Goal: Task Accomplishment & Management: Use online tool/utility

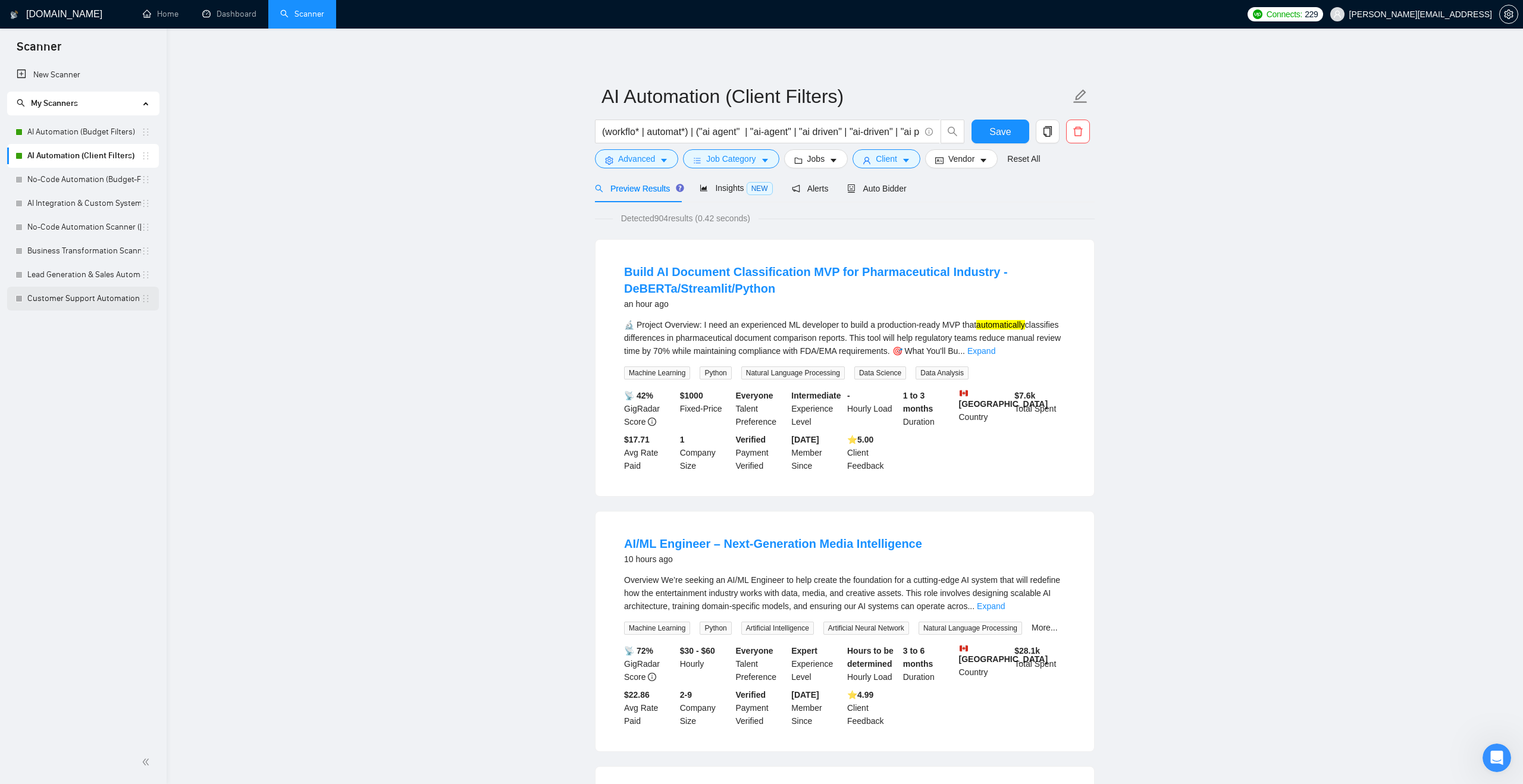
click at [79, 304] on link "Customer Support Automation ([PERSON_NAME])" at bounding box center [85, 299] width 114 height 24
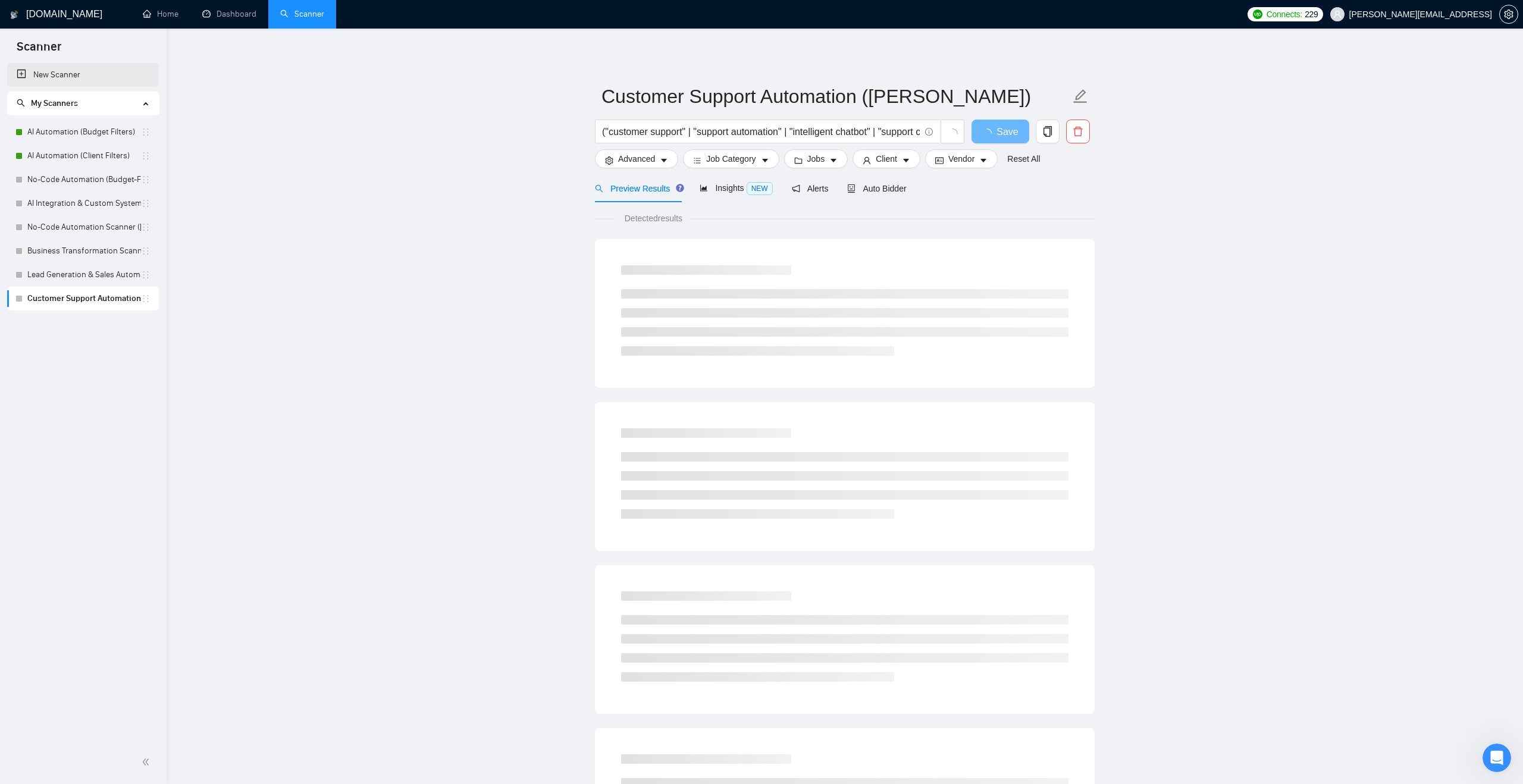
click at [89, 77] on link "New Scanner" at bounding box center [83, 75] width 133 height 24
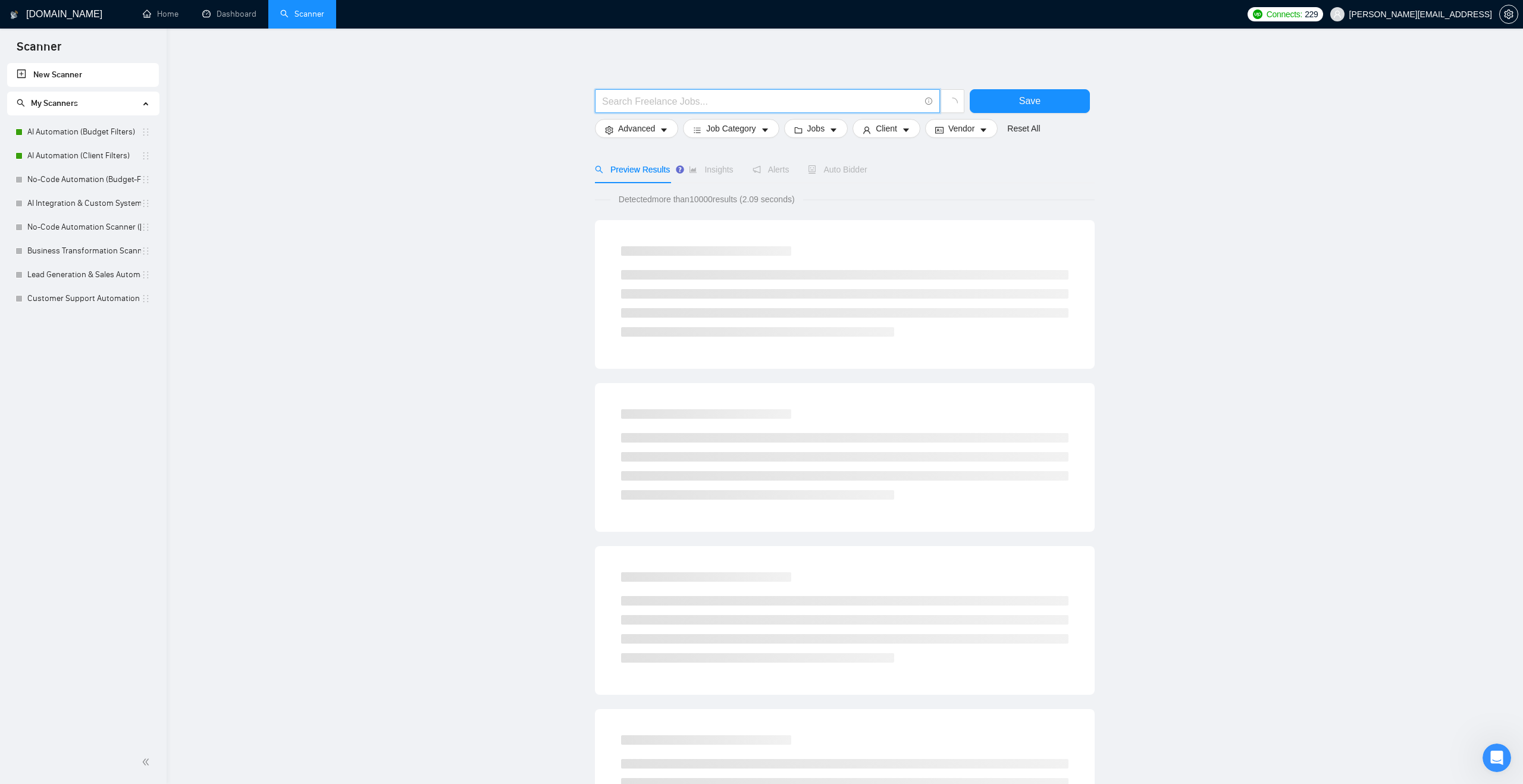
click at [683, 107] on input "text" at bounding box center [761, 101] width 318 height 15
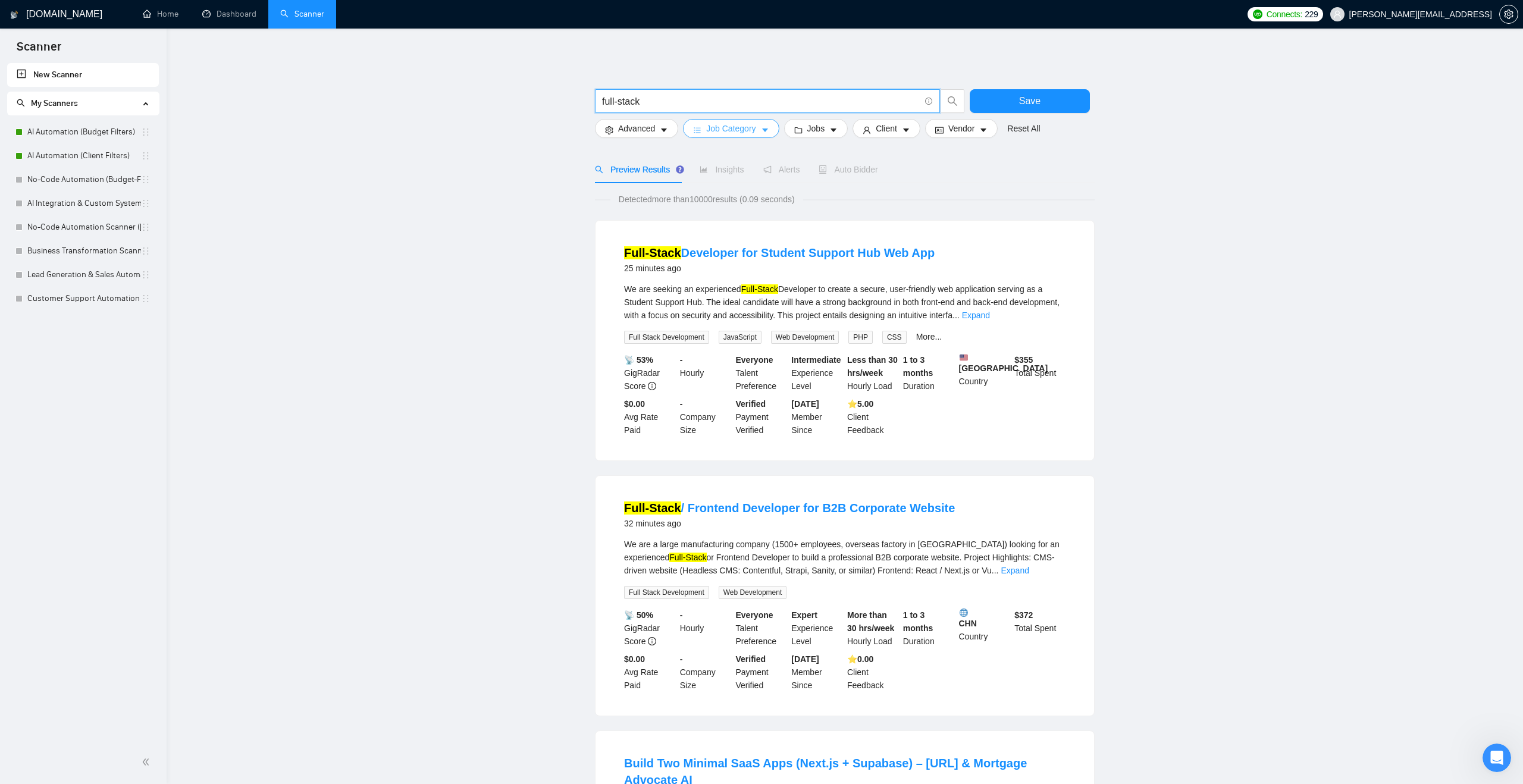
type input "full-stack"
click at [708, 127] on span "Job Category" at bounding box center [731, 128] width 49 height 13
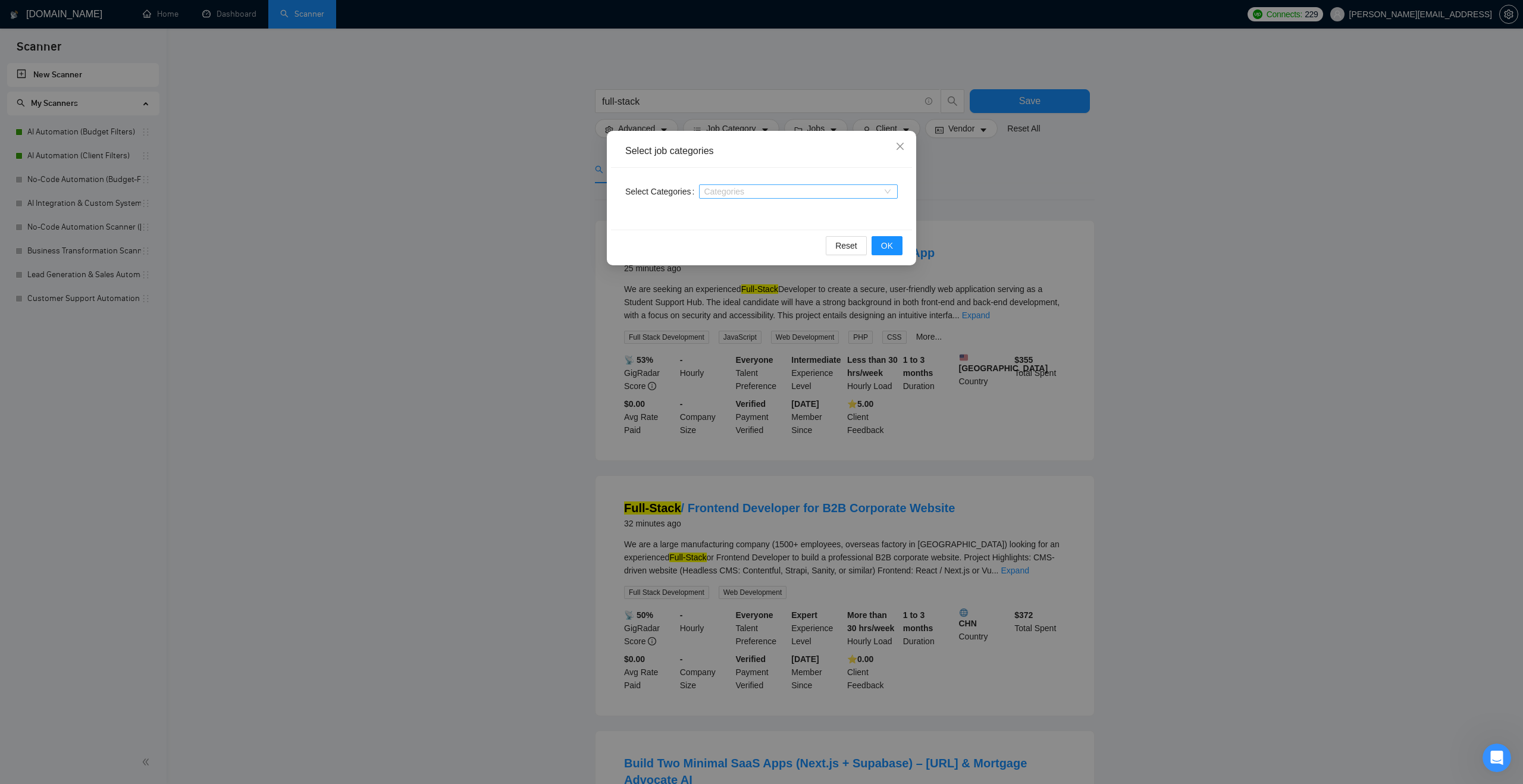
click at [733, 194] on div at bounding box center [792, 191] width 181 height 9
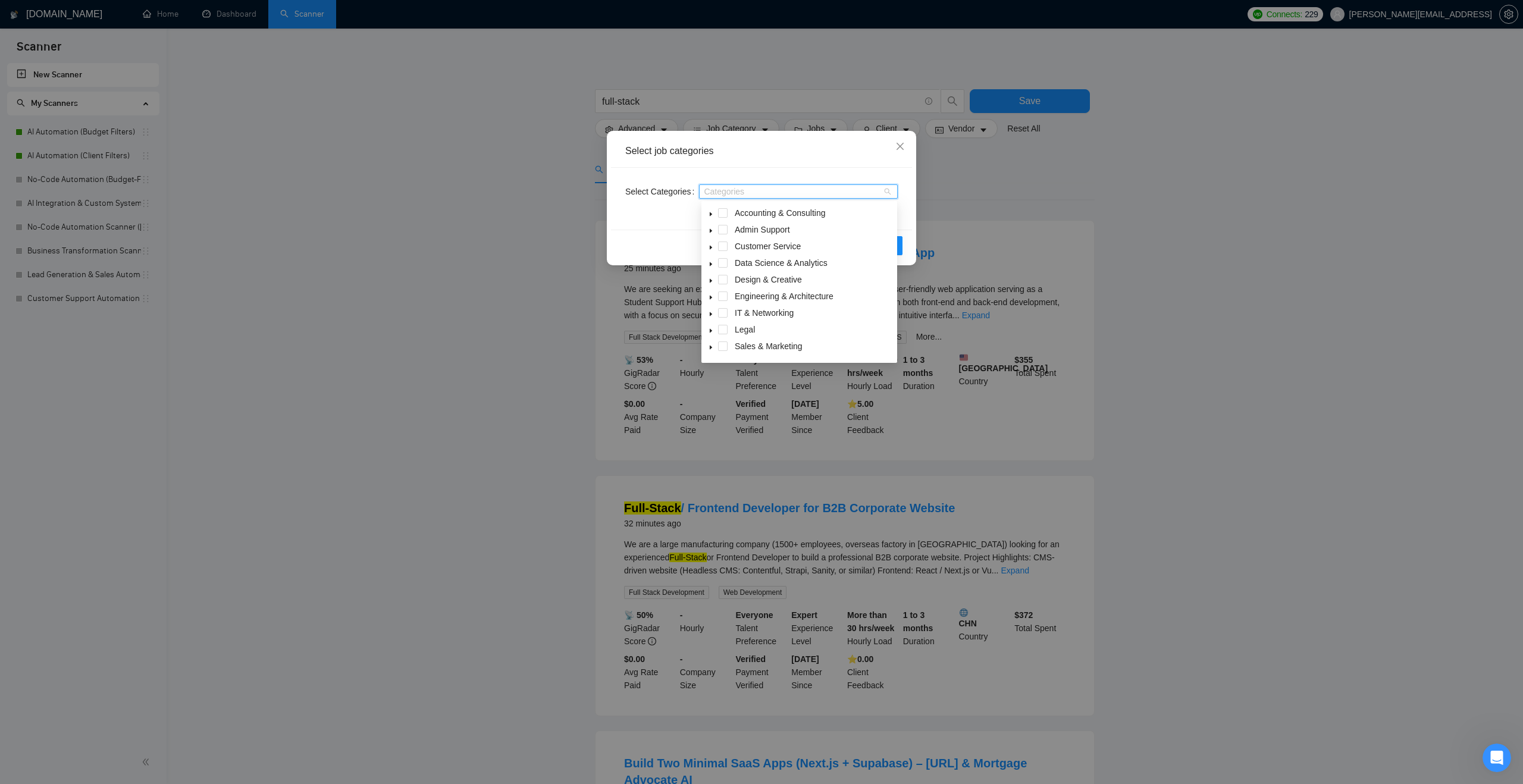
click at [708, 264] on icon "caret-down" at bounding box center [711, 265] width 6 height 6
click at [739, 280] on span at bounding box center [737, 280] width 9 height 9
click at [714, 262] on span at bounding box center [711, 263] width 14 height 14
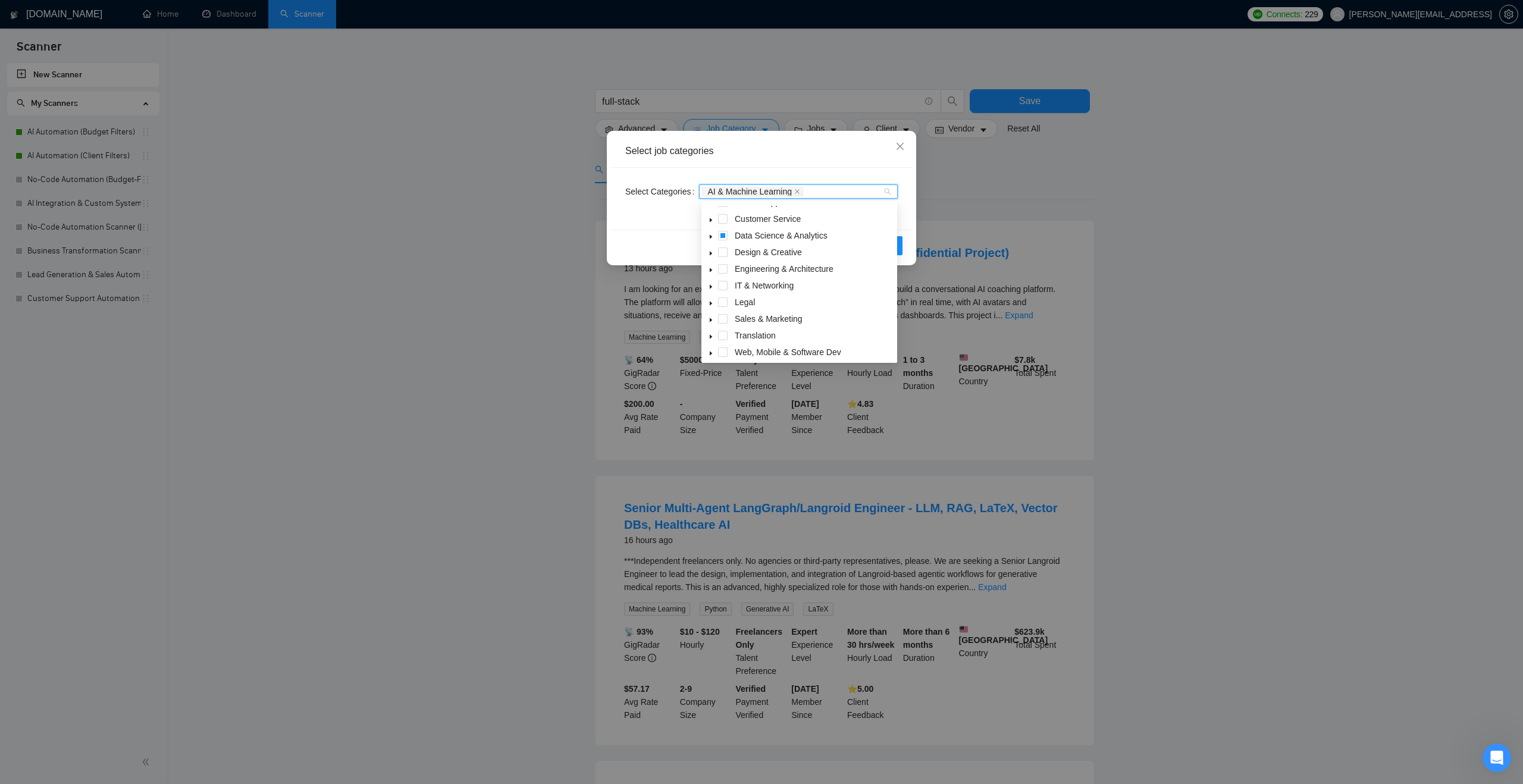
scroll to position [47, 0]
click at [711, 332] on icon "caret-down" at bounding box center [711, 334] width 6 height 6
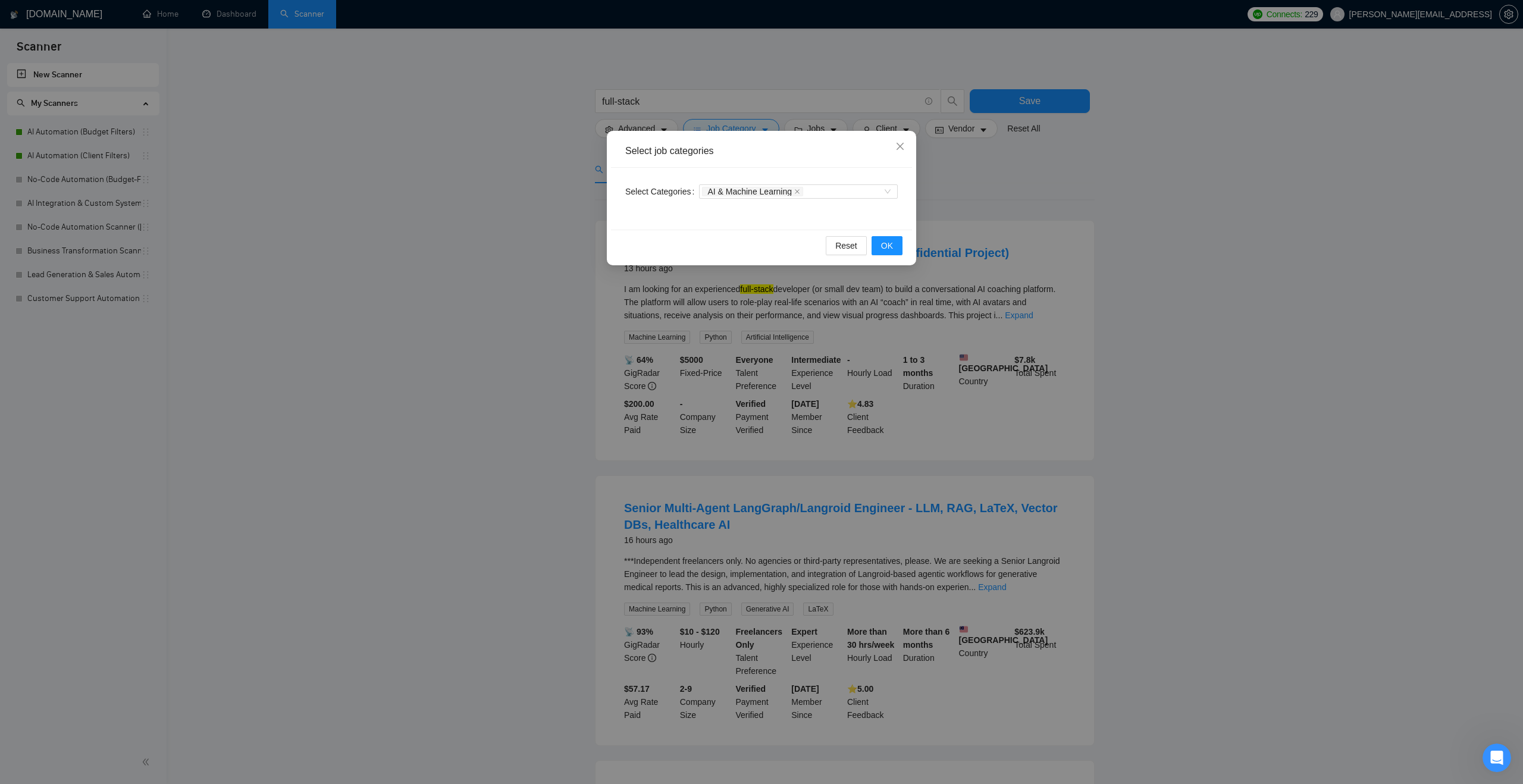
click at [672, 240] on div "Reset OK" at bounding box center [761, 246] width 301 height 32
click at [899, 150] on icon "close" at bounding box center [900, 146] width 9 height 9
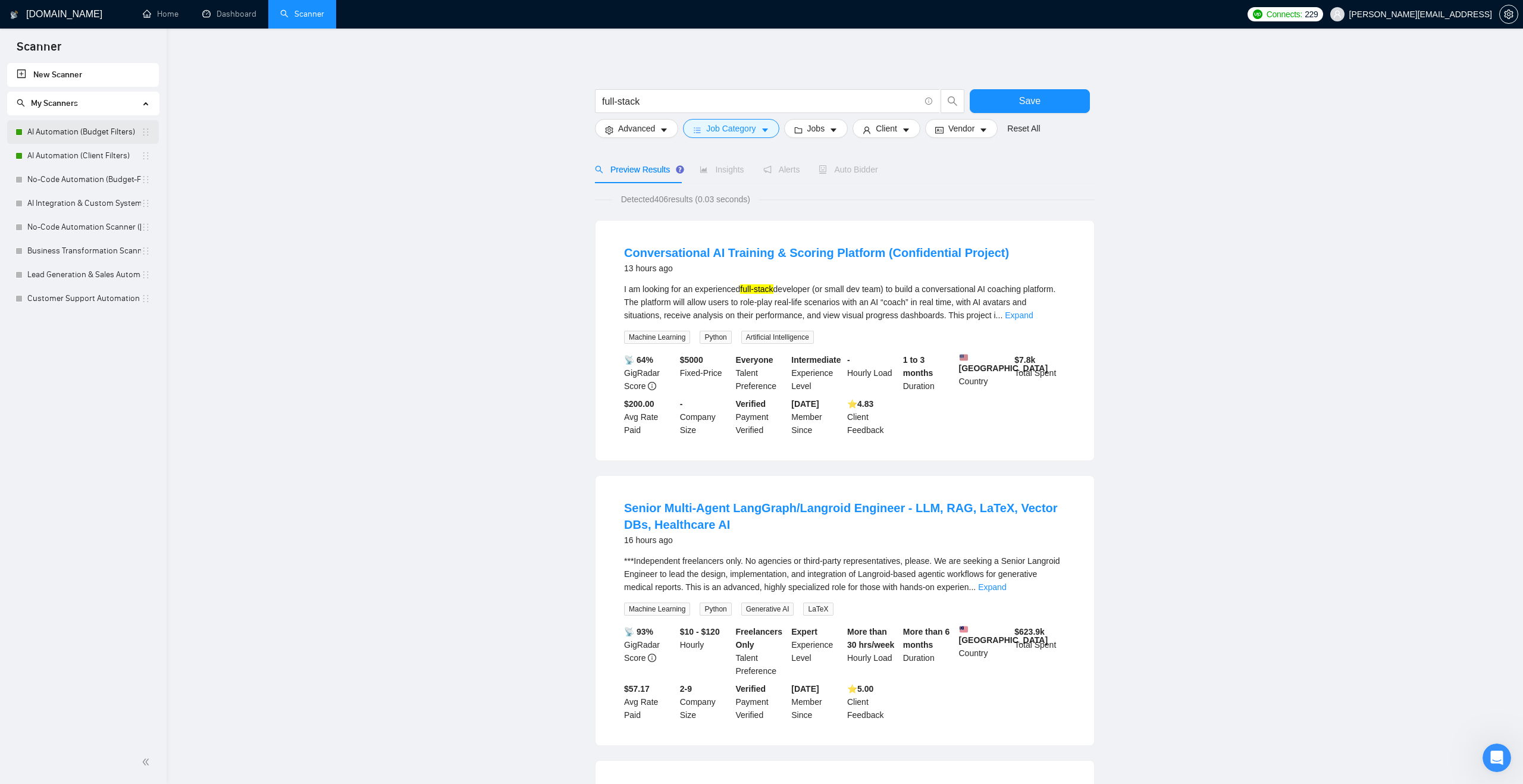
click at [90, 140] on link "AI Automation (Budget Filters)" at bounding box center [85, 132] width 114 height 24
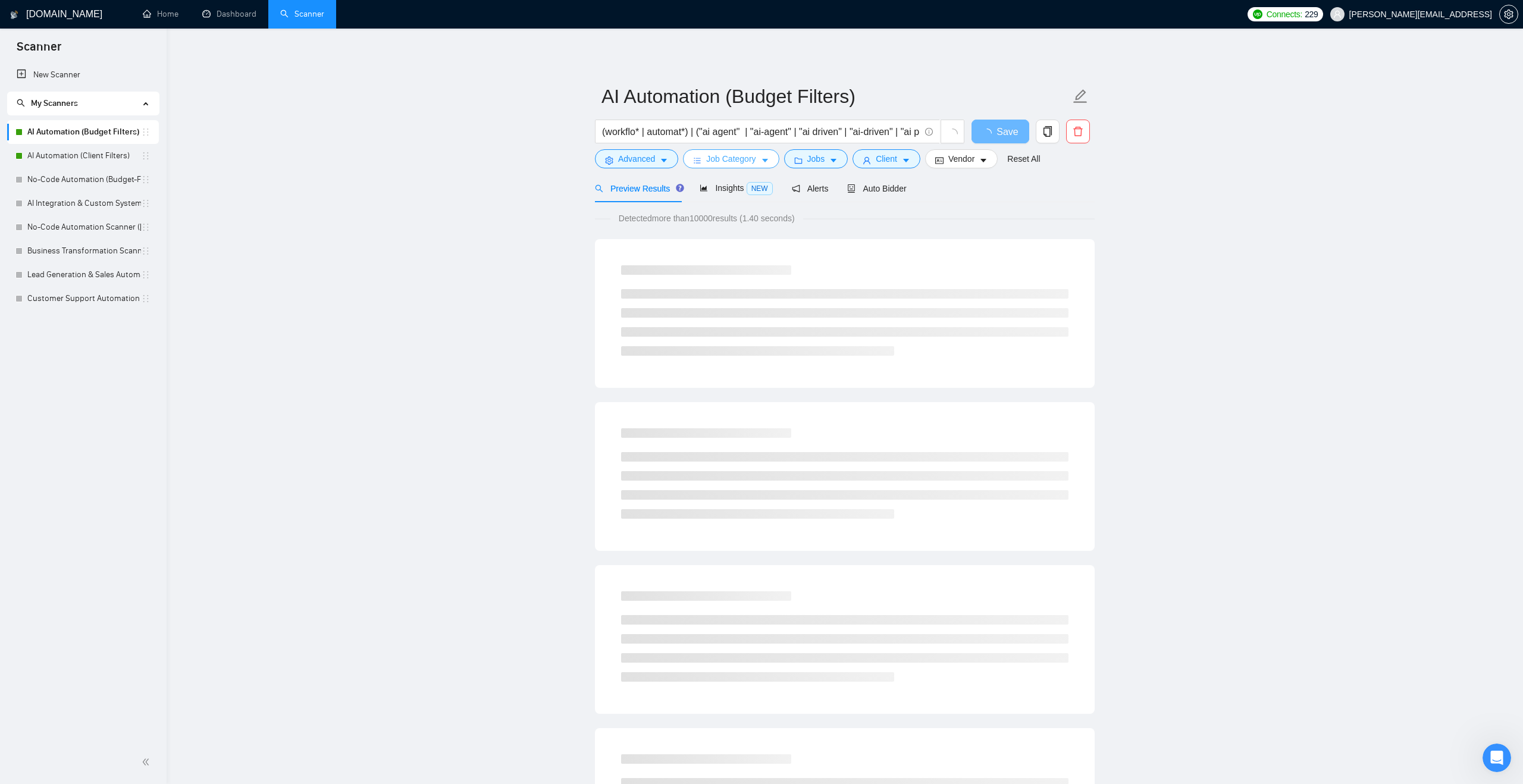
click at [717, 168] on button "Job Category" at bounding box center [730, 159] width 96 height 19
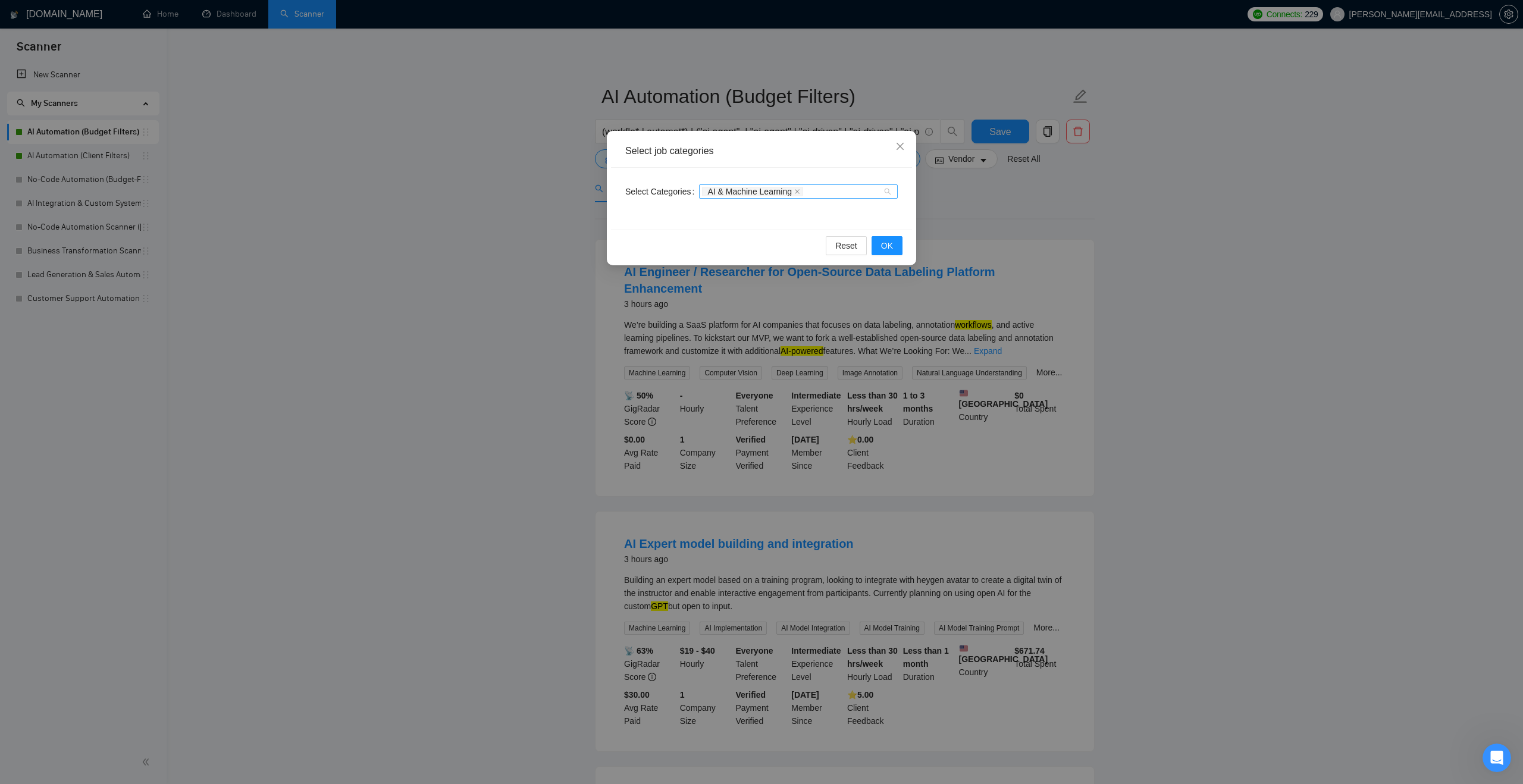
click at [833, 192] on div "AI & Machine Learning" at bounding box center [792, 191] width 181 height 12
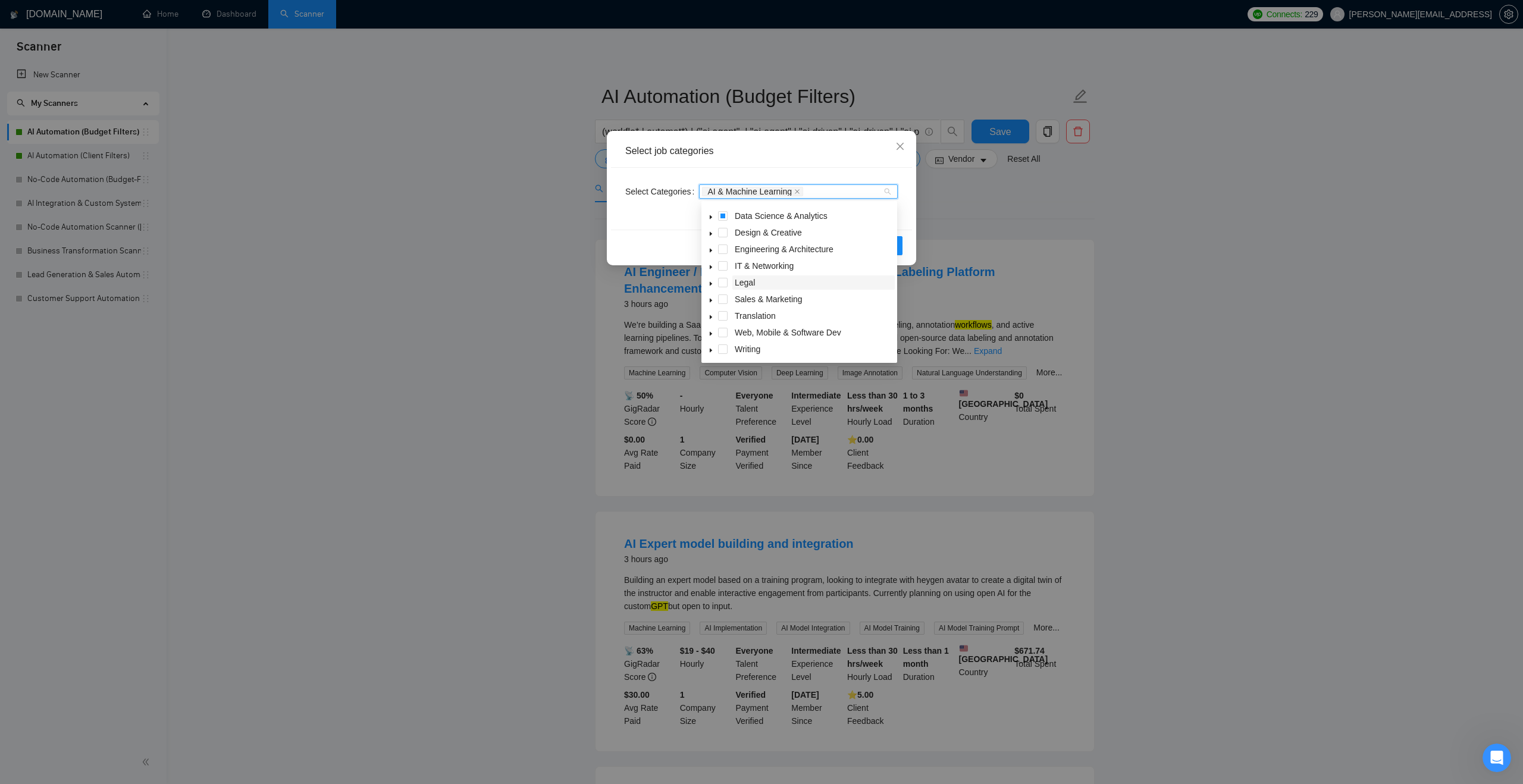
scroll to position [47, 0]
click at [710, 330] on icon "caret-down" at bounding box center [711, 334] width 6 height 6
click at [738, 276] on span at bounding box center [737, 278] width 9 height 9
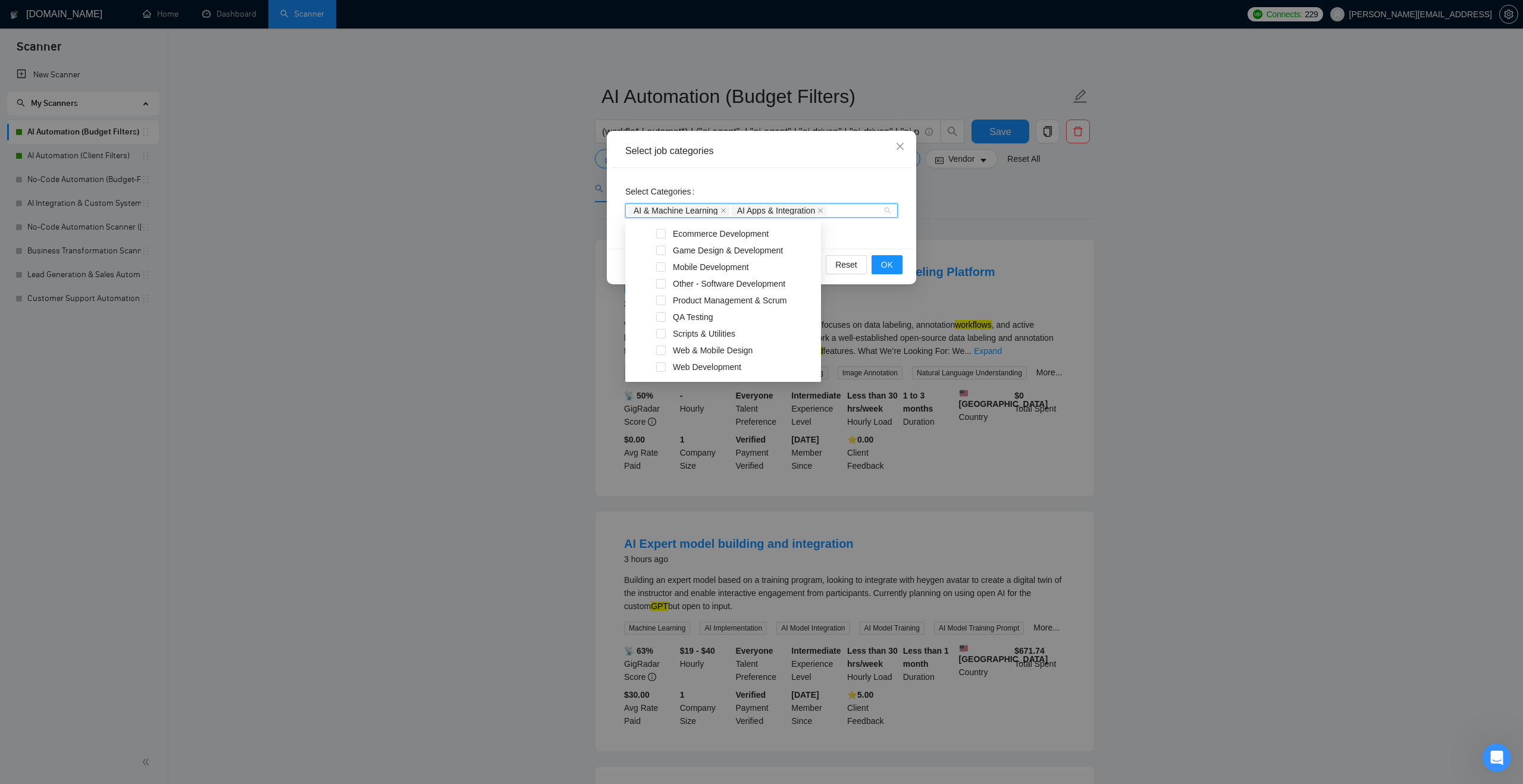
scroll to position [247, 0]
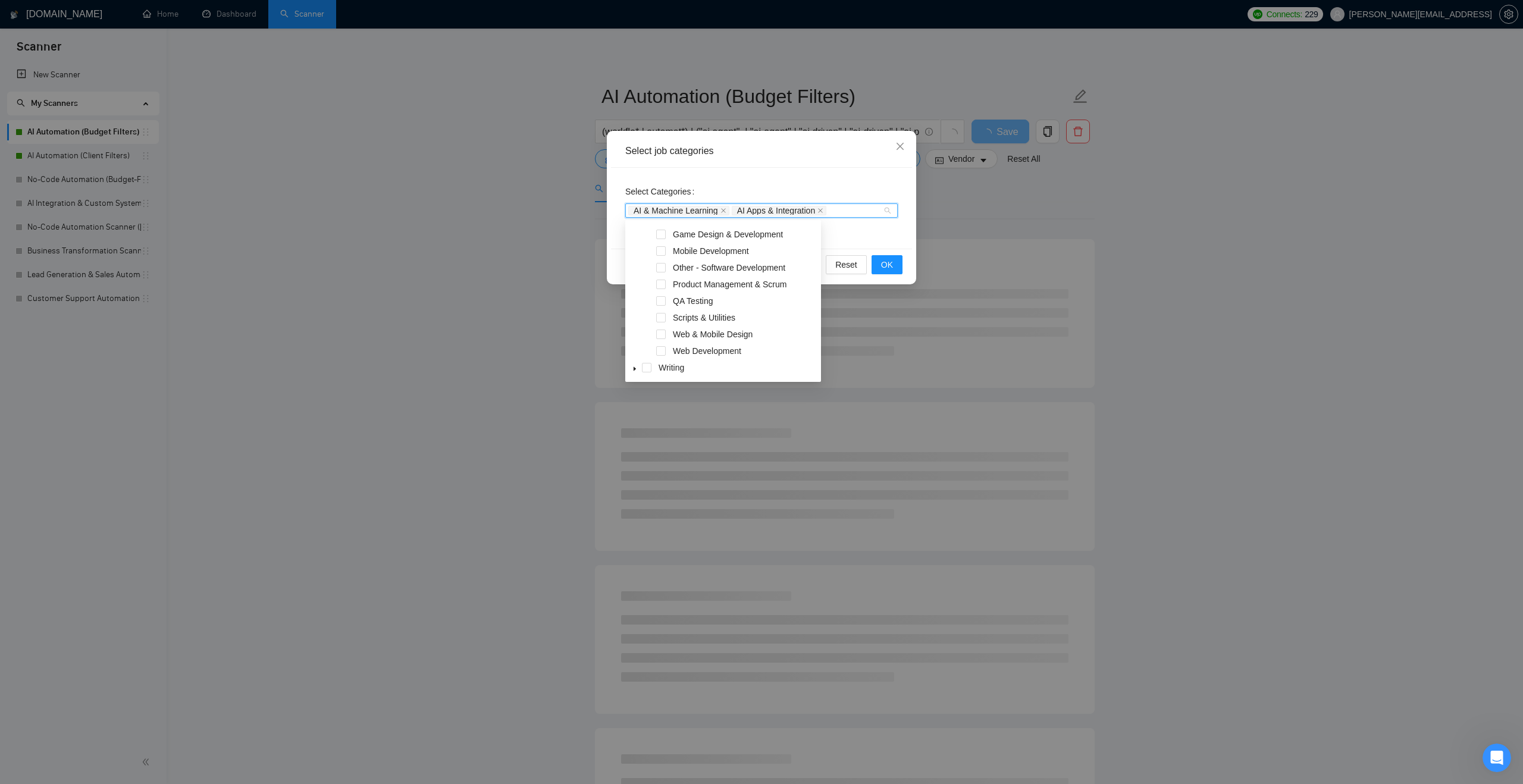
click at [876, 235] on div "Select Categories AI & Machine Learning AI Apps & Integration" at bounding box center [761, 208] width 301 height 81
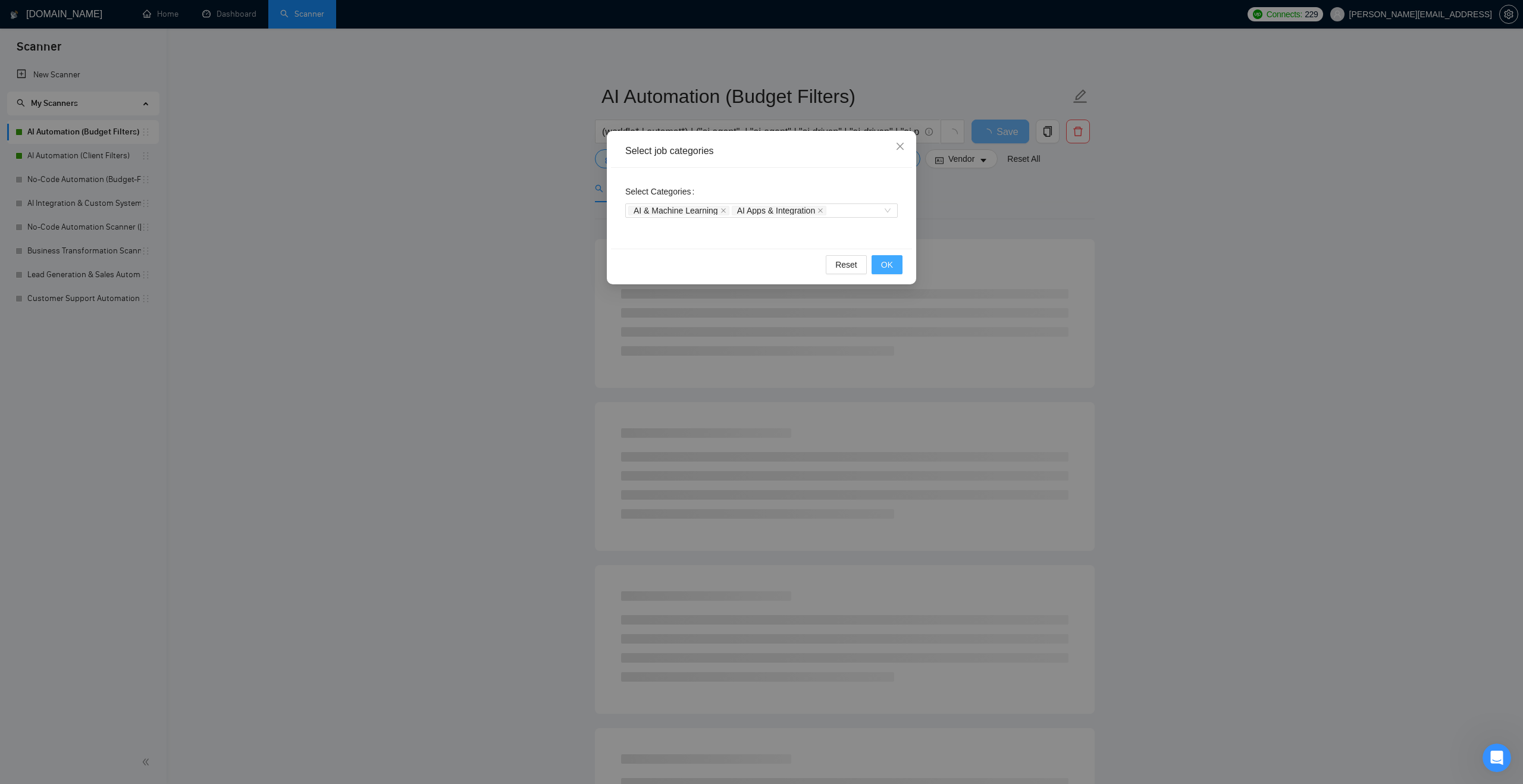
click at [878, 261] on button "OK" at bounding box center [887, 265] width 31 height 19
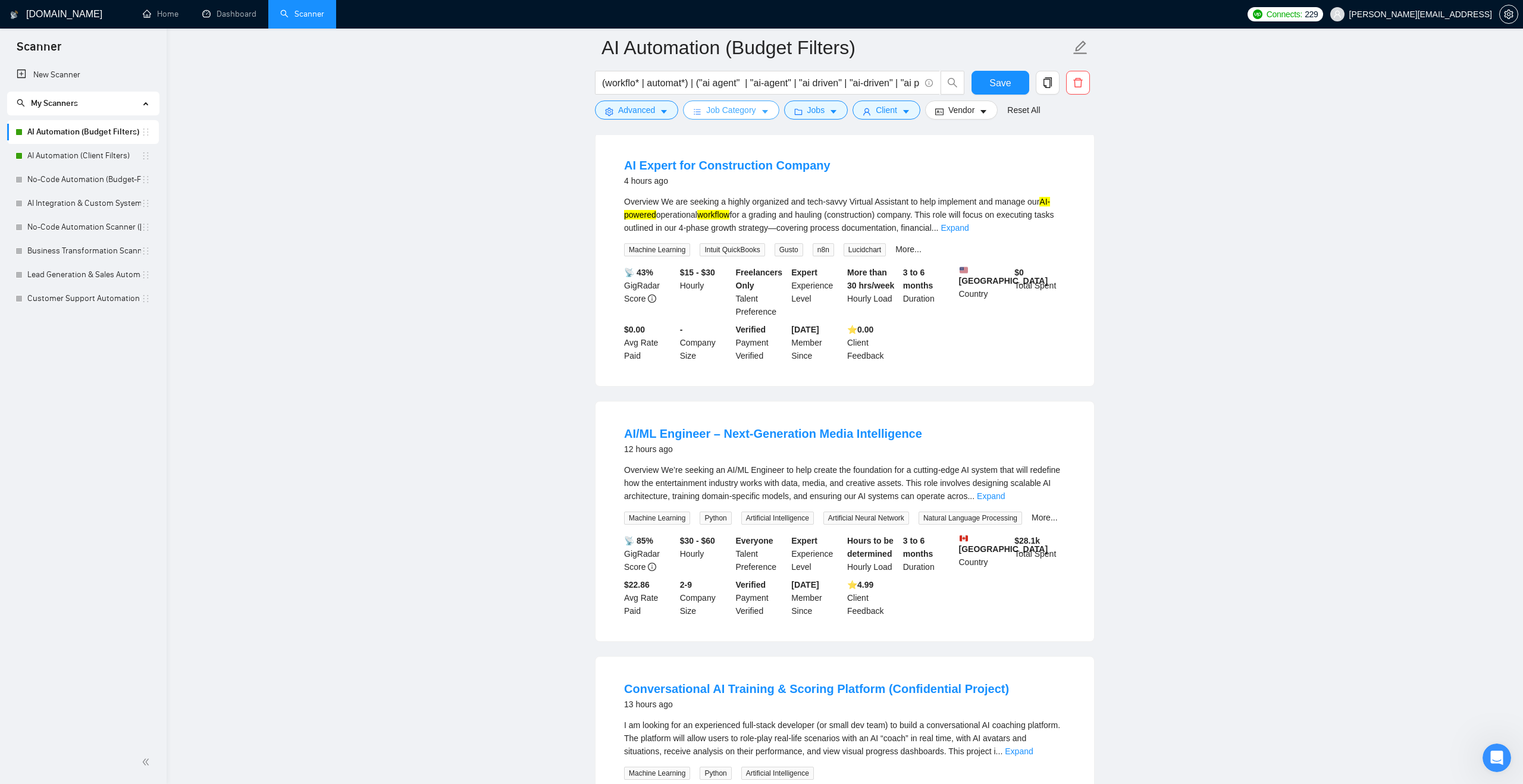
scroll to position [0, 0]
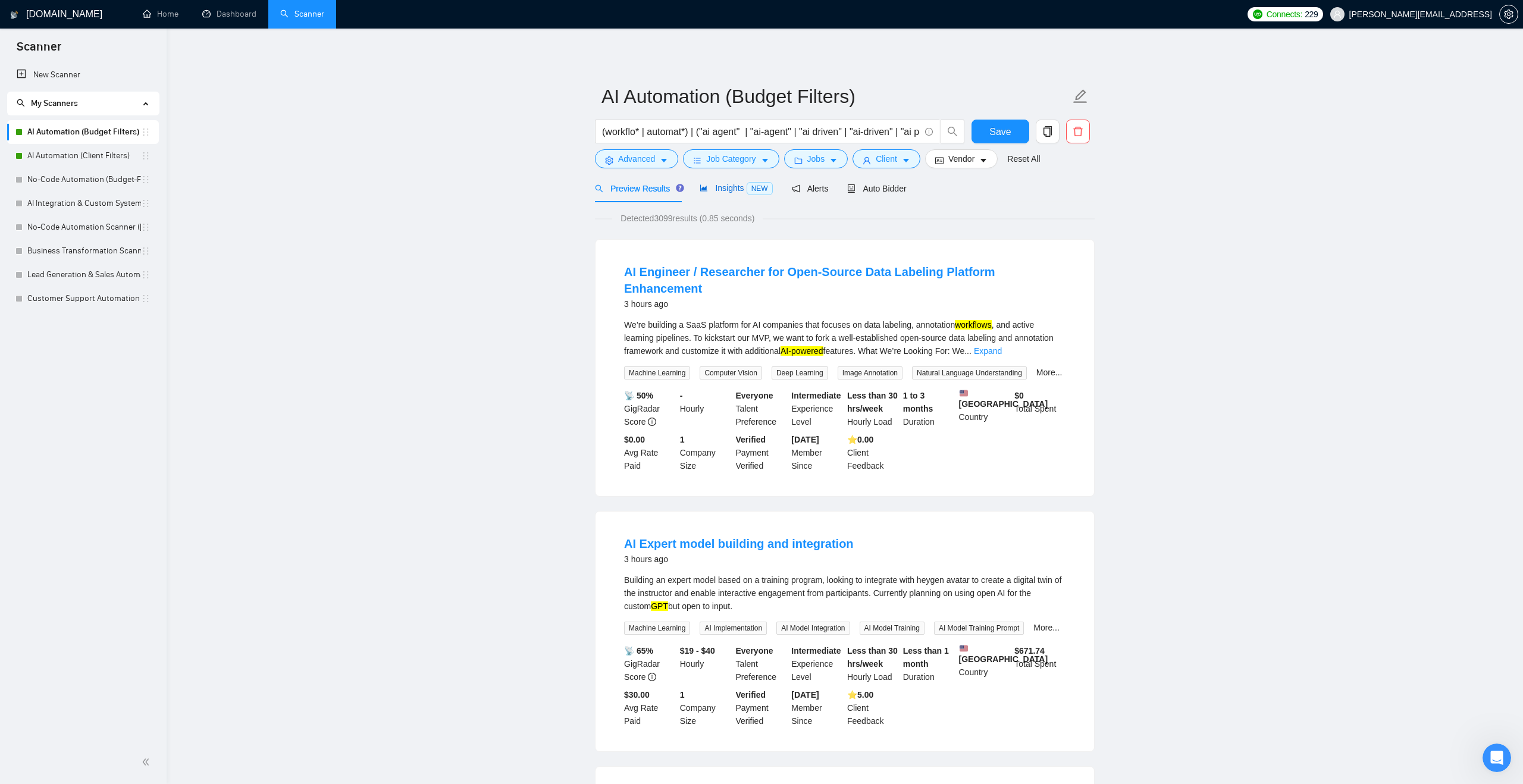
click at [714, 189] on span "Insights NEW" at bounding box center [736, 188] width 73 height 9
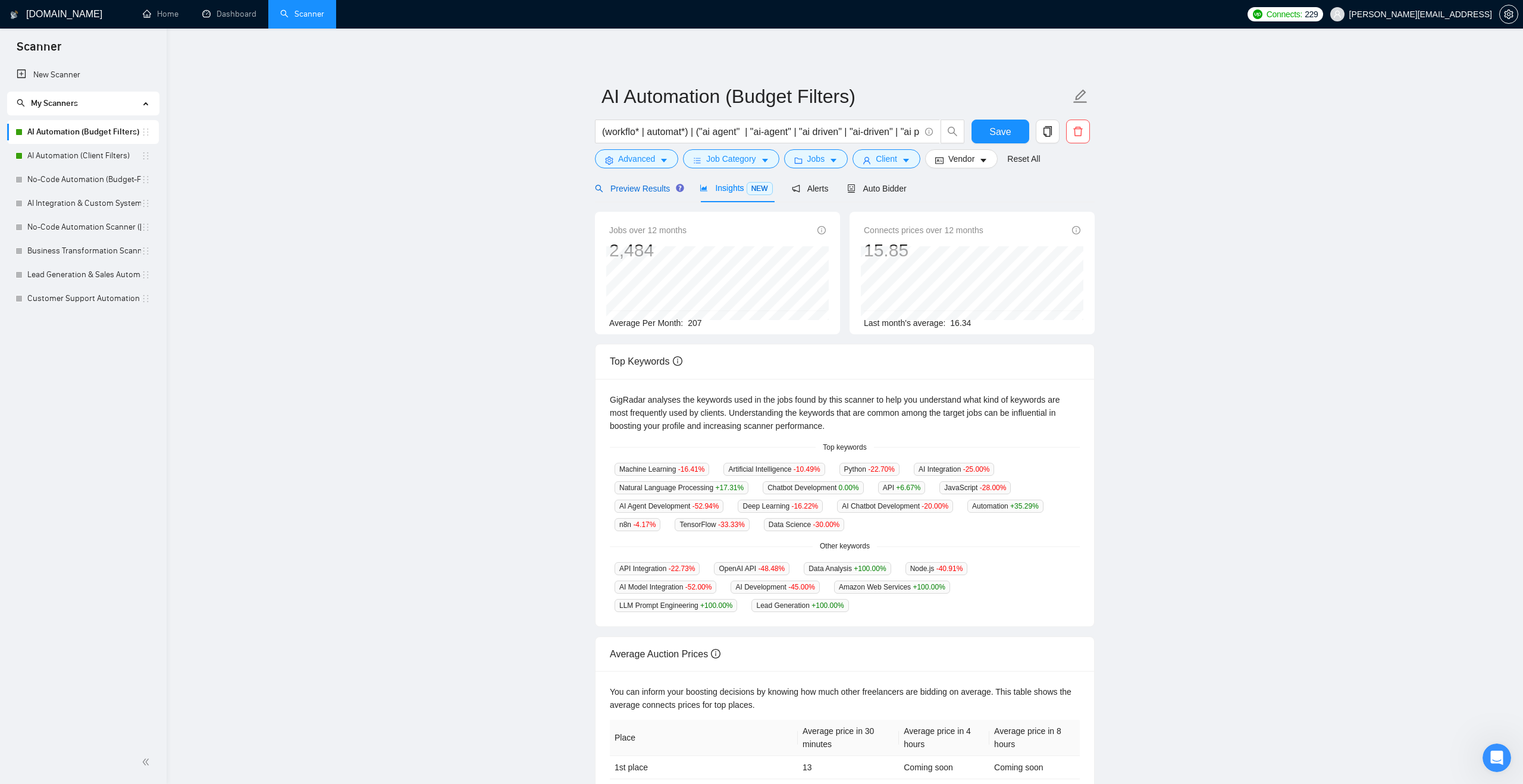
click at [656, 187] on span "Preview Results" at bounding box center [638, 189] width 85 height 9
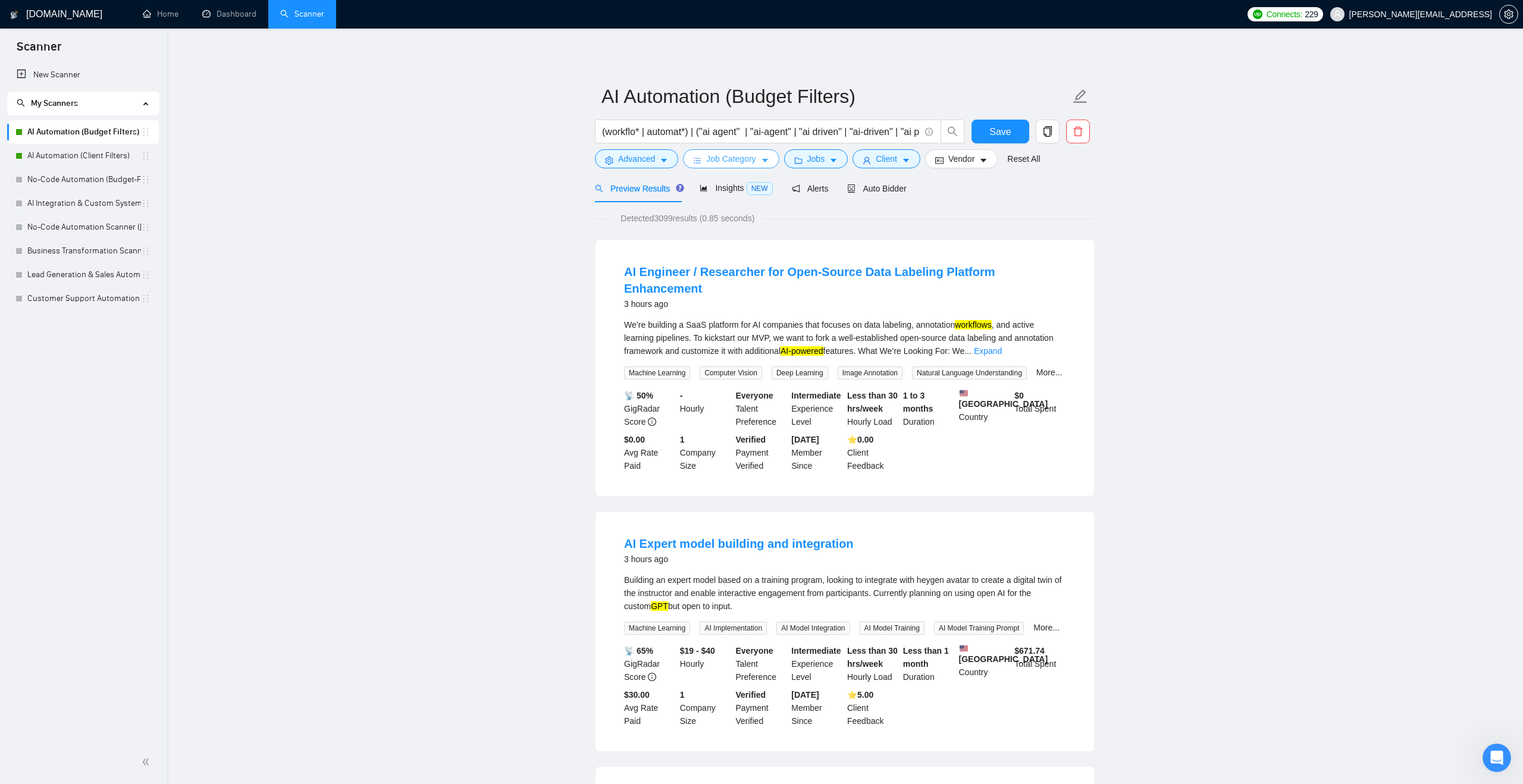
click at [693, 160] on button "Job Category" at bounding box center [730, 159] width 96 height 19
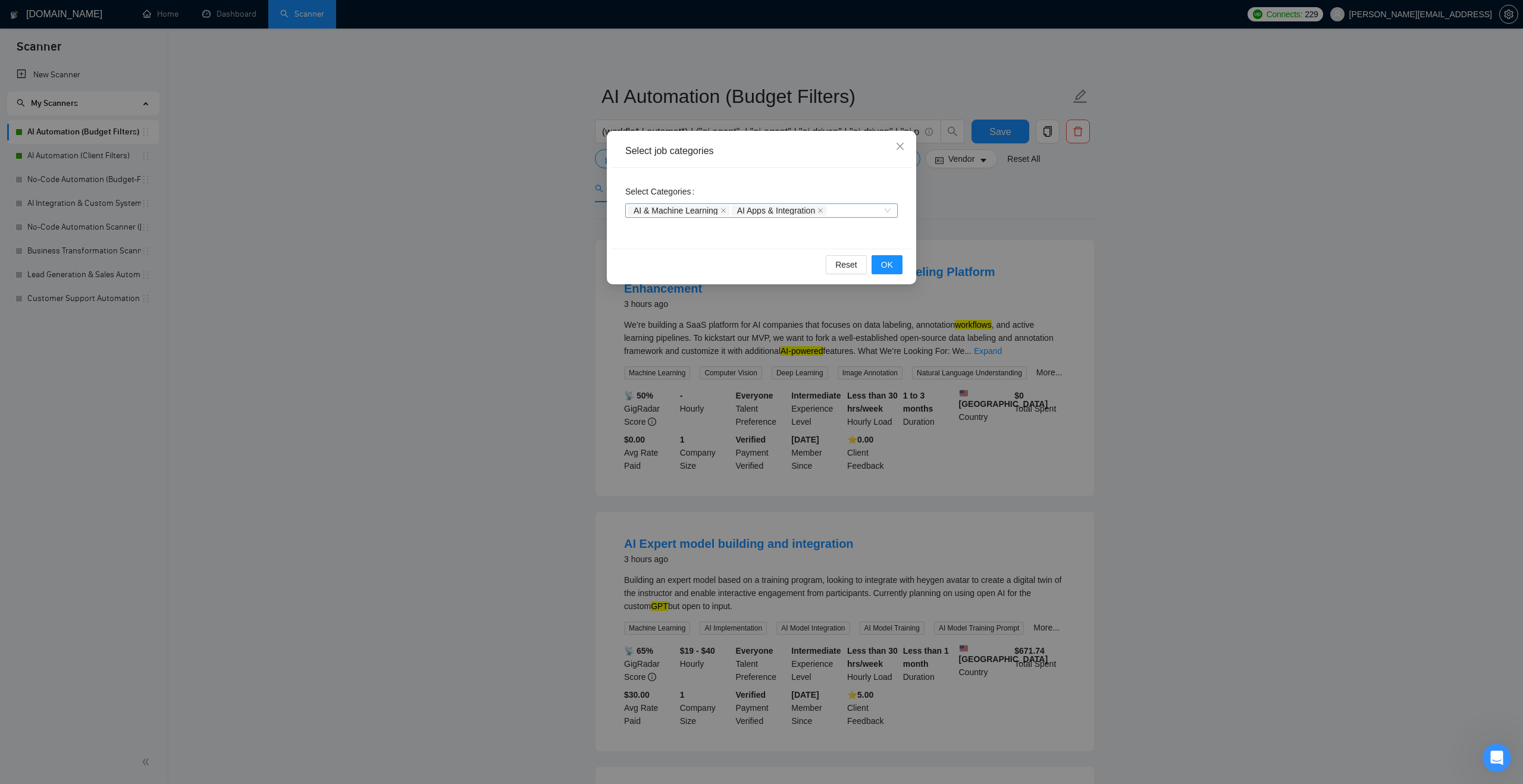
click at [886, 212] on div "AI & Machine Learning AI Apps & Integration" at bounding box center [761, 210] width 273 height 14
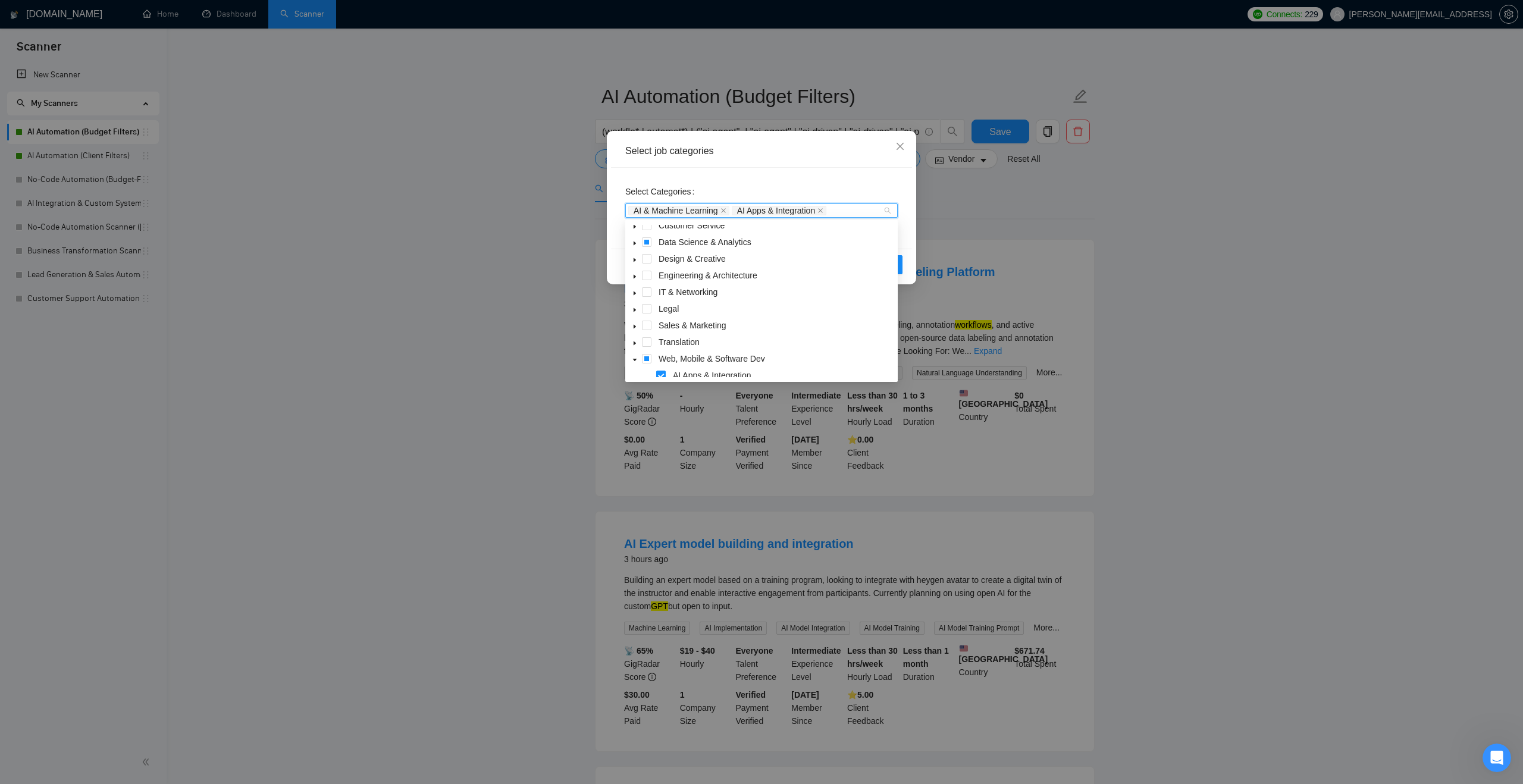
scroll to position [25, 0]
click at [635, 292] on icon "caret-down" at bounding box center [635, 292] width 6 height 6
click at [635, 268] on icon "caret-down" at bounding box center [635, 271] width 6 height 6
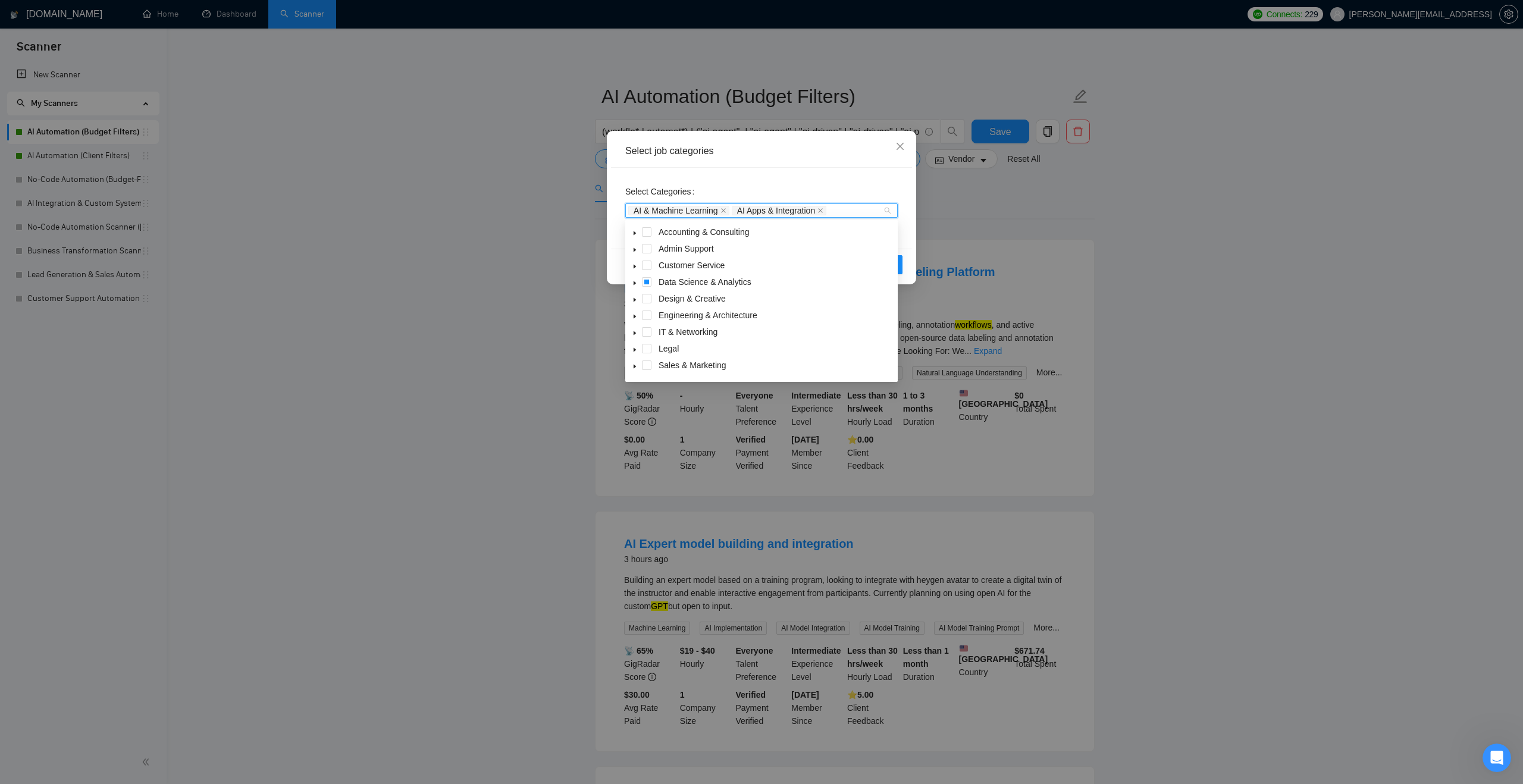
click at [635, 232] on icon "caret-down" at bounding box center [635, 233] width 6 height 6
click at [635, 231] on icon "caret-down" at bounding box center [635, 233] width 6 height 6
click at [634, 249] on icon "caret-down" at bounding box center [635, 250] width 2 height 4
click at [634, 249] on icon "caret-down" at bounding box center [635, 250] width 4 height 2
click at [633, 266] on icon "caret-down" at bounding box center [635, 267] width 6 height 6
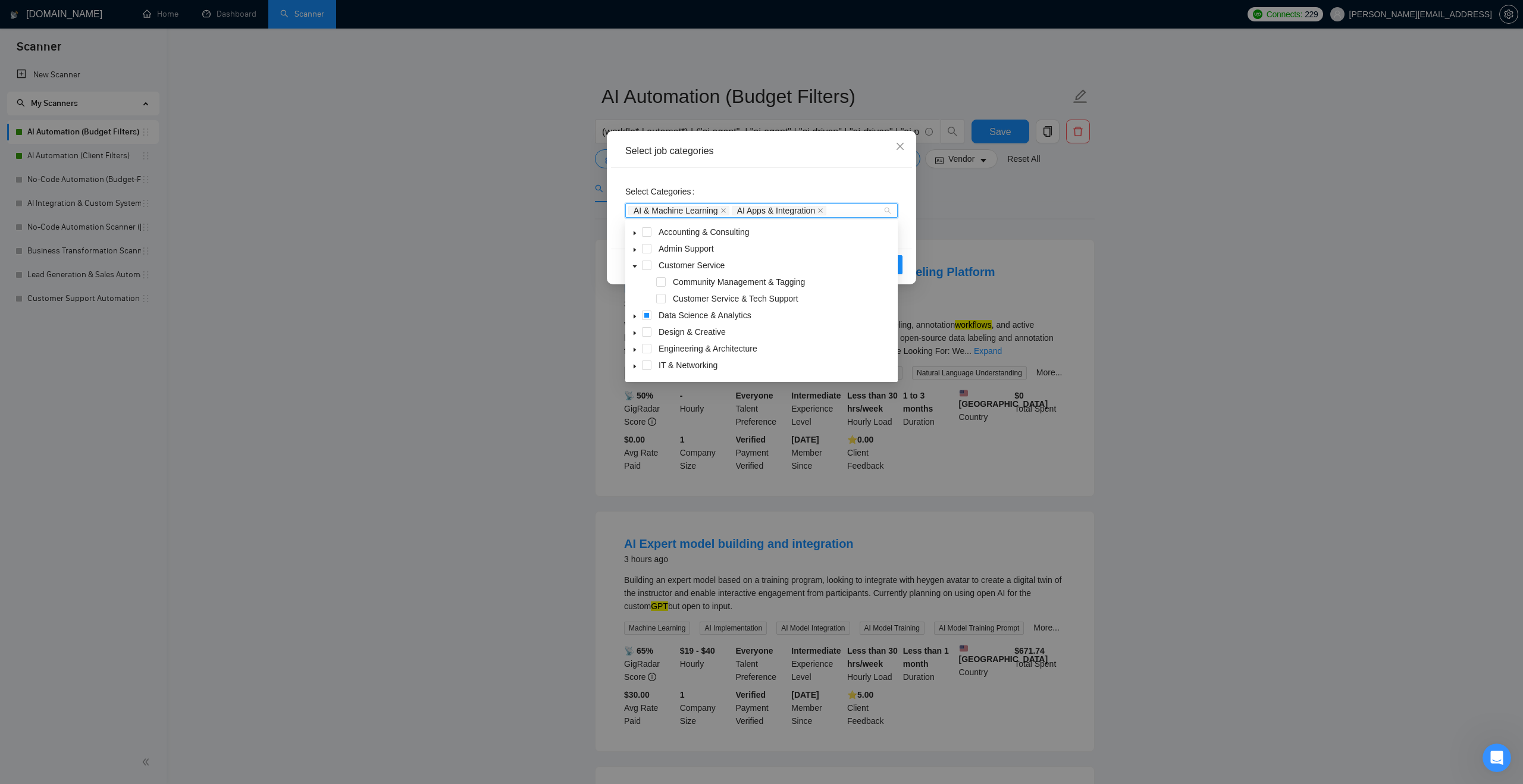
click at [633, 266] on icon "caret-down" at bounding box center [635, 266] width 4 height 2
click at [635, 303] on span "caret-down" at bounding box center [635, 300] width 6 height 6
click at [635, 249] on icon "caret-down" at bounding box center [635, 251] width 6 height 6
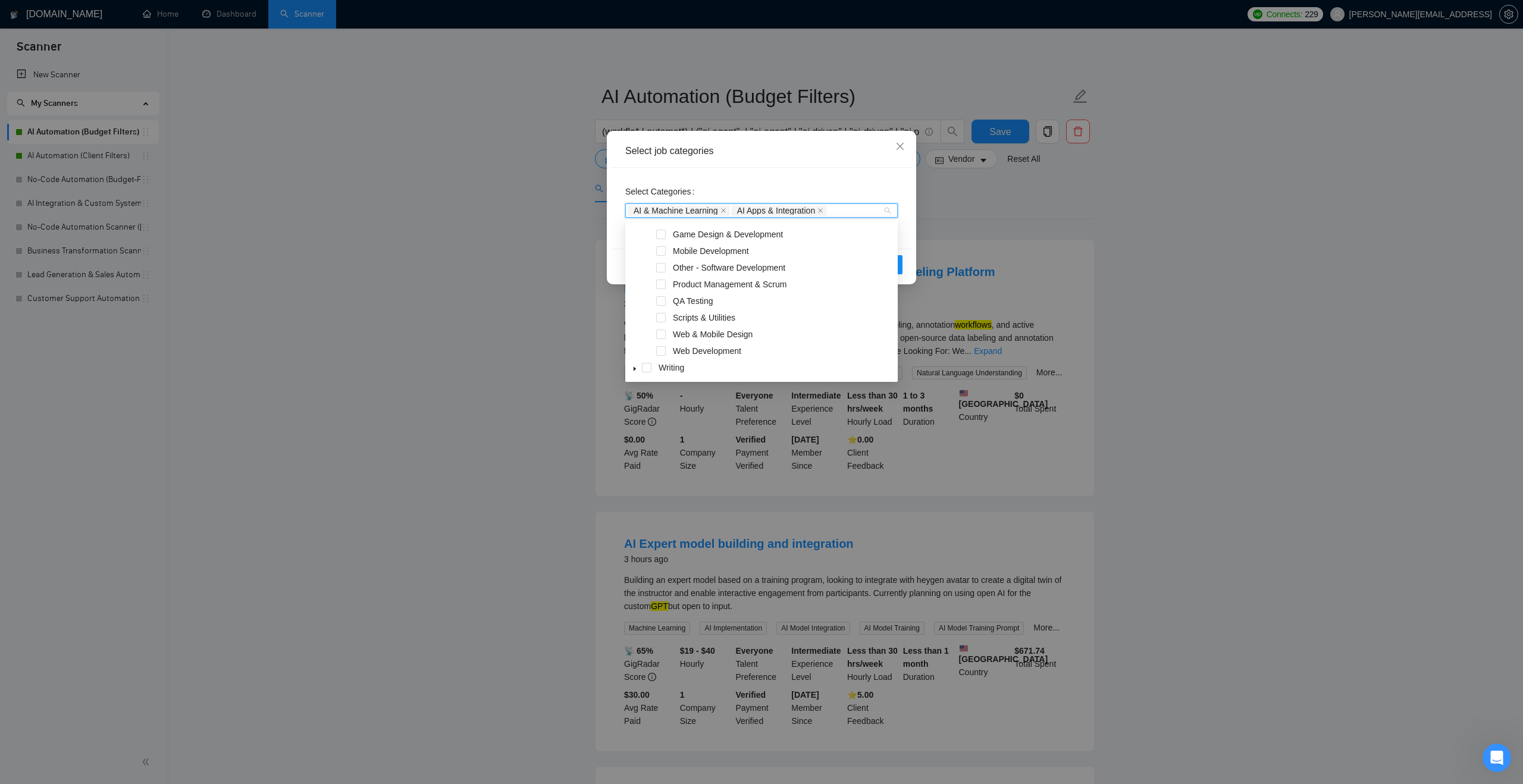
scroll to position [247, 0]
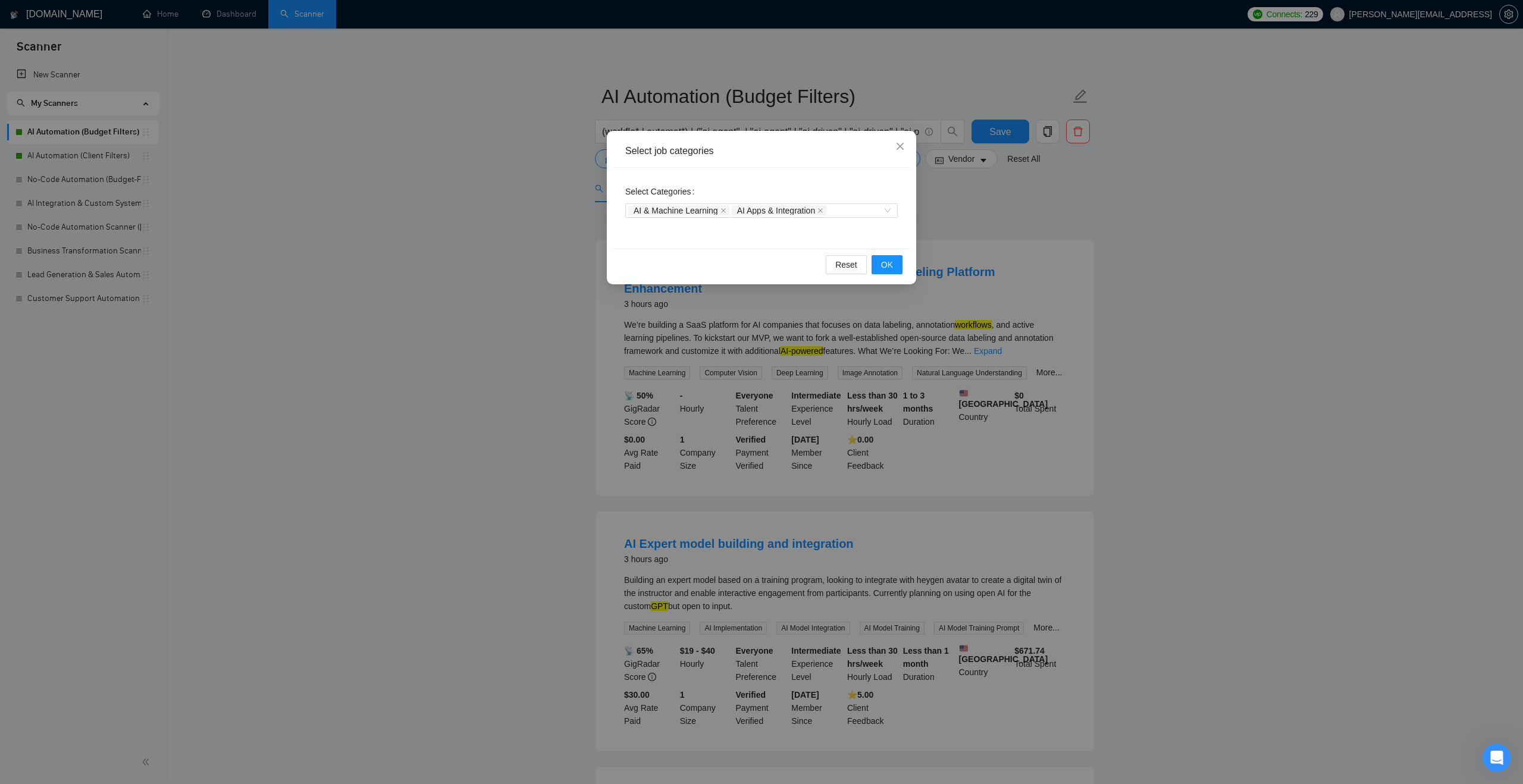
click at [616, 260] on div "Reset OK" at bounding box center [761, 265] width 301 height 32
click at [888, 262] on span "OK" at bounding box center [887, 265] width 12 height 13
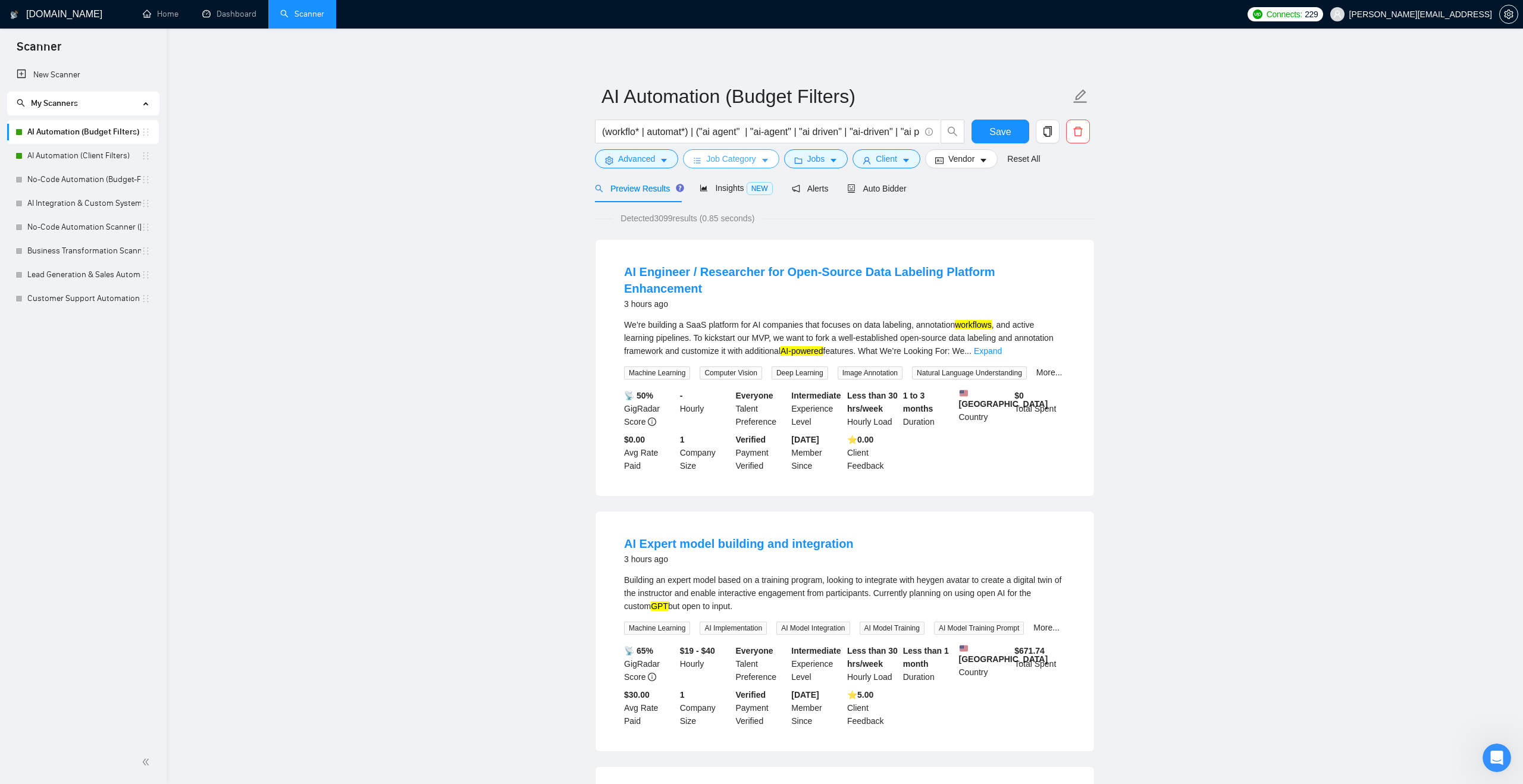
click at [748, 159] on span "Job Category" at bounding box center [731, 159] width 49 height 13
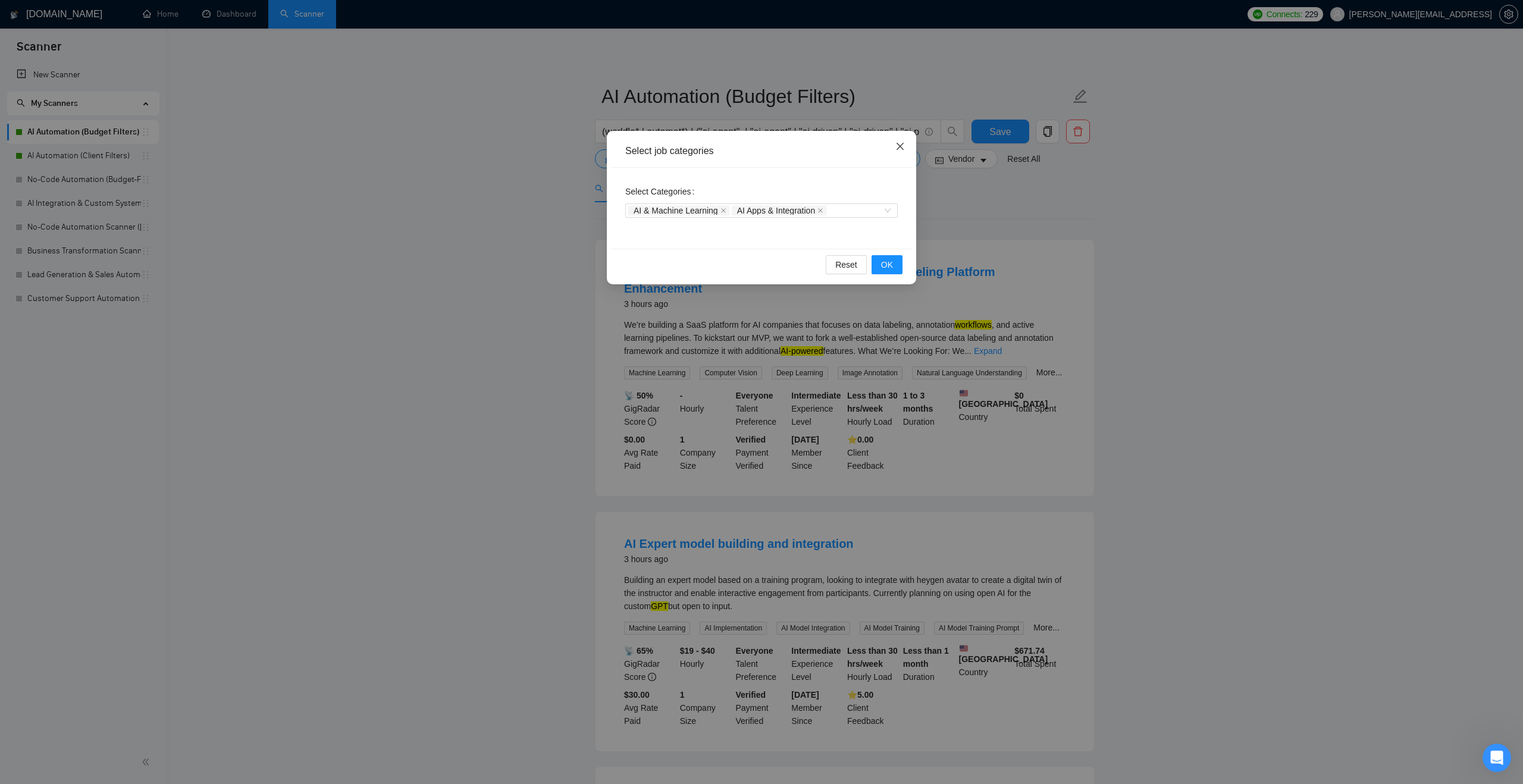
click at [899, 141] on span "Close" at bounding box center [900, 147] width 32 height 32
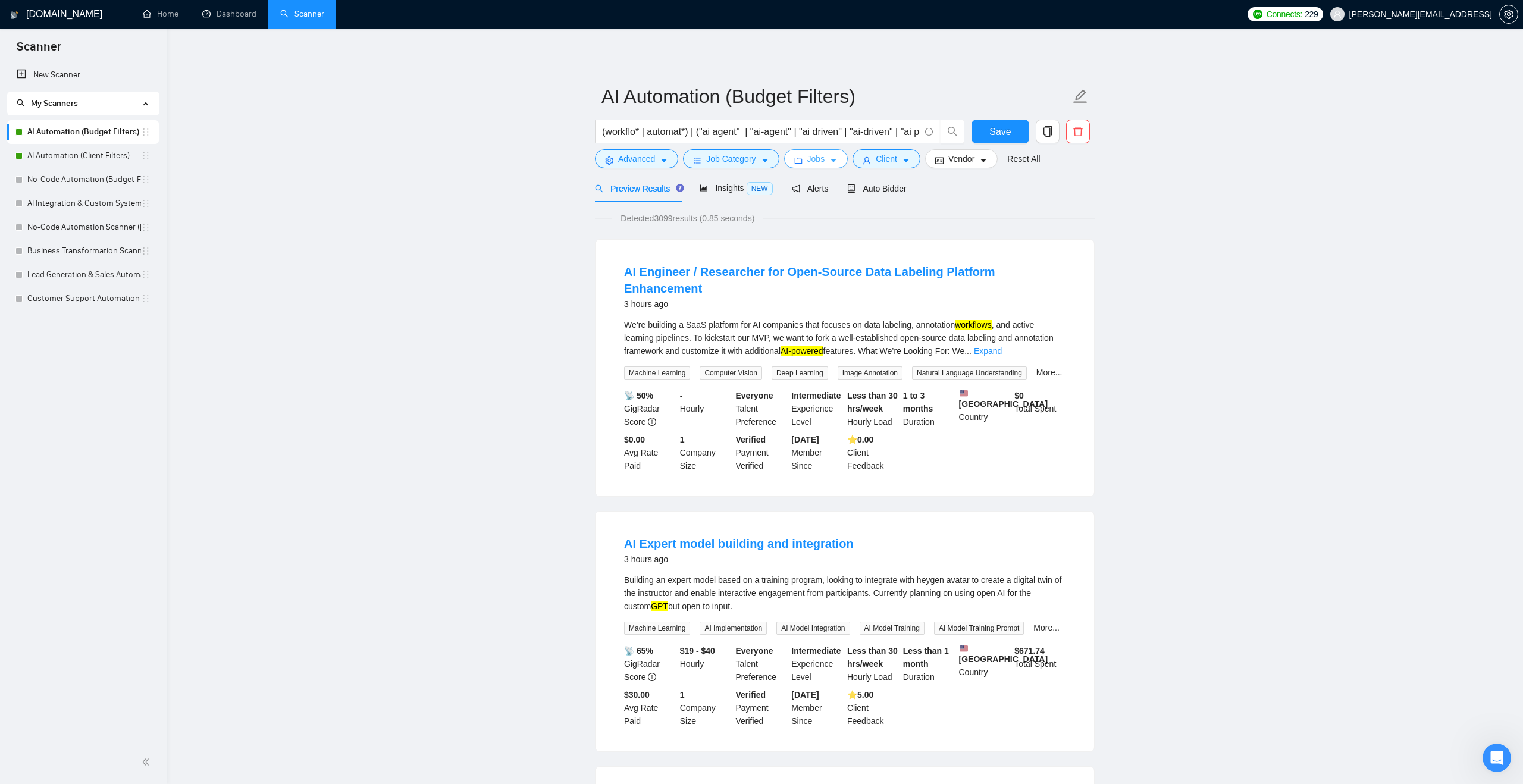
click at [820, 155] on span "Jobs" at bounding box center [816, 159] width 18 height 13
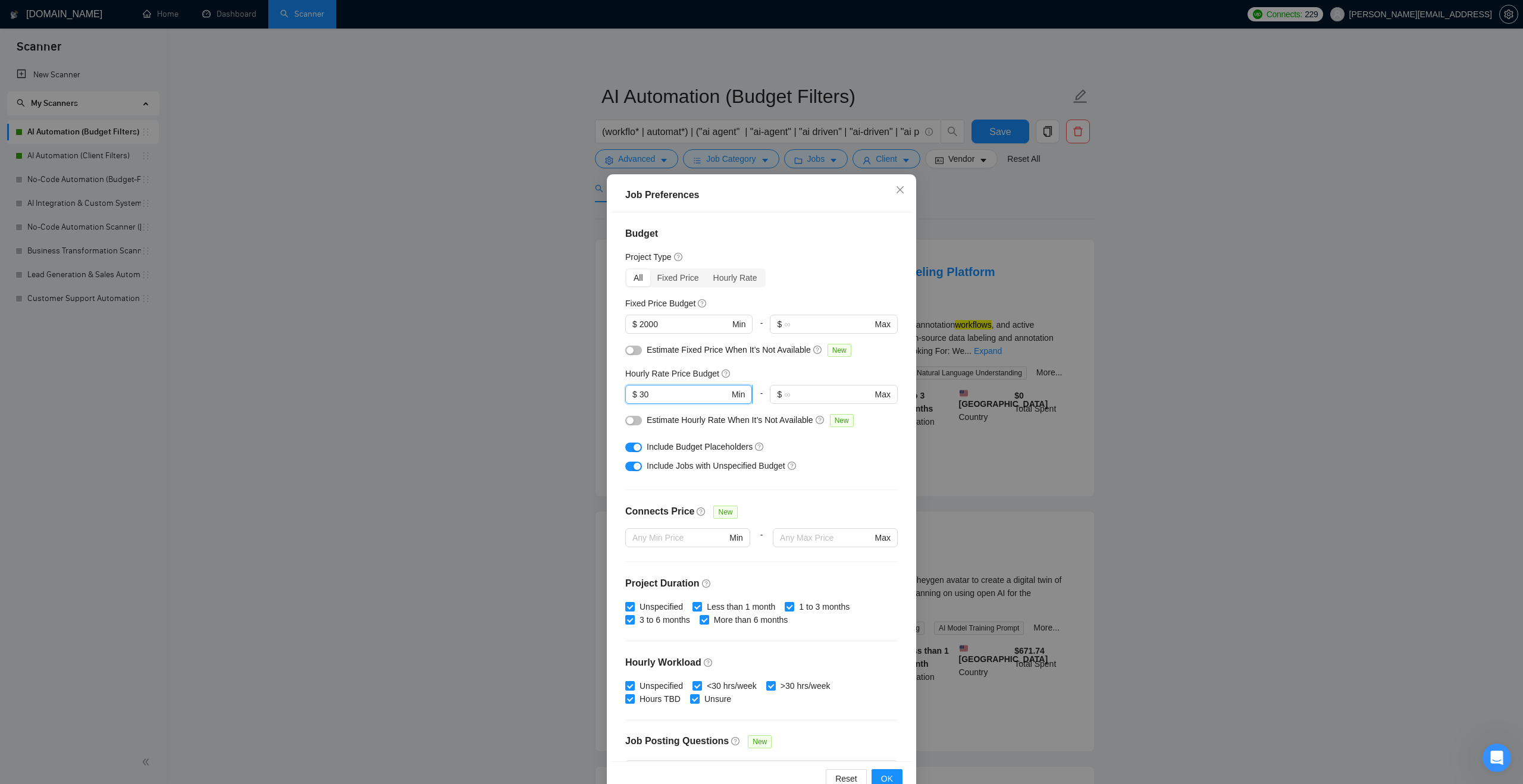
click at [701, 393] on input "30" at bounding box center [684, 394] width 90 height 13
type input "3"
click at [882, 775] on span "OK" at bounding box center [887, 778] width 12 height 13
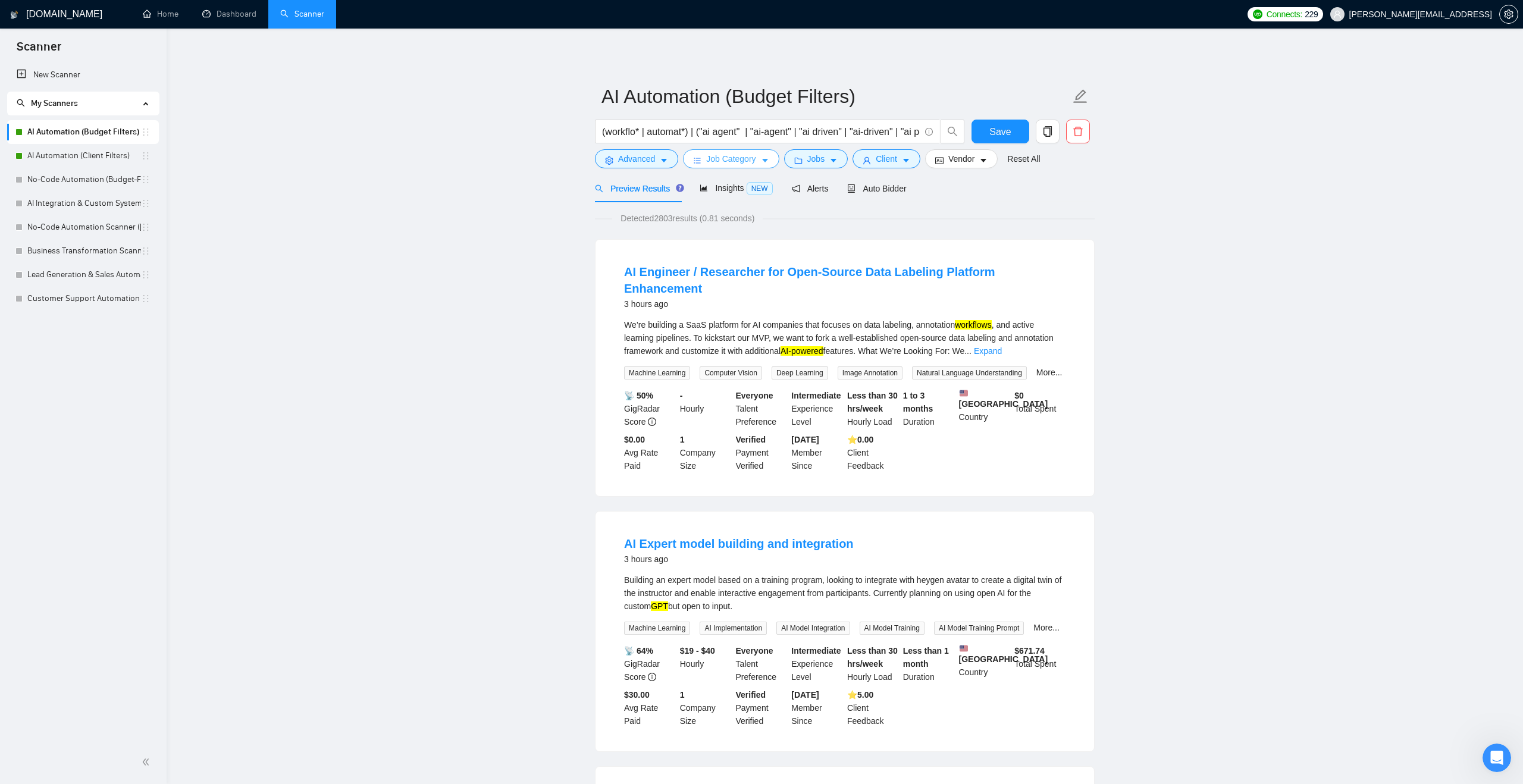
click at [745, 164] on span "Job Category" at bounding box center [731, 159] width 49 height 13
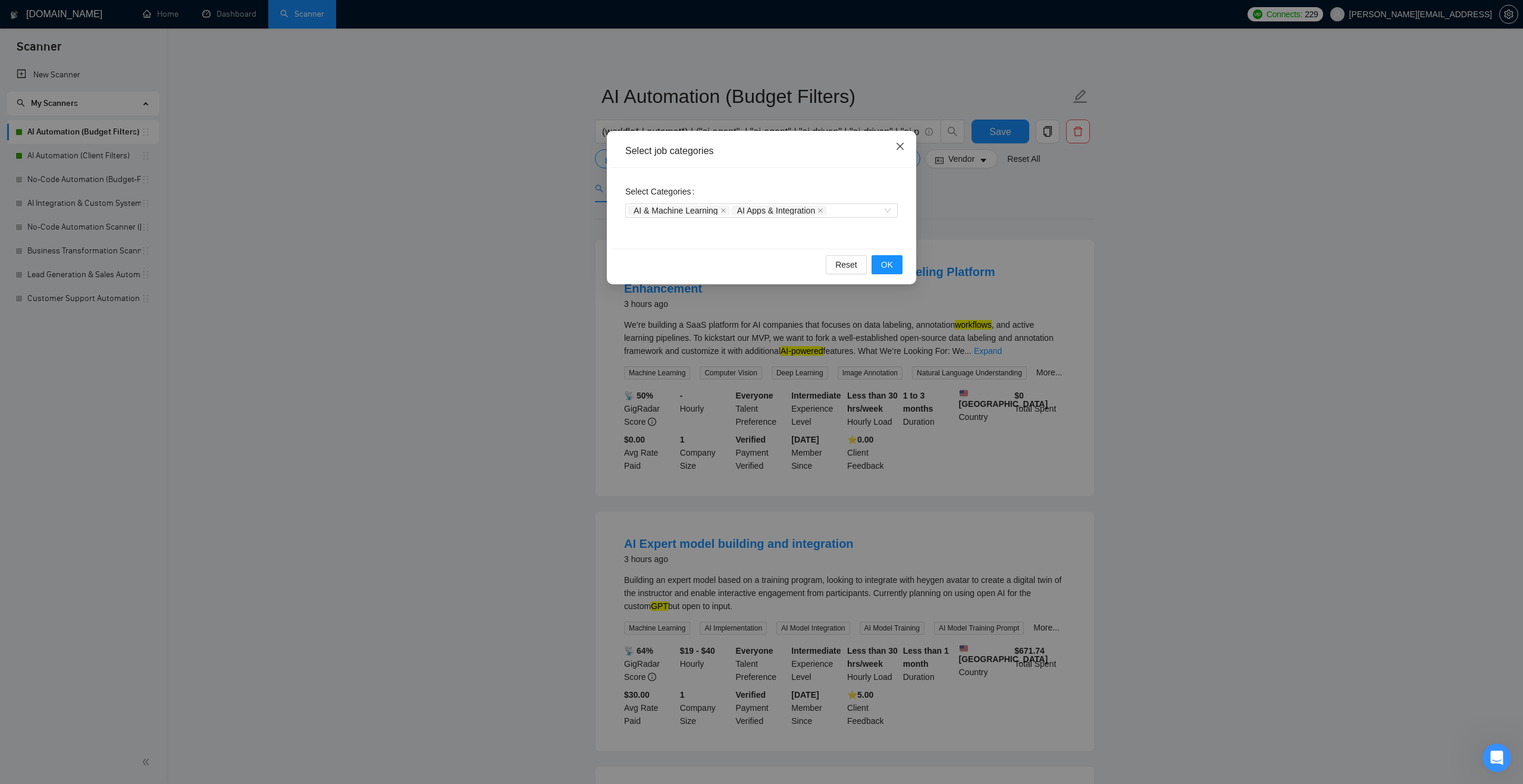
click at [892, 146] on span "Close" at bounding box center [900, 147] width 32 height 32
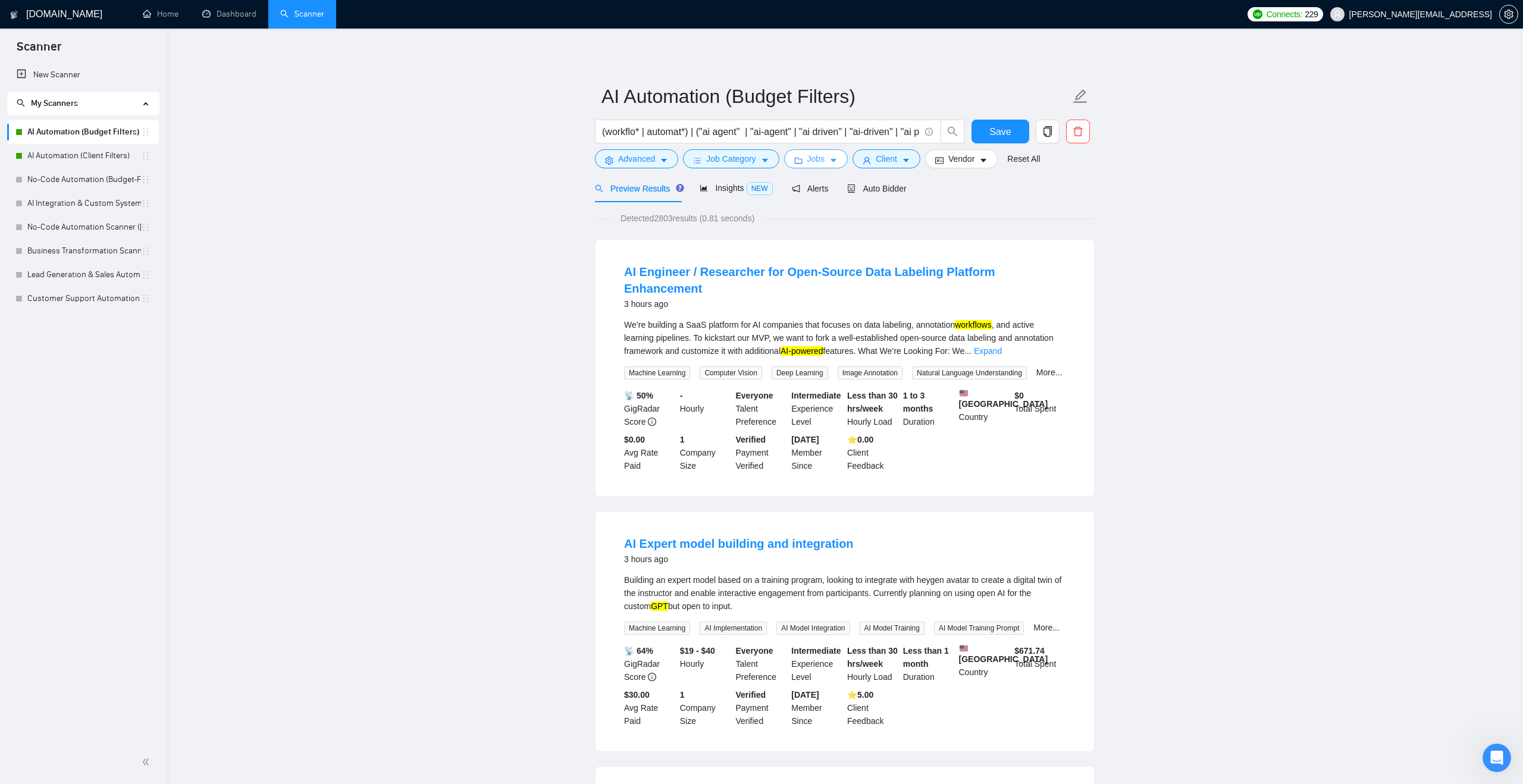
click at [804, 154] on button "Jobs" at bounding box center [816, 159] width 64 height 19
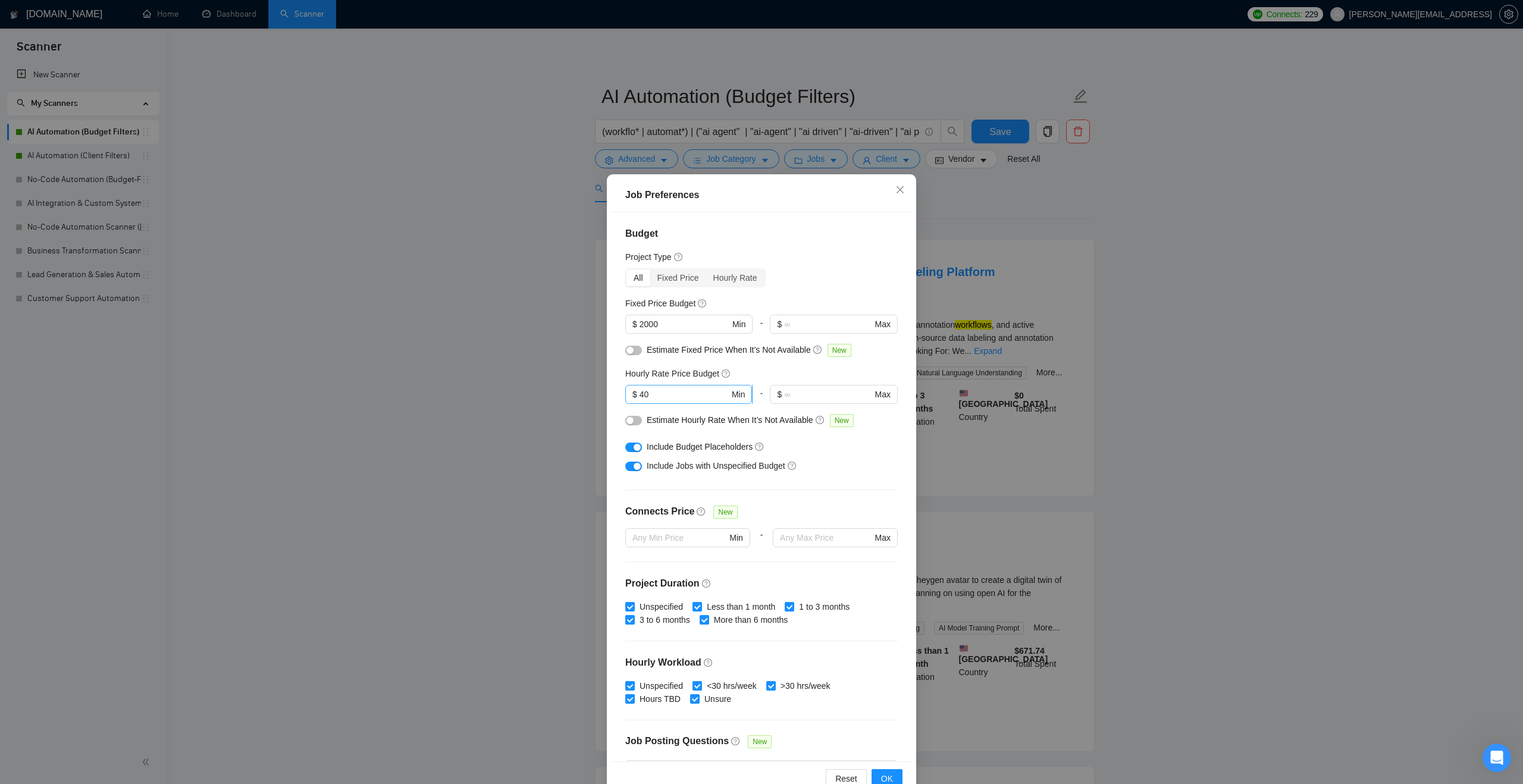
click at [684, 397] on input "40" at bounding box center [684, 394] width 90 height 13
type input "4"
type input "50"
click at [897, 774] on button "OK" at bounding box center [887, 778] width 31 height 19
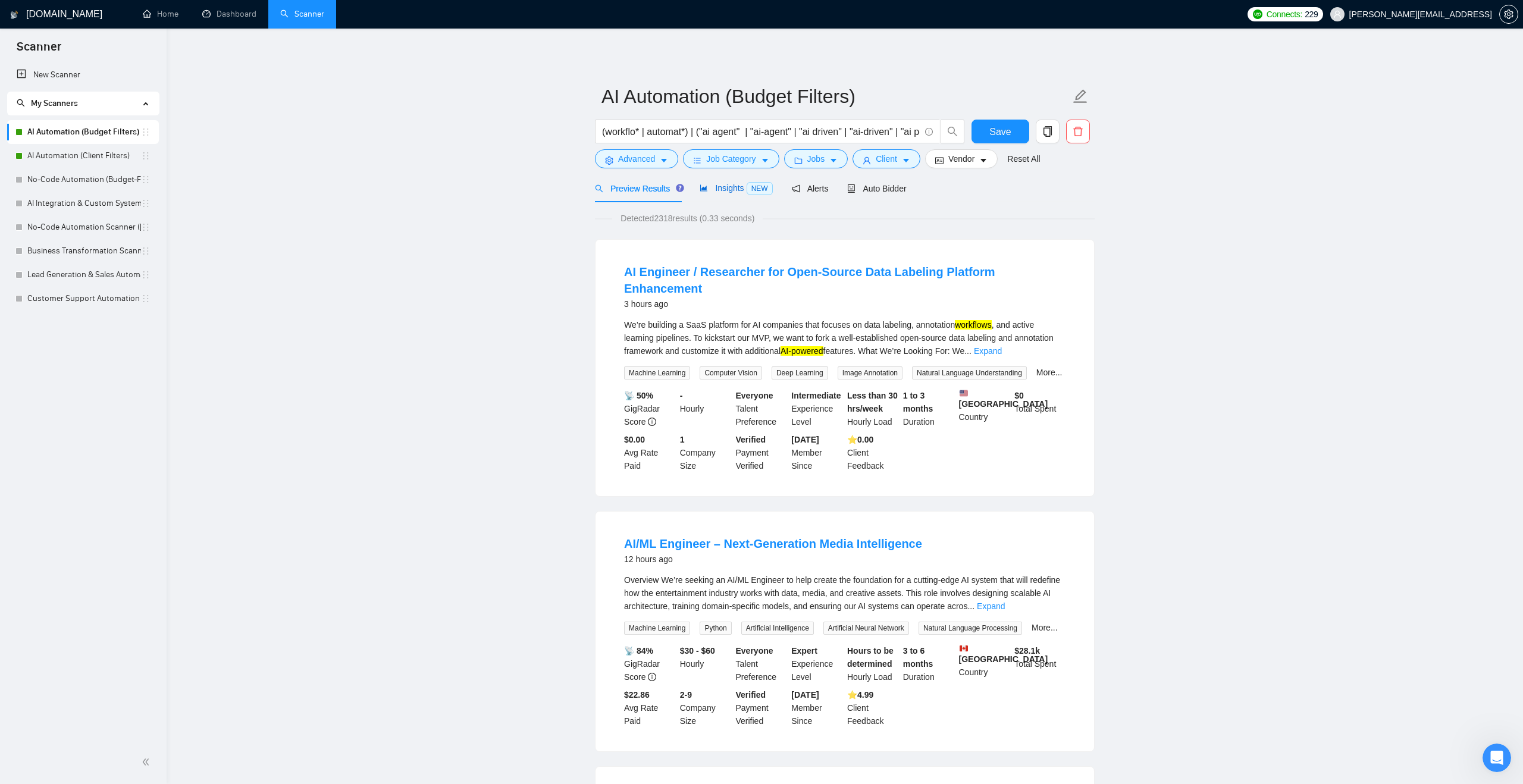
click at [733, 194] on div "Insights NEW" at bounding box center [736, 188] width 73 height 13
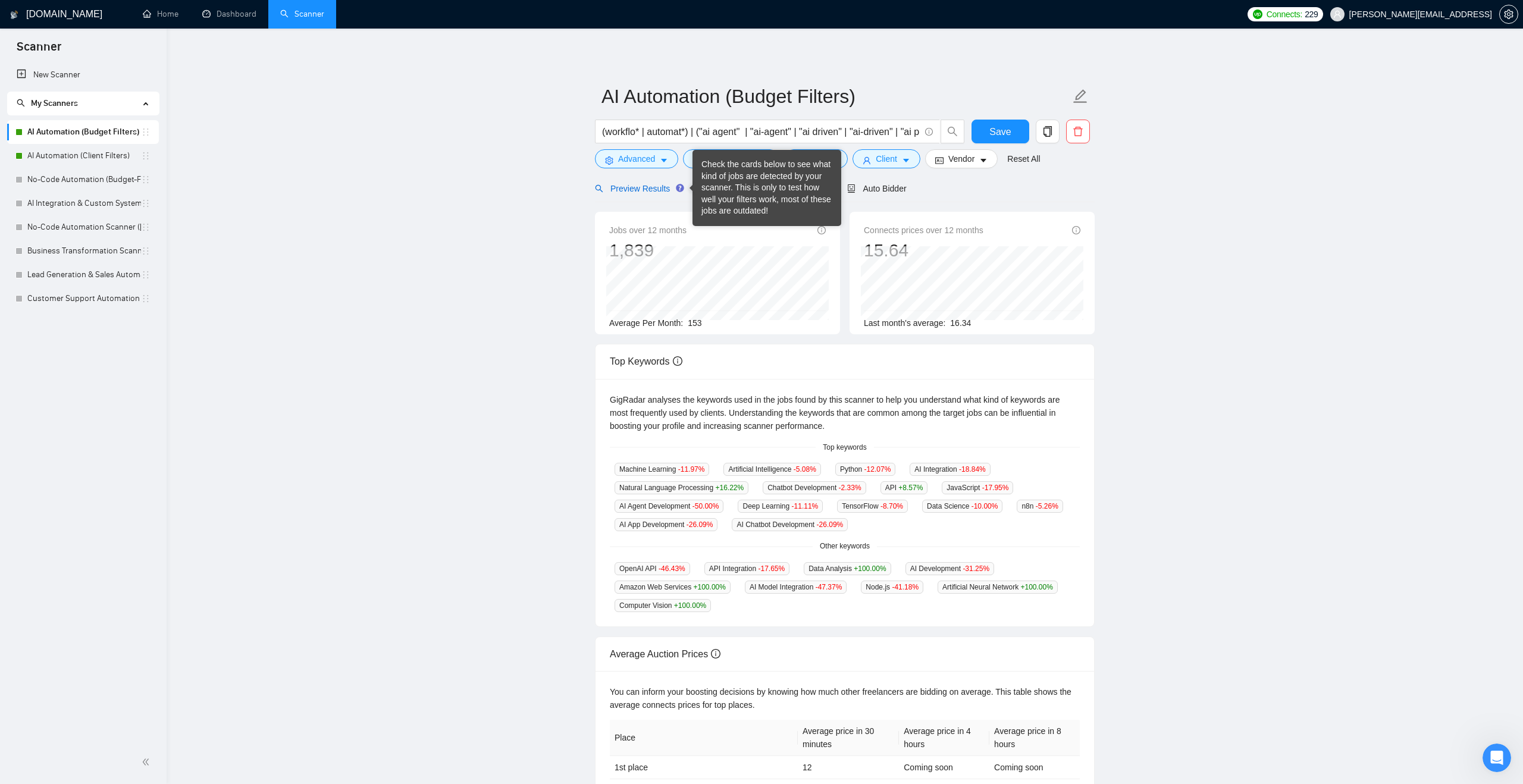
click at [644, 185] on span "Preview Results" at bounding box center [638, 189] width 85 height 9
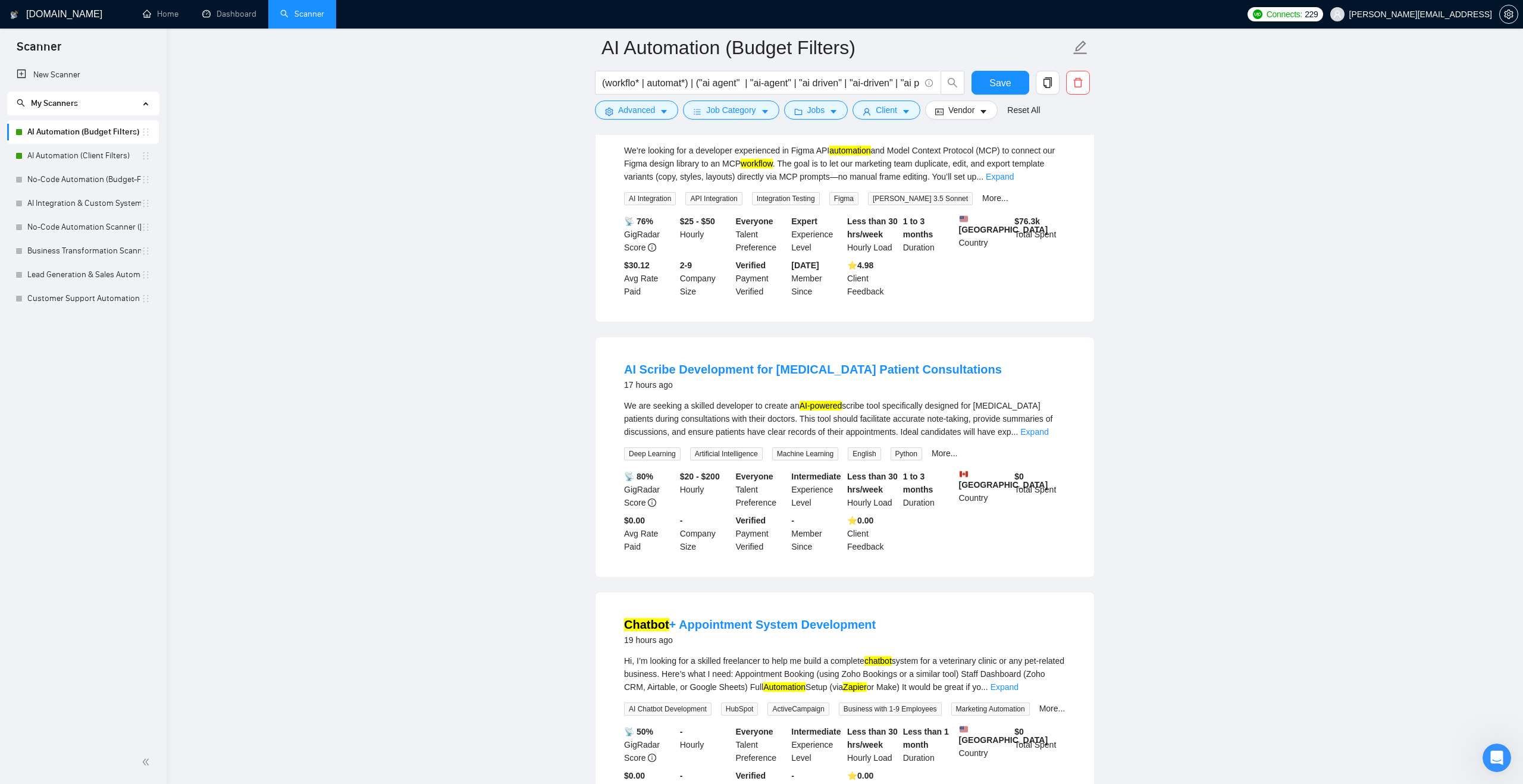
scroll to position [959, 0]
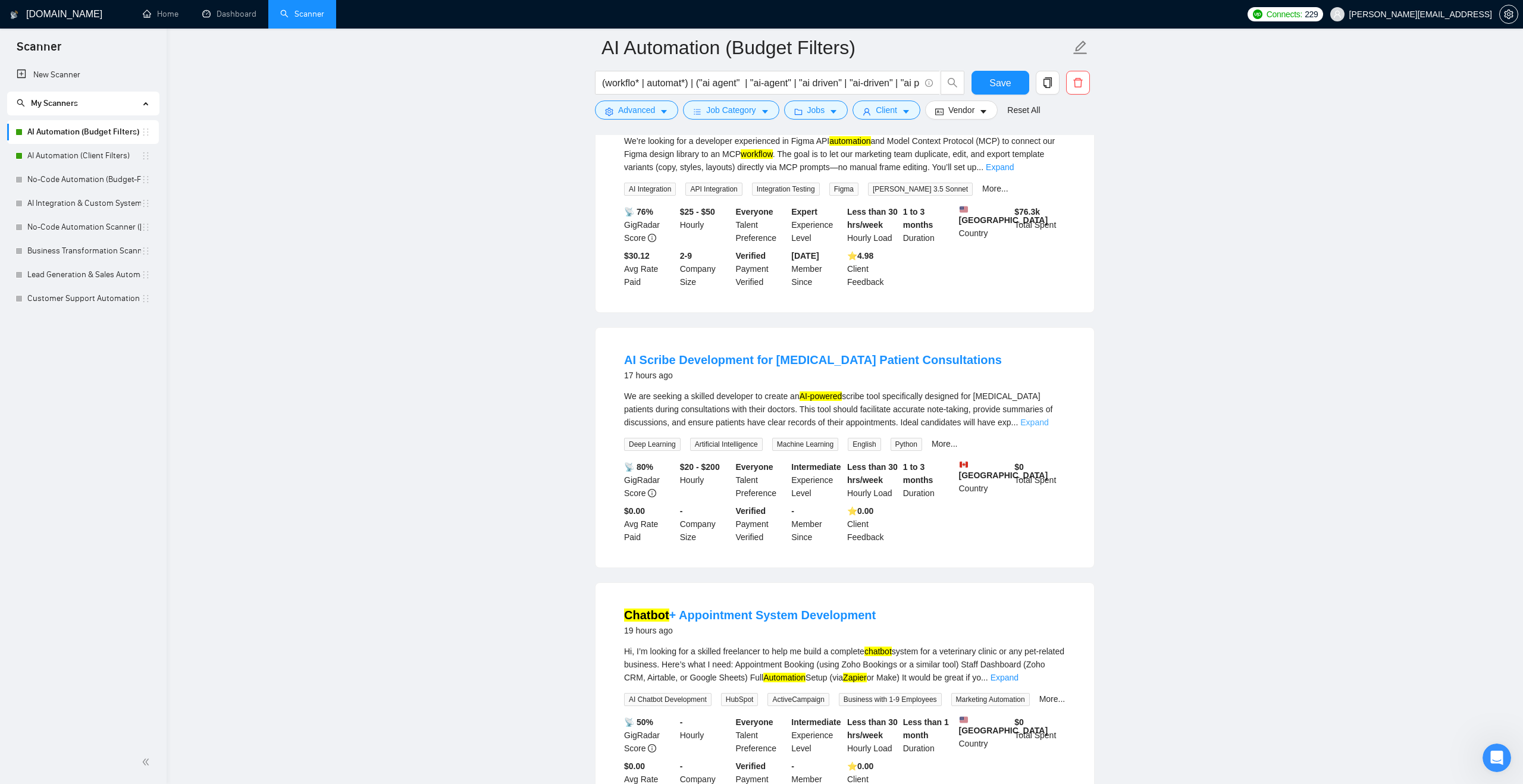
click at [1046, 428] on link "Expand" at bounding box center [1034, 423] width 28 height 9
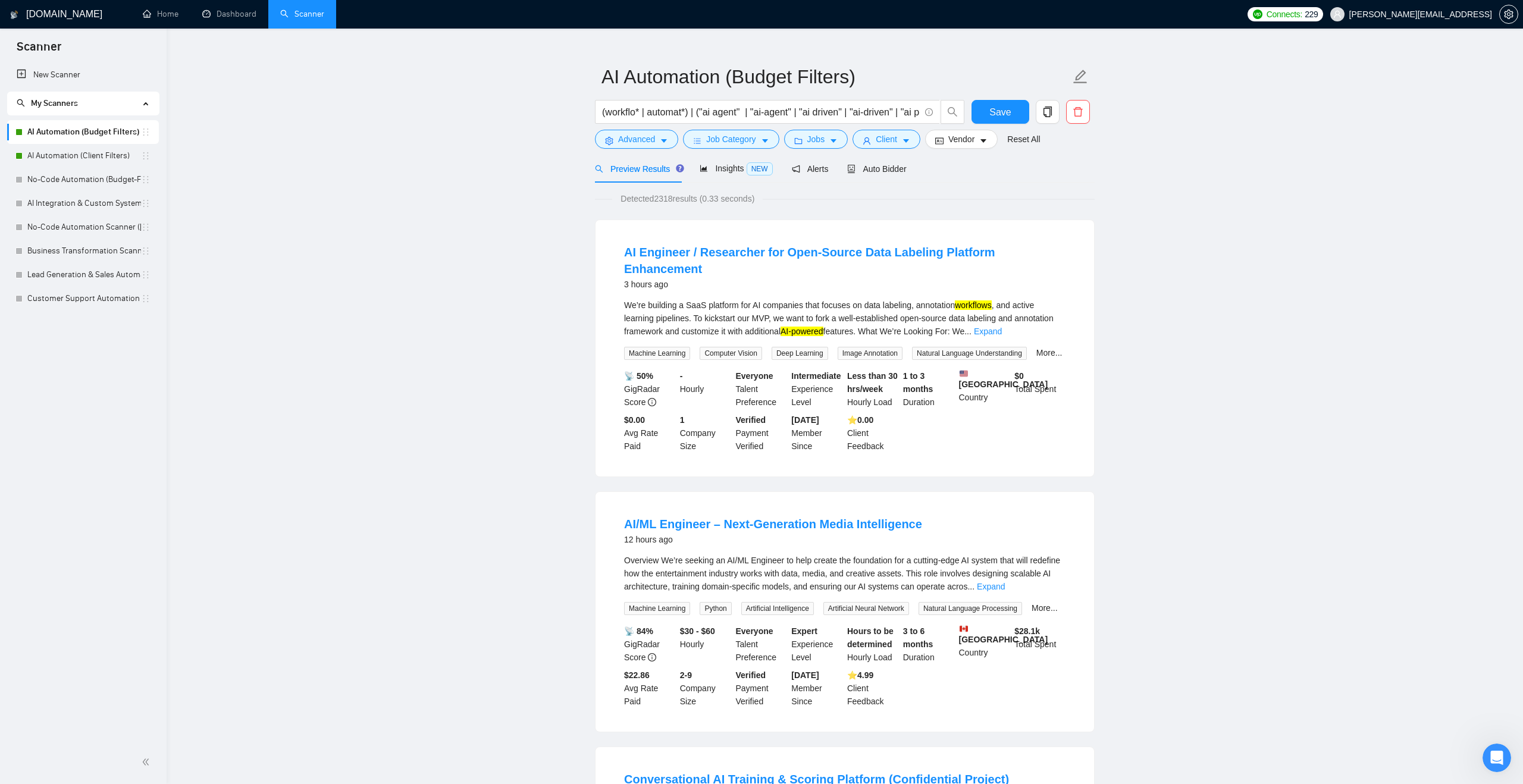
scroll to position [0, 0]
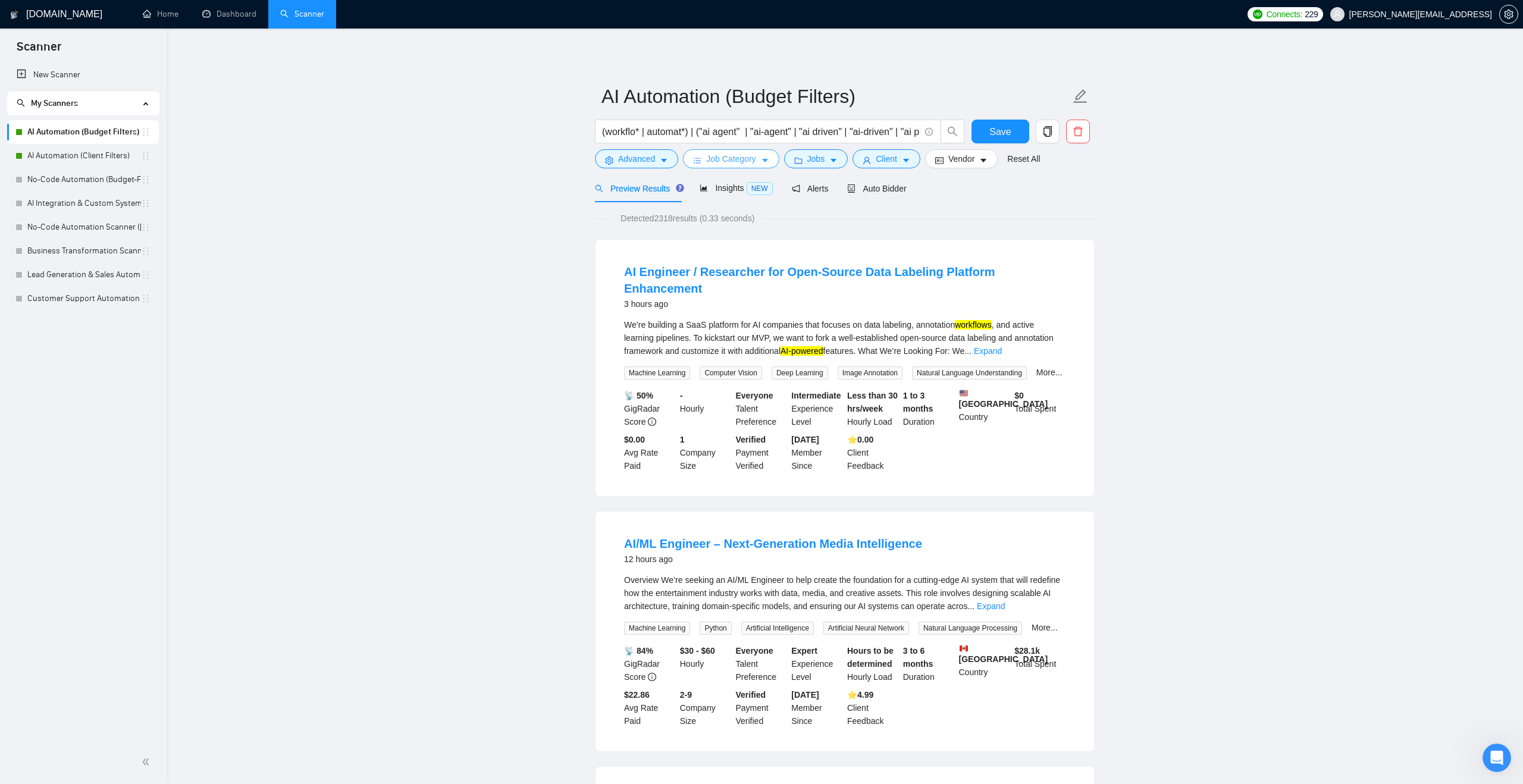
click at [740, 160] on span "Job Category" at bounding box center [731, 159] width 49 height 13
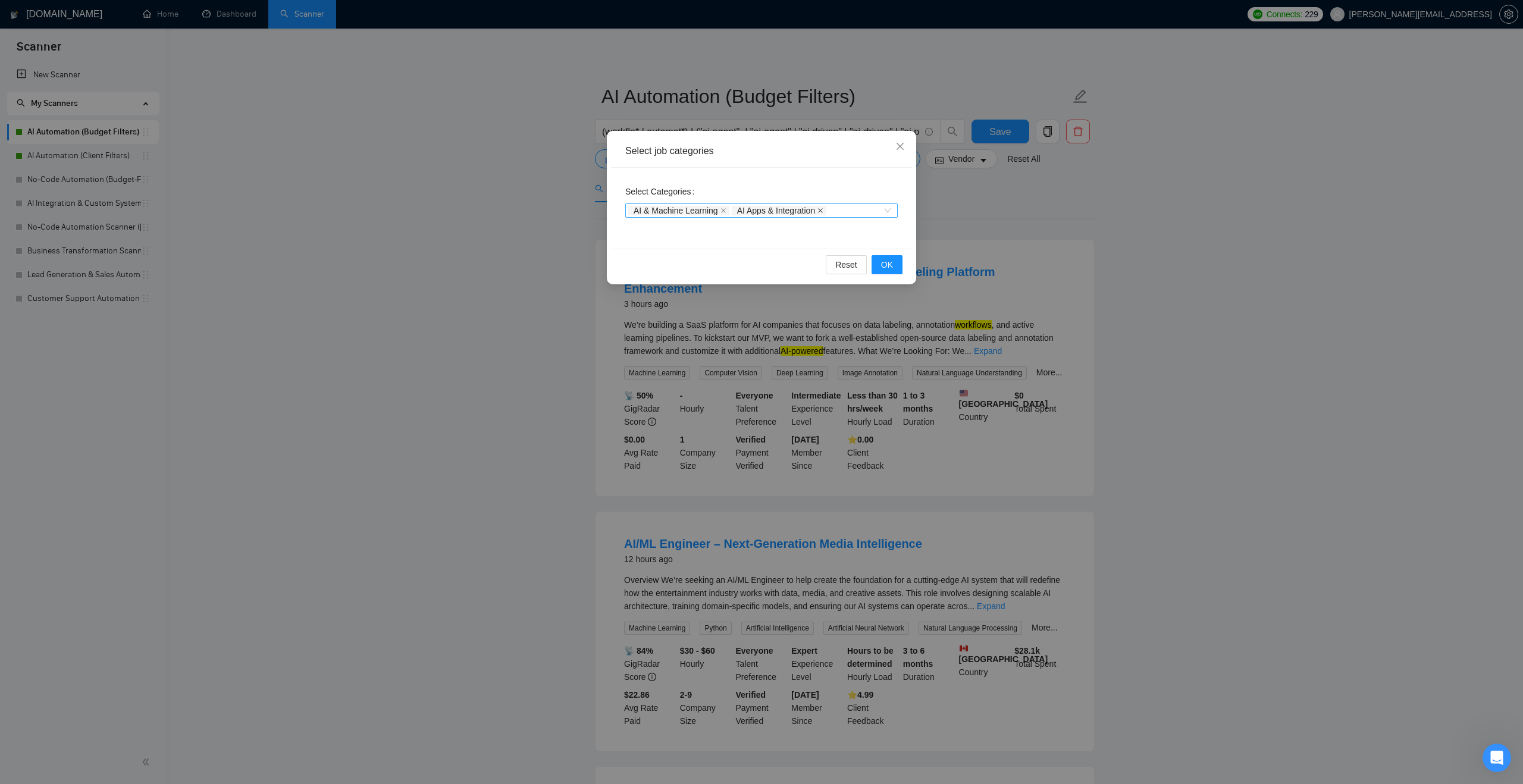
click at [823, 211] on icon "close" at bounding box center [820, 210] width 5 height 5
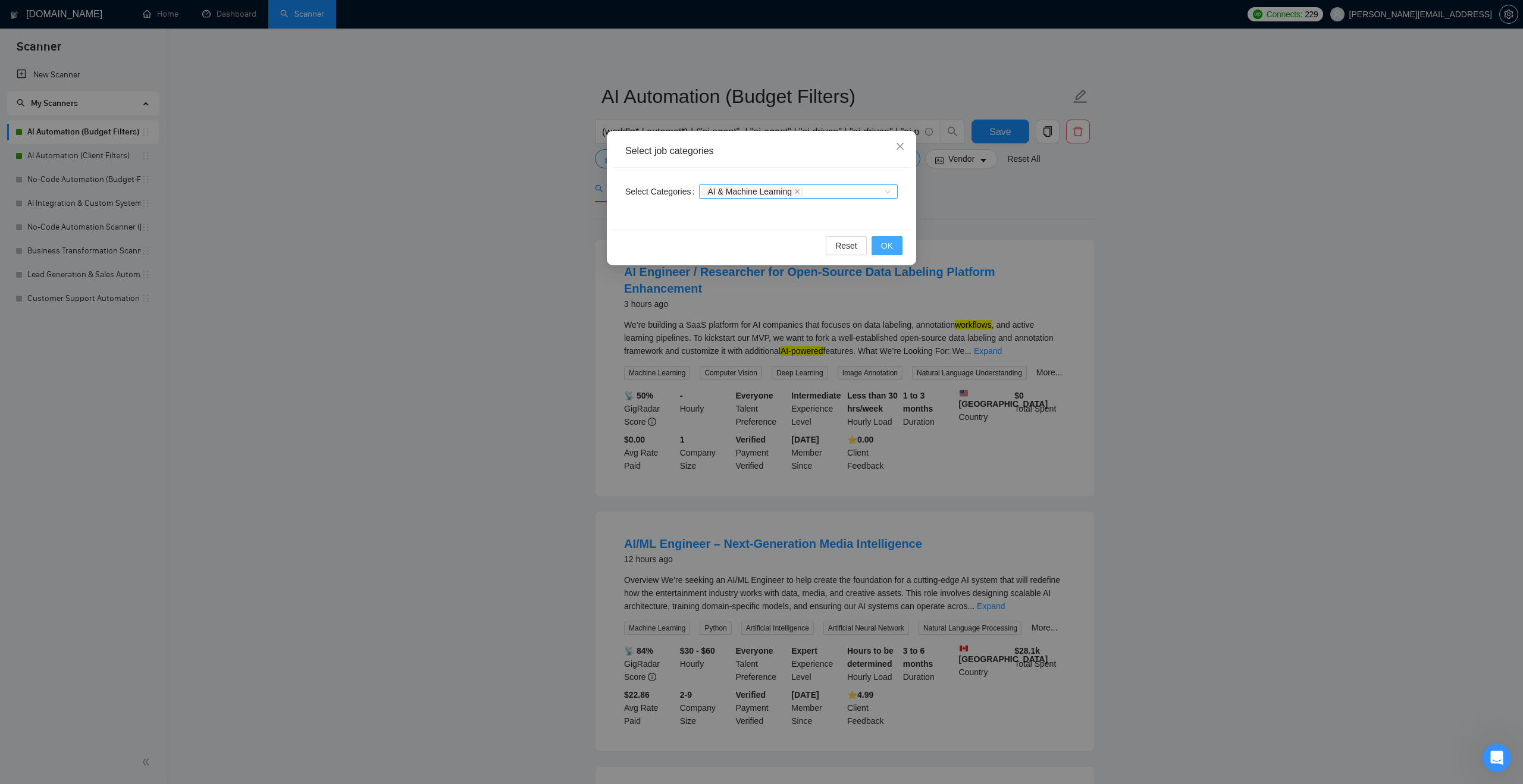
click at [895, 248] on button "OK" at bounding box center [887, 246] width 31 height 19
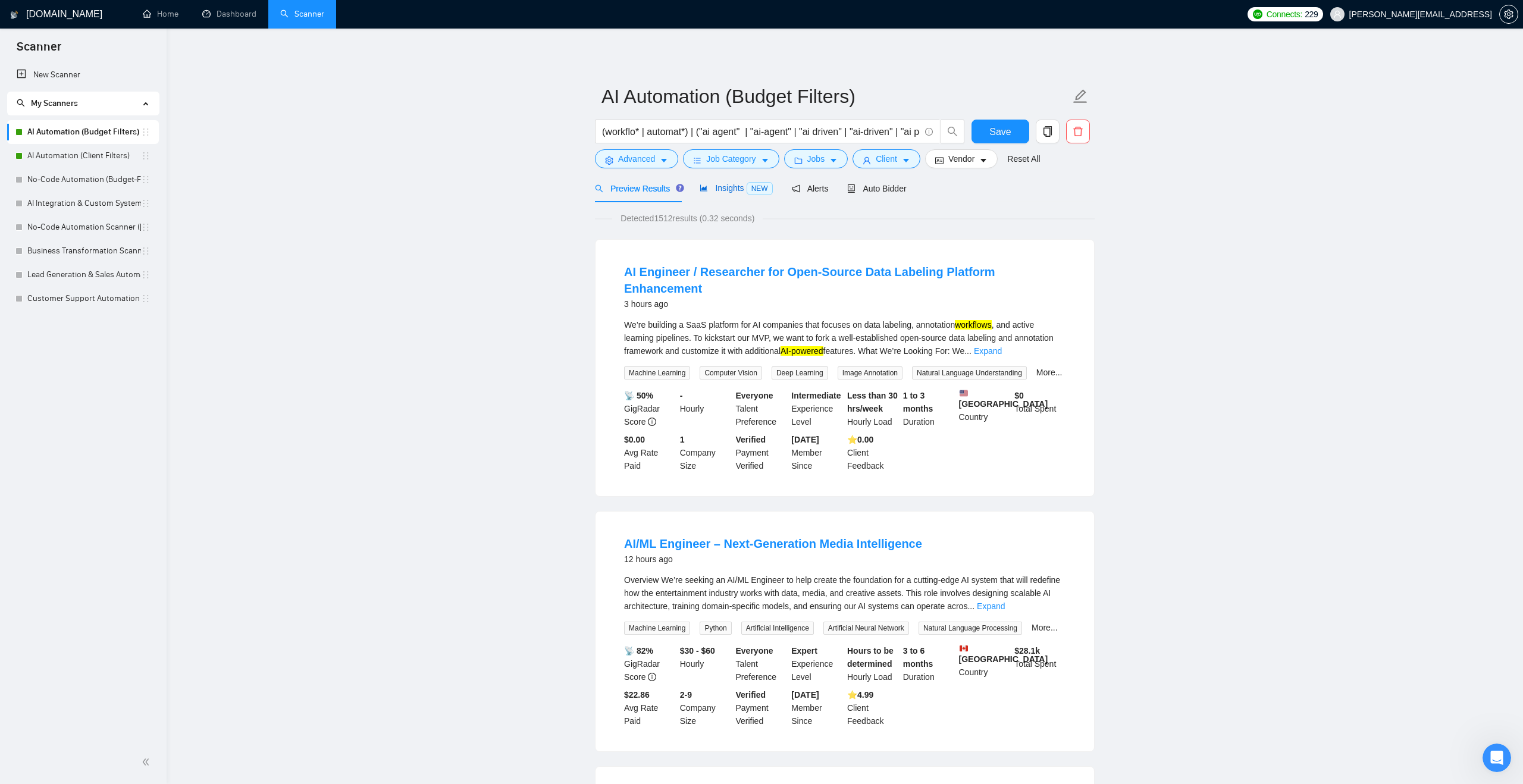
click at [729, 191] on span "Insights NEW" at bounding box center [736, 188] width 73 height 9
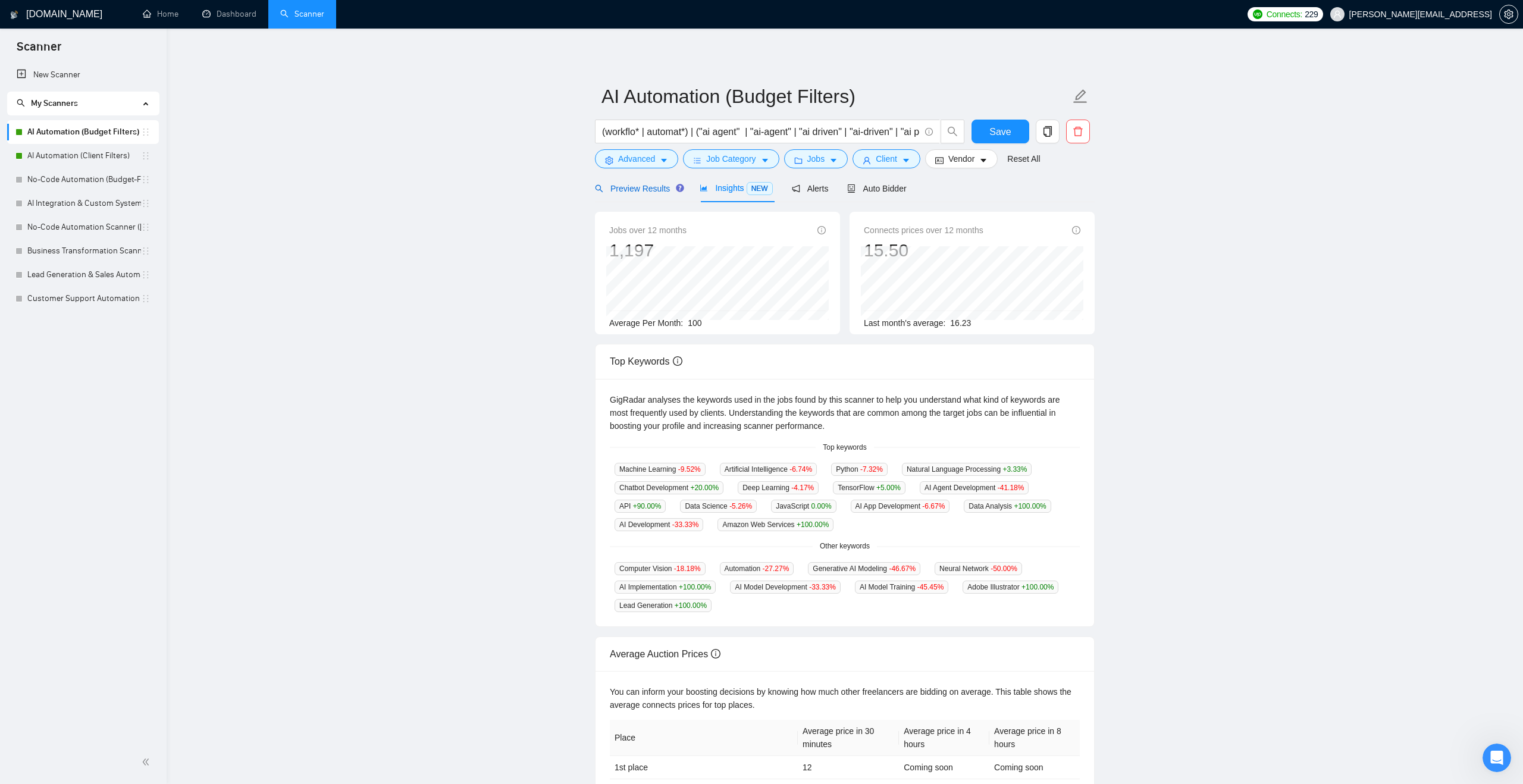
click at [651, 191] on span "Preview Results" at bounding box center [638, 189] width 85 height 9
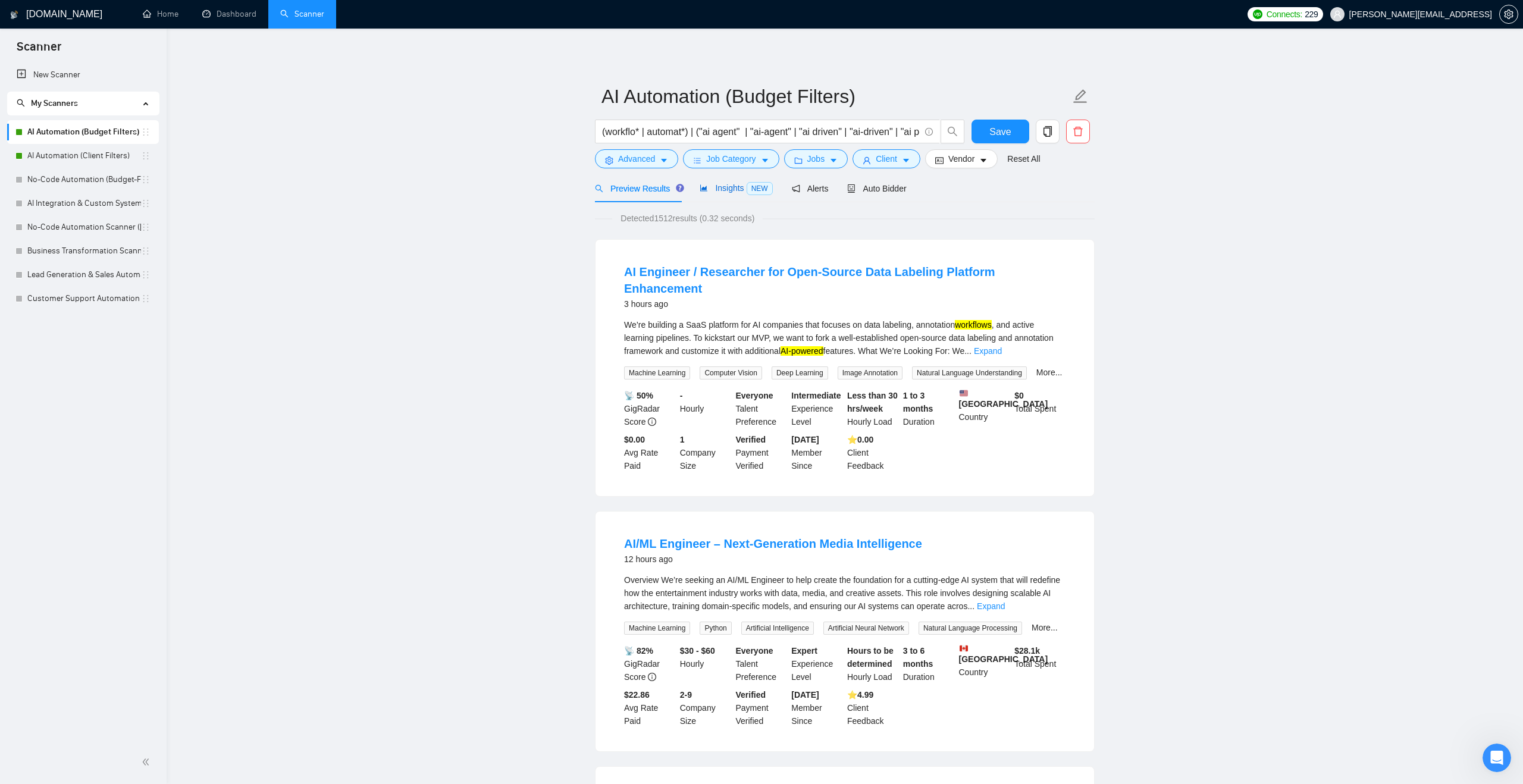
click at [711, 185] on span "Insights NEW" at bounding box center [736, 188] width 73 height 9
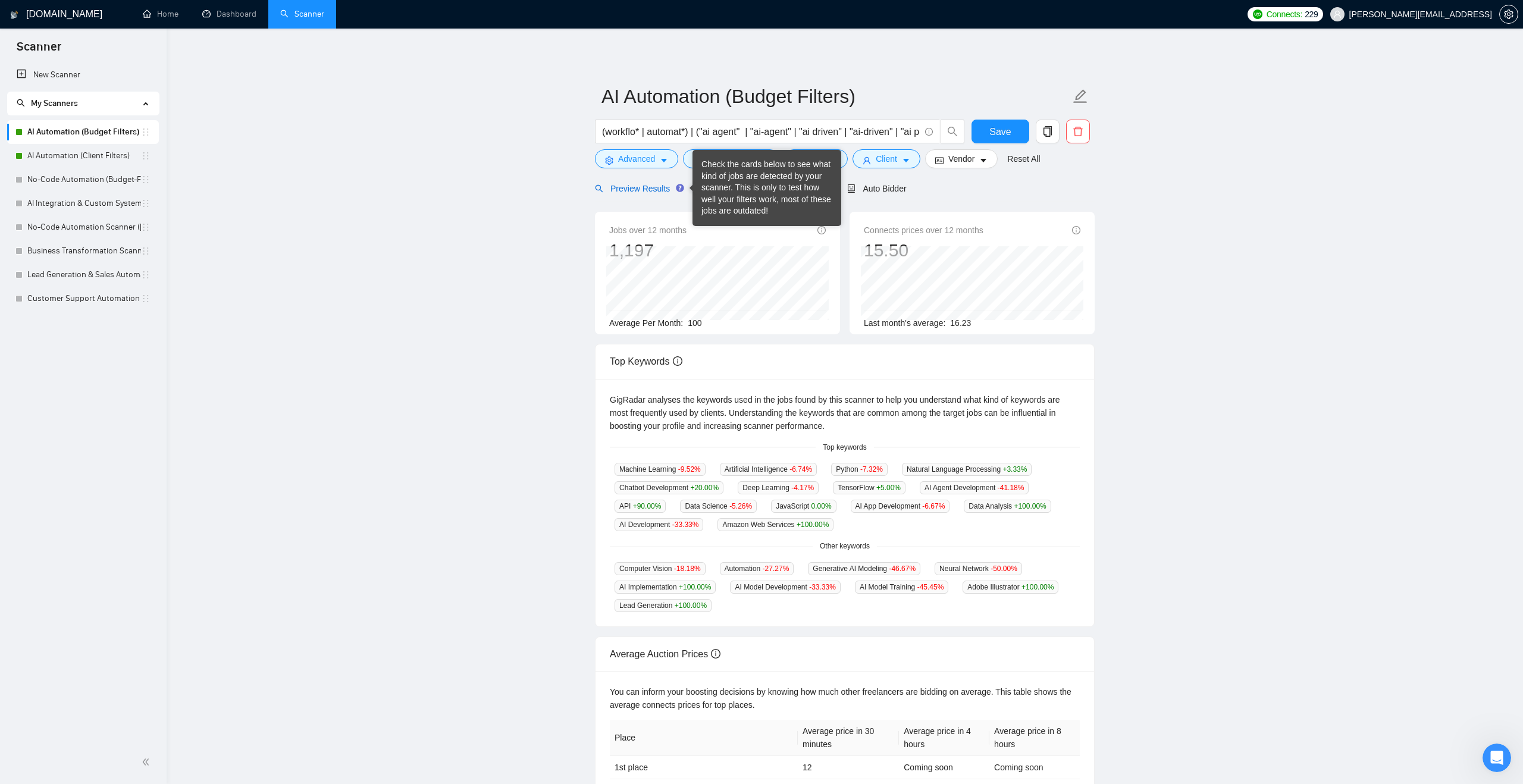
click at [634, 192] on span "Preview Results" at bounding box center [638, 189] width 85 height 9
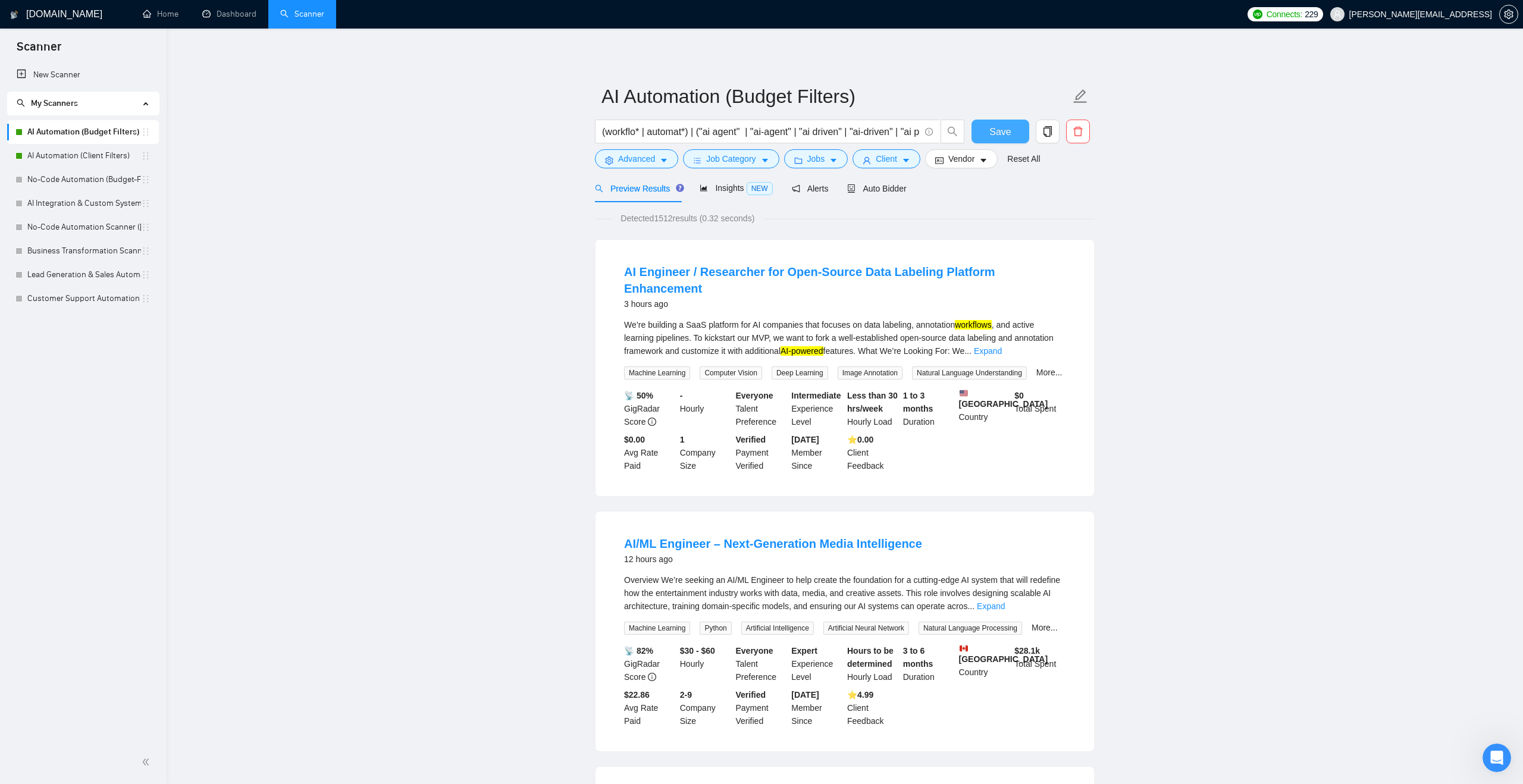
click at [984, 138] on button "Save" at bounding box center [1000, 131] width 58 height 24
click at [83, 154] on link "AI Automation (Client Filters)" at bounding box center [85, 156] width 114 height 24
drag, startPoint x: 870, startPoint y: 125, endPoint x: 709, endPoint y: 134, distance: 161.3
click at [709, 134] on input "(workflo* | automat*) | ("ai agent" | "ai-agent" | "ai driven" | "ai-driven" | …" at bounding box center [761, 131] width 318 height 15
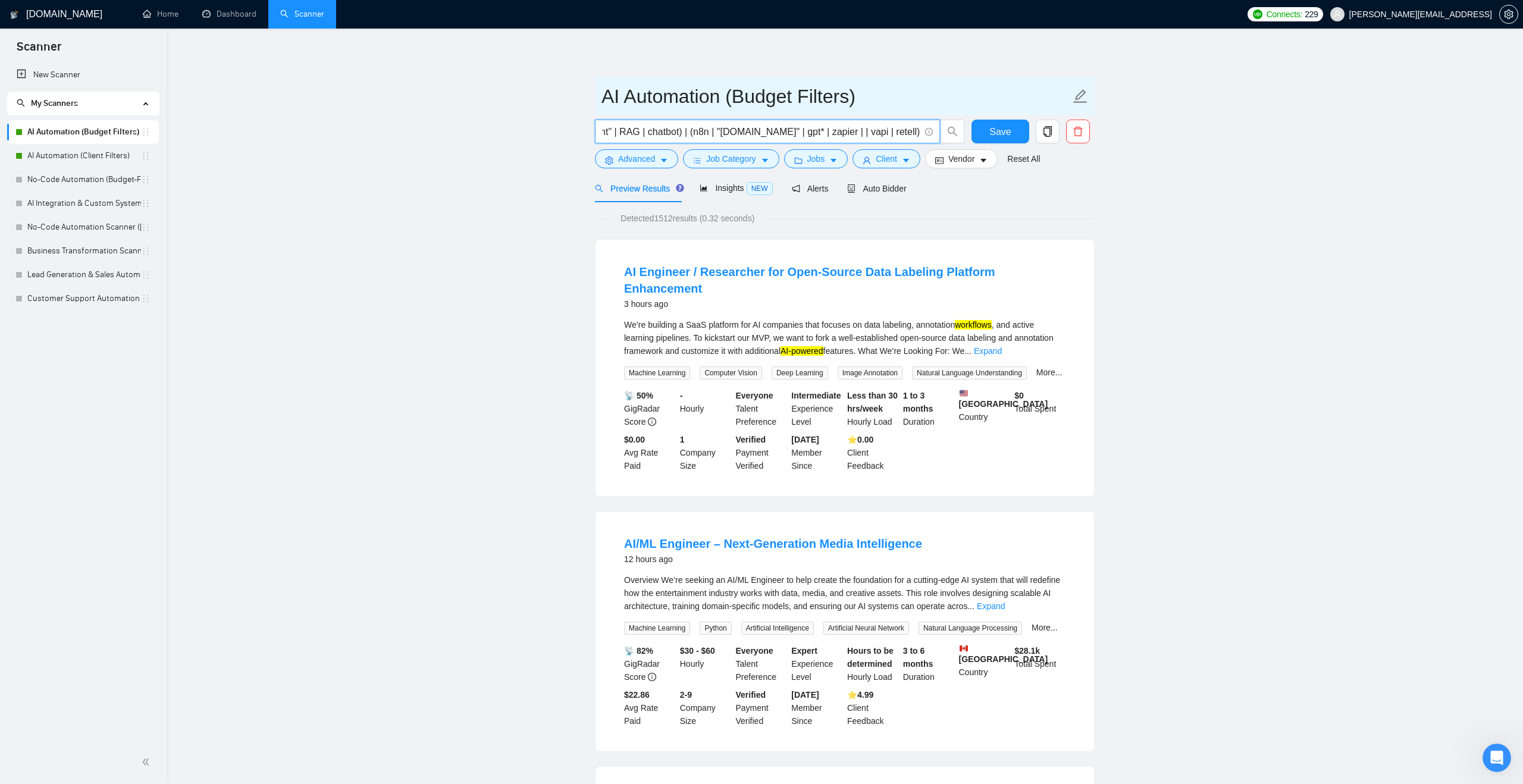
scroll to position [0, 0]
click at [909, 92] on input "AI Automation (Budget Filters)" at bounding box center [835, 96] width 469 height 30
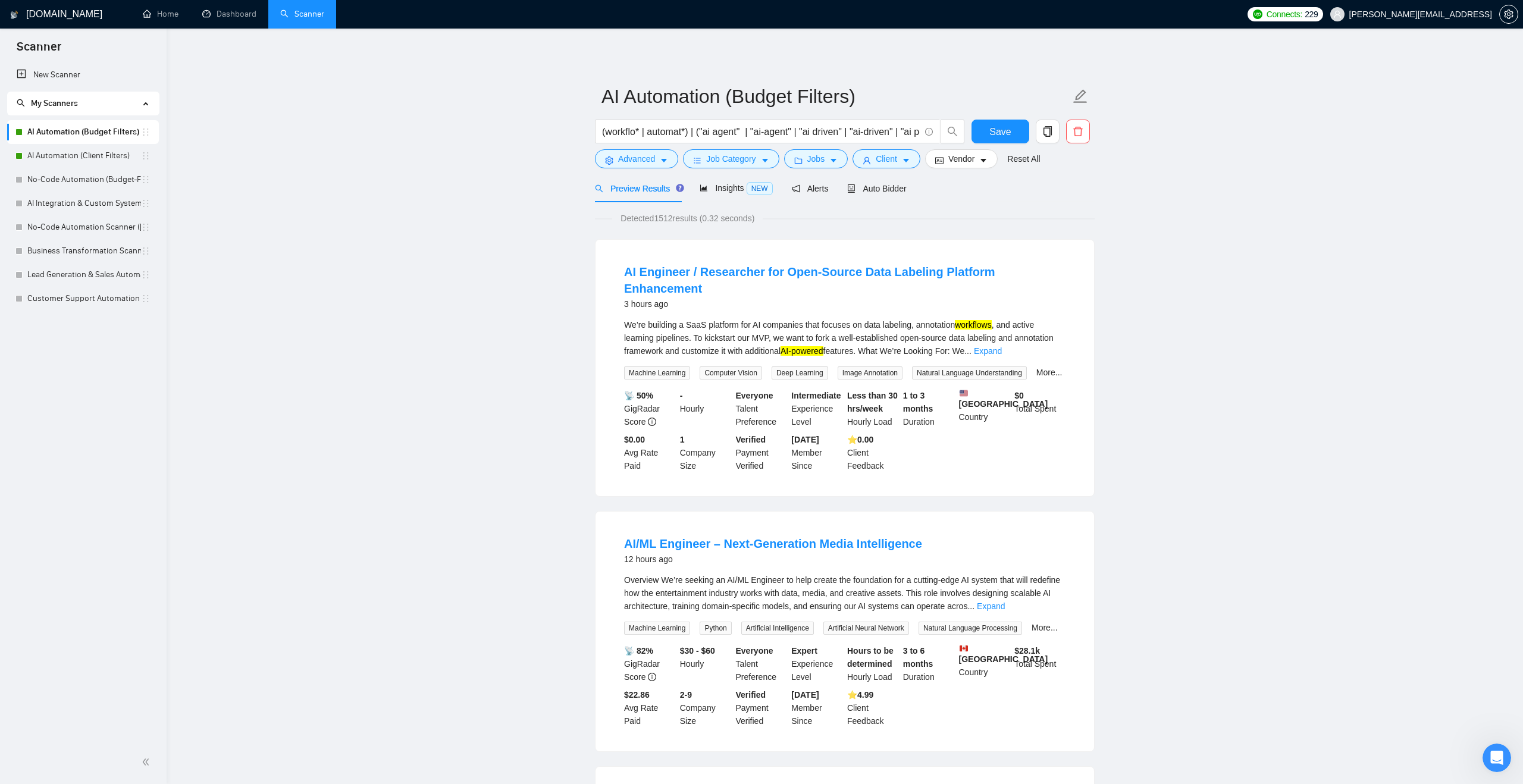
click at [79, 76] on link "New Scanner" at bounding box center [83, 75] width 133 height 24
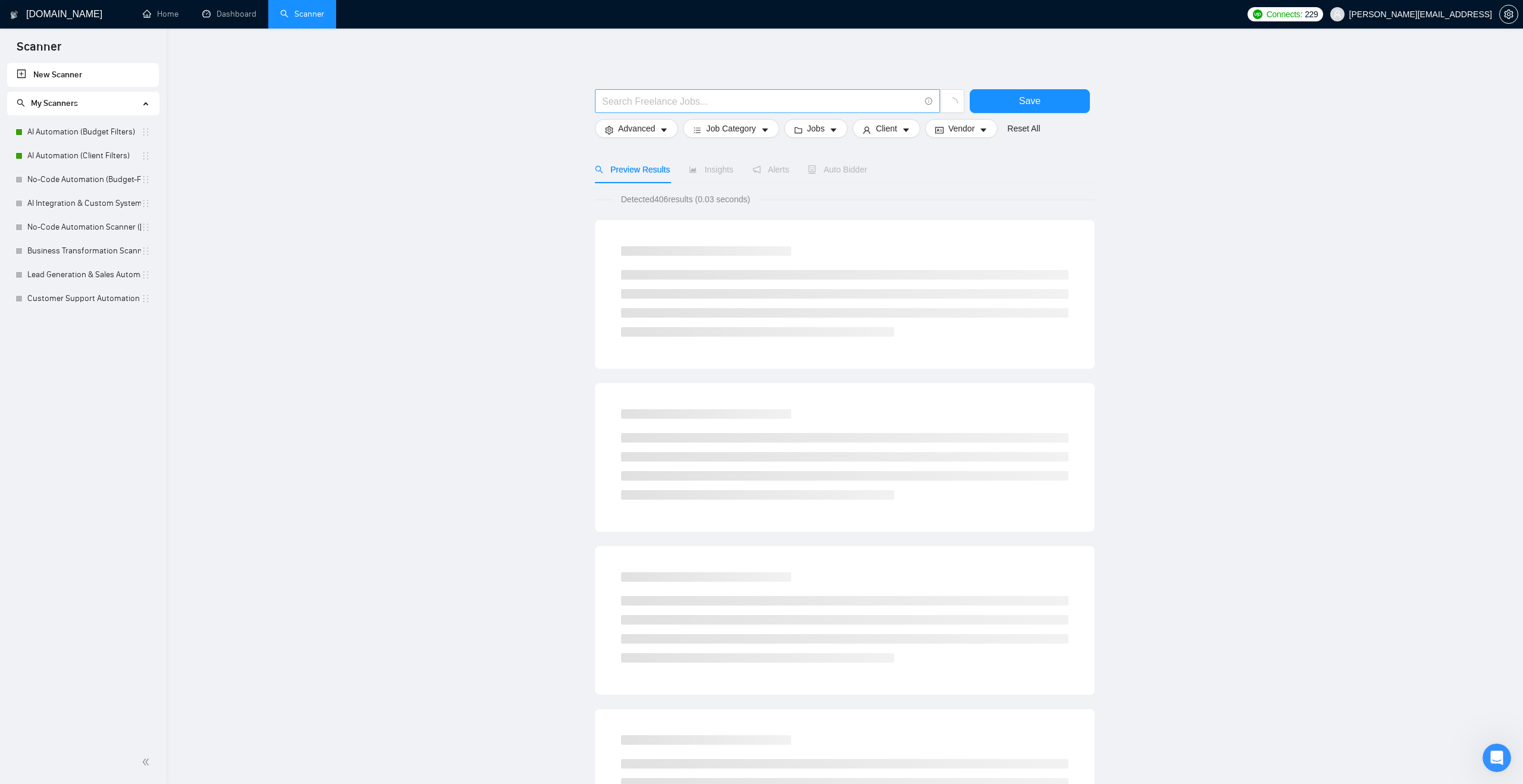
click at [608, 95] on input "text" at bounding box center [761, 101] width 318 height 15
type input "n8n"
click at [711, 126] on span "Job Category" at bounding box center [731, 128] width 49 height 13
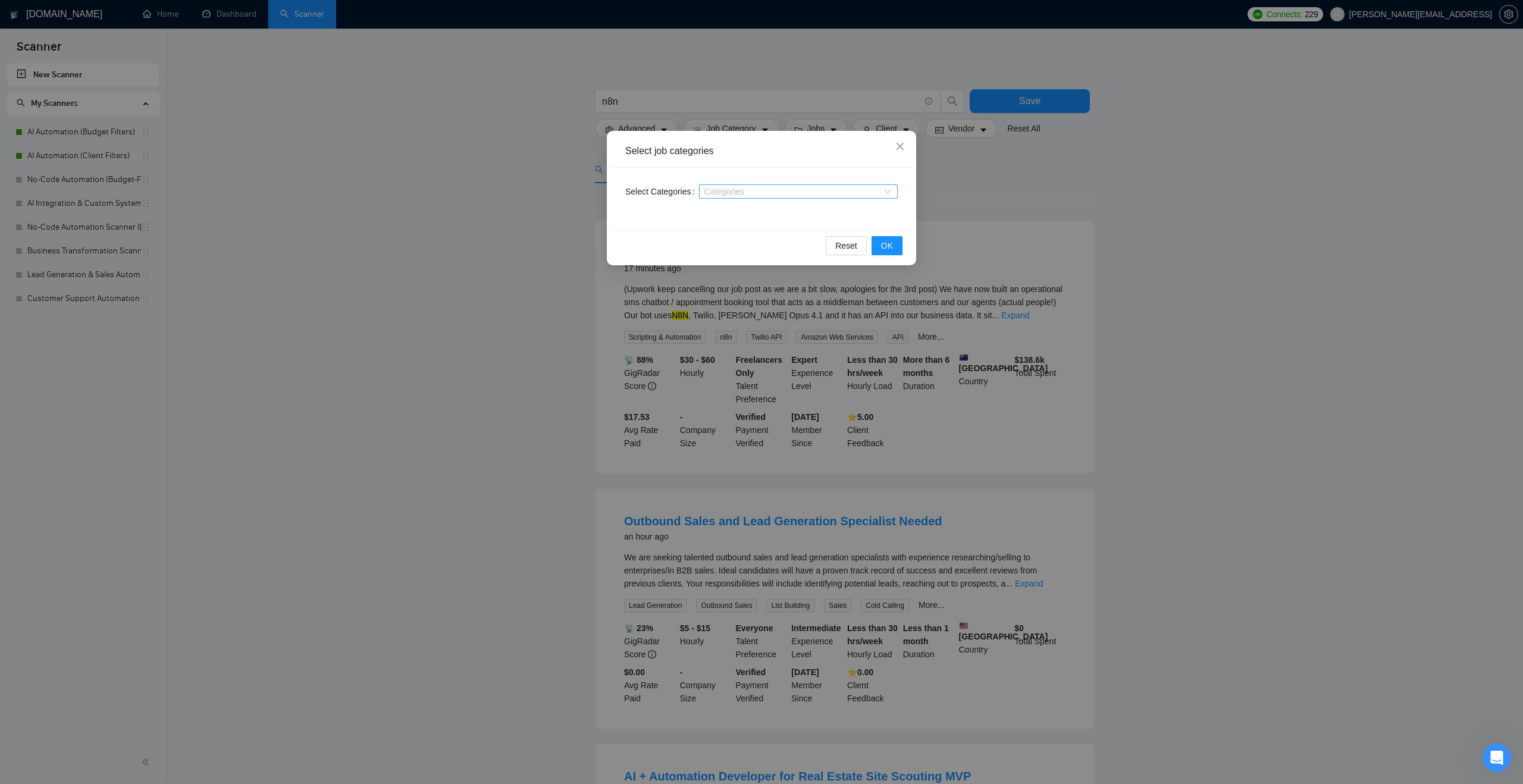
click at [726, 188] on div at bounding box center [792, 191] width 181 height 9
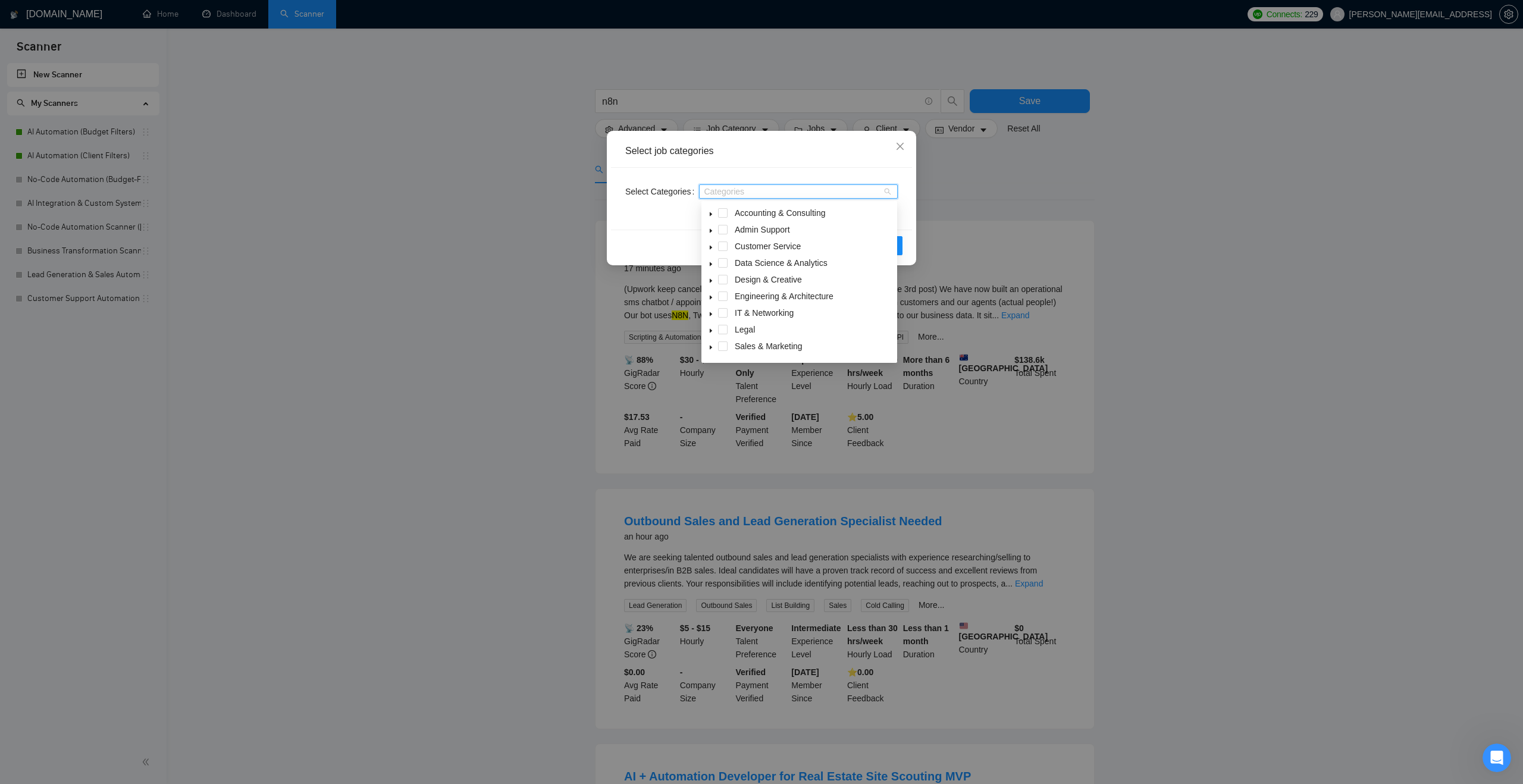
click at [709, 262] on icon "caret-down" at bounding box center [711, 265] width 6 height 6
click at [738, 277] on span at bounding box center [737, 280] width 9 height 9
click at [710, 262] on icon "caret-down" at bounding box center [711, 265] width 6 height 6
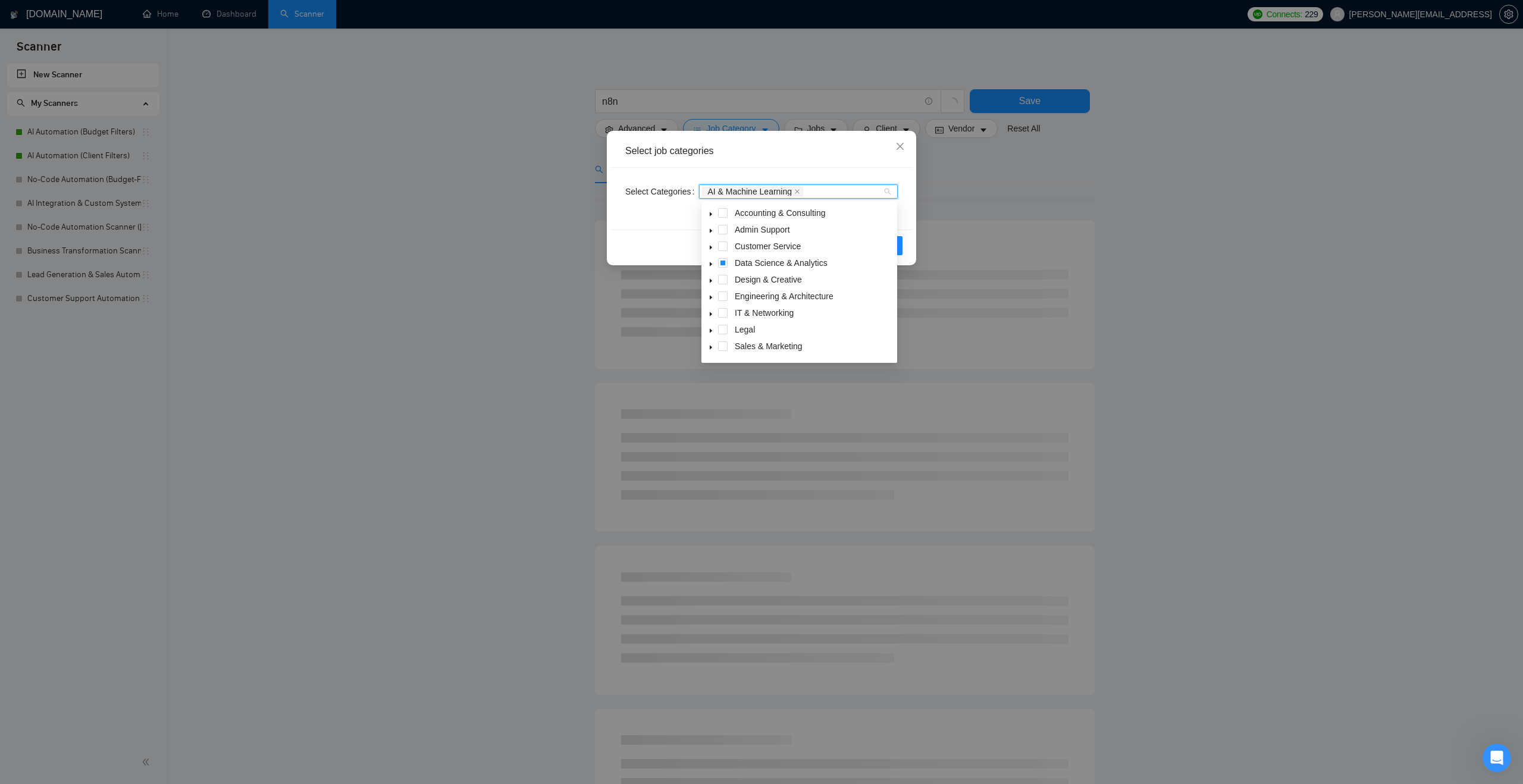
scroll to position [47, 0]
click at [711, 334] on icon "caret-down" at bounding box center [711, 334] width 6 height 6
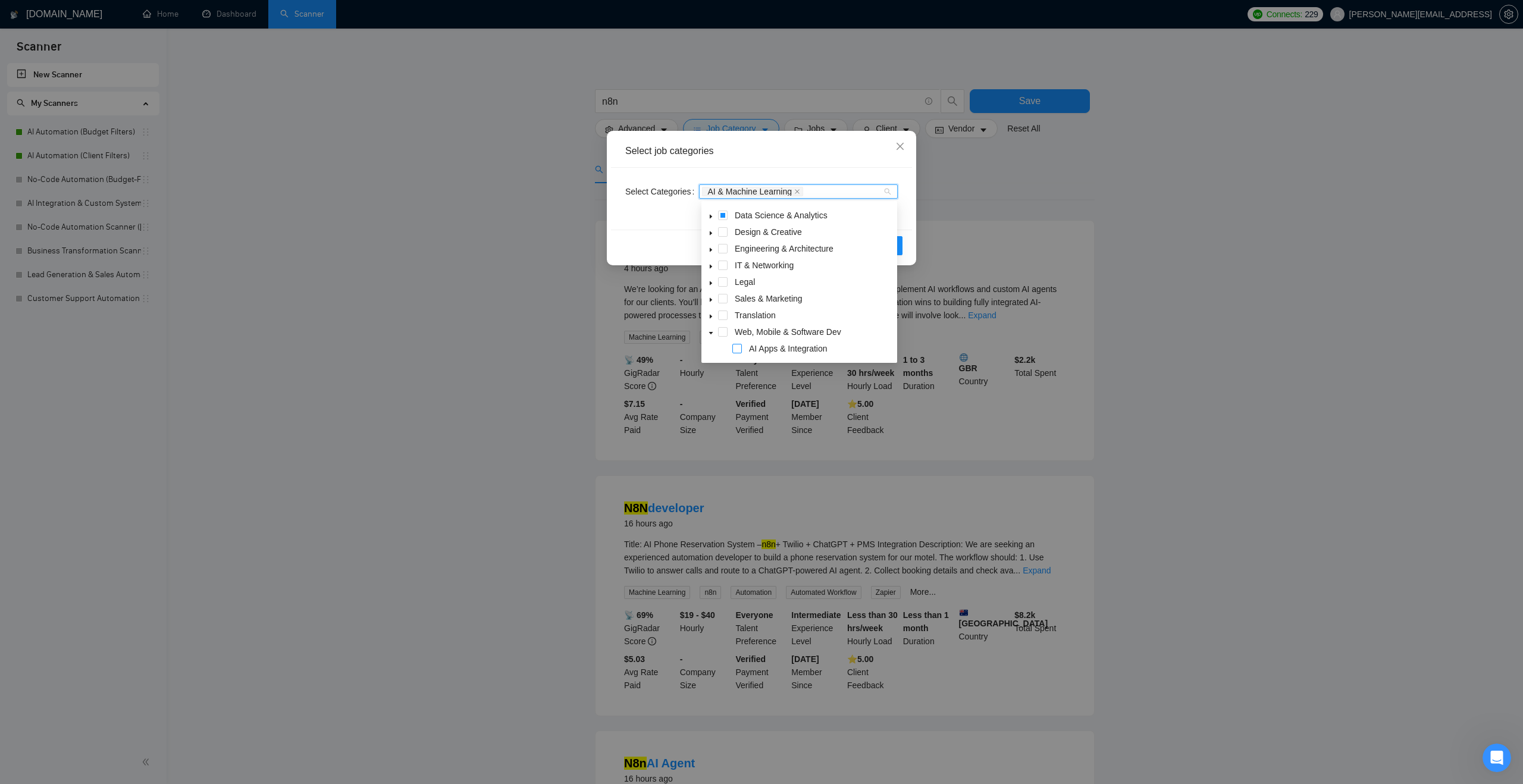
click at [736, 349] on span at bounding box center [737, 349] width 9 height 9
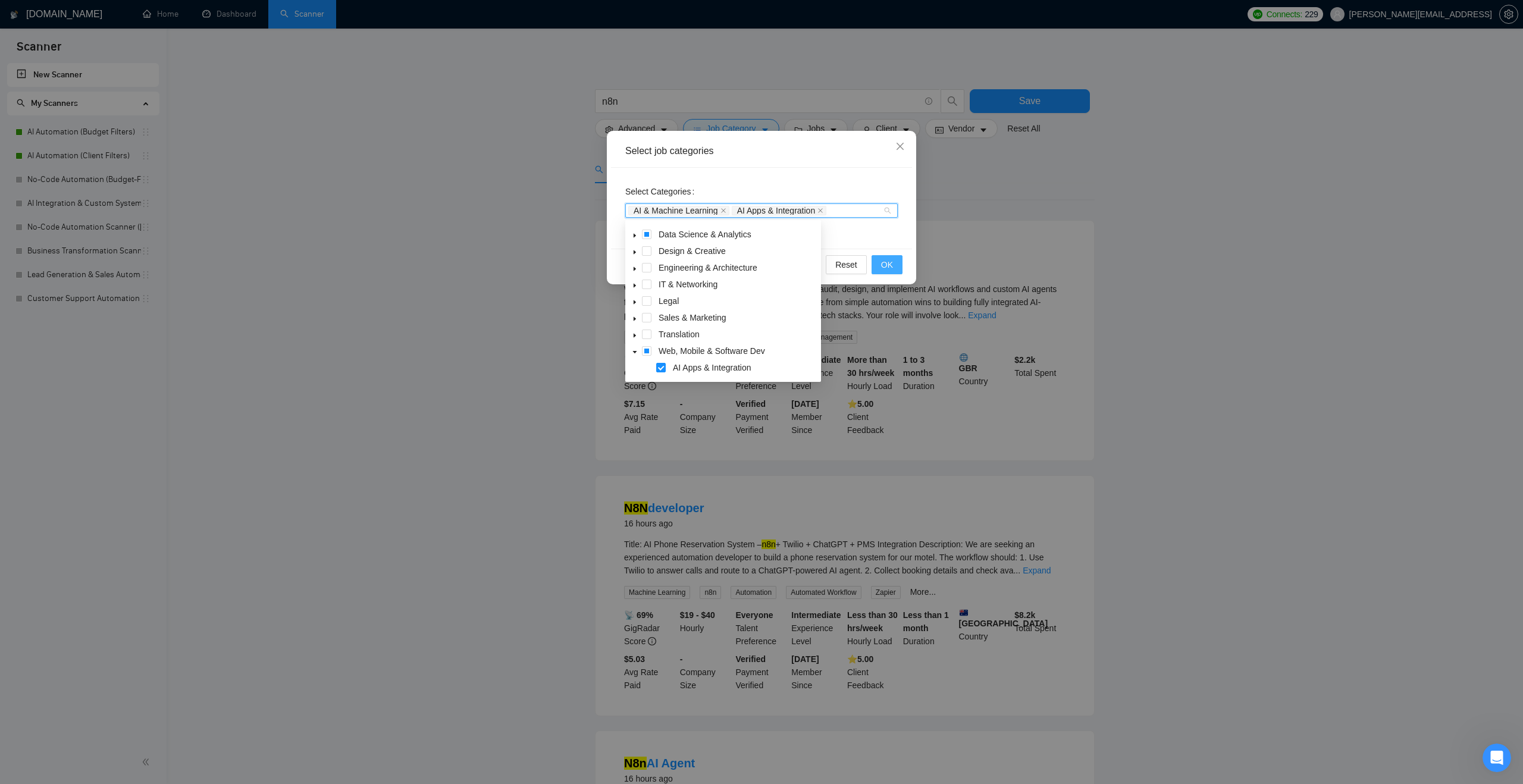
click at [887, 264] on span "OK" at bounding box center [887, 265] width 12 height 13
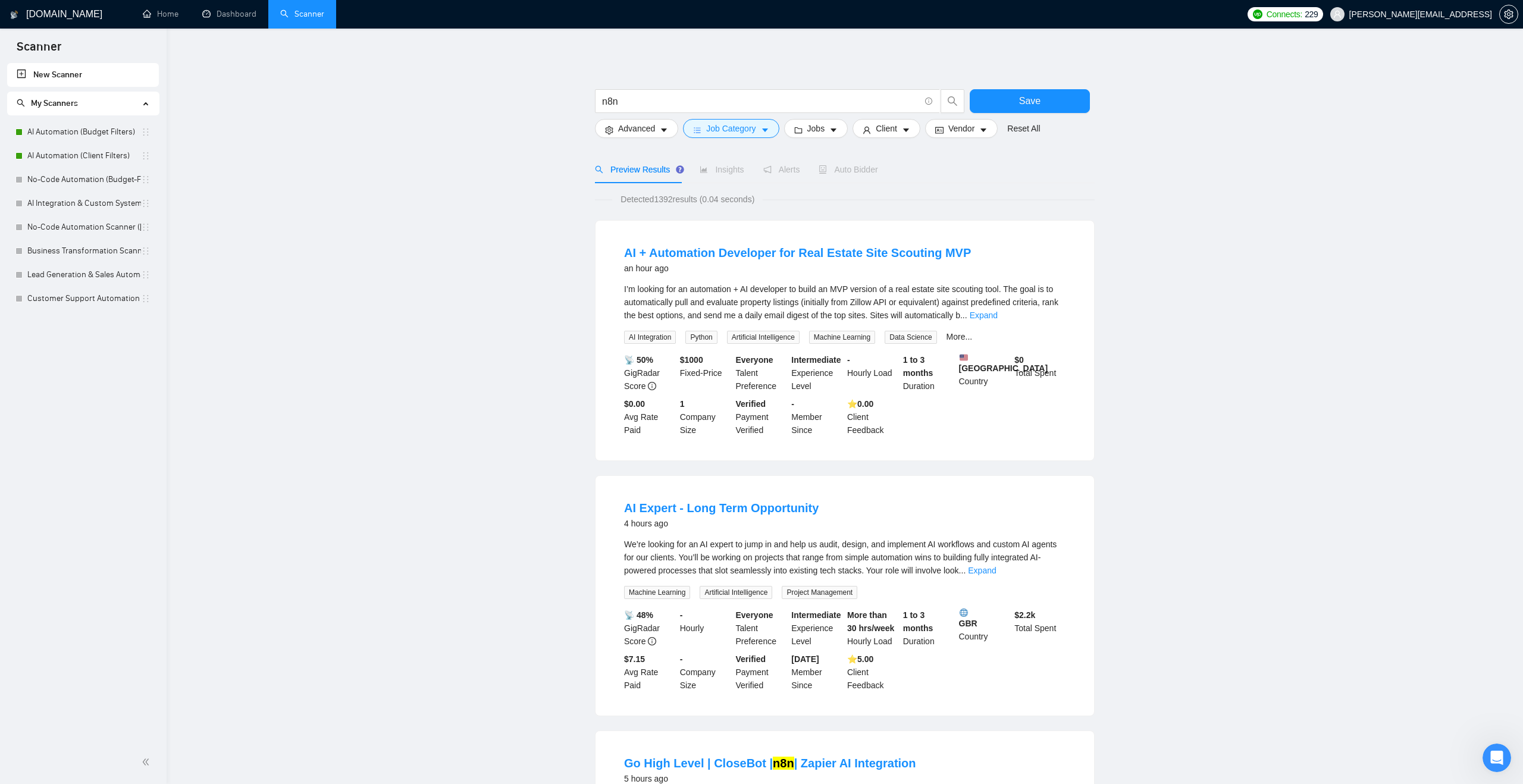
click at [716, 168] on div "Check the cards below to see what kind of jobs are detected by your scanner. Th…" at bounding box center [767, 170] width 131 height 58
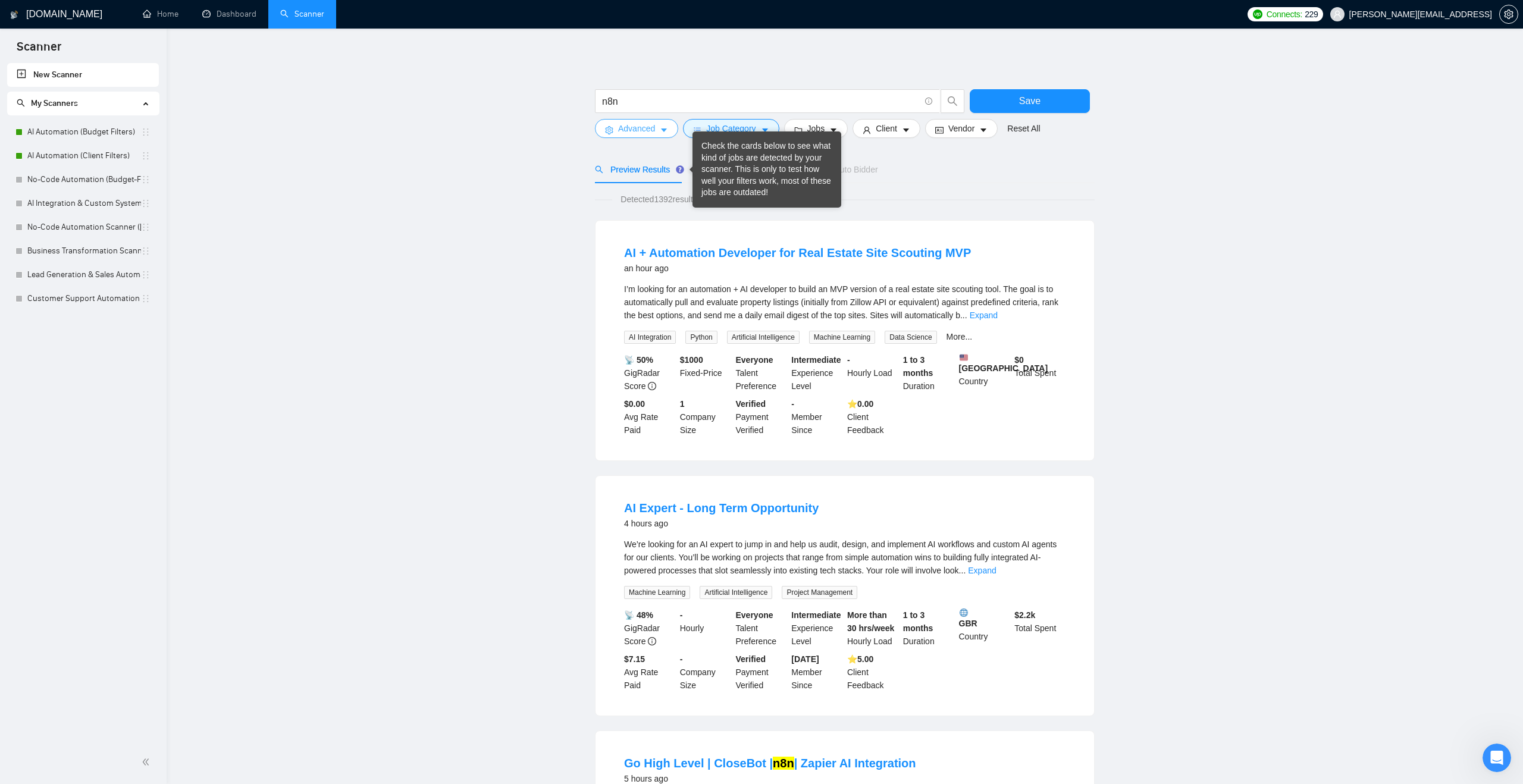
click at [628, 128] on span "Advanced" at bounding box center [636, 128] width 37 height 13
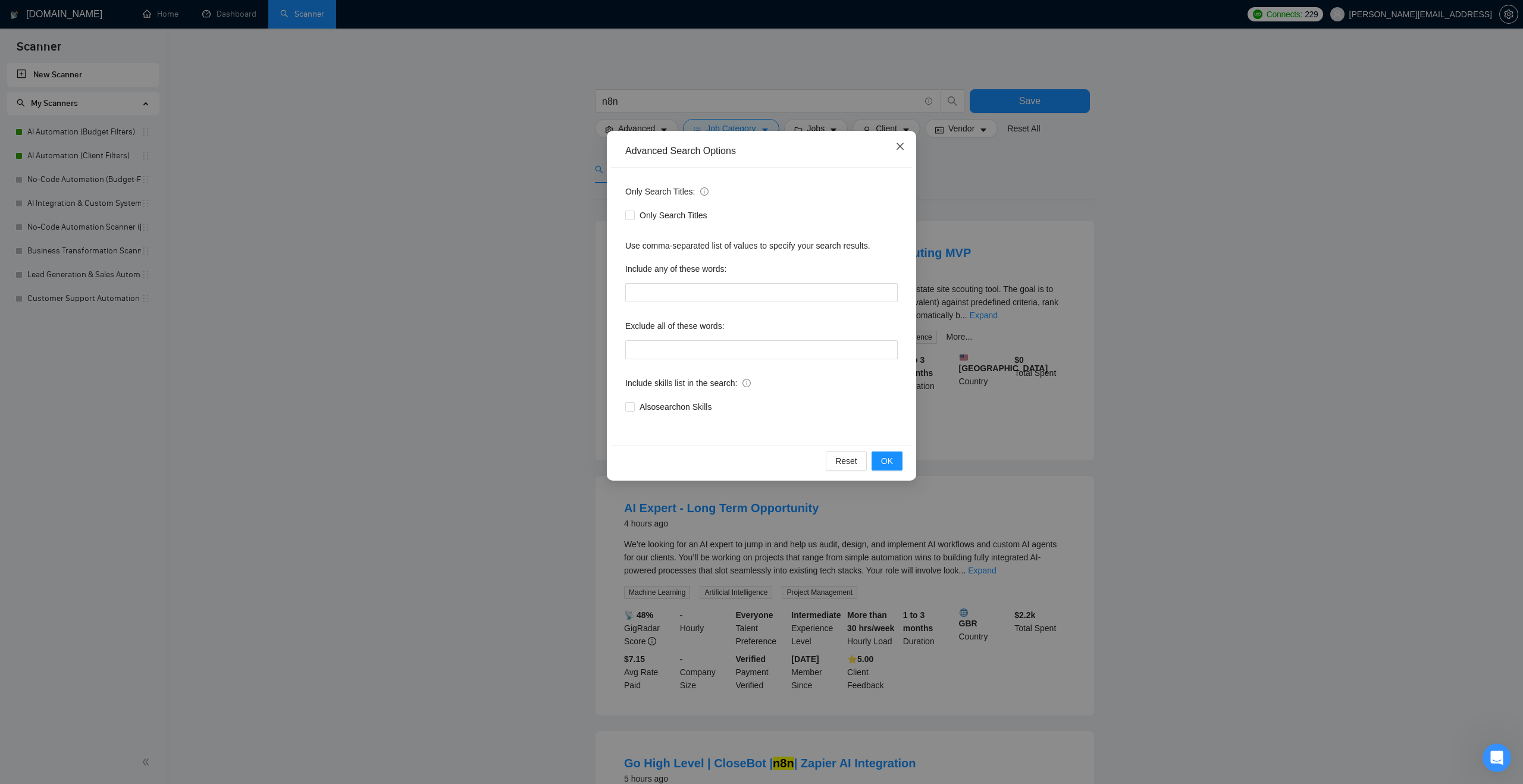
click at [897, 137] on span "Close" at bounding box center [900, 147] width 32 height 32
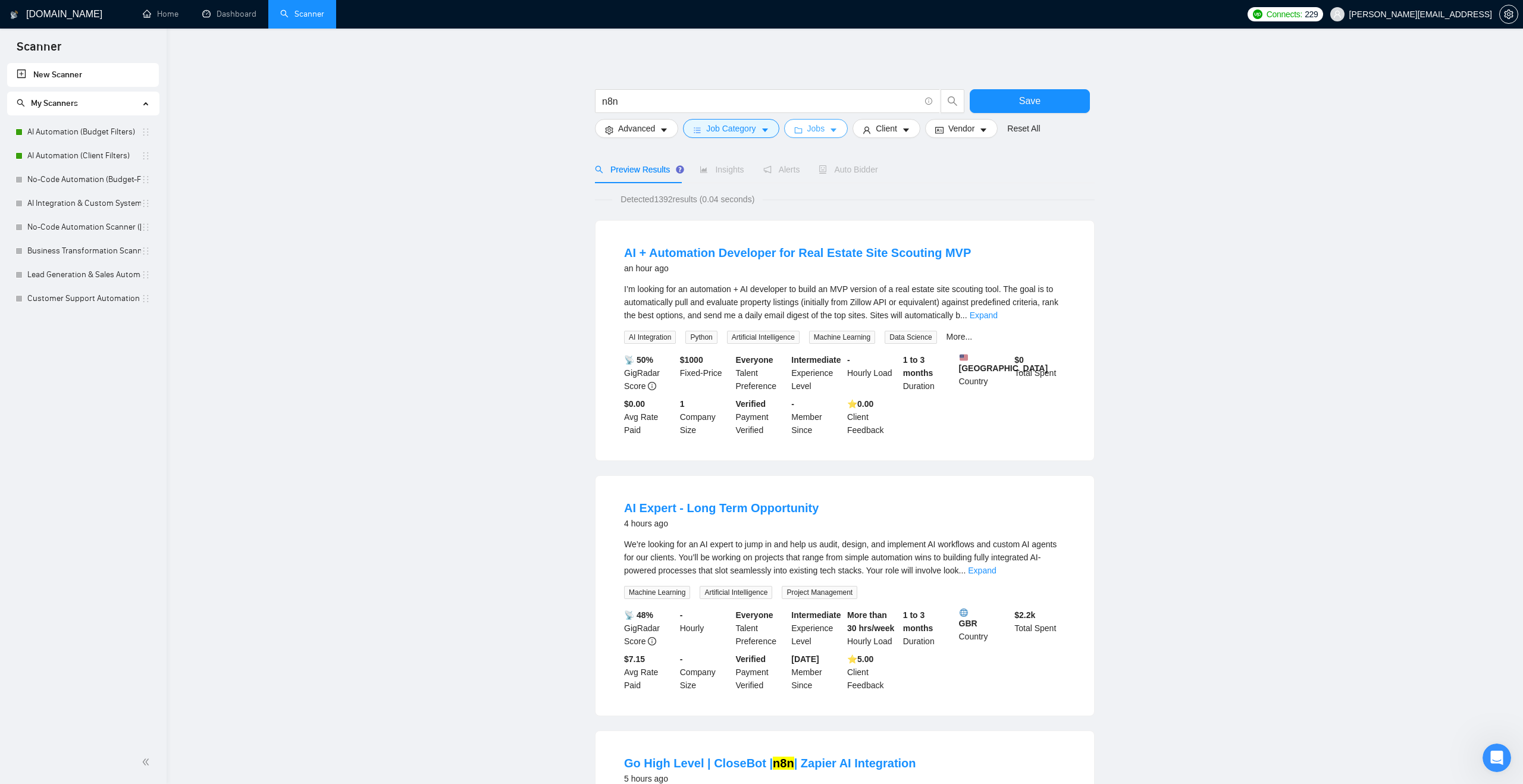
click at [833, 131] on button "Jobs" at bounding box center [816, 129] width 64 height 19
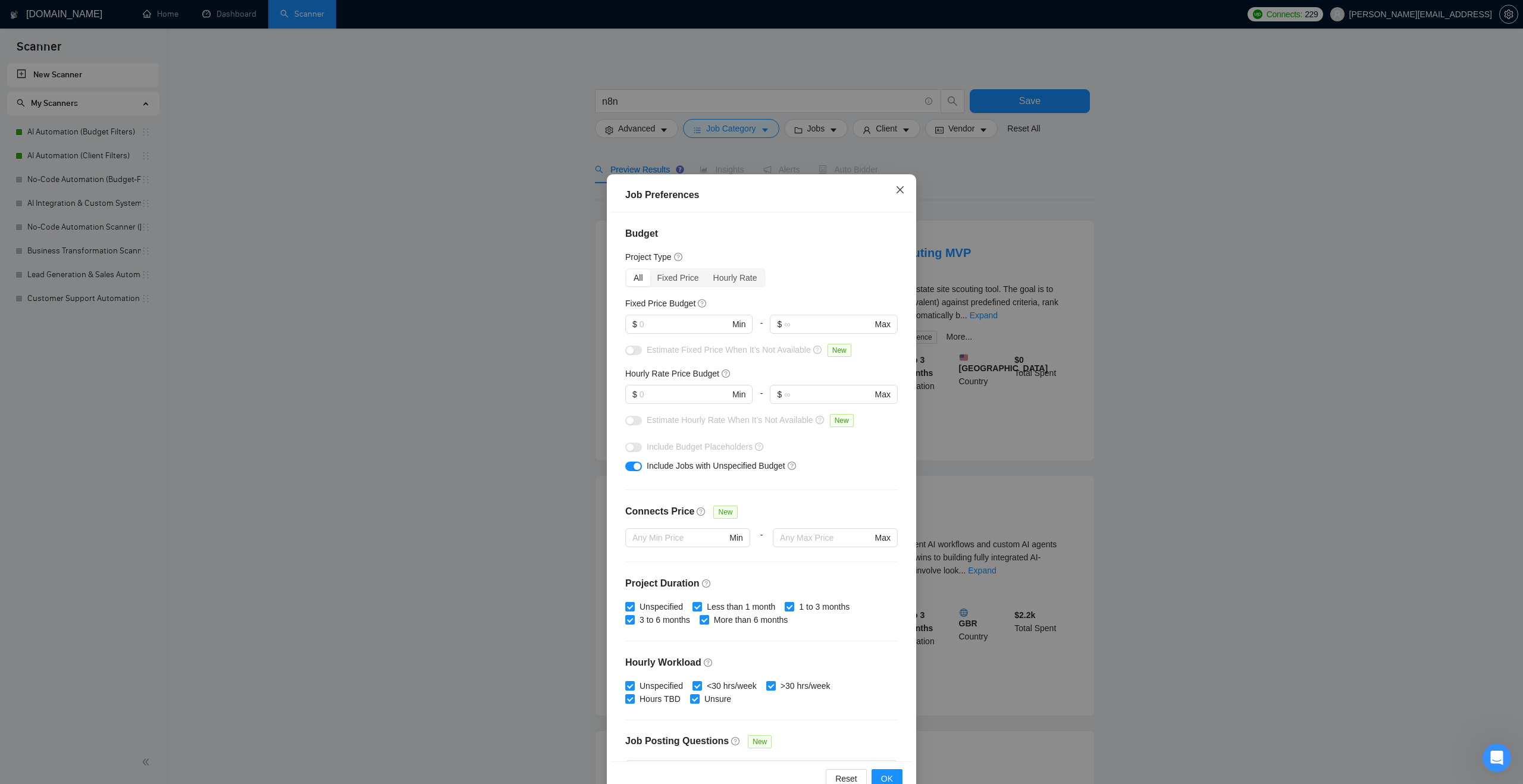
click at [899, 187] on icon "close" at bounding box center [900, 190] width 9 height 9
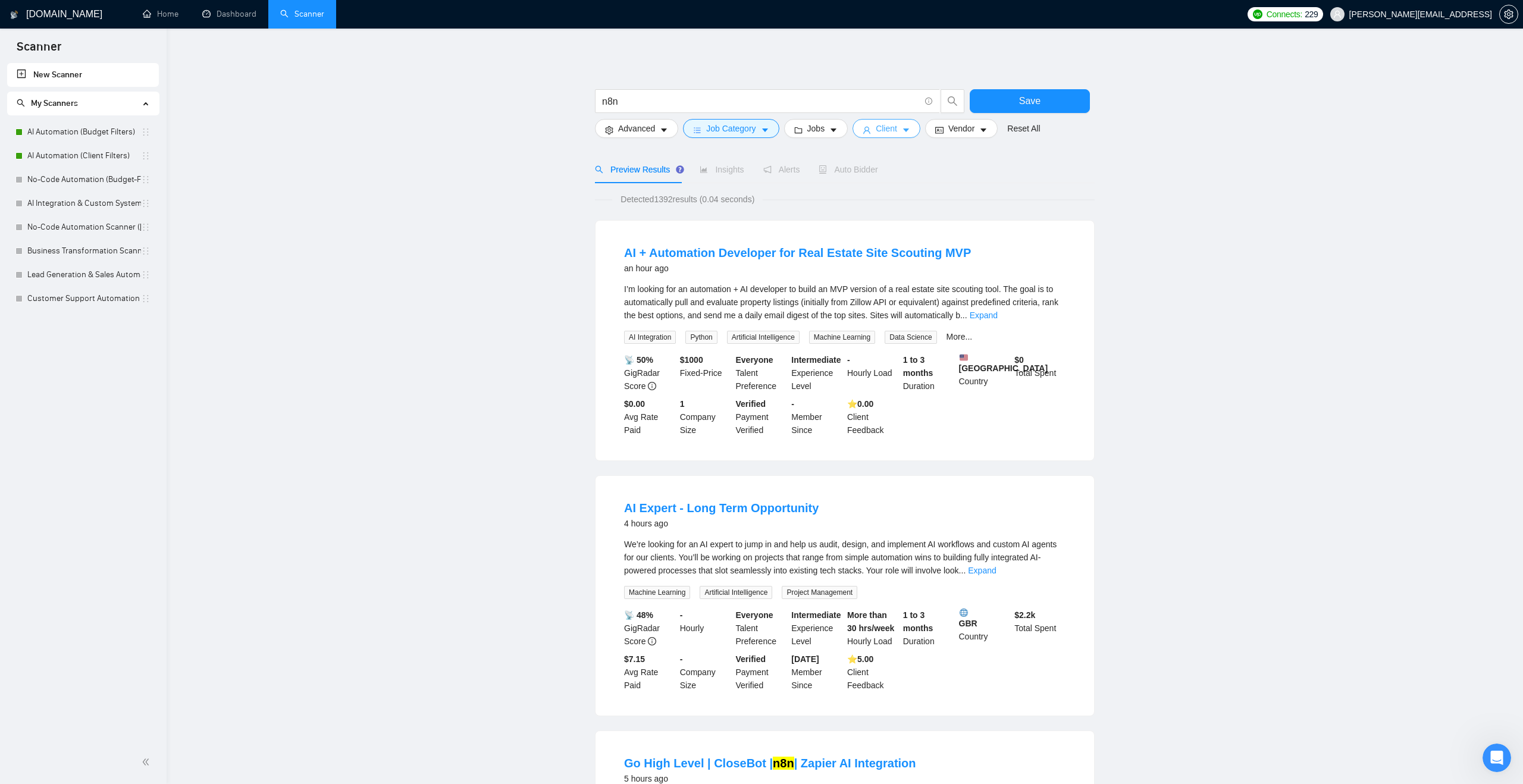
click at [897, 131] on span "Client" at bounding box center [886, 128] width 21 height 13
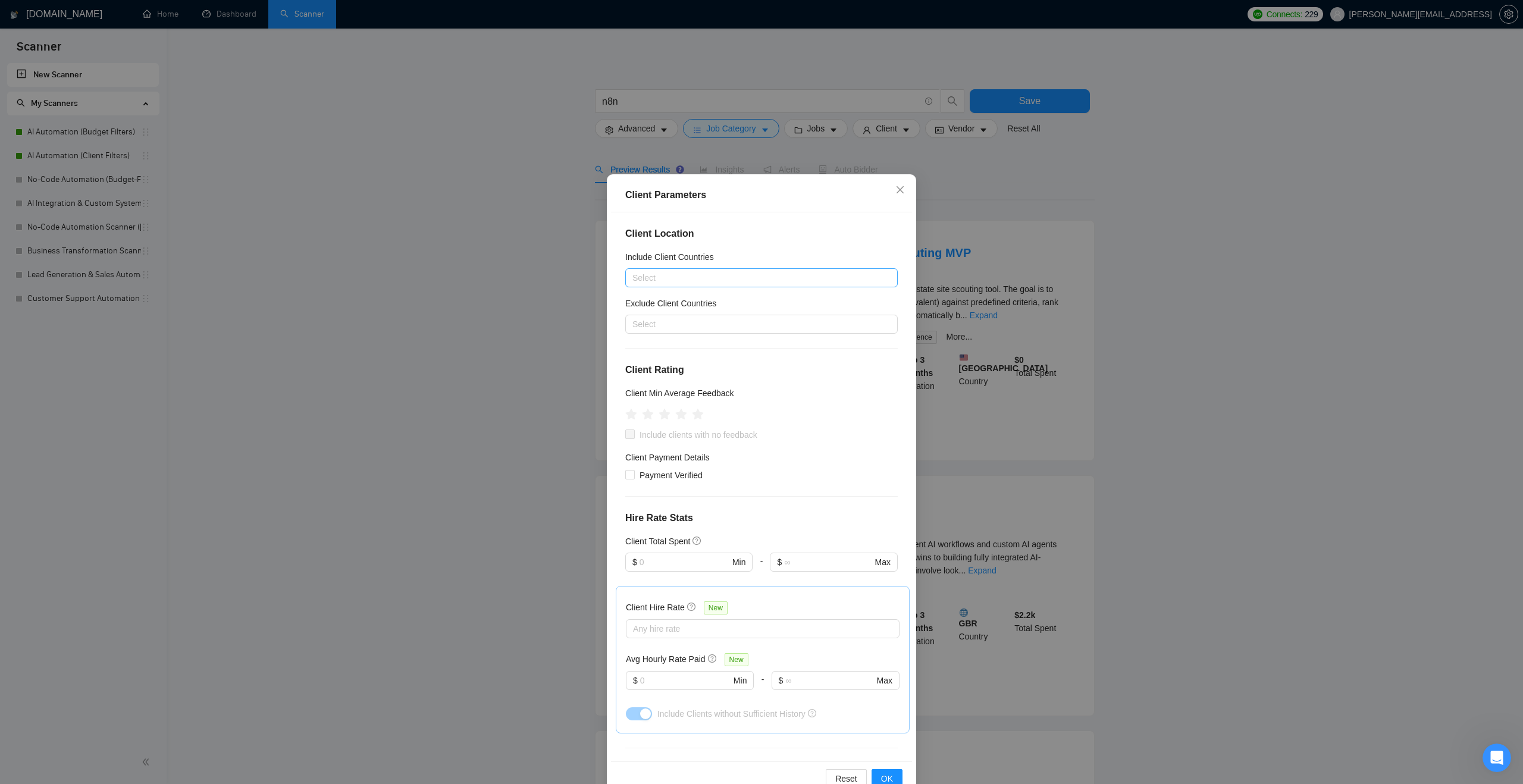
click at [725, 278] on div at bounding box center [756, 278] width 254 height 14
type input "[GEOGRAPHIC_DATA]"
click at [724, 318] on div "[GEOGRAPHIC_DATA]" at bounding box center [765, 321] width 251 height 13
click at [723, 275] on div "[GEOGRAPHIC_DATA]" at bounding box center [756, 277] width 254 height 17
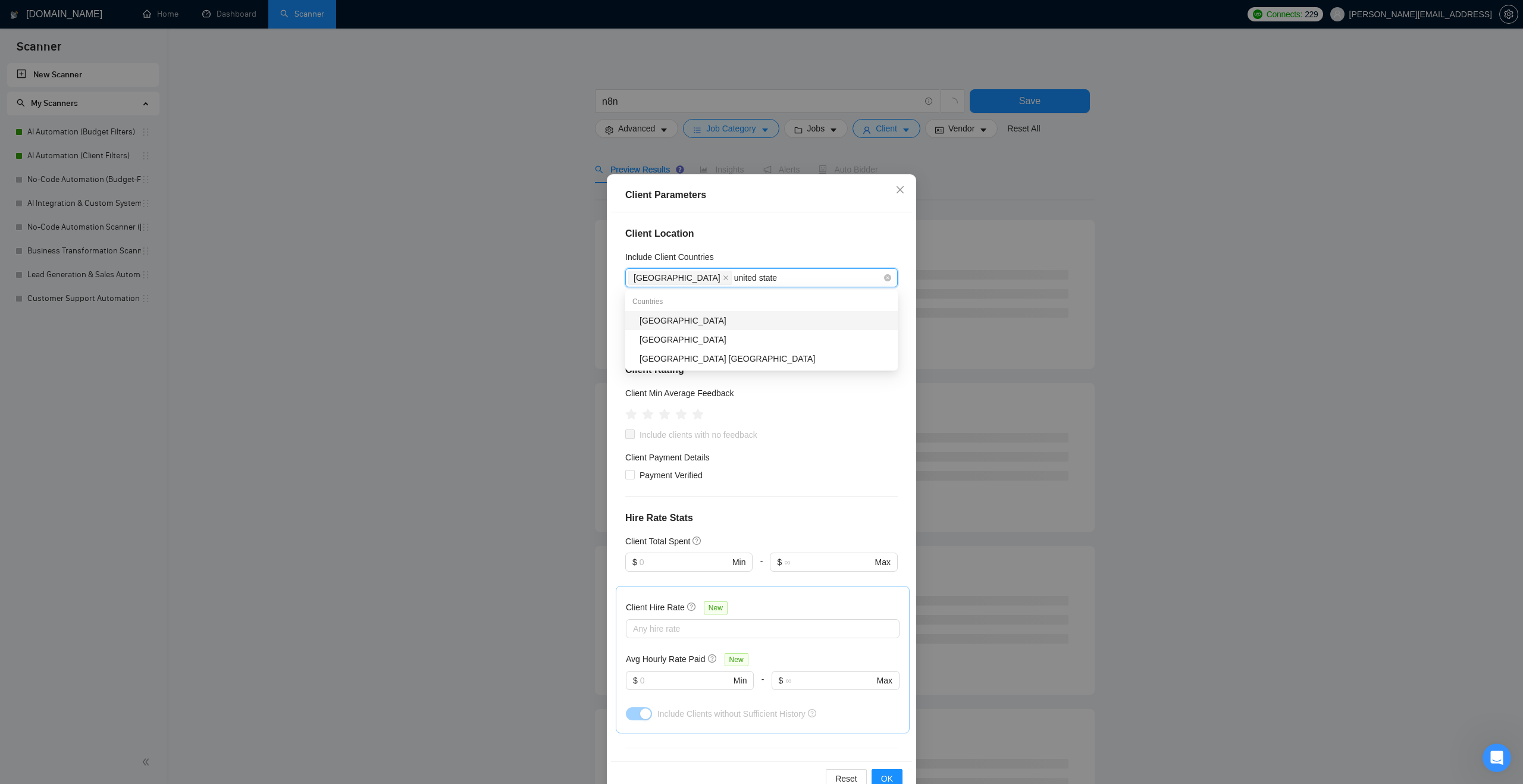
type input "[GEOGRAPHIC_DATA]"
click at [690, 322] on div "[GEOGRAPHIC_DATA]" at bounding box center [765, 321] width 251 height 13
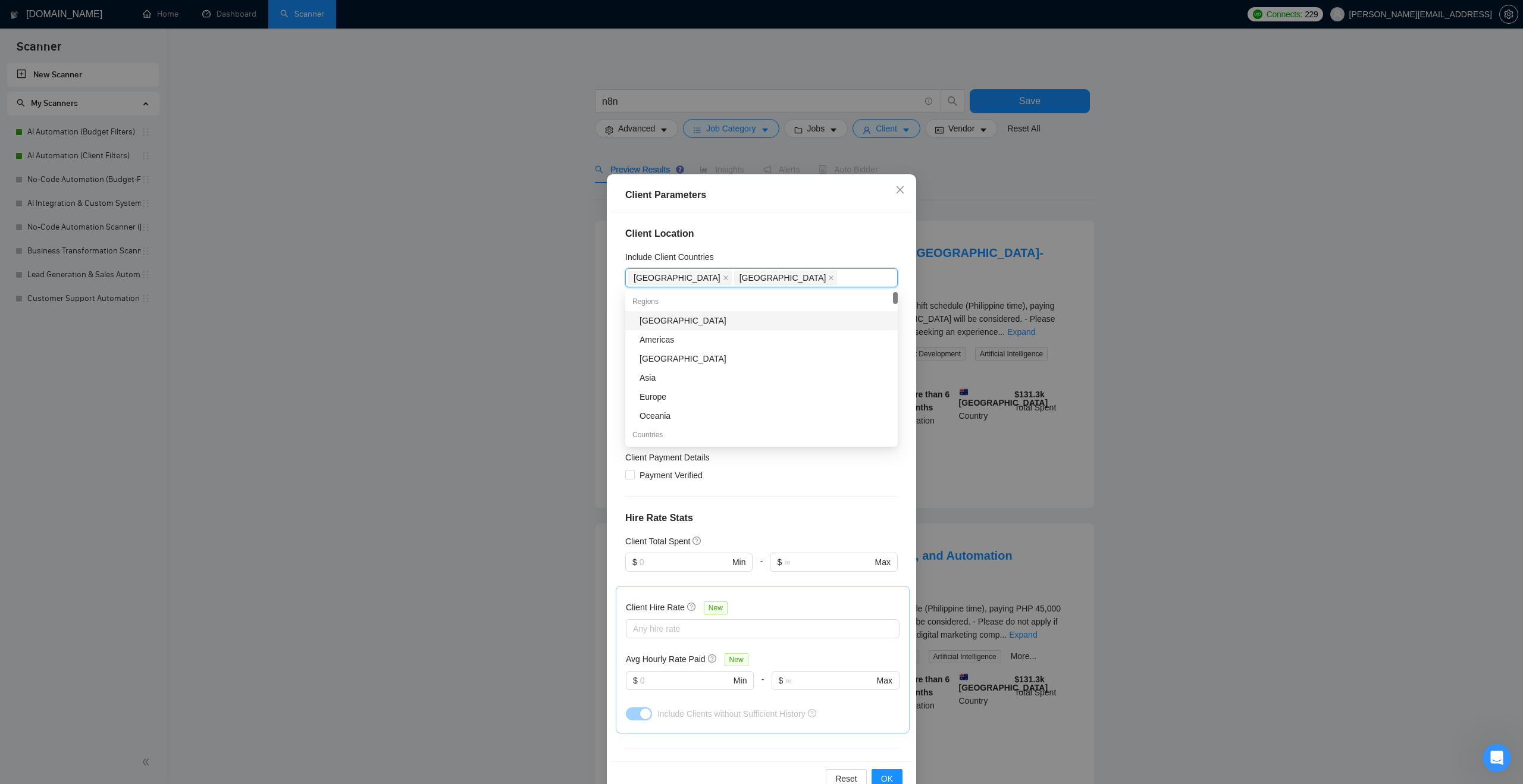
click at [775, 258] on div "Include Client Countries" at bounding box center [761, 259] width 273 height 18
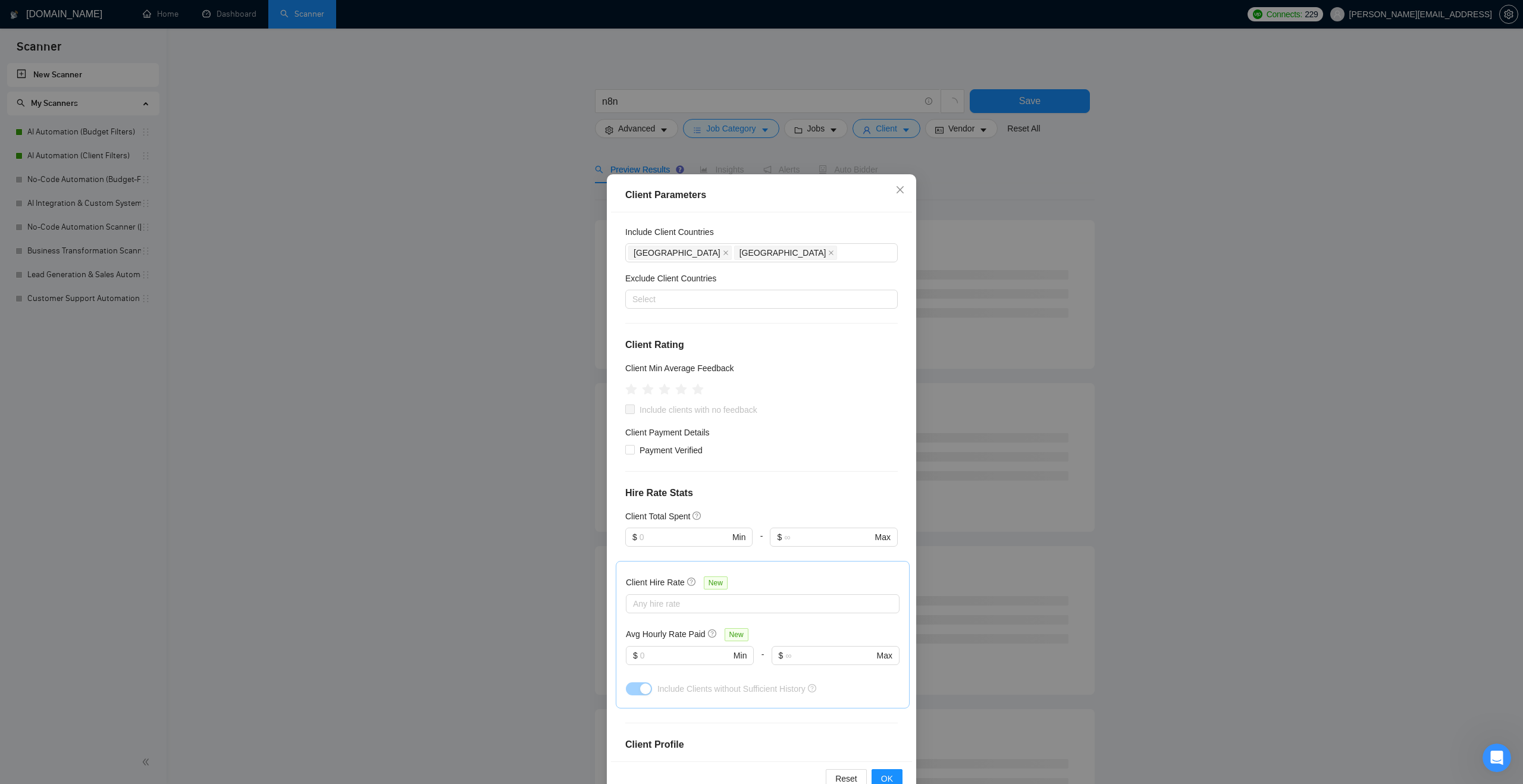
scroll to position [28, 0]
click at [641, 446] on span "Payment Verified" at bounding box center [671, 448] width 73 height 13
click at [634, 446] on input "Payment Verified" at bounding box center [629, 447] width 9 height 9
checkbox input "true"
click at [880, 776] on button "OK" at bounding box center [887, 778] width 31 height 19
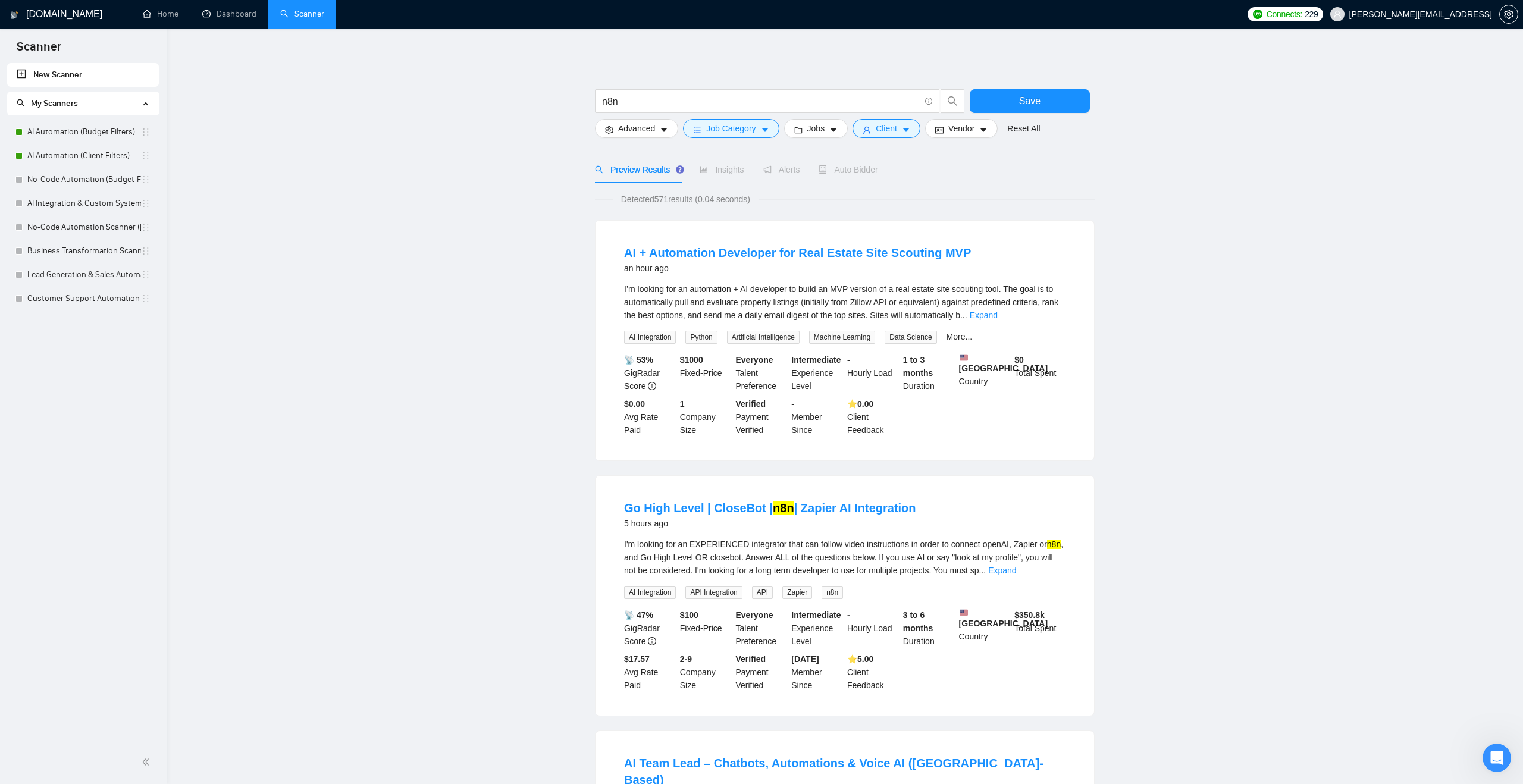
click at [694, 173] on div "Preview Results Insights Alerts Auto Bidder" at bounding box center [737, 169] width 283 height 28
click at [1059, 90] on button "Save" at bounding box center [1030, 101] width 120 height 24
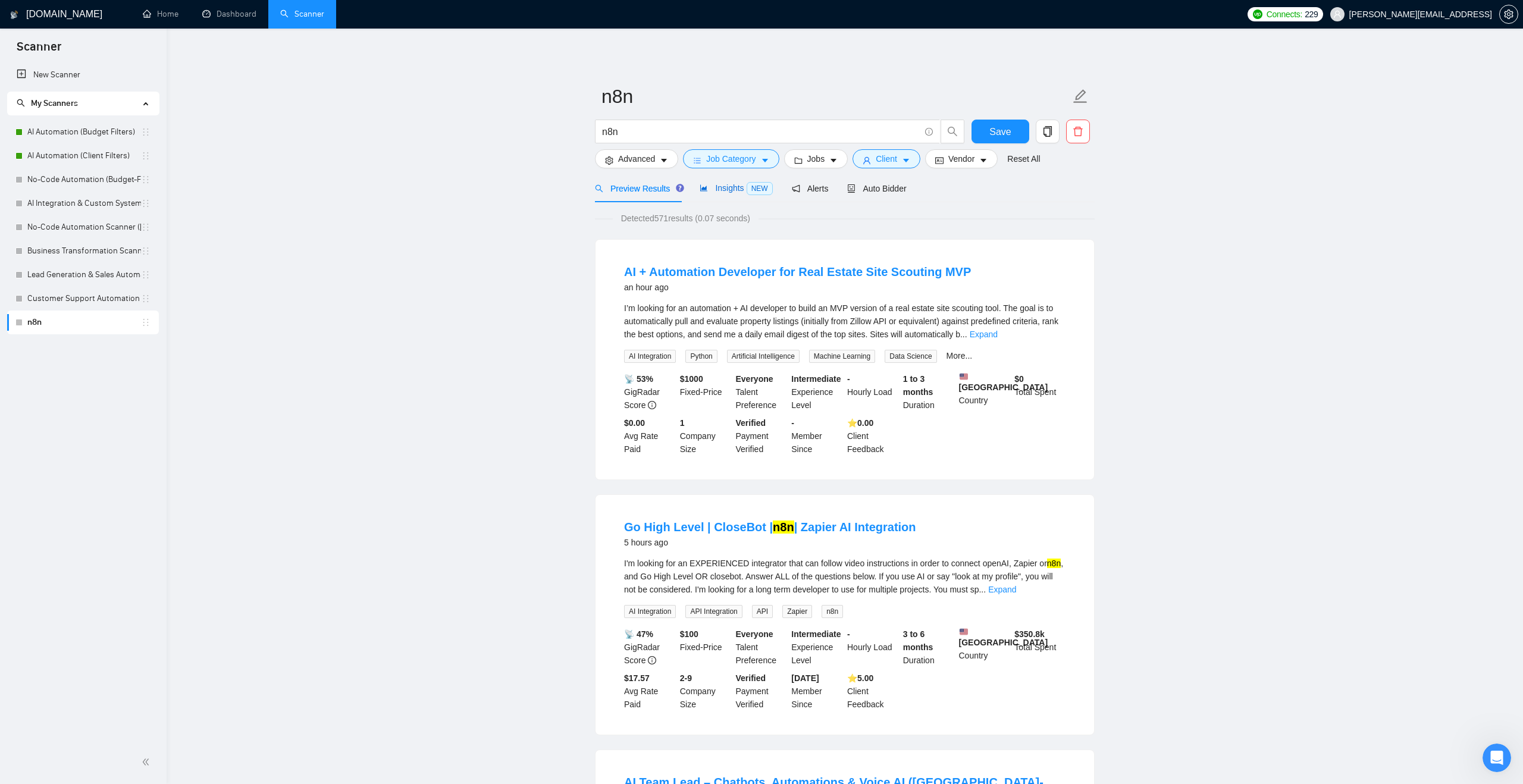
click at [713, 183] on span "Insights NEW" at bounding box center [736, 188] width 73 height 9
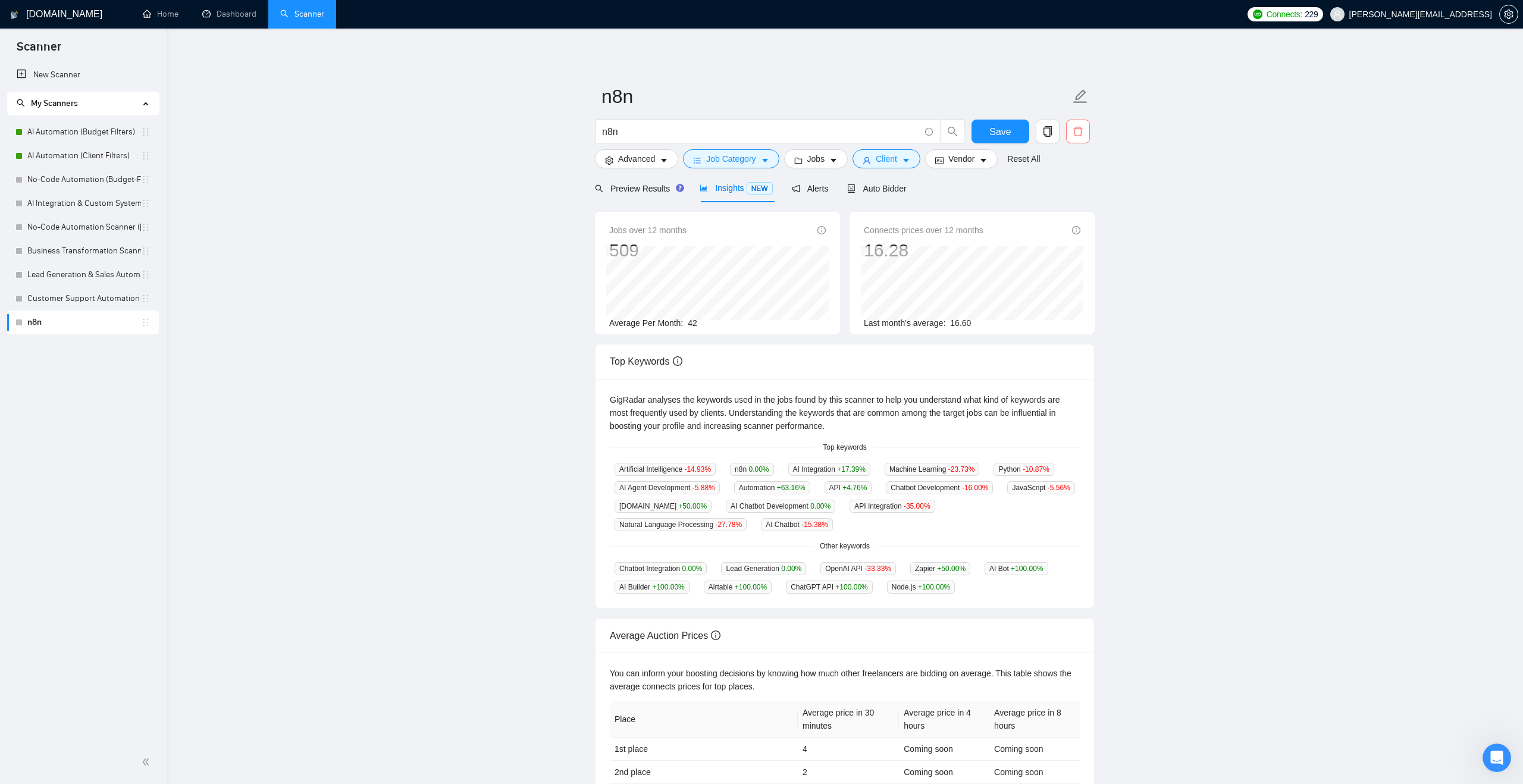
click at [1082, 131] on icon "delete" at bounding box center [1078, 132] width 11 height 11
click at [1067, 187] on span "Yes" at bounding box center [1063, 191] width 13 height 13
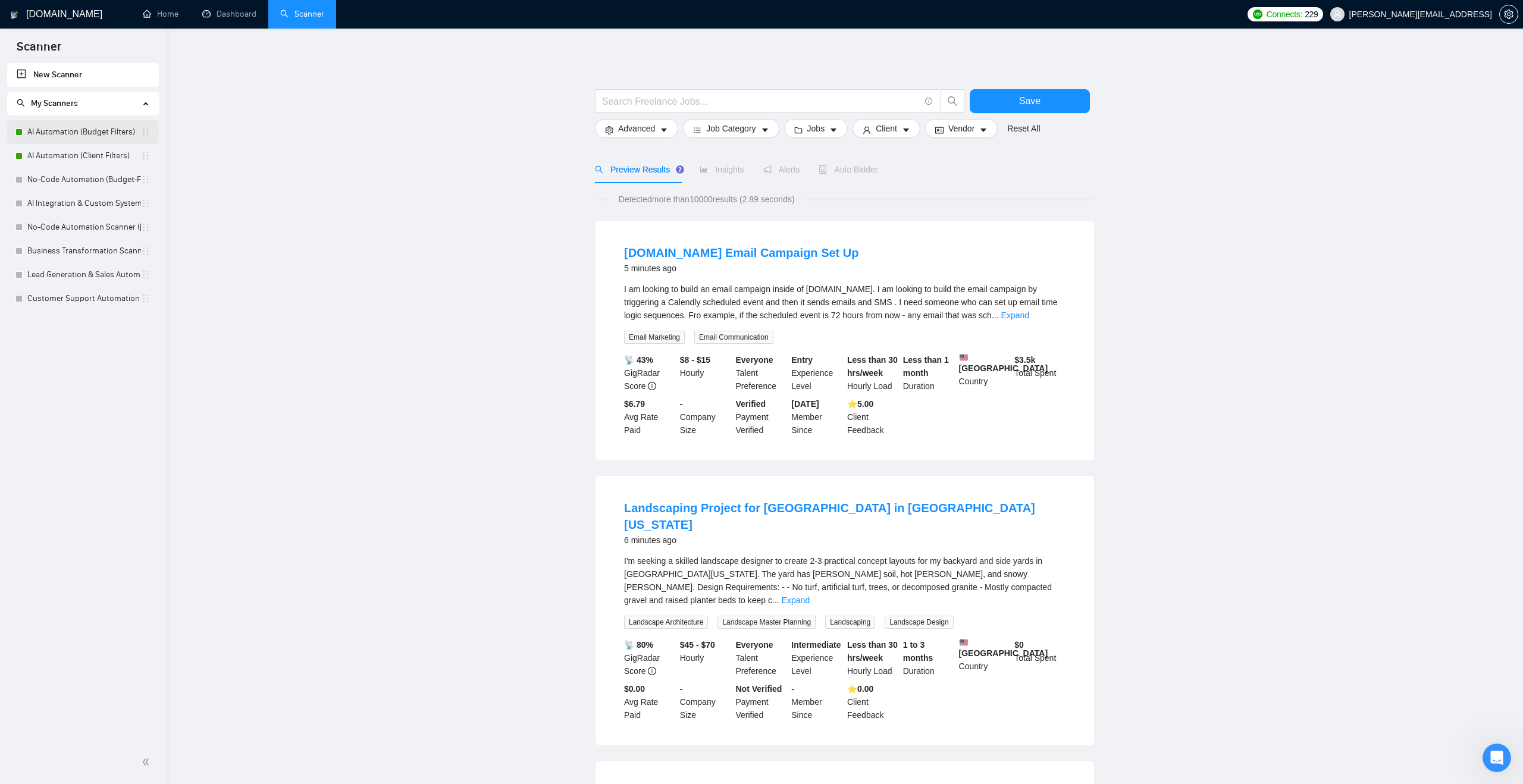
click at [126, 135] on link "AI Automation (Budget Filters)" at bounding box center [85, 132] width 114 height 24
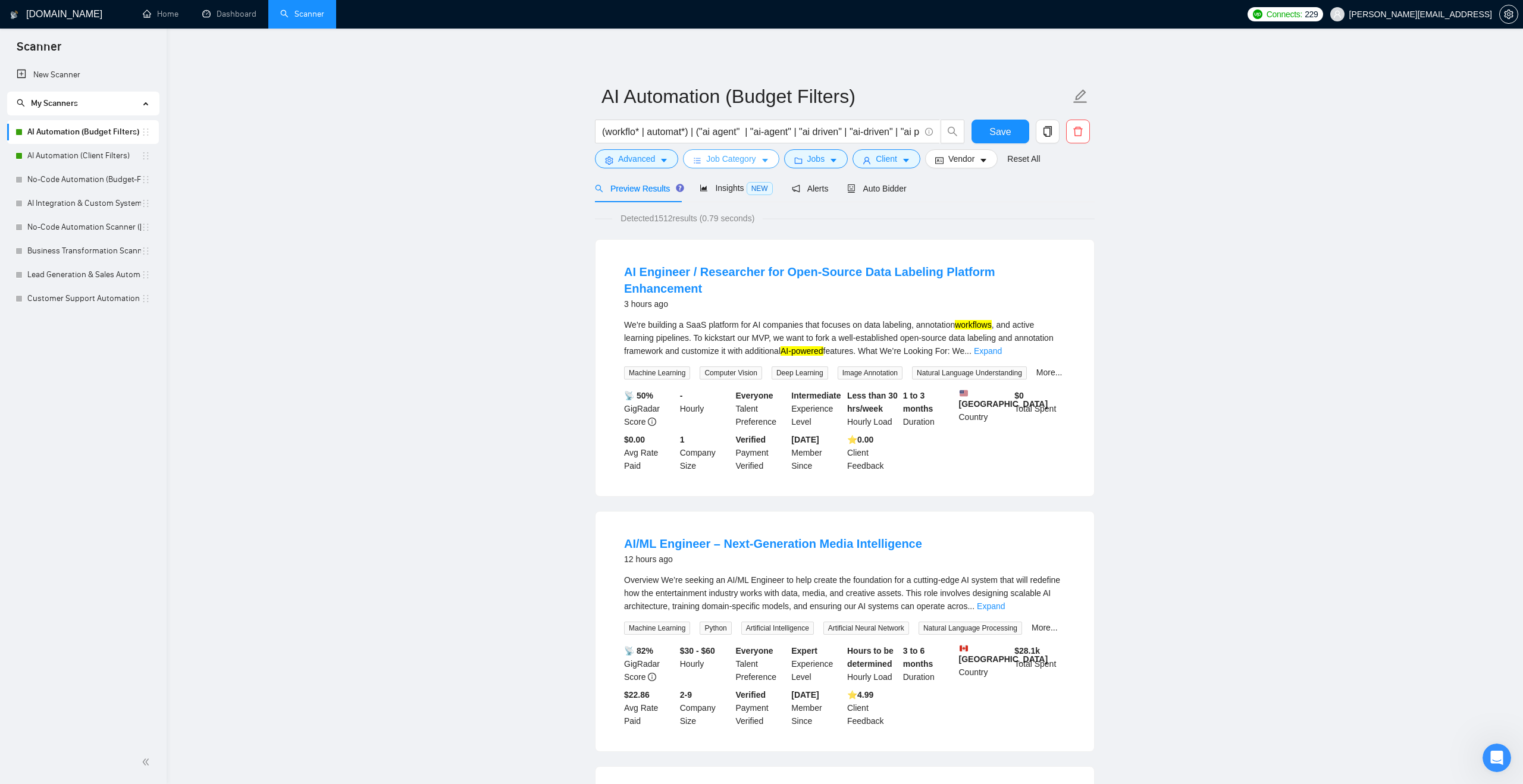
click at [708, 164] on span "Job Category" at bounding box center [731, 159] width 49 height 13
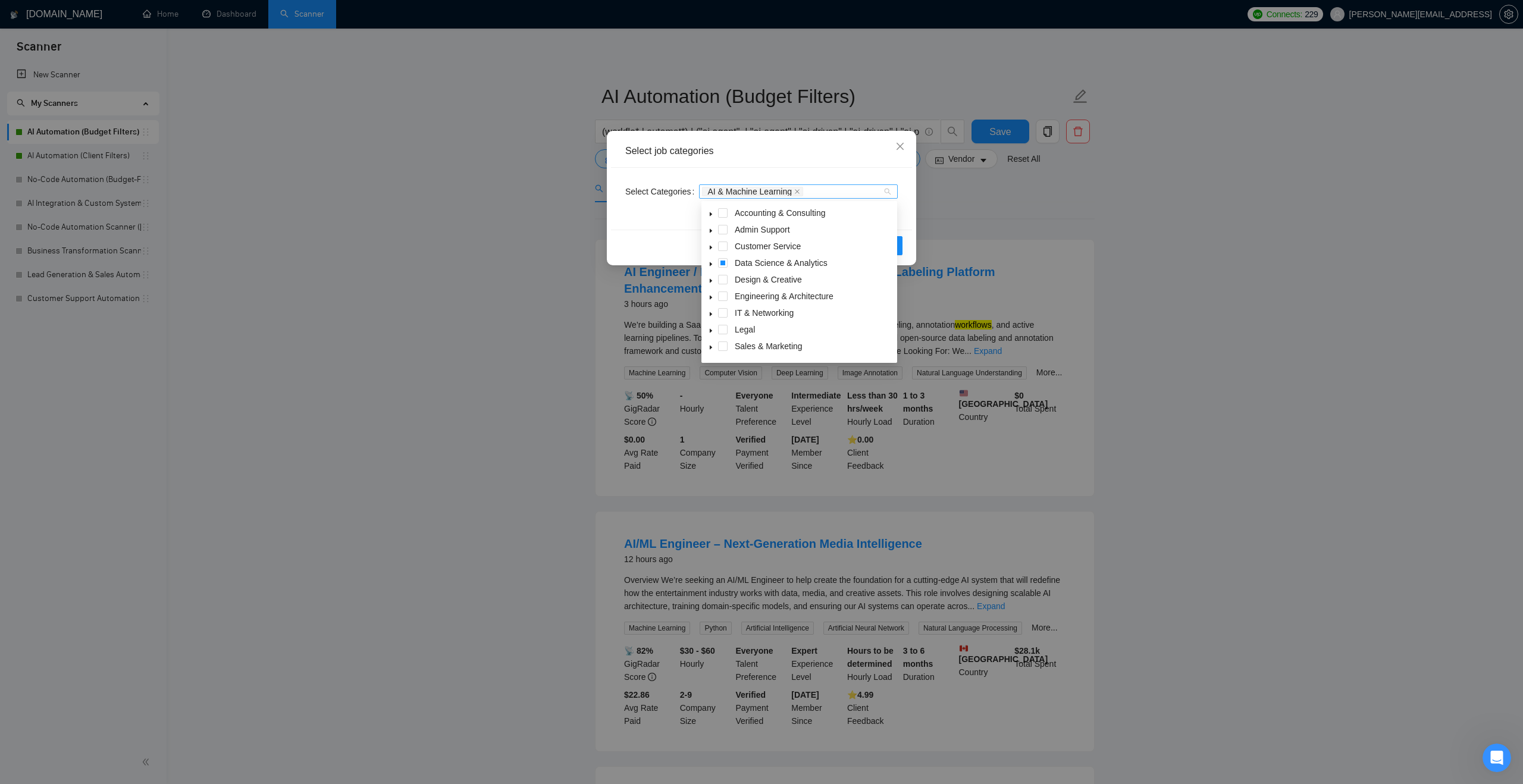
click at [835, 196] on div "AI & Machine Learning" at bounding box center [792, 191] width 181 height 12
click at [711, 328] on span at bounding box center [711, 332] width 14 height 14
click at [741, 350] on span at bounding box center [737, 349] width 9 height 9
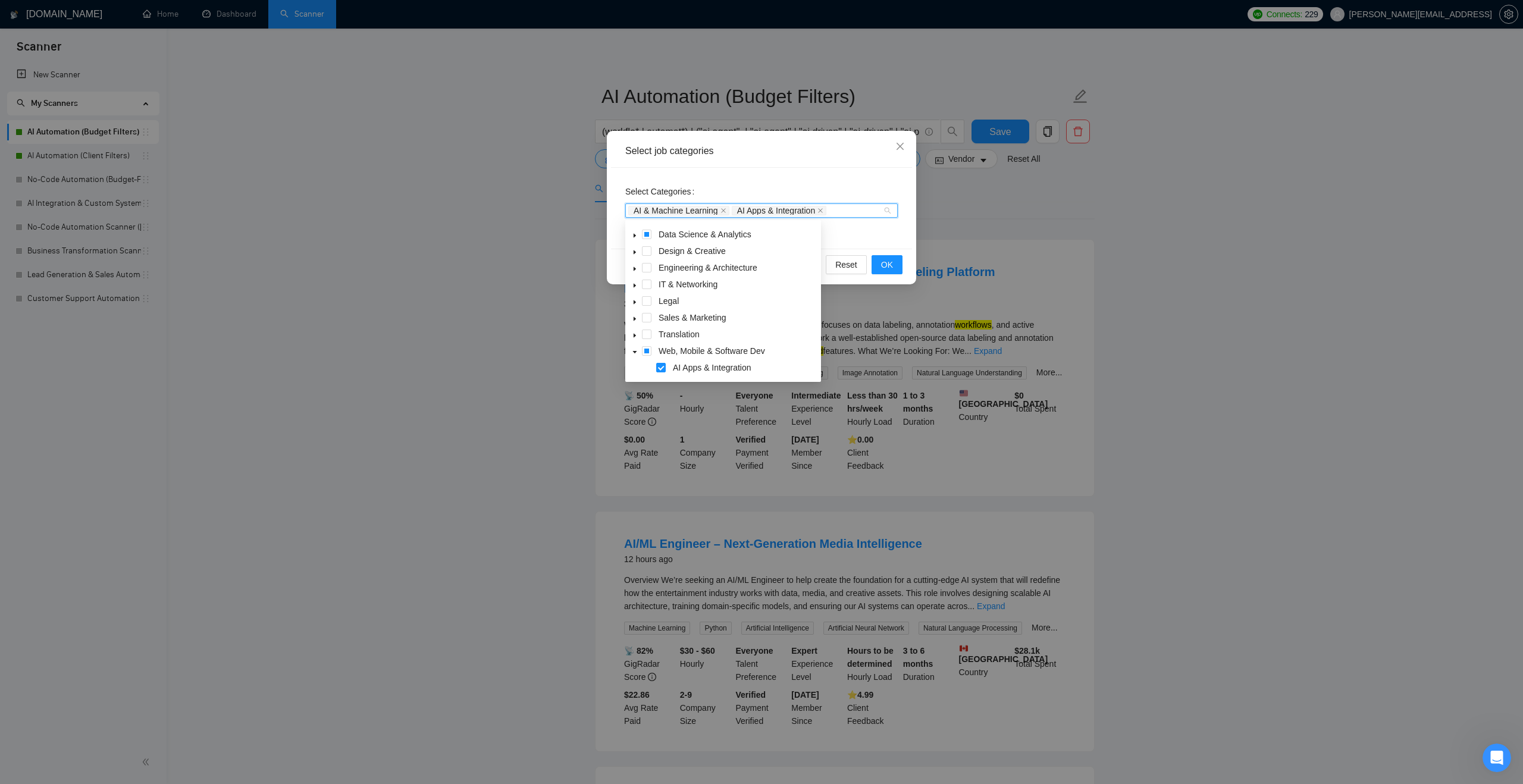
click at [877, 249] on div "Reset OK" at bounding box center [761, 265] width 301 height 32
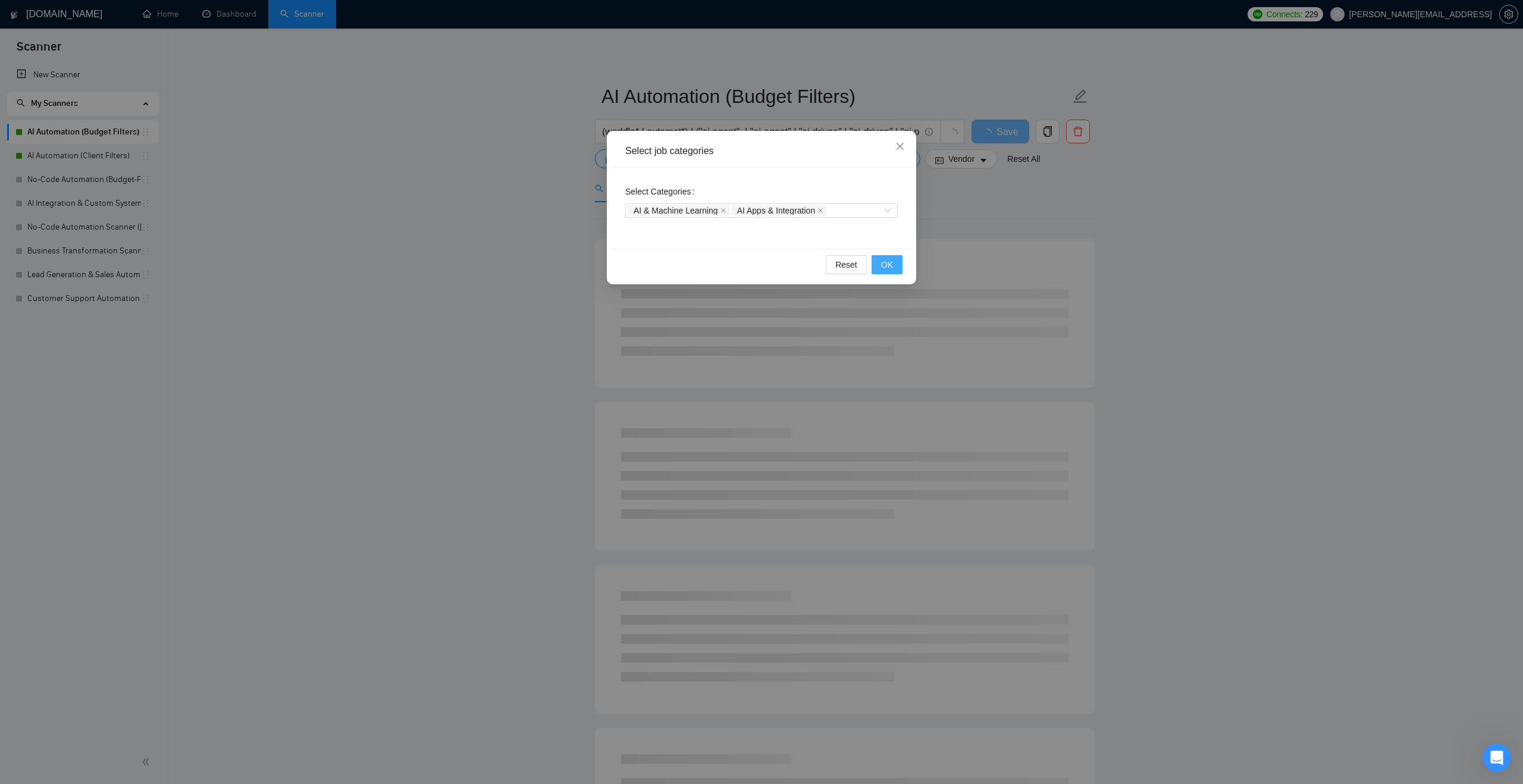
click at [882, 260] on span "OK" at bounding box center [887, 265] width 12 height 13
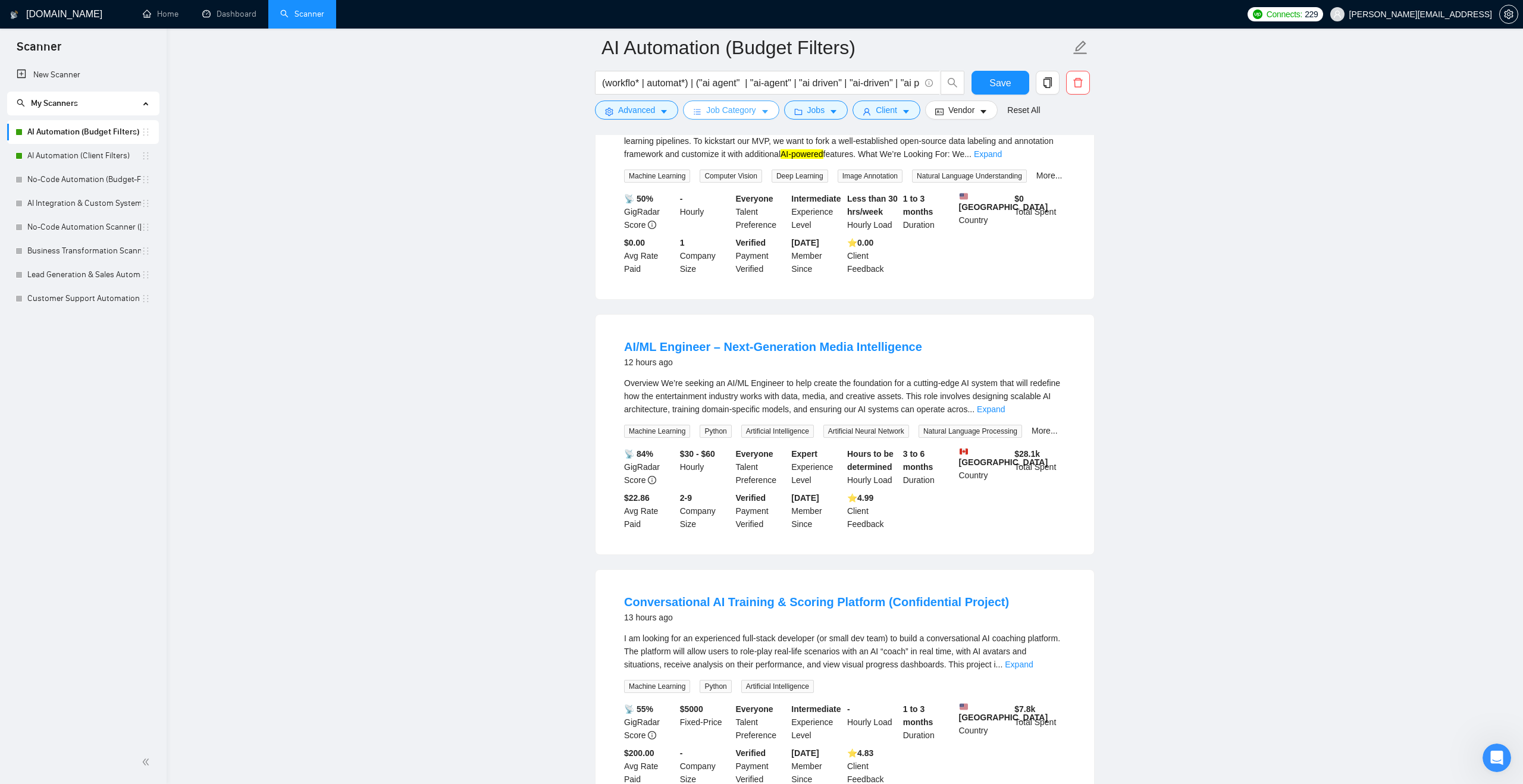
scroll to position [0, 0]
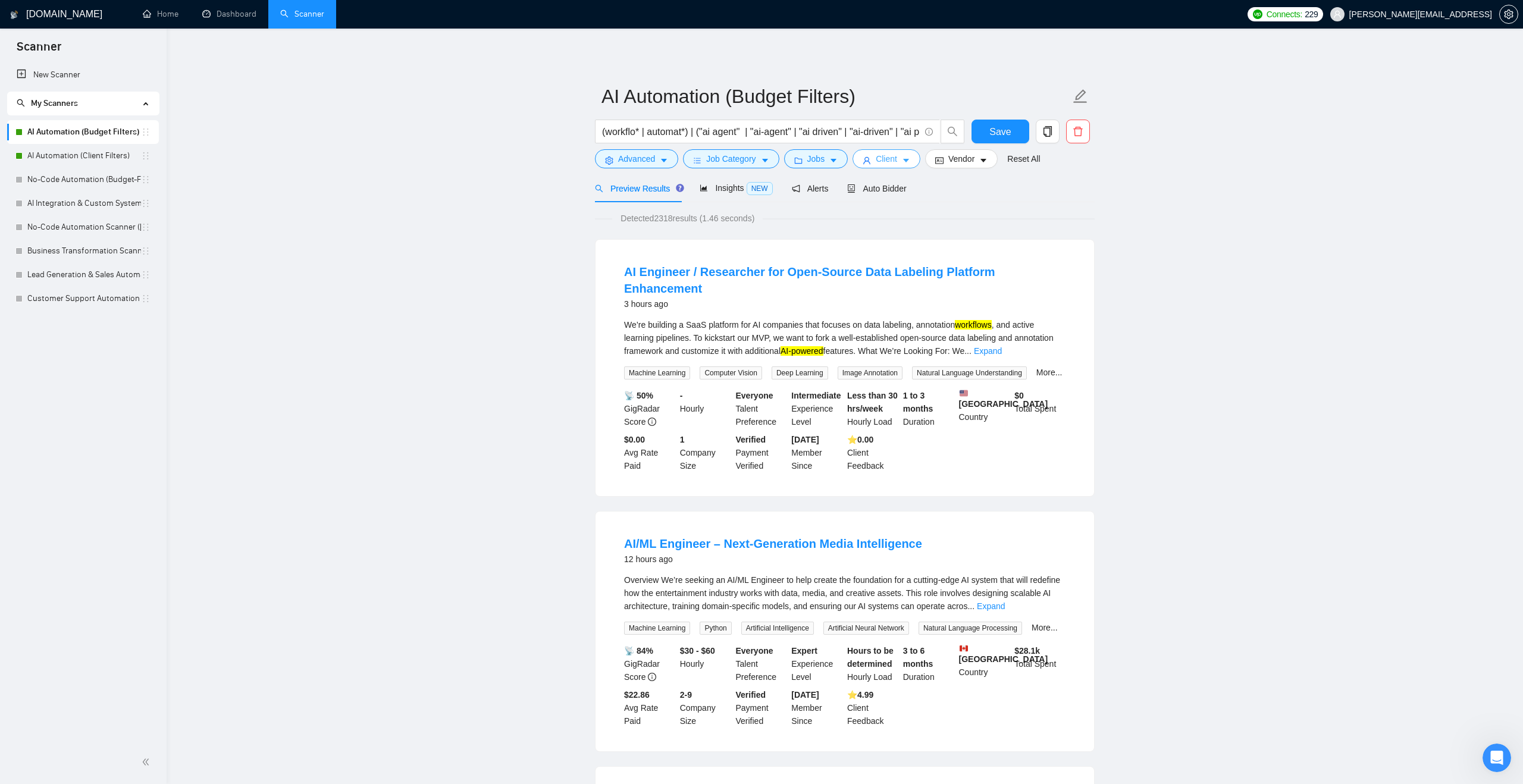
click at [895, 163] on span "Client" at bounding box center [886, 159] width 21 height 13
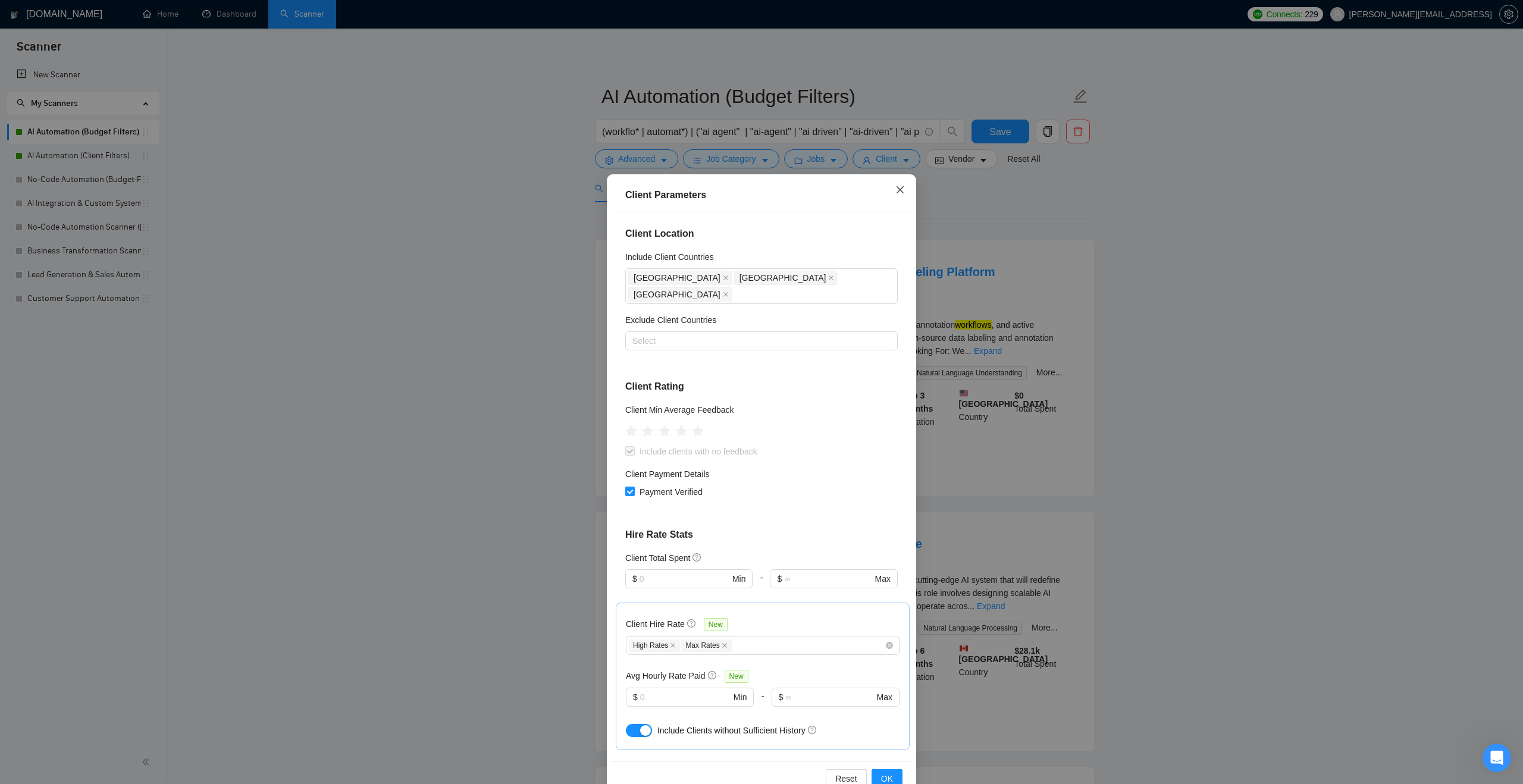
click at [899, 190] on icon "close" at bounding box center [900, 190] width 9 height 9
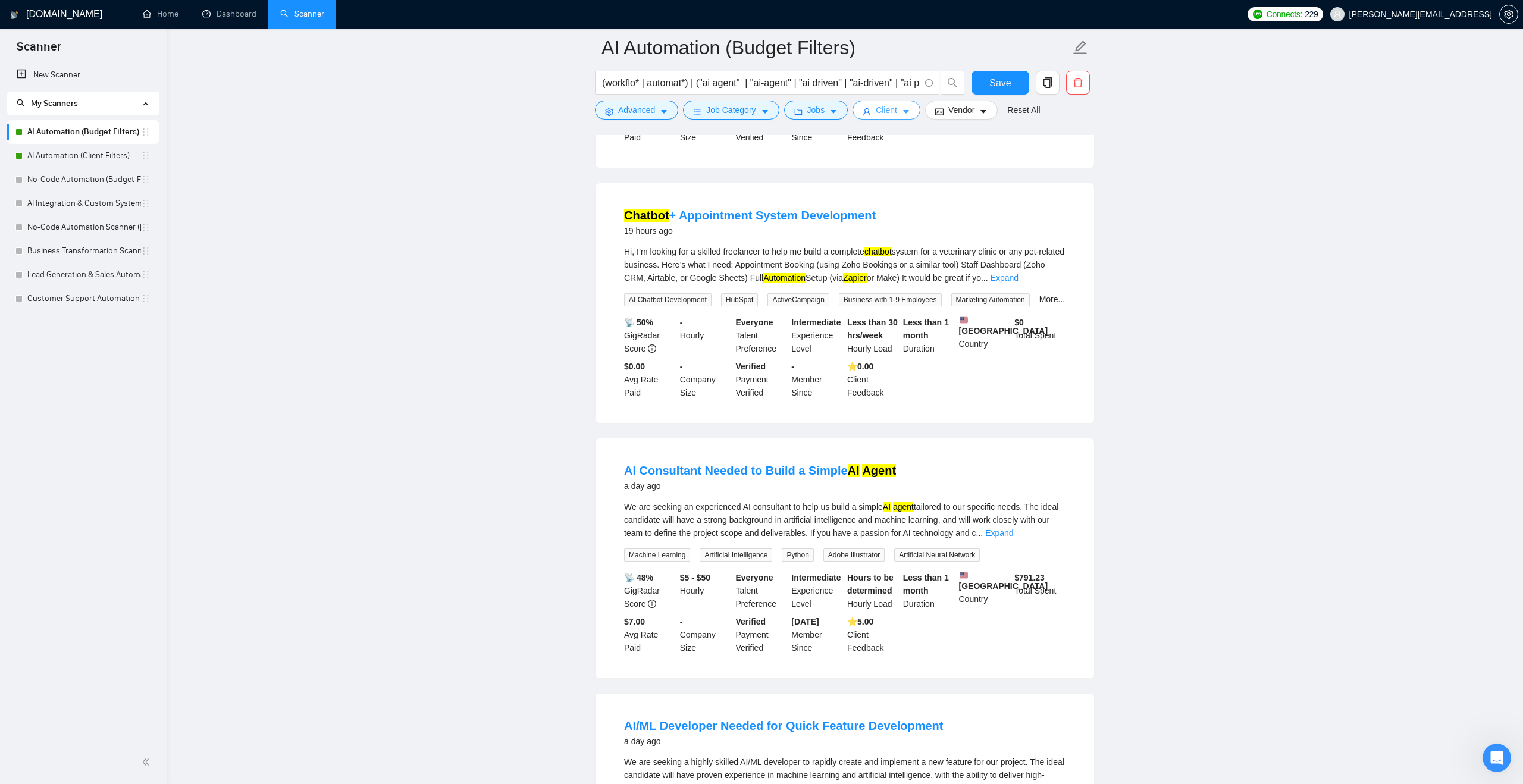
scroll to position [1364, 0]
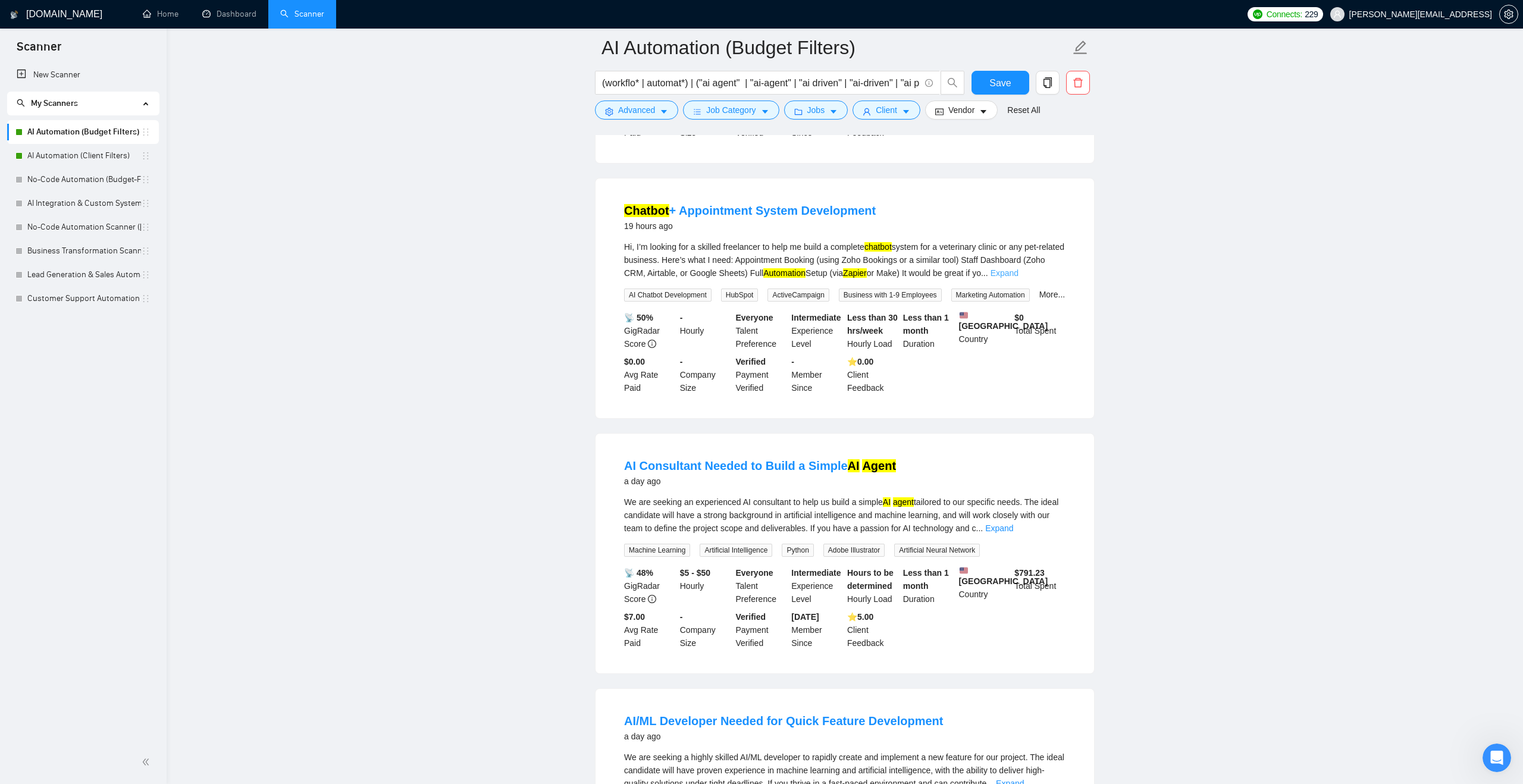
click at [1019, 278] on link "Expand" at bounding box center [1005, 273] width 28 height 9
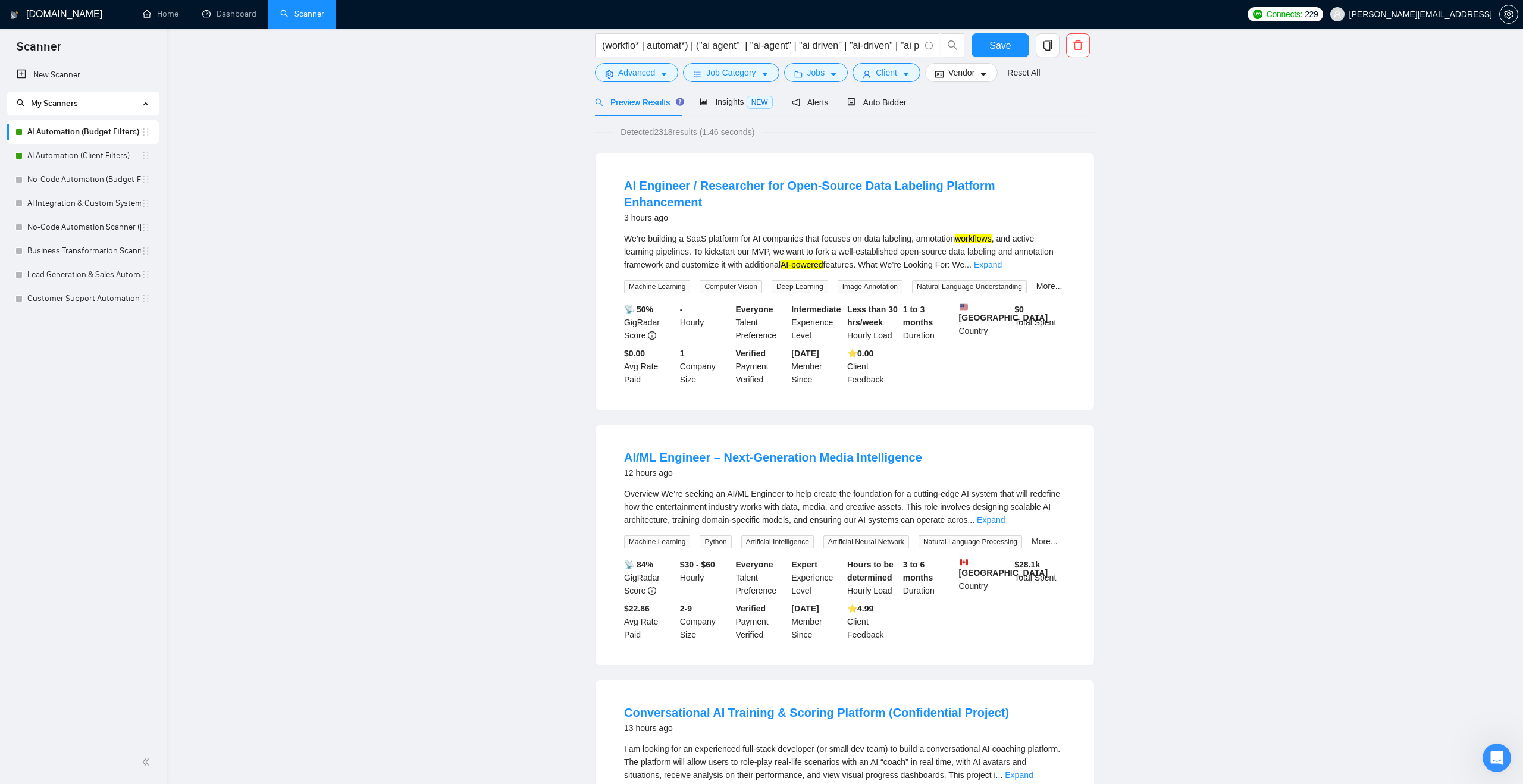
scroll to position [0, 0]
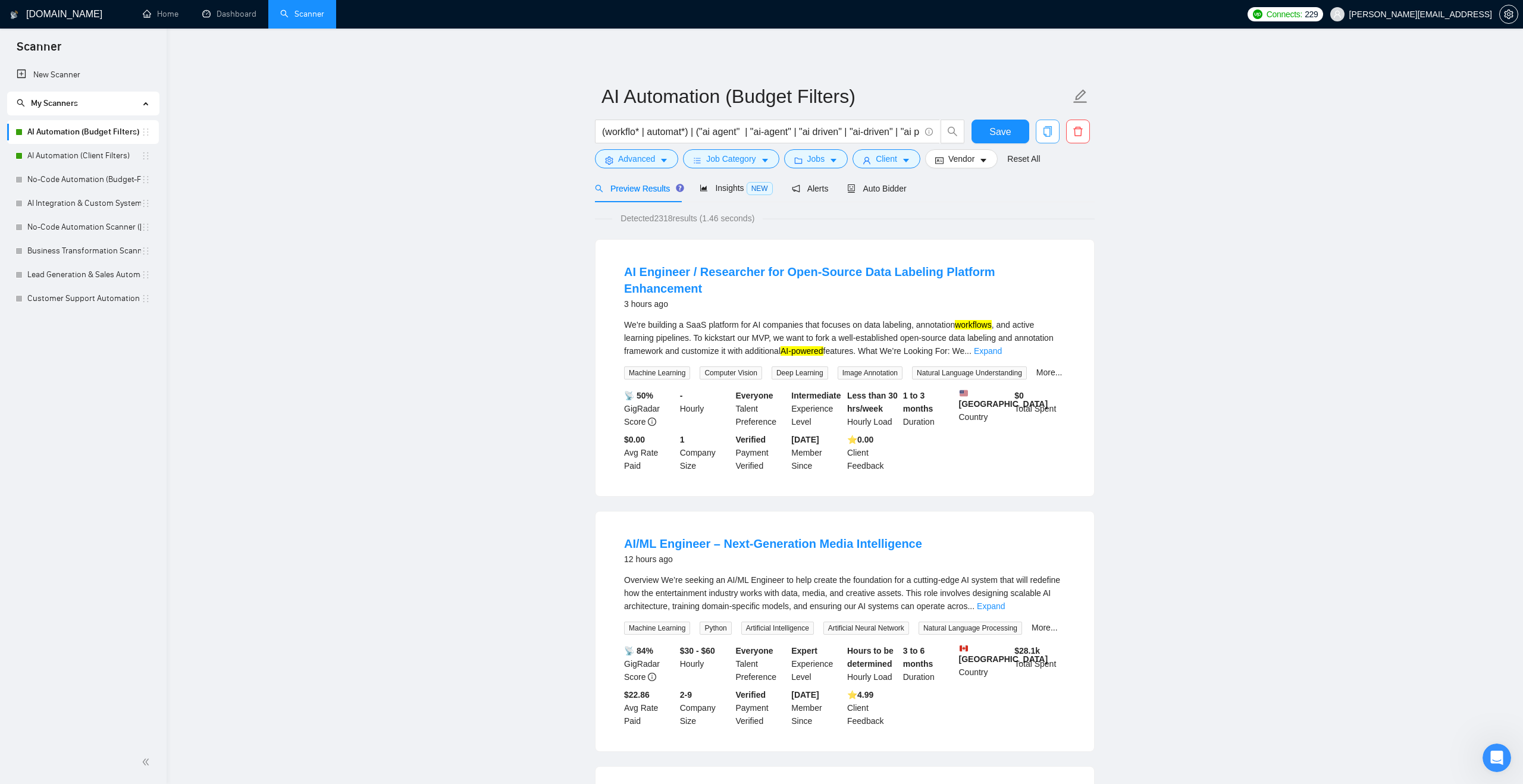
click at [1046, 138] on button "button" at bounding box center [1048, 131] width 24 height 24
click at [1011, 187] on span "No" at bounding box center [1006, 191] width 11 height 13
click at [727, 197] on div "Insights NEW" at bounding box center [736, 188] width 73 height 28
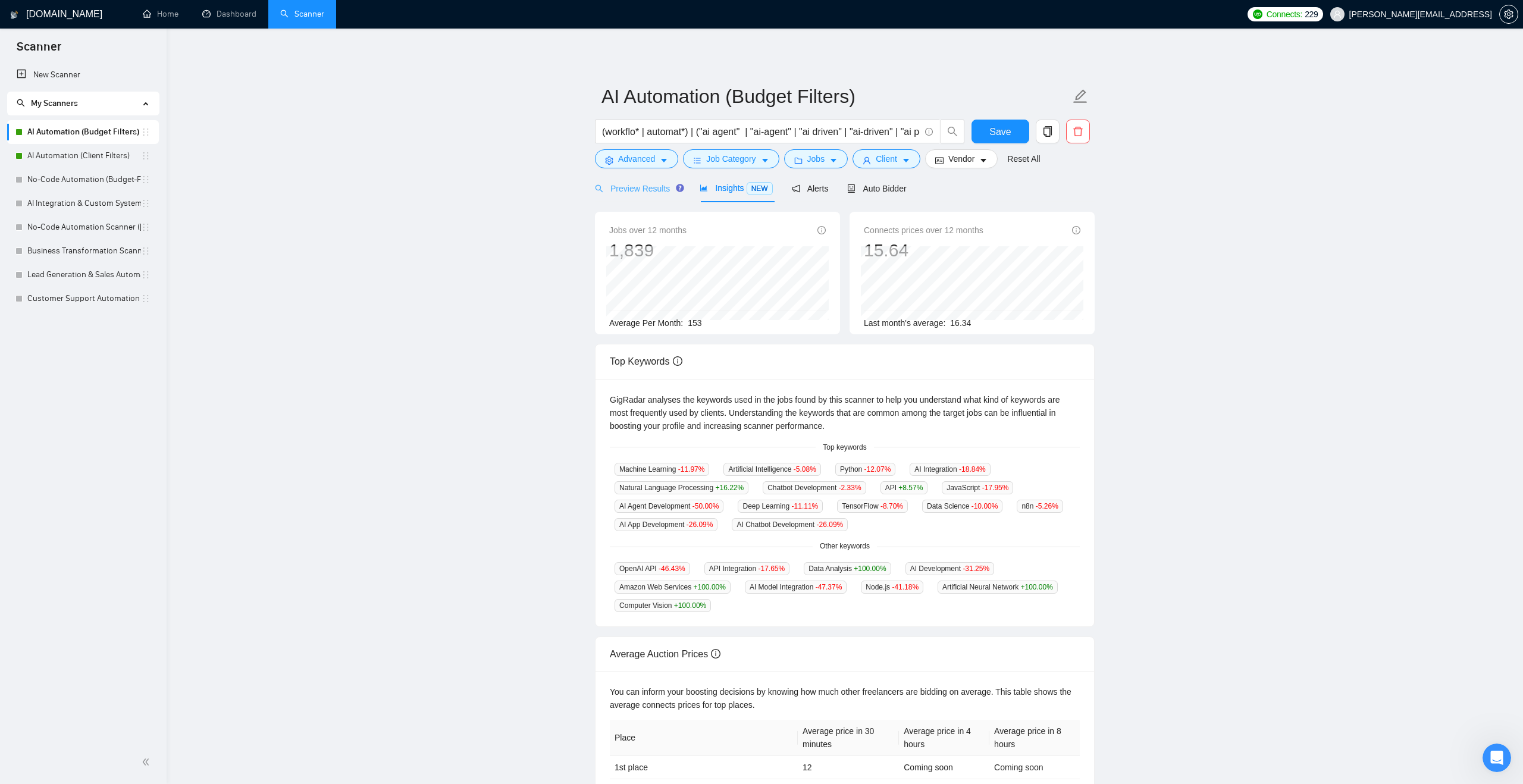
click at [649, 195] on div "Preview Results" at bounding box center [638, 188] width 85 height 28
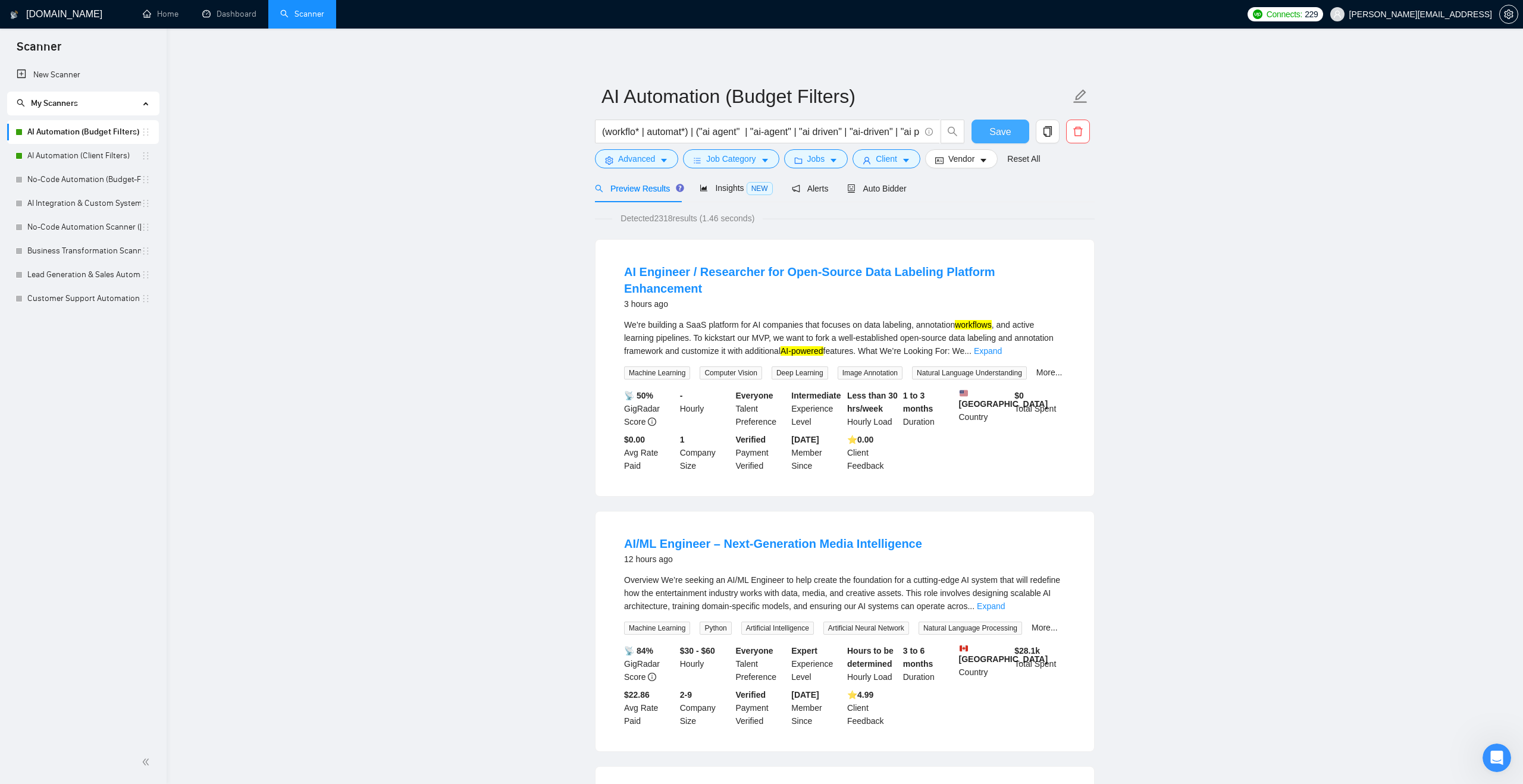
click at [1017, 131] on button "Save" at bounding box center [1000, 131] width 58 height 24
click at [1046, 132] on icon "copy" at bounding box center [1048, 132] width 11 height 11
click at [1031, 188] on span "Yes" at bounding box center [1032, 191] width 13 height 13
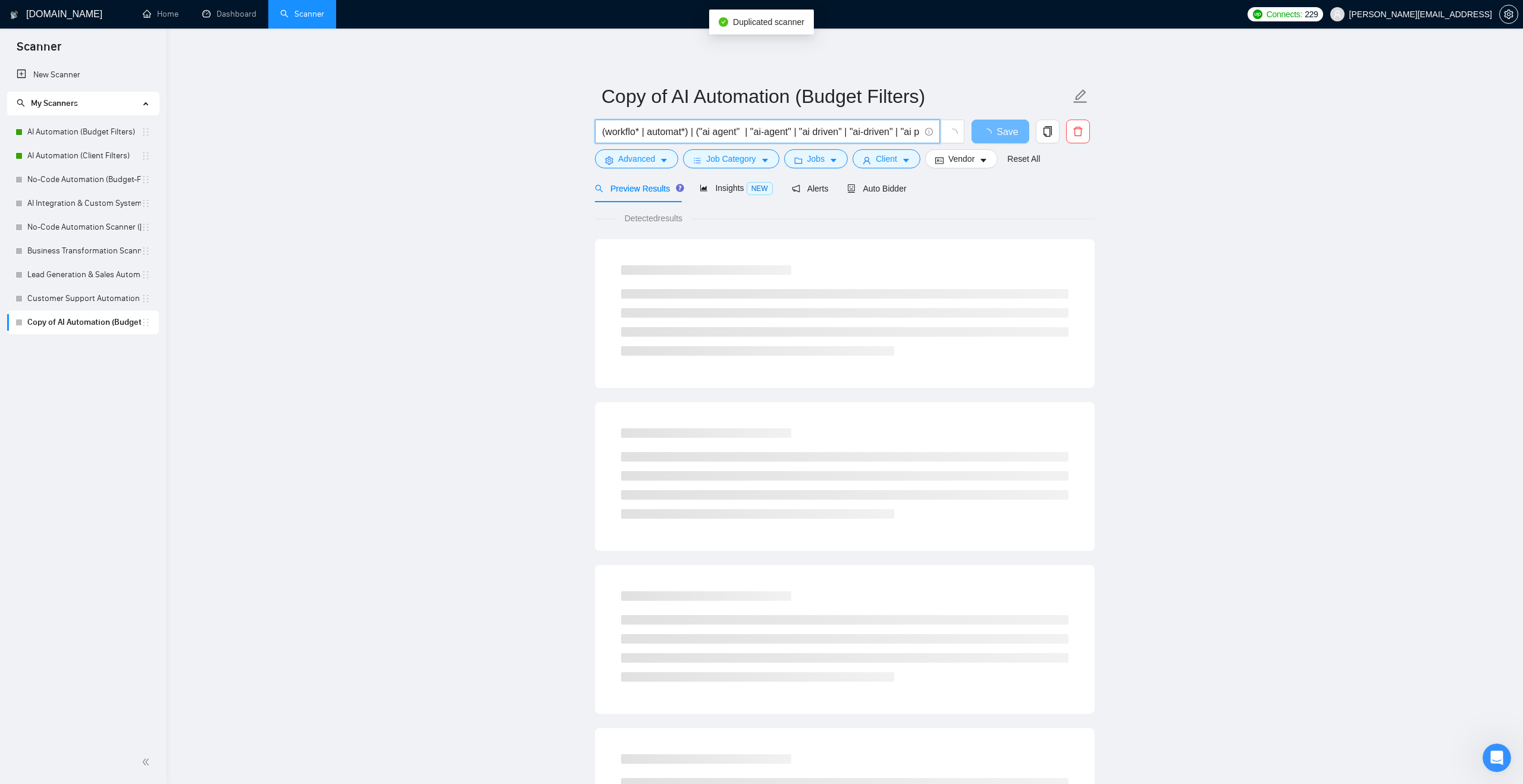
click at [729, 128] on input "(workflo* | automat*) | ("ai agent" | "ai-agent" | "ai driven" | "ai-driven" | …" at bounding box center [761, 131] width 318 height 15
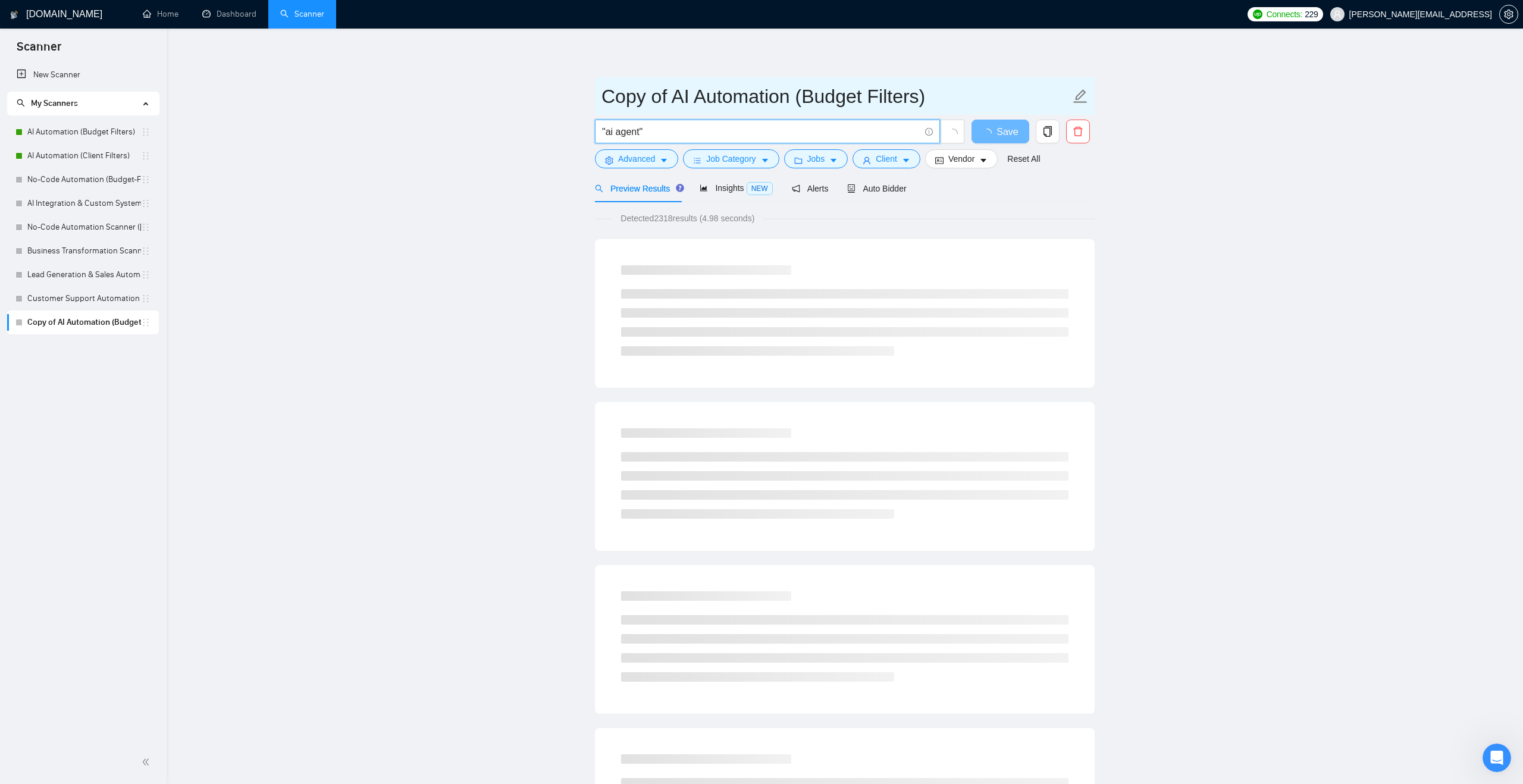
type input ""ai agent""
drag, startPoint x: 673, startPoint y: 92, endPoint x: 571, endPoint y: 104, distance: 102.7
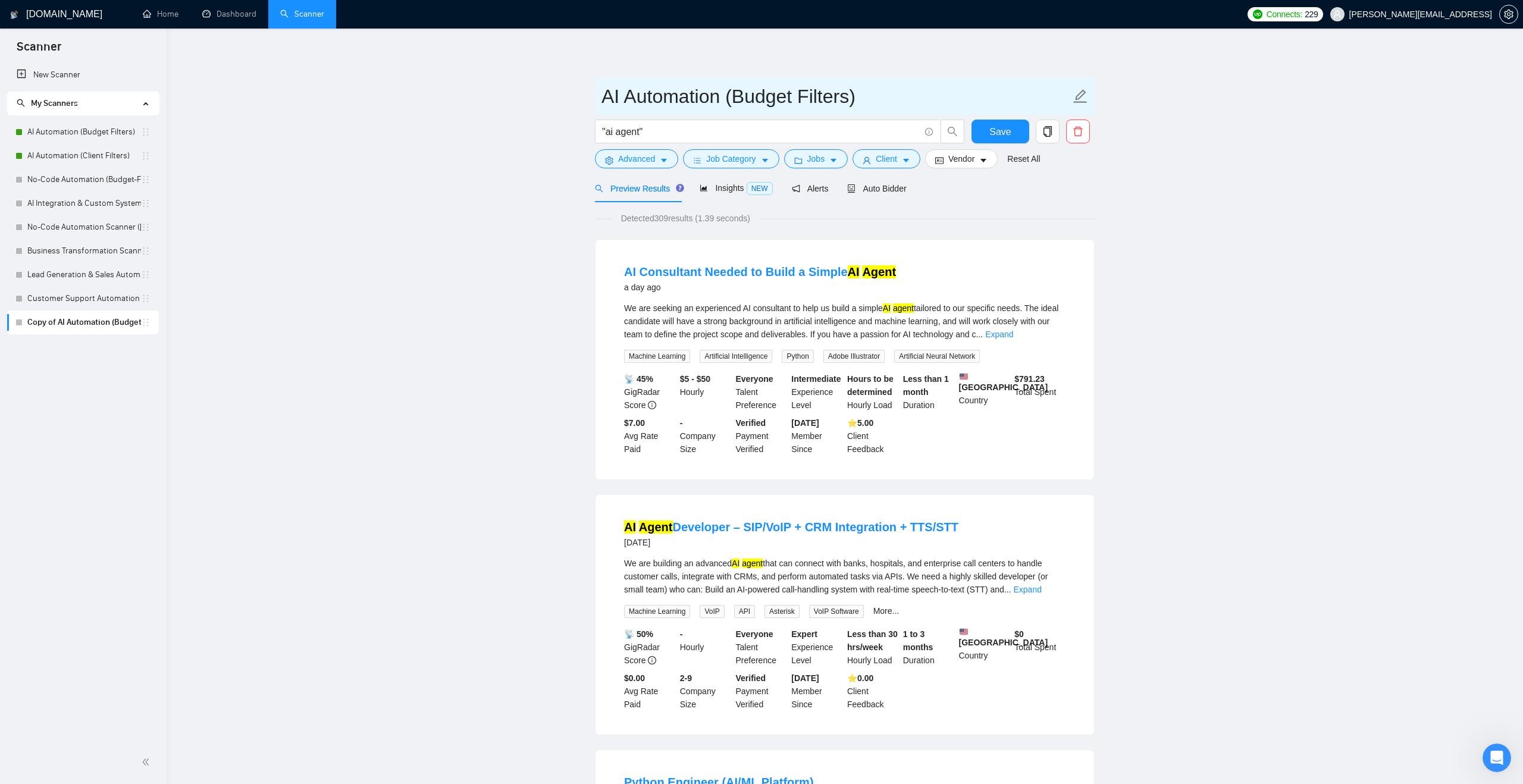
click at [721, 95] on input "AI Automation (Budget Filters)" at bounding box center [835, 96] width 469 height 30
type input "AI Automation (Budget Filters)"
click at [710, 192] on span "Insights NEW" at bounding box center [736, 188] width 73 height 9
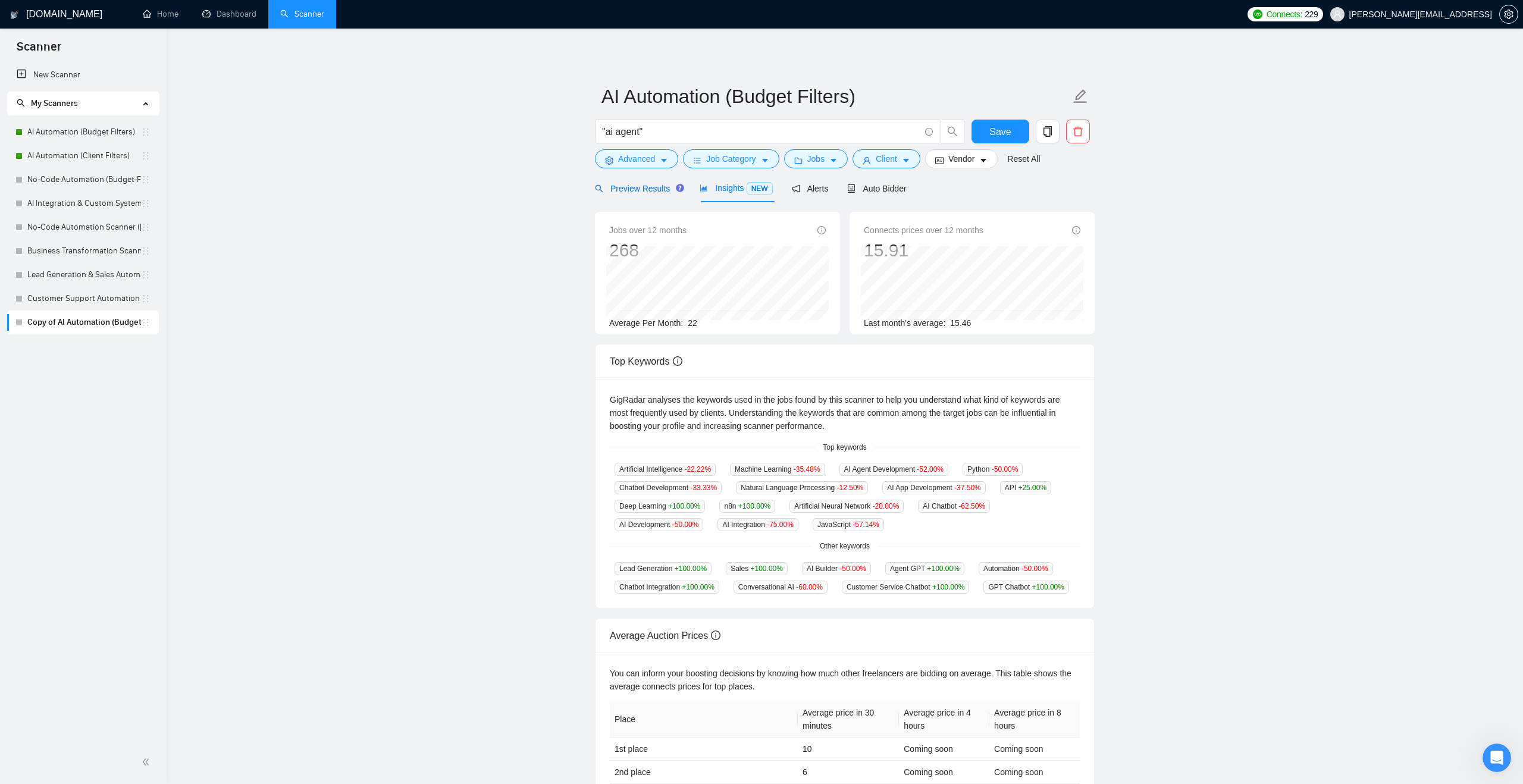
click at [642, 187] on span "Preview Results" at bounding box center [638, 189] width 85 height 9
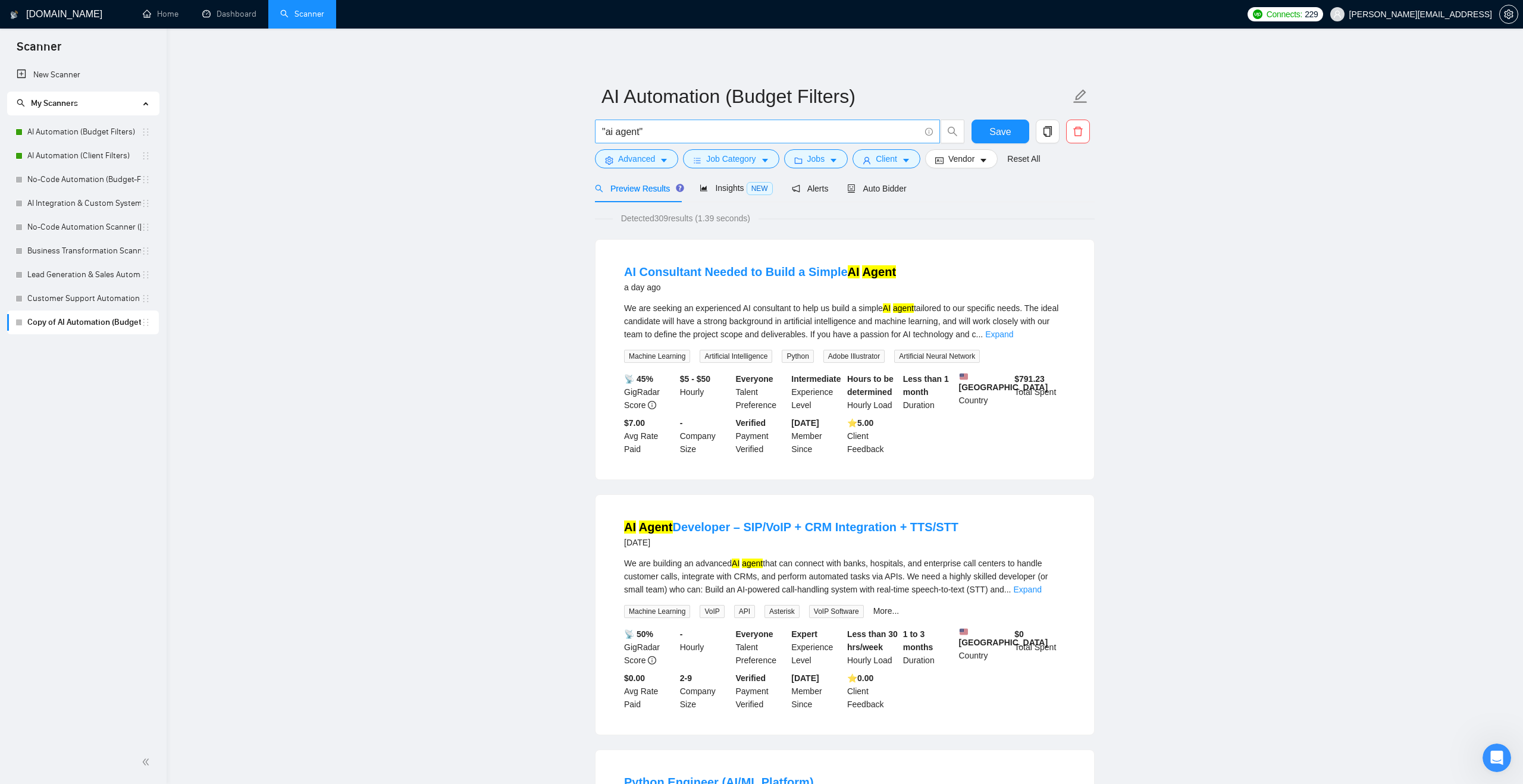
click at [669, 129] on input ""ai agent"" at bounding box center [761, 131] width 318 height 15
type input ""ai agent" | n8n | "[DOMAIN_NAME]" | "ai automation""
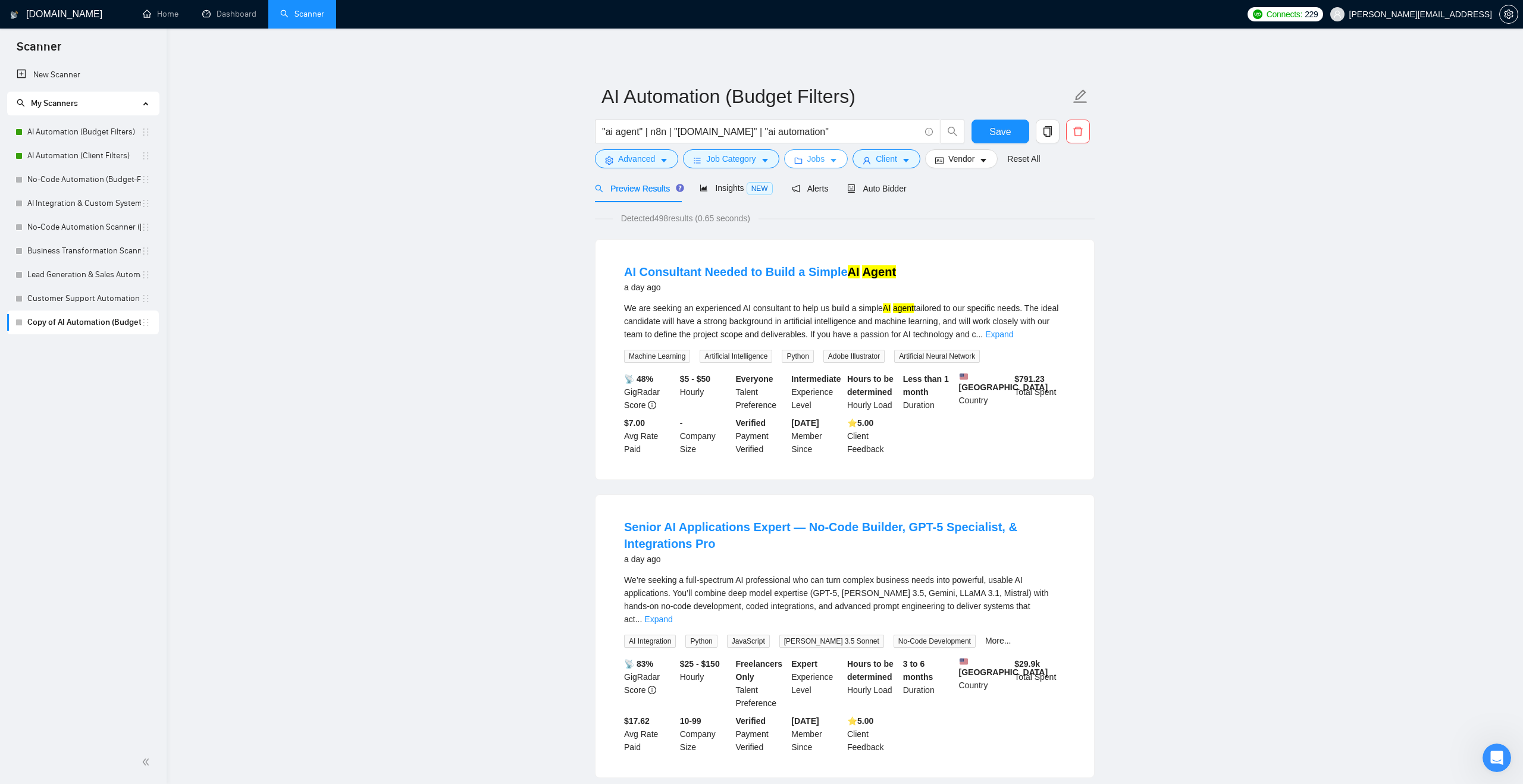
click at [809, 166] on button "Jobs" at bounding box center [816, 159] width 64 height 19
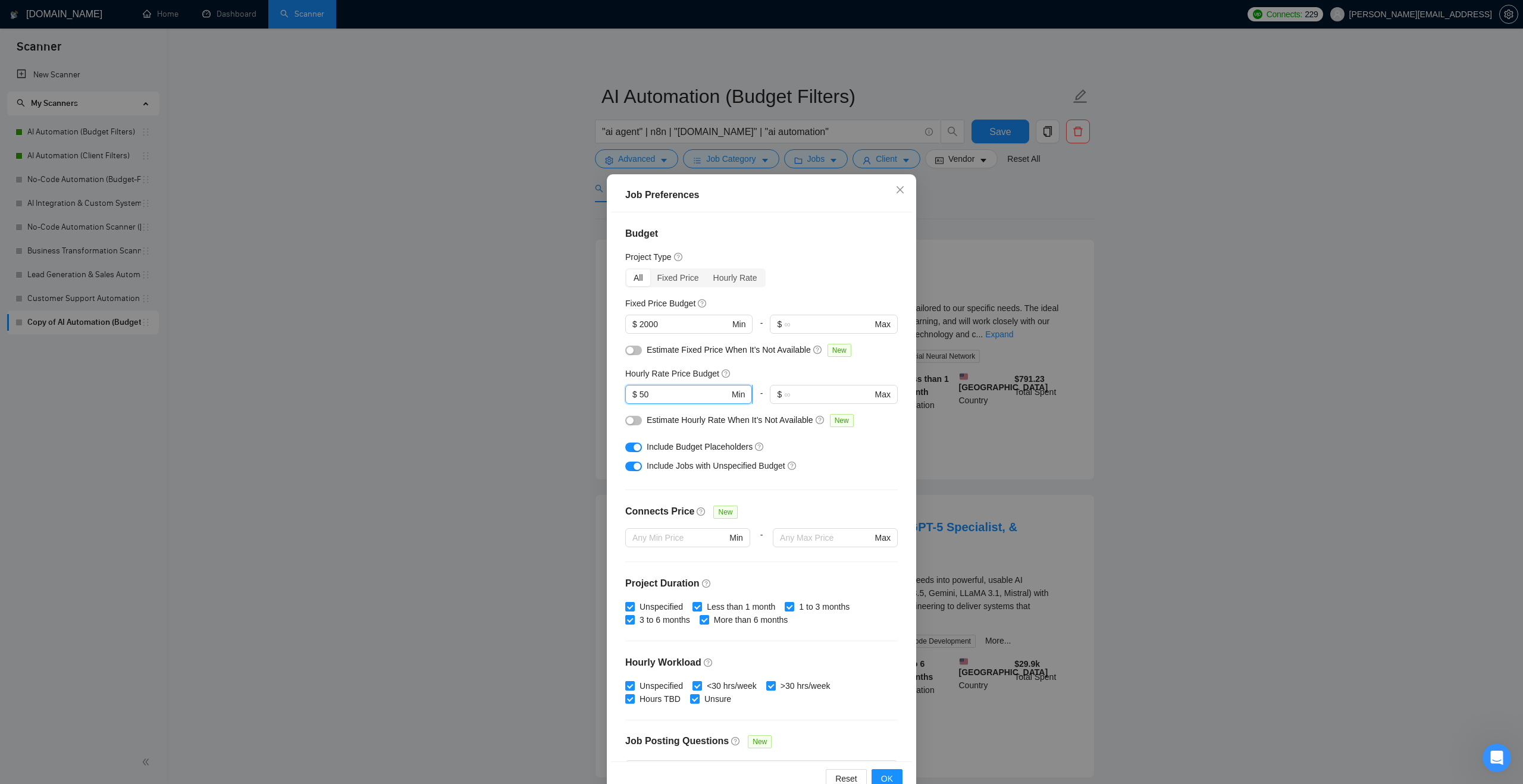
click at [680, 396] on input "50" at bounding box center [684, 394] width 90 height 13
type input "5"
type input "30"
click at [882, 778] on span "OK" at bounding box center [887, 778] width 12 height 13
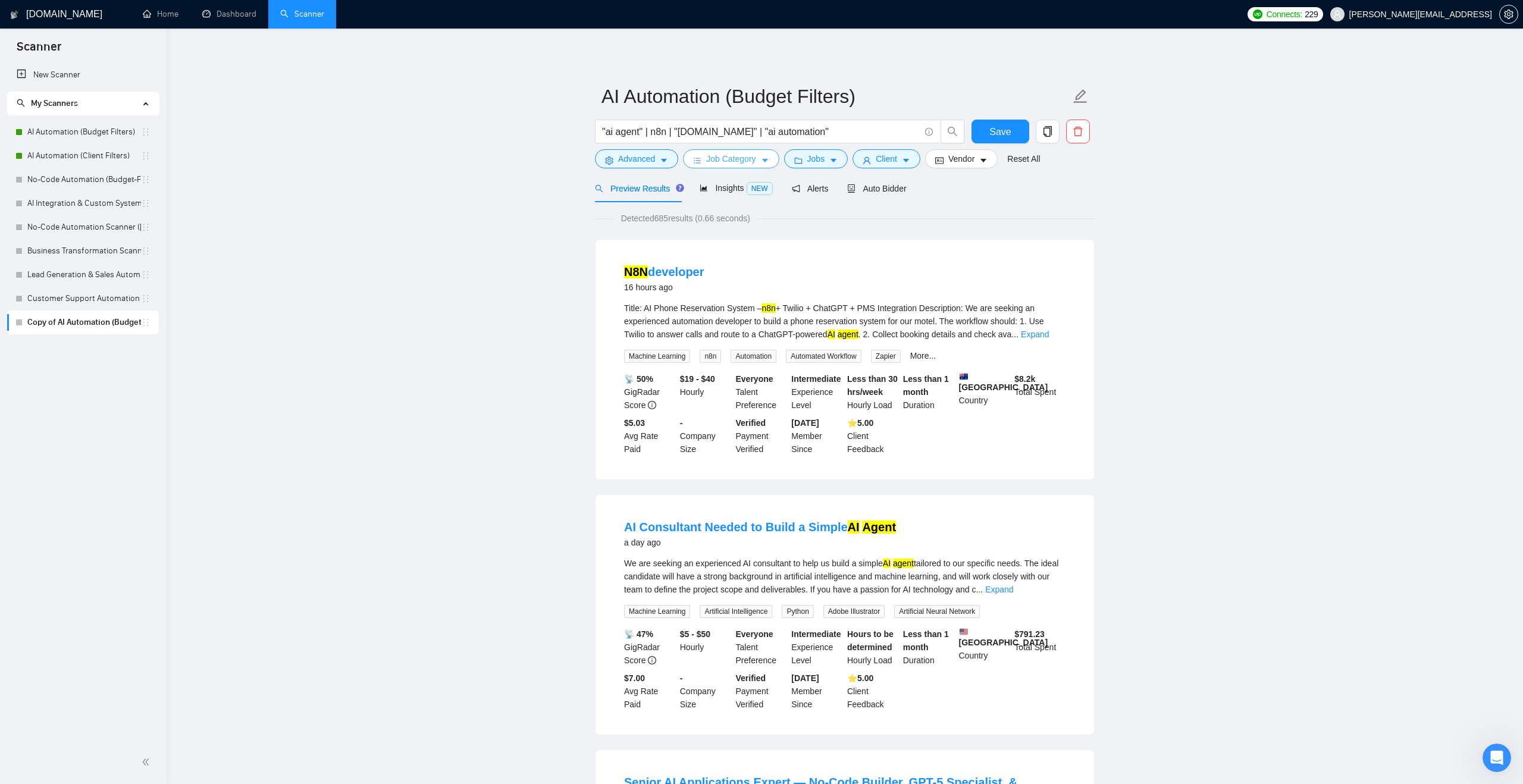
click at [775, 160] on button "Job Category" at bounding box center [730, 159] width 96 height 19
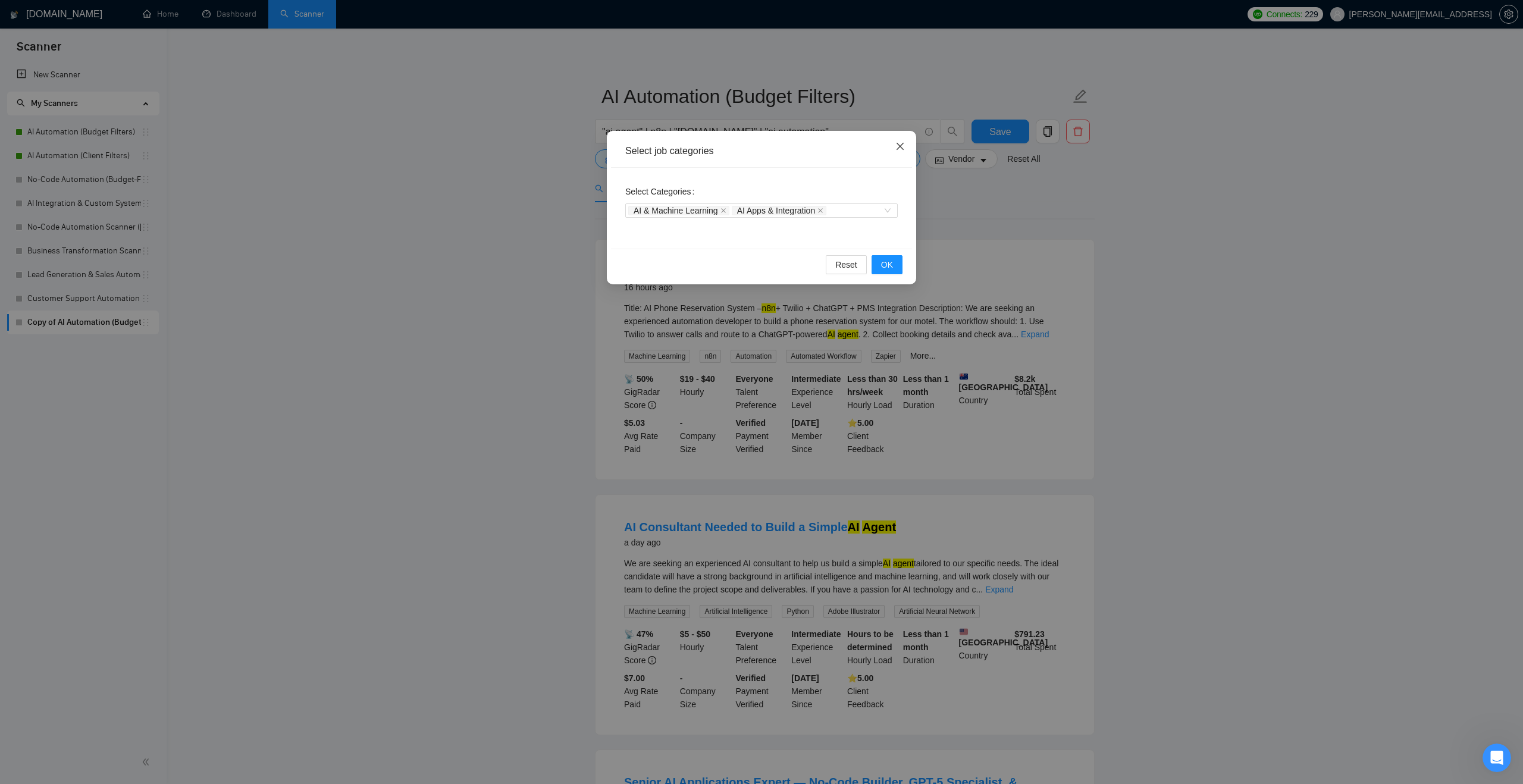
click at [902, 149] on icon "close" at bounding box center [900, 146] width 9 height 9
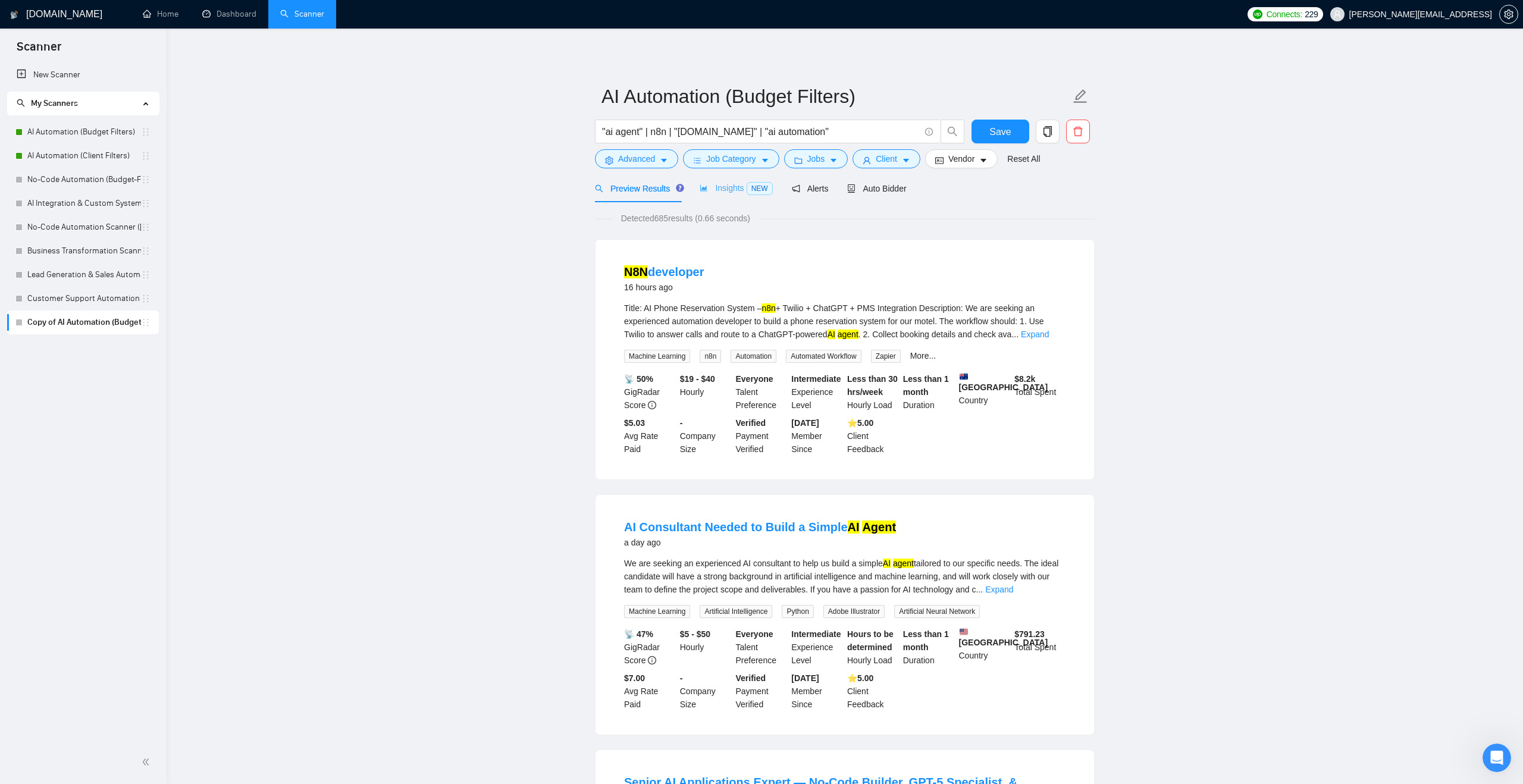
click at [709, 196] on div "Insights NEW" at bounding box center [736, 188] width 73 height 28
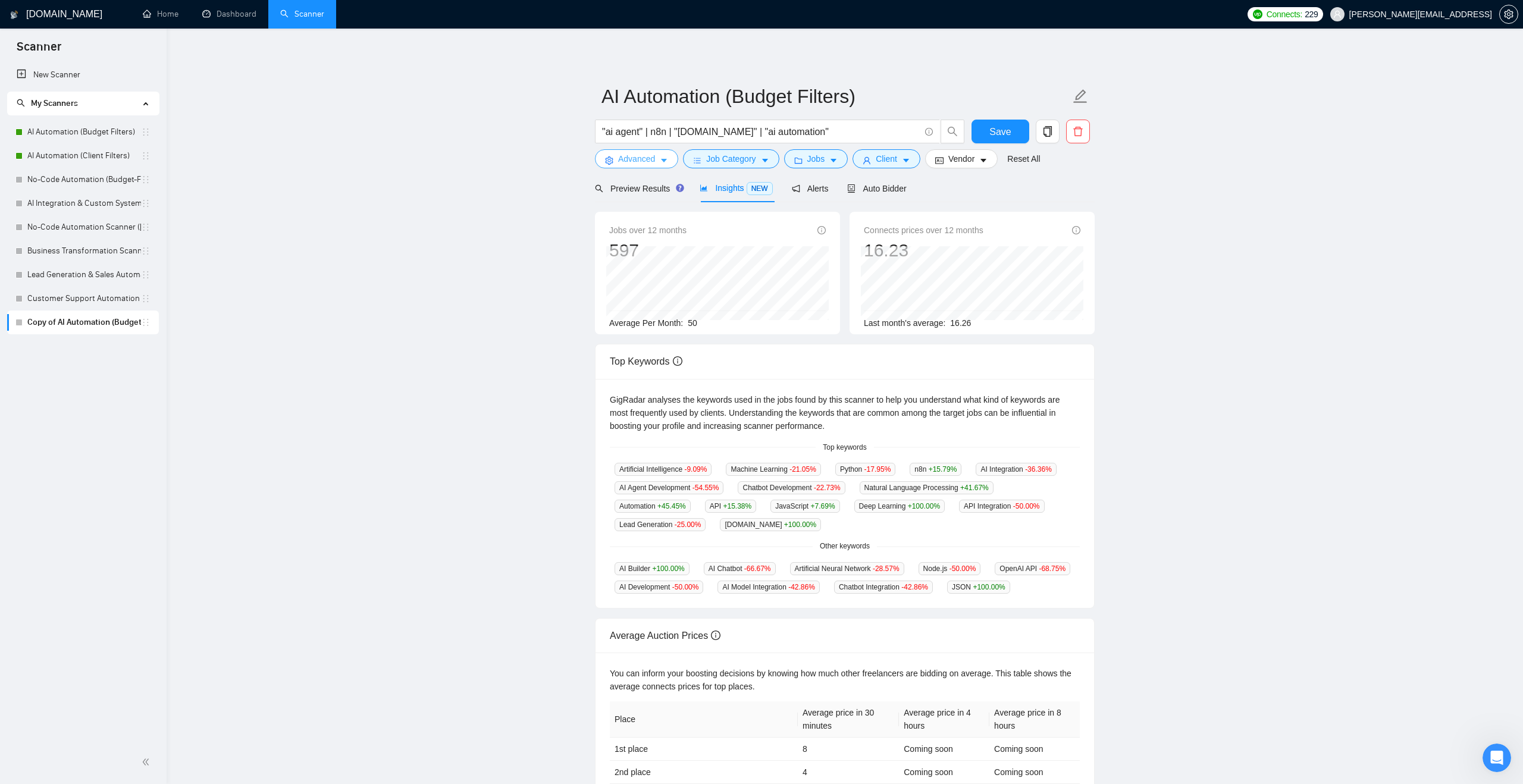
click at [665, 165] on button "Advanced" at bounding box center [636, 159] width 83 height 19
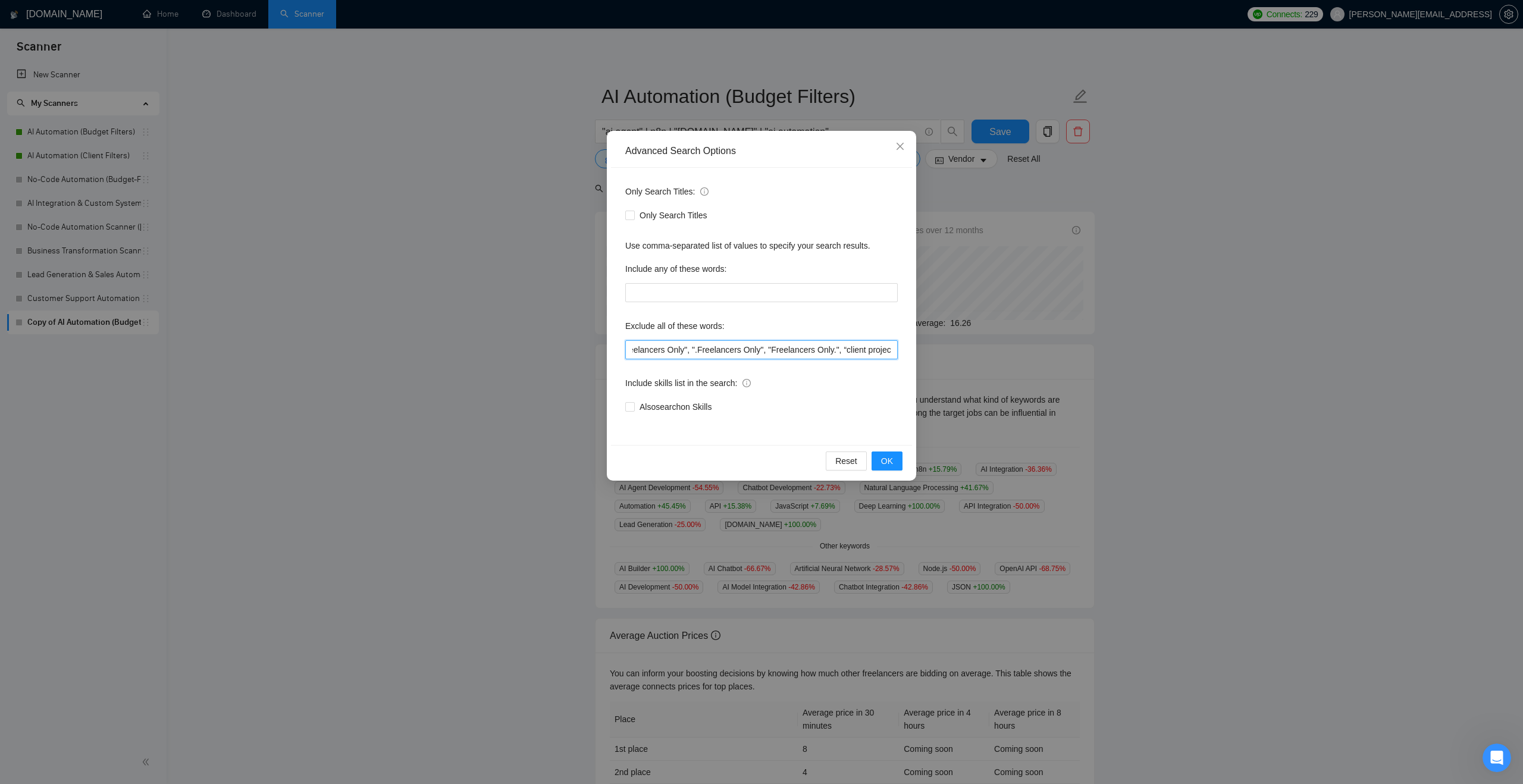
scroll to position [0, 1210]
drag, startPoint x: 822, startPoint y: 348, endPoint x: 906, endPoint y: 345, distance: 84.1
click at [906, 345] on div "Only Search Titles: Only Search Titles Use comma-separated list of values to sp…" at bounding box center [761, 306] width 301 height 277
click at [904, 145] on icon "close" at bounding box center [900, 146] width 9 height 9
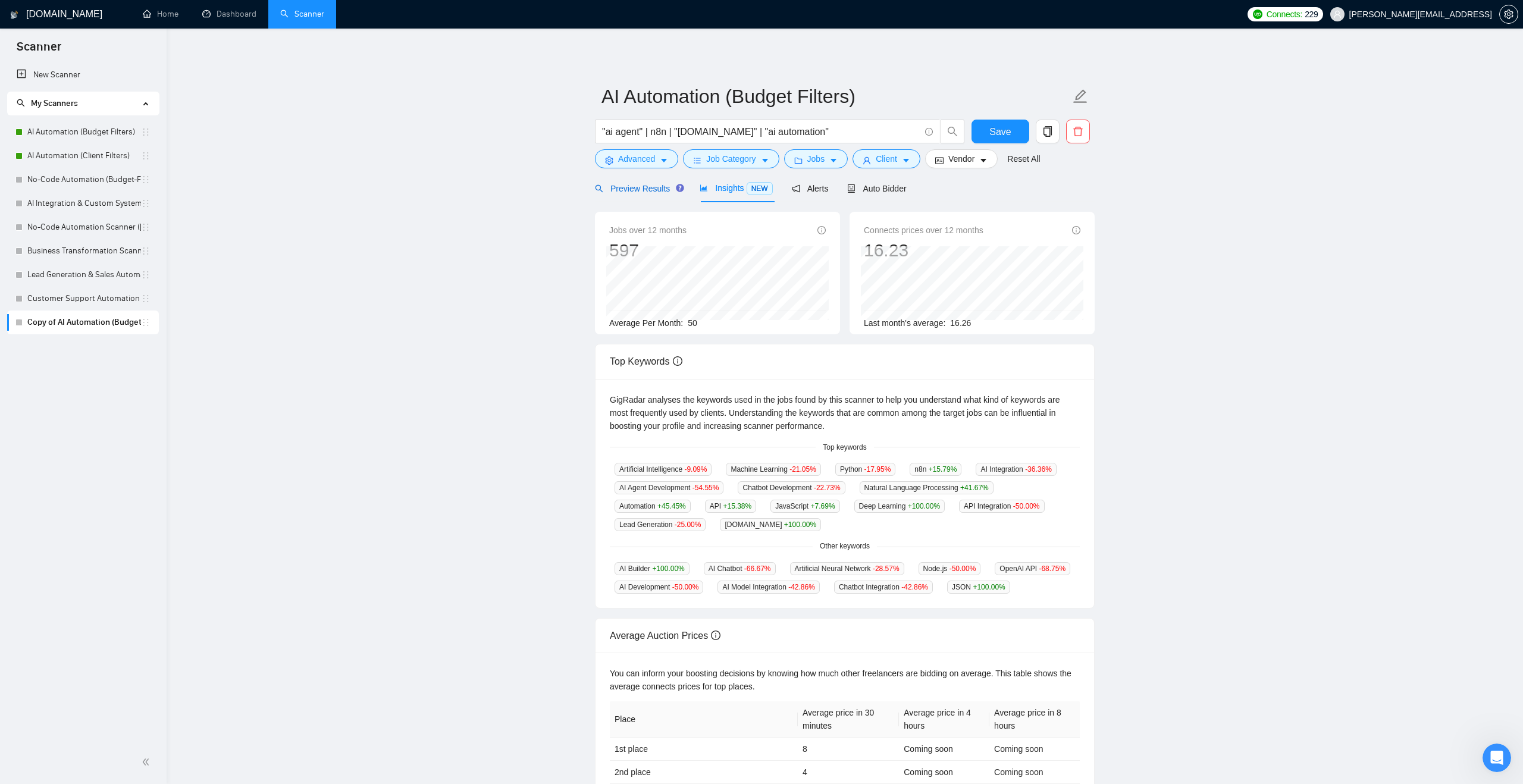
click at [647, 187] on span "Preview Results" at bounding box center [638, 189] width 85 height 9
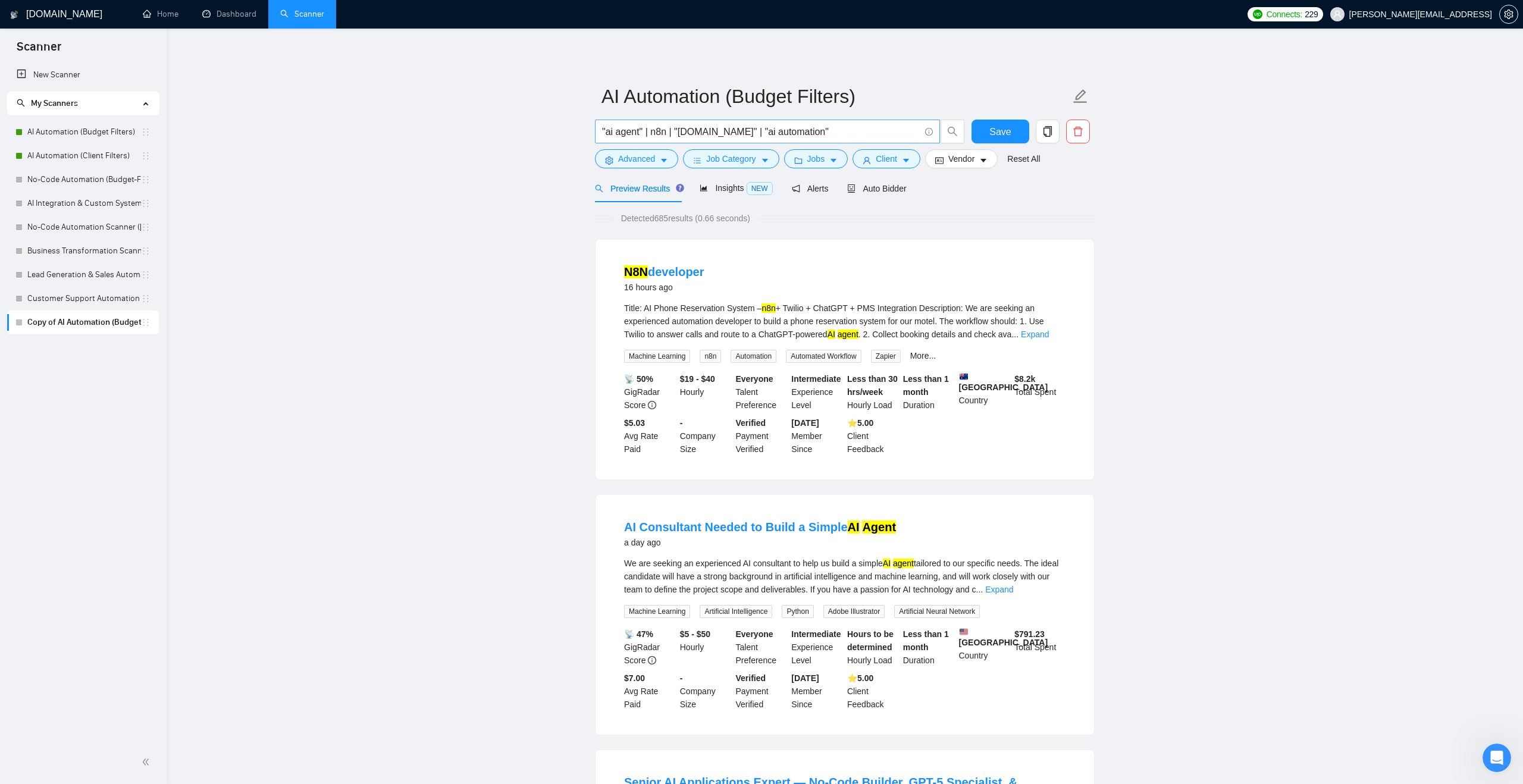
click at [651, 130] on input ""ai agent" | n8n | "[DOMAIN_NAME]" | "ai automation"" at bounding box center [761, 131] width 318 height 15
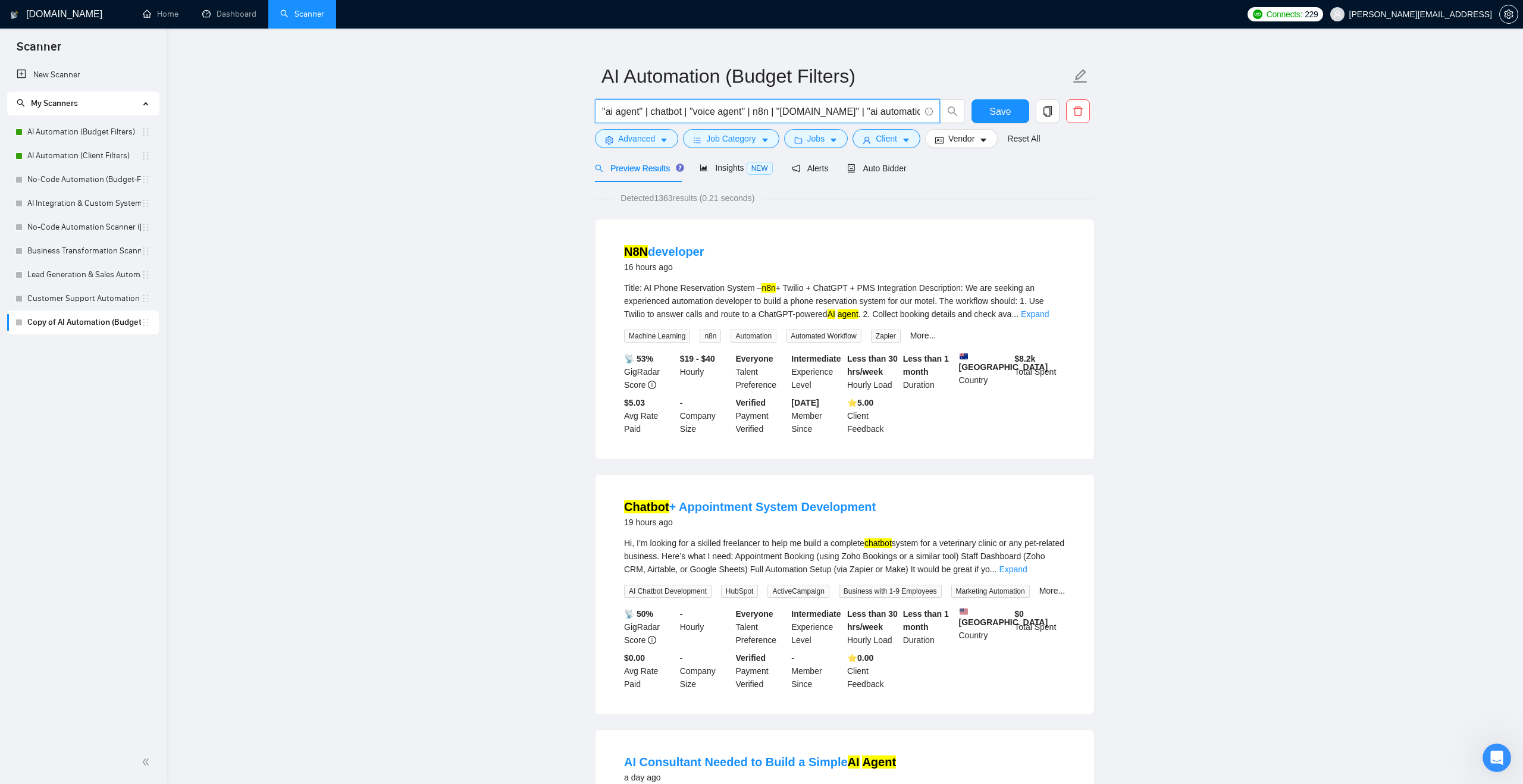
scroll to position [28, 0]
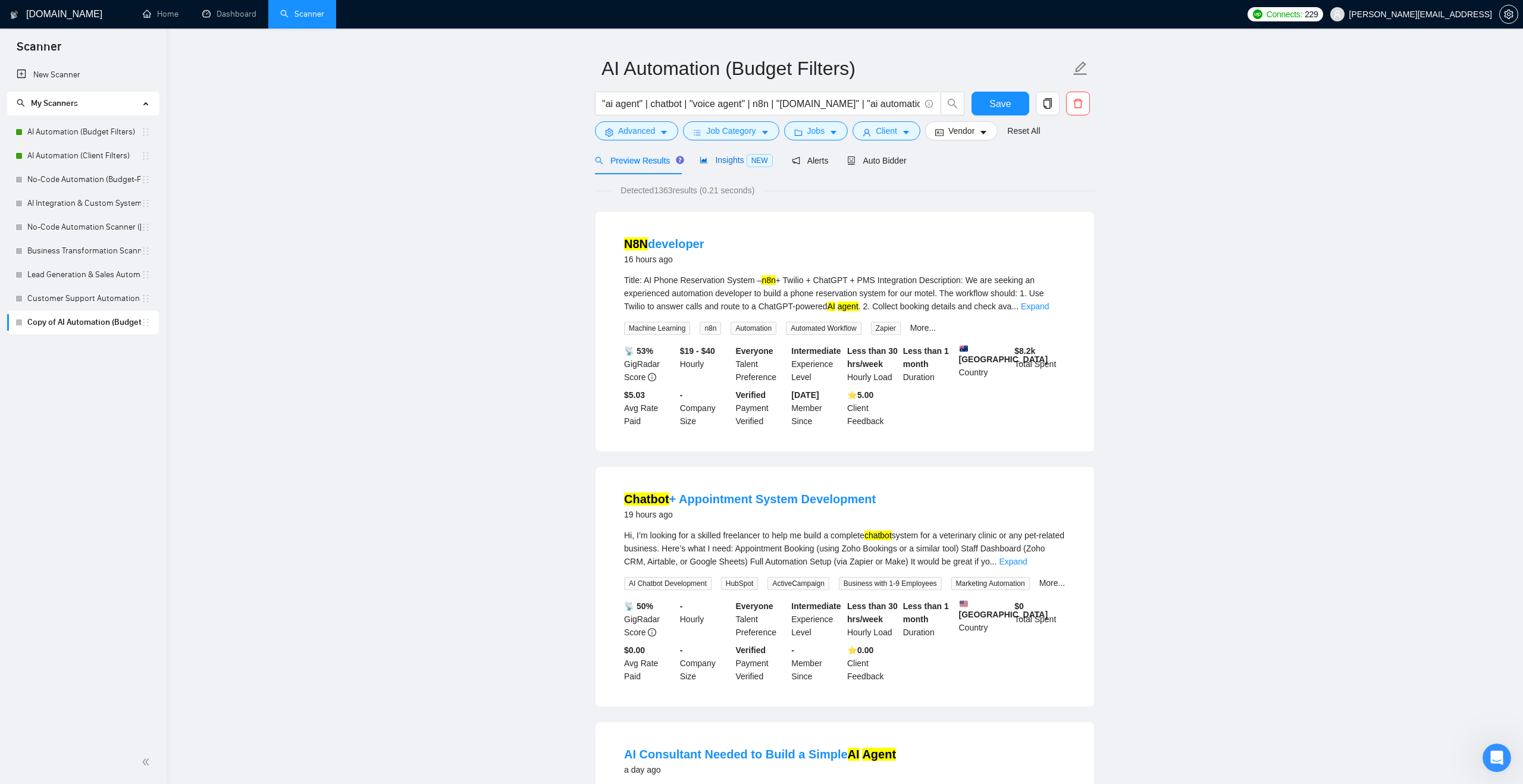
click at [733, 161] on span "Insights NEW" at bounding box center [736, 160] width 73 height 9
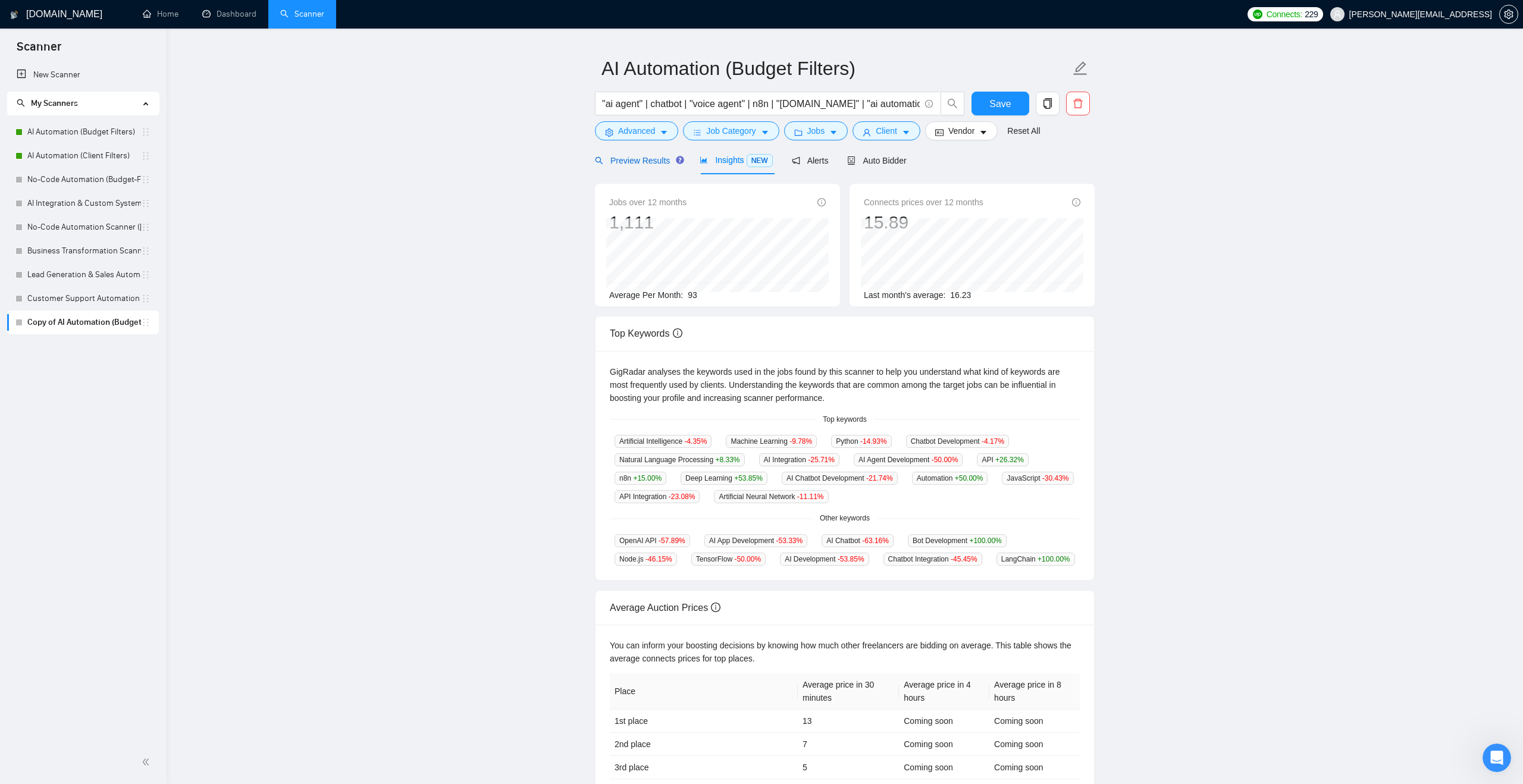
click at [662, 160] on span "Preview Results" at bounding box center [638, 160] width 85 height 9
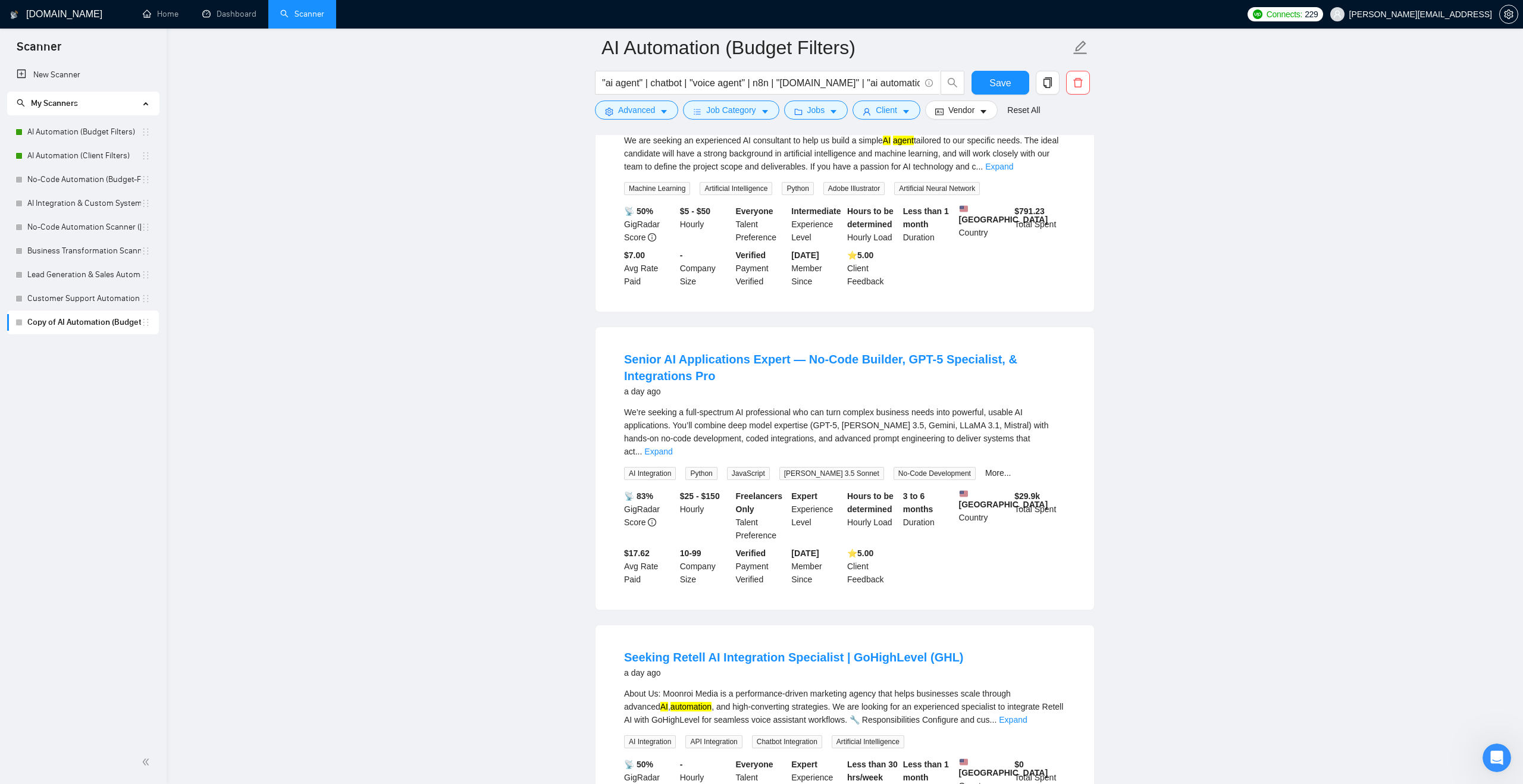
scroll to position [692, 0]
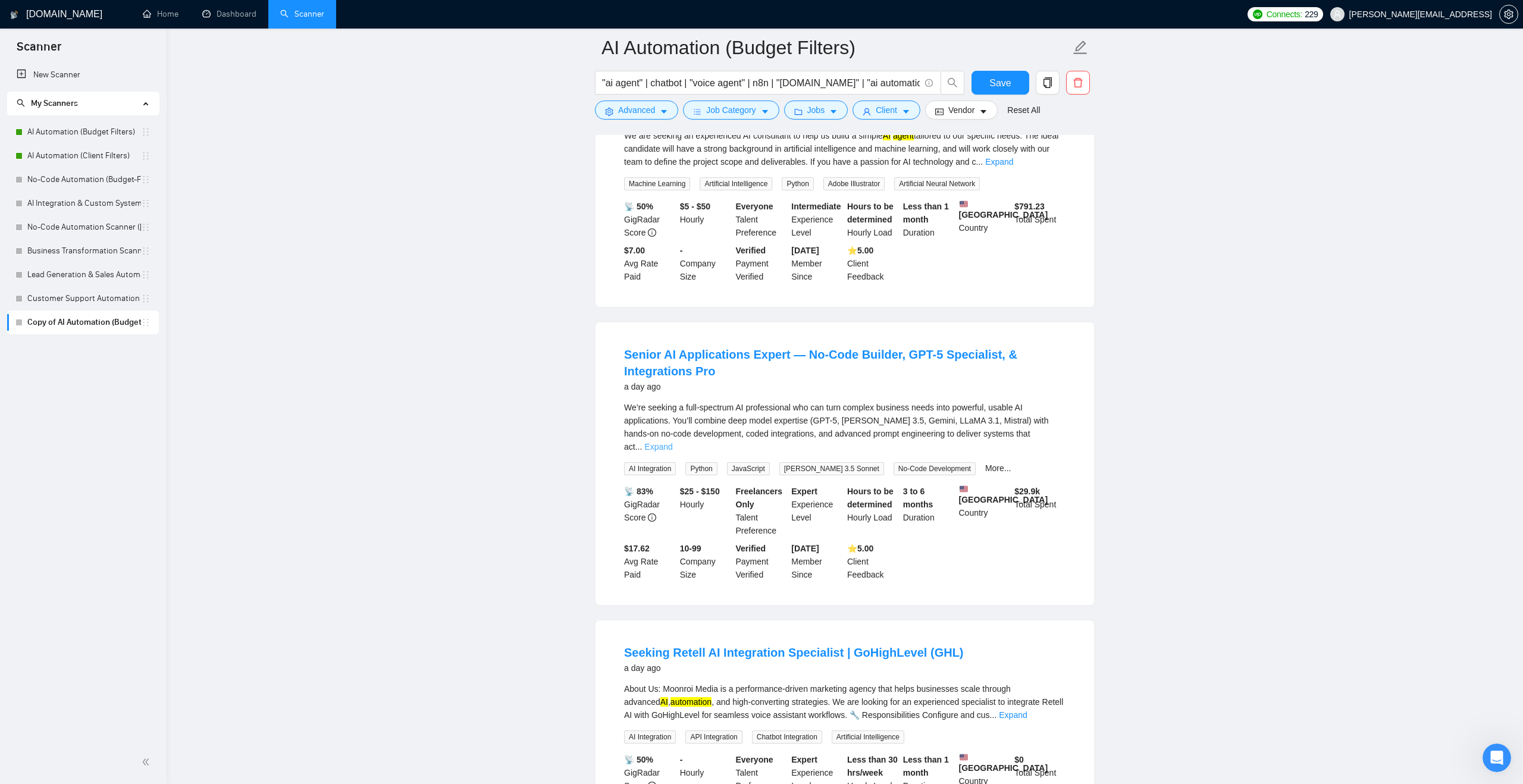
click at [673, 451] on link "Expand" at bounding box center [658, 447] width 28 height 9
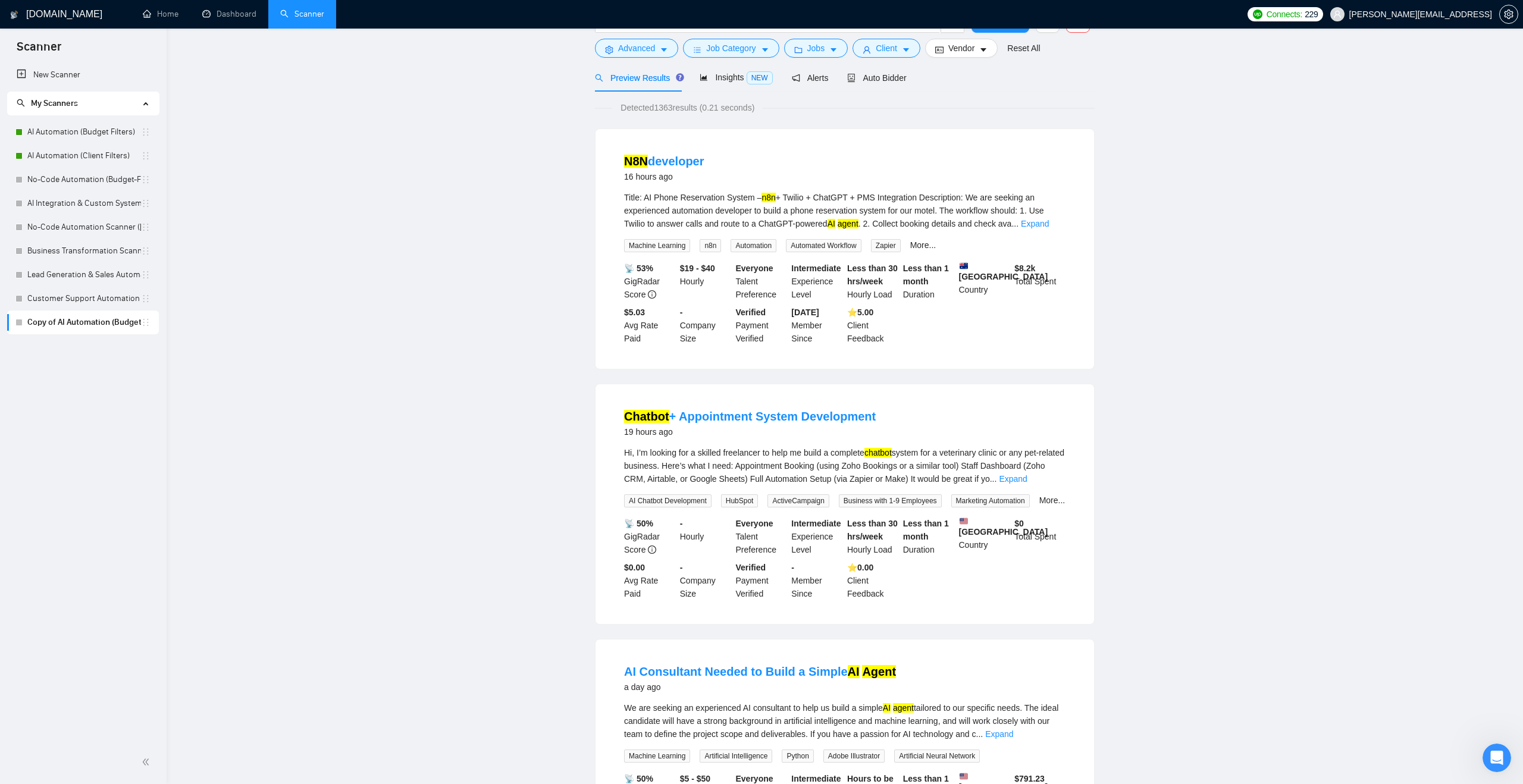
scroll to position [0, 0]
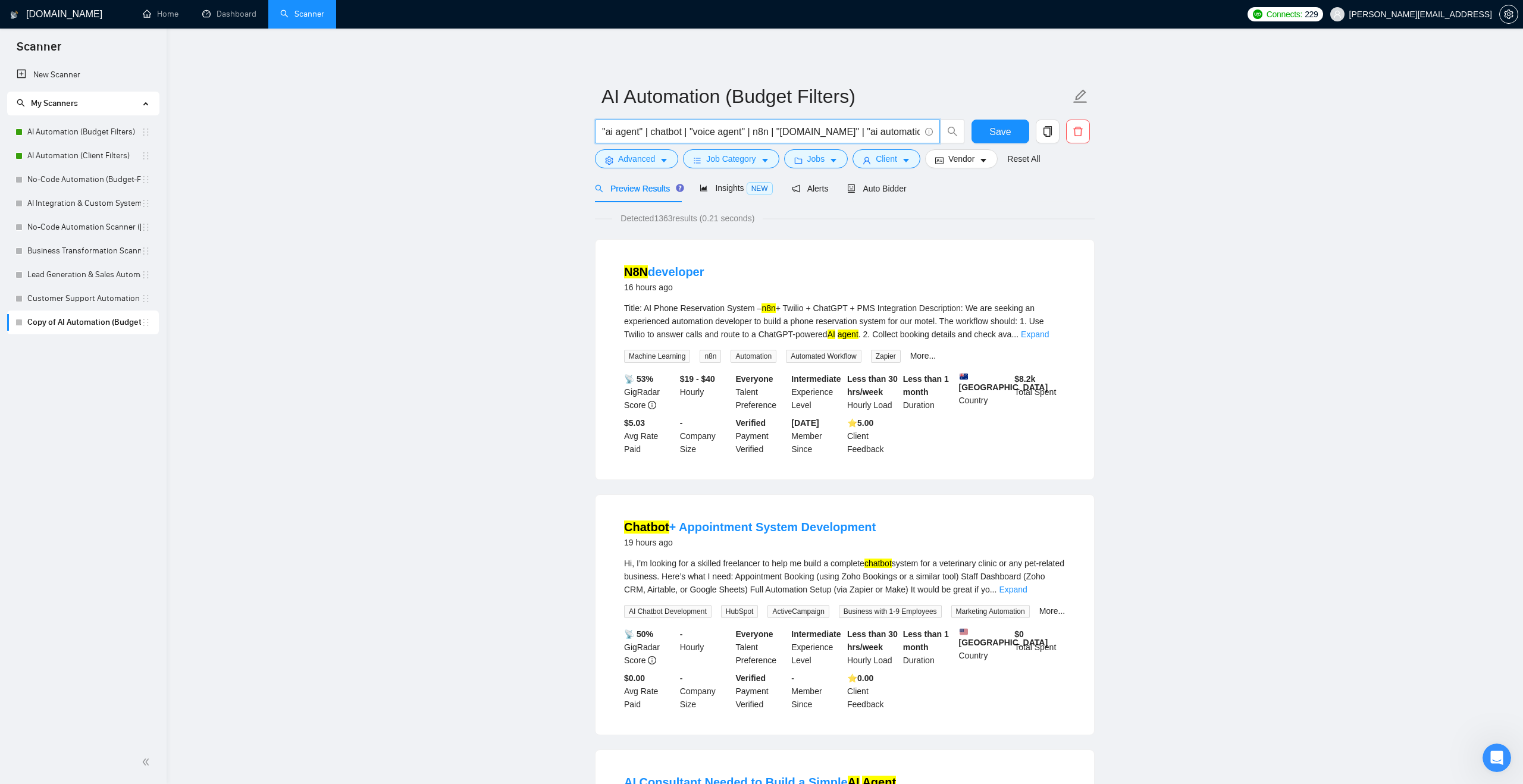
drag, startPoint x: 911, startPoint y: 130, endPoint x: 844, endPoint y: 130, distance: 67.0
click at [844, 130] on input ""ai agent" | chatbot | "voice agent" | n8n | "[DOMAIN_NAME]" | "ai automation"" at bounding box center [761, 131] width 318 height 15
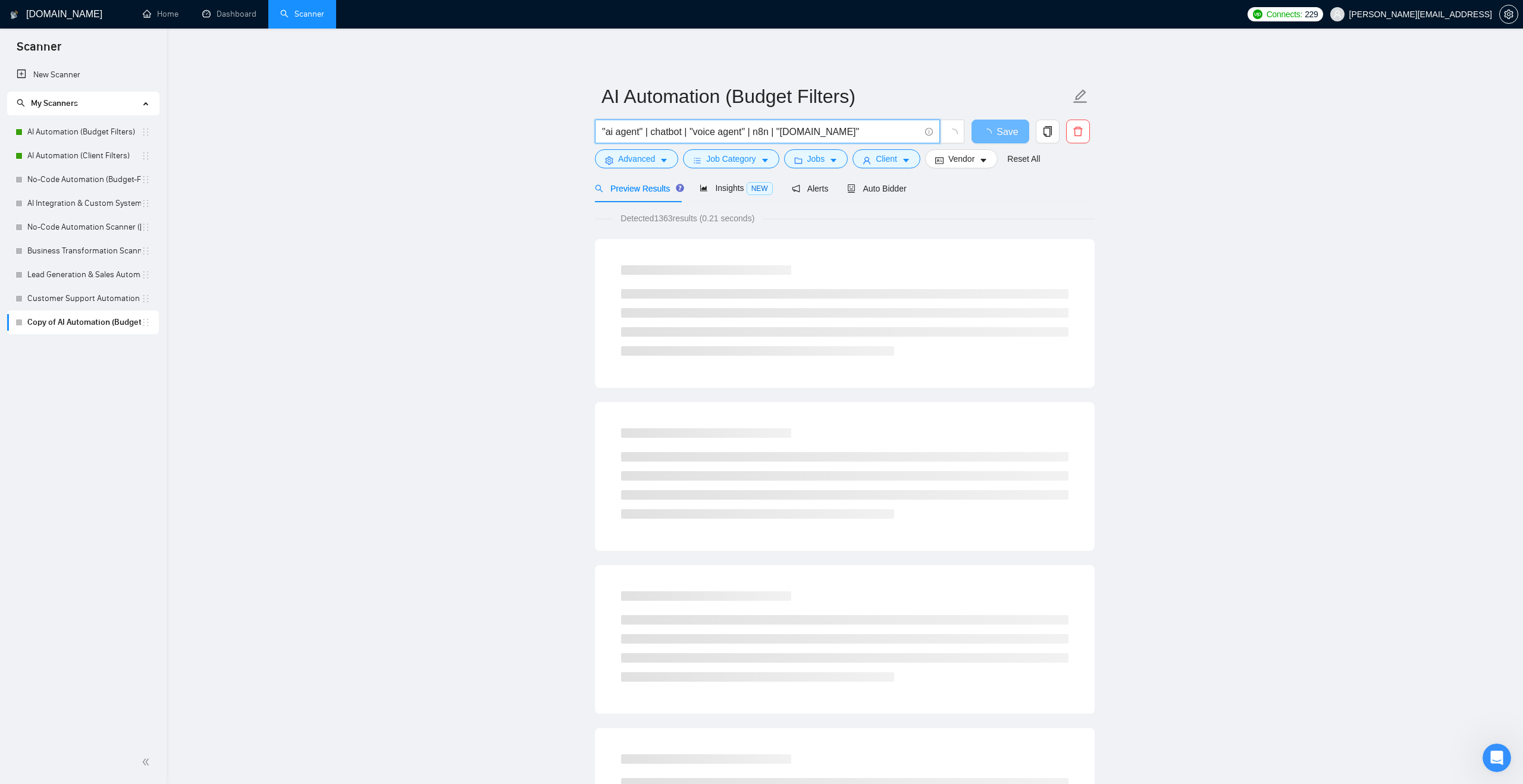
click at [602, 130] on input ""ai agent" | chatbot | "voice agent" | n8n | "[DOMAIN_NAME]"" at bounding box center [761, 131] width 318 height 15
paste input ""ai automation""
type input ""ai automation" | "ai agent" | chatbot | "voice agent" | n8n | "[DOMAIN_NAME]""
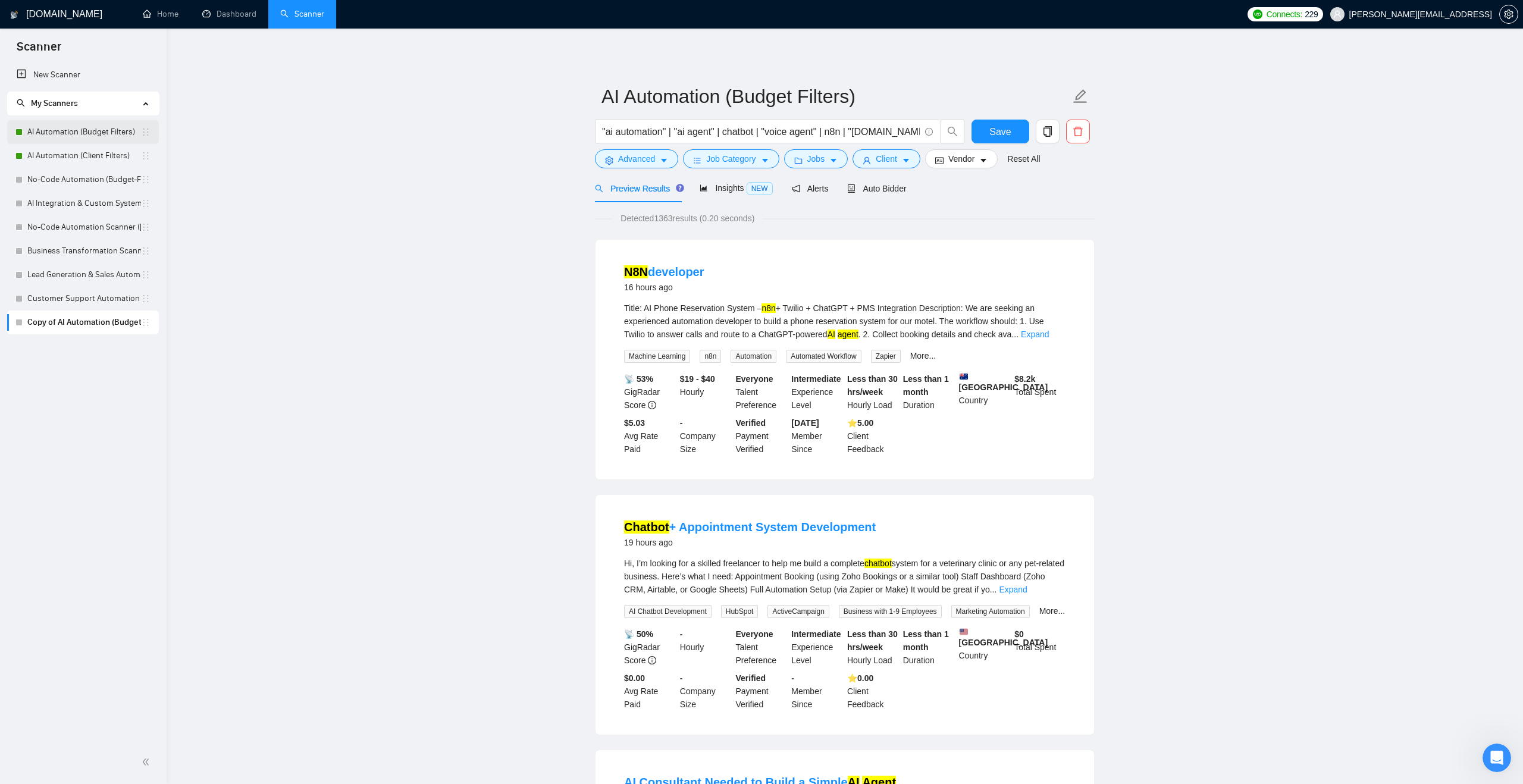
click at [85, 135] on link "AI Automation (Budget Filters)" at bounding box center [85, 132] width 114 height 24
click at [1003, 124] on span "Save" at bounding box center [1000, 131] width 21 height 15
click at [91, 131] on link "AI Automation (Budget Filters)" at bounding box center [85, 132] width 114 height 24
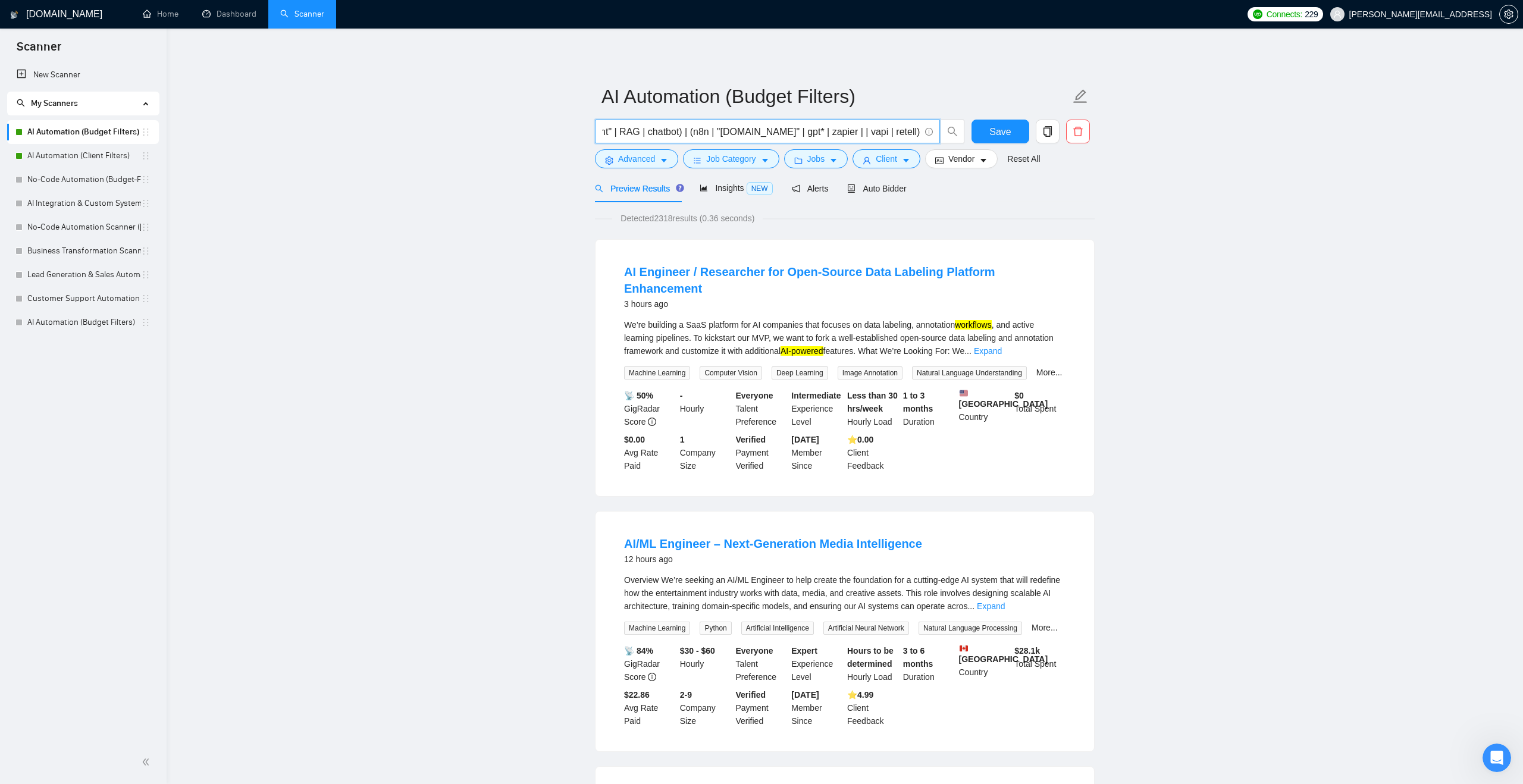
scroll to position [0, 1177]
drag, startPoint x: 602, startPoint y: 132, endPoint x: 919, endPoint y: 136, distance: 317.0
click at [919, 136] on input "(workflo* | automat*) | ("ai agent" | "ai-agent" | "ai driven" | "ai-driven" | …" at bounding box center [761, 131] width 318 height 15
click at [1077, 129] on icon "delete" at bounding box center [1078, 132] width 11 height 11
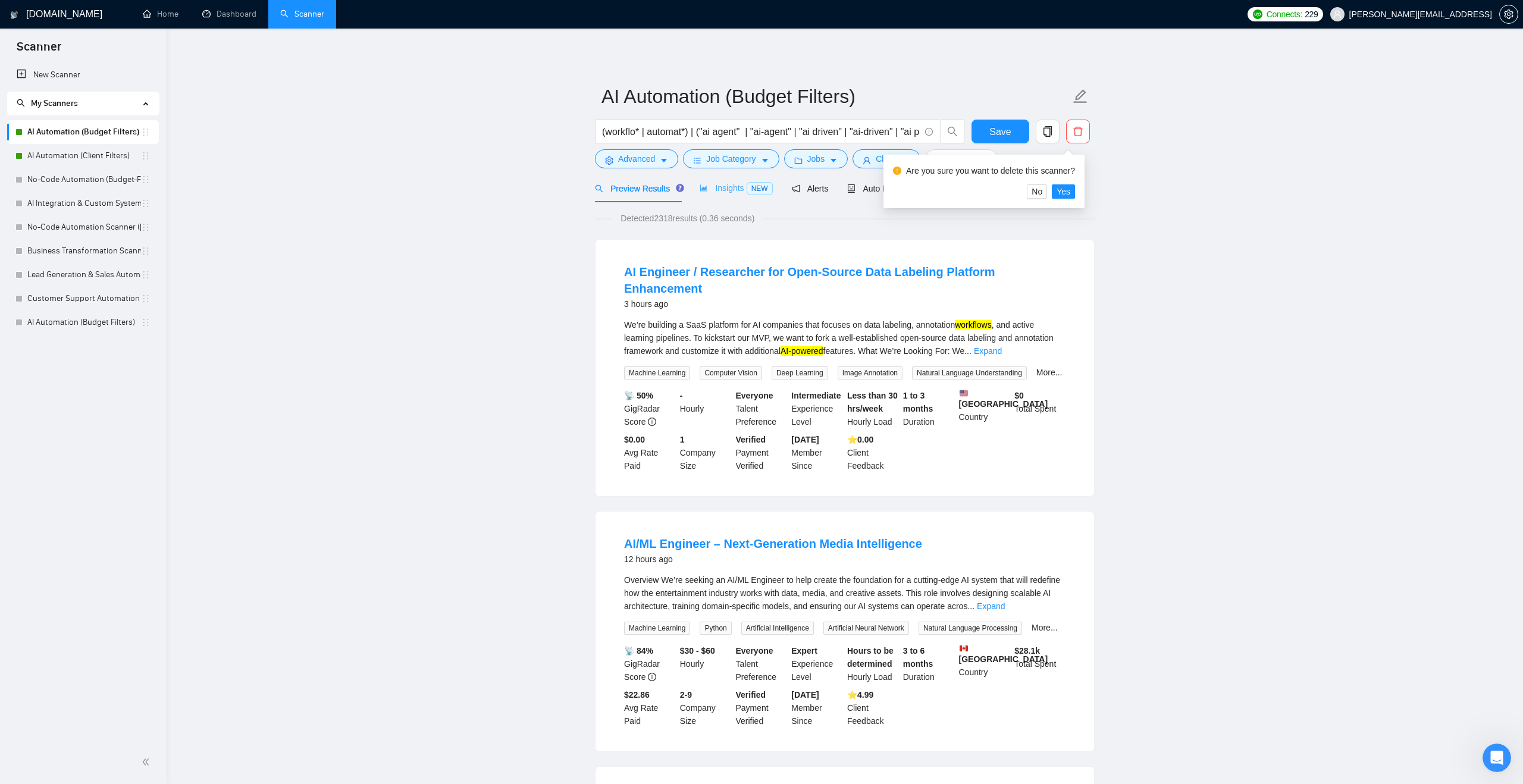
click at [718, 196] on div "Insights NEW" at bounding box center [736, 188] width 73 height 28
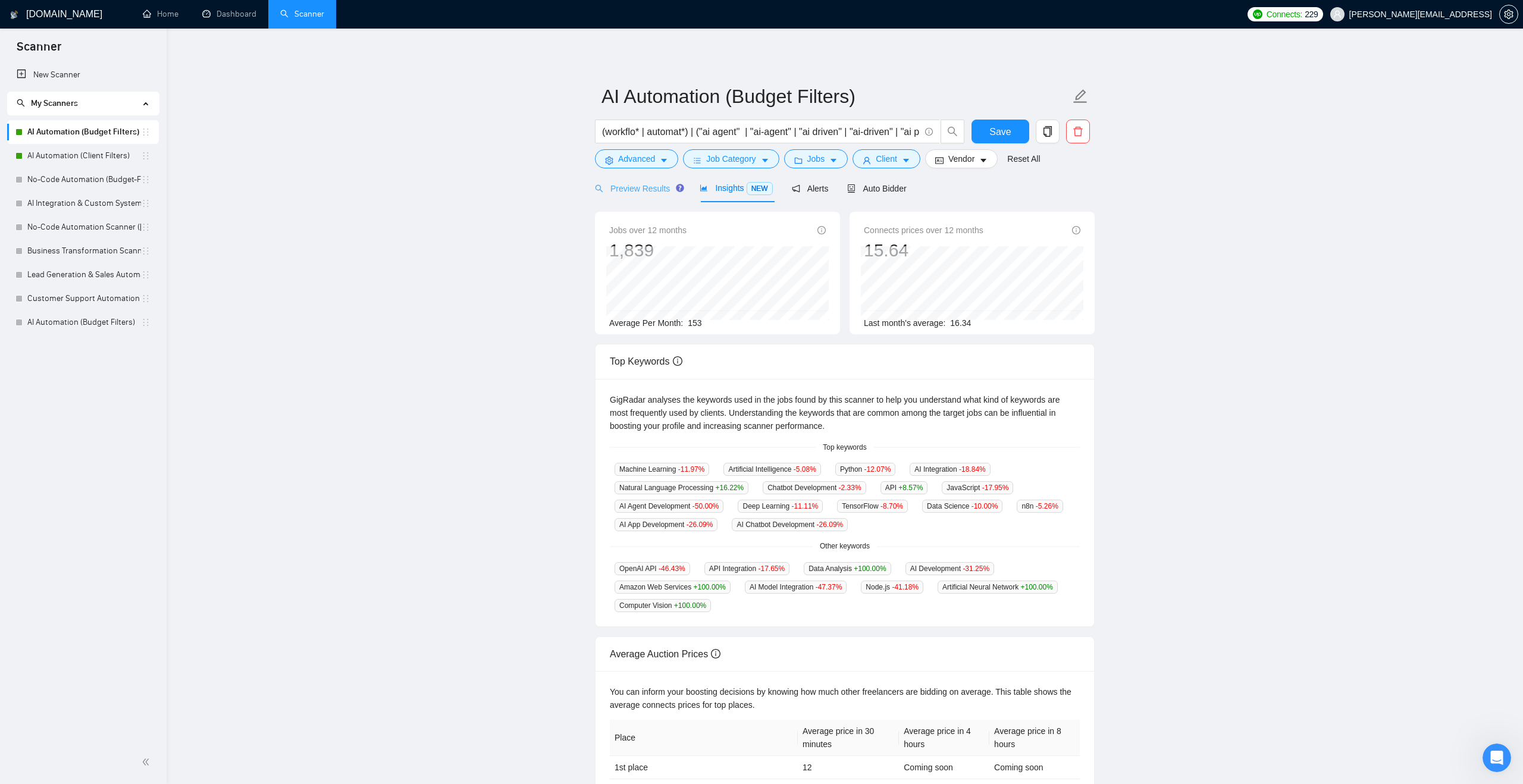
click at [658, 197] on div "Preview Results" at bounding box center [638, 188] width 85 height 28
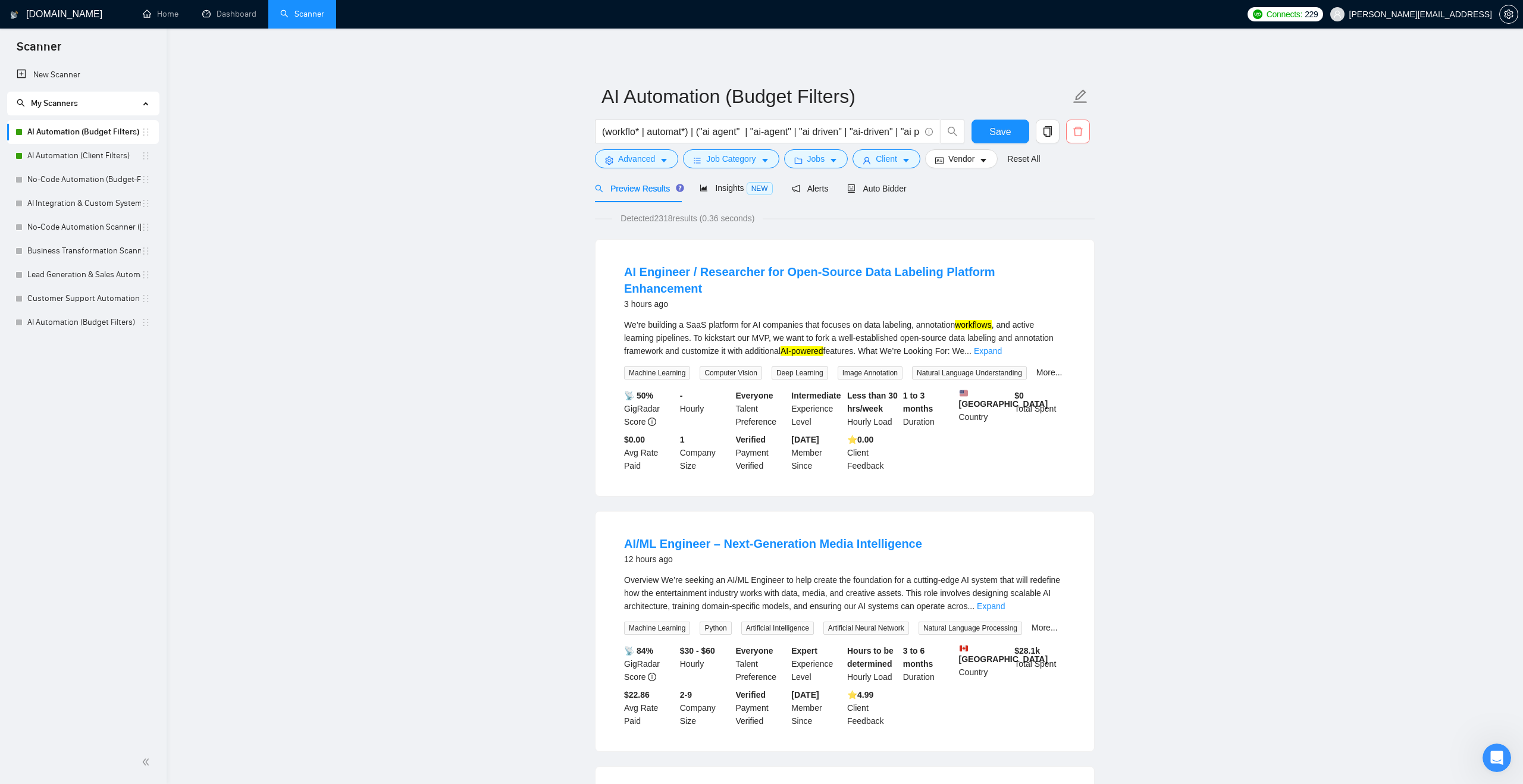
click at [1069, 134] on span "delete" at bounding box center [1078, 132] width 23 height 11
click at [1070, 192] on span "Yes" at bounding box center [1063, 191] width 13 height 13
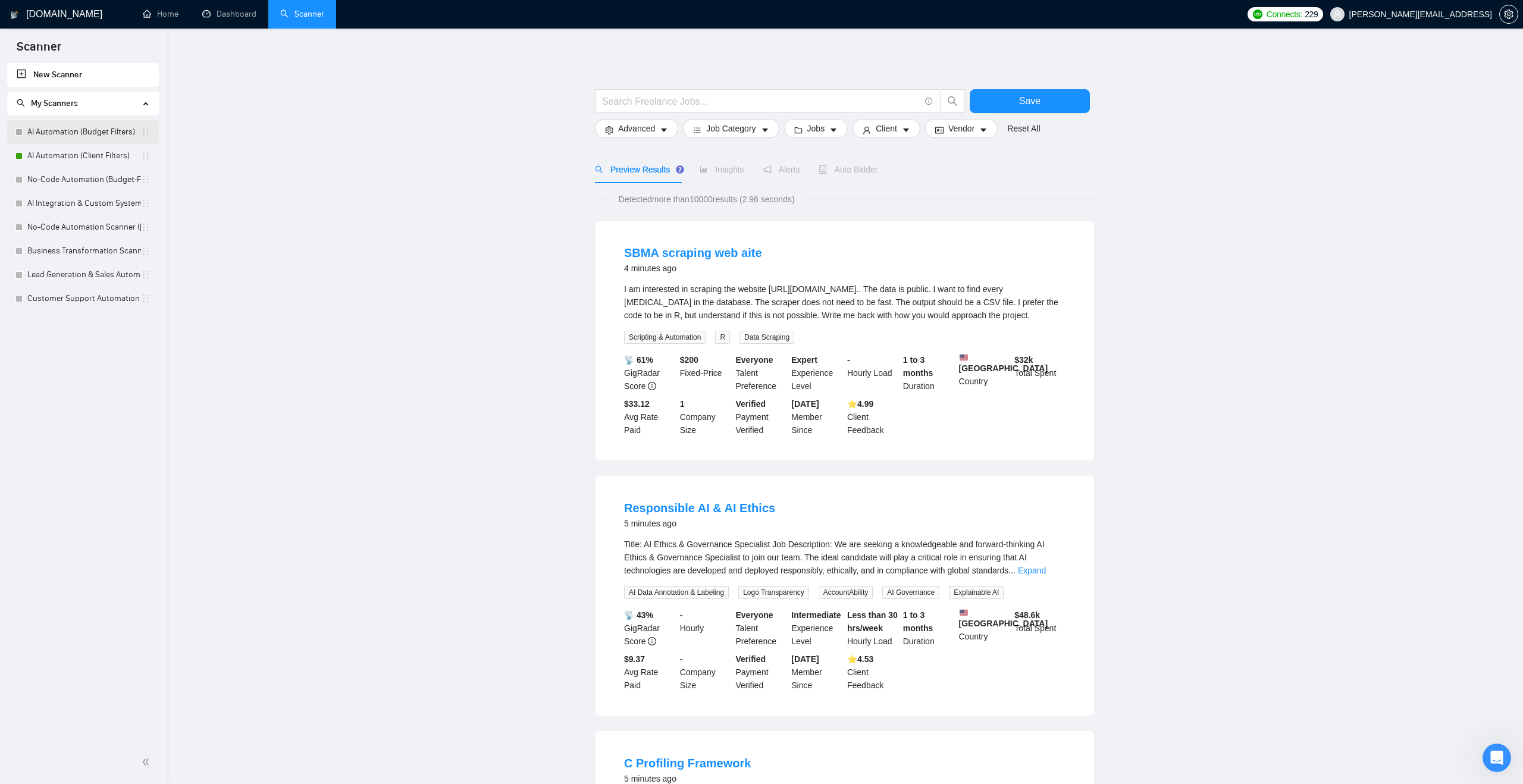
click at [112, 140] on link "AI Automation (Budget Filters)" at bounding box center [85, 132] width 114 height 24
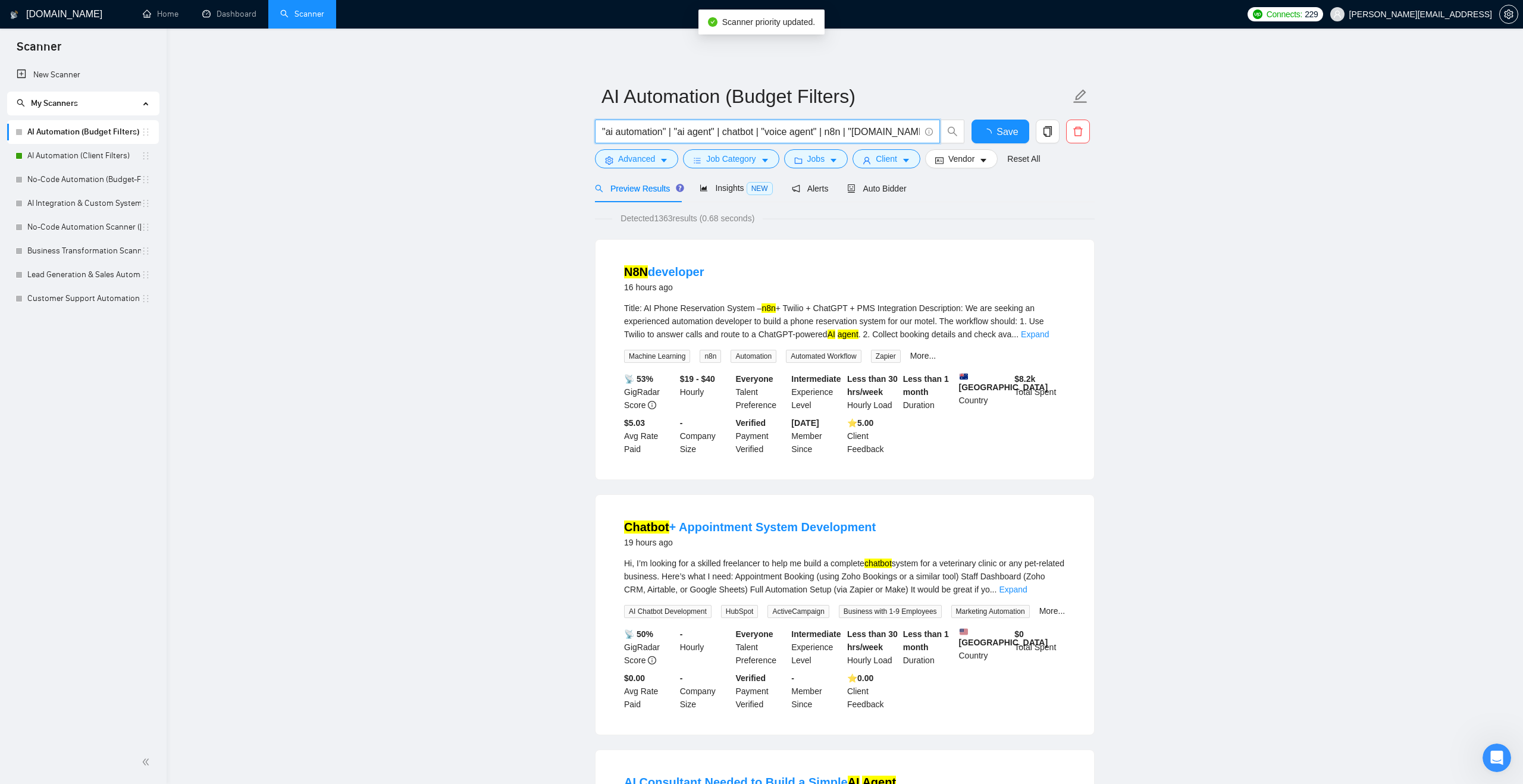
click at [676, 128] on input ""ai automation" | "ai agent" | chatbot | "voice agent" | n8n | "[DOMAIN_NAME]"" at bounding box center [761, 131] width 318 height 15
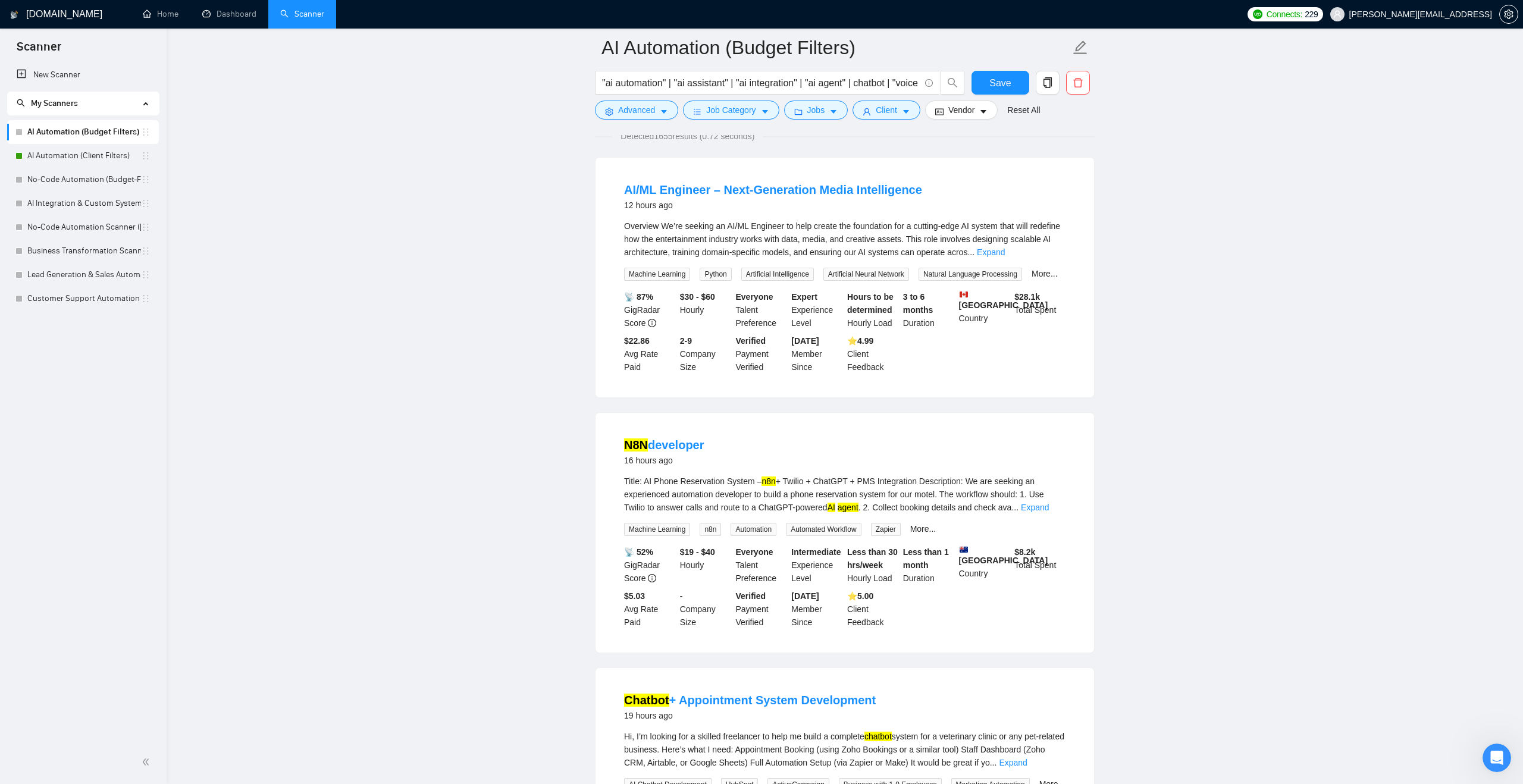
scroll to position [94, 0]
click at [1005, 249] on link "Expand" at bounding box center [990, 250] width 28 height 9
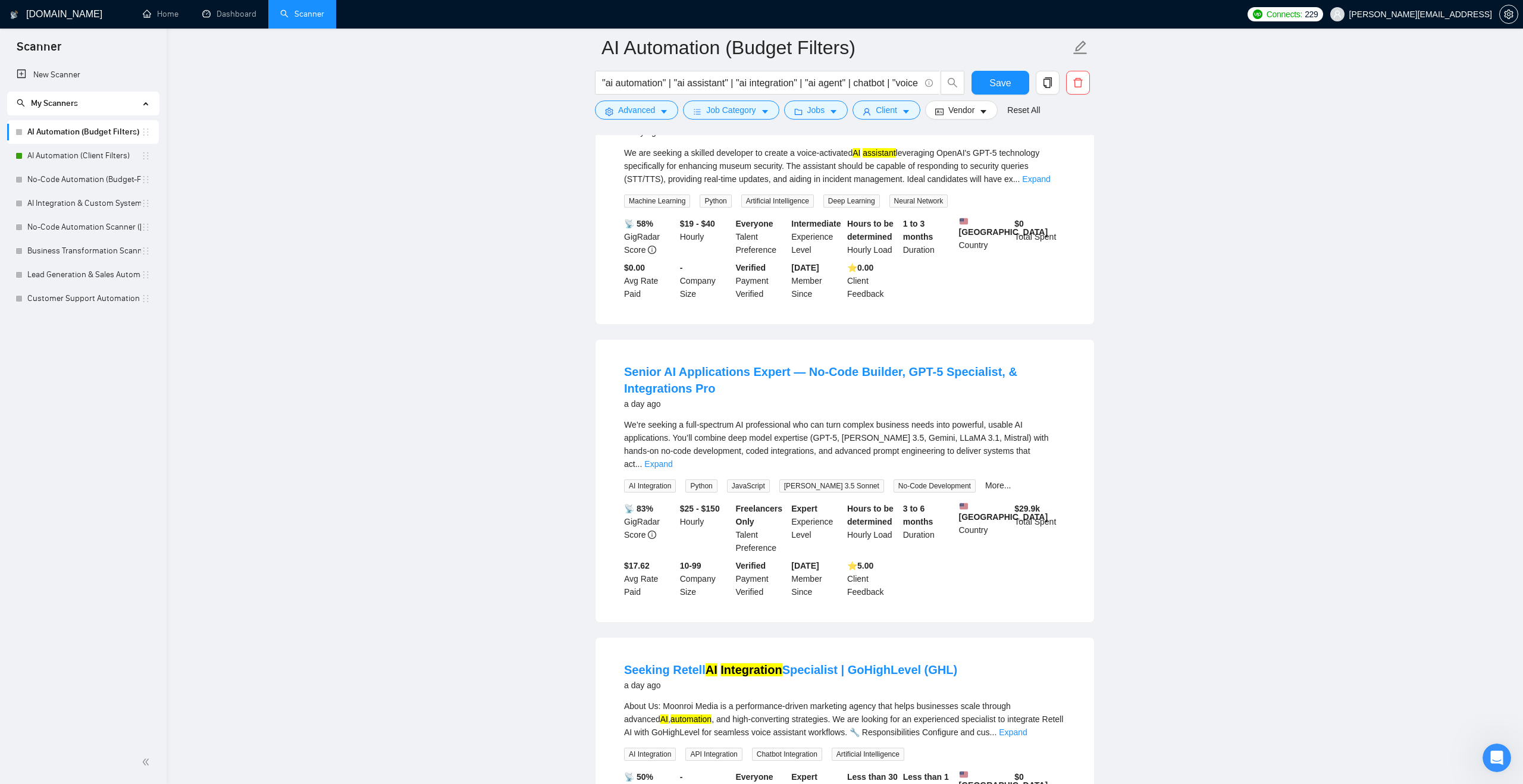
scroll to position [1324, 0]
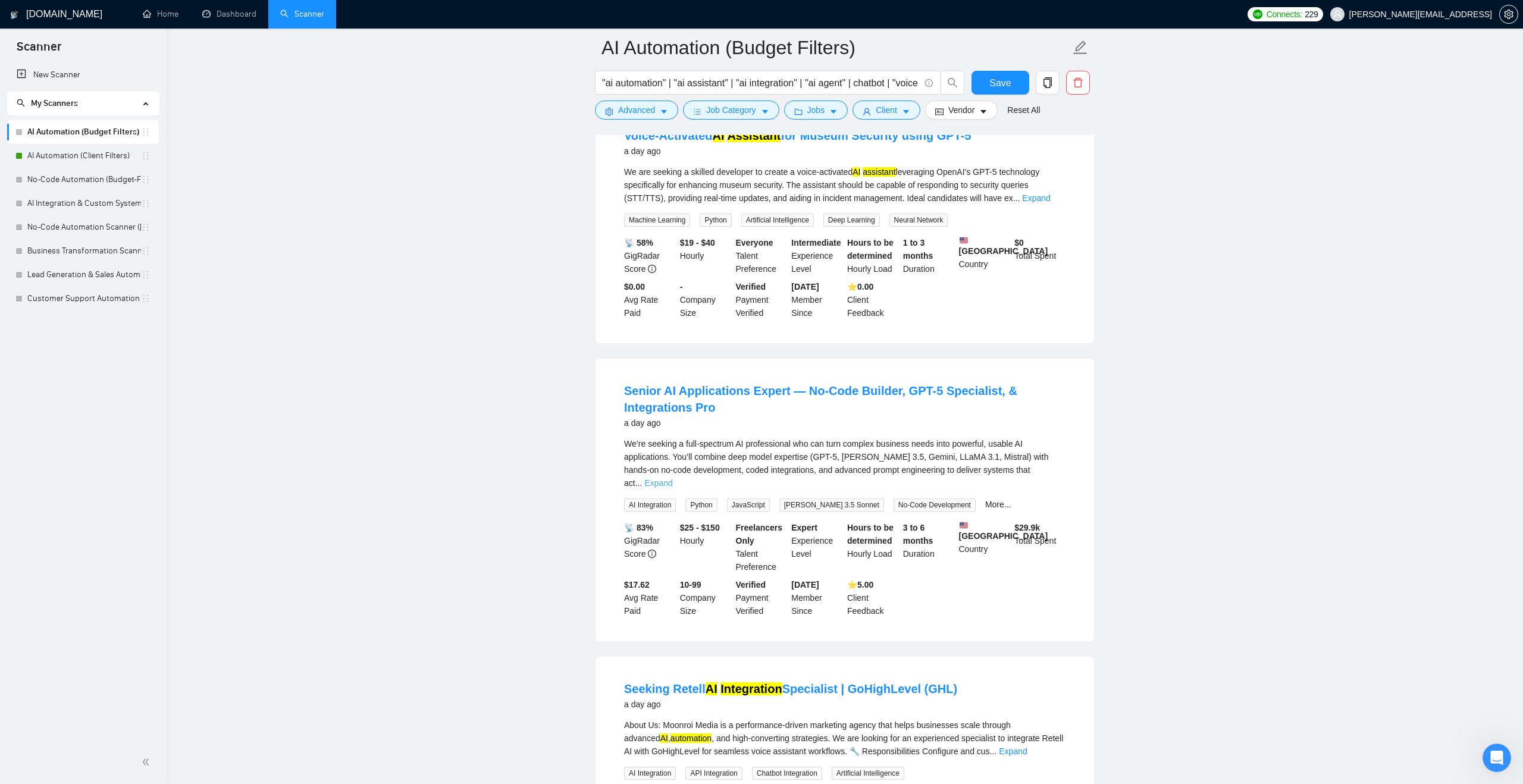
click at [673, 488] on link "Expand" at bounding box center [658, 483] width 28 height 9
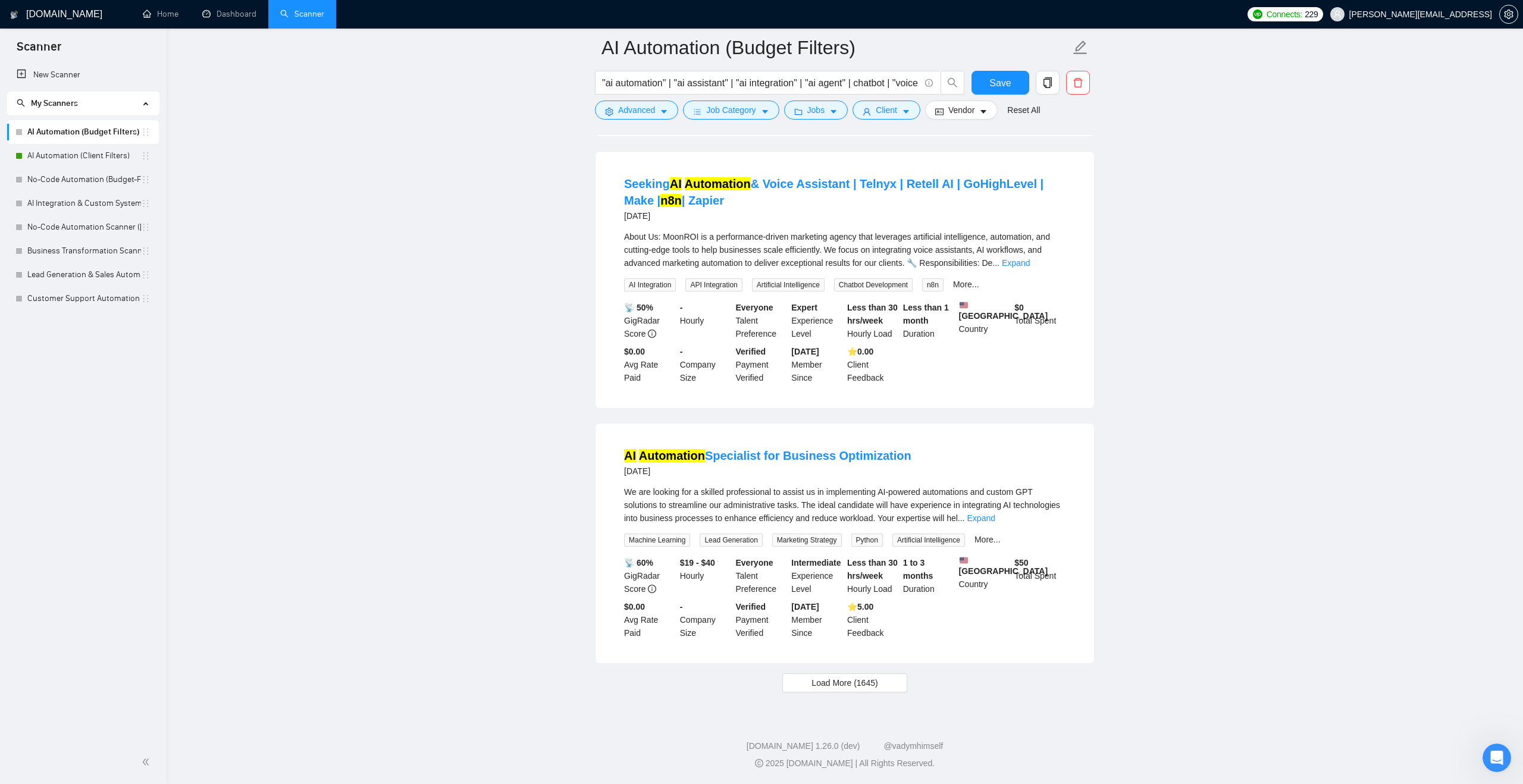
scroll to position [2741, 0]
click at [861, 683] on span "Load More (1645)" at bounding box center [845, 683] width 66 height 13
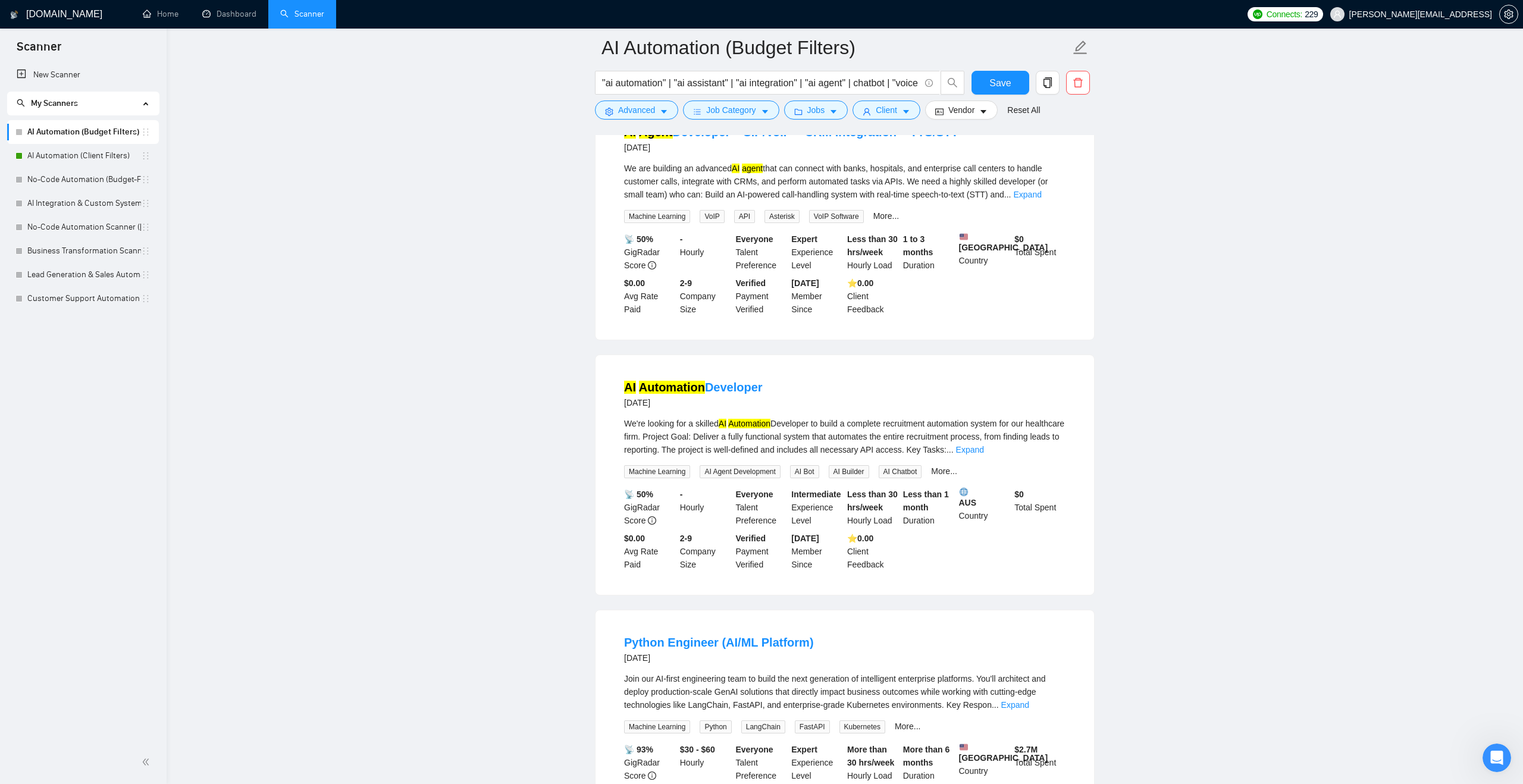
scroll to position [3502, 0]
click at [863, 81] on input ""ai automation" | "ai assistant" | "ai integration" | "ai agent" | chatbot | "v…" at bounding box center [761, 83] width 318 height 15
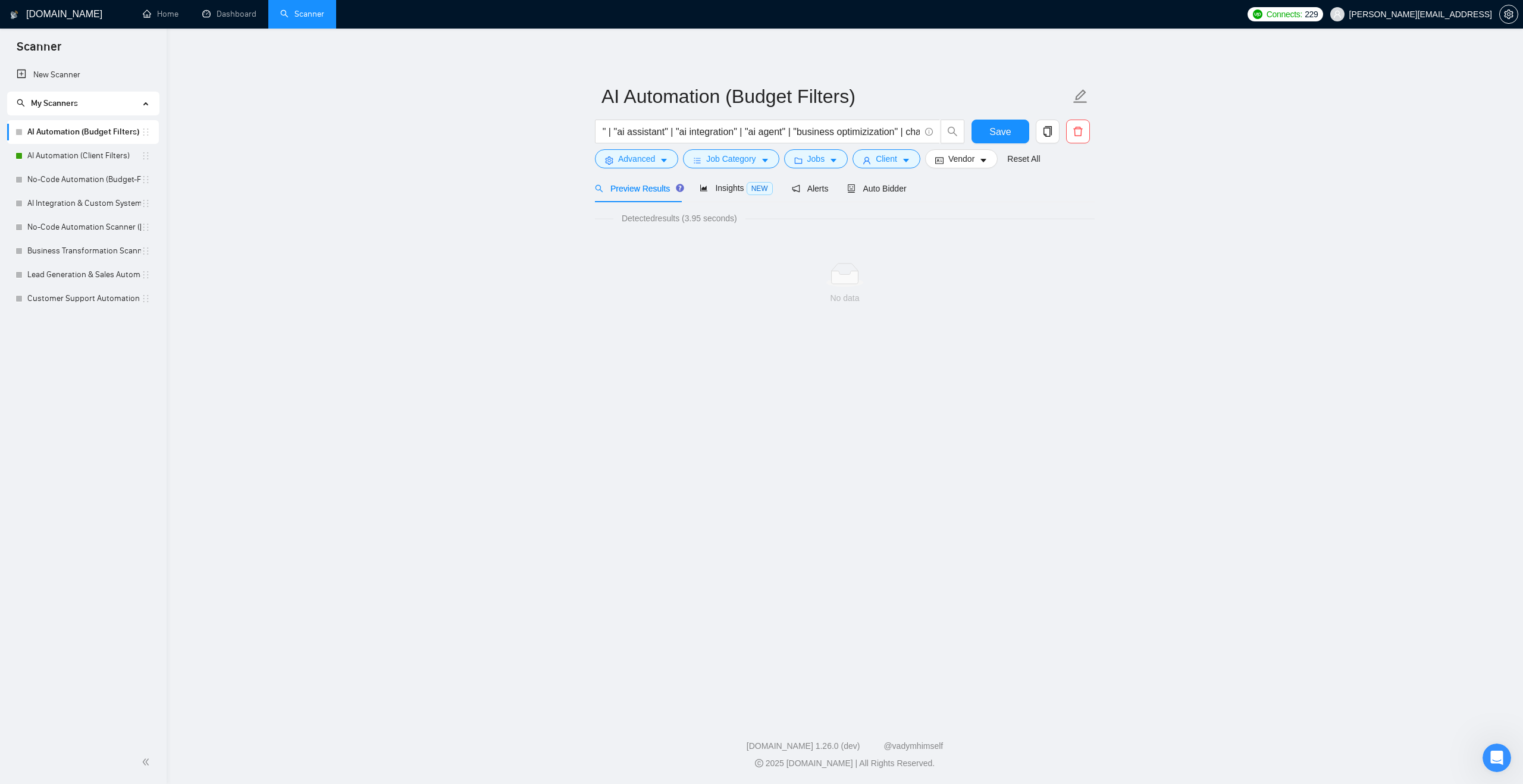
scroll to position [0, 0]
click at [496, 270] on main "AI Automation (Budget Filters) "ai automation" | "ai assistant" | "ai integrati…" at bounding box center [845, 370] width 1318 height 645
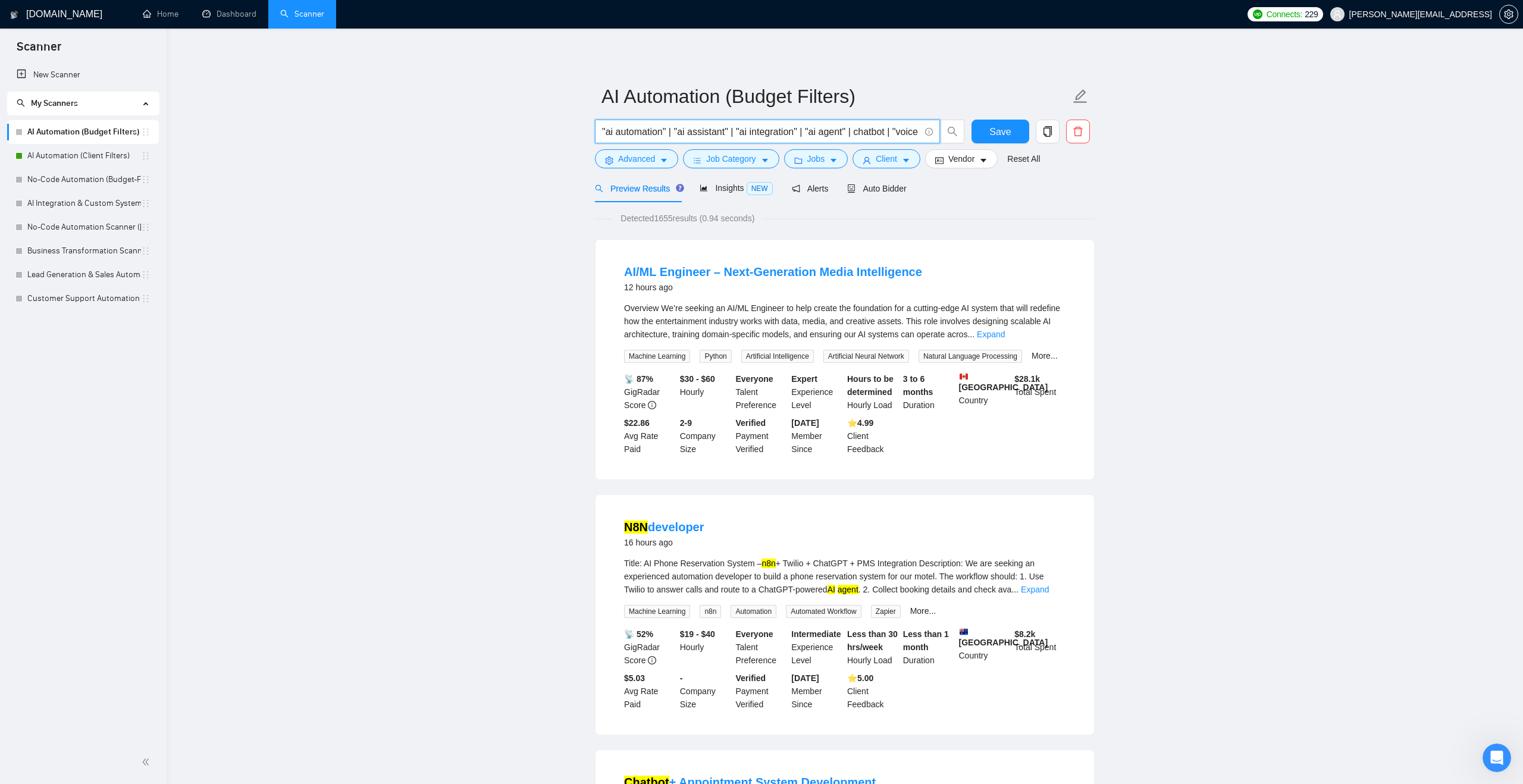
type input ""ai automation" | "ai assistant" | "ai integration" | "ai agent" | chatbot | "v…"
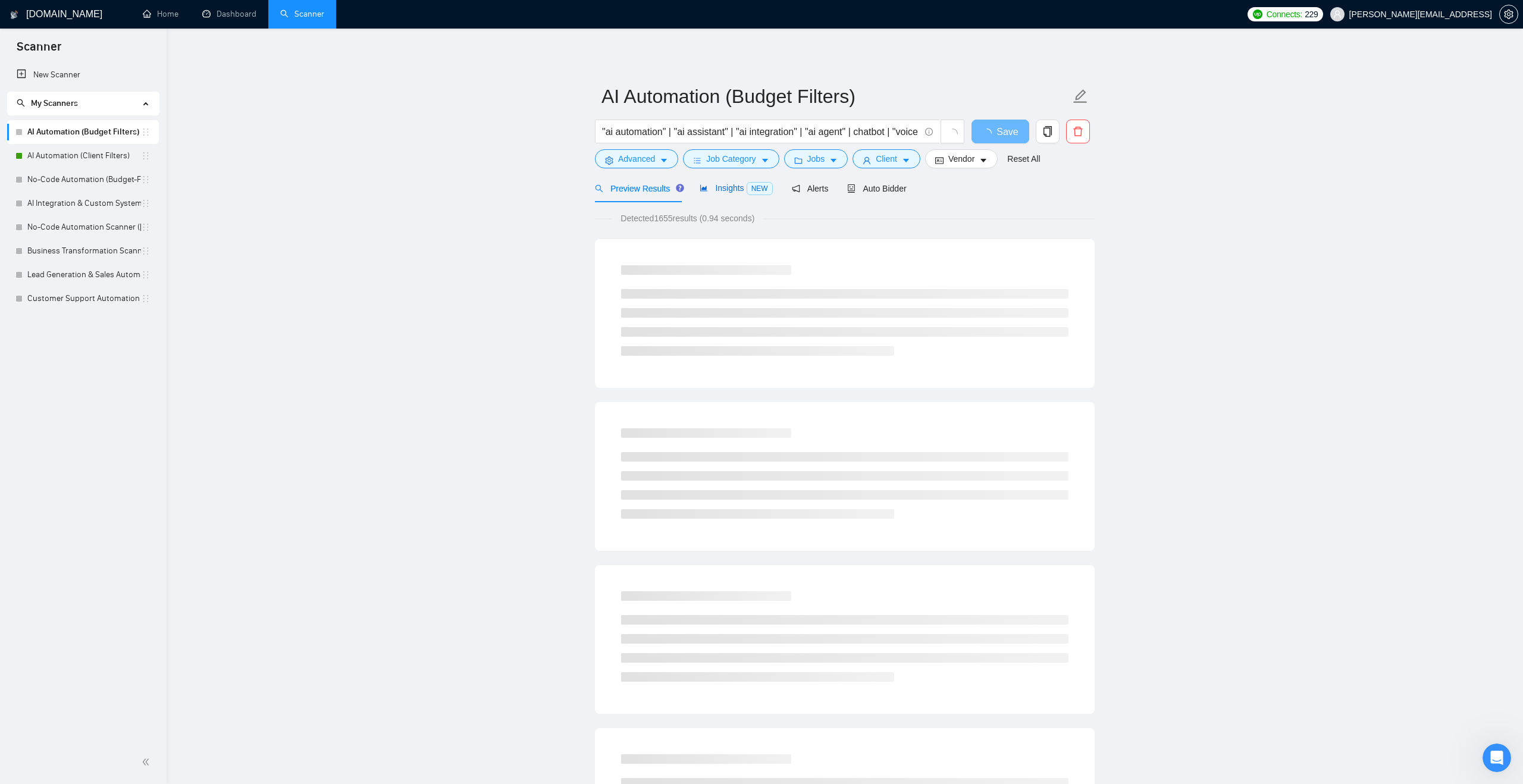
click at [722, 194] on div "Insights NEW" at bounding box center [736, 188] width 73 height 13
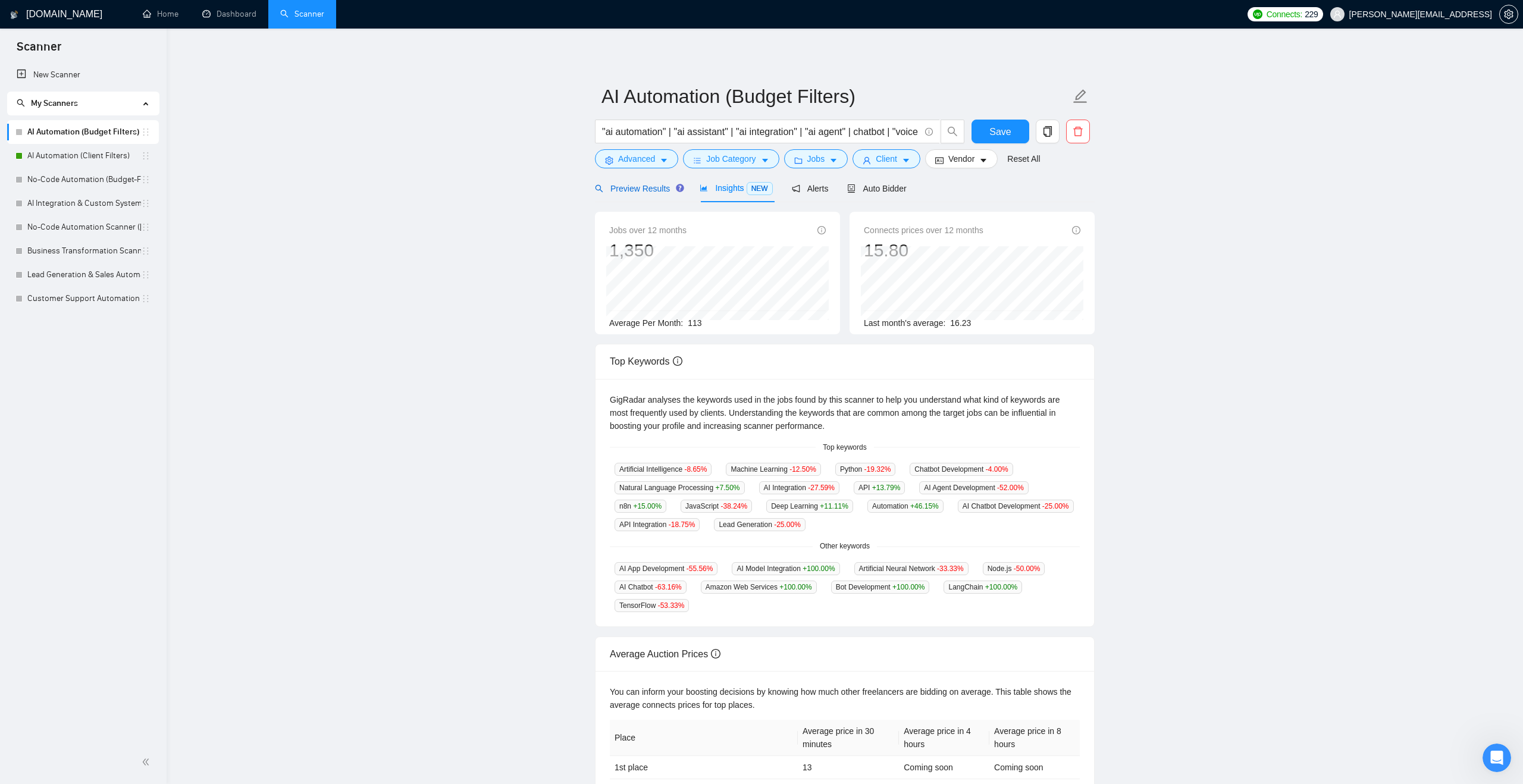
click at [643, 191] on span "Preview Results" at bounding box center [638, 189] width 85 height 9
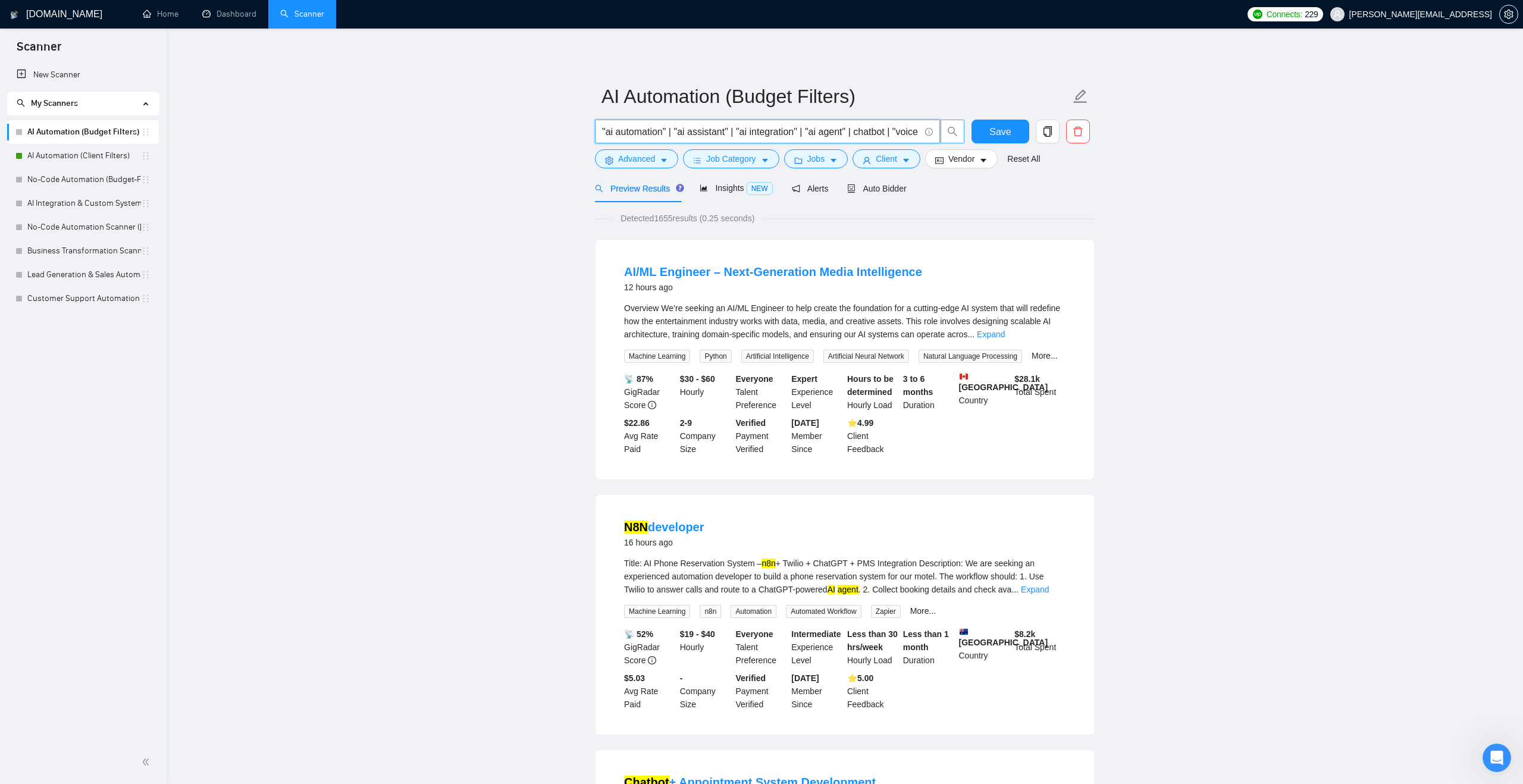
scroll to position [0, 126]
drag, startPoint x: 744, startPoint y: 131, endPoint x: 948, endPoint y: 131, distance: 204.0
click at [948, 131] on span ""ai automation" | "ai assistant" | "ai integration" | "ai agent" | chatbot | "v…" at bounding box center [780, 131] width 370 height 24
click at [918, 129] on input ""ai automation" | "ai assistant" | "ai integration" | "ai agent" | chatbot | "v…" at bounding box center [761, 131] width 318 height 15
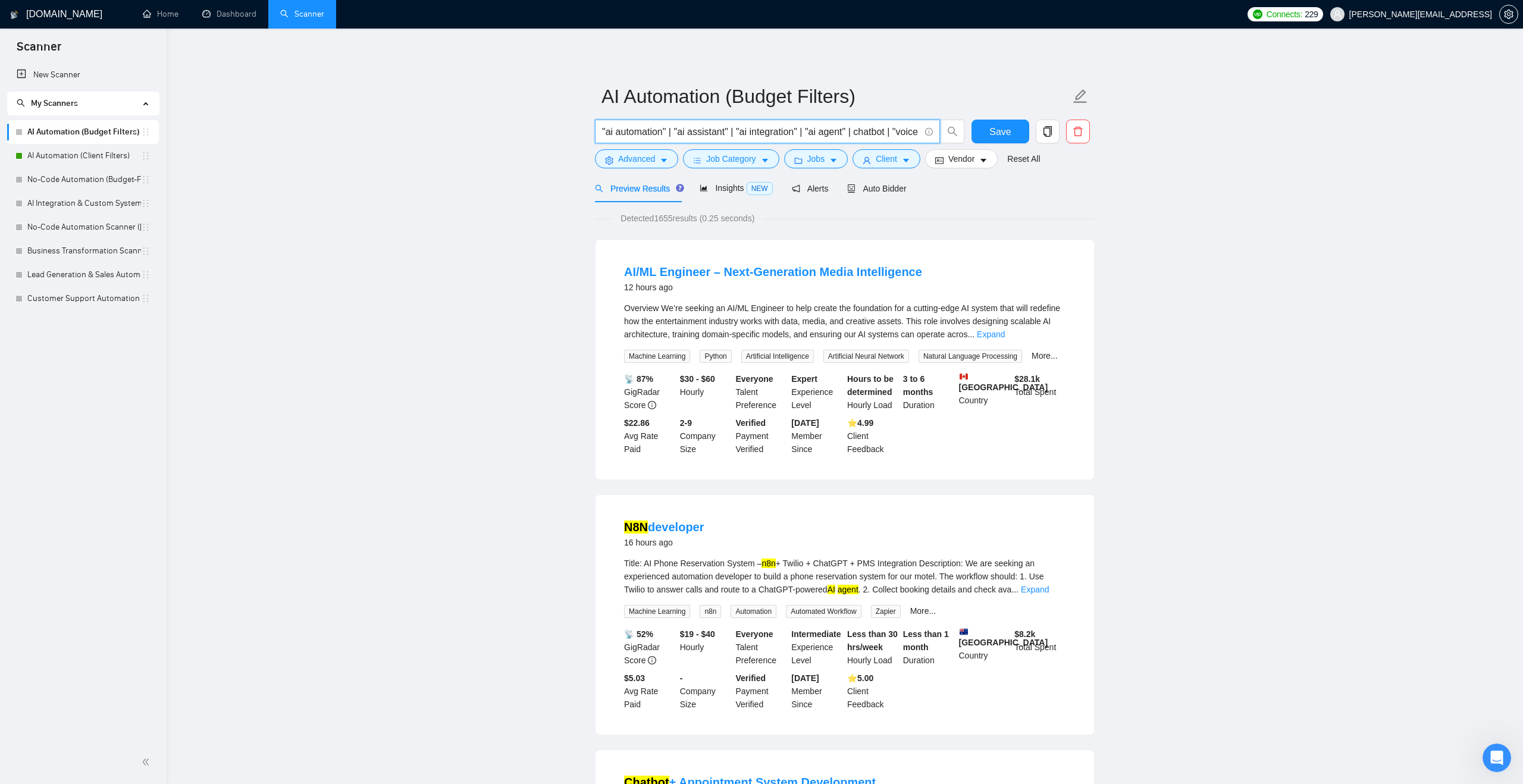
drag, startPoint x: 911, startPoint y: 129, endPoint x: 596, endPoint y: 125, distance: 315.0
click at [596, 125] on span ""ai automation" | "ai assistant" | "ai integration" | "ai agent" | chatbot | "v…" at bounding box center [767, 131] width 345 height 24
click at [806, 166] on button "Jobs" at bounding box center [816, 159] width 64 height 19
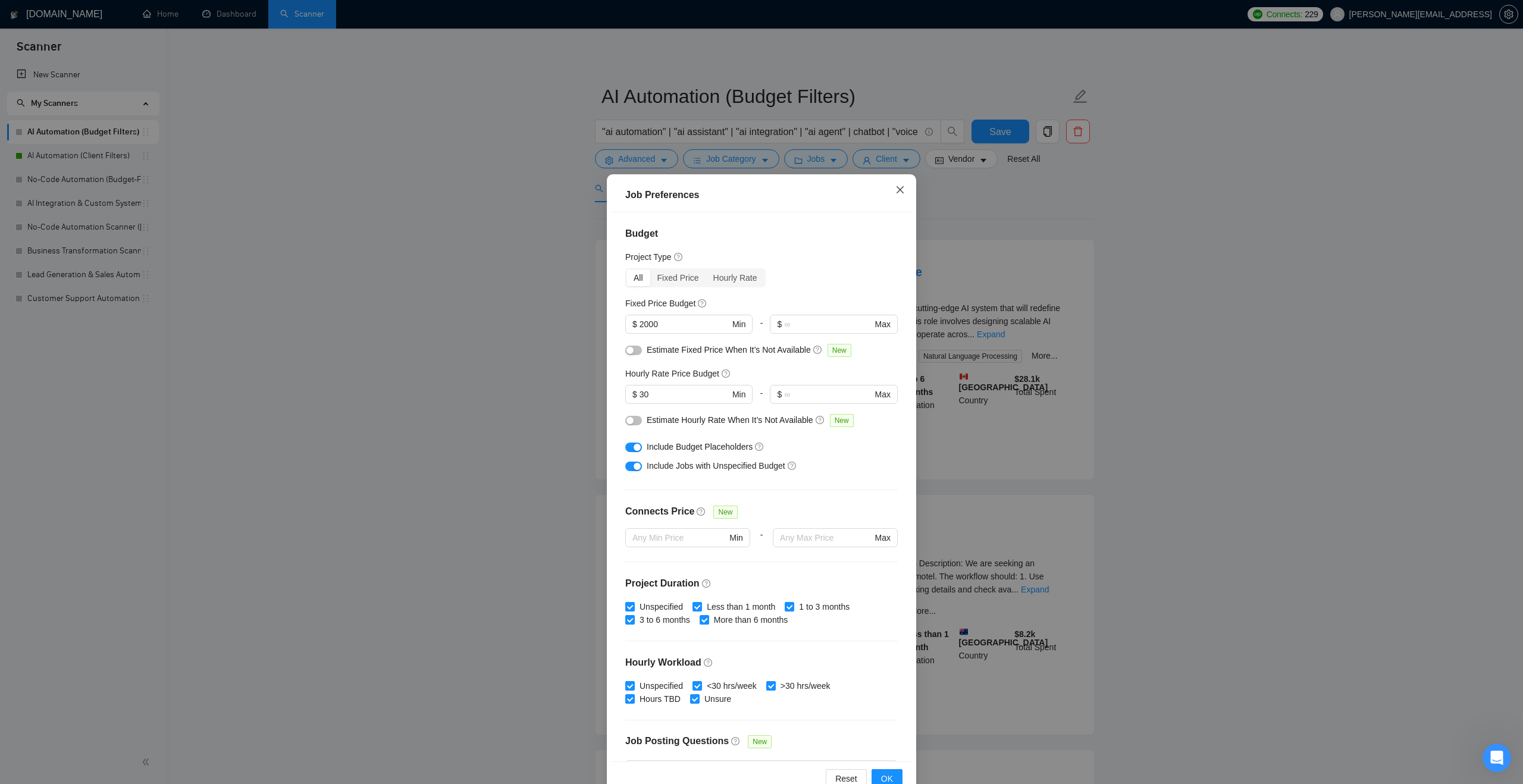
click at [901, 196] on span "Close" at bounding box center [900, 190] width 32 height 32
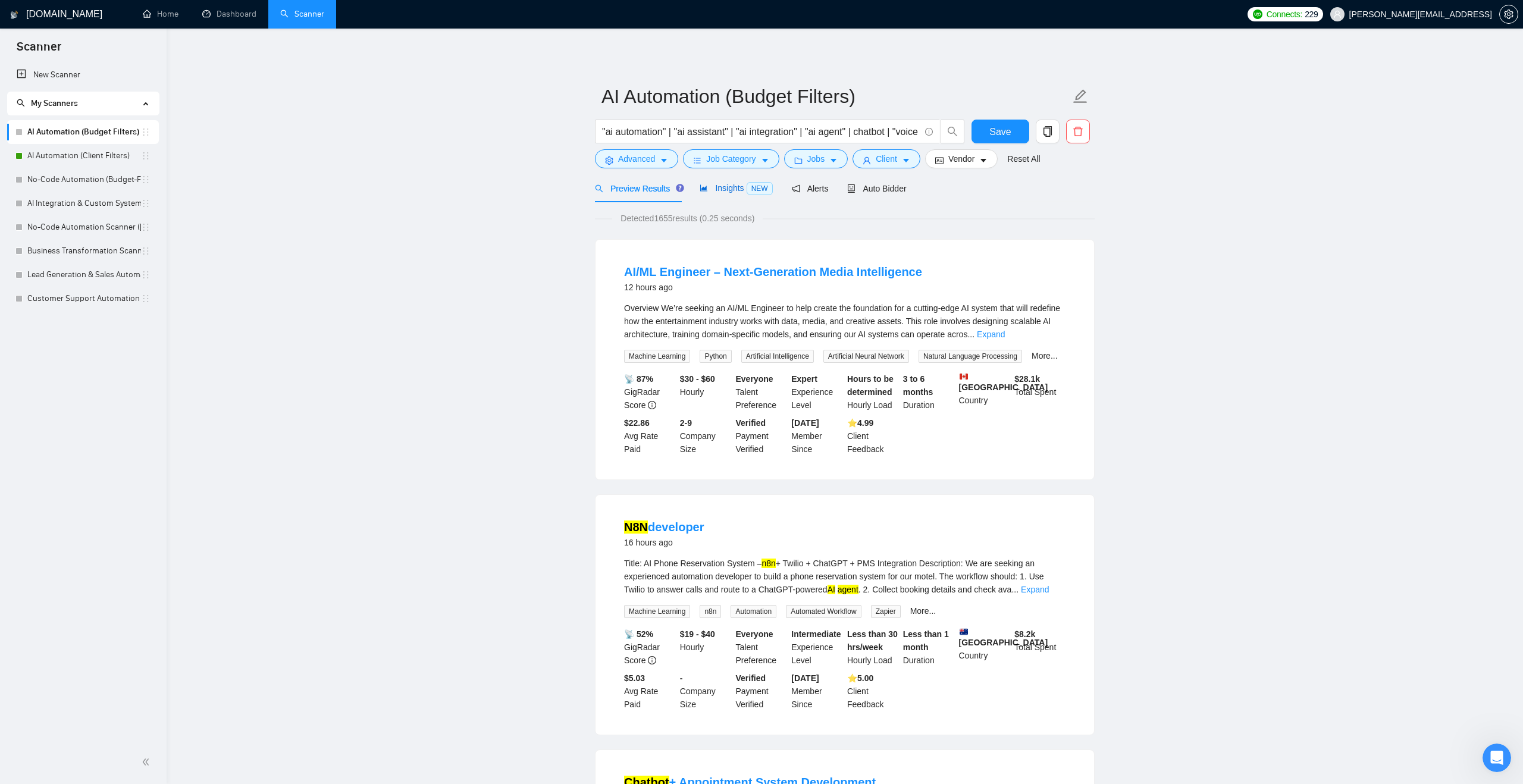
click at [730, 194] on div "Insights NEW" at bounding box center [736, 188] width 73 height 13
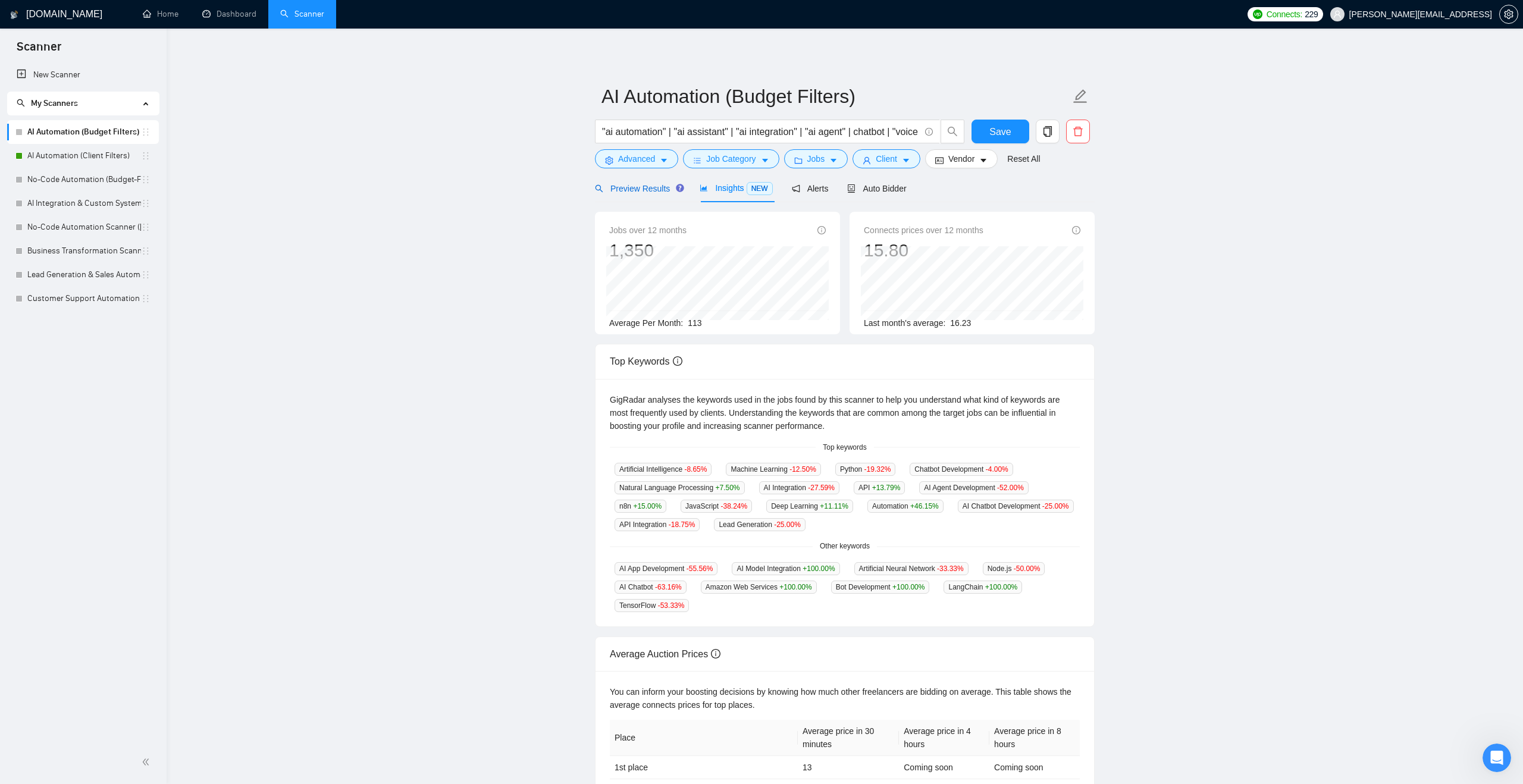
click at [660, 187] on span "Preview Results" at bounding box center [638, 189] width 85 height 9
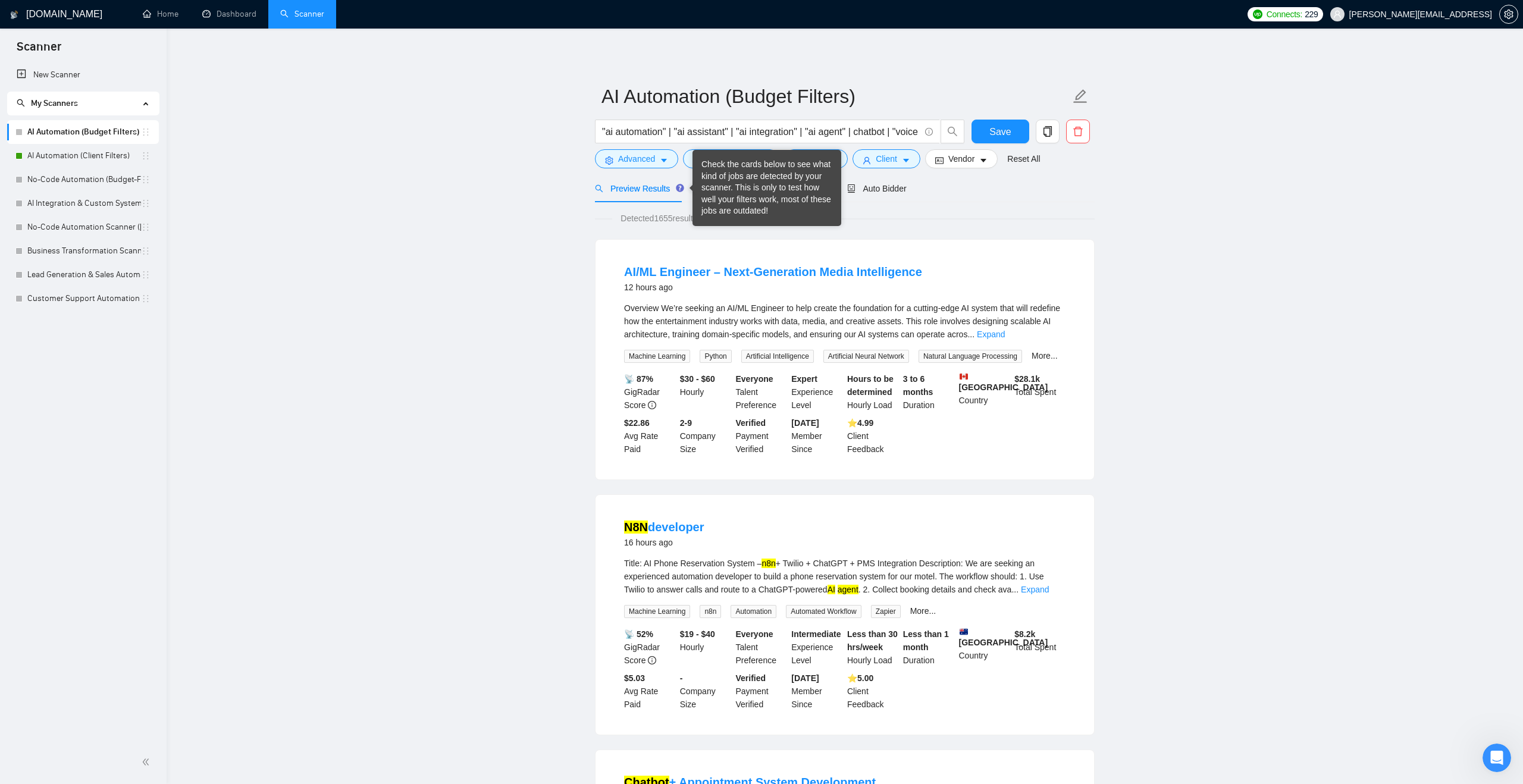
click at [712, 187] on div "Check the cards below to see what kind of jobs are detected by your scanner. Th…" at bounding box center [767, 188] width 131 height 58
click at [711, 188] on span "Insights NEW" at bounding box center [736, 188] width 73 height 9
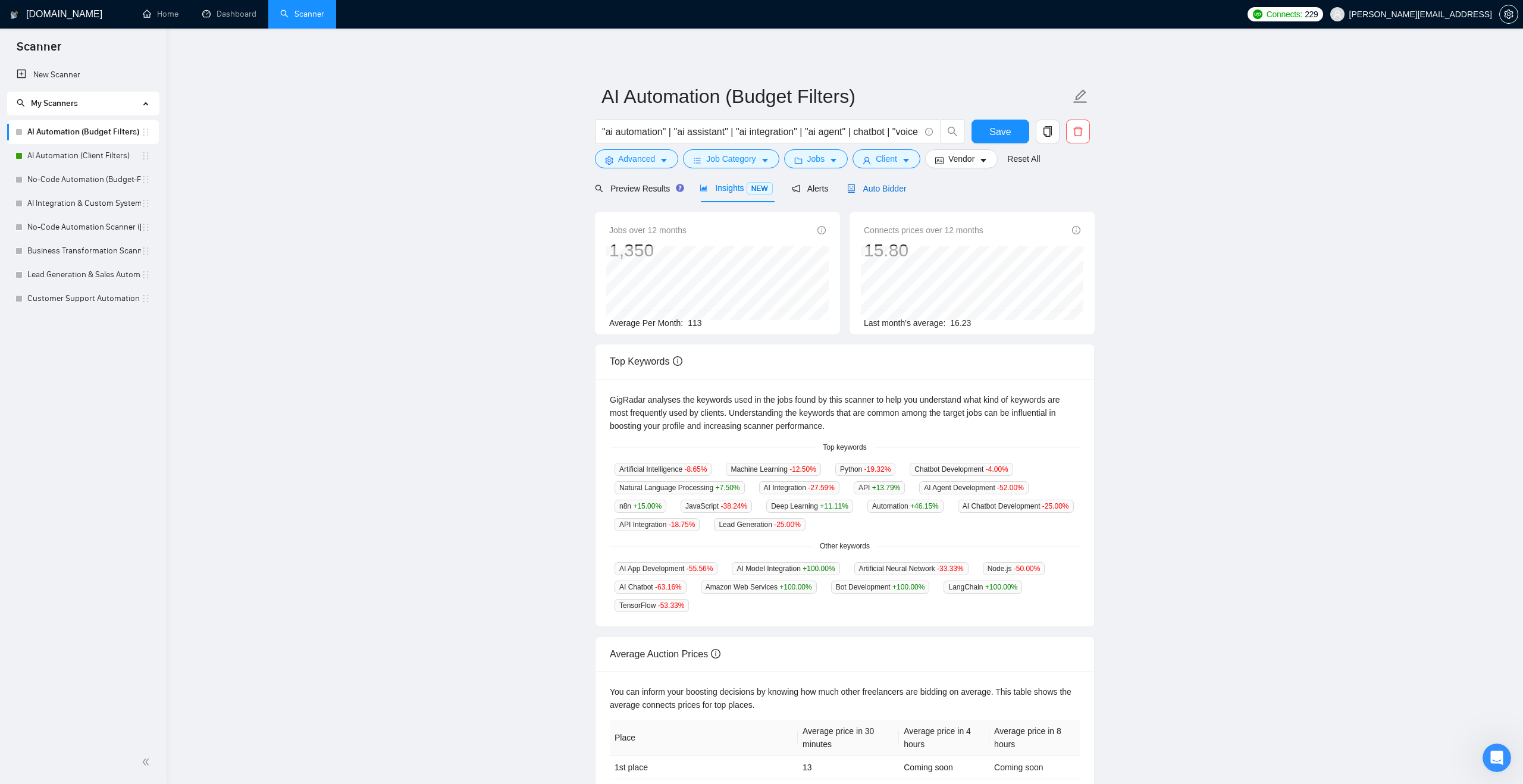
click at [888, 186] on span "Auto Bidder" at bounding box center [876, 189] width 59 height 9
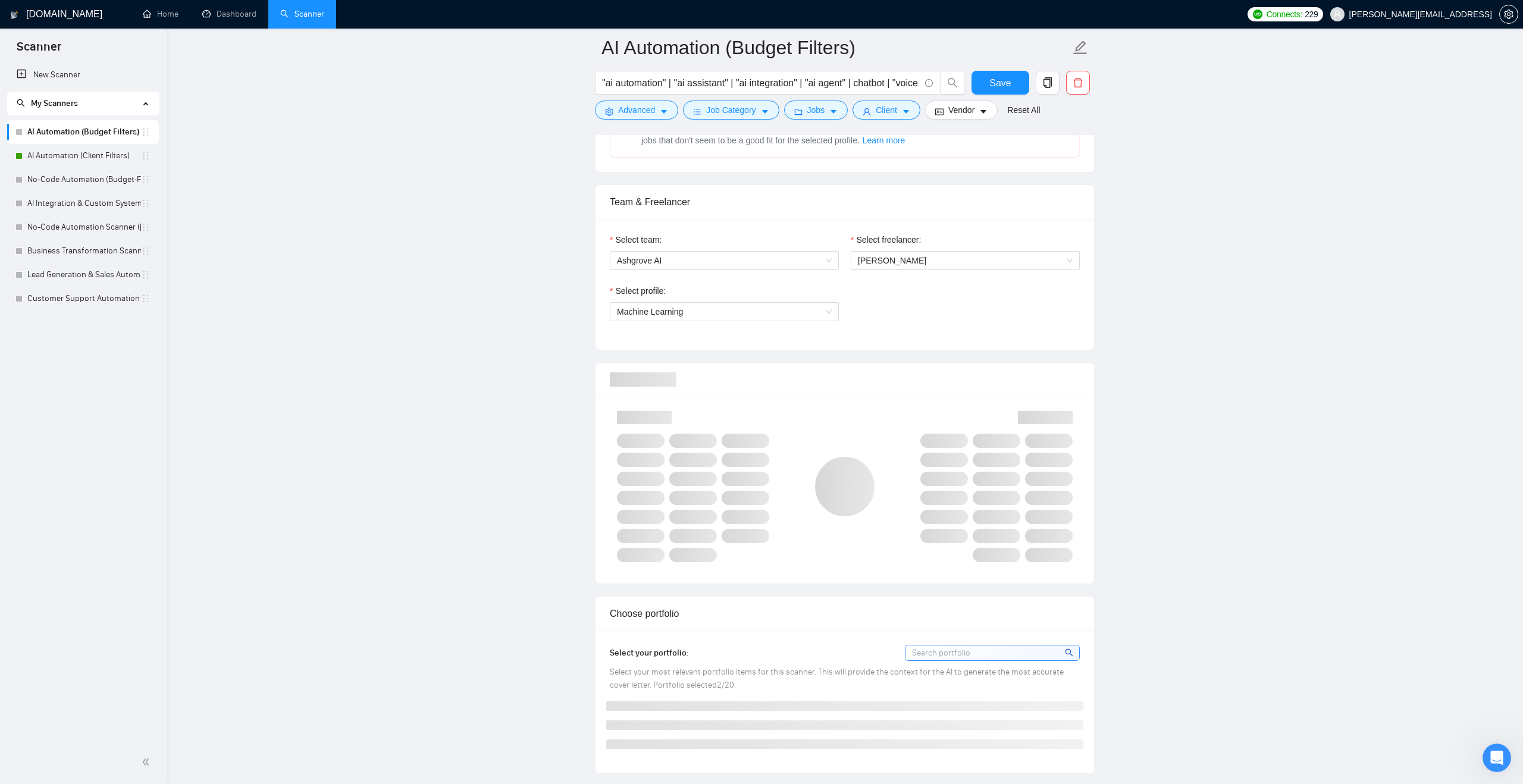
scroll to position [555, 0]
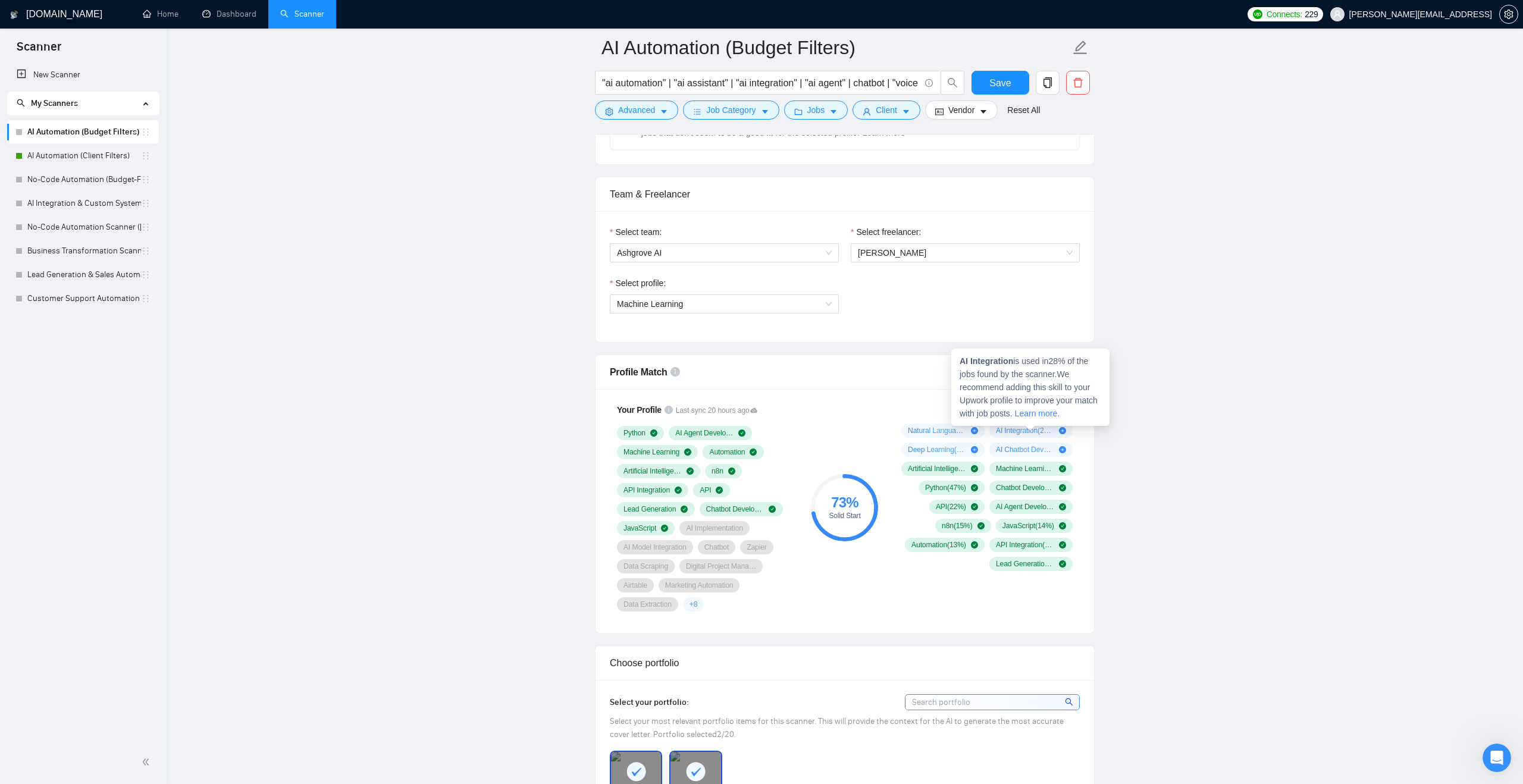
click at [1061, 430] on icon "plus-circle" at bounding box center [1062, 431] width 7 height 7
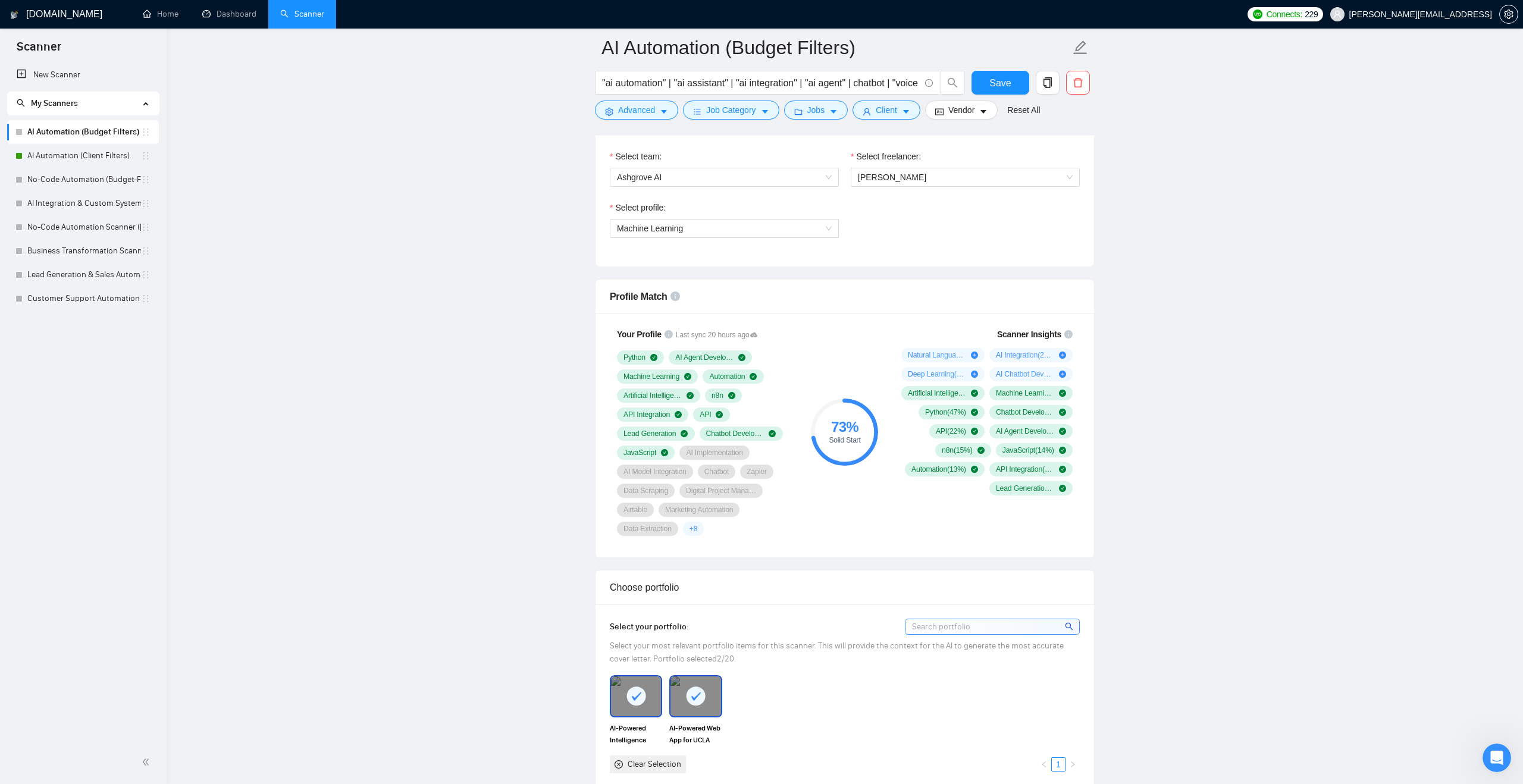
scroll to position [632, 0]
click at [780, 334] on div "Your Profile Last sync 20 hours ago Python AI Agent Development Machine Learnin…" at bounding box center [705, 431] width 190 height 223
click at [757, 334] on icon at bounding box center [753, 333] width 7 height 7
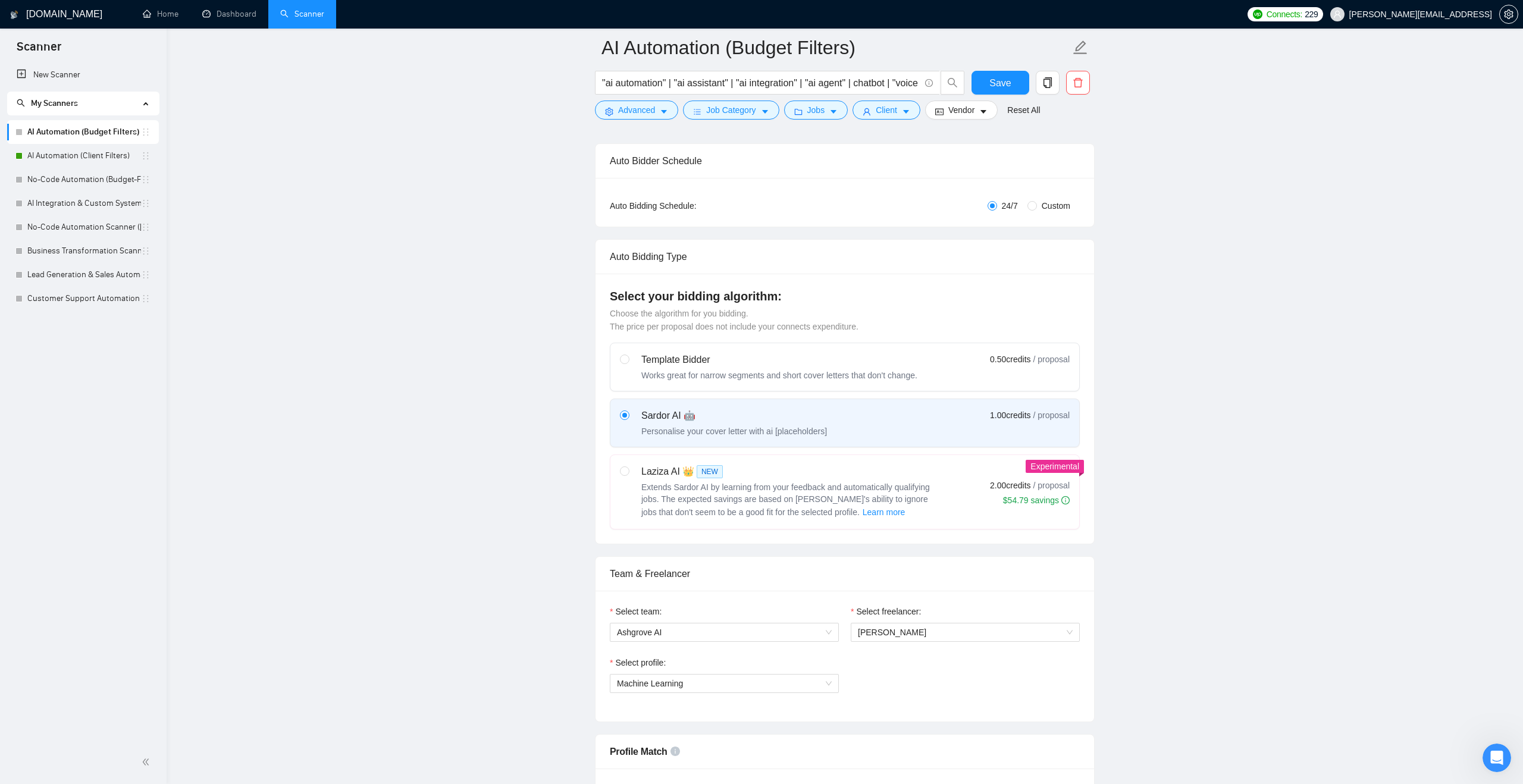
scroll to position [0, 0]
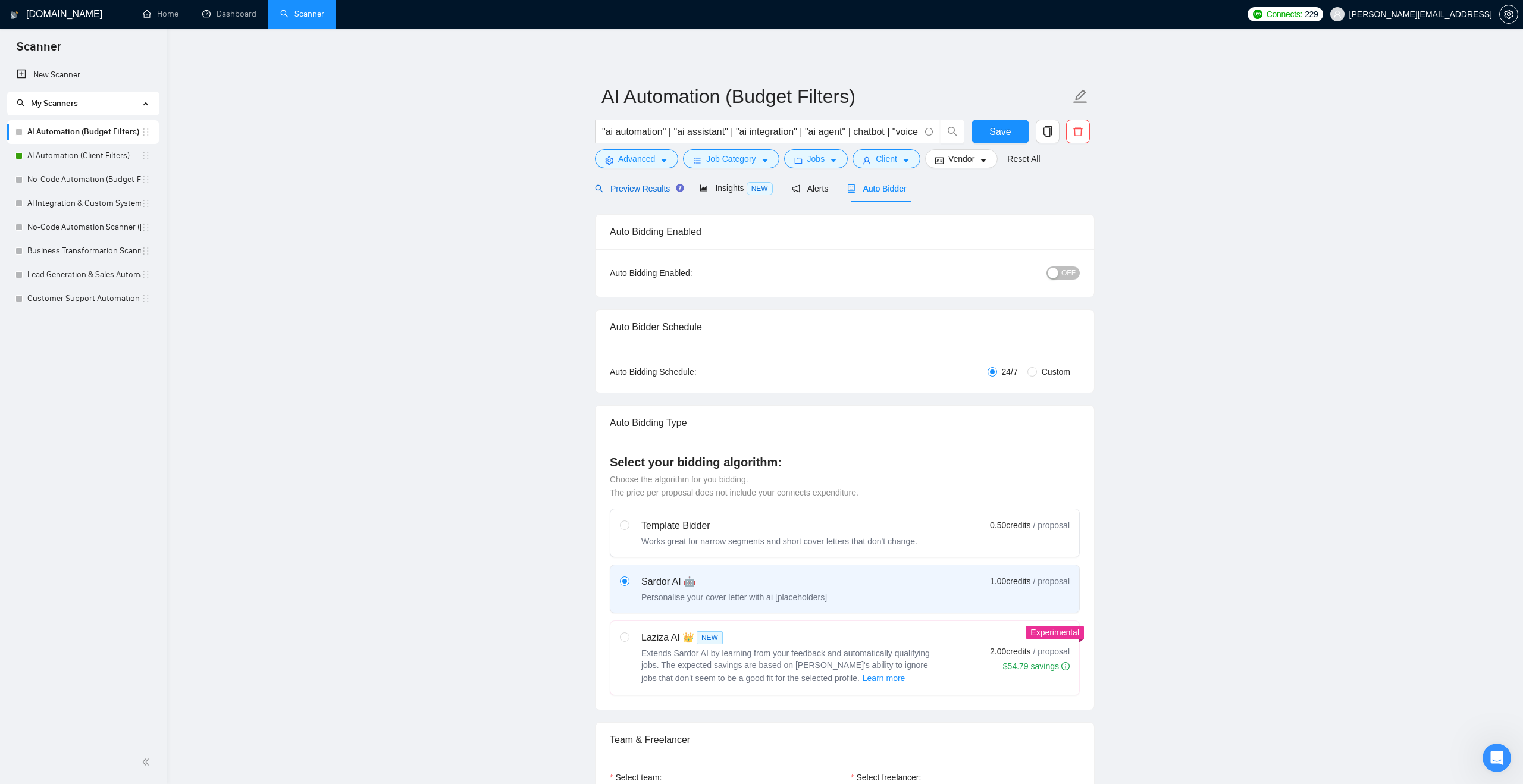
click at [660, 186] on span "Preview Results" at bounding box center [638, 189] width 85 height 9
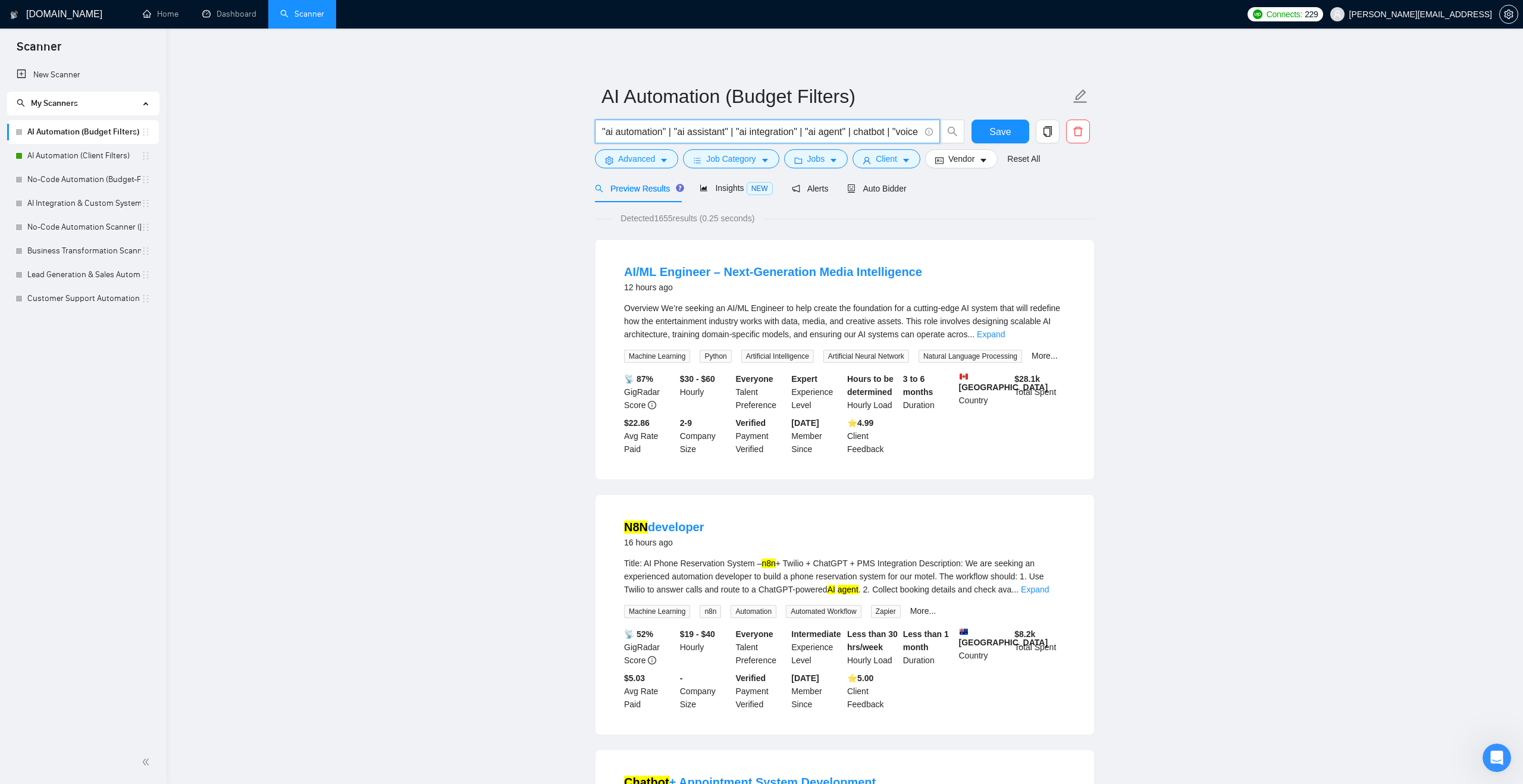
click at [602, 129] on input ""ai automation" | "ai assistant" | "ai integration" | "ai agent" | chatbot | "v…" at bounding box center [761, 131] width 318 height 15
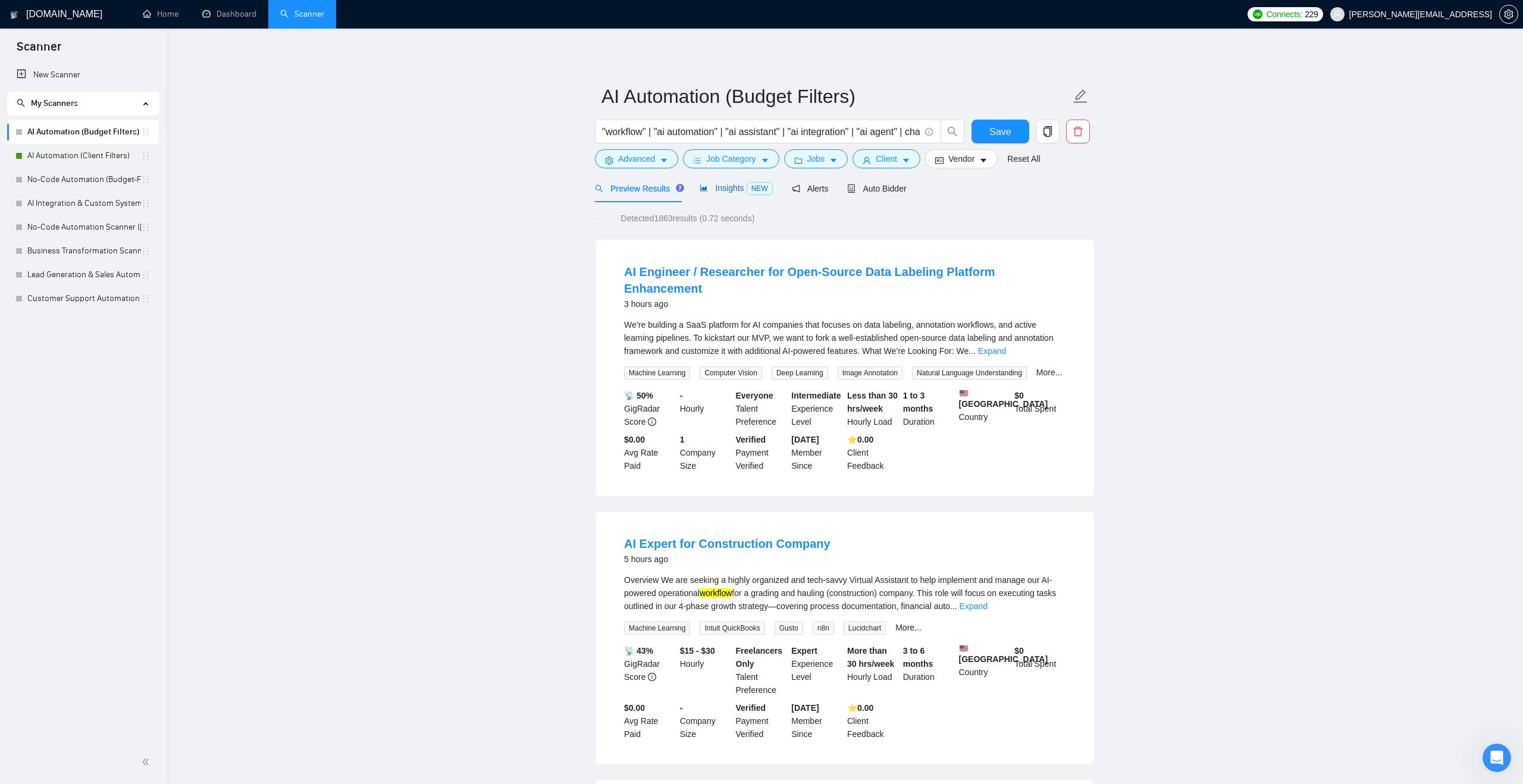
click at [718, 194] on div "Insights NEW" at bounding box center [736, 188] width 73 height 13
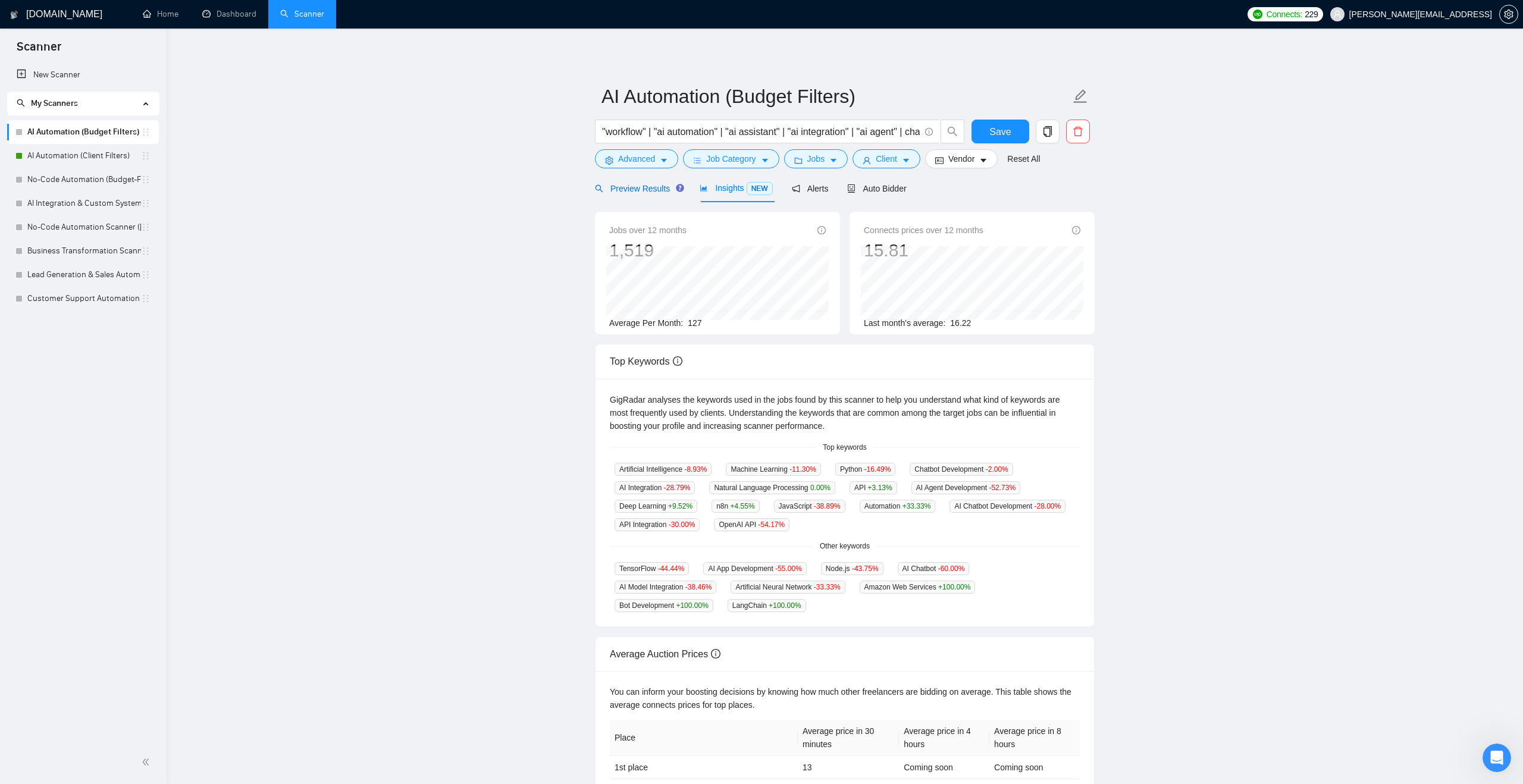
click at [649, 192] on span "Preview Results" at bounding box center [638, 189] width 85 height 9
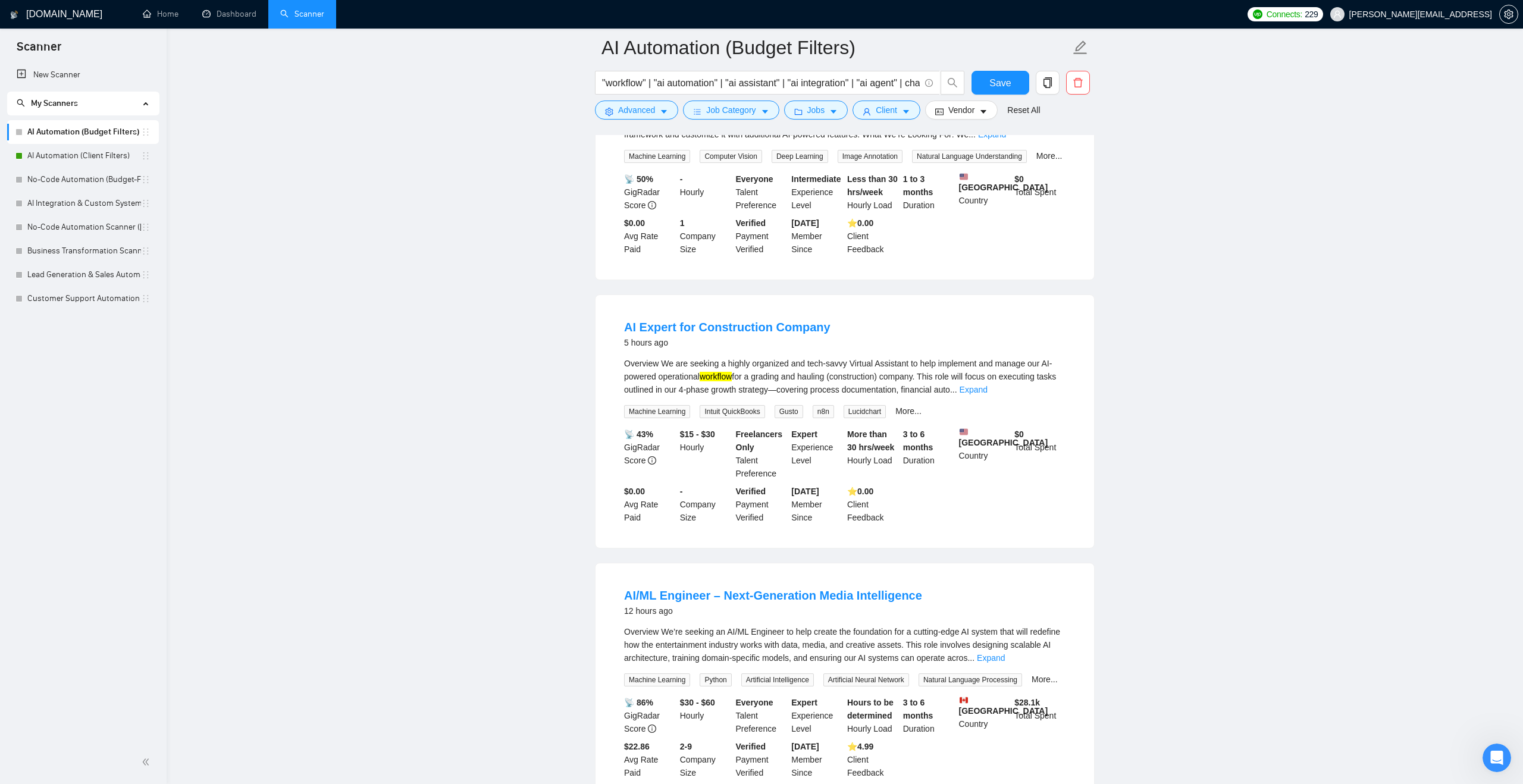
scroll to position [227, 0]
click at [988, 386] on link "Expand" at bounding box center [973, 389] width 28 height 9
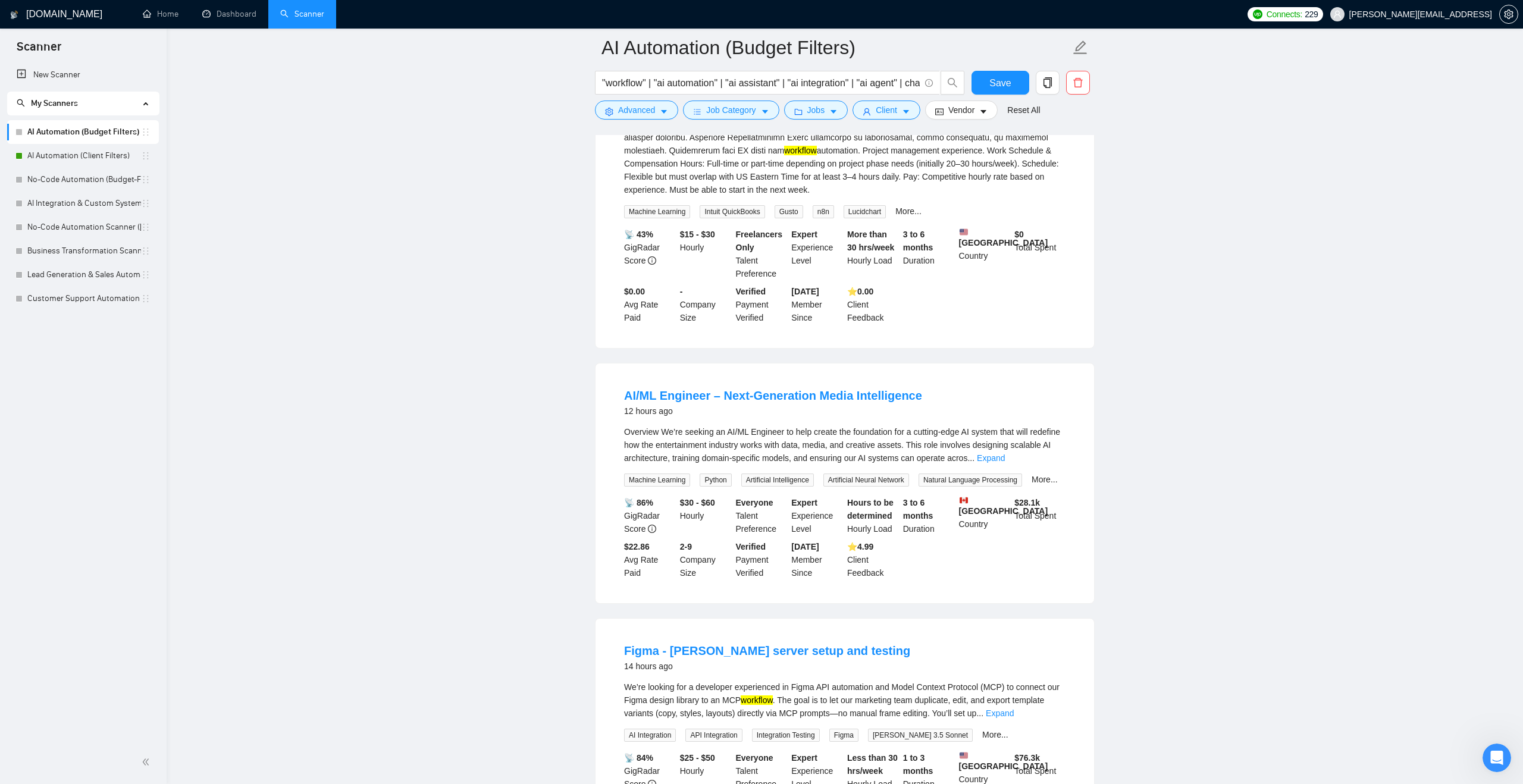
scroll to position [651, 0]
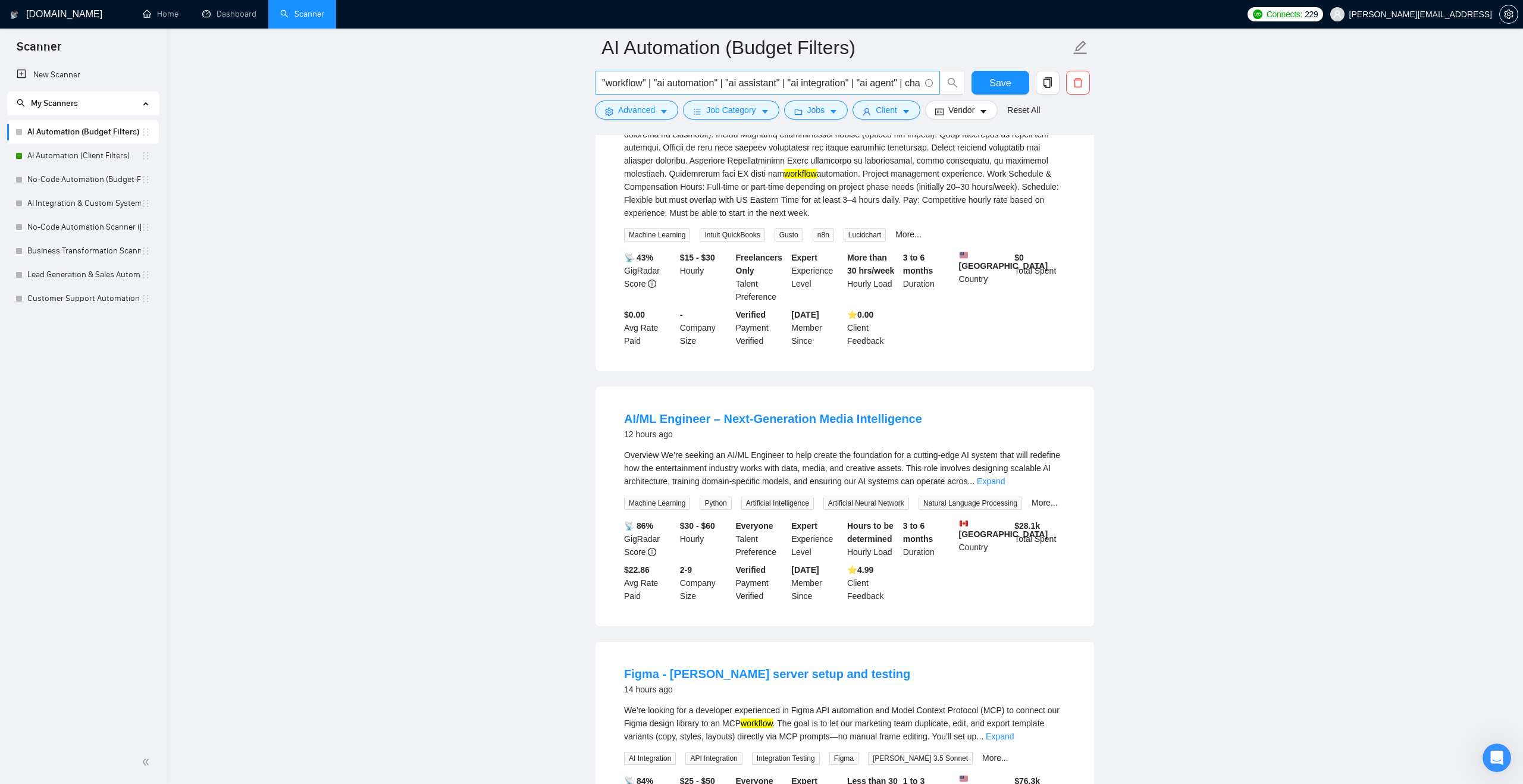
click at [650, 84] on input ""workflow" | "ai automation" | "ai assistant" | "ai integration" | "ai agent" |…" at bounding box center [761, 83] width 318 height 15
click at [606, 80] on input ""workflow* | "ai automation" | "ai assistant" | "ai integration" | "ai agent" |…" at bounding box center [761, 83] width 318 height 15
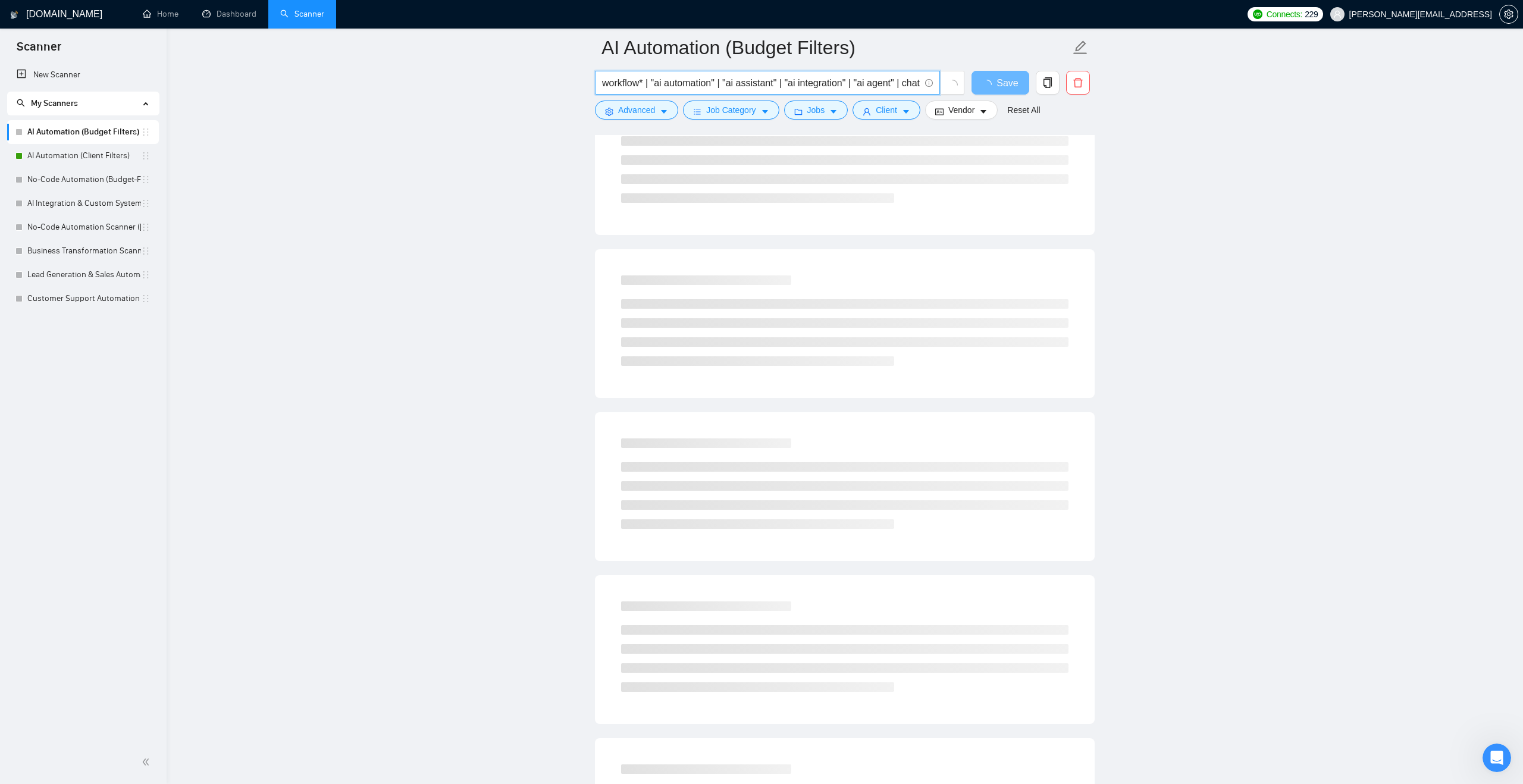
scroll to position [0, 0]
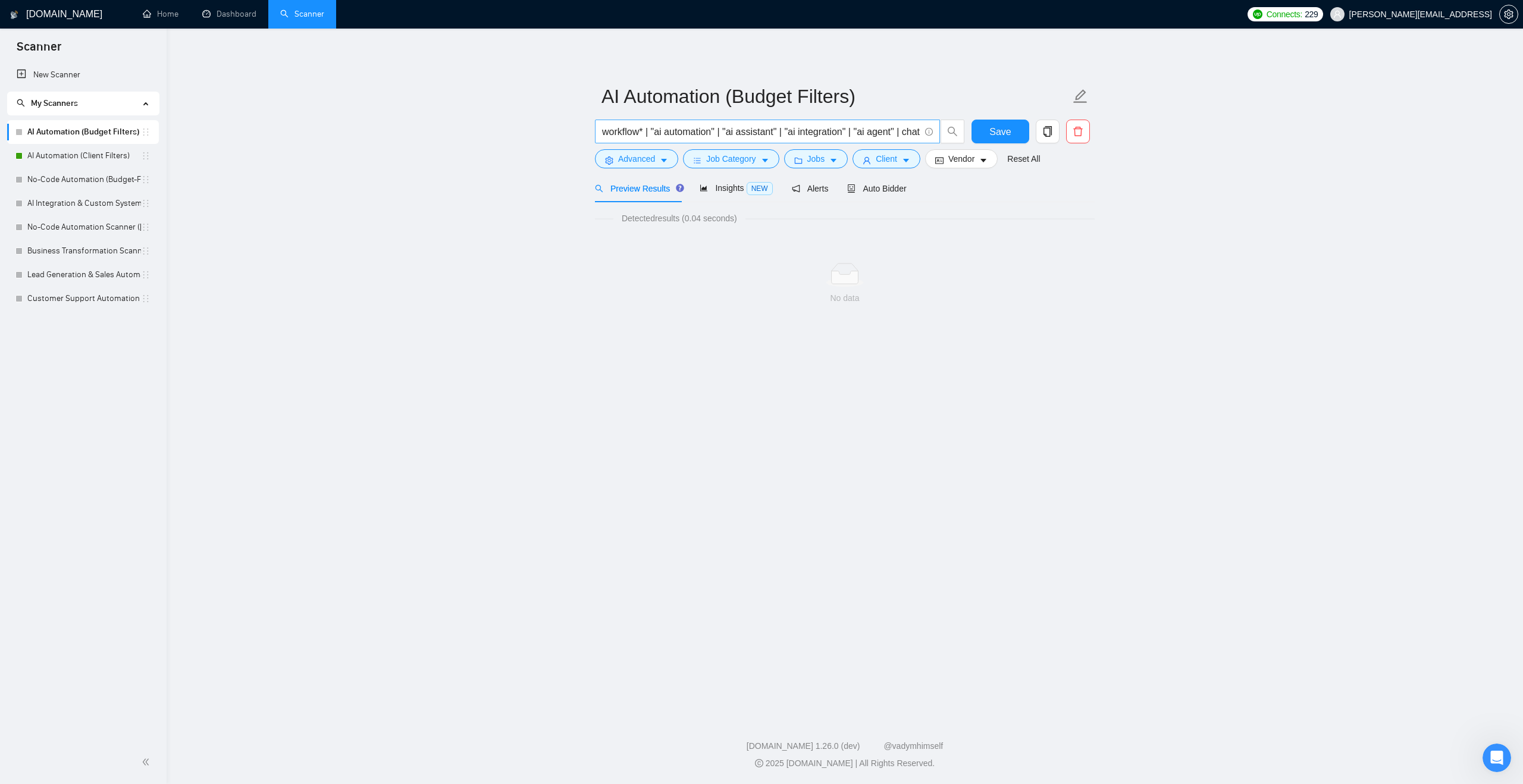
click at [652, 80] on span "AI Automation (Budget Filters)" at bounding box center [845, 96] width 499 height 37
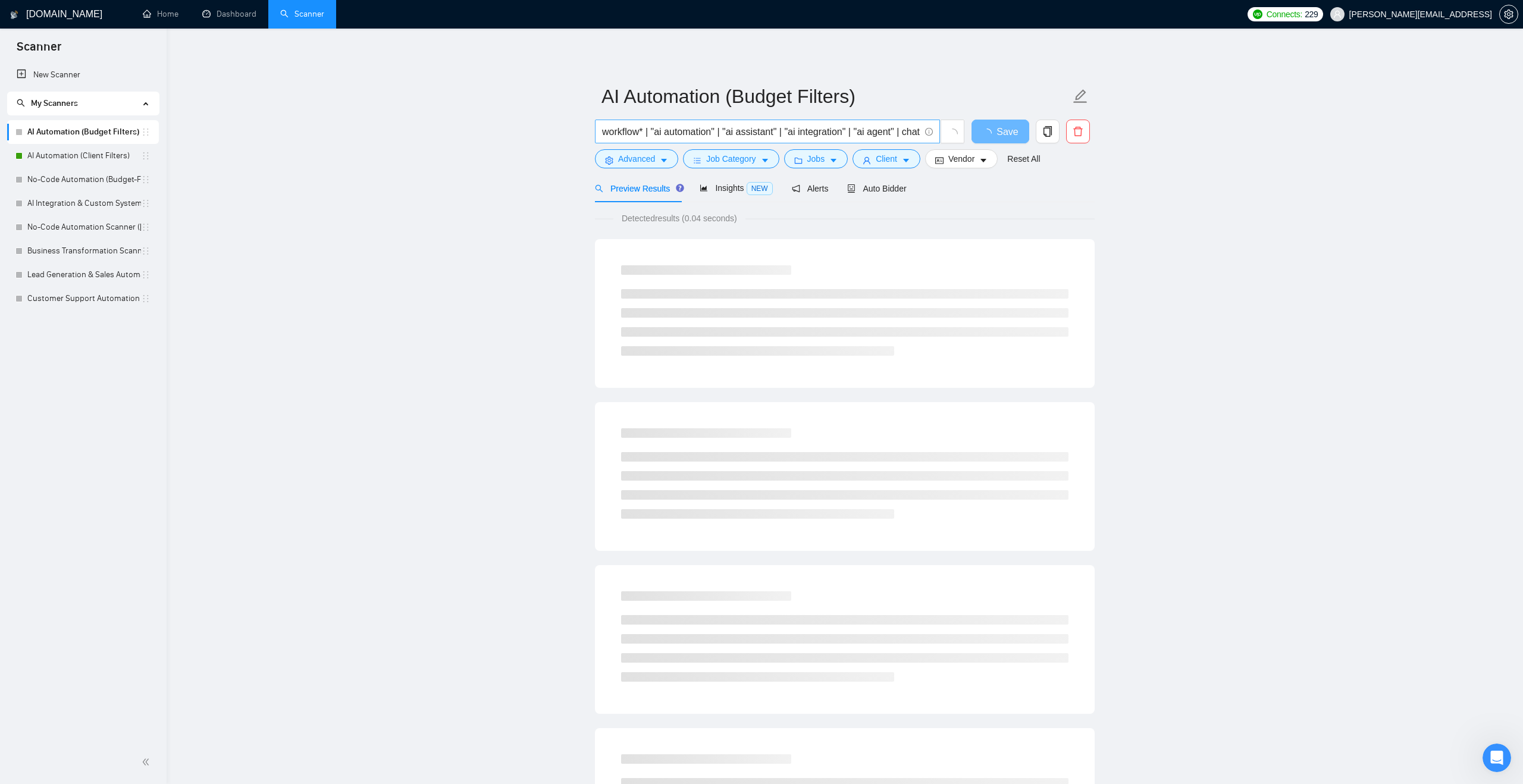
click at [654, 131] on input "workflow* | "ai automation" | "ai assistant" | "ai integration" | "ai agent" | …" at bounding box center [761, 131] width 318 height 15
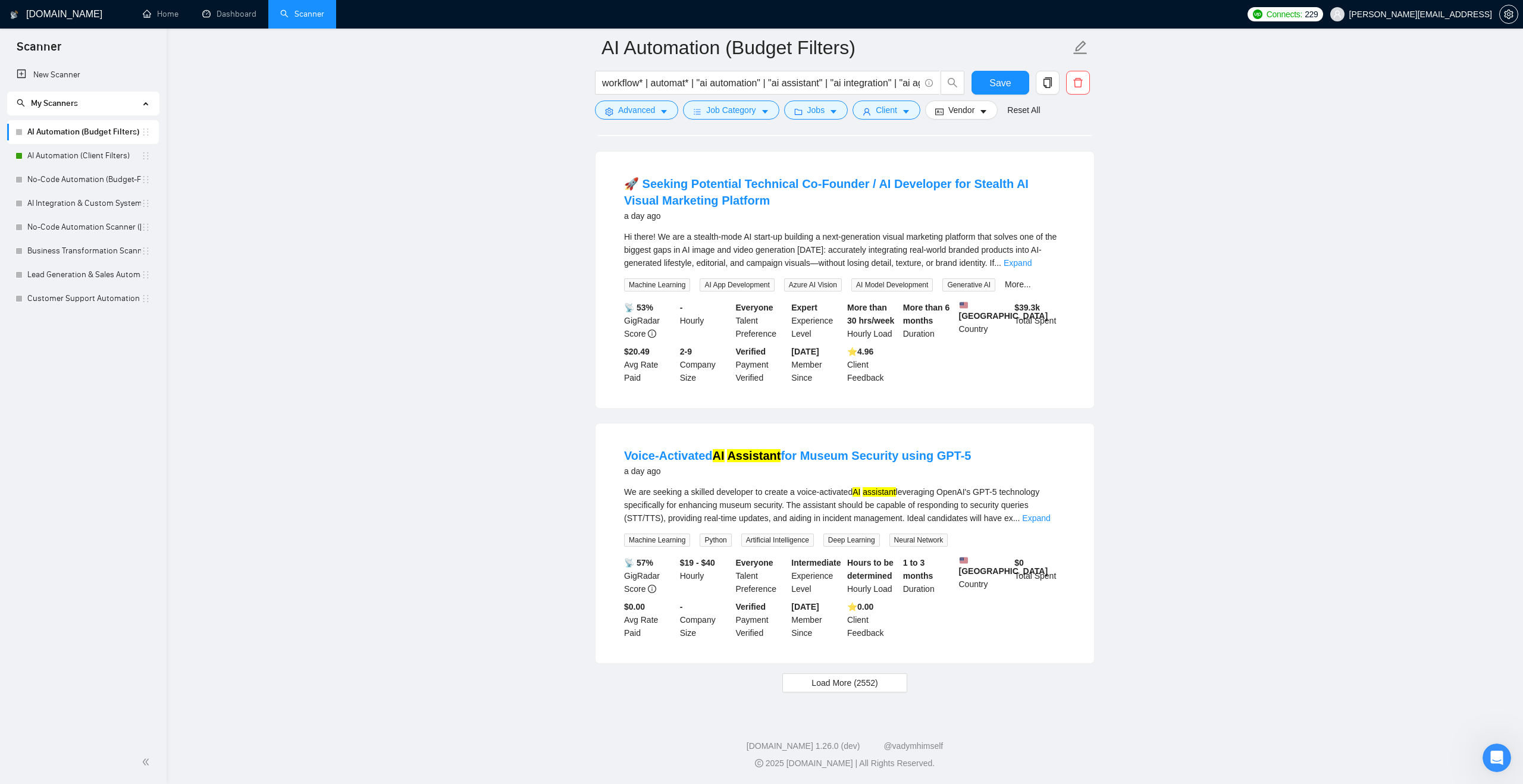
scroll to position [2202, 0]
click at [1031, 268] on link "Expand" at bounding box center [1017, 263] width 28 height 9
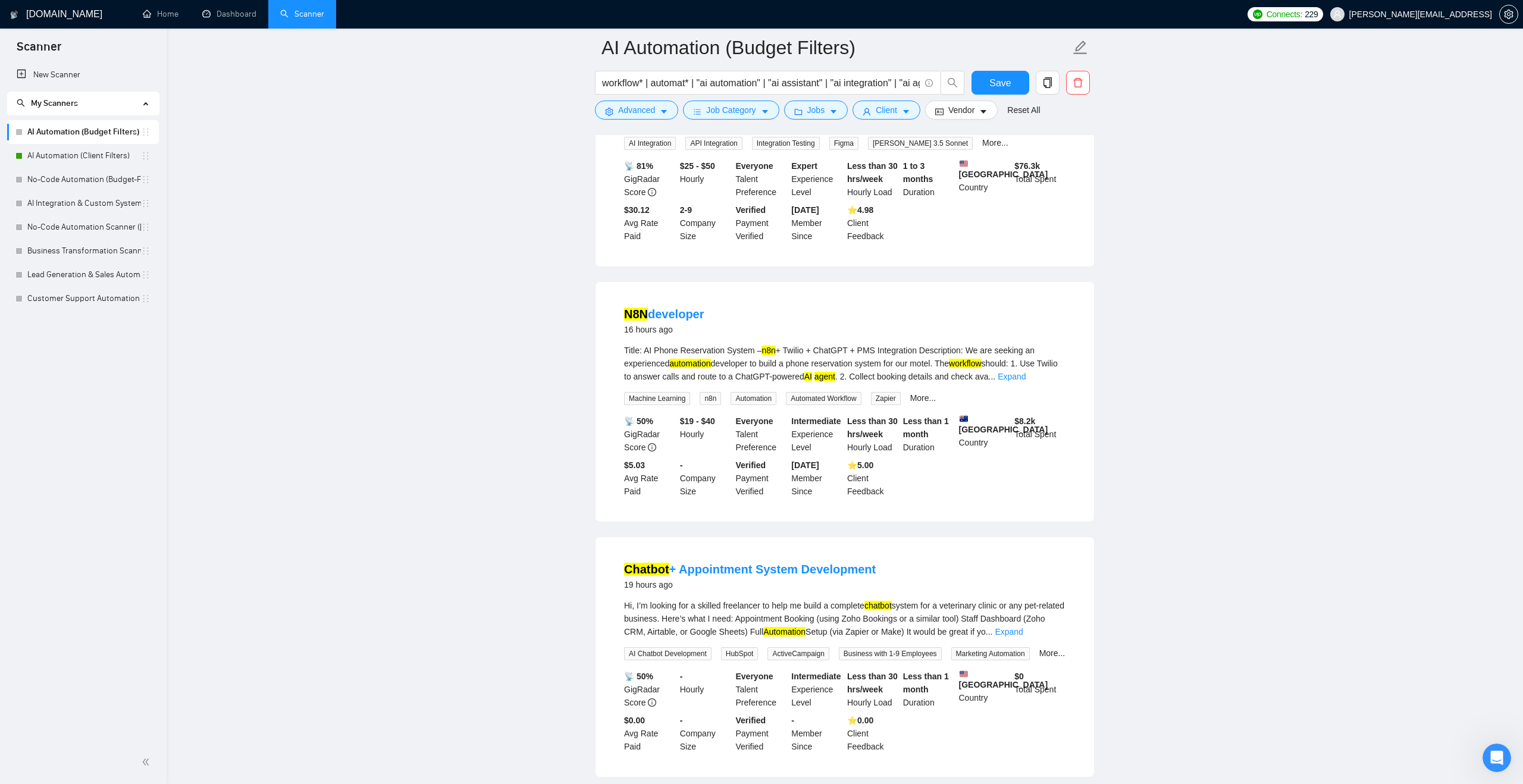
scroll to position [0, 0]
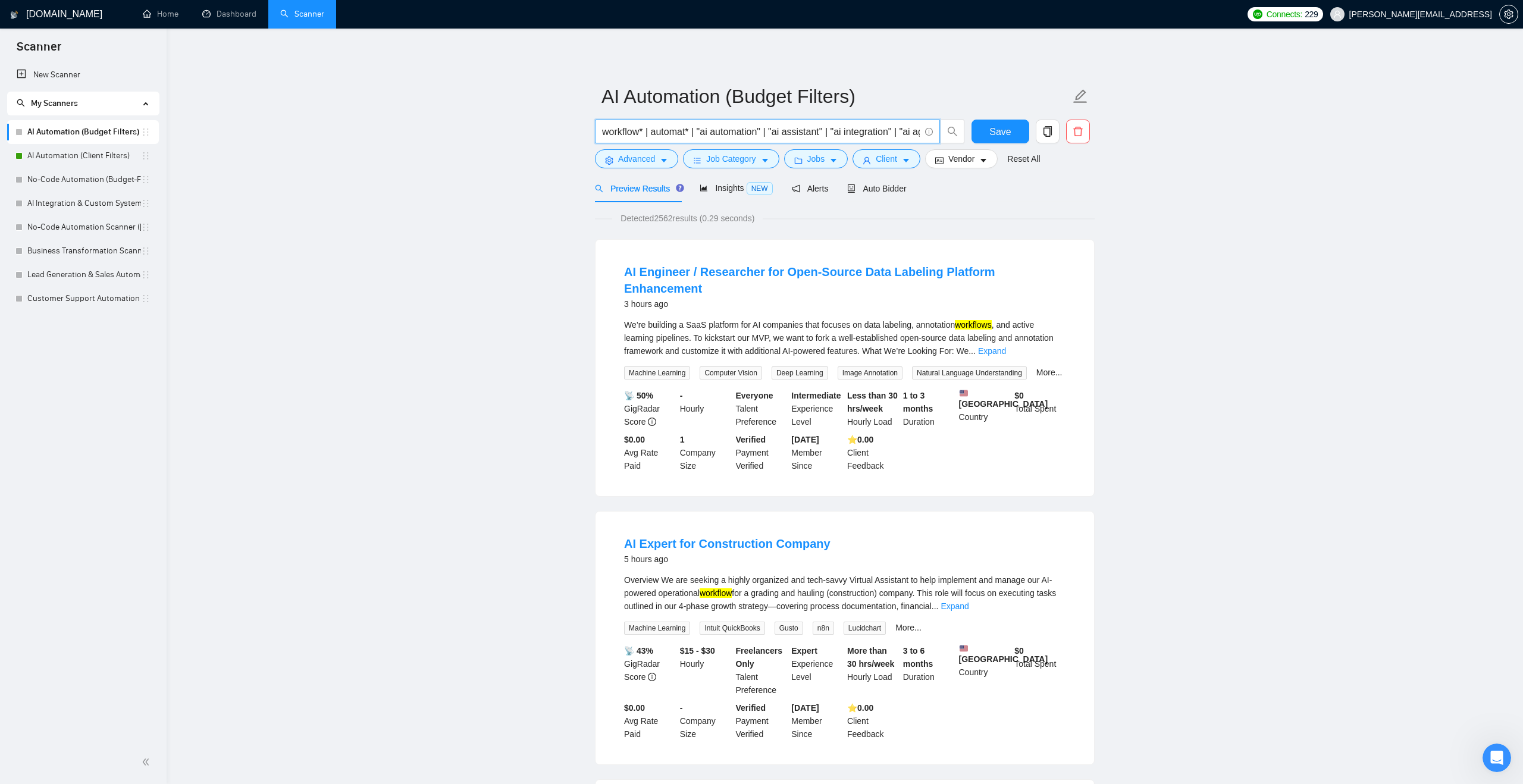
drag, startPoint x: 651, startPoint y: 130, endPoint x: 579, endPoint y: 120, distance: 72.7
type input "automat* | "ai automation" | "ai assistant" | "ai integration" | "ai agent" | c…"
click at [988, 124] on button "Save" at bounding box center [1000, 131] width 58 height 24
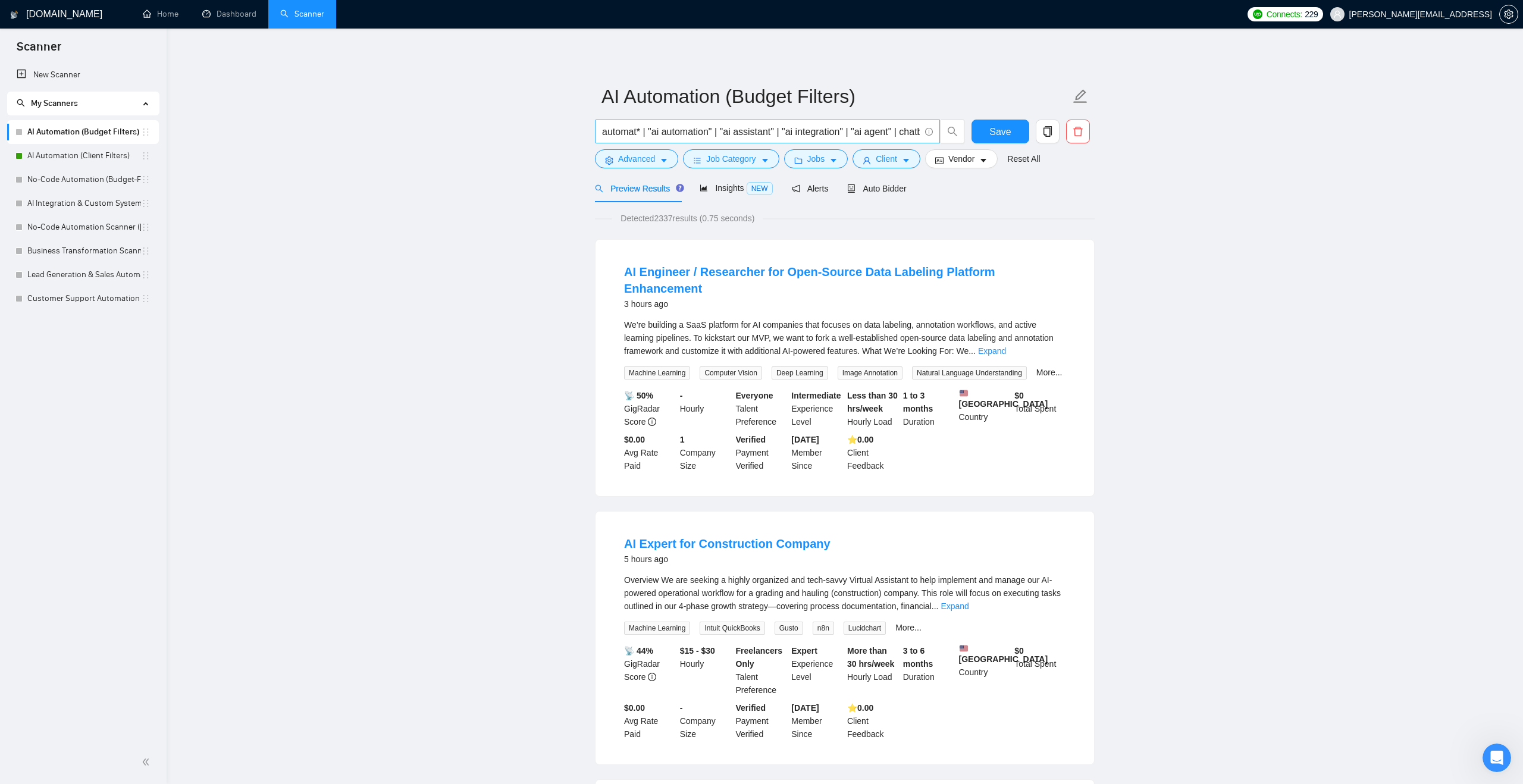
click at [622, 132] on input "automat* | "ai automation" | "ai assistant" | "ai integration" | "ai agent" | c…" at bounding box center [761, 131] width 318 height 15
click at [896, 182] on div "Auto Bidder" at bounding box center [876, 188] width 59 height 13
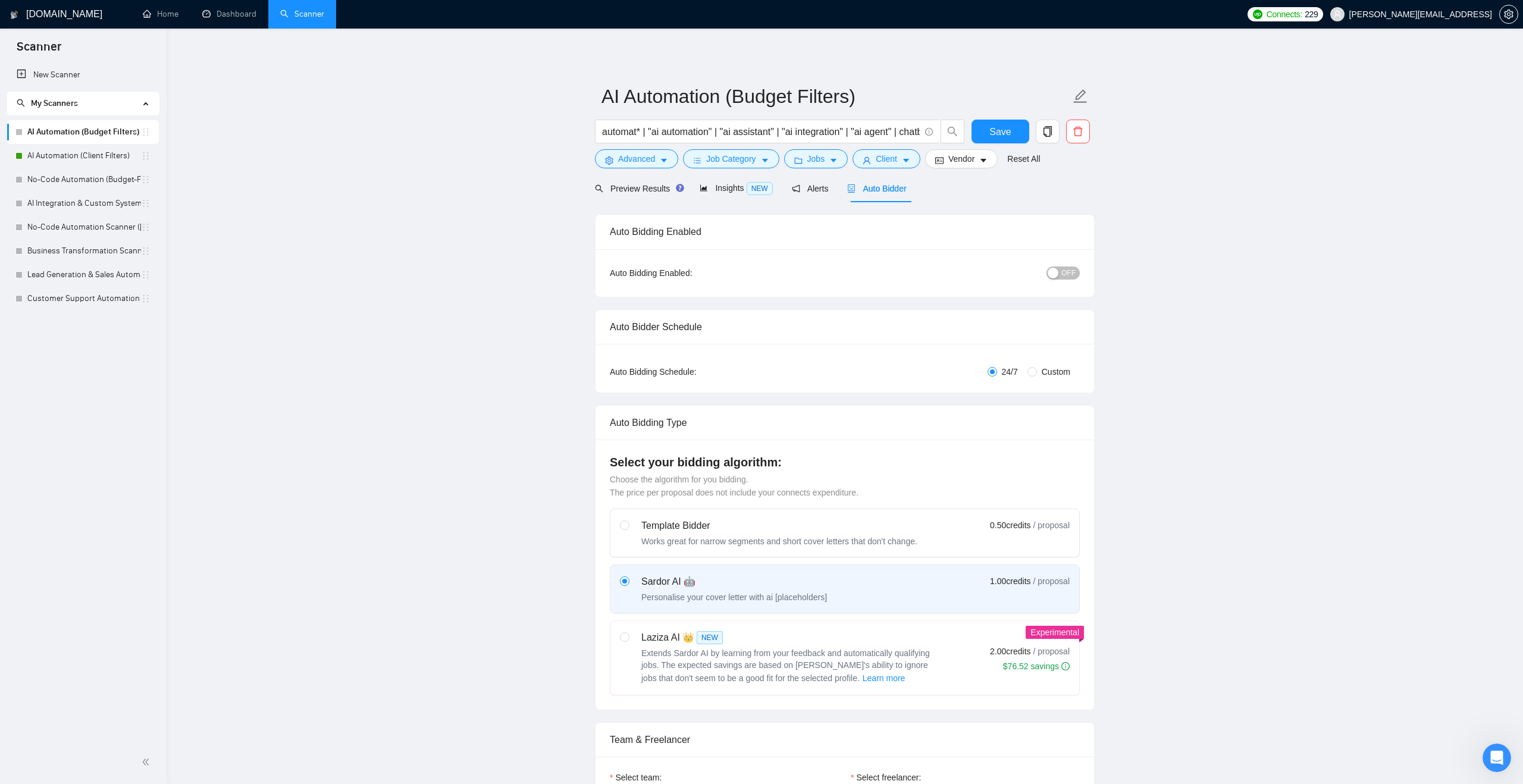
click at [1061, 273] on button "OFF" at bounding box center [1063, 273] width 33 height 13
click at [997, 139] on button "Save" at bounding box center [1000, 131] width 58 height 24
click at [106, 153] on link "AI Automation (Client Filters)" at bounding box center [85, 156] width 114 height 24
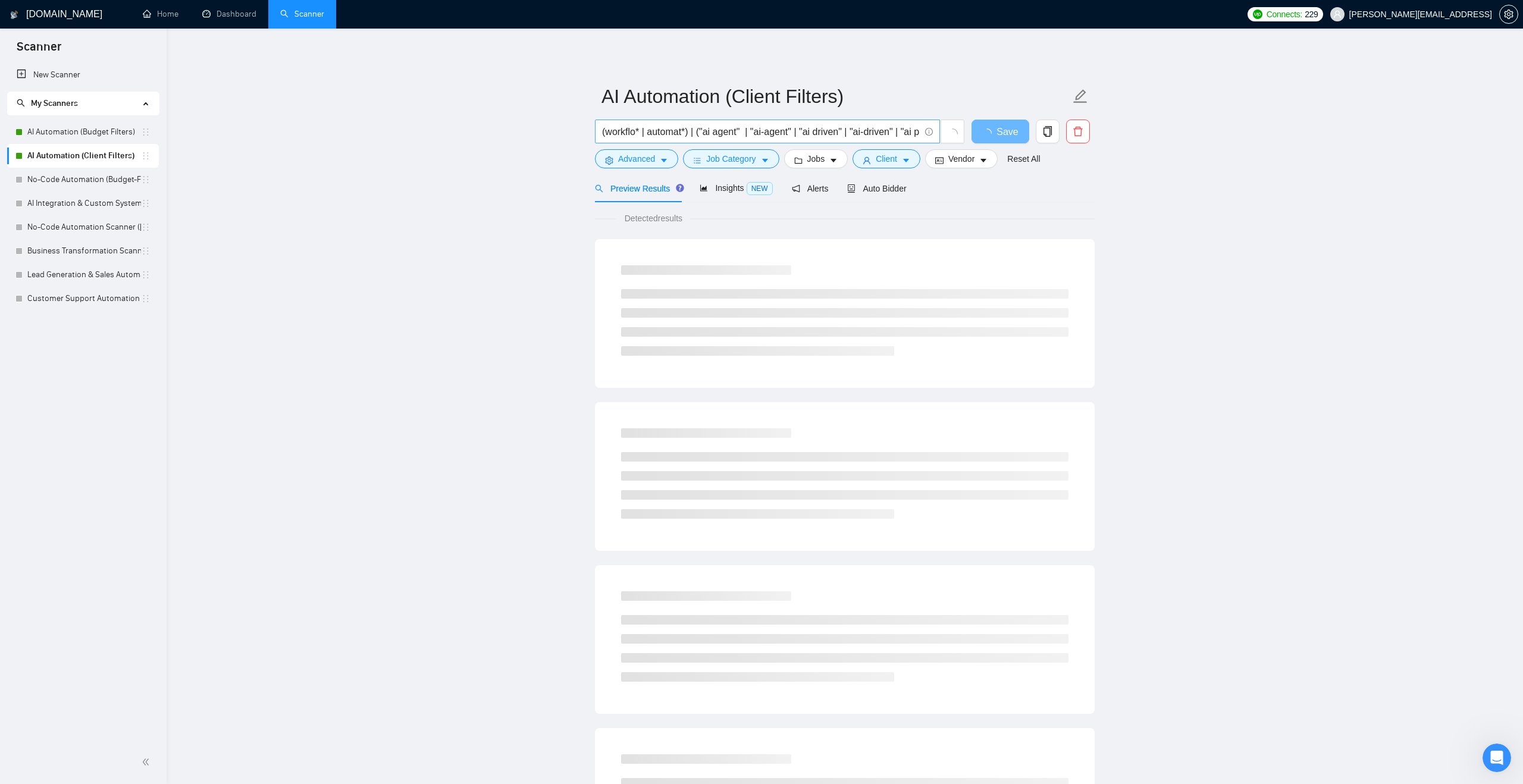
click at [706, 130] on input "(workflo* | automat*) | ("ai agent" | "ai-agent" | "ai driven" | "ai-driven" | …" at bounding box center [761, 131] width 318 height 15
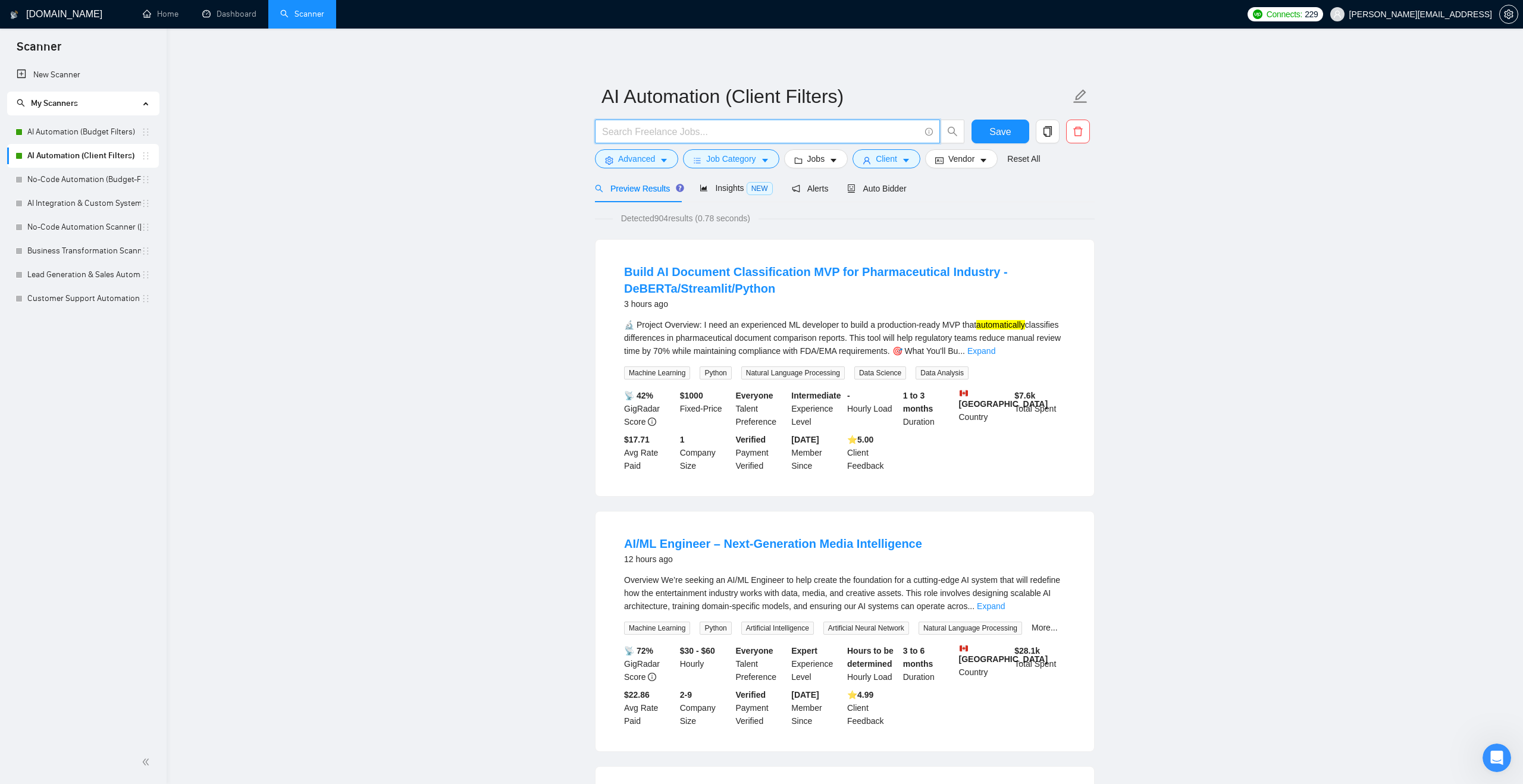
paste input "automat* | "ai automation" | "ai assistant" | "ai integration" | "ai agent" | c…"
type input "automat* | "ai automation" | "ai assistant" | "ai integration" | "ai agent" | c…"
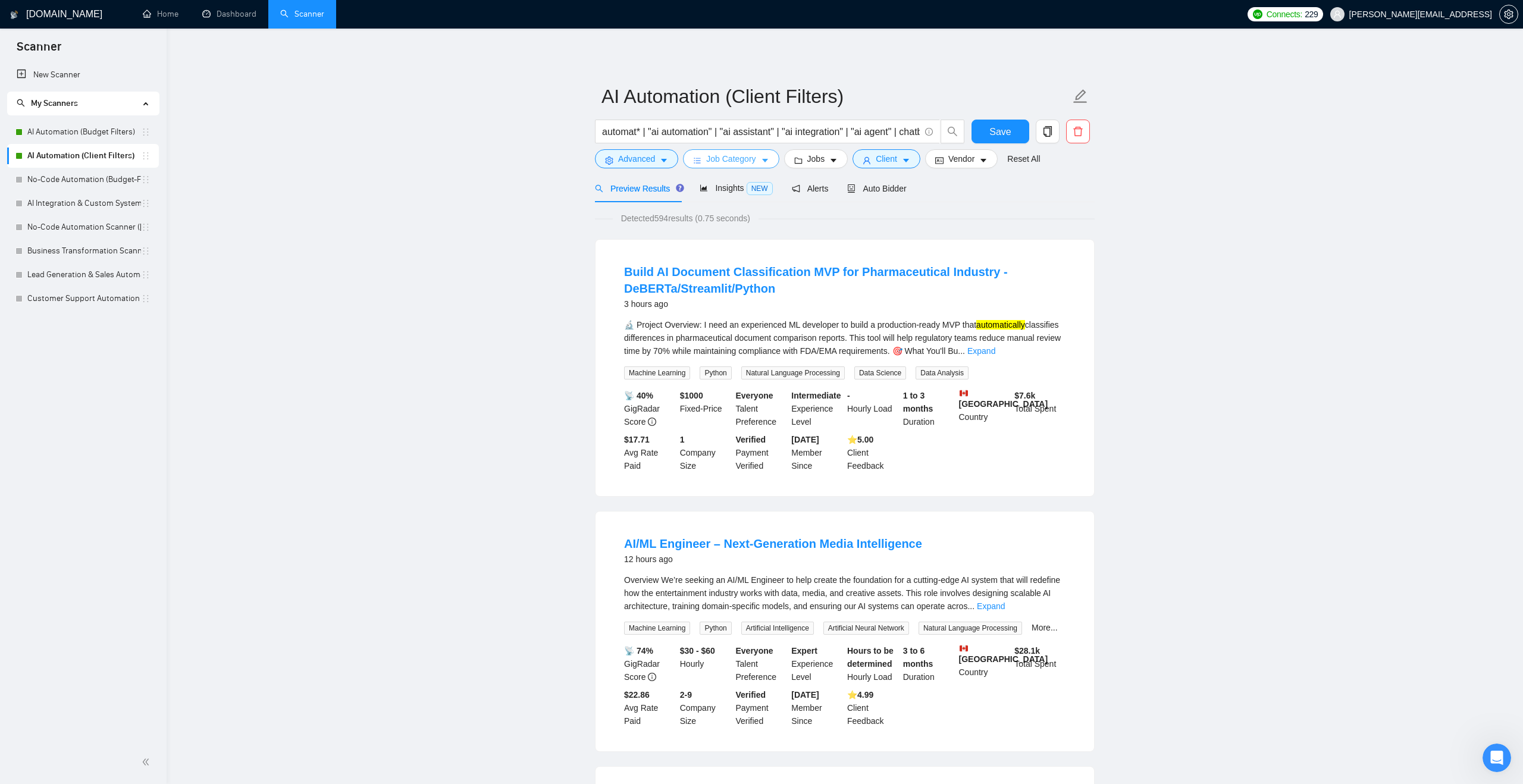
click at [721, 156] on span "Job Category" at bounding box center [731, 159] width 49 height 13
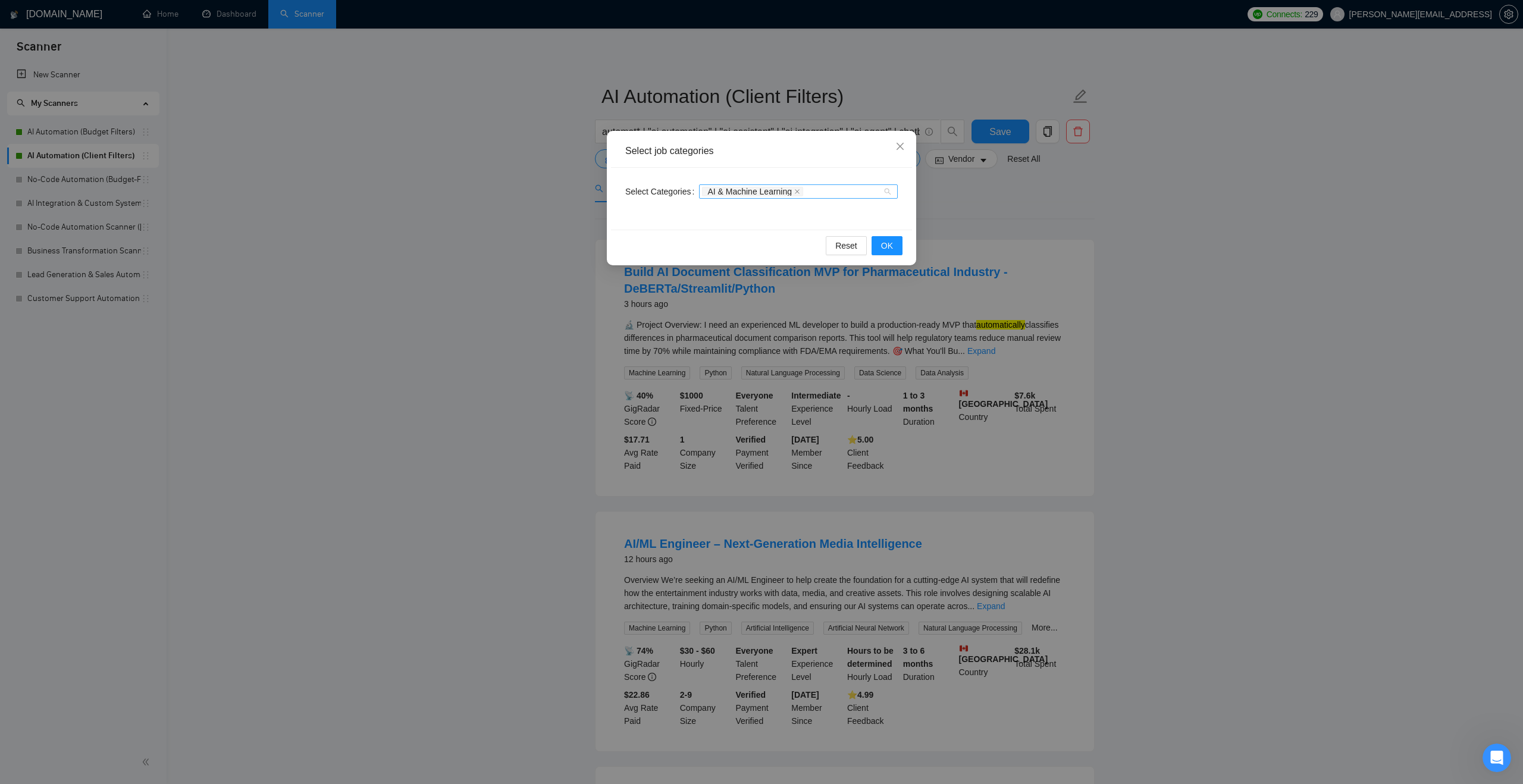
click at [854, 191] on div "AI & Machine Learning" at bounding box center [792, 191] width 181 height 12
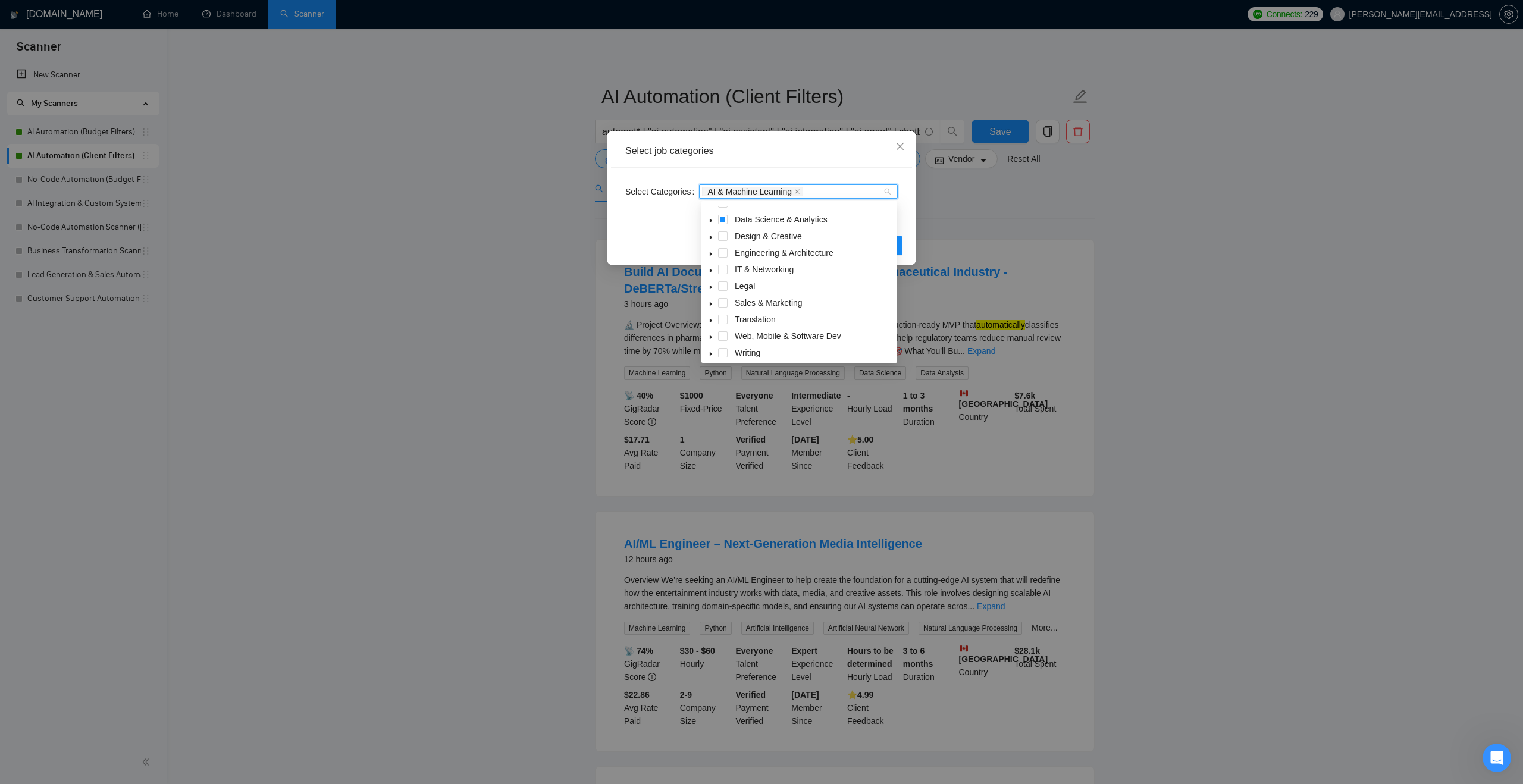
scroll to position [47, 0]
click at [709, 331] on icon "caret-down" at bounding box center [711, 334] width 6 height 6
click at [739, 348] on span at bounding box center [737, 349] width 9 height 9
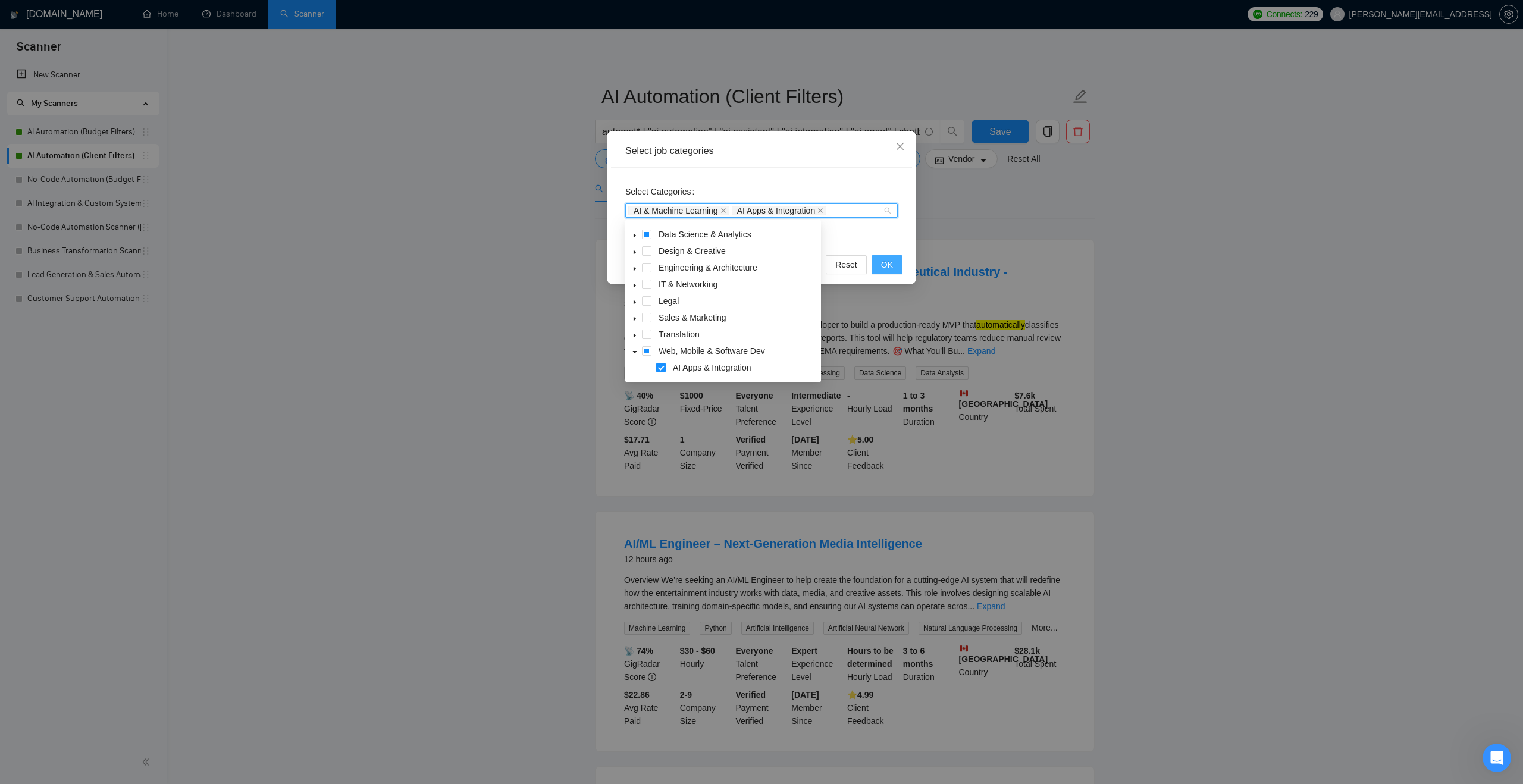
click at [884, 262] on span "OK" at bounding box center [887, 265] width 12 height 13
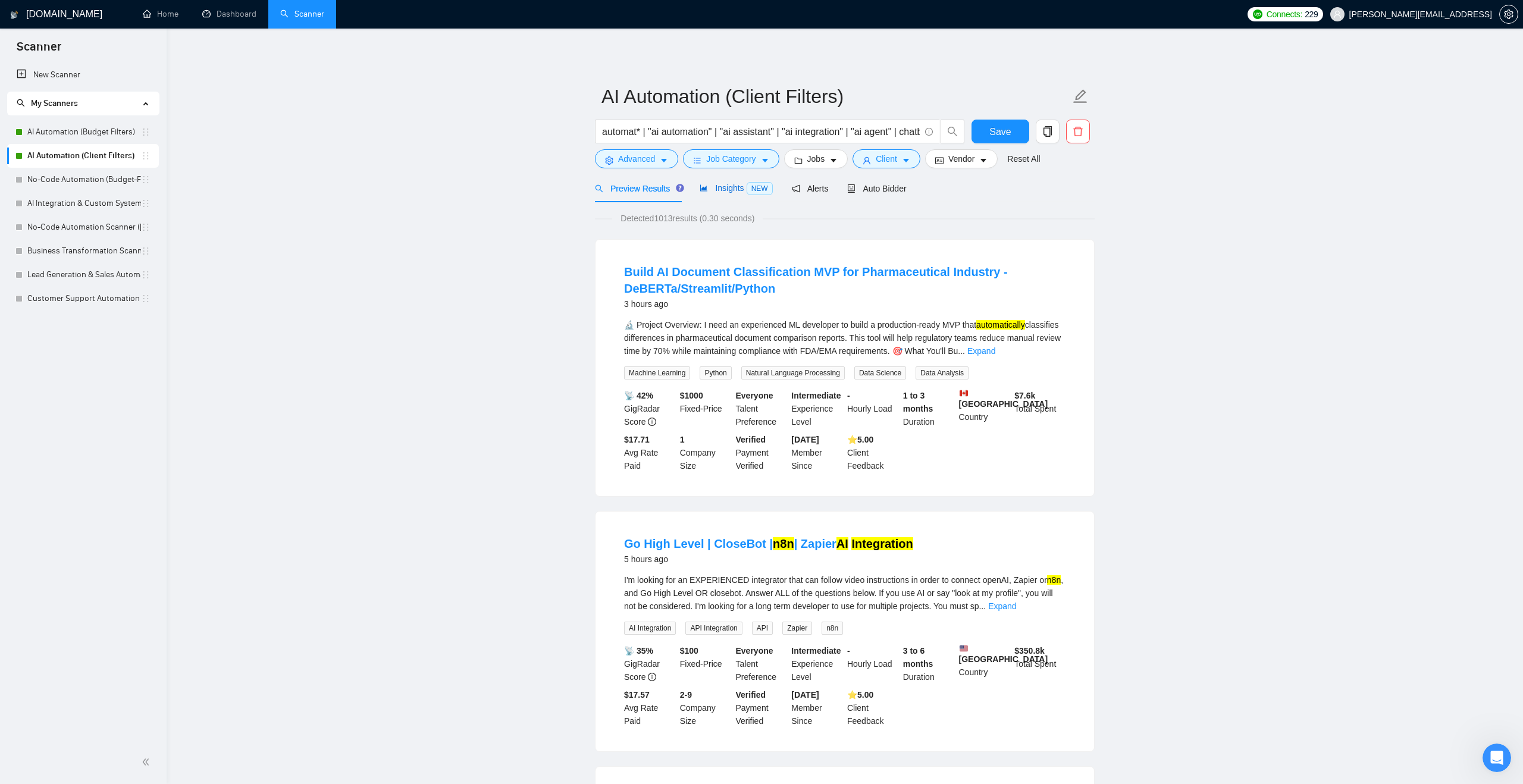
click at [714, 191] on span "Insights NEW" at bounding box center [736, 188] width 73 height 9
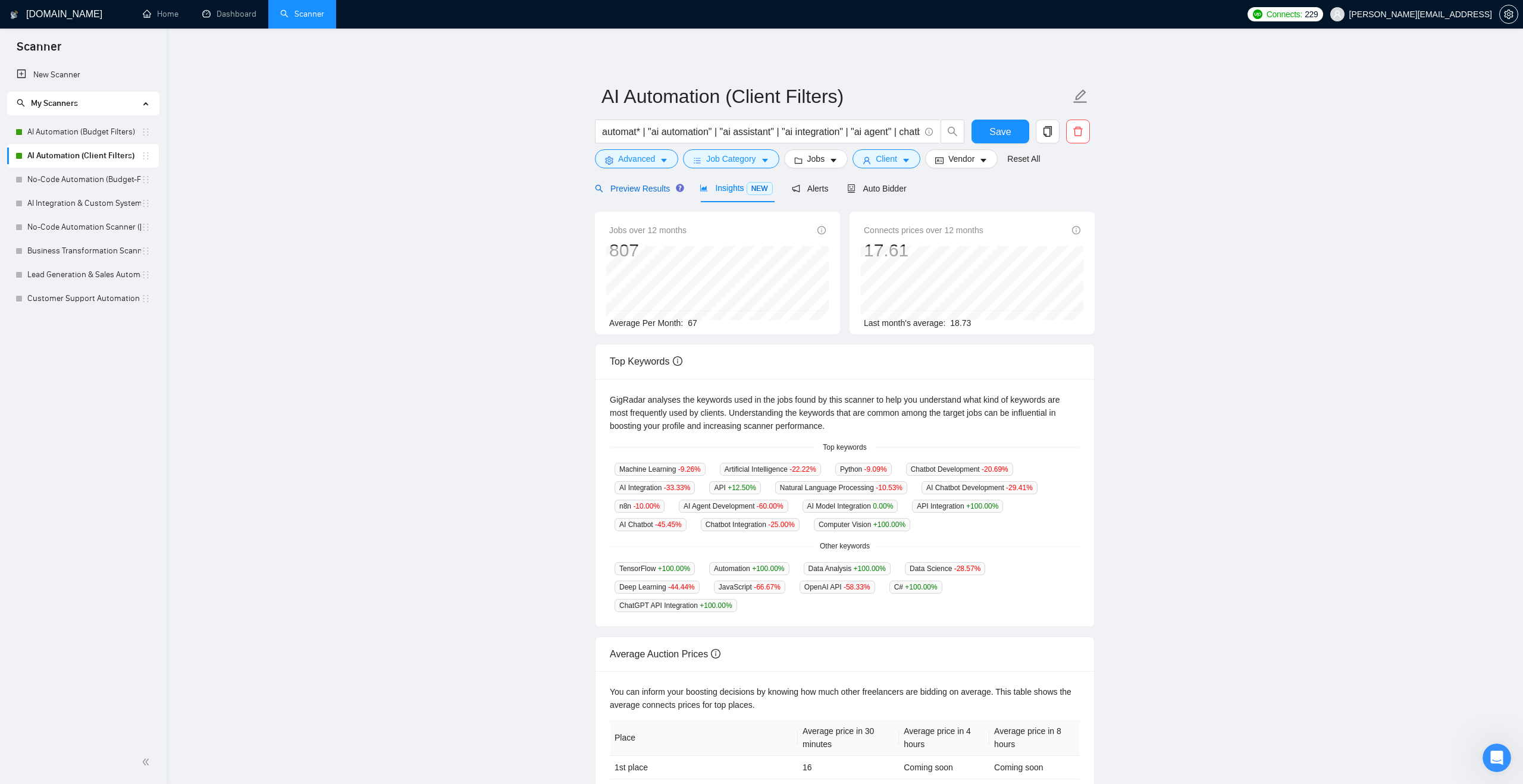
click at [643, 193] on span "Preview Results" at bounding box center [638, 189] width 85 height 9
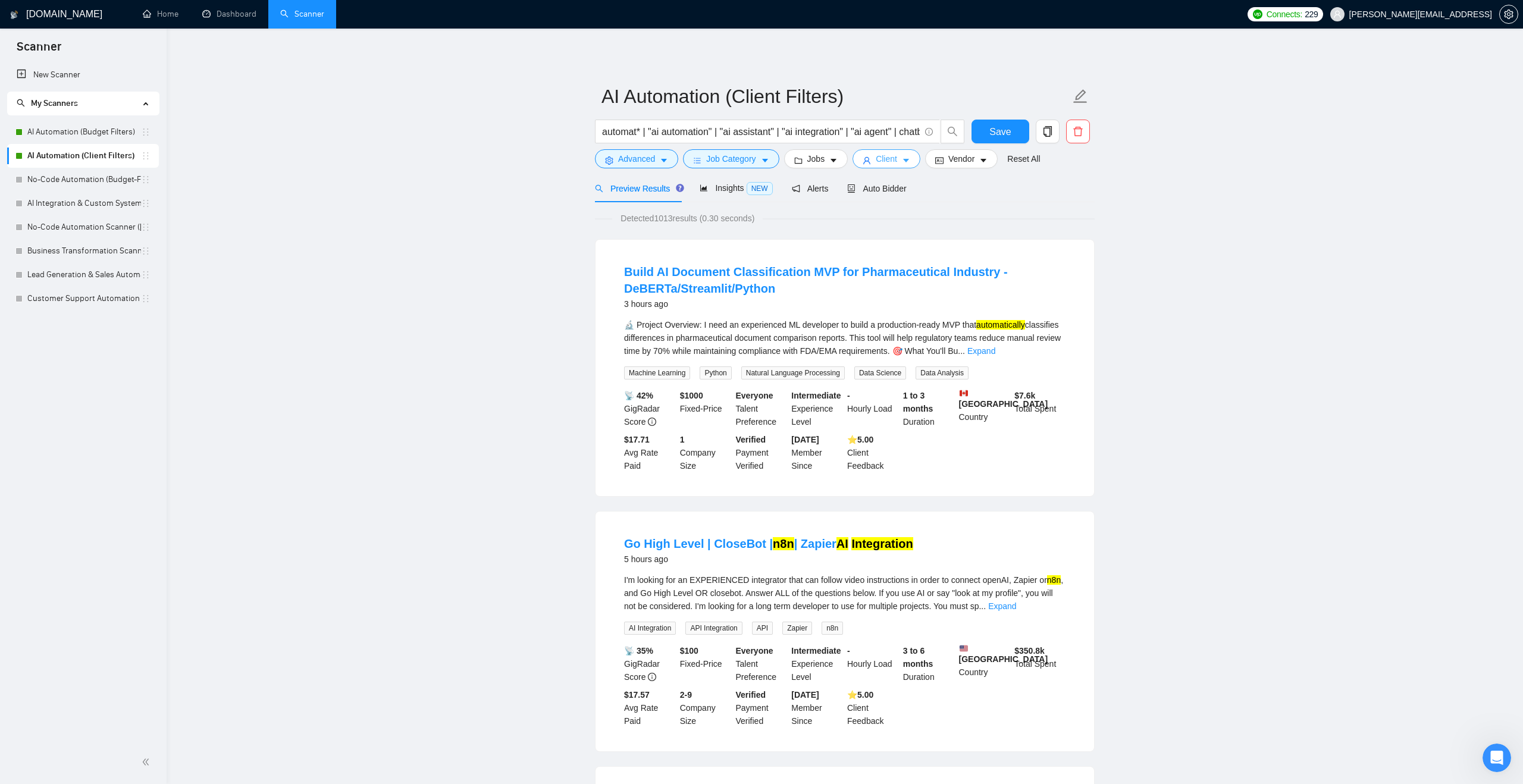
click at [880, 162] on span "Client" at bounding box center [886, 159] width 21 height 13
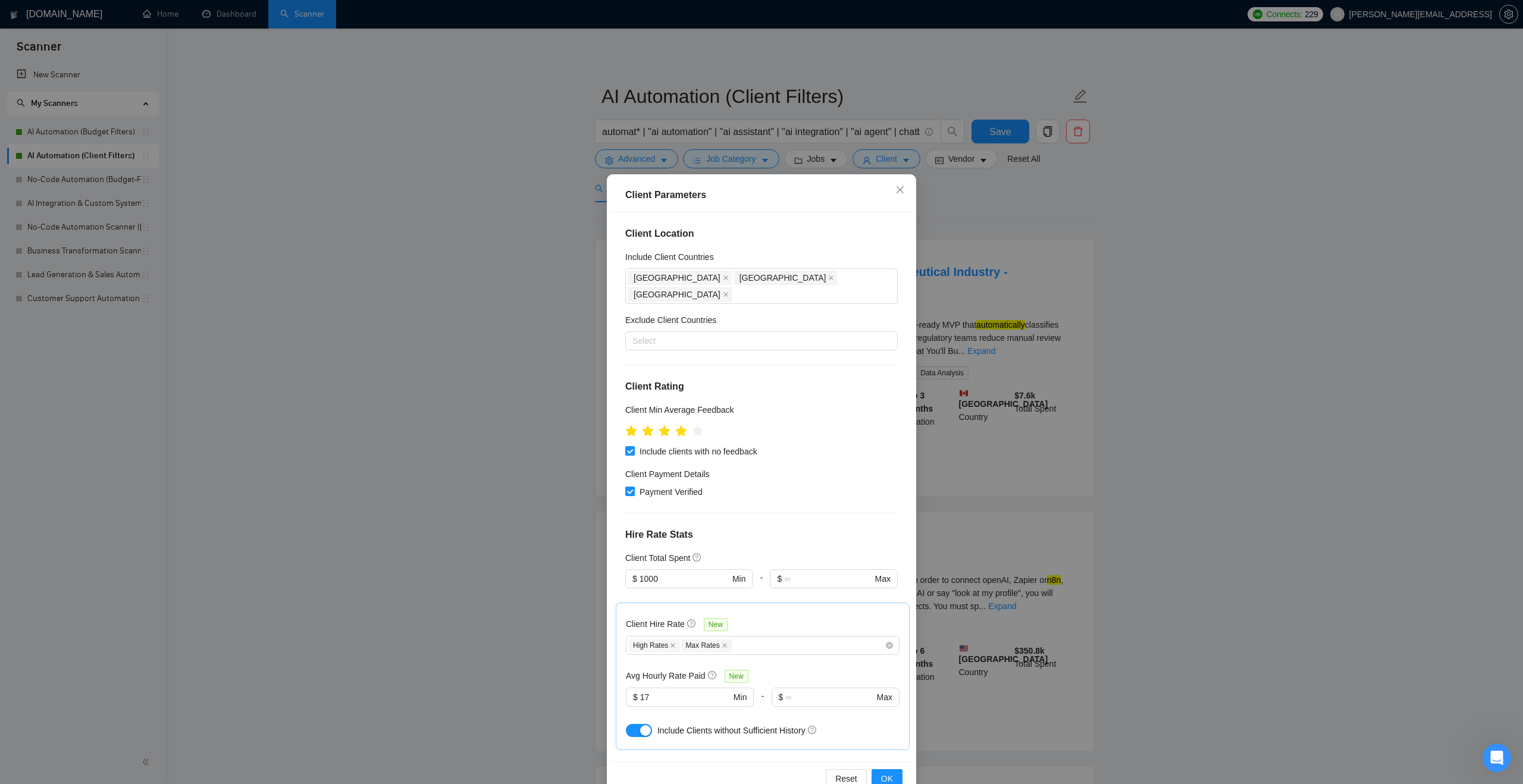
click at [530, 130] on div "Client Parameters Client Location Include Client Countries [GEOGRAPHIC_DATA] [G…" at bounding box center [761, 392] width 1523 height 784
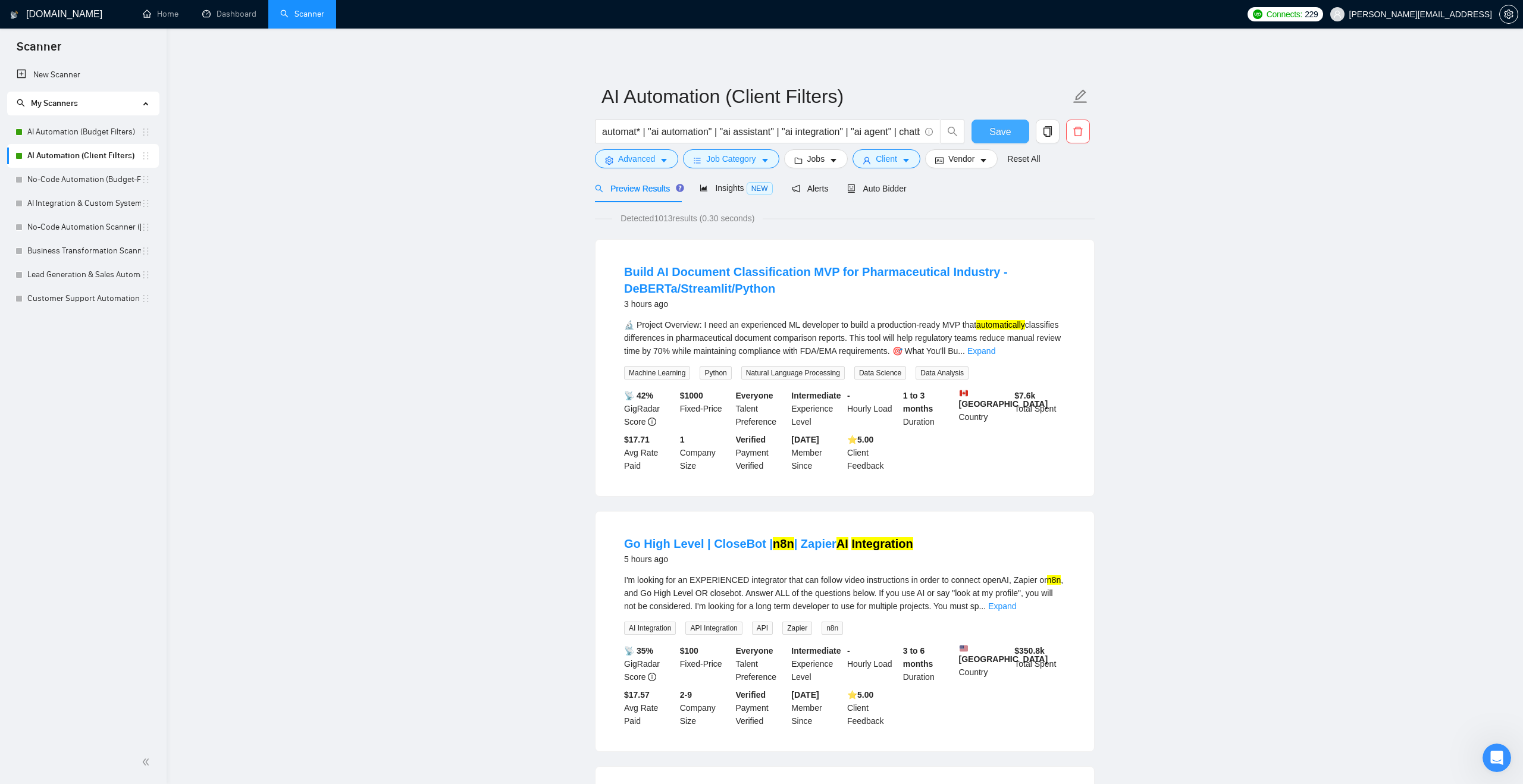
click at [1002, 134] on span "Save" at bounding box center [1000, 131] width 21 height 15
click at [993, 137] on span "Save" at bounding box center [1000, 131] width 21 height 15
click at [88, 78] on link "New Scanner" at bounding box center [83, 75] width 133 height 24
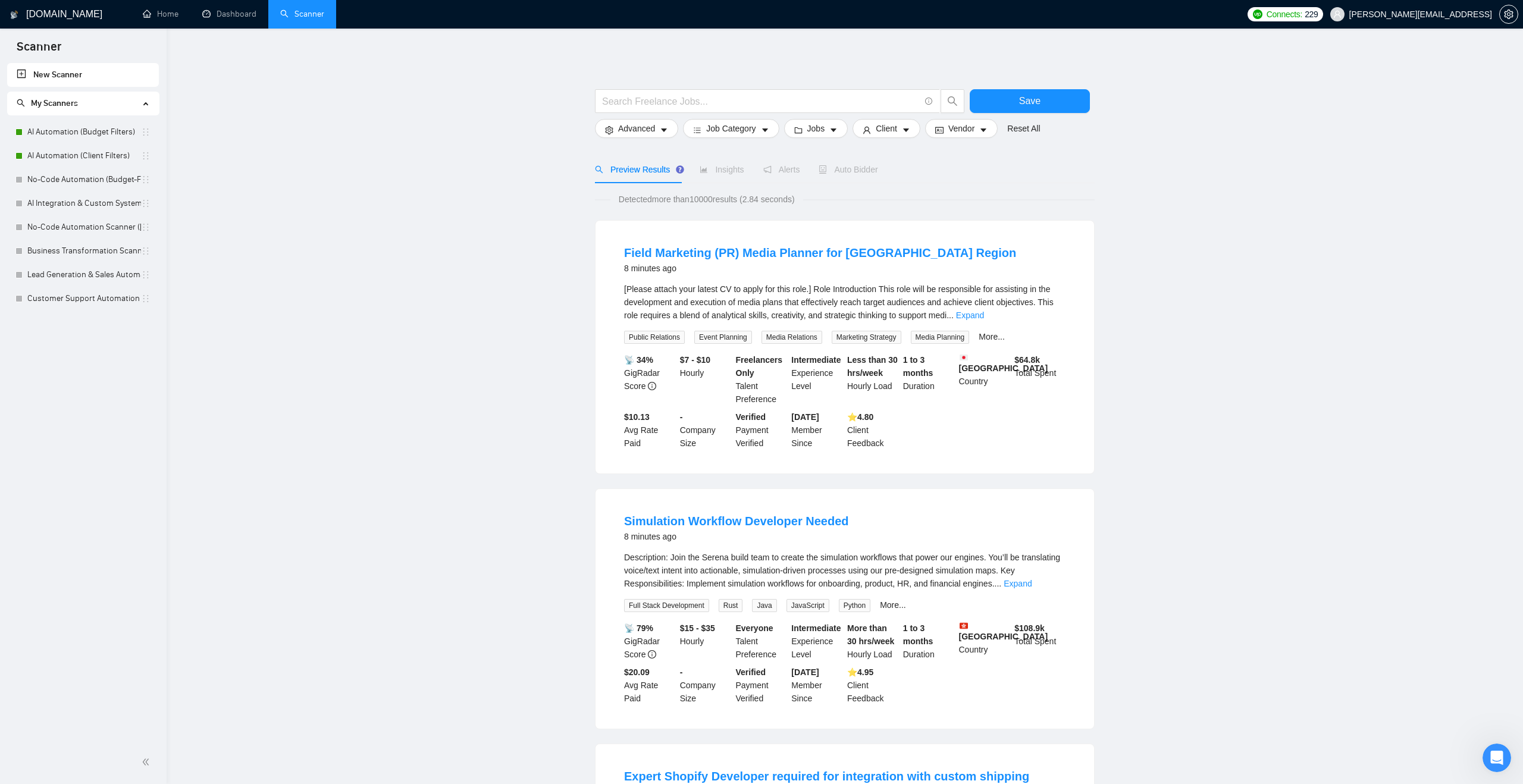
click at [651, 97] on input "text" at bounding box center [761, 101] width 318 height 15
click at [595, 167] on icon "search" at bounding box center [599, 169] width 9 height 9
click at [662, 129] on icon "caret-down" at bounding box center [664, 130] width 6 height 4
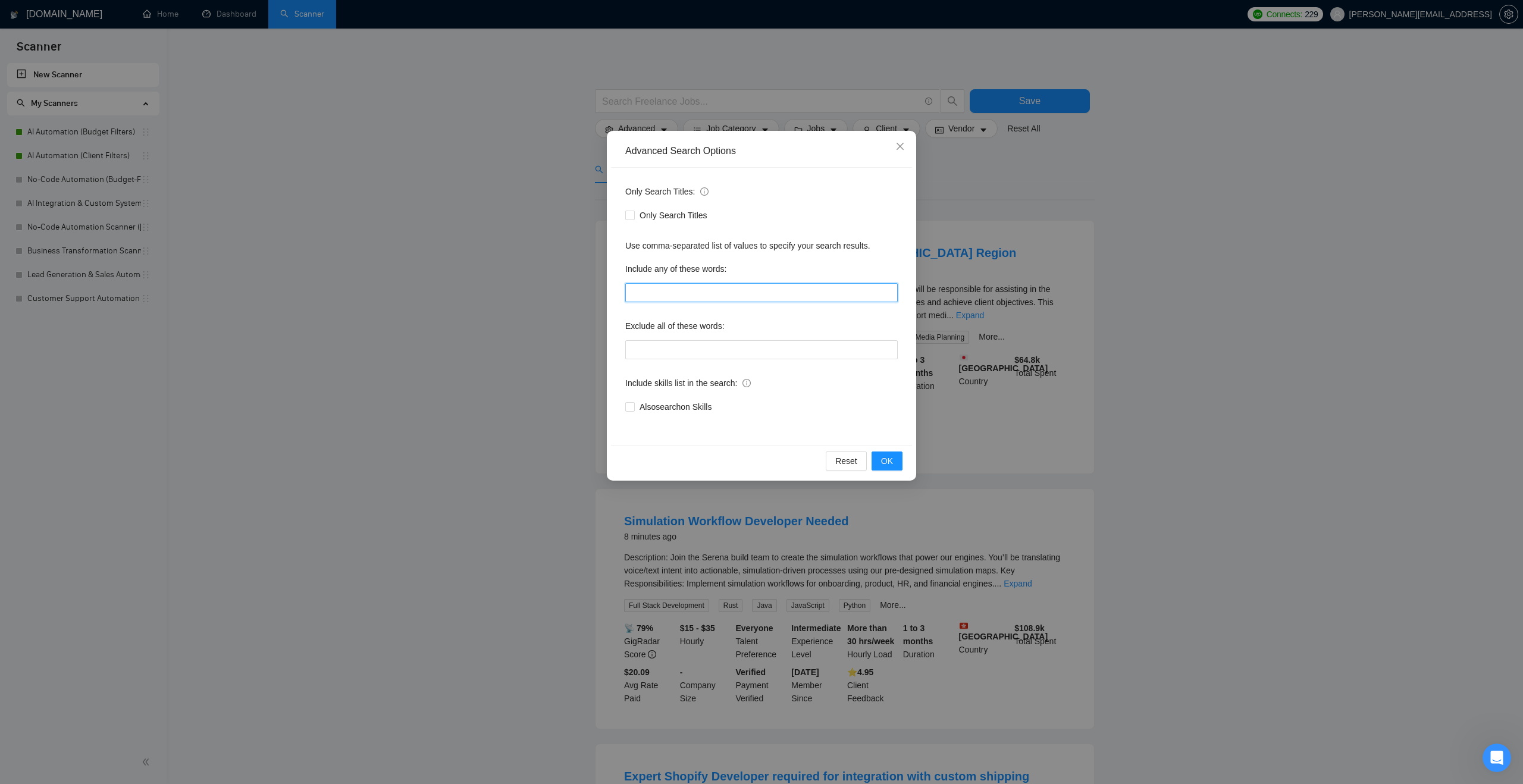
click at [675, 293] on input "text" at bounding box center [761, 292] width 273 height 19
click at [957, 303] on div "Advanced Search Options Only Search Titles: Only Search Titles Use comma-separa…" at bounding box center [761, 392] width 1523 height 784
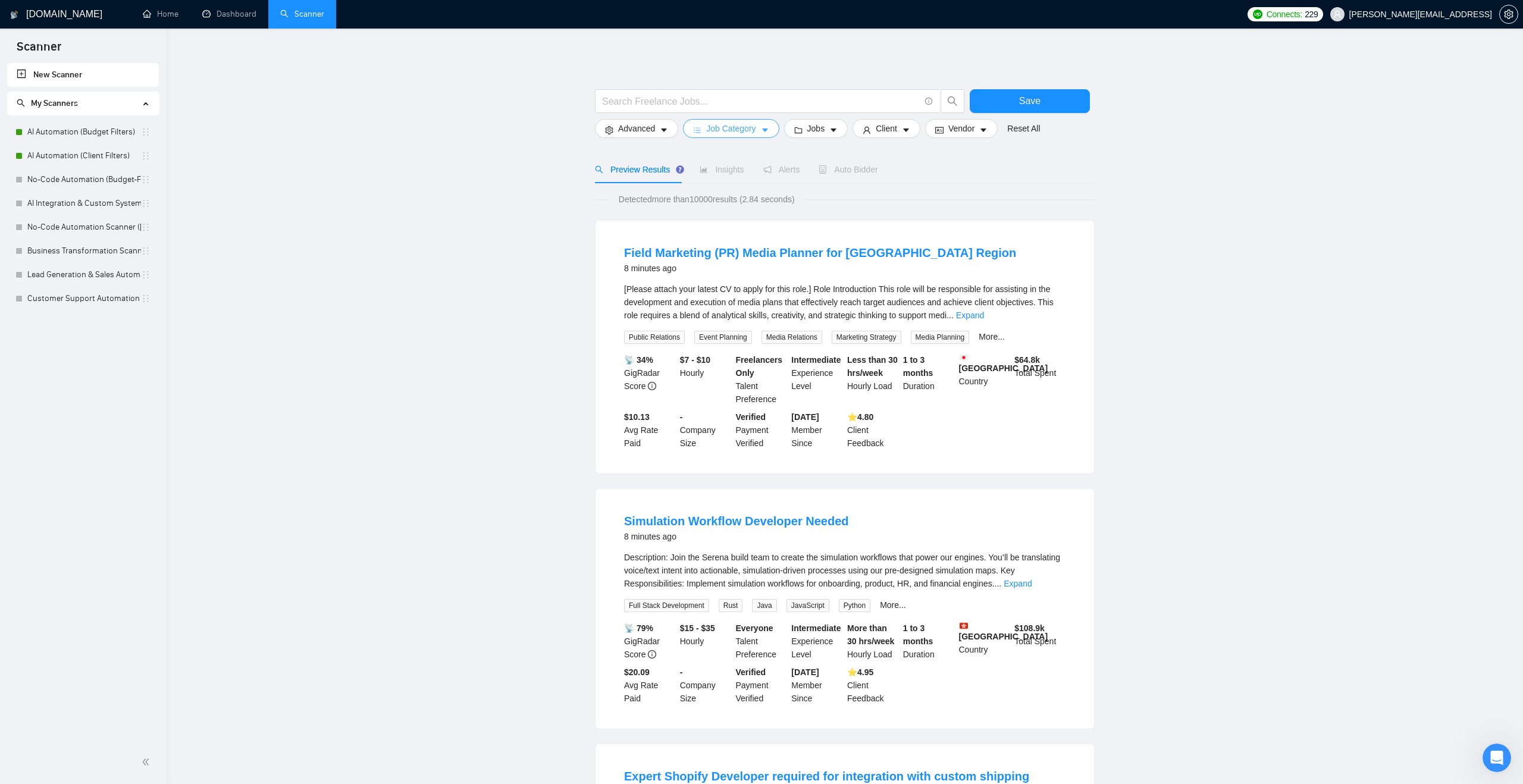
click at [744, 119] on button "Job Category" at bounding box center [730, 129] width 96 height 19
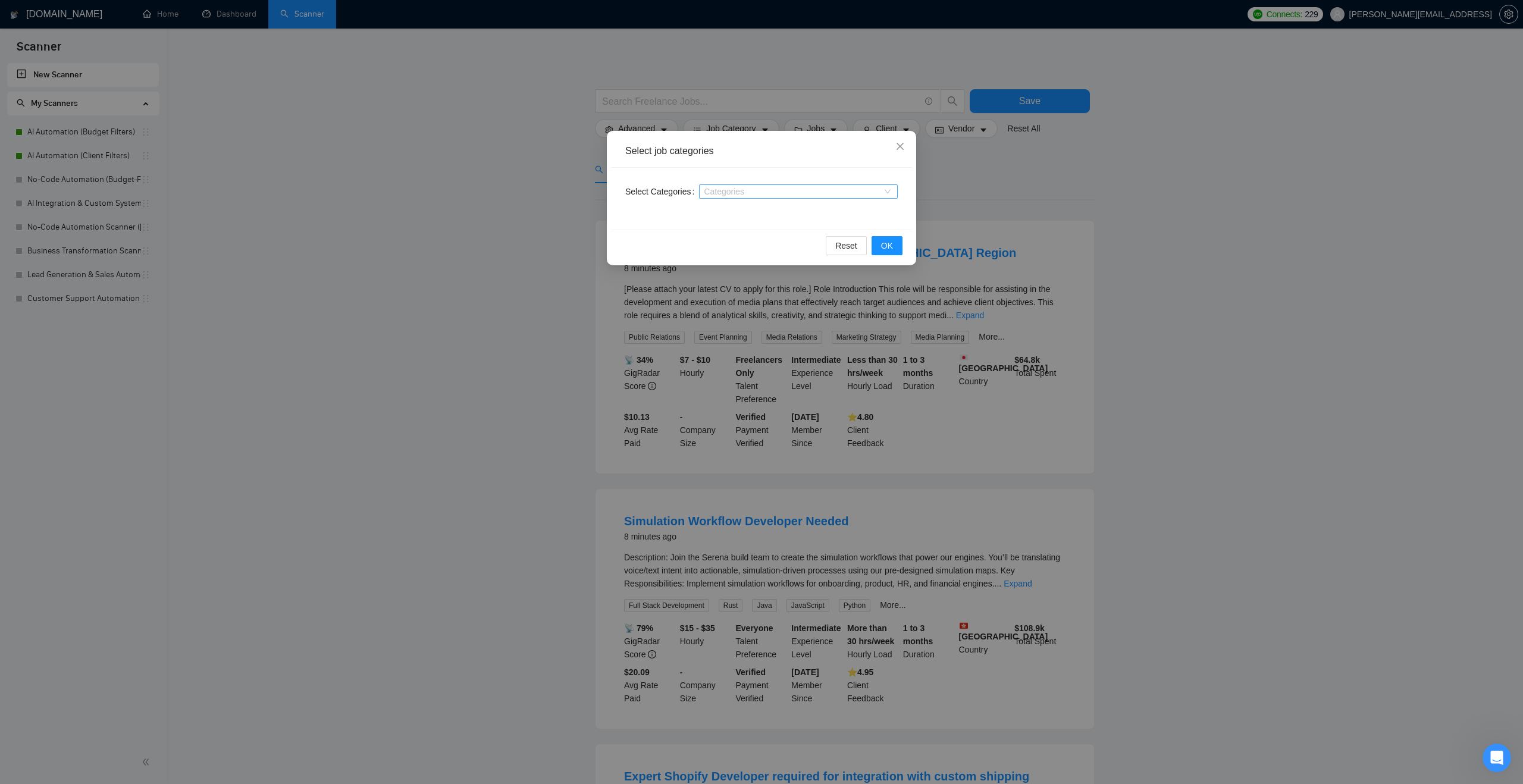
click at [745, 188] on div at bounding box center [792, 191] width 181 height 9
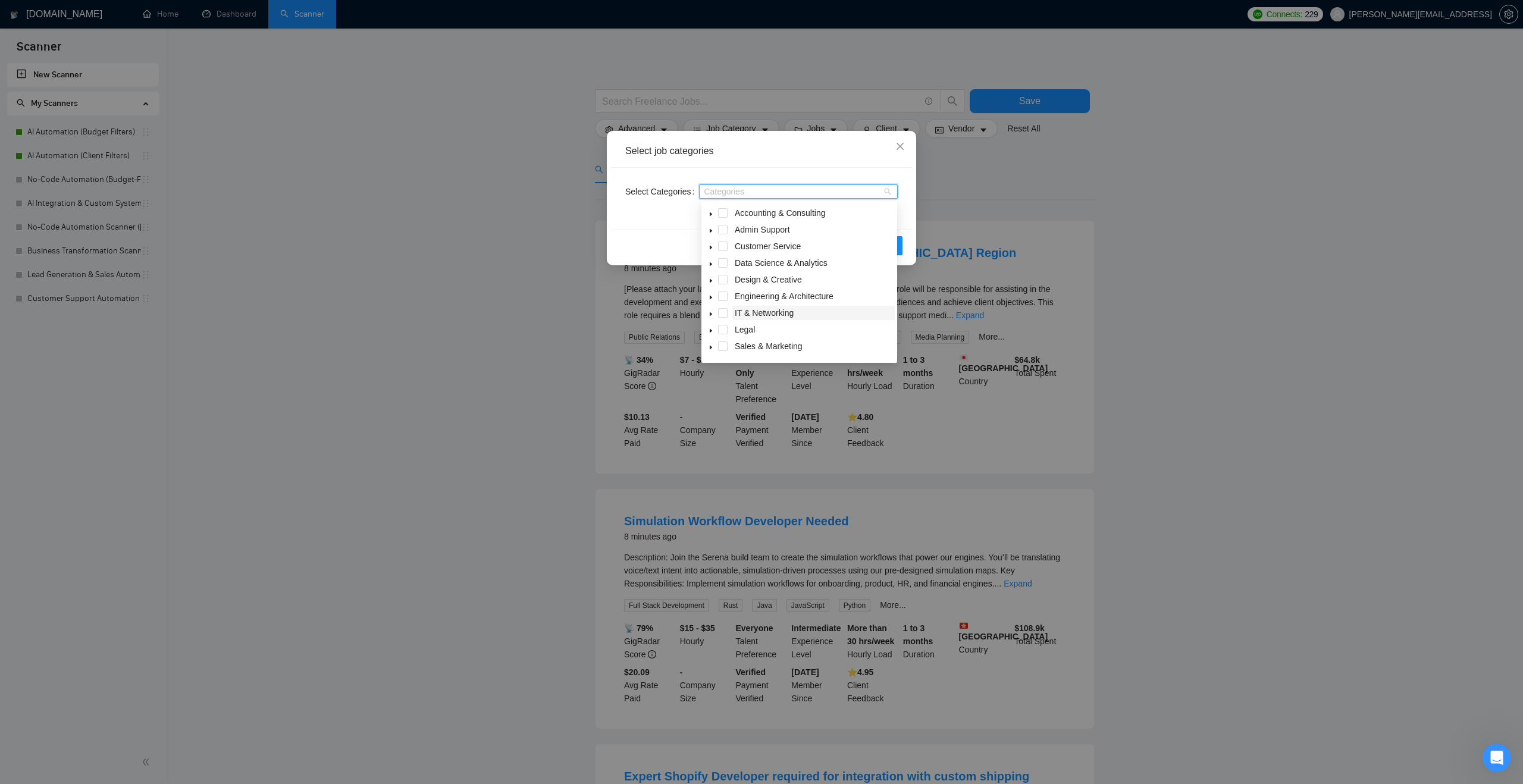
scroll to position [47, 0]
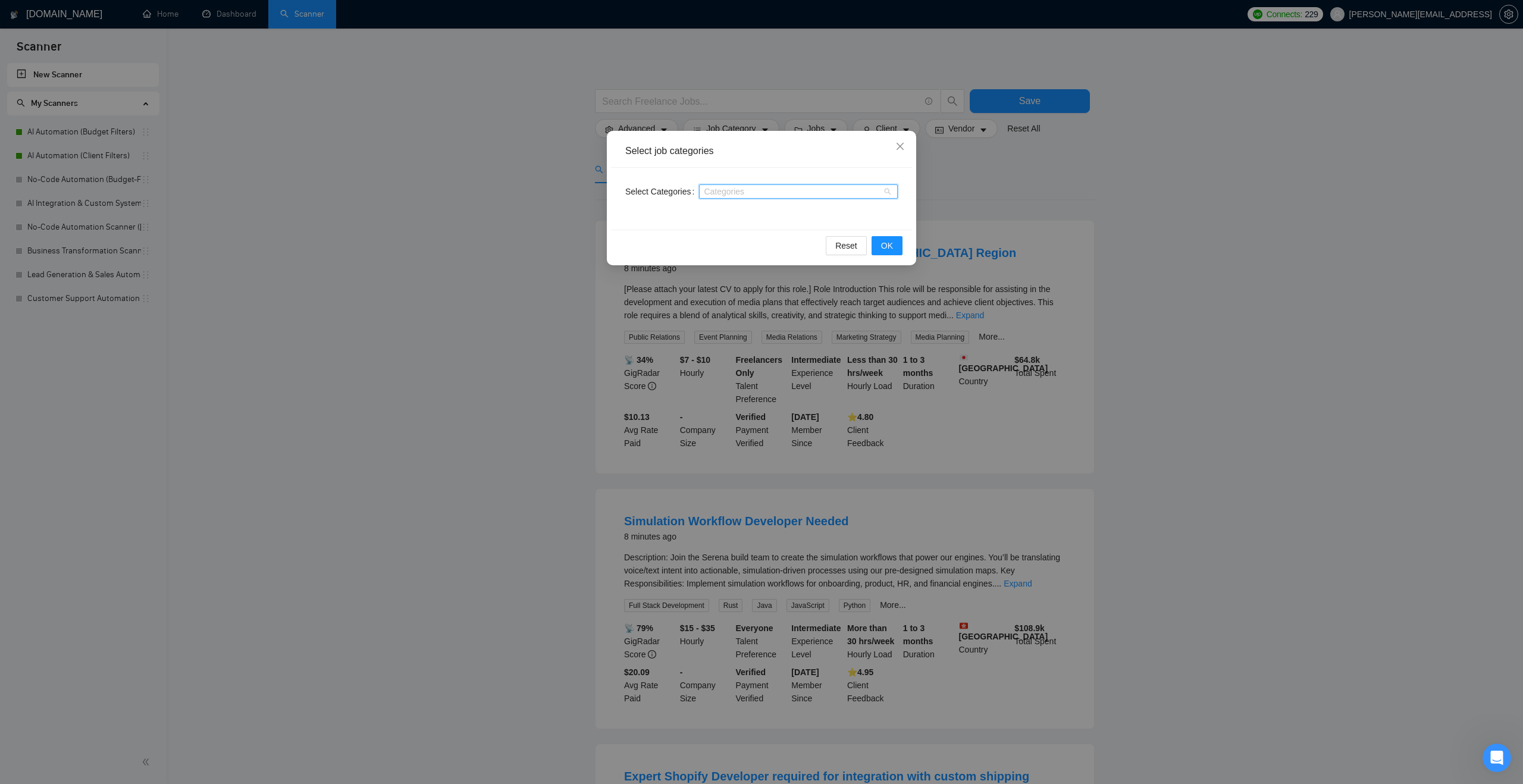
click at [897, 190] on div "Categories" at bounding box center [798, 191] width 198 height 14
click at [884, 193] on div "Categories" at bounding box center [798, 191] width 198 height 14
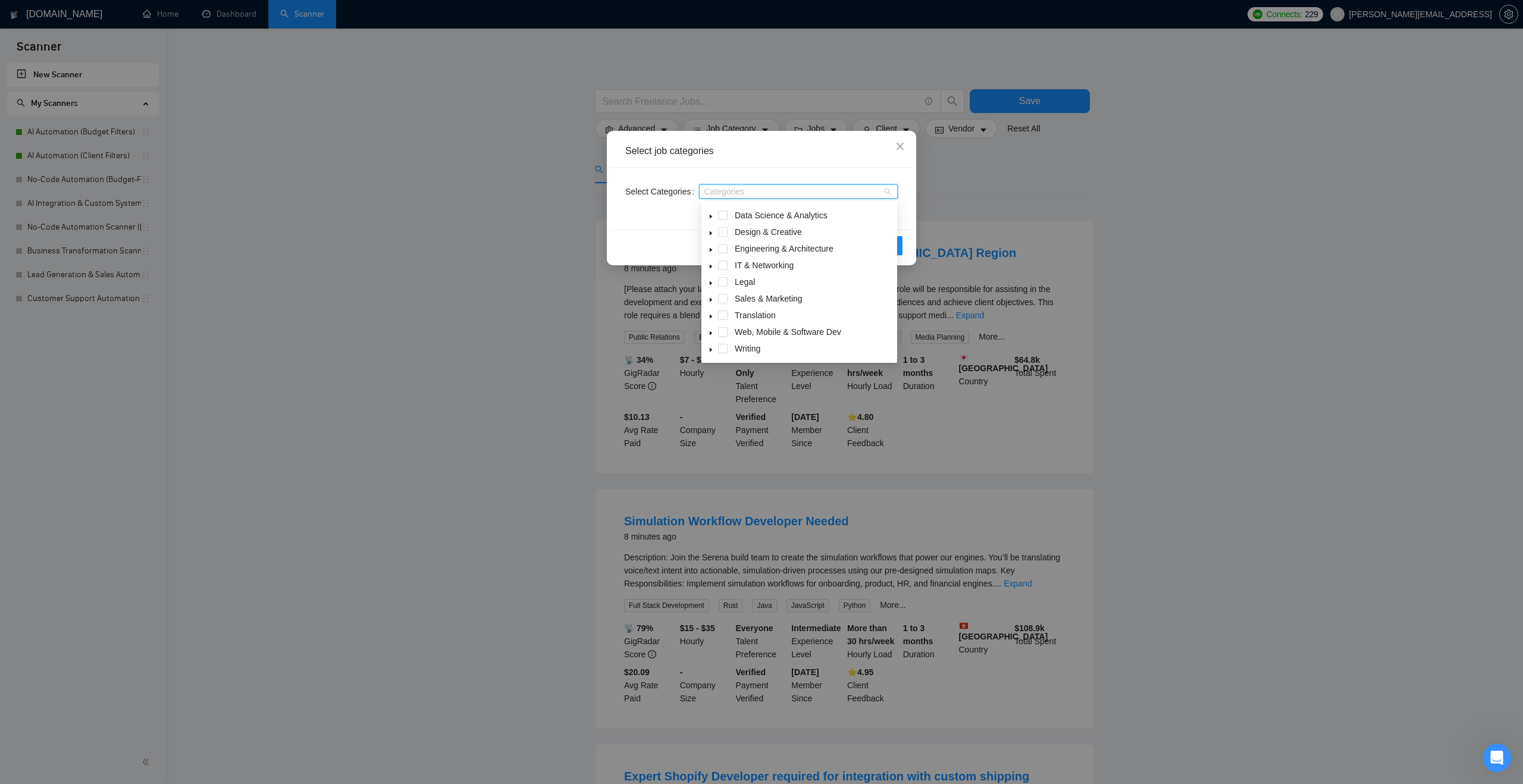
click at [714, 334] on icon "caret-down" at bounding box center [711, 334] width 6 height 6
click at [735, 296] on span at bounding box center [737, 295] width 9 height 9
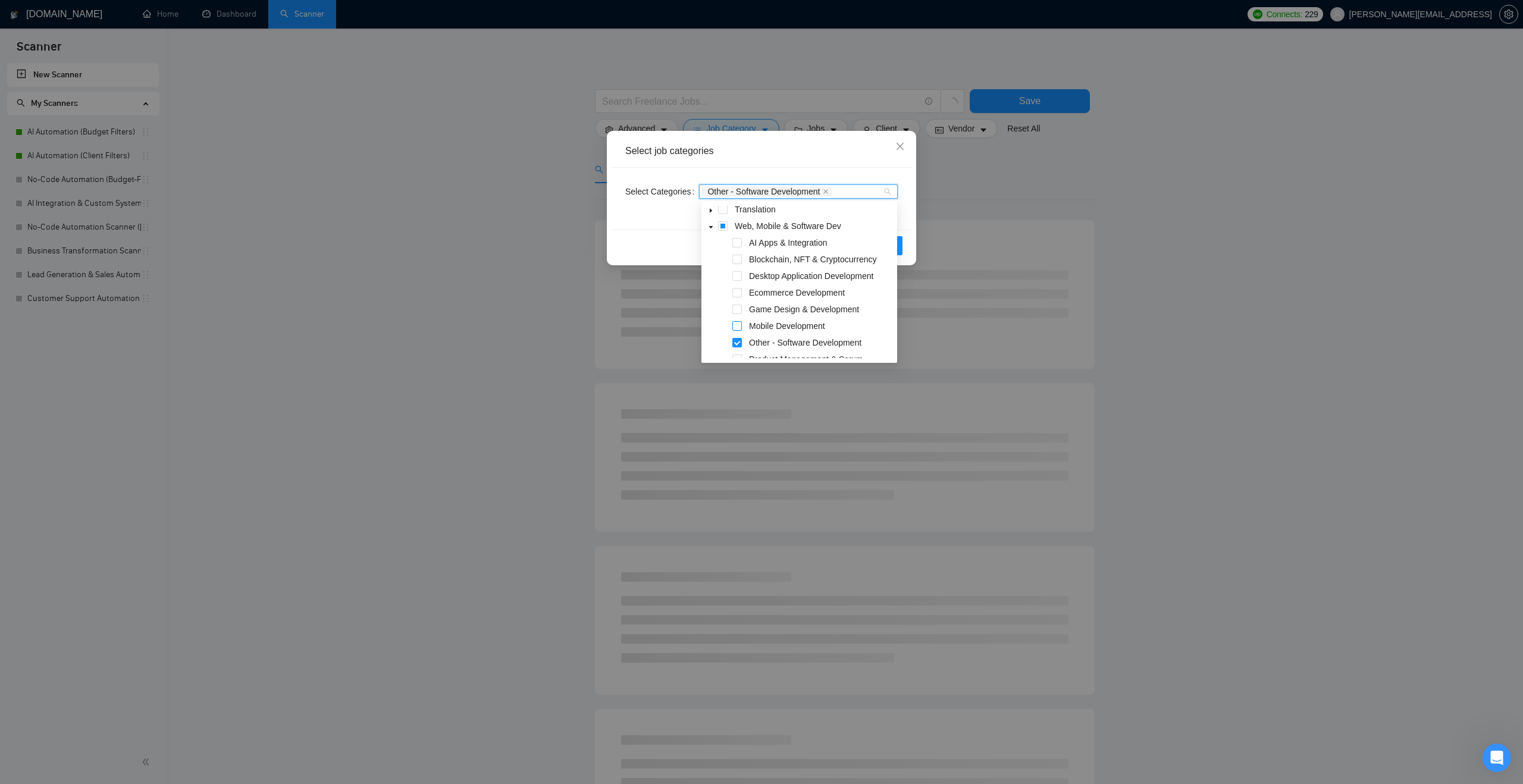
scroll to position [150, 0]
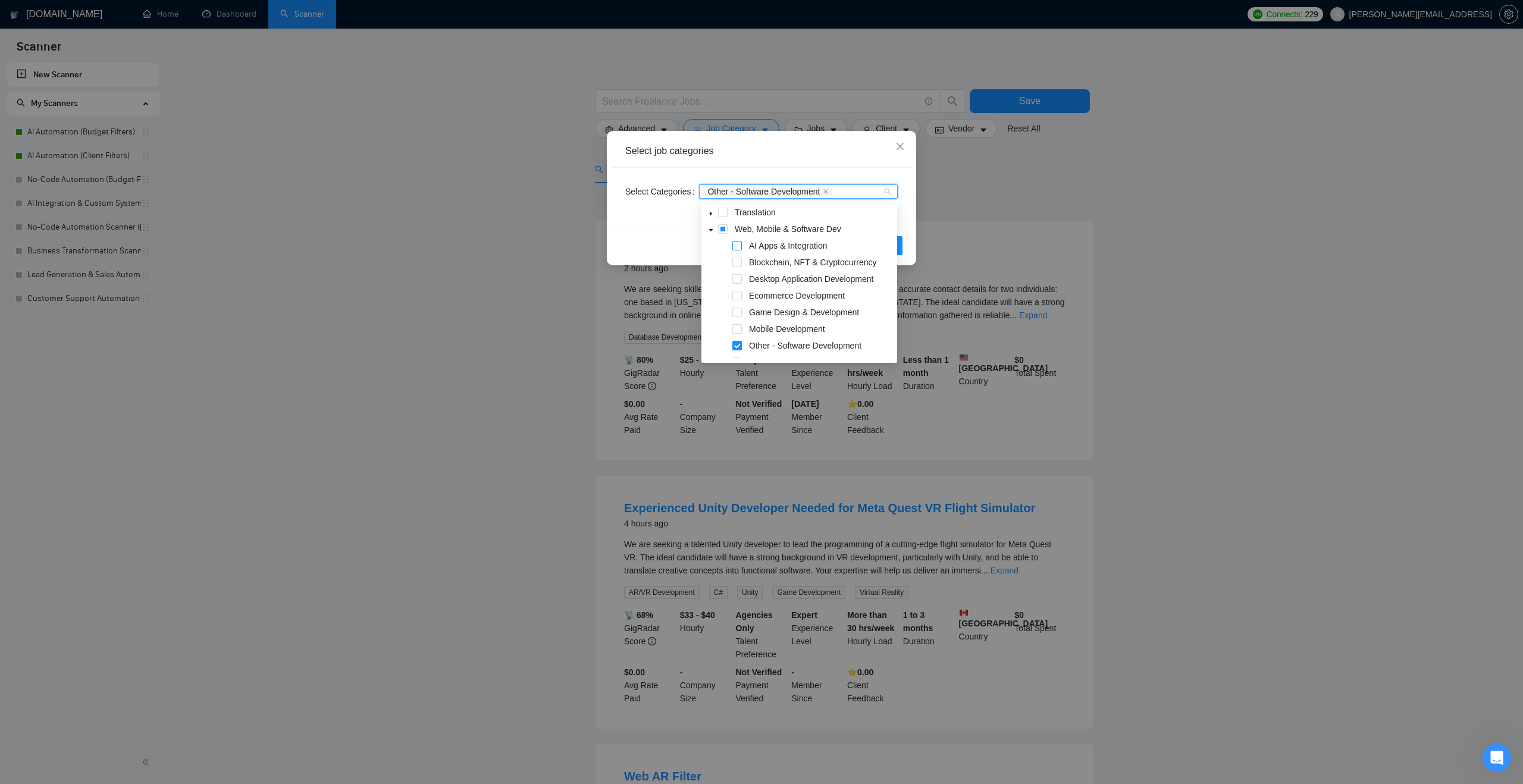
click at [738, 245] on span at bounding box center [737, 246] width 9 height 9
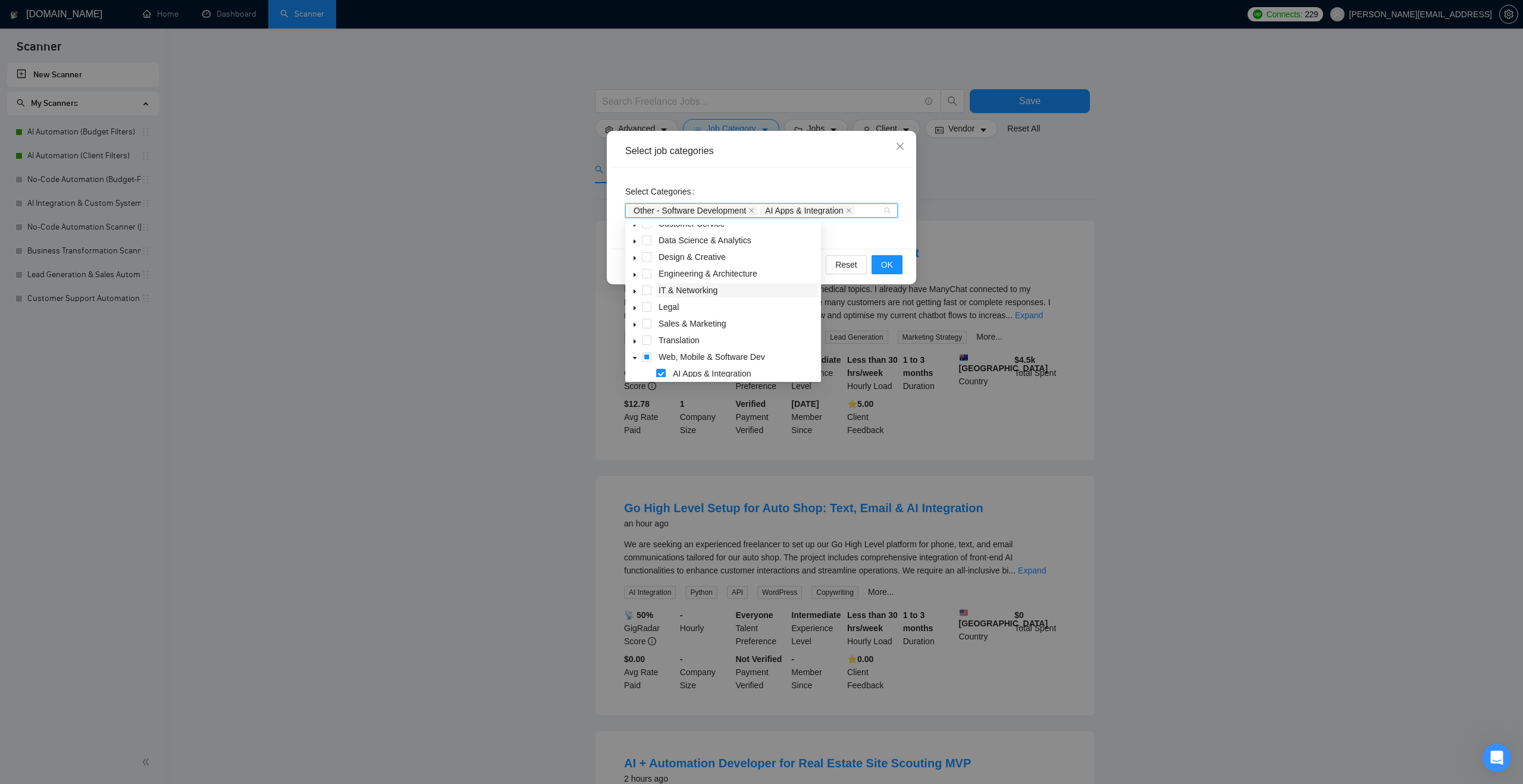
scroll to position [40, 0]
click at [633, 247] on span at bounding box center [635, 242] width 14 height 14
click at [660, 259] on span at bounding box center [661, 258] width 9 height 9
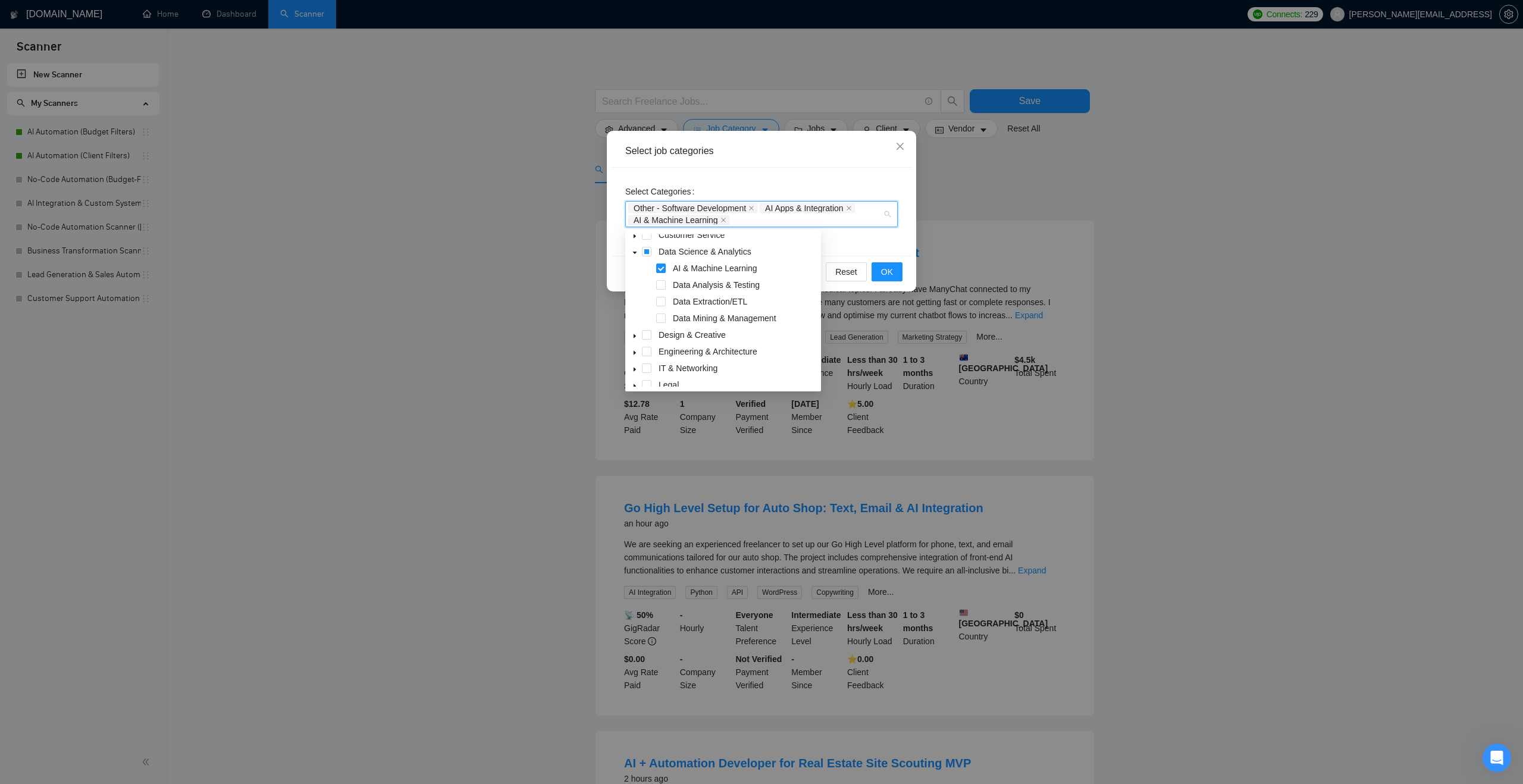
click at [635, 249] on span at bounding box center [635, 251] width 14 height 14
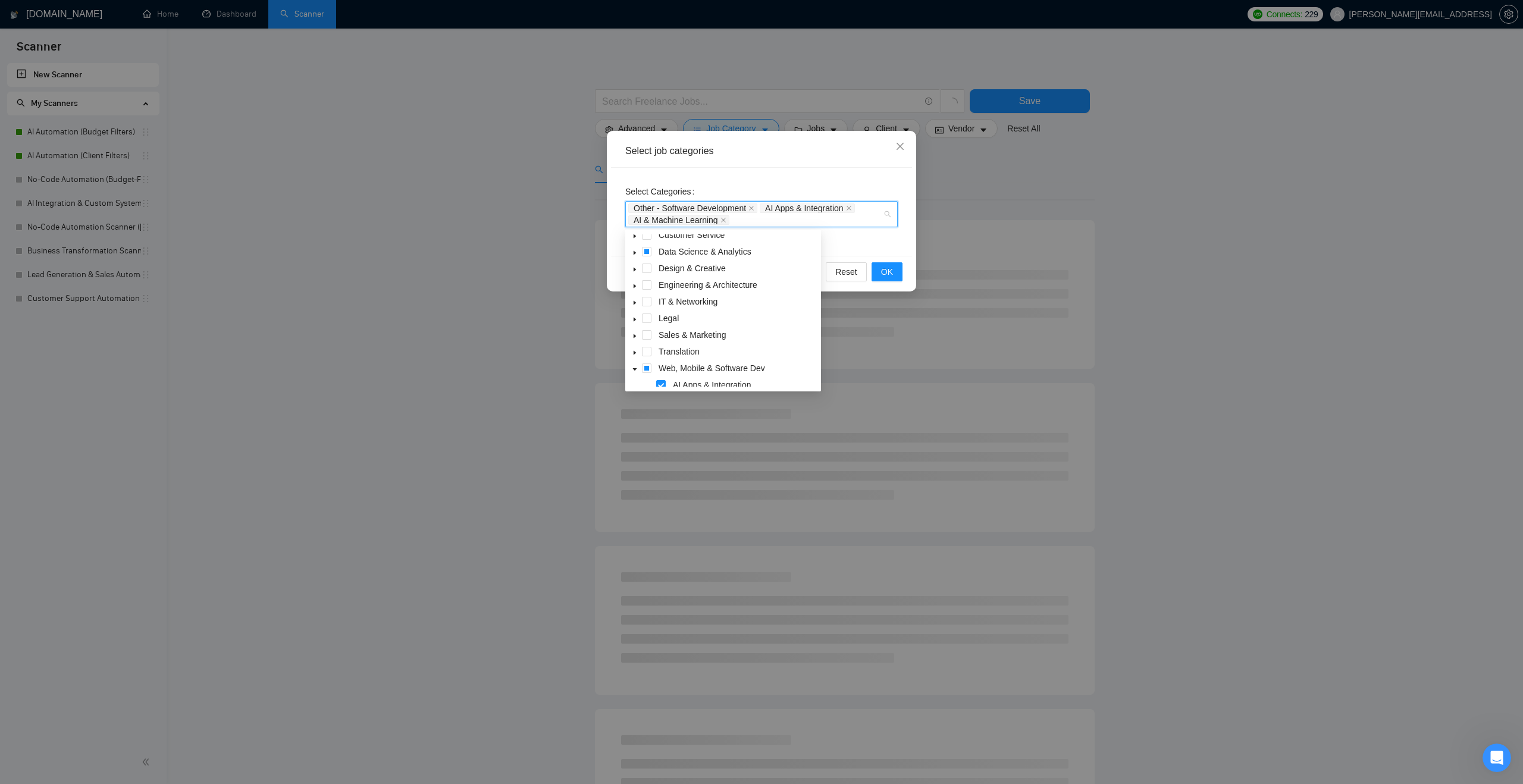
scroll to position [56, 0]
click at [639, 286] on span at bounding box center [635, 285] width 14 height 14
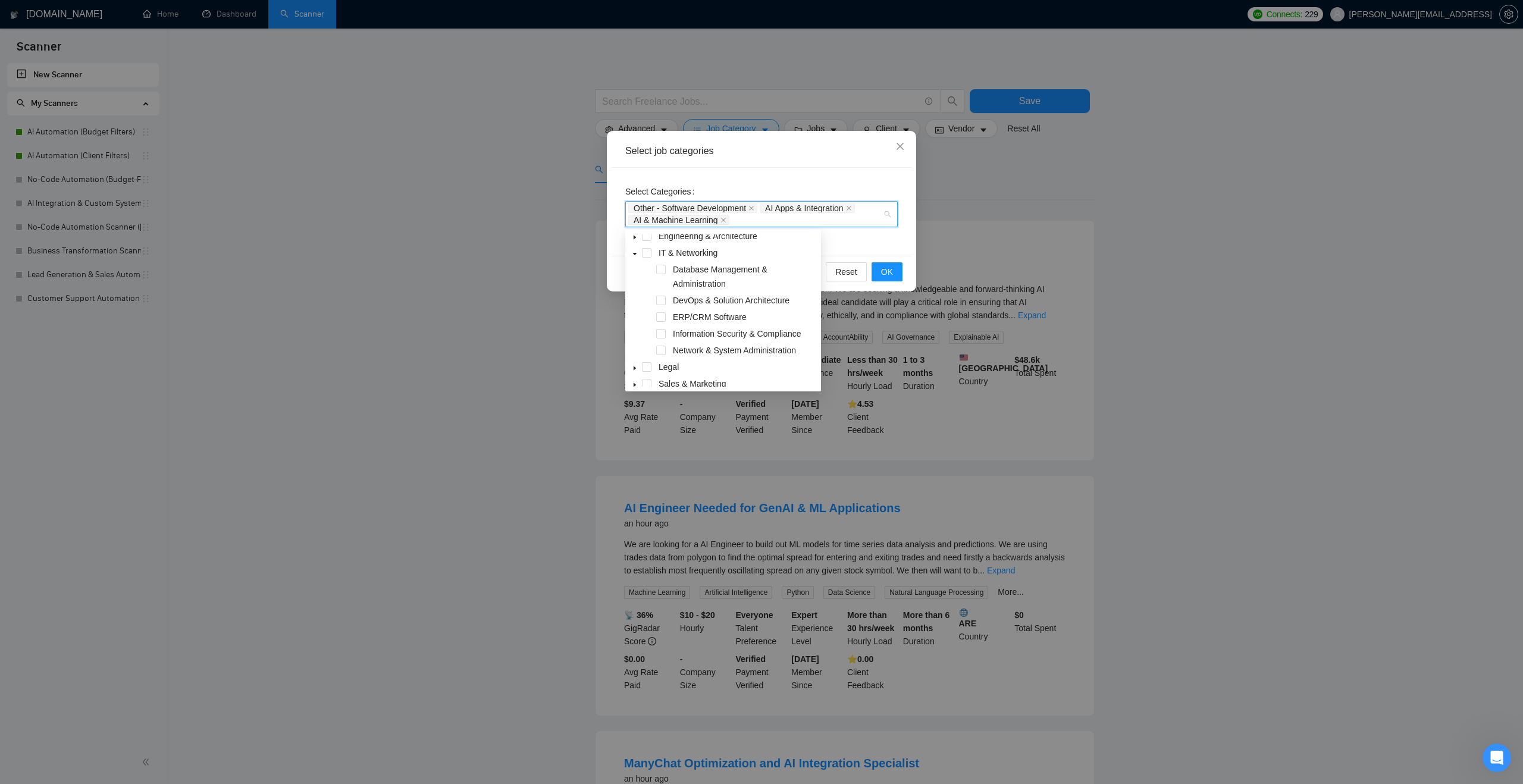
scroll to position [91, 0]
click at [635, 252] on icon "caret-down" at bounding box center [635, 251] width 4 height 2
click at [649, 311] on div "Translation" at bounding box center [723, 305] width 191 height 17
click at [633, 322] on icon "caret-down" at bounding box center [635, 322] width 6 height 6
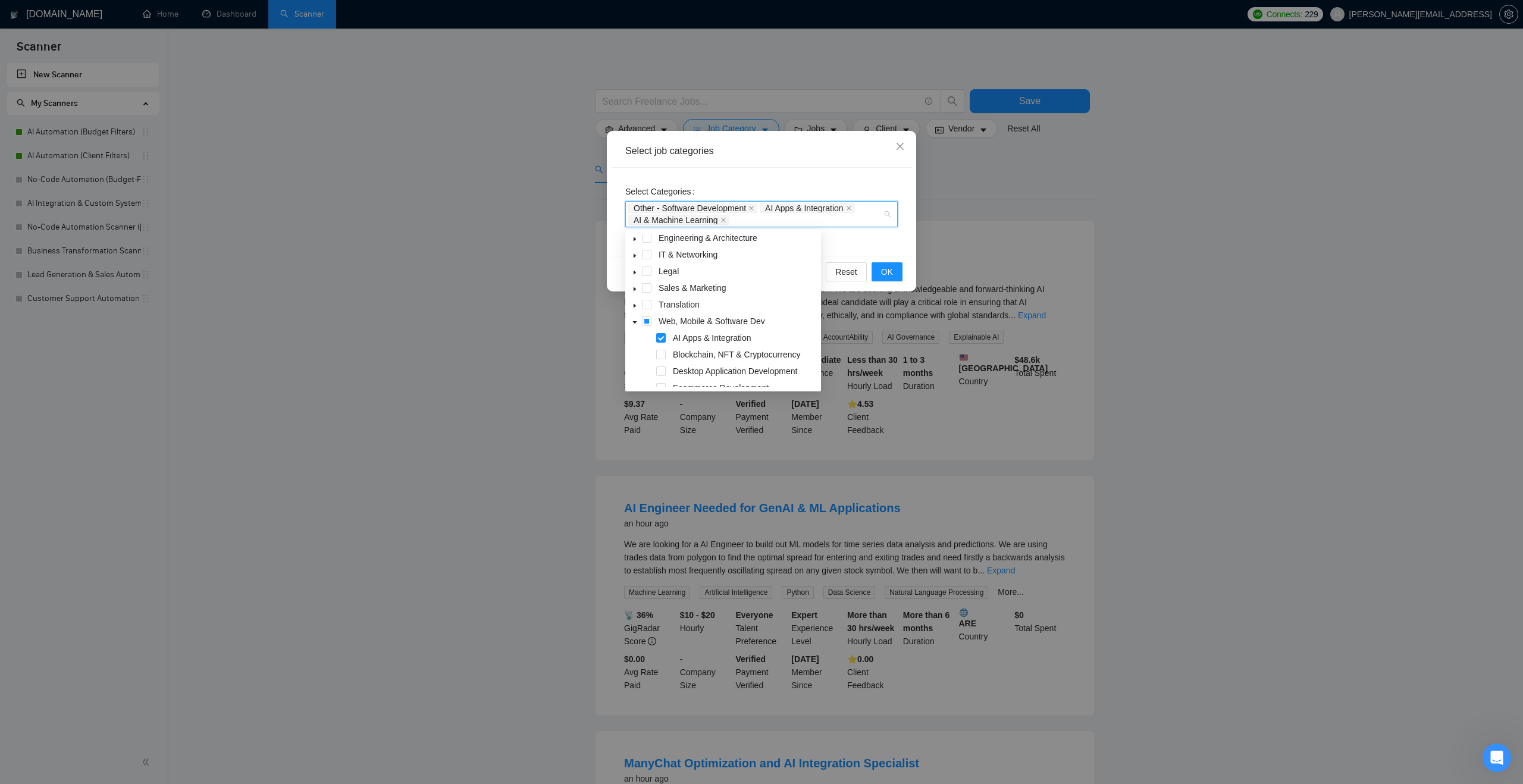
scroll to position [47, 0]
click at [862, 239] on div "Select Categories Other - Software Development AI Apps & Integration AI & Machi…" at bounding box center [761, 211] width 301 height 88
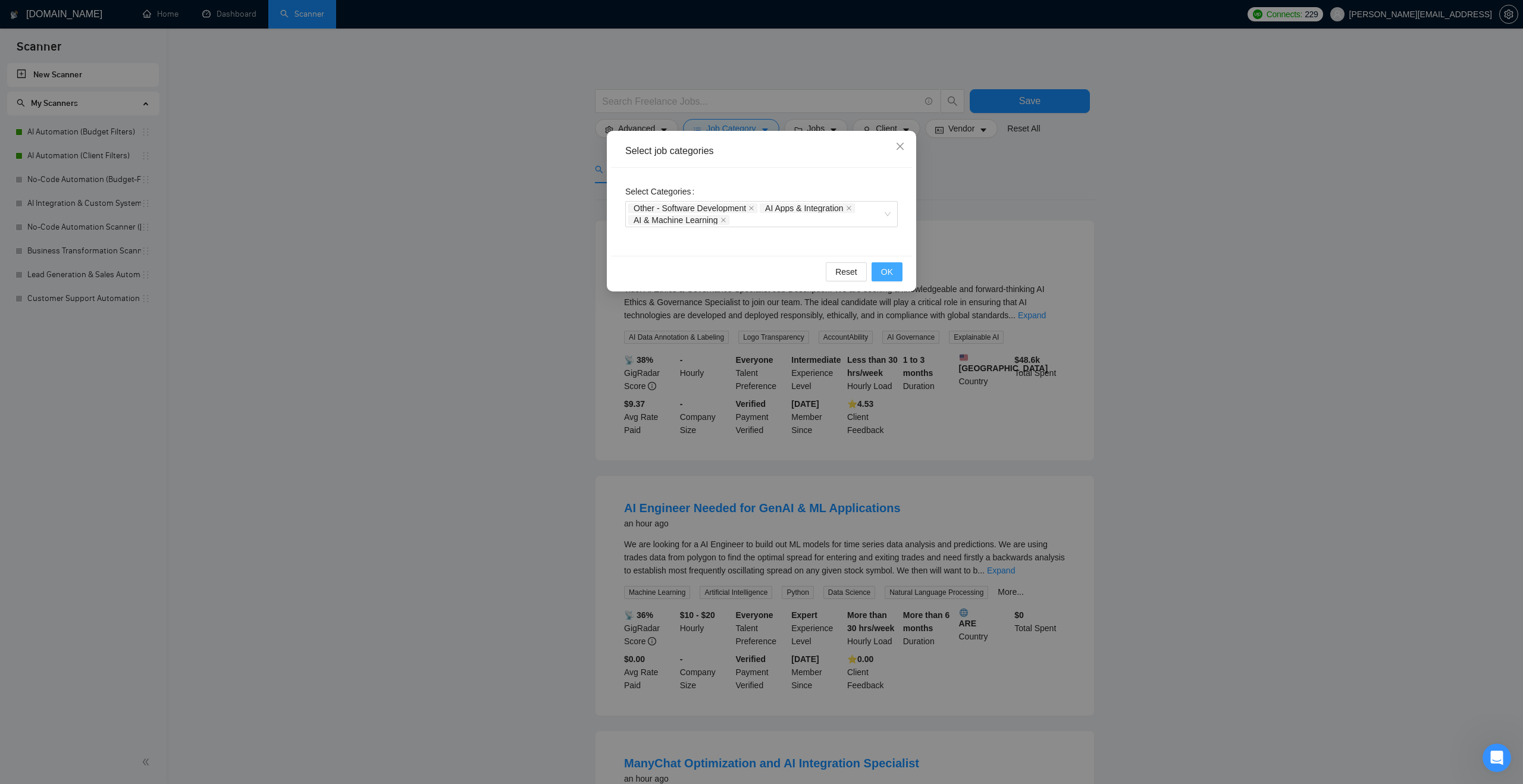
click at [891, 270] on span "OK" at bounding box center [887, 272] width 12 height 13
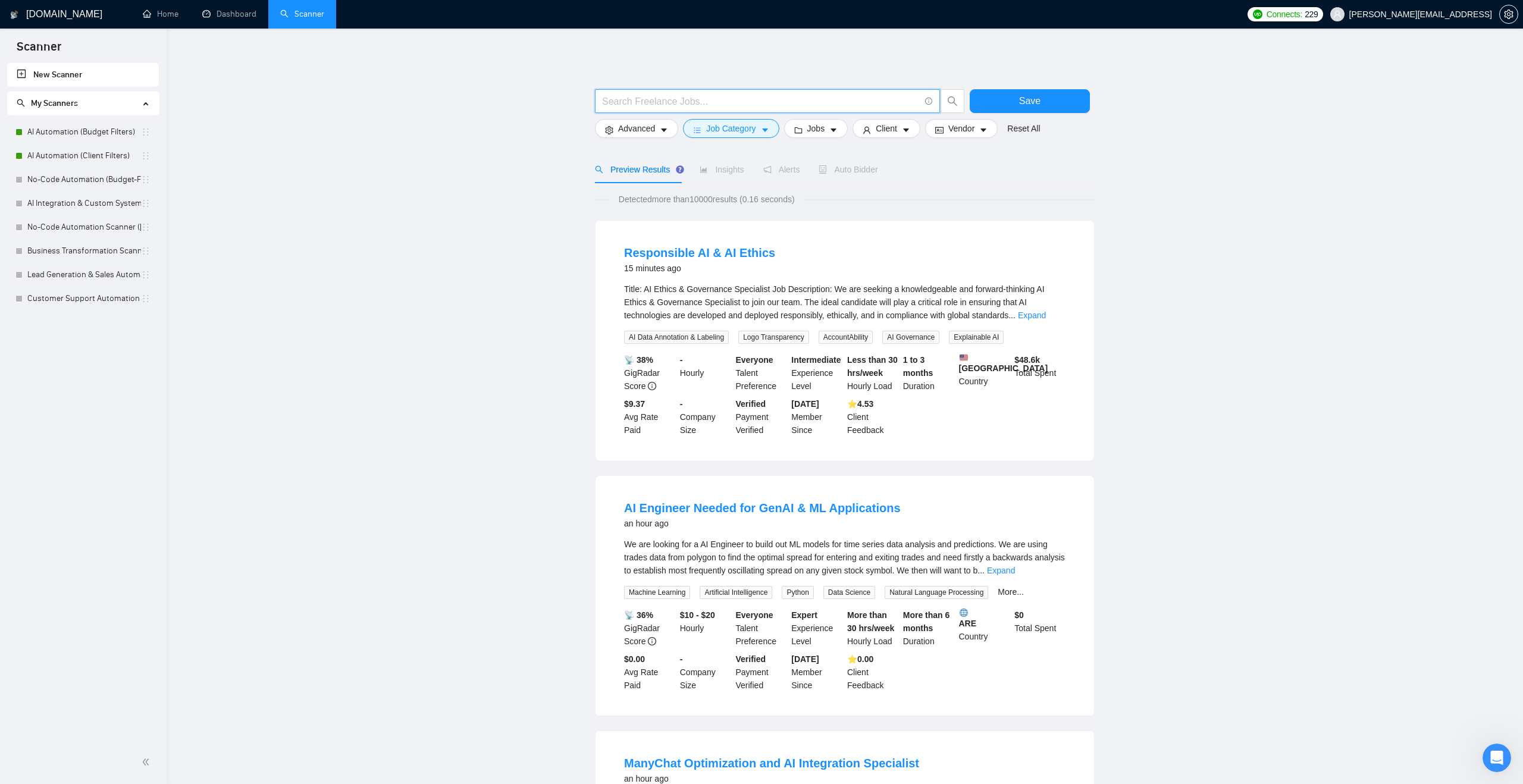
click at [690, 102] on input "text" at bounding box center [761, 101] width 318 height 15
type input "f"
drag, startPoint x: 693, startPoint y: 102, endPoint x: 524, endPoint y: 103, distance: 169.0
click at [524, 102] on main ""web app" | app*) Save Advanced Job Category Jobs Client Vendor Reset All Previ…" at bounding box center [845, 795] width 1318 height 1496
click at [447, 122] on main "SaaS | MVP Save Advanced Job Category Jobs Client Vendor Reset All Preview Resu…" at bounding box center [845, 795] width 1318 height 1496
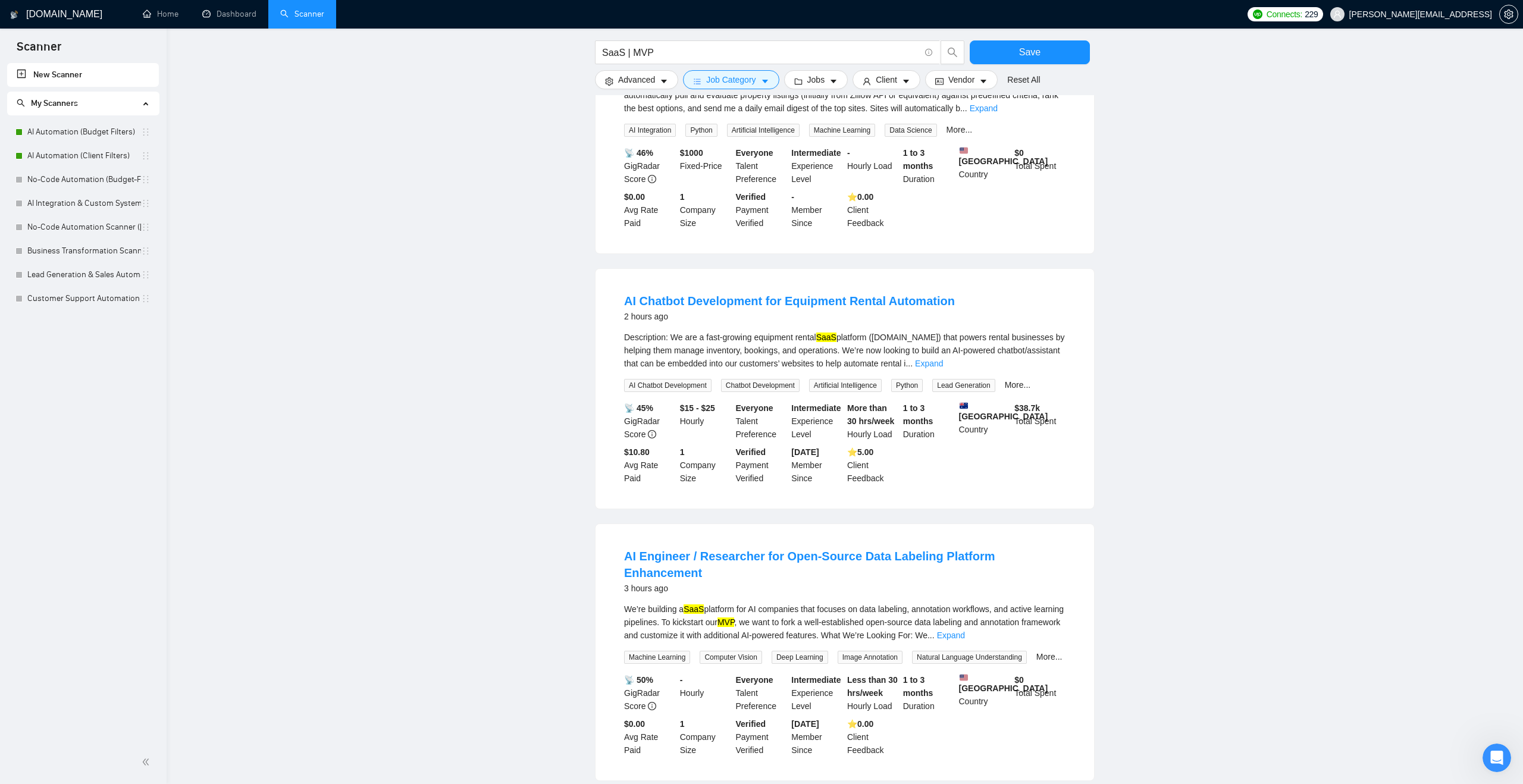
scroll to position [209, 0]
click at [943, 367] on link "Expand" at bounding box center [929, 362] width 28 height 9
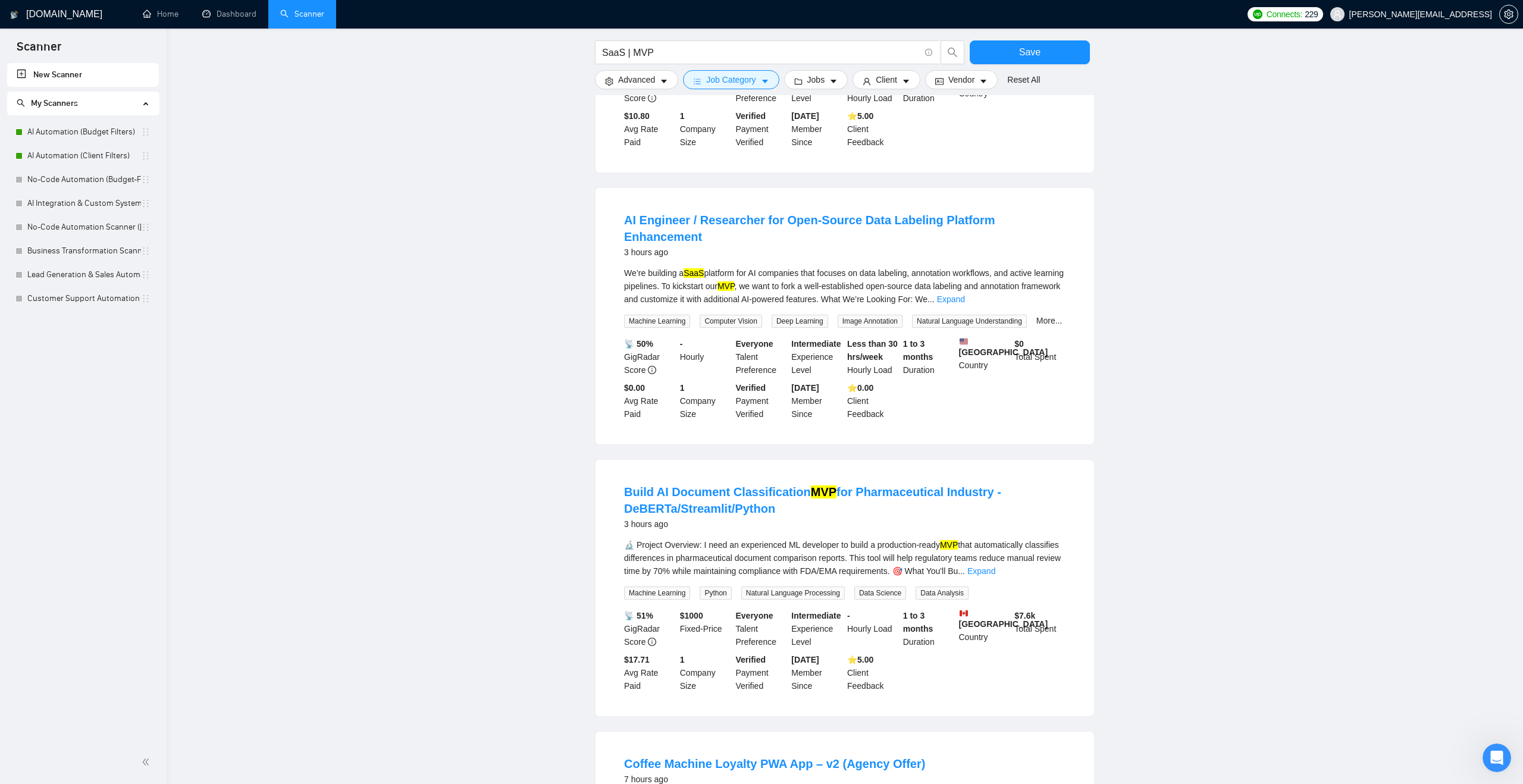
scroll to position [676, 0]
click at [676, 55] on input "SaaS | MVP" at bounding box center [761, 52] width 318 height 15
click at [504, 107] on main "SaaS | MVP | Platform Save Advanced Job Category Jobs Client Vendor Reset All P…" at bounding box center [845, 192] width 1318 height 1641
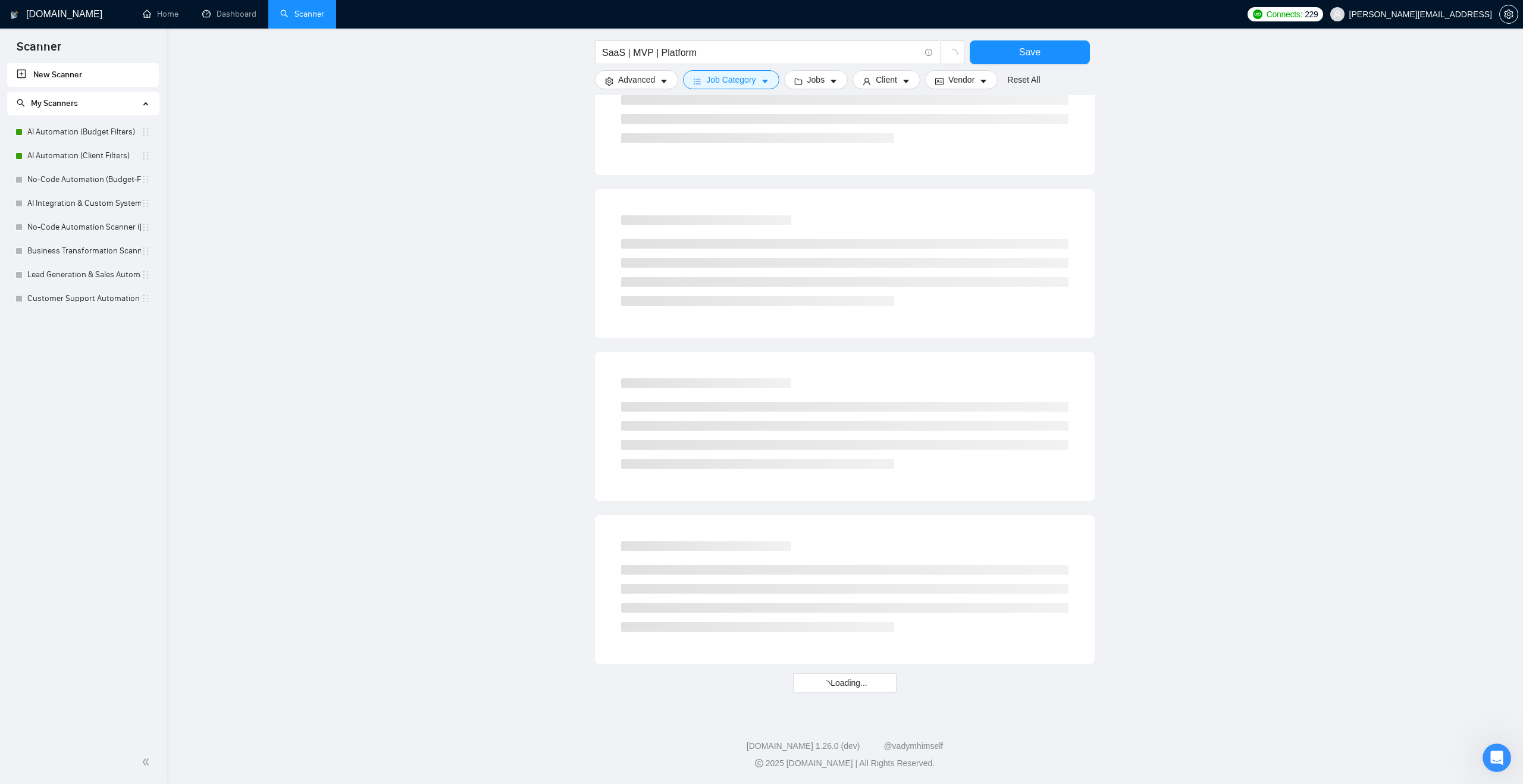
scroll to position [0, 0]
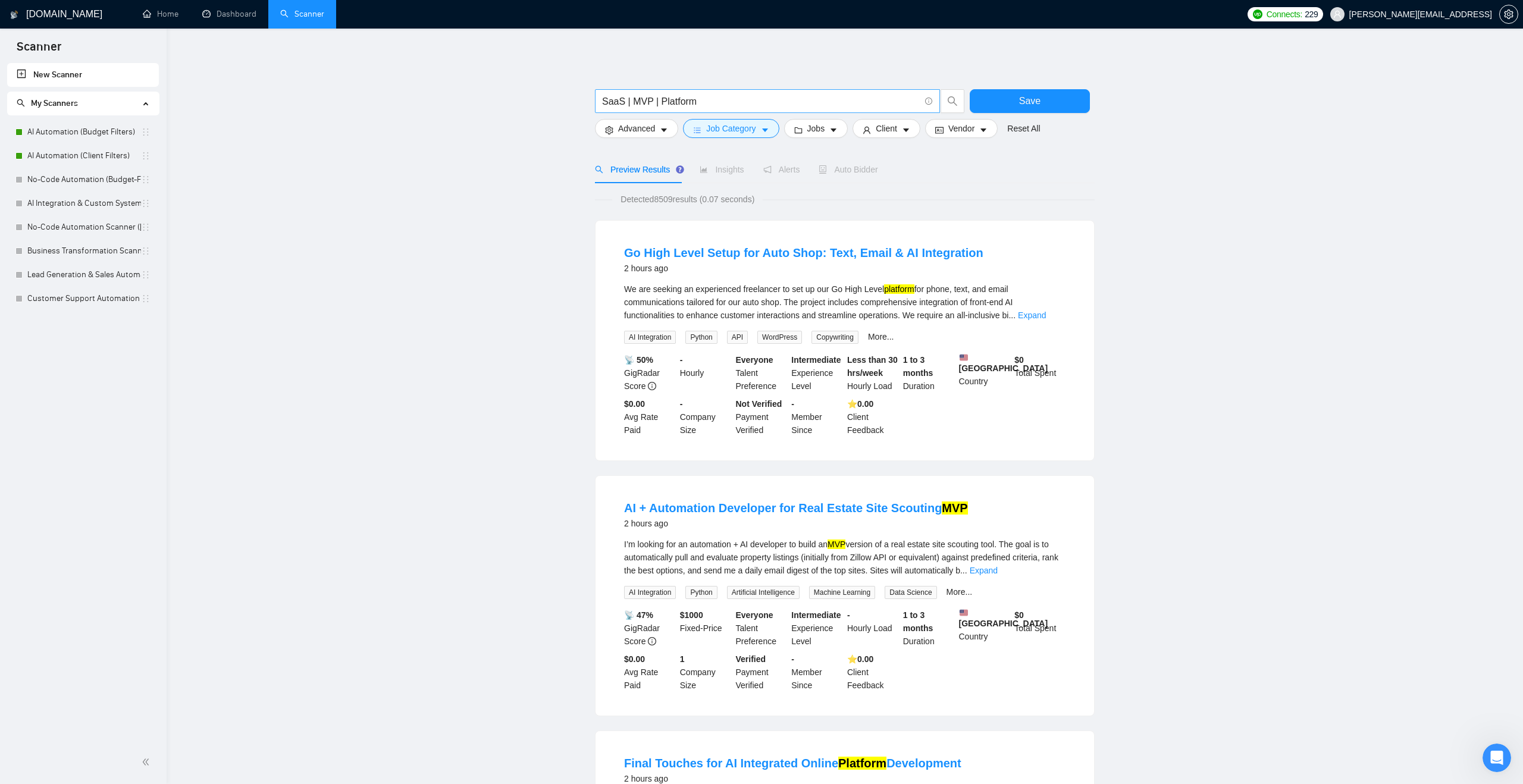
click at [736, 97] on input "SaaS | MVP | Platform" at bounding box center [761, 101] width 318 height 15
click at [667, 102] on input "SaaS | MVP | Platform | Prototype" at bounding box center [761, 101] width 318 height 15
click at [575, 138] on main "SaaS | MVP | Prototype Save Advanced Job Category Jobs Client Vendor Reset All …" at bounding box center [845, 778] width 1318 height 1463
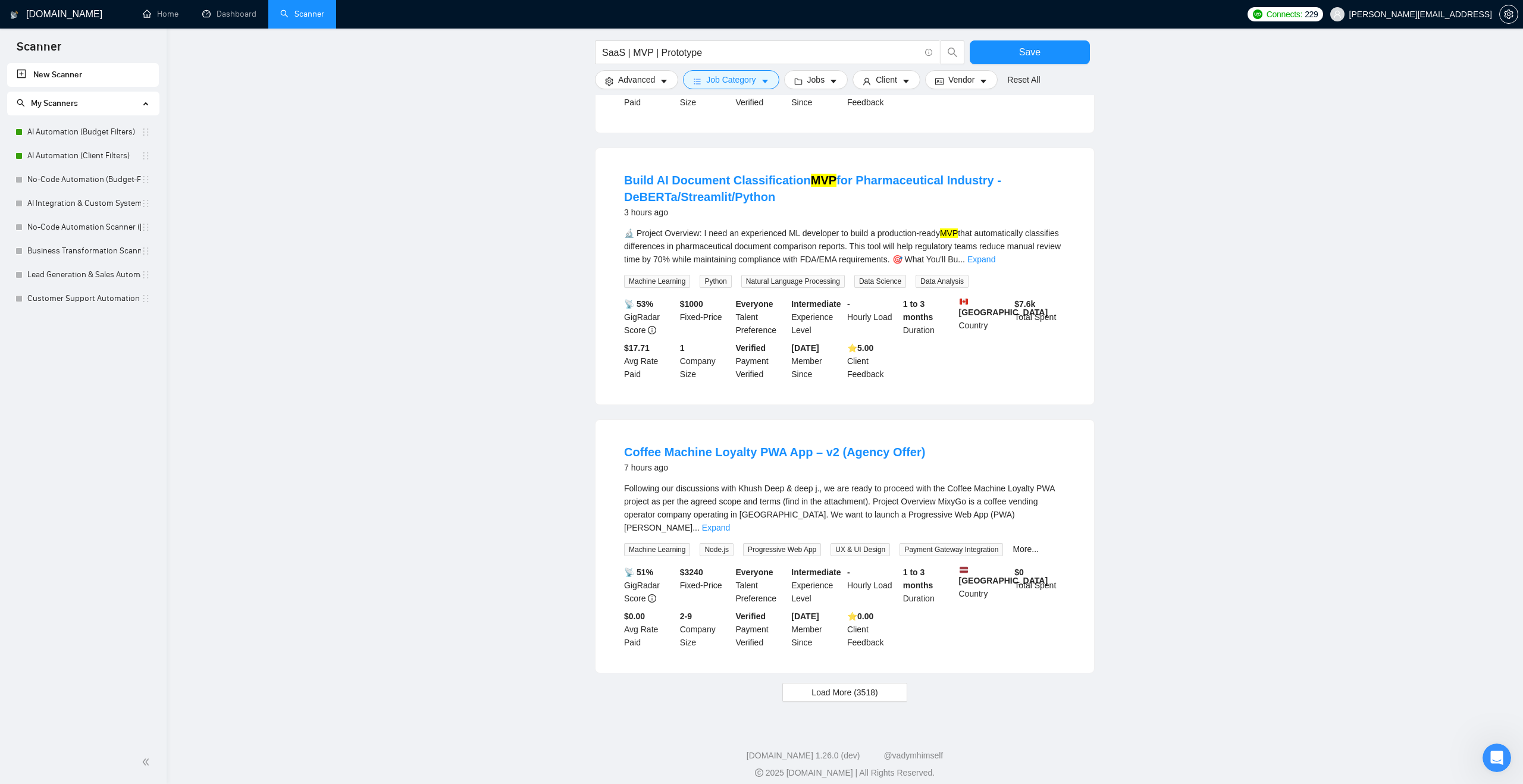
scroll to position [861, 0]
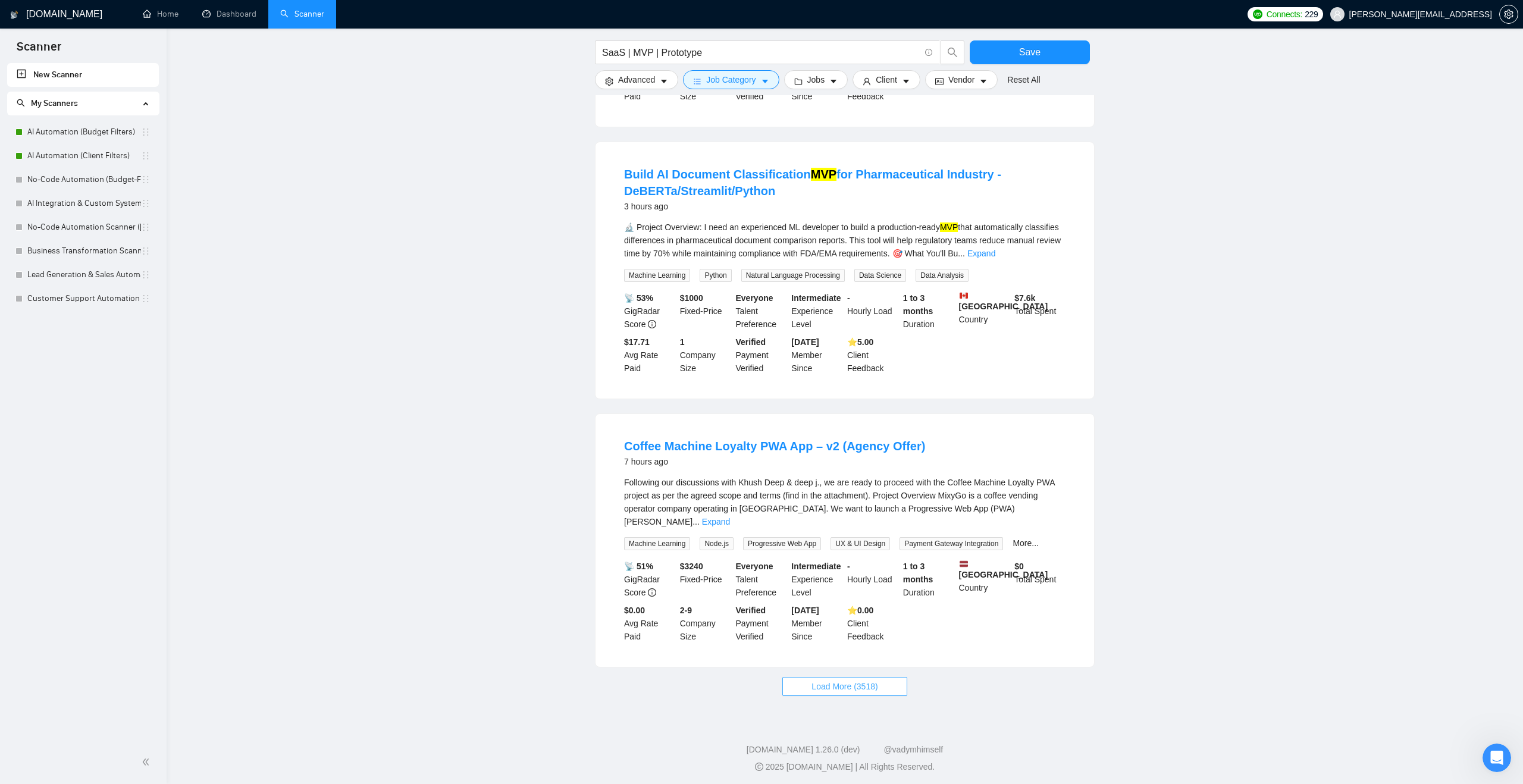
click at [824, 688] on span "Load More (3518)" at bounding box center [845, 687] width 66 height 13
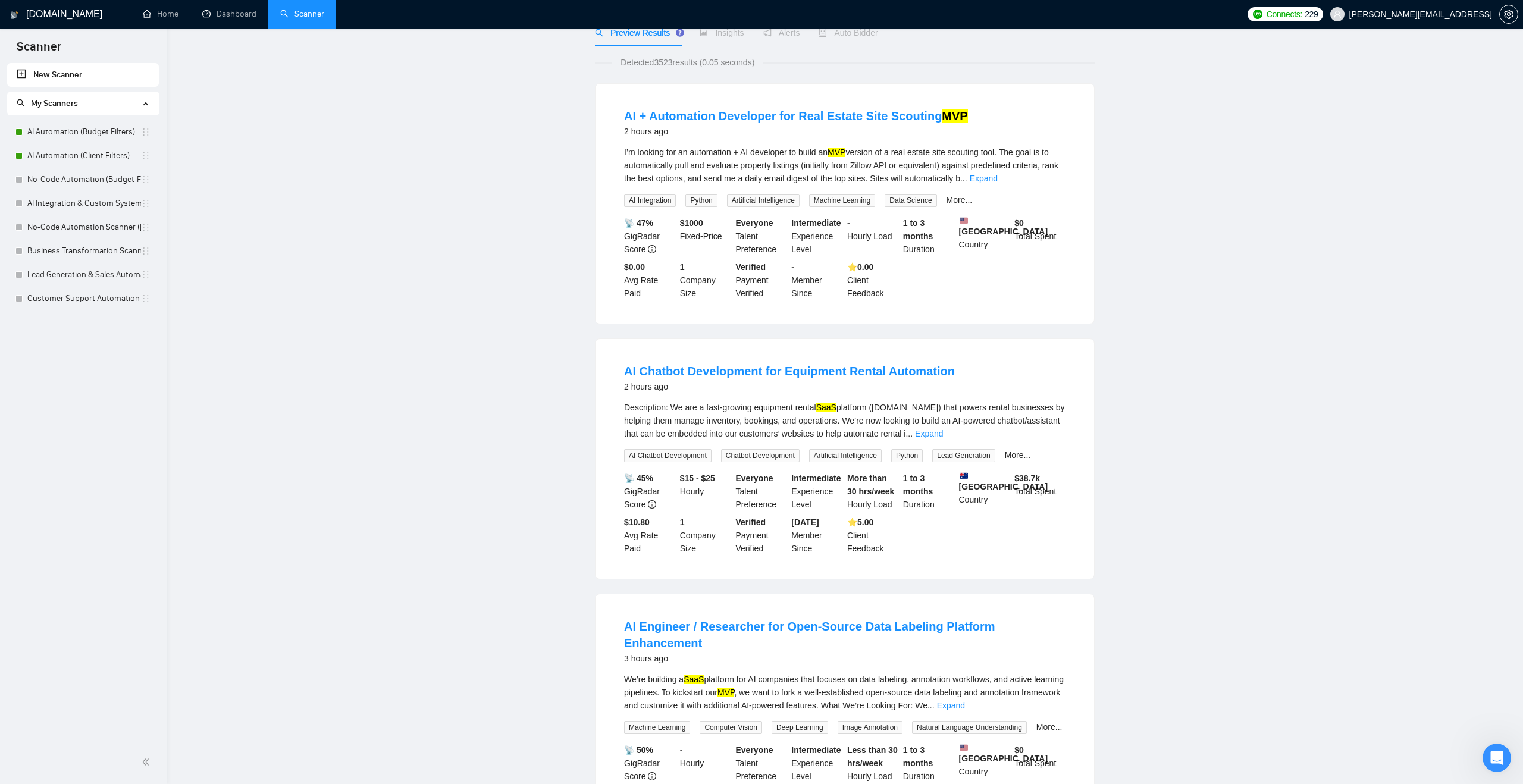
scroll to position [0, 0]
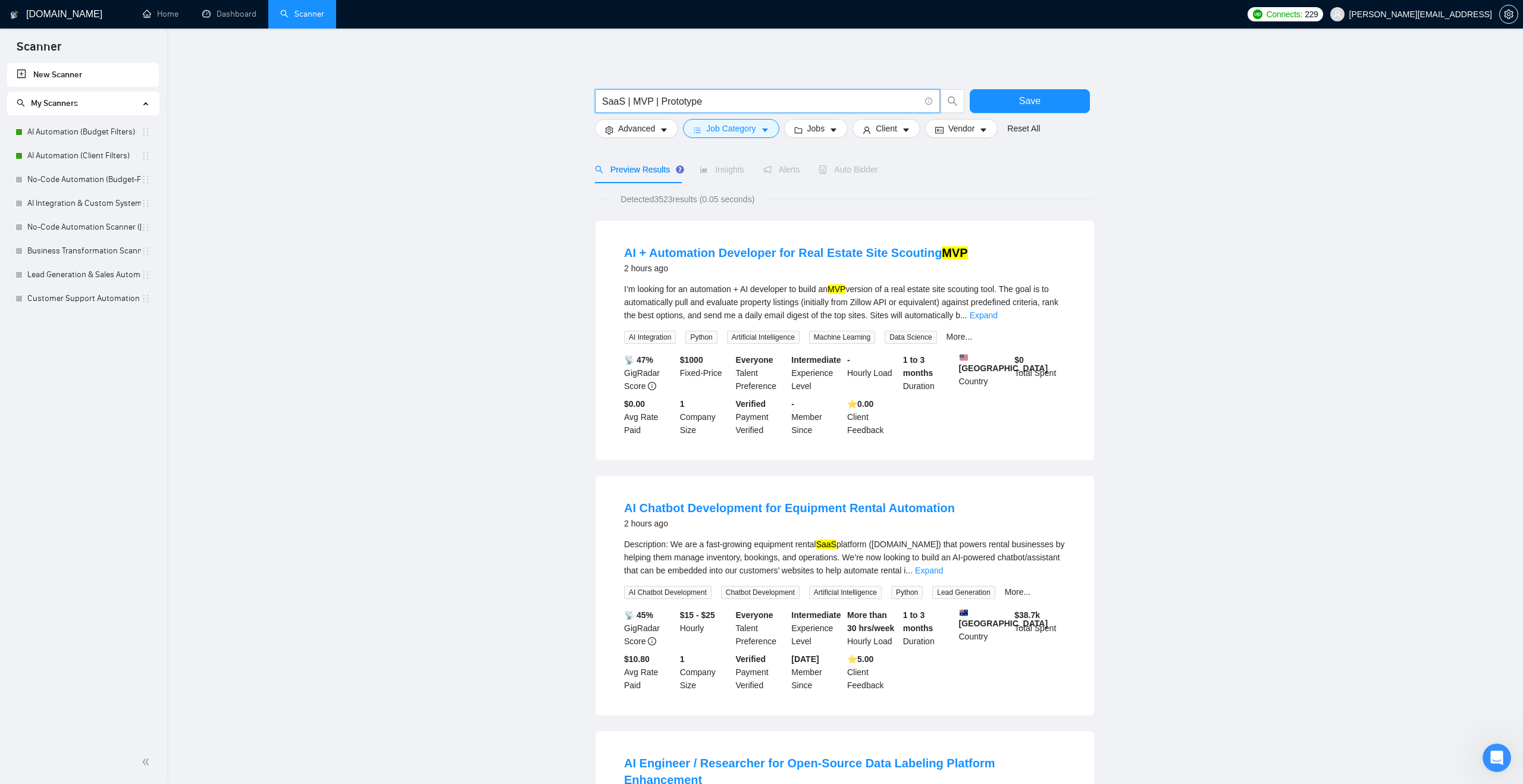
click at [719, 98] on input "SaaS | MVP | Prototype" at bounding box center [761, 101] width 318 height 15
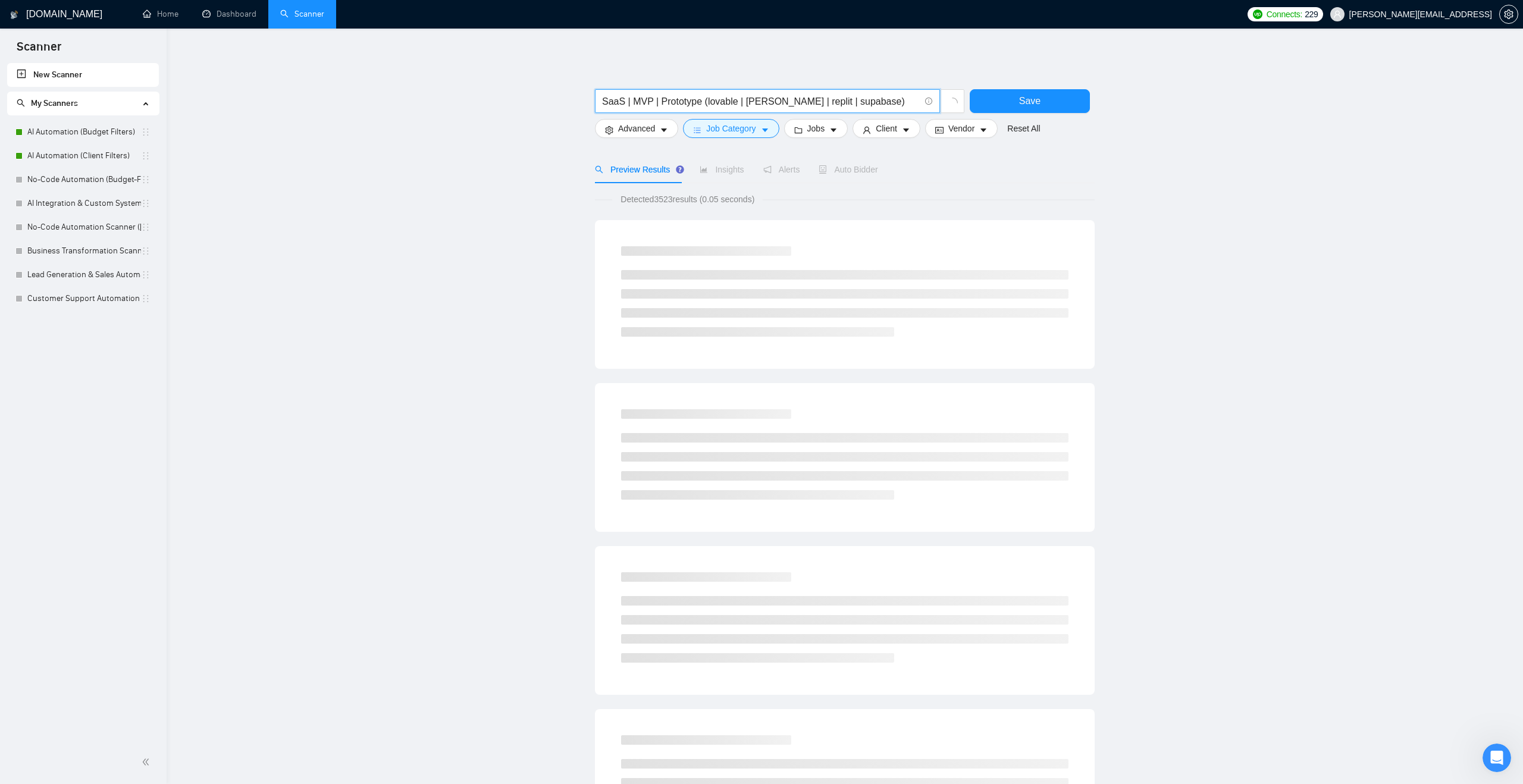
click at [752, 102] on input "SaaS | MVP | Prototype (lovable | [PERSON_NAME] | replit | supabase)" at bounding box center [761, 101] width 318 height 15
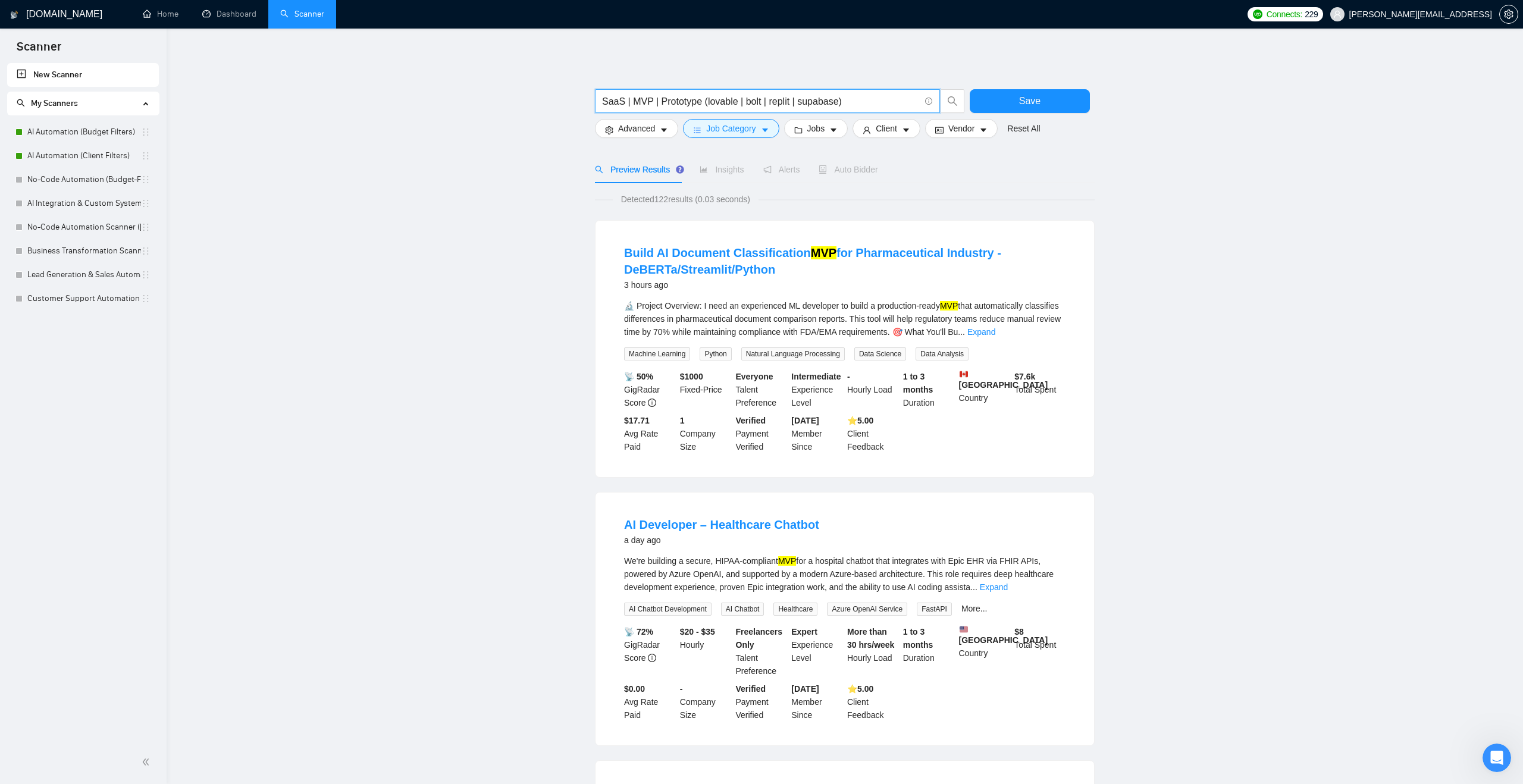
click at [685, 62] on div "SaaS | MVP | Prototype (lovable | bolt | replit | supabase) Save Advanced Job C…" at bounding box center [845, 793] width 499 height 1493
click at [704, 100] on input "SaaS | MVP | Prototype (lovable | bolt | replit | supabase)" at bounding box center [761, 101] width 318 height 15
click at [518, 143] on main "SaaS | MVP | Prototype | (lovable | bolt | replit | supabase) Save Advanced Job…" at bounding box center [845, 793] width 1318 height 1493
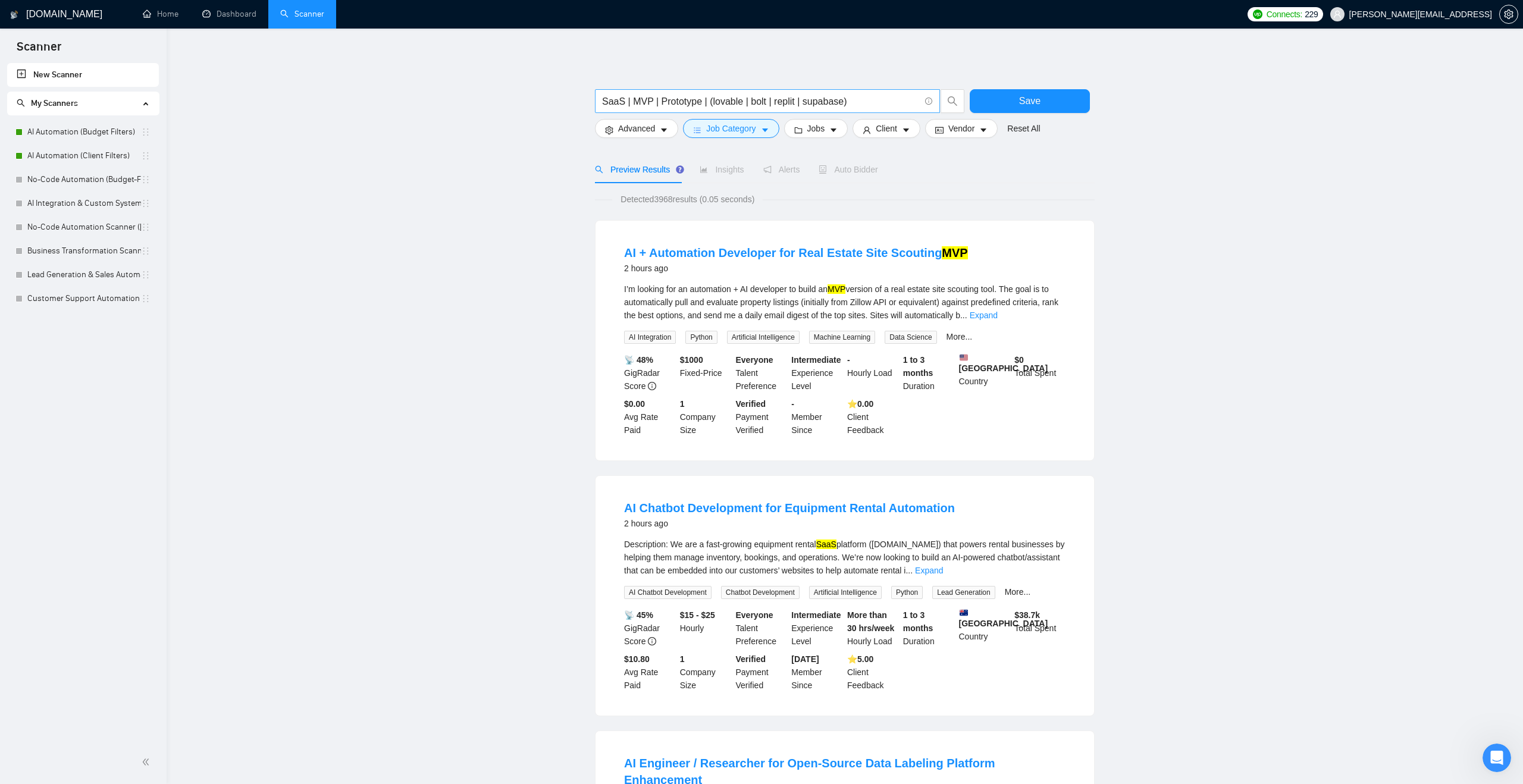
click at [707, 100] on input "SaaS | MVP | Prototype | (lovable | bolt | replit | supabase)" at bounding box center [761, 101] width 318 height 15
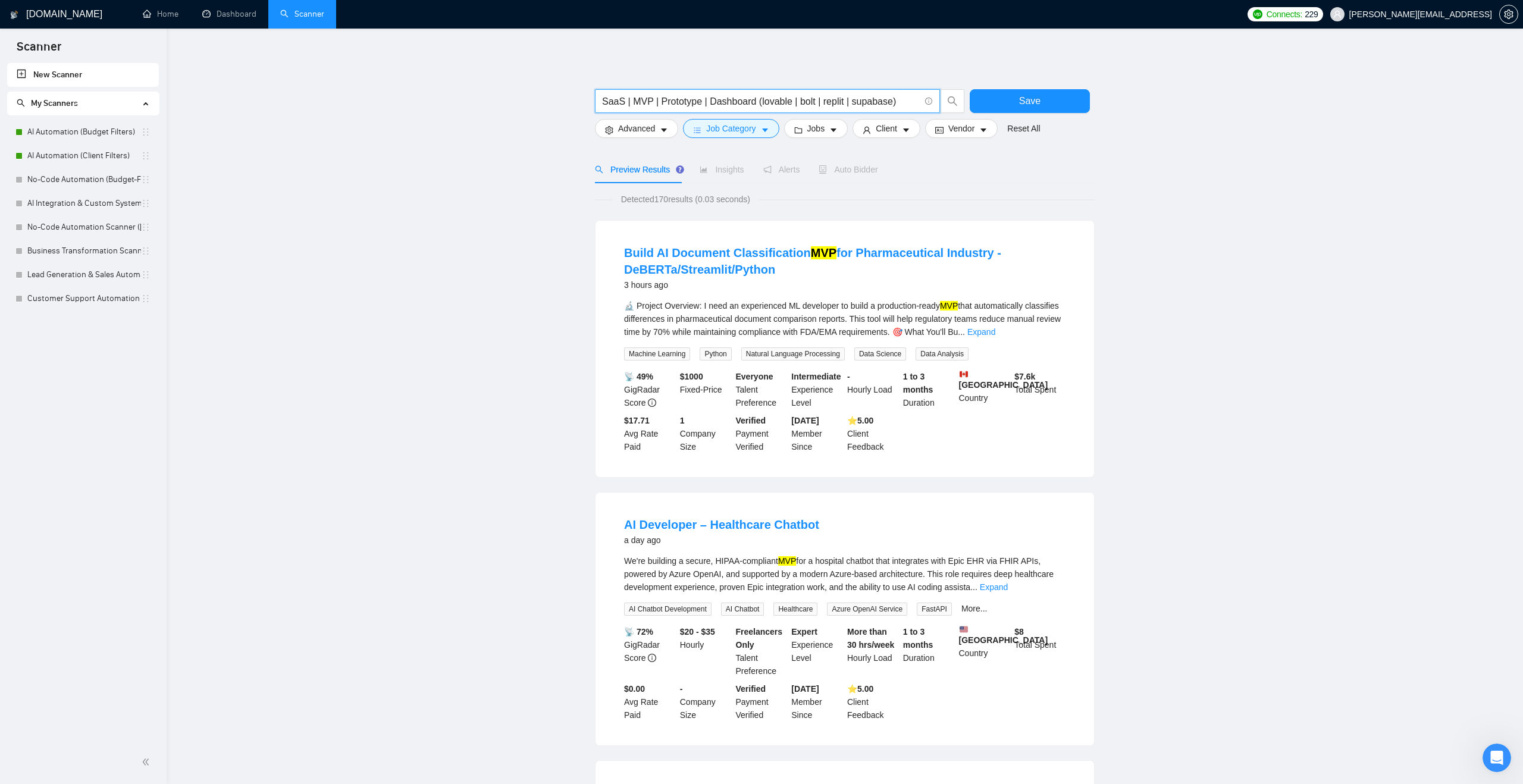
click at [759, 104] on input "SaaS | MVP | Prototype | Dashboard (lovable | bolt | replit | supabase)" at bounding box center [761, 101] width 318 height 15
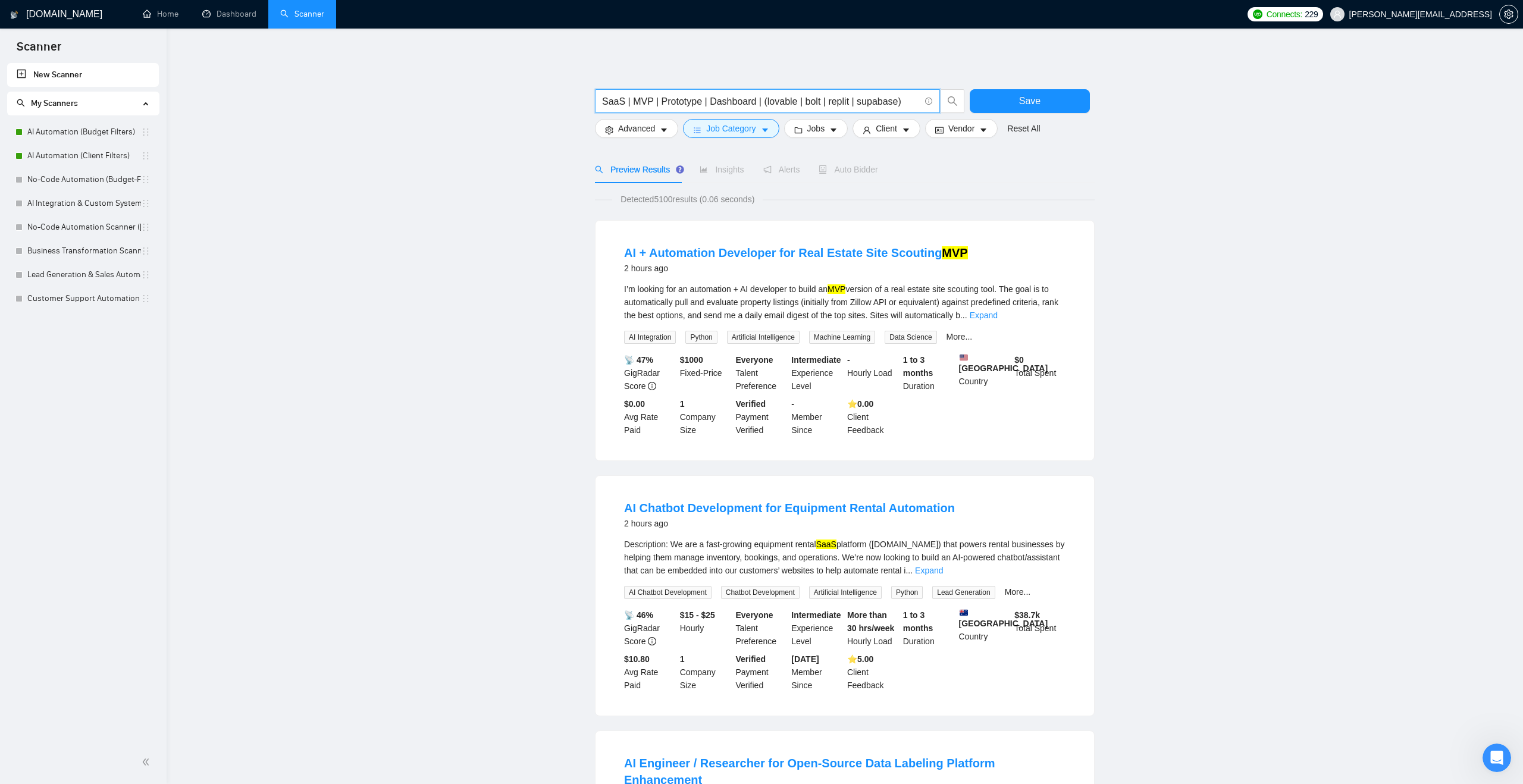
type input "SaaS | MVP | Prototype | Dashboard | (lovable | bolt | replit | supabase)"
click at [1010, 109] on button "Save" at bounding box center [1030, 101] width 120 height 24
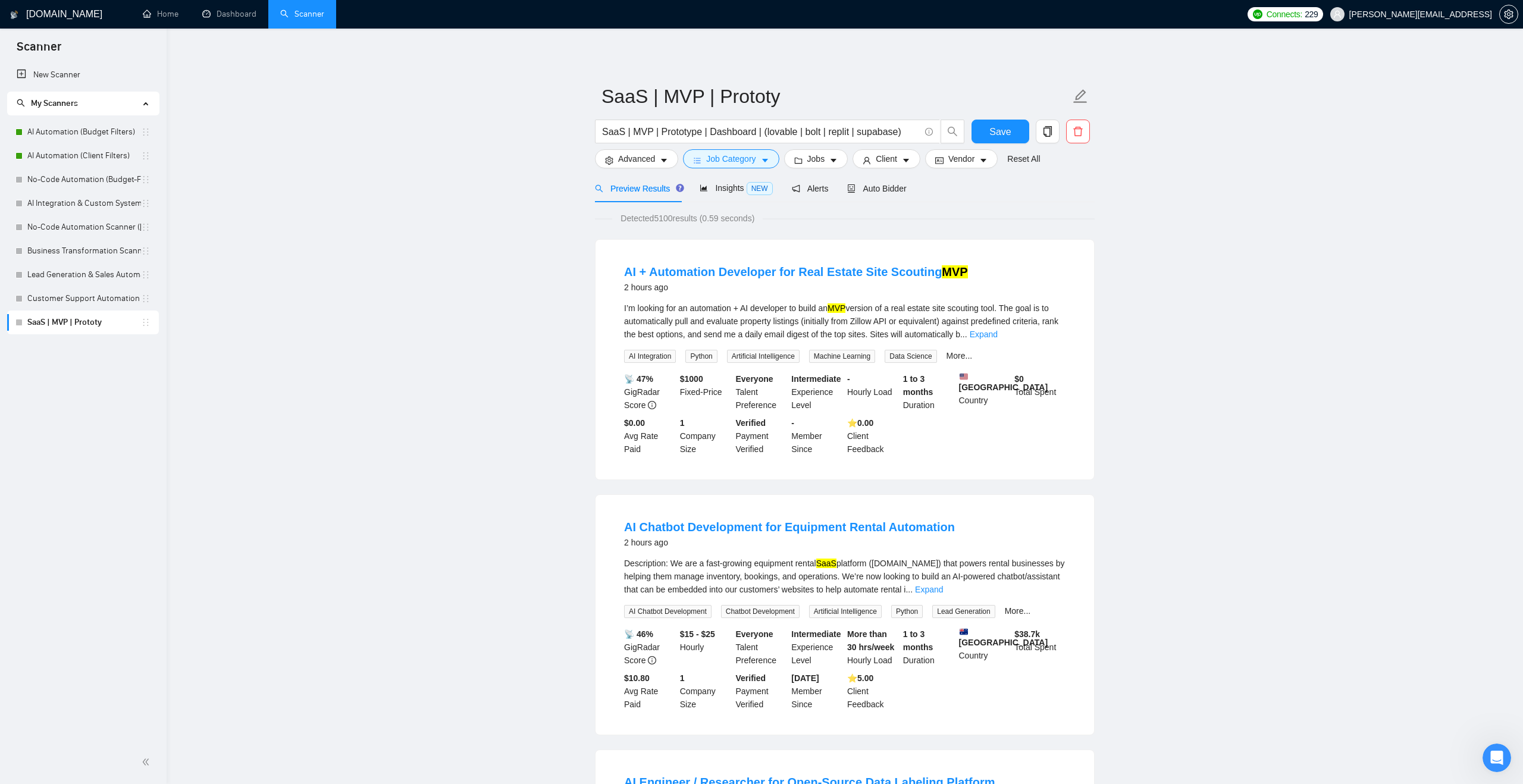
click at [897, 154] on span "Client" at bounding box center [886, 159] width 21 height 13
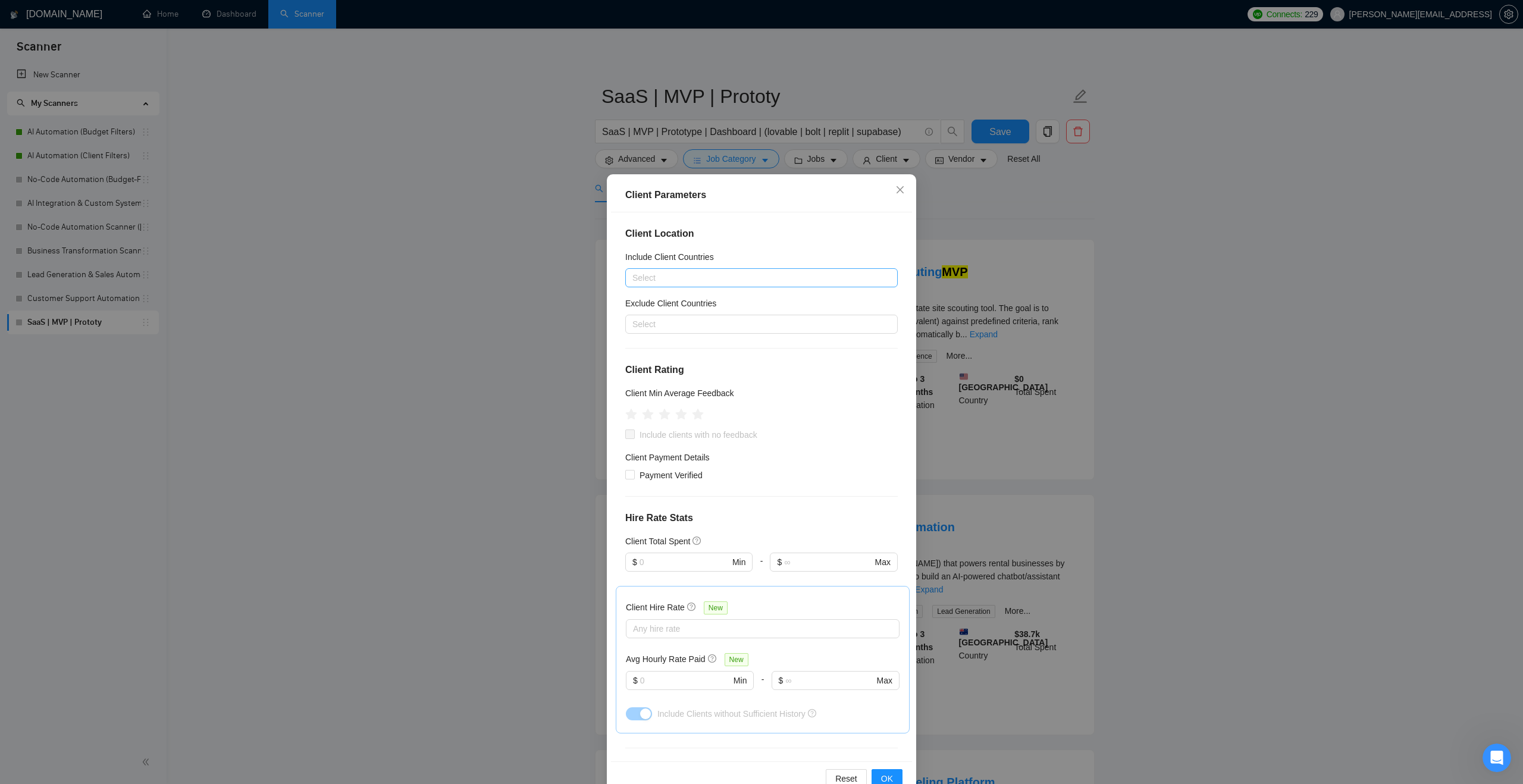
click at [769, 274] on div at bounding box center [756, 278] width 254 height 14
type input "aus"
click at [734, 317] on div "[GEOGRAPHIC_DATA]" at bounding box center [765, 321] width 251 height 13
type input "united"
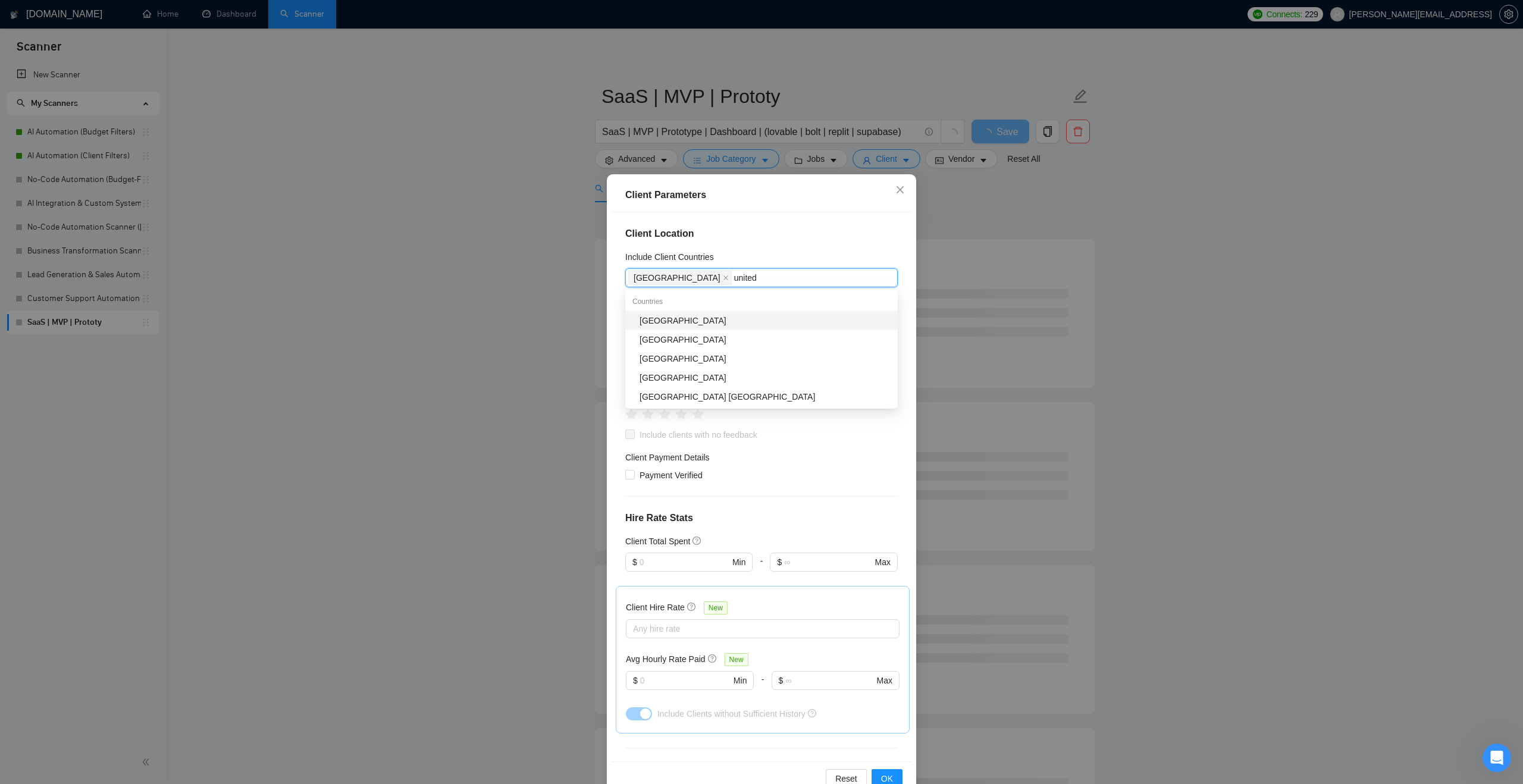
click at [716, 325] on div "[GEOGRAPHIC_DATA]" at bounding box center [765, 321] width 251 height 13
click at [839, 281] on input "canda" at bounding box center [852, 278] width 25 height 14
type input "[GEOGRAPHIC_DATA]"
click at [762, 319] on div "[GEOGRAPHIC_DATA]" at bounding box center [765, 321] width 251 height 13
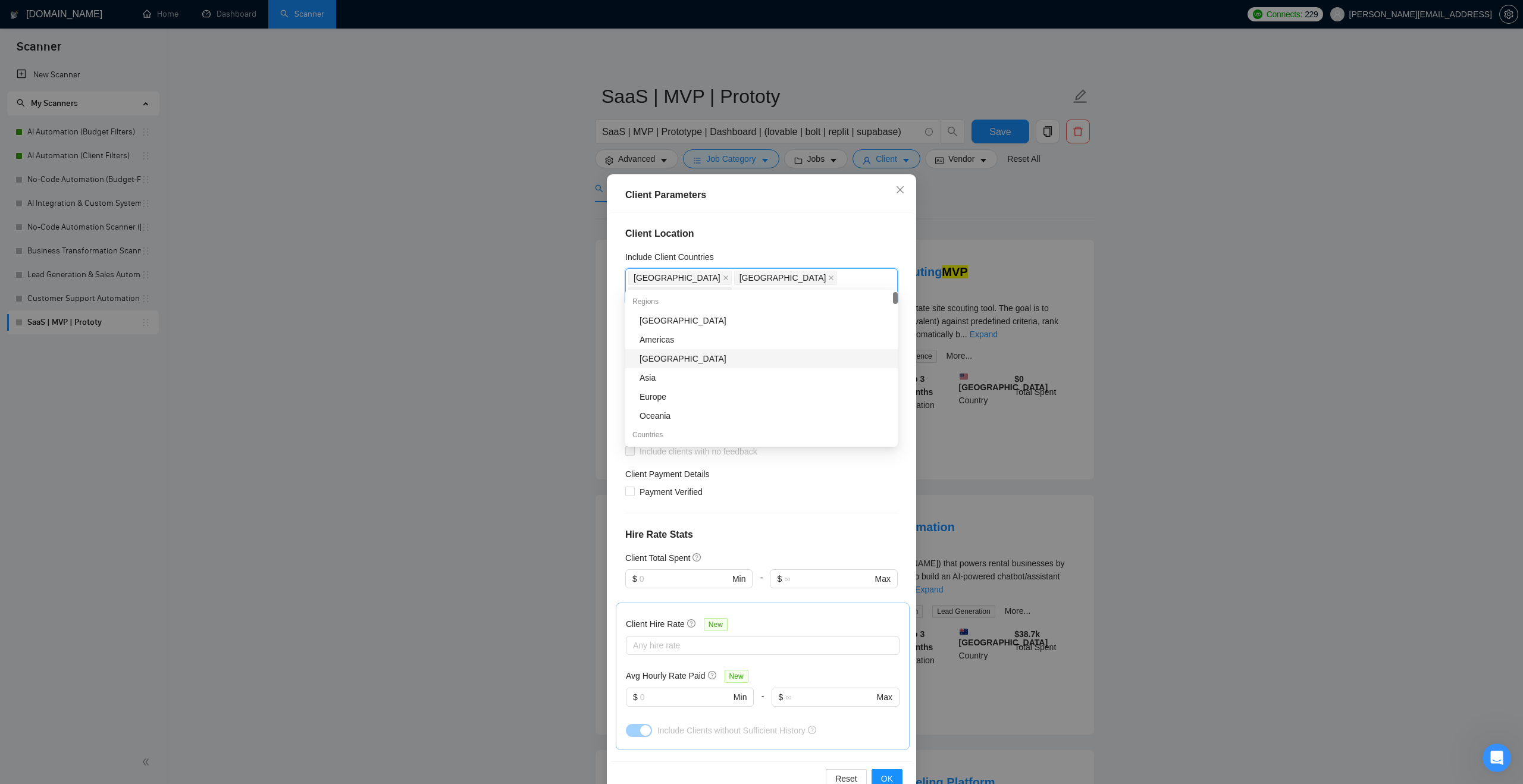
click at [616, 356] on div "Client Location Include Client Countries [GEOGRAPHIC_DATA] [GEOGRAPHIC_DATA] [G…" at bounding box center [761, 487] width 301 height 549
click at [673, 485] on span "Payment Verified" at bounding box center [671, 492] width 73 height 13
click at [634, 487] on input "Payment Verified" at bounding box center [629, 491] width 9 height 9
checkbox input "true"
click at [884, 776] on span "OK" at bounding box center [887, 778] width 12 height 13
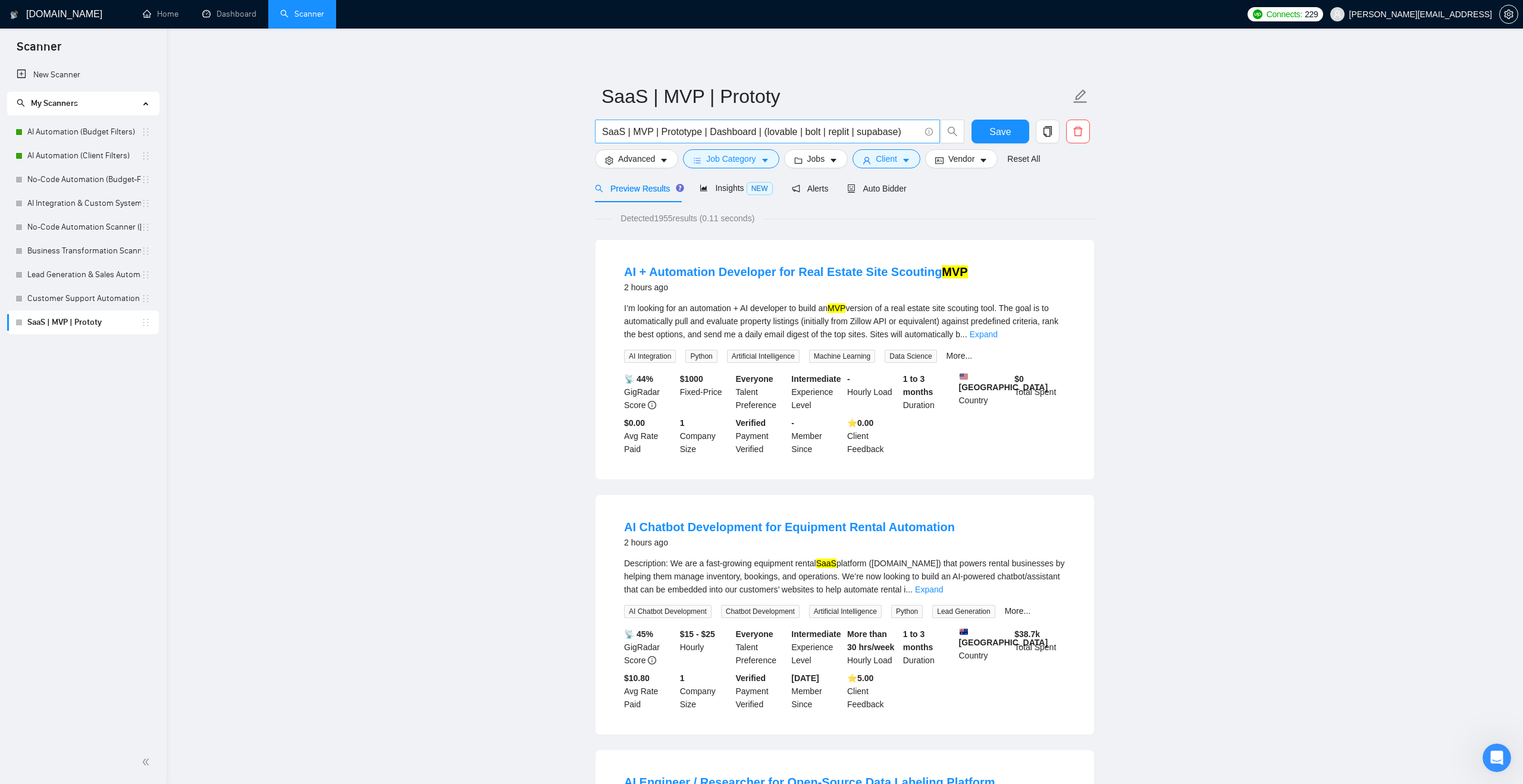
click at [603, 129] on input "SaaS | MVP | Prototype | Dashboard | (lovable | bolt | replit | supabase)" at bounding box center [761, 131] width 318 height 15
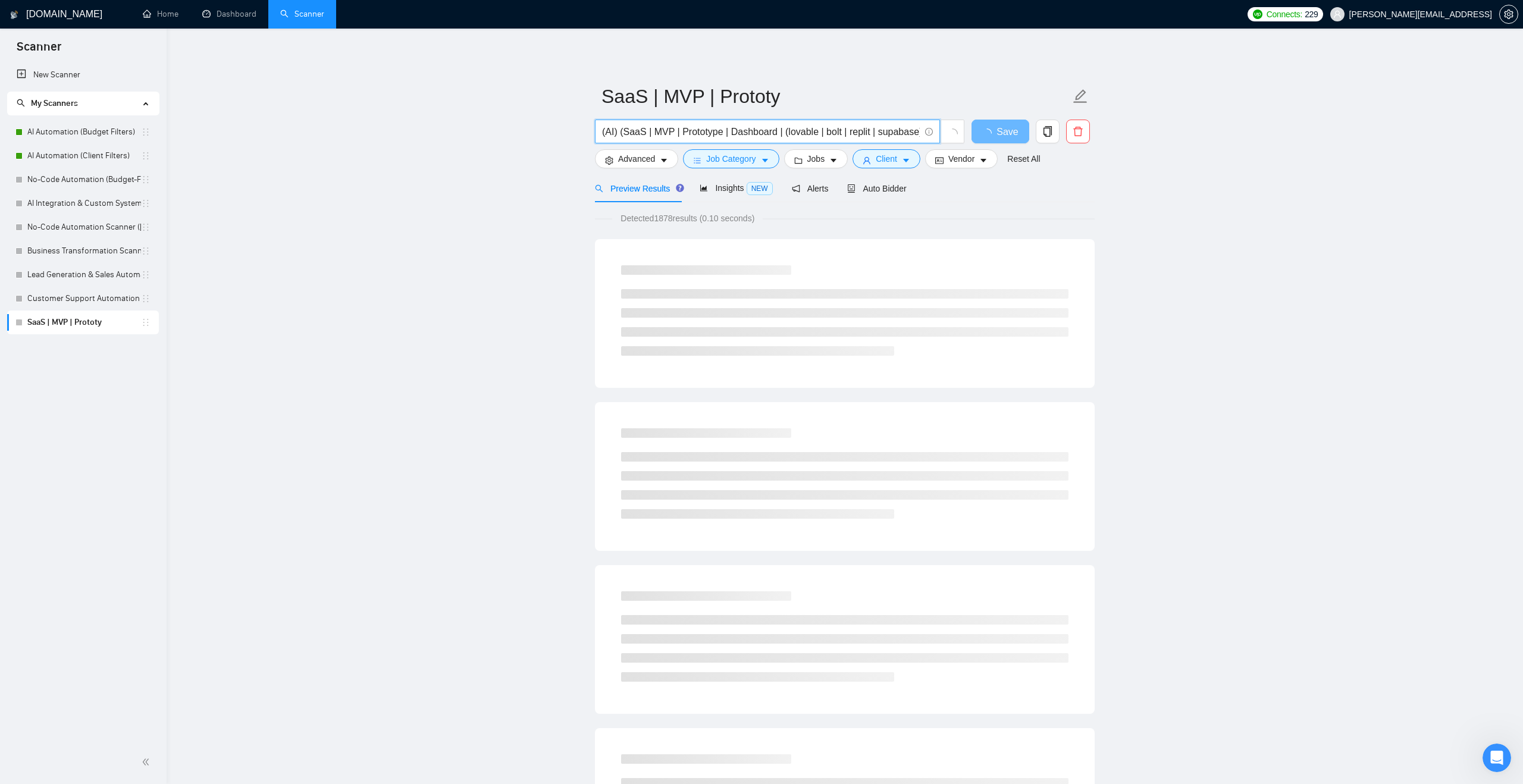
click at [784, 131] on input "(AI) (SaaS | MVP | Prototype | Dashboard | (lovable | bolt | replit | supabase)" at bounding box center [761, 131] width 318 height 15
click at [777, 131] on input "(AI) (SaaS | MVP | Prototype | Dashboard | (lovable | bolt | replit | supabase)" at bounding box center [761, 131] width 318 height 15
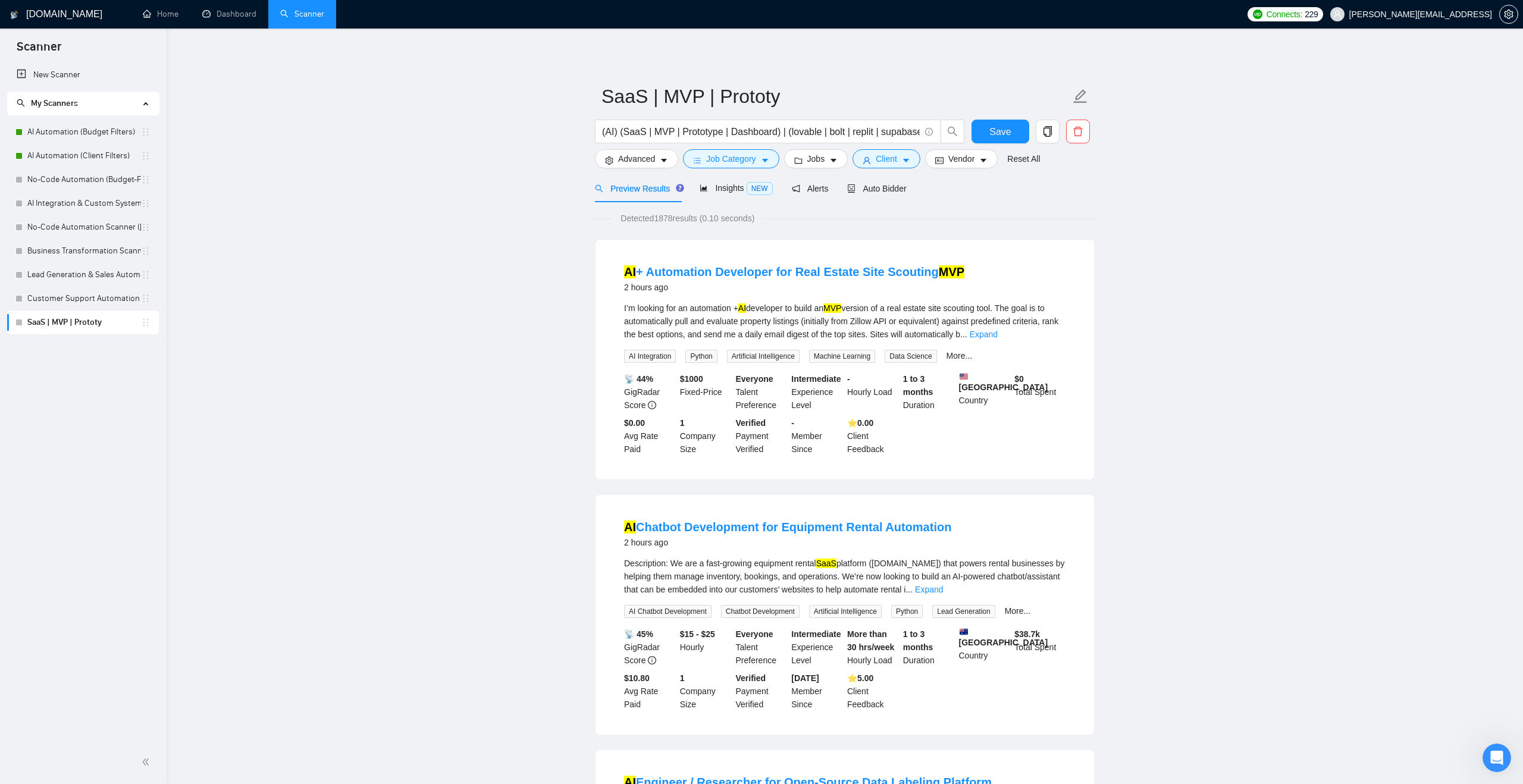
click at [621, 126] on input "(AI) (SaaS | MVP | Prototype | Dashboard) | (lovable | bolt | replit | supabase)" at bounding box center [761, 131] width 318 height 15
drag, startPoint x: 639, startPoint y: 127, endPoint x: 953, endPoint y: 134, distance: 314.1
click at [953, 134] on span "(AI) ((SaaS | MVP | Prototype | Dashboard) | (lovable | bolt | replit | supabas…" at bounding box center [780, 131] width 370 height 24
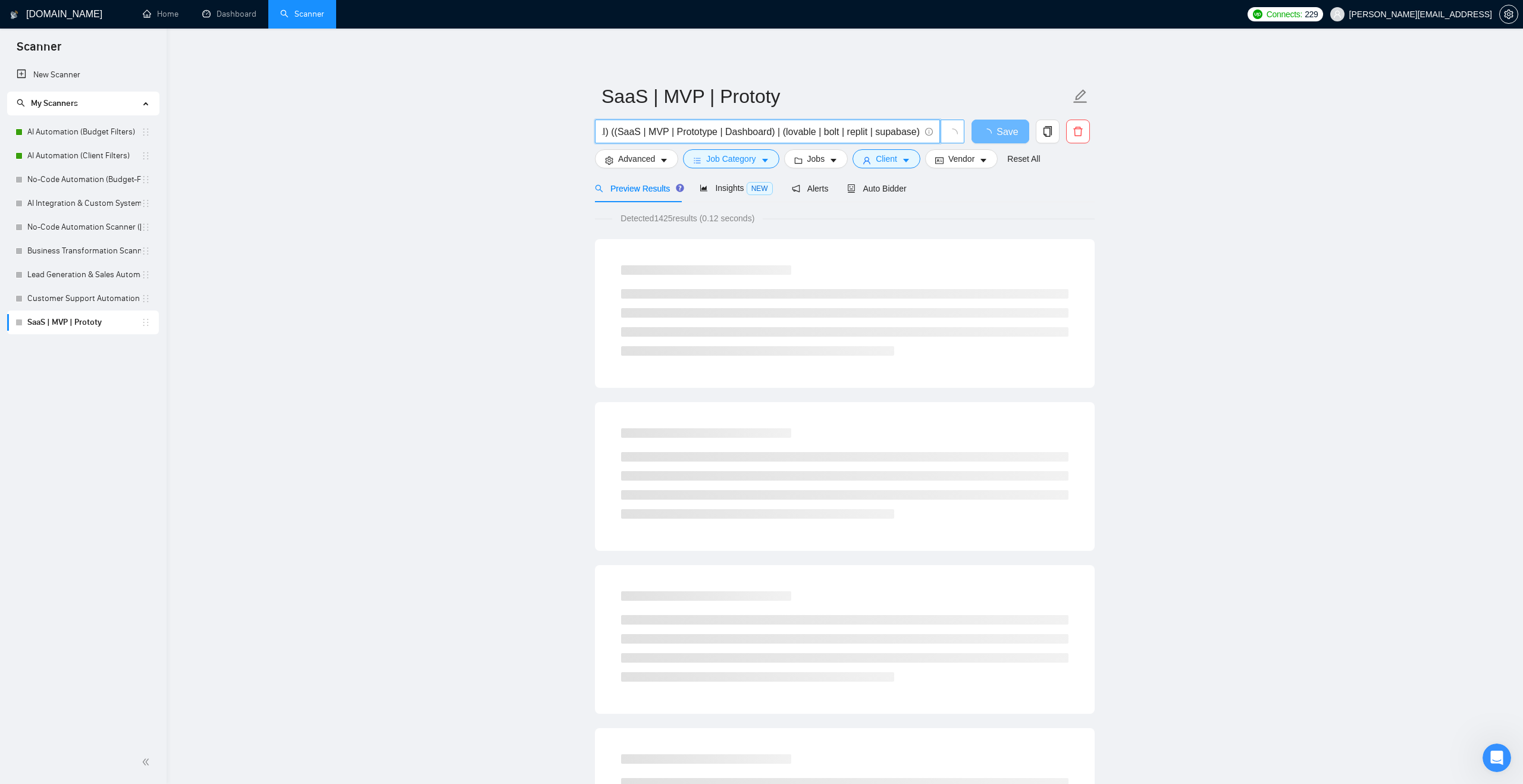
click at [916, 131] on input "(AI) ((SaaS | MVP | Prototype | Dashboard) | (lovable | bolt | replit | supabas…" at bounding box center [761, 131] width 318 height 15
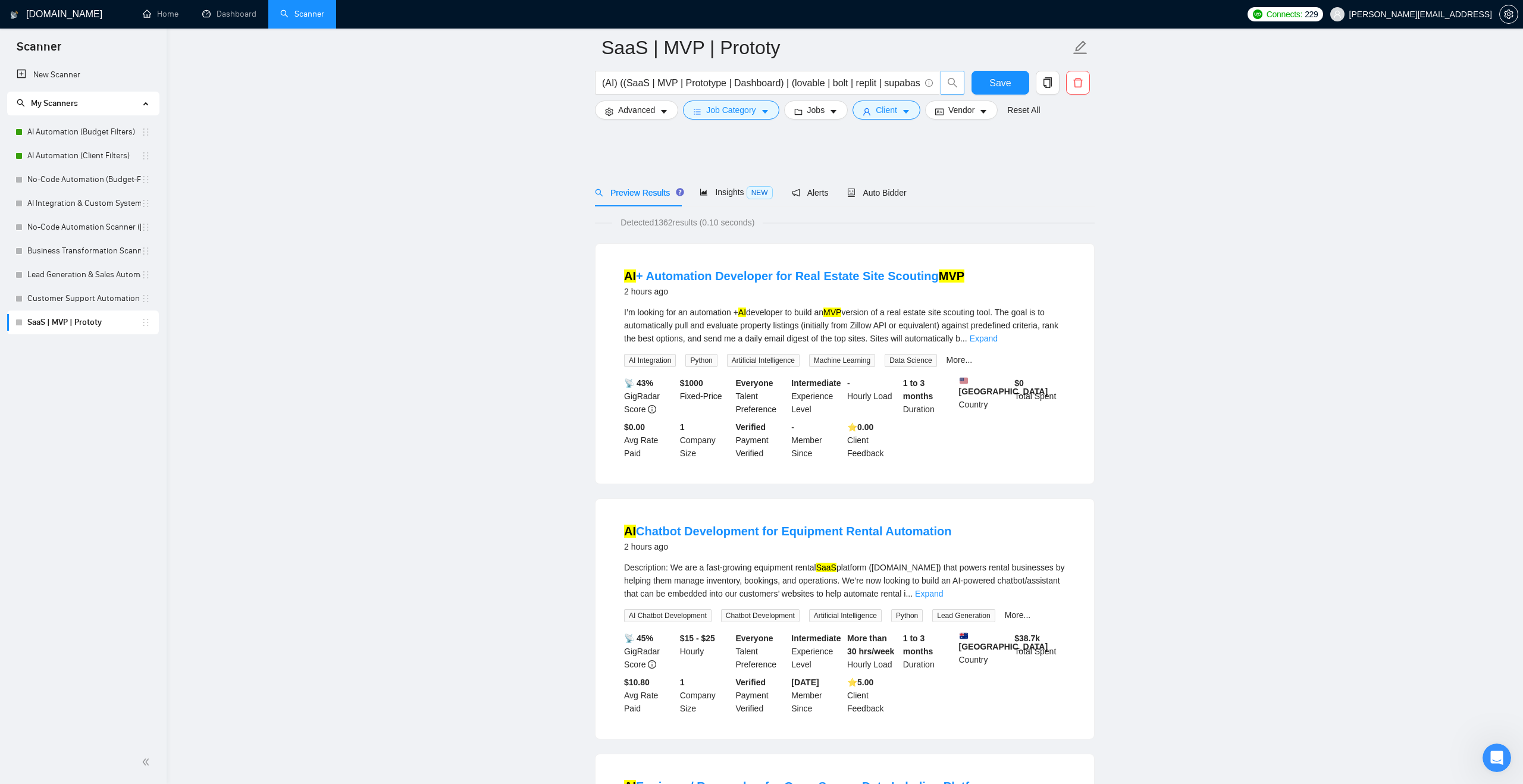
scroll to position [0, 0]
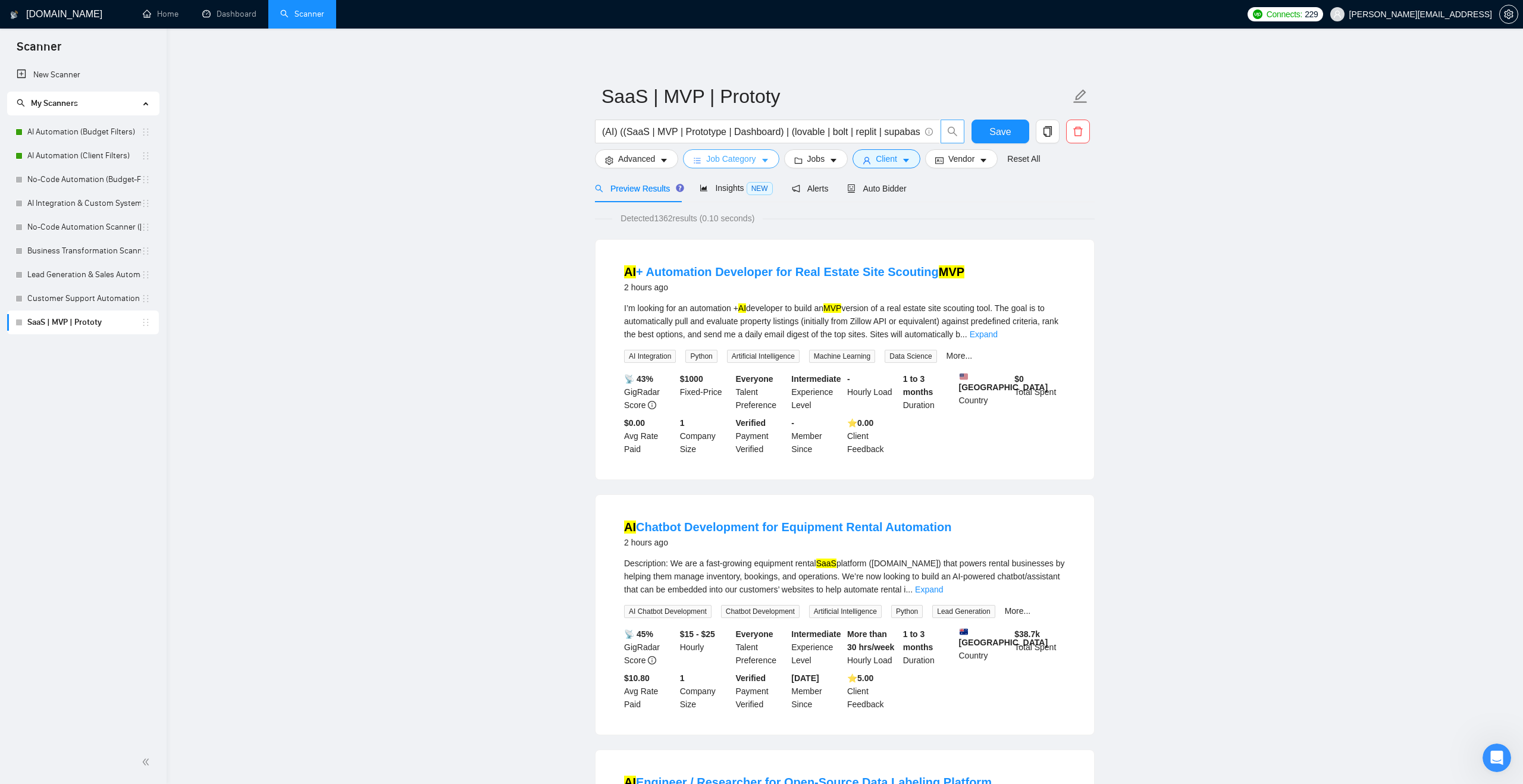
click at [714, 159] on span "Job Category" at bounding box center [731, 159] width 49 height 13
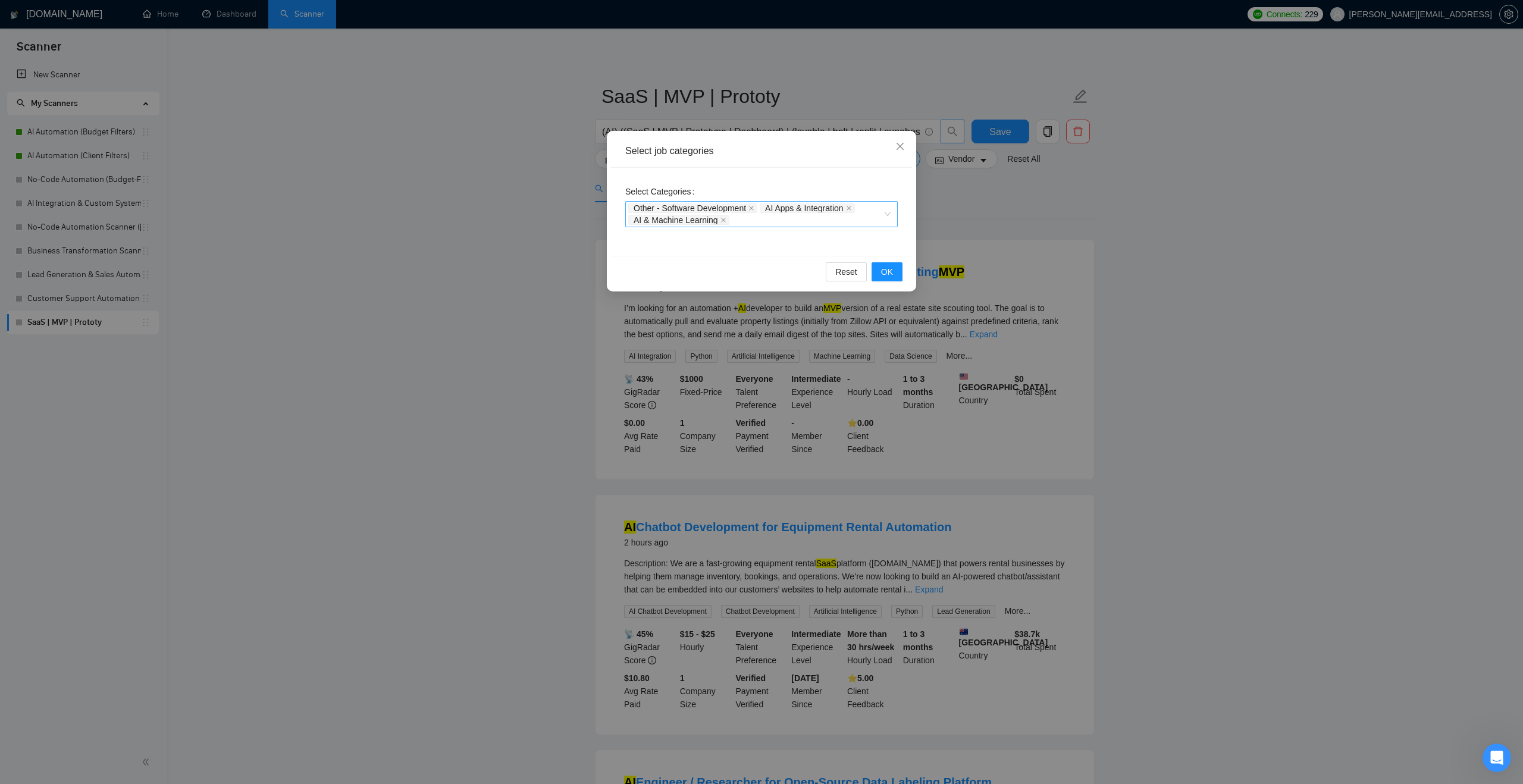
click at [721, 220] on span "AI & Machine Learning" at bounding box center [679, 220] width 101 height 9
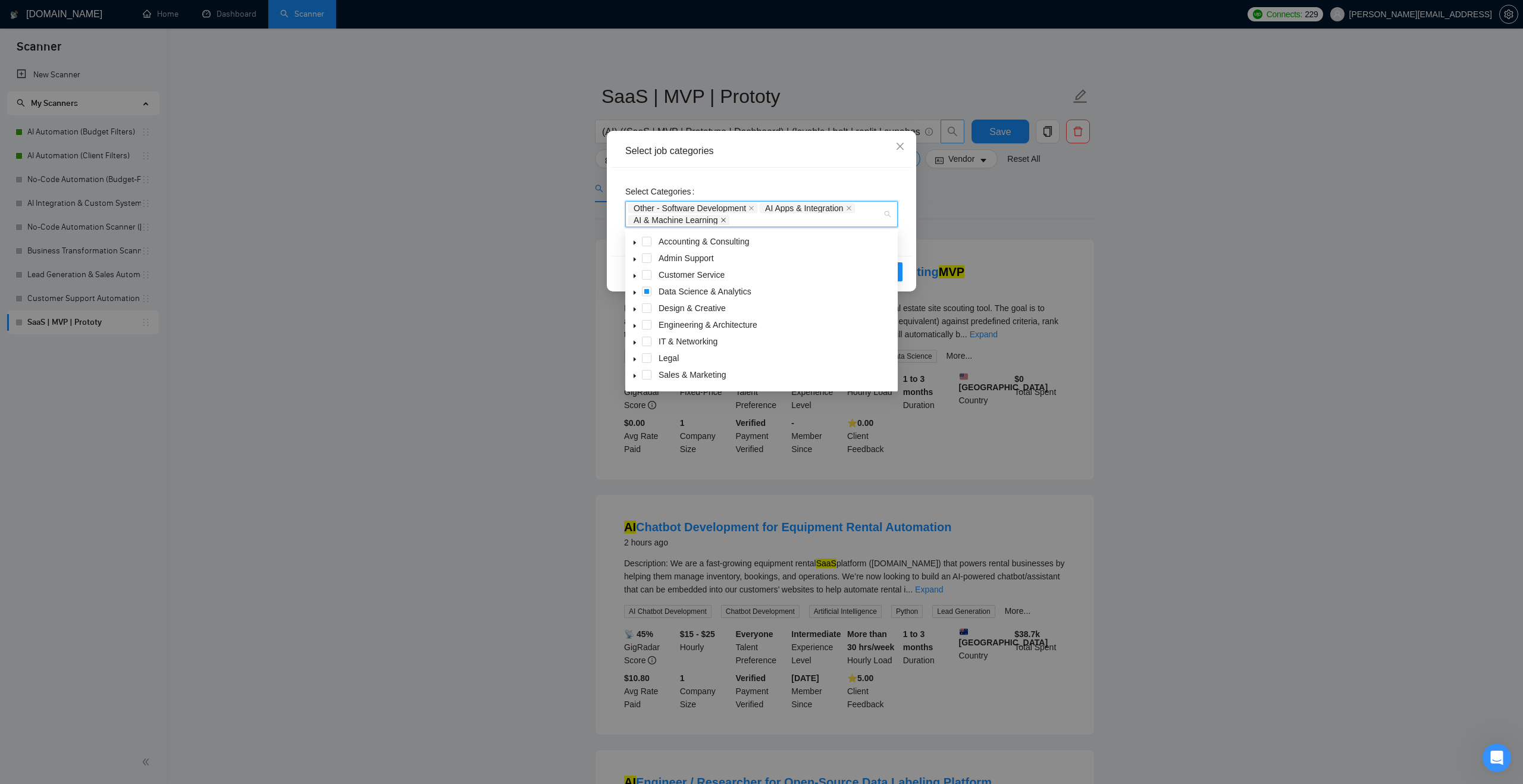
click at [728, 220] on span "AI & Machine Learning" at bounding box center [679, 220] width 101 height 9
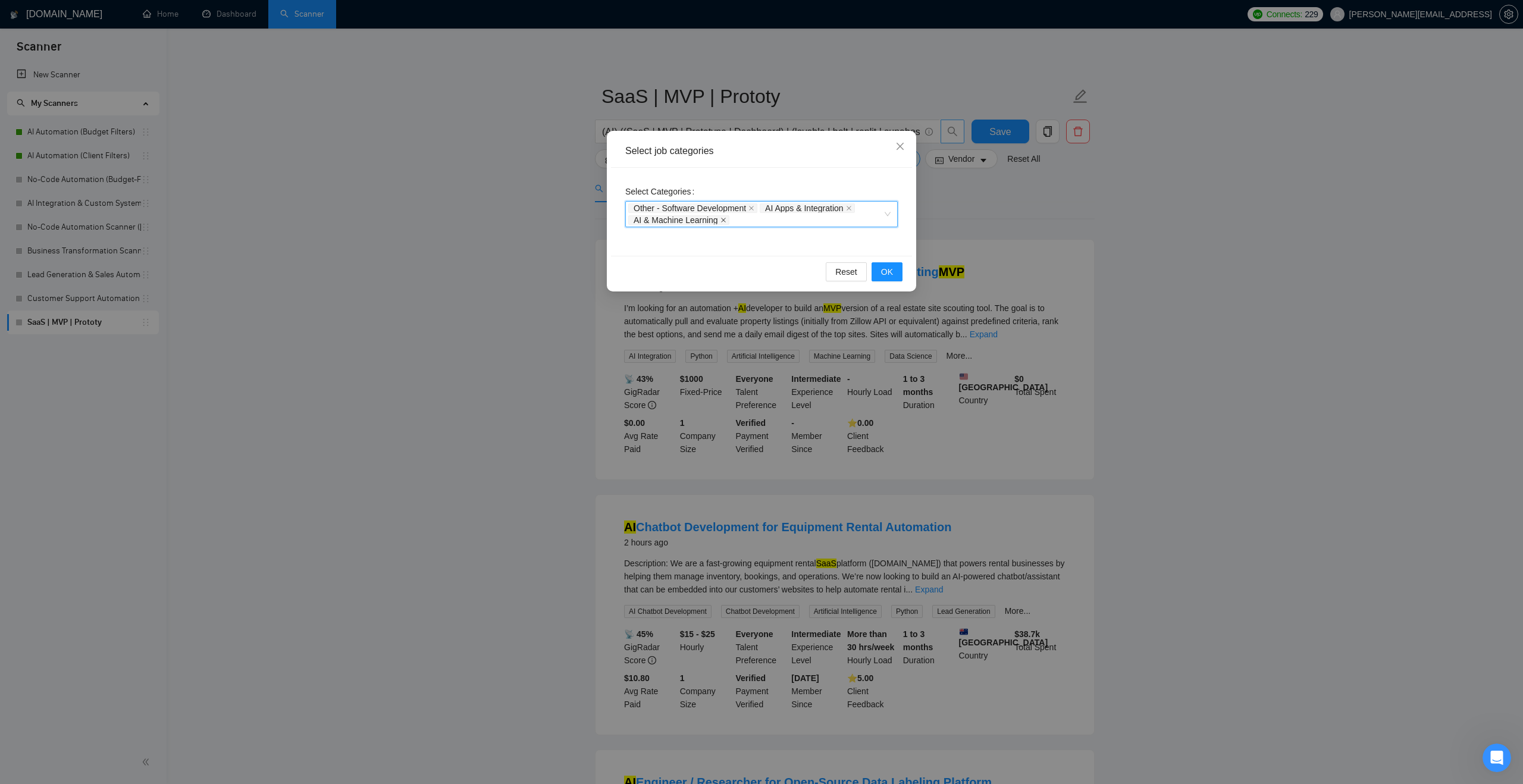
click at [723, 220] on icon "close" at bounding box center [724, 220] width 6 height 6
click at [893, 268] on button "OK" at bounding box center [887, 265] width 31 height 19
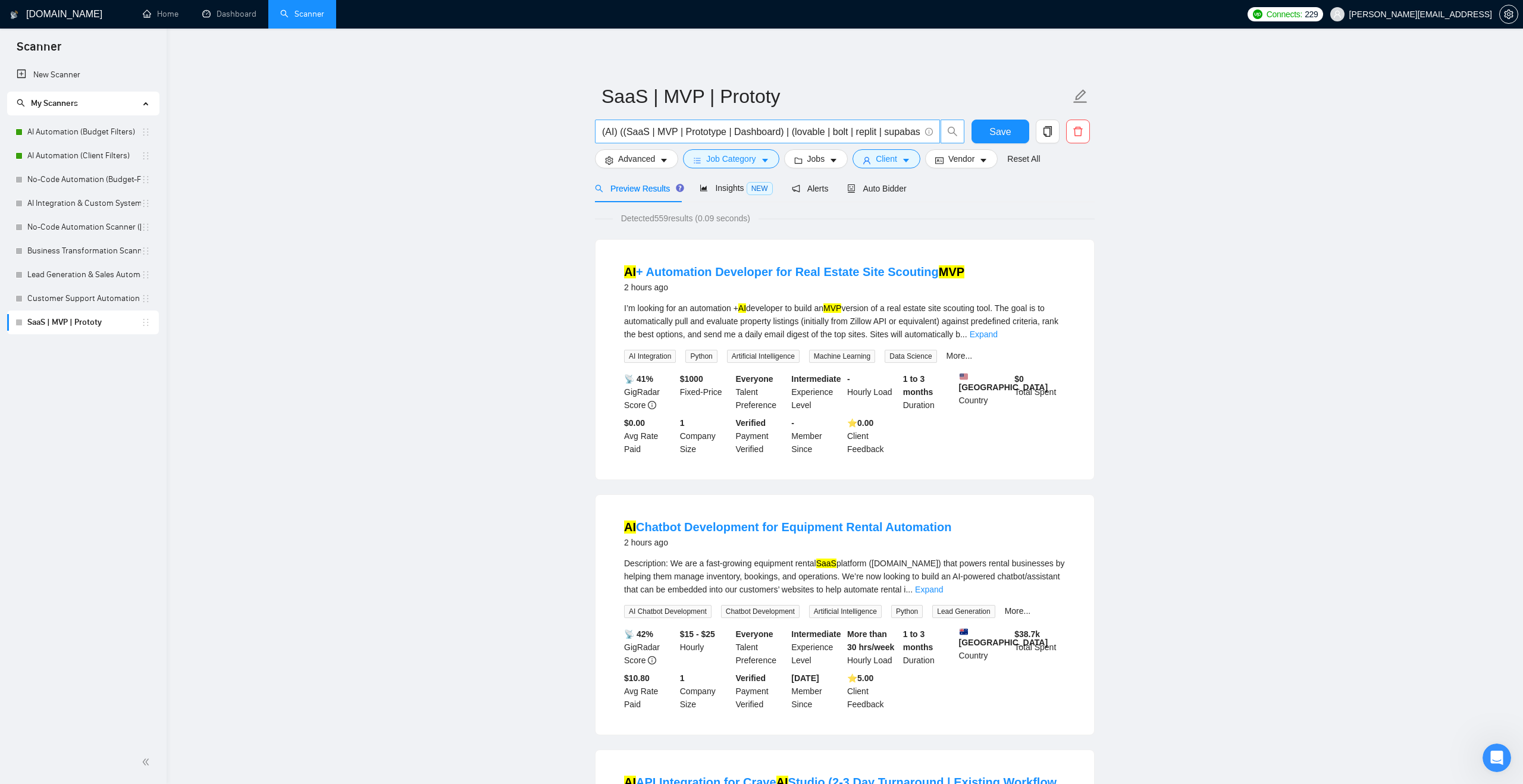
click at [633, 131] on input "(AI) ((SaaS | MVP | Prototype | Dashboard) | (lovable | bolt | replit | supabas…" at bounding box center [761, 131] width 318 height 15
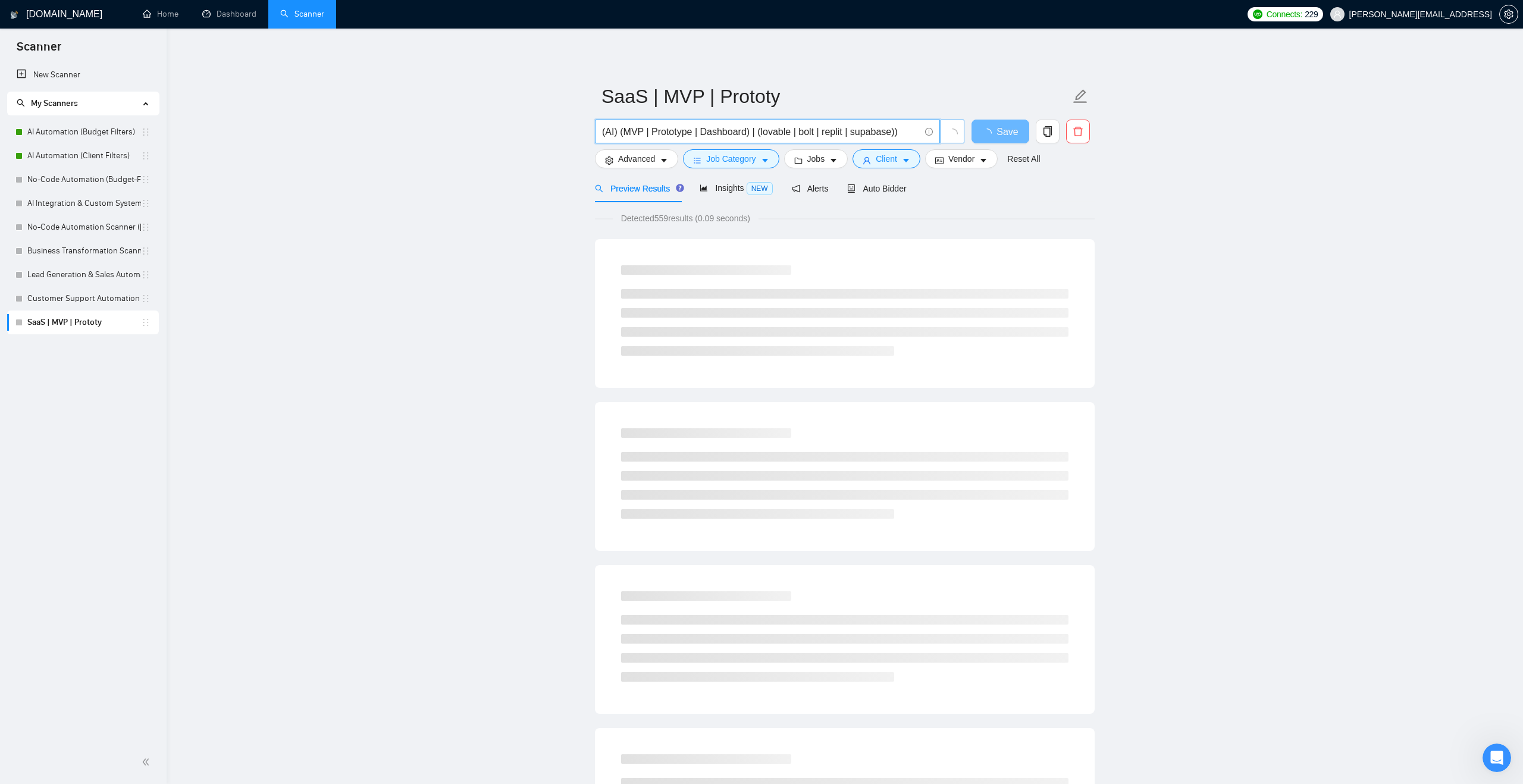
click at [908, 130] on input "(AI) (MVP | Prototype | Dashboard) | (lovable | bolt | replit | supabase))" at bounding box center [761, 131] width 318 height 15
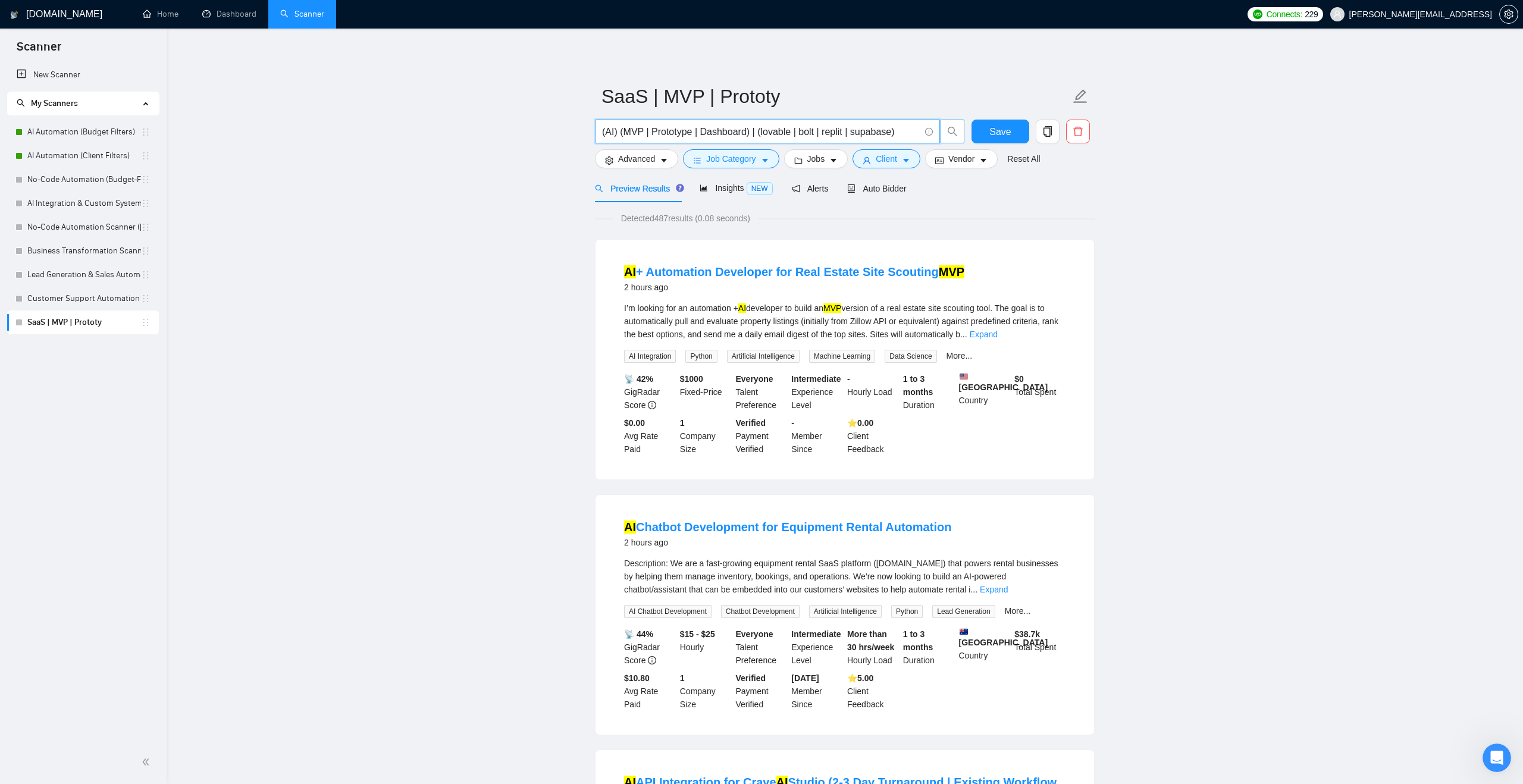
click at [619, 131] on input "(AI) (MVP | Prototype | Dashboard) | (lovable | bolt | replit | supabase)" at bounding box center [761, 131] width 318 height 15
click at [902, 130] on input "(AI) ((MVP | Prototype | Dashboard) | (lovable | bolt | replit | supabase)" at bounding box center [761, 131] width 318 height 15
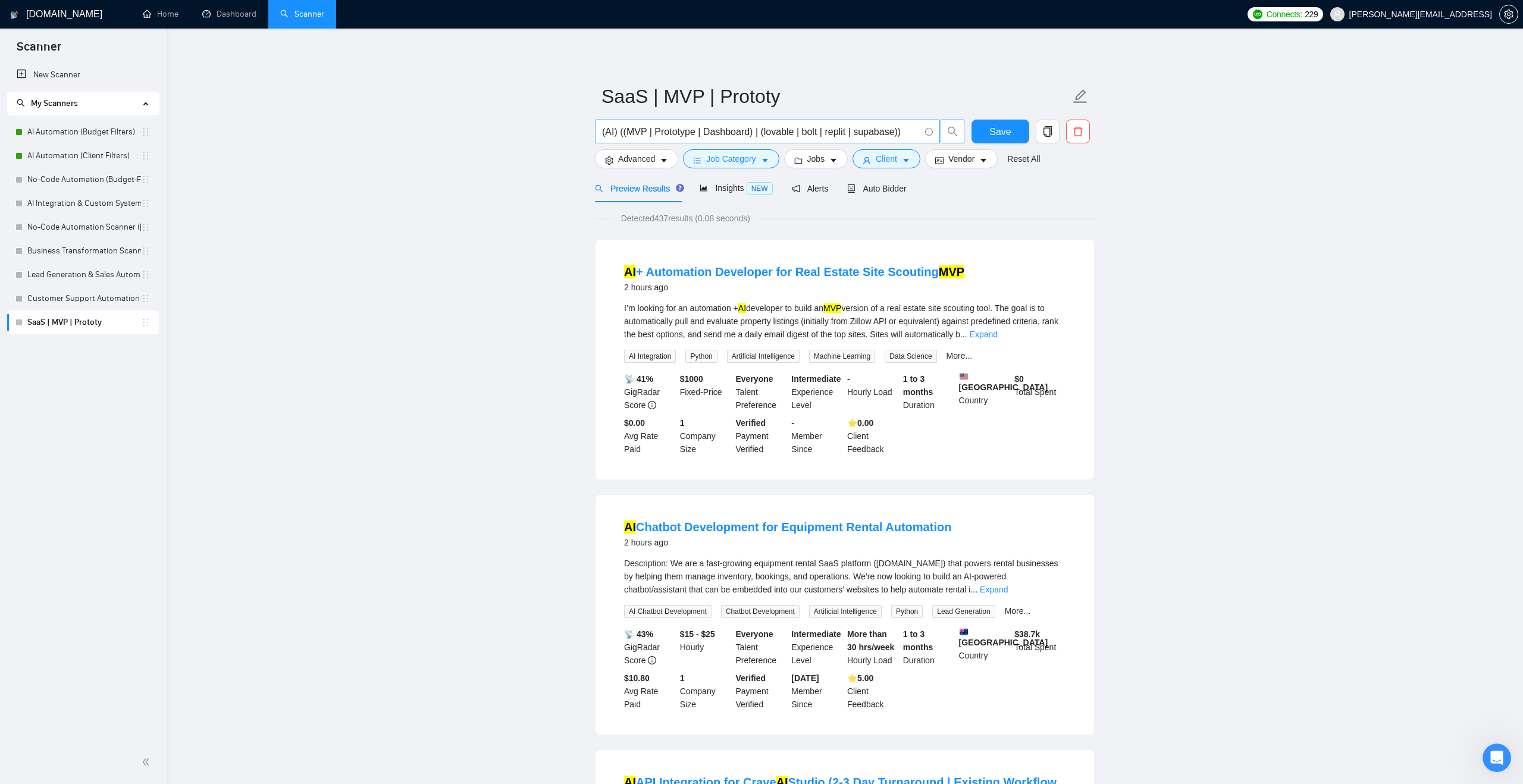
click at [803, 131] on input "(AI) ((MVP | Prototype | Dashboard) | (lovable | bolt | replit | supabase))" at bounding box center [761, 131] width 318 height 15
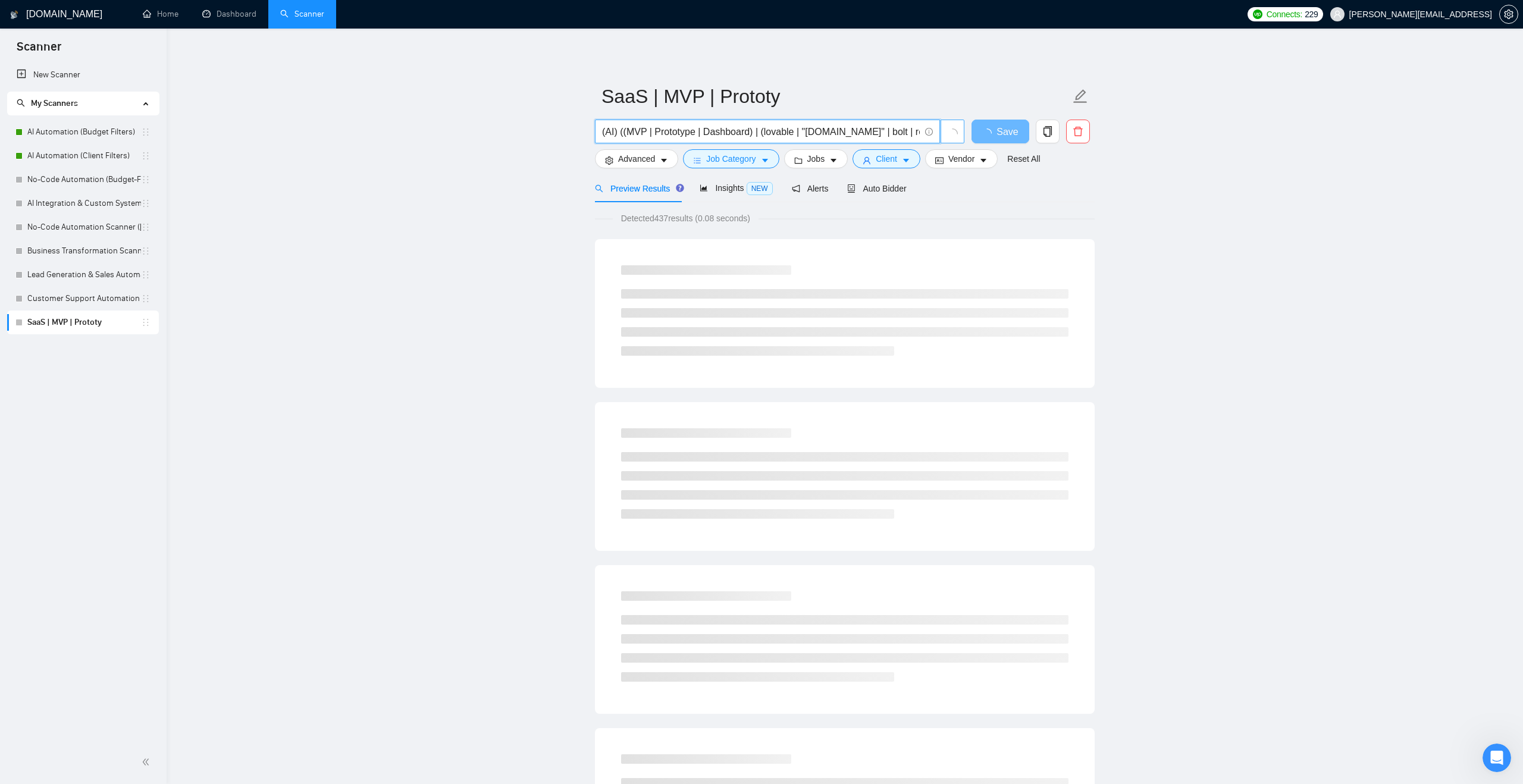
click at [884, 132] on input "(AI) ((MVP | Prototype | Dashboard) | (lovable | "[DOMAIN_NAME]" | bolt | repli…" at bounding box center [761, 131] width 318 height 15
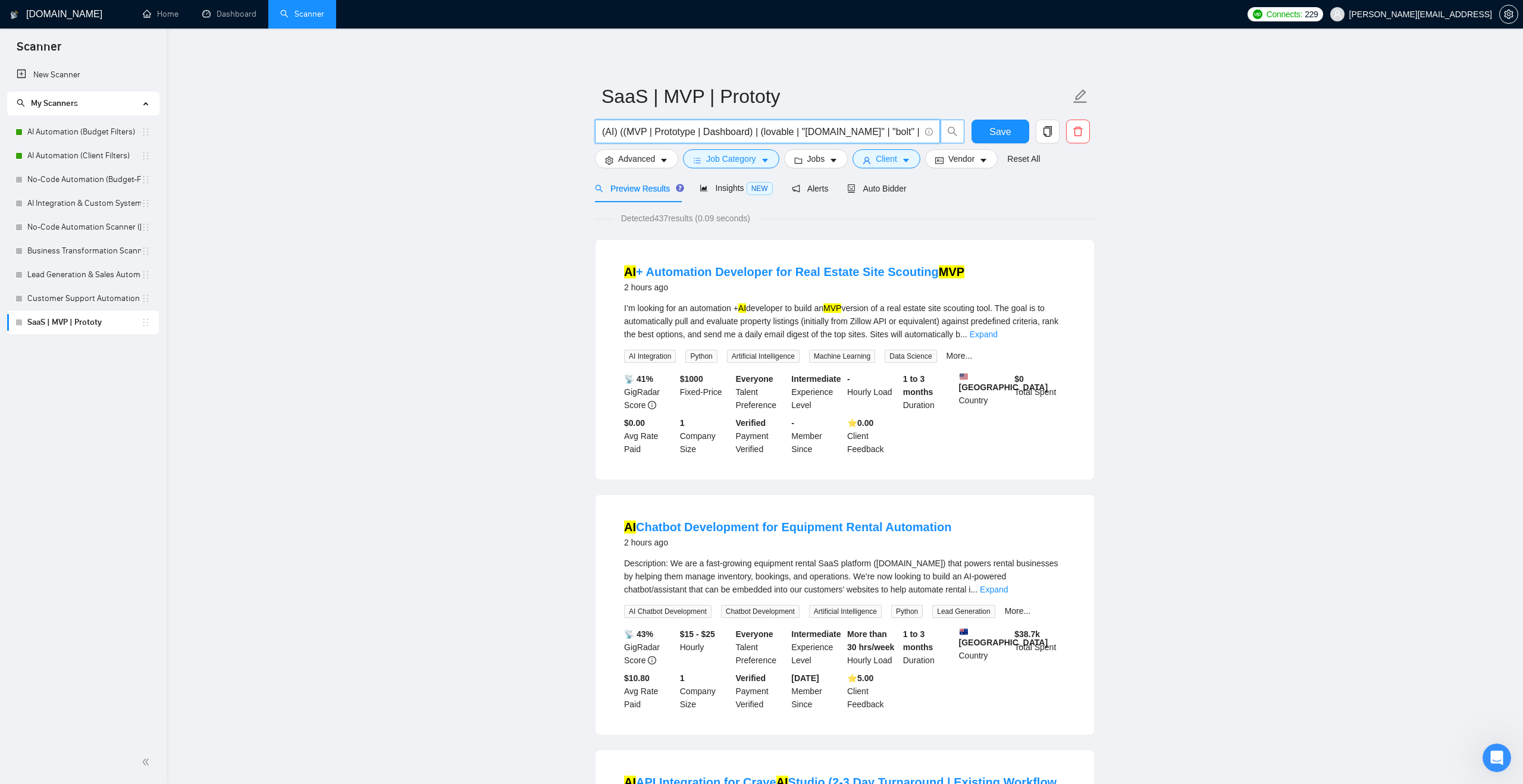
scroll to position [0, 58]
click at [829, 128] on input "(AI) ((MVP | Prototype | Dashboard) | (lovable | "[DOMAIN_NAME]" | "bolt" | rep…" at bounding box center [761, 131] width 318 height 15
drag, startPoint x: 697, startPoint y: 133, endPoint x: 550, endPoint y: 138, distance: 147.1
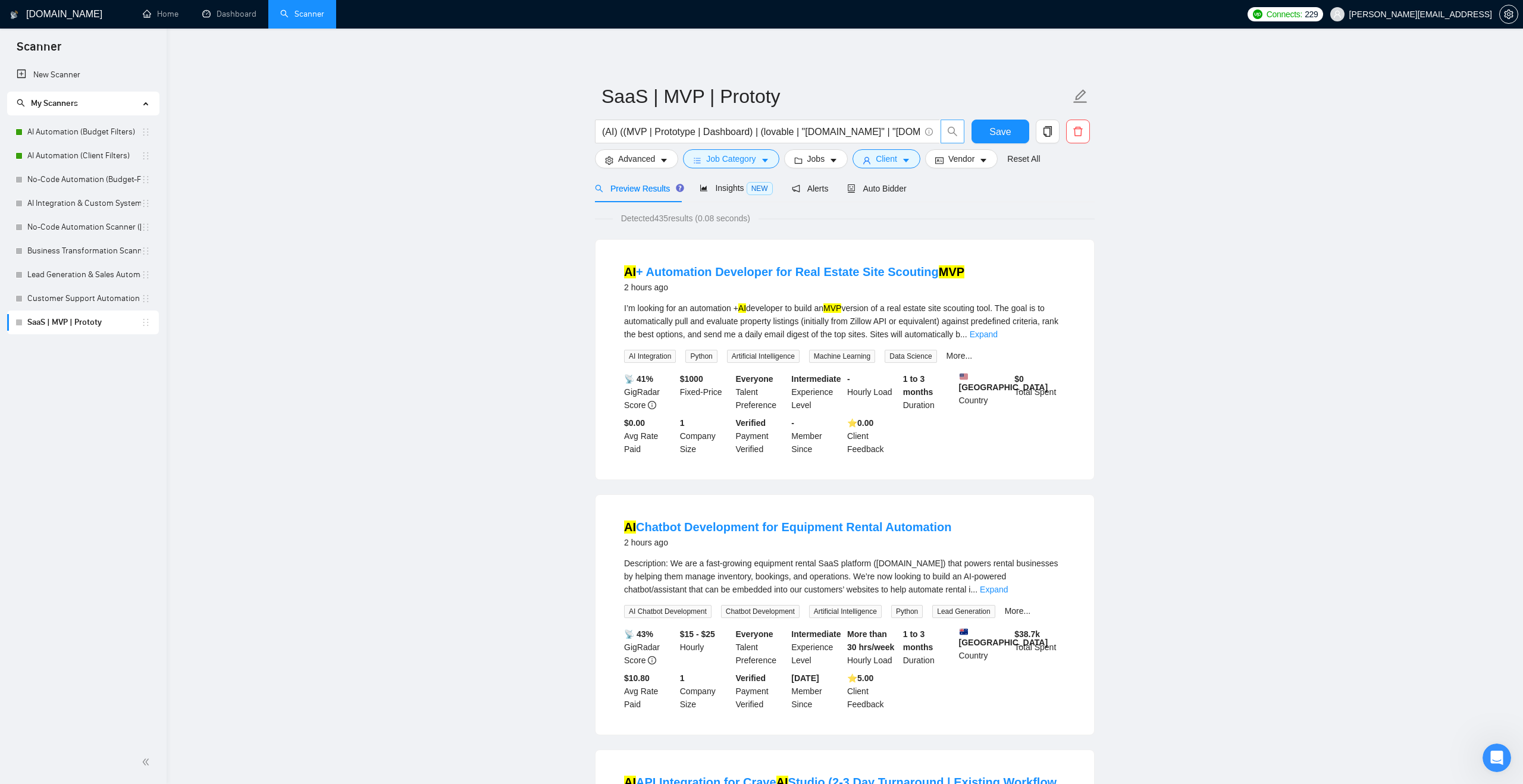
drag, startPoint x: 686, startPoint y: 139, endPoint x: 898, endPoint y: 144, distance: 212.1
click at [898, 143] on div "(AI) ((MVP | Prototype | Dashboard) | (lovable | "[DOMAIN_NAME]" | "[DOMAIN_NAM…" at bounding box center [780, 134] width 375 height 30
click at [888, 135] on input "(AI) ((MVP | Prototype | Dashboard) | (lovable | "[DOMAIN_NAME]" | "[DOMAIN_NAM…" at bounding box center [761, 131] width 318 height 15
drag, startPoint x: 888, startPoint y: 134, endPoint x: 940, endPoint y: 134, distance: 52.0
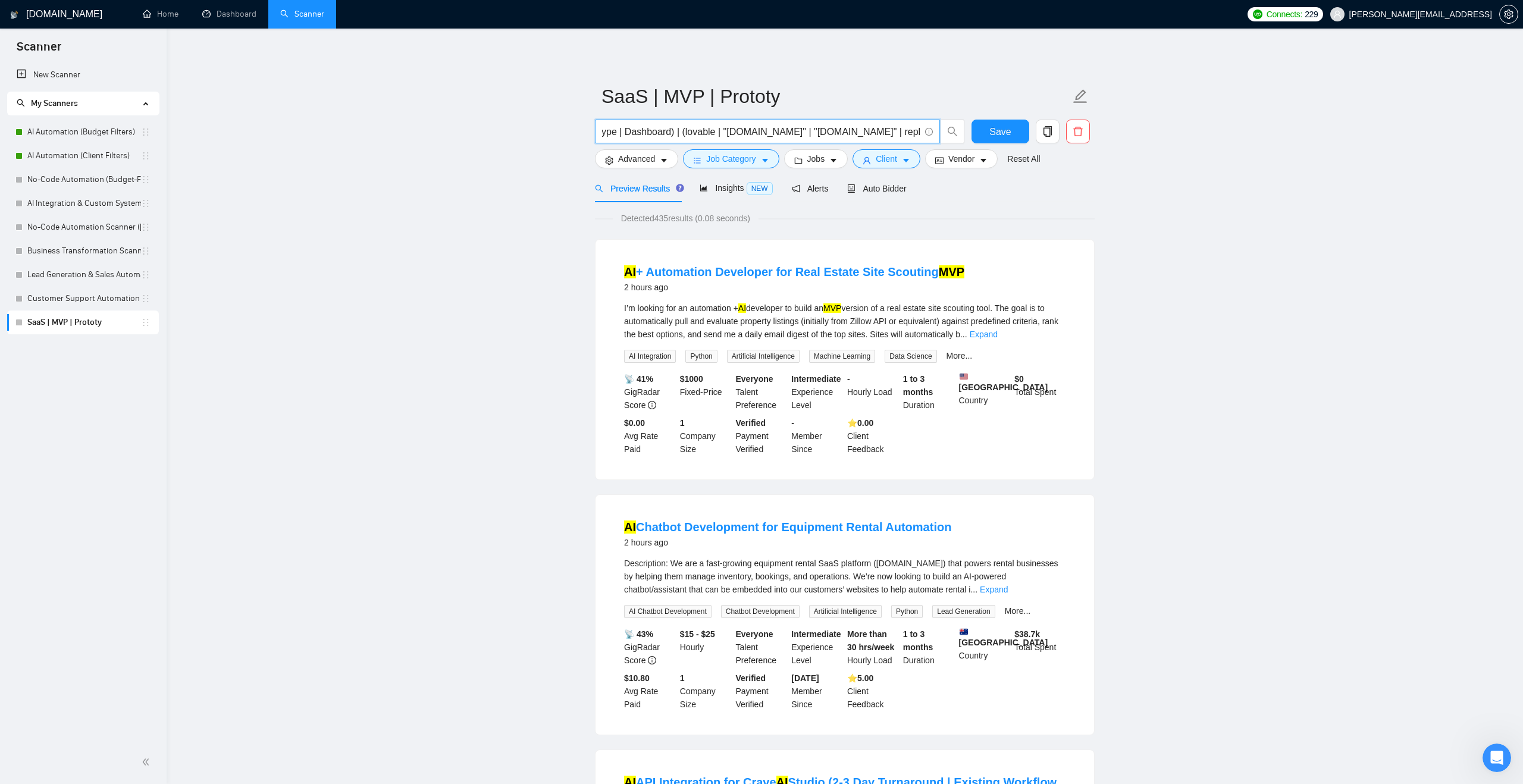
click at [940, 134] on span "(AI) ((MVP | Prototype | Dashboard) | (lovable | "[DOMAIN_NAME]" | "[DOMAIN_NAM…" at bounding box center [767, 131] width 345 height 24
click at [628, 131] on input "(AI) ((MVP | Prototype | Dashboard) | (lovable | "[DOMAIN_NAME]" | "[DOMAIN_NAM…" at bounding box center [761, 131] width 318 height 15
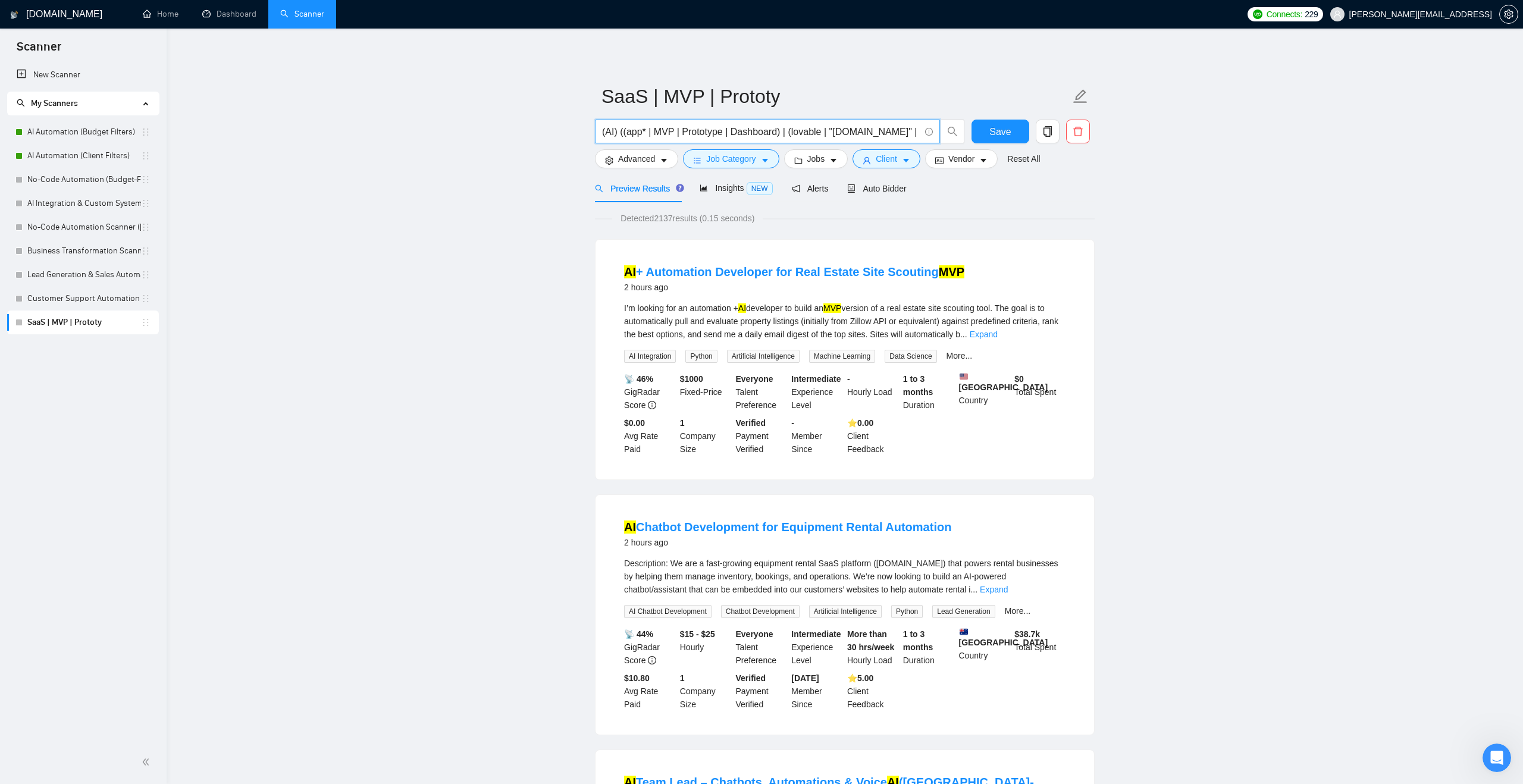
drag, startPoint x: 620, startPoint y: 129, endPoint x: 575, endPoint y: 121, distance: 45.7
type input "((app* | MVP | Prototype | Dashboard) | (lovable | "[DOMAIN_NAME]" | "[DOMAIN_N…"
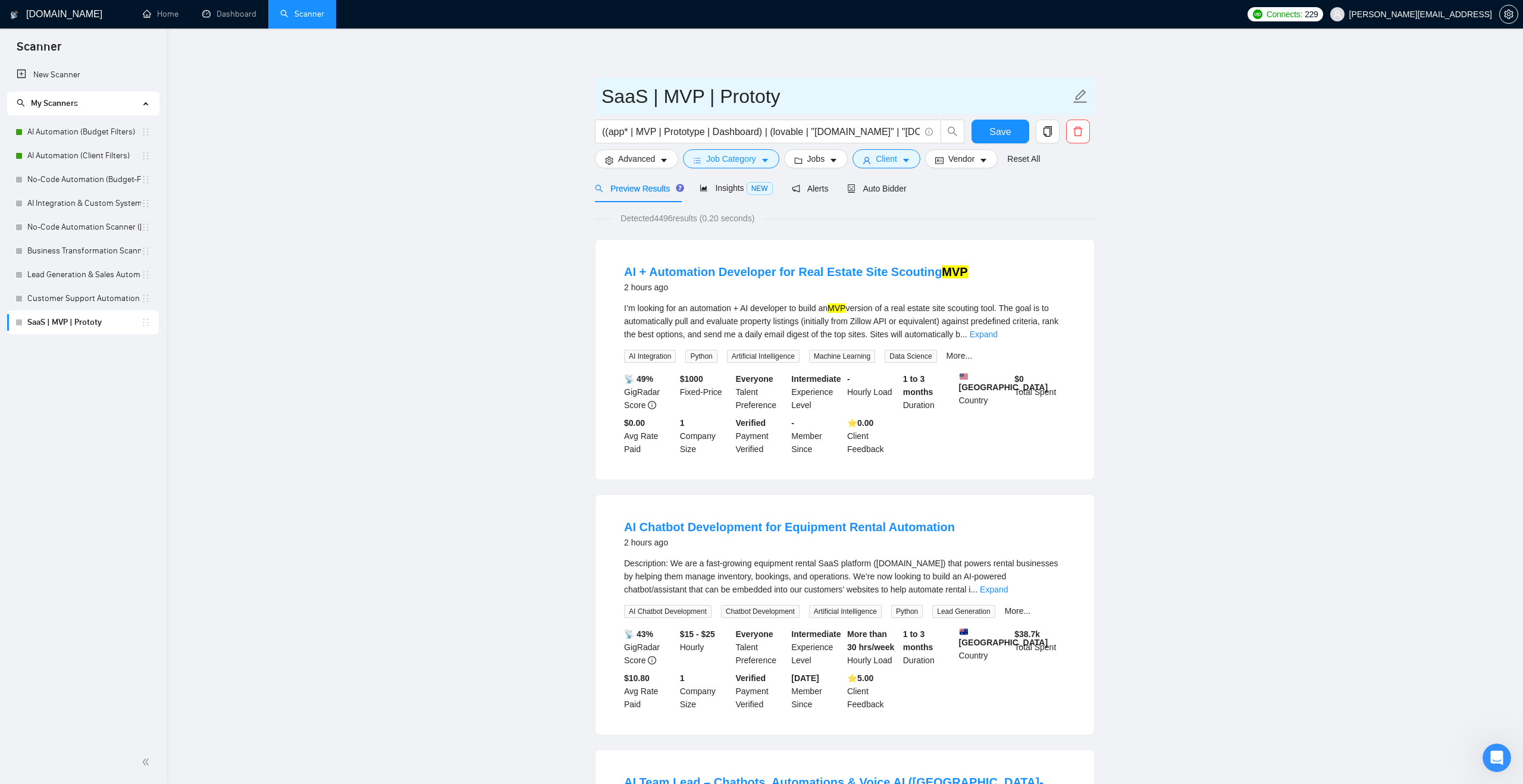
click at [662, 91] on input "SaaS | MVP | Prototy" at bounding box center [835, 96] width 469 height 30
type input "F"
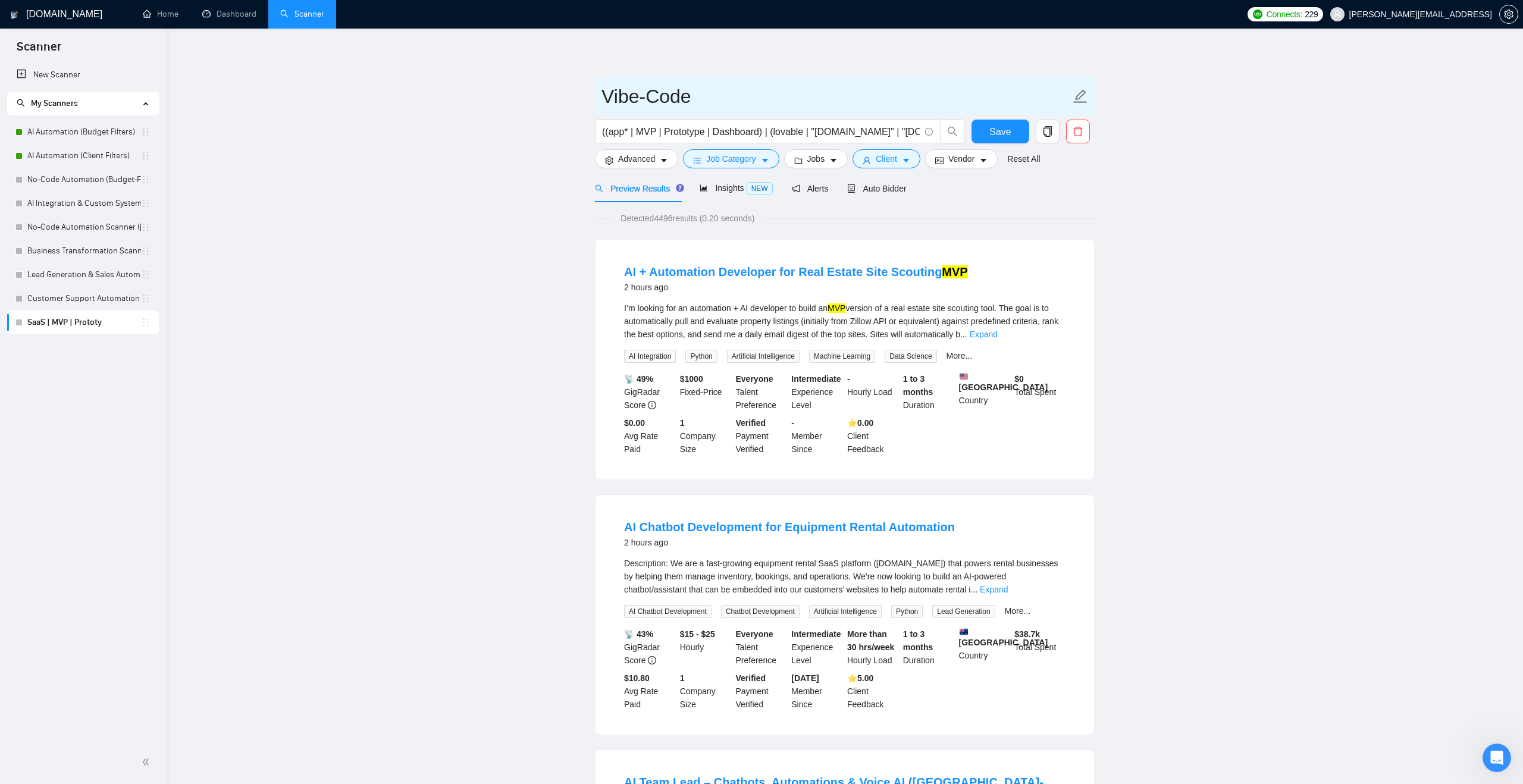
click at [755, 85] on input "Vibe-Code" at bounding box center [835, 96] width 469 height 30
drag, startPoint x: 692, startPoint y: 99, endPoint x: 599, endPoint y: 97, distance: 93.0
click at [599, 97] on span "Vibe-Code (Budget Filters)" at bounding box center [845, 96] width 499 height 37
type input "AI Integrated Apps & Systems (Budget Filters)"
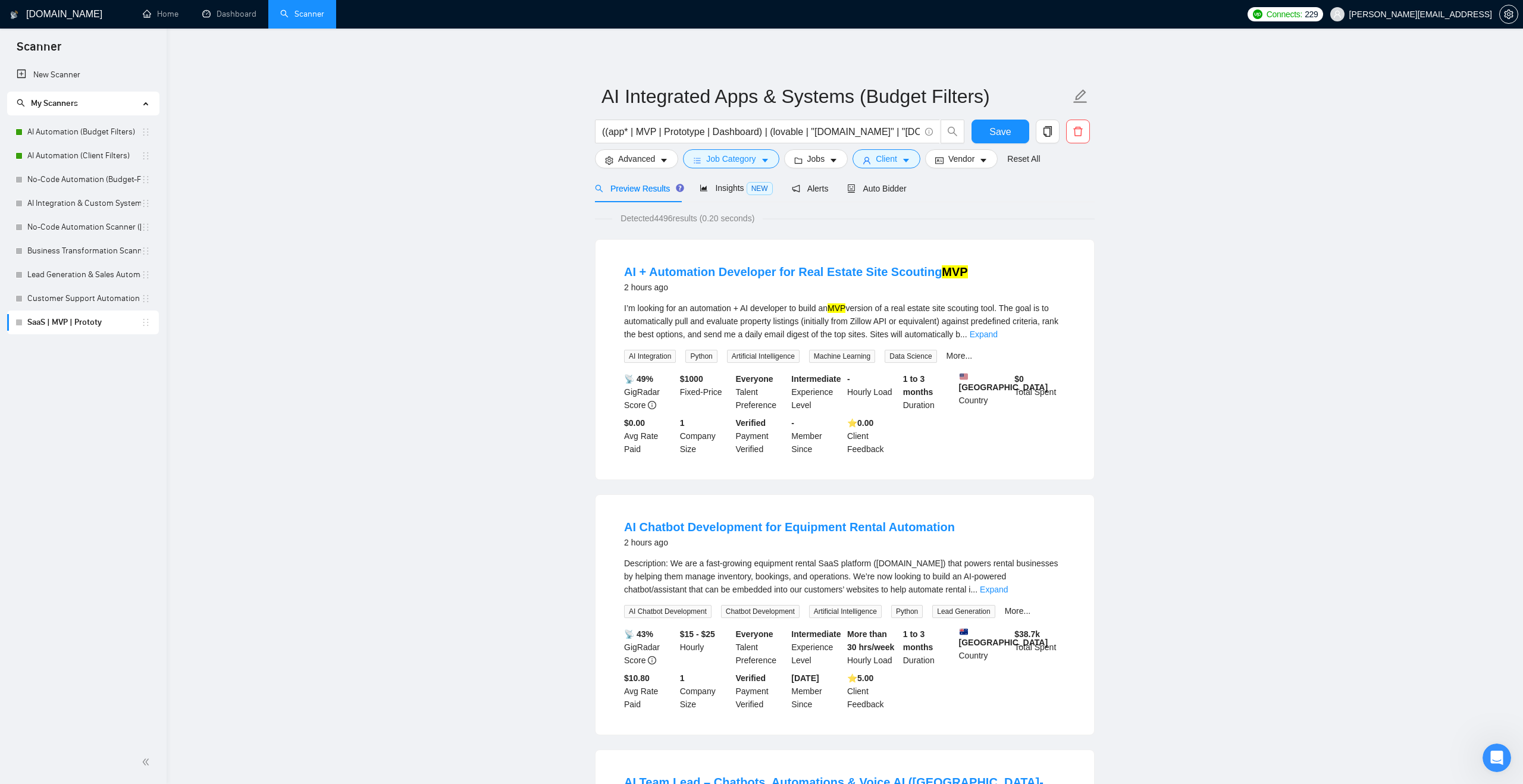
click at [988, 129] on button "Save" at bounding box center [1000, 131] width 58 height 24
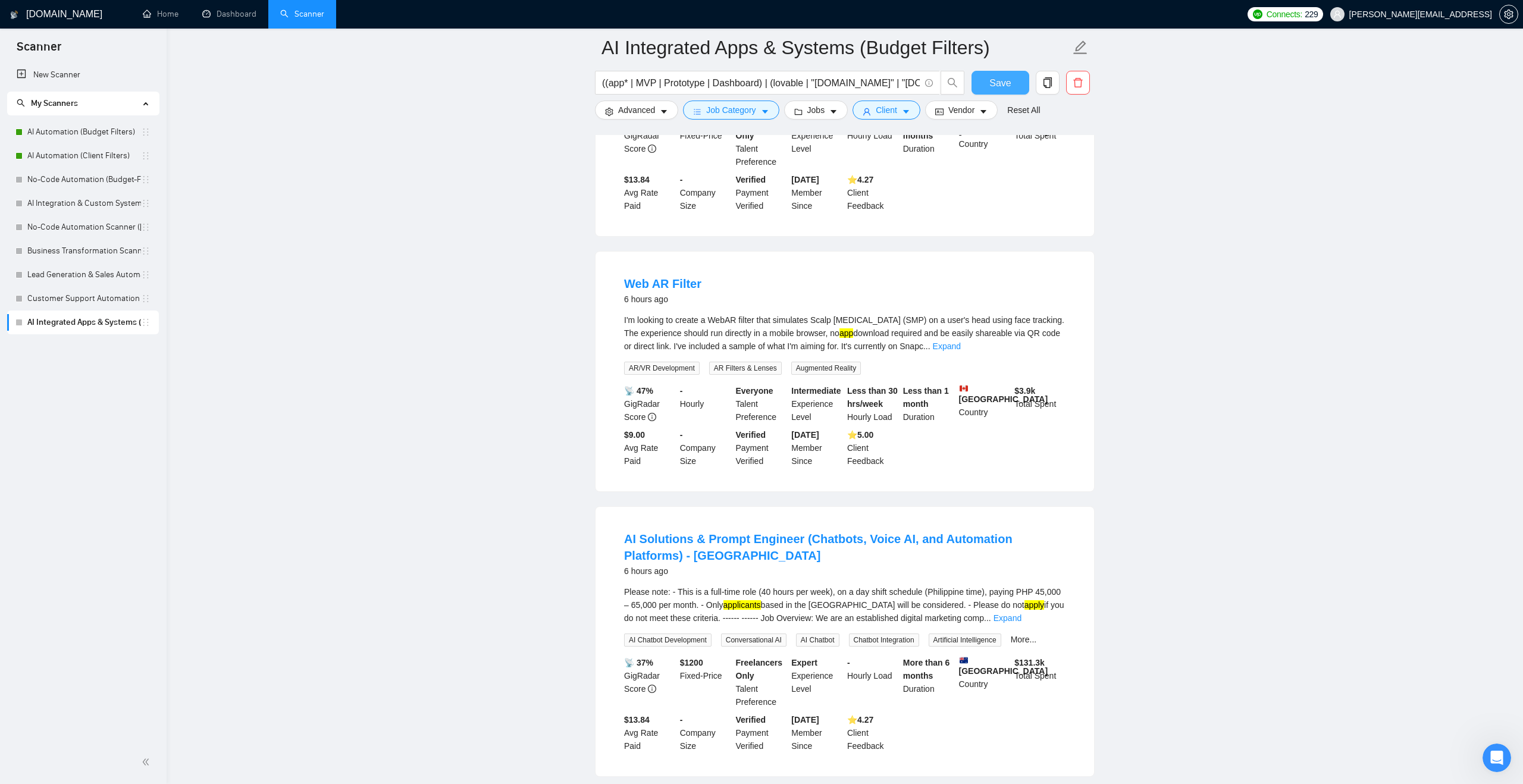
scroll to position [815, 0]
click at [961, 337] on link "Expand" at bounding box center [946, 342] width 28 height 9
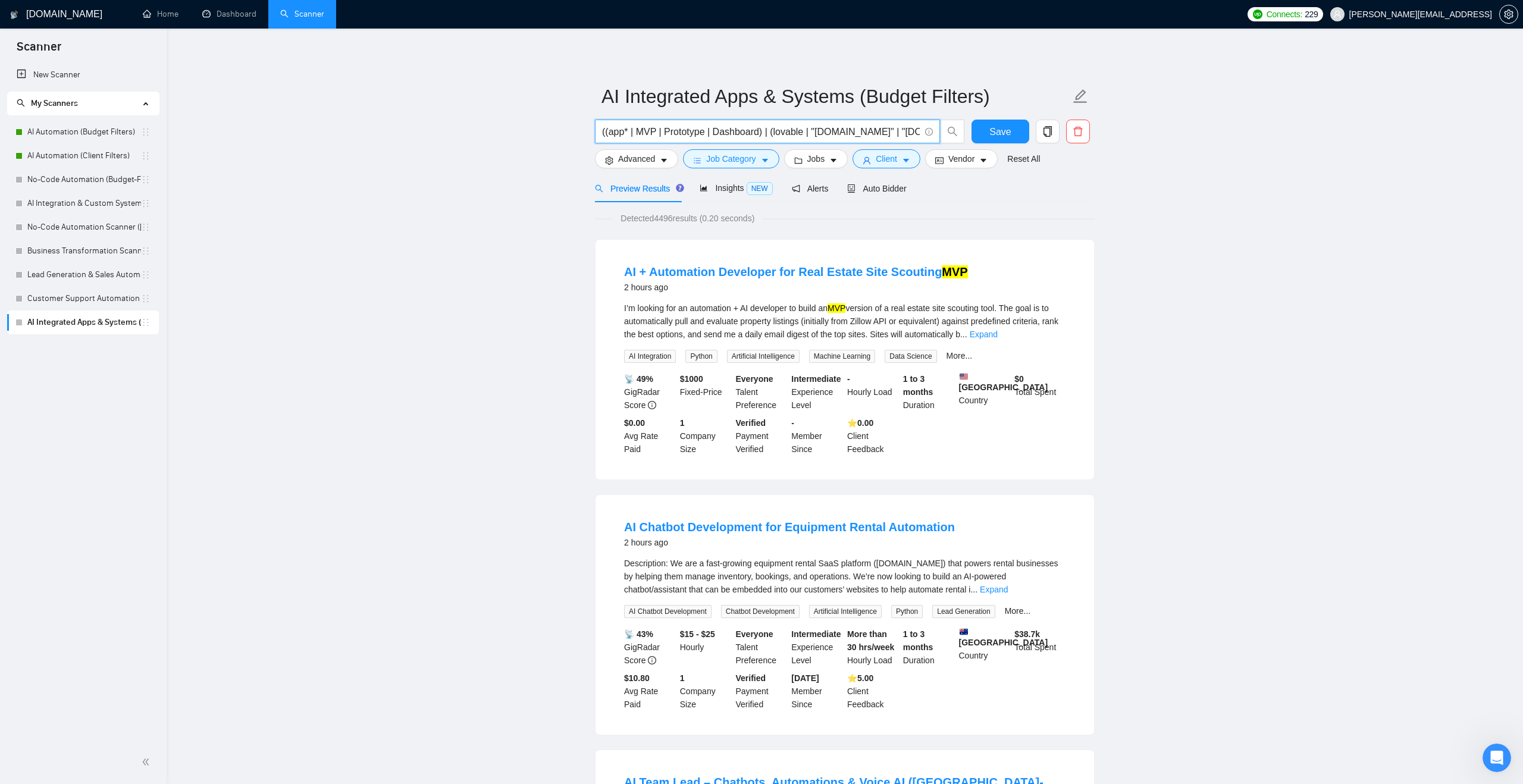
scroll to position [0, 89]
drag, startPoint x: 764, startPoint y: 130, endPoint x: 976, endPoint y: 126, distance: 212.0
click at [976, 126] on div "((app* | MVP | Prototype | Dashboard) | (lovable | "[DOMAIN_NAME]" | "[DOMAIN_N…" at bounding box center [843, 134] width 499 height 30
click at [684, 127] on input "((app* | MVP | Prototype | Dashboard) | (lovable | "[DOMAIN_NAME]" | "[DOMAIN_N…" at bounding box center [761, 131] width 318 height 15
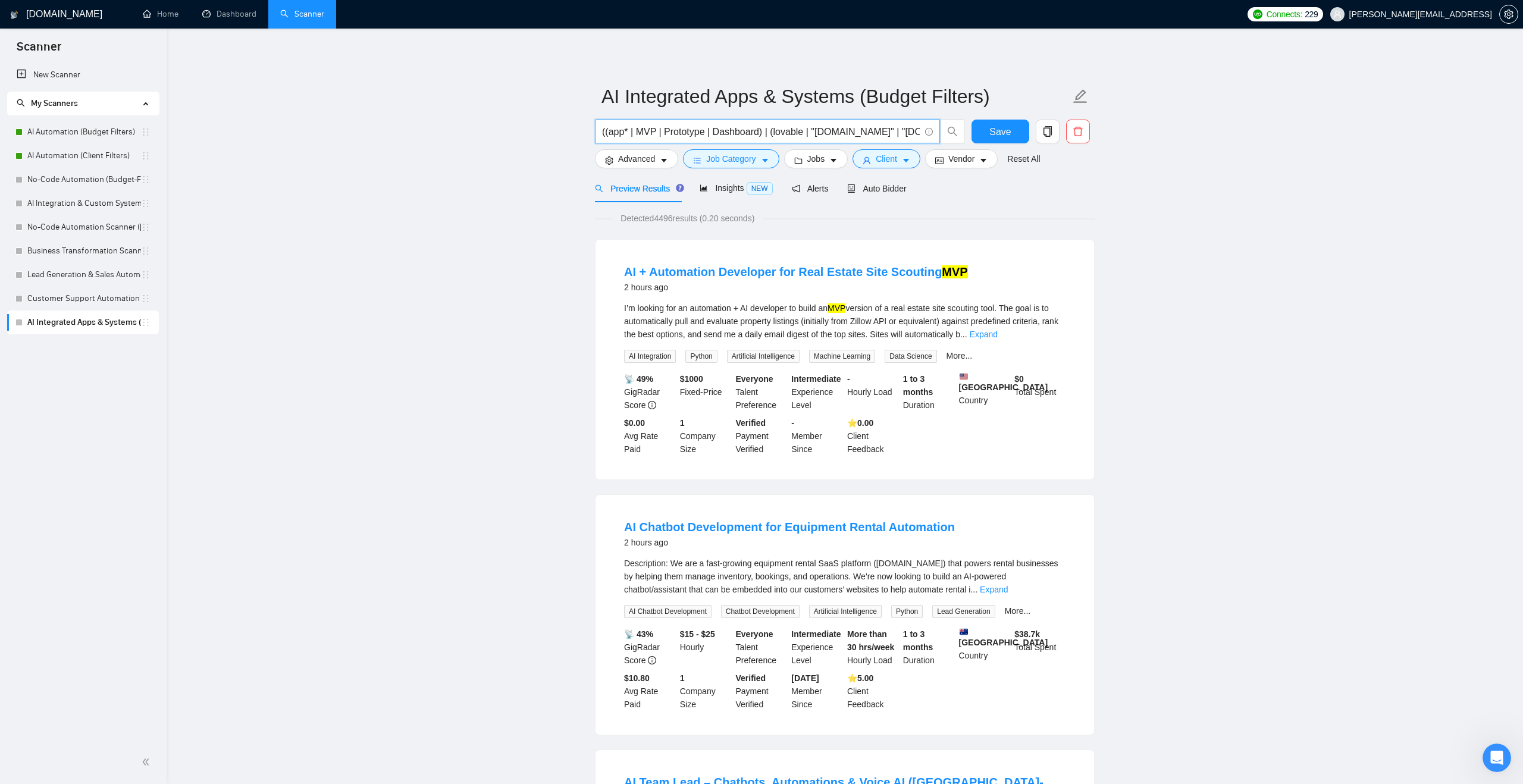
drag, startPoint x: 684, startPoint y: 129, endPoint x: 545, endPoint y: 135, distance: 139.1
click at [858, 129] on input "(lovable | "[DOMAIN_NAME]" | "[DOMAIN_NAME]" | replit | supabase))" at bounding box center [761, 131] width 318 height 15
click at [604, 127] on input "(lovable | "[DOMAIN_NAME]" | "[DOMAIN_NAME]" | replit | supabase" at bounding box center [761, 131] width 318 height 15
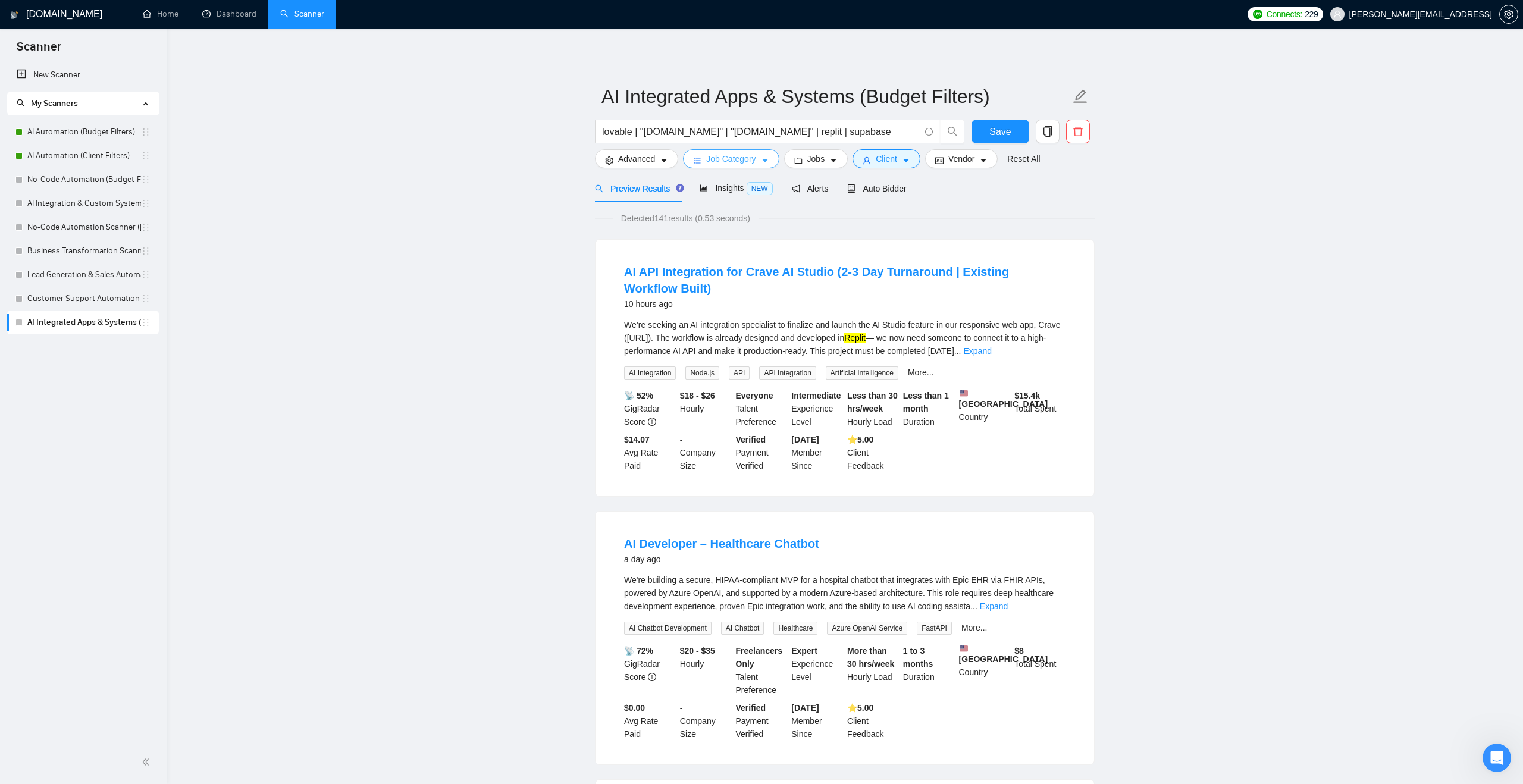
click at [692, 158] on button "Job Category" at bounding box center [730, 159] width 96 height 19
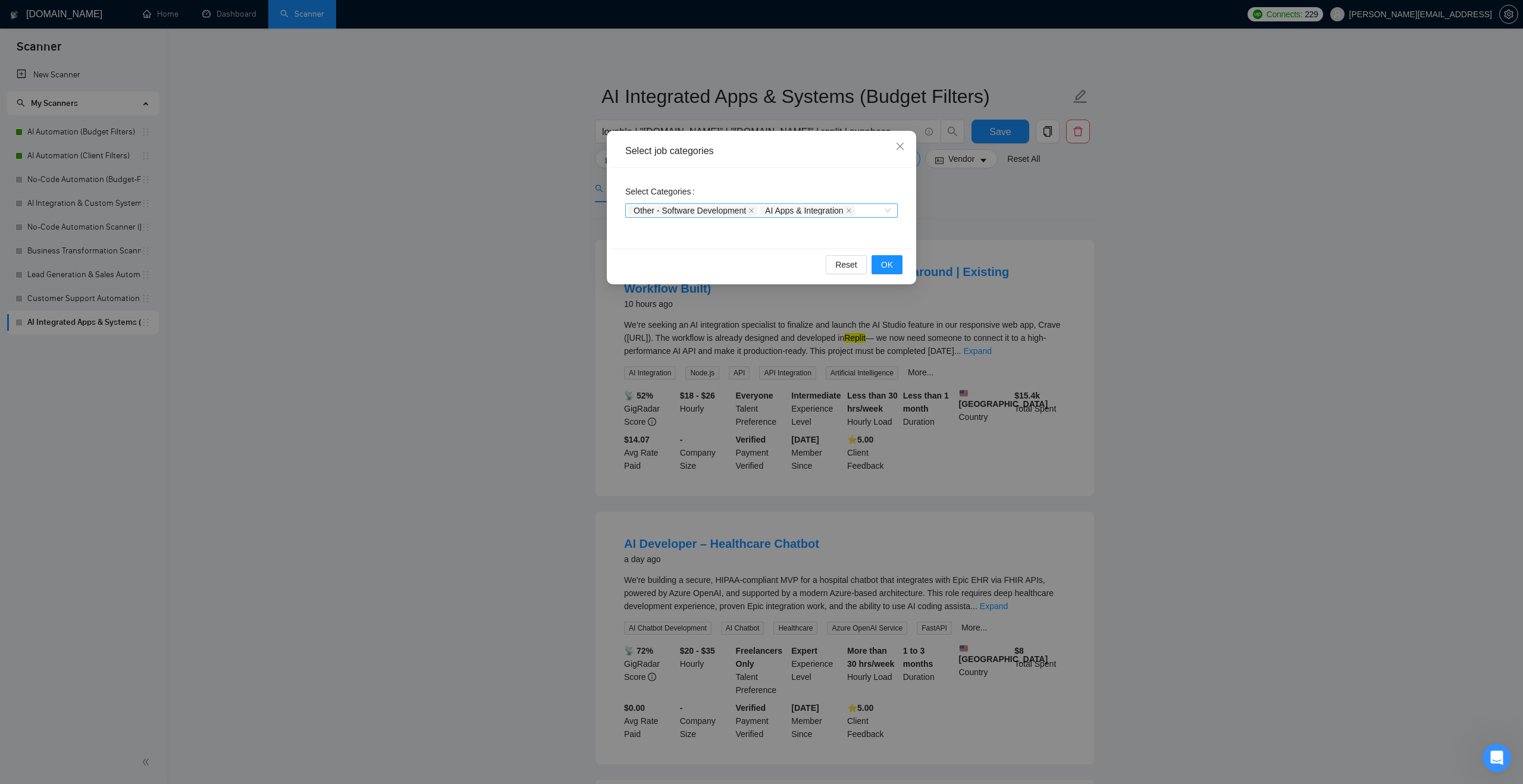
click at [888, 208] on div "Other - Software Development AI Apps & Integration" at bounding box center [761, 210] width 273 height 14
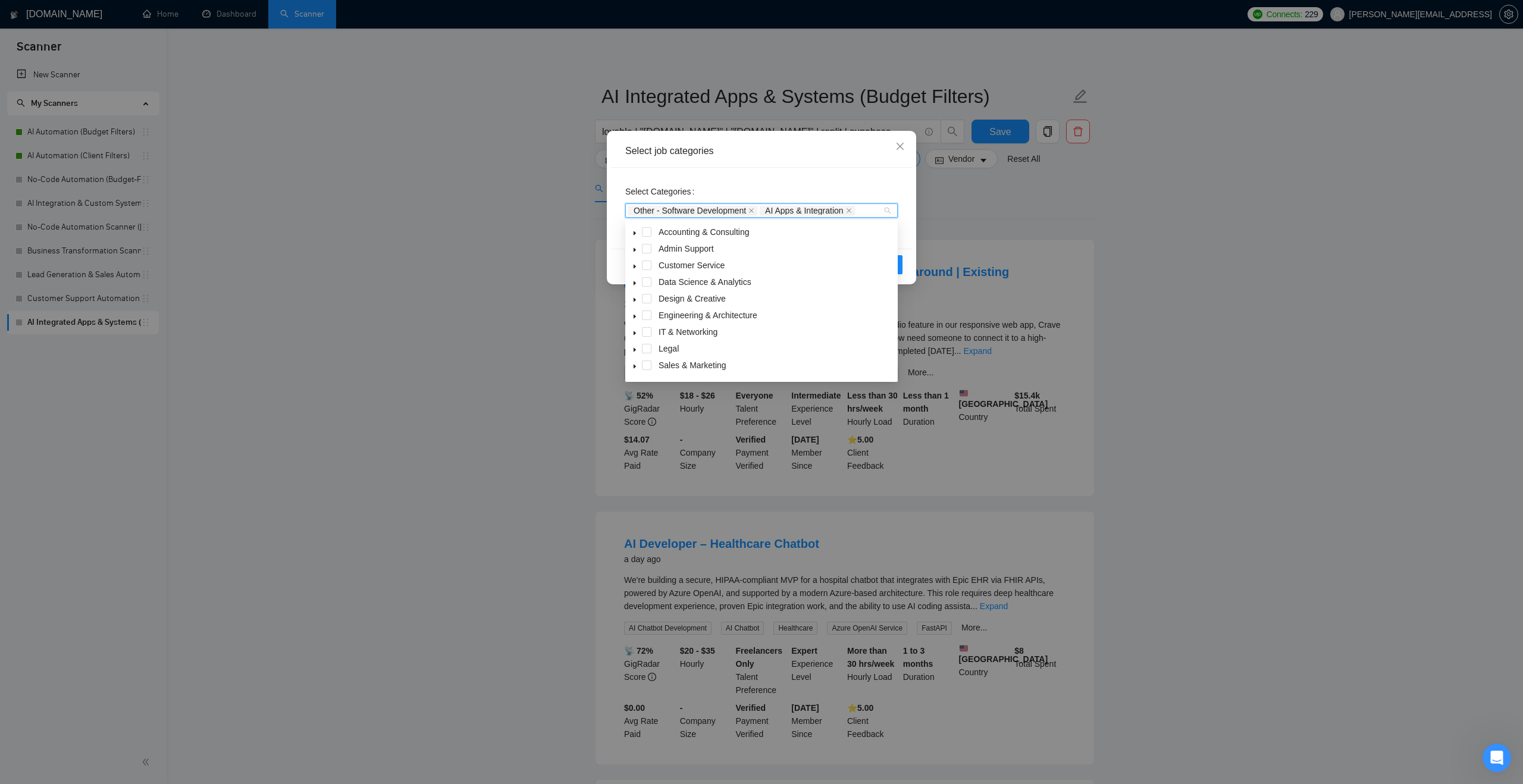
click at [635, 281] on icon "caret-down" at bounding box center [635, 284] width 6 height 6
click at [663, 300] on span at bounding box center [661, 299] width 9 height 9
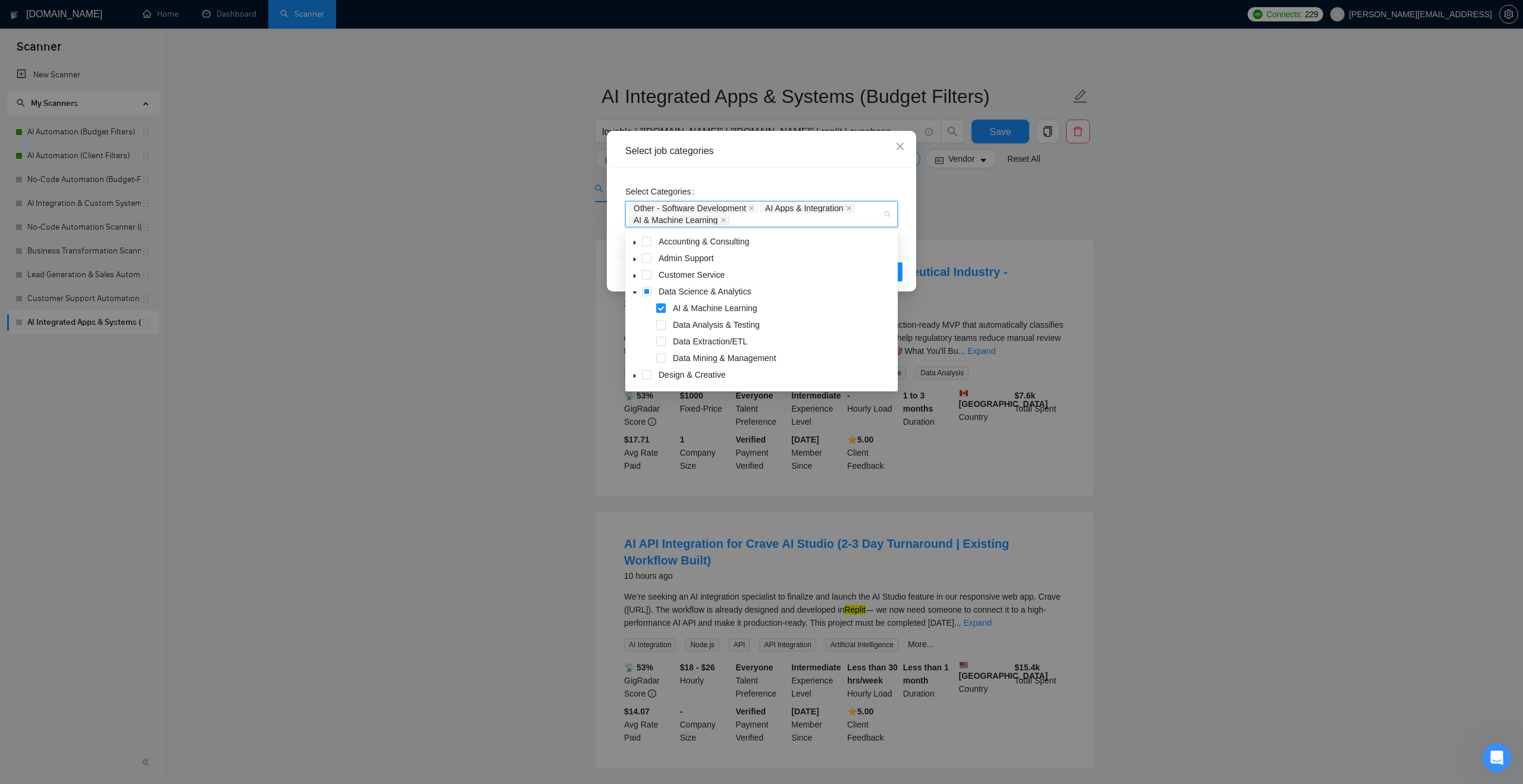
click at [637, 258] on icon "caret-down" at bounding box center [635, 259] width 6 height 6
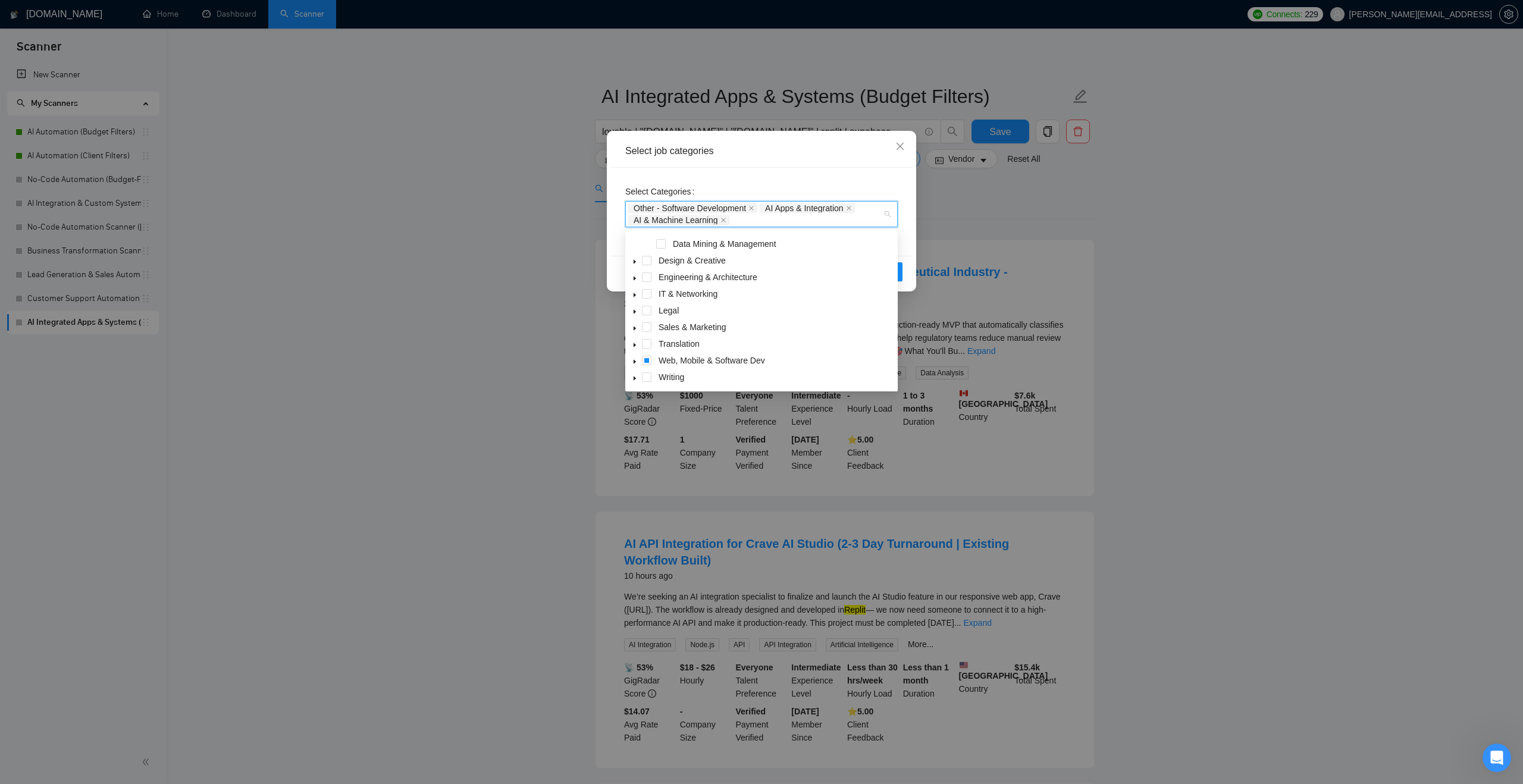
click at [635, 296] on icon "caret-down" at bounding box center [635, 296] width 6 height 6
click at [639, 275] on span at bounding box center [635, 276] width 14 height 14
click at [813, 186] on div "Select Categories Other - Software Development AI Apps & Integration AI & Machi…" at bounding box center [761, 204] width 273 height 45
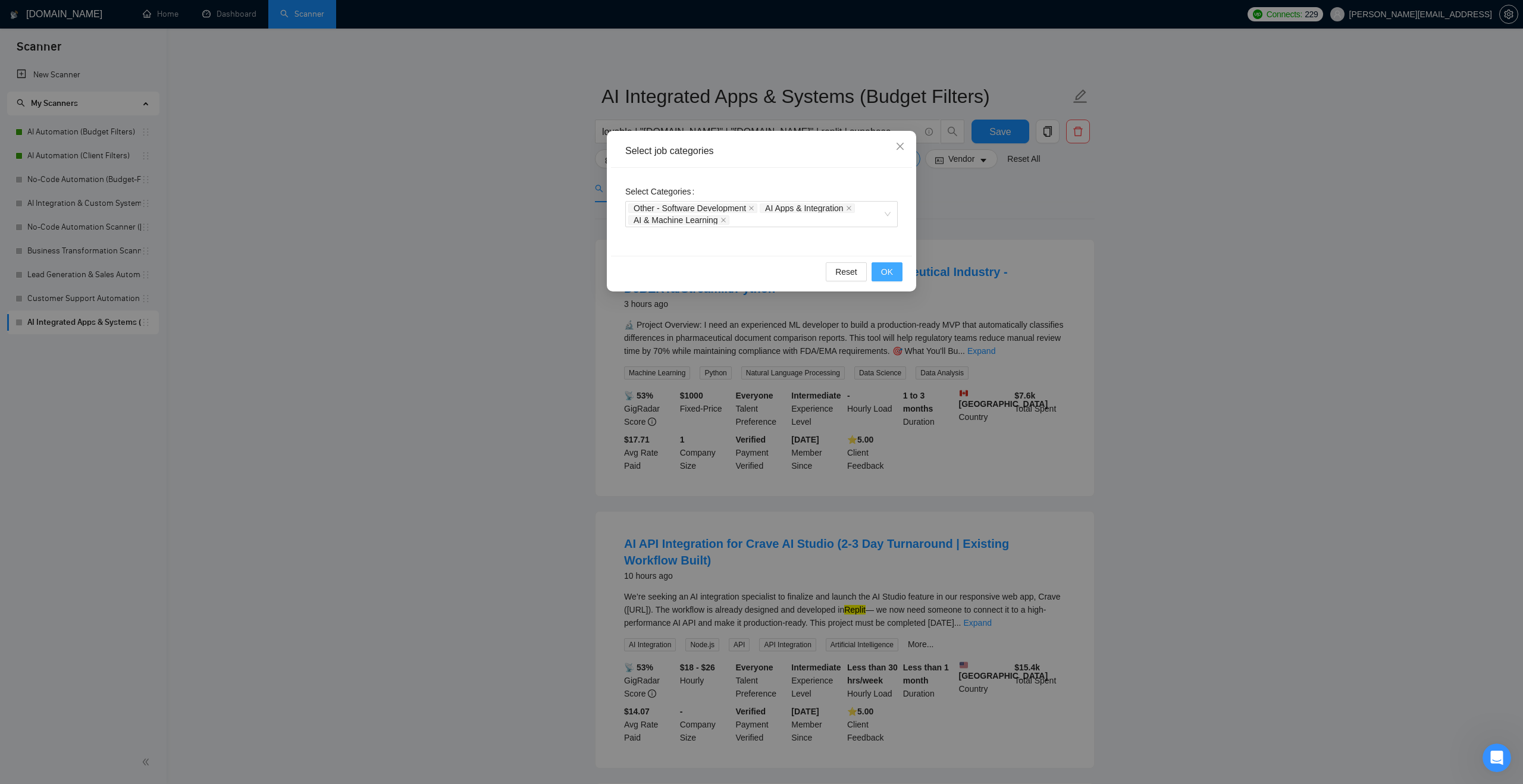
click at [880, 274] on button "OK" at bounding box center [887, 272] width 31 height 19
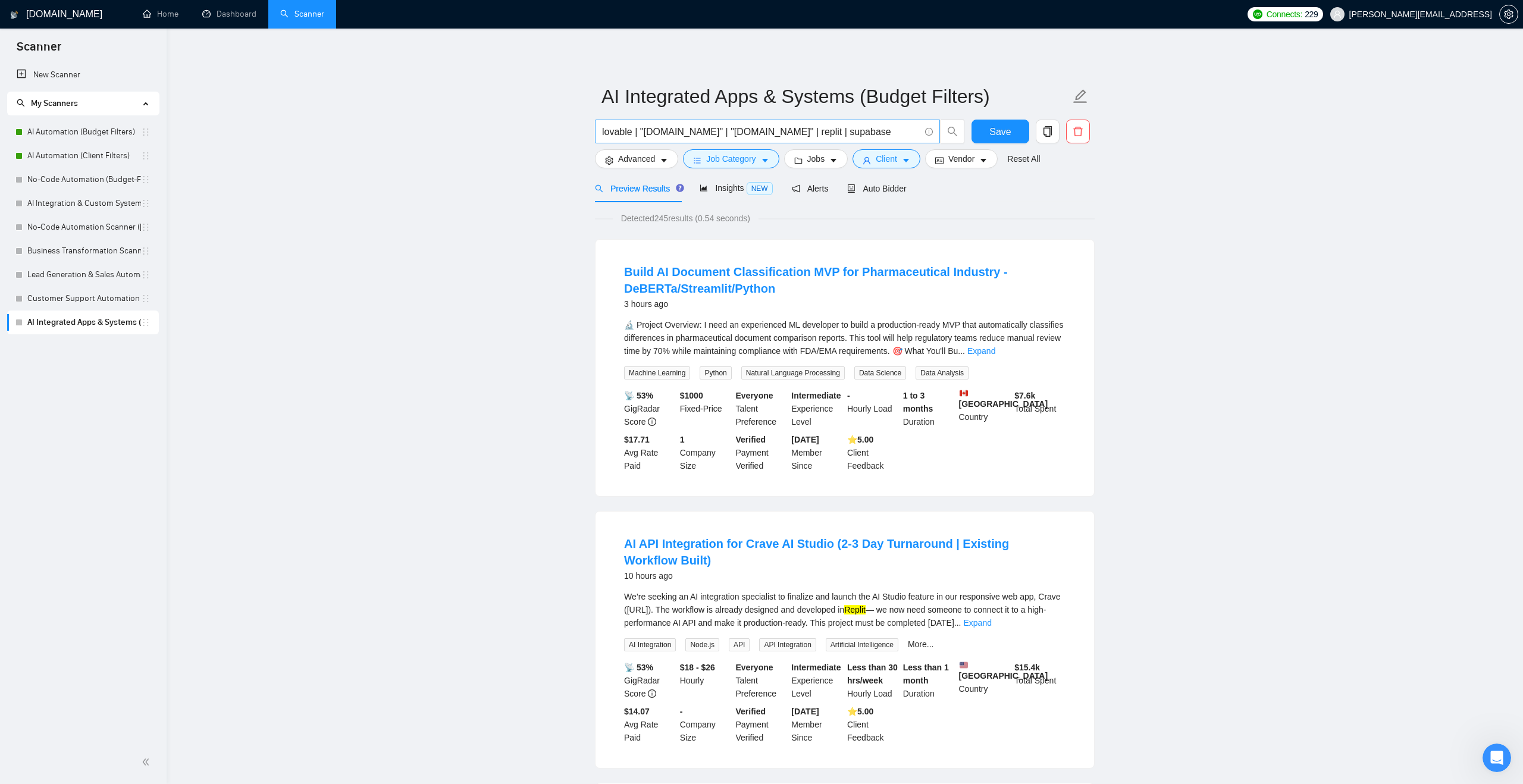
click at [600, 127] on span "lovable | "[DOMAIN_NAME]" | "[DOMAIN_NAME]" | replit | supabase" at bounding box center [767, 131] width 345 height 24
click at [895, 130] on input "(app*) (lovable | "[DOMAIN_NAME]" | "[DOMAIN_NAME]" | replit | supabase" at bounding box center [761, 131] width 318 height 15
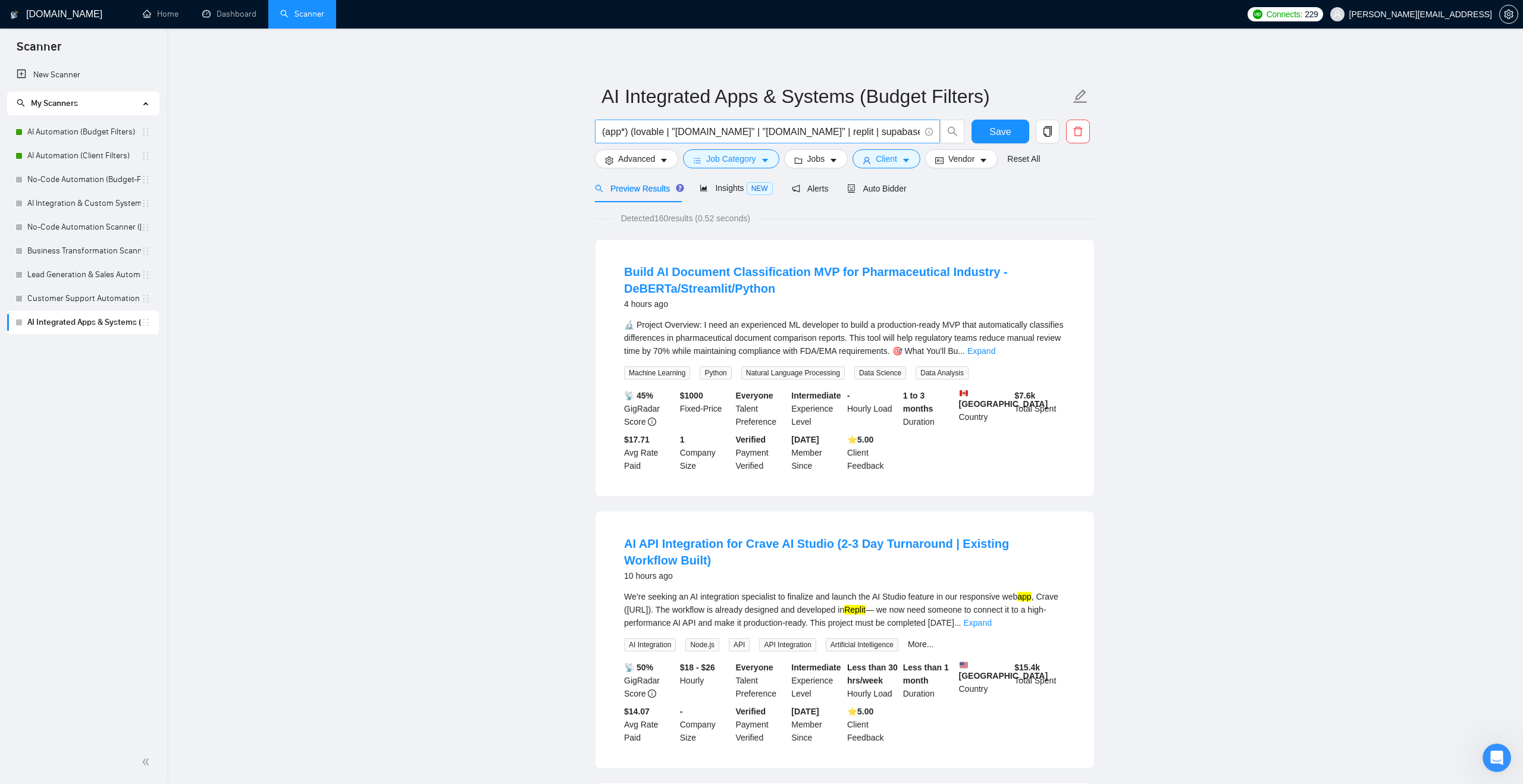
click at [624, 134] on input "(app*) (lovable | "[DOMAIN_NAME]" | "[DOMAIN_NAME]" | replit | supabase)" at bounding box center [761, 131] width 318 height 15
drag, startPoint x: 707, startPoint y: 133, endPoint x: 945, endPoint y: 151, distance: 238.7
click at [946, 150] on form "AI Integrated Apps & Systems (Budget Filters) (app* | mvp | prototype) (lovable…" at bounding box center [845, 126] width 499 height 97
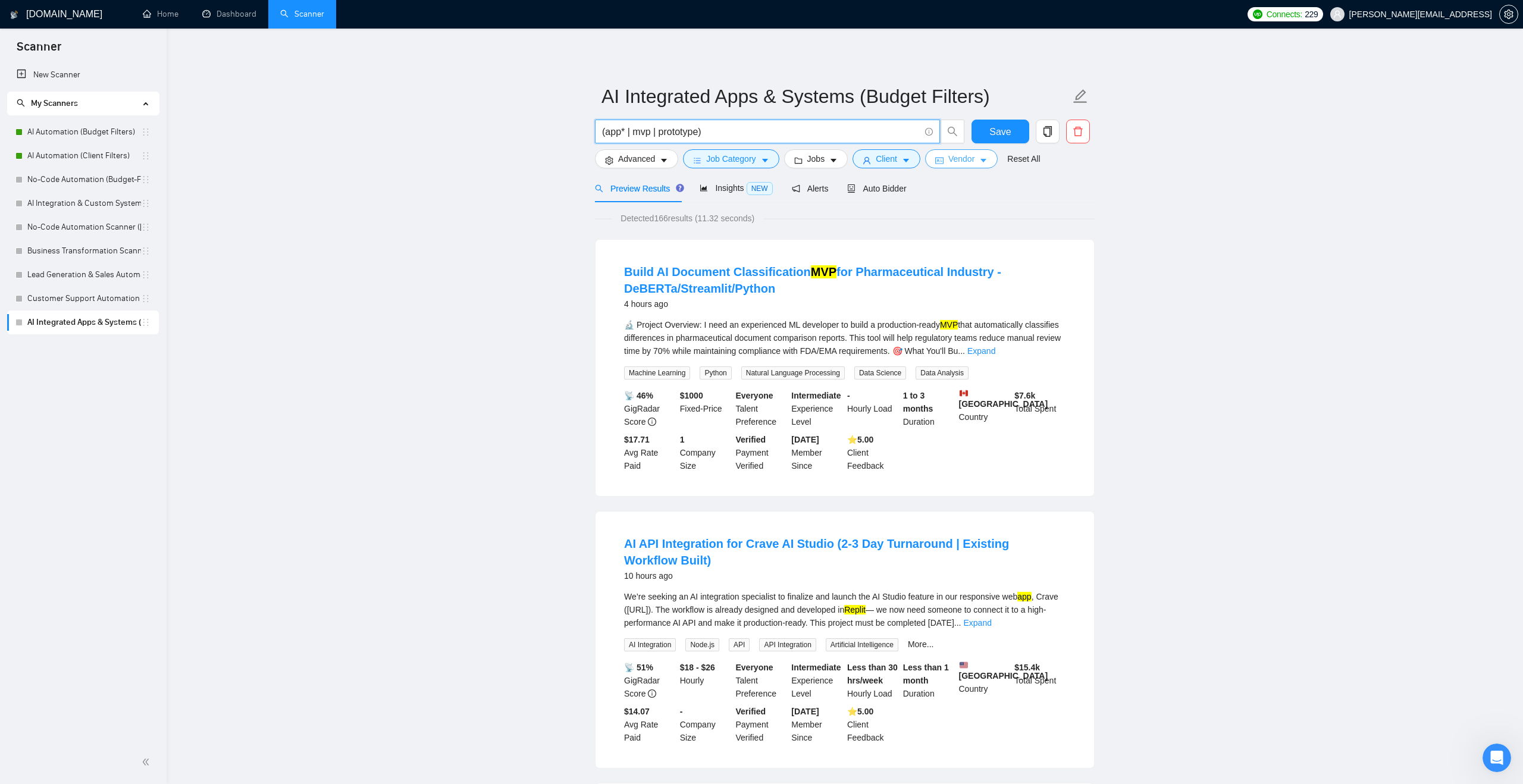
scroll to position [0, 0]
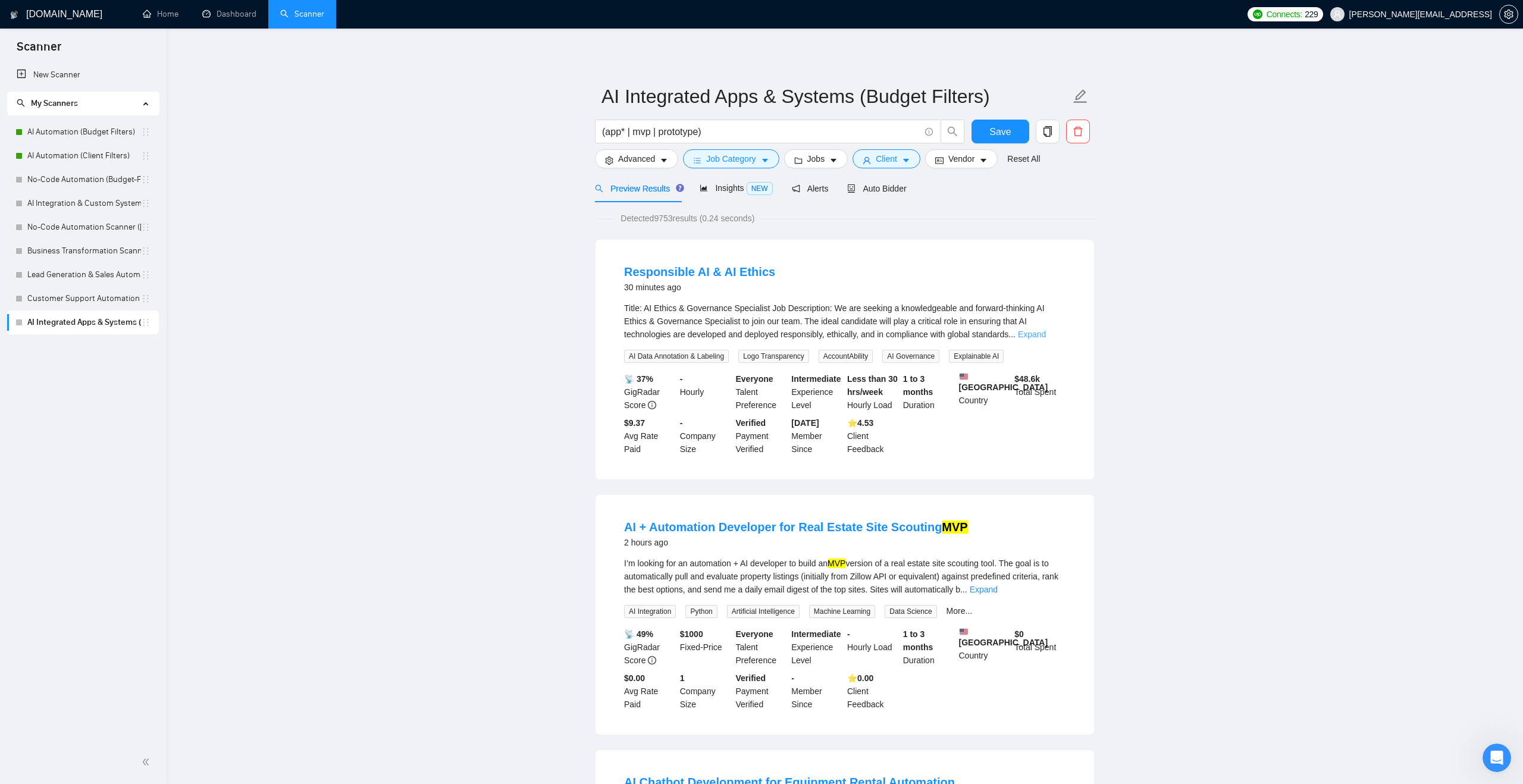
click at [1046, 332] on link "Expand" at bounding box center [1031, 334] width 28 height 9
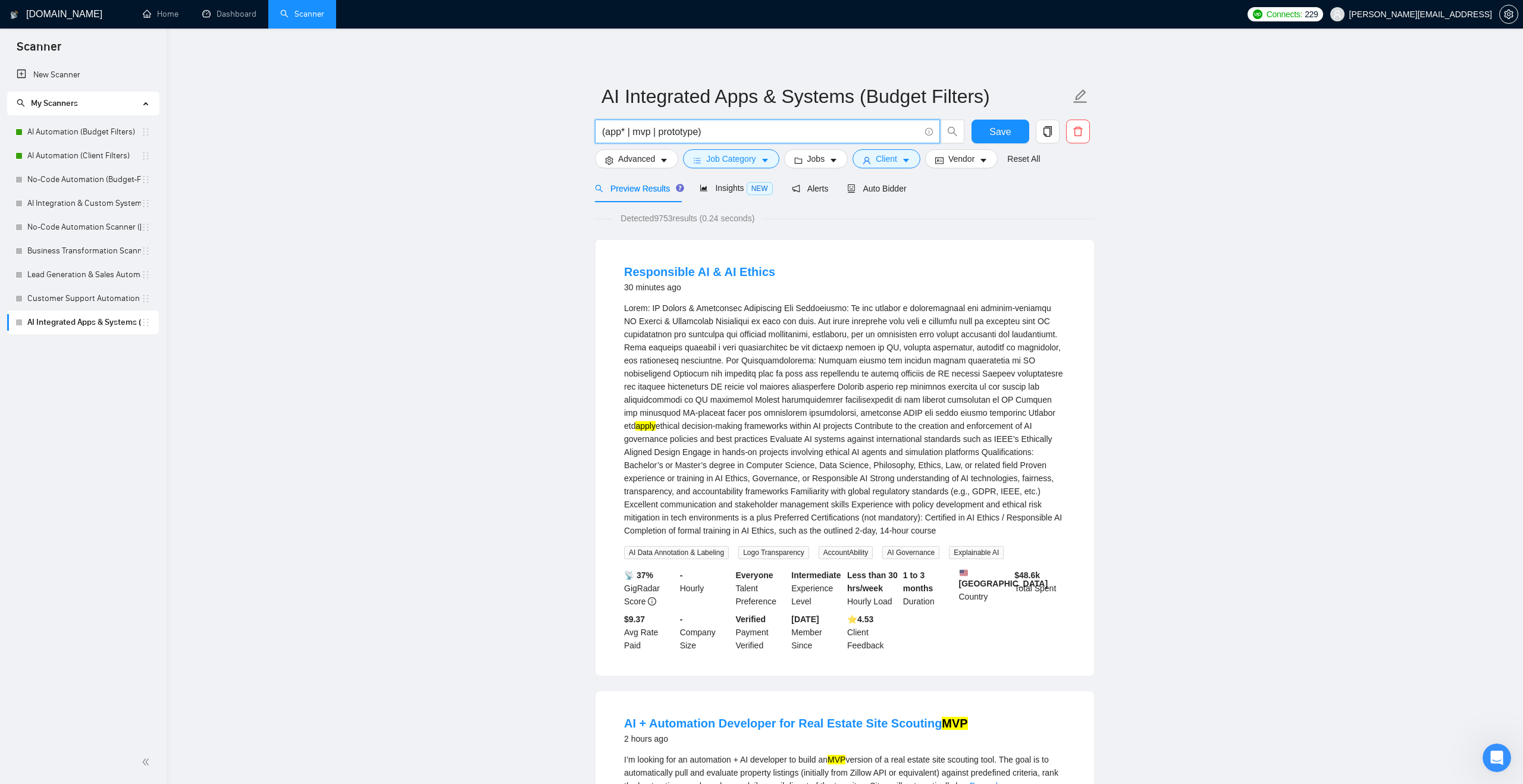
click at [624, 128] on input "(app* | mvp | prototype)" at bounding box center [761, 131] width 318 height 15
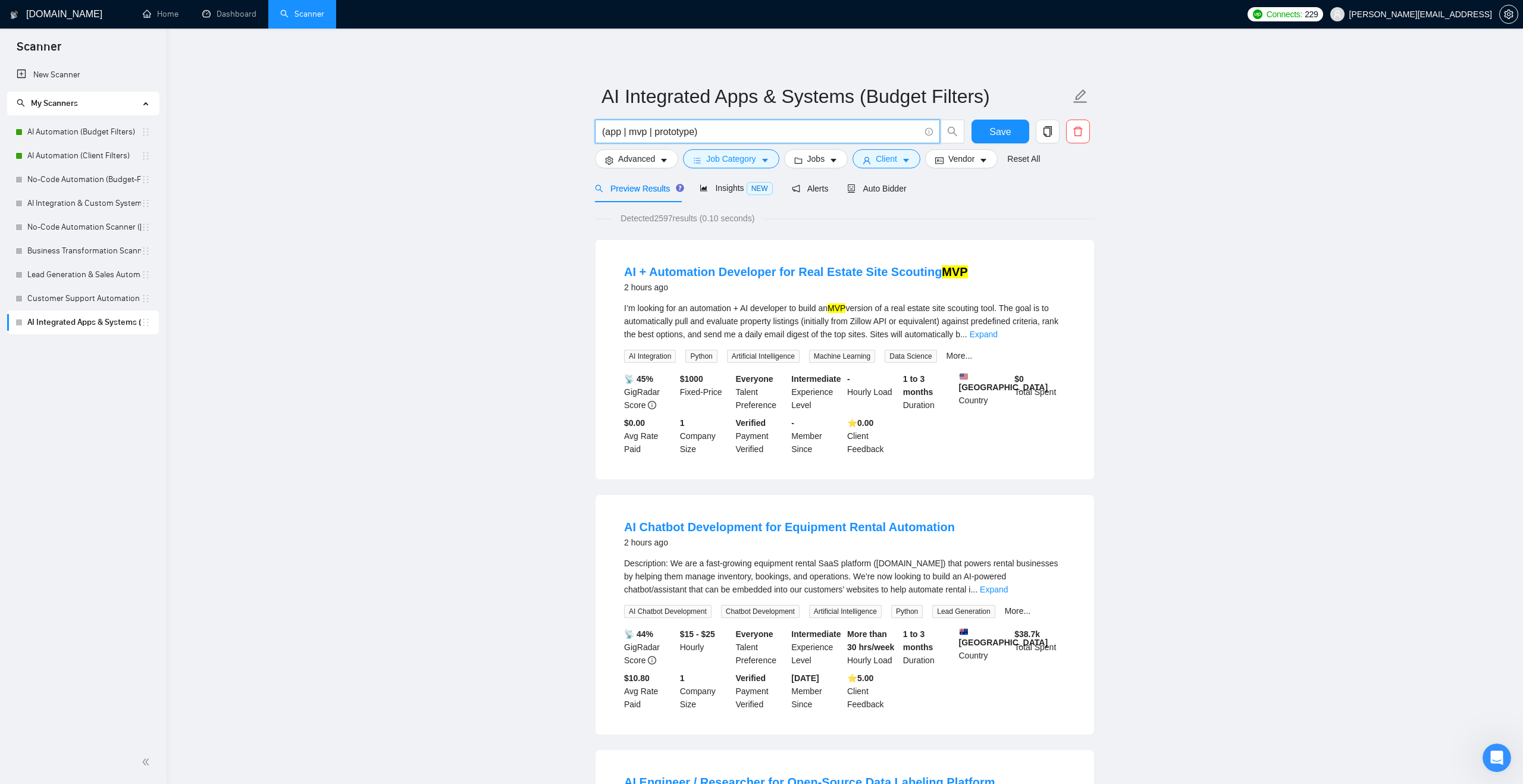
click at [696, 134] on input "(app | mvp | prototype)" at bounding box center [761, 131] width 318 height 15
click at [750, 134] on input "(app | mvp | prototype | dashboard)" at bounding box center [761, 131] width 318 height 15
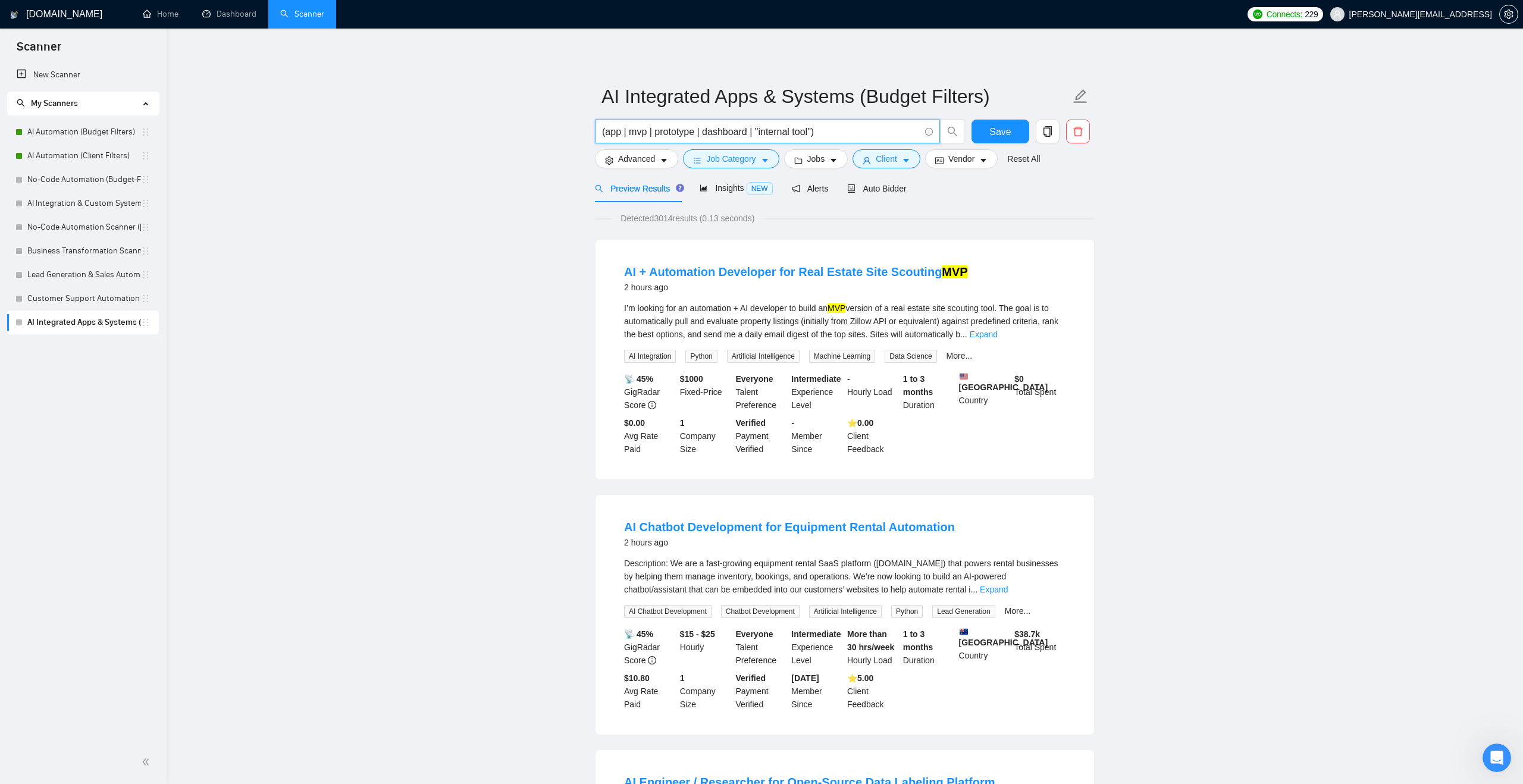
click at [816, 129] on input "(app | mvp | prototype | dashboard | "internal tool")" at bounding box center [761, 131] width 318 height 15
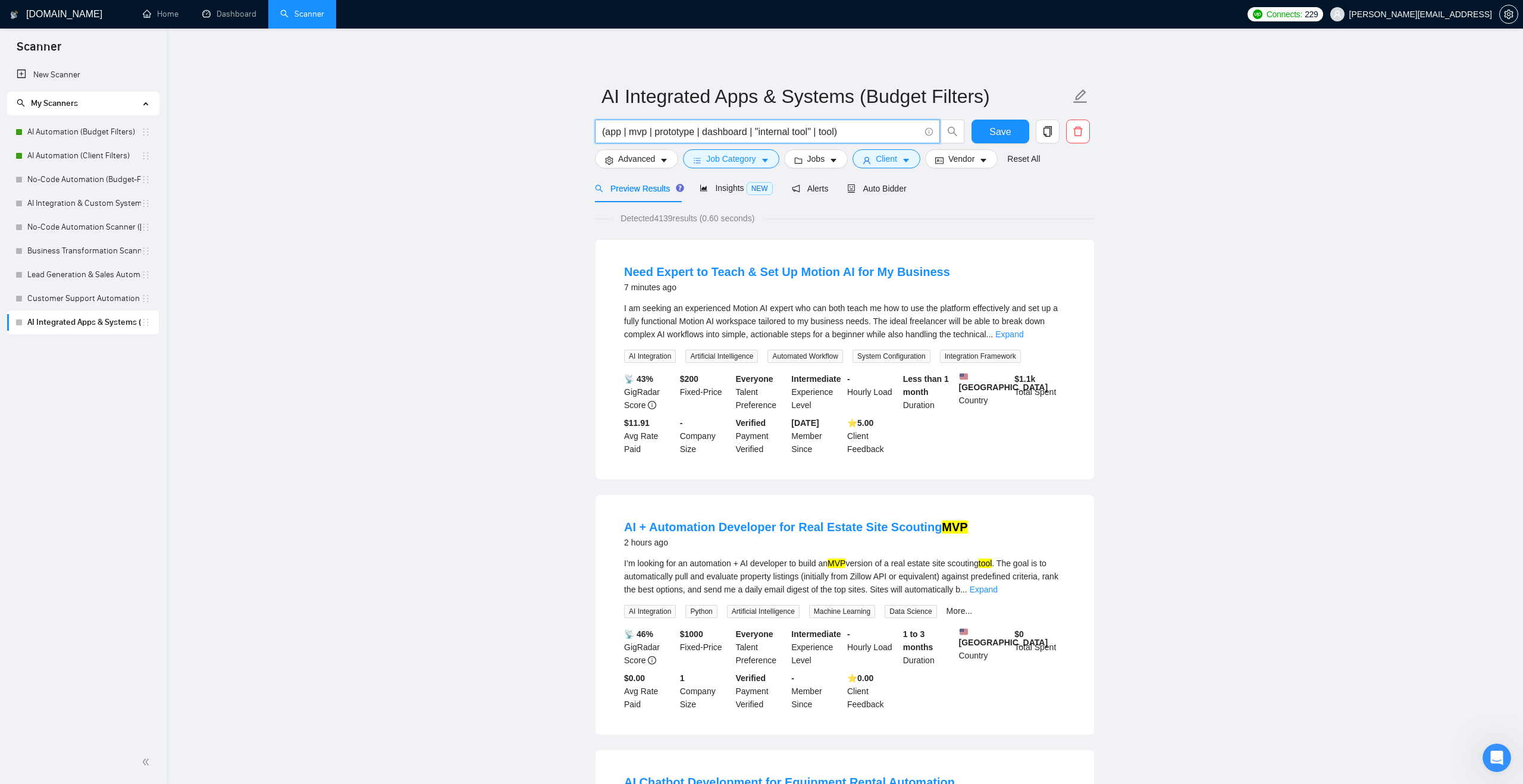
click at [602, 134] on input "(app | mvp | prototype | dashboard | "internal tool" | tool)" at bounding box center [761, 131] width 318 height 15
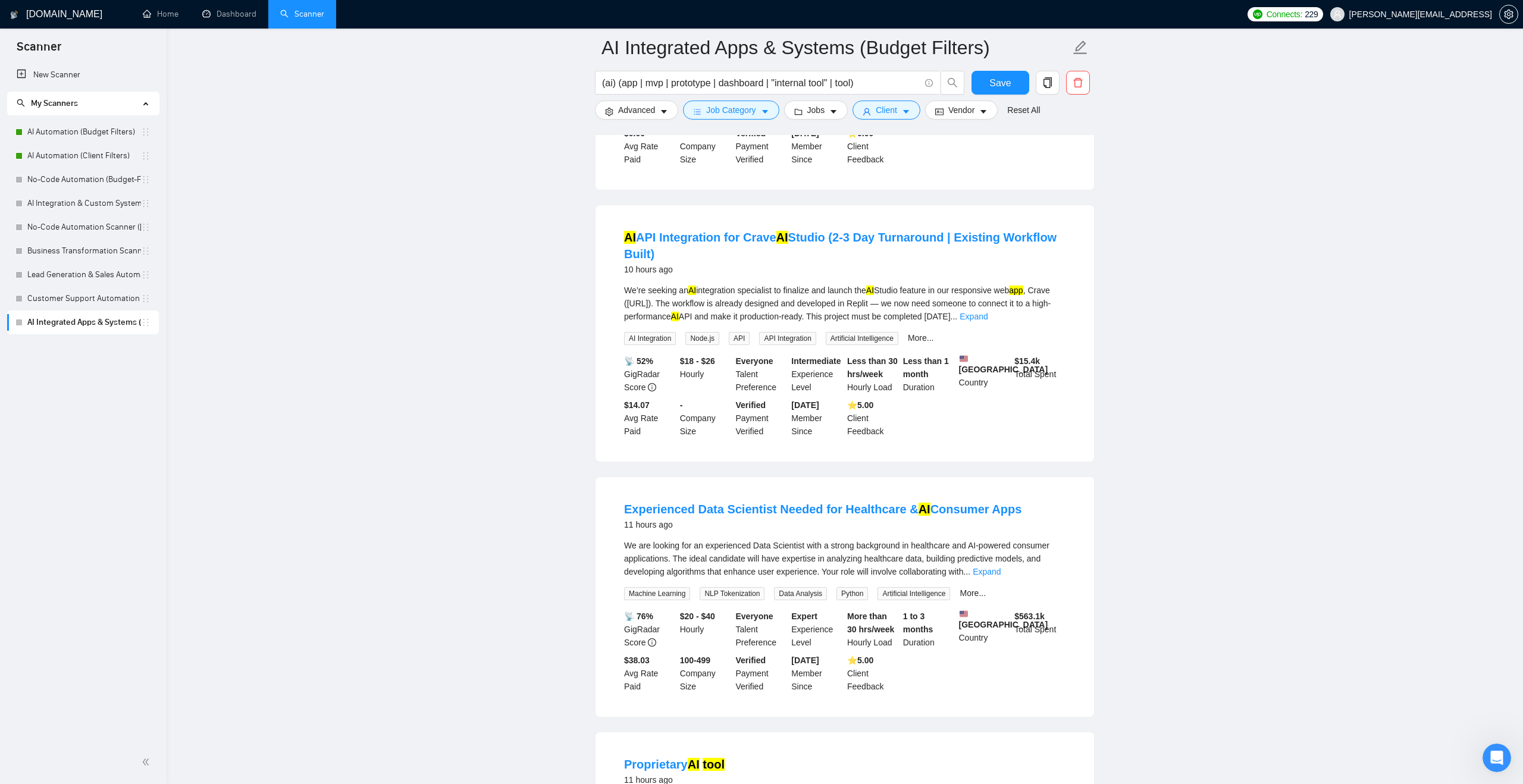
scroll to position [1624, 0]
click at [988, 319] on link "Expand" at bounding box center [973, 315] width 28 height 9
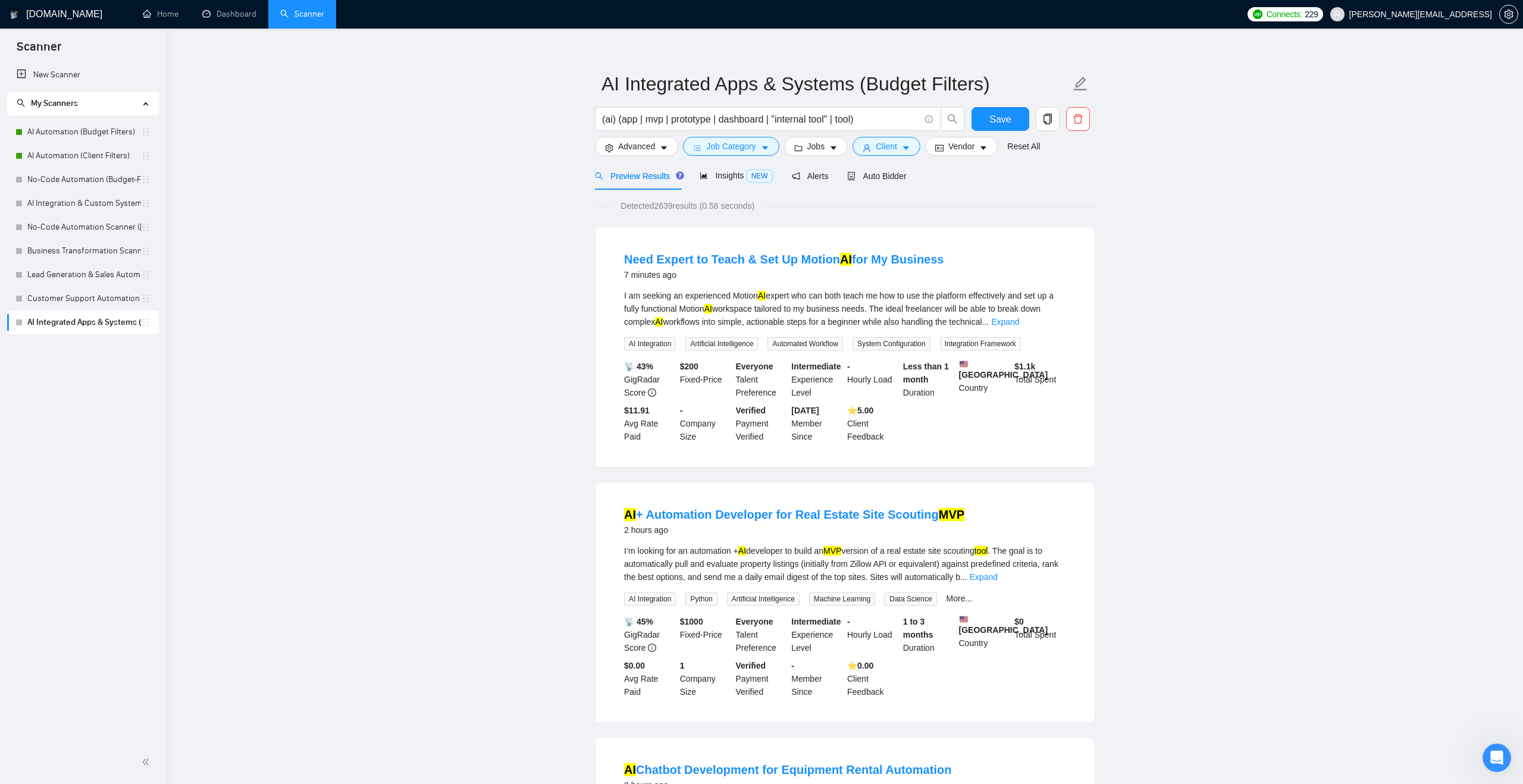
scroll to position [0, 0]
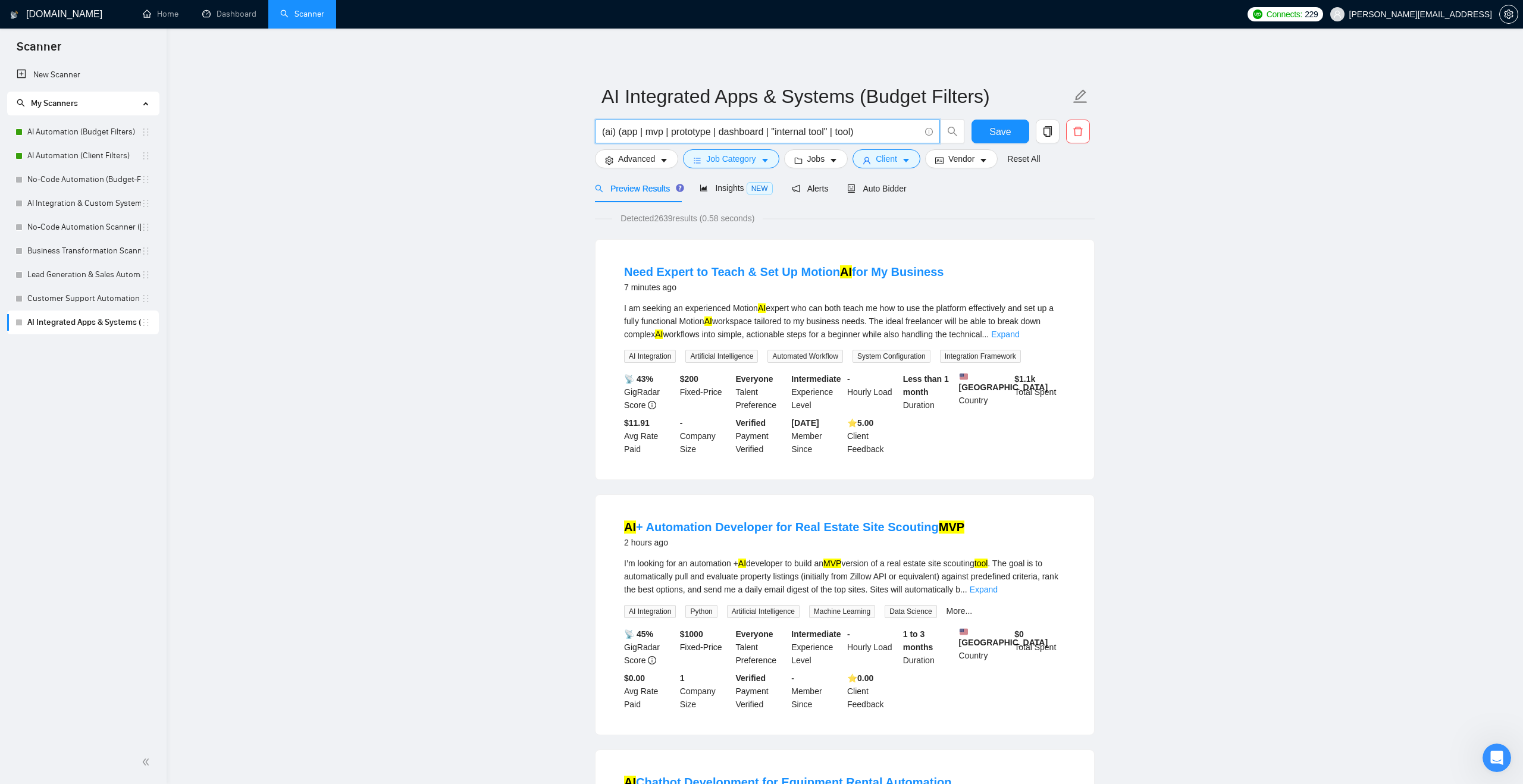
click at [865, 130] on input "(ai) (app | mvp | prototype | dashboard | "internal tool" | tool)" at bounding box center [761, 131] width 318 height 15
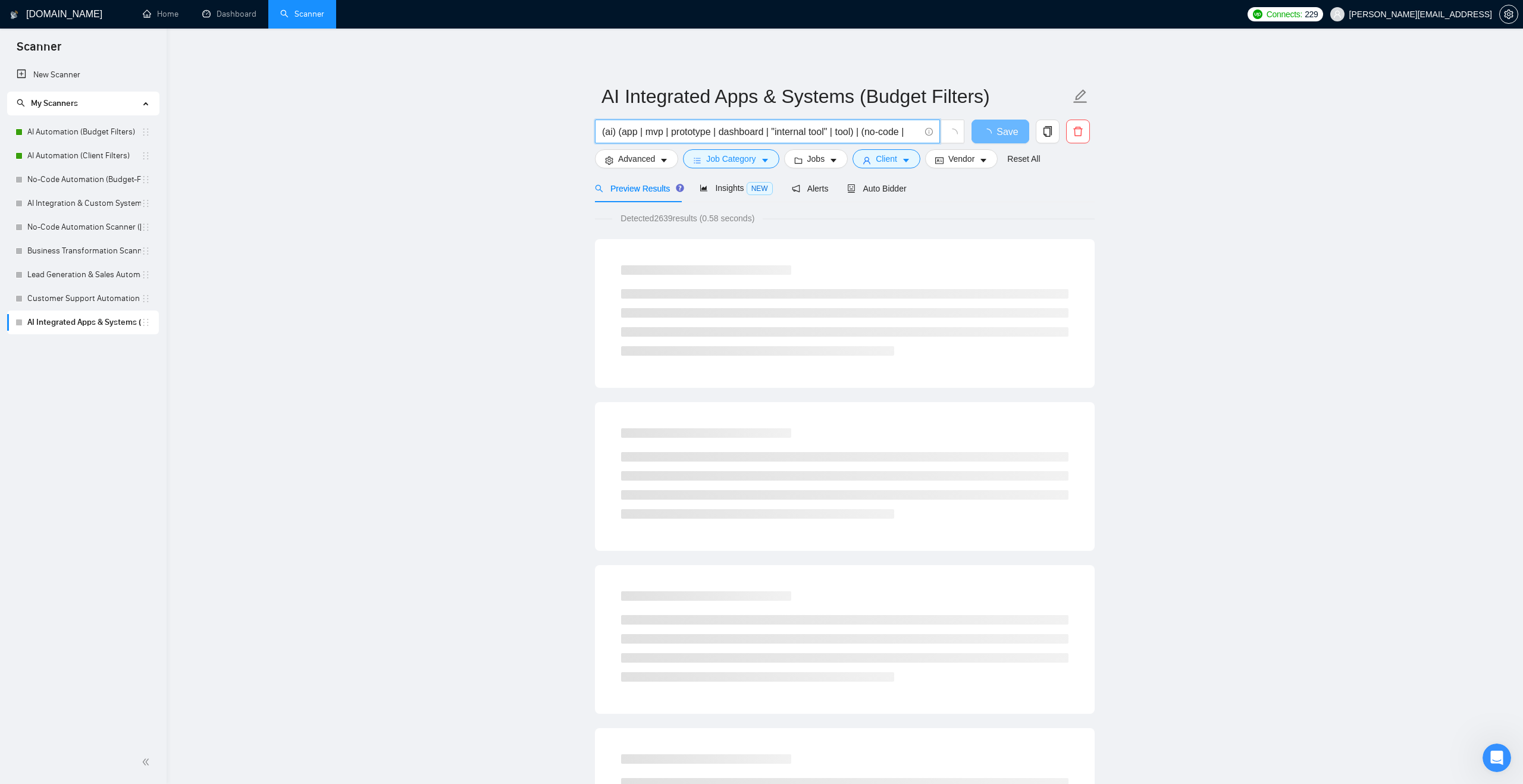
click at [872, 133] on input "(ai) (app | mvp | prototype | dashboard | "internal tool" | tool) | (no-code |" at bounding box center [761, 131] width 318 height 15
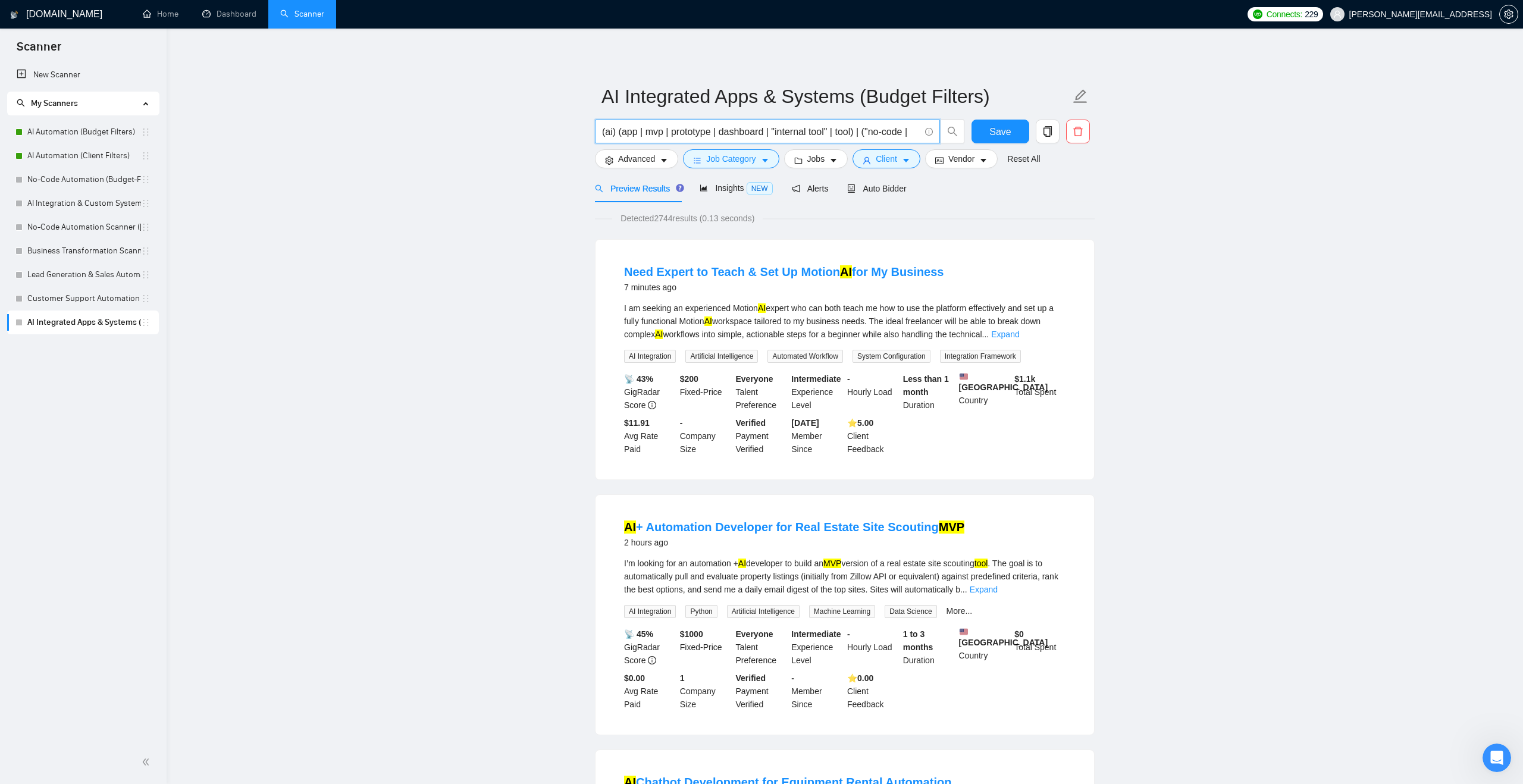
click at [911, 132] on input "(ai) (app | mvp | prototype | dashboard | "internal tool" | tool) | ("no-code |" at bounding box center [761, 131] width 318 height 15
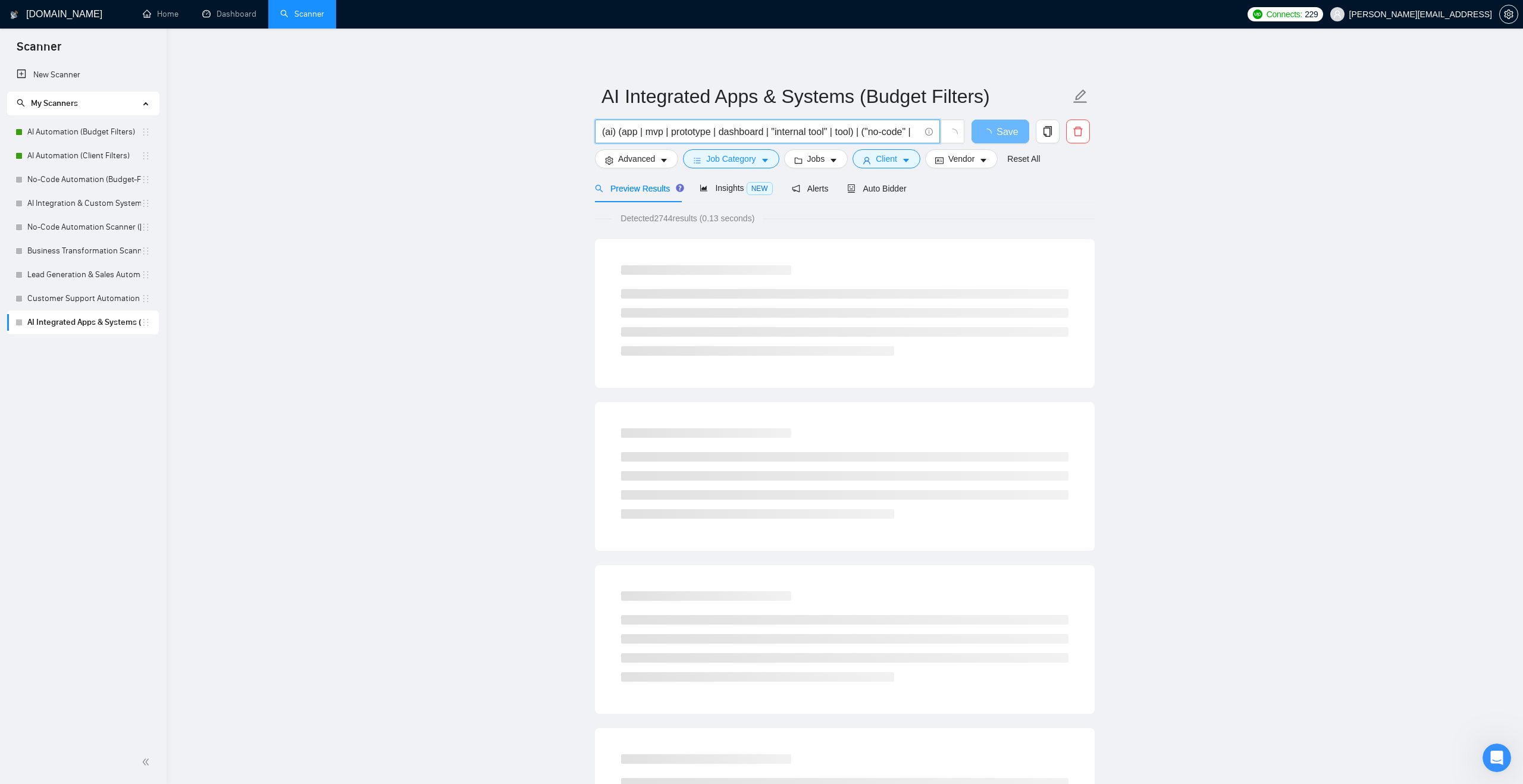
drag, startPoint x: 918, startPoint y: 131, endPoint x: 934, endPoint y: 132, distance: 16.0
click at [934, 132] on span "(ai) (app | mvp | prototype | dashboard | "internal tool" | tool) | ("no-code" |" at bounding box center [767, 131] width 345 height 24
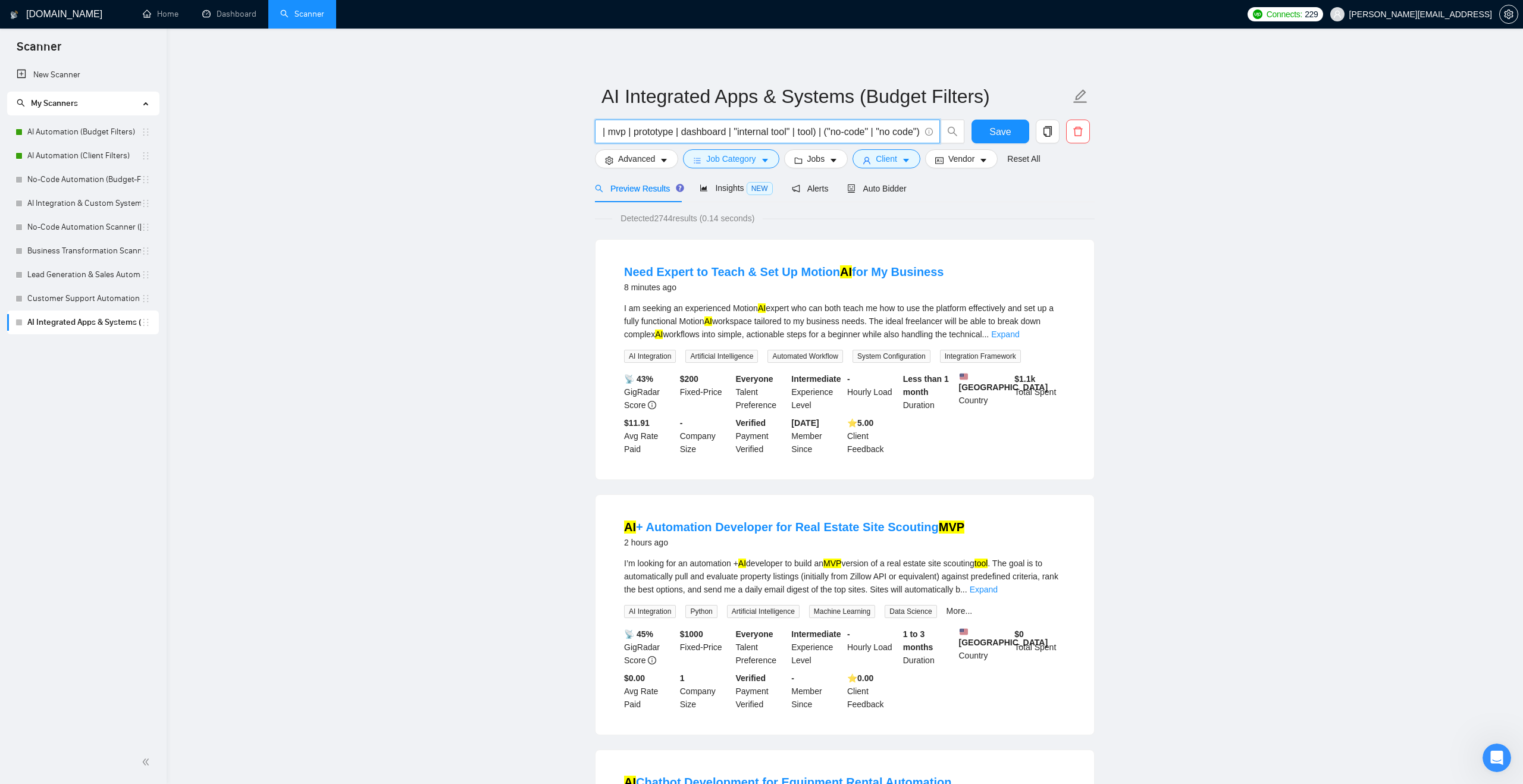
scroll to position [0, 51]
drag, startPoint x: 908, startPoint y: 130, endPoint x: 930, endPoint y: 130, distance: 22.0
click at [930, 130] on span "(ai) (app | mvp | prototype | dashboard | "internal tool" | tool) | ("no-code" …" at bounding box center [767, 131] width 345 height 24
click at [911, 131] on input "(ai) (app | mvp | prototype | dashboard | "internal tool" | tool) | ("no-code" …" at bounding box center [761, 131] width 318 height 15
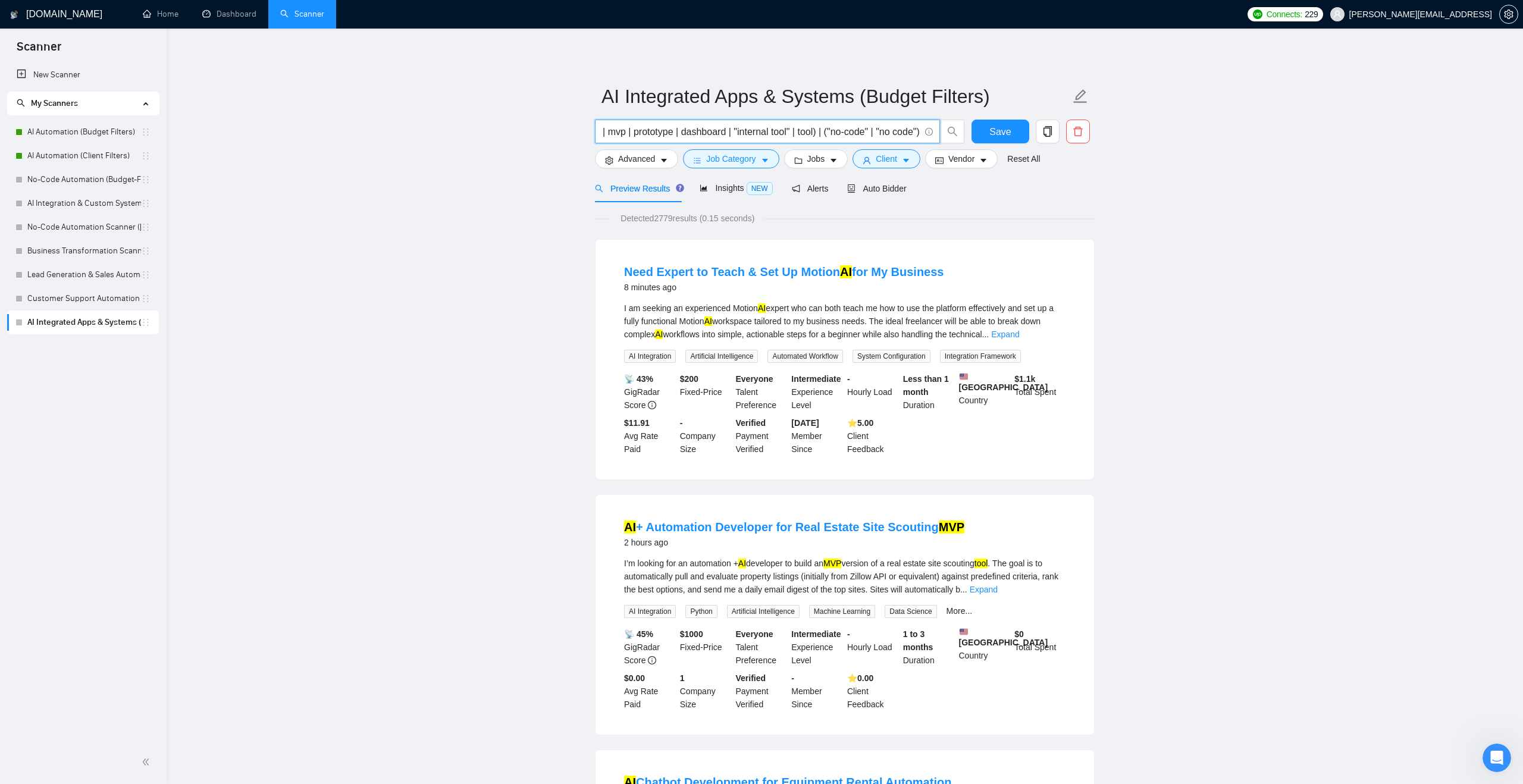
click at [918, 131] on input "(ai) (app | mvp | prototype | dashboard | "internal tool" | tool) | ("no-code" …" at bounding box center [761, 131] width 318 height 15
drag, startPoint x: 701, startPoint y: 134, endPoint x: 935, endPoint y: 136, distance: 234.0
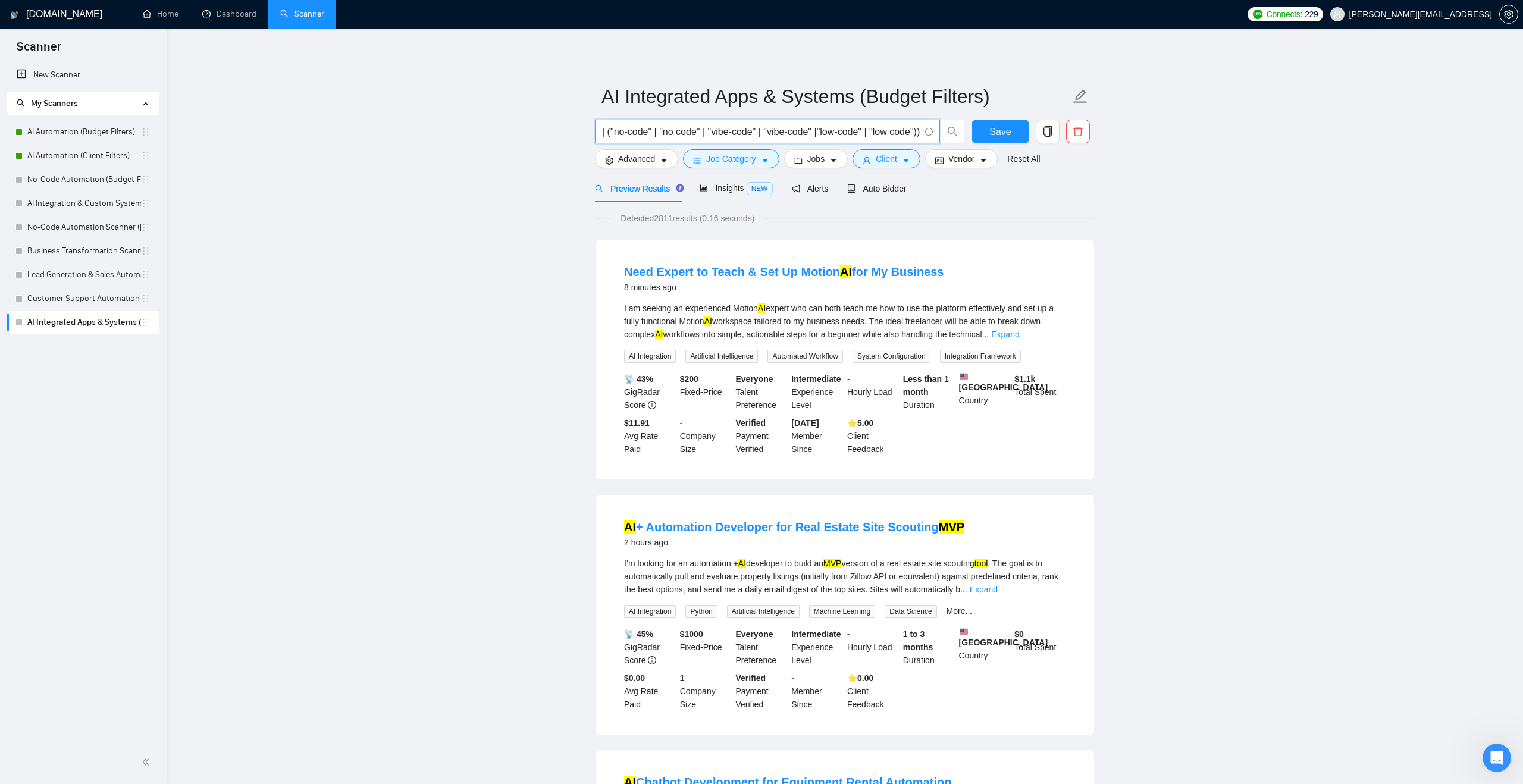
click at [935, 136] on span "(ai) (app | mvp | prototype | dashboard | "internal tool" | tool) | ("no-code" …" at bounding box center [767, 131] width 345 height 24
click at [916, 135] on input "(ai) (app | mvp | prototype | dashboard | "internal tool" | tool) | ("no-code" …" at bounding box center [761, 131] width 318 height 15
click at [812, 130] on input "(ai) (app | mvp | prototype | dashboard | "internal tool" | tool) | ("no-code" …" at bounding box center [761, 131] width 318 height 15
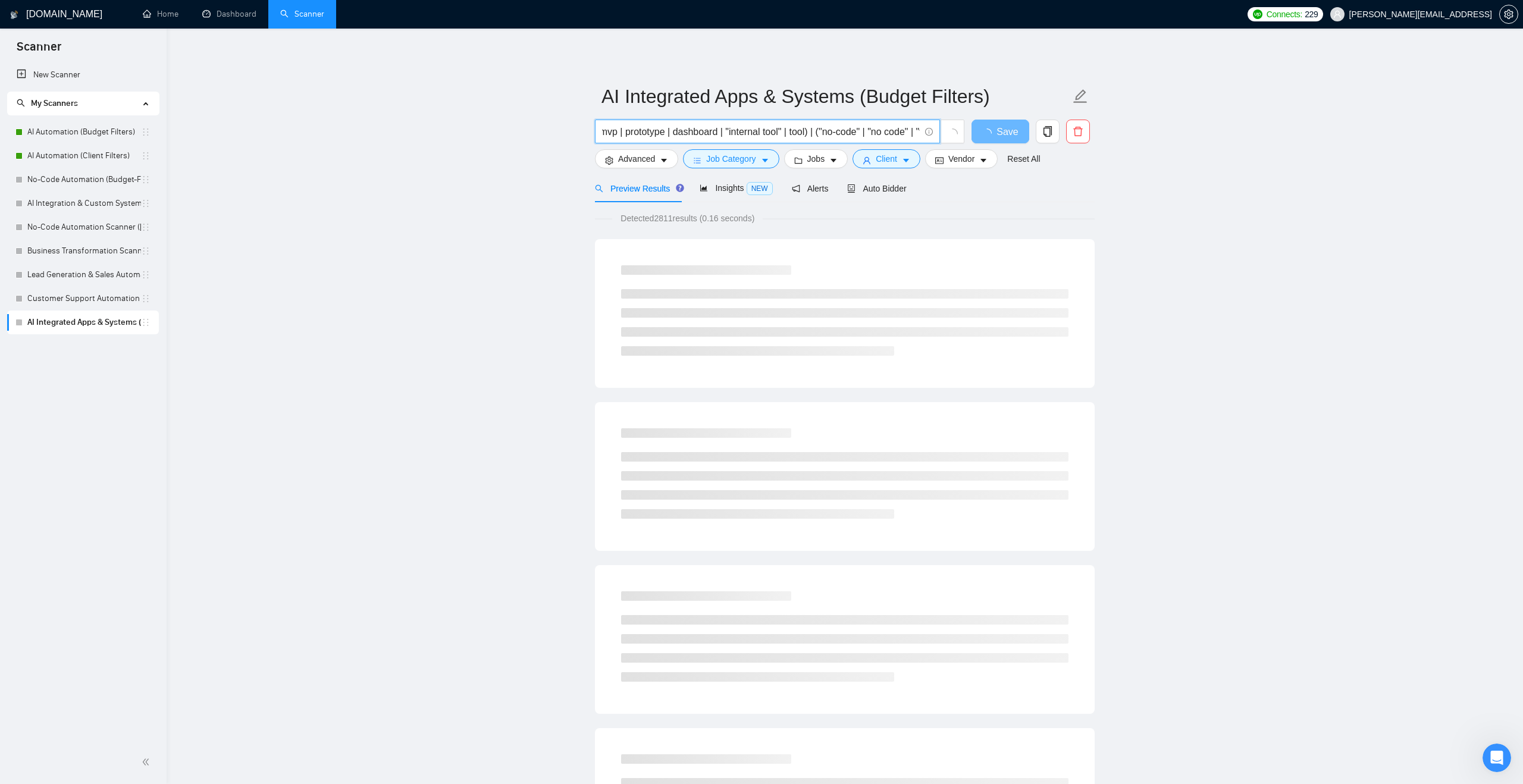
scroll to position [0, 0]
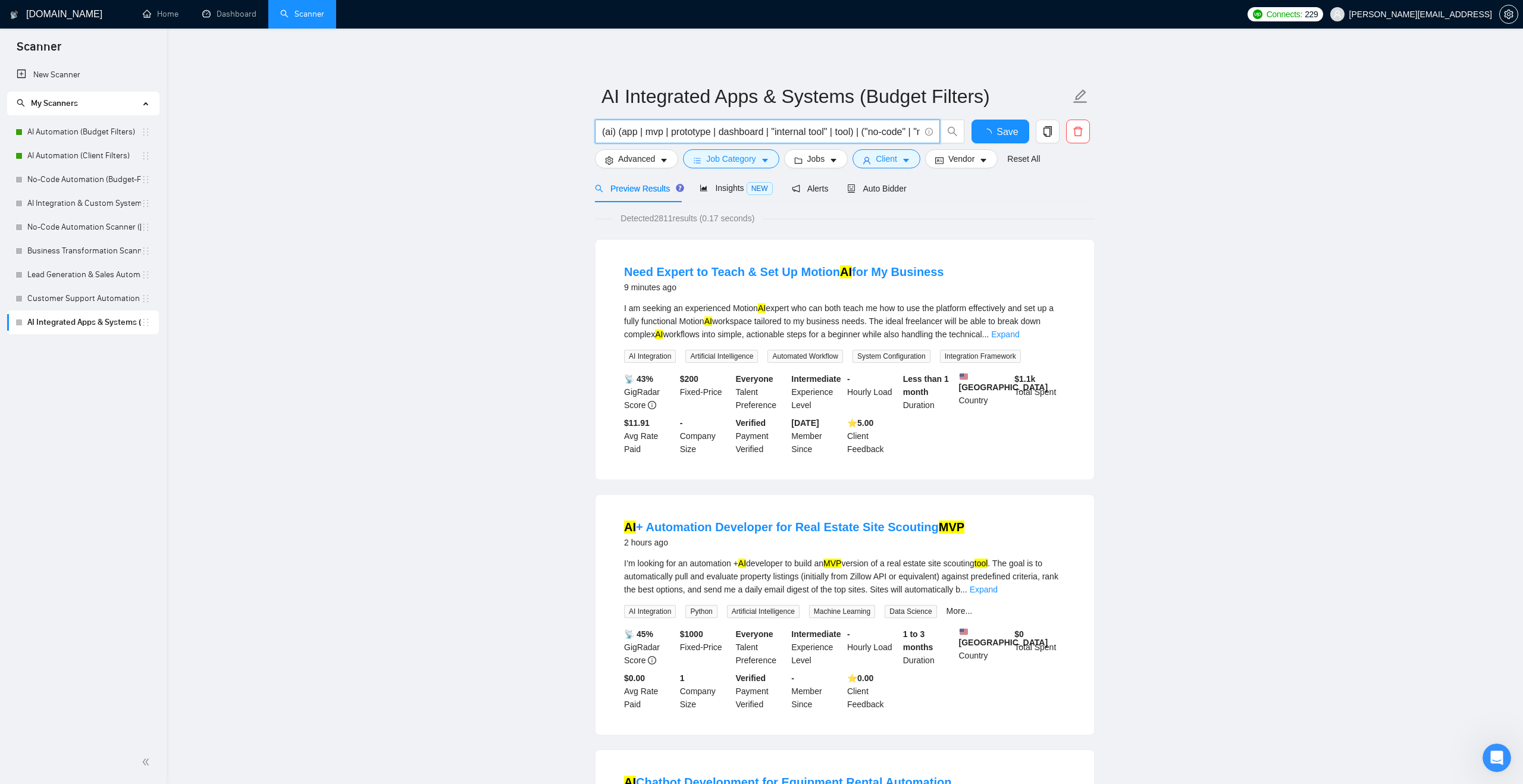
drag, startPoint x: 767, startPoint y: 136, endPoint x: 625, endPoint y: 138, distance: 142.0
click at [625, 138] on input "(ai) (app | mvp | prototype | dashboard | "internal tool" | tool) | ("no-code" …" at bounding box center [761, 131] width 318 height 15
click at [858, 137] on input "(ai) (app | mvp | prototype | dashboard | "internal tool" | tool) | ("no-code" …" at bounding box center [761, 131] width 318 height 15
drag, startPoint x: 869, startPoint y: 131, endPoint x: 995, endPoint y: 134, distance: 126.0
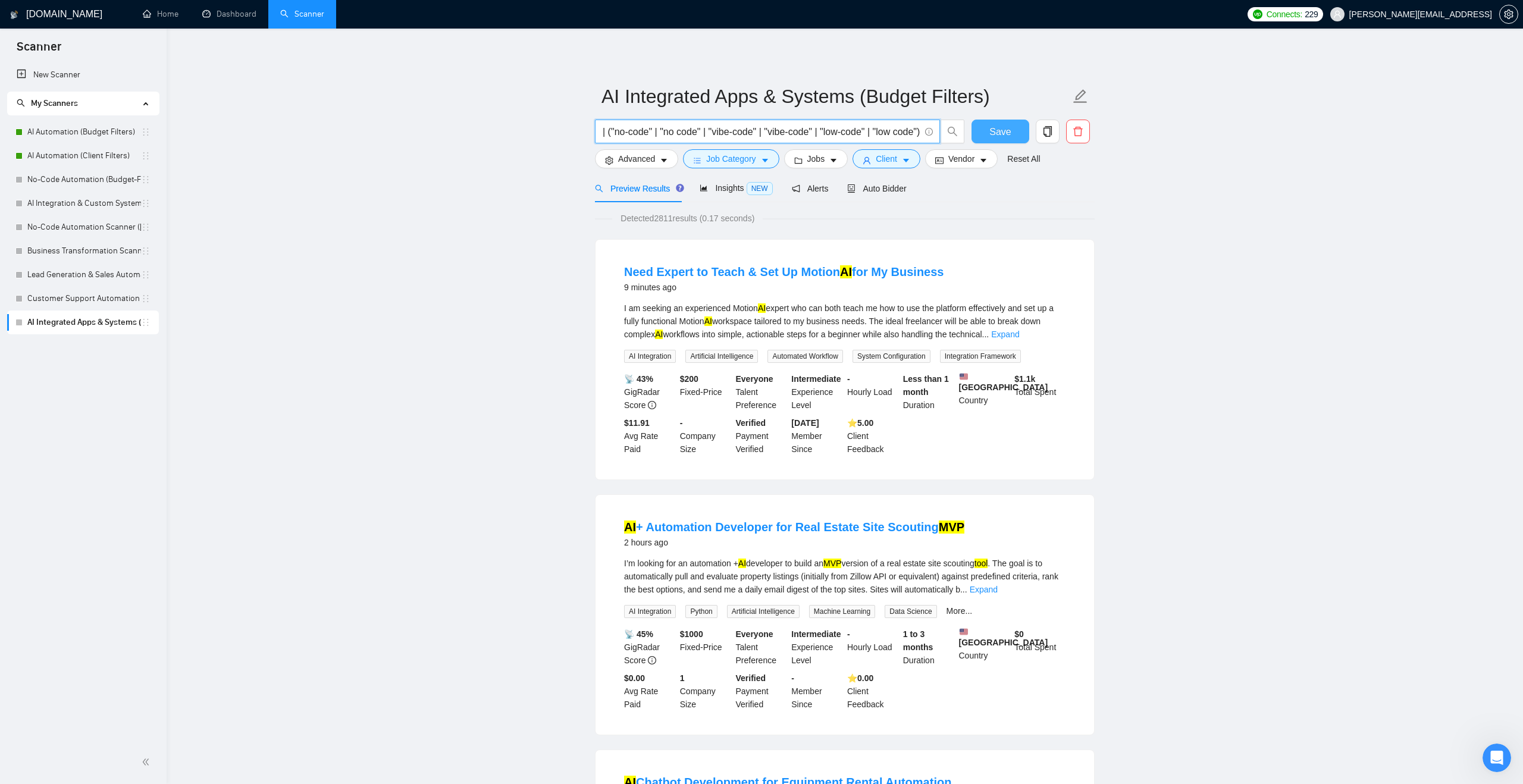
click at [995, 134] on div "(ai) (app | mvp | prototype | dashboard | "internal tool" | tool) | ("no-code" …" at bounding box center [843, 134] width 499 height 30
click at [916, 134] on input "(ai) (app | mvp | prototype | dashboard | "internal tool" | tool) | ("no-code" …" at bounding box center [761, 131] width 318 height 15
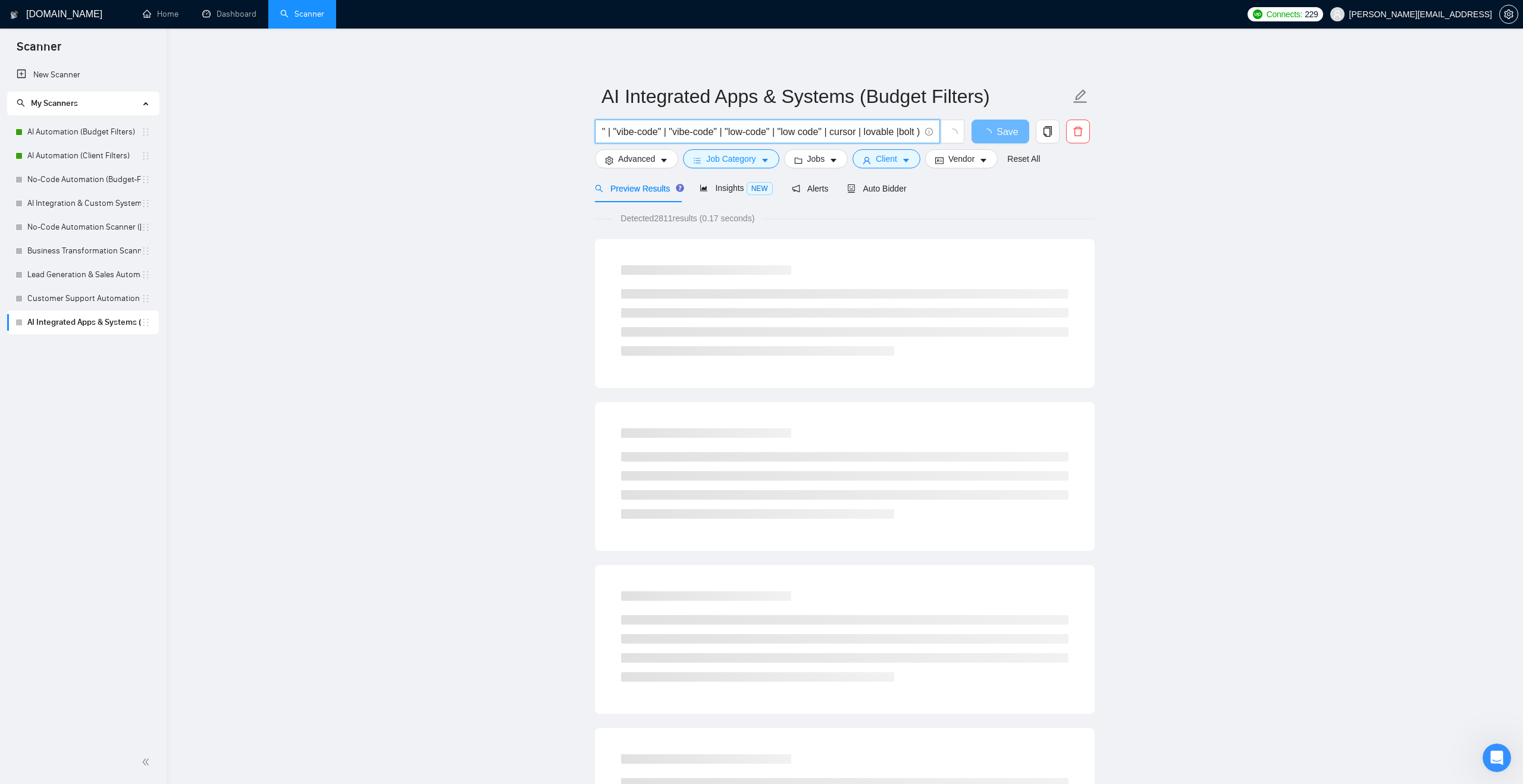
click at [901, 130] on input "(ai) (app | mvp | prototype | dashboard | "internal tool" | tool) | ("no-code" …" at bounding box center [761, 131] width 318 height 15
drag, startPoint x: 914, startPoint y: 131, endPoint x: 926, endPoint y: 131, distance: 12.0
click at [926, 131] on span "(ai) (app | mvp | prototype | dashboard | "internal tool" | tool) | ("no-code" …" at bounding box center [767, 131] width 345 height 24
click at [910, 131] on input "(ai) (app | mvp | prototype | dashboard | "internal tool" | tool) | ("no-code" …" at bounding box center [761, 131] width 318 height 15
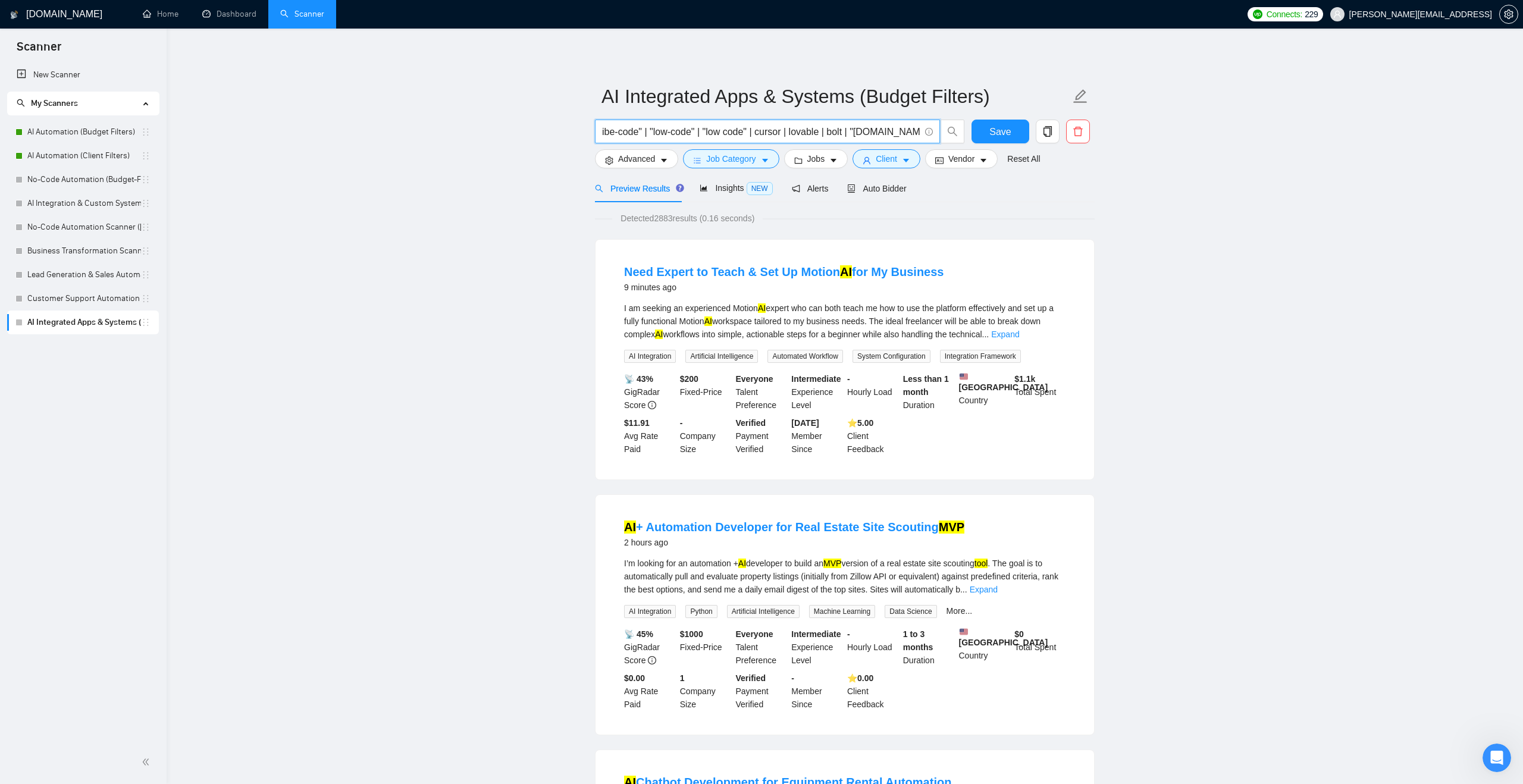
scroll to position [0, 428]
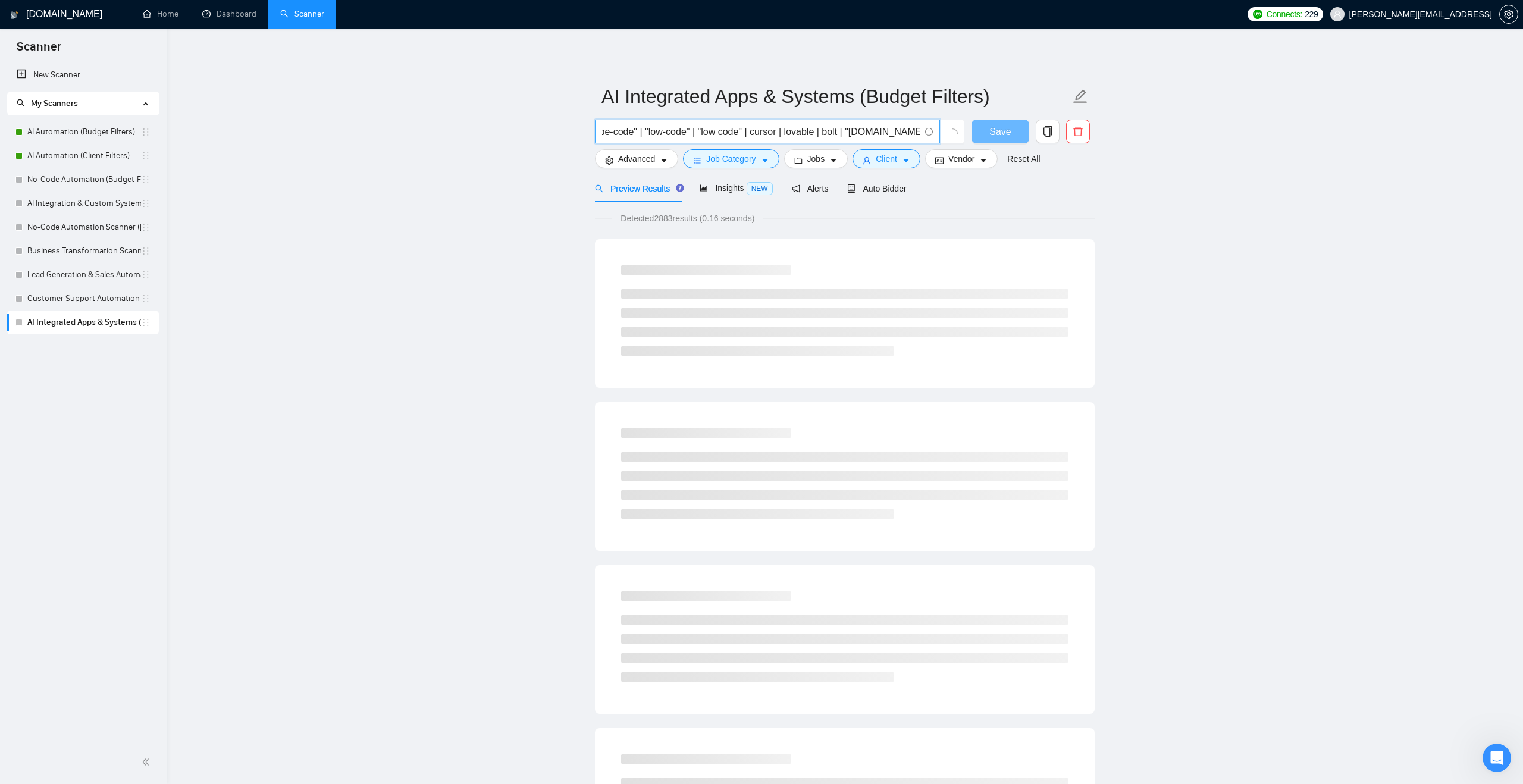
click at [851, 133] on input "(ai) (app | mvp | prototype | dashboard | "internal tool" | tool) | ("no-code" …" at bounding box center [761, 131] width 318 height 15
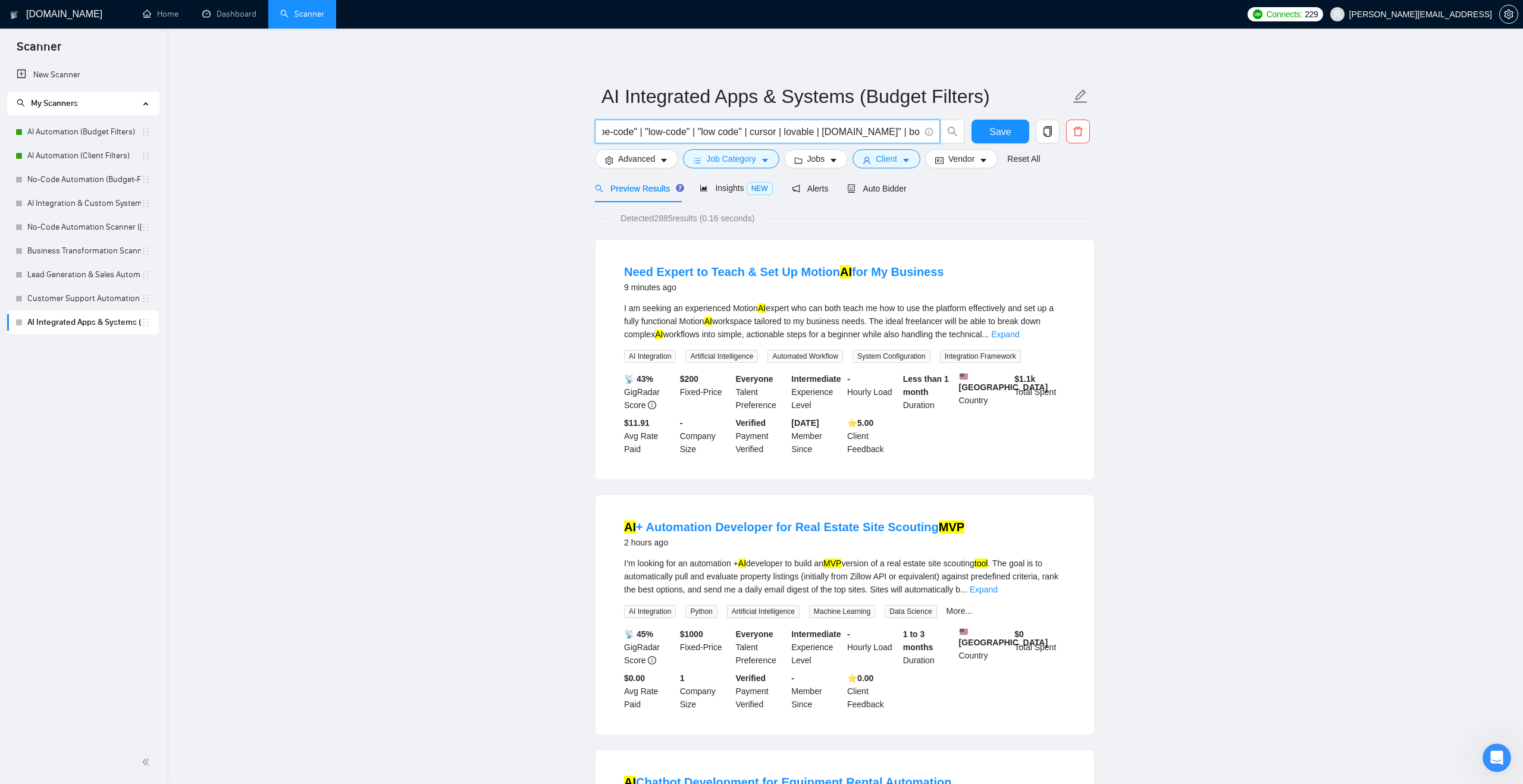
click at [850, 129] on input "(ai) (app | mvp | prototype | dashboard | "internal tool" | tool) | ("no-code" …" at bounding box center [761, 131] width 318 height 15
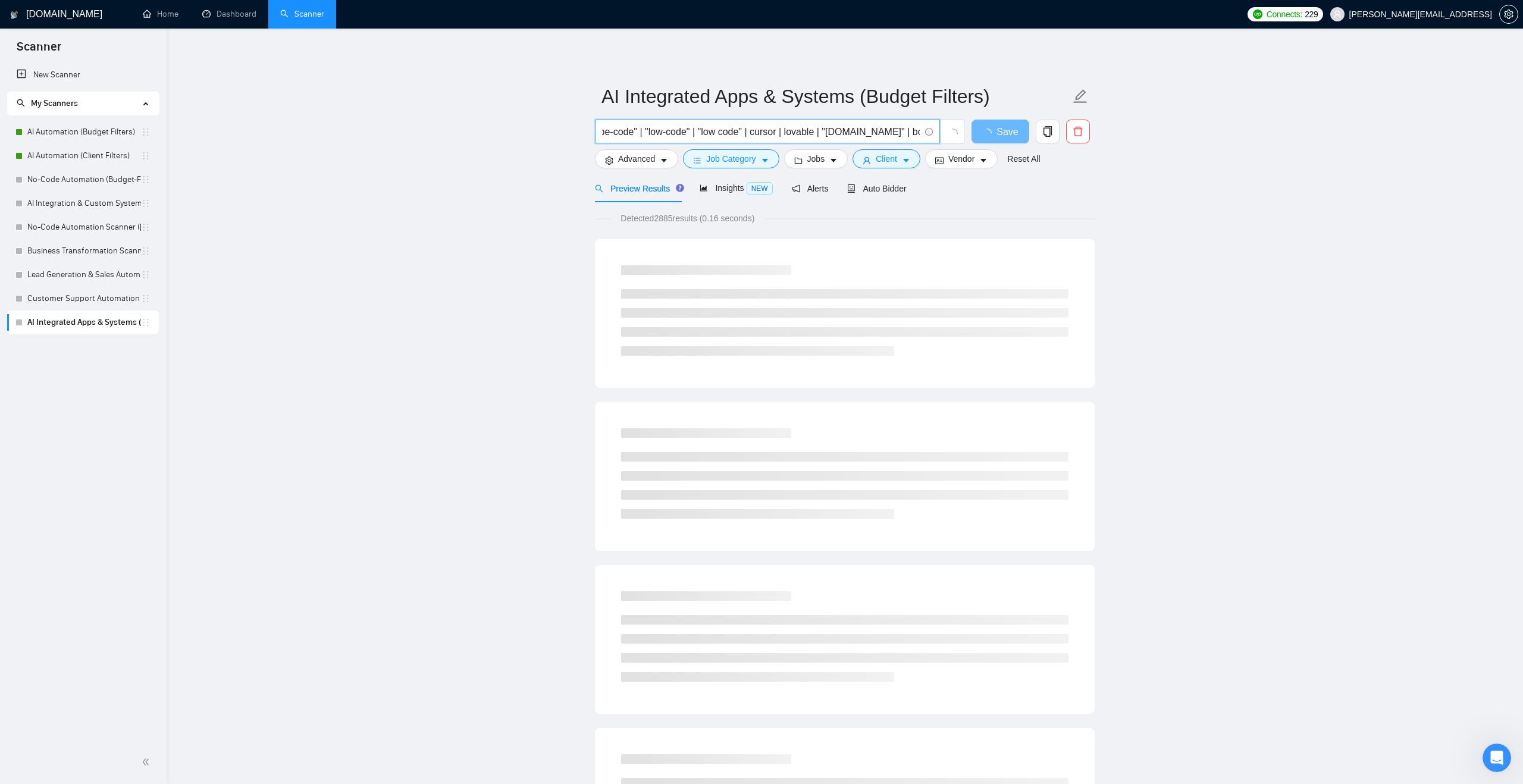
scroll to position [0, 496]
drag, startPoint x: 824, startPoint y: 138, endPoint x: 987, endPoint y: 149, distance: 163.4
click at [987, 149] on div "(ai) (app | mvp | prototype | dashboard | "internal tool" | tool) | ("no-code" …" at bounding box center [843, 134] width 499 height 30
click at [741, 130] on input "(ai) (app | mvp | prototype | dashboard | "internal tool" | tool) | ("no-code" …" at bounding box center [761, 131] width 318 height 15
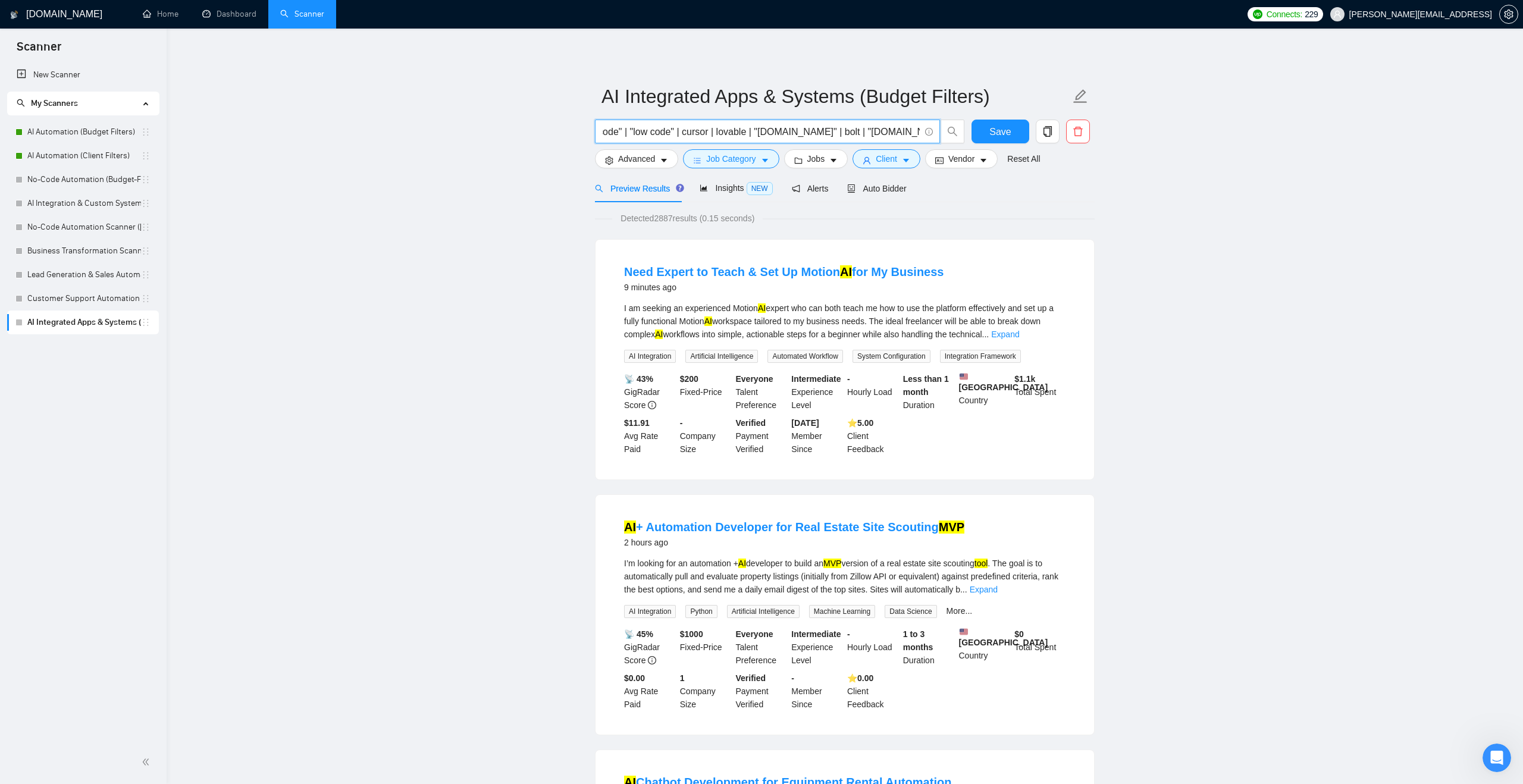
click at [915, 128] on input "(ai) (app | mvp | prototype | dashboard | "internal tool" | tool) | ("no-code" …" at bounding box center [761, 131] width 318 height 15
drag, startPoint x: 897, startPoint y: 132, endPoint x: 940, endPoint y: 132, distance: 43.0
click at [940, 132] on span "(ai) (app | mvp | prototype | dashboard | "internal tool" | tool) | ("no-code" …" at bounding box center [767, 131] width 345 height 24
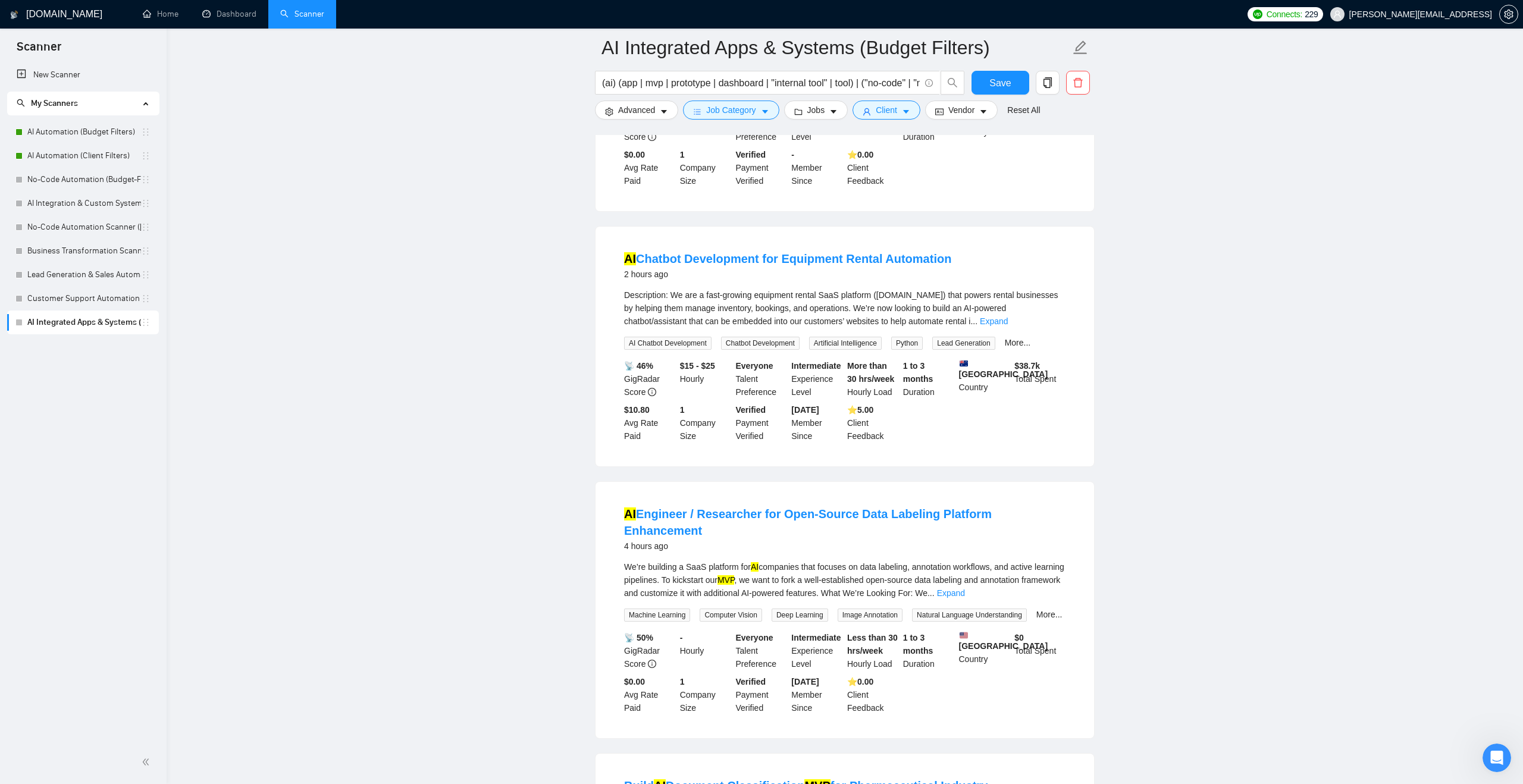
scroll to position [534, 0]
click at [1008, 325] on link "Expand" at bounding box center [993, 320] width 28 height 9
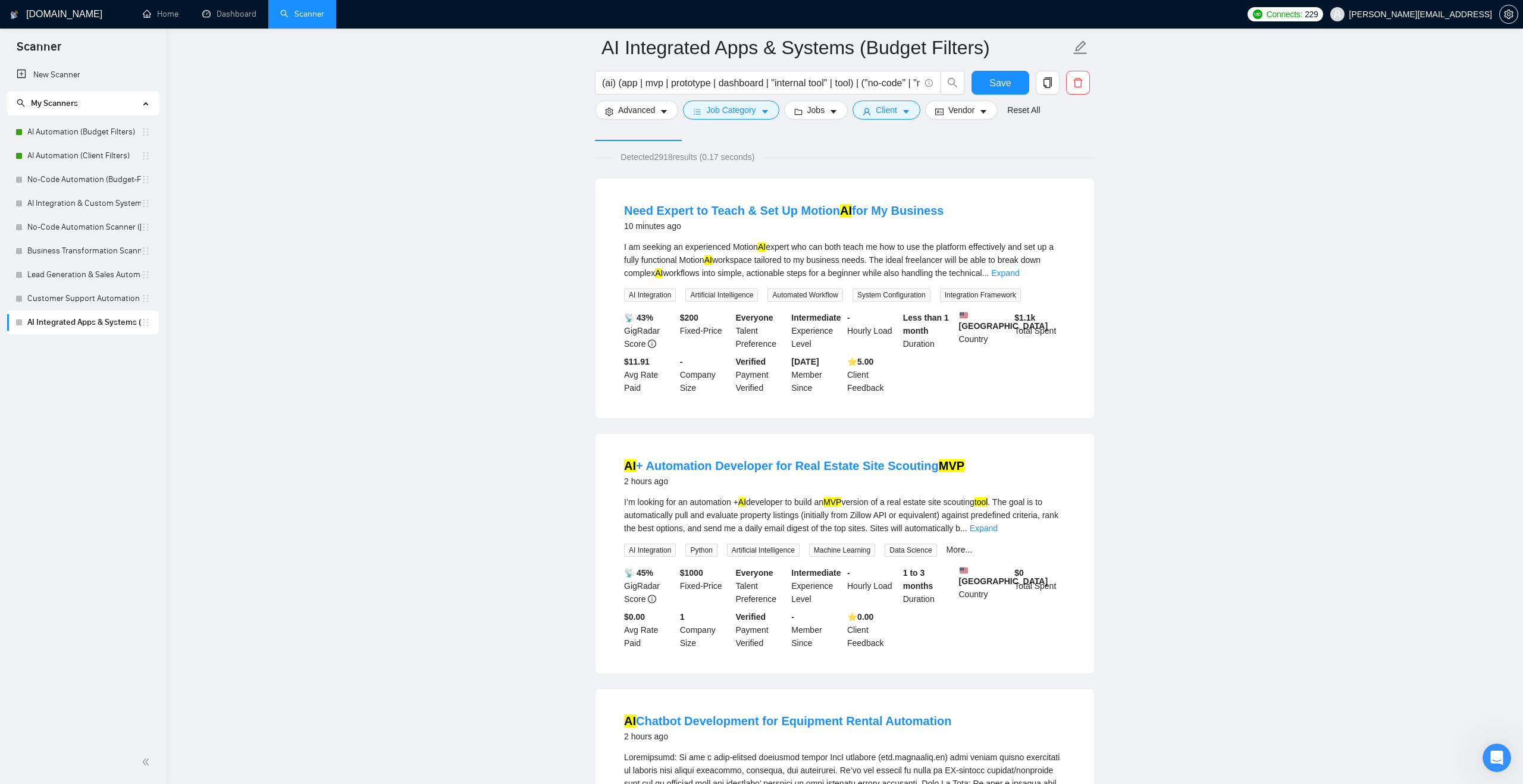
scroll to position [0, 0]
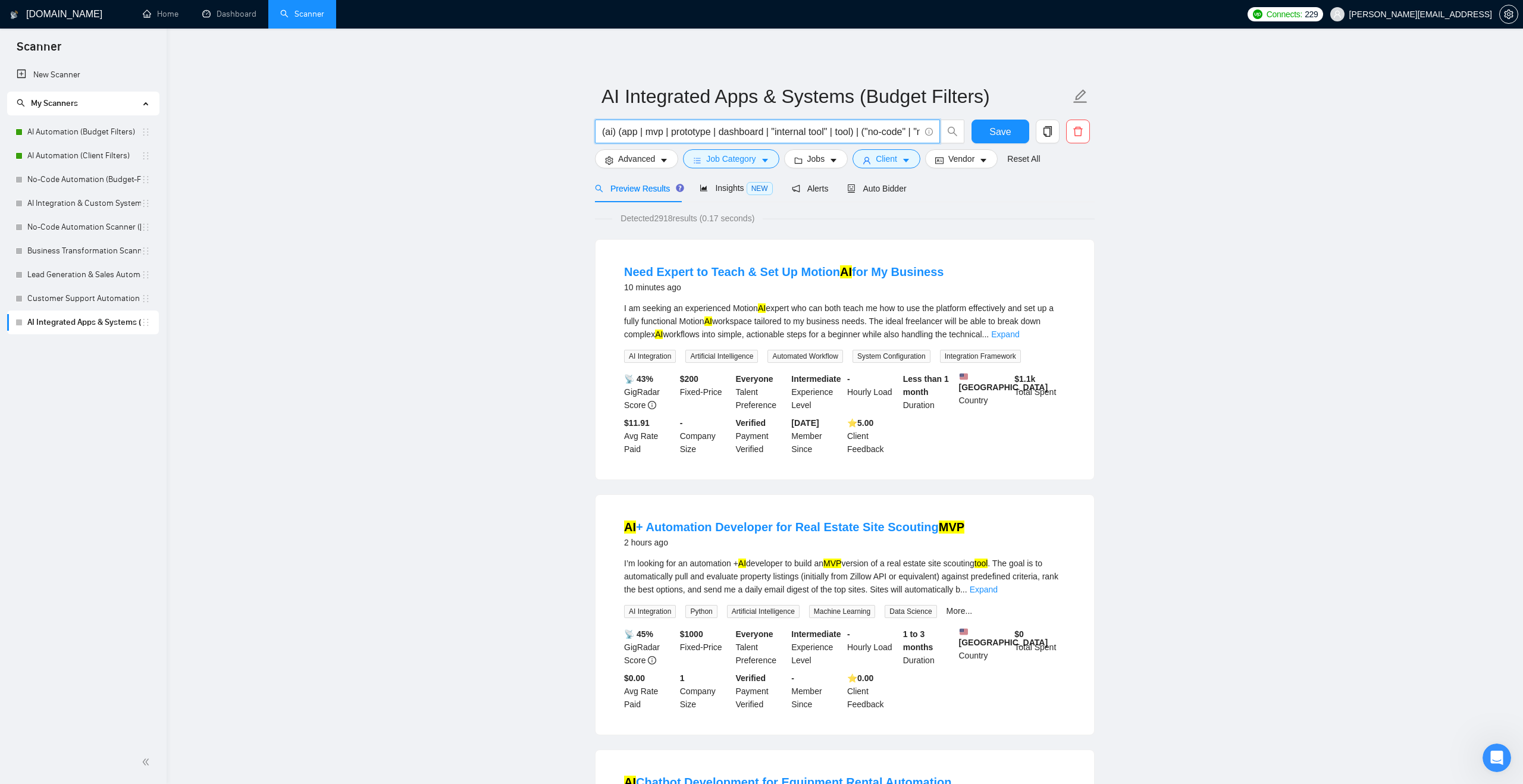
drag, startPoint x: 867, startPoint y: 133, endPoint x: 974, endPoint y: 145, distance: 107.7
click at [976, 145] on div "(ai) (app | mvp | prototype | dashboard | "internal tool" | tool) | ("no-code" …" at bounding box center [843, 134] width 499 height 30
click at [865, 136] on input "(ai) (app | mvp | prototype | dashboard | "internal tool" | tool) | ("no-code" …" at bounding box center [761, 131] width 318 height 15
drag, startPoint x: 865, startPoint y: 129, endPoint x: 949, endPoint y: 133, distance: 84.1
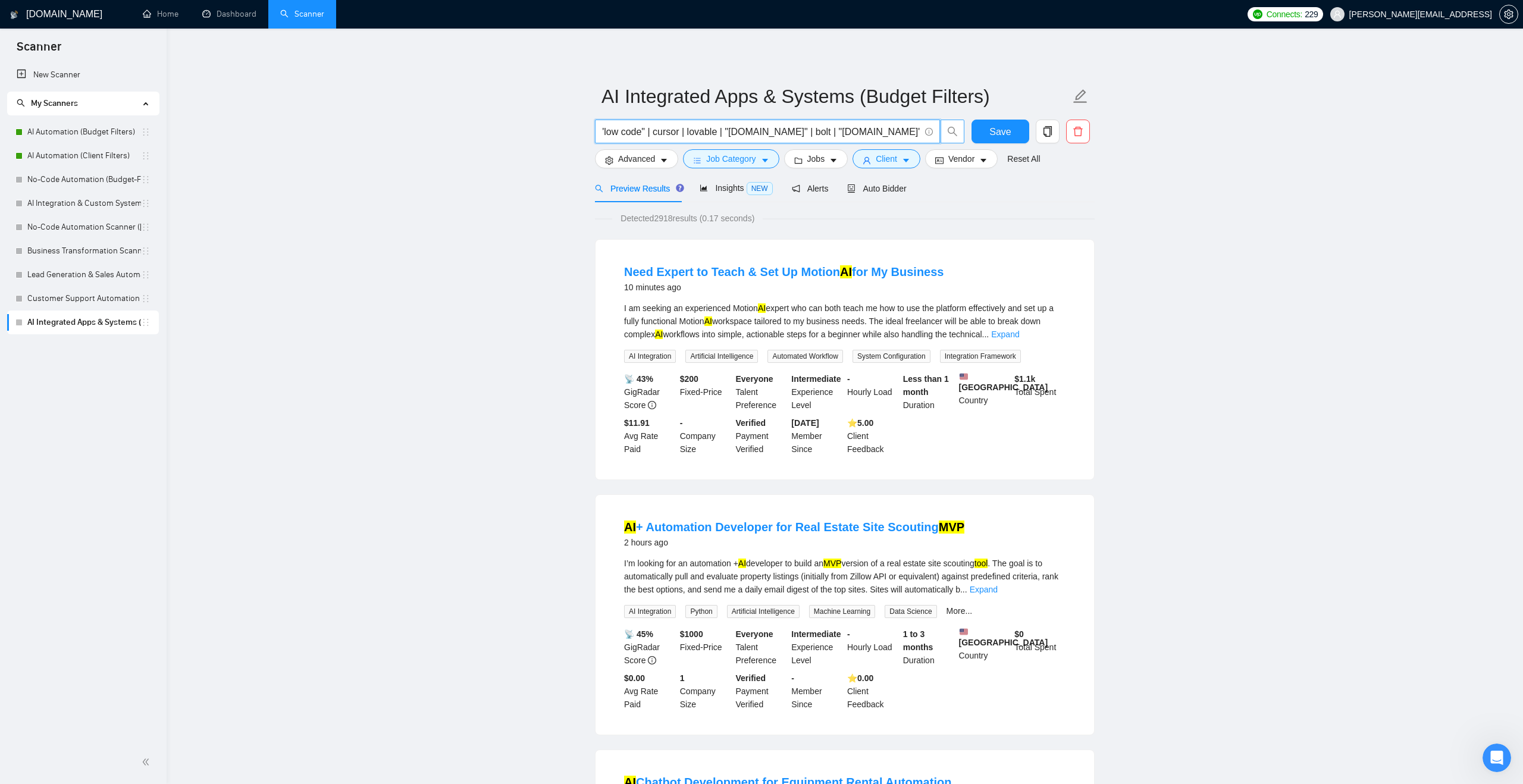
click at [949, 133] on span "(ai) (app | mvp | prototype | dashboard | "internal tool" | tool) | ("no-code" …" at bounding box center [780, 131] width 370 height 24
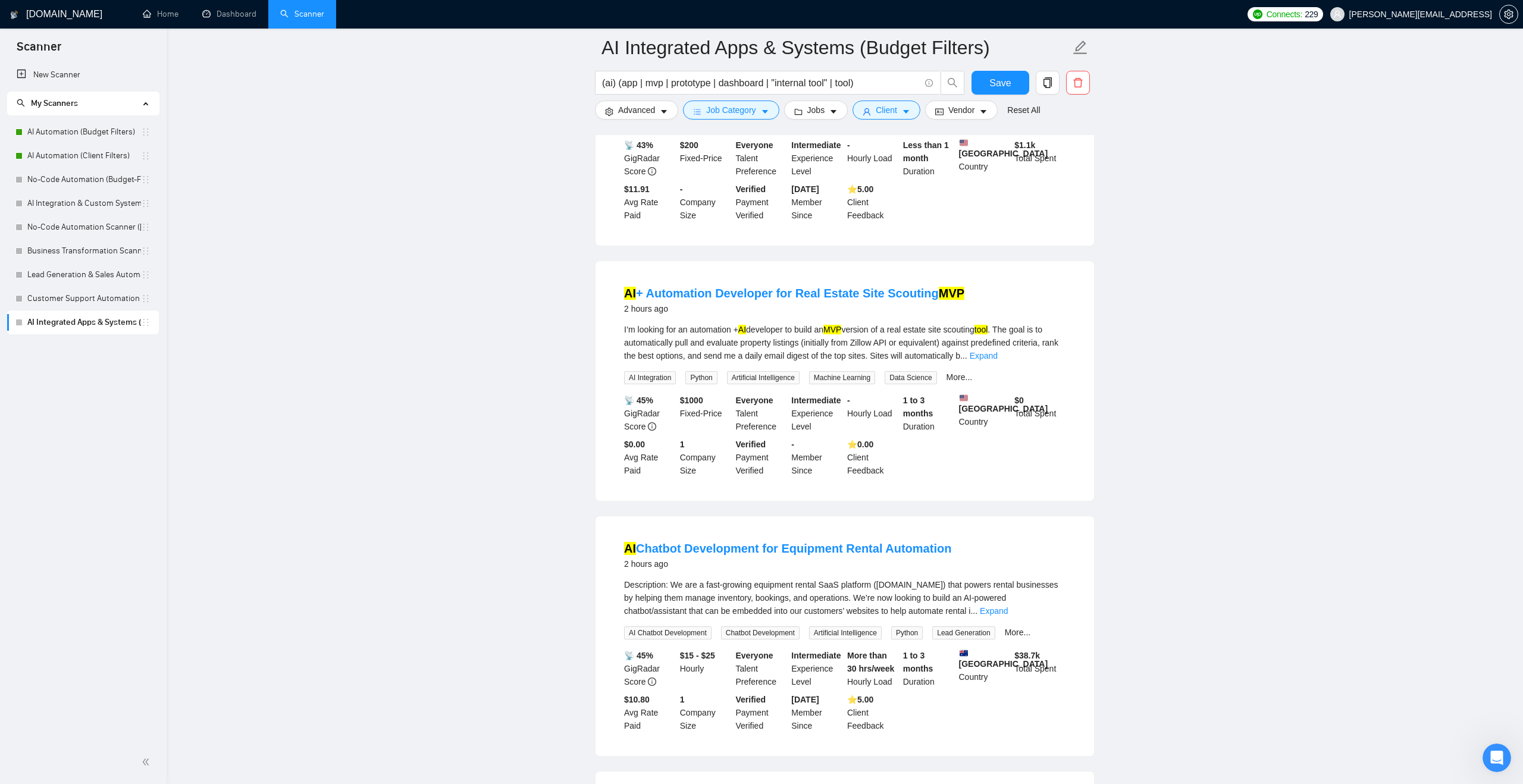
scroll to position [235, 0]
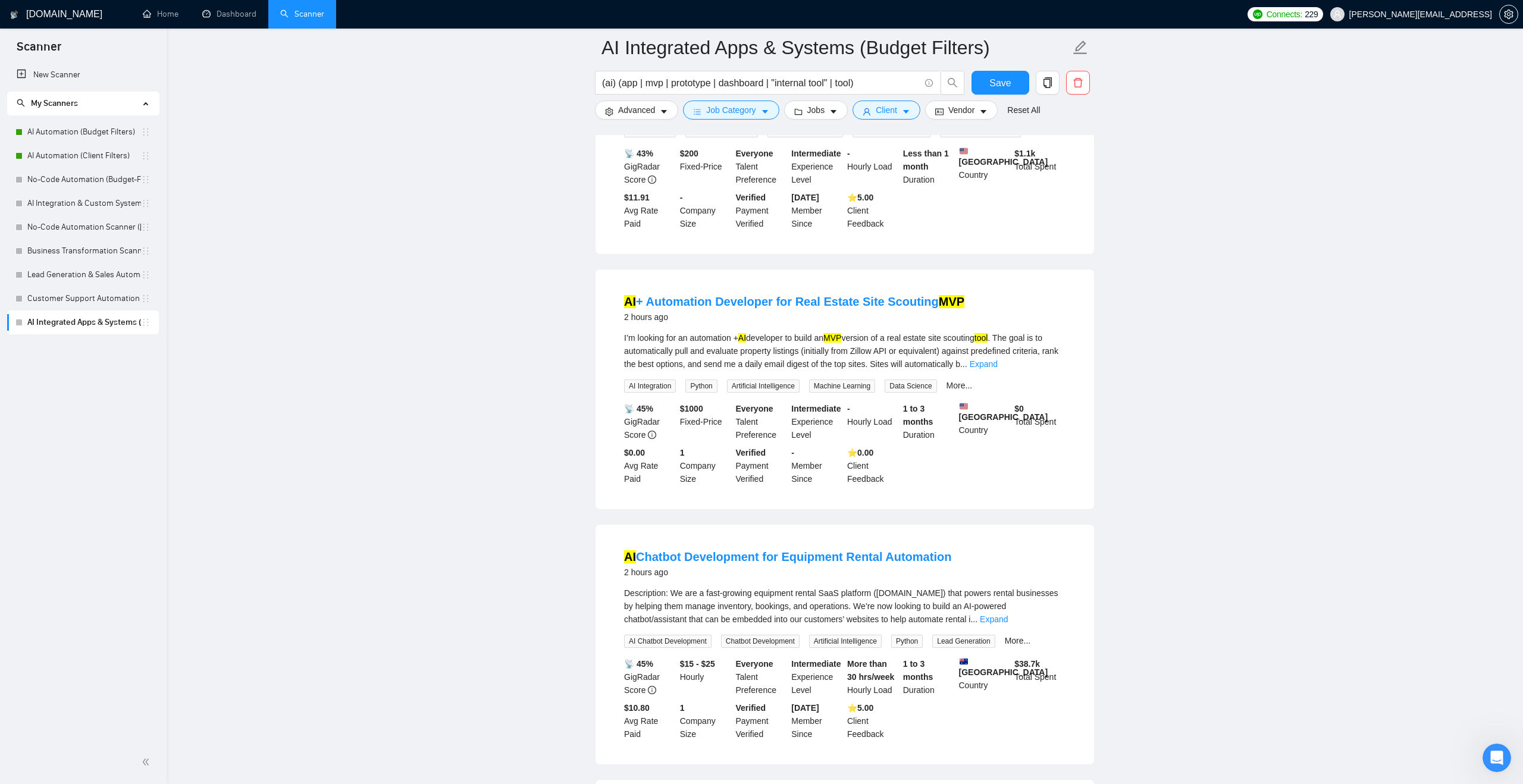
click at [1049, 626] on div "Description: We are a fast-growing equipment rental SaaS platform ([DOMAIN_NAME…" at bounding box center [845, 606] width 442 height 40
click at [1008, 624] on link "Expand" at bounding box center [993, 620] width 28 height 9
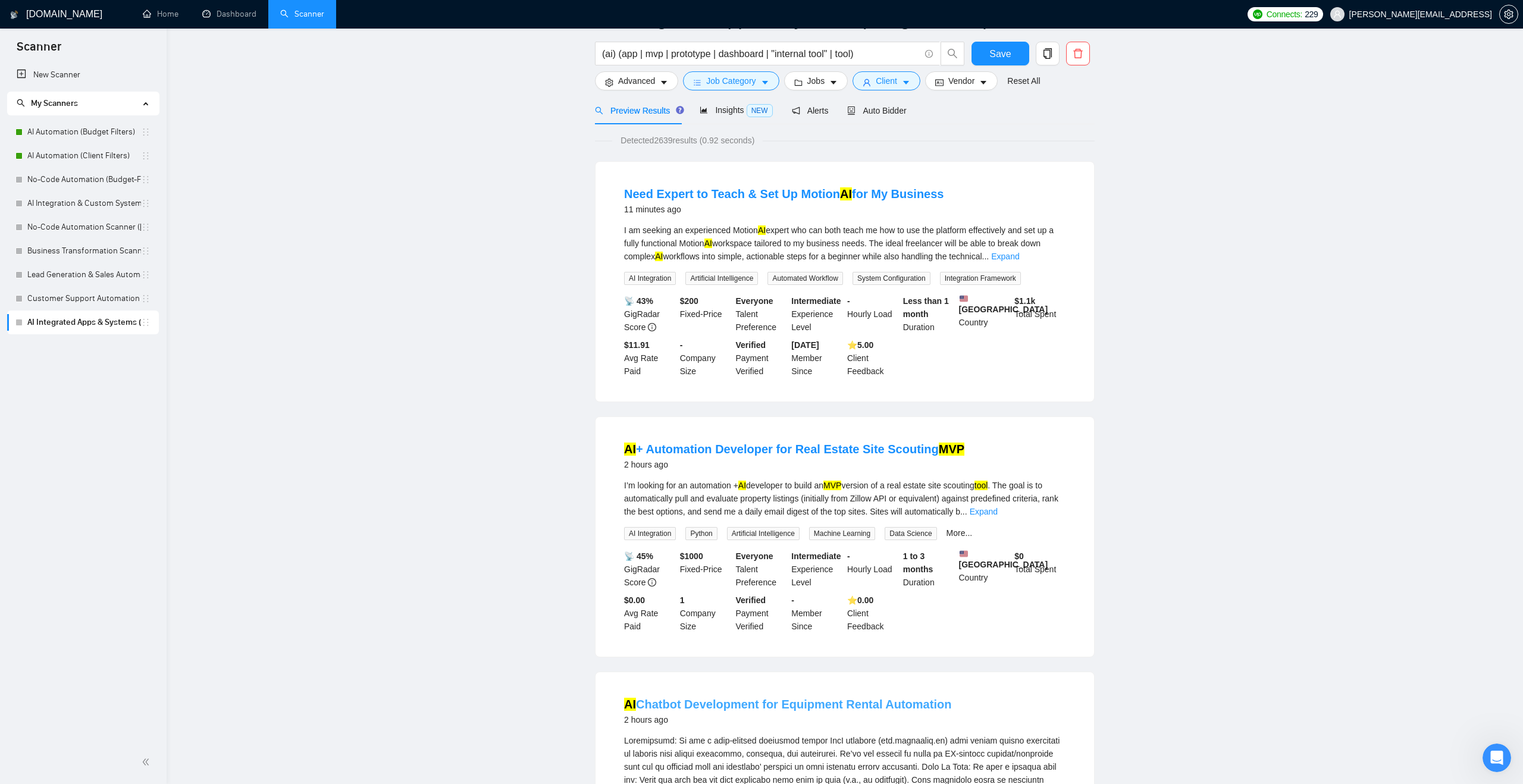
scroll to position [0, 0]
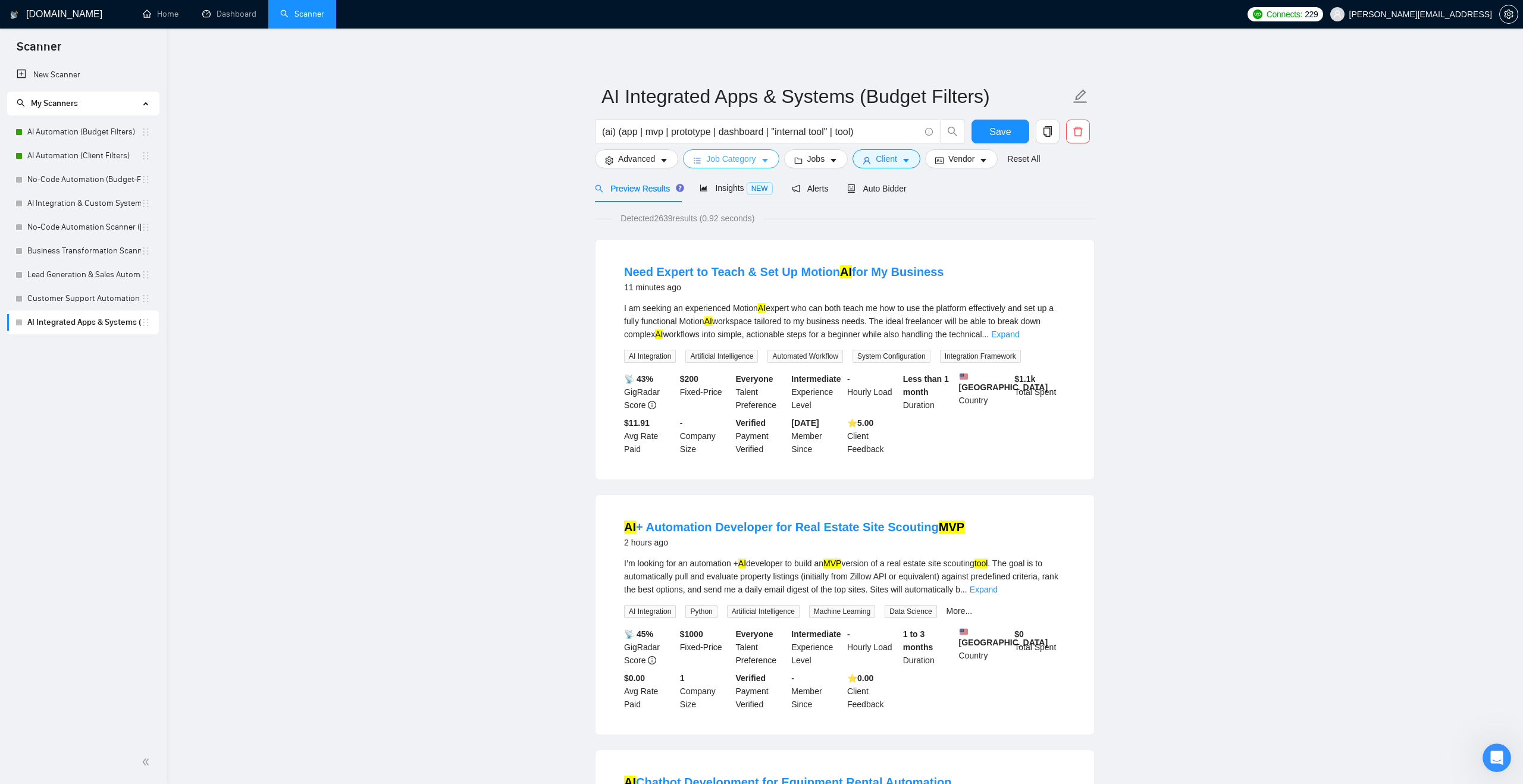
click at [737, 156] on span "Job Category" at bounding box center [731, 159] width 49 height 13
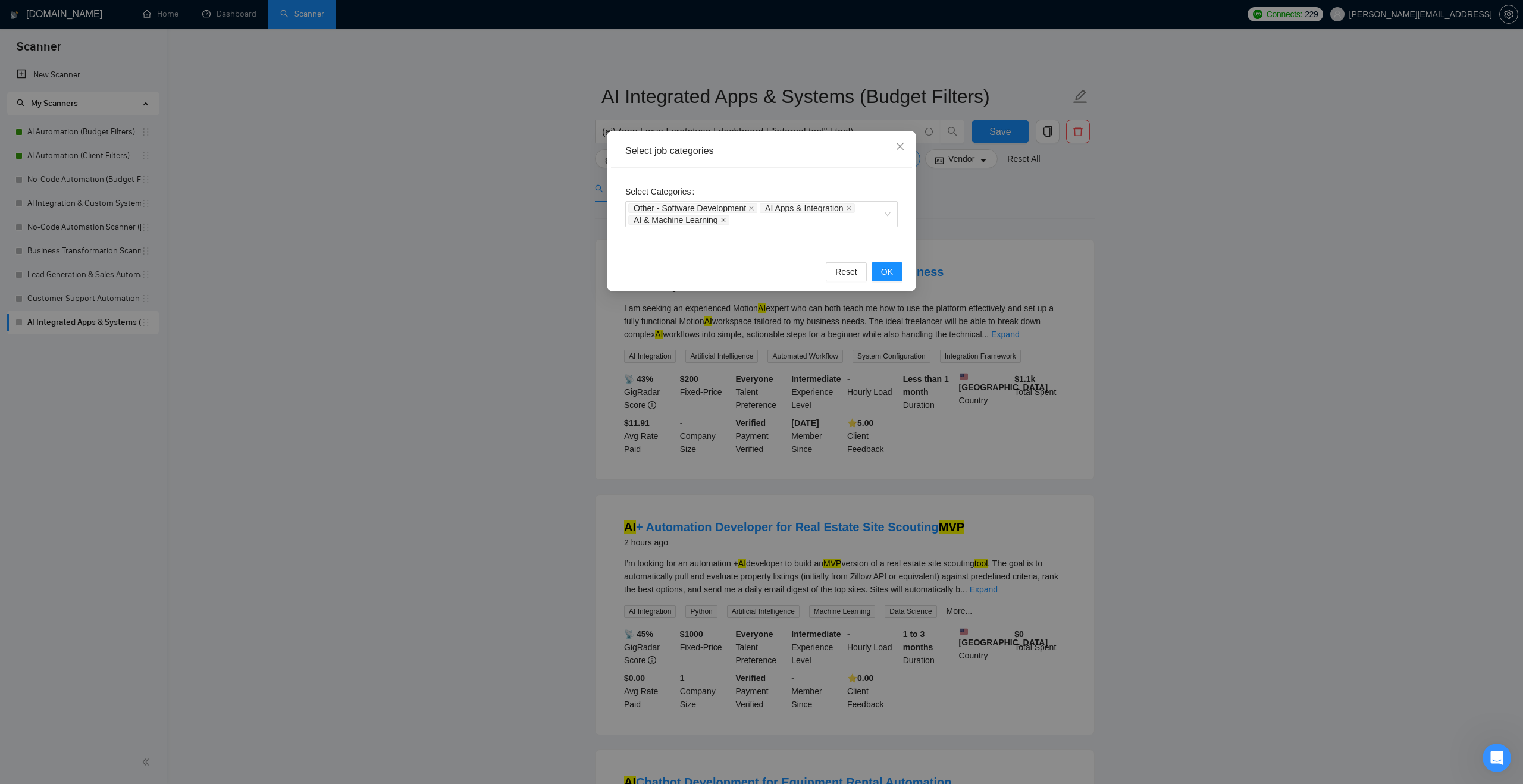
click at [726, 218] on icon "close" at bounding box center [724, 220] width 6 height 6
click at [891, 262] on span "OK" at bounding box center [887, 265] width 12 height 13
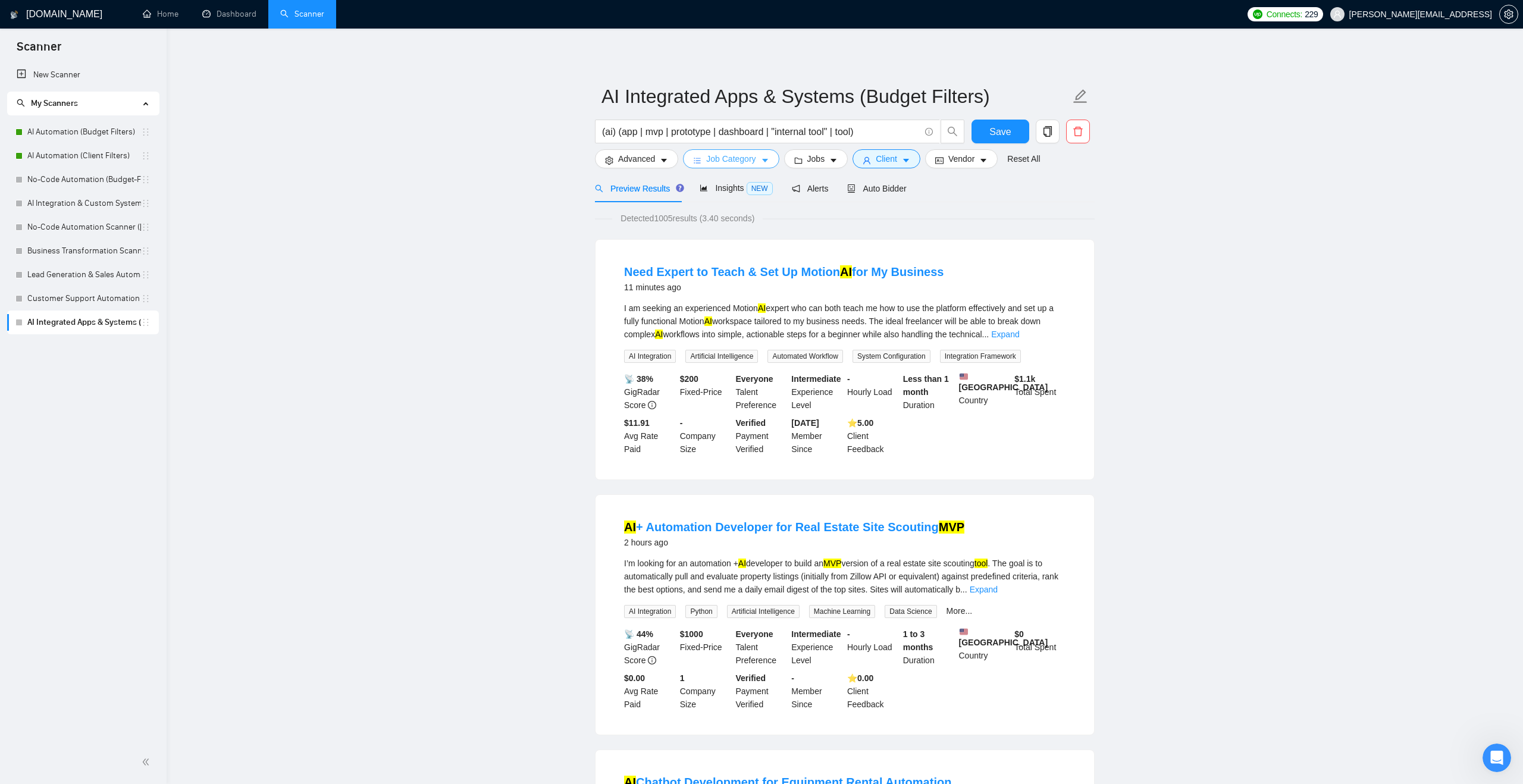
click at [716, 167] on button "Job Category" at bounding box center [730, 159] width 96 height 19
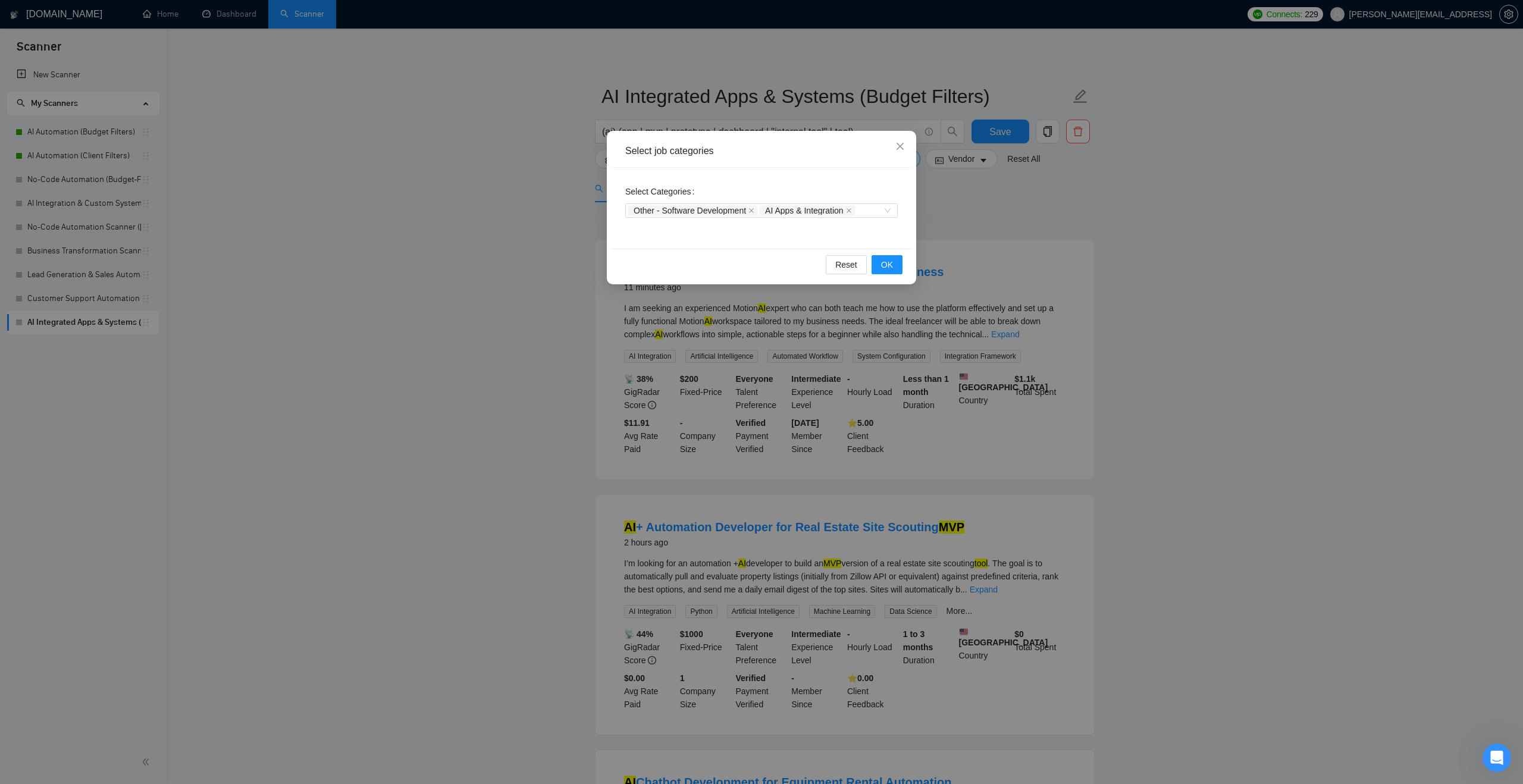
click at [874, 213] on div "Other - Software Development AI Apps & Integration" at bounding box center [756, 210] width 254 height 12
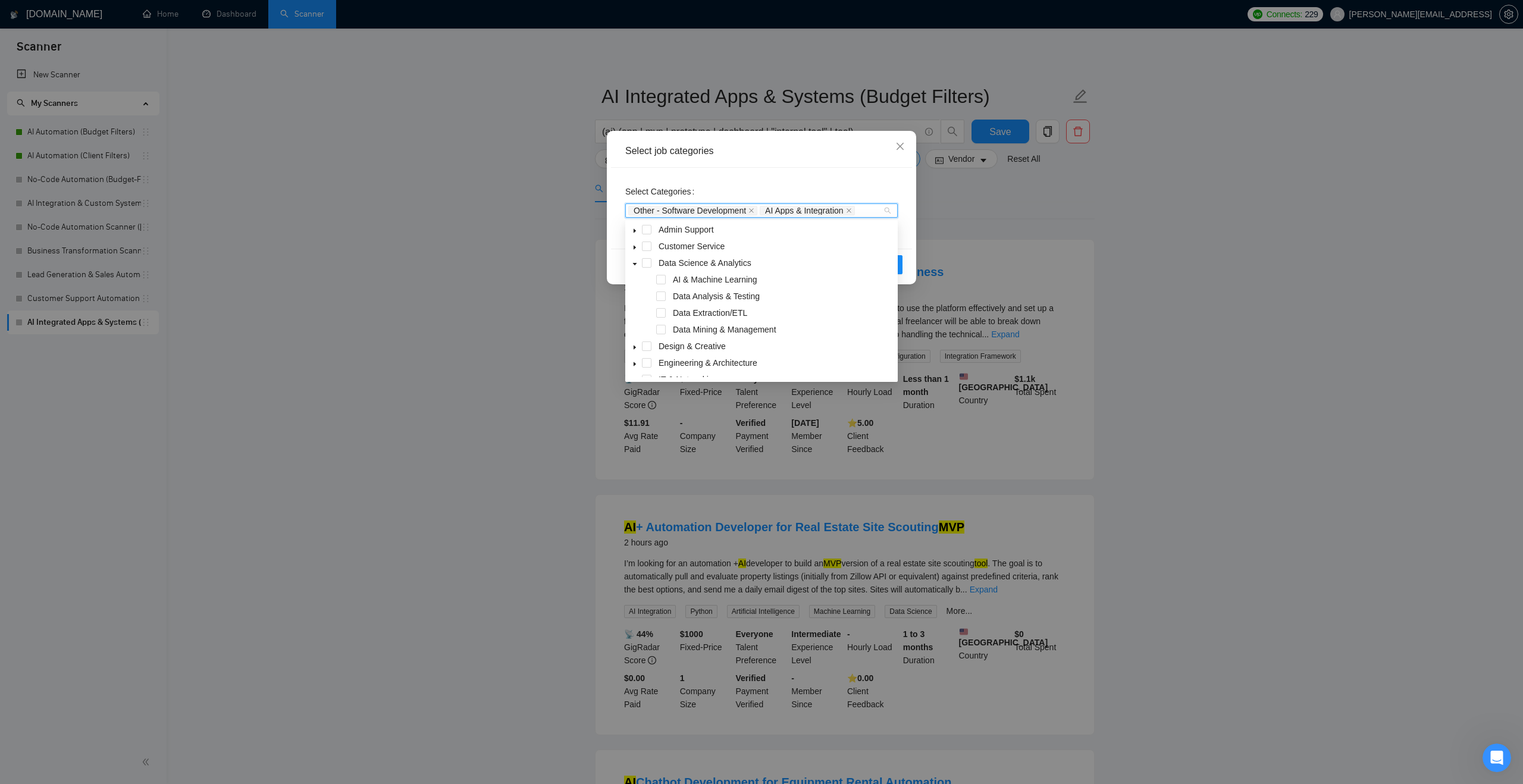
scroll to position [18, 0]
click at [662, 280] on span at bounding box center [661, 281] width 9 height 9
click at [776, 190] on div "Select Categories Other - Software Development AI Apps & Integration AI & Machi…" at bounding box center [761, 204] width 273 height 45
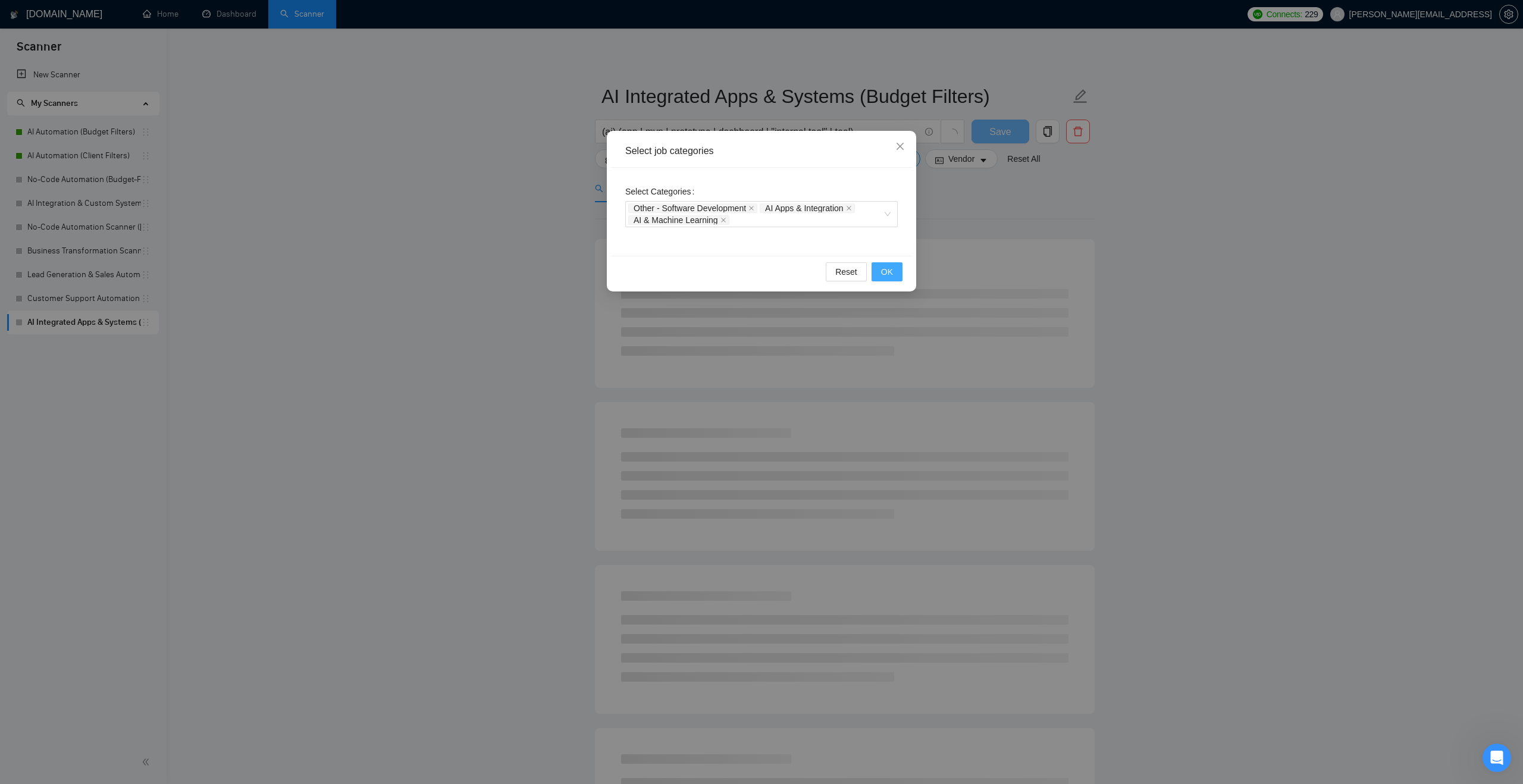
click at [877, 271] on button "OK" at bounding box center [887, 272] width 31 height 19
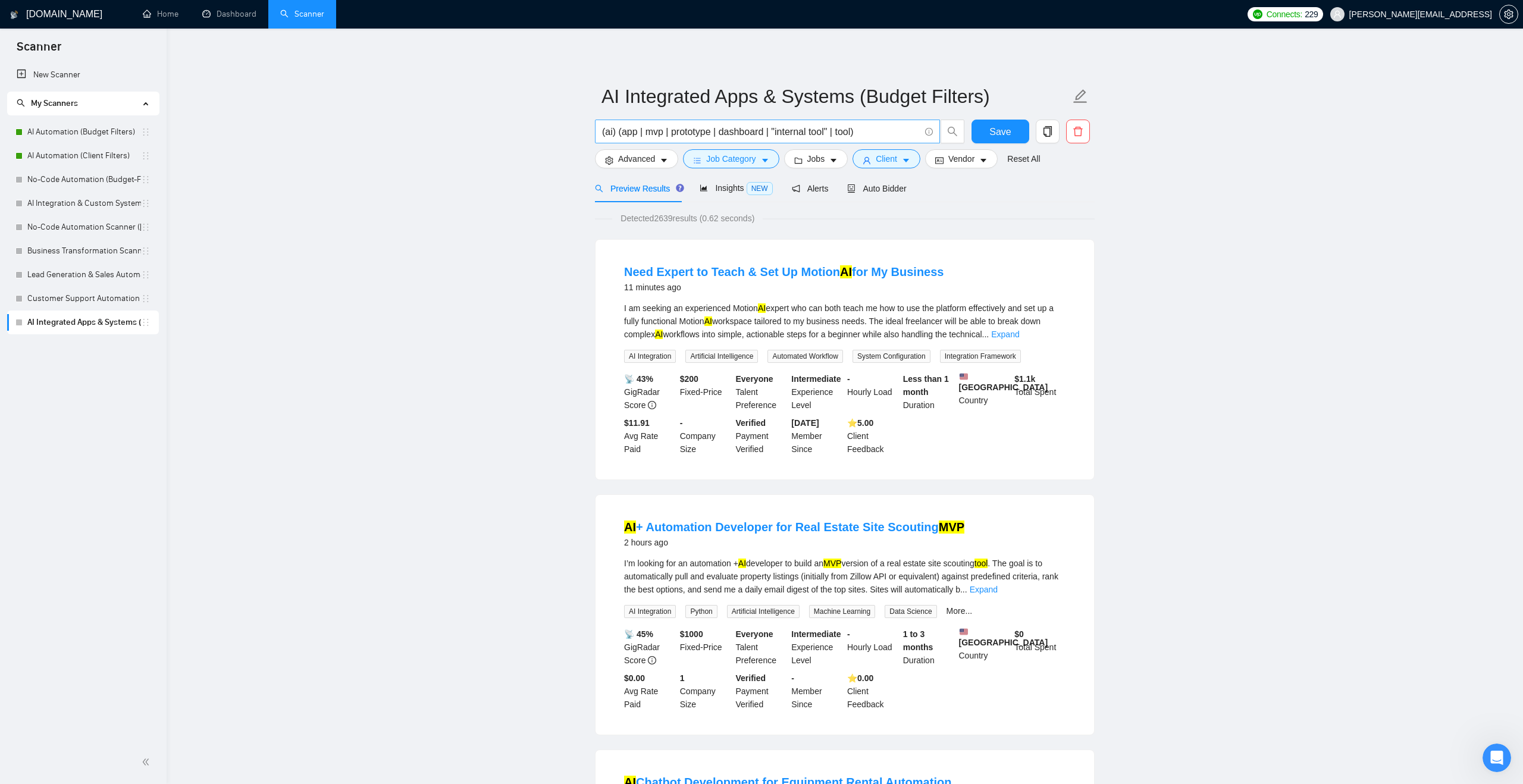
click at [624, 133] on input "(ai) (app | mvp | prototype | dashboard | "internal tool" | tool)" at bounding box center [761, 131] width 318 height 15
type input "(ai) ("web app" | app | mvp | prototype | dashboard | "internal tool" | tool)"
click at [690, 157] on button "Job Category" at bounding box center [730, 159] width 96 height 19
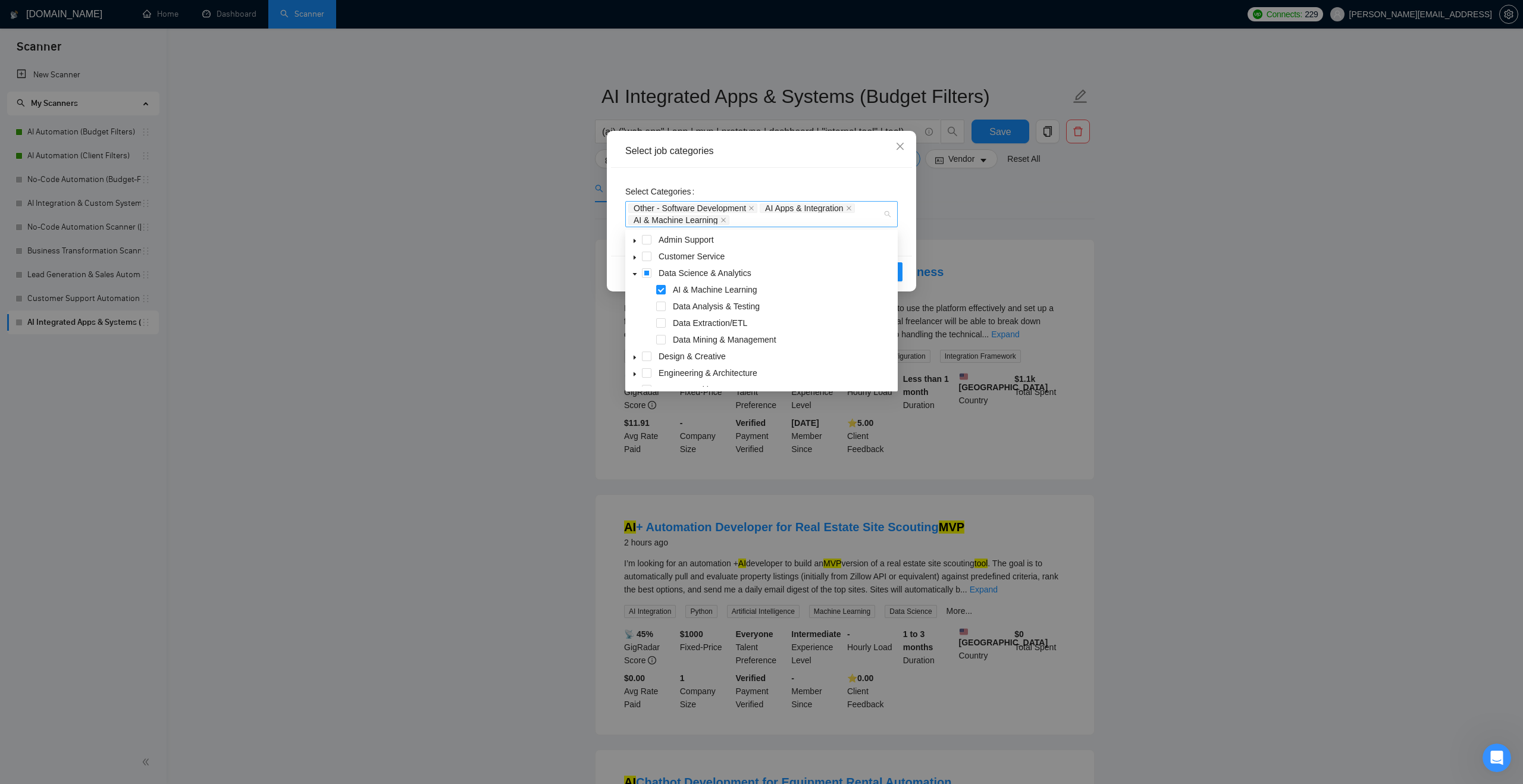
click at [897, 220] on div "Other - Software Development AI Apps & Integration AI & Machine Learning" at bounding box center [761, 213] width 273 height 26
click at [645, 359] on span at bounding box center [647, 360] width 9 height 9
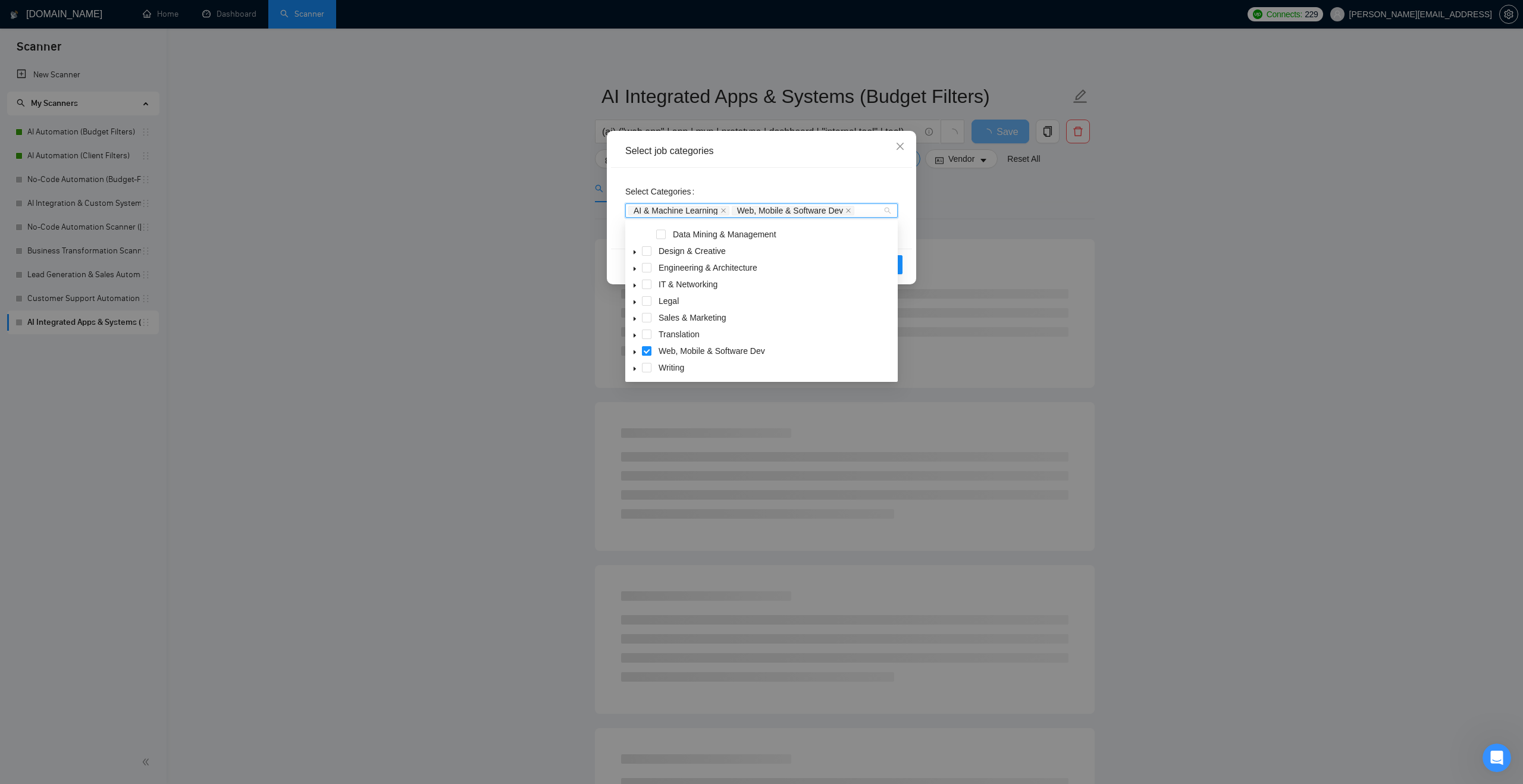
click at [645, 350] on span at bounding box center [647, 351] width 9 height 9
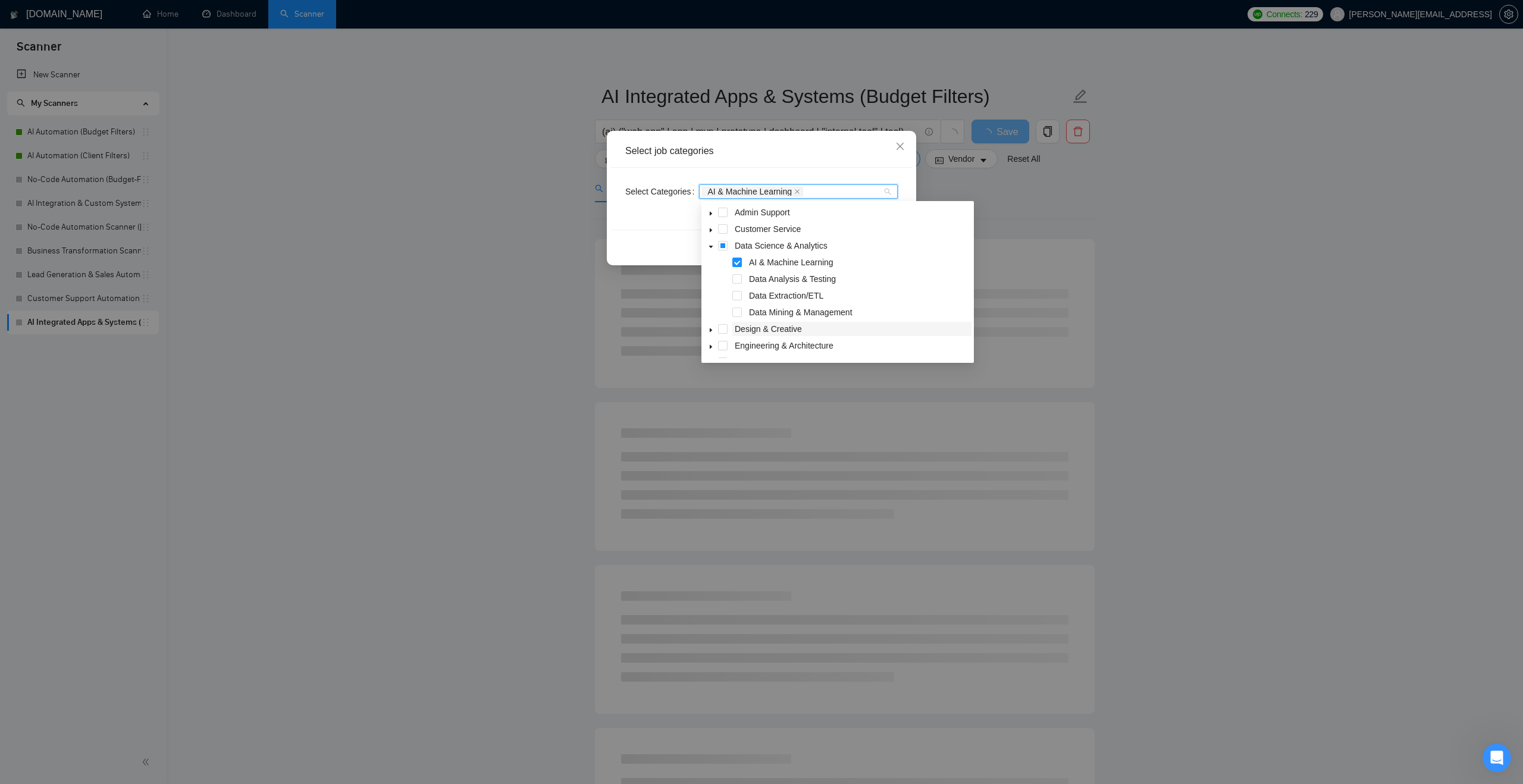
scroll to position [0, 0]
click at [723, 262] on span at bounding box center [723, 263] width 9 height 9
click at [722, 262] on span at bounding box center [723, 263] width 9 height 9
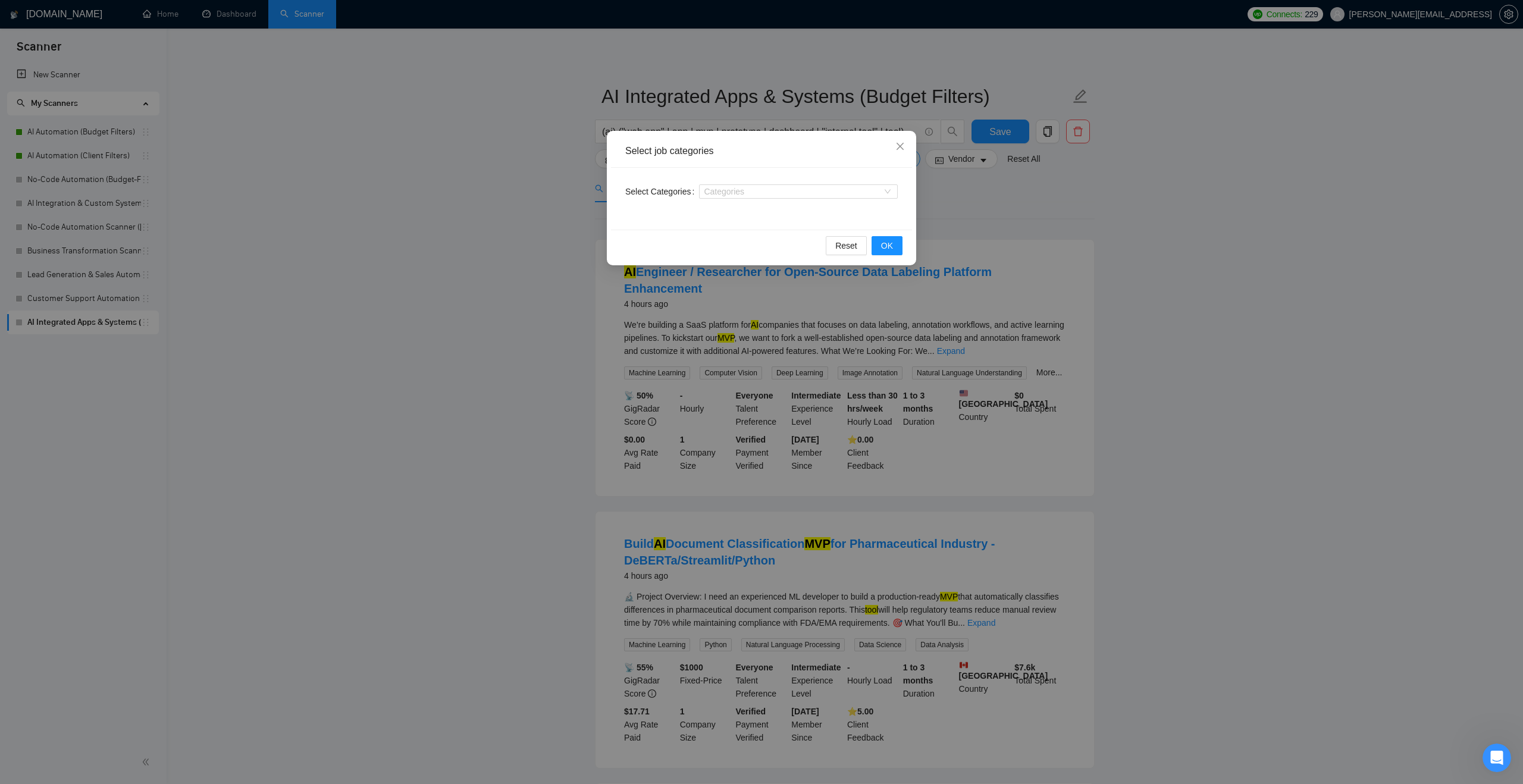
click at [666, 237] on div "Reset OK" at bounding box center [761, 246] width 301 height 32
click at [873, 247] on button "OK" at bounding box center [887, 246] width 31 height 19
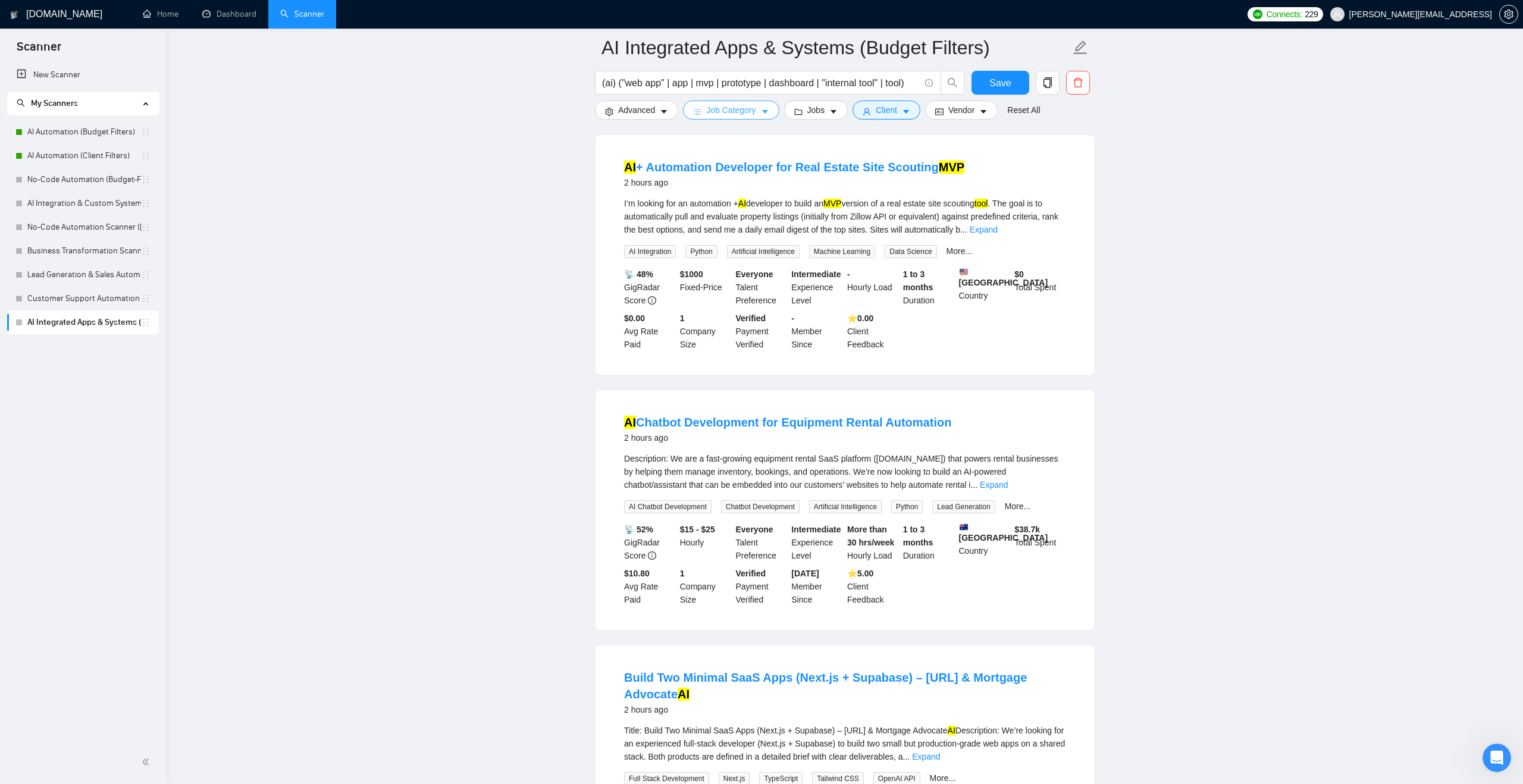
scroll to position [1374, 0]
click at [644, 114] on span "Advanced" at bounding box center [636, 110] width 37 height 13
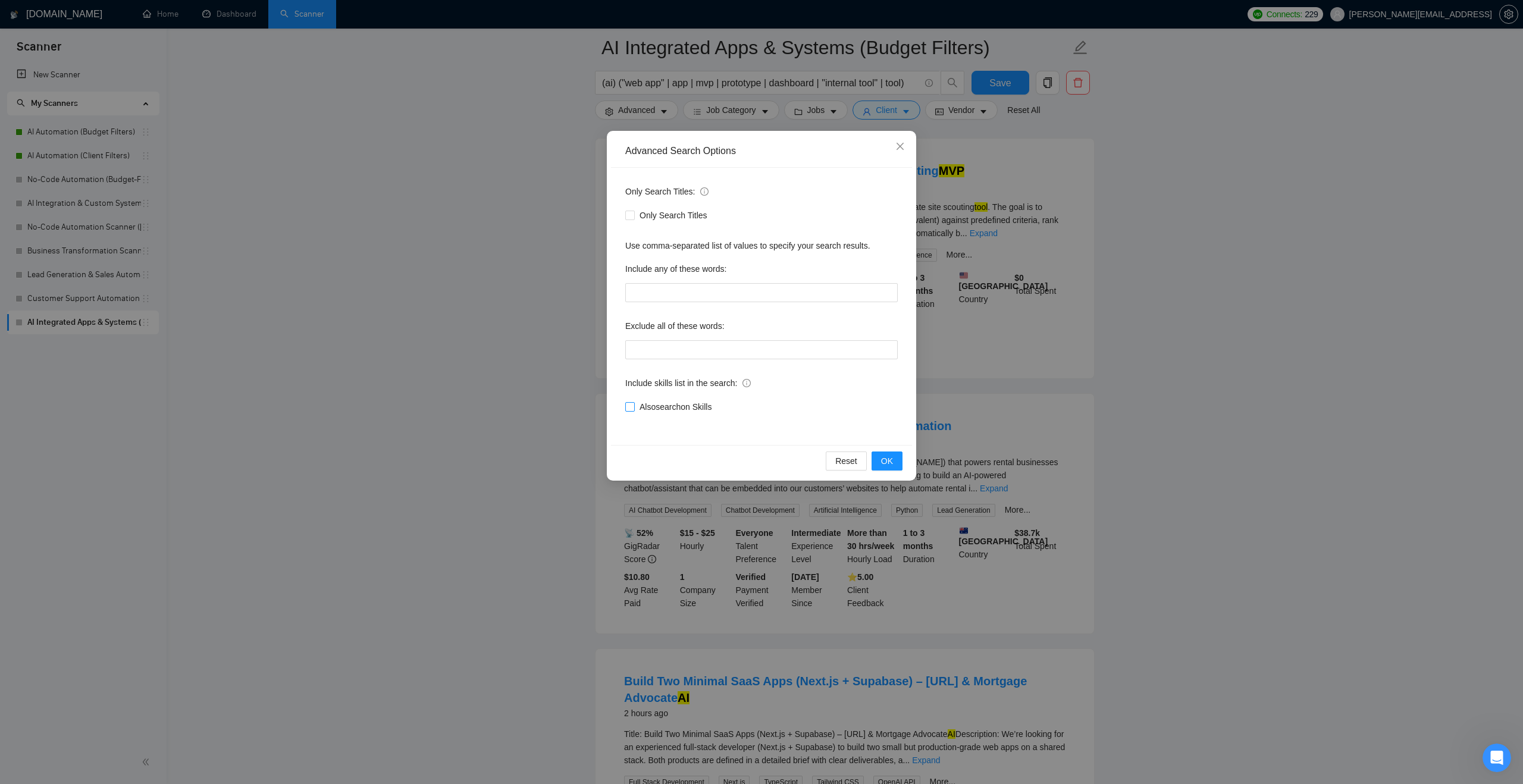
click at [678, 401] on span "Also search on Skills" at bounding box center [675, 407] width 81 height 13
click at [634, 402] on input "Also search on Skills" at bounding box center [629, 406] width 9 height 9
checkbox input "true"
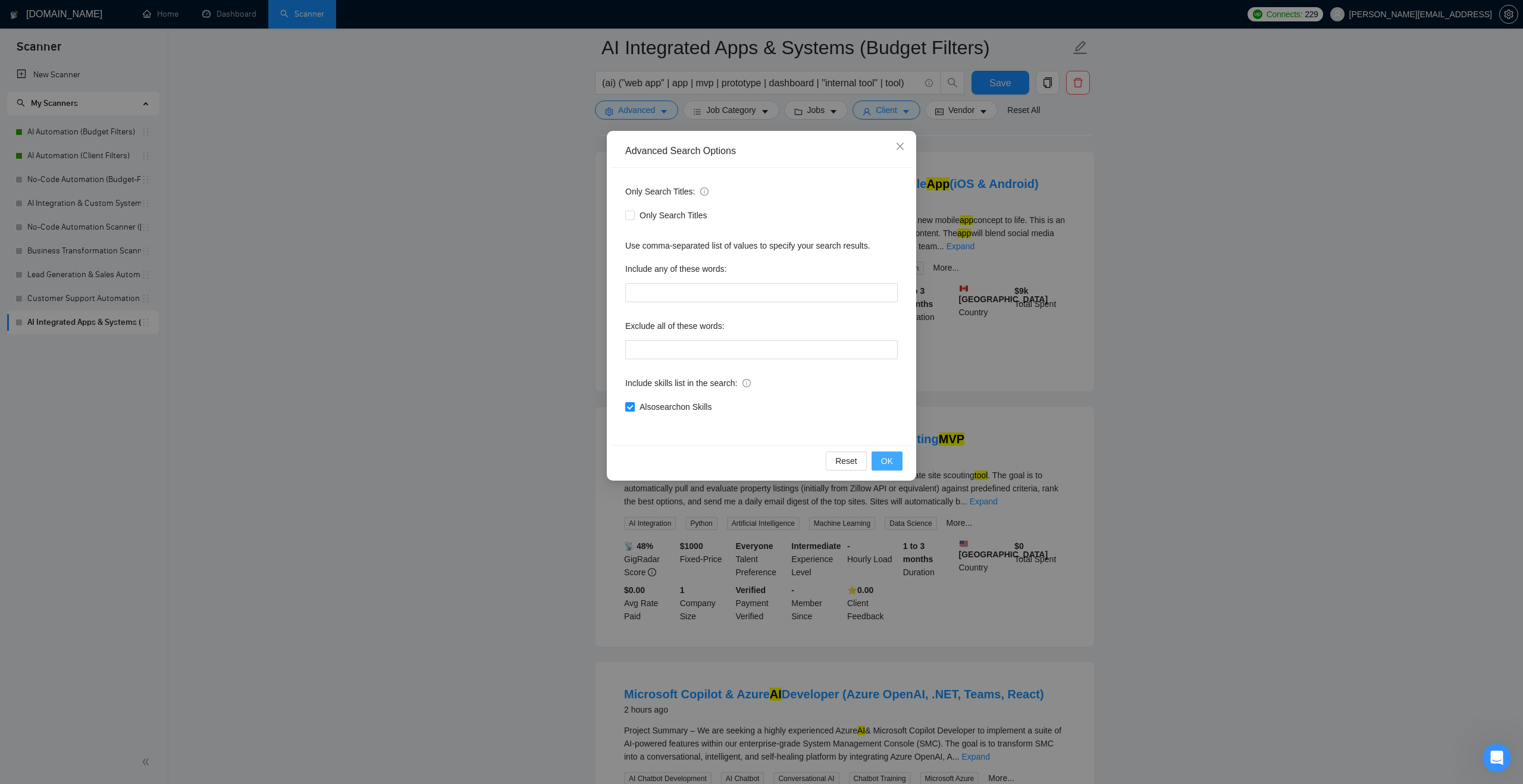
click at [892, 462] on span "OK" at bounding box center [887, 461] width 12 height 13
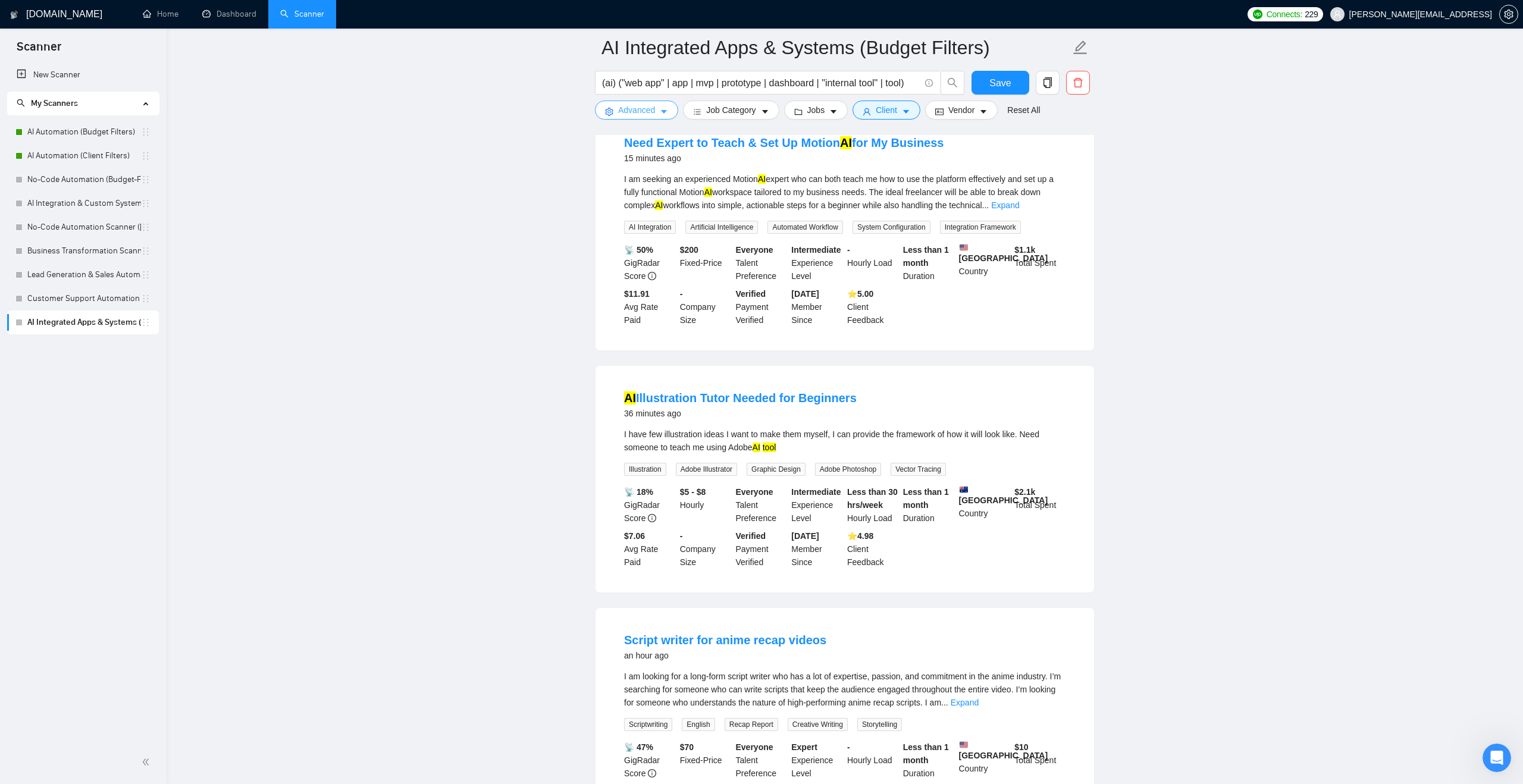
scroll to position [0, 0]
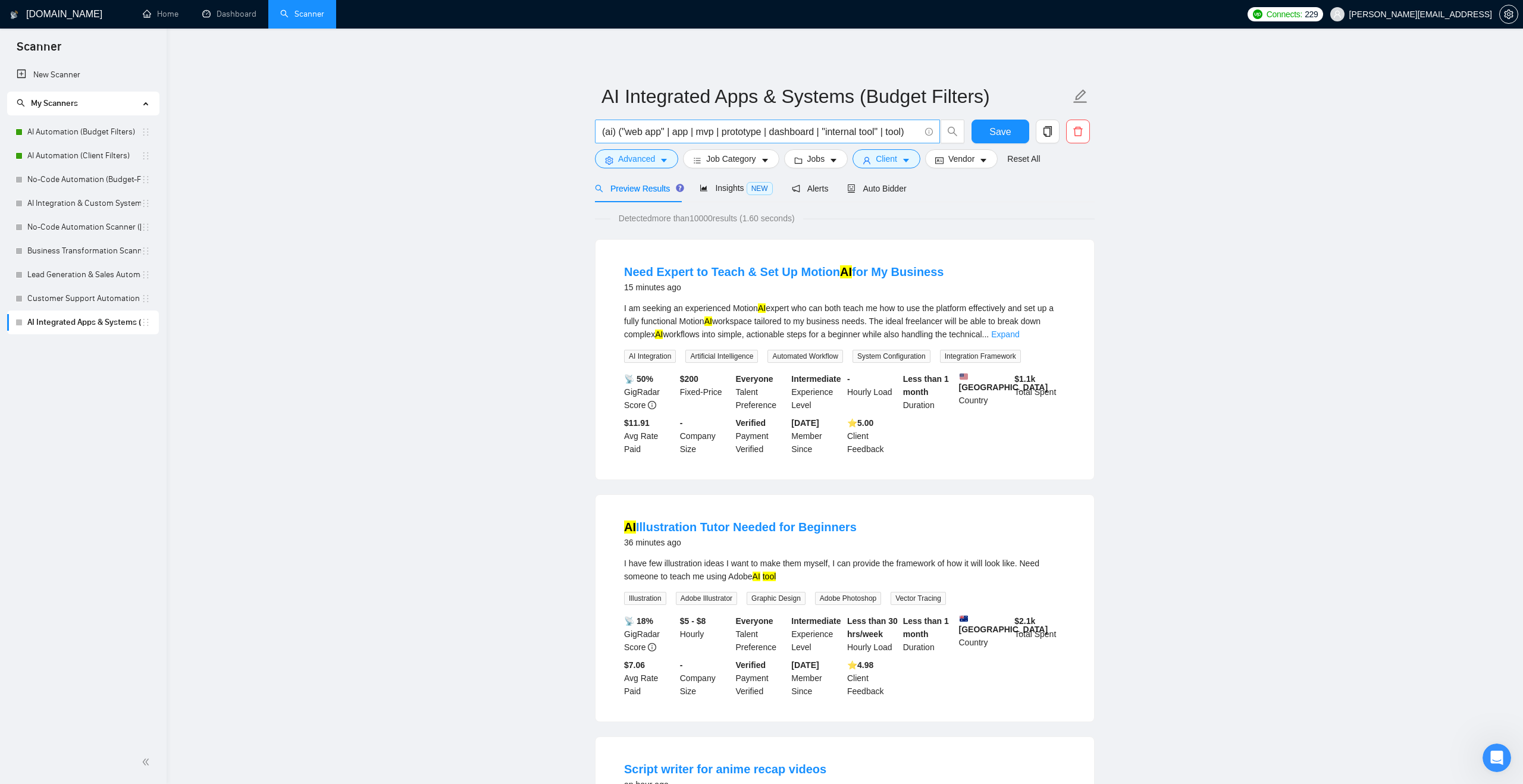
click at [771, 130] on input "(ai) ("web app" | app | mvp | prototype | dashboard | "internal tool" | tool)" at bounding box center [761, 131] width 318 height 15
click at [914, 129] on input "(ai) ("web app" | app | mvp | prototype | dashboard | "internal tool" | tool)" at bounding box center [761, 131] width 318 height 15
click at [675, 134] on input "(ai) ("web app" | app | mvp | prototype | dashboard | "internal tool" | tool) |…" at bounding box center [761, 131] width 318 height 15
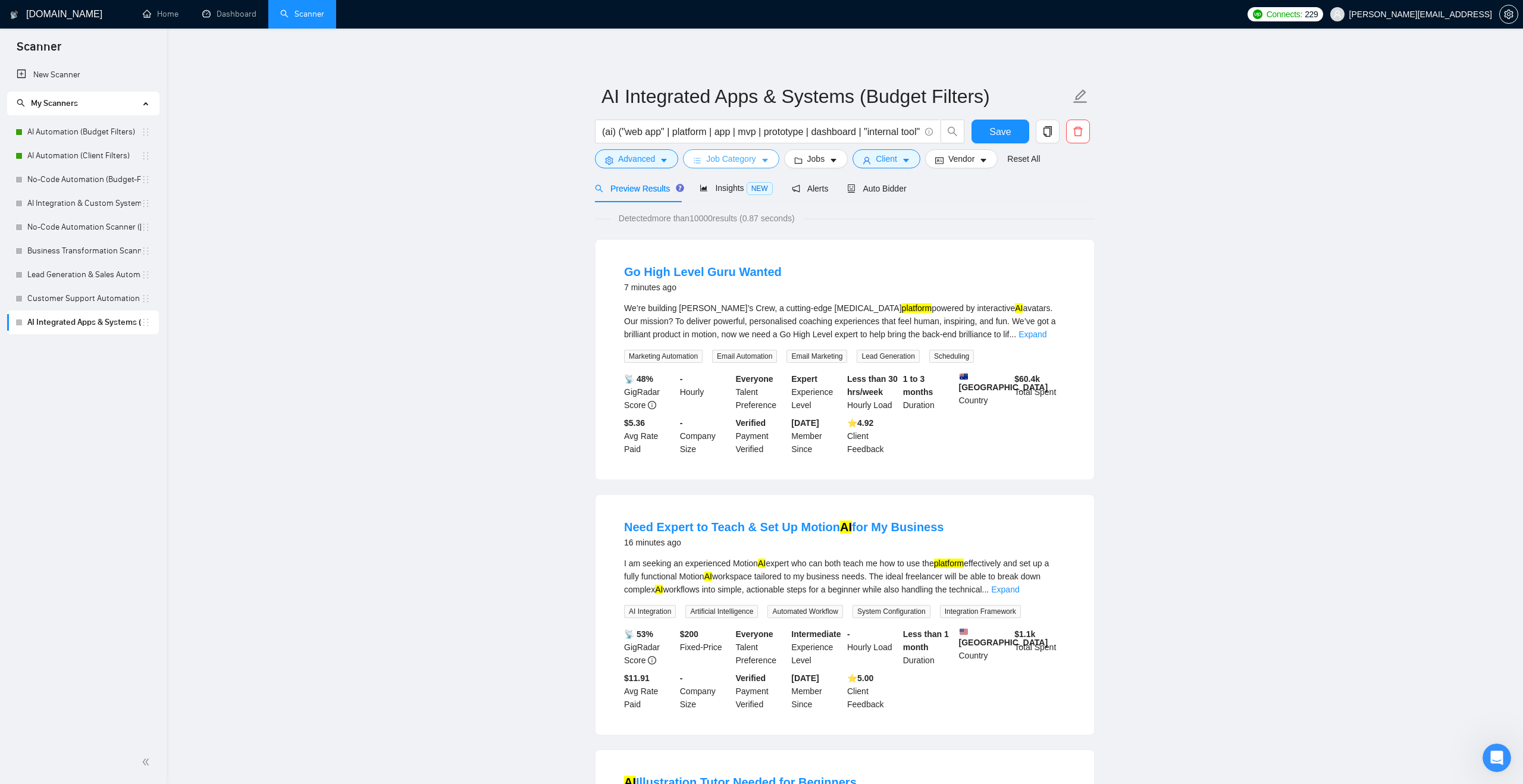
click at [704, 159] on button "Job Category" at bounding box center [730, 159] width 96 height 19
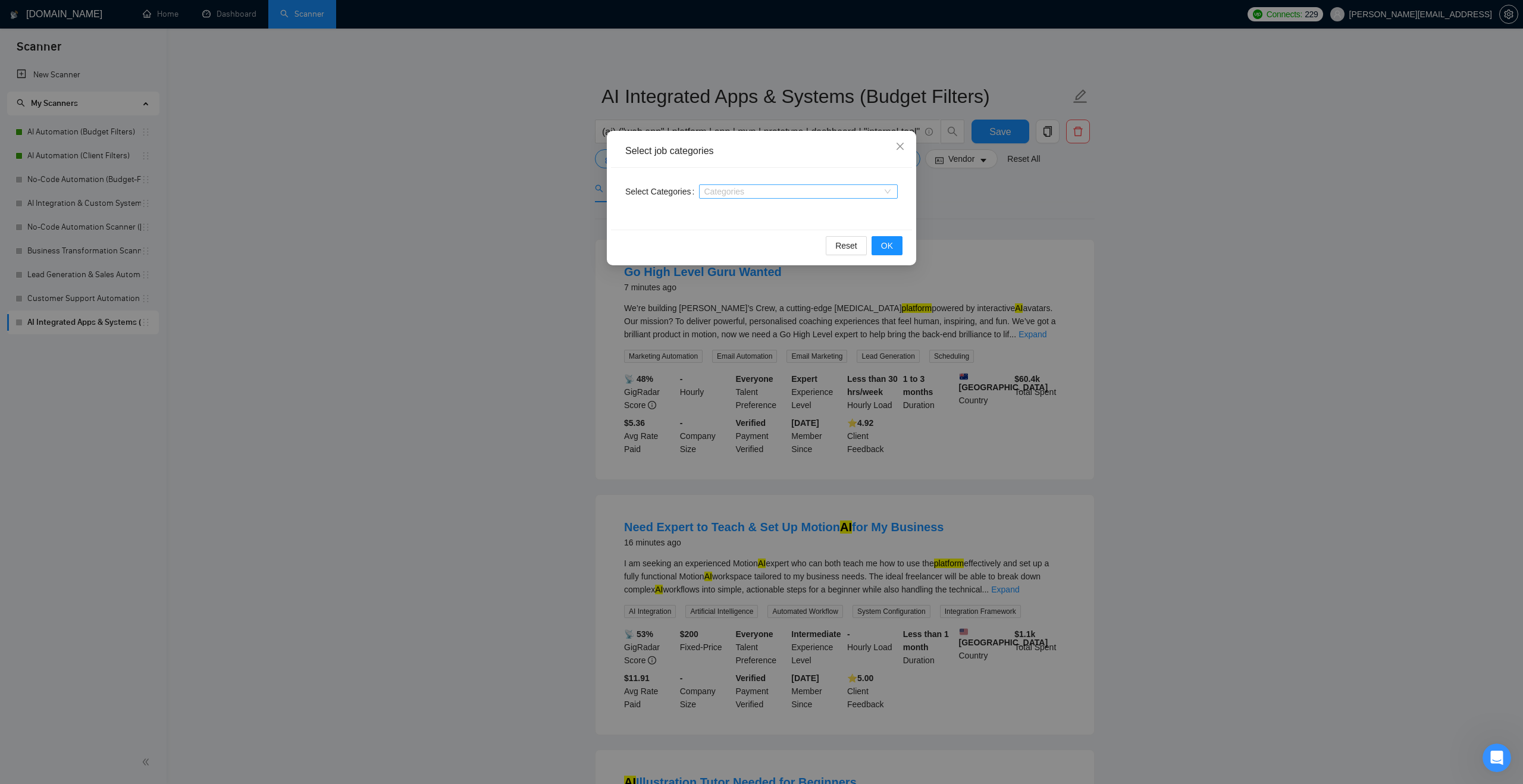
click at [784, 195] on div at bounding box center [792, 191] width 181 height 9
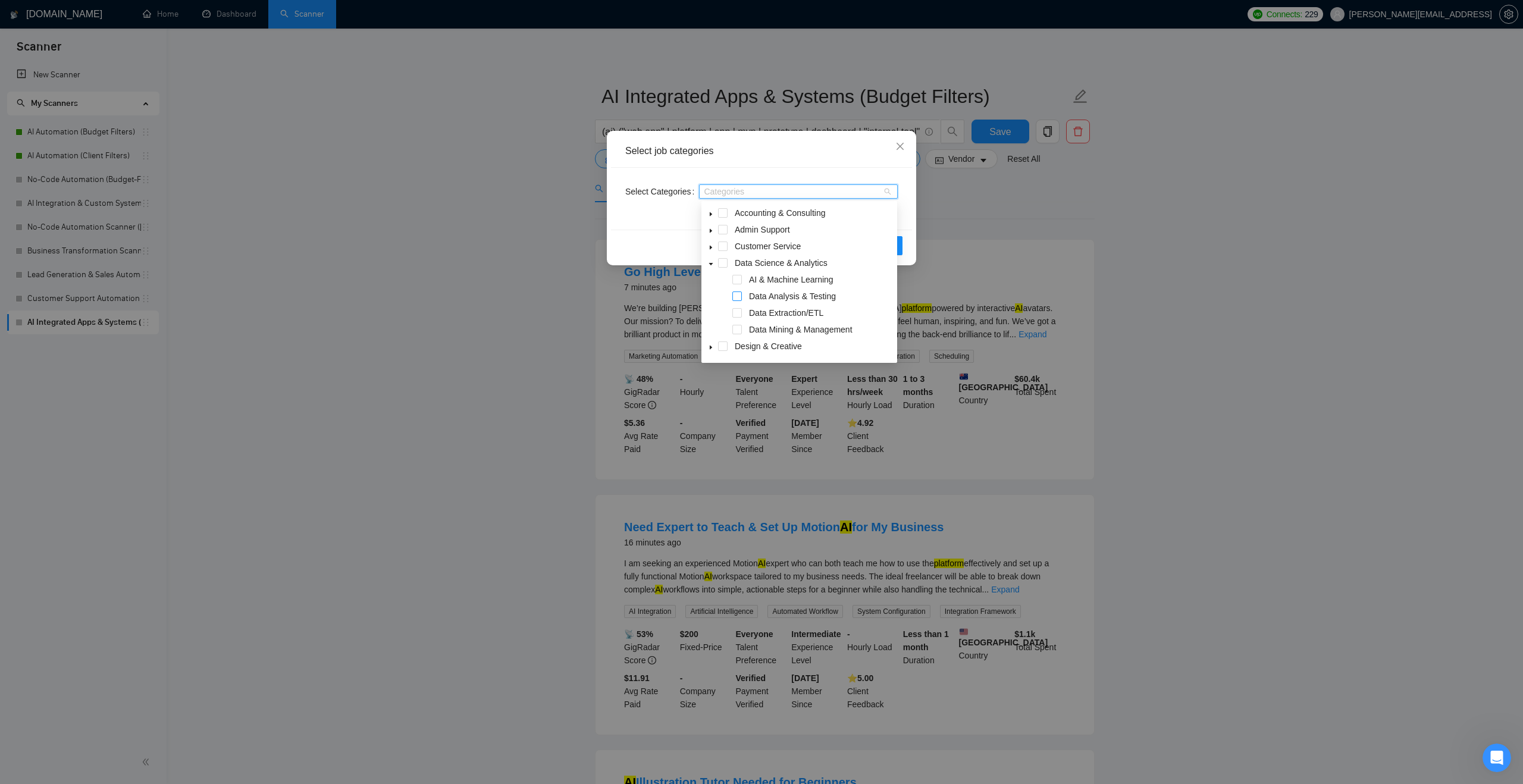
scroll to position [115, 0]
click at [710, 333] on icon "caret-down" at bounding box center [711, 333] width 2 height 4
click at [733, 248] on span at bounding box center [737, 251] width 9 height 9
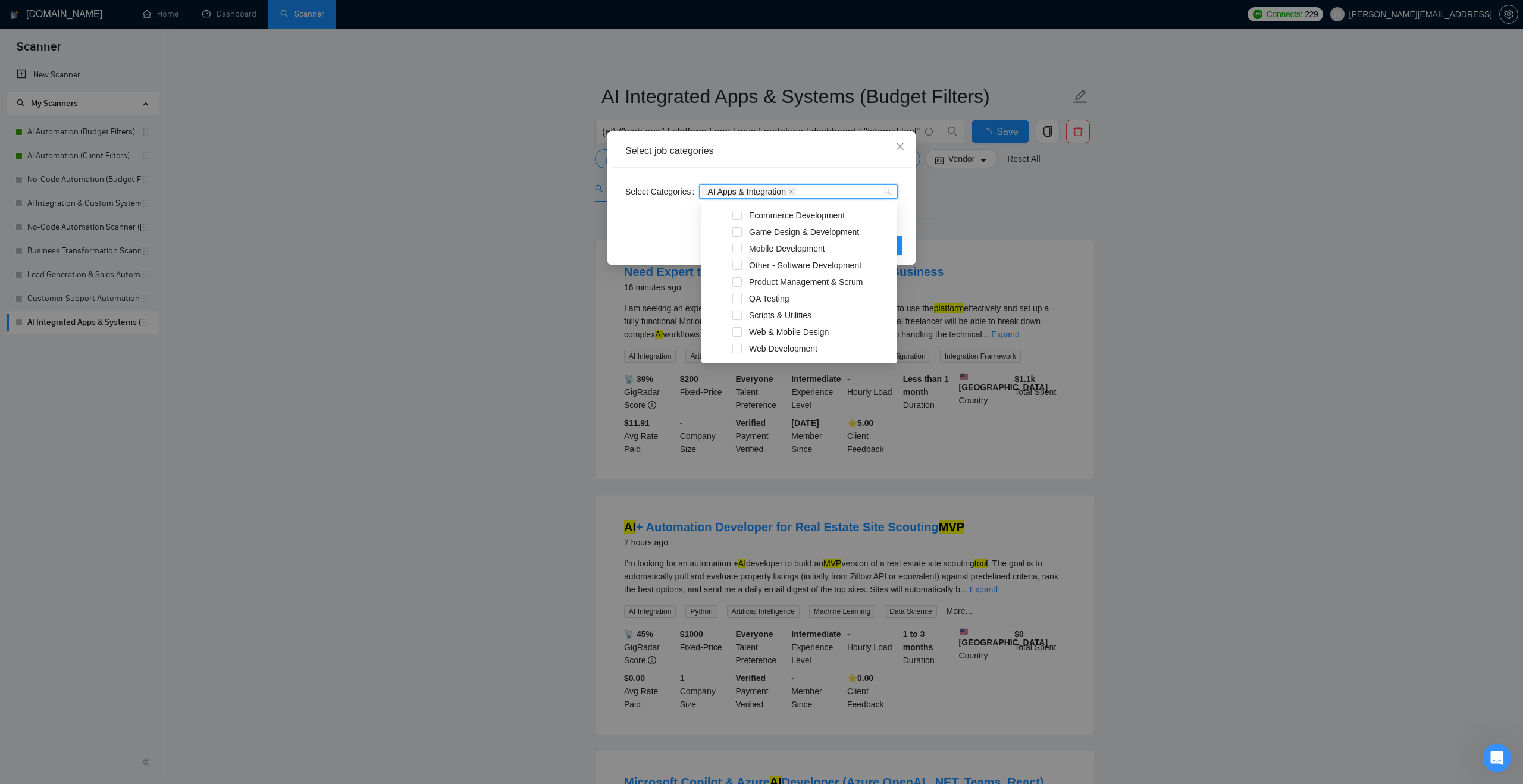
scroll to position [305, 0]
click at [740, 256] on span at bounding box center [737, 258] width 9 height 9
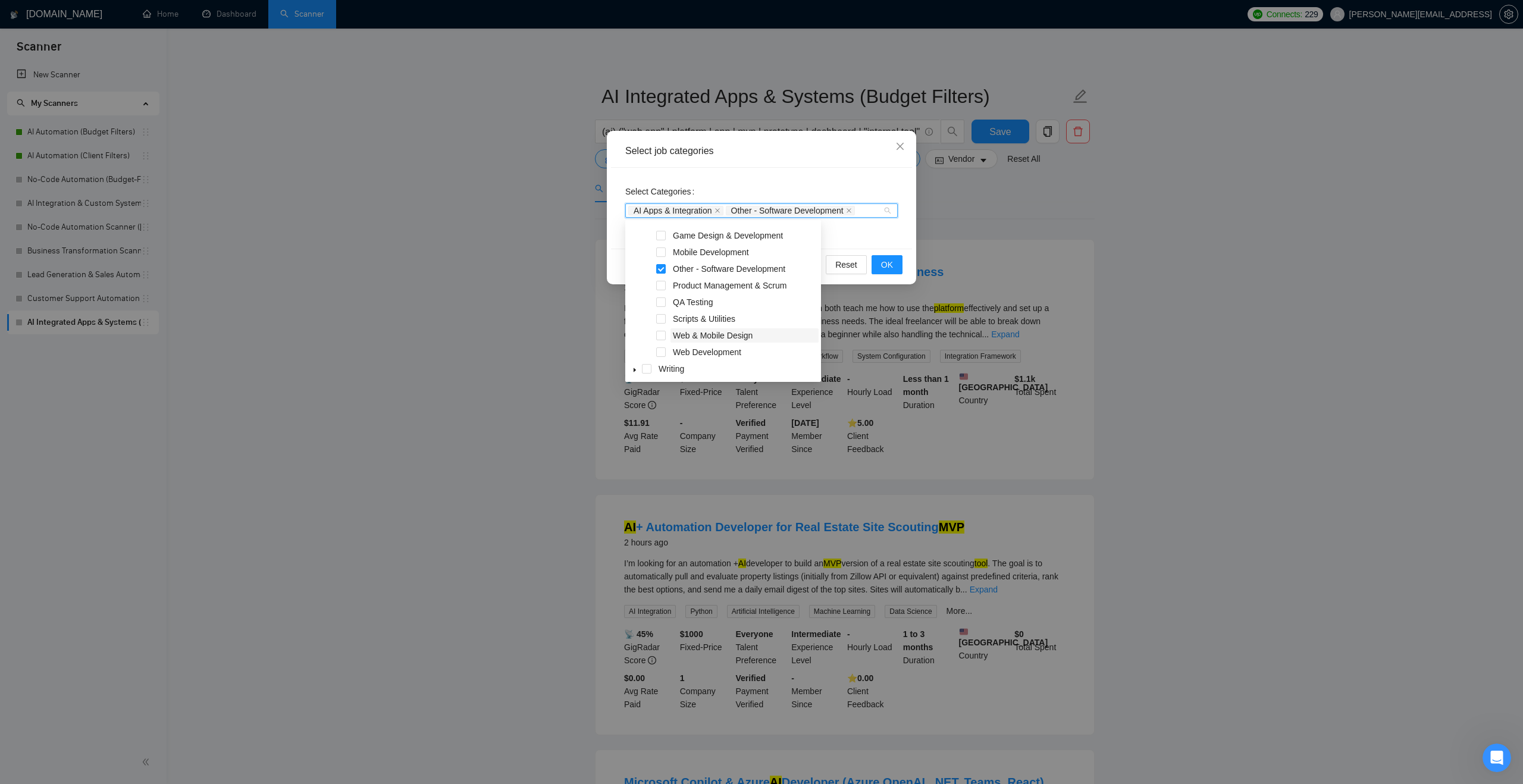
scroll to position [315, 0]
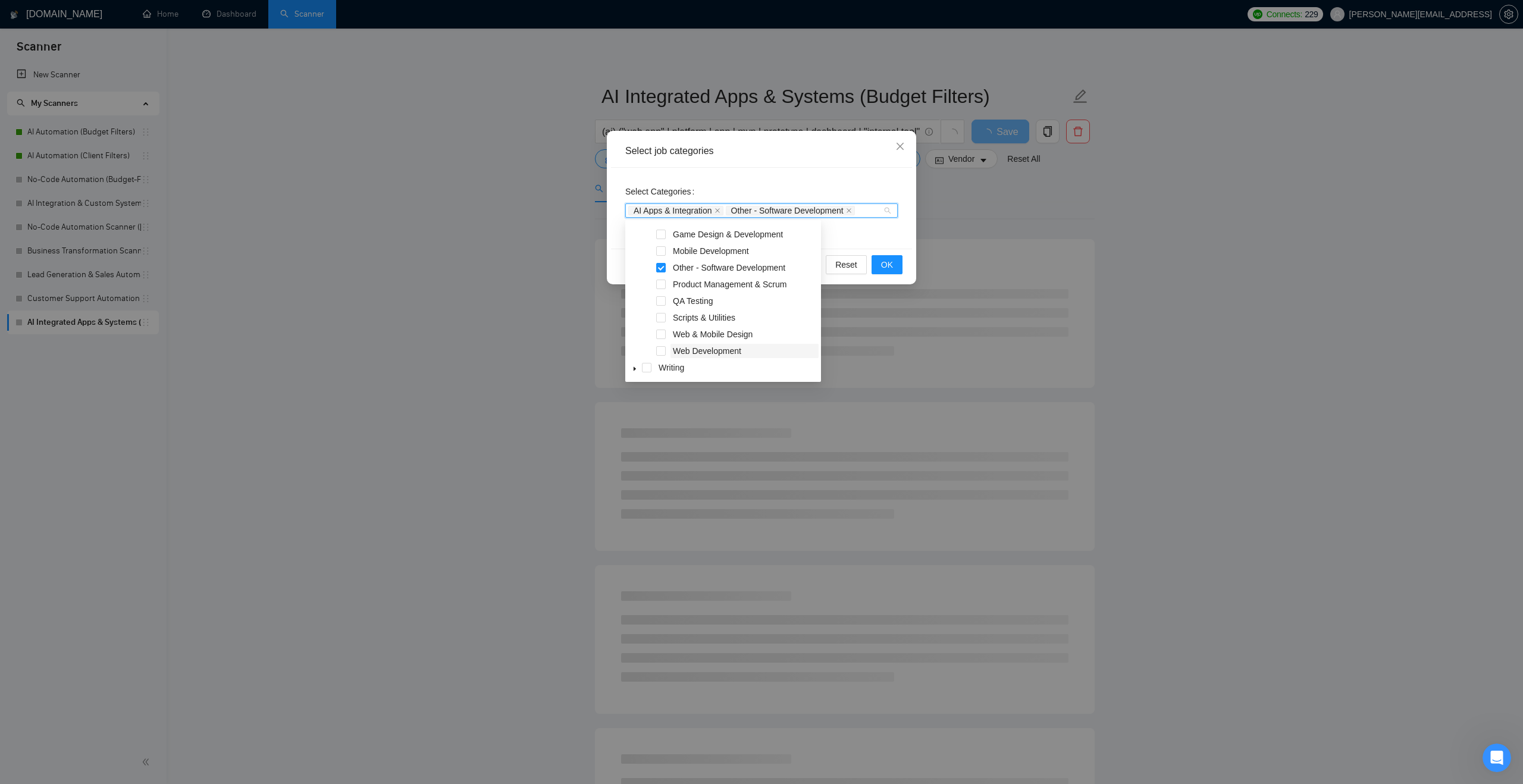
click at [694, 352] on span "Web Development" at bounding box center [707, 351] width 69 height 9
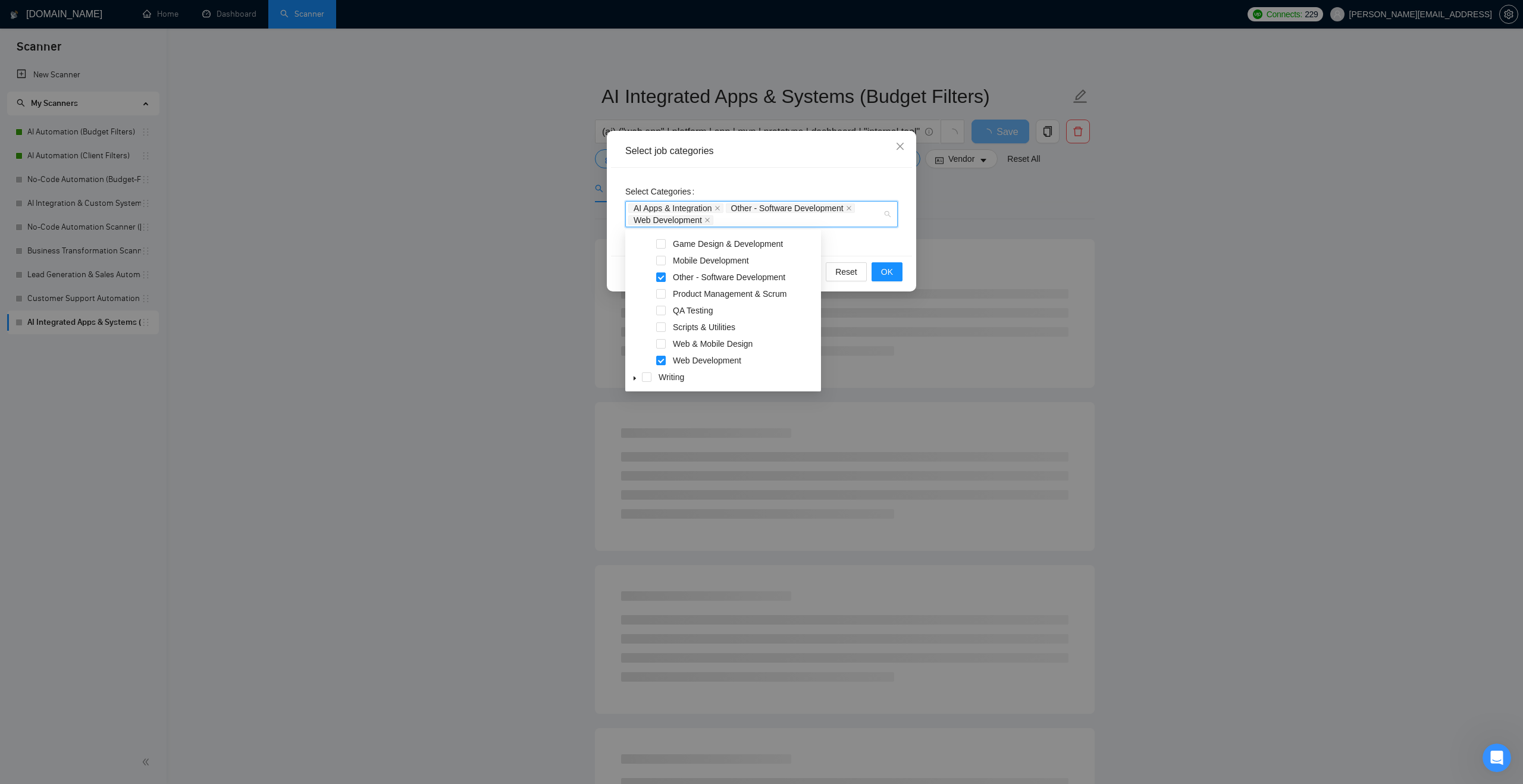
click at [857, 258] on div "Reset OK" at bounding box center [761, 272] width 301 height 32
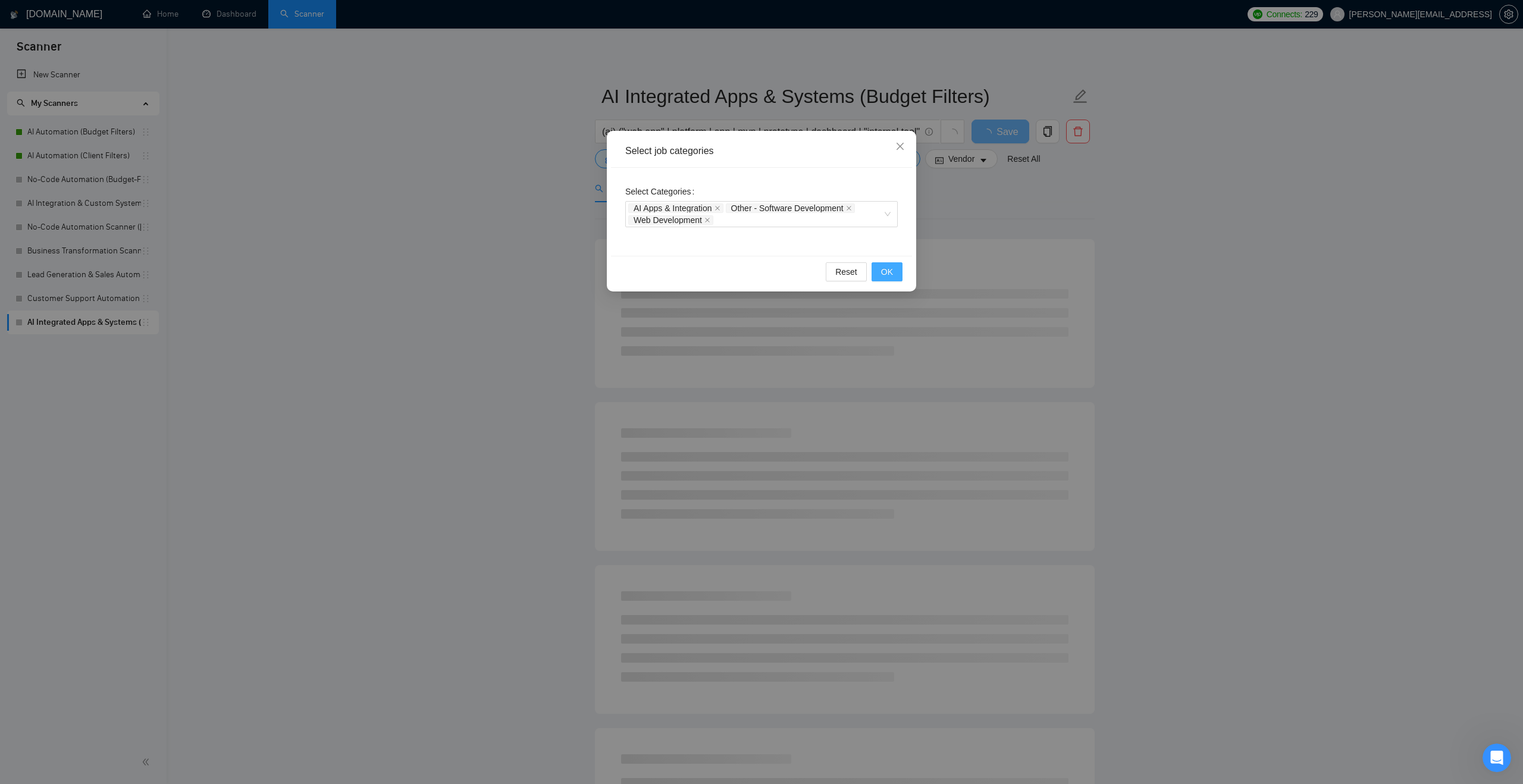
click at [880, 267] on button "OK" at bounding box center [887, 272] width 31 height 19
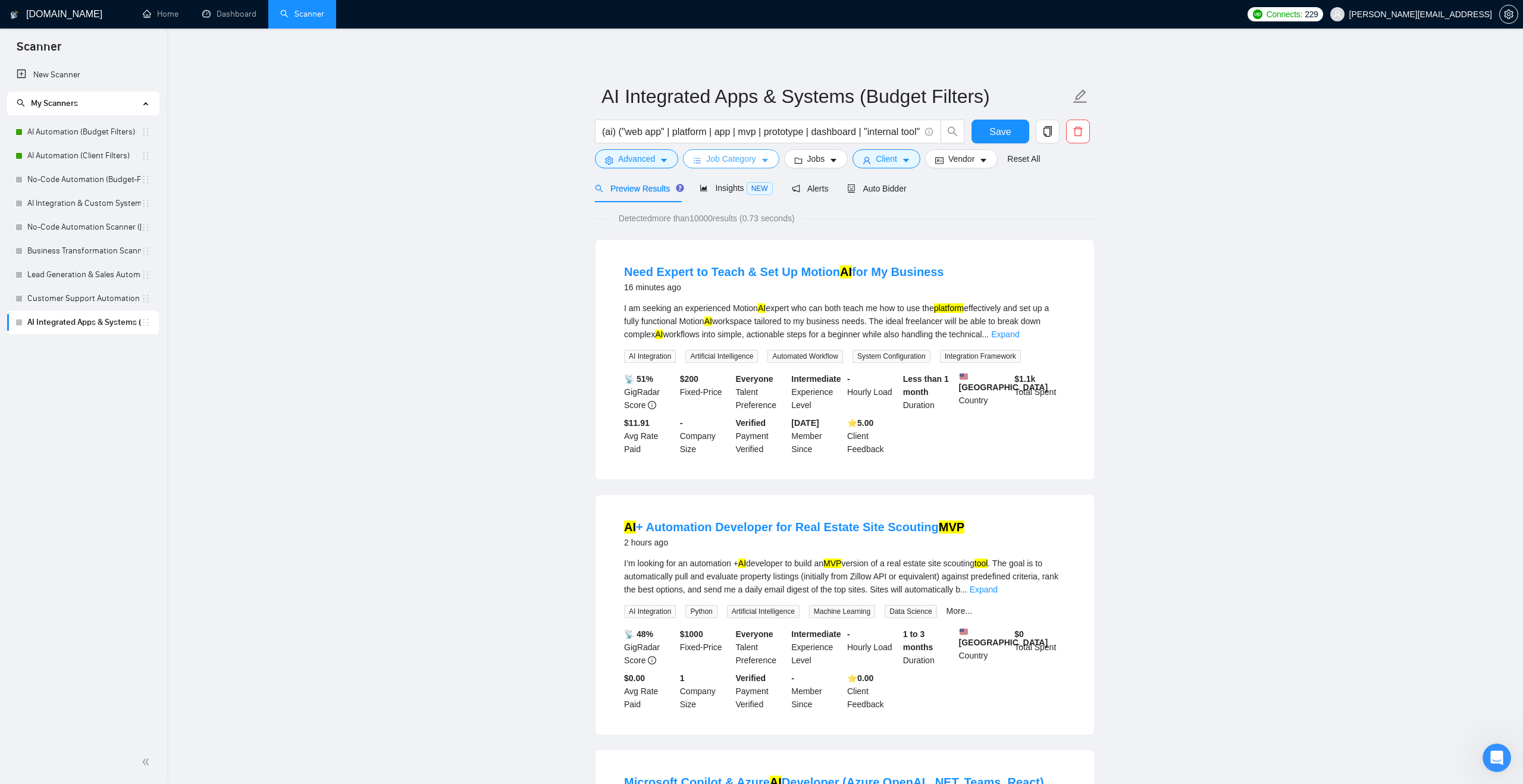
click at [735, 163] on span "Job Category" at bounding box center [731, 159] width 49 height 13
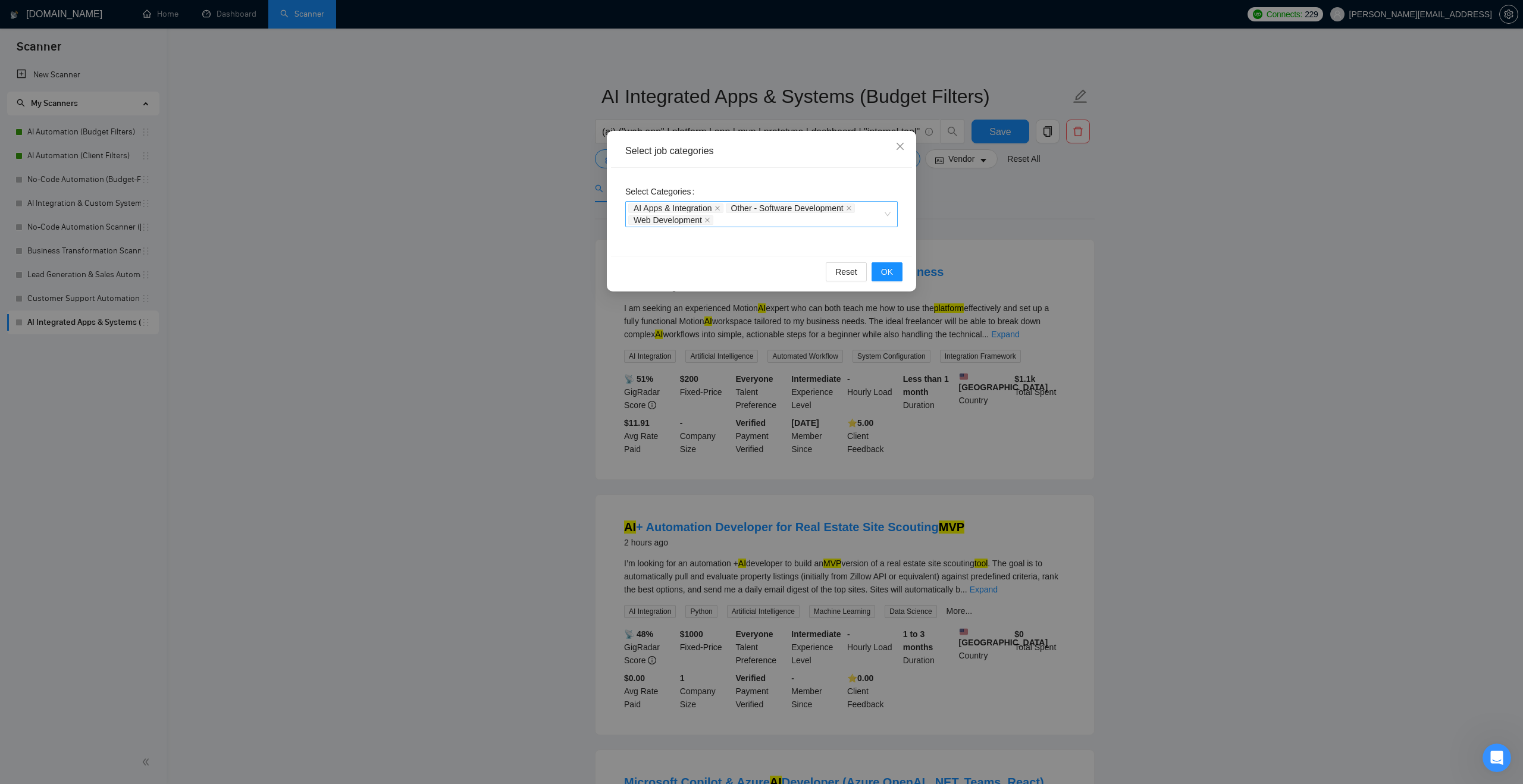
click at [892, 216] on div "AI Apps & Integration Other - Software Development Web Development" at bounding box center [761, 213] width 273 height 26
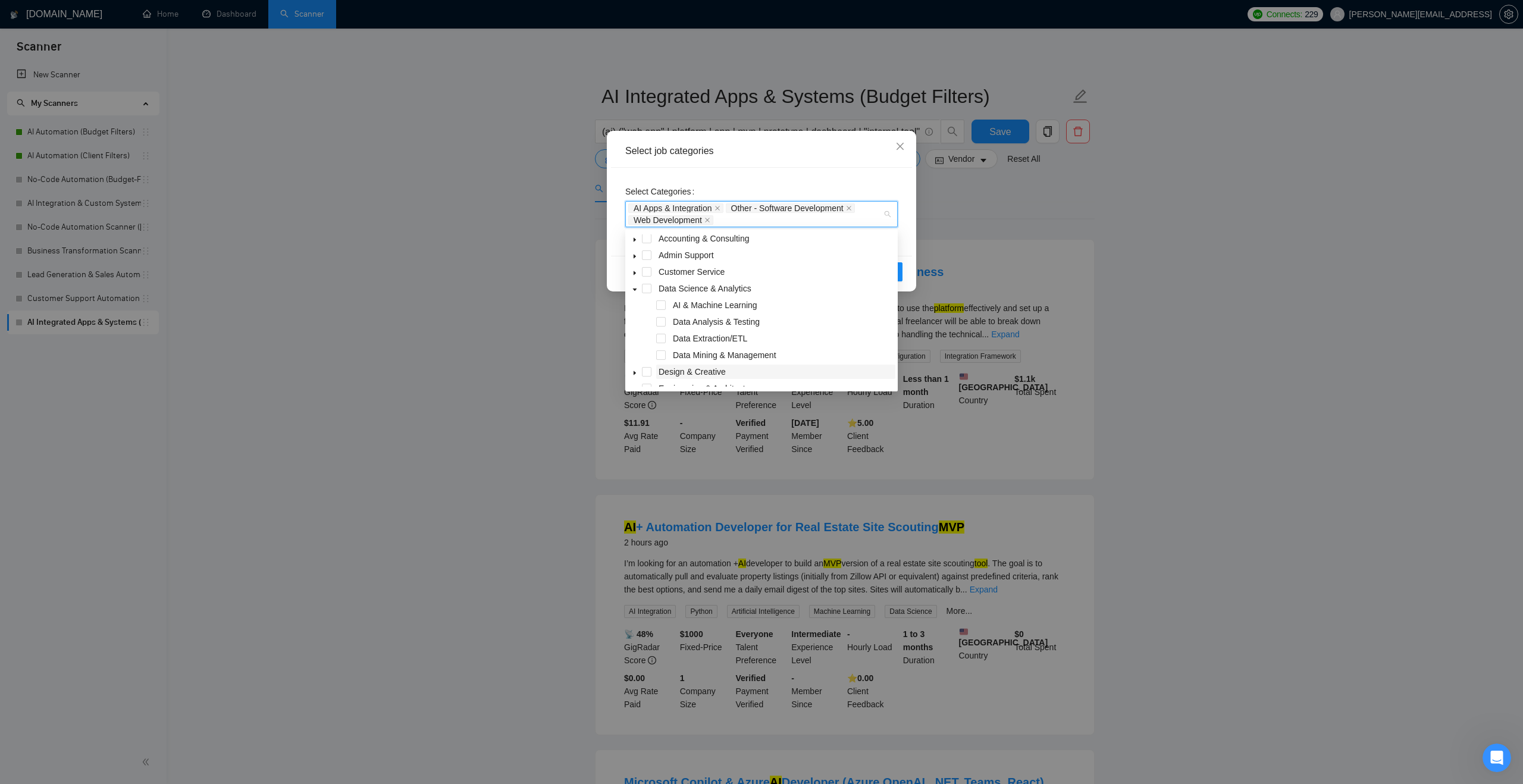
scroll to position [0, 0]
click at [658, 307] on span at bounding box center [661, 308] width 9 height 9
click at [892, 181] on div "Select Categories AI Apps & Integration Other - Software Development Web Develo…" at bounding box center [761, 211] width 301 height 88
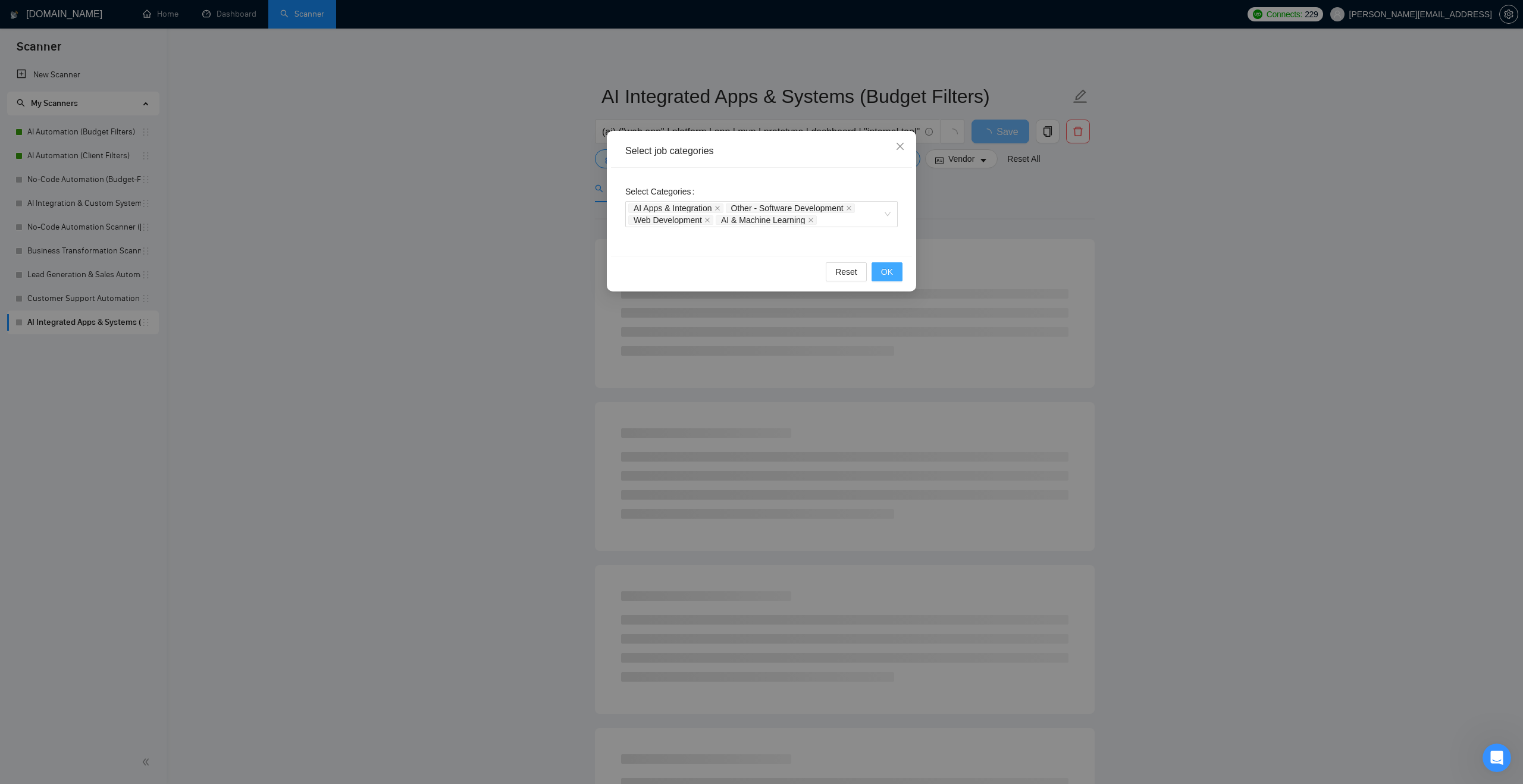
click at [883, 276] on span "OK" at bounding box center [887, 272] width 12 height 13
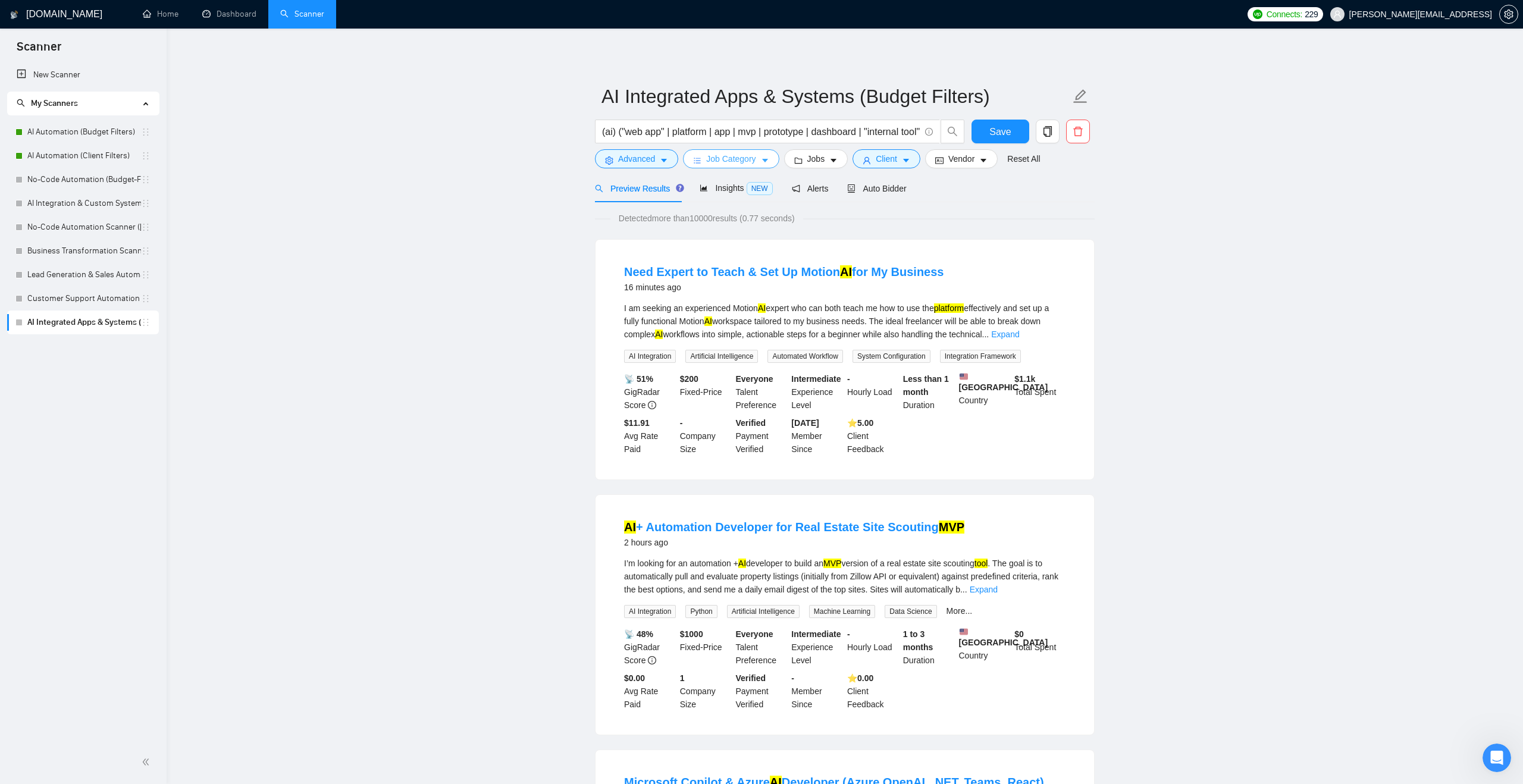
click at [767, 158] on icon "caret-down" at bounding box center [765, 160] width 9 height 9
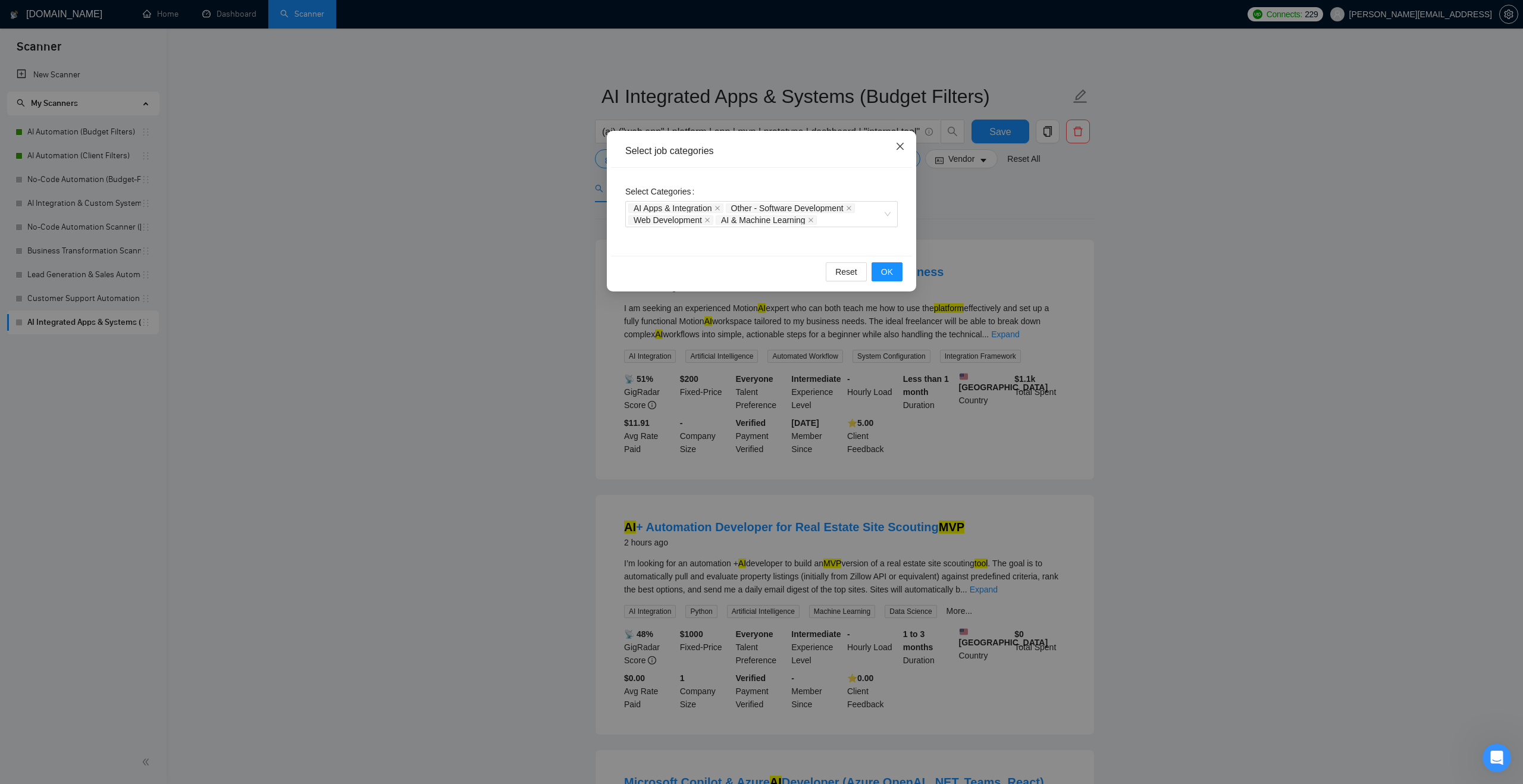
click at [903, 141] on span "Close" at bounding box center [900, 147] width 32 height 32
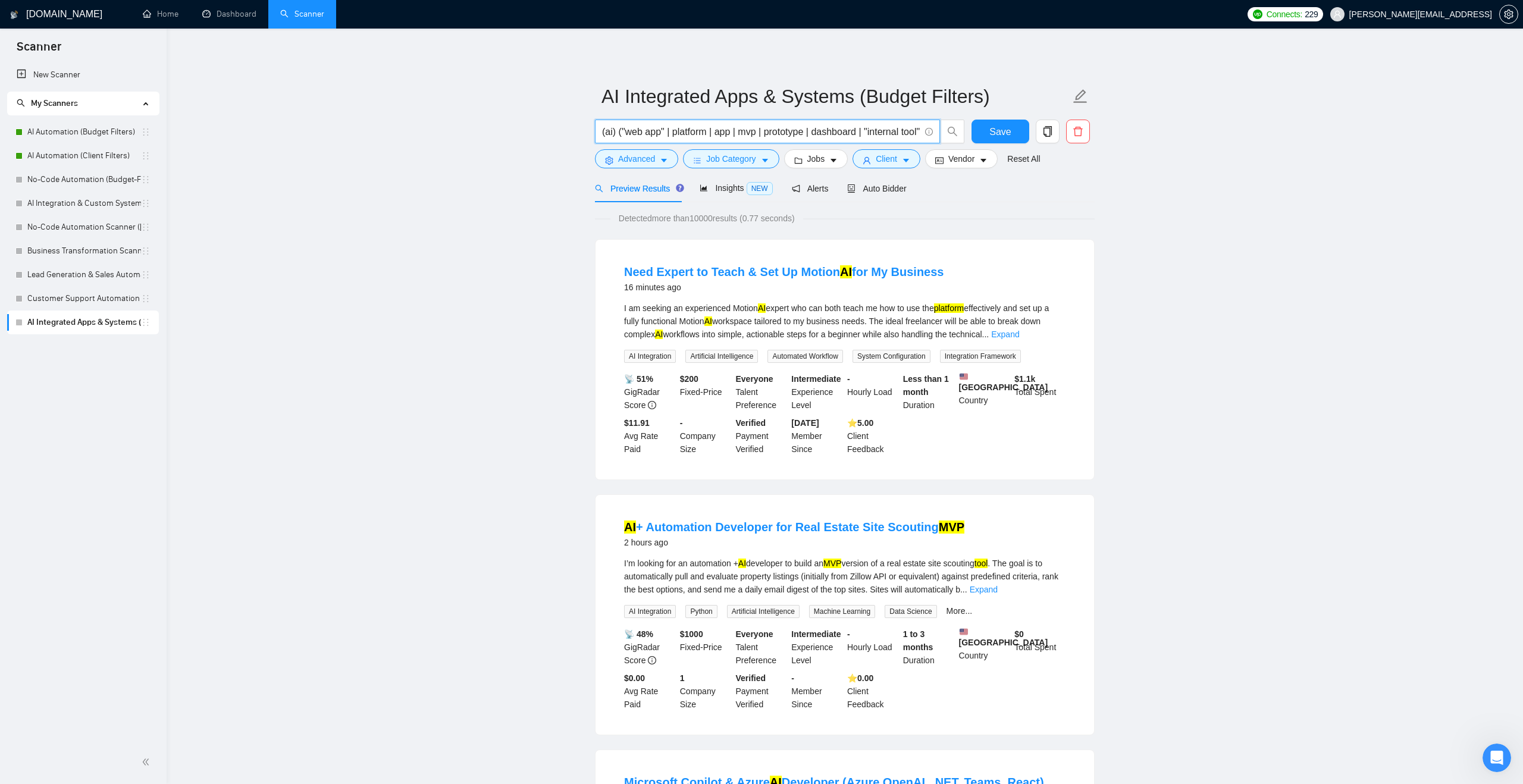
click at [676, 130] on input "(ai) ("web app" | platform | app | mvp | prototype | dashboard | "internal tool…" at bounding box center [761, 131] width 318 height 15
drag, startPoint x: 619, startPoint y: 134, endPoint x: 587, endPoint y: 138, distance: 32.2
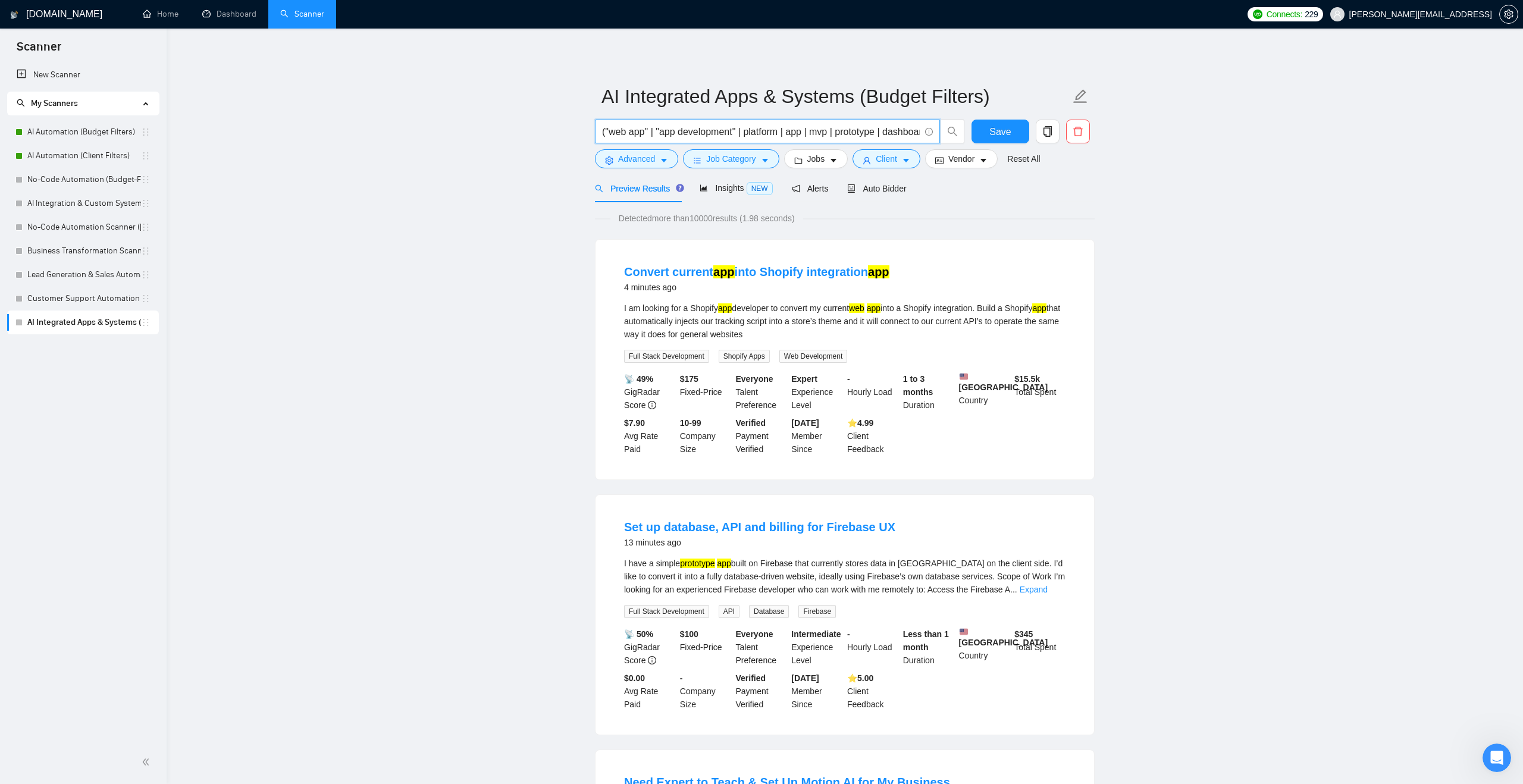
scroll to position [0, 123]
drag, startPoint x: 602, startPoint y: 132, endPoint x: 952, endPoint y: 126, distance: 350.1
click at [952, 126] on span "("web app" | "app development" | platform | app | mvp | prototype | dashboard |…" at bounding box center [780, 131] width 370 height 24
click at [918, 129] on input "("web app" | "app development" | platform | app | mvp | prototype | dashboard |…" at bounding box center [761, 131] width 318 height 15
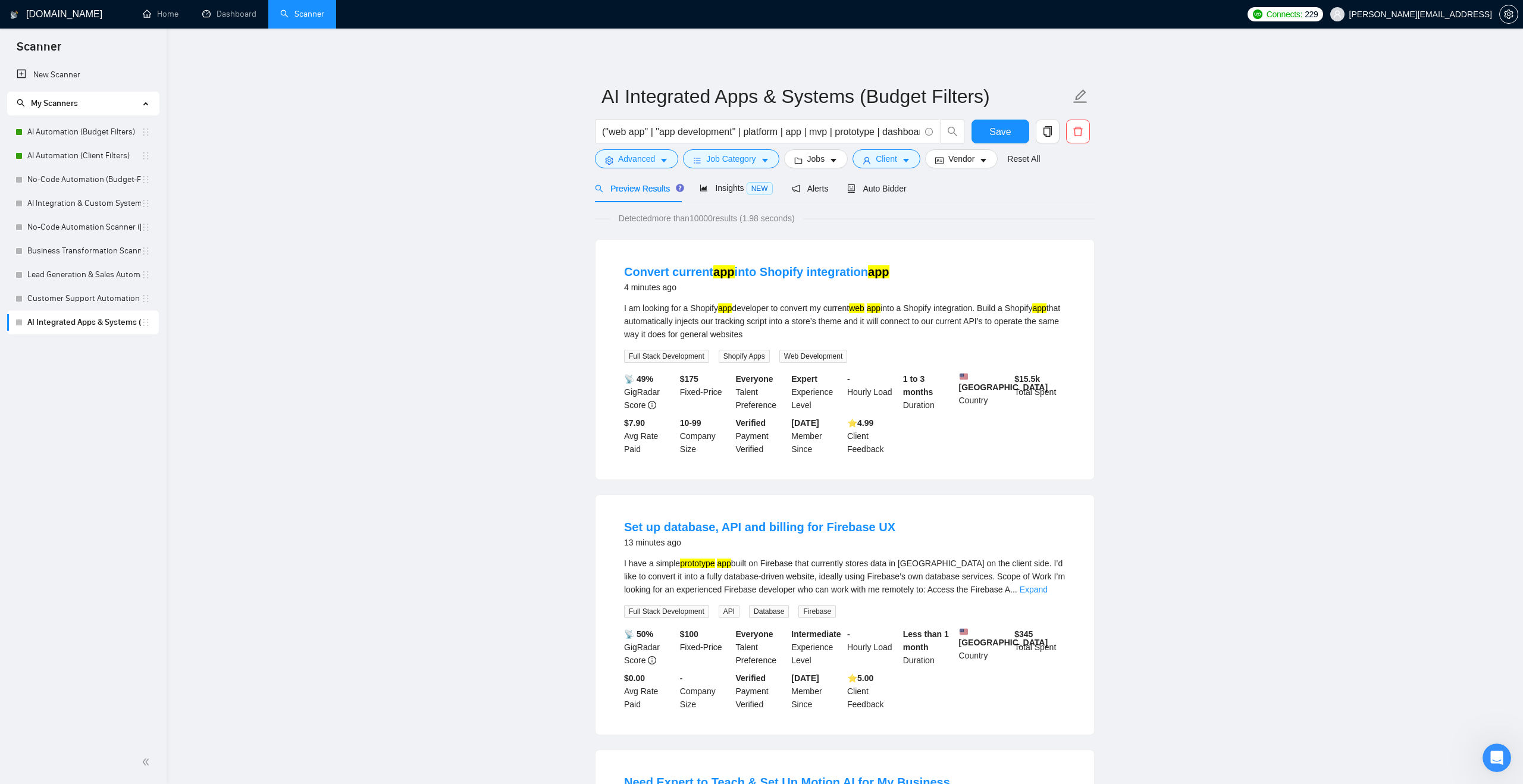
click at [602, 133] on input "("web app" | "app development" | platform | app | mvp | prototype | dashboard |…" at bounding box center [761, 131] width 318 height 15
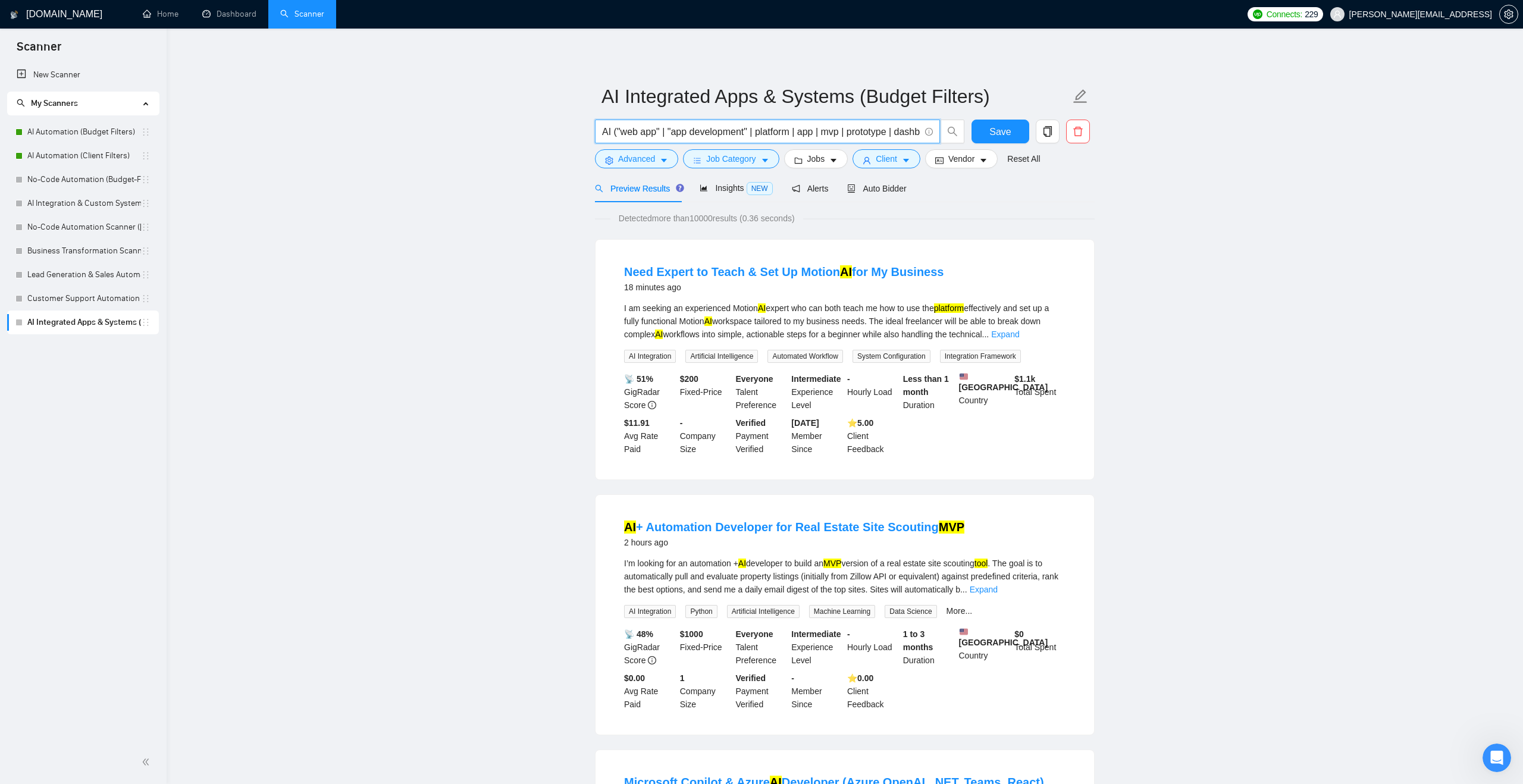
drag, startPoint x: 771, startPoint y: 125, endPoint x: 882, endPoint y: 129, distance: 111.1
click at [882, 128] on input "AI ("web app" | "app development" | platform | app | mvp | prototype | dashboar…" at bounding box center [761, 131] width 318 height 15
click at [883, 129] on input "AI ("web app" | "app development" | platform | app | mvp | prototype | dashboar…" at bounding box center [761, 131] width 318 height 15
drag, startPoint x: 890, startPoint y: 129, endPoint x: 946, endPoint y: 130, distance: 56.0
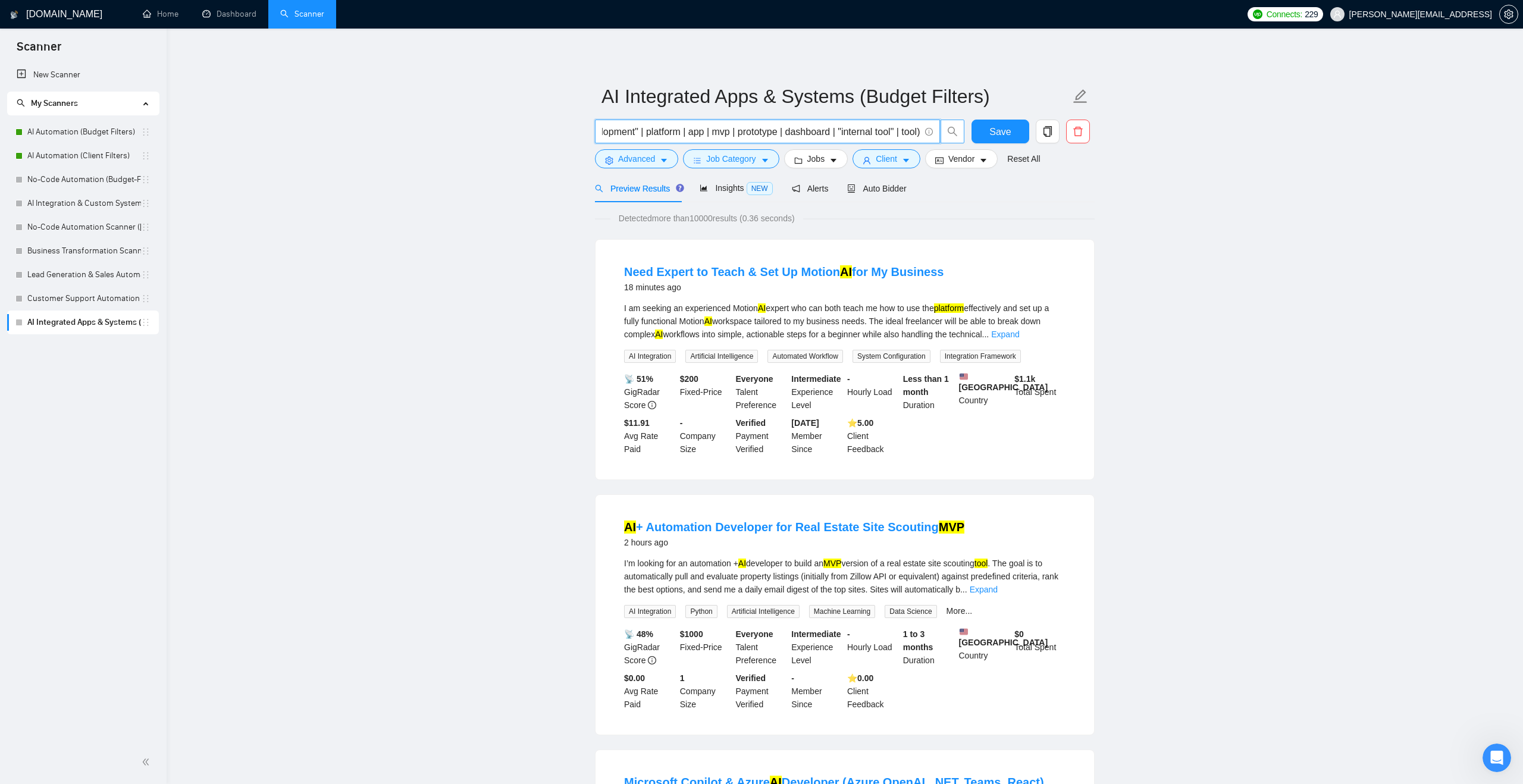
click at [946, 130] on span "AI ("web app" | "app development" | platform | app | mvp | prototype | dashboar…" at bounding box center [780, 131] width 370 height 24
click at [918, 130] on input "AI ("web app" | "app development" | platform | app | mvp | prototype | dashboar…" at bounding box center [761, 131] width 318 height 15
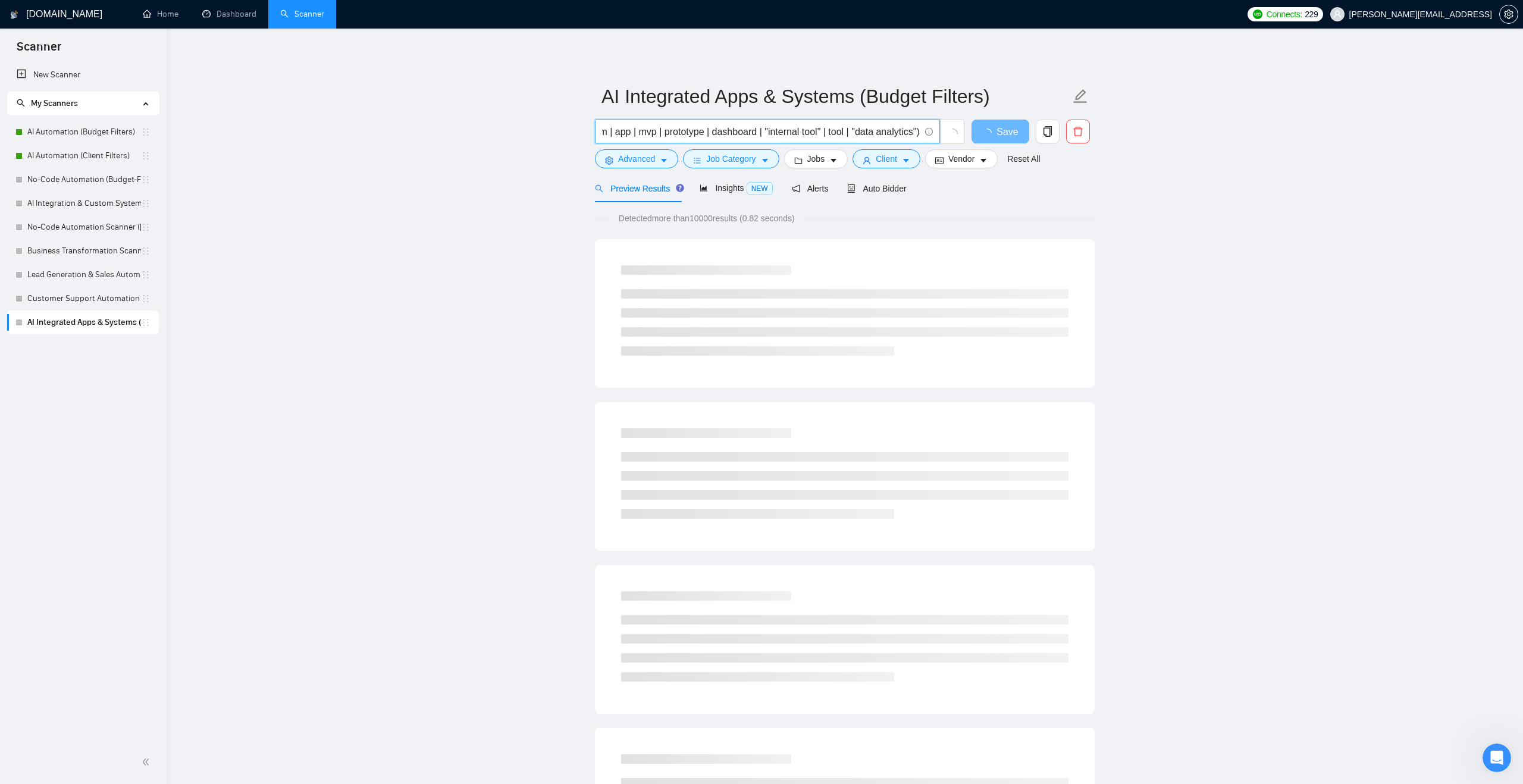
type input "AI ("web app" | "app development" | platform | app | mvp | prototype | dashboar…"
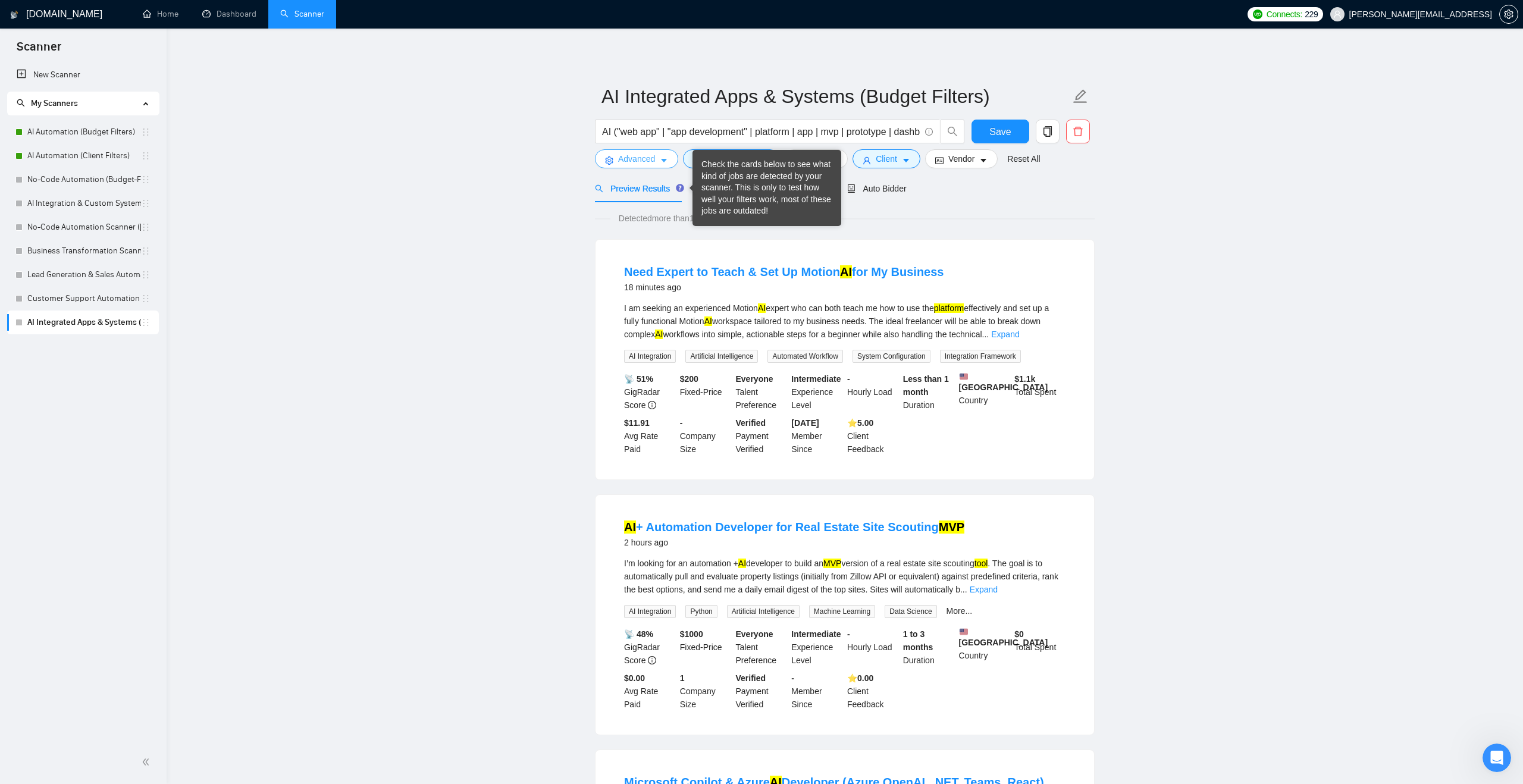
click at [656, 153] on button "Advanced" at bounding box center [636, 159] width 83 height 19
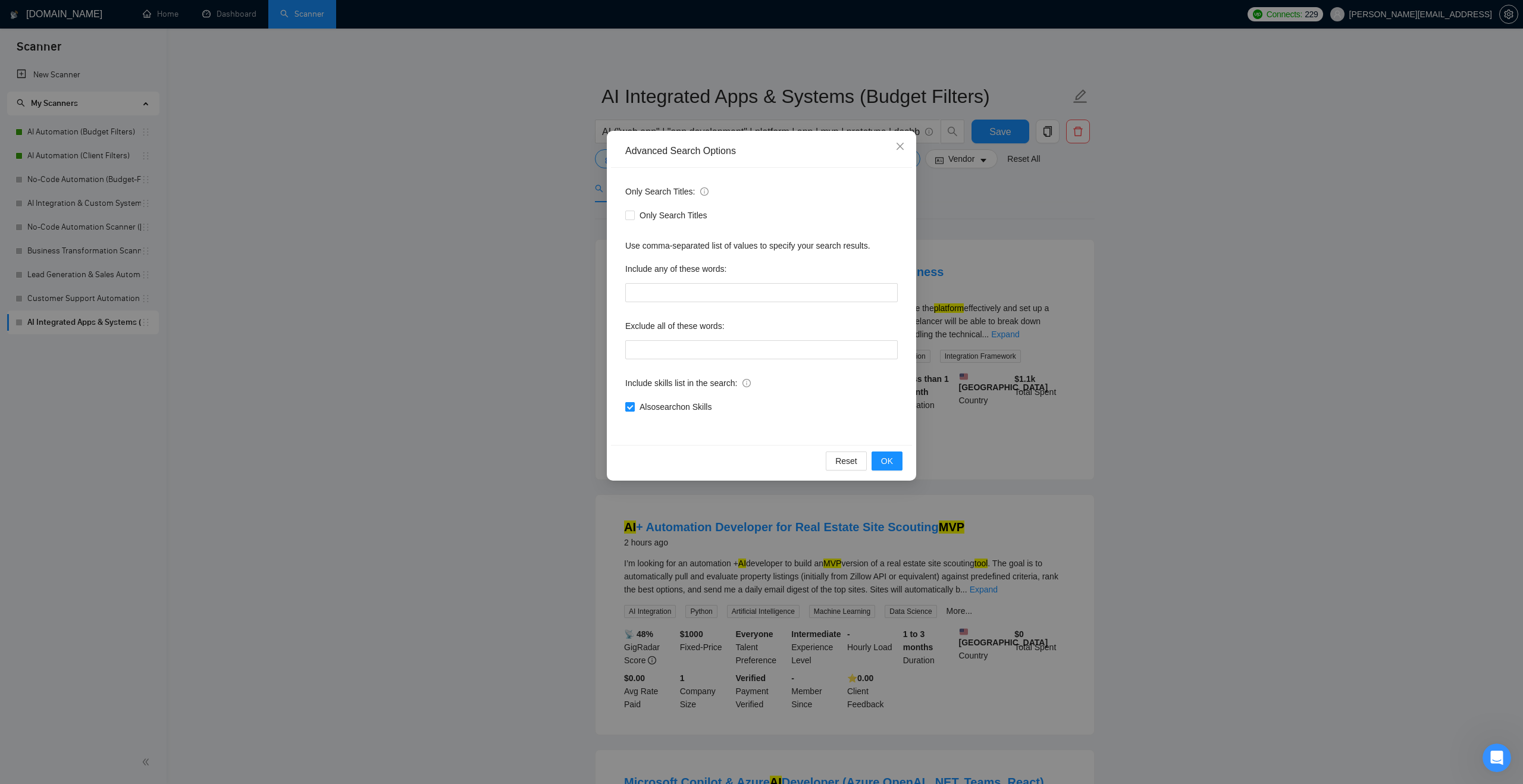
click at [673, 405] on span "Also search on Skills" at bounding box center [675, 407] width 81 height 13
click at [634, 405] on input "Also search on Skills" at bounding box center [629, 406] width 9 height 9
checkbox input "false"
click at [883, 462] on span "OK" at bounding box center [887, 461] width 12 height 13
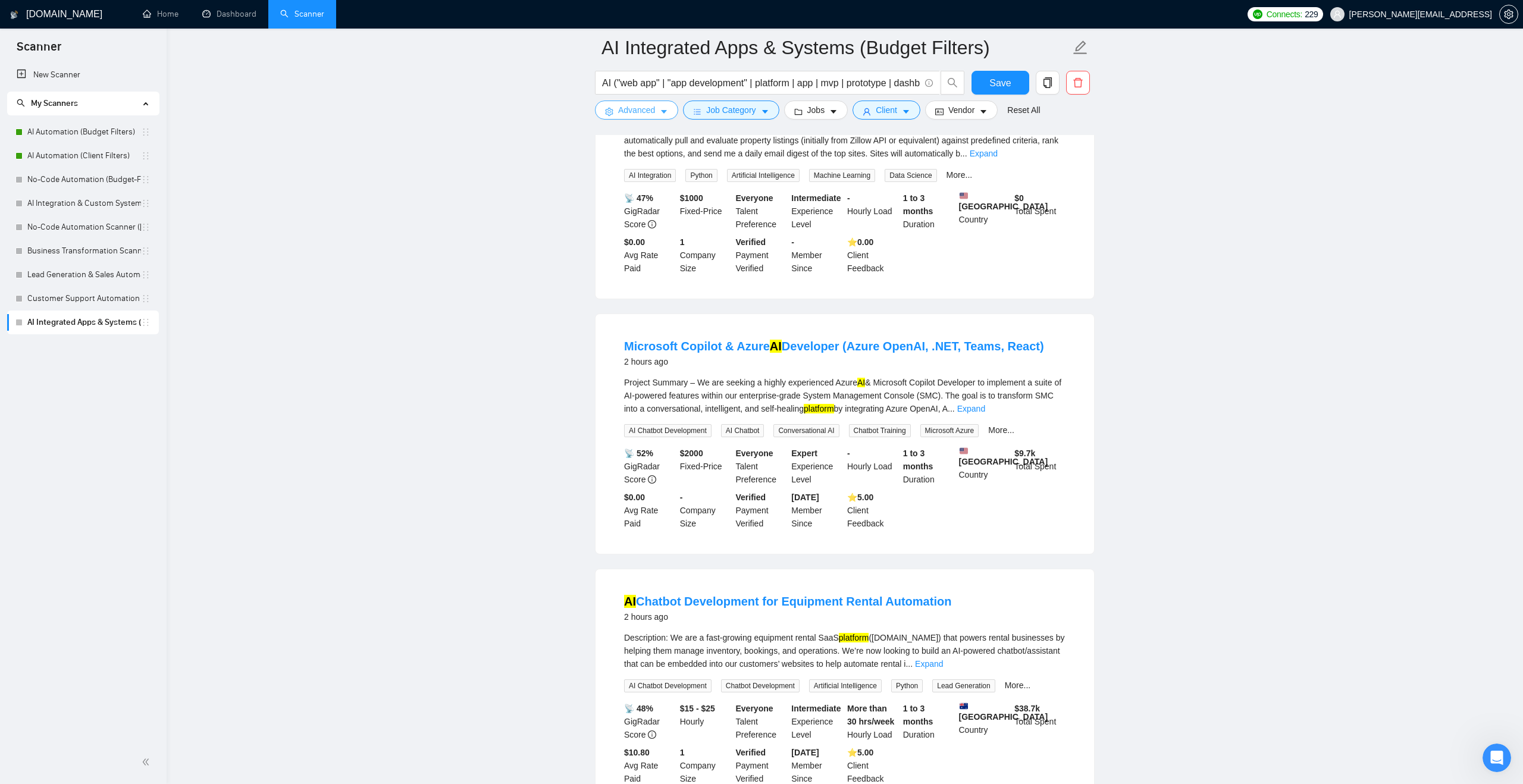
scroll to position [447, 0]
click at [986, 413] on link "Expand" at bounding box center [971, 408] width 28 height 9
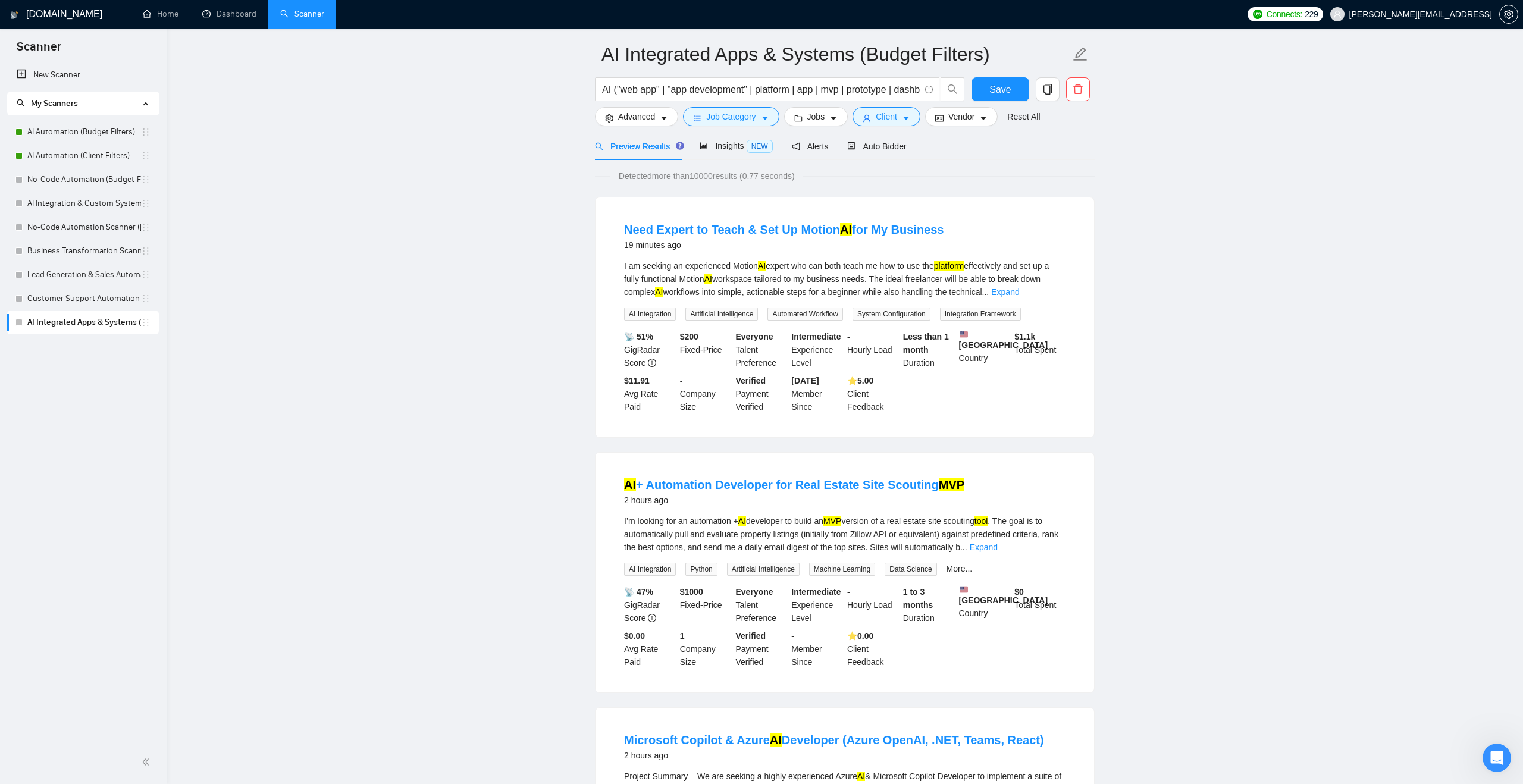
scroll to position [0, 0]
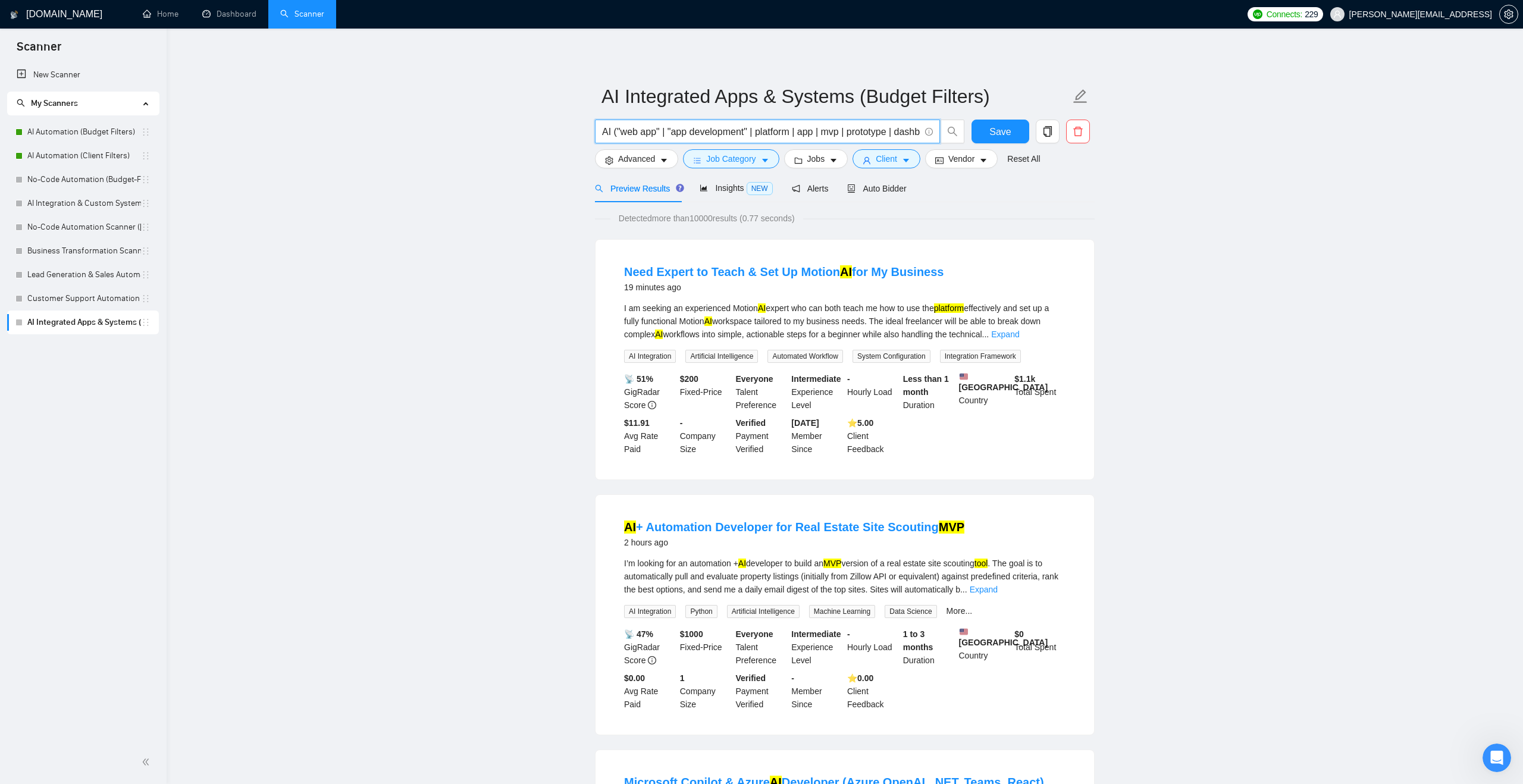
click at [618, 132] on input "AI ("web app" | "app development" | platform | app | mvp | prototype | dashboar…" at bounding box center [761, 131] width 318 height 15
drag, startPoint x: 847, startPoint y: 132, endPoint x: 902, endPoint y: 133, distance: 55.0
click at [901, 133] on input "AI ("integrated app" | system | "web app" | "app development" | platform | app …" at bounding box center [761, 131] width 318 height 15
click at [864, 133] on input "AI ("integrated app" | system | "web app" | "app development" | platform | app …" at bounding box center [761, 131] width 318 height 15
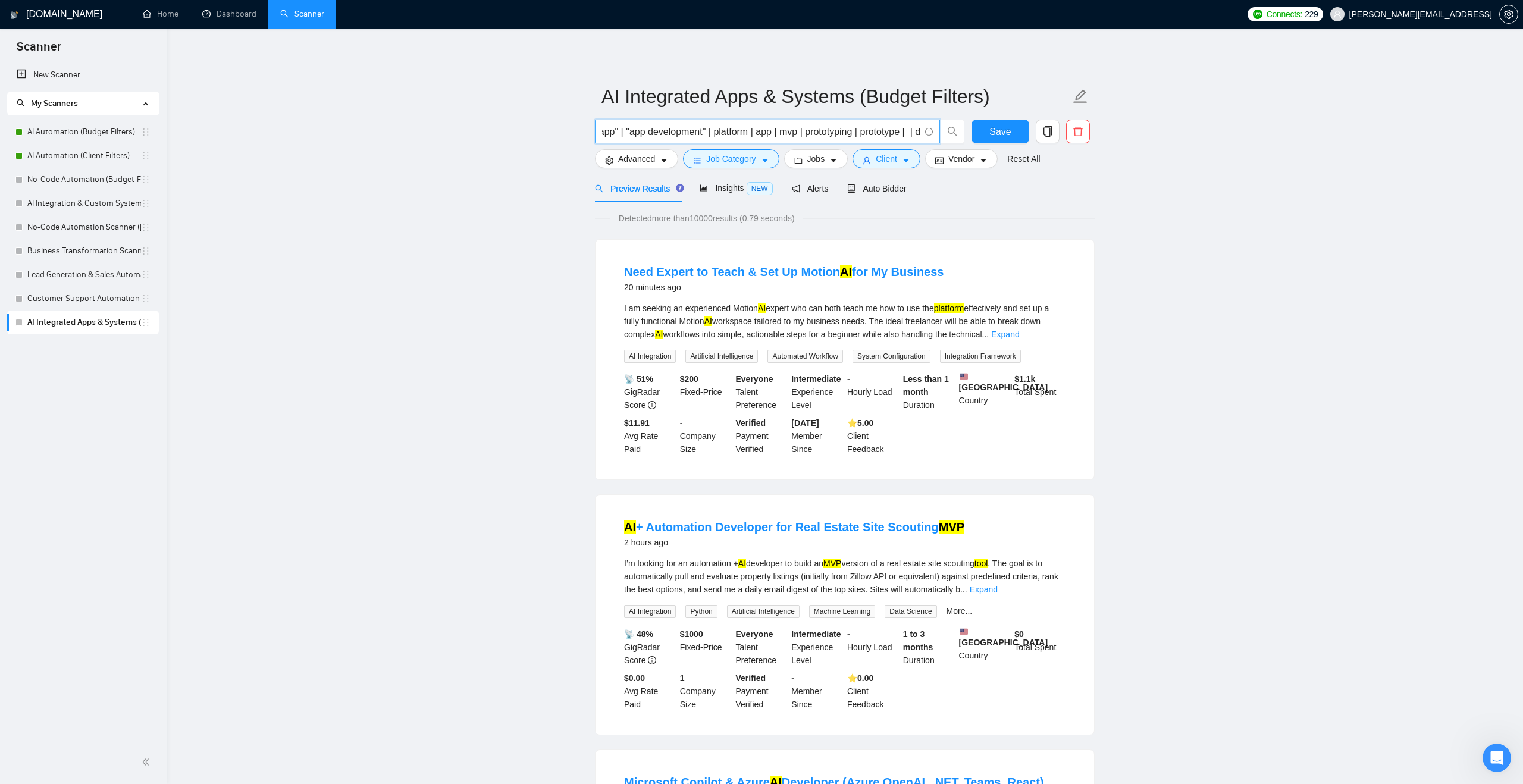
scroll to position [0, 158]
type input "AI ("integrated app" | system | "web app" | "app development" | platform | app …"
click at [812, 160] on span "Jobs" at bounding box center [816, 159] width 18 height 13
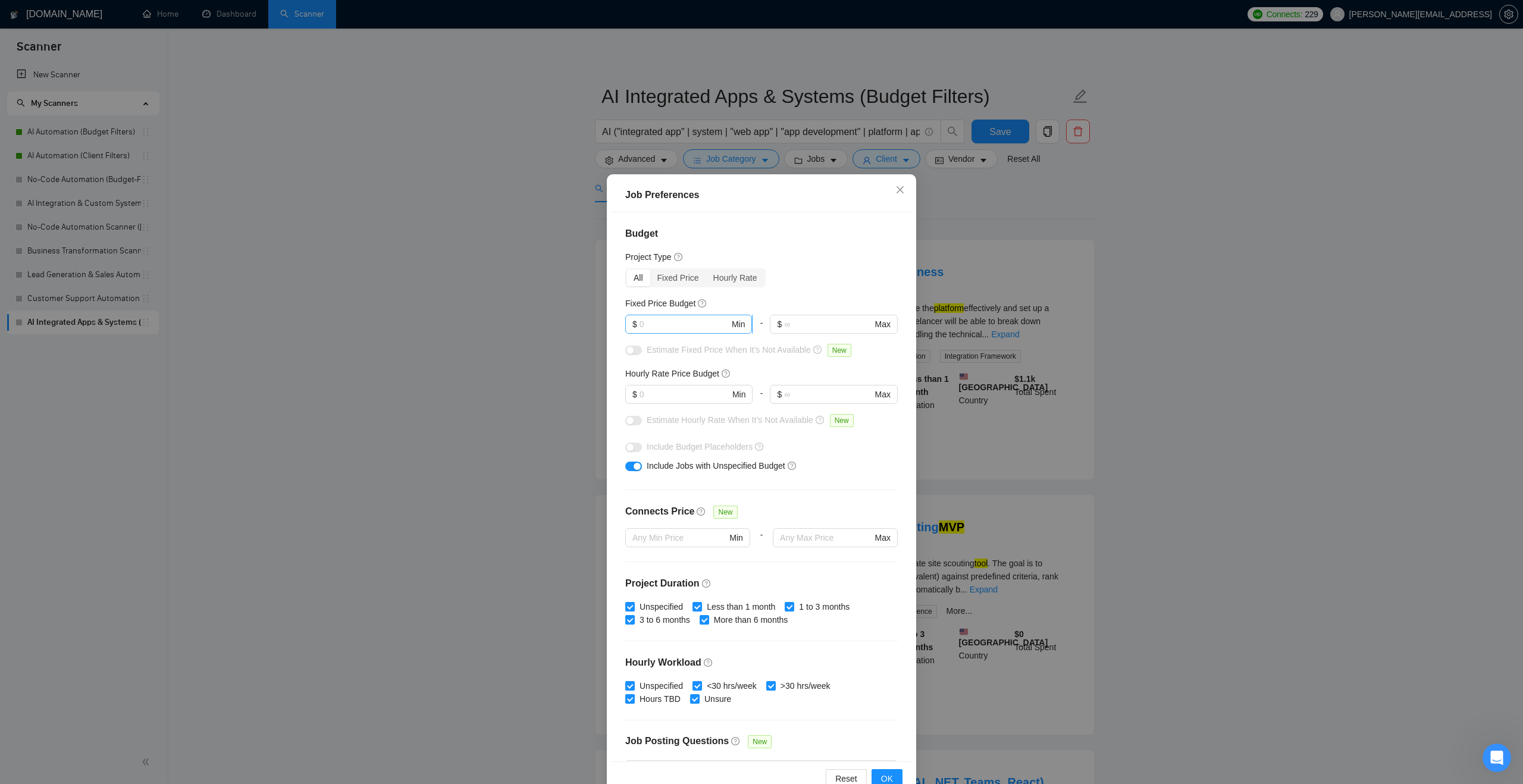
click at [673, 318] on input "text" at bounding box center [684, 324] width 90 height 13
type input "5000"
click at [776, 263] on div "Project Type" at bounding box center [761, 257] width 273 height 13
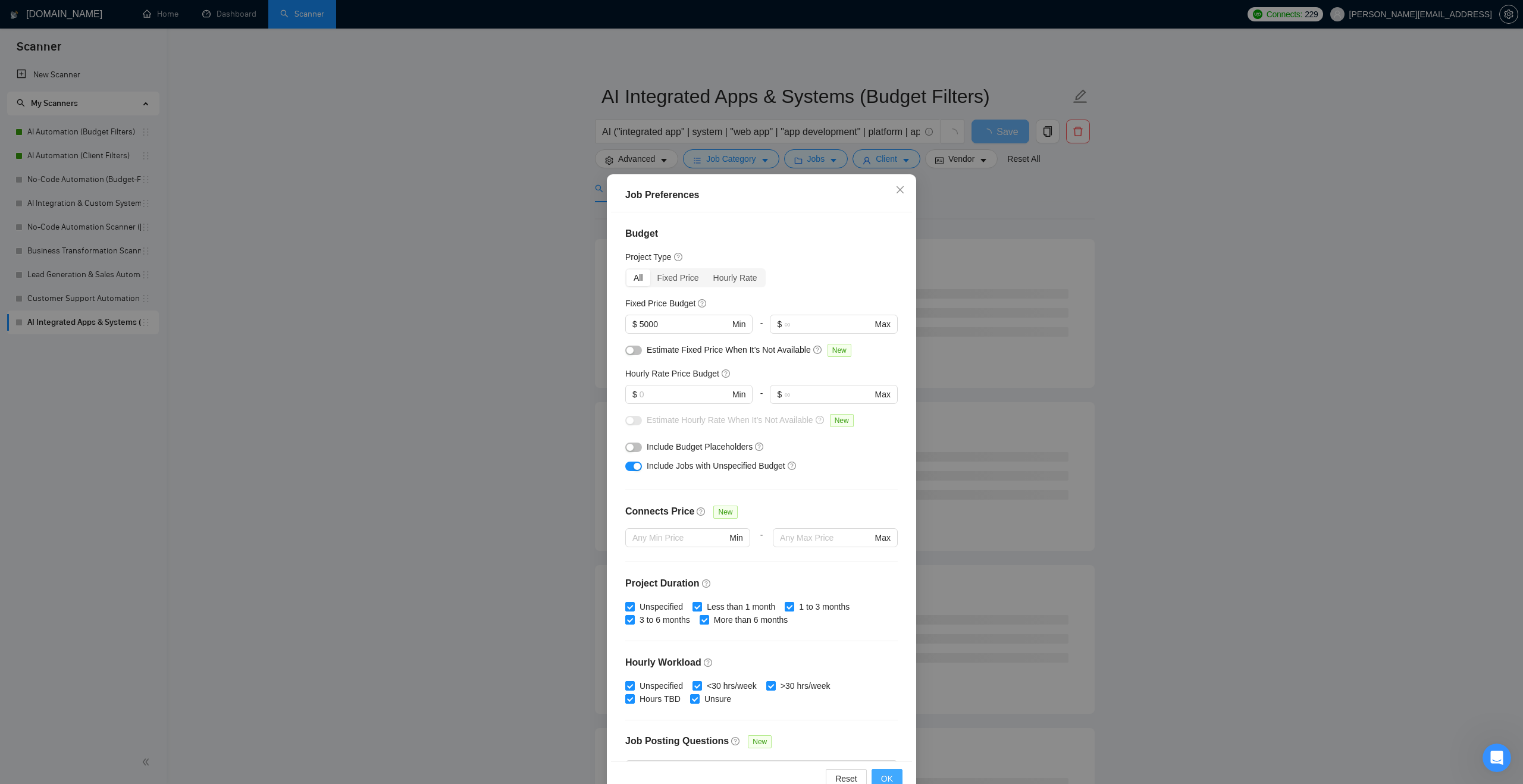
click at [882, 777] on span "OK" at bounding box center [887, 778] width 12 height 13
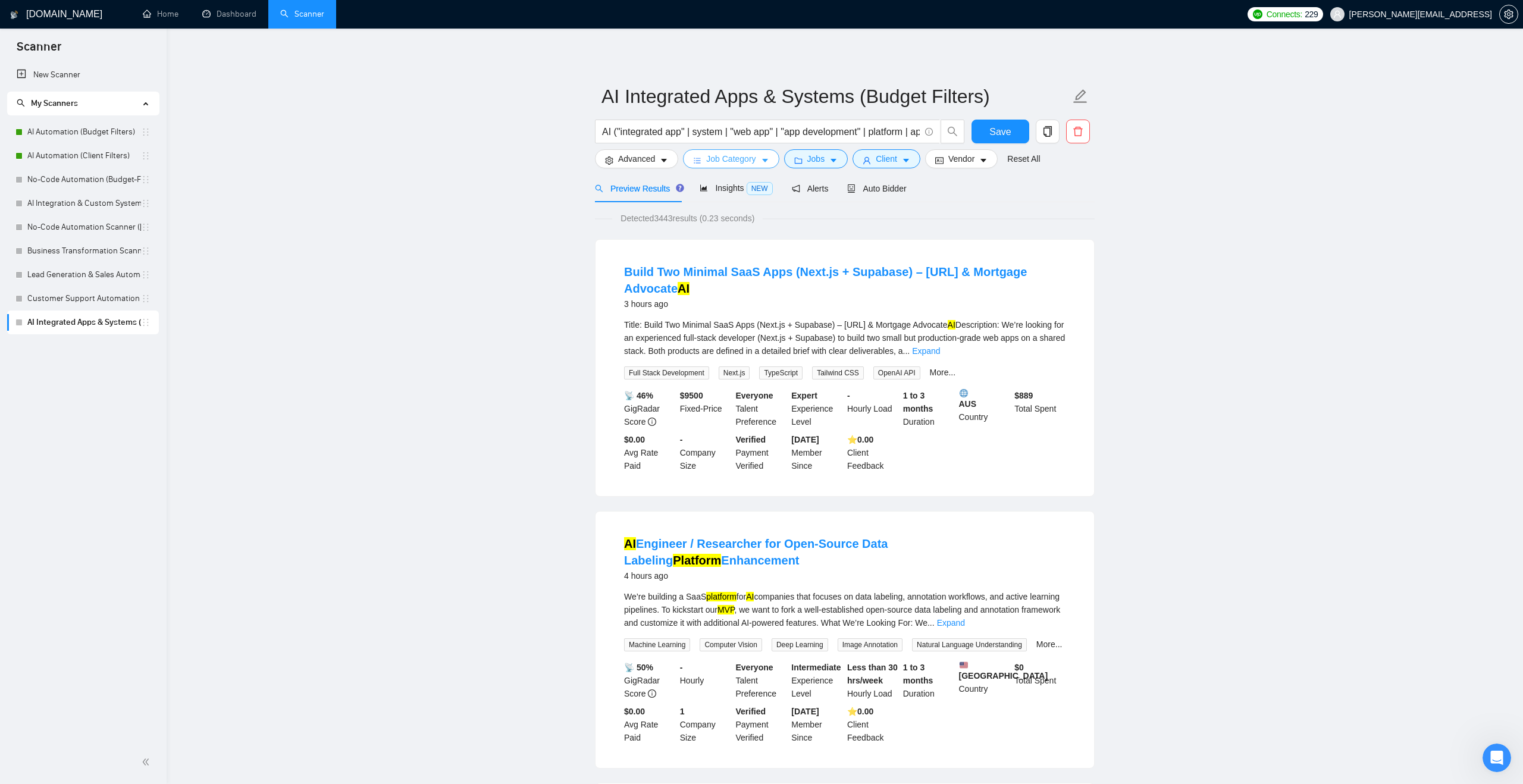
click at [764, 160] on icon "caret-down" at bounding box center [765, 160] width 9 height 9
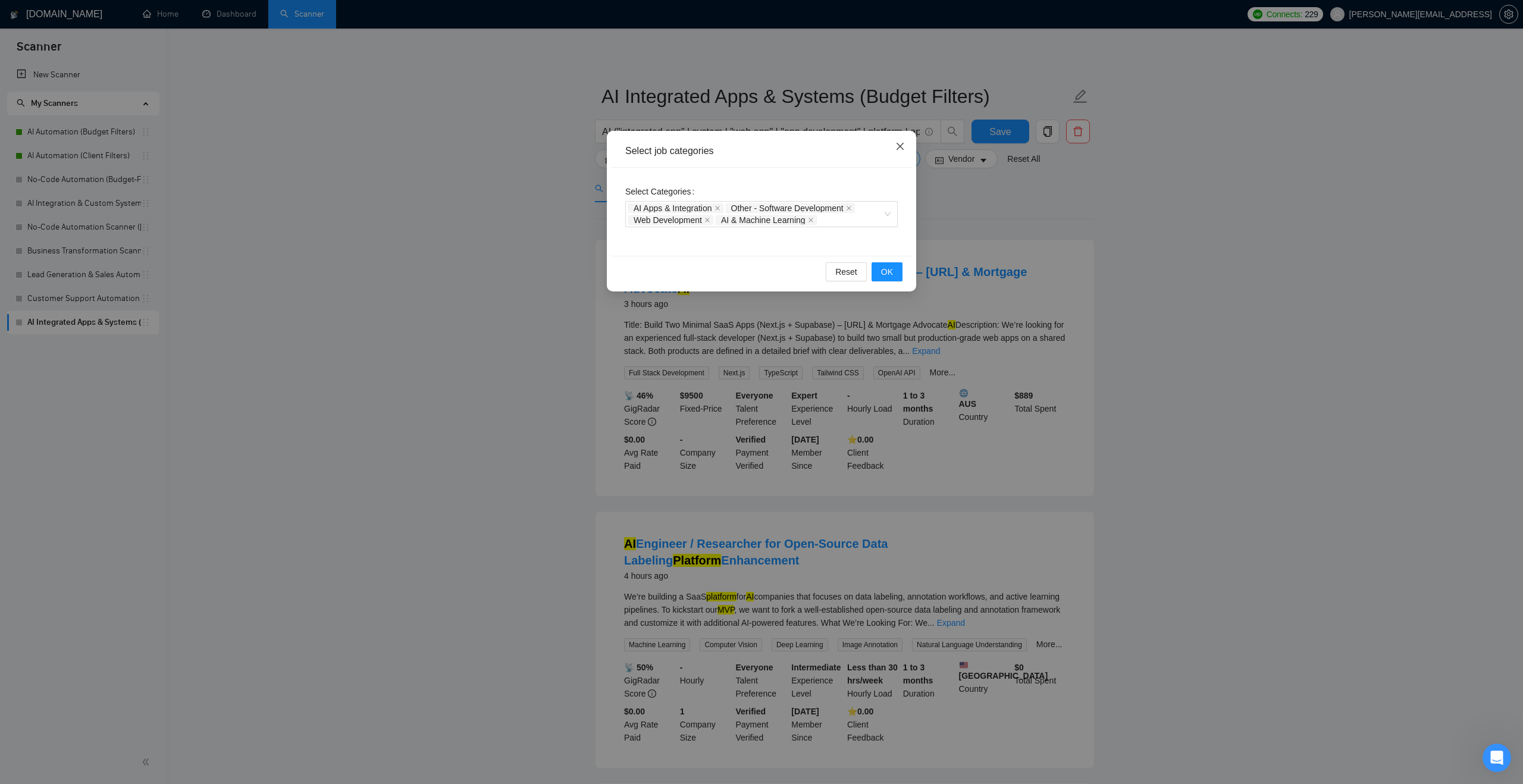
click at [893, 154] on span "Close" at bounding box center [900, 147] width 32 height 32
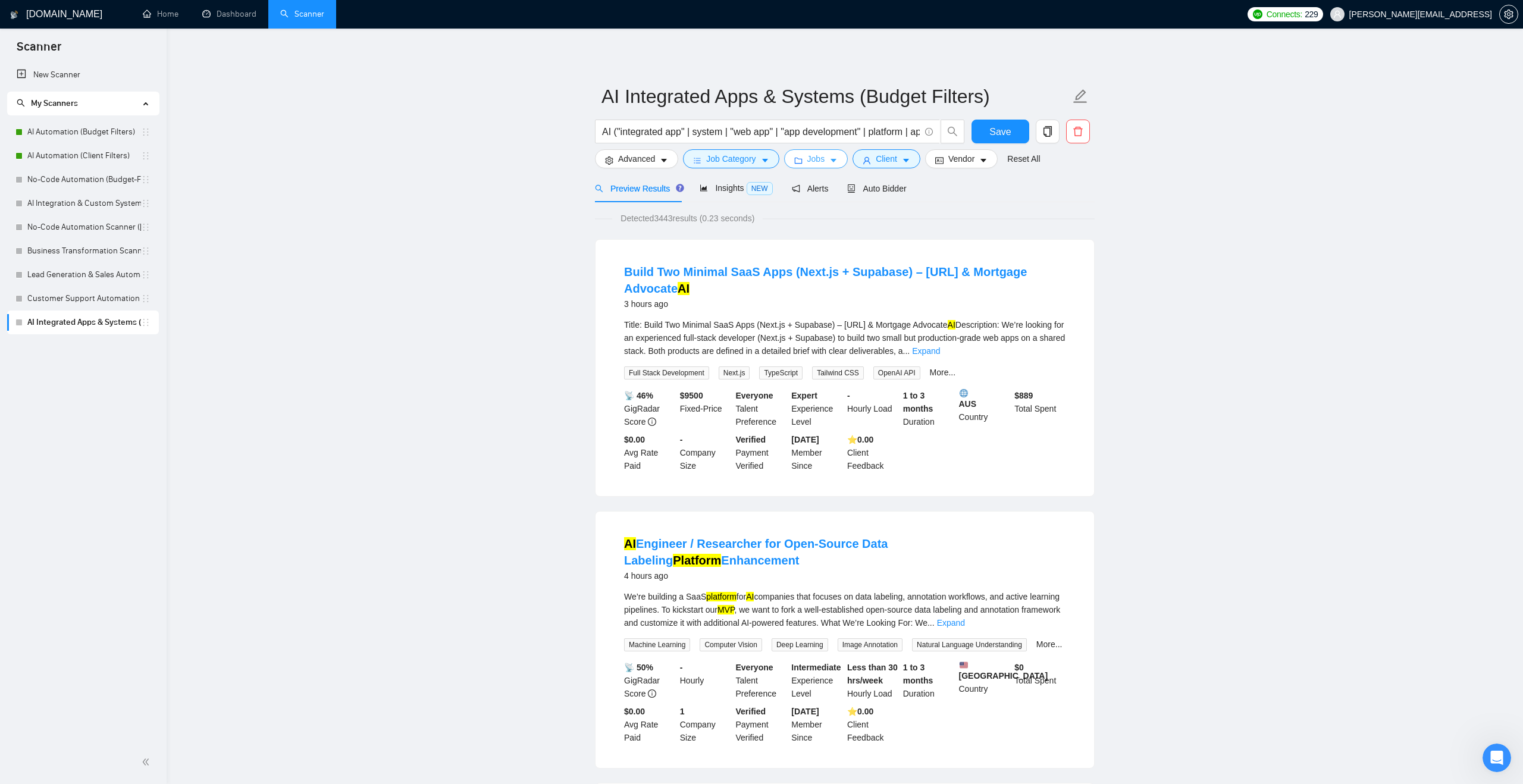
click at [809, 166] on button "Jobs" at bounding box center [816, 159] width 64 height 19
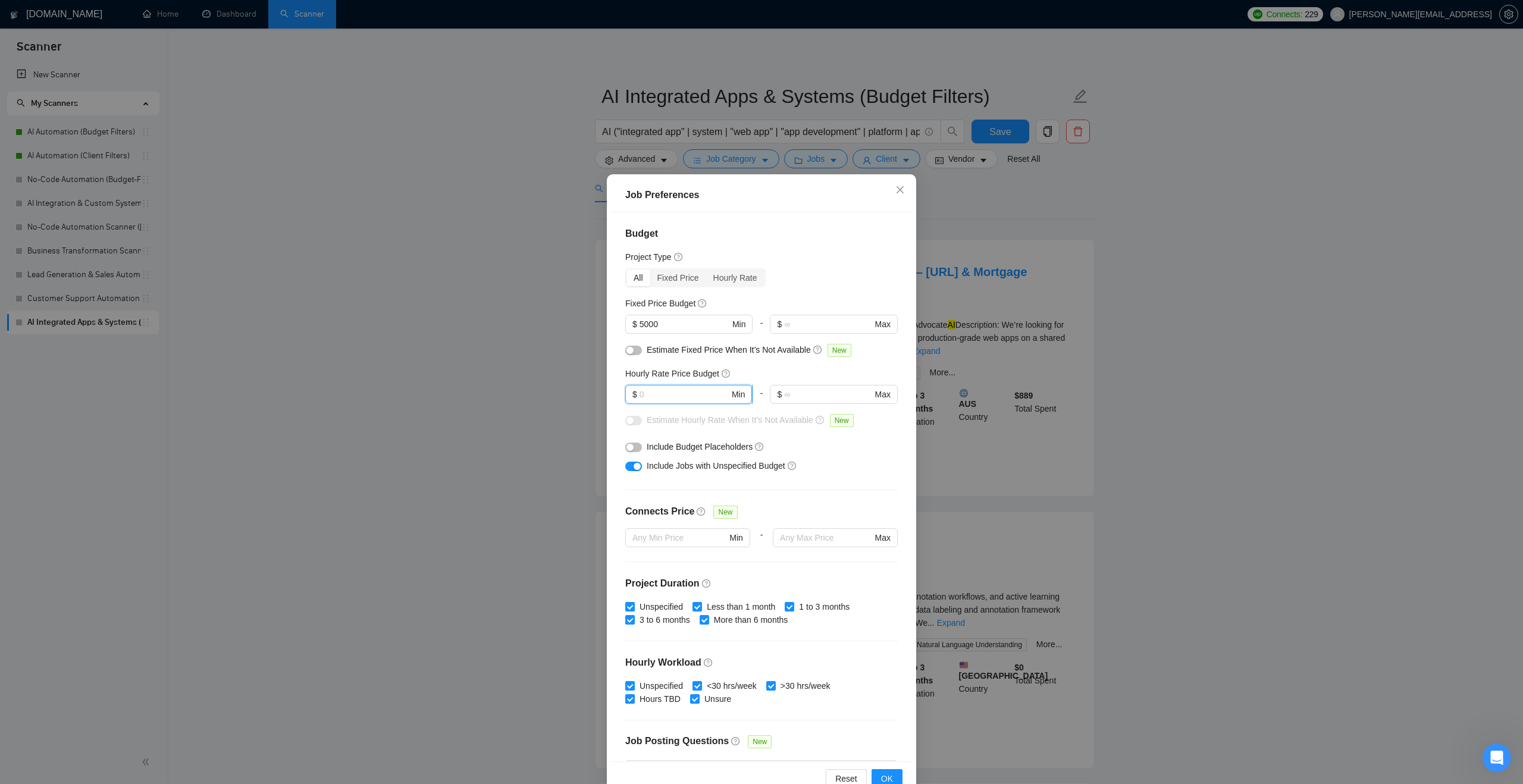
click at [708, 391] on input "text" at bounding box center [684, 394] width 90 height 13
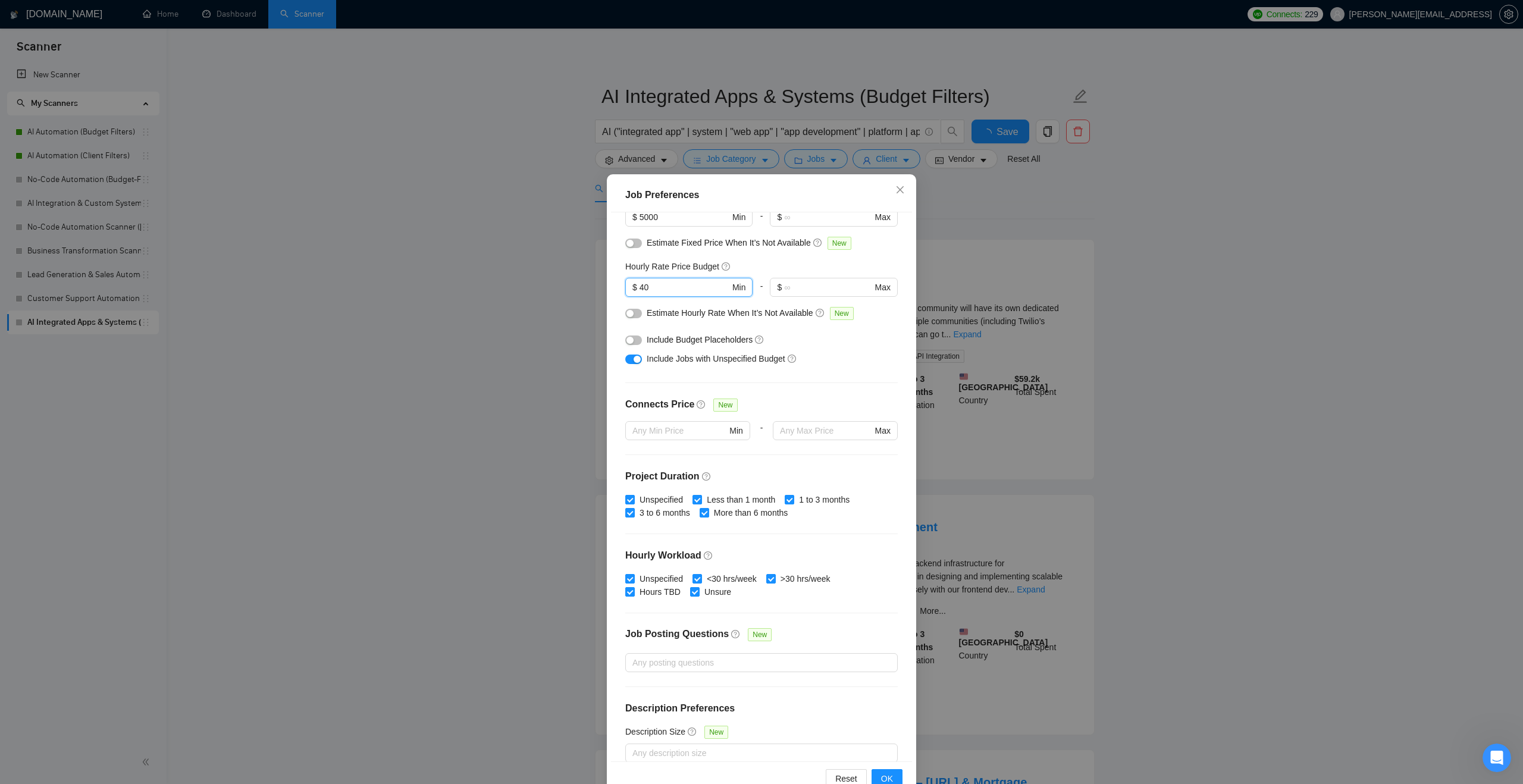
scroll to position [122, 0]
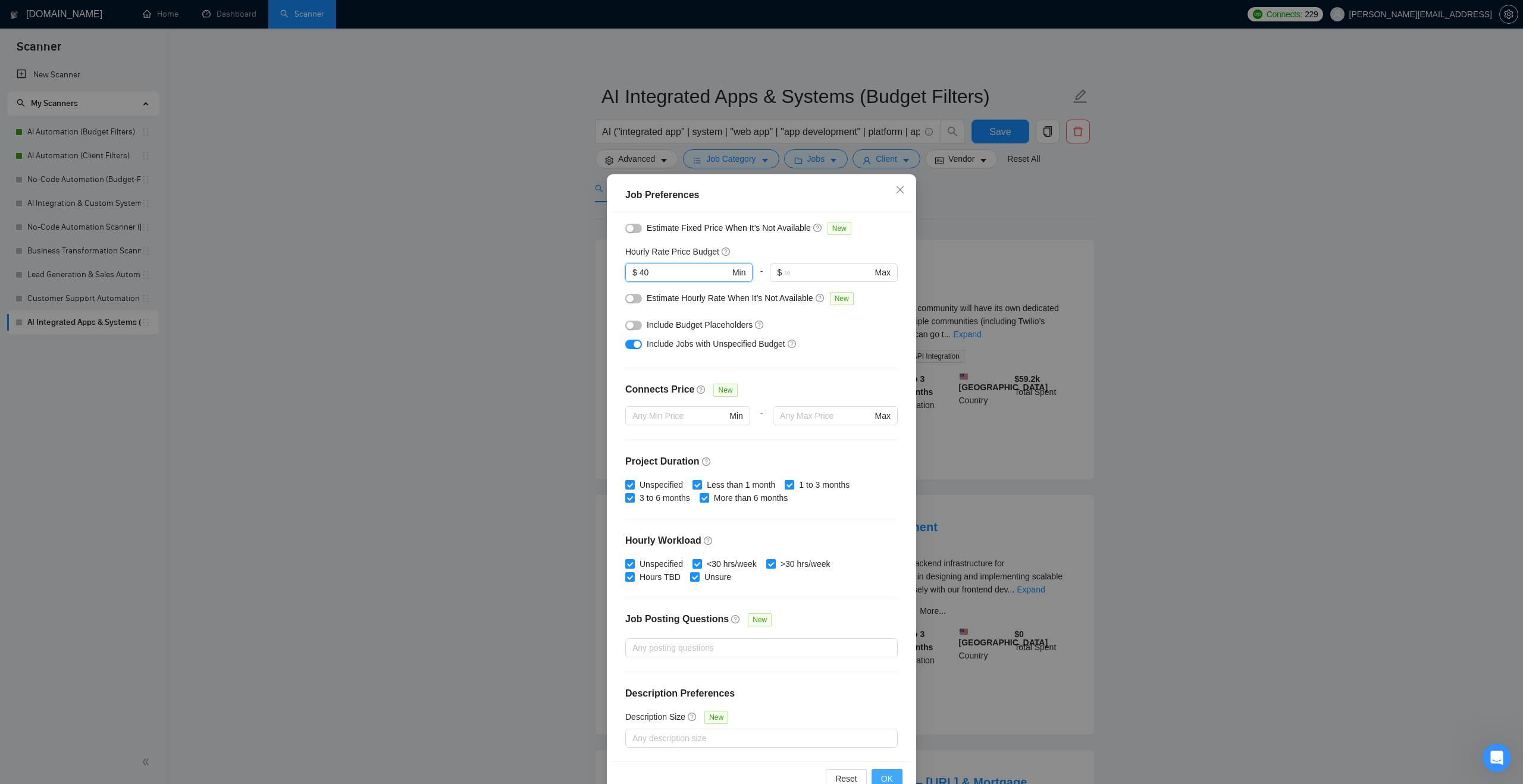
click at [883, 778] on span "OK" at bounding box center [887, 778] width 12 height 13
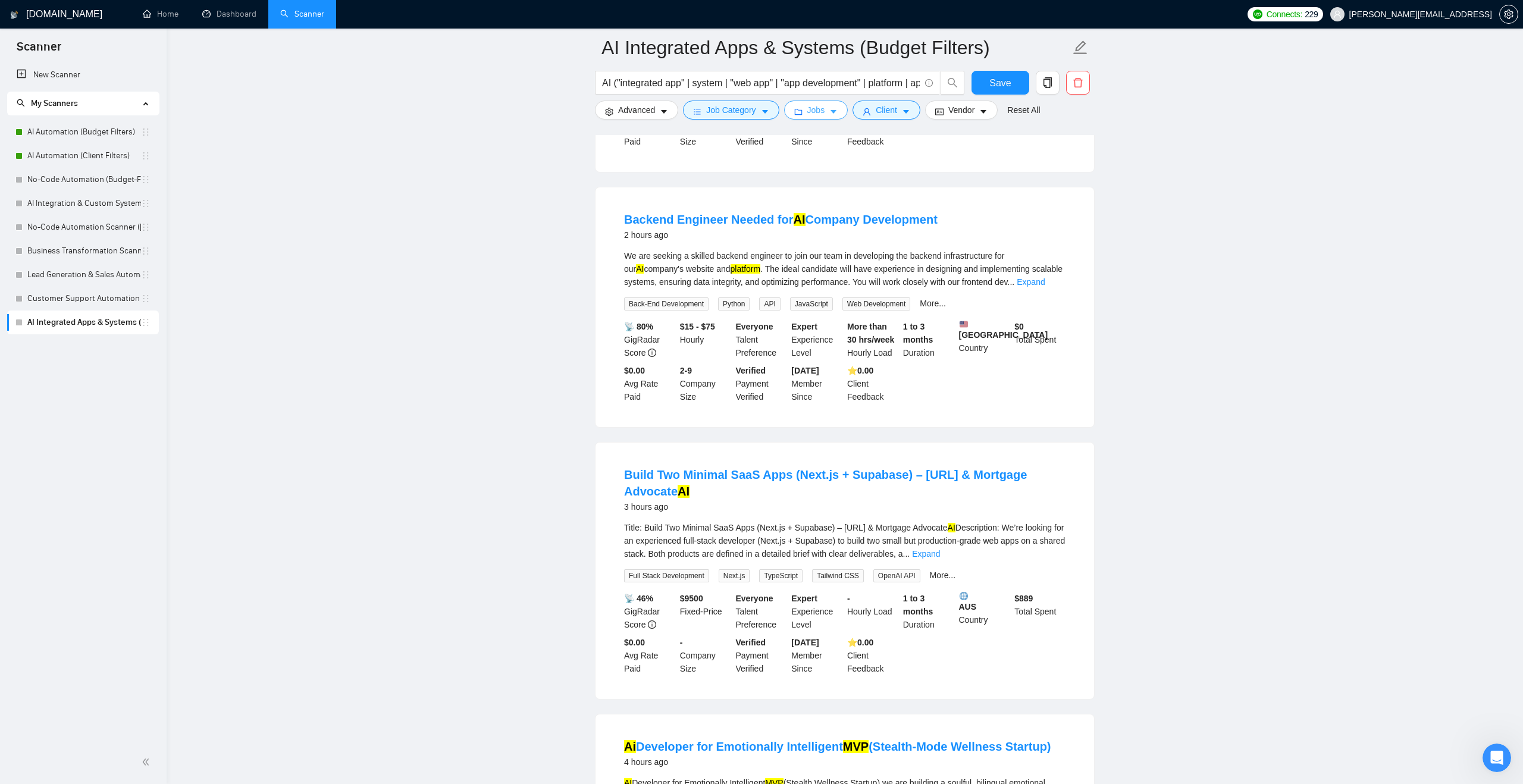
scroll to position [318, 0]
click at [1045, 285] on link "Expand" at bounding box center [1031, 281] width 28 height 9
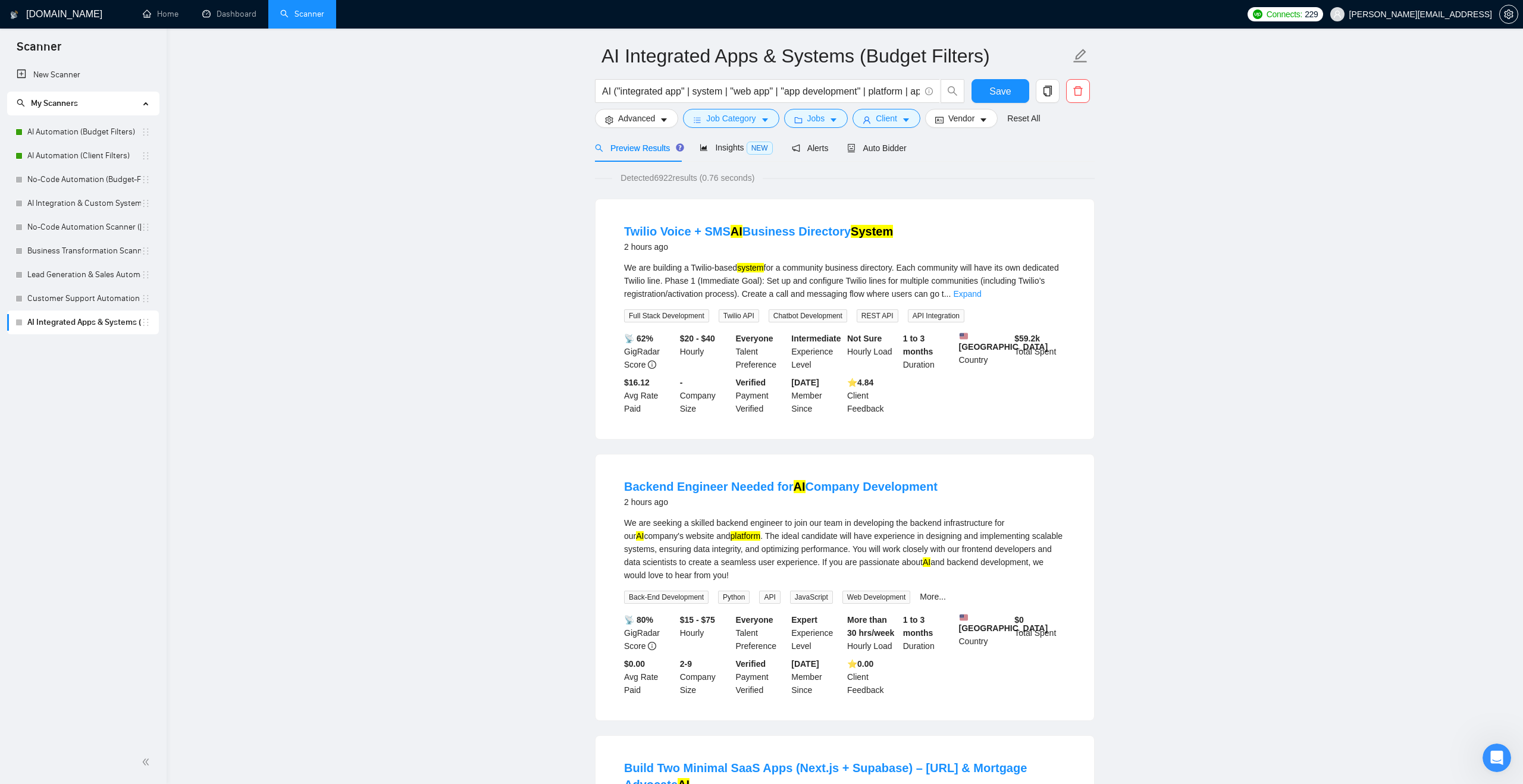
scroll to position [0, 0]
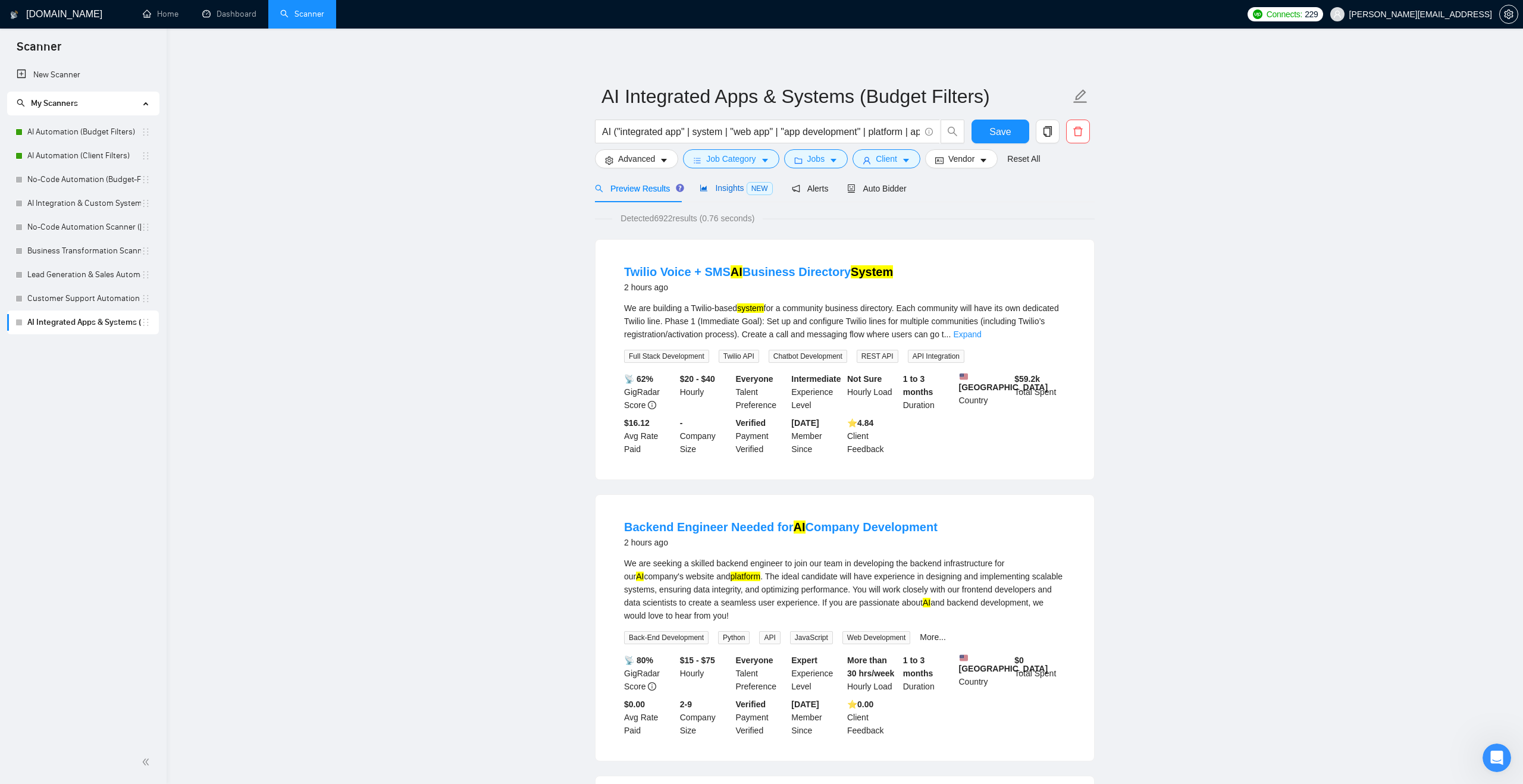
click at [729, 192] on span "Insights NEW" at bounding box center [736, 188] width 73 height 9
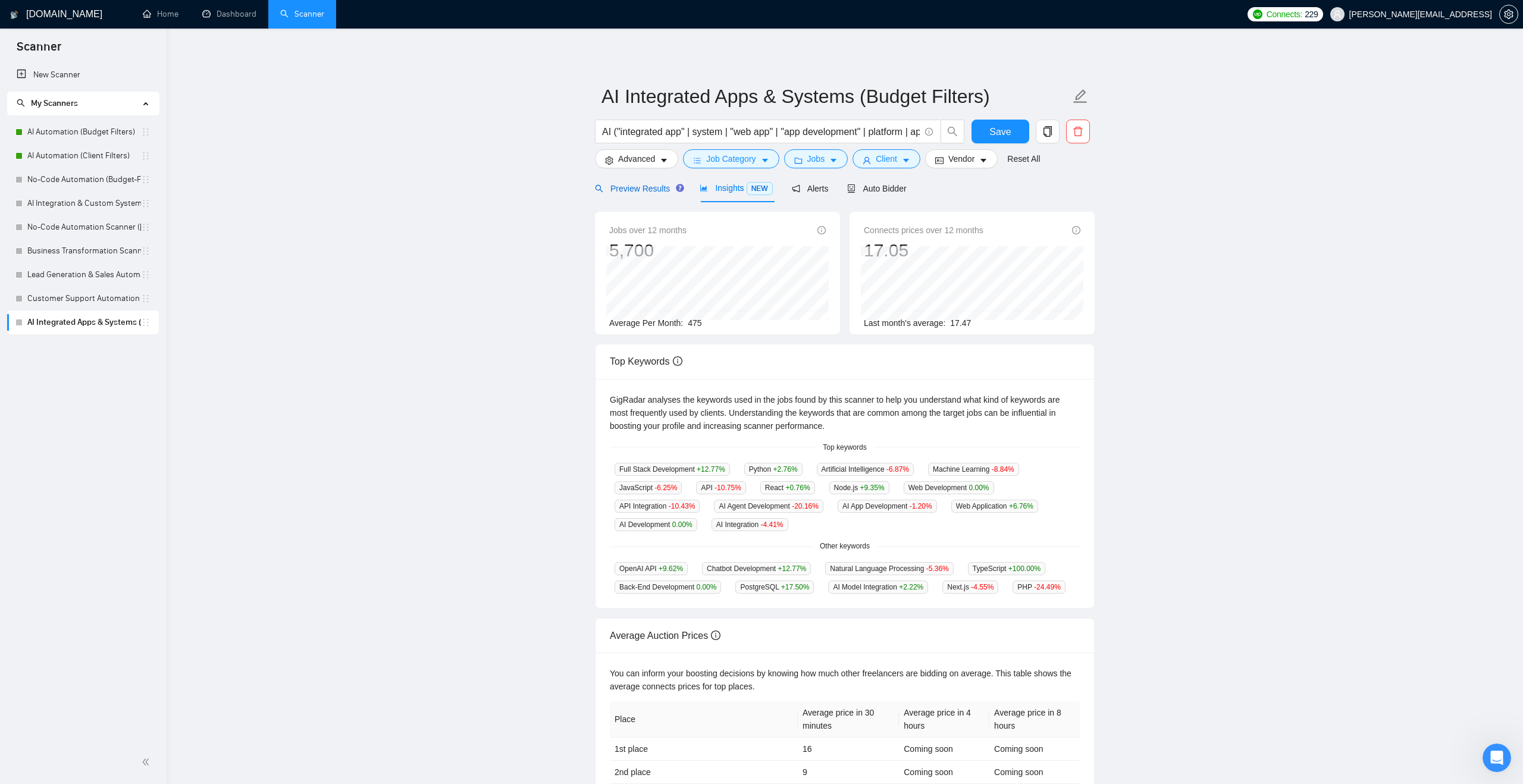
click at [649, 191] on span "Preview Results" at bounding box center [638, 189] width 85 height 9
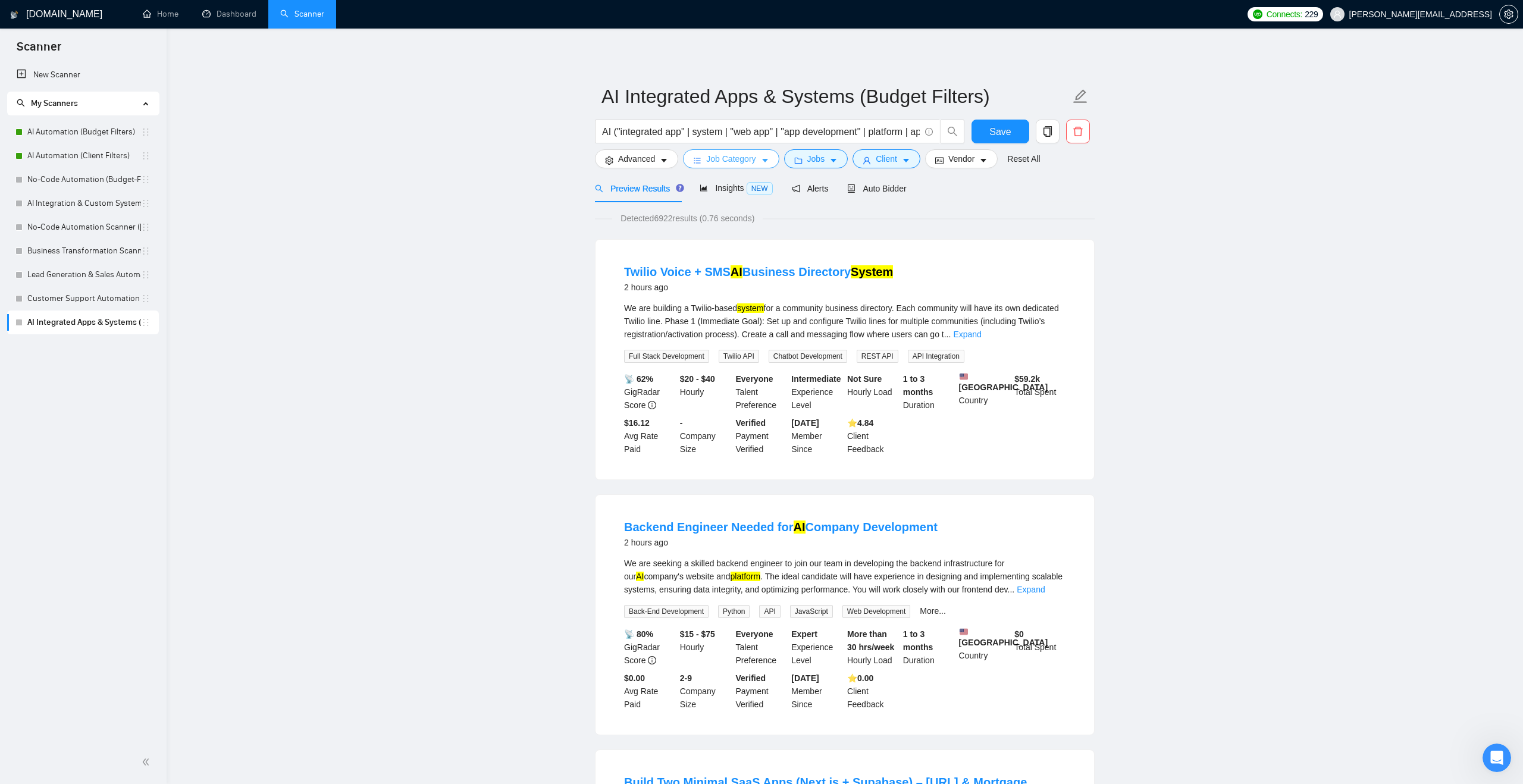
click at [710, 158] on span "Job Category" at bounding box center [731, 159] width 49 height 13
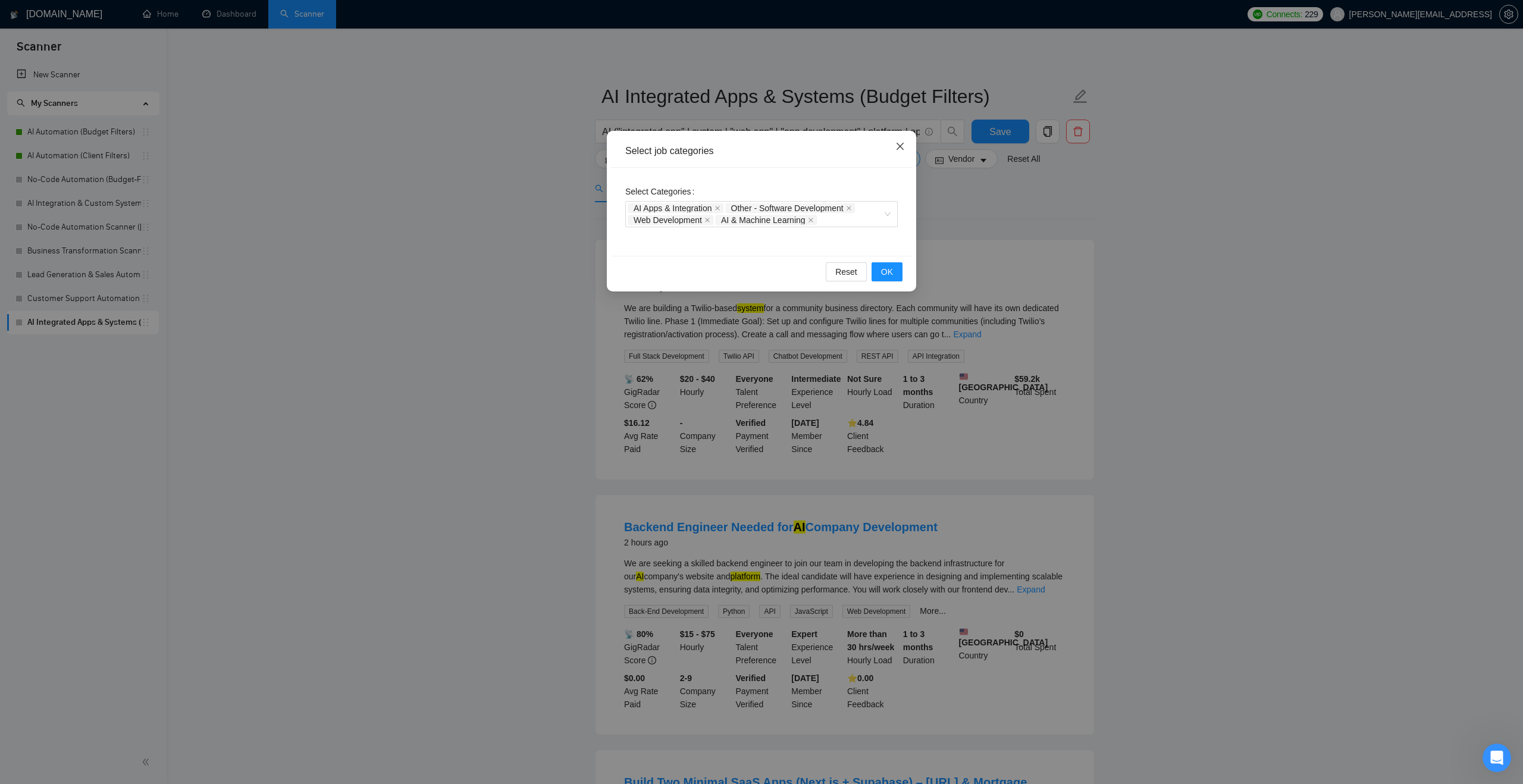
click at [904, 145] on icon "close" at bounding box center [900, 146] width 9 height 9
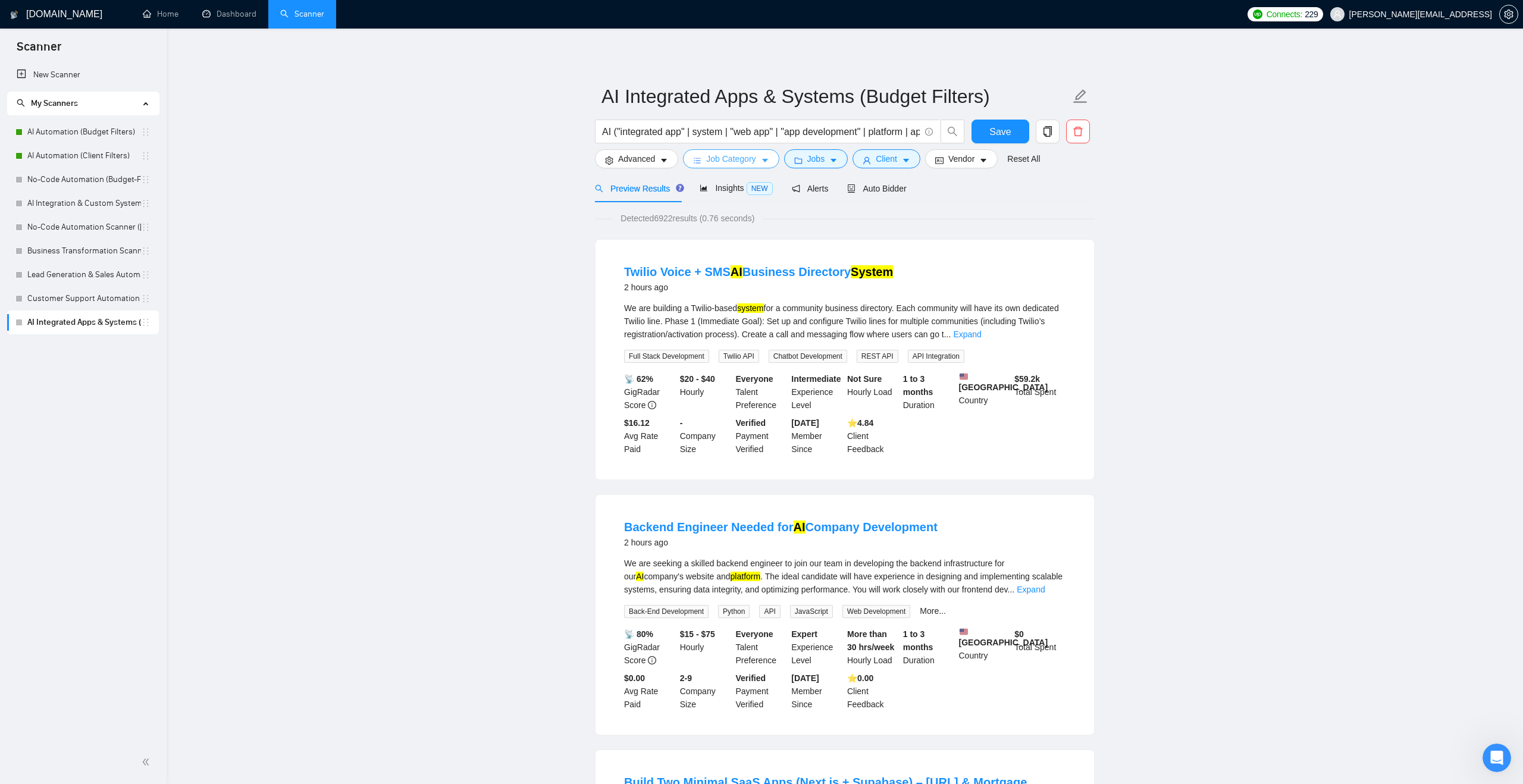
click at [767, 164] on icon "caret-down" at bounding box center [765, 160] width 9 height 9
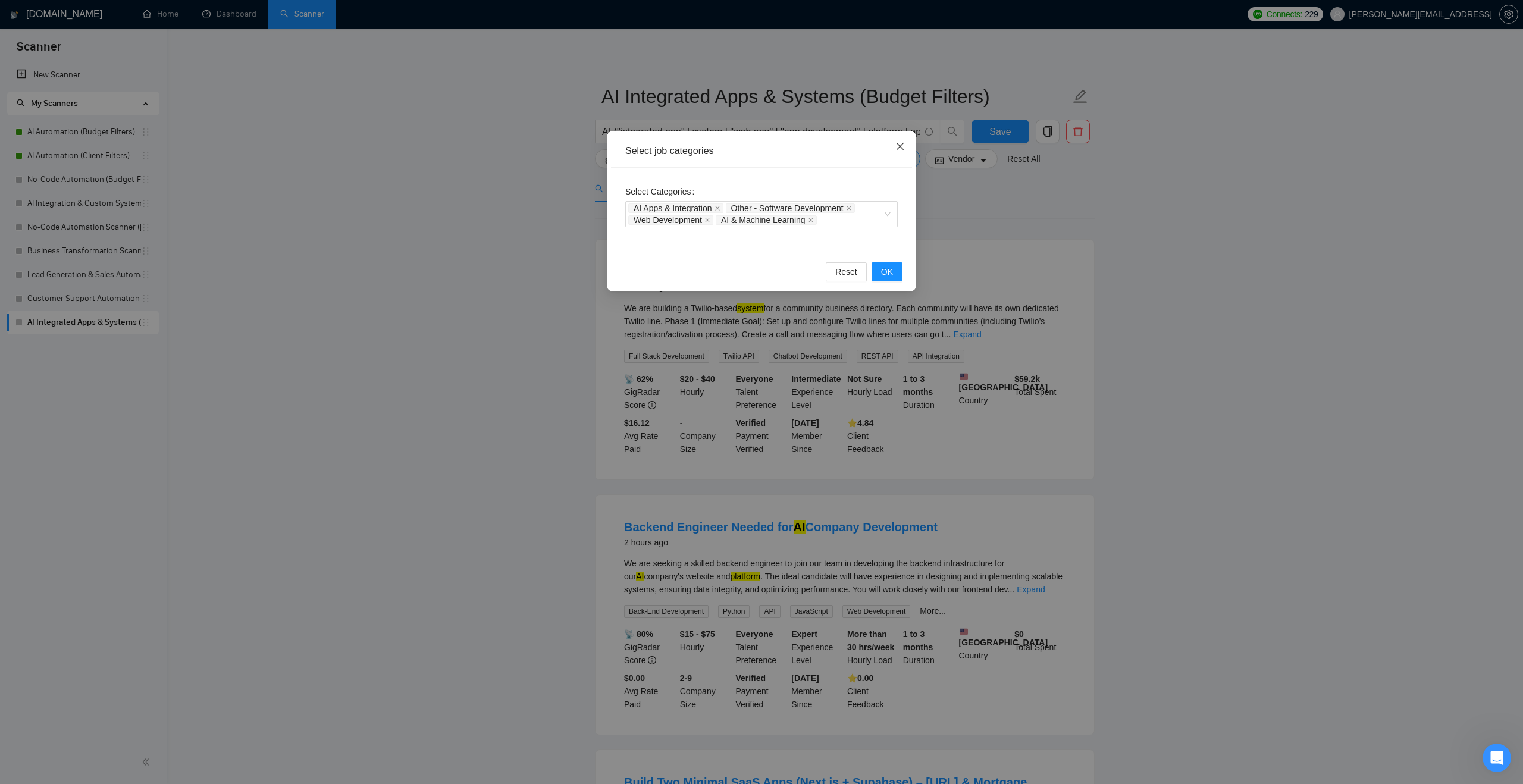
click at [891, 150] on span "Close" at bounding box center [900, 147] width 32 height 32
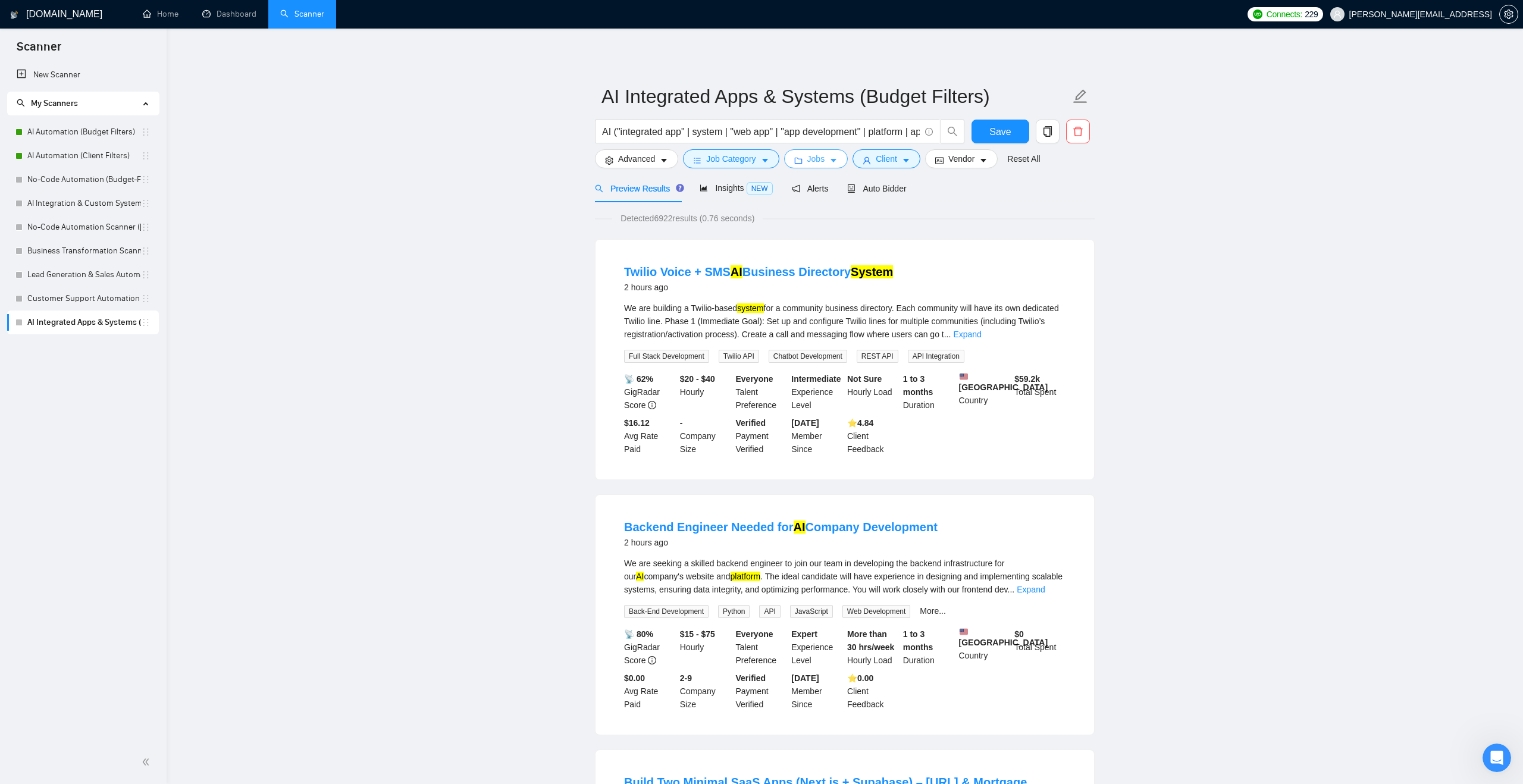
click at [822, 155] on span "Jobs" at bounding box center [816, 159] width 18 height 13
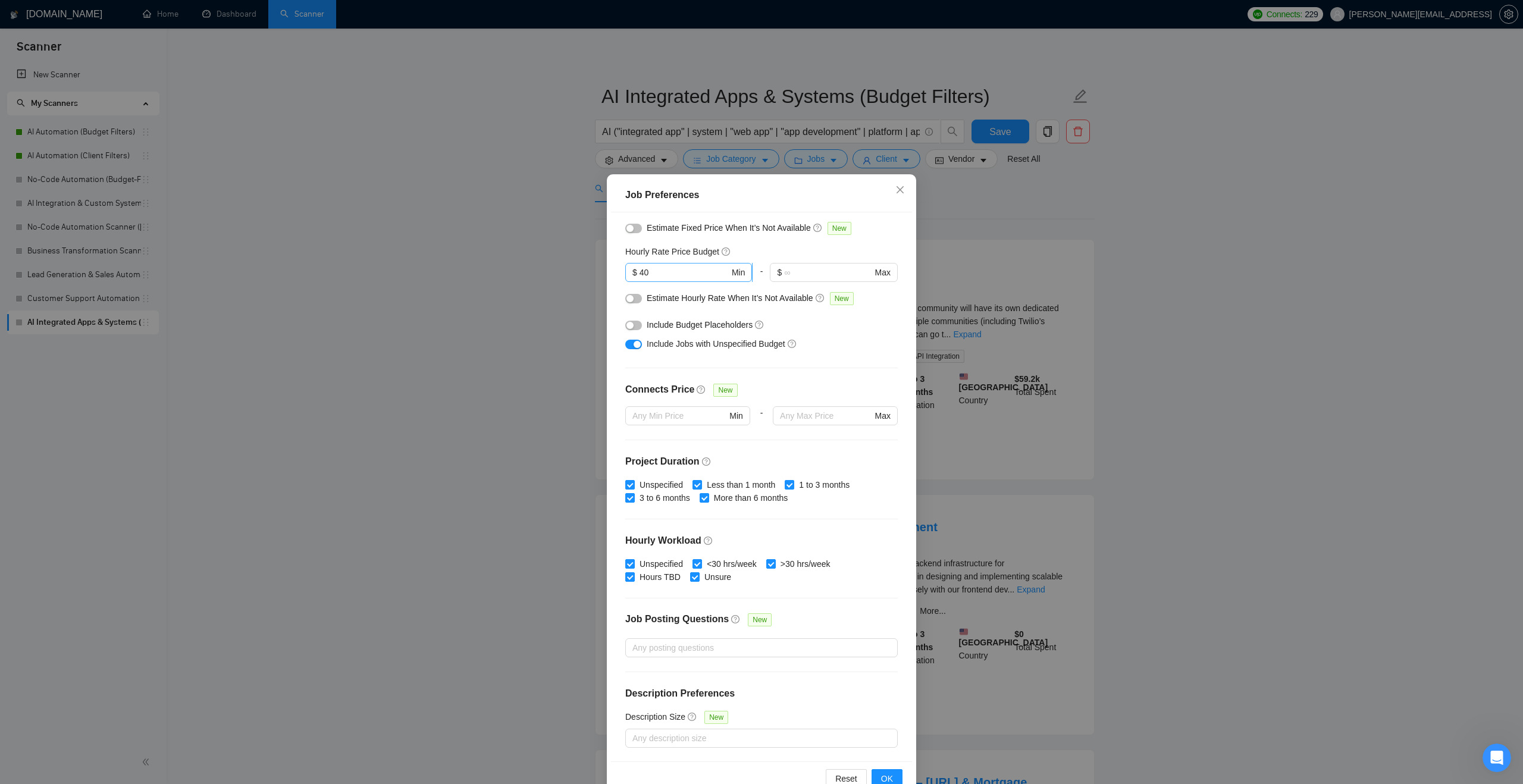
click at [665, 280] on span "$ 40 Min" at bounding box center [688, 273] width 126 height 19
type input "4"
type input "60"
click at [888, 775] on span "OK" at bounding box center [887, 778] width 12 height 13
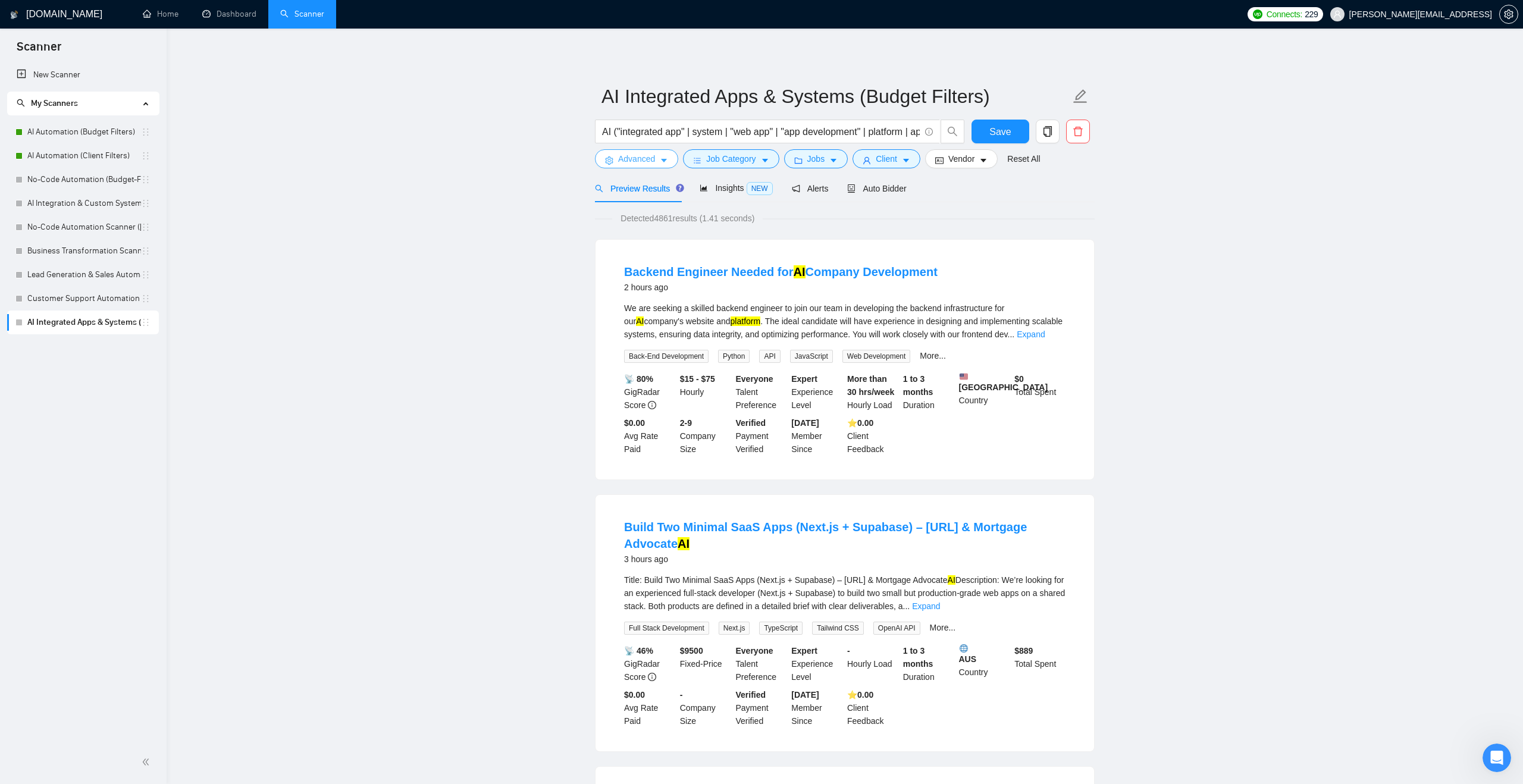
click at [607, 162] on icon "setting" at bounding box center [609, 160] width 9 height 9
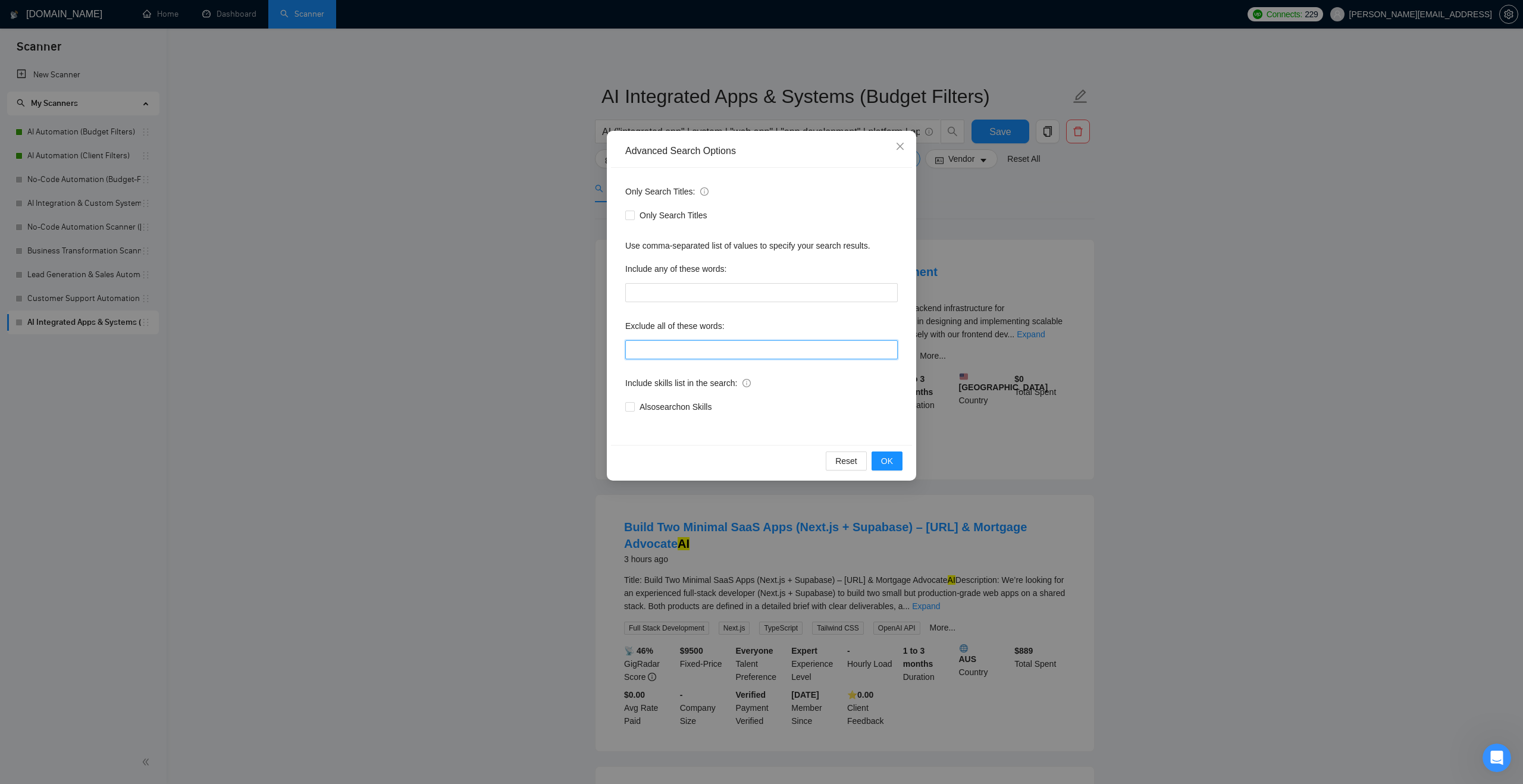
click at [680, 353] on input "text" at bounding box center [761, 350] width 273 height 19
paste input ""AI Automation Agency", "no agency", "this job is not open to teams", "this job…"
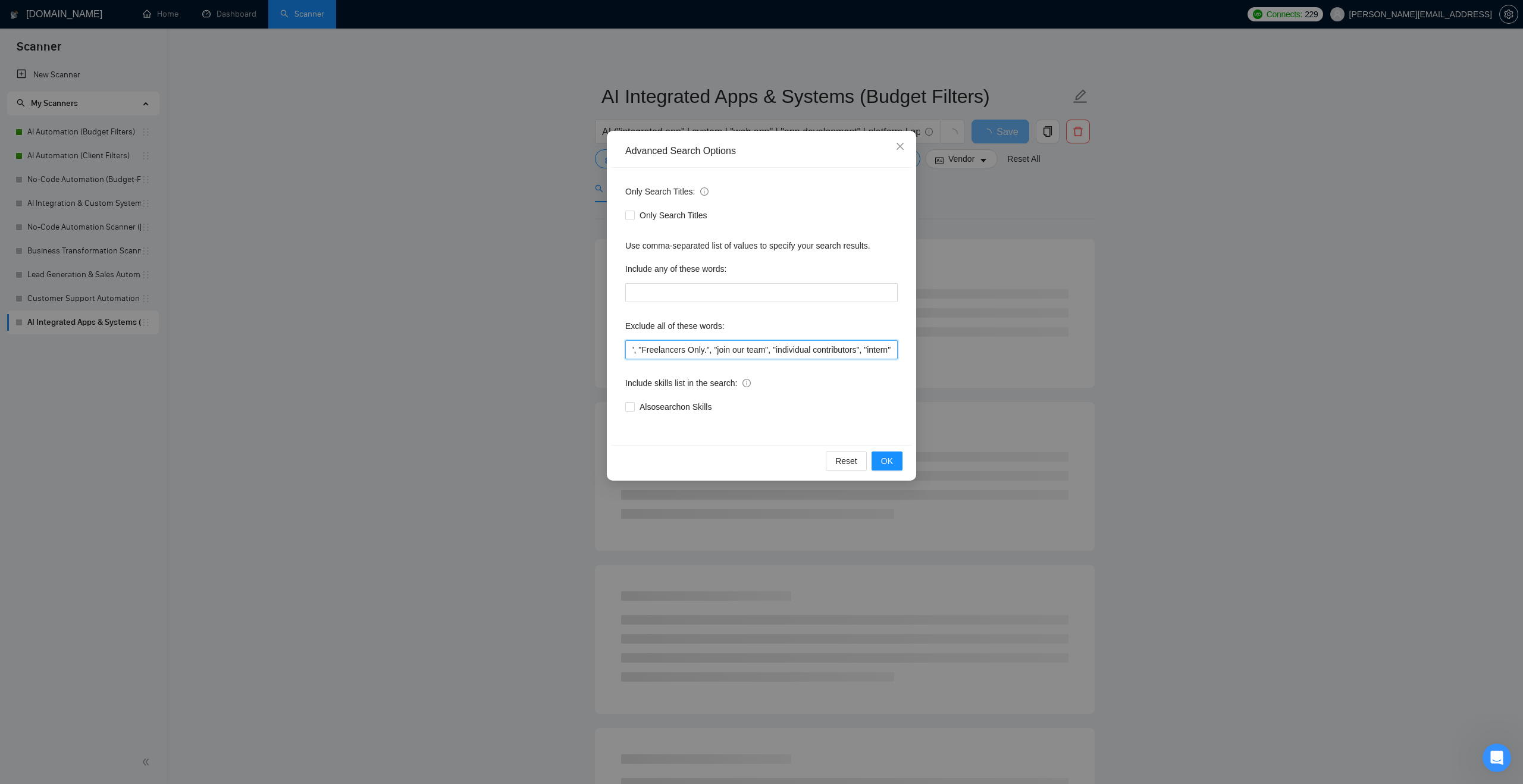
click at [891, 353] on input ""AI Automation Agency", "no agency", "this job is not open to teams", "this job…" at bounding box center [761, 350] width 273 height 19
type input ""AI Automation Agency", "no agency", "this job is not open to teams", "this job…"
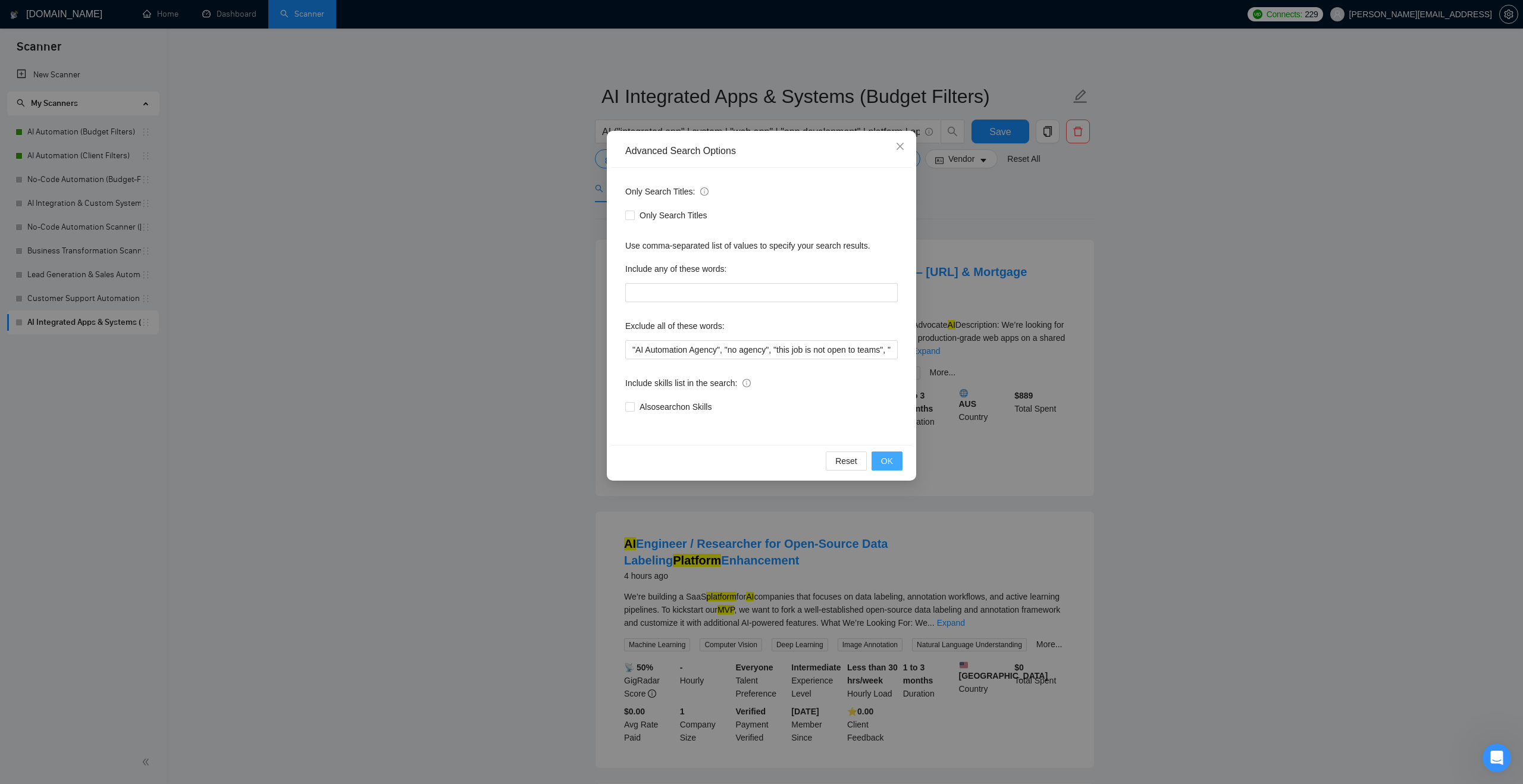
click at [883, 461] on span "OK" at bounding box center [887, 461] width 12 height 13
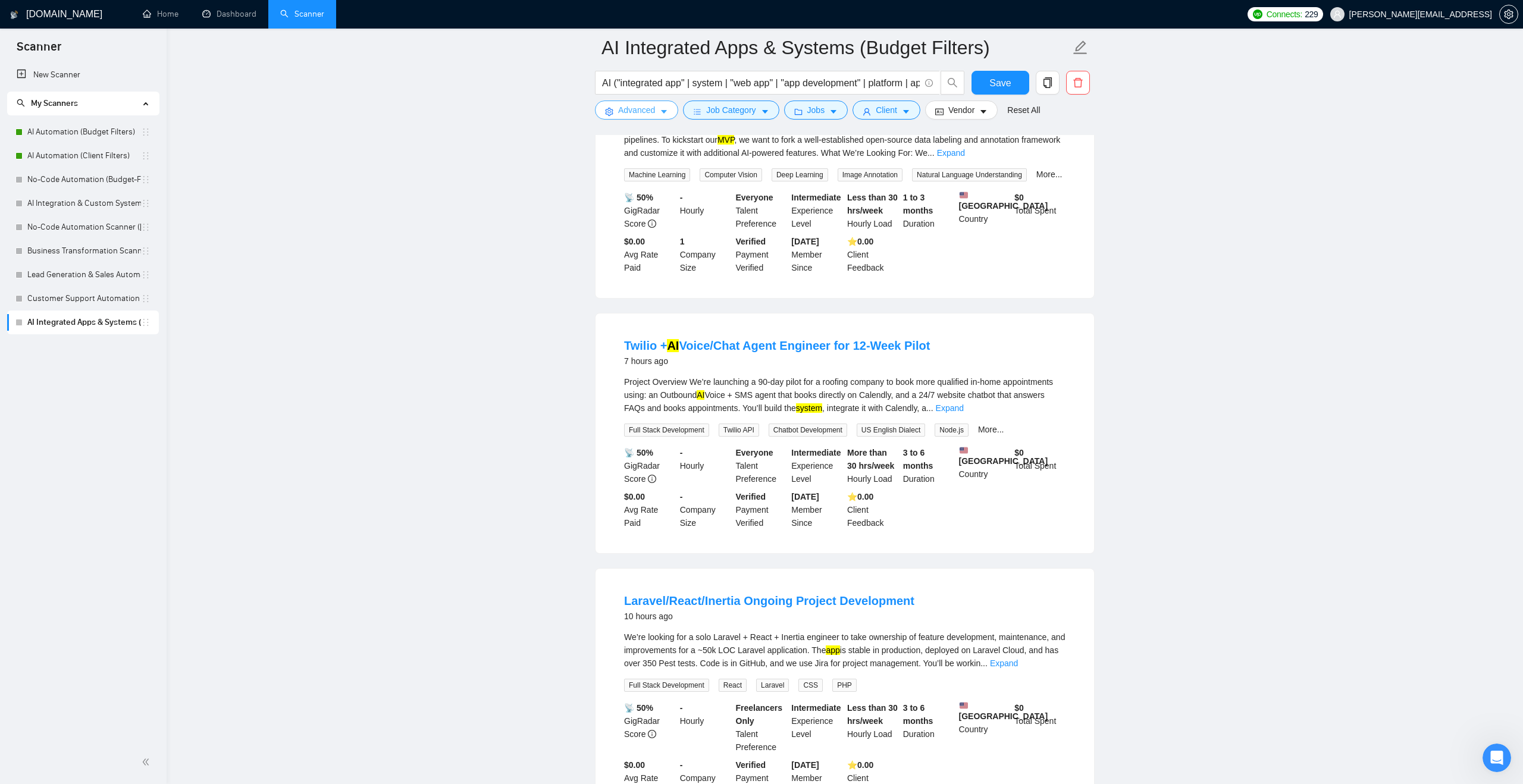
scroll to position [481, 0]
click at [964, 410] on link "Expand" at bounding box center [949, 406] width 28 height 9
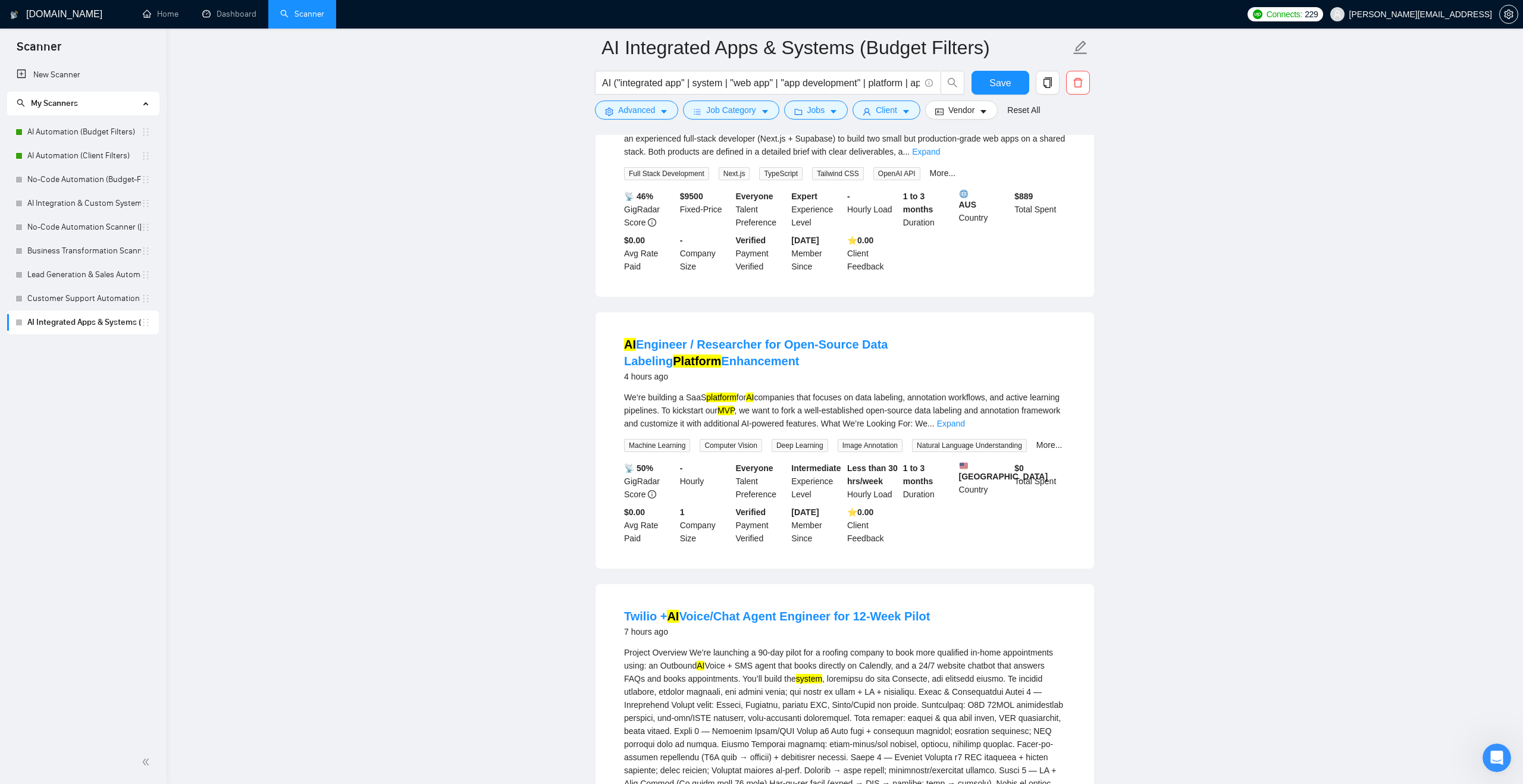
scroll to position [44, 0]
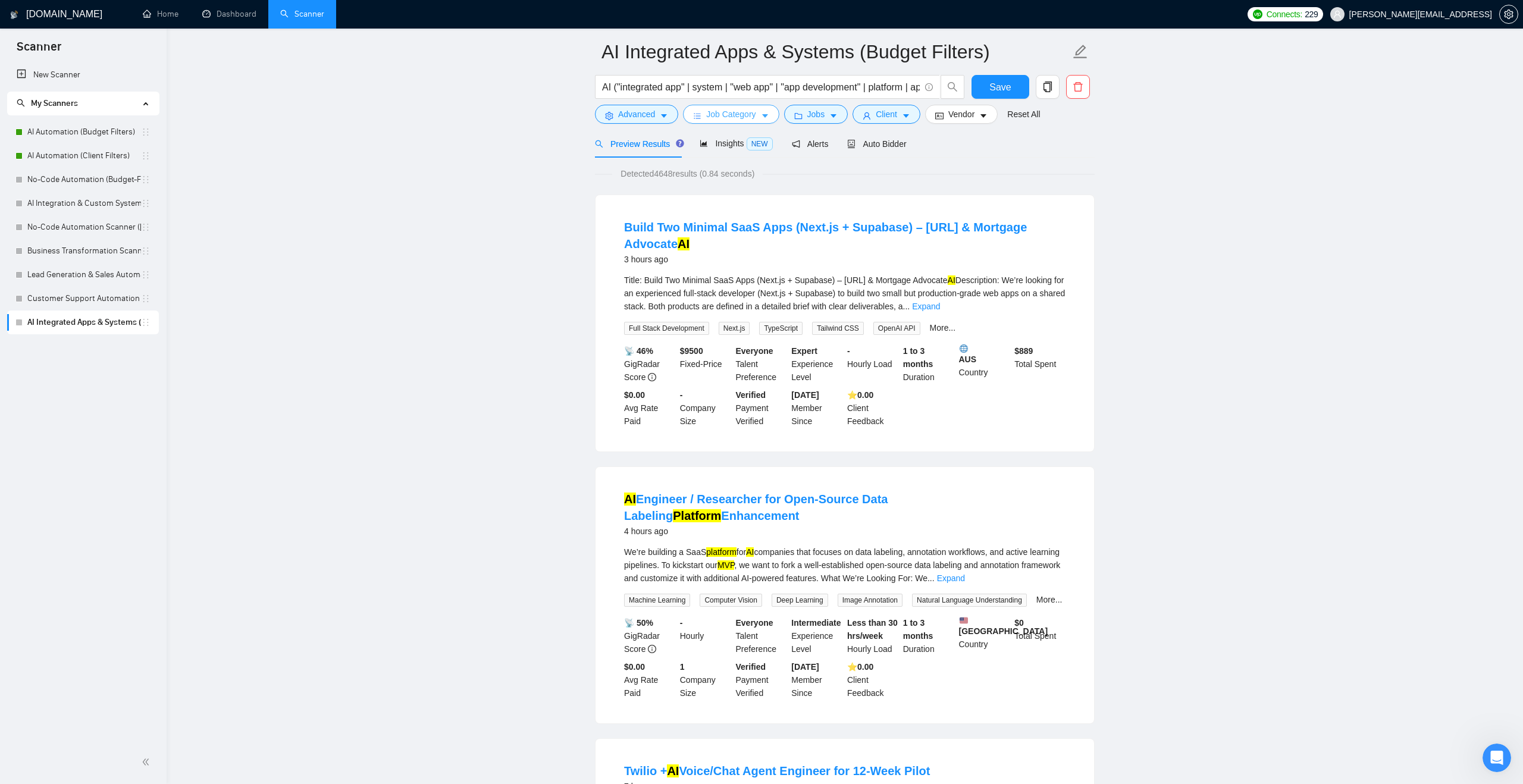
click at [771, 122] on button "Job Category" at bounding box center [730, 115] width 96 height 19
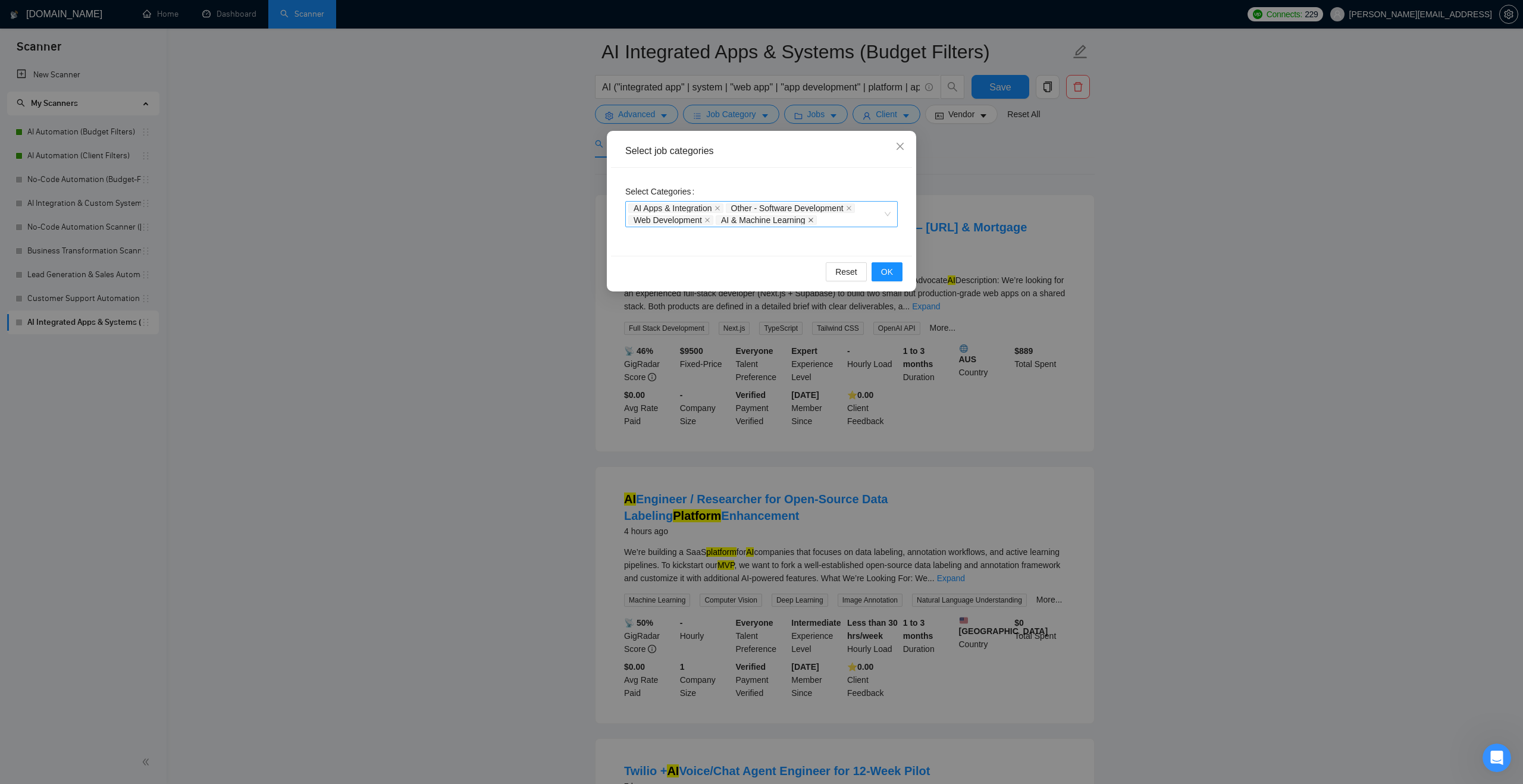
click at [812, 220] on icon "close" at bounding box center [811, 220] width 6 height 6
click at [897, 278] on button "OK" at bounding box center [887, 272] width 31 height 19
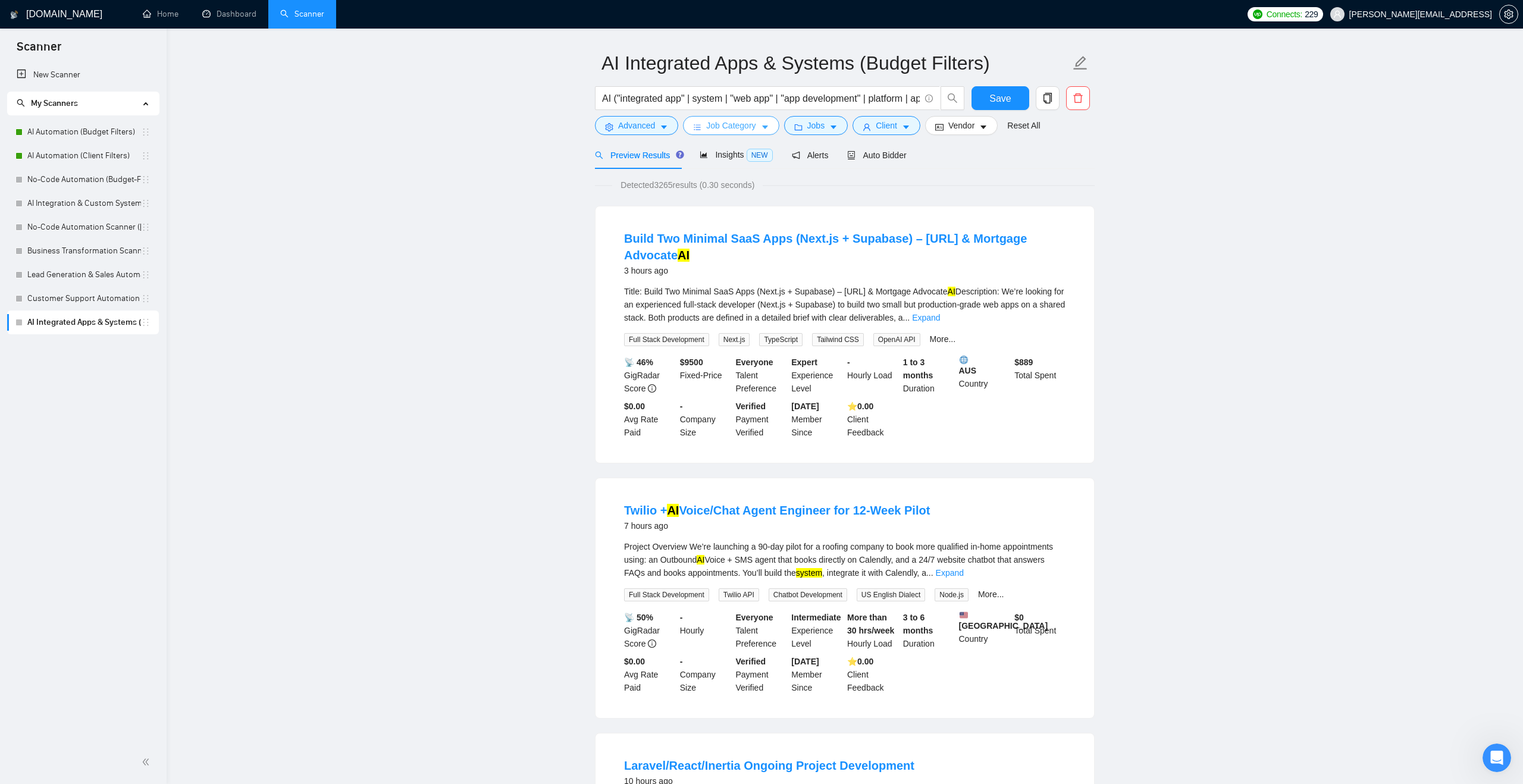
scroll to position [0, 0]
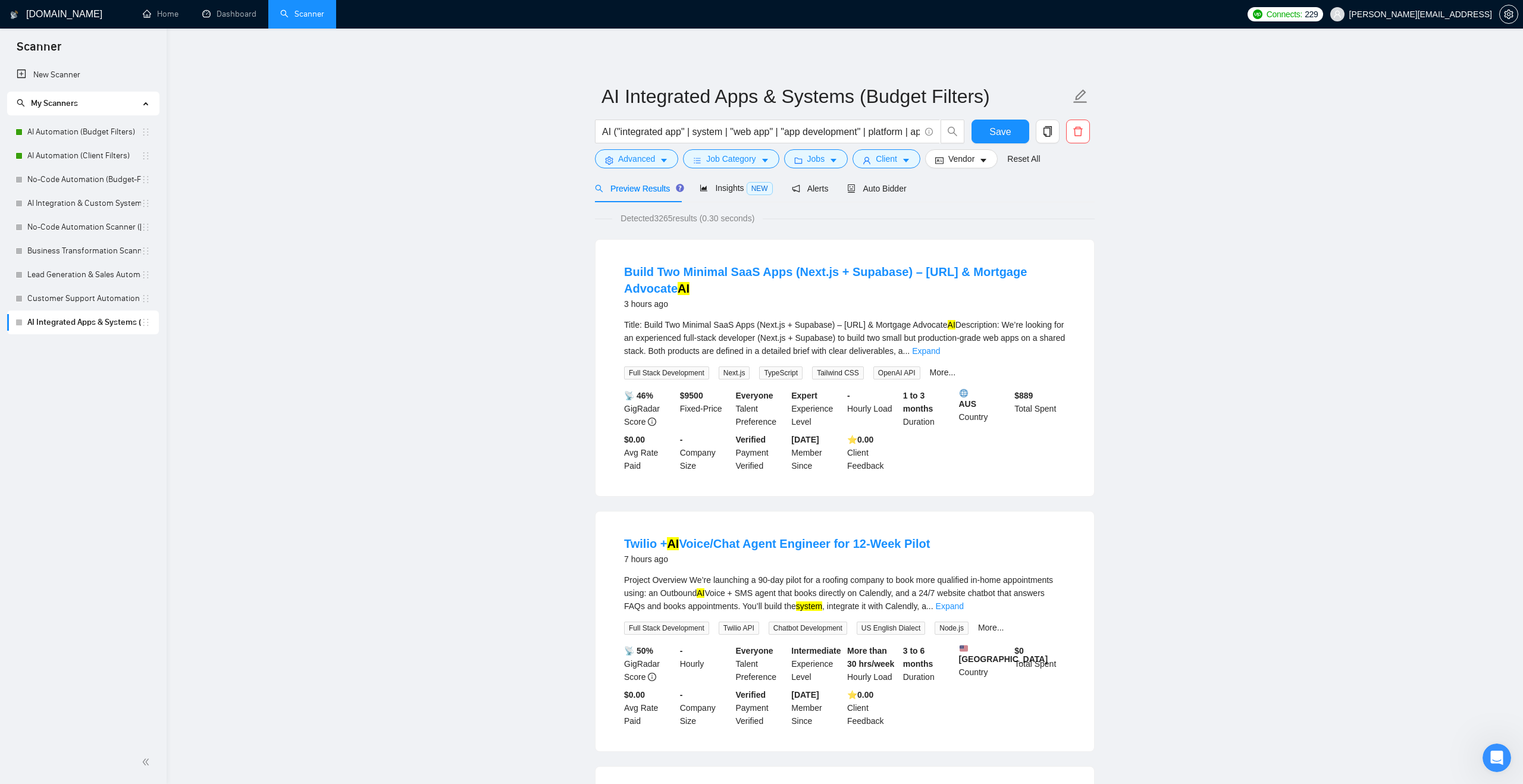
click at [743, 146] on div "AI ("integrated app" | system | "web app" | "app development" | platform | app …" at bounding box center [780, 134] width 375 height 30
click at [737, 160] on span "Job Category" at bounding box center [731, 159] width 49 height 13
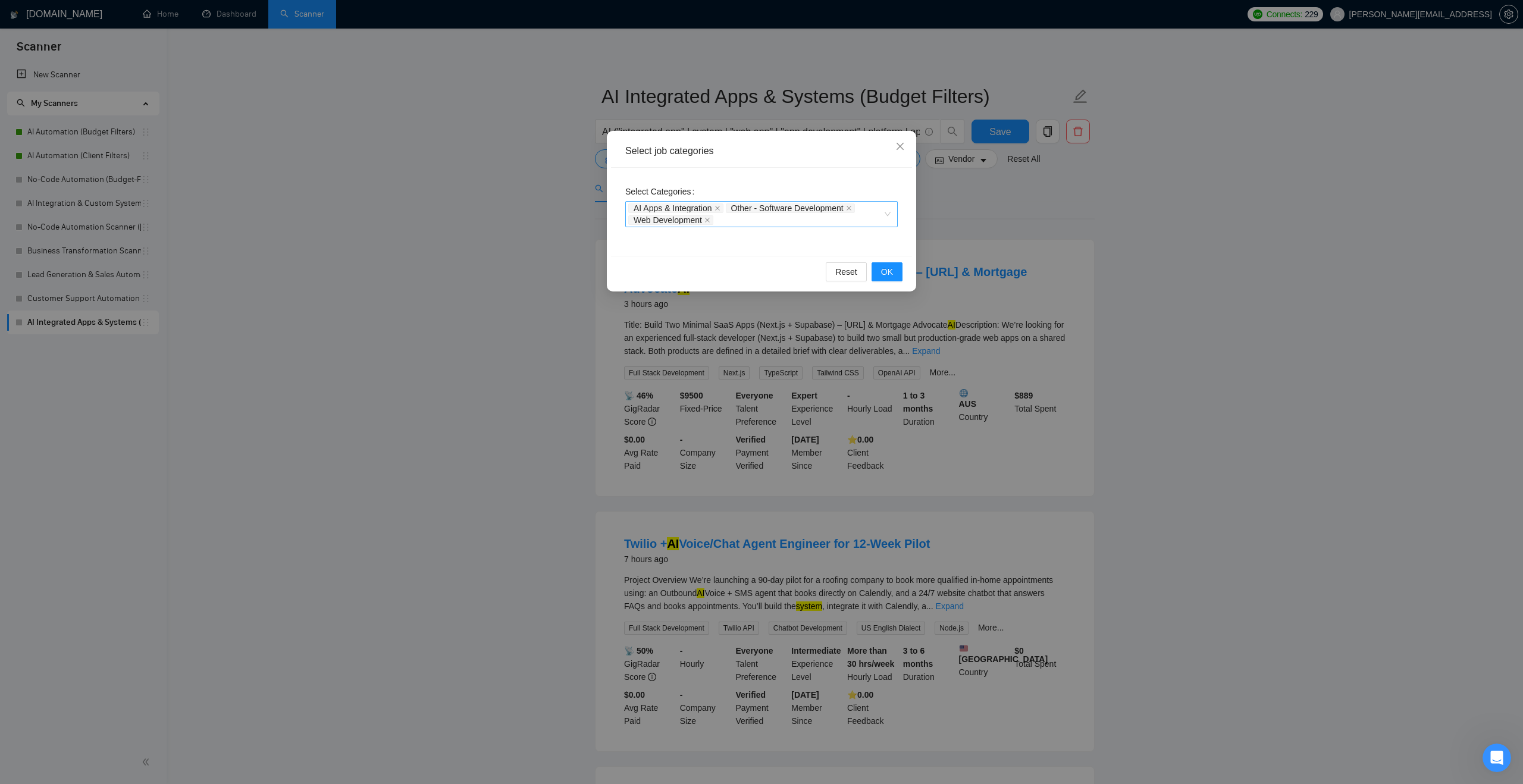
click at [788, 220] on div "AI Apps & Integration Other - Software Development Web Development" at bounding box center [756, 214] width 254 height 24
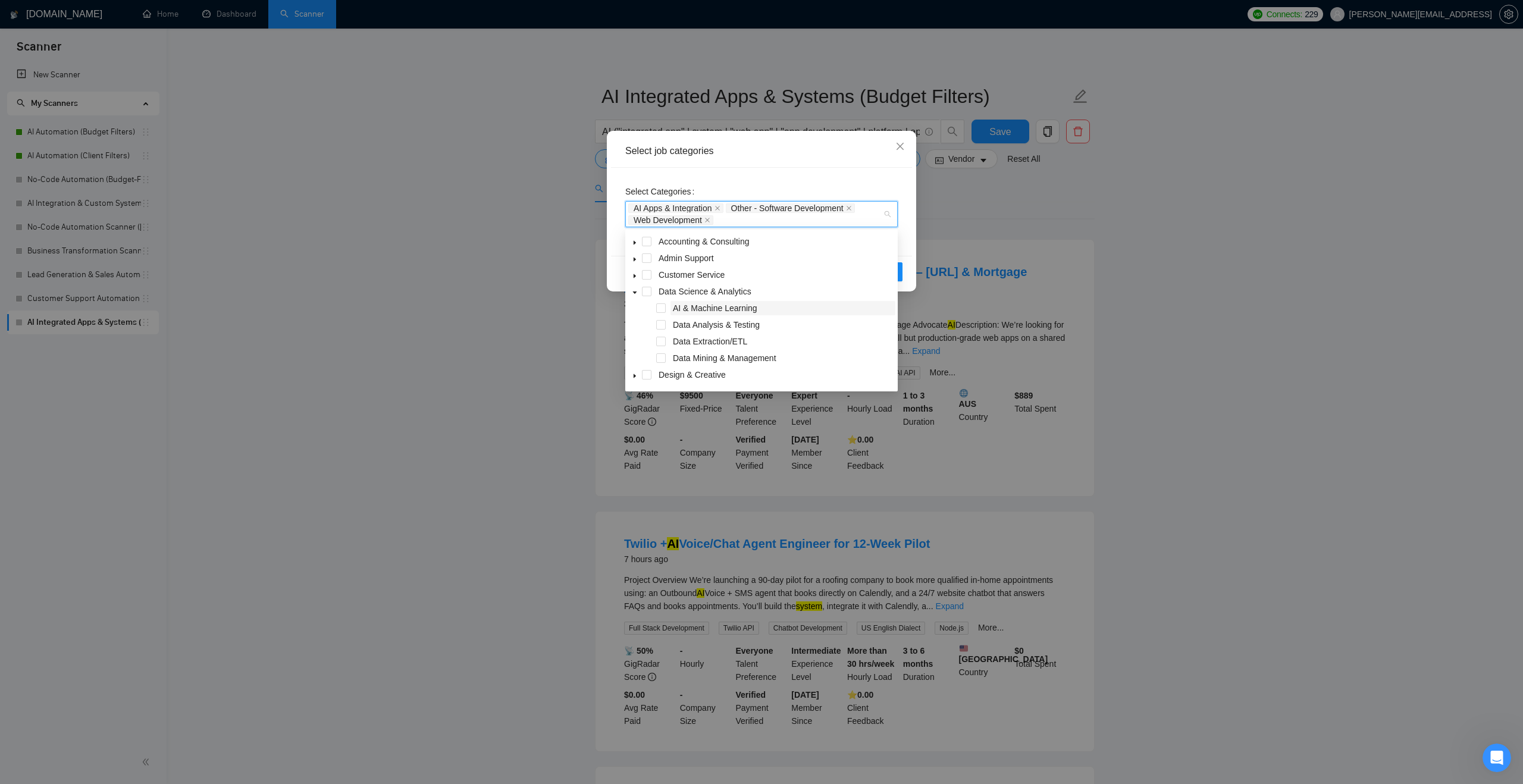
click at [681, 308] on span "AI & Machine Learning" at bounding box center [714, 308] width 85 height 9
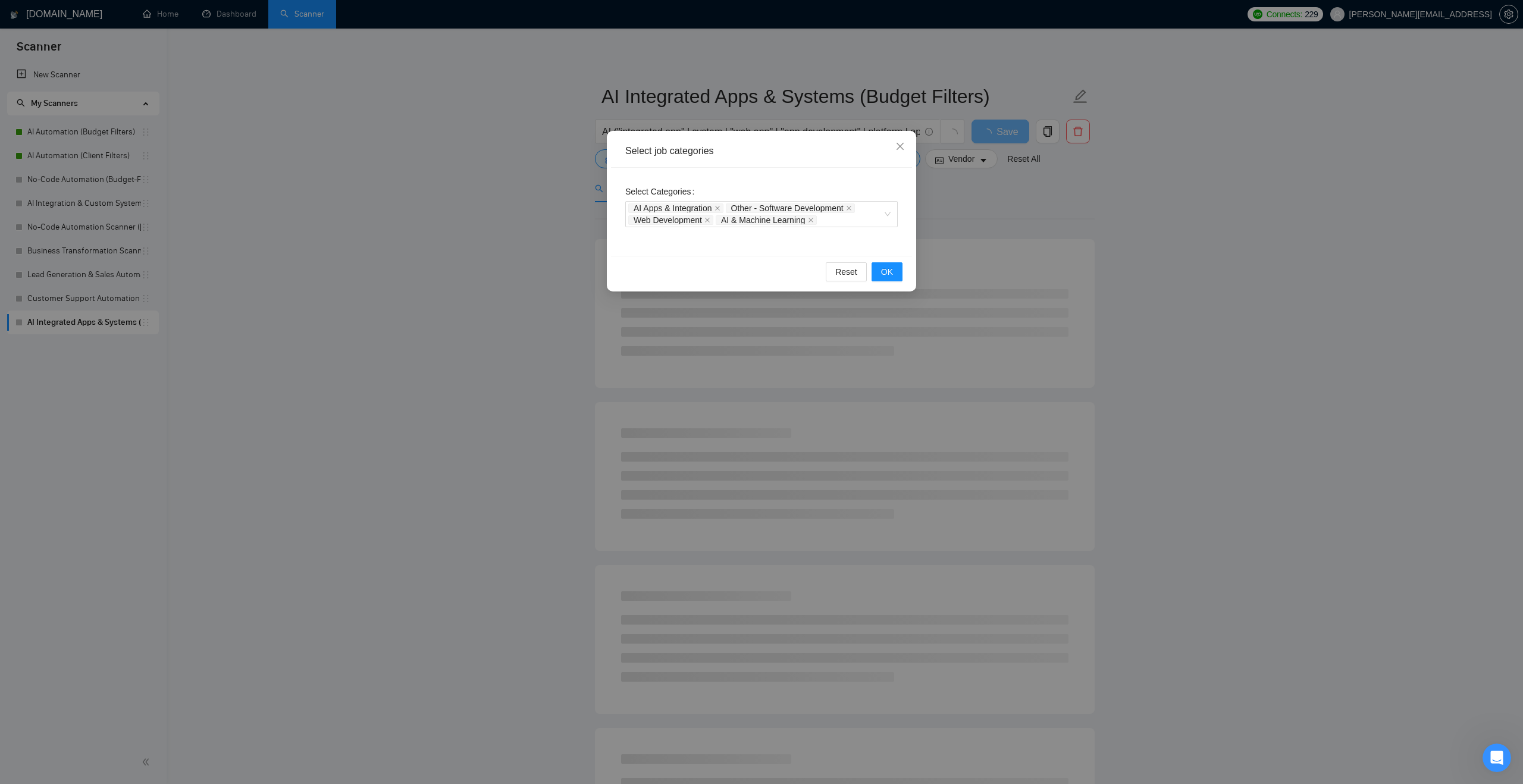
click at [908, 211] on div "Select Categories AI Apps & Integration Other - Software Development Web Develo…" at bounding box center [761, 211] width 301 height 88
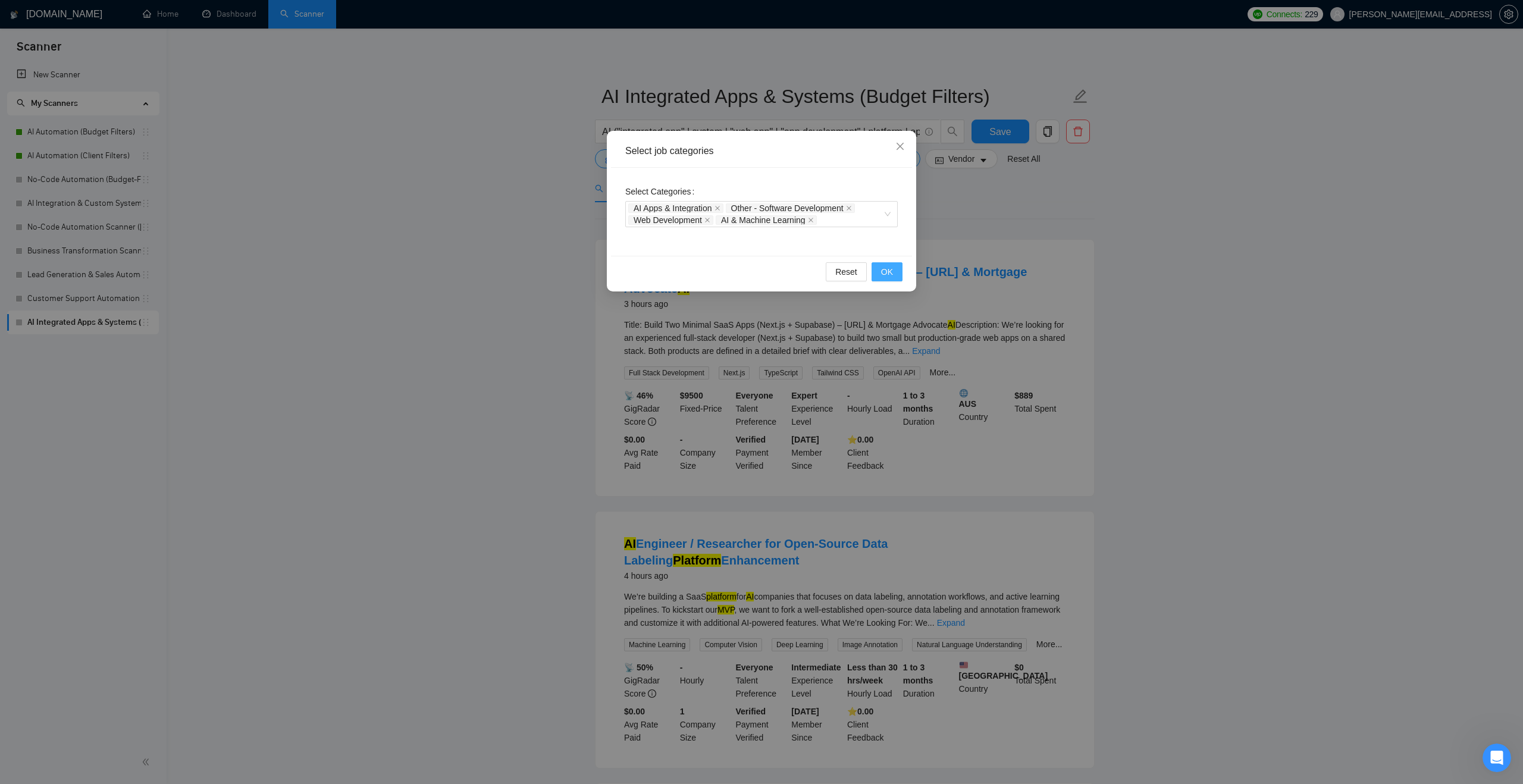
click at [899, 267] on button "OK" at bounding box center [887, 272] width 31 height 19
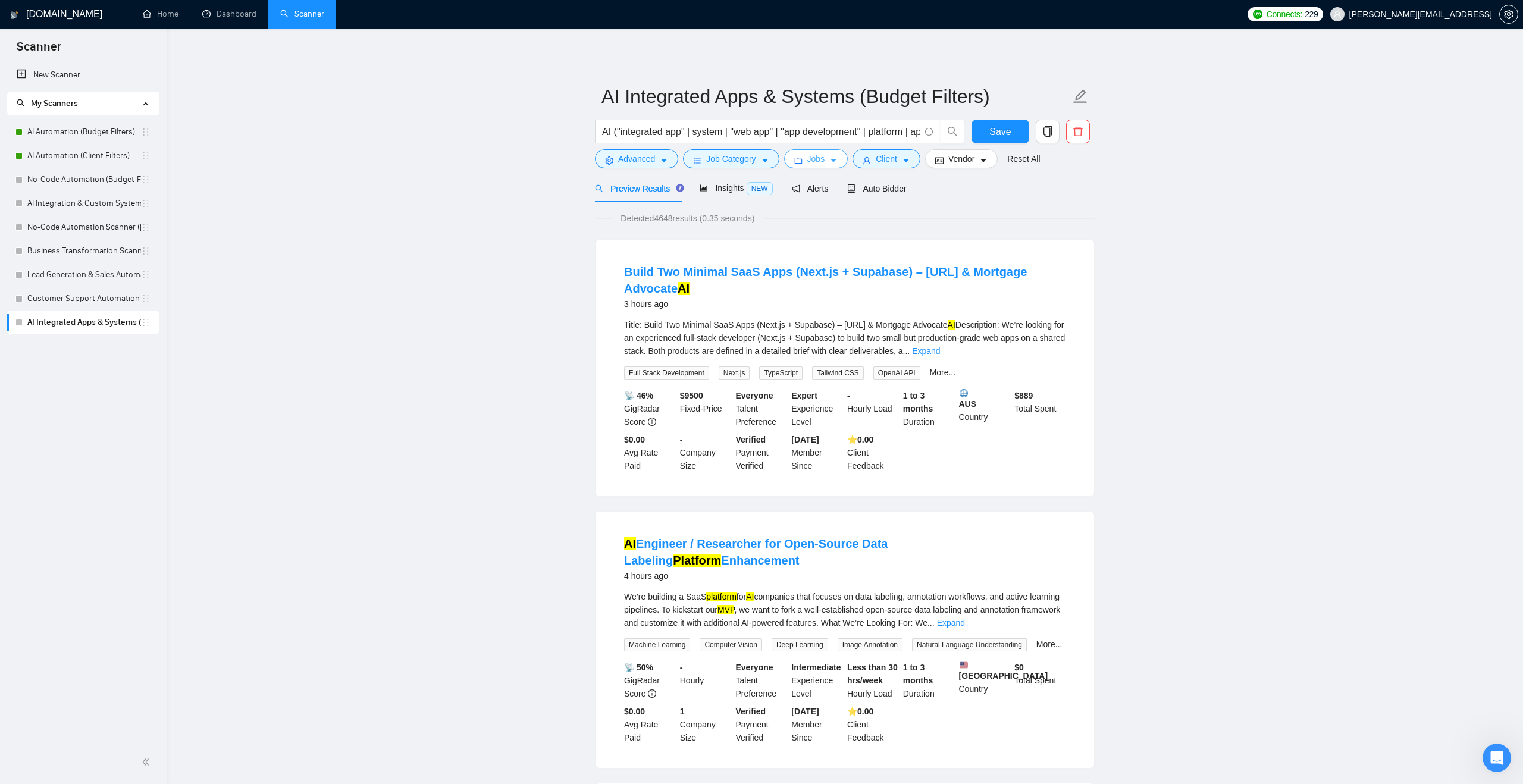
click at [816, 156] on span "Jobs" at bounding box center [816, 159] width 18 height 13
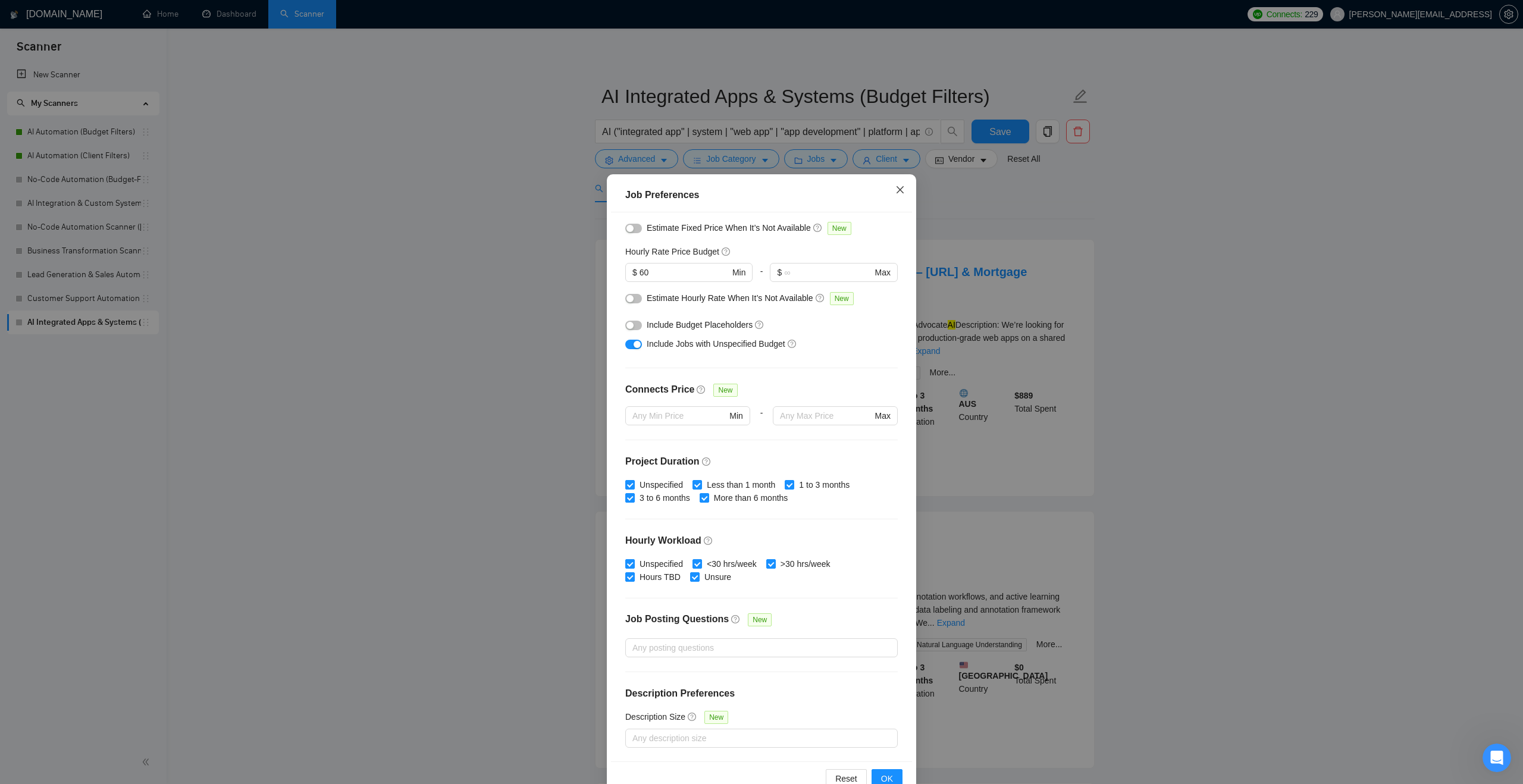
click at [899, 193] on icon "close" at bounding box center [900, 190] width 9 height 9
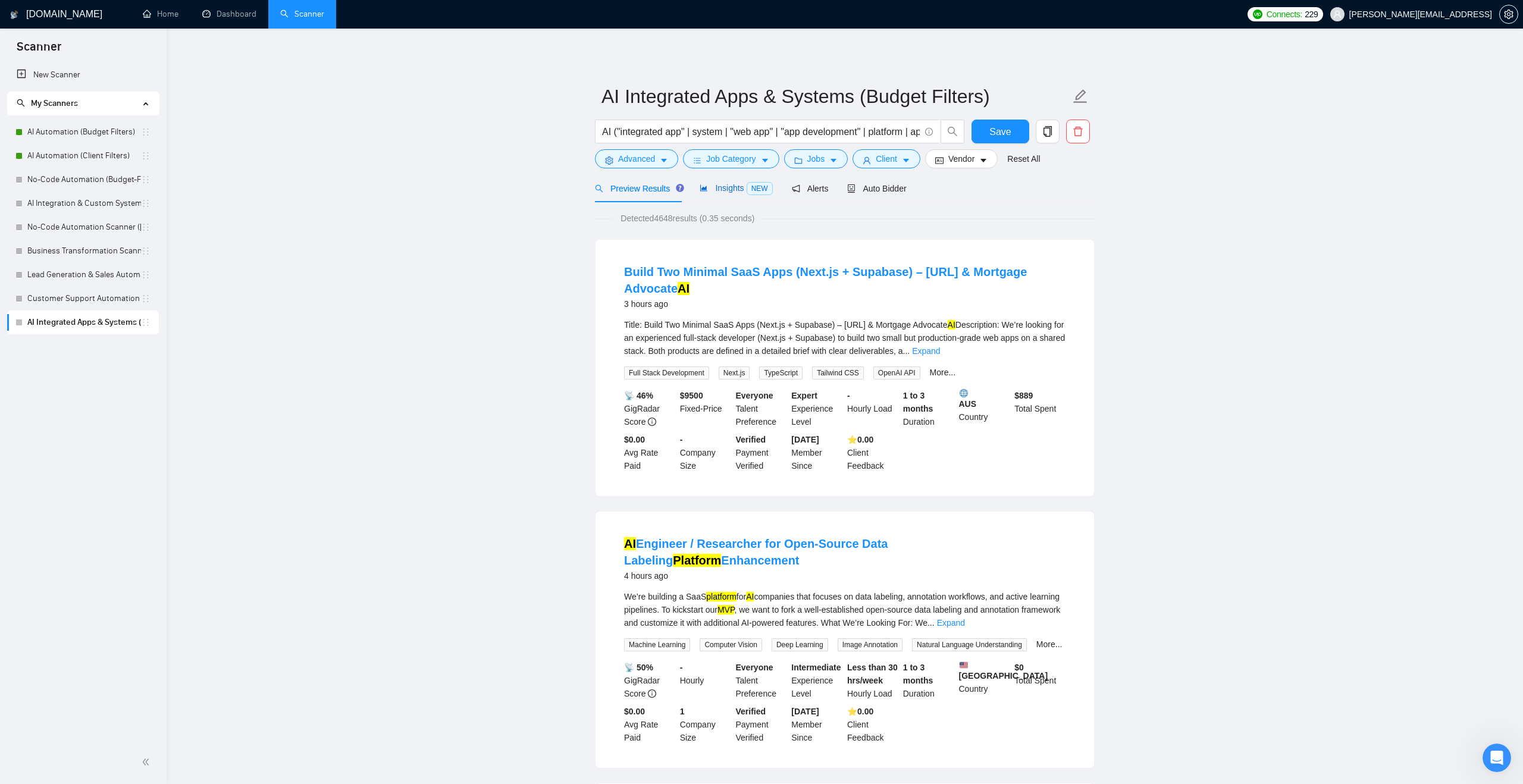
click at [744, 193] on span "Insights NEW" at bounding box center [736, 188] width 73 height 9
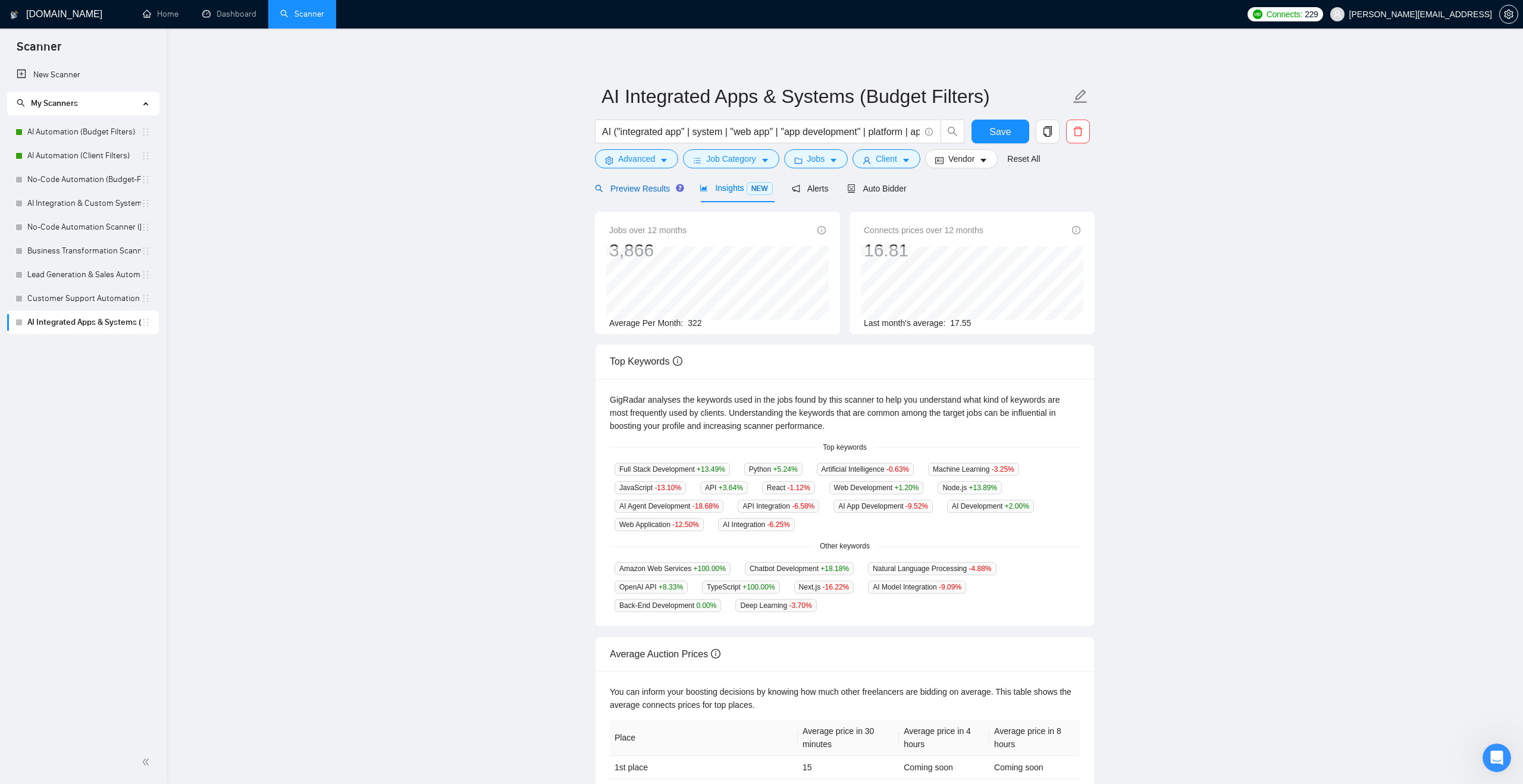
click at [646, 187] on span "Preview Results" at bounding box center [638, 189] width 85 height 9
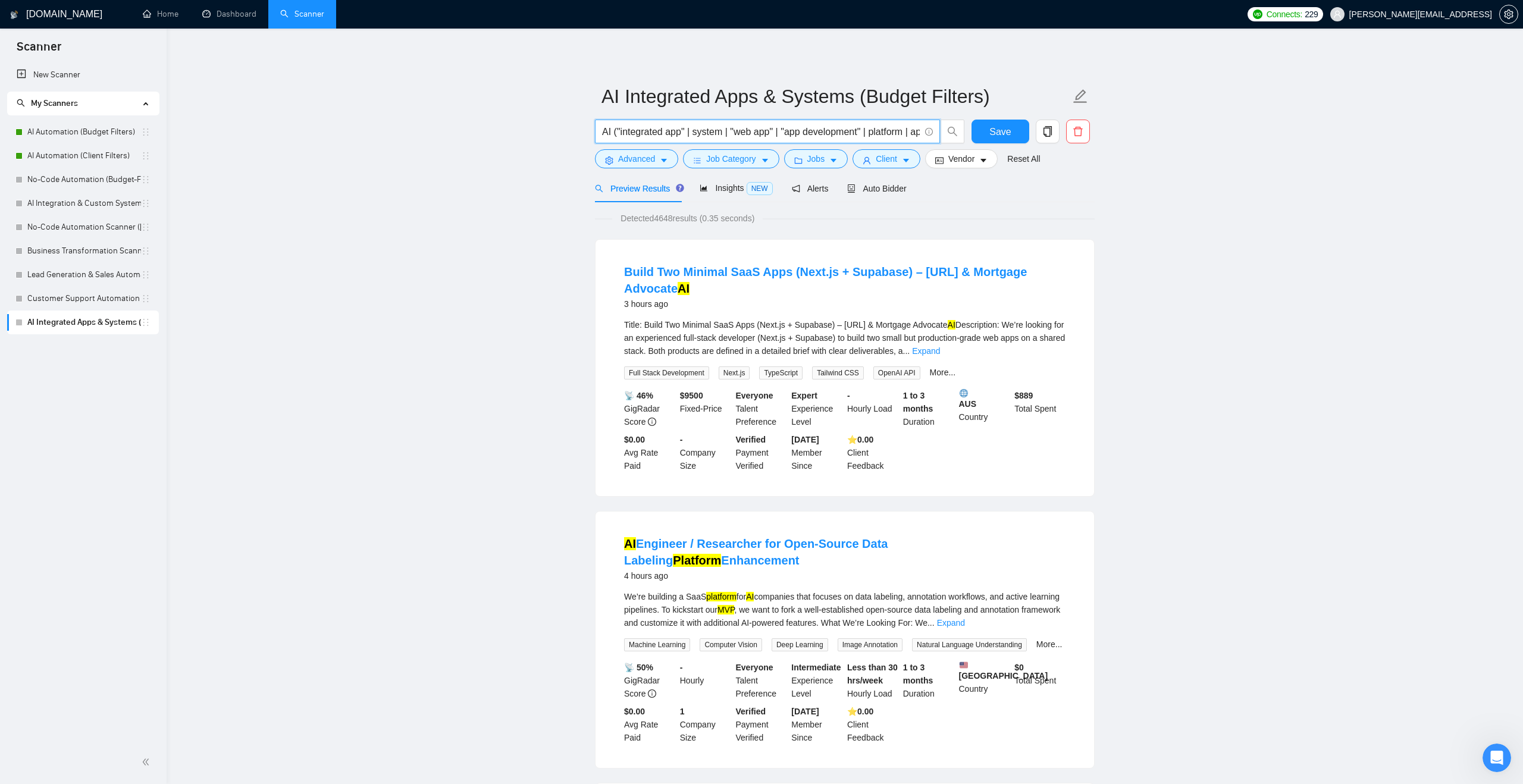
drag, startPoint x: 784, startPoint y: 128, endPoint x: 603, endPoint y: 139, distance: 181.3
click at [603, 139] on span "AI ("integrated app" | system | "web app" | "app development" | platform | app …" at bounding box center [767, 131] width 345 height 24
click at [745, 157] on span "Job Category" at bounding box center [731, 159] width 49 height 13
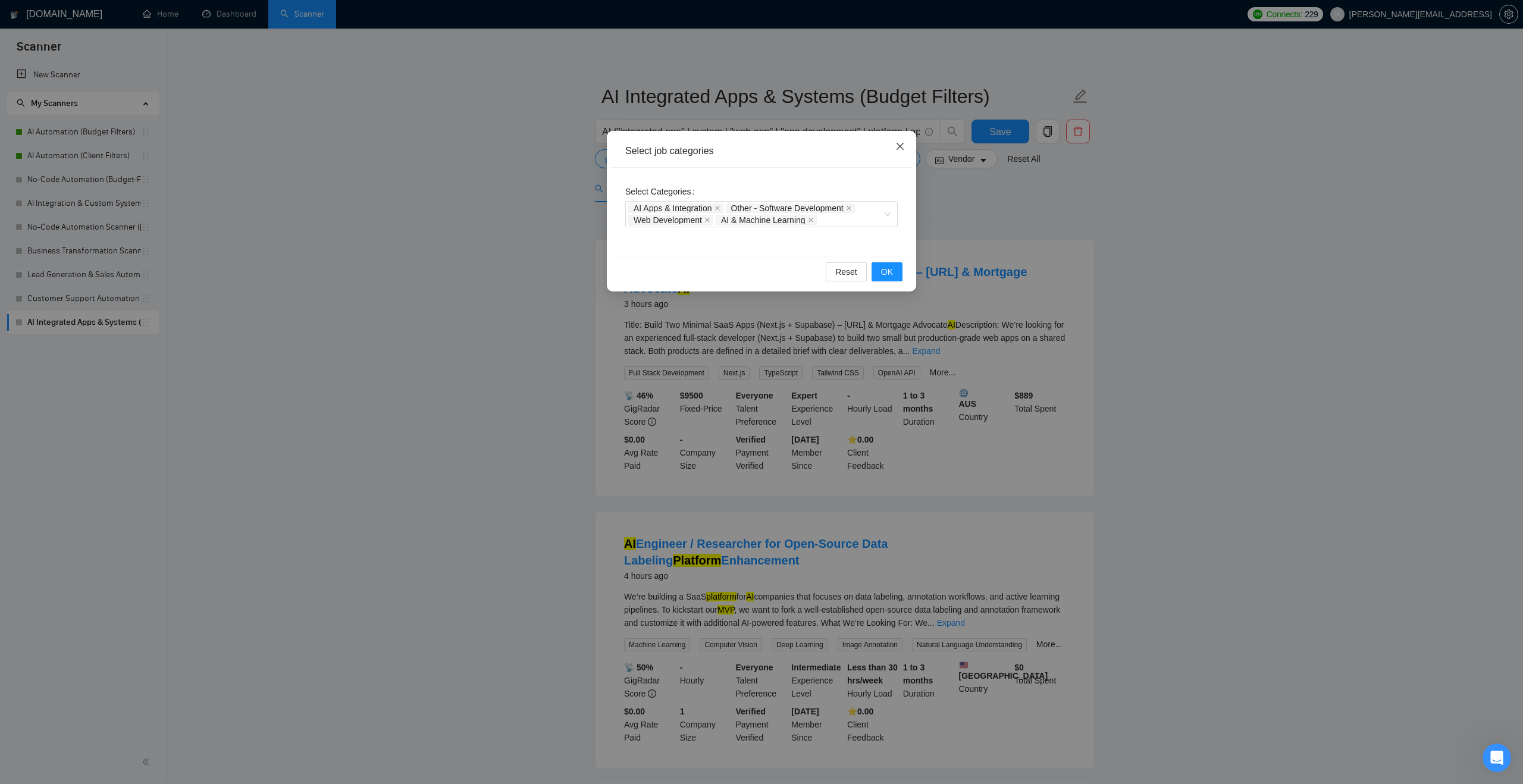
click at [899, 147] on icon "close" at bounding box center [900, 146] width 7 height 7
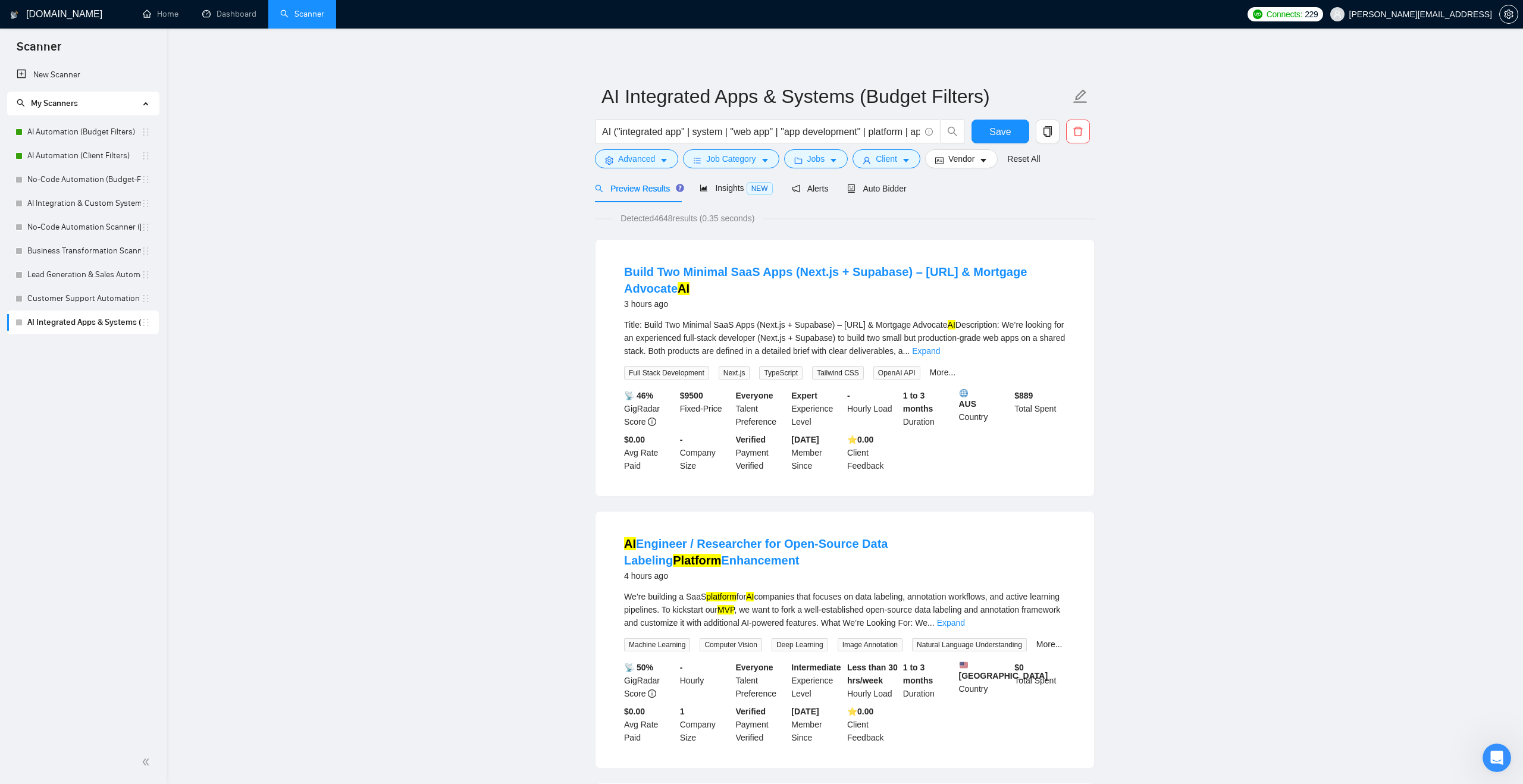
click at [788, 165] on div "Jobs" at bounding box center [816, 159] width 69 height 19
click at [797, 164] on icon "folder" at bounding box center [798, 160] width 9 height 9
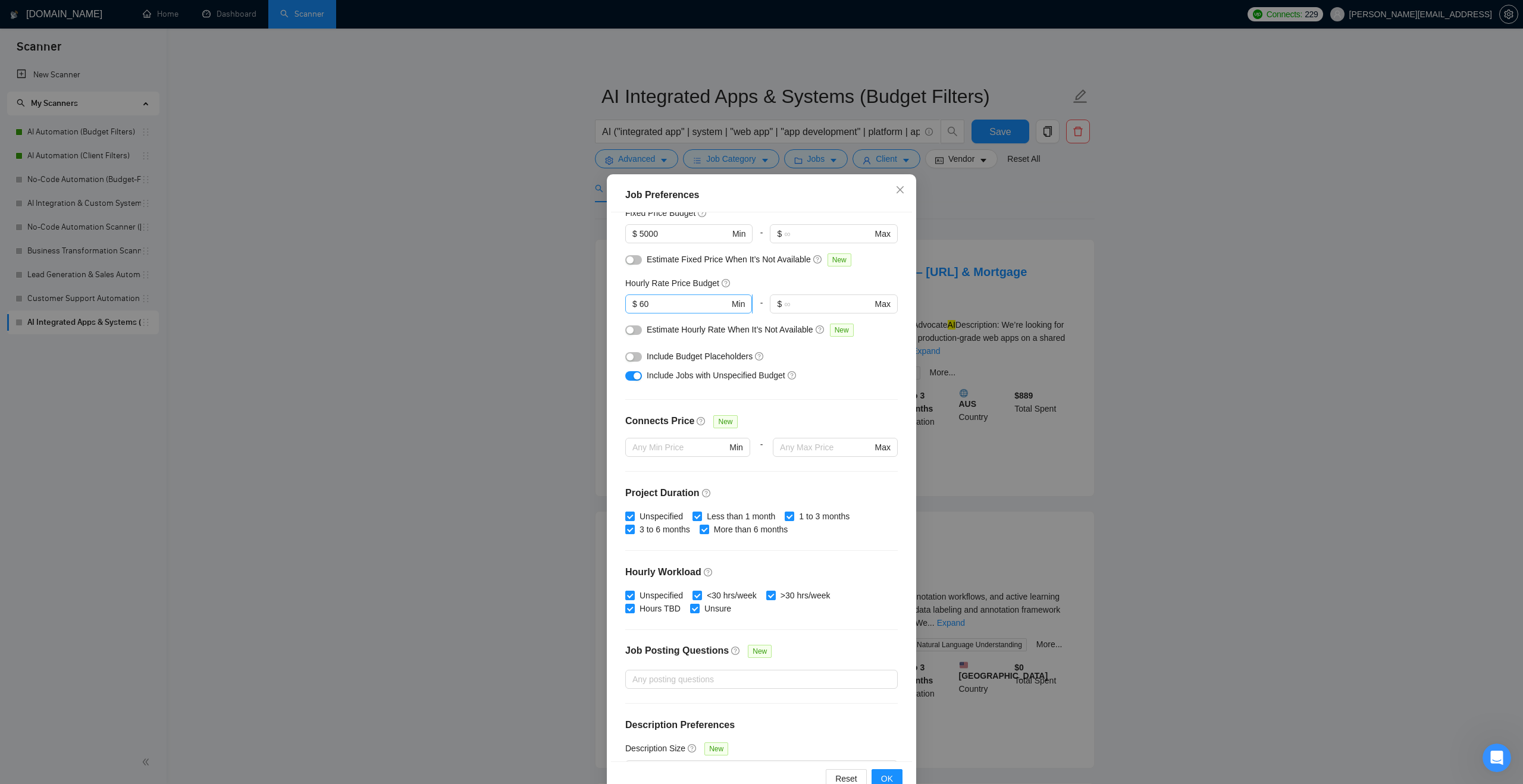
scroll to position [94, 0]
click at [663, 300] on input "60" at bounding box center [684, 300] width 90 height 13
type input "6"
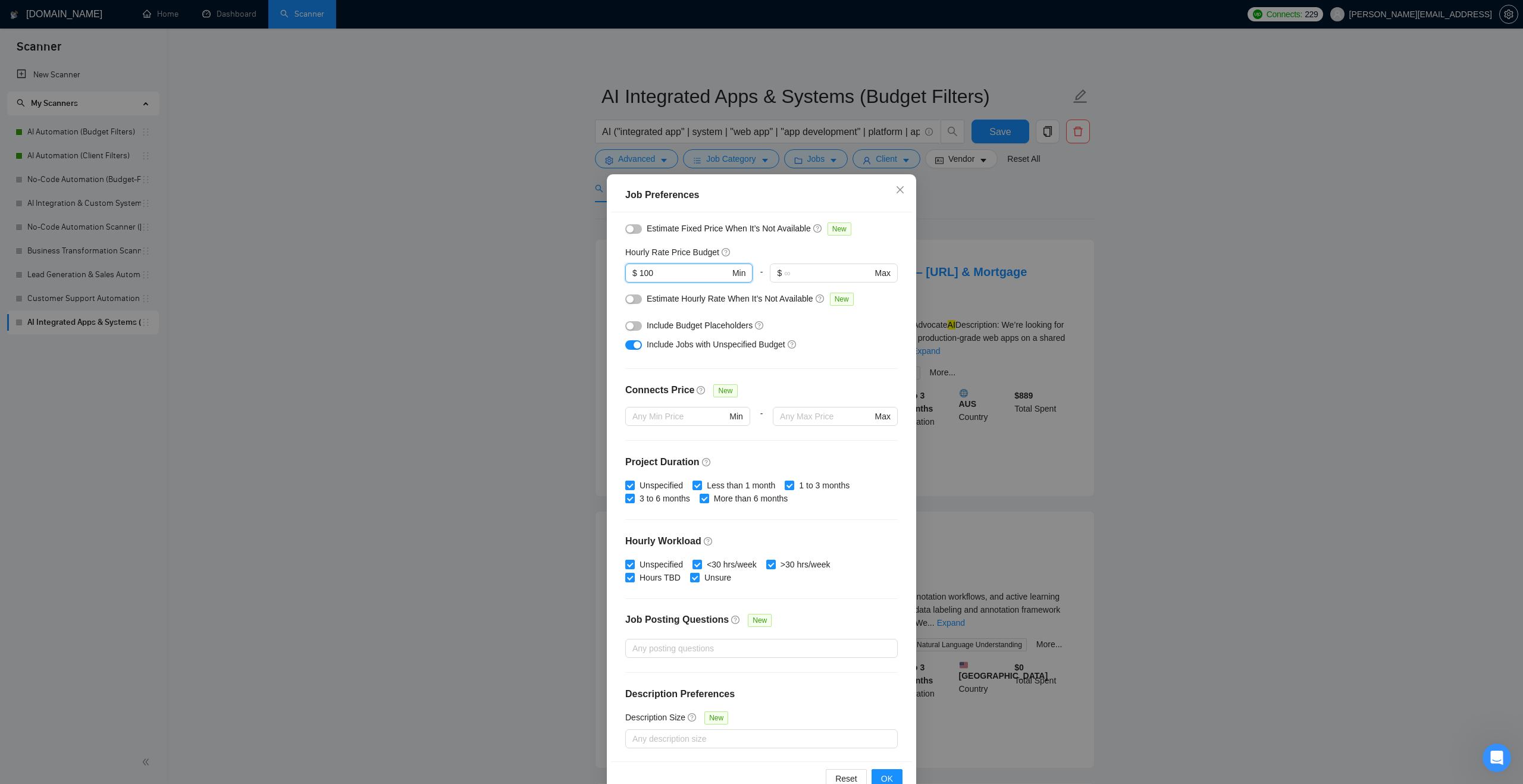
scroll to position [122, 0]
type input "100"
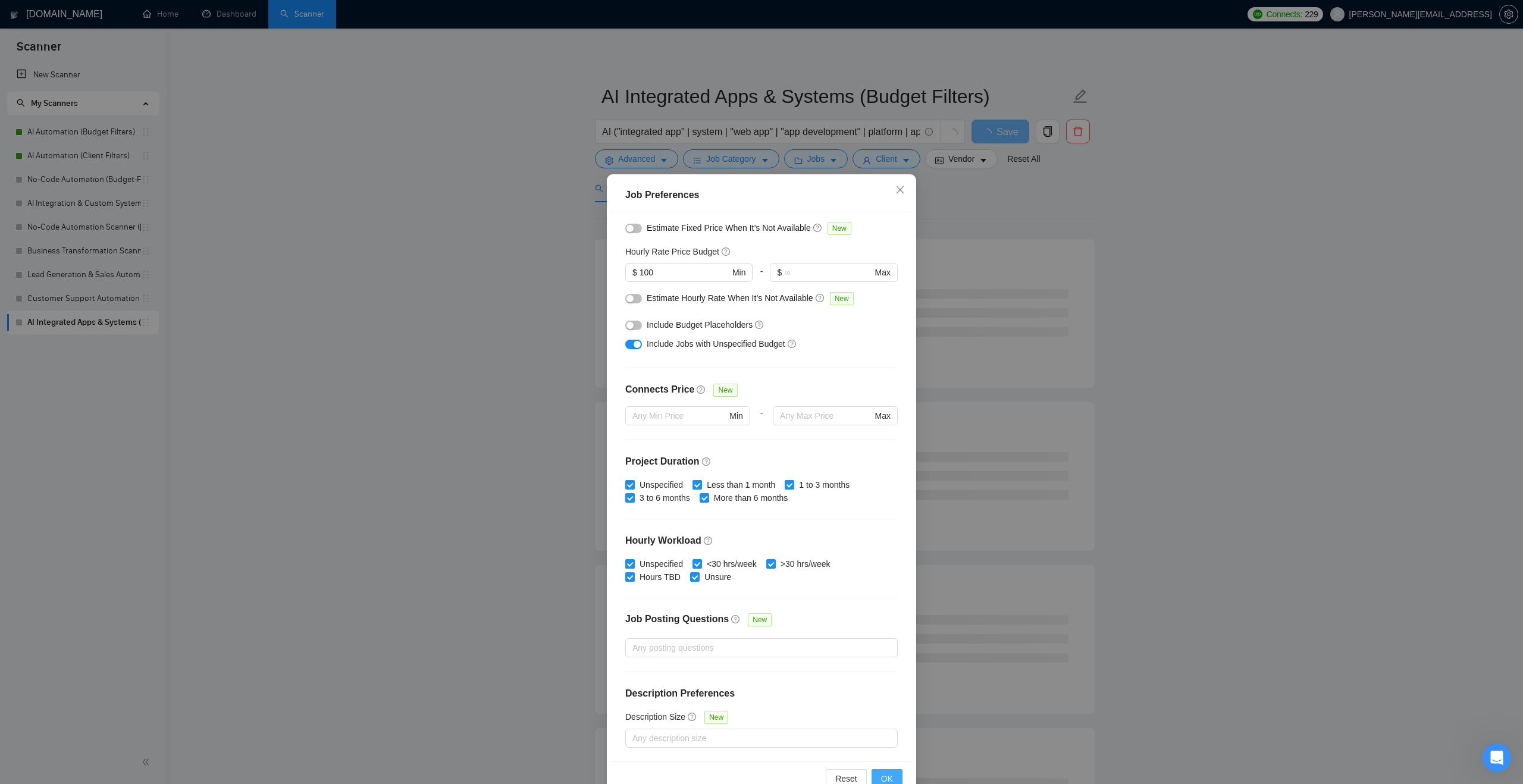
click at [883, 780] on span "OK" at bounding box center [887, 778] width 12 height 13
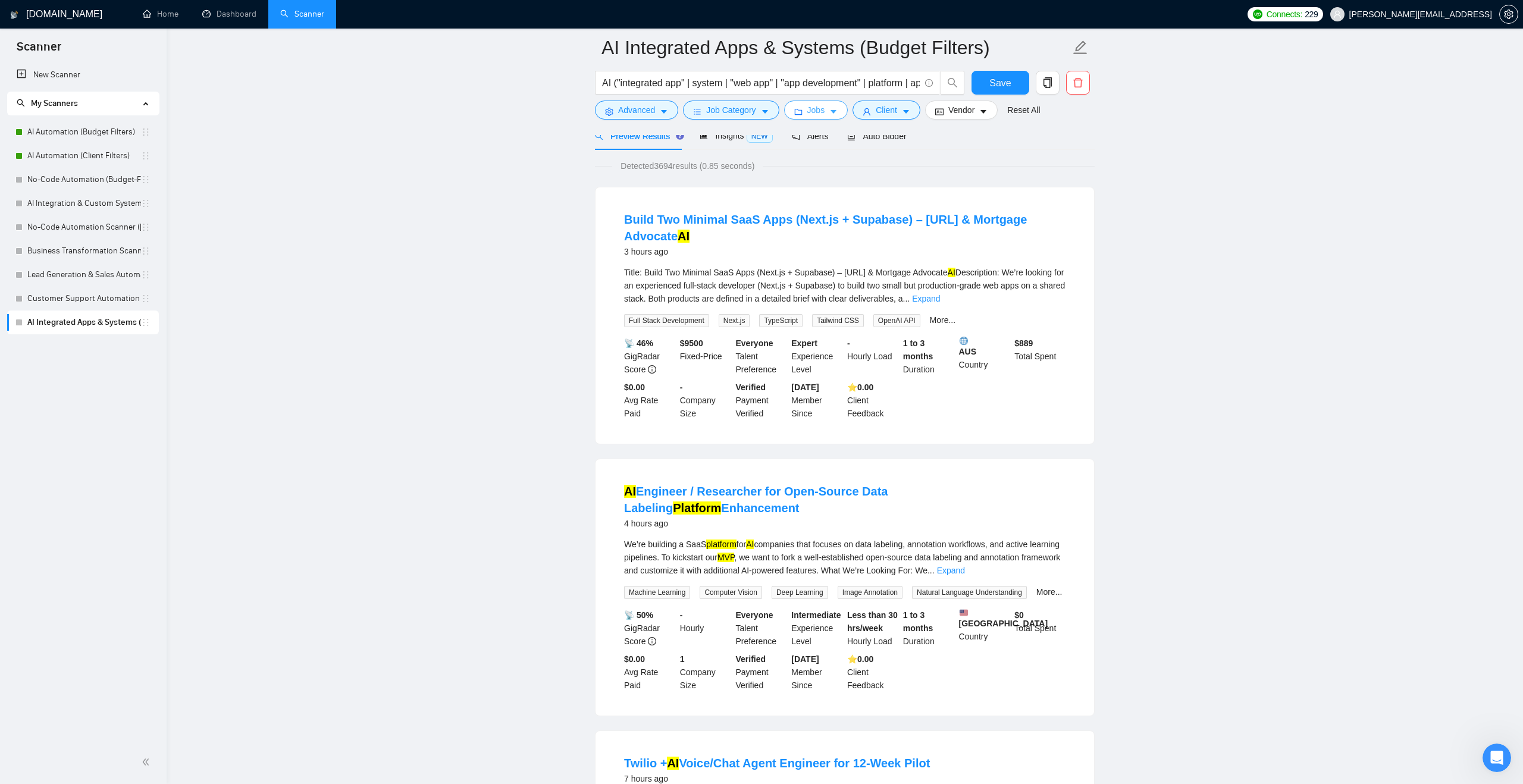
scroll to position [0, 0]
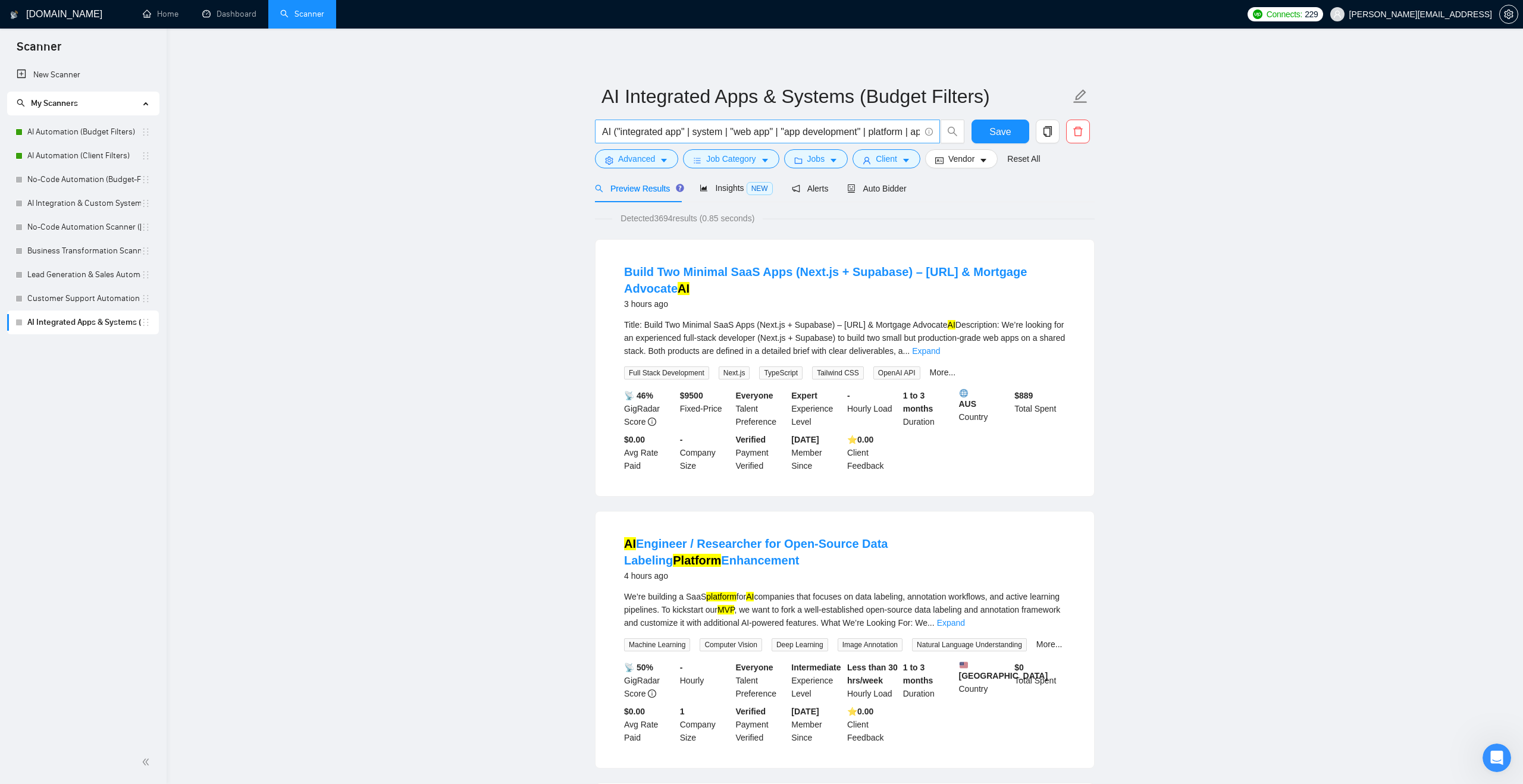
click at [613, 131] on input "AI ("integrated app" | system | "web app" | "app development" | platform | app …" at bounding box center [761, 131] width 318 height 15
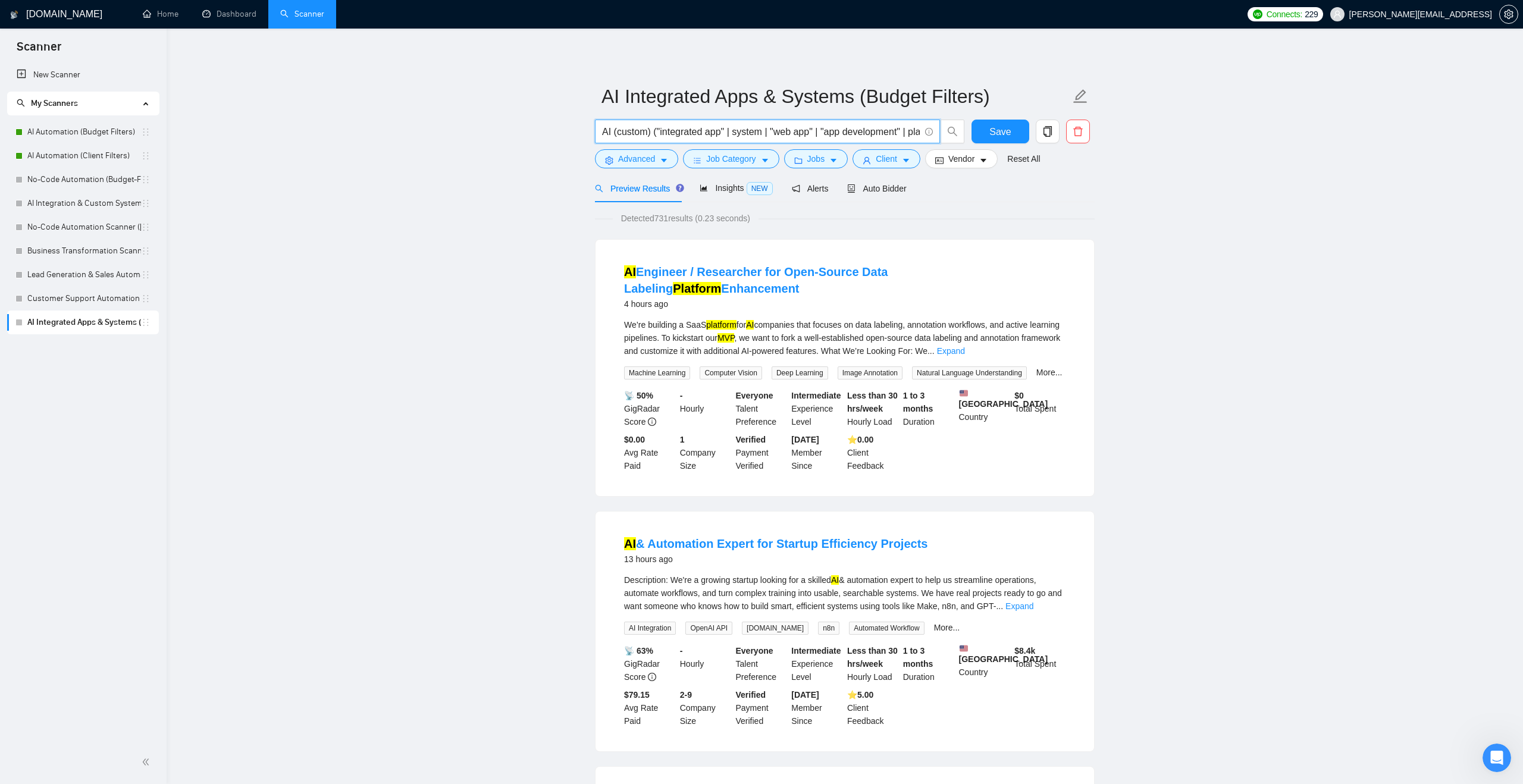
click at [654, 131] on input "AI (custom) ("integrated app" | system | "web app" | "app development" | platfo…" at bounding box center [761, 131] width 318 height 15
drag, startPoint x: 654, startPoint y: 131, endPoint x: 613, endPoint y: 131, distance: 41.0
click at [613, 131] on input "AI (custom) ("integrated app" | system | "web app" | "app development" | platfo…" at bounding box center [761, 131] width 318 height 15
type input "AI ("integrated app" | system | "web app" | "app development" | platform | app …"
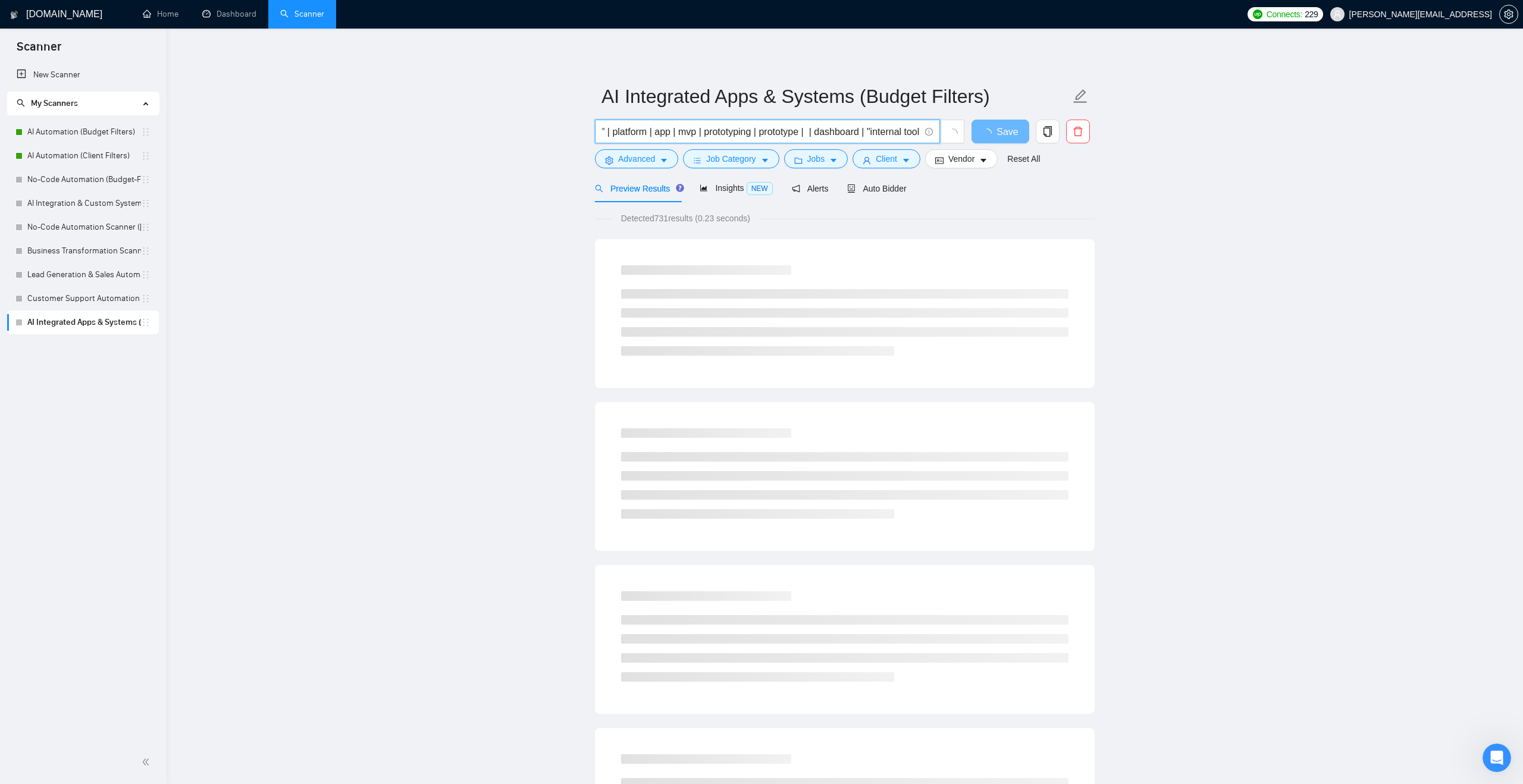
scroll to position [0, 383]
drag, startPoint x: 601, startPoint y: 133, endPoint x: 950, endPoint y: 148, distance: 349.3
click at [950, 148] on div "AI ("integrated app" | system | "web app" | "app development" | platform | app …" at bounding box center [780, 134] width 375 height 30
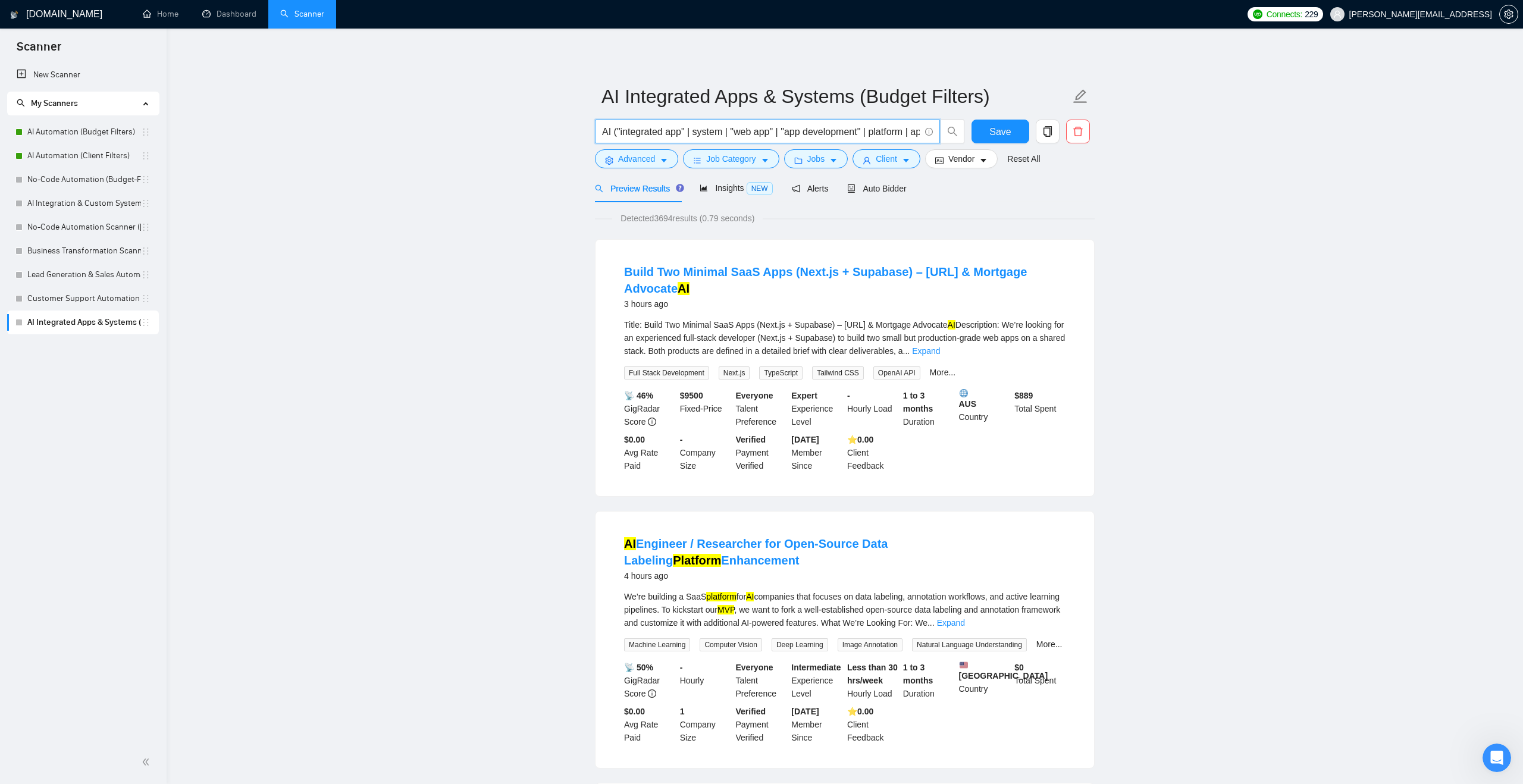
click at [1003, 130] on span "Save" at bounding box center [1000, 131] width 21 height 15
click at [28, 73] on link "New Scanner" at bounding box center [83, 75] width 133 height 24
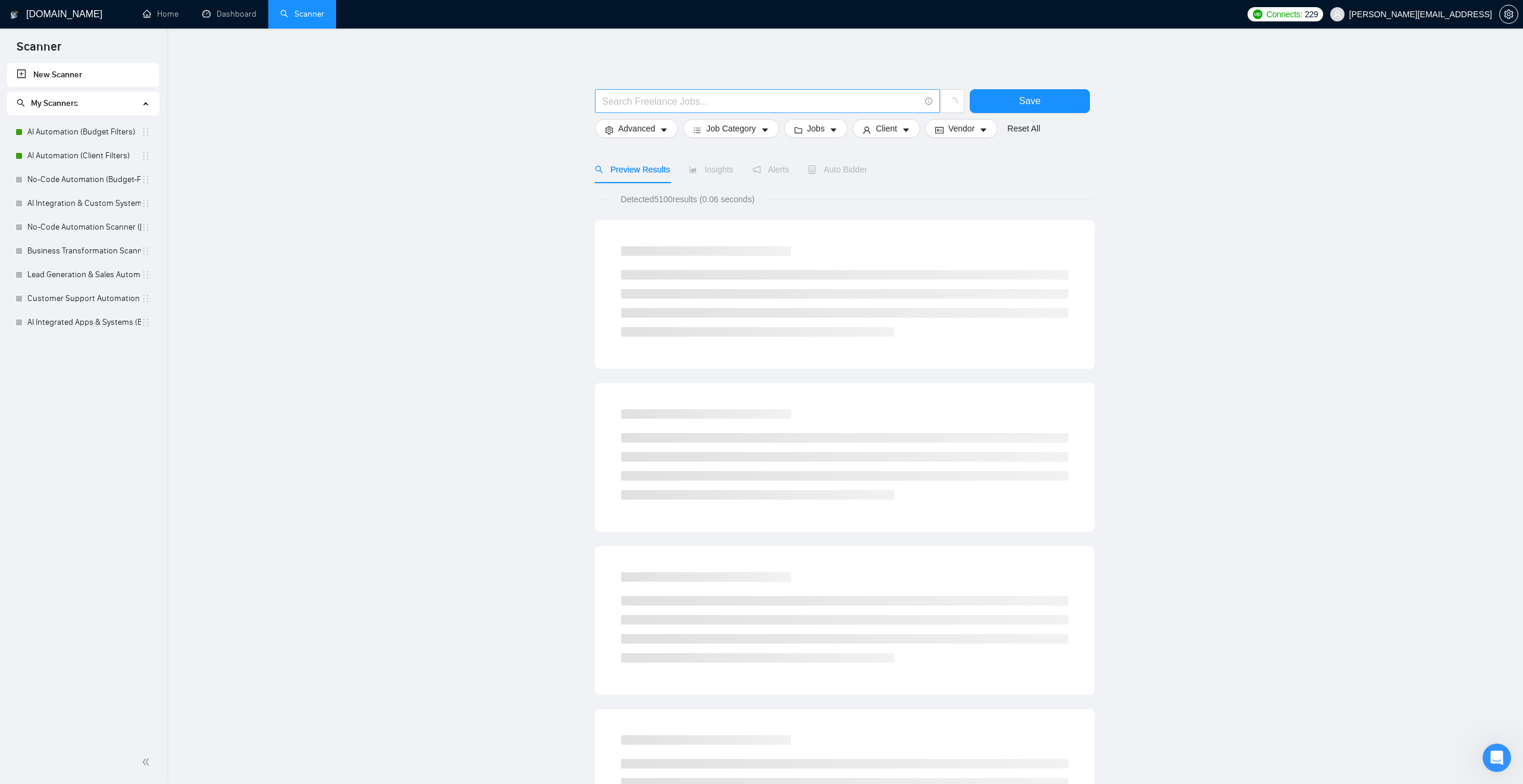
click at [601, 95] on span at bounding box center [767, 101] width 345 height 24
paste input "((prototype*) | (prototyping*) | MVP | "minimum viable product" | "proof of con…"
type input "((prototype*) | (prototyping*) | MVP | "minimum viable product" | "proof of con…"
click at [513, 120] on main "((prototype*) | (prototyping*) | MVP | "minimum viable product" | "proof of con…" at bounding box center [845, 548] width 1318 height 1002
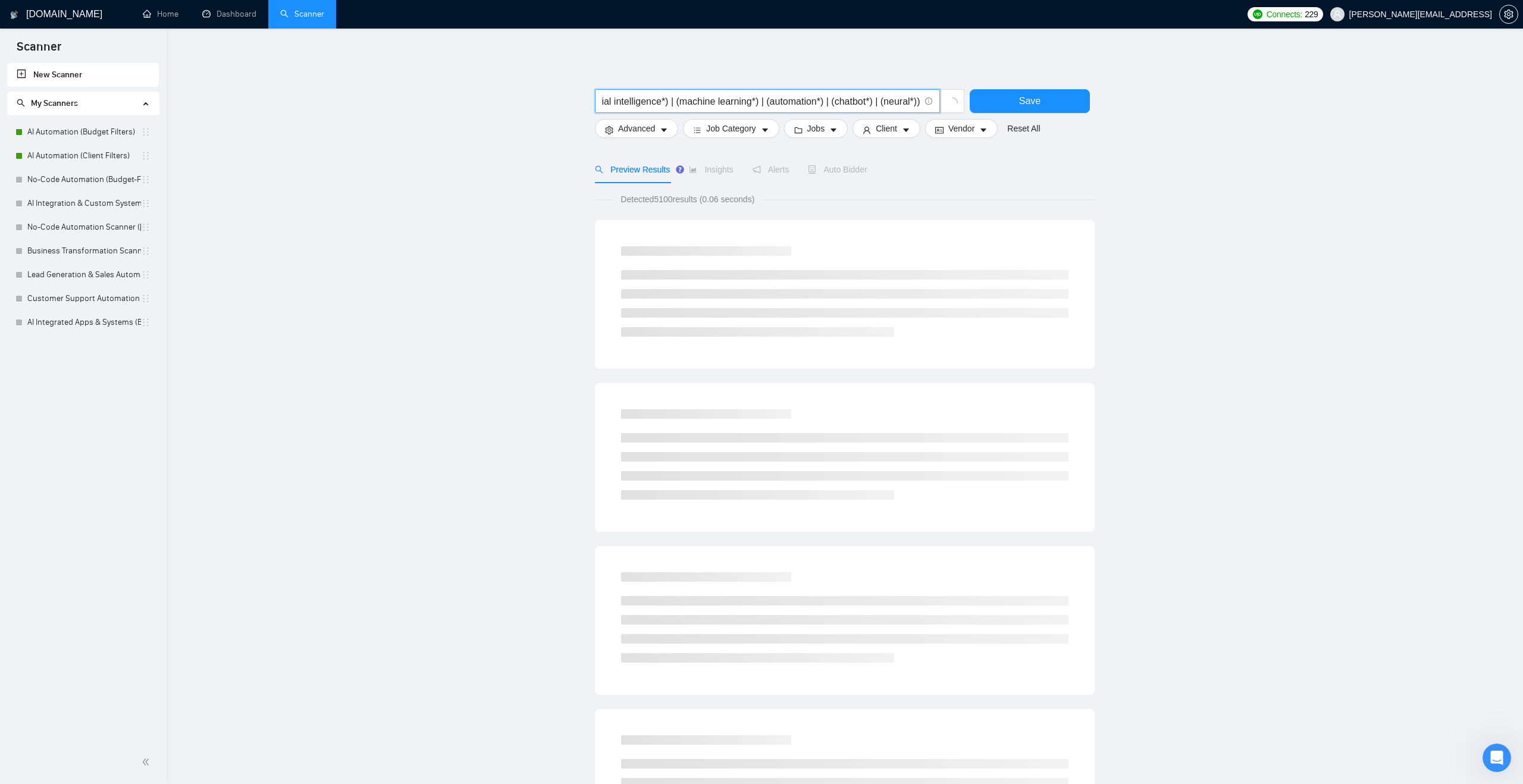
scroll to position [0, 0]
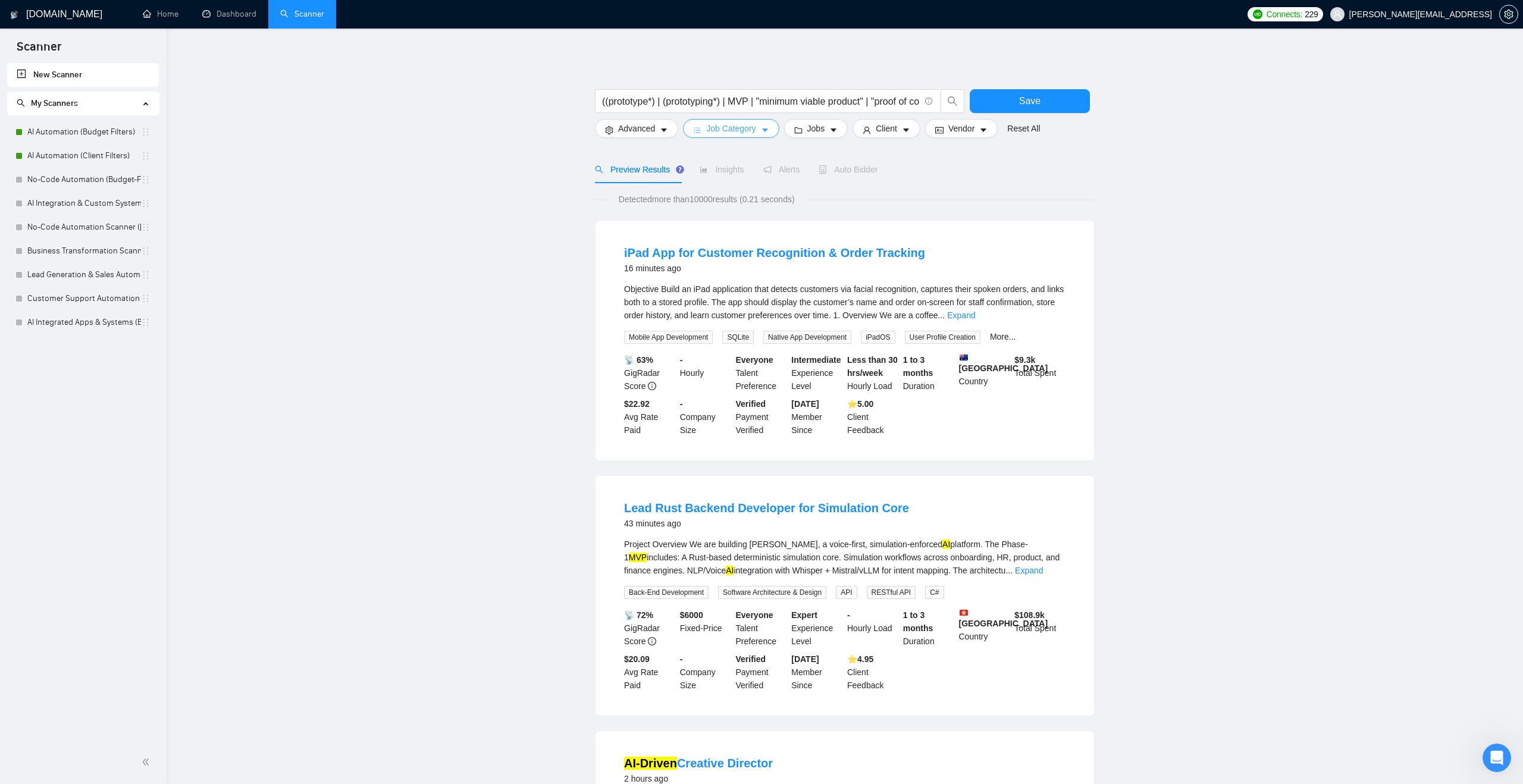
click at [737, 128] on span "Job Category" at bounding box center [731, 128] width 49 height 13
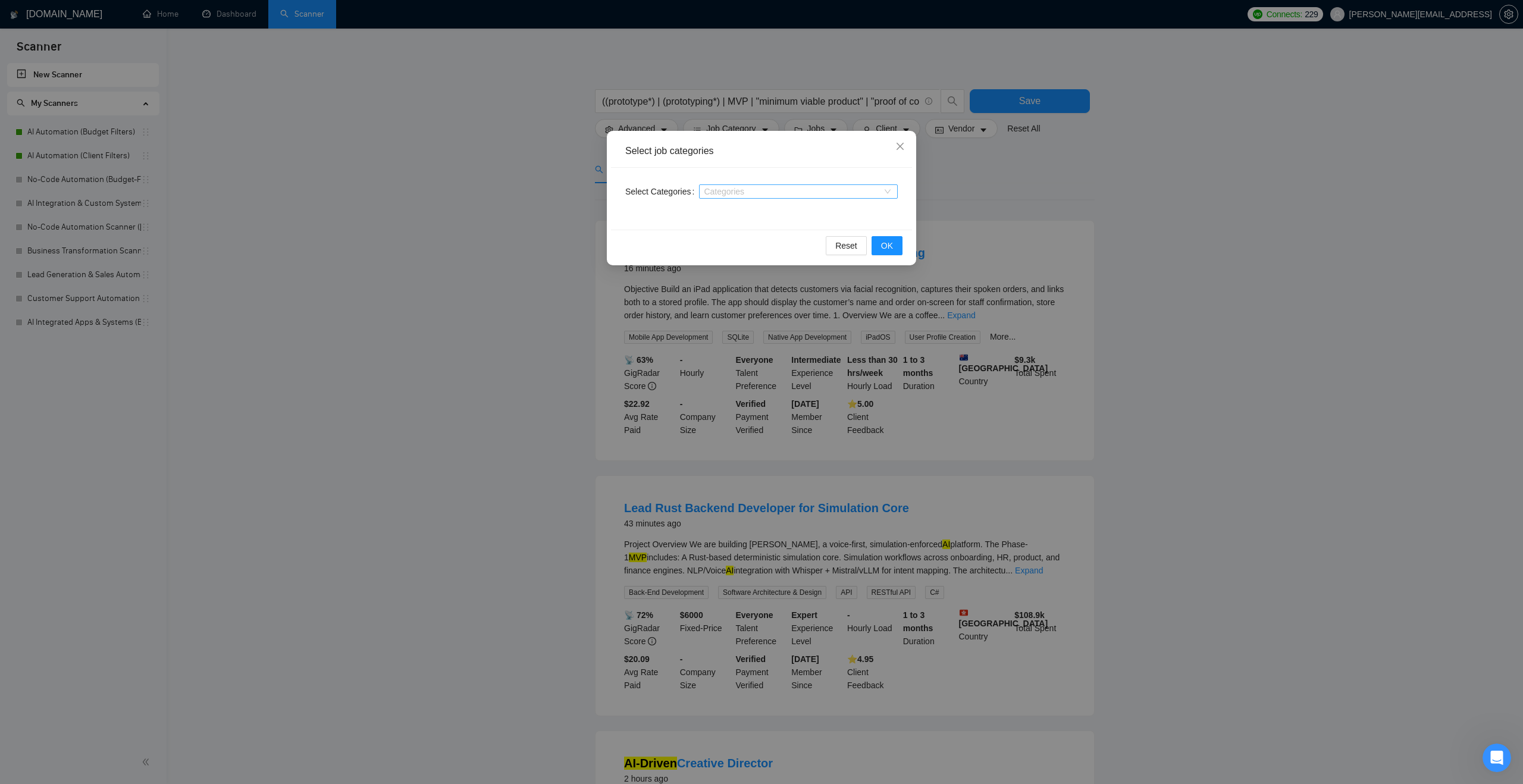
click at [745, 189] on div at bounding box center [792, 191] width 181 height 9
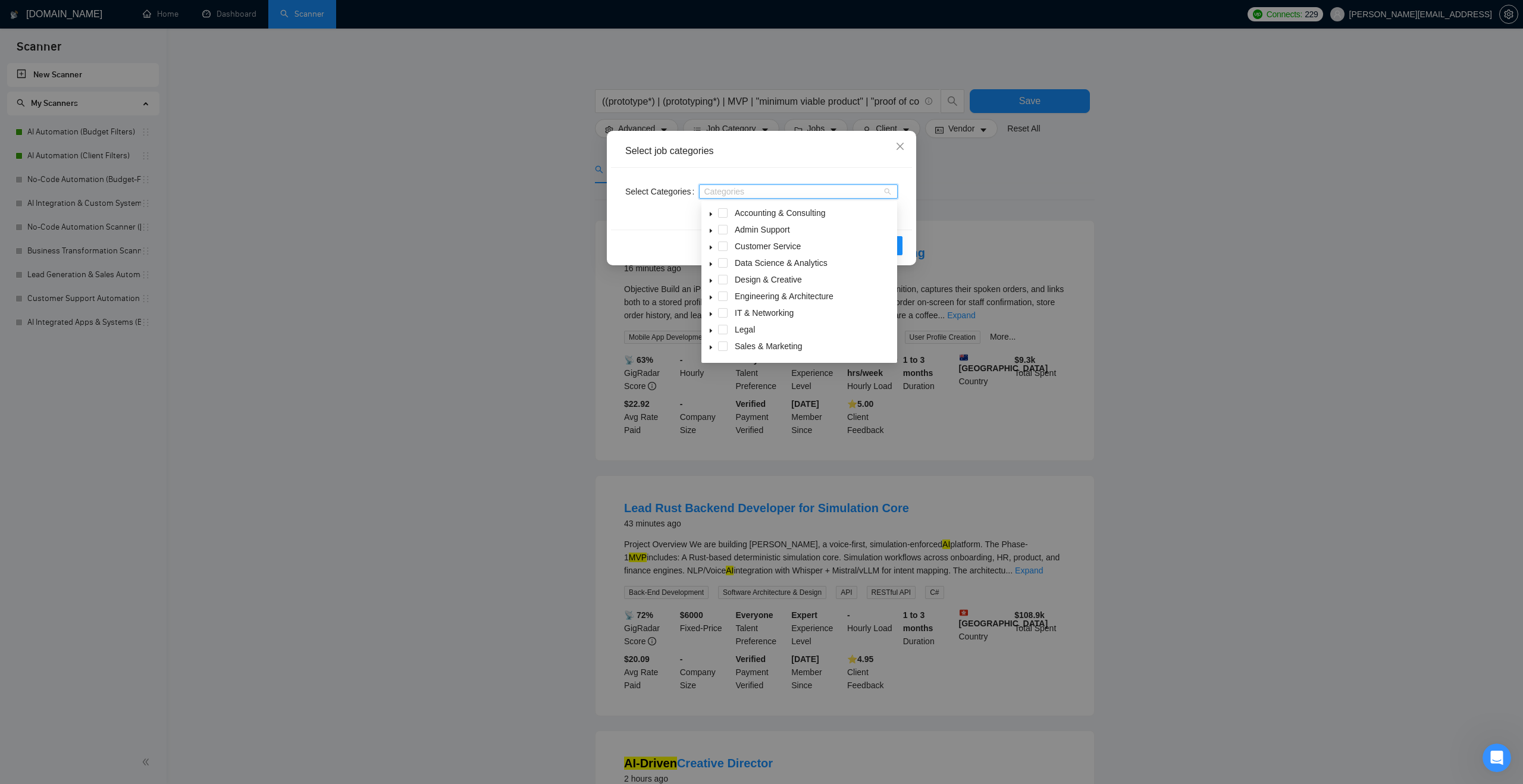
click at [711, 267] on span "caret-down" at bounding box center [711, 265] width 6 height 6
click at [738, 281] on span at bounding box center [737, 280] width 9 height 9
click at [711, 264] on icon "caret-down" at bounding box center [711, 264] width 4 height 2
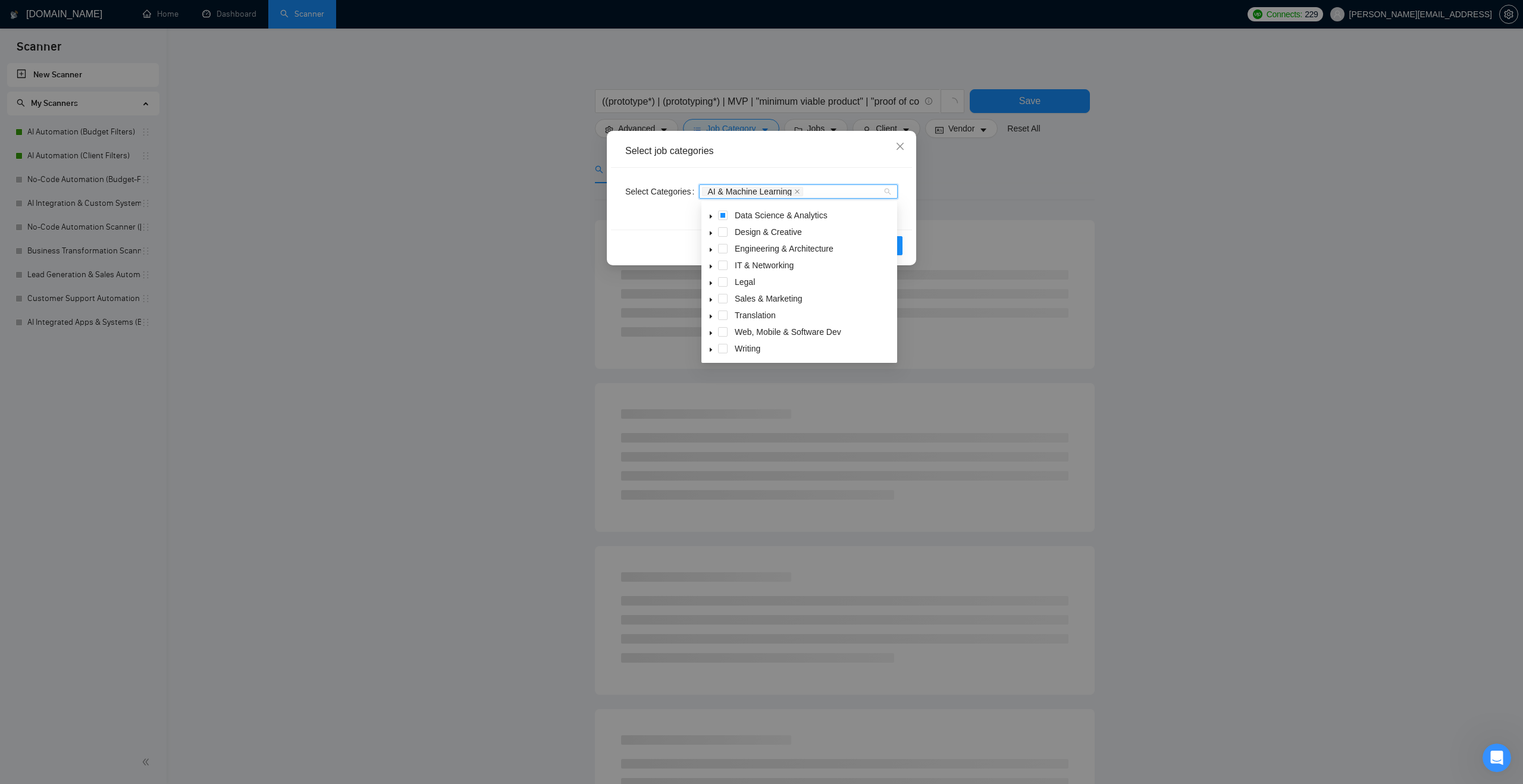
click at [711, 331] on icon "caret-down" at bounding box center [711, 334] width 6 height 6
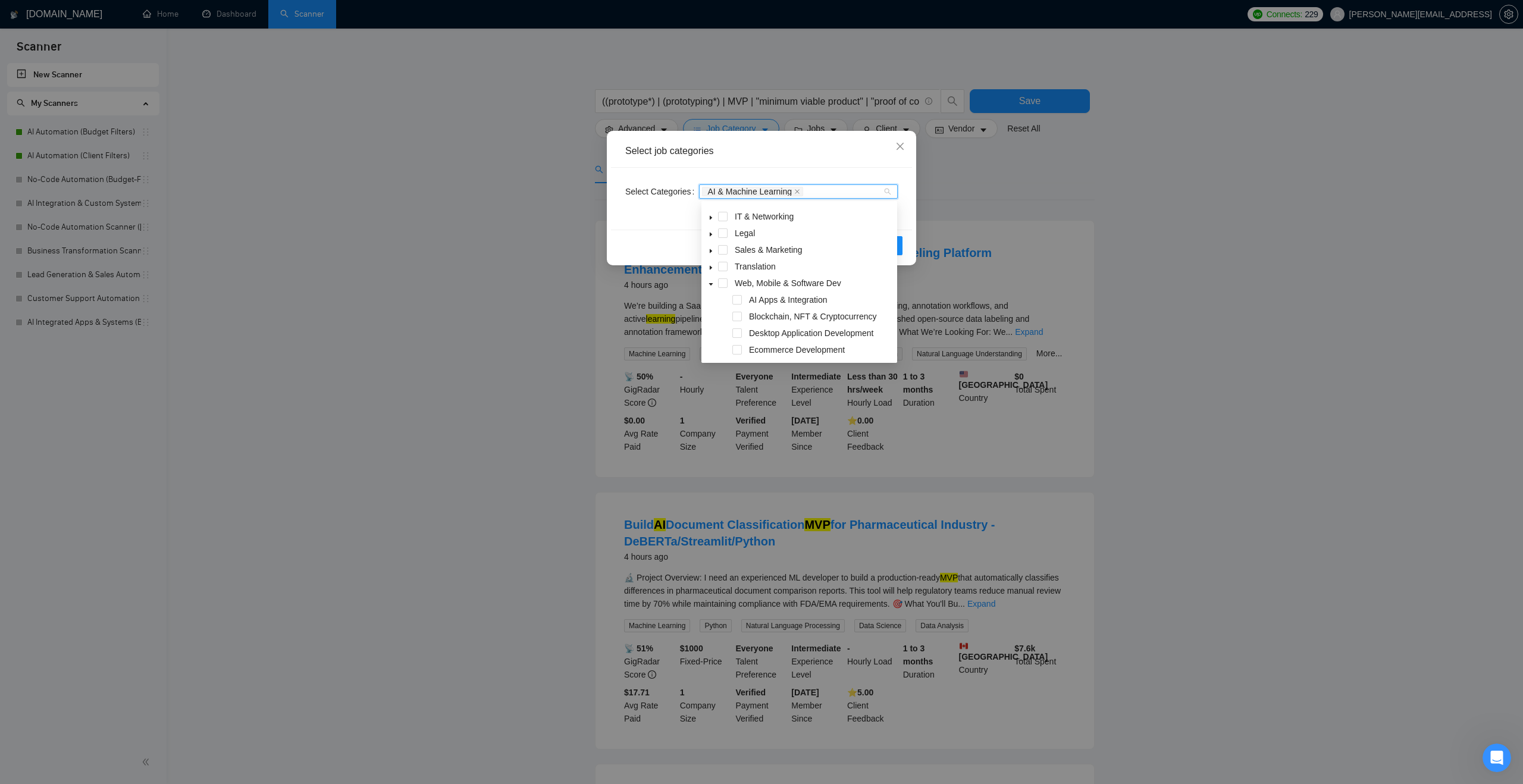
scroll to position [107, 0]
click at [741, 286] on span at bounding box center [737, 288] width 9 height 9
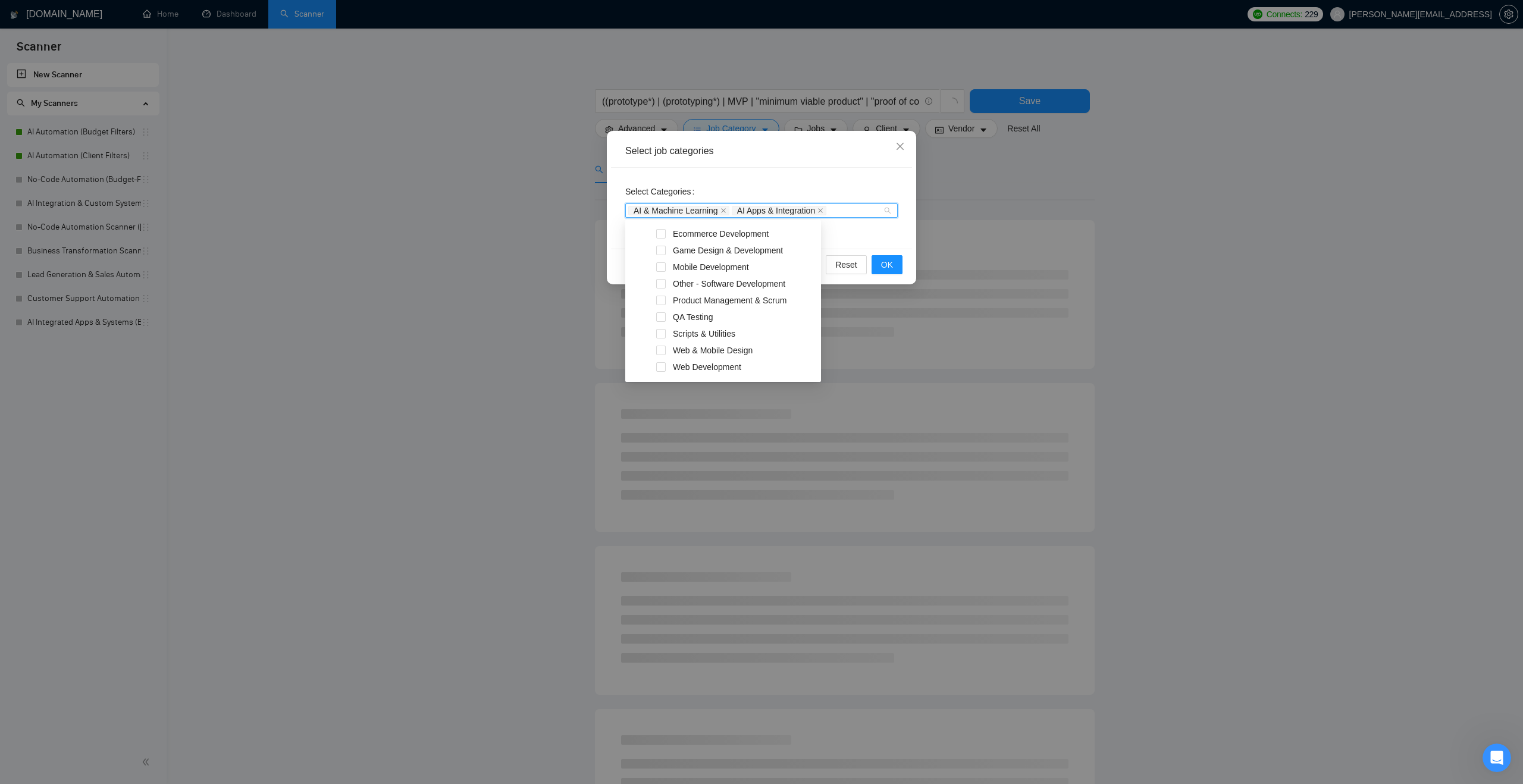
scroll to position [247, 0]
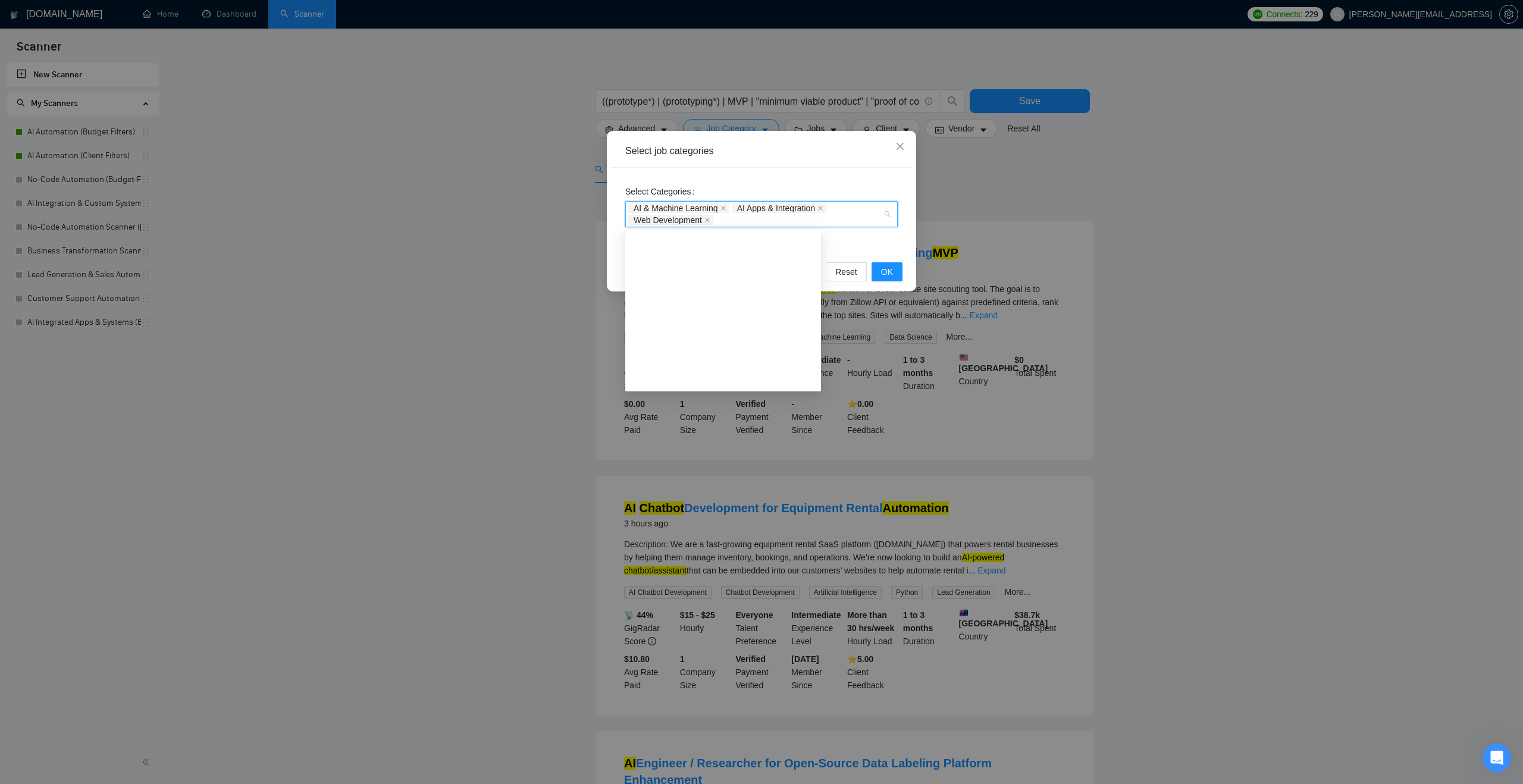
scroll to position [247, 0]
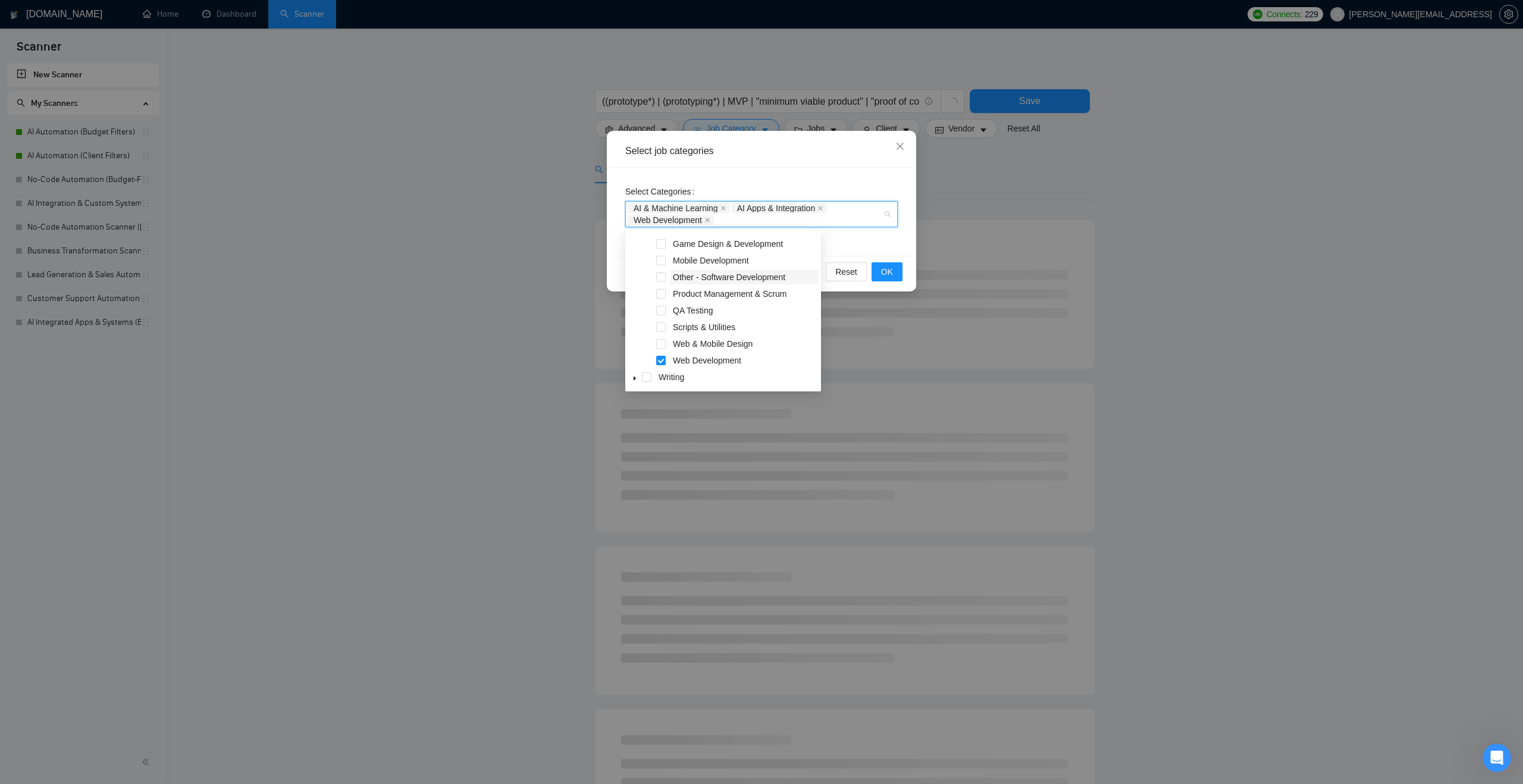
click at [722, 279] on span "Other - Software Development" at bounding box center [729, 277] width 112 height 9
click at [882, 269] on span "OK" at bounding box center [887, 272] width 12 height 13
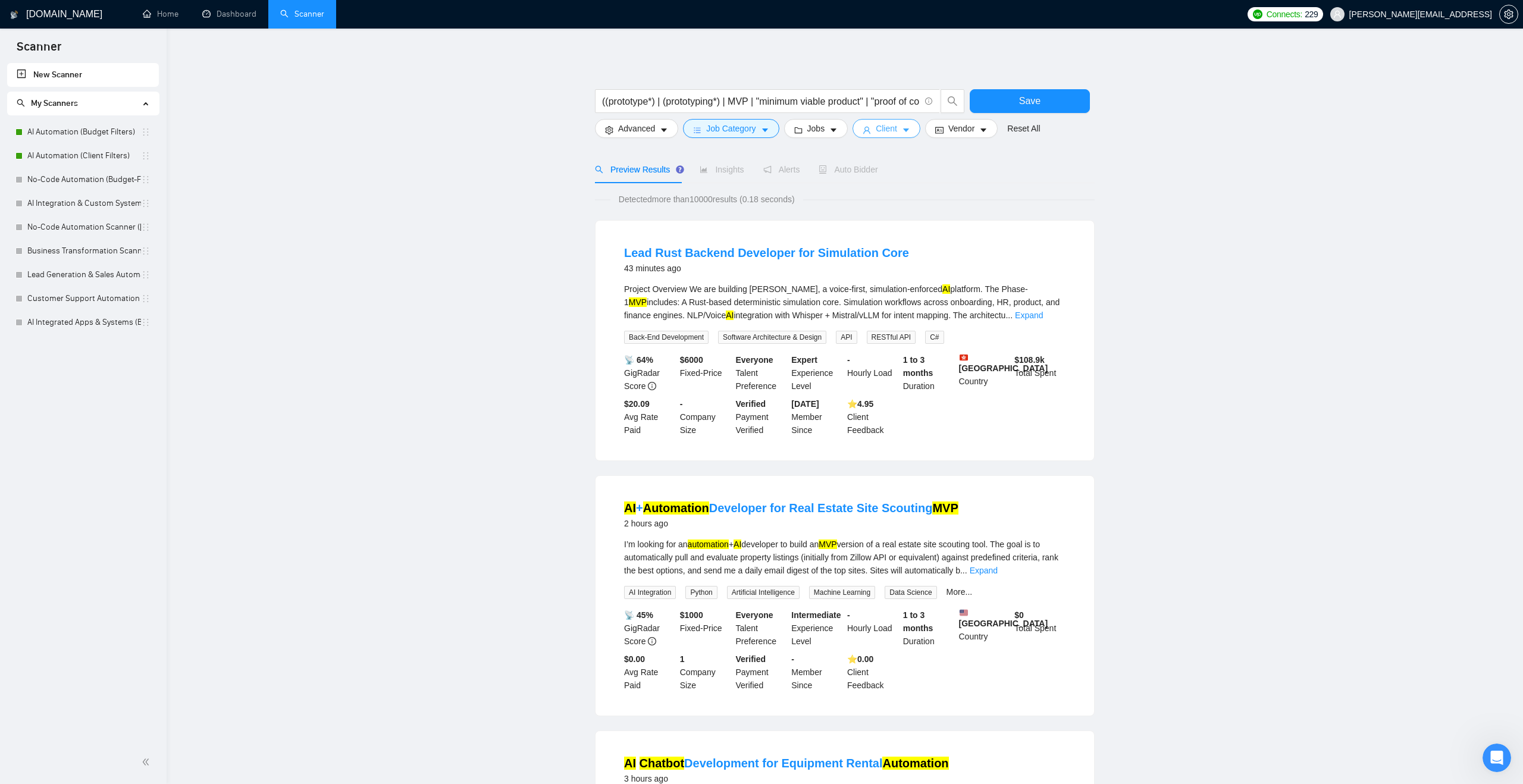
click at [877, 131] on button "Client" at bounding box center [887, 129] width 68 height 19
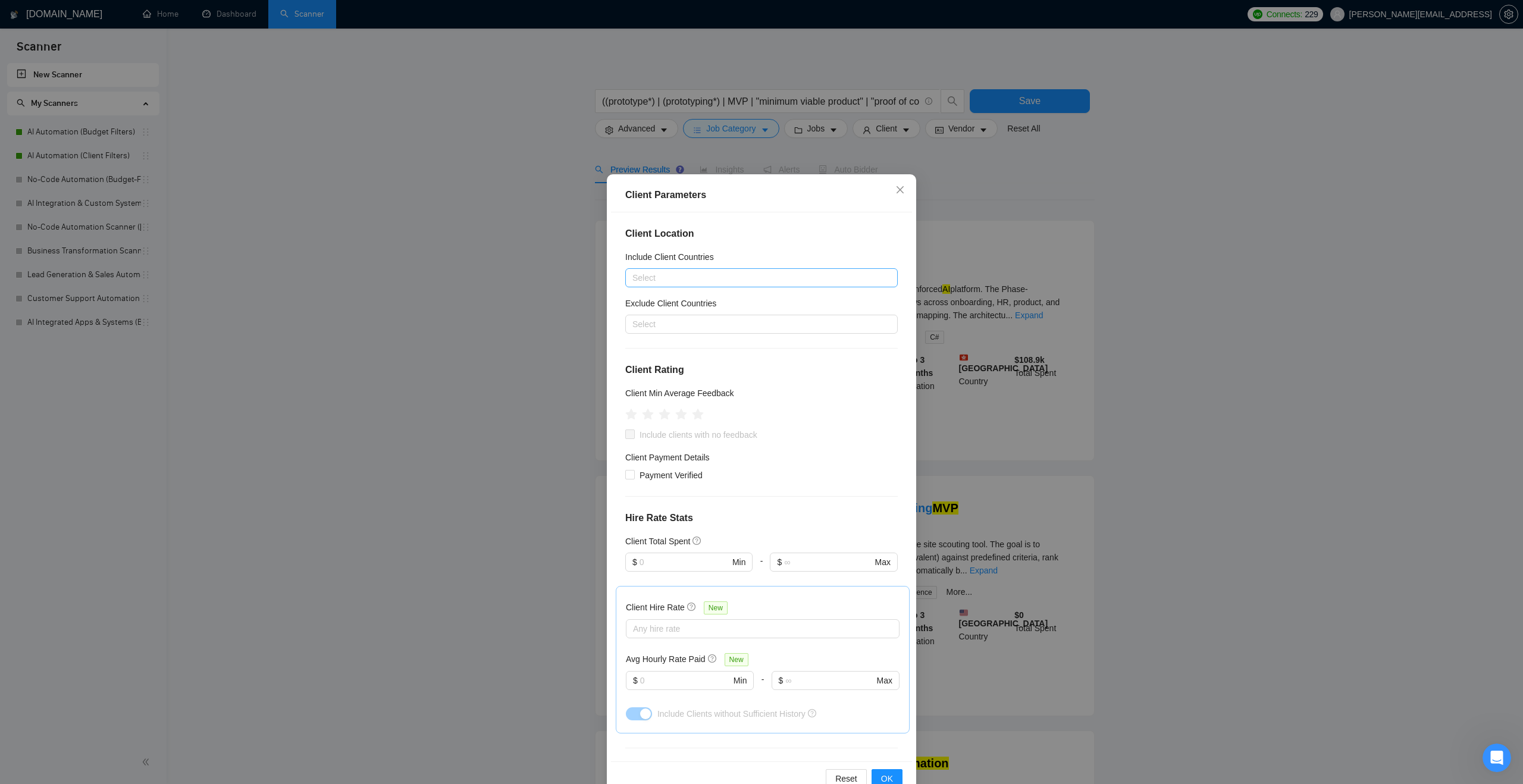
click at [808, 275] on div at bounding box center [756, 278] width 254 height 14
type input "austral"
click at [782, 318] on div "[GEOGRAPHIC_DATA]" at bounding box center [765, 321] width 251 height 13
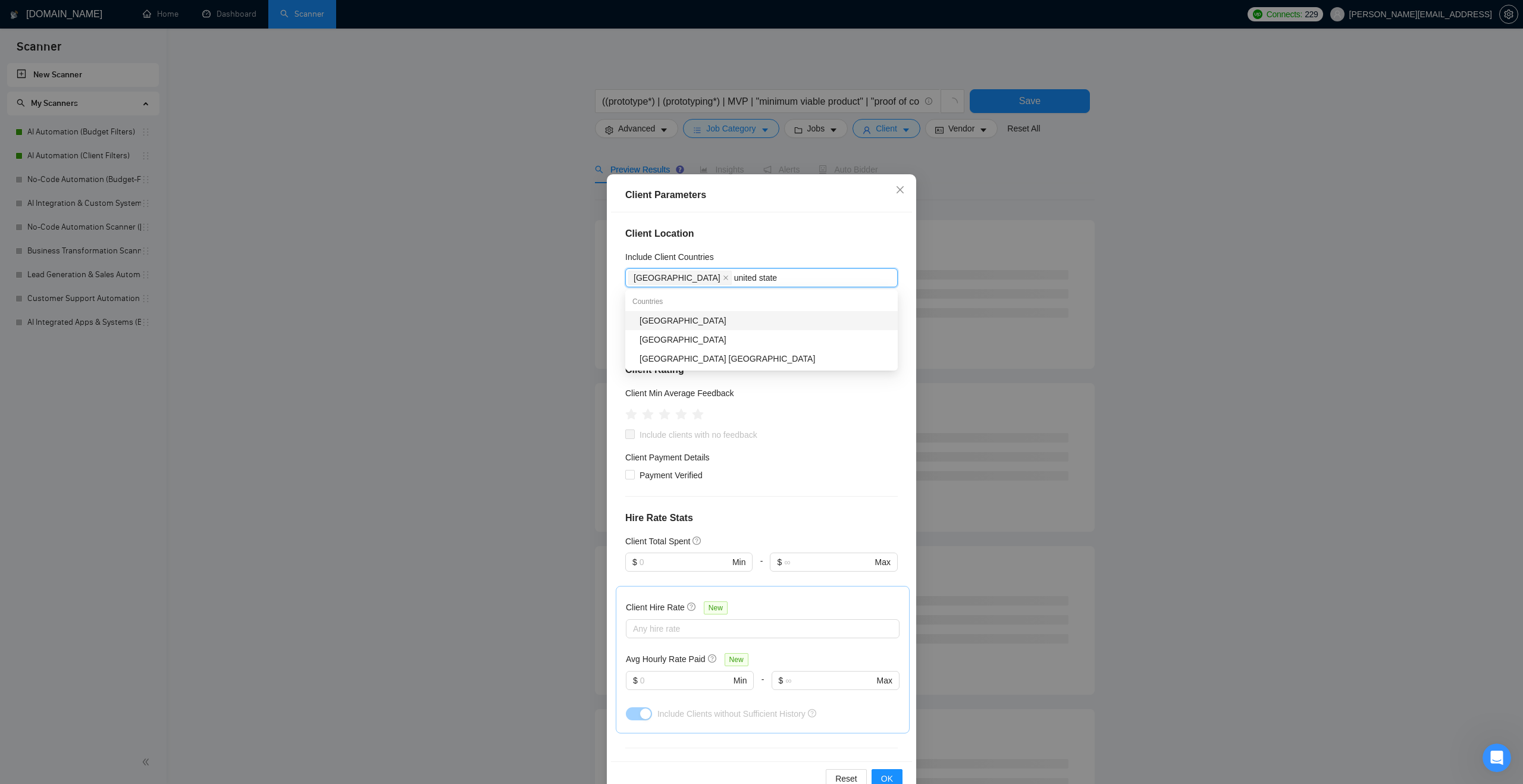
type input "[GEOGRAPHIC_DATA]"
click at [759, 320] on div "[GEOGRAPHIC_DATA]" at bounding box center [765, 321] width 251 height 13
type input "[GEOGRAPHIC_DATA]"
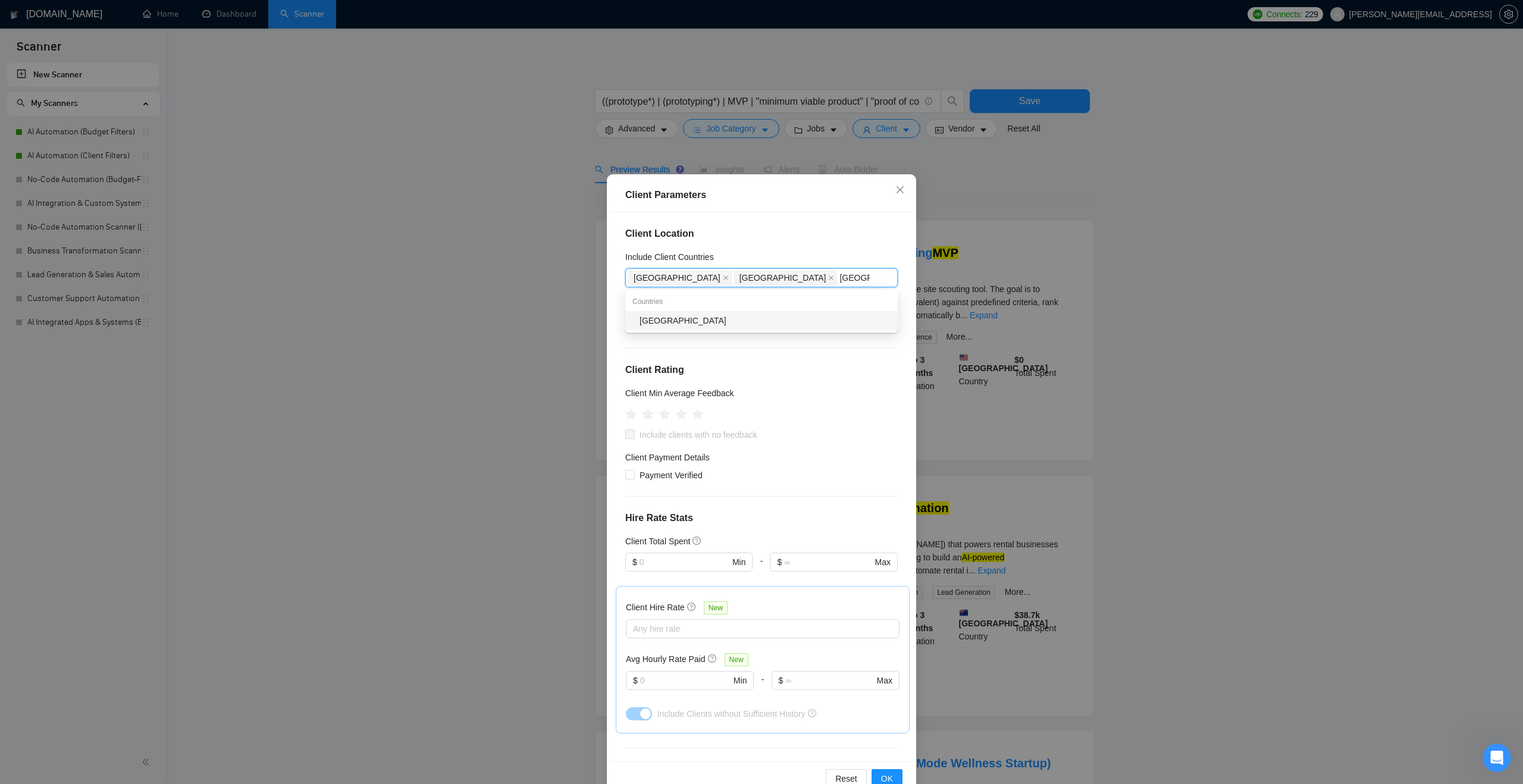
click at [732, 319] on div "[GEOGRAPHIC_DATA]" at bounding box center [765, 321] width 251 height 13
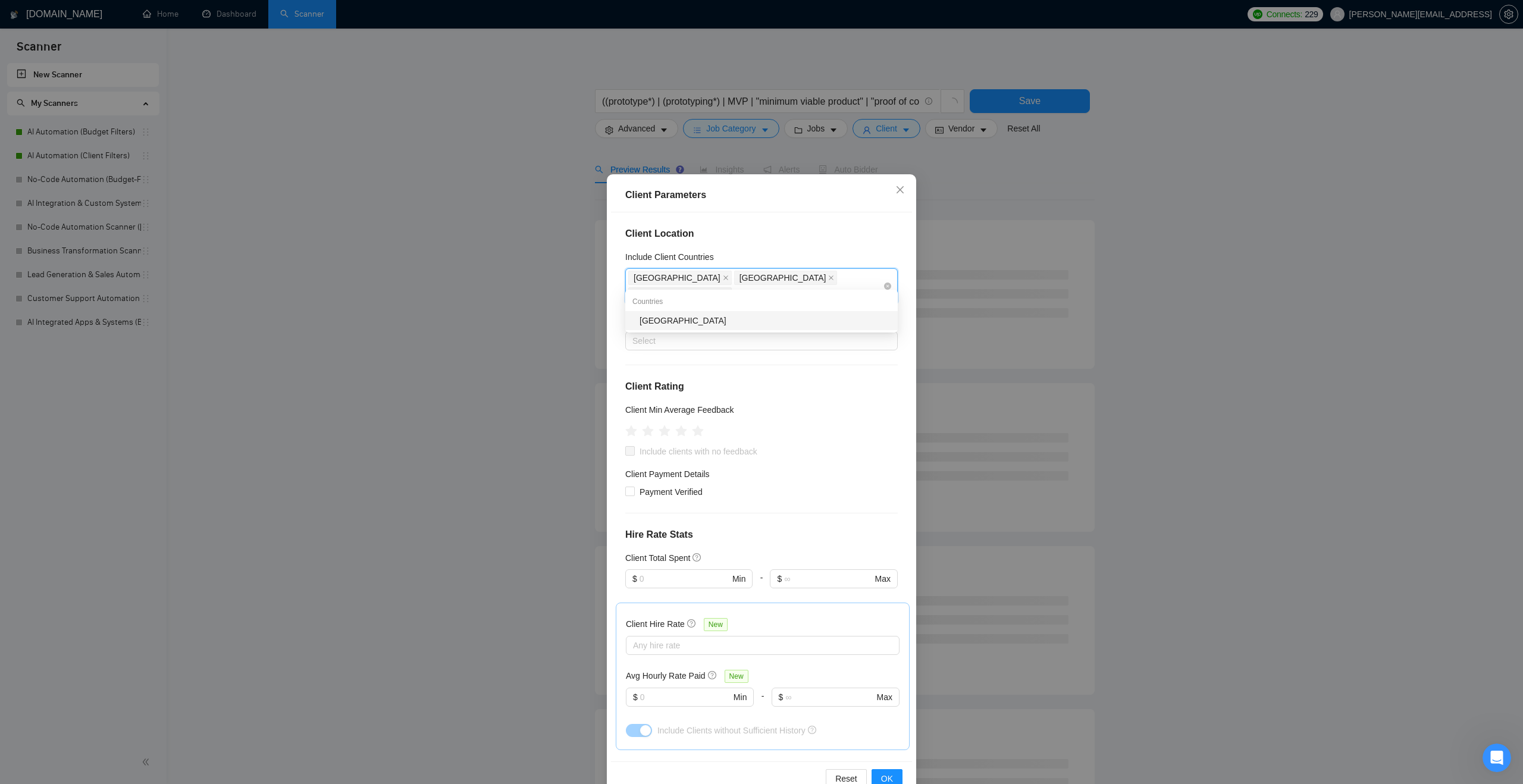
type input "united kingdom"
click at [772, 322] on div "[GEOGRAPHIC_DATA]" at bounding box center [765, 321] width 251 height 13
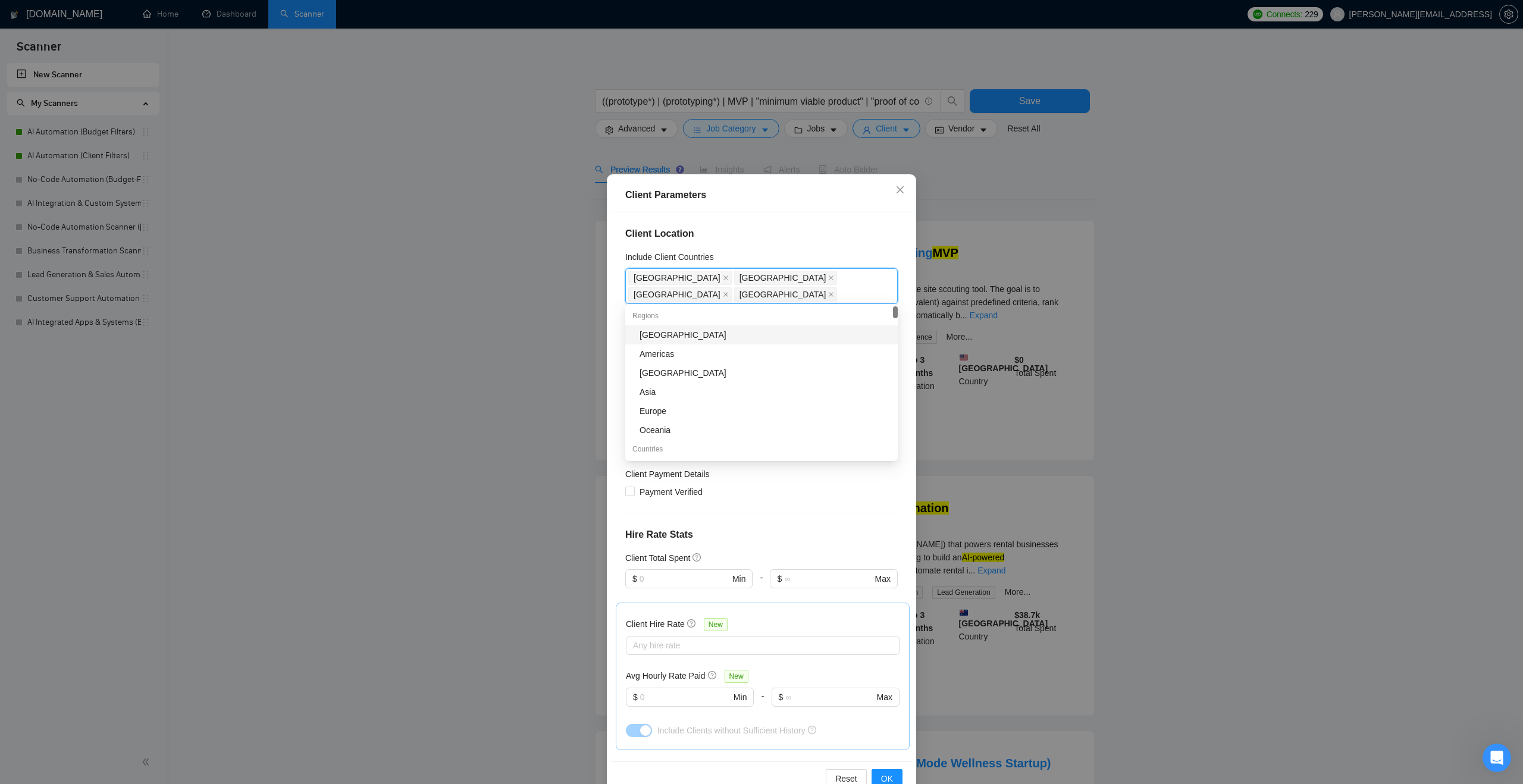
click at [817, 249] on div "Client Location Include Client Countries Australia, United States, Canada, Unit…" at bounding box center [761, 487] width 301 height 549
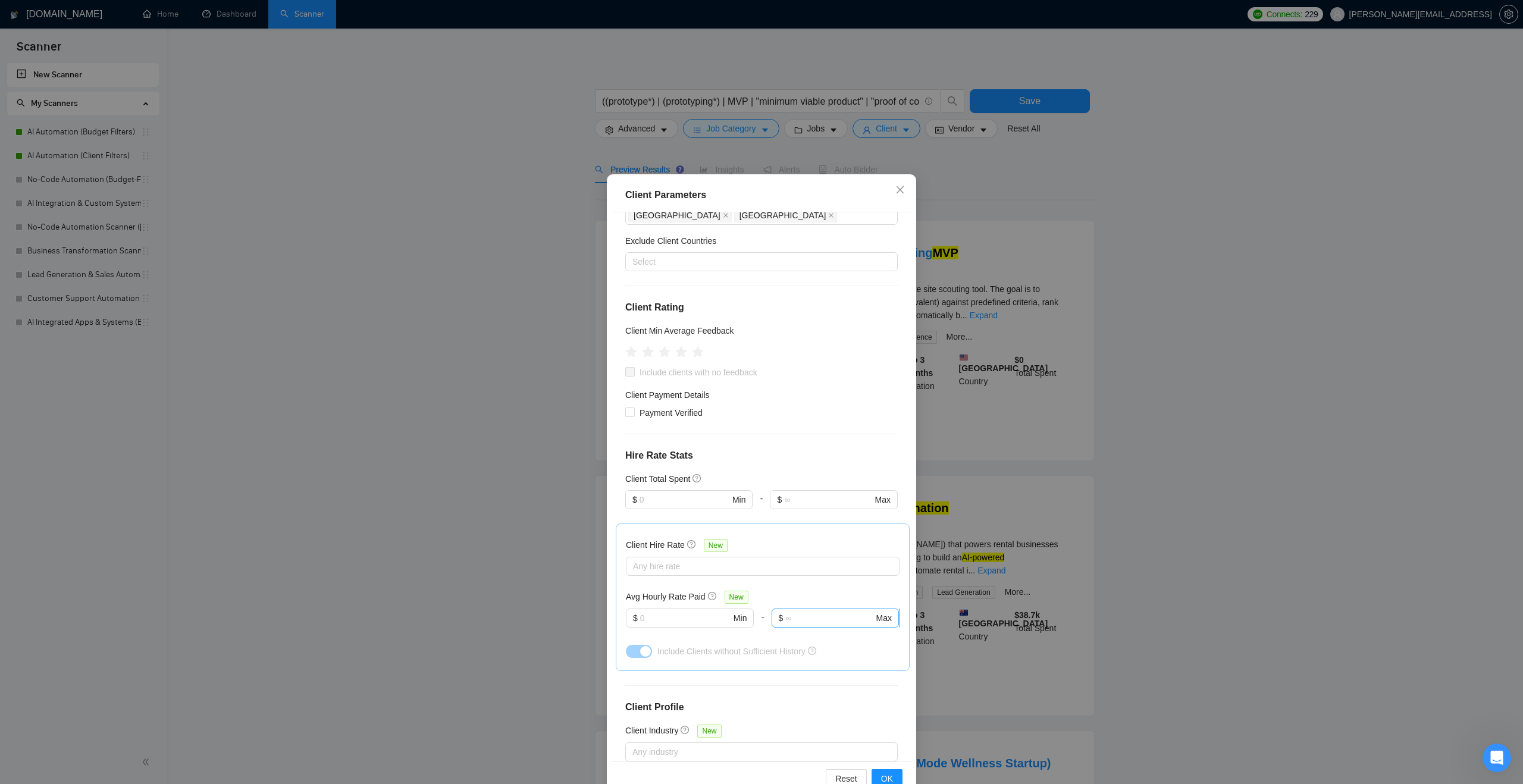
scroll to position [0, 0]
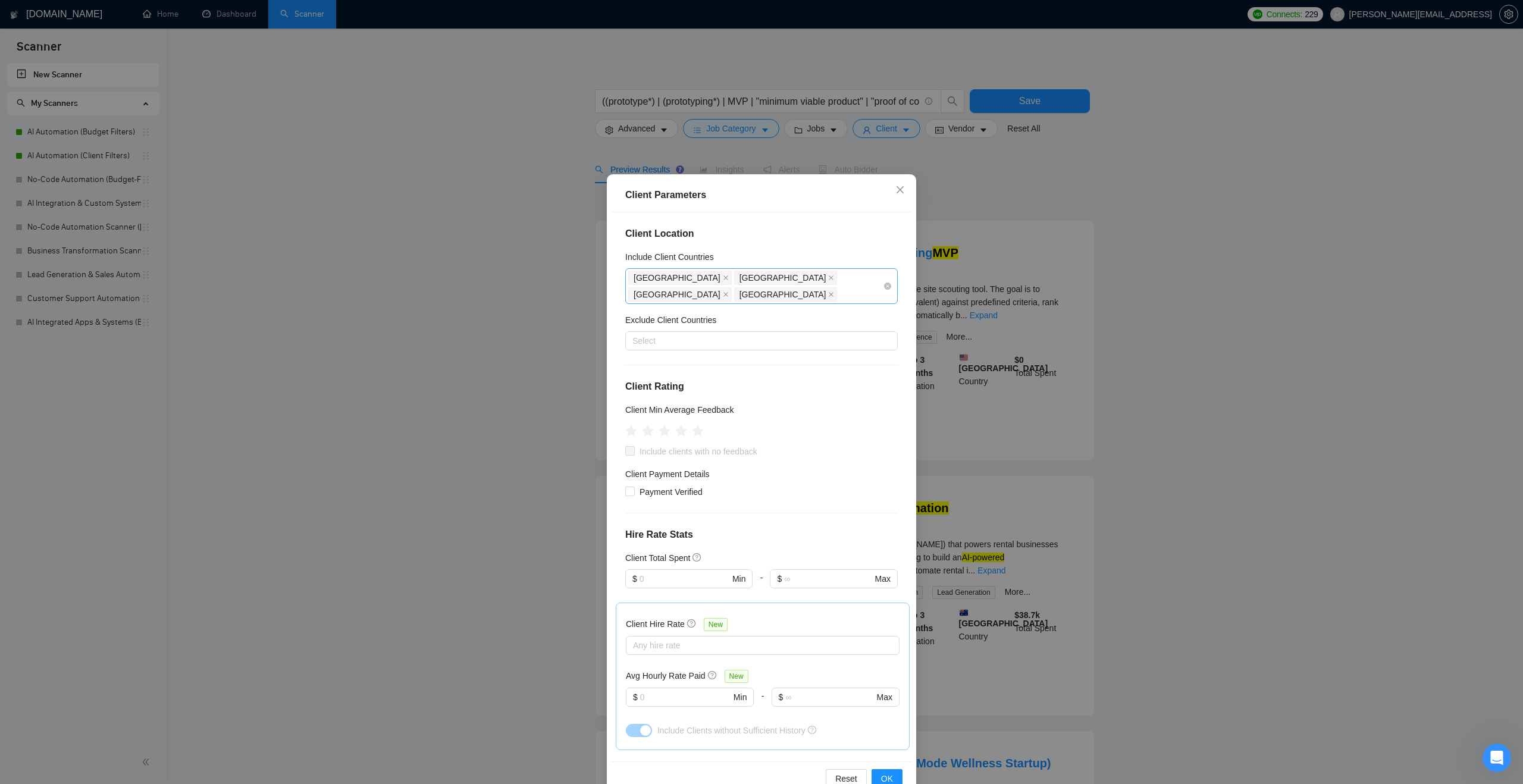
click at [835, 297] on div "Australia United States Canada United Kingdom" at bounding box center [756, 286] width 254 height 33
type input "new zealan"
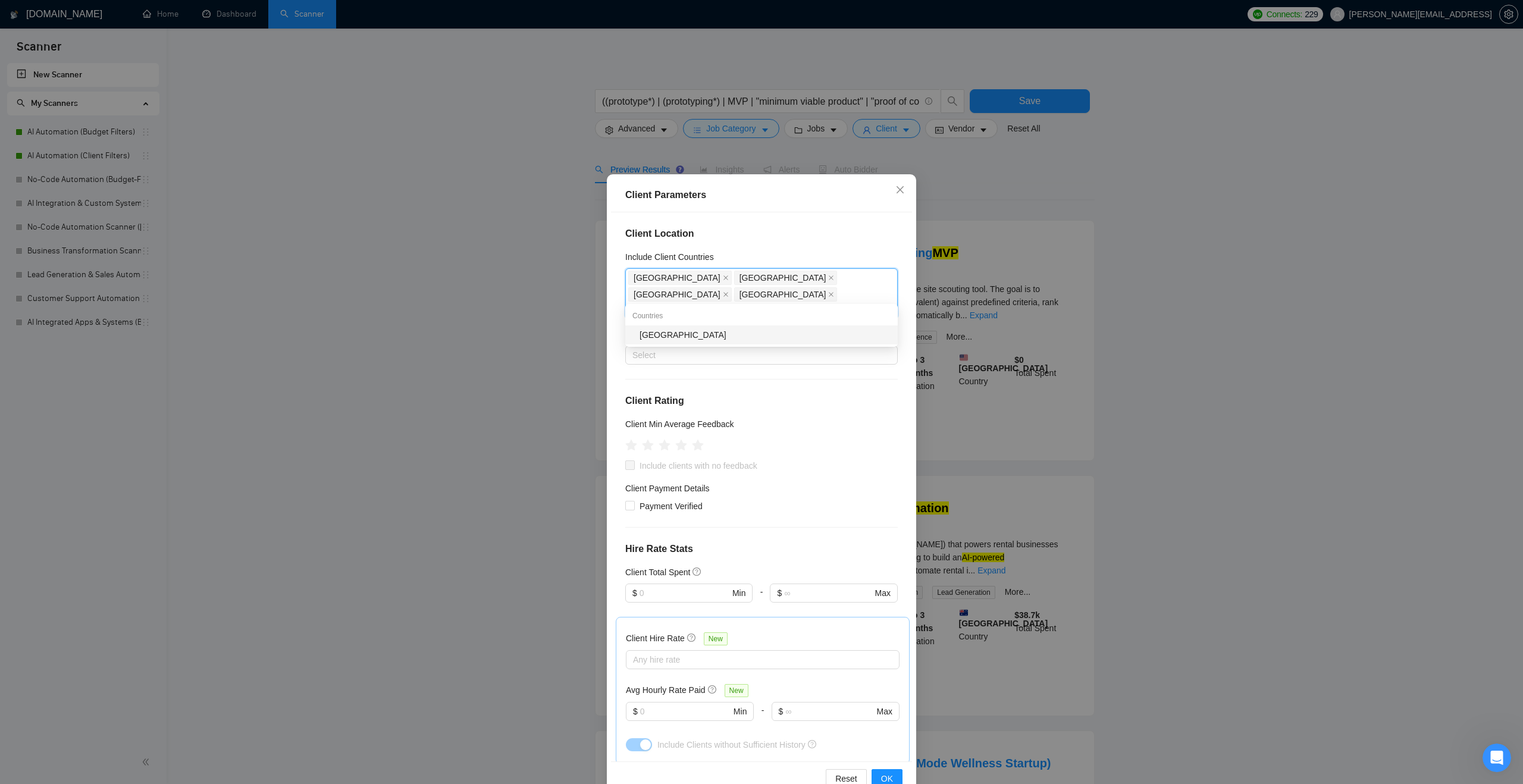
click at [771, 338] on div "New Zealand" at bounding box center [765, 335] width 251 height 13
click at [771, 518] on div "Client Location Include Client Countries Australia United States Canada United …" at bounding box center [761, 487] width 301 height 549
click at [687, 502] on span "Payment Verified" at bounding box center [671, 508] width 73 height 13
click at [634, 503] on input "Payment Verified" at bounding box center [629, 507] width 9 height 9
checkbox input "true"
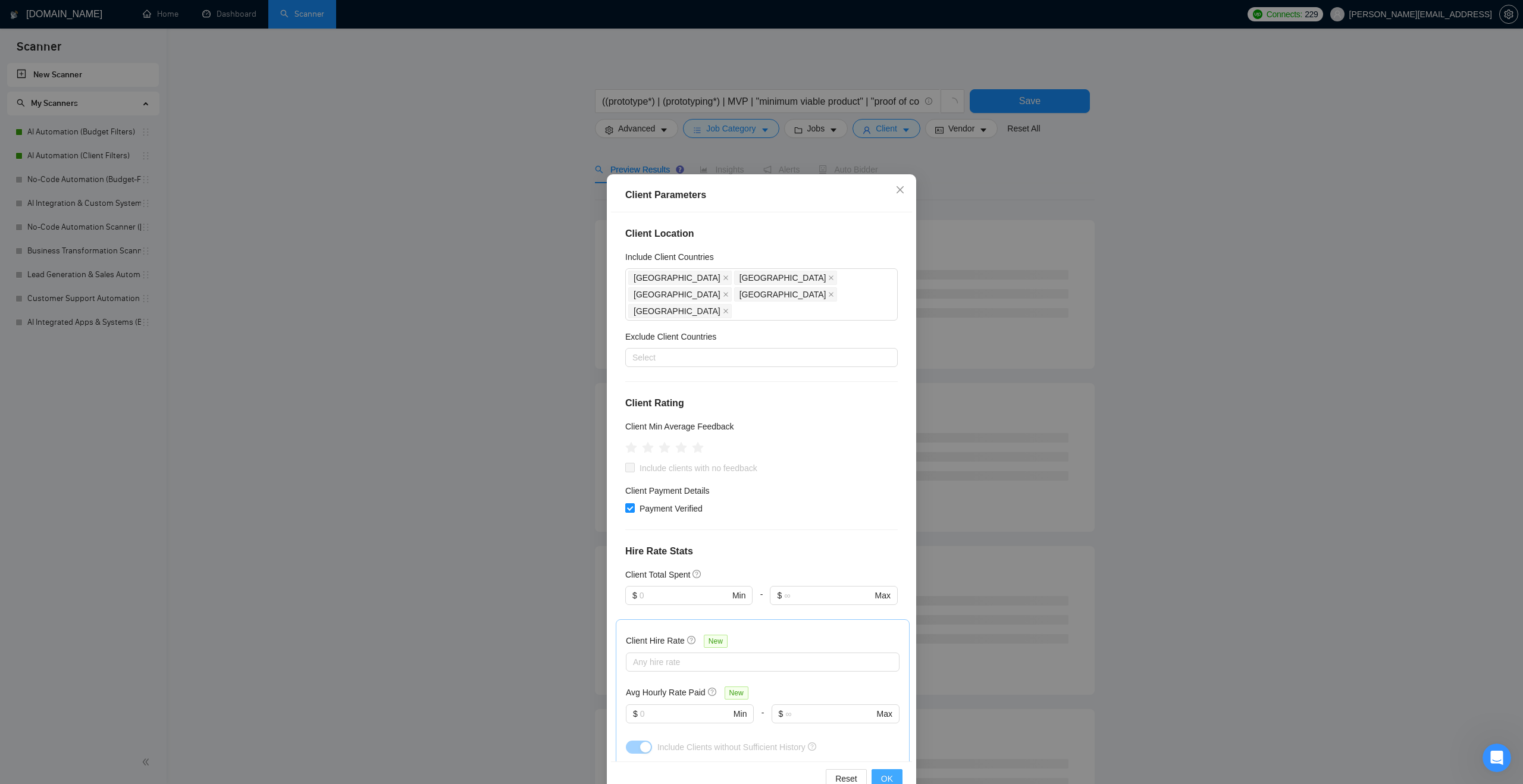
click at [884, 777] on span "OK" at bounding box center [887, 778] width 12 height 13
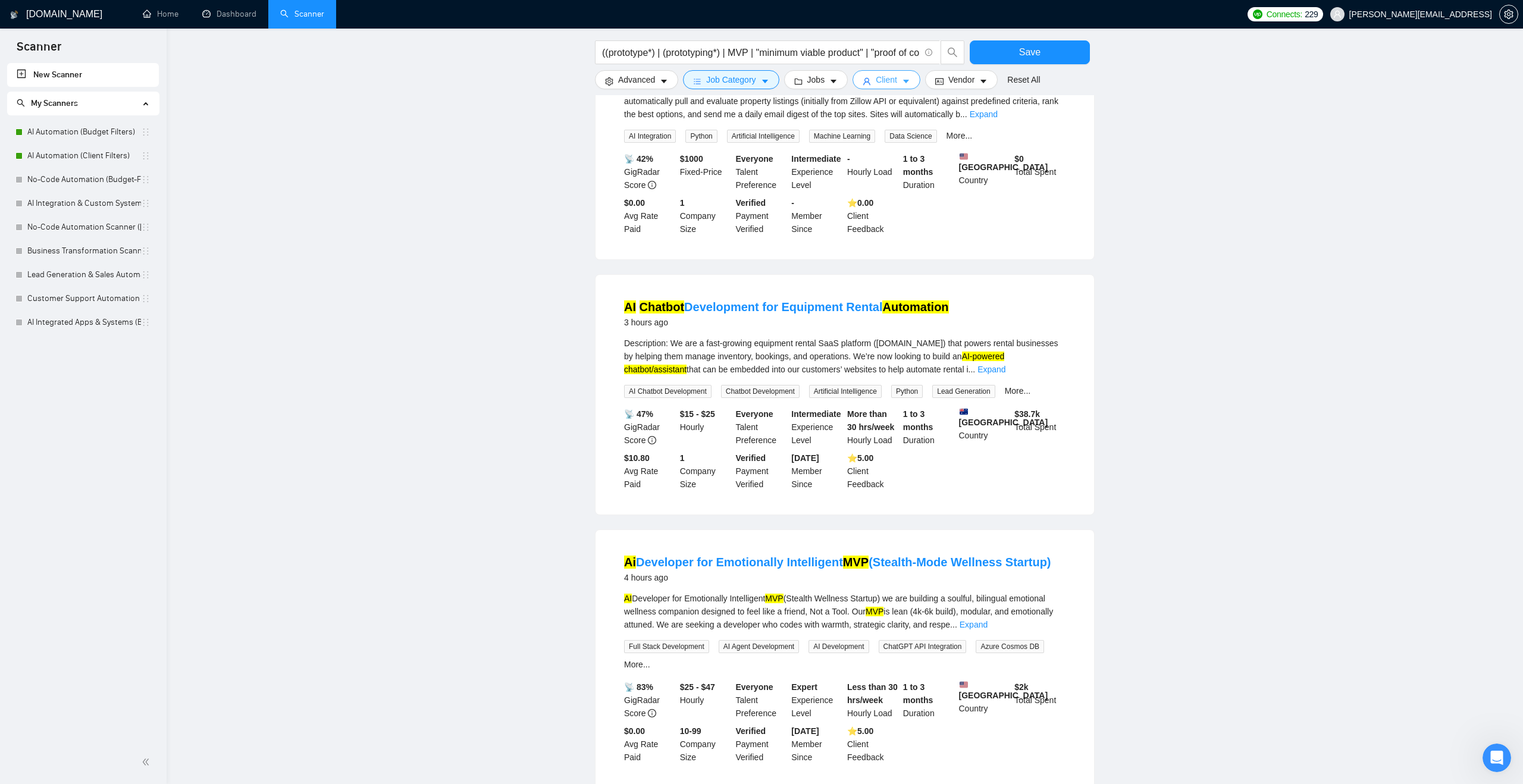
scroll to position [203, 0]
click at [1005, 372] on link "Expand" at bounding box center [991, 368] width 28 height 9
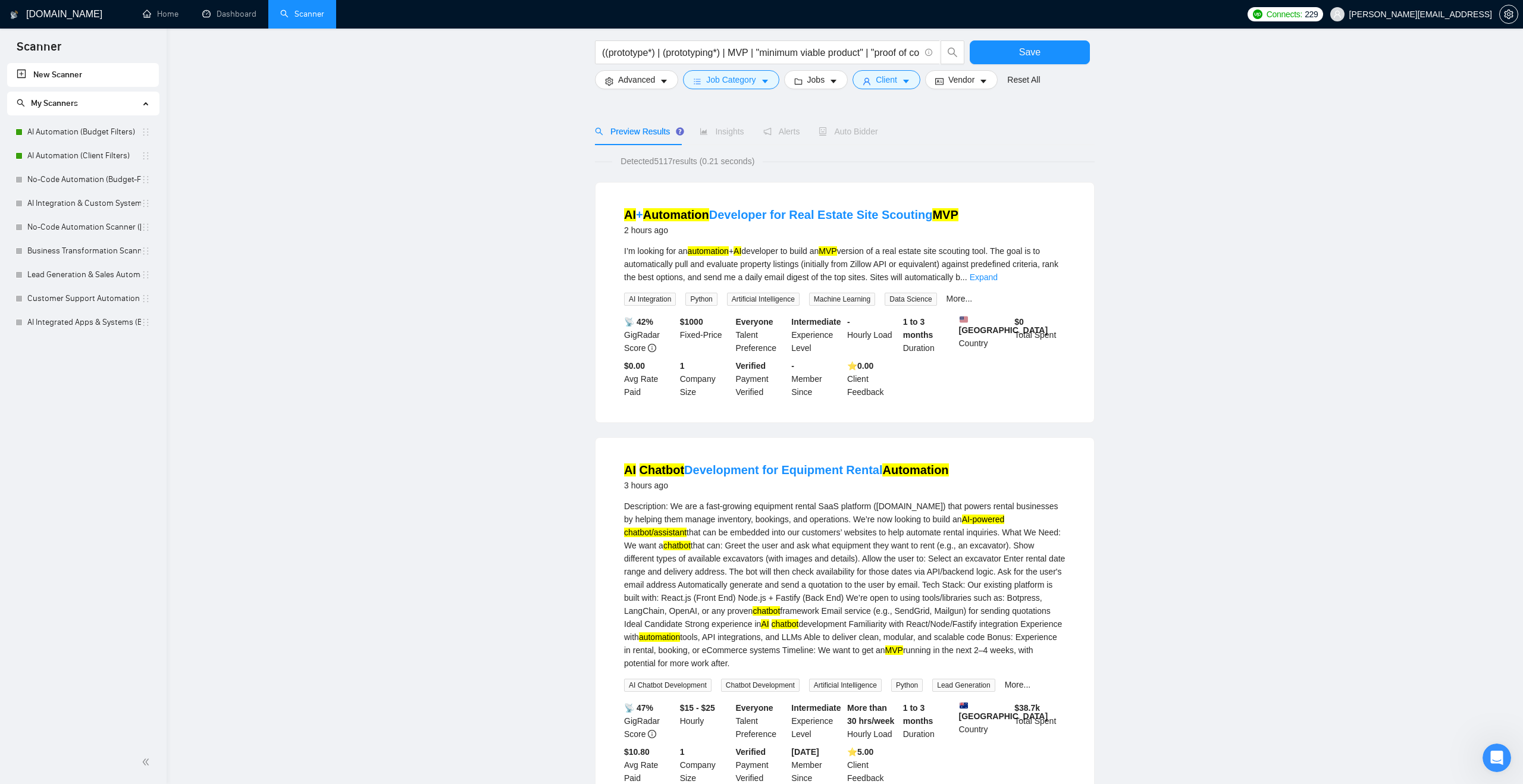
scroll to position [0, 0]
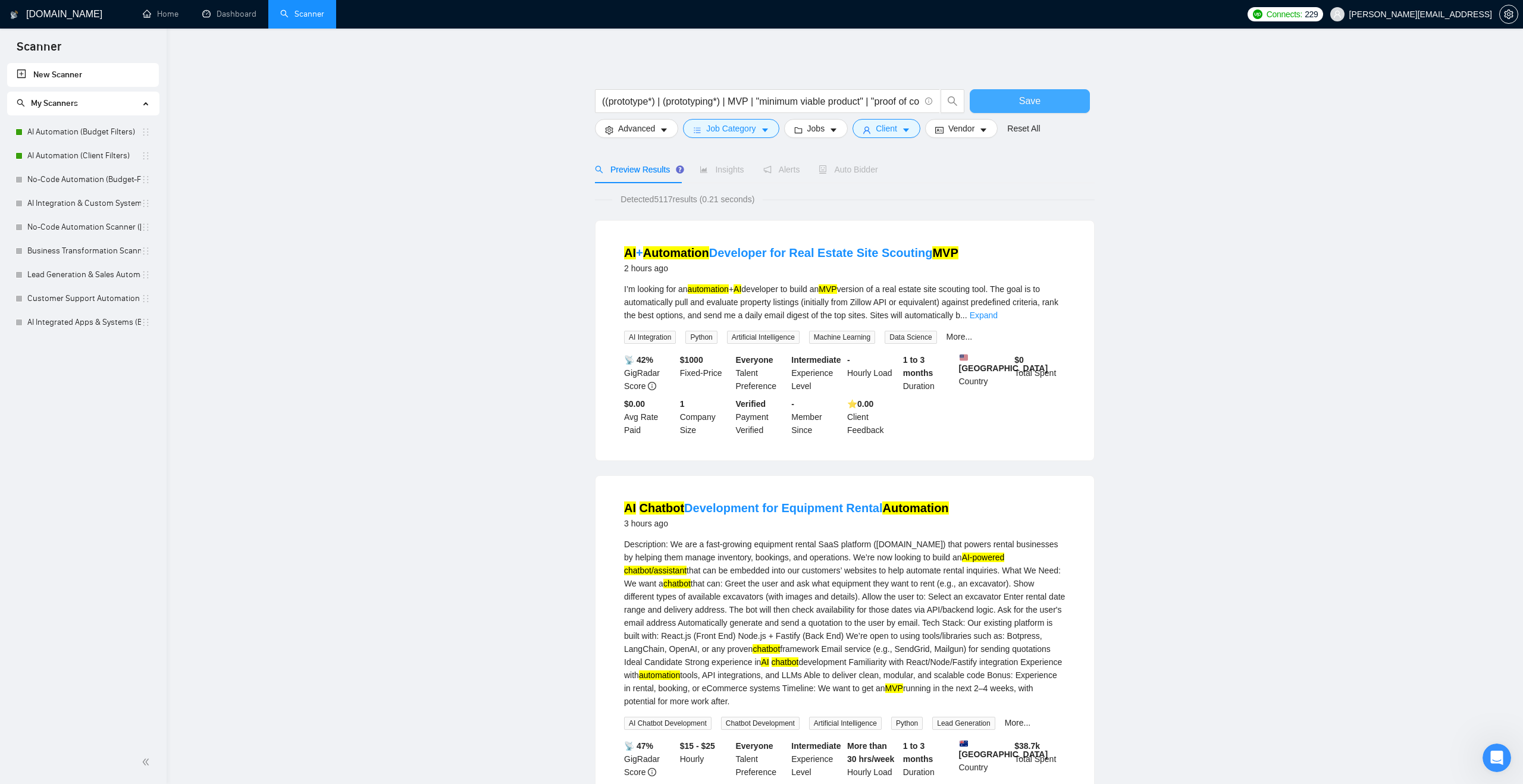
click at [981, 106] on button "Save" at bounding box center [1030, 101] width 120 height 24
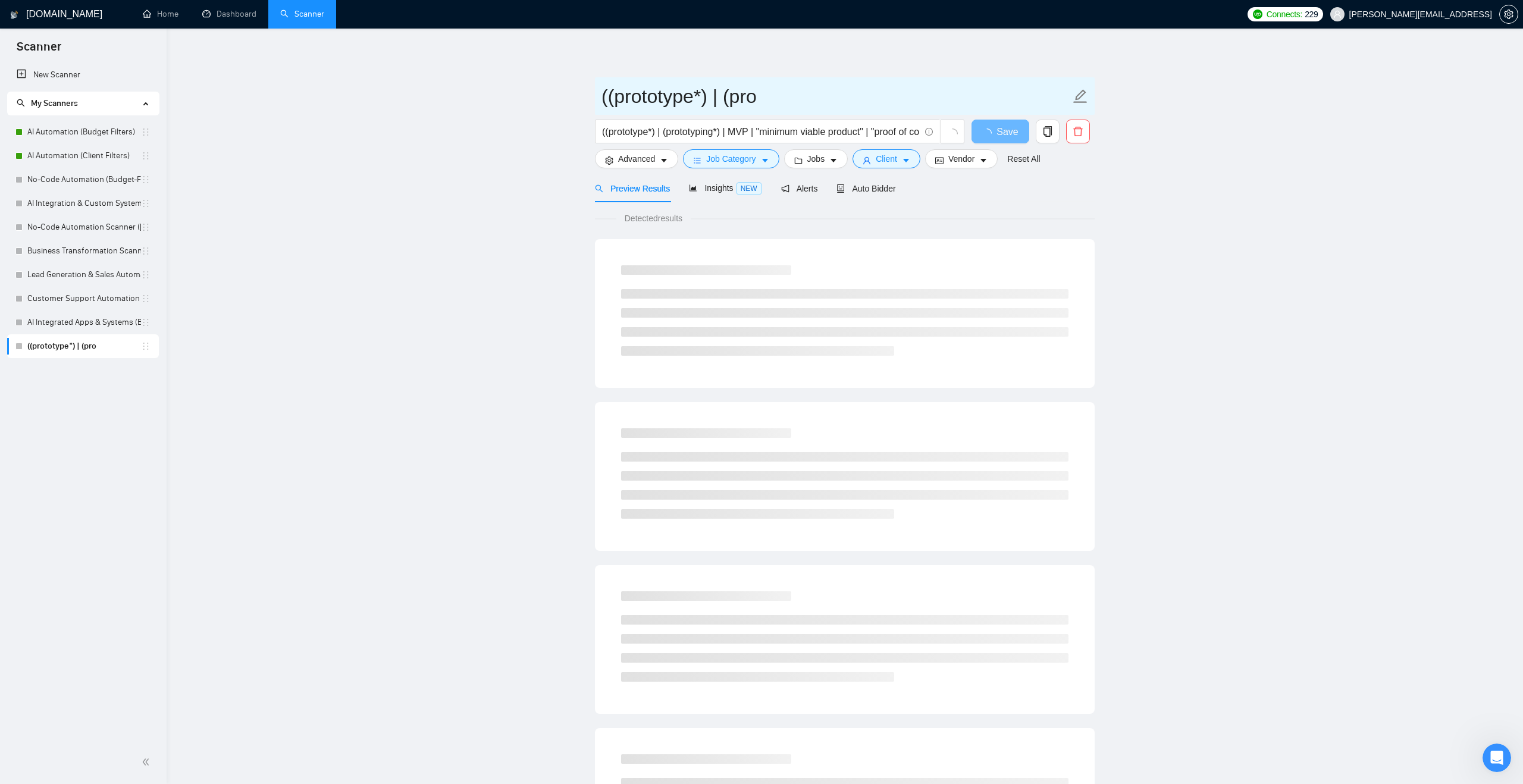
click at [736, 96] on input "((prototype*) | (pro" at bounding box center [835, 96] width 469 height 30
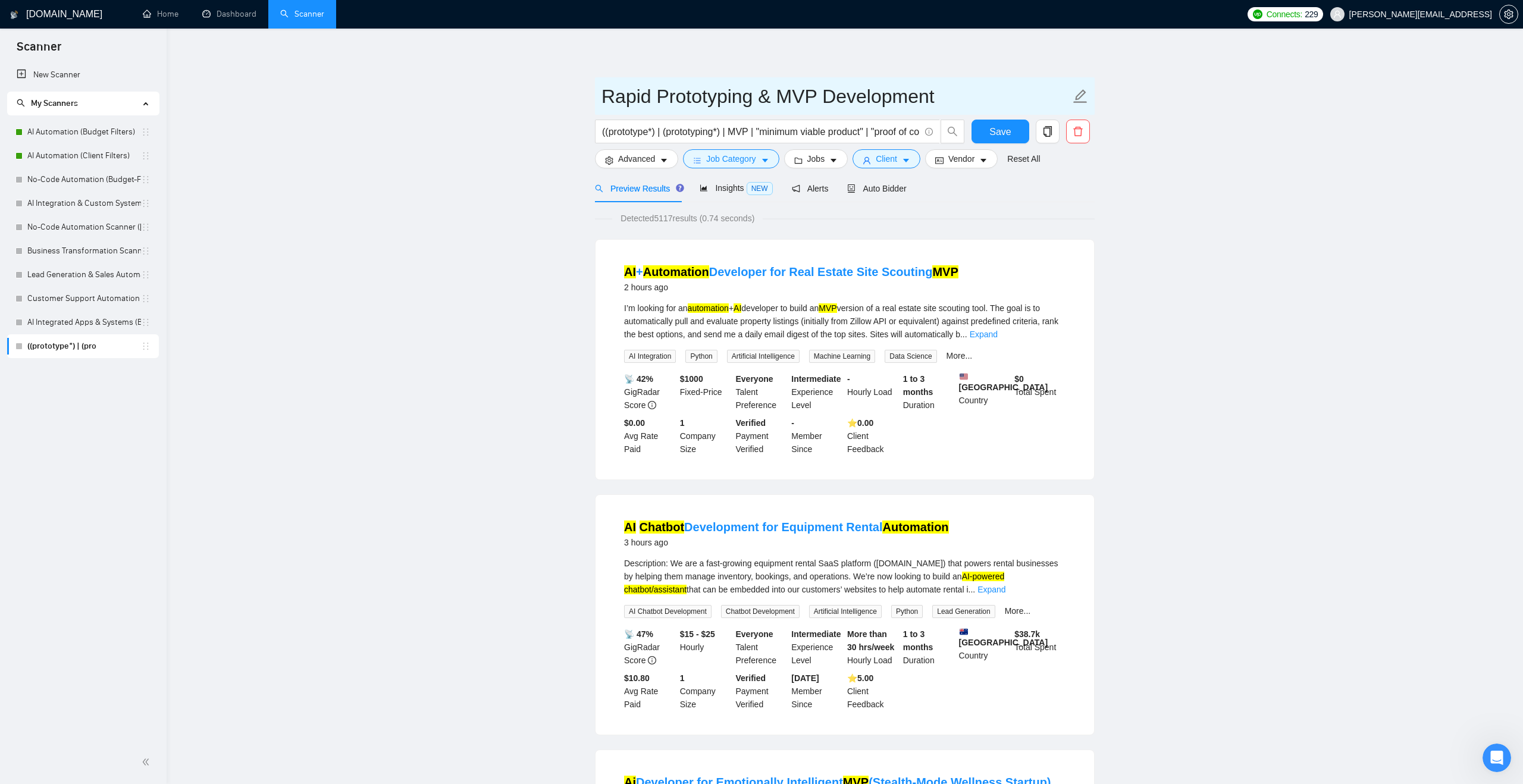
type input "Rapid Prototyping & MVP Development"
click at [733, 191] on span "Insights NEW" at bounding box center [736, 188] width 73 height 9
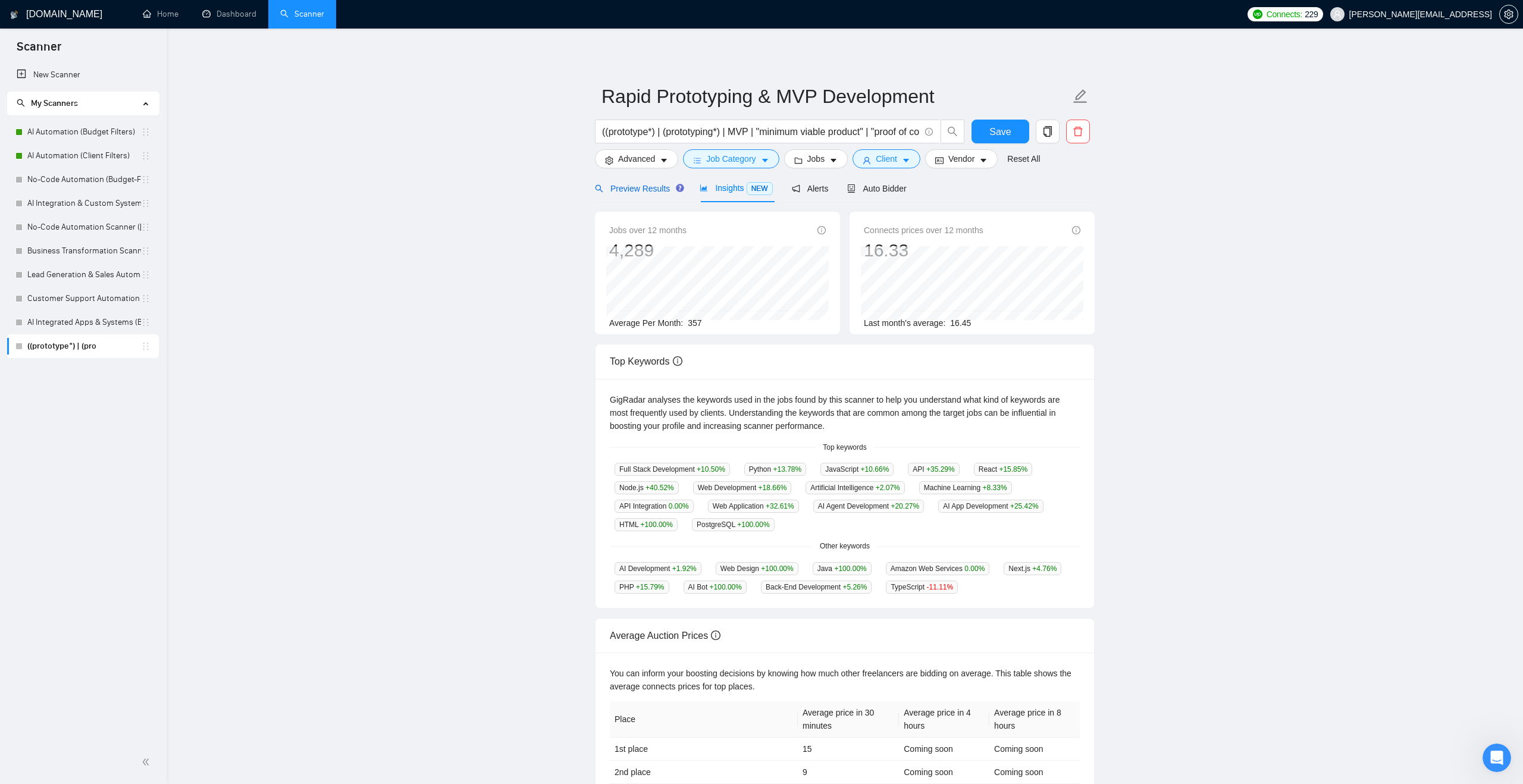
click at [657, 185] on span "Preview Results" at bounding box center [638, 189] width 85 height 9
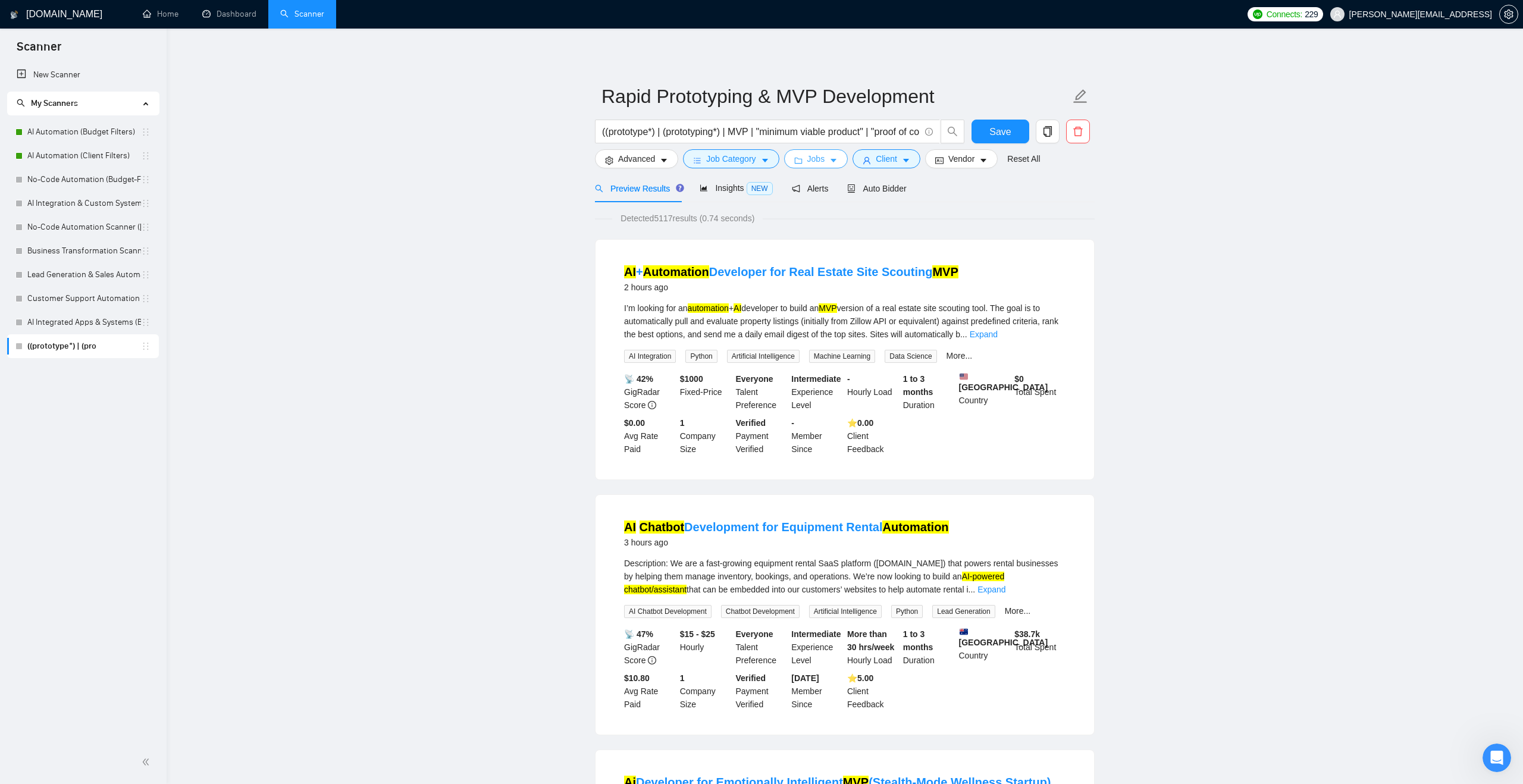
click at [816, 156] on span "Jobs" at bounding box center [816, 159] width 18 height 13
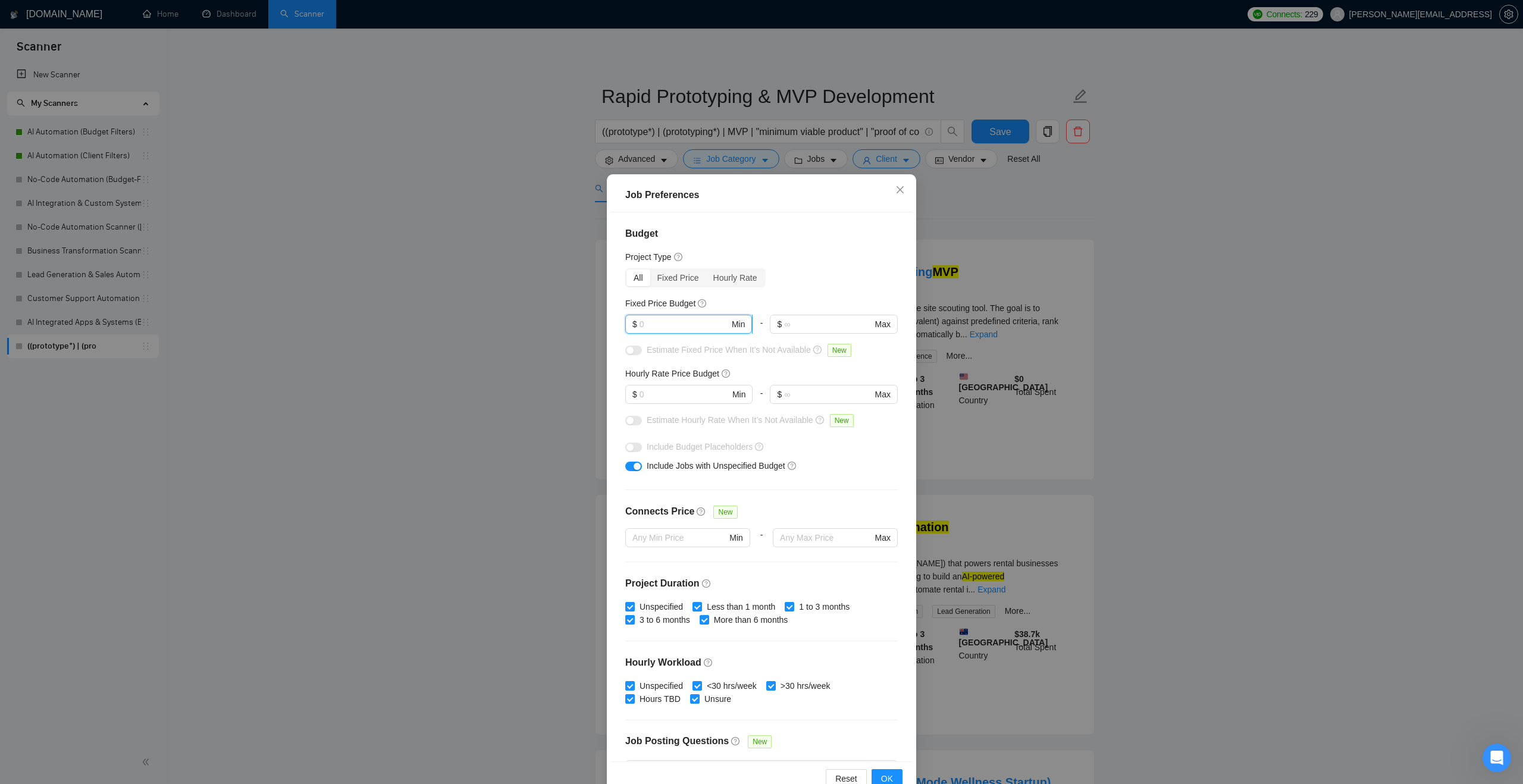
click at [684, 328] on input "text" at bounding box center [684, 324] width 90 height 13
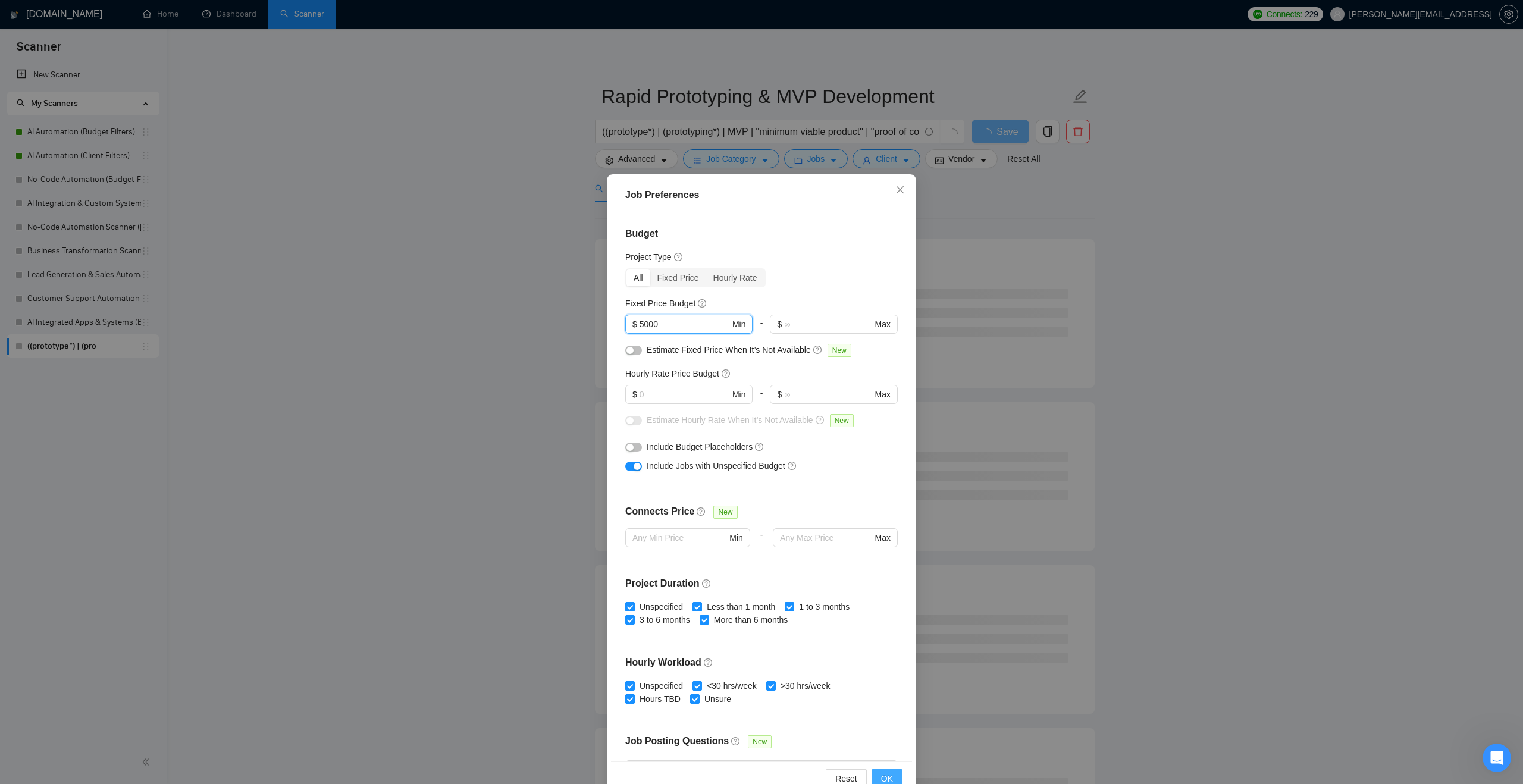
type input "5000"
click at [892, 771] on button "OK" at bounding box center [887, 778] width 31 height 19
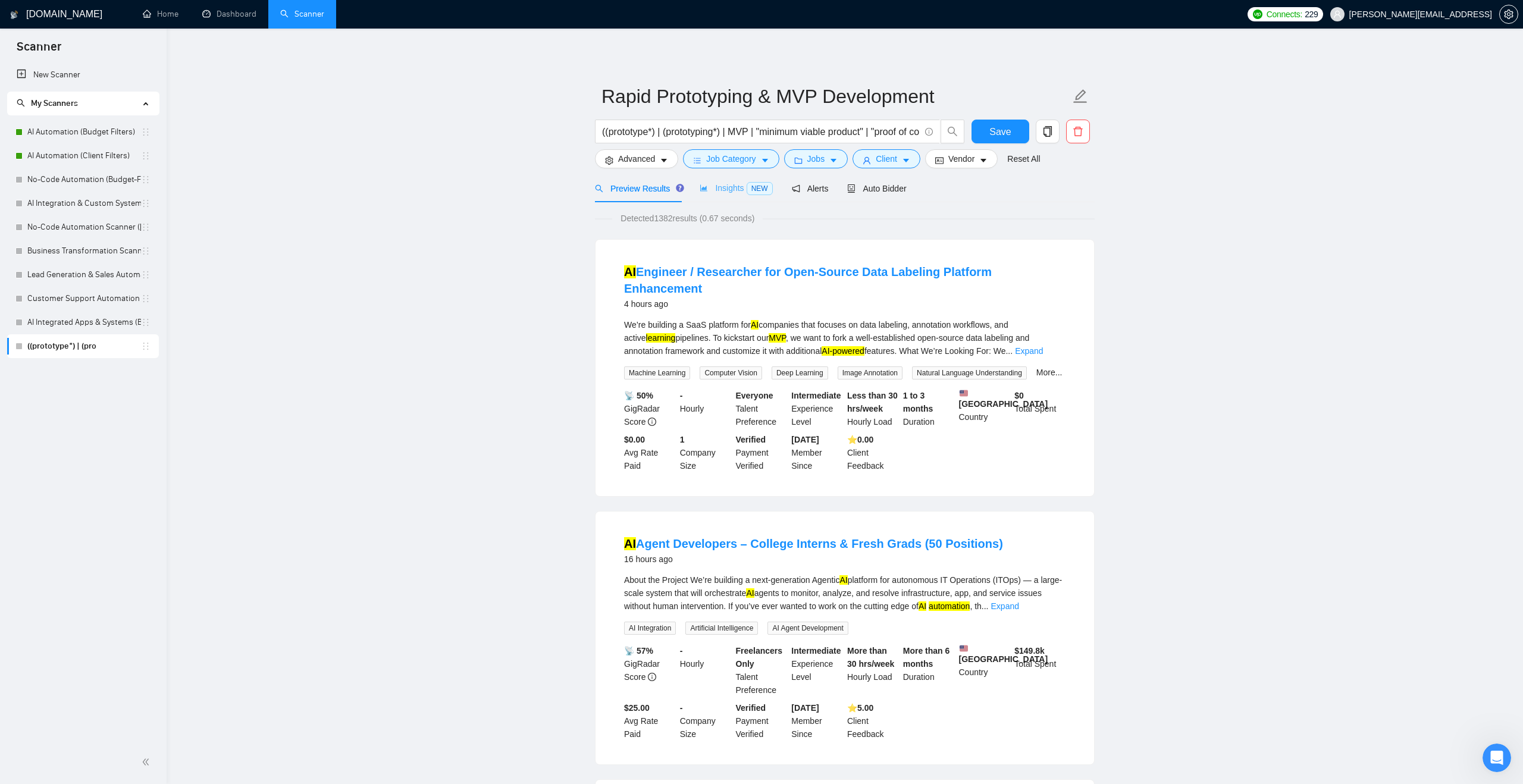
click at [739, 196] on div "Insights NEW" at bounding box center [736, 188] width 73 height 28
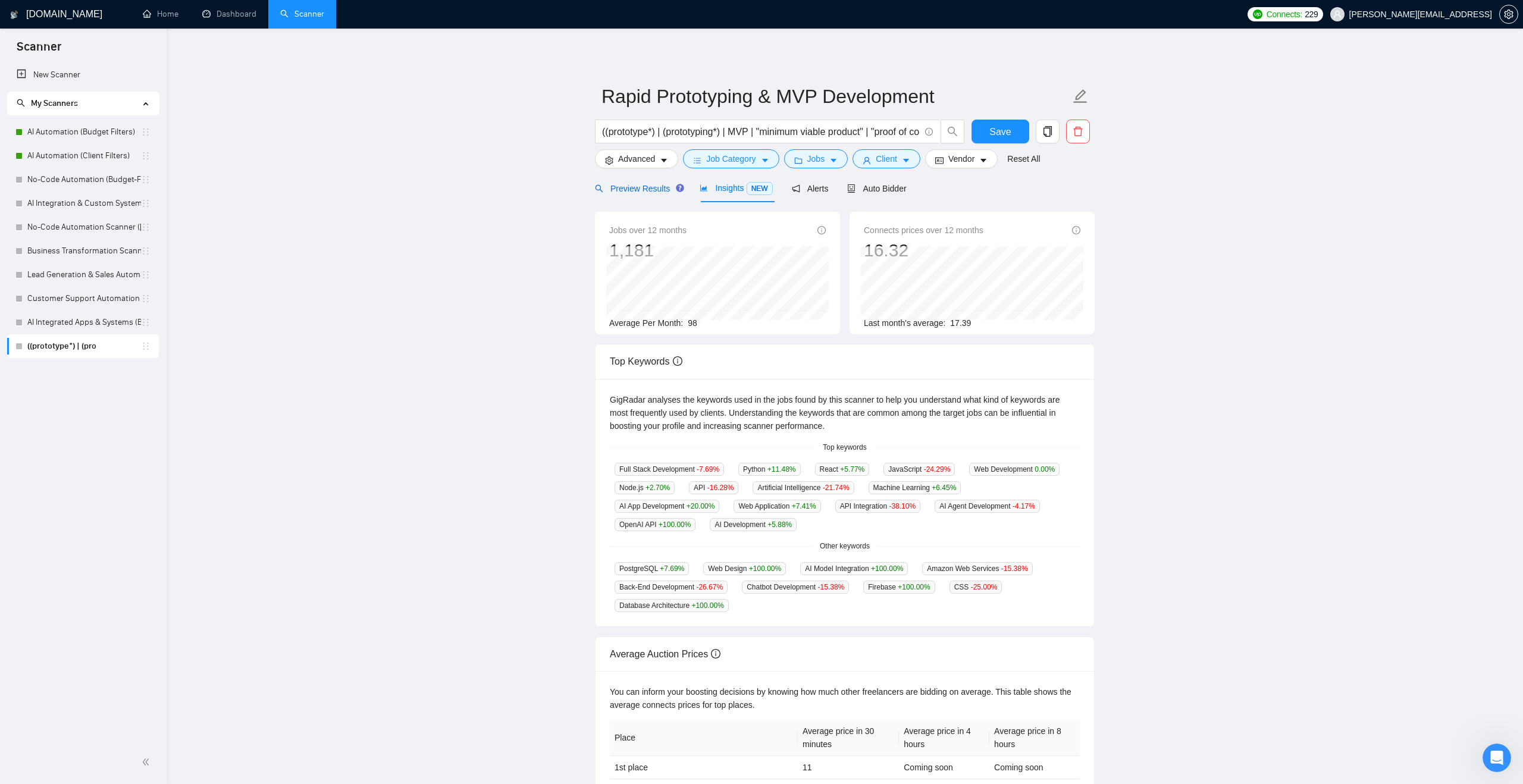
click at [647, 189] on span "Preview Results" at bounding box center [638, 189] width 85 height 9
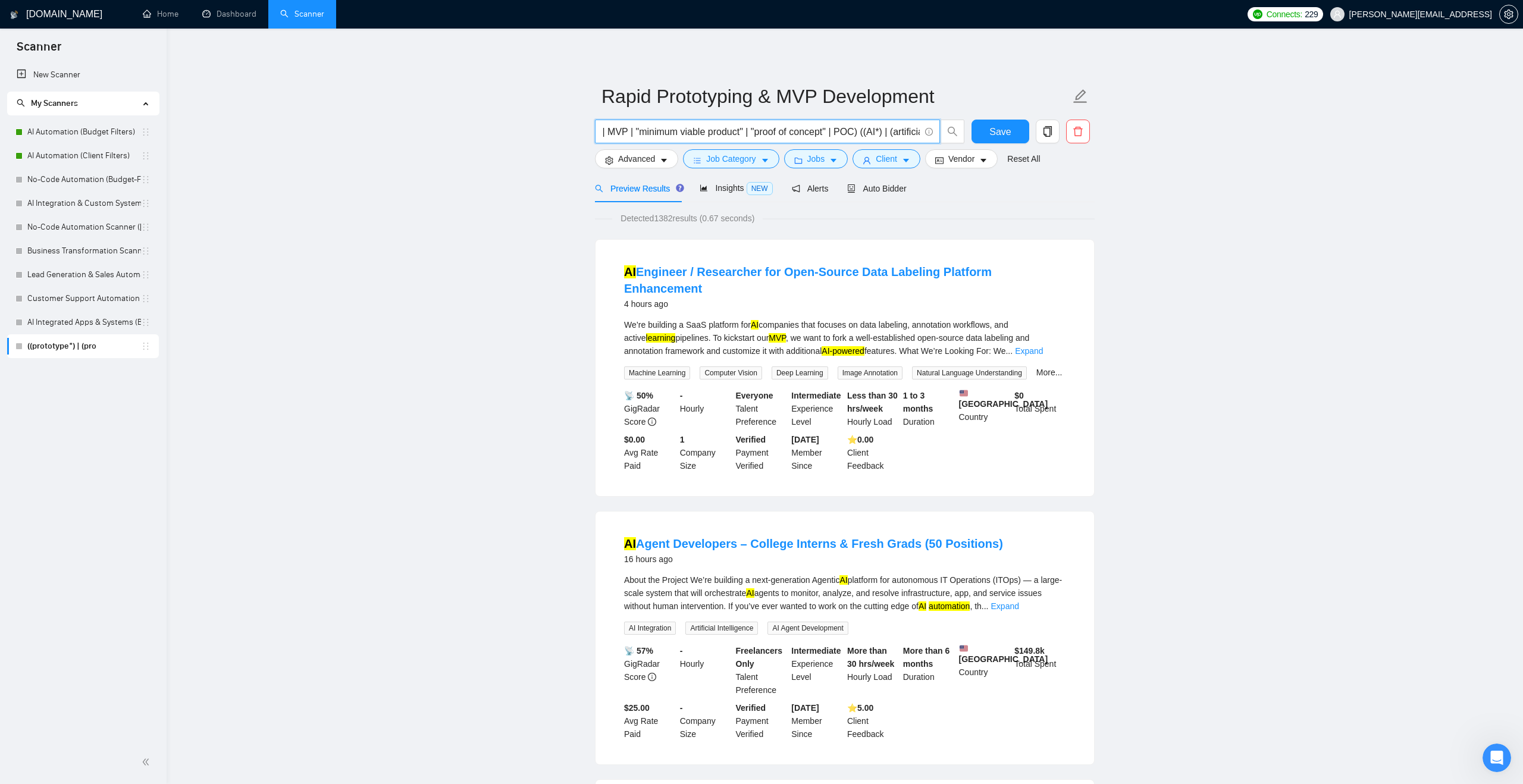
scroll to position [0, 462]
drag, startPoint x: 883, startPoint y: 138, endPoint x: 904, endPoint y: 137, distance: 21.0
click at [904, 137] on input "((prototype*) | (prototyping*) | MVP | "minimum viable product" | "proof of con…" at bounding box center [761, 131] width 318 height 15
click at [1037, 199] on div "Preview Results Insights NEW Alerts Auto Bidder" at bounding box center [845, 188] width 499 height 28
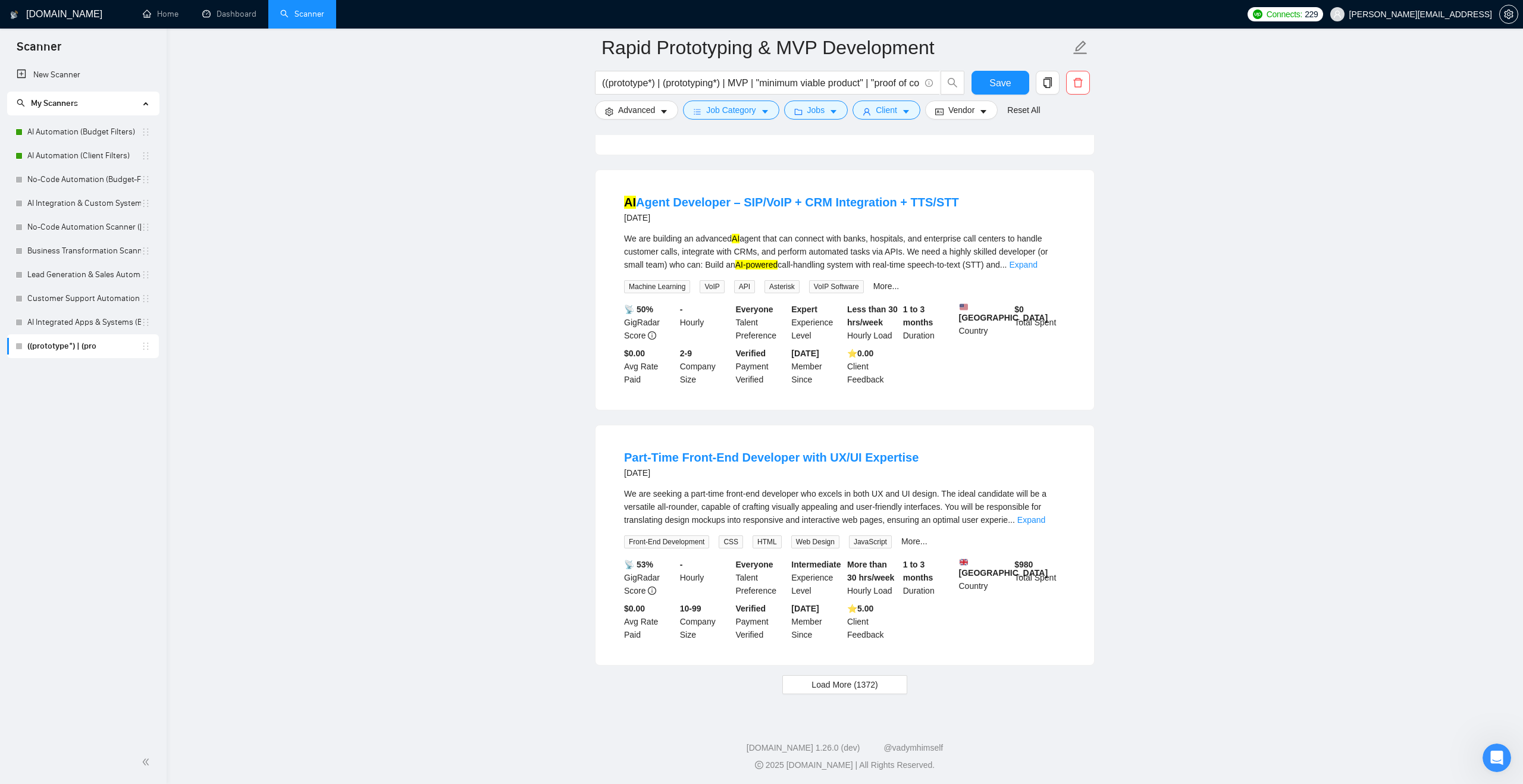
scroll to position [2229, 0]
click at [839, 683] on span "Load More (1372)" at bounding box center [845, 683] width 66 height 13
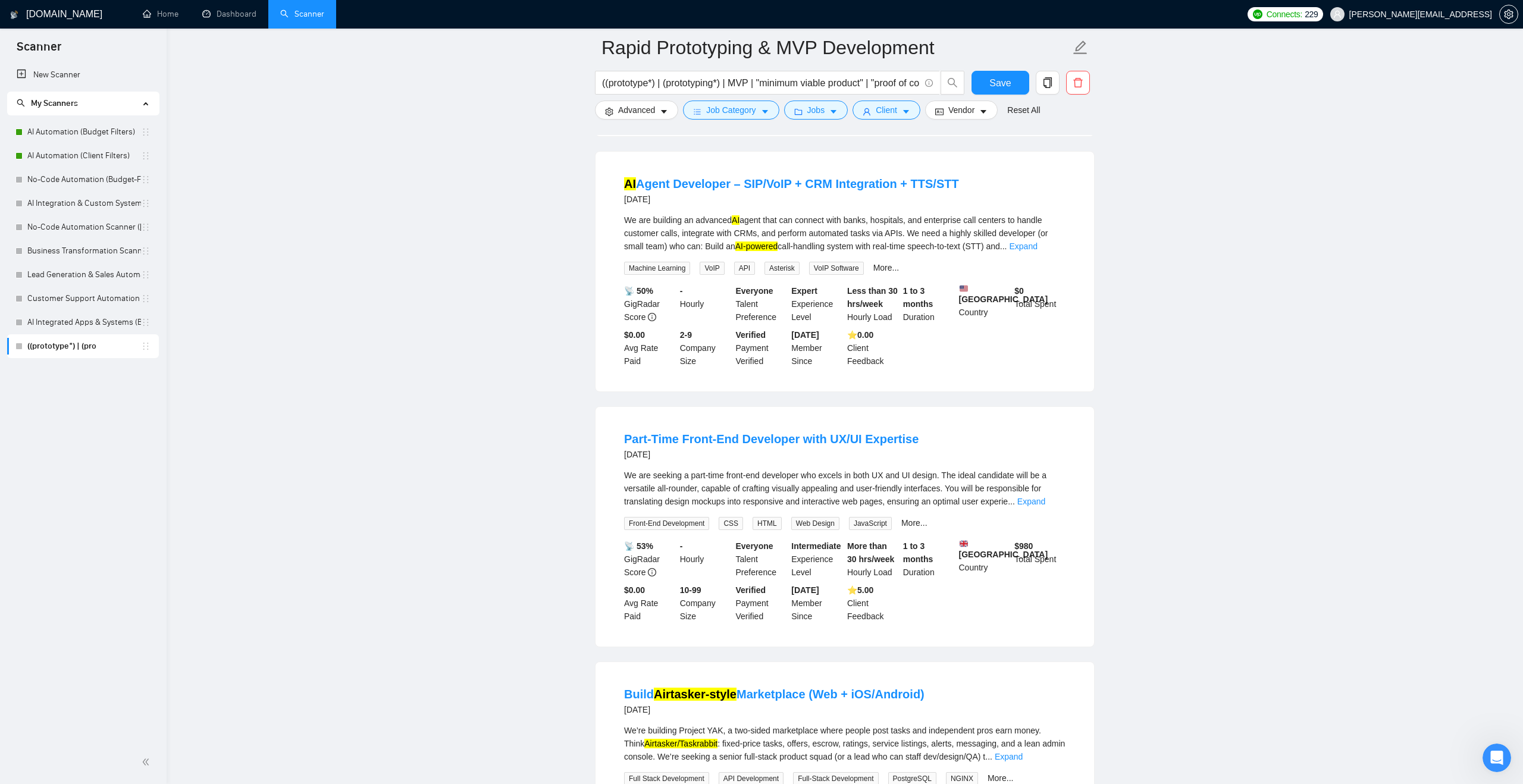
click at [458, 198] on main "Rapid Prototyping & MVP Development ((prototype*) | (prototyping*) | MVP | "min…" at bounding box center [845, 558] width 1318 height 5479
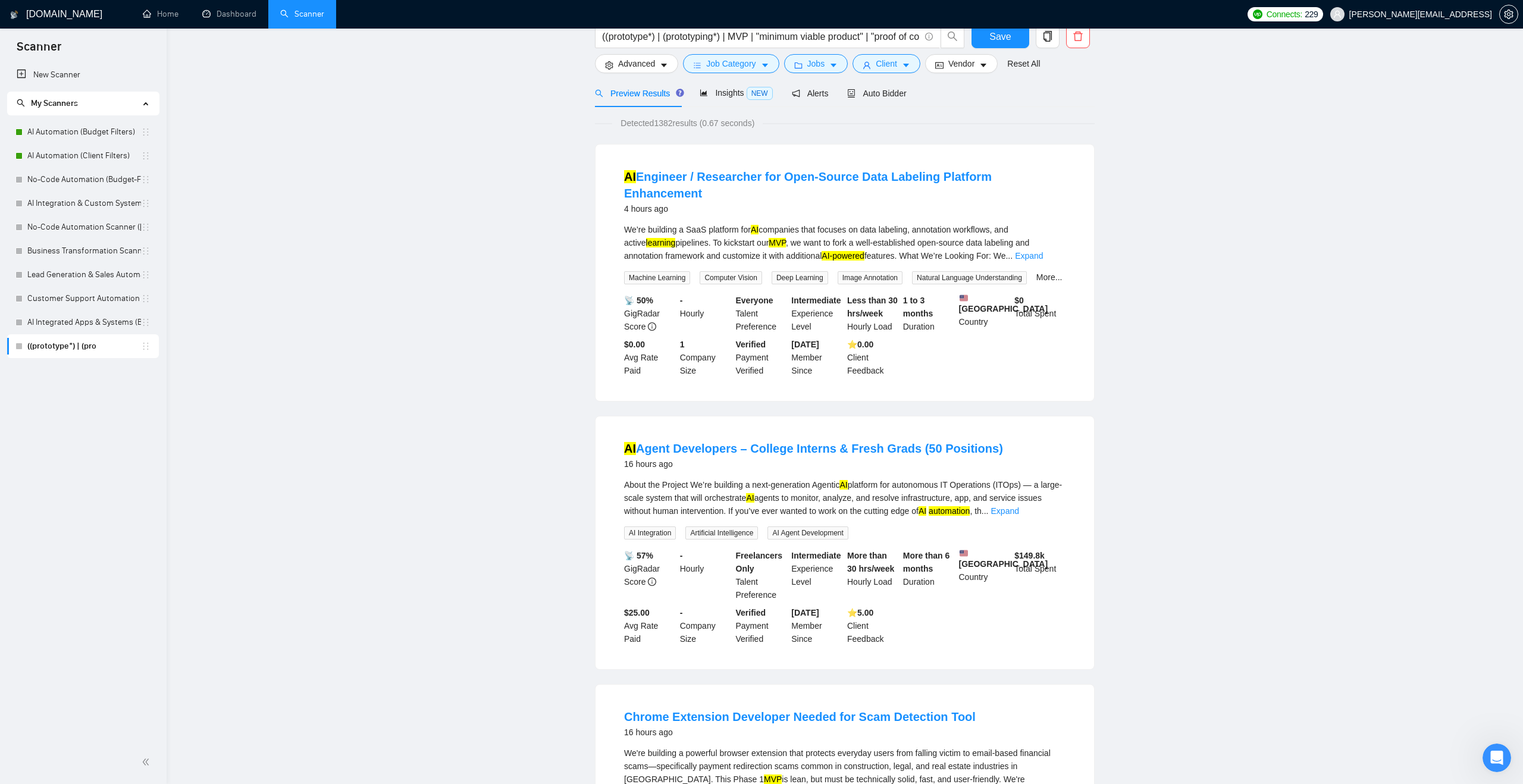
scroll to position [0, 0]
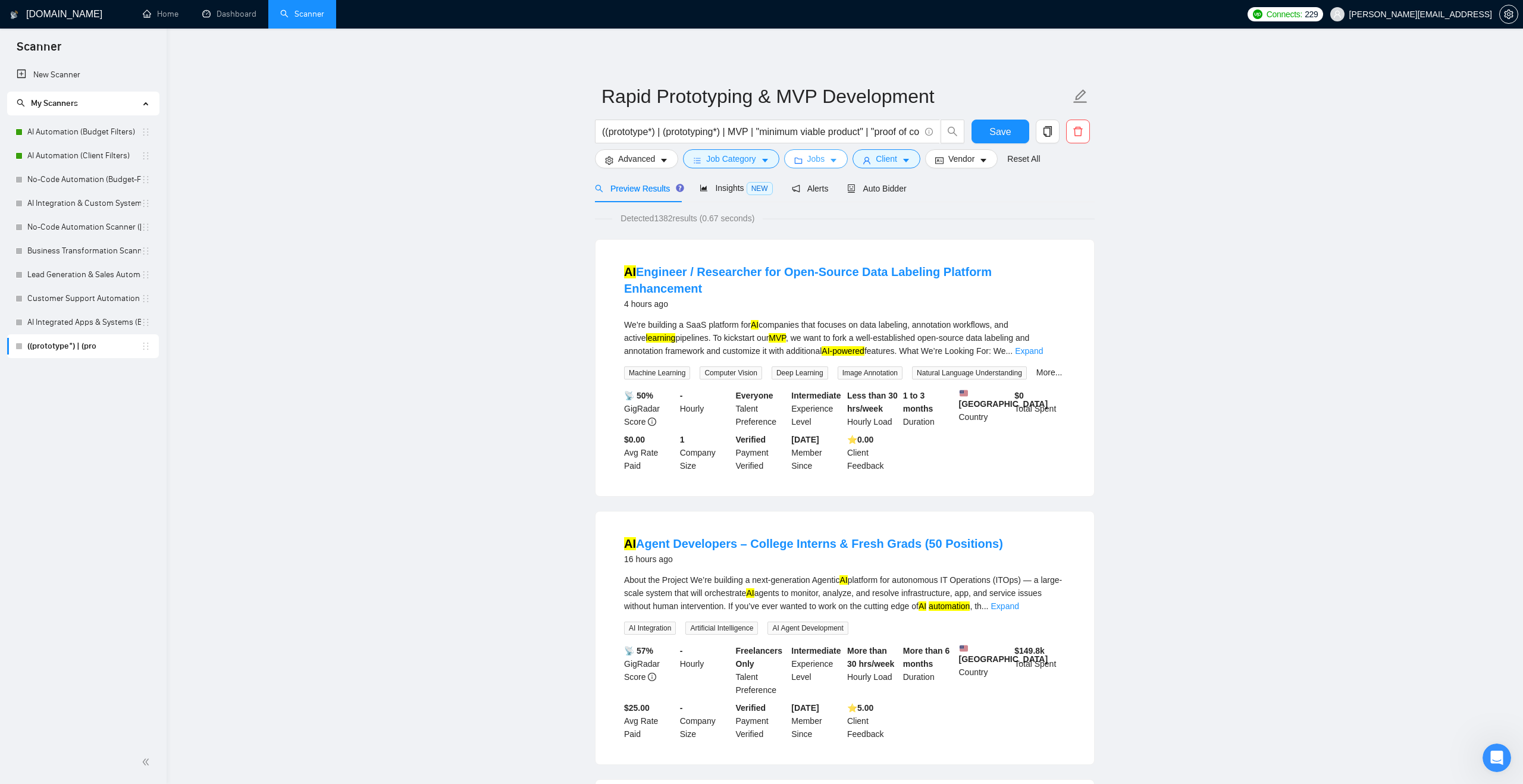
click at [810, 158] on span "Jobs" at bounding box center [816, 159] width 18 height 13
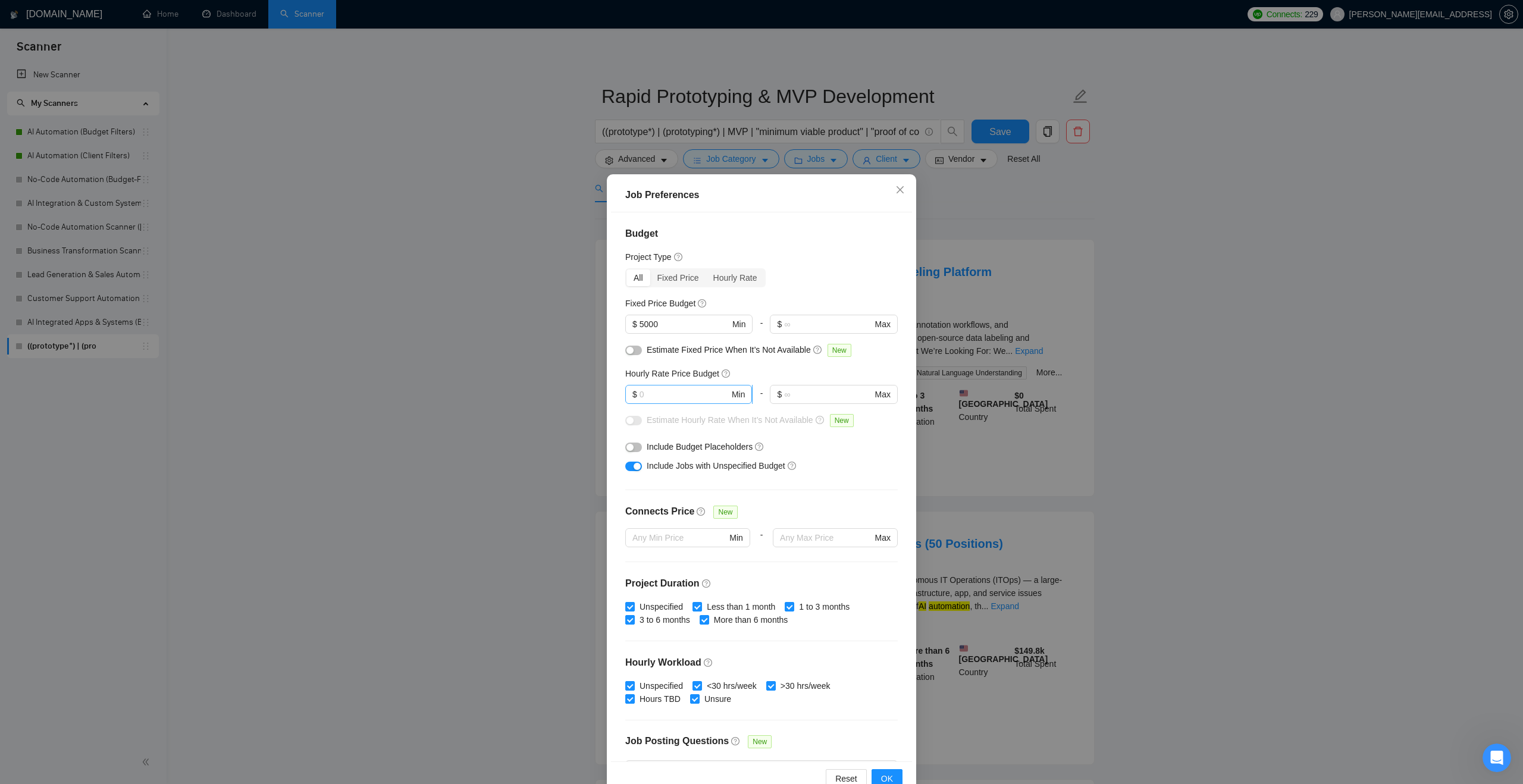
click at [693, 397] on input "text" at bounding box center [684, 394] width 90 height 13
type input "60"
click at [878, 776] on button "OK" at bounding box center [887, 778] width 31 height 19
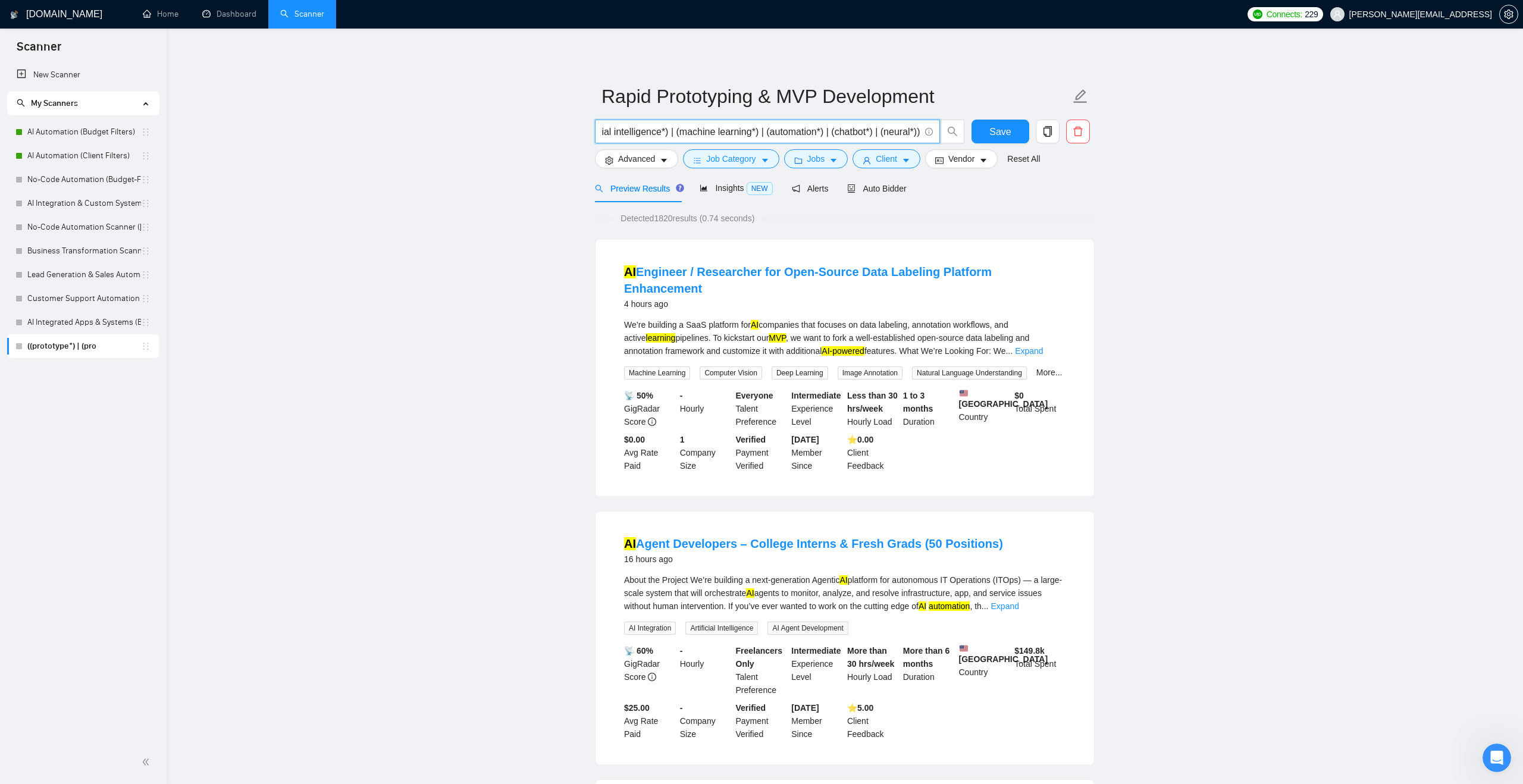
scroll to position [0, 462]
drag, startPoint x: 702, startPoint y: 131, endPoint x: 915, endPoint y: 129, distance: 213.0
click at [915, 129] on input "((prototype*) | (prototyping*) | MVP | "minimum viable product" | "proof of con…" at bounding box center [761, 131] width 318 height 15
click at [873, 129] on input "((prototype*) | (prototyping*) | MVP | "minimum viable product" | "proof of con…" at bounding box center [761, 131] width 318 height 15
drag, startPoint x: 872, startPoint y: 129, endPoint x: 887, endPoint y: 122, distance: 16.6
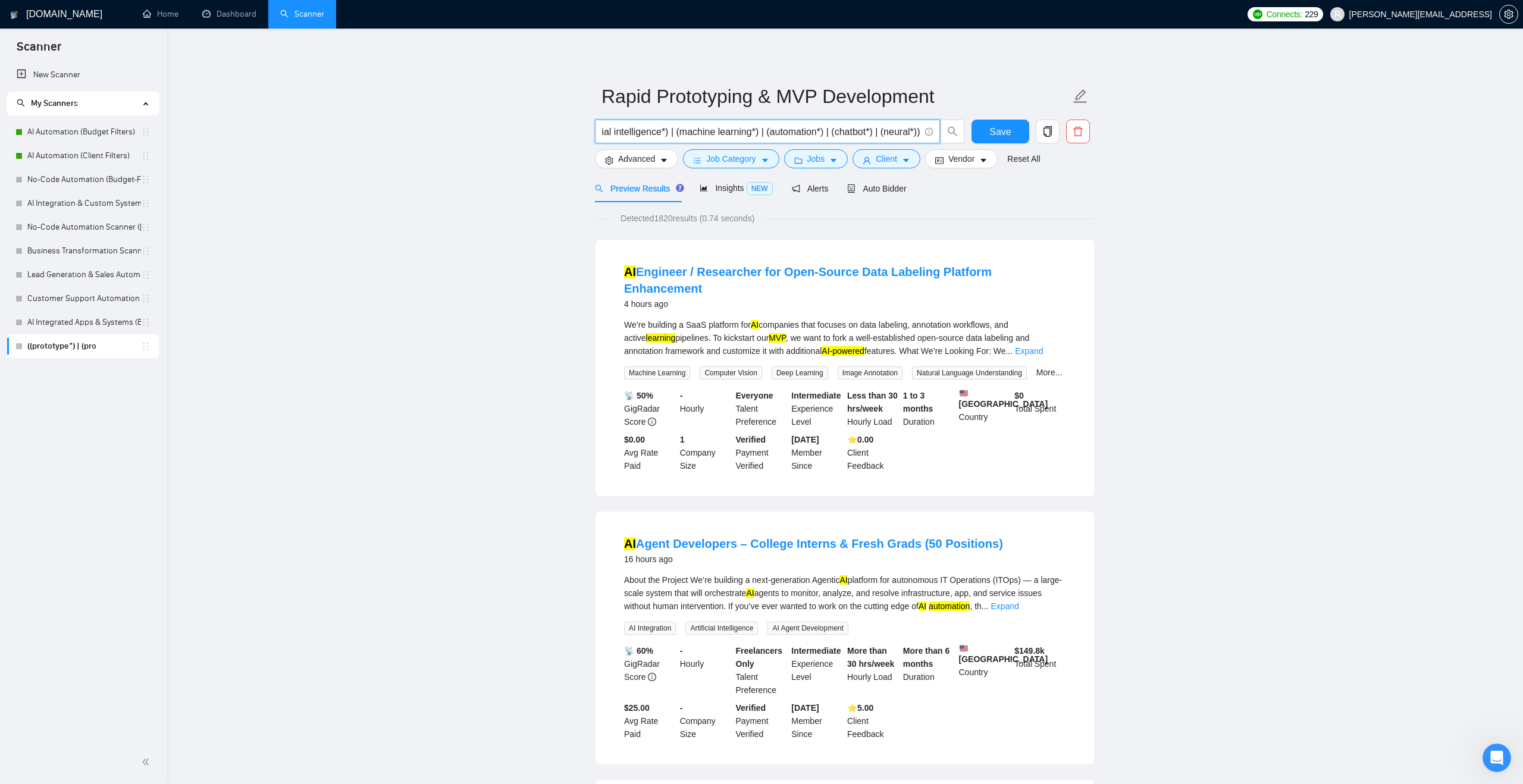
click at [887, 122] on span "((prototype*) | (prototyping*) | MVP | "minimum viable product" | "proof of con…" at bounding box center [767, 131] width 345 height 24
drag, startPoint x: 916, startPoint y: 129, endPoint x: 845, endPoint y: 126, distance: 71.1
click at [845, 126] on input "((prototype*) | (prototyping*) | MVP | "minimum viable product" | "proof of con…" at bounding box center [761, 131] width 318 height 15
click at [910, 129] on input "((prototype*) | (prototyping*) | MVP | "minimum viable product" | "proof of con…" at bounding box center [761, 131] width 318 height 15
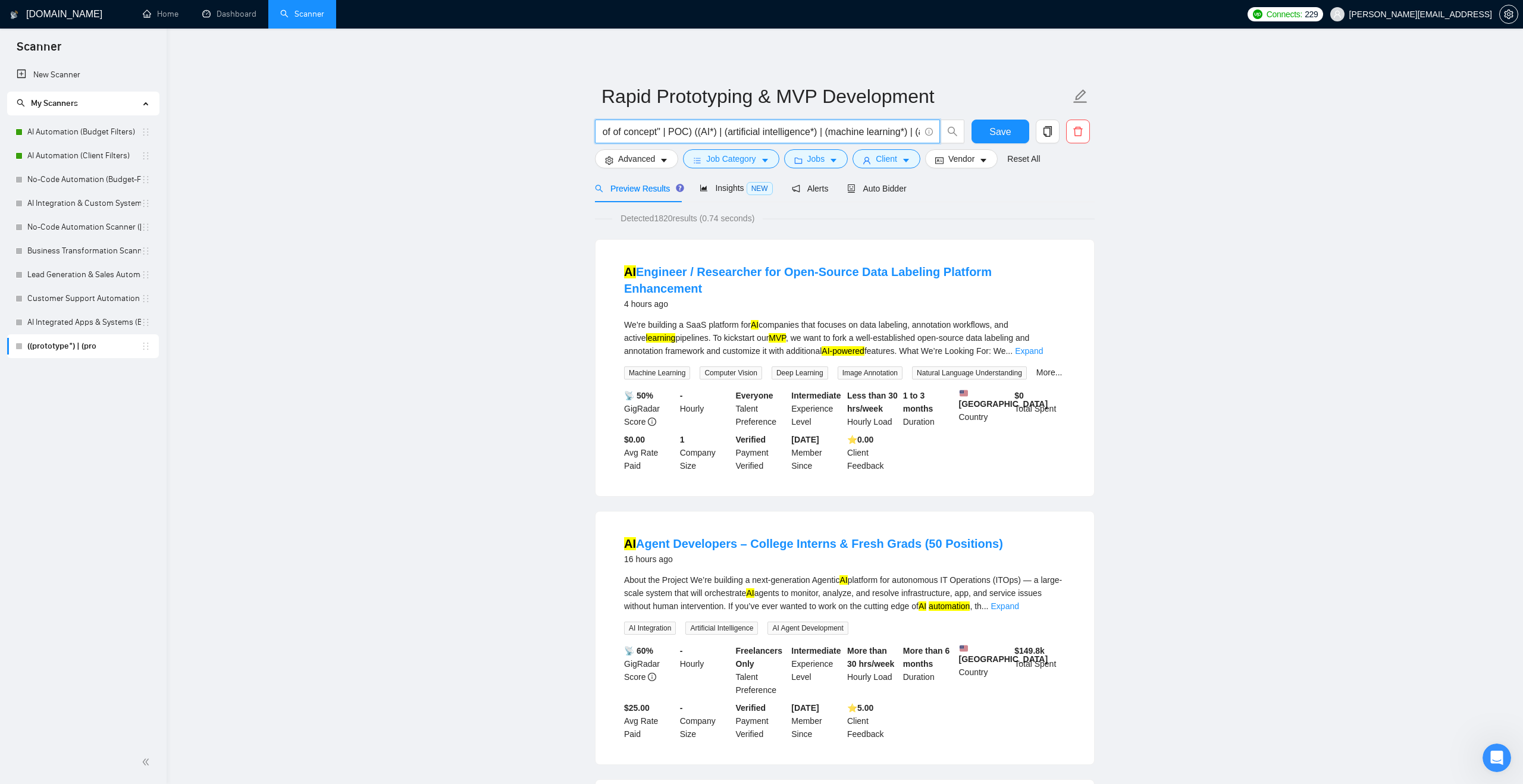
drag, startPoint x: 914, startPoint y: 130, endPoint x: 709, endPoint y: 128, distance: 205.0
click at [709, 128] on input "((prototype*) | (prototyping*) | MVP | "minimum viable product" | "proof of con…" at bounding box center [761, 131] width 318 height 15
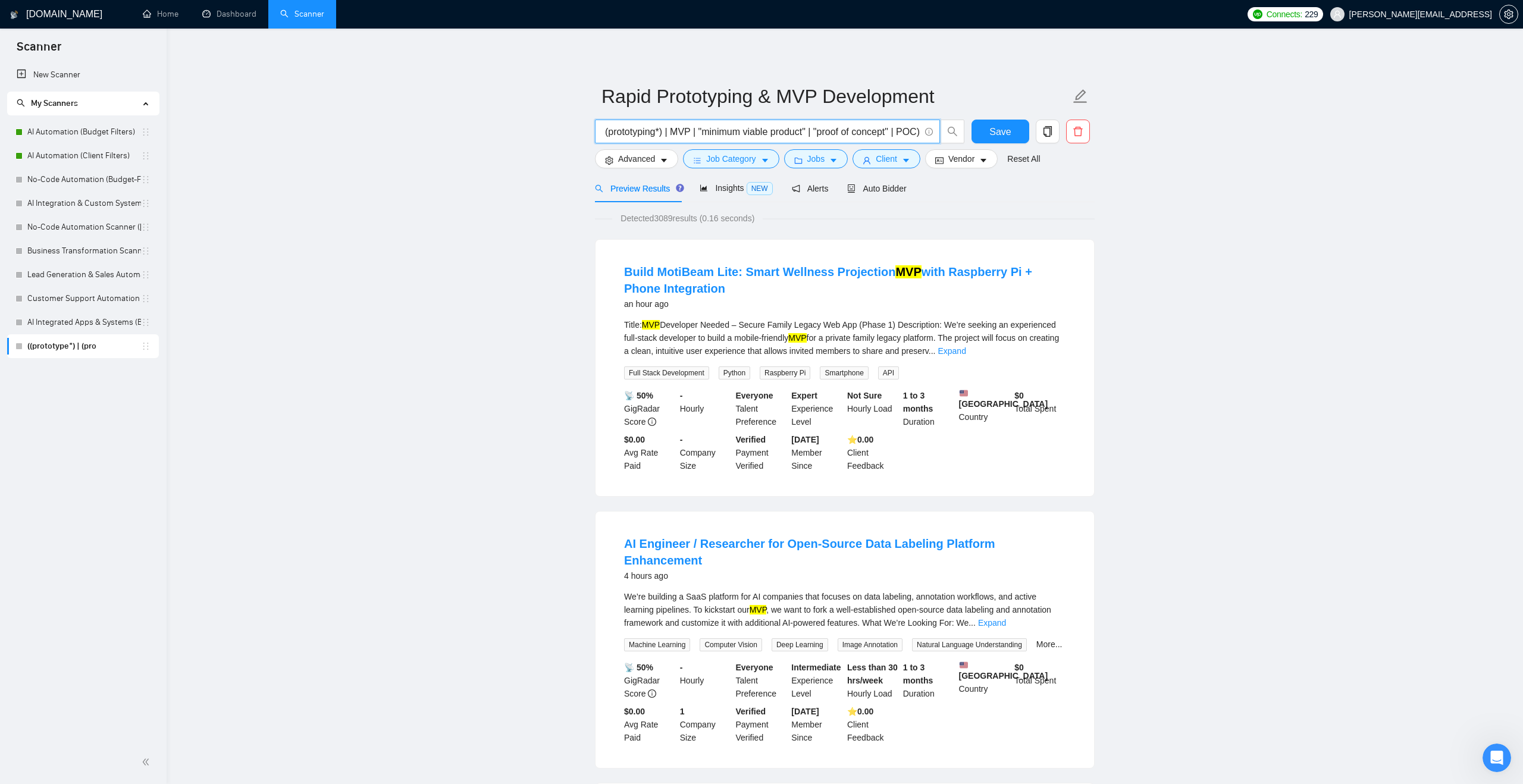
scroll to position [0, 0]
drag, startPoint x: 624, startPoint y: 134, endPoint x: 538, endPoint y: 136, distance: 86.0
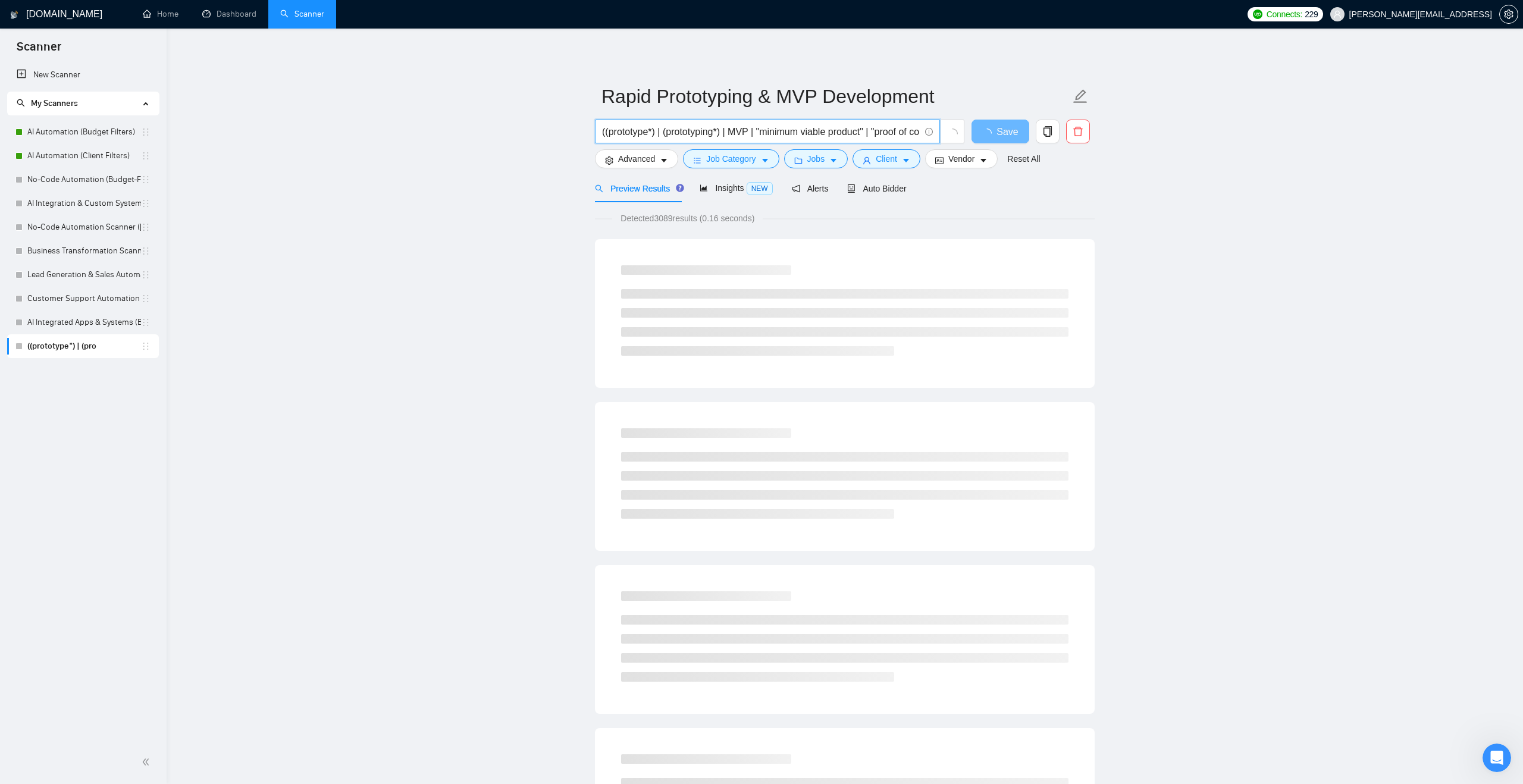
click at [602, 131] on input "((prototype*) | (prototyping*) | MVP | "minimum viable product" | "proof of con…" at bounding box center [761, 131] width 318 height 15
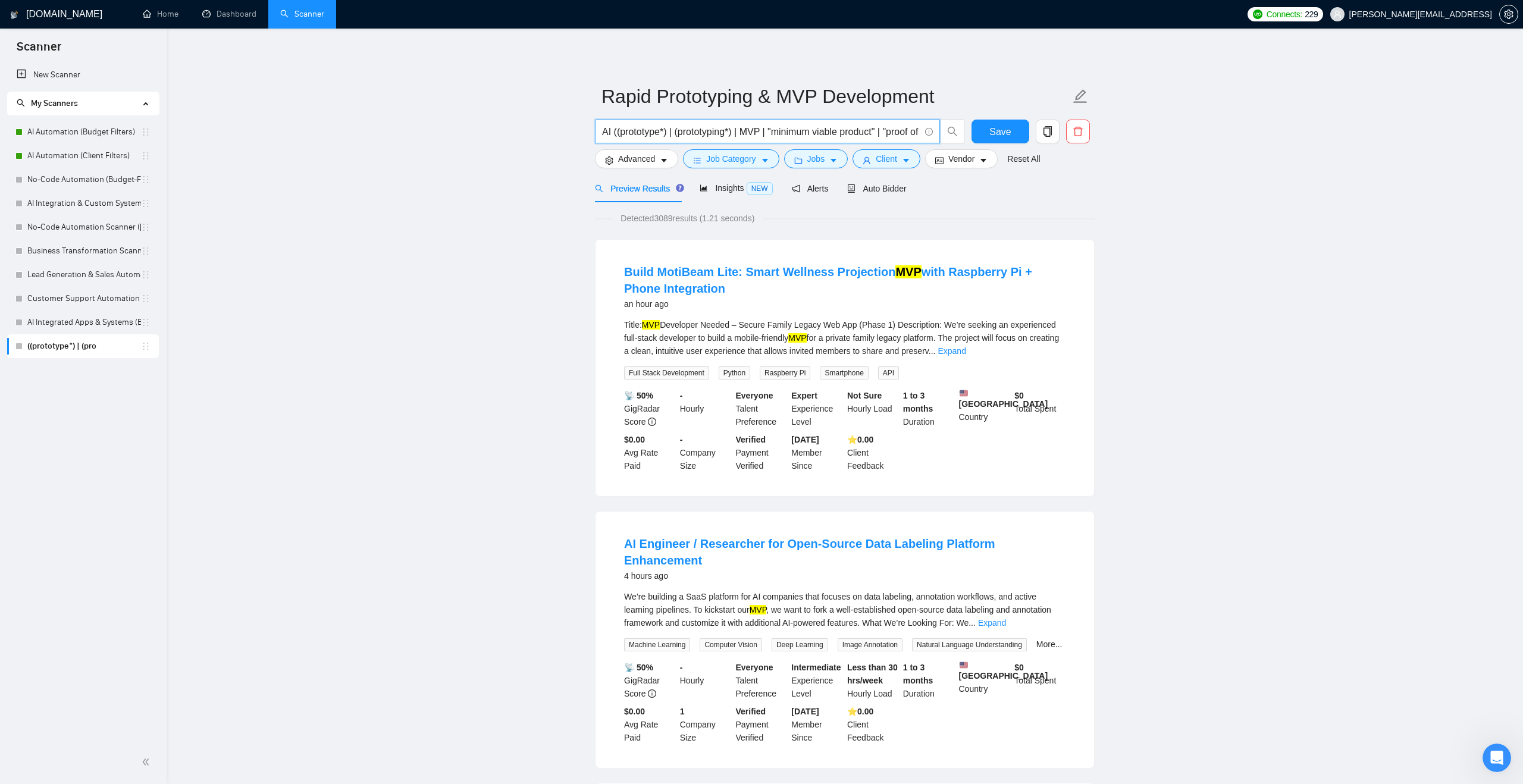
type input "AI ((prototype*) | (prototyping*) | MVP | "minimum viable product" | "proof of …"
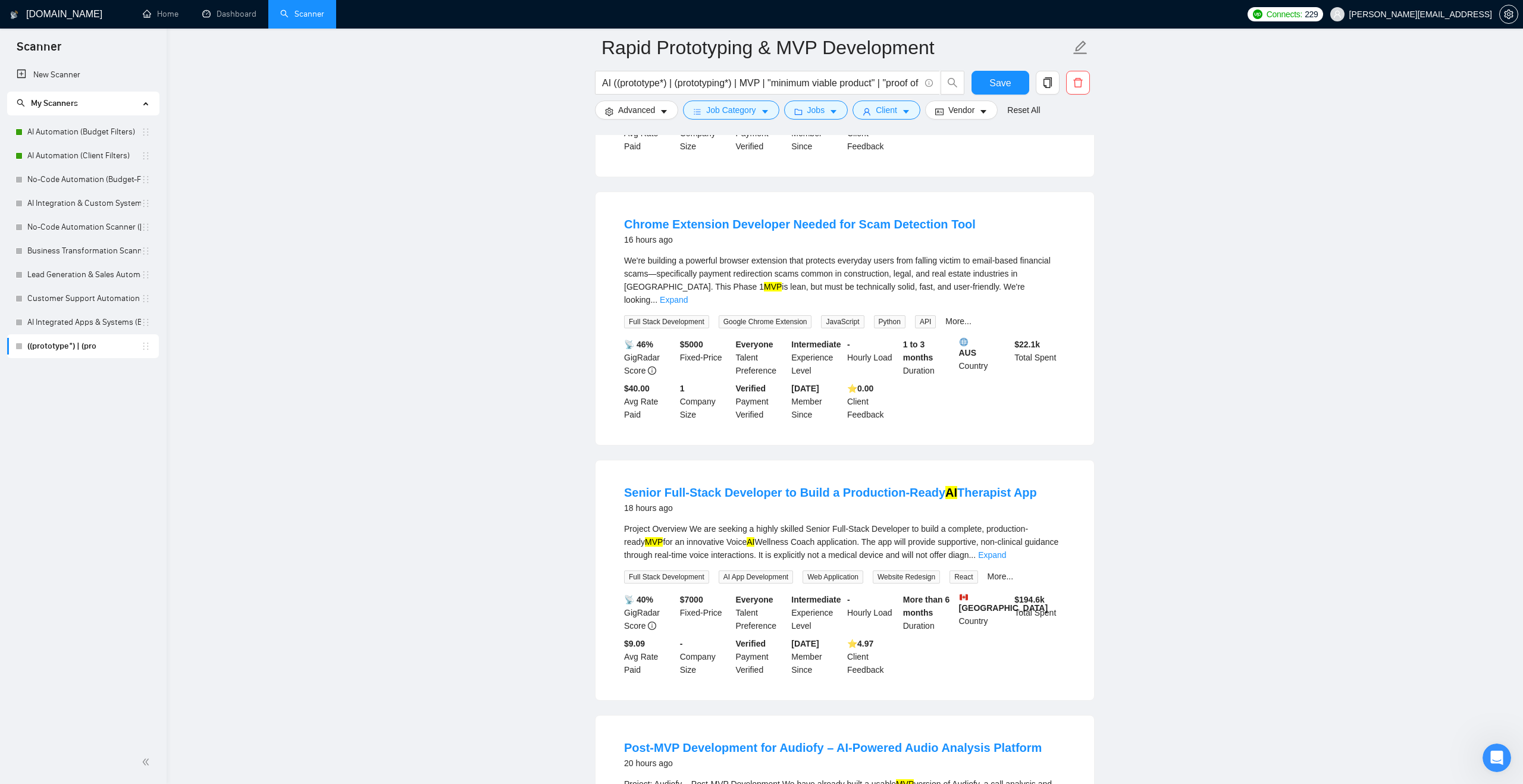
scroll to position [495, 0]
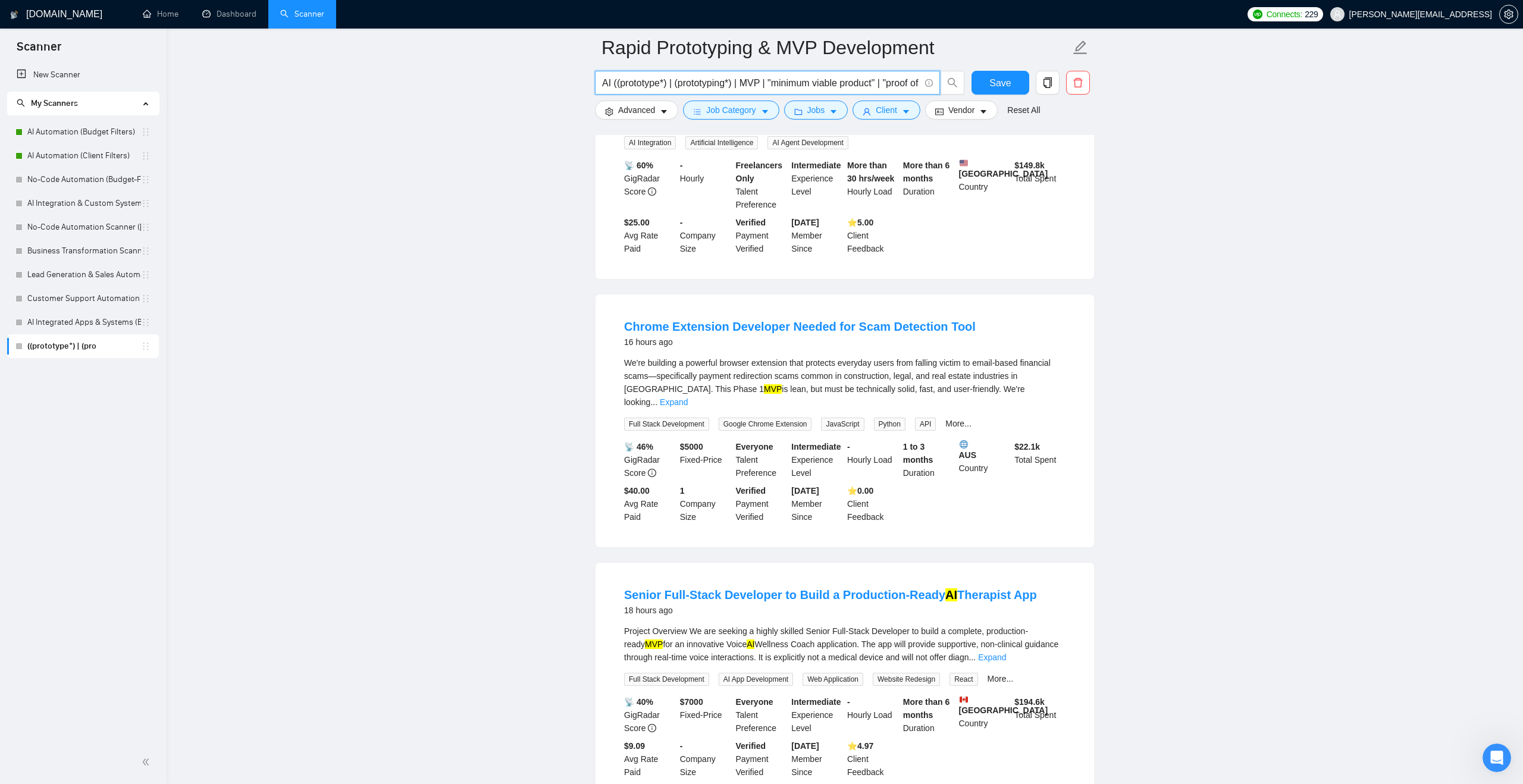
click at [652, 81] on input "AI ((prototype*) | (prototyping*) | MVP | "minimum viable product" | "proof of …" at bounding box center [761, 83] width 318 height 15
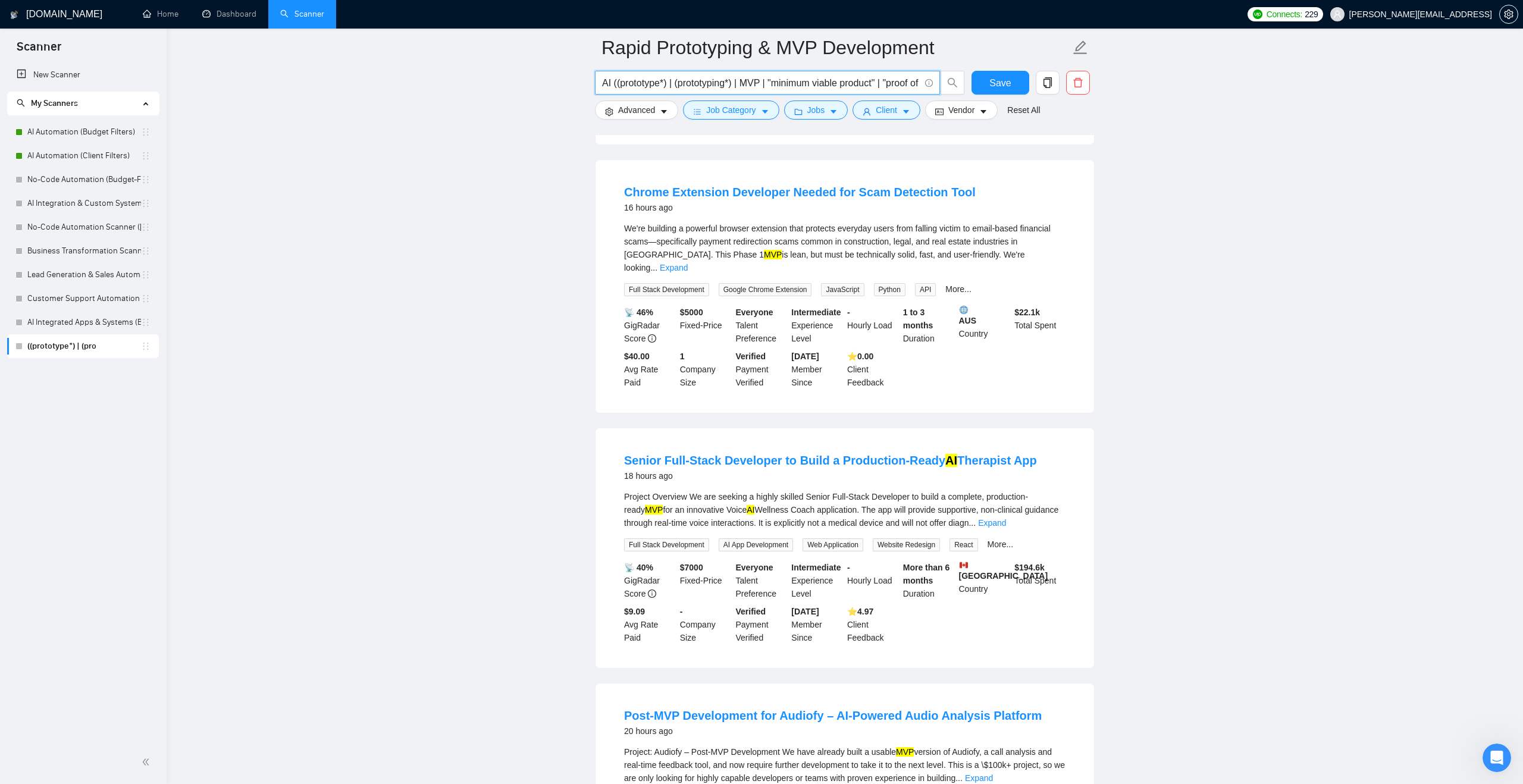
scroll to position [637, 0]
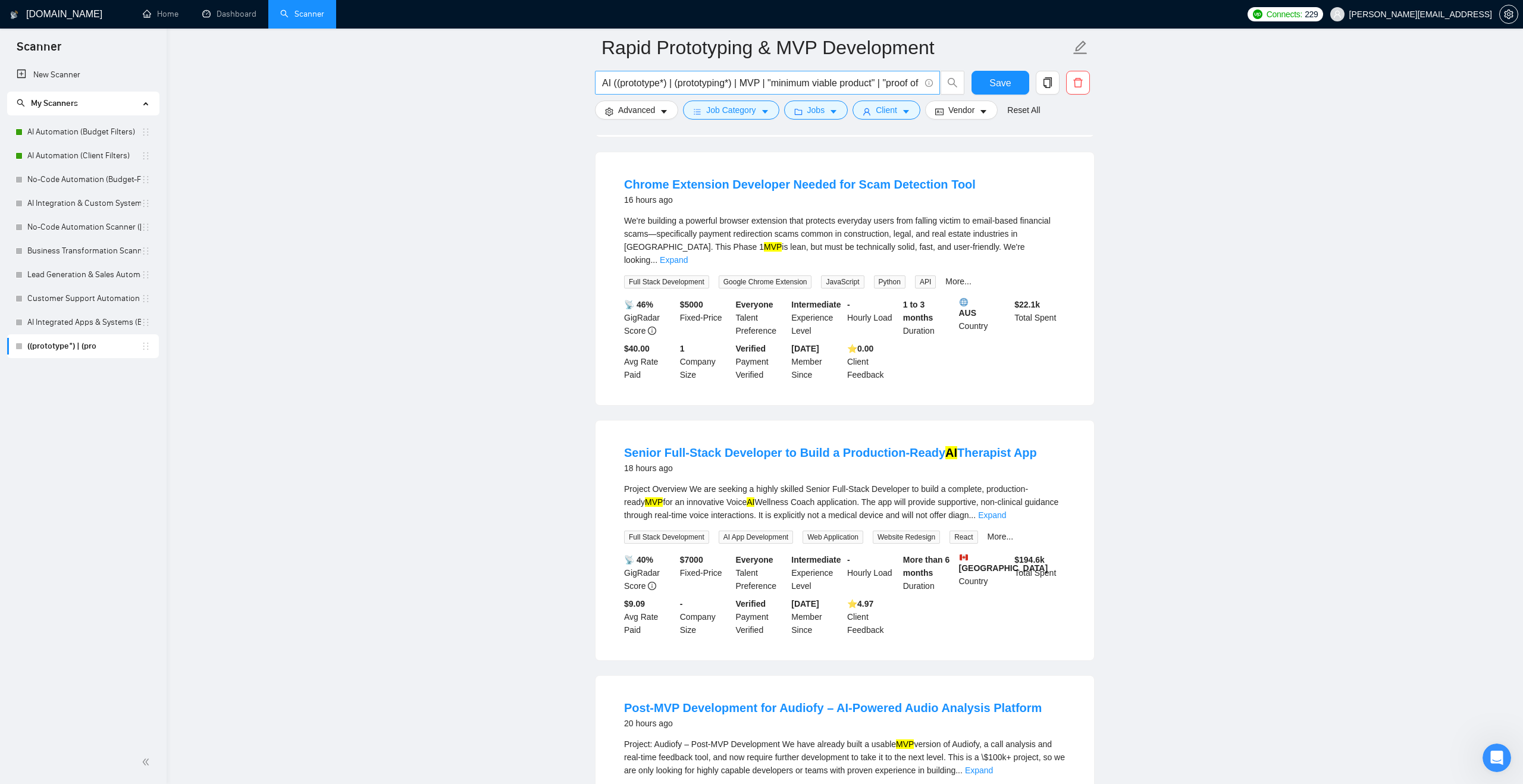
click at [638, 88] on input "AI ((prototype*) | (prototyping*) | MVP | "minimum viable product" | "proof of …" at bounding box center [761, 83] width 318 height 15
paste input "Full-Stack"
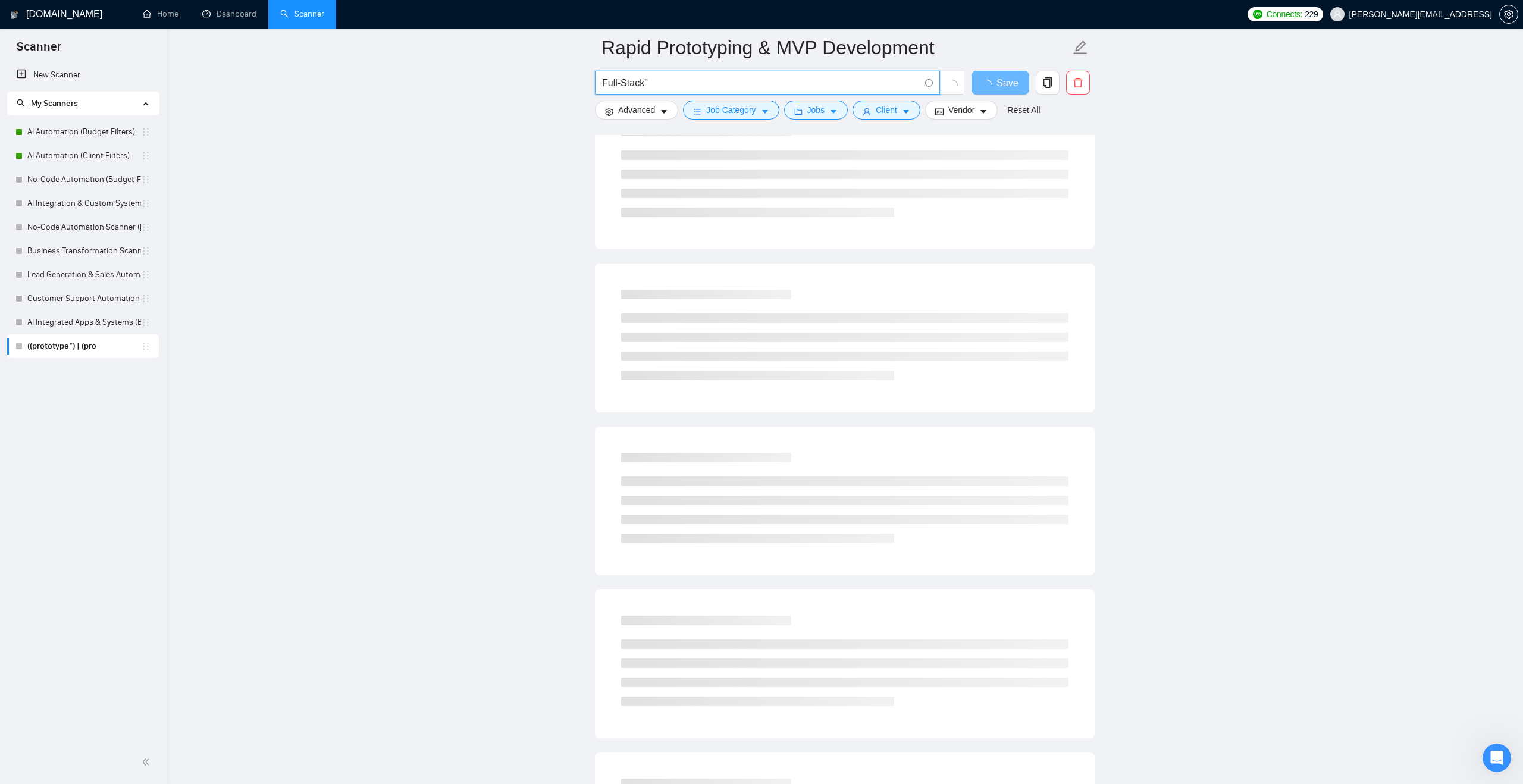
click at [602, 79] on input "Full-Stack"" at bounding box center [761, 83] width 318 height 15
click at [675, 77] on input ""Full-Stack"" at bounding box center [761, 83] width 318 height 15
click at [609, 82] on input ""Full-Stack" | "full stack"" at bounding box center [761, 83] width 318 height 15
click at [628, 81] on input ""full-Stack" | "full stack"" at bounding box center [761, 83] width 318 height 15
type input ""full-stack" | "full stack""
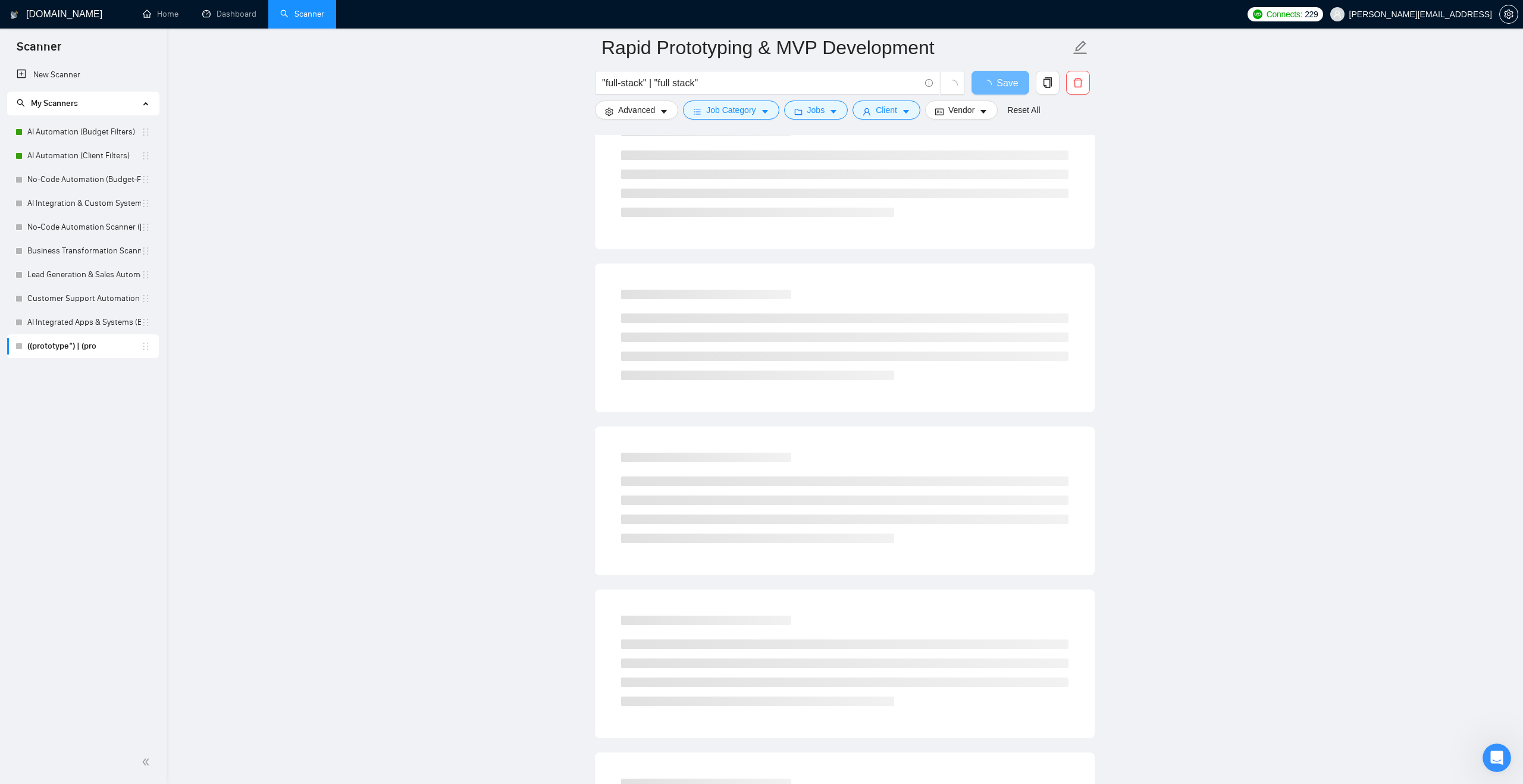
click at [515, 115] on main "Rapid Prototyping & MVP Development "full-stack" | "full stack" Save Advanced J…" at bounding box center [845, 333] width 1318 height 1845
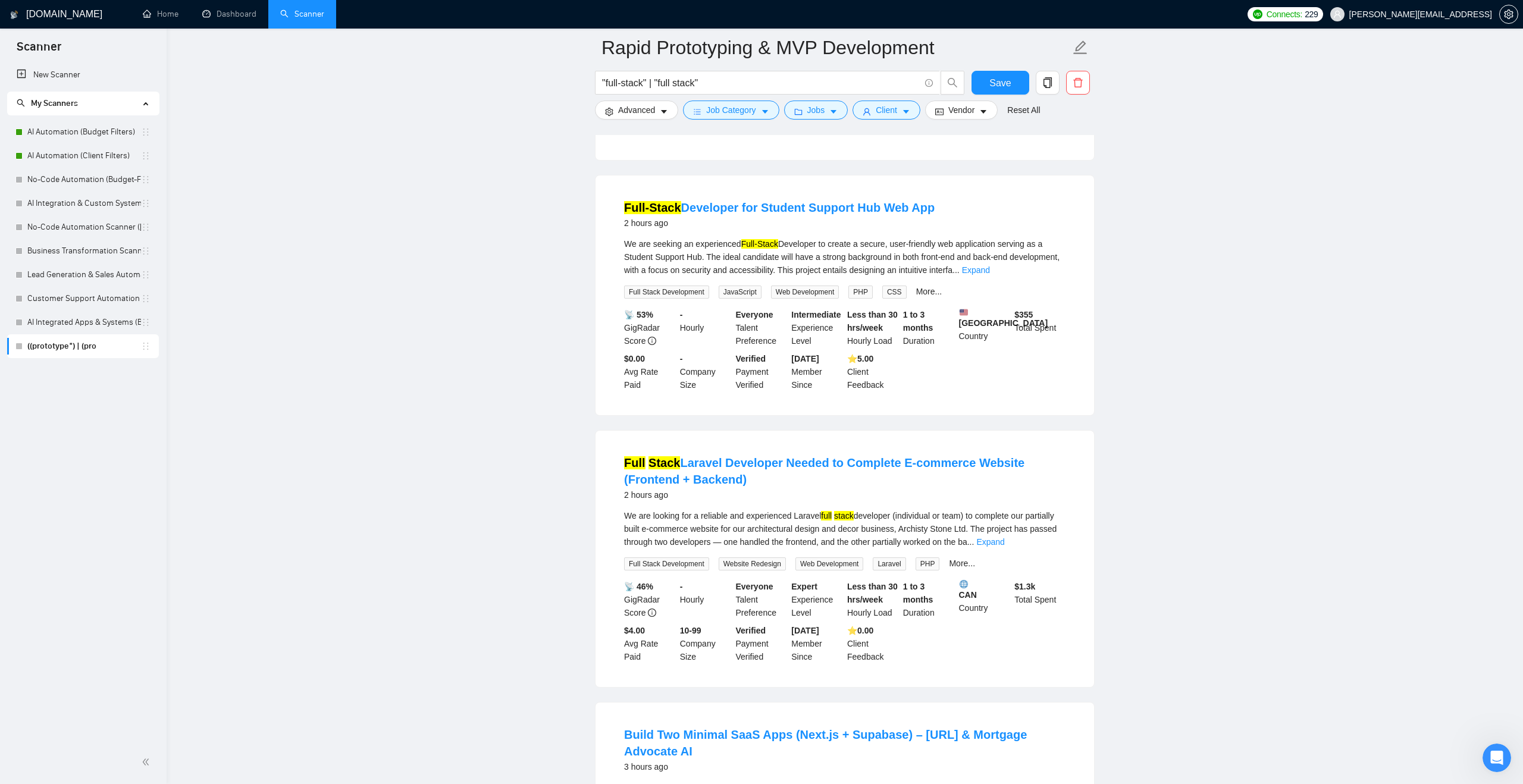
scroll to position [348, 0]
click at [626, 112] on span "Advanced" at bounding box center [636, 110] width 37 height 13
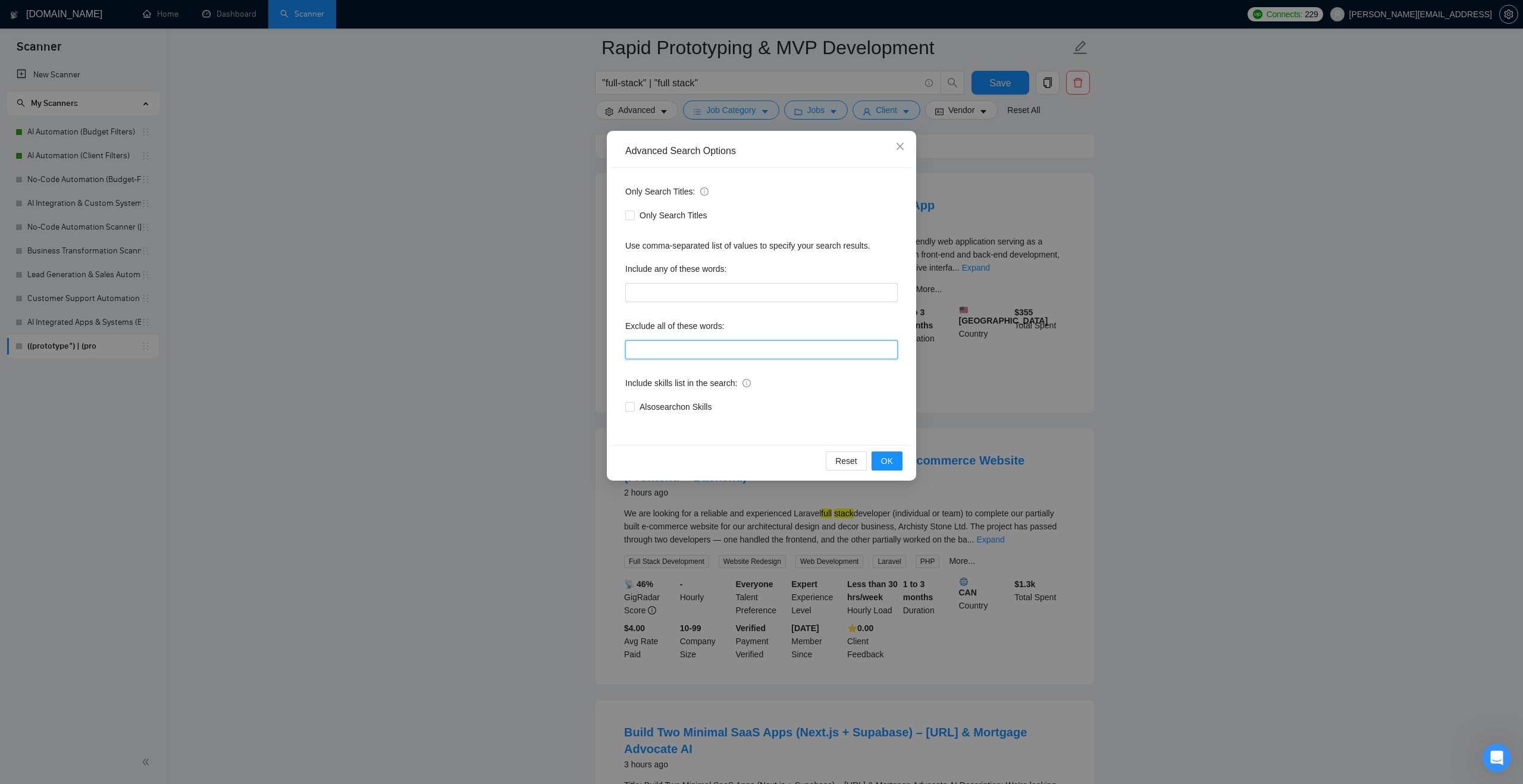
click at [702, 350] on input "text" at bounding box center [761, 350] width 273 height 19
type input ""laravel""
click at [886, 462] on span "OK" at bounding box center [887, 461] width 12 height 13
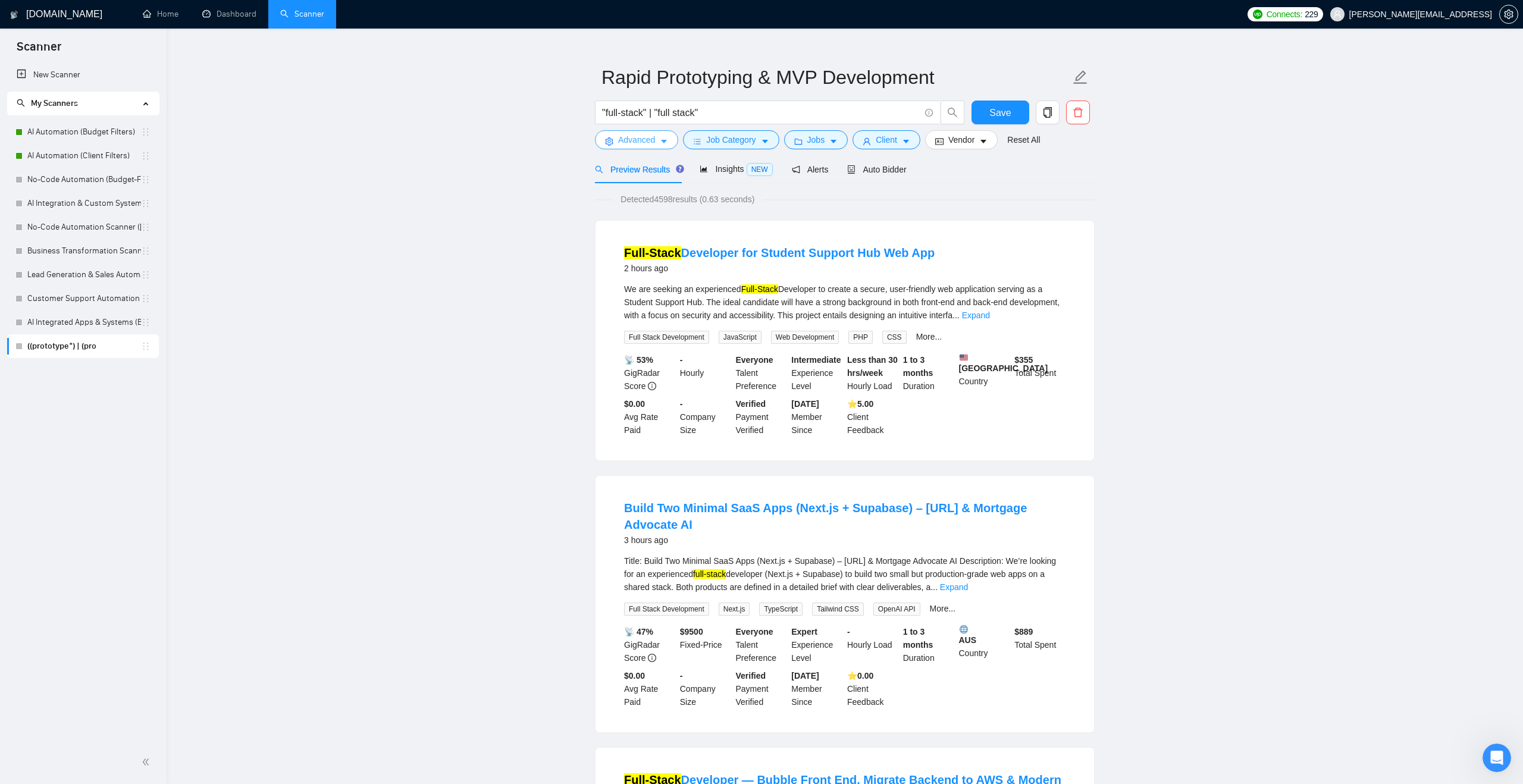
scroll to position [21, 0]
click at [603, 112] on input ""full-stack" | "full stack"" at bounding box center [761, 110] width 318 height 15
click at [723, 107] on input "("full-stack" | "full stack"" at bounding box center [761, 110] width 318 height 15
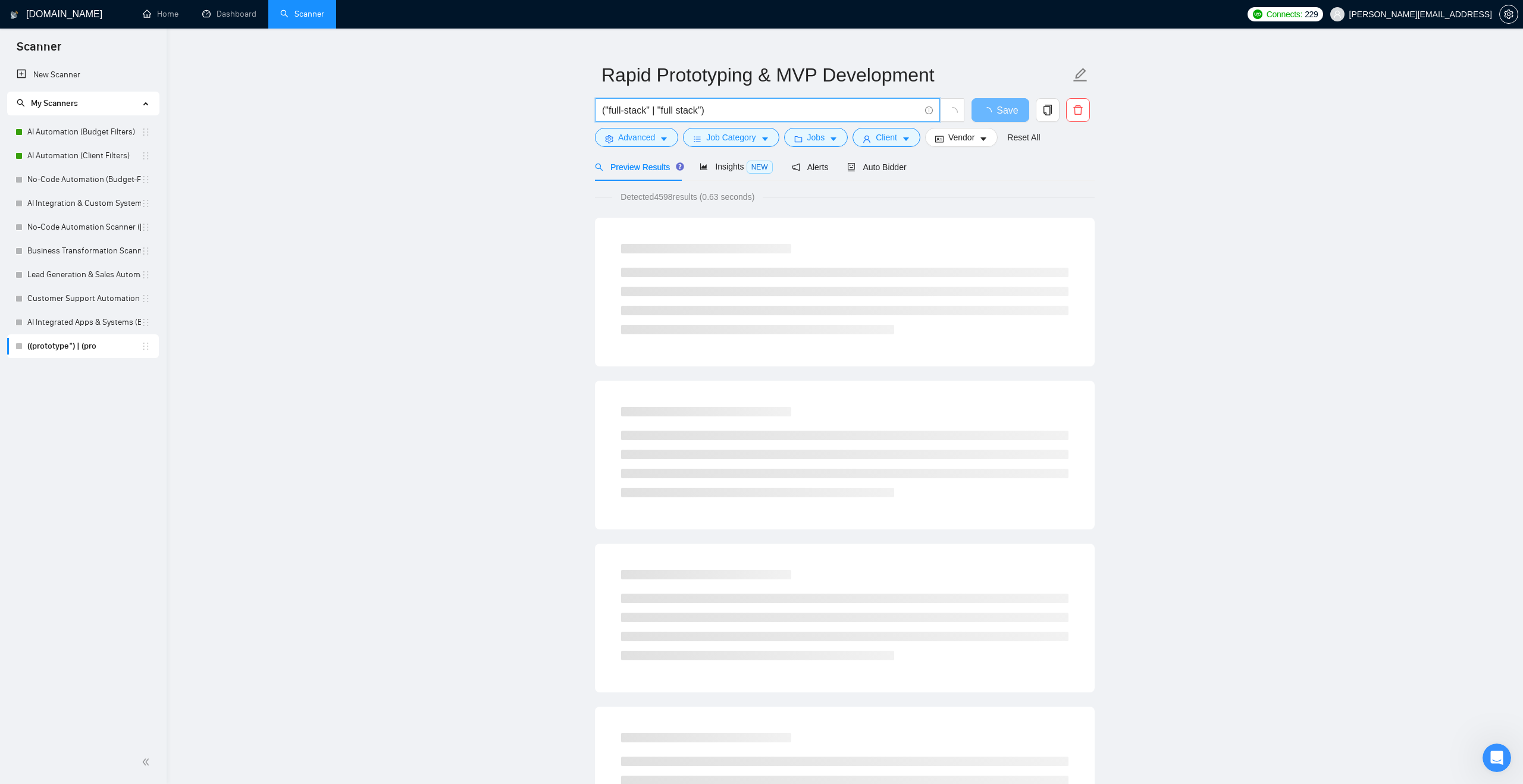
click at [604, 110] on input "("full-stack" | "full stack")" at bounding box center [761, 110] width 318 height 15
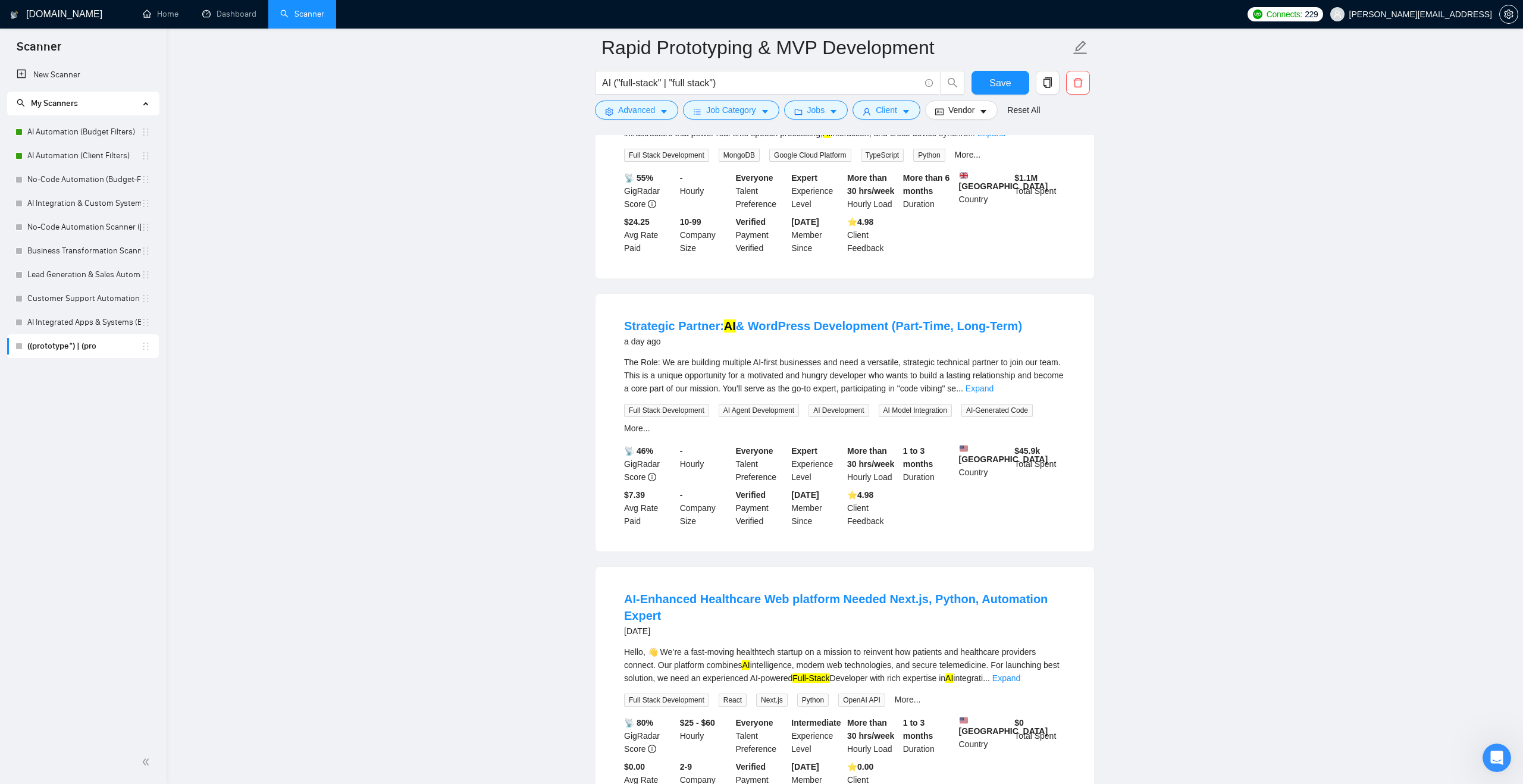
scroll to position [1544, 0]
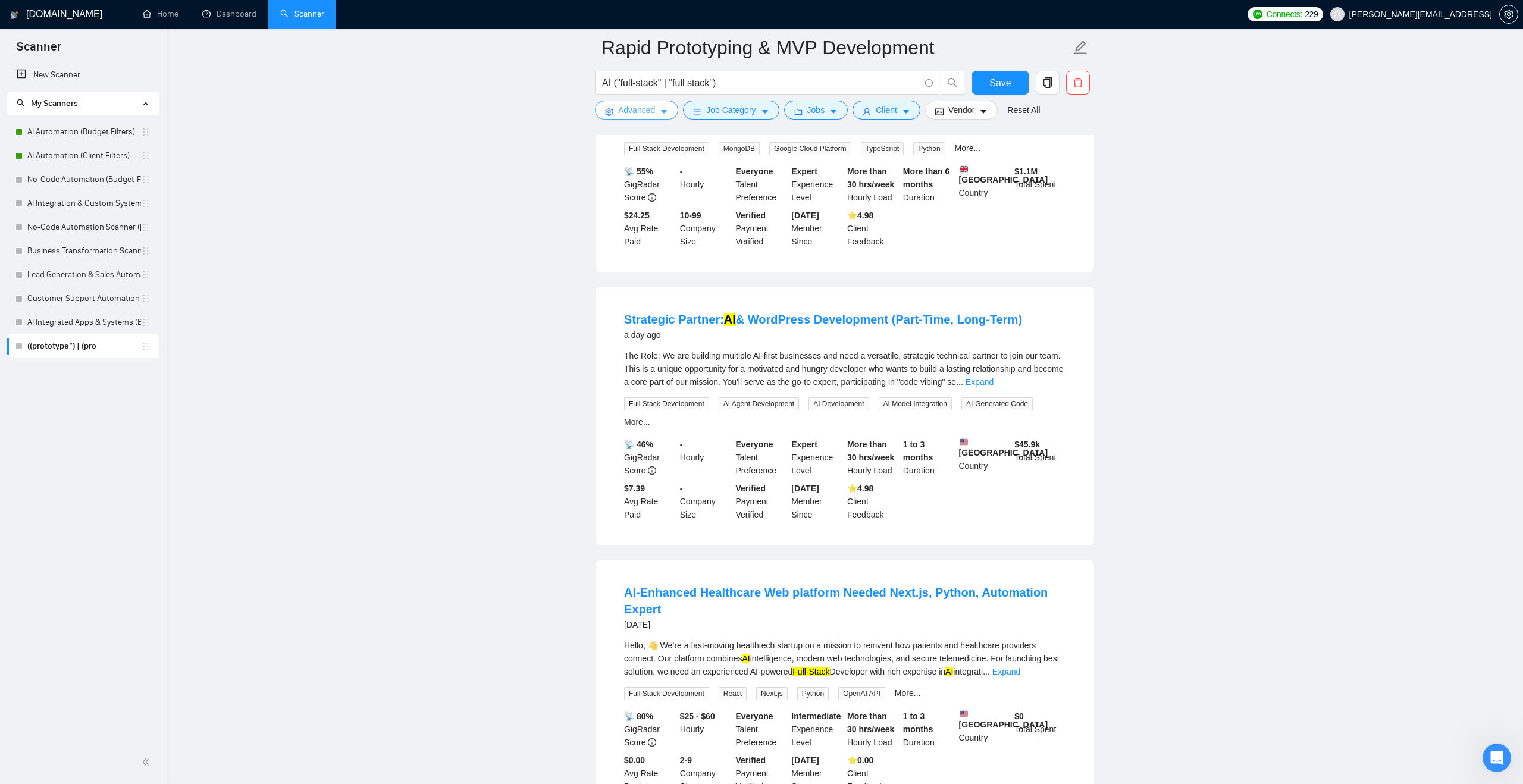
click at [643, 117] on button "Advanced" at bounding box center [636, 110] width 83 height 19
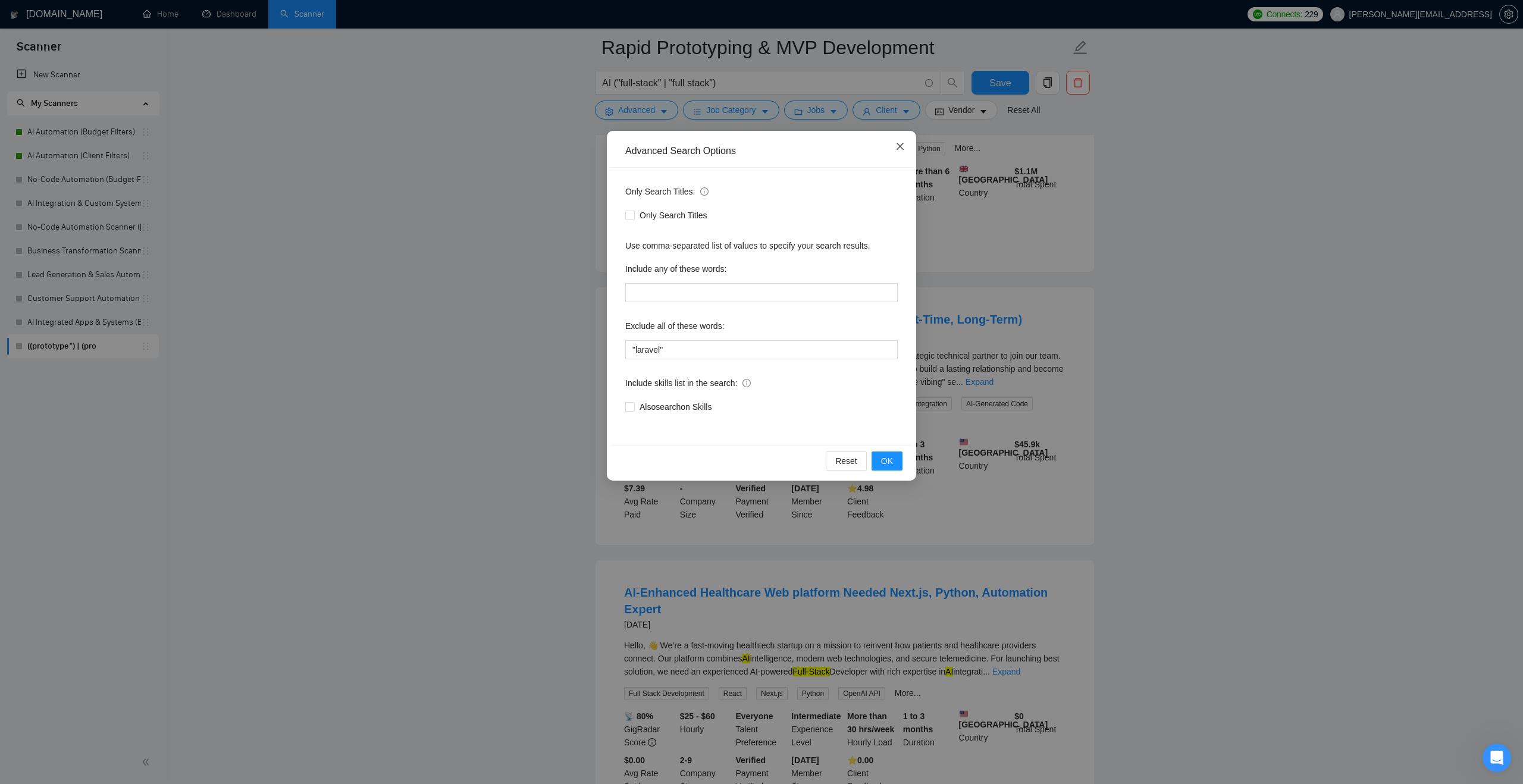
click at [899, 144] on icon "close" at bounding box center [900, 146] width 9 height 9
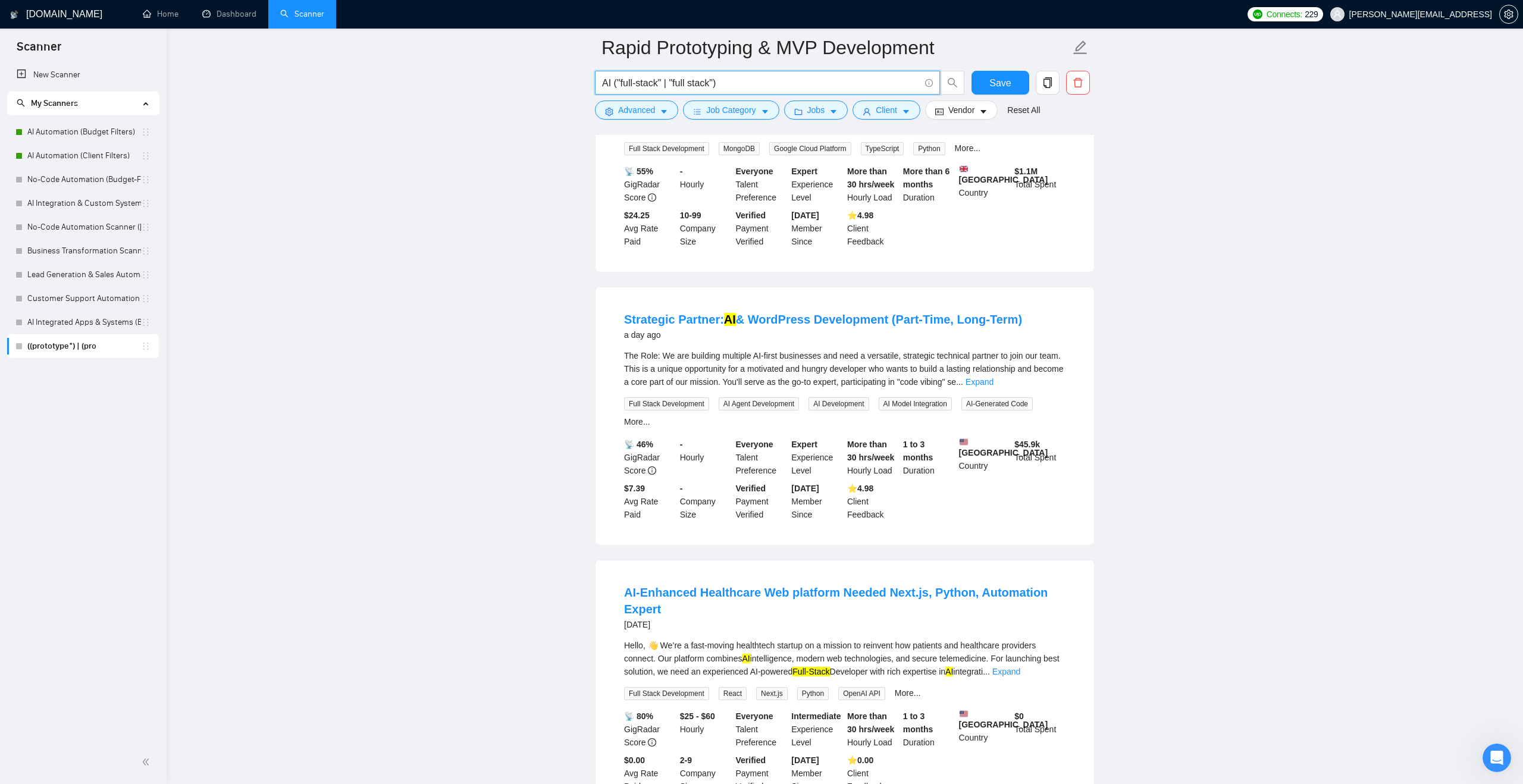
click at [750, 86] on input "AI ("full-stack" | "full stack")" at bounding box center [761, 83] width 318 height 15
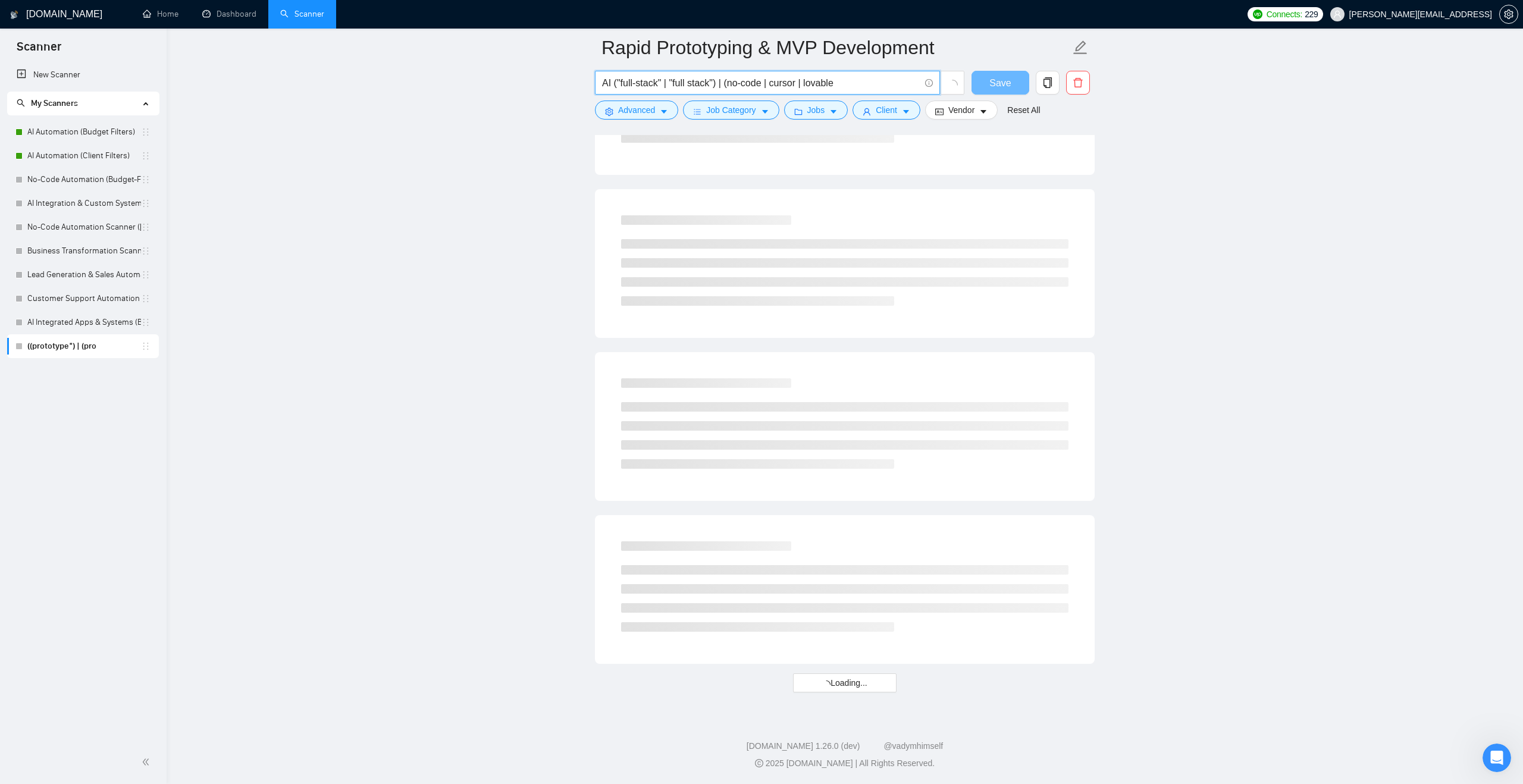
scroll to position [1200, 0]
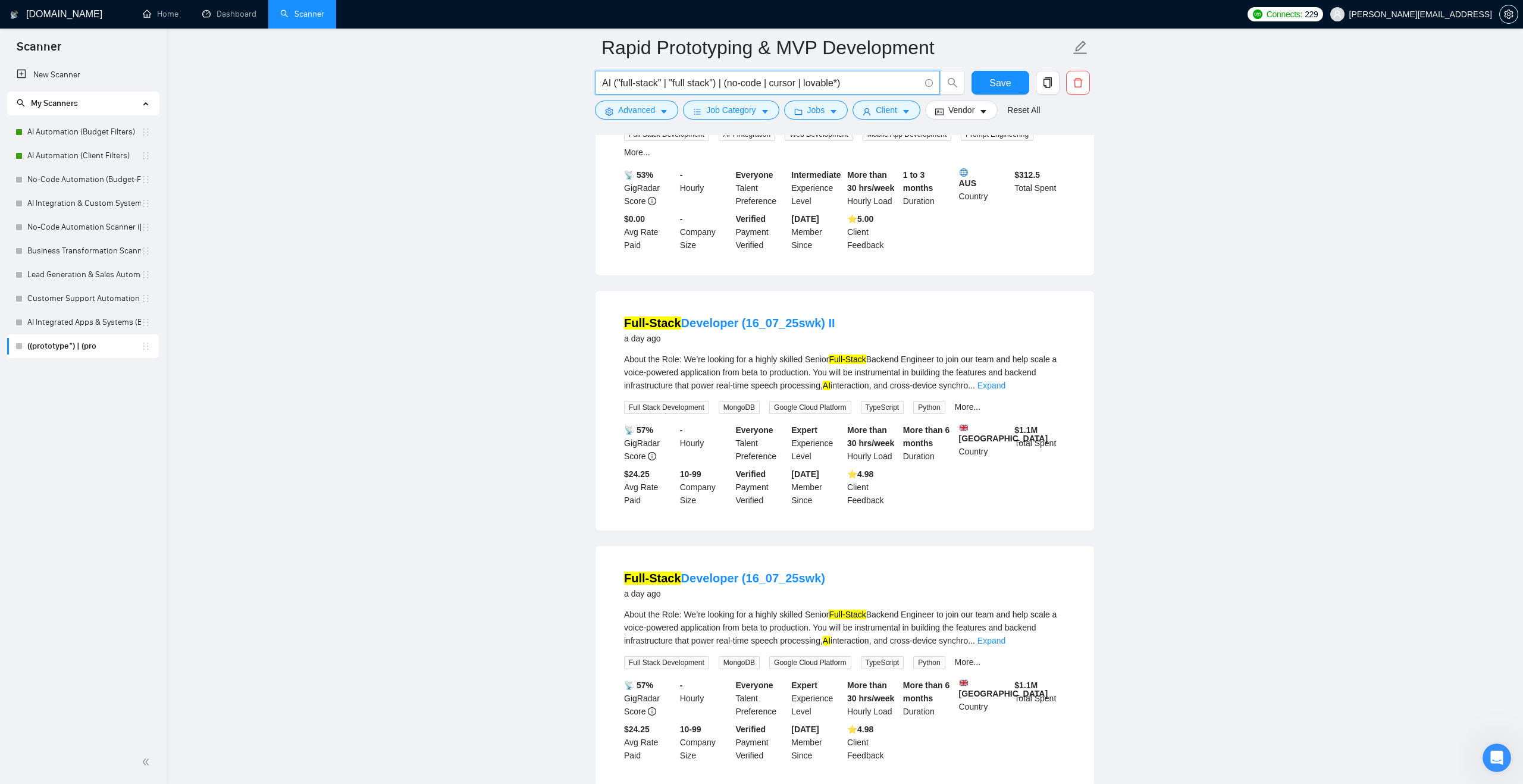
click at [814, 83] on input "AI ("full-stack" | "full stack") | (no-code | cursor | lovable*)" at bounding box center [761, 83] width 318 height 15
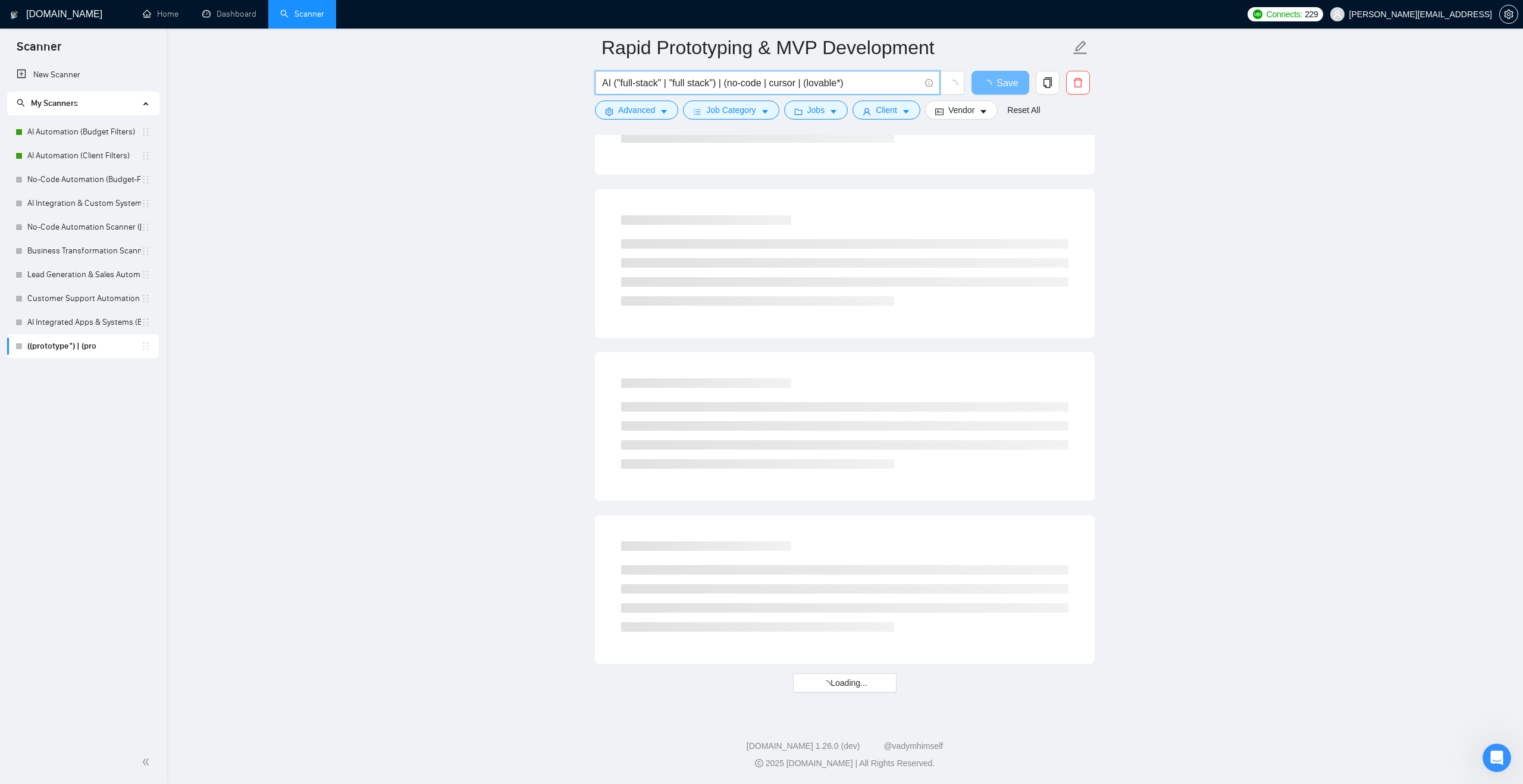
click at [865, 84] on input "AI ("full-stack" | "full stack") | (no-code | cursor | (lovable*)" at bounding box center [761, 83] width 318 height 15
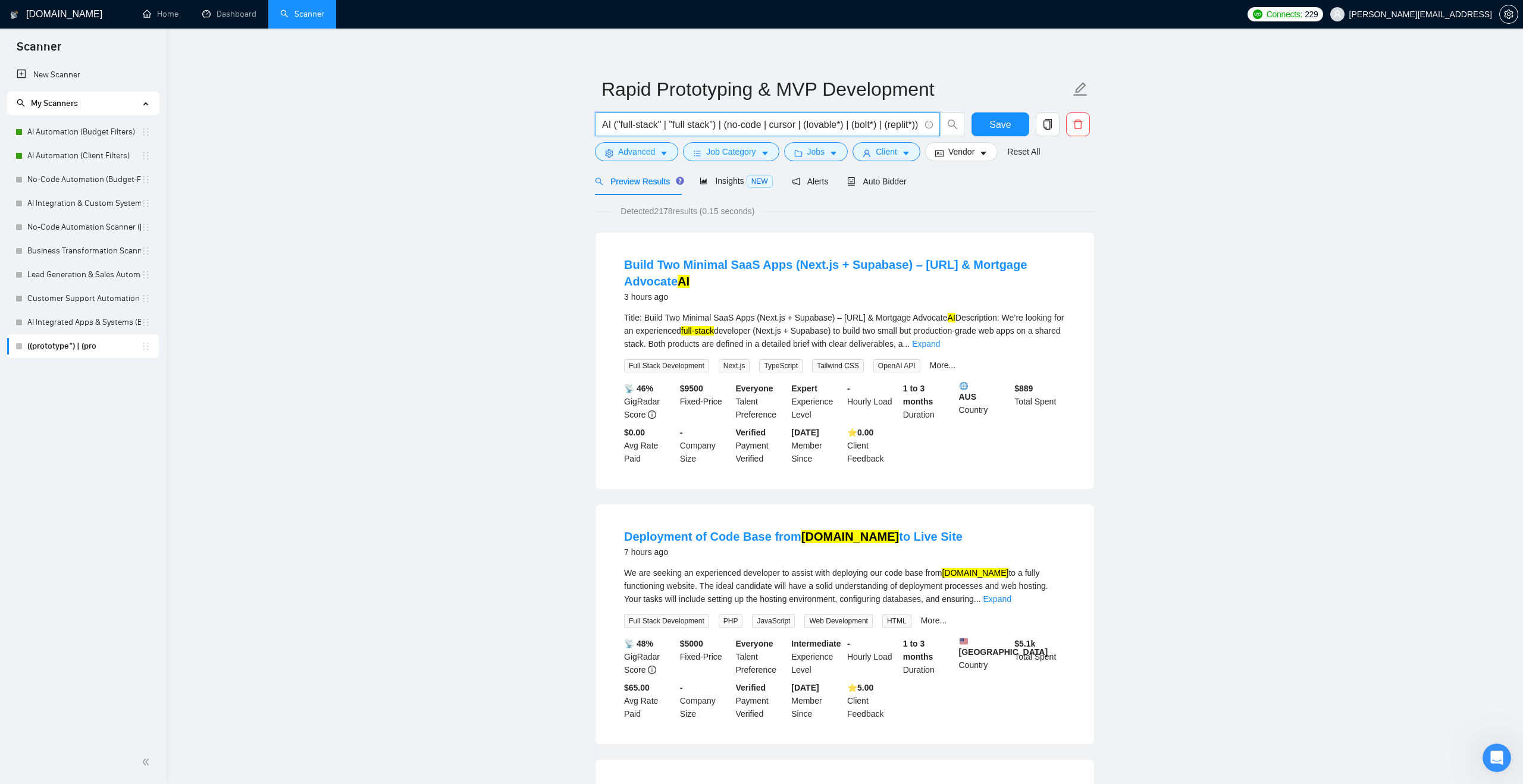
scroll to position [0, 0]
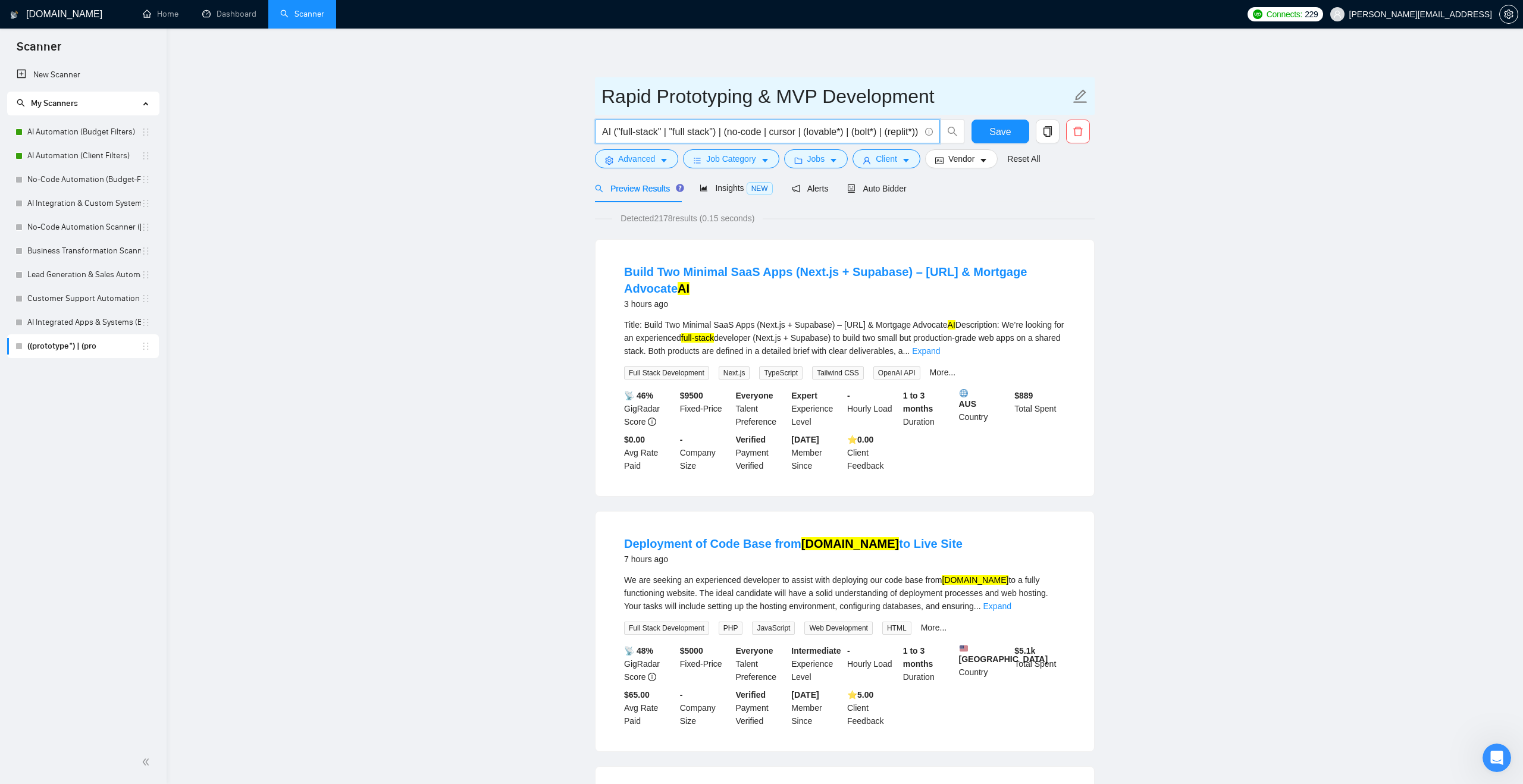
click at [707, 107] on input "Rapid Prototyping & MVP Development" at bounding box center [835, 96] width 469 height 30
click at [610, 133] on input "AI ("full-stack" | "full stack") | (no-code | cursor | (lovable*) | (bolt*) | (…" at bounding box center [761, 131] width 318 height 15
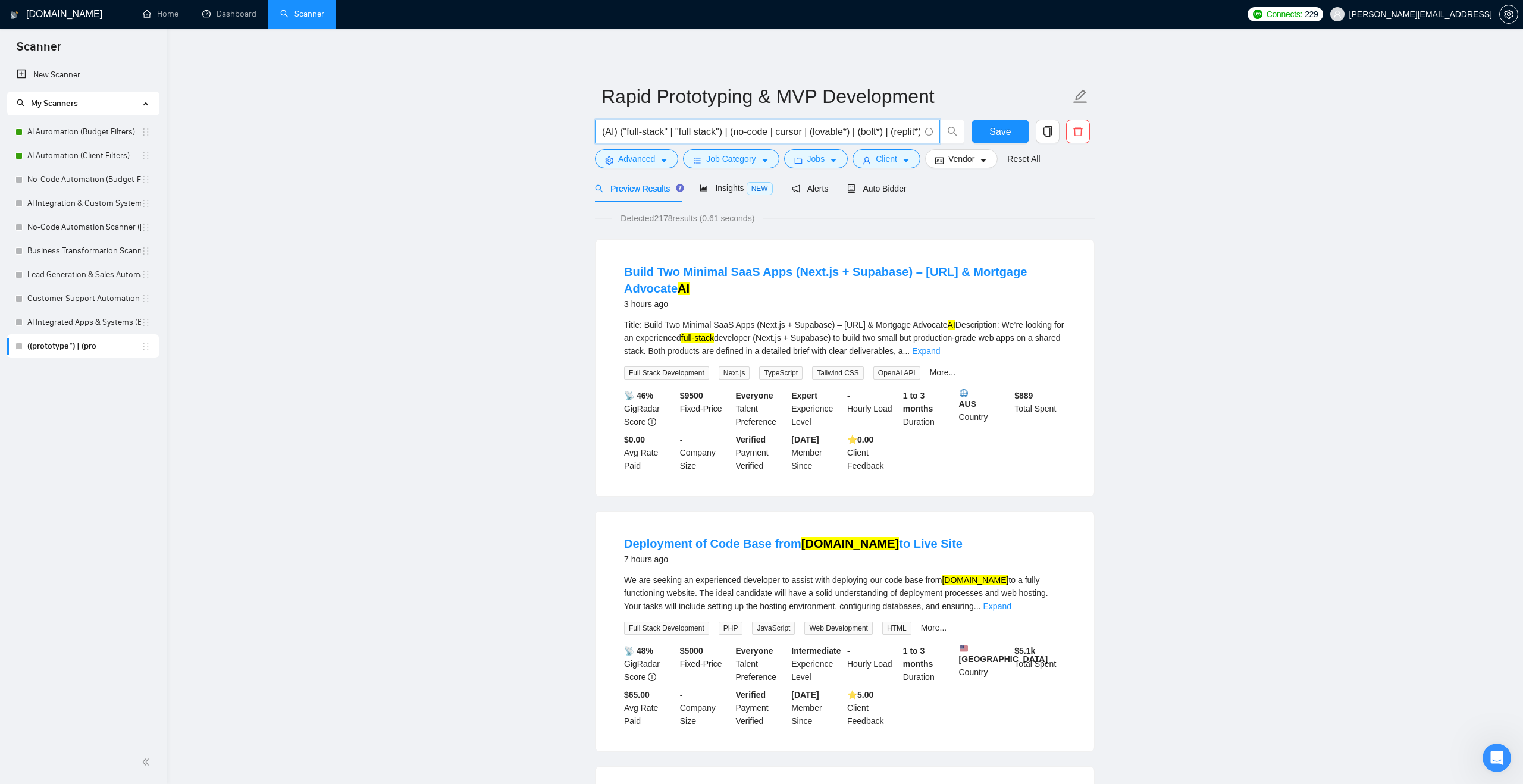
click at [868, 128] on input "(AI) ("full-stack" | "full stack") | (no-code | cursor | (lovable*) | (bolt*) |…" at bounding box center [761, 131] width 318 height 15
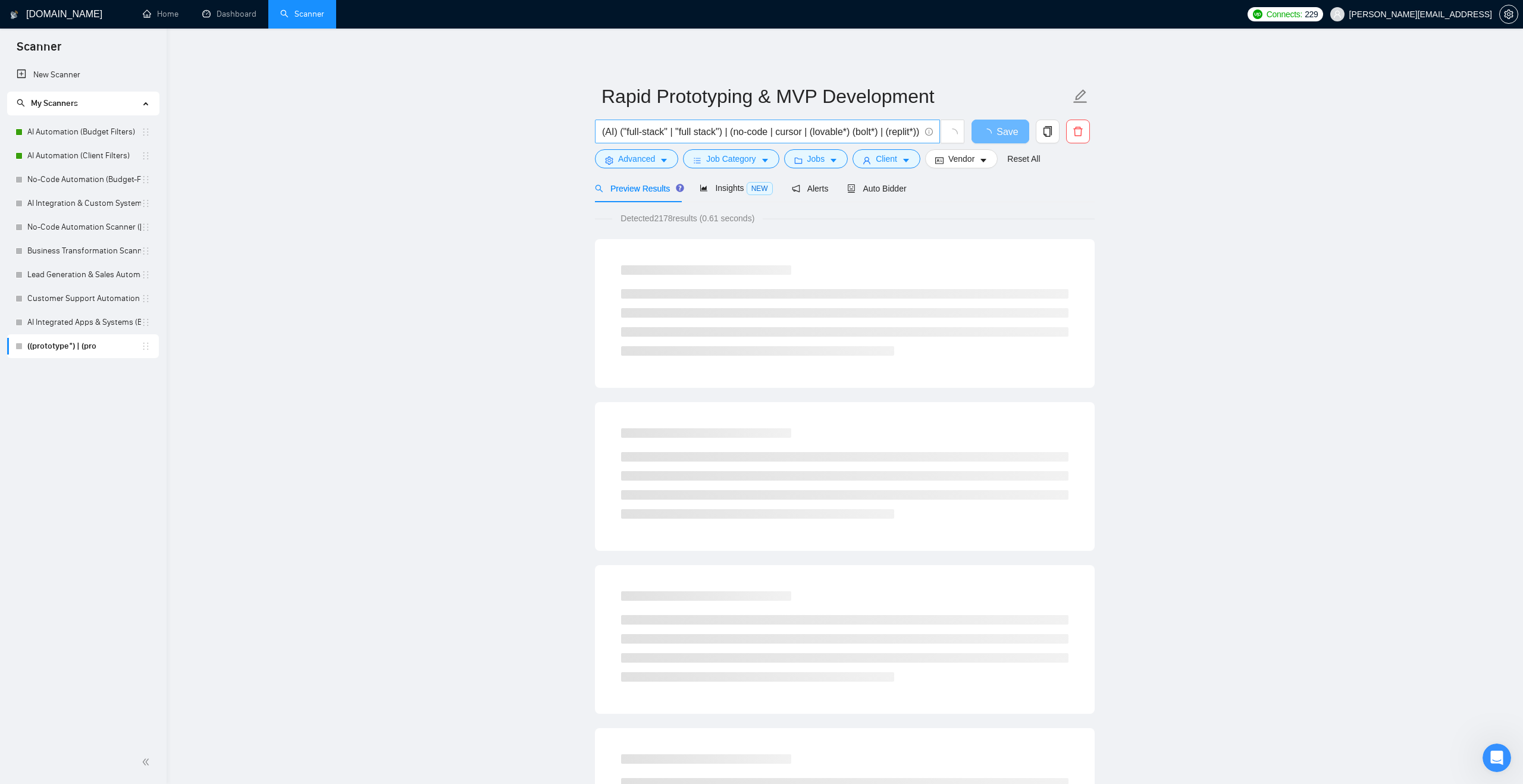
click at [865, 133] on input "(AI) ("full-stack" | "full stack") | (no-code | cursor | (lovable*) (bolt*) | (…" at bounding box center [761, 131] width 318 height 15
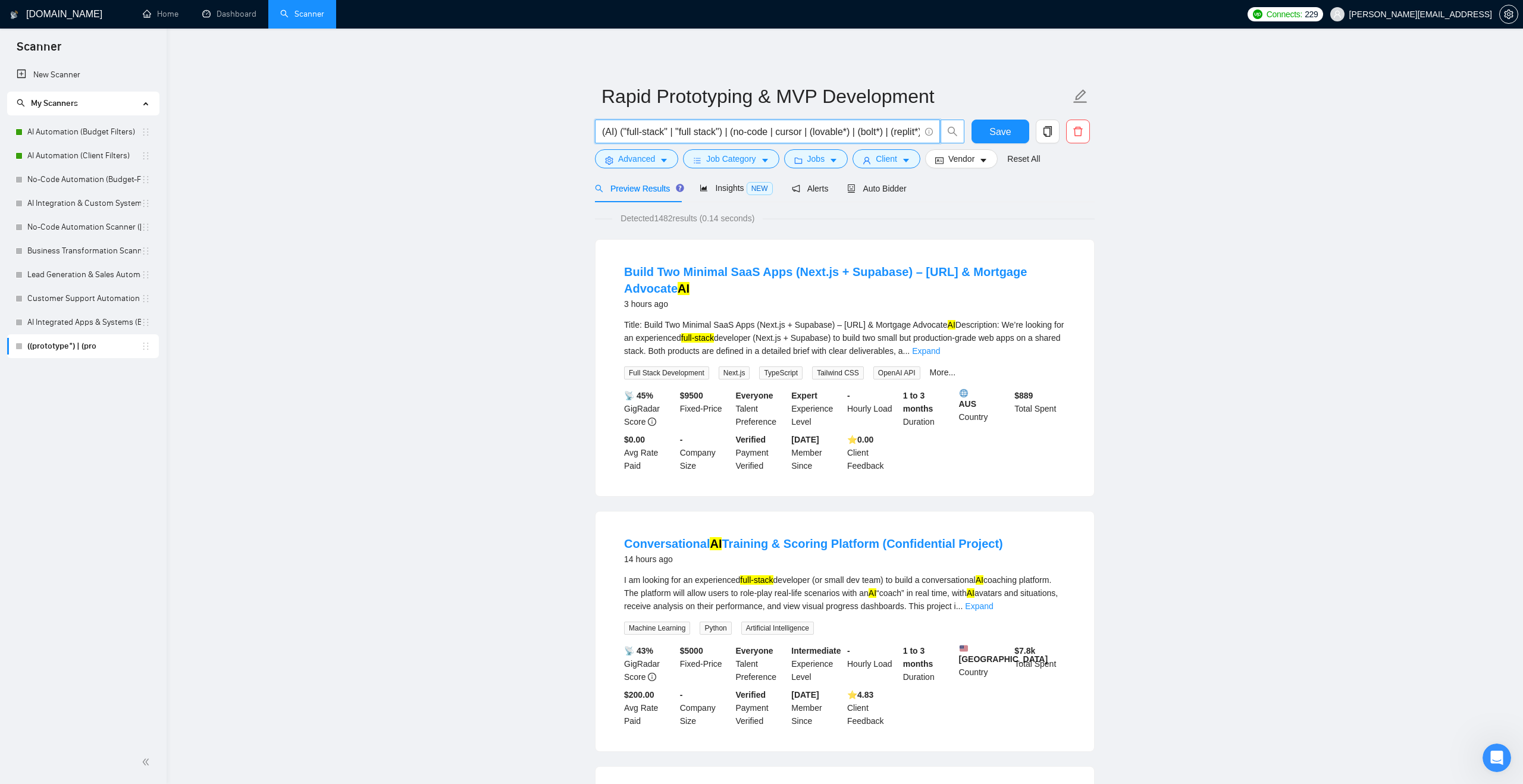
scroll to position [0, 21]
drag, startPoint x: 877, startPoint y: 133, endPoint x: 957, endPoint y: 134, distance: 80.0
click at [957, 134] on span "(AI) ("full-stack" | "full stack") | (no-code | cursor | (lovable*) | (bolt*) |…" at bounding box center [780, 131] width 370 height 24
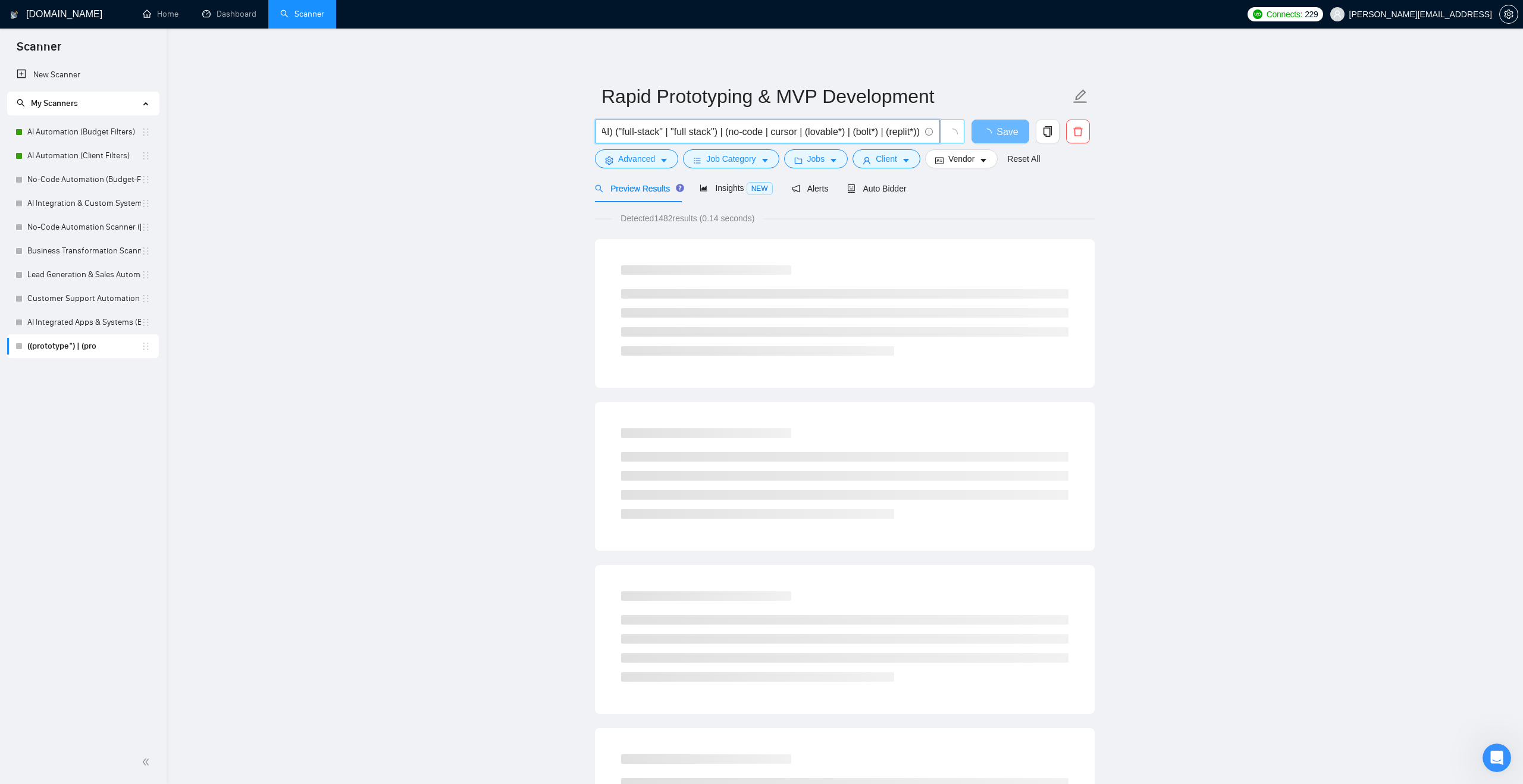
click at [909, 136] on input "(AI) ("full-stack" | "full stack") | (no-code | cursor | (lovable*) | (bolt*) |…" at bounding box center [761, 131] width 318 height 15
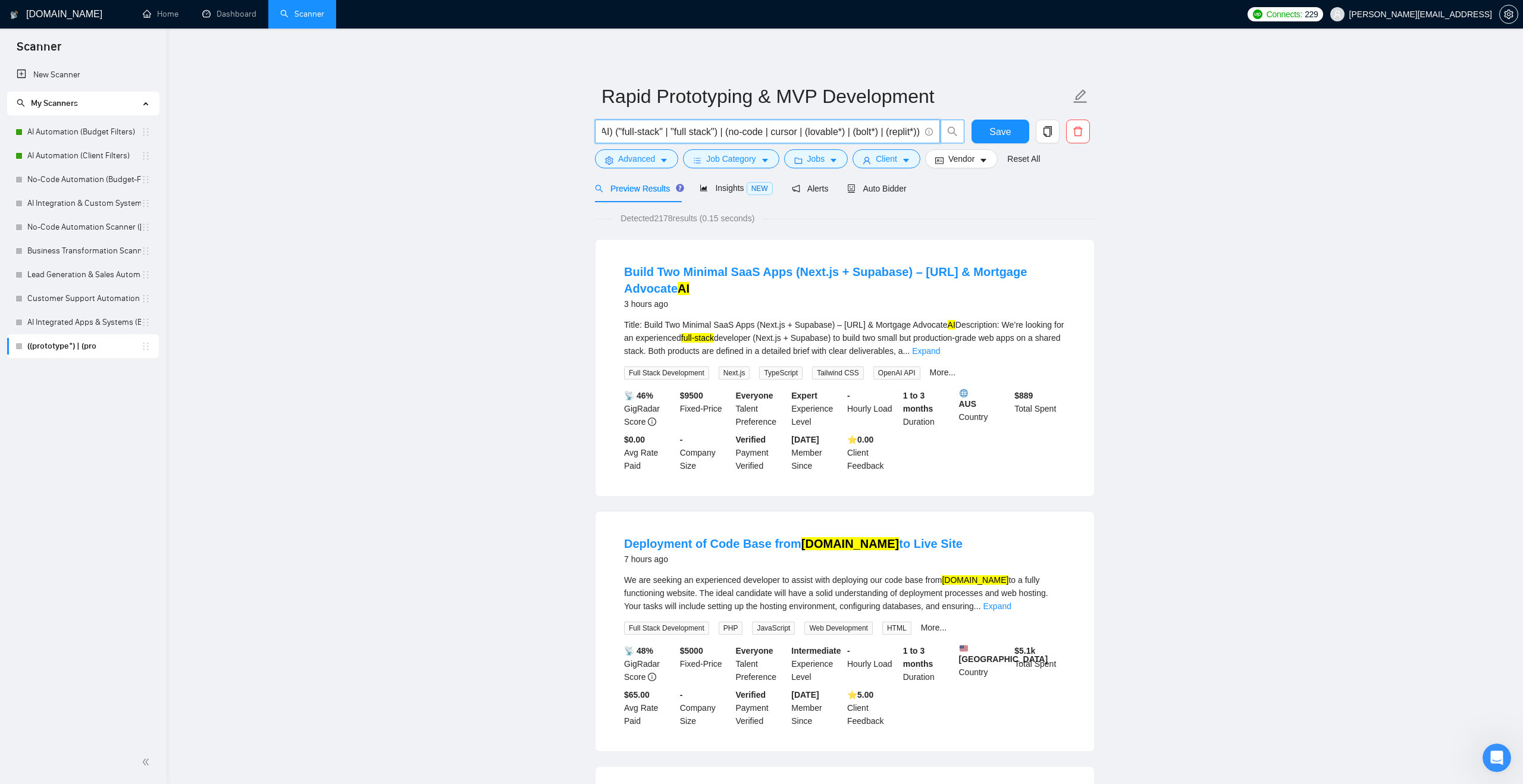
click at [914, 132] on input "(AI) ("full-stack" | "full stack") | (no-code | cursor | (lovable*) | (bolt*) |…" at bounding box center [761, 131] width 318 height 15
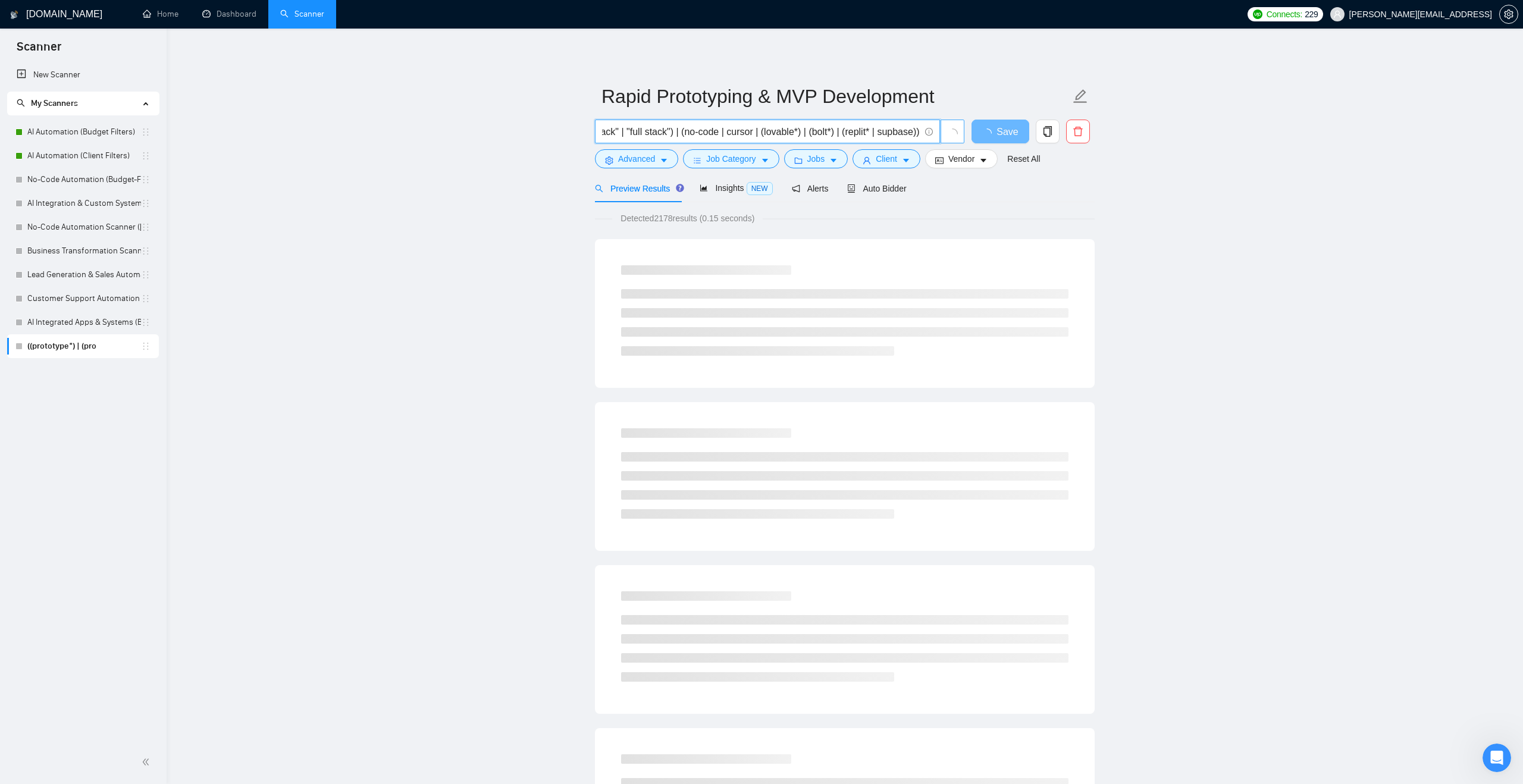
click at [875, 131] on input "(AI) ("full-stack" | "full stack") | (no-code | cursor | (lovable*) | (bolt*) |…" at bounding box center [761, 131] width 318 height 15
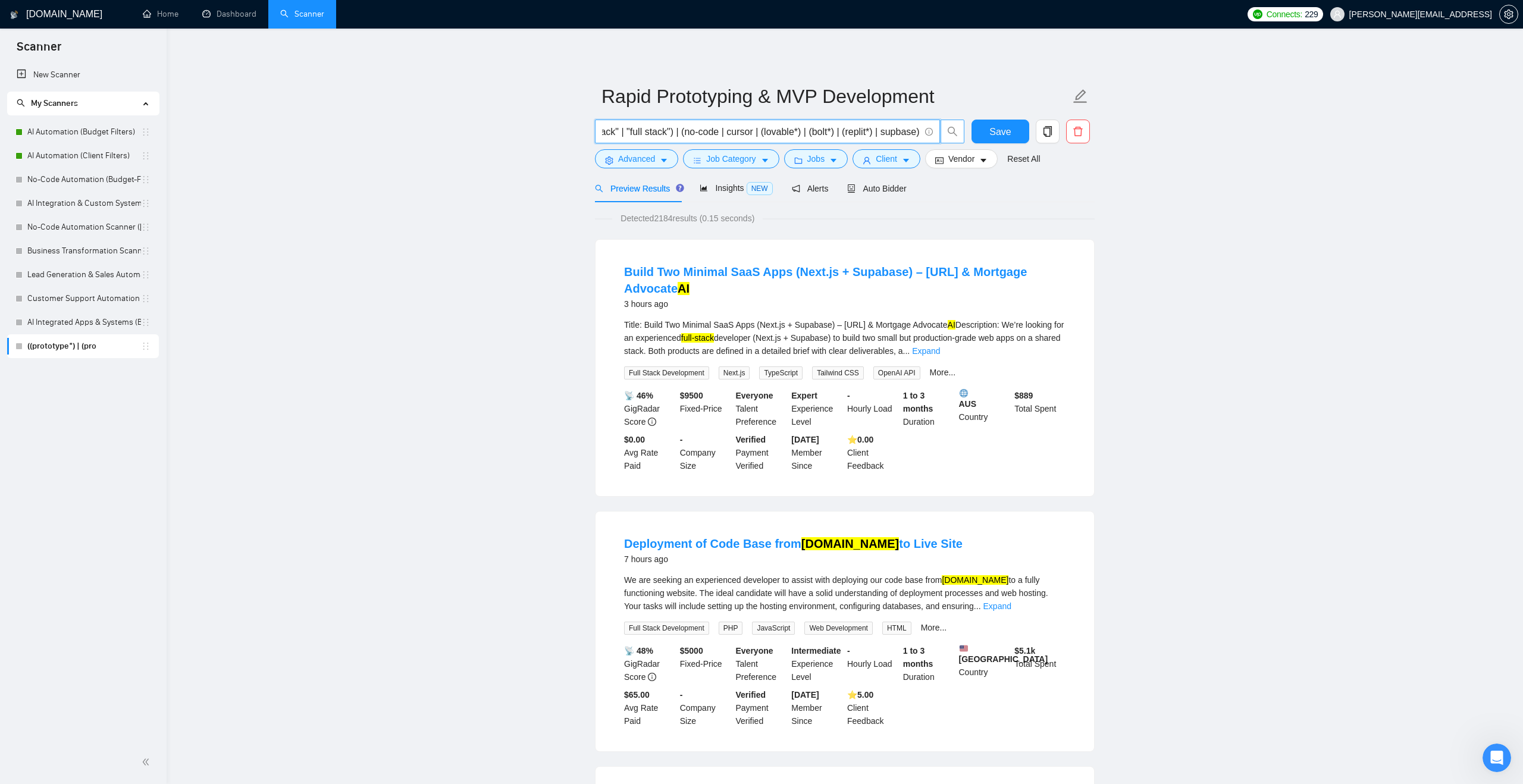
type input "(AI) ("full-stack" | "full stack") | (no-code | cursor | (lovable*) | (bolt*) |…"
drag, startPoint x: 837, startPoint y: 135, endPoint x: 907, endPoint y: 134, distance: 70.0
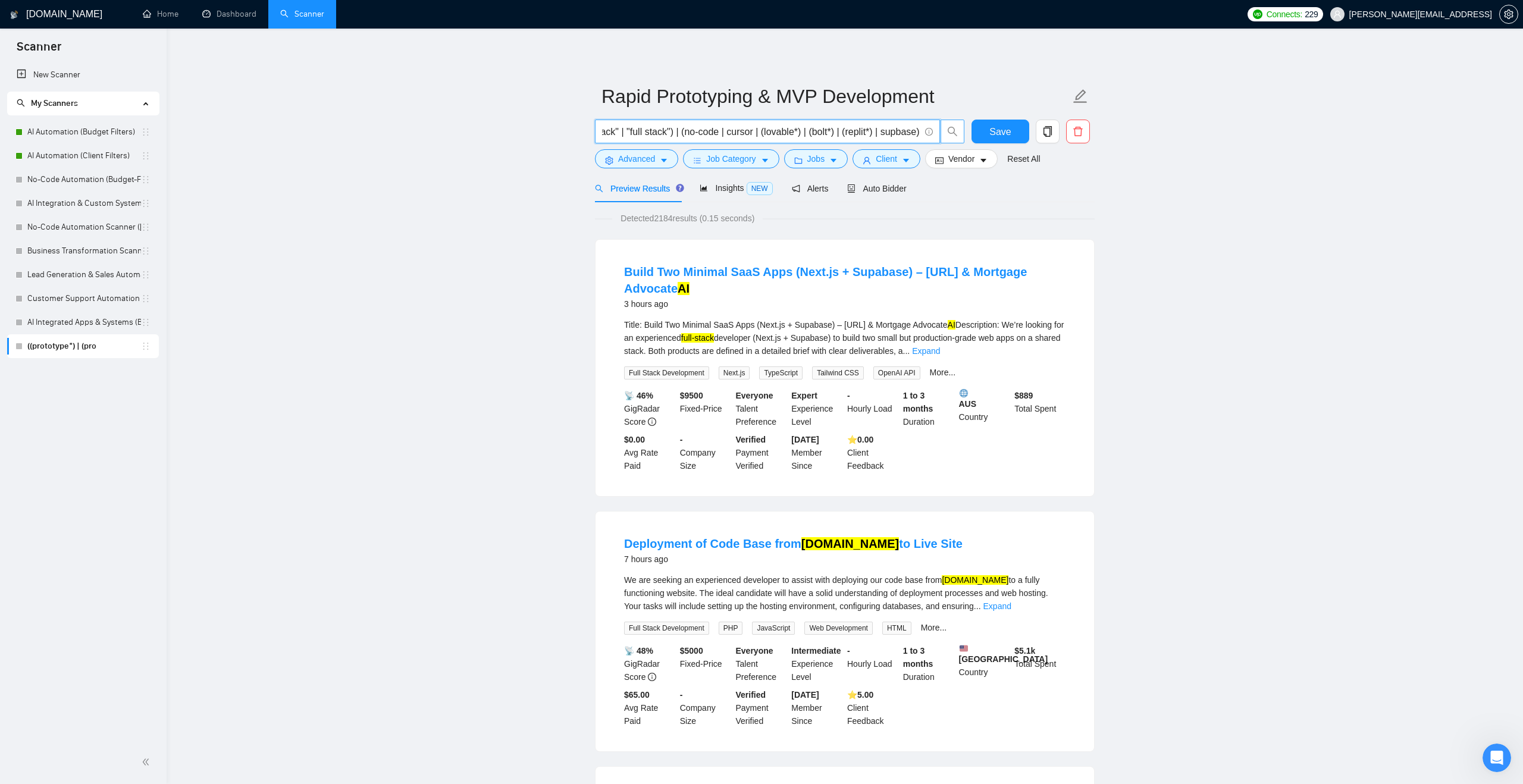
click at [907, 134] on input "(AI) ("full-stack" | "full stack") | (no-code | cursor | (lovable*) | (bolt*) |…" at bounding box center [761, 131] width 318 height 15
drag, startPoint x: 846, startPoint y: 138, endPoint x: 989, endPoint y: 139, distance: 143.0
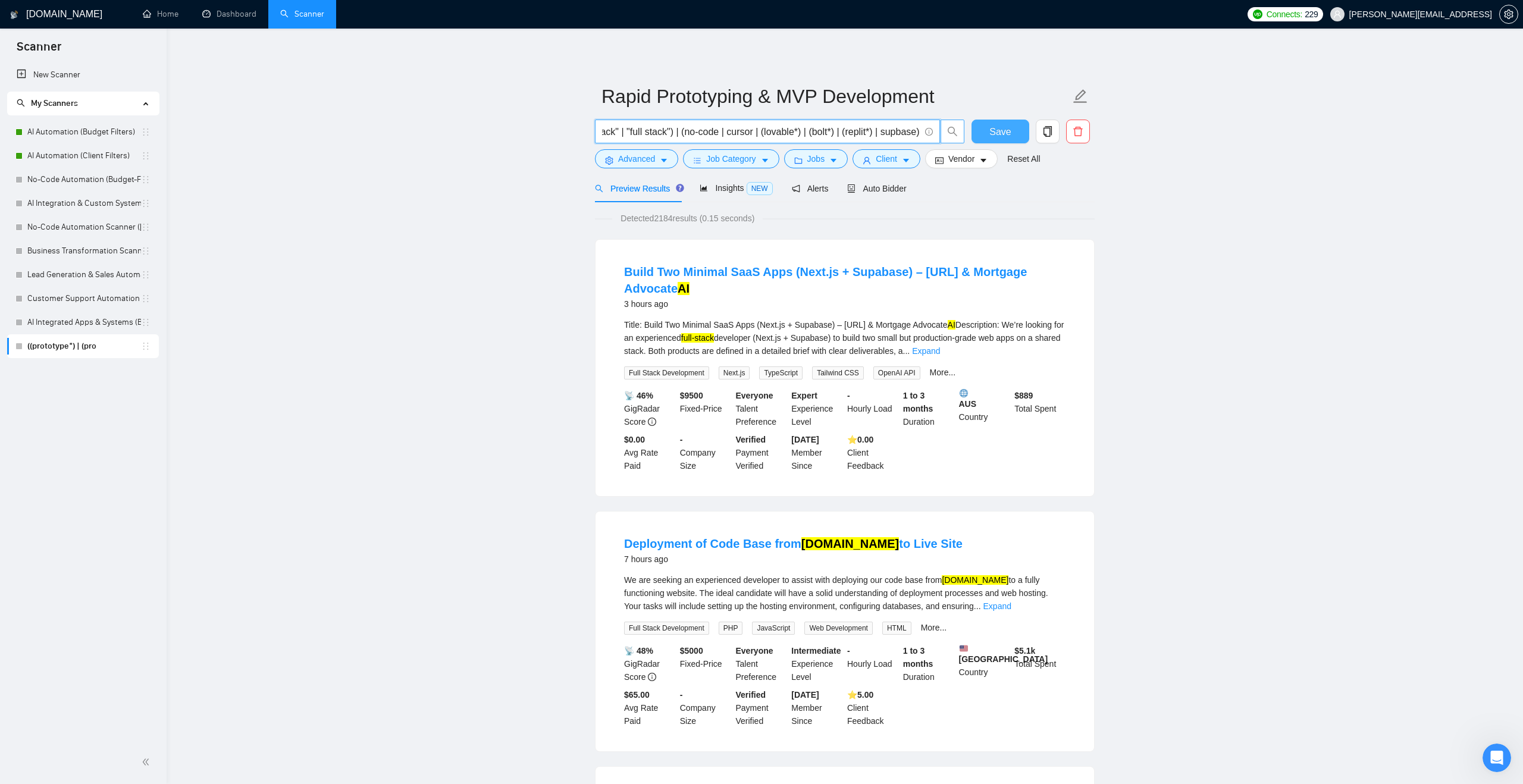
click at [990, 138] on div "(AI) ("full-stack" | "full stack") | (no-code | cursor | (lovable*) | (bolt*) |…" at bounding box center [843, 134] width 499 height 30
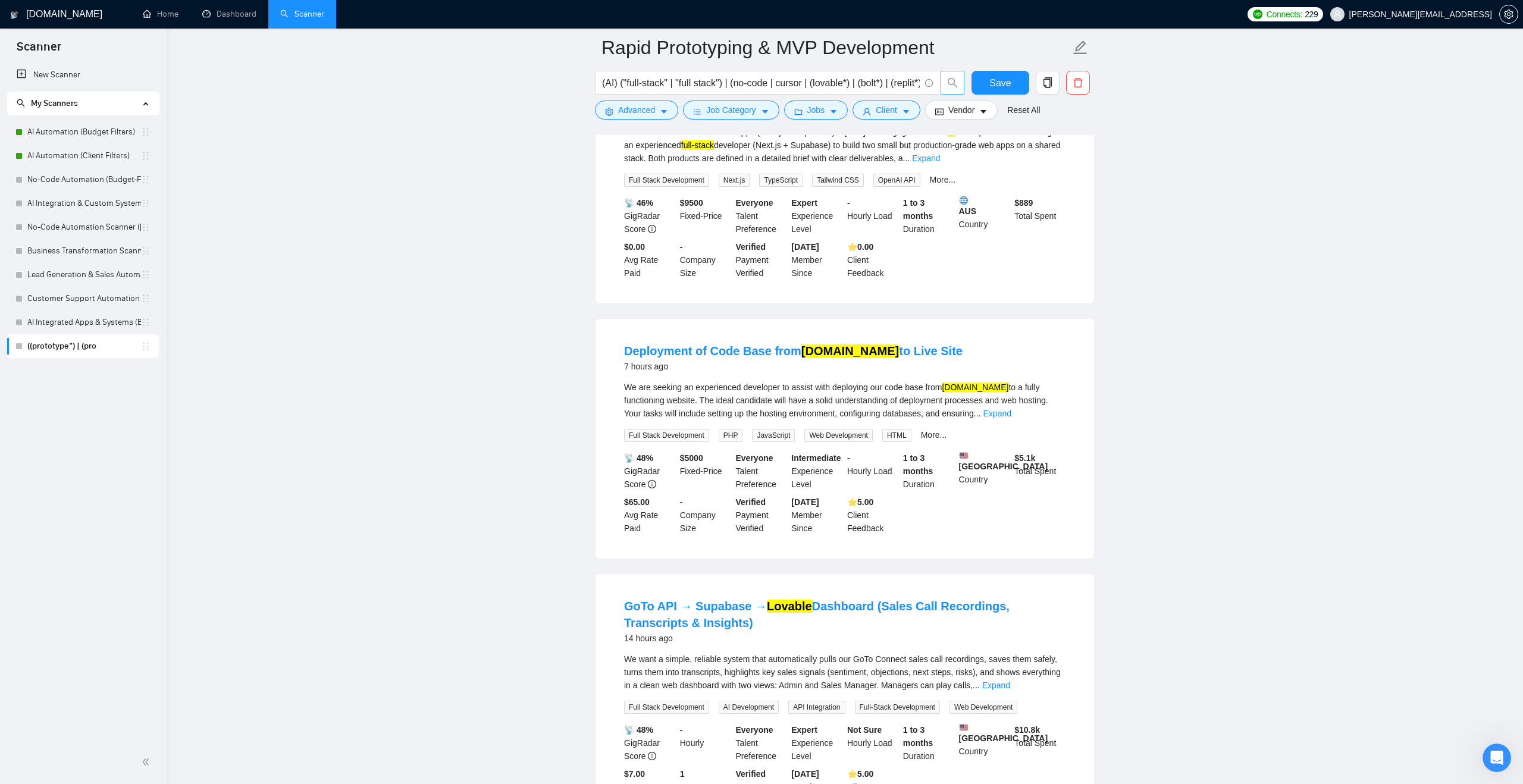
scroll to position [0, 0]
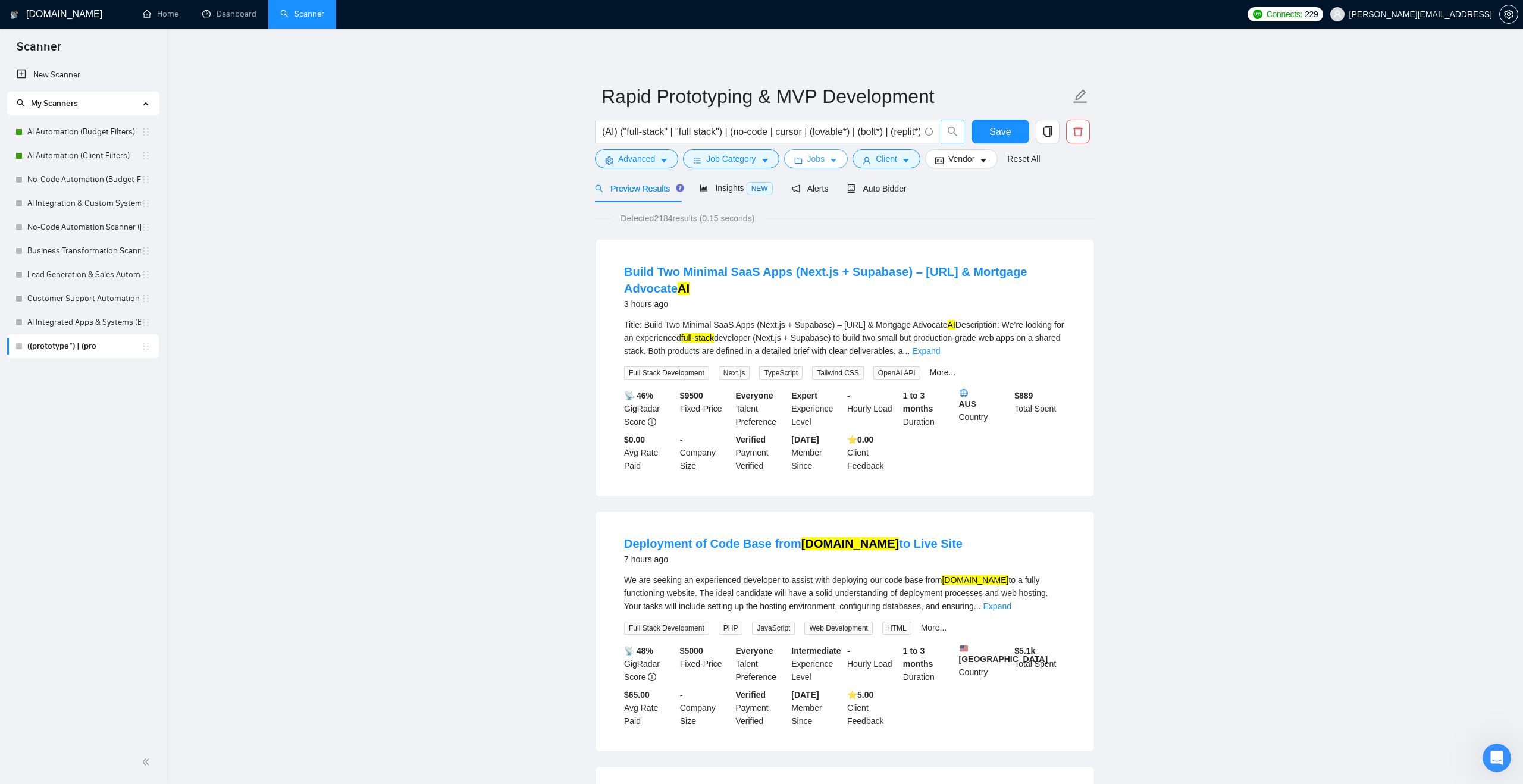
click at [816, 160] on span "Jobs" at bounding box center [816, 159] width 18 height 13
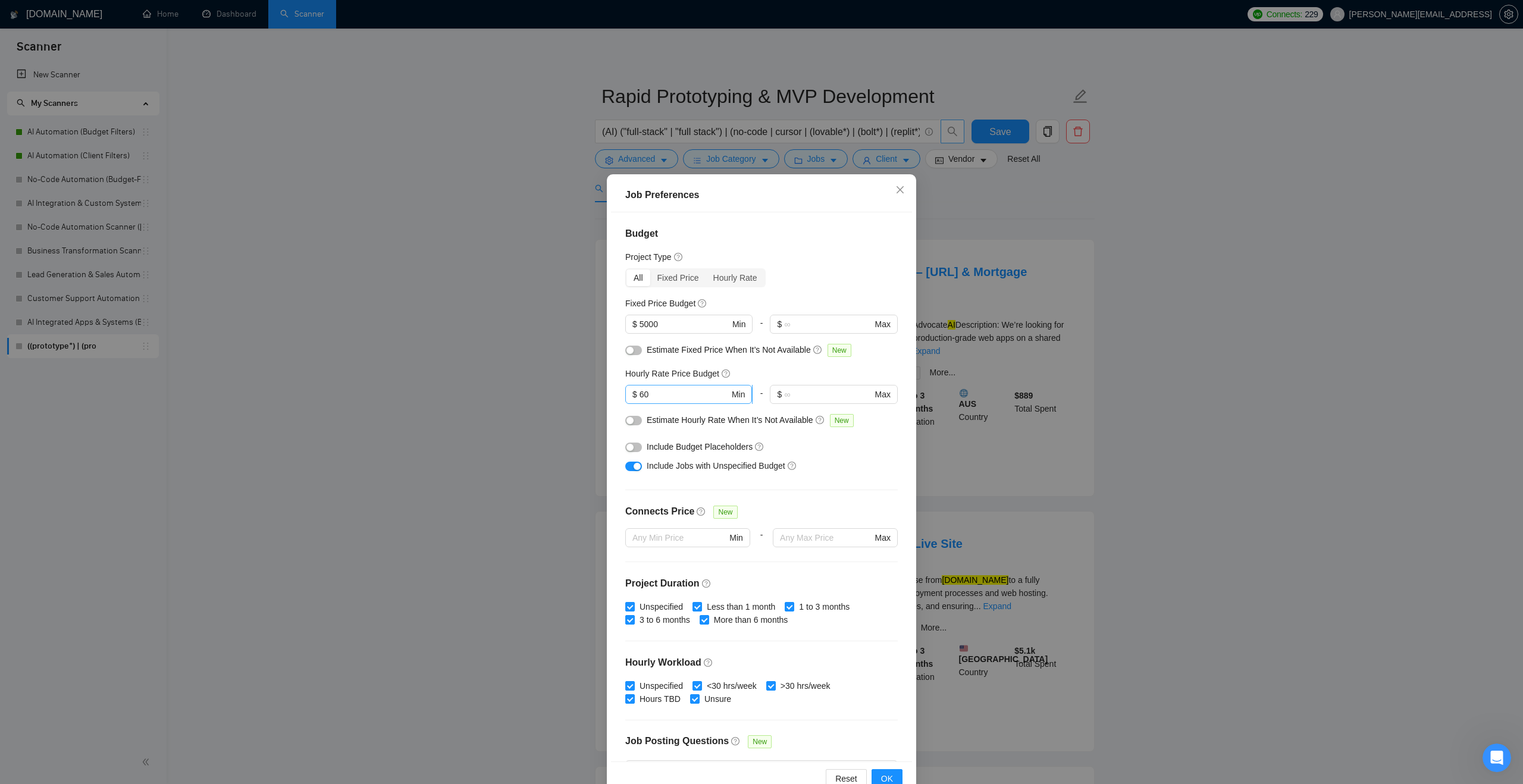
click at [660, 394] on input "60" at bounding box center [684, 394] width 90 height 13
type input "6"
type input "40"
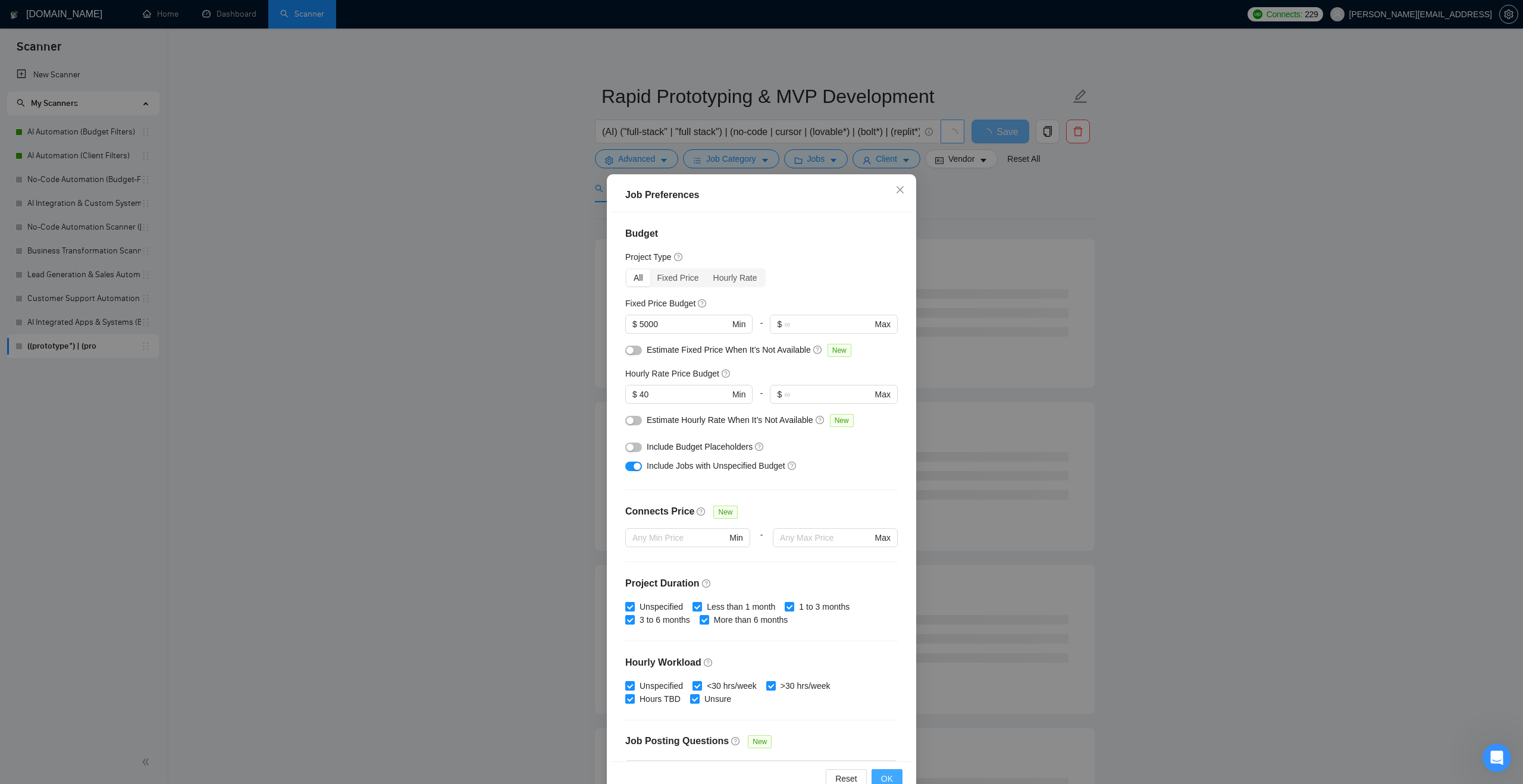
click at [892, 780] on span "OK" at bounding box center [887, 778] width 12 height 13
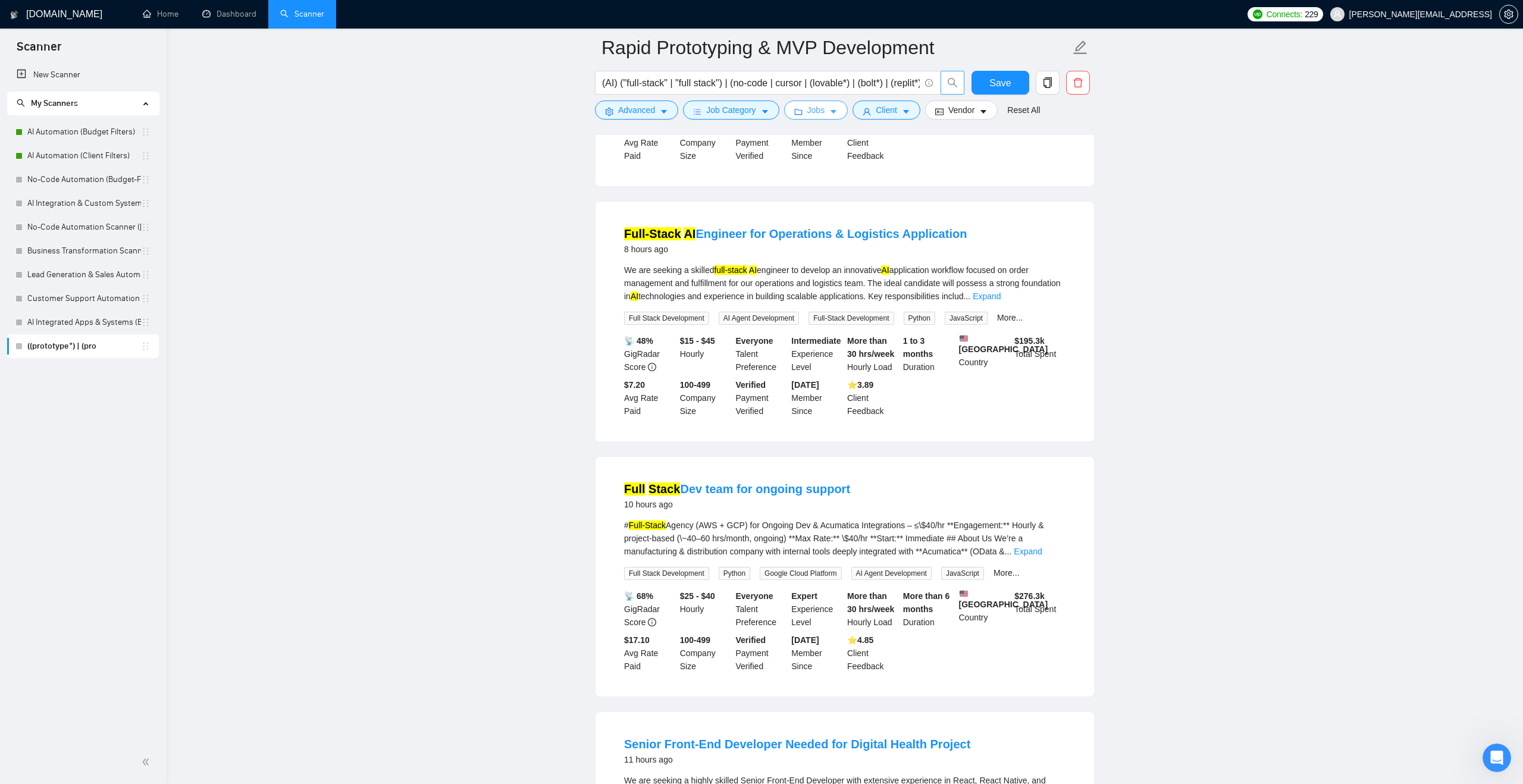
scroll to position [849, 0]
click at [1042, 554] on link "Expand" at bounding box center [1027, 549] width 28 height 9
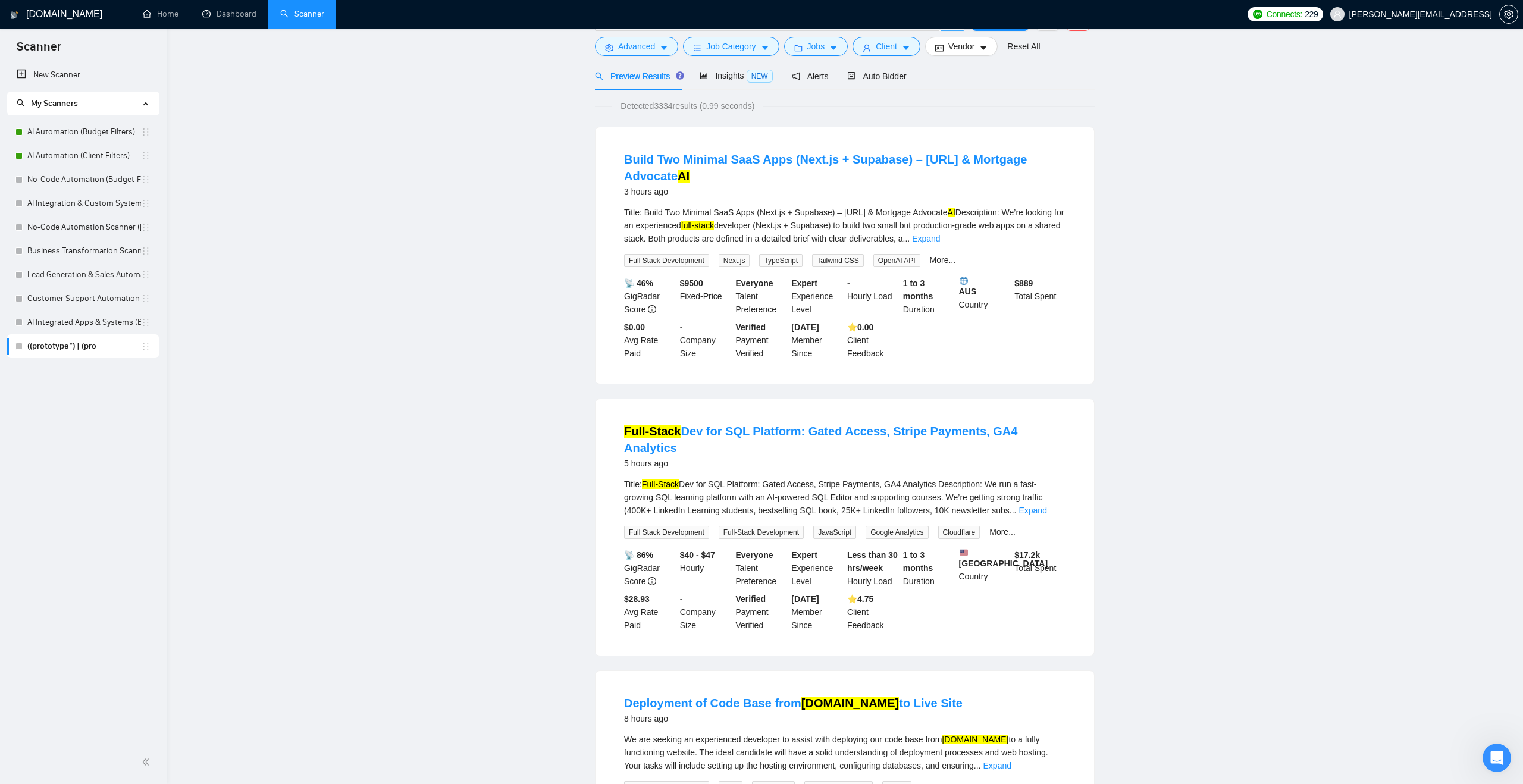
scroll to position [0, 0]
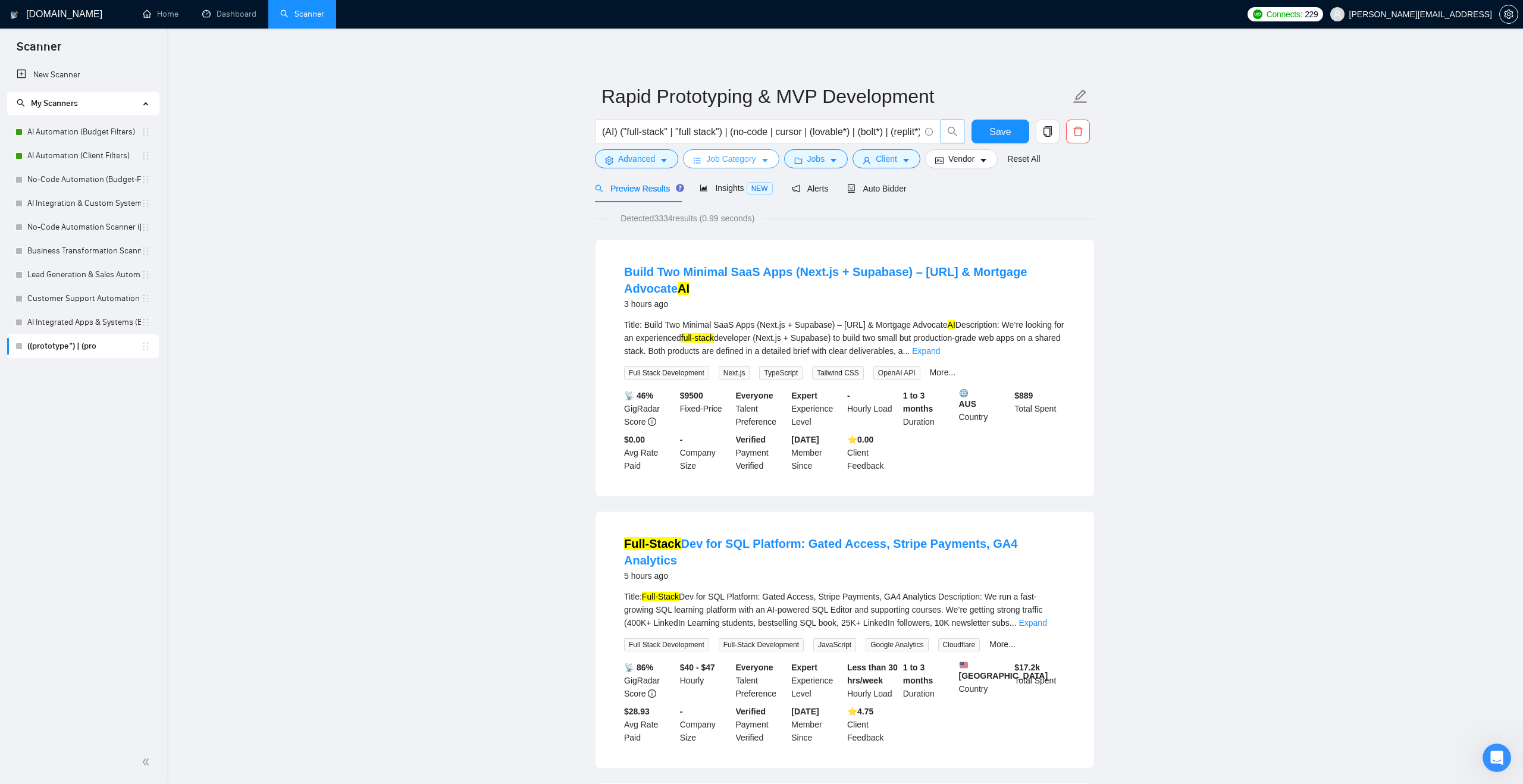
click at [726, 164] on span "Job Category" at bounding box center [731, 159] width 49 height 13
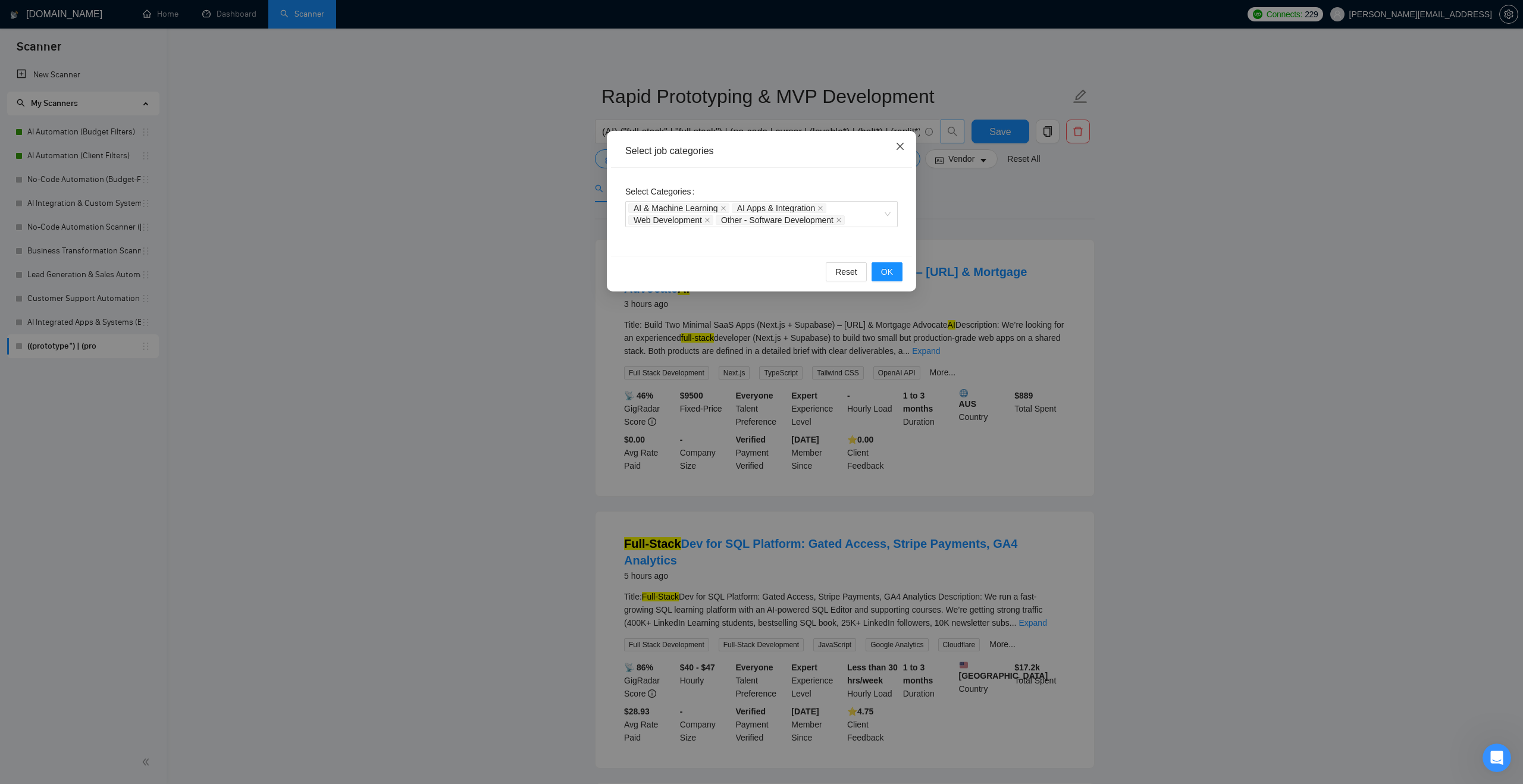
click at [899, 145] on icon "close" at bounding box center [900, 146] width 9 height 9
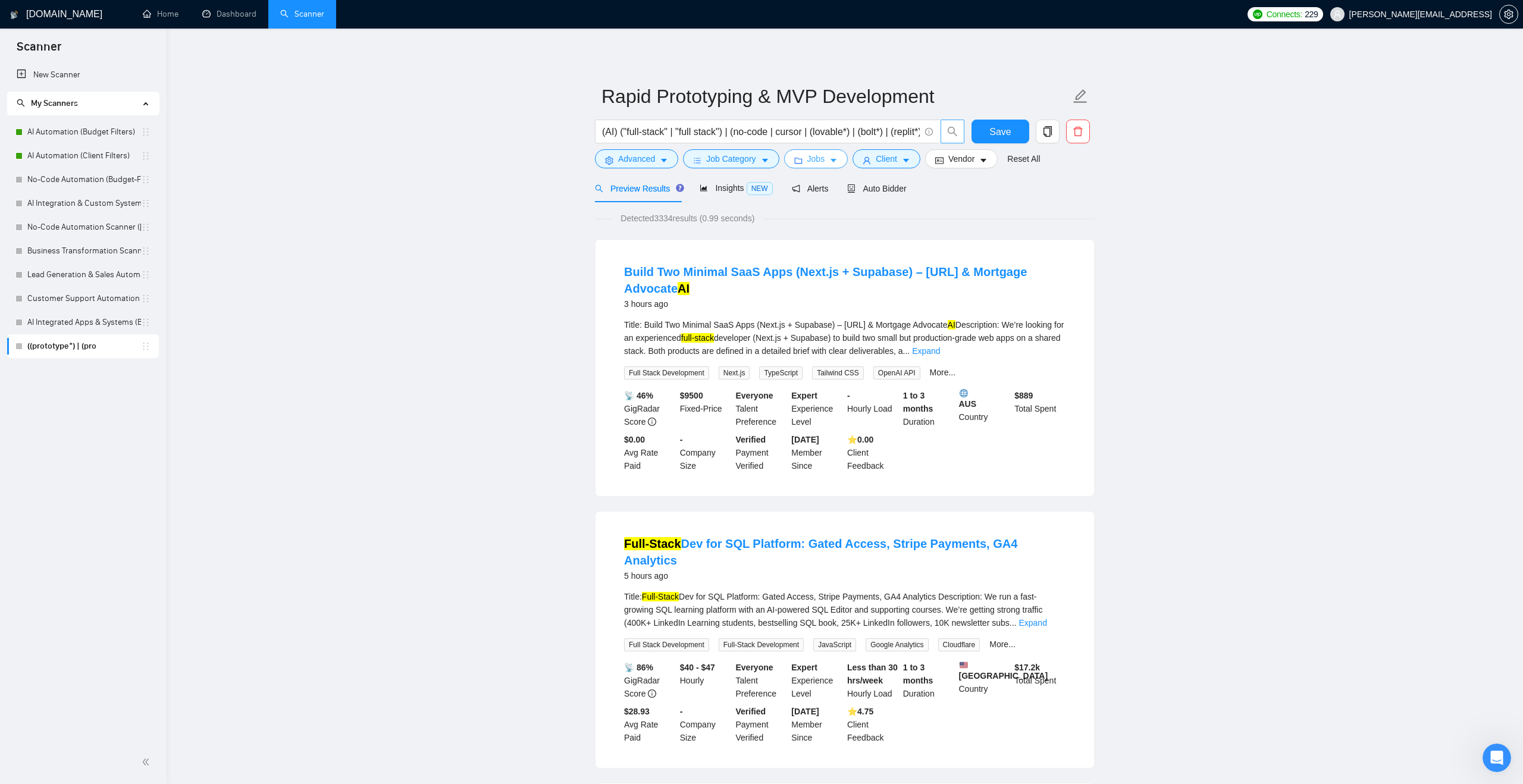
click at [801, 160] on icon "folder" at bounding box center [798, 161] width 8 height 6
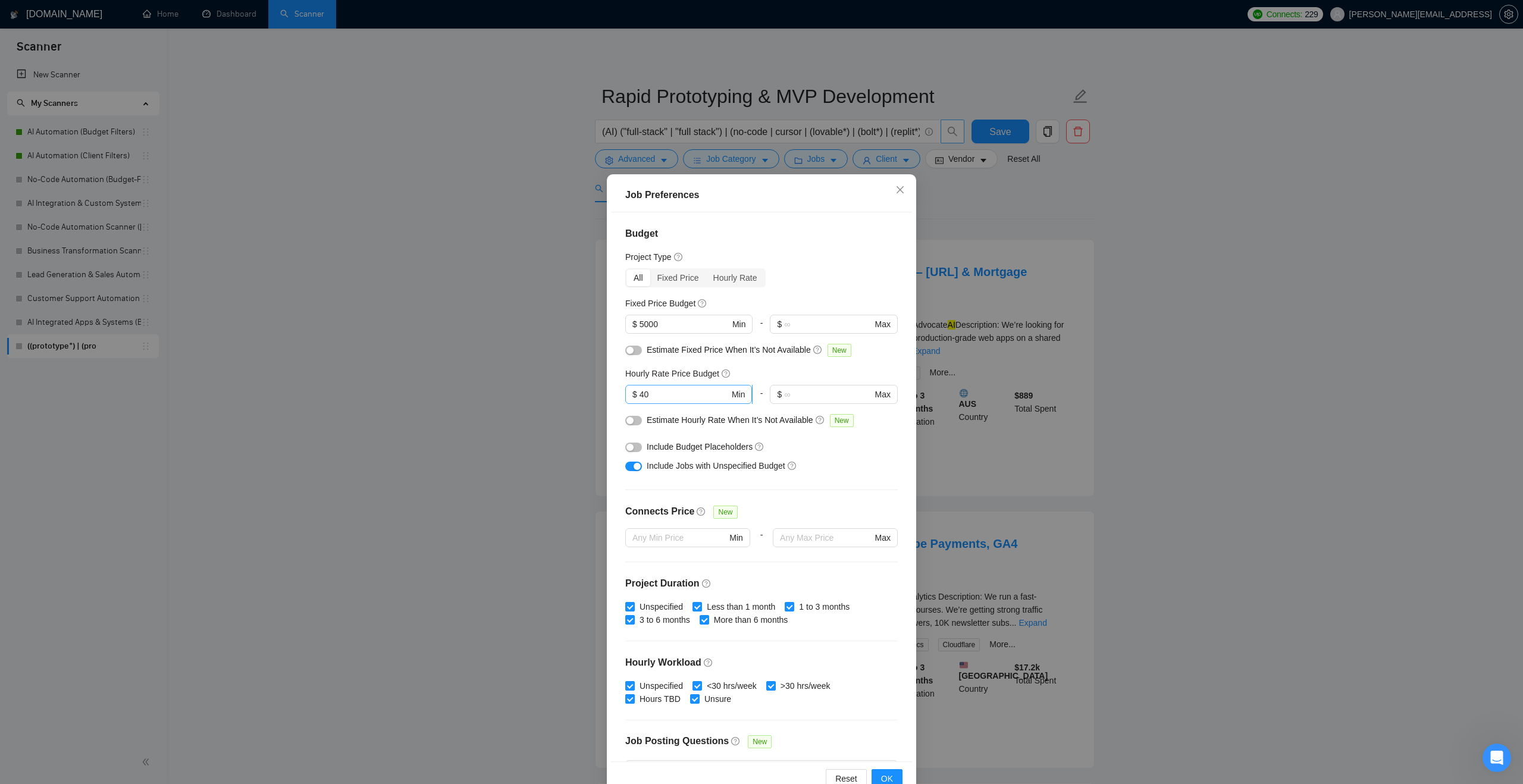
click at [696, 396] on input "40" at bounding box center [684, 394] width 90 height 13
click at [883, 772] on span "OK" at bounding box center [887, 778] width 12 height 13
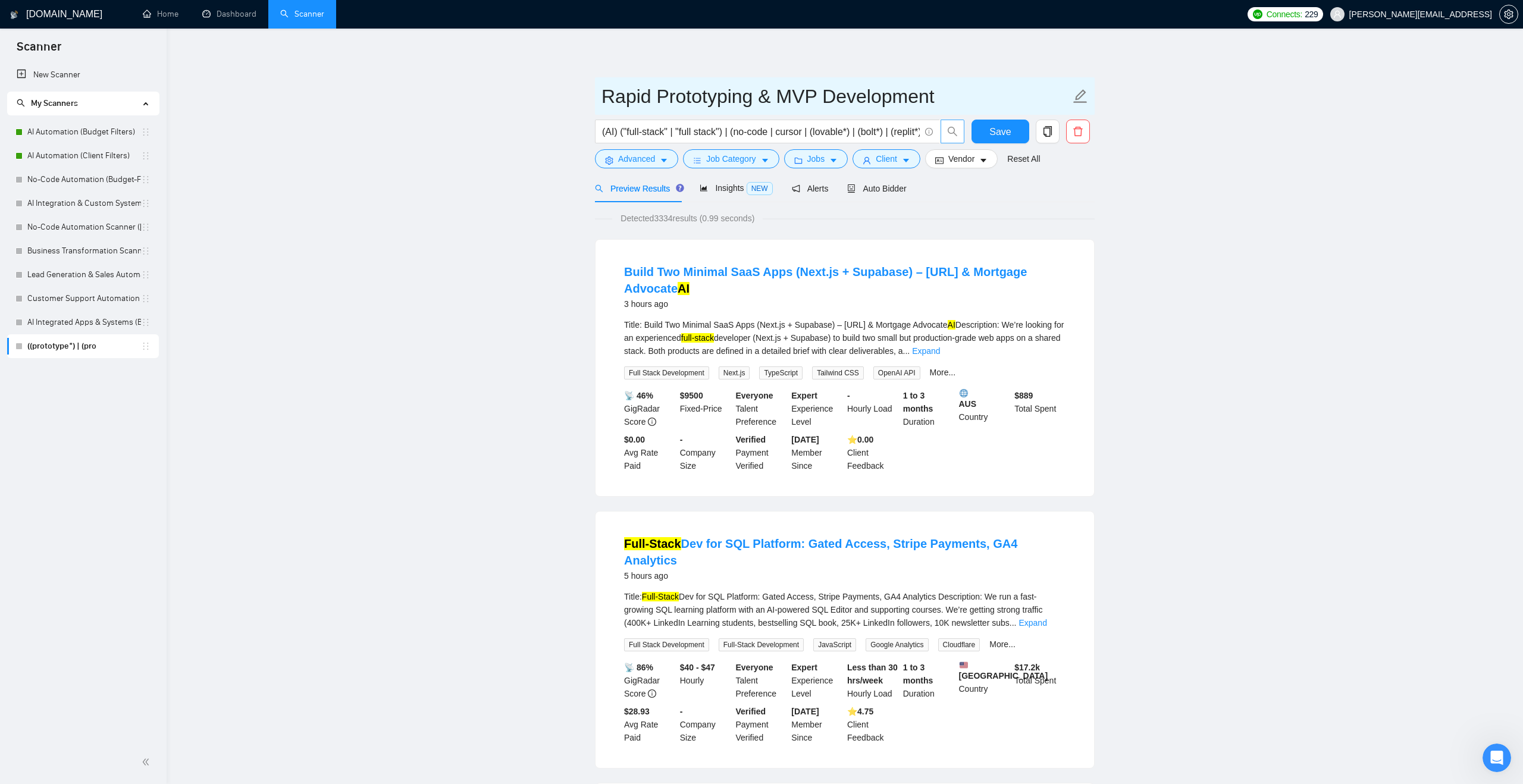
click at [722, 97] on input "Rapid Prototyping & MVP Development" at bounding box center [835, 96] width 469 height 30
click at [737, 101] on input "Vibe-Coding (Job Filter)" at bounding box center [835, 96] width 469 height 30
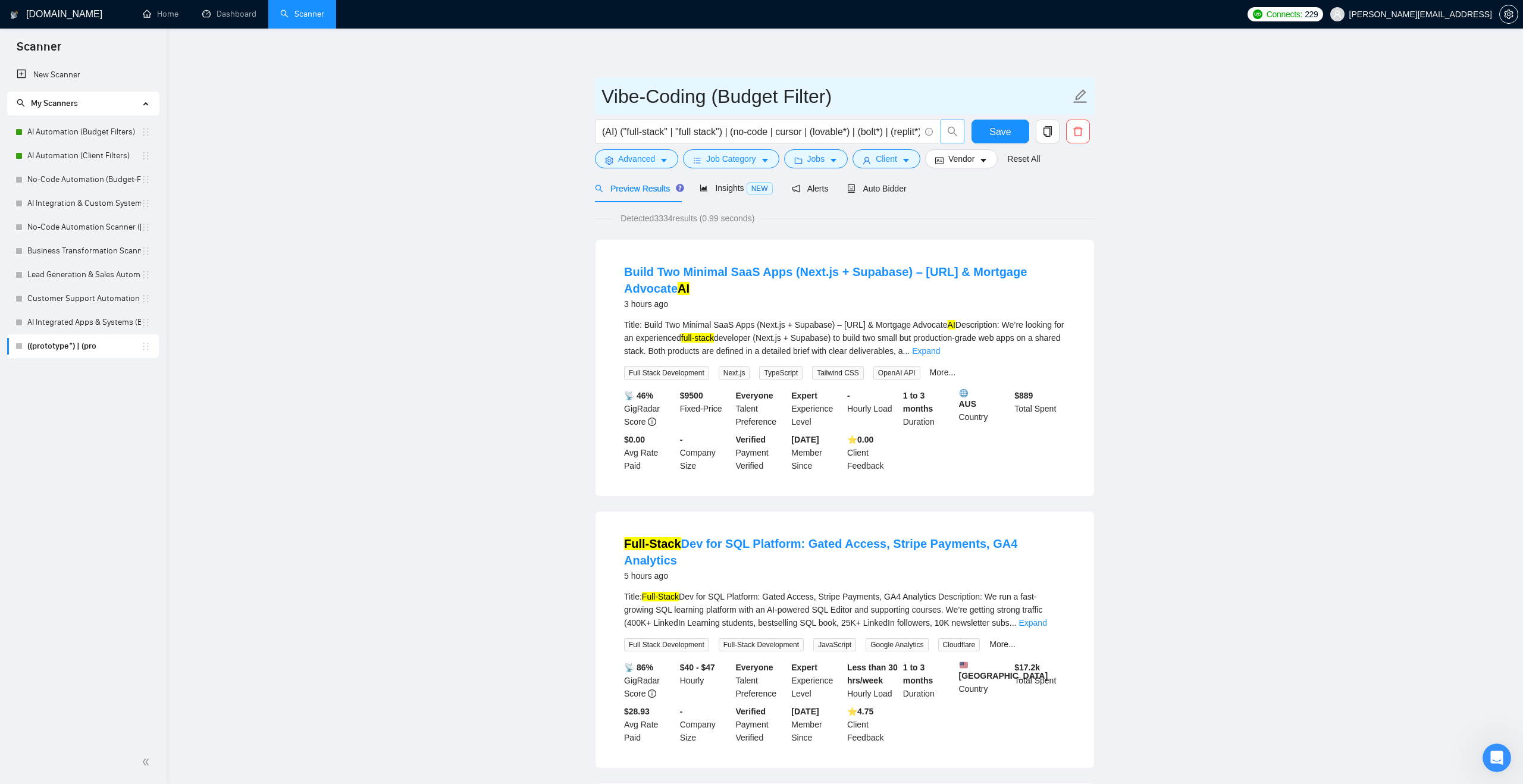
type input "Vibe-Coding (Budget Filter)"
click at [995, 133] on span "Save" at bounding box center [1000, 131] width 21 height 15
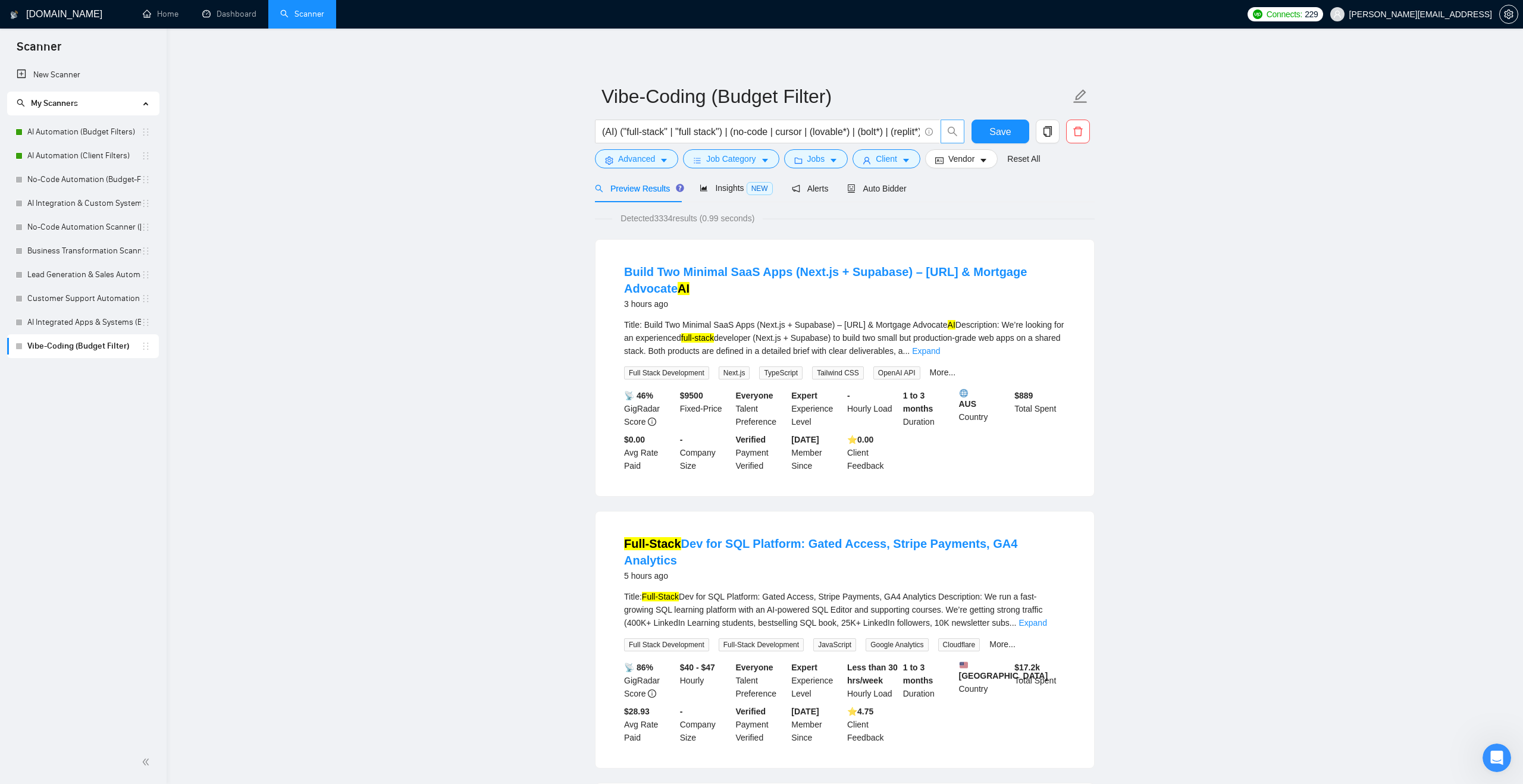
click at [74, 77] on link "New Scanner" at bounding box center [83, 75] width 133 height 24
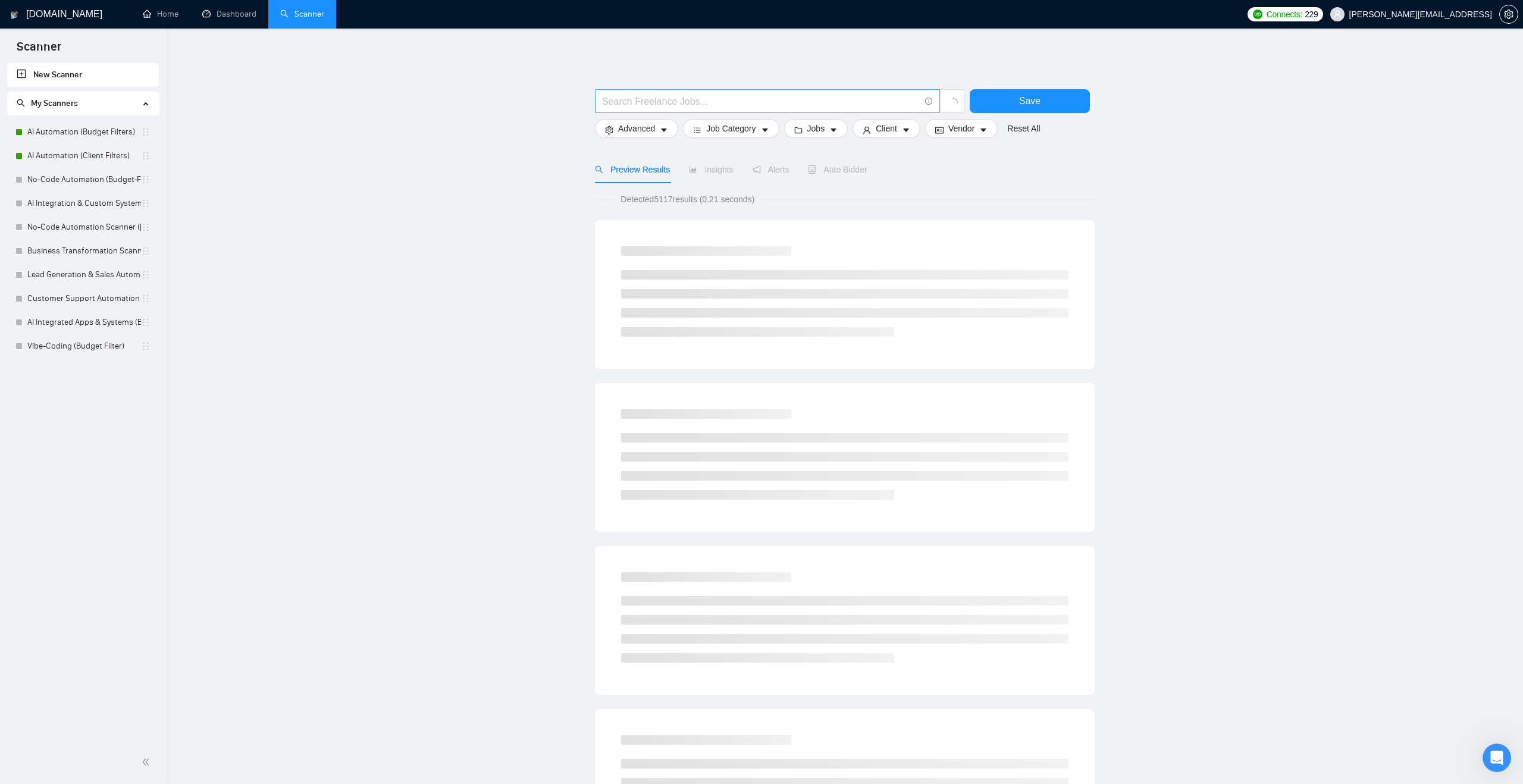
click at [628, 96] on input "text" at bounding box center [761, 101] width 318 height 15
paste input "((AI*) | "artificial intelligence" | "machine learning" | (automation*) | (chat…"
click at [496, 145] on main "((AI*) | "artificial intelligence" | "machine learning" | (automation*) | (chat…" at bounding box center [845, 548] width 1318 height 1002
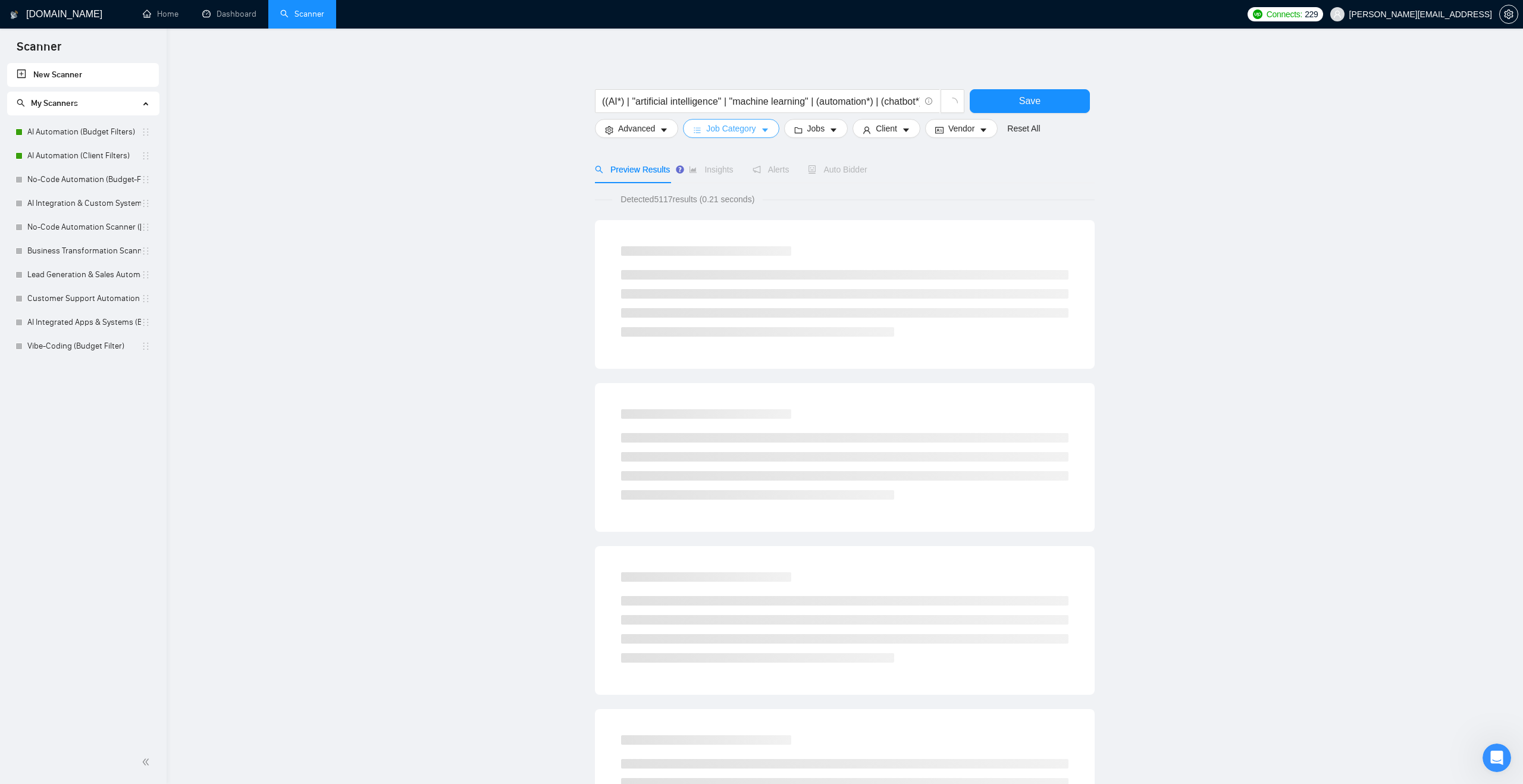
click at [742, 136] on button "Job Category" at bounding box center [730, 129] width 96 height 19
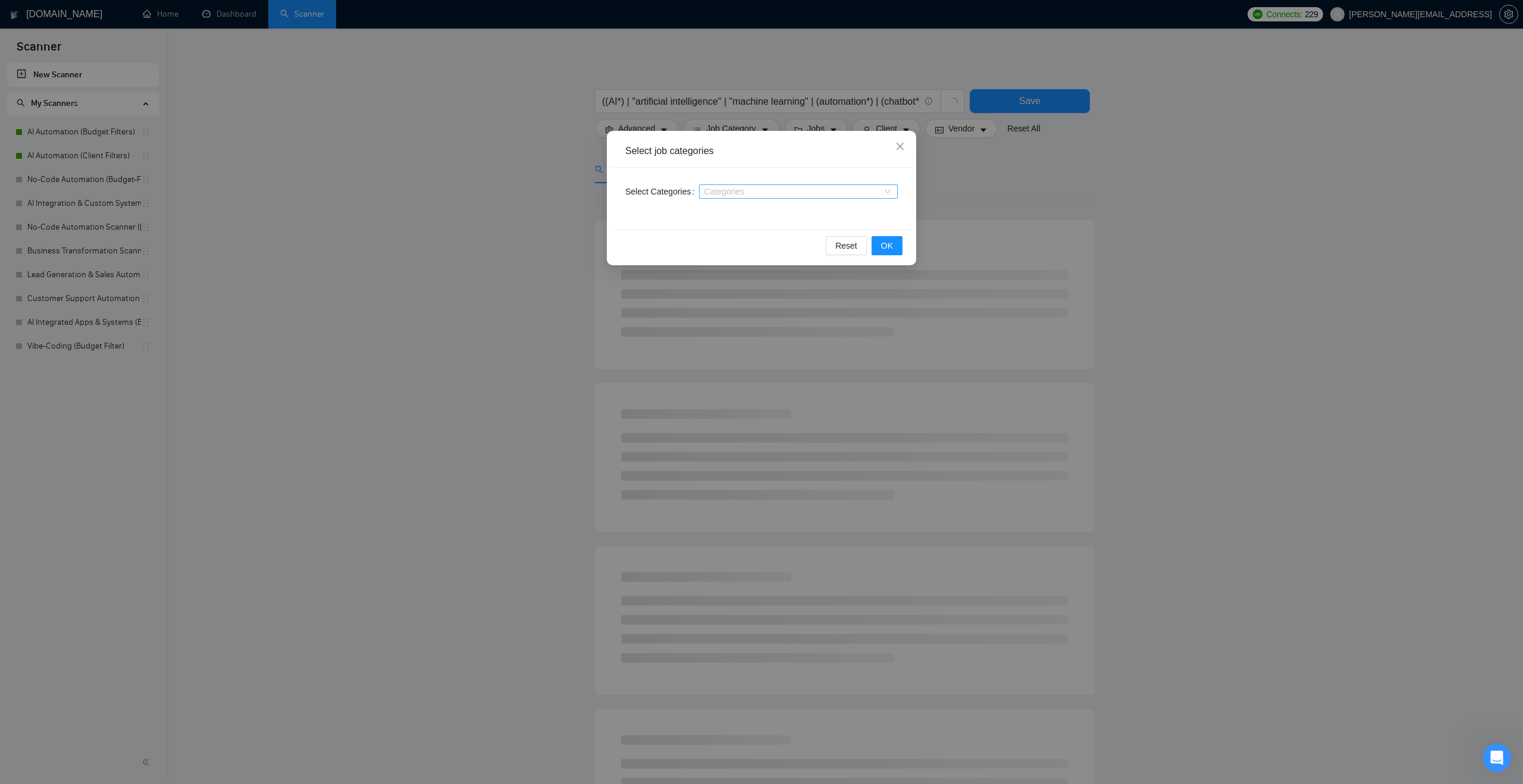
click at [728, 187] on div at bounding box center [792, 191] width 181 height 9
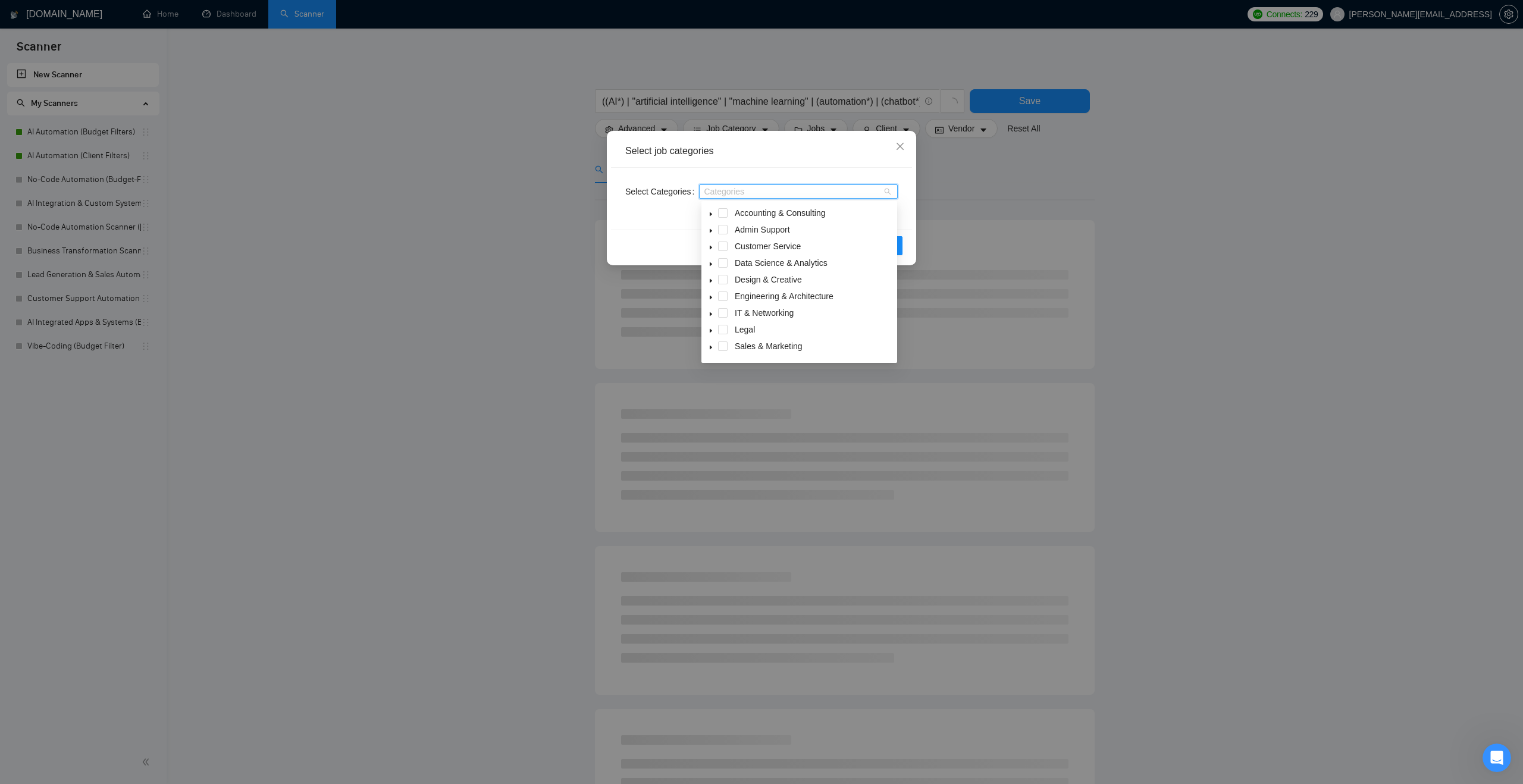
scroll to position [47, 0]
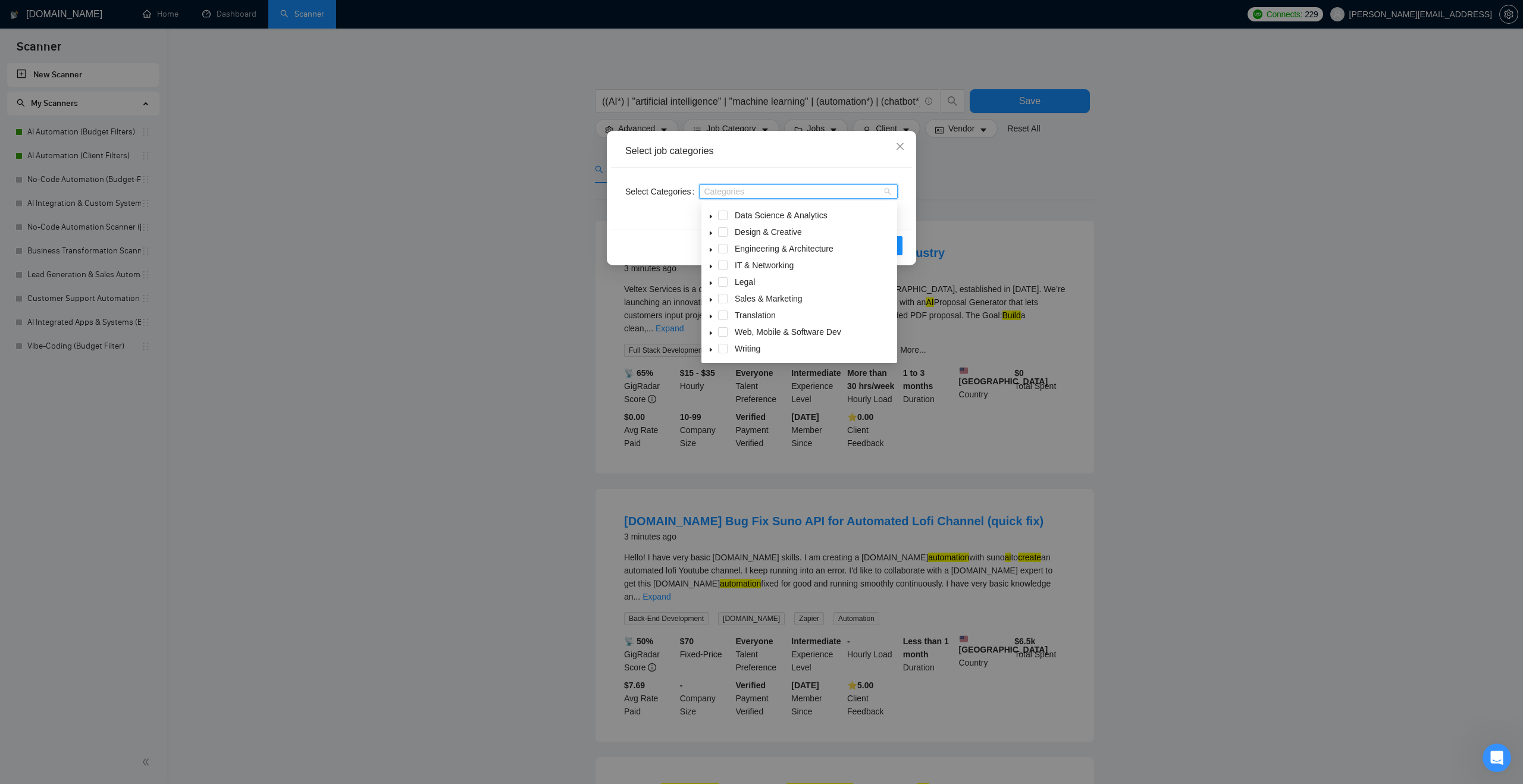
click at [711, 332] on icon "caret-down" at bounding box center [711, 333] width 2 height 4
click at [736, 244] on span at bounding box center [737, 245] width 9 height 9
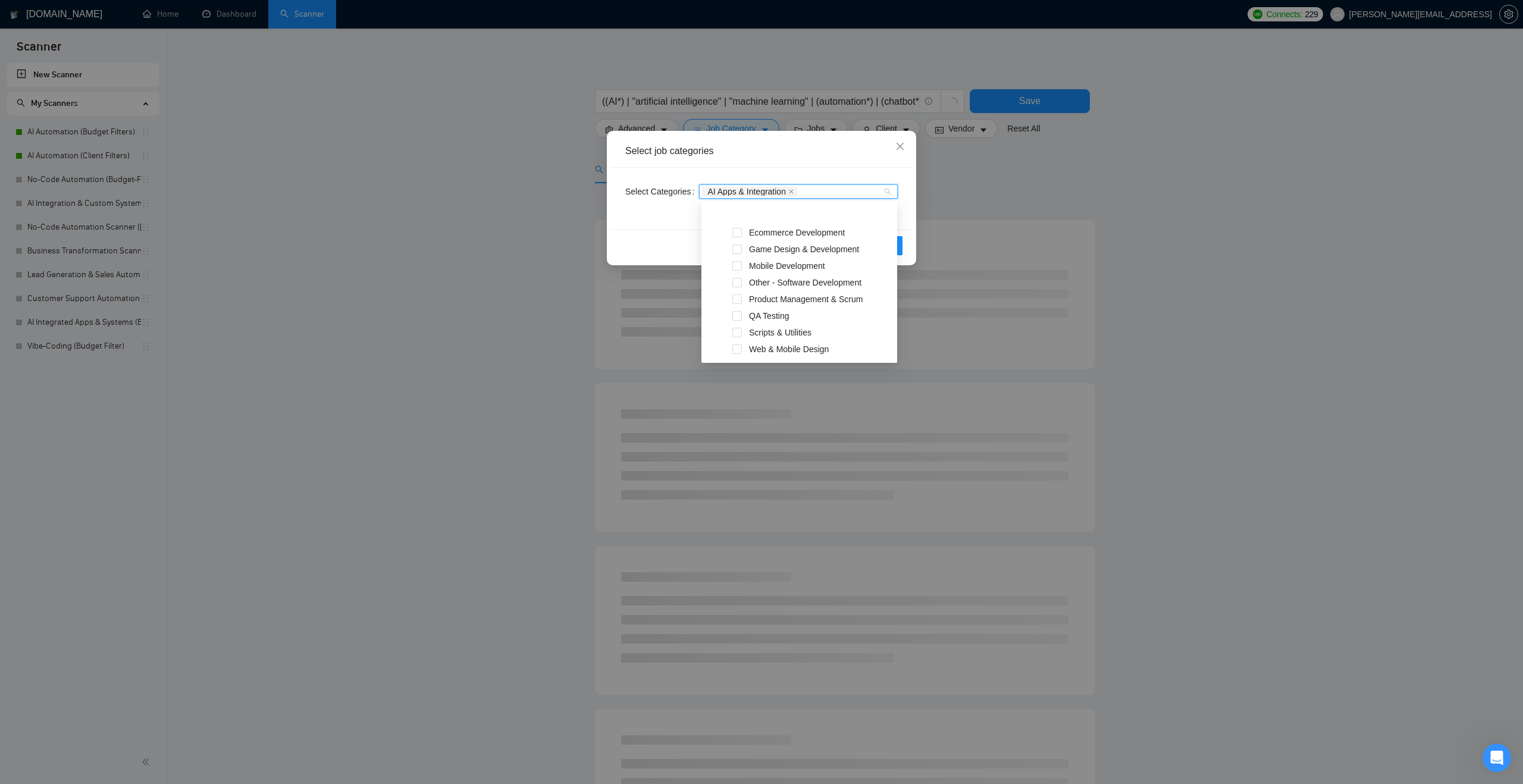
scroll to position [247, 0]
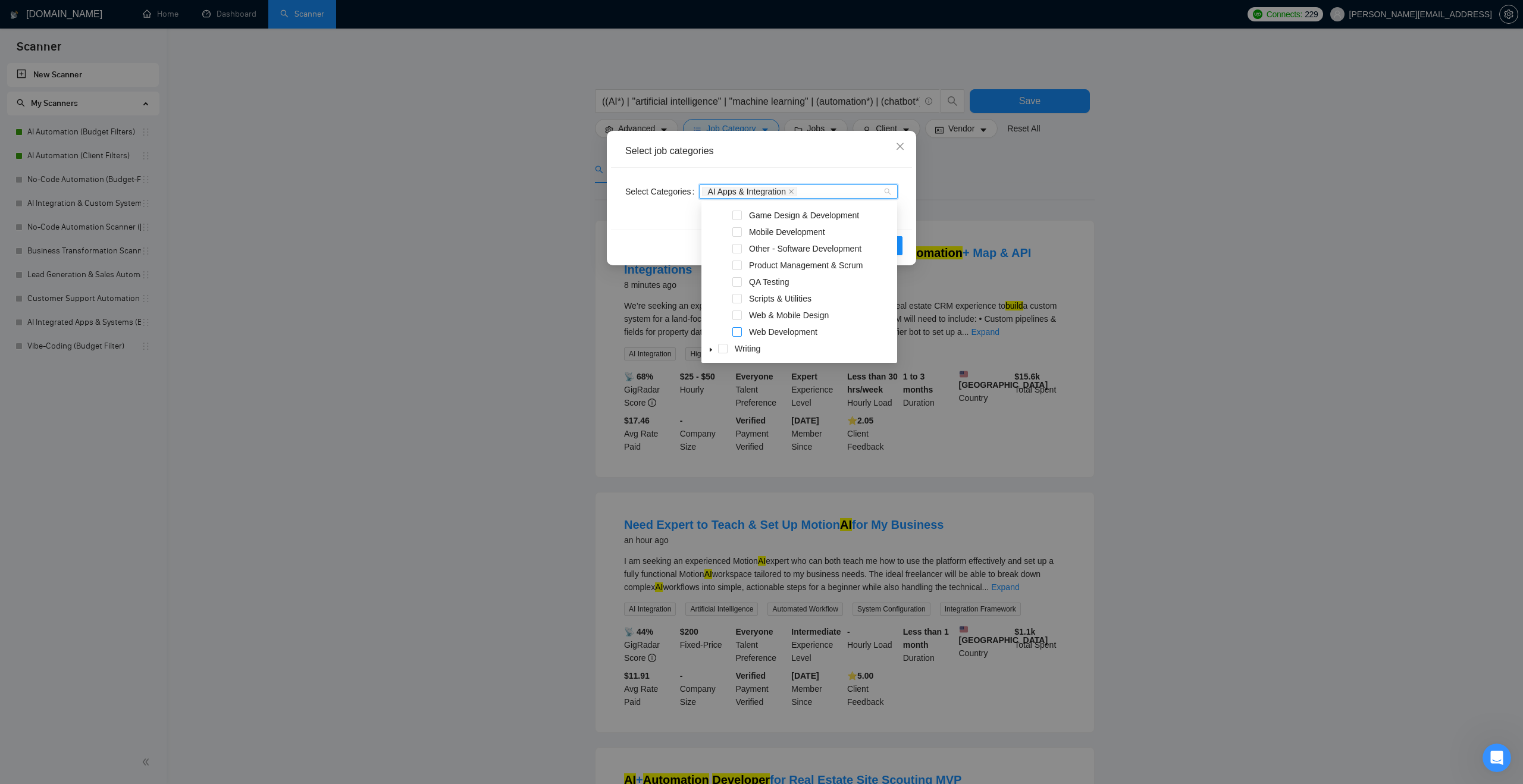
click at [739, 334] on span at bounding box center [737, 332] width 9 height 9
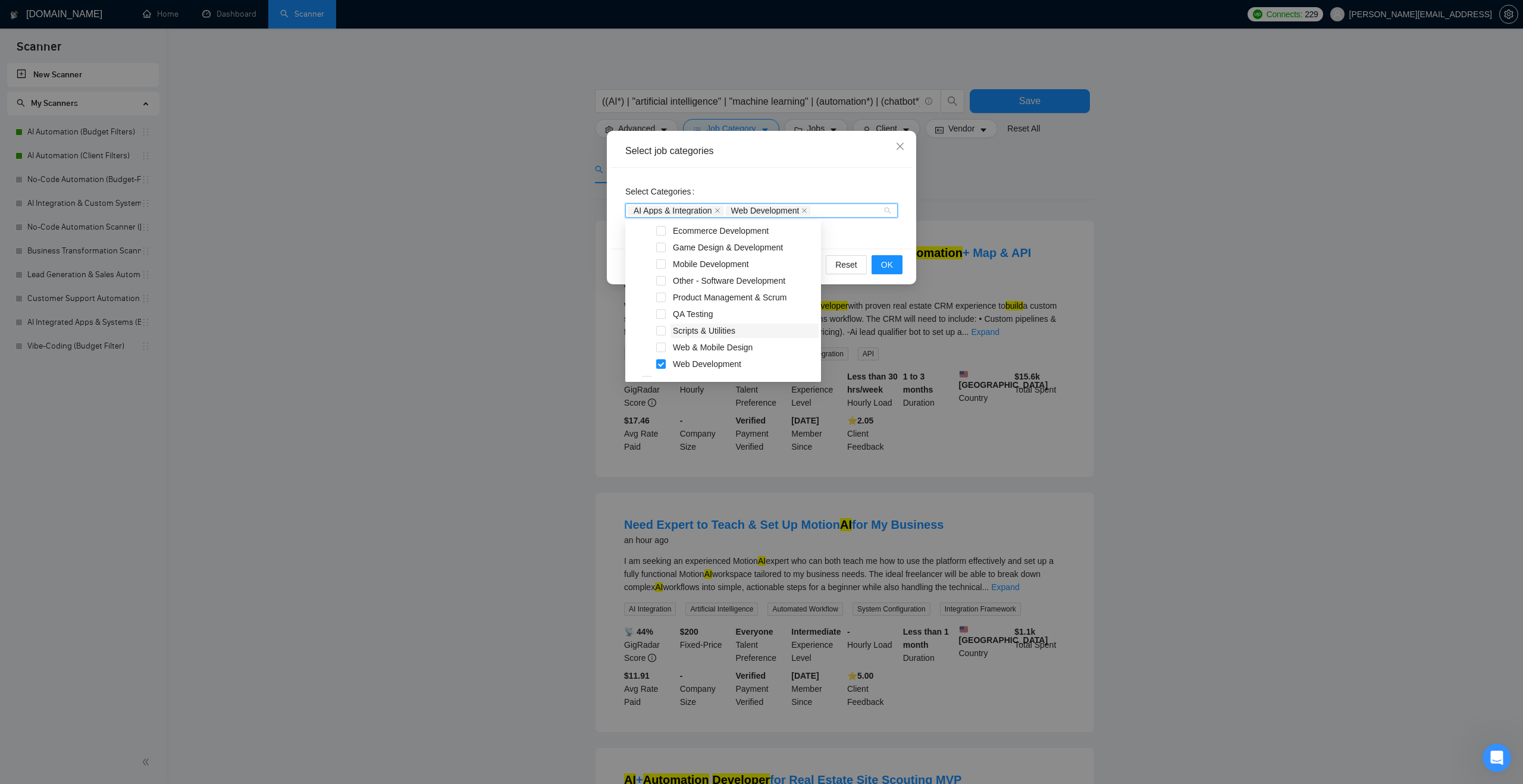
scroll to position [229, 0]
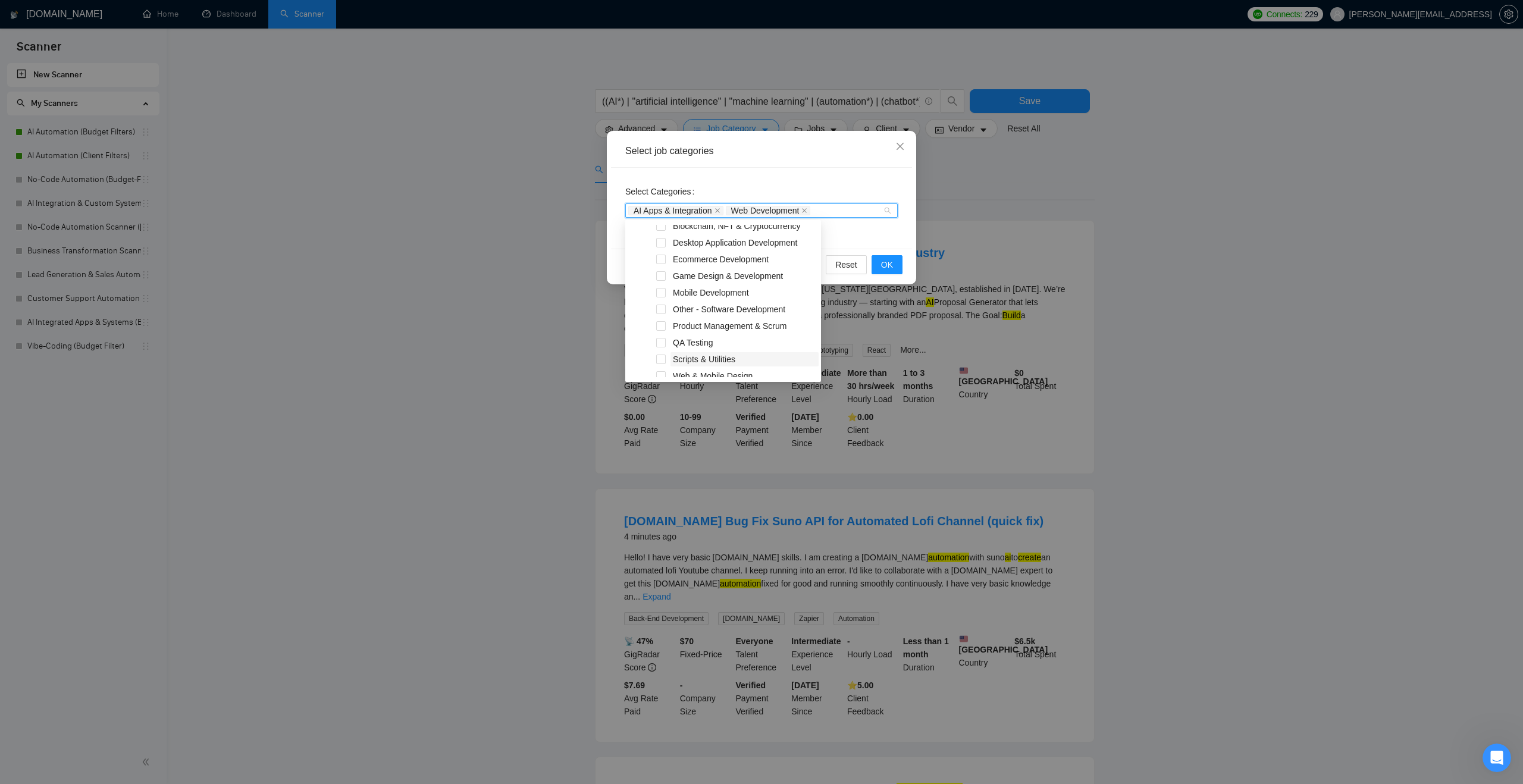
click at [725, 315] on span "Other - Software Development" at bounding box center [744, 309] width 148 height 14
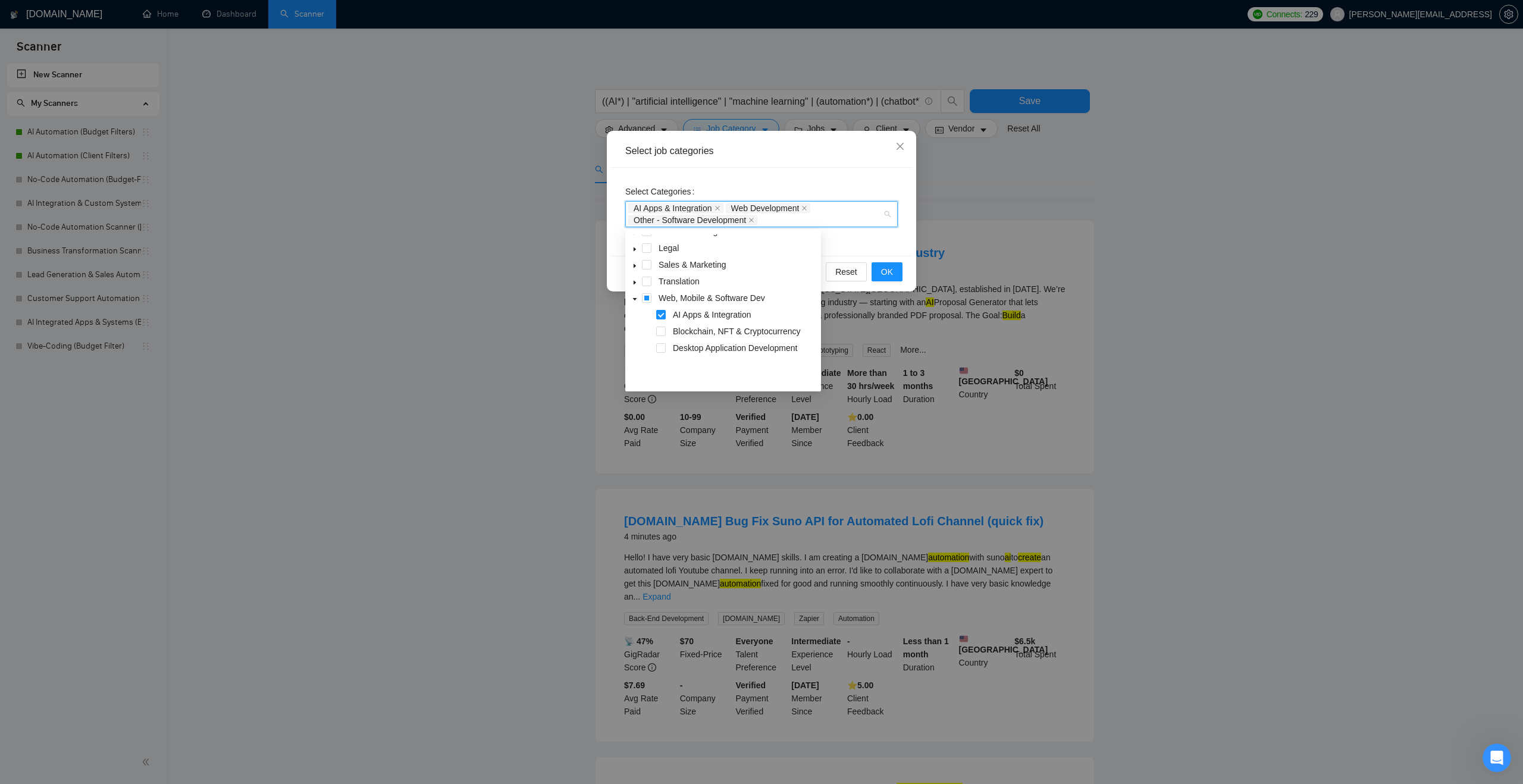
scroll to position [0, 0]
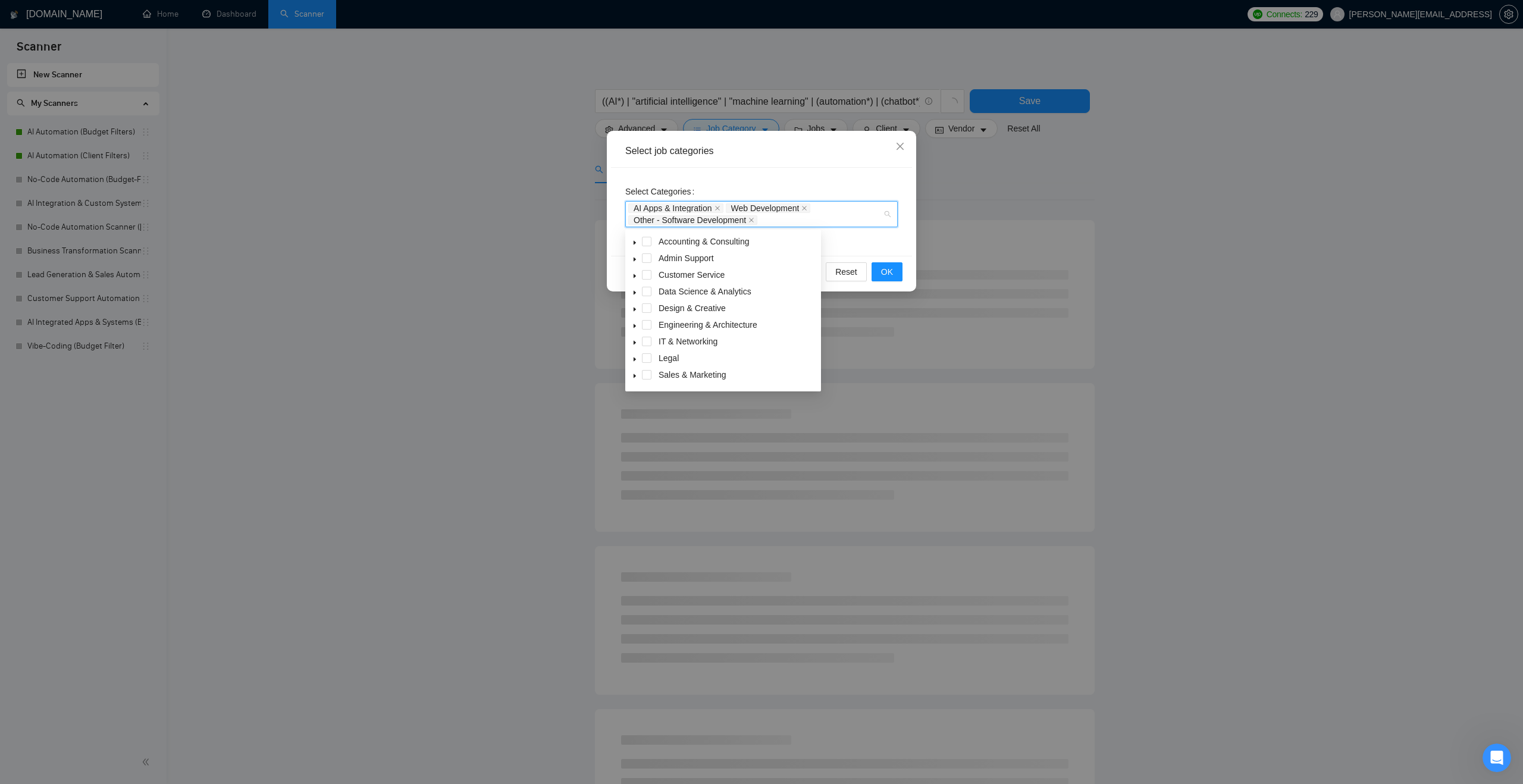
click at [635, 290] on icon "caret-down" at bounding box center [635, 293] width 6 height 6
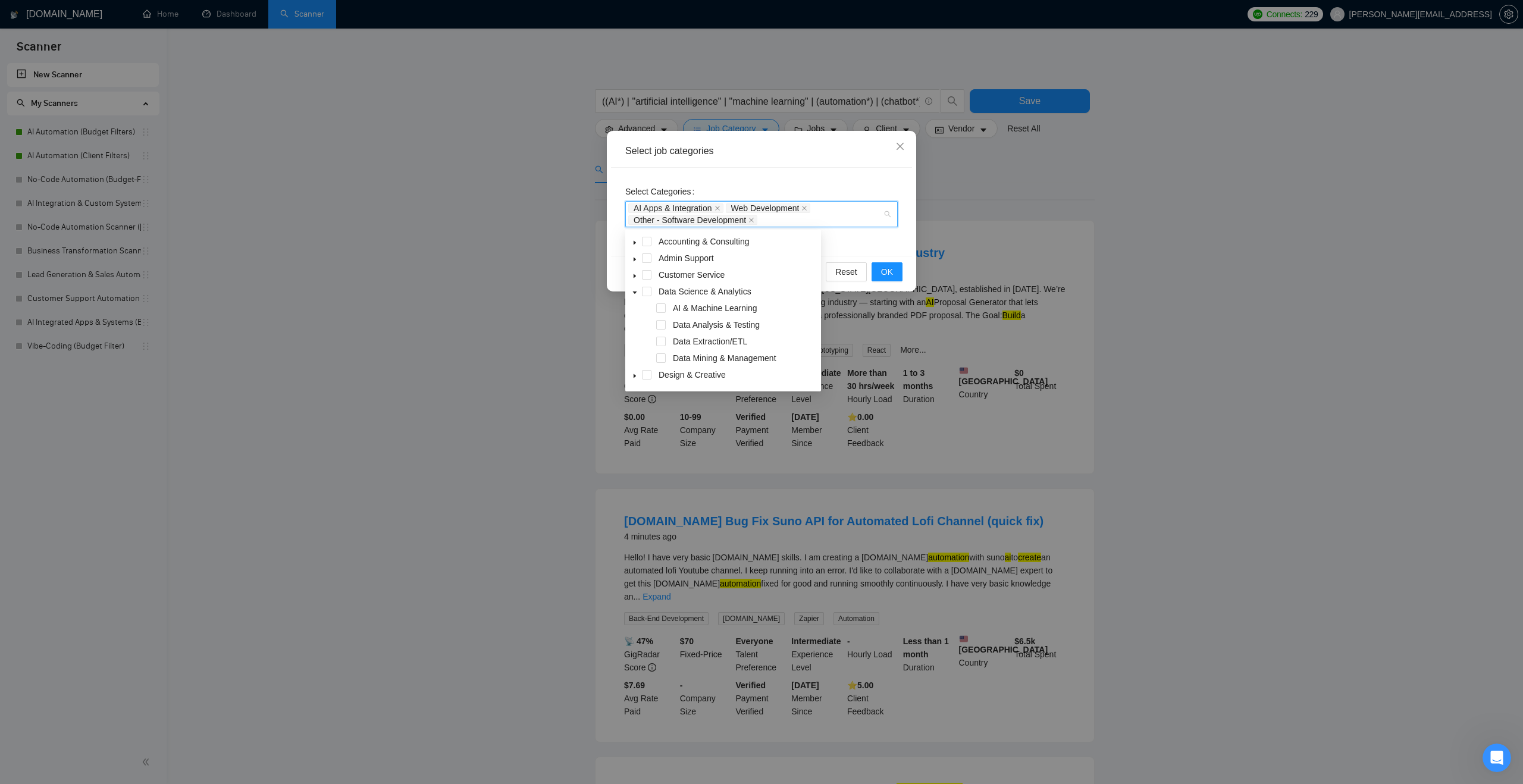
click at [669, 311] on div "AI & Machine Learning" at bounding box center [723, 309] width 191 height 17
click at [663, 308] on span at bounding box center [661, 308] width 9 height 9
click at [852, 246] on div "Select Categories AI Apps & Integration Web Development Other - Software Develo…" at bounding box center [761, 211] width 301 height 88
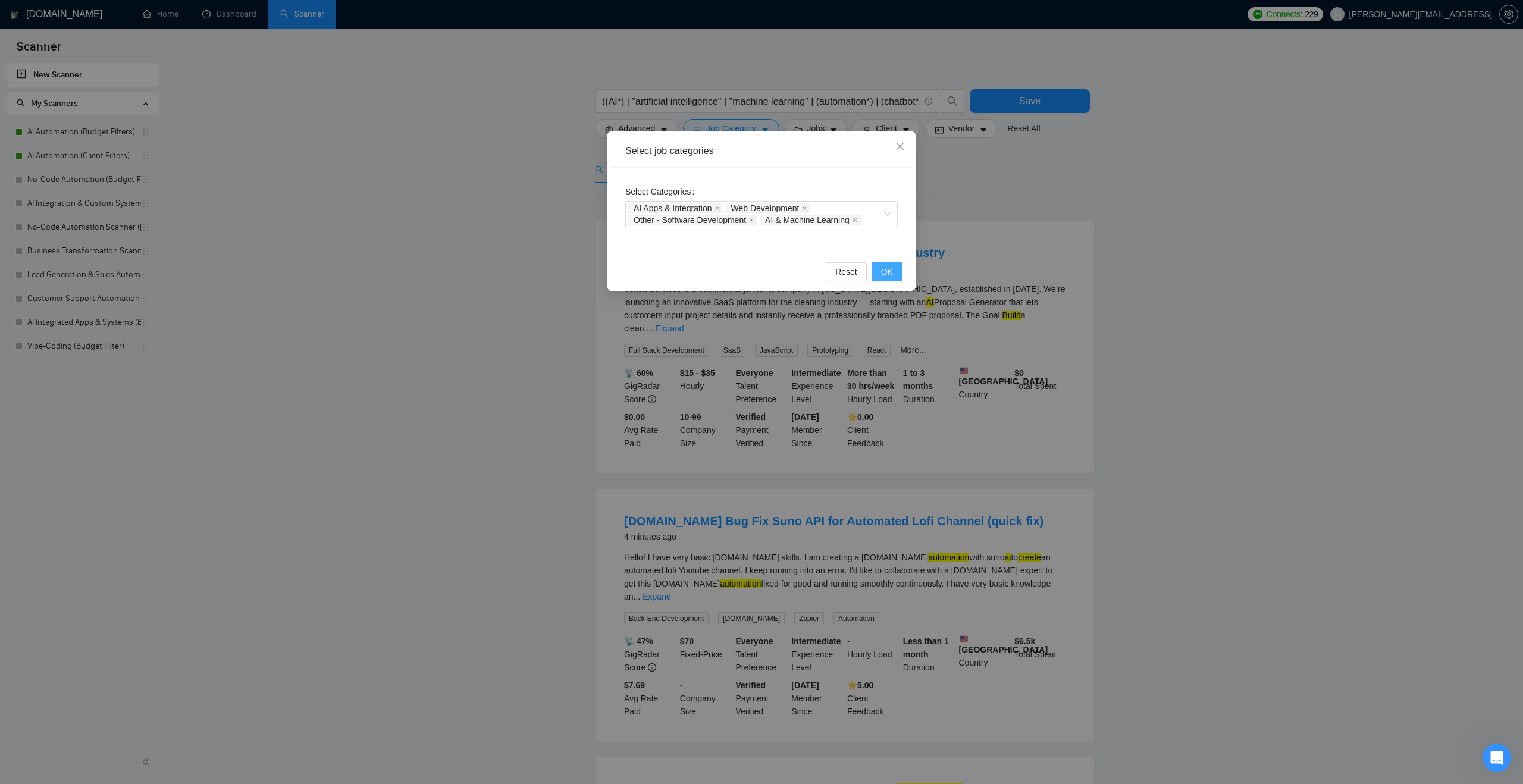
click at [892, 264] on button "OK" at bounding box center [887, 272] width 31 height 19
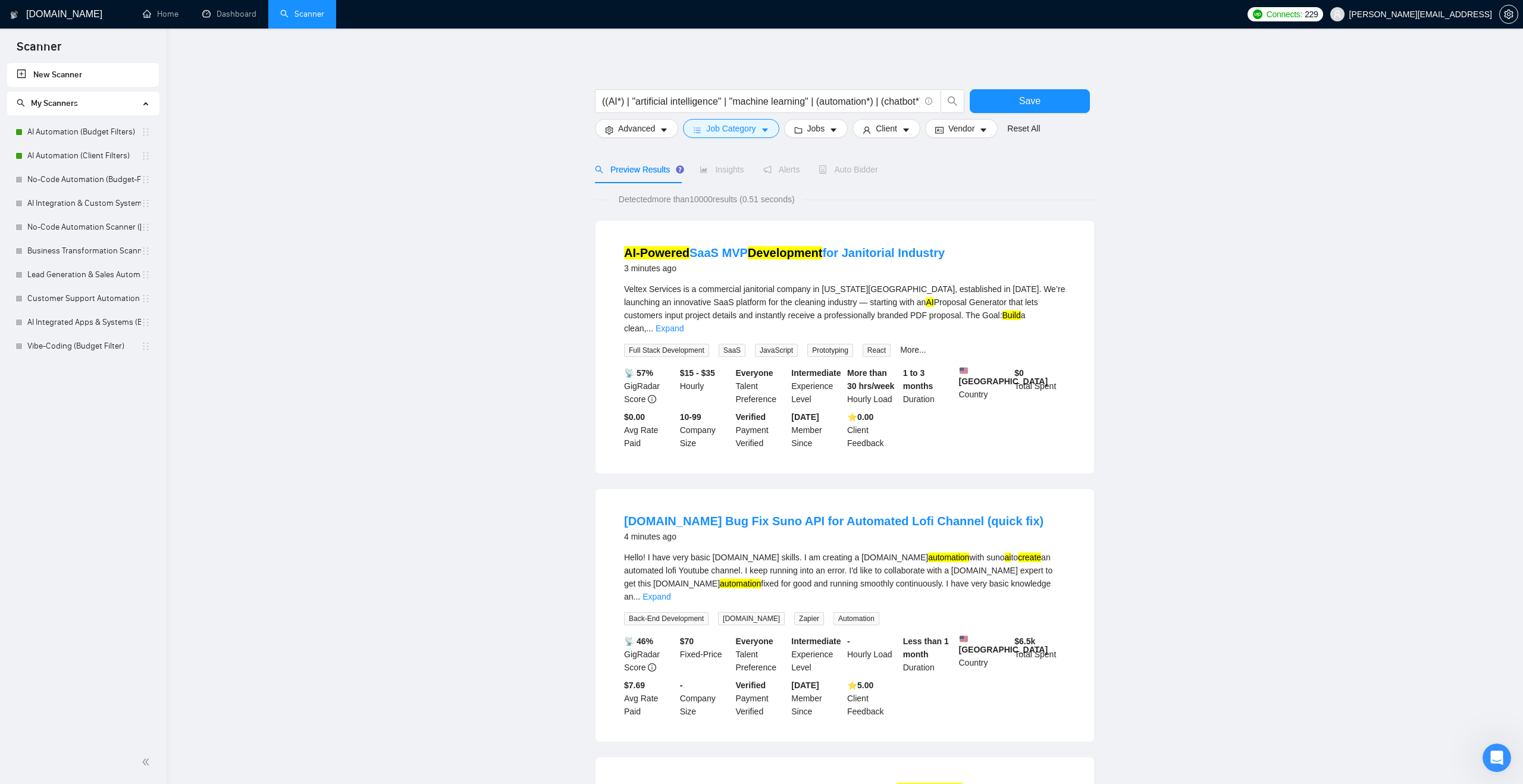
click at [892, 264] on div "3 minutes ago" at bounding box center [785, 269] width 321 height 14
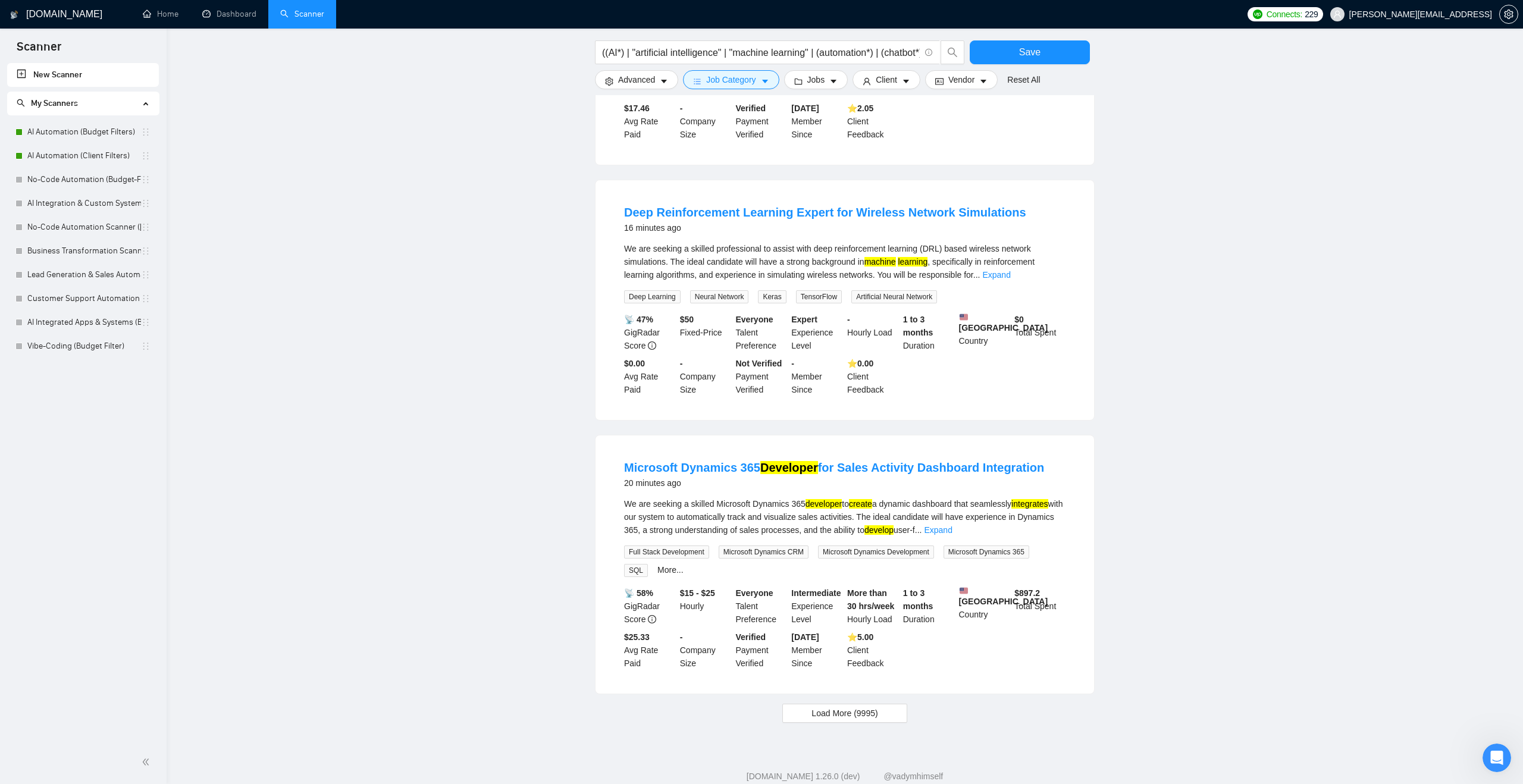
scroll to position [887, 0]
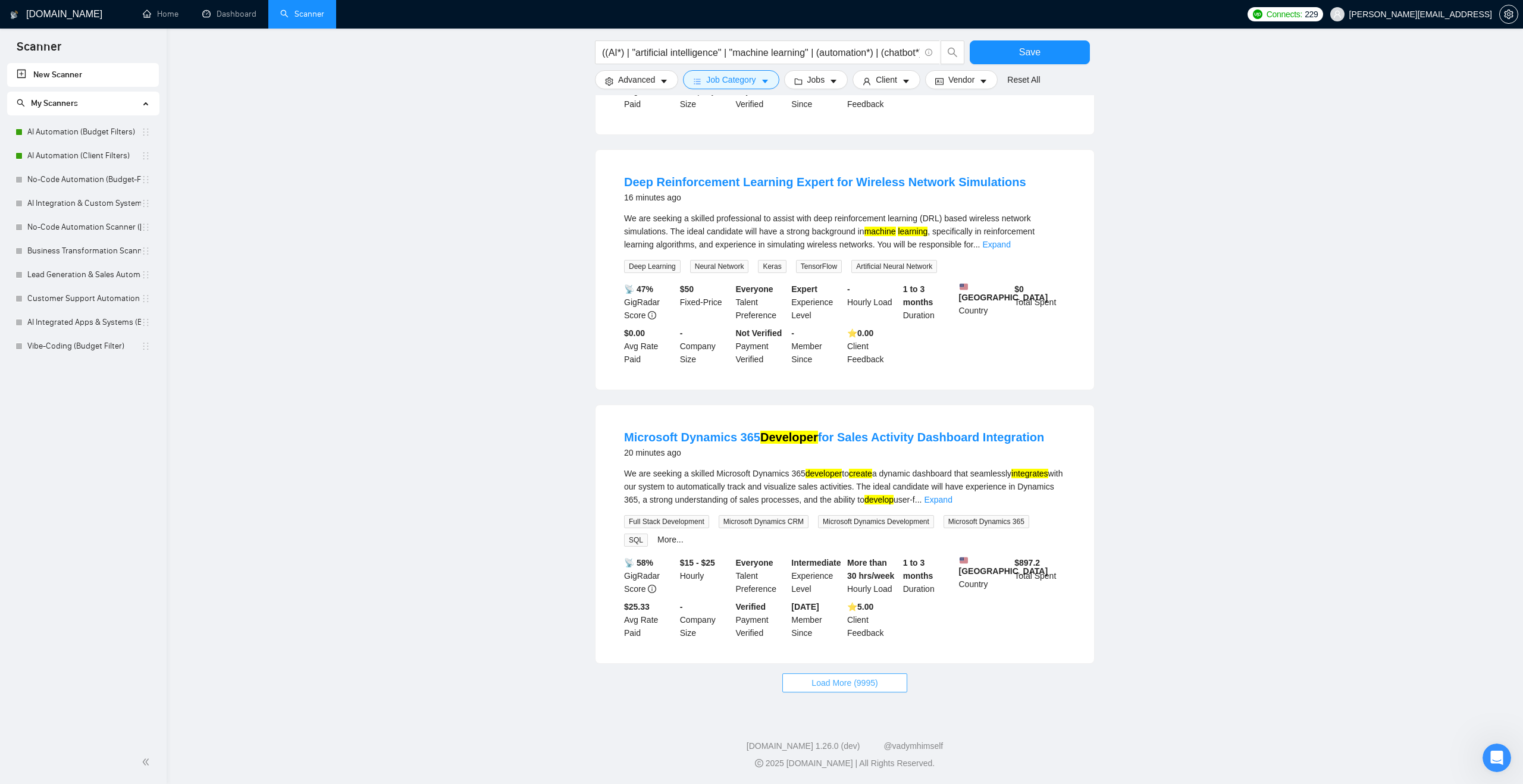
click at [812, 690] on button "Load More (9995)" at bounding box center [844, 683] width 124 height 19
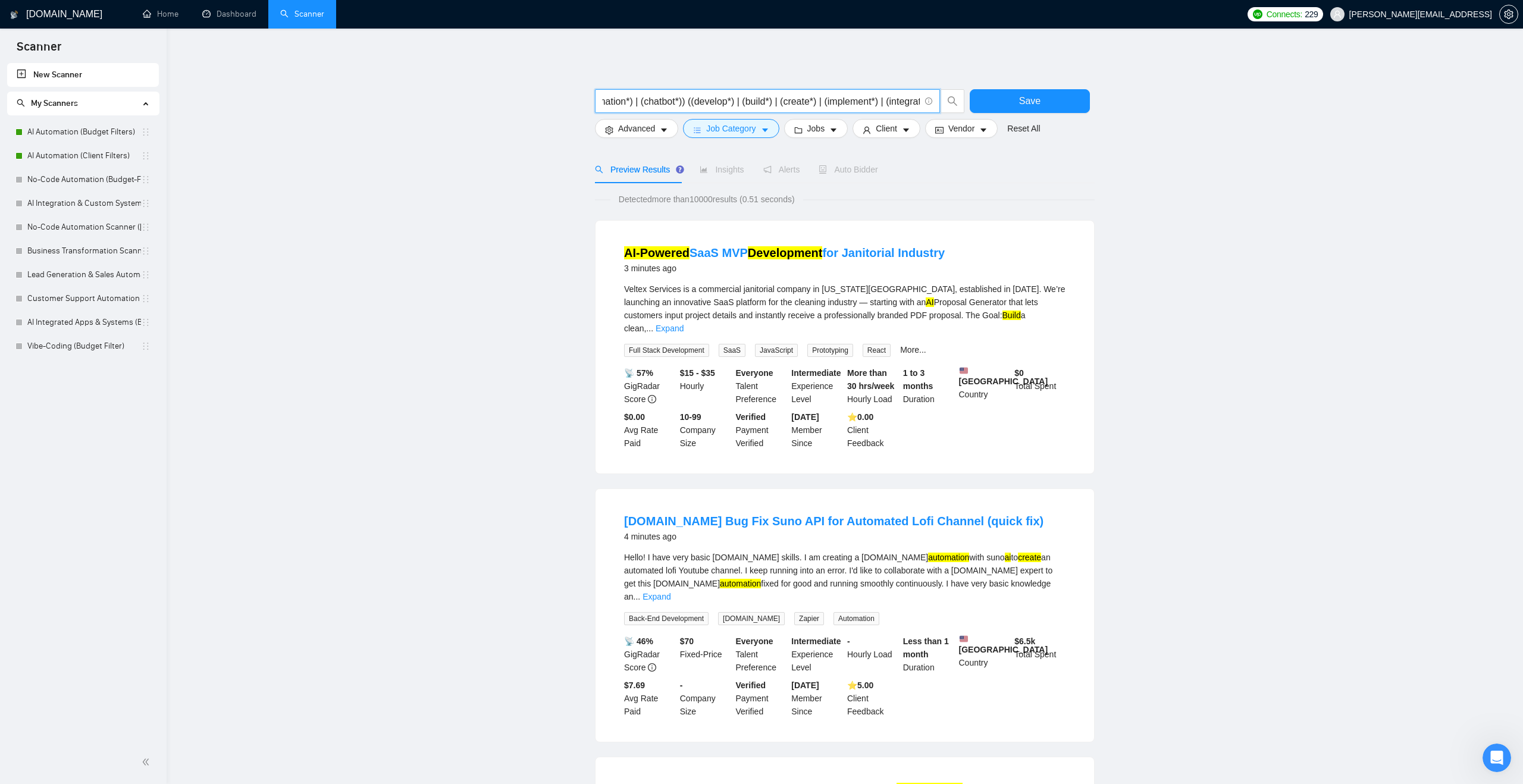
scroll to position [0, 280]
drag, startPoint x: 635, startPoint y: 100, endPoint x: 923, endPoint y: 112, distance: 288.2
click at [923, 112] on span "((AI*) | "artificial intelligence" | "machine learning" | (automation*) | (chat…" at bounding box center [767, 101] width 345 height 24
click at [89, 351] on link "Vibe-Coding (Budget Filter)" at bounding box center [85, 346] width 114 height 24
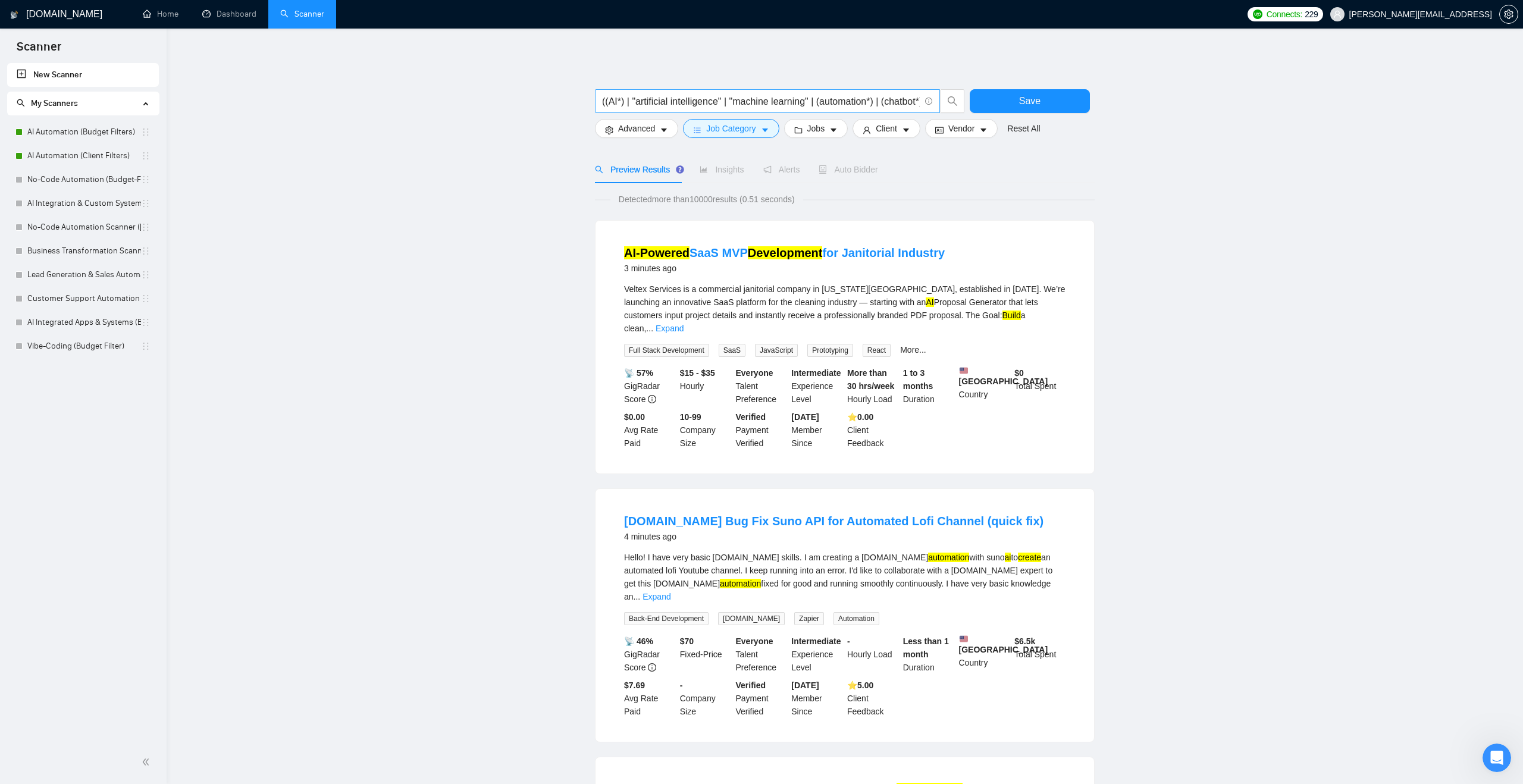
click at [776, 92] on span "((AI*) | "artificial intelligence" | "machine learning" | (automation*) | (chat…" at bounding box center [767, 101] width 345 height 24
type input "((AI*) |"
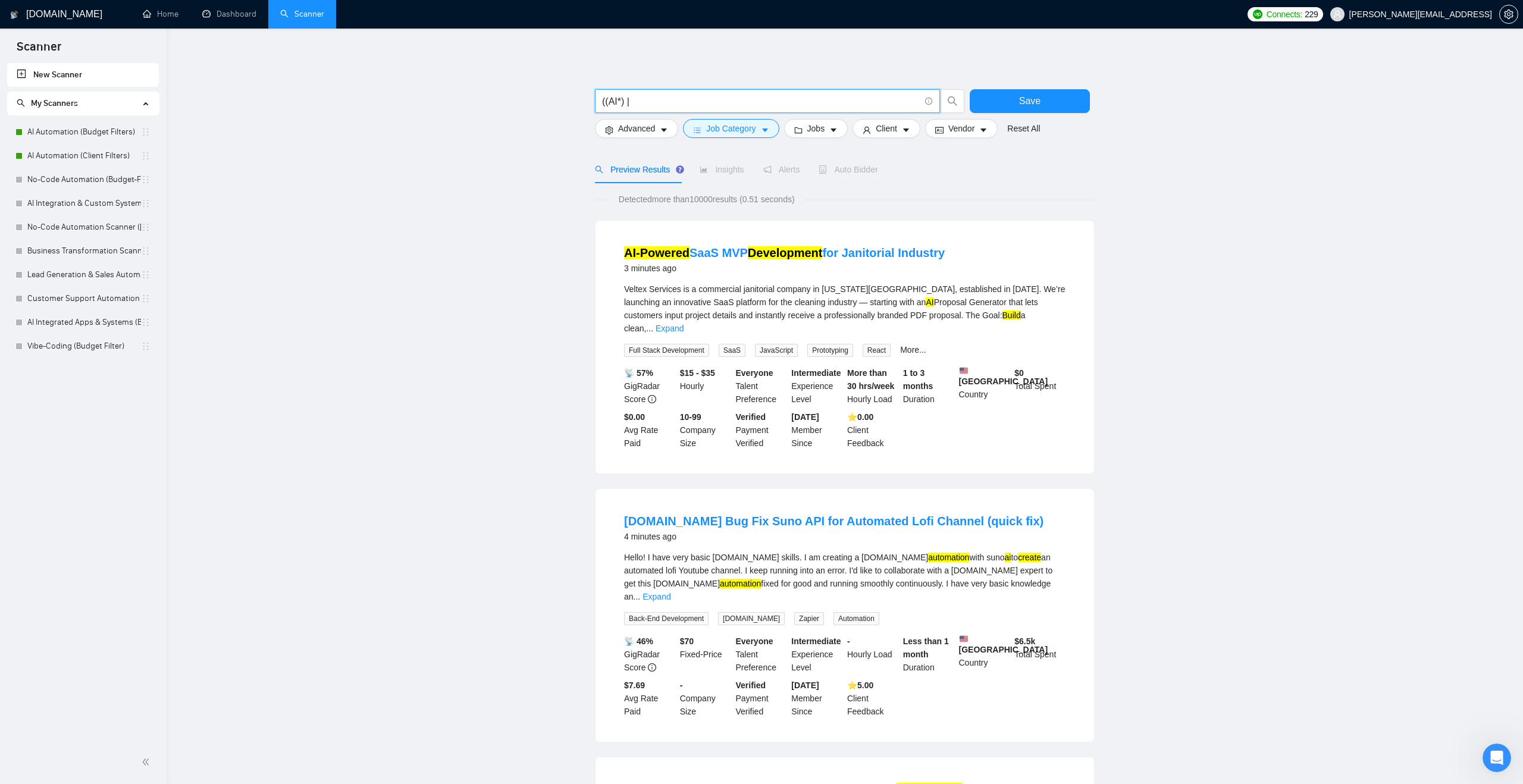
drag, startPoint x: 729, startPoint y: 107, endPoint x: 601, endPoint y: 100, distance: 128.2
click at [601, 100] on span "((AI*) |" at bounding box center [767, 101] width 345 height 24
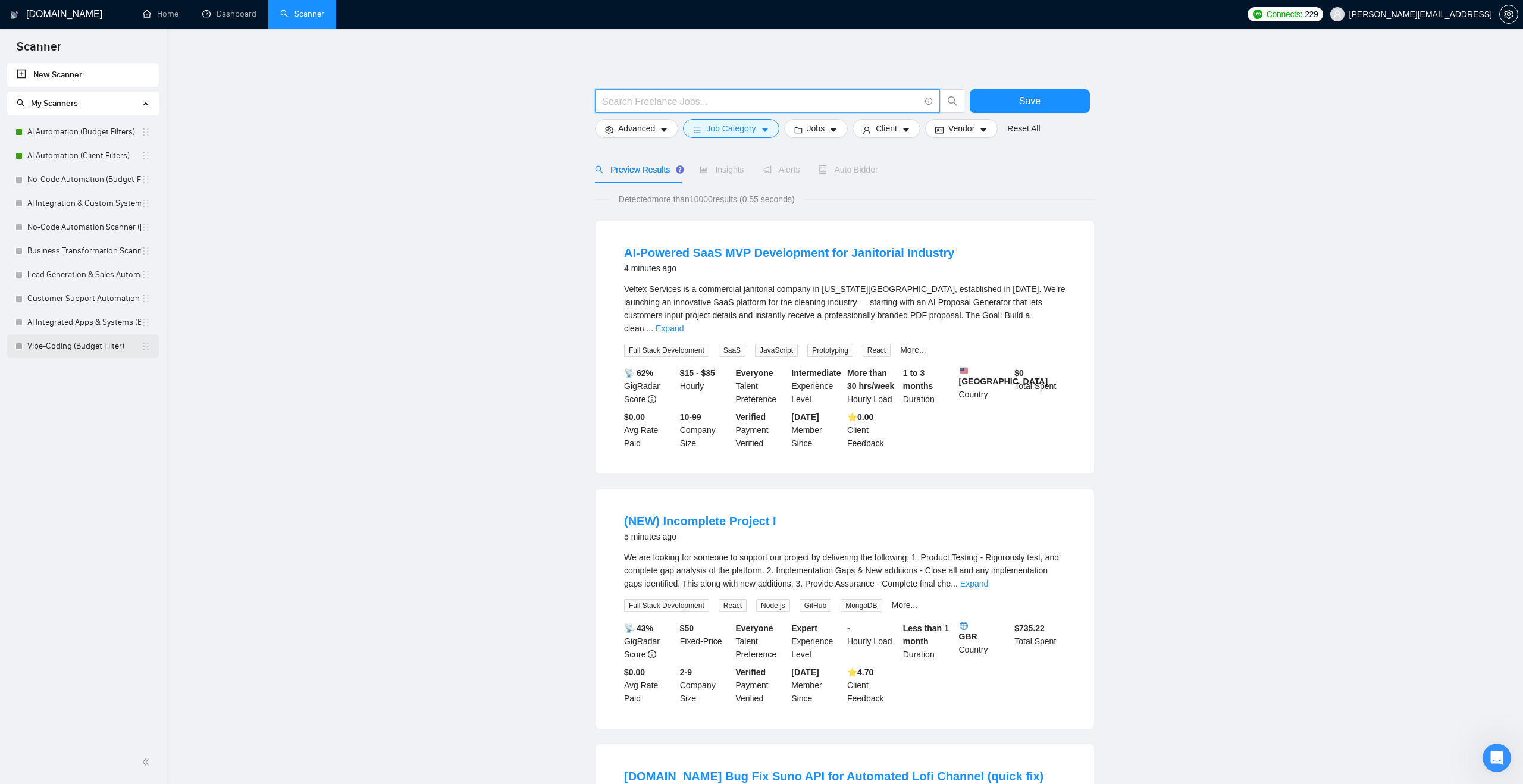
click at [65, 346] on link "Vibe-Coding (Budget Filter)" at bounding box center [85, 346] width 114 height 24
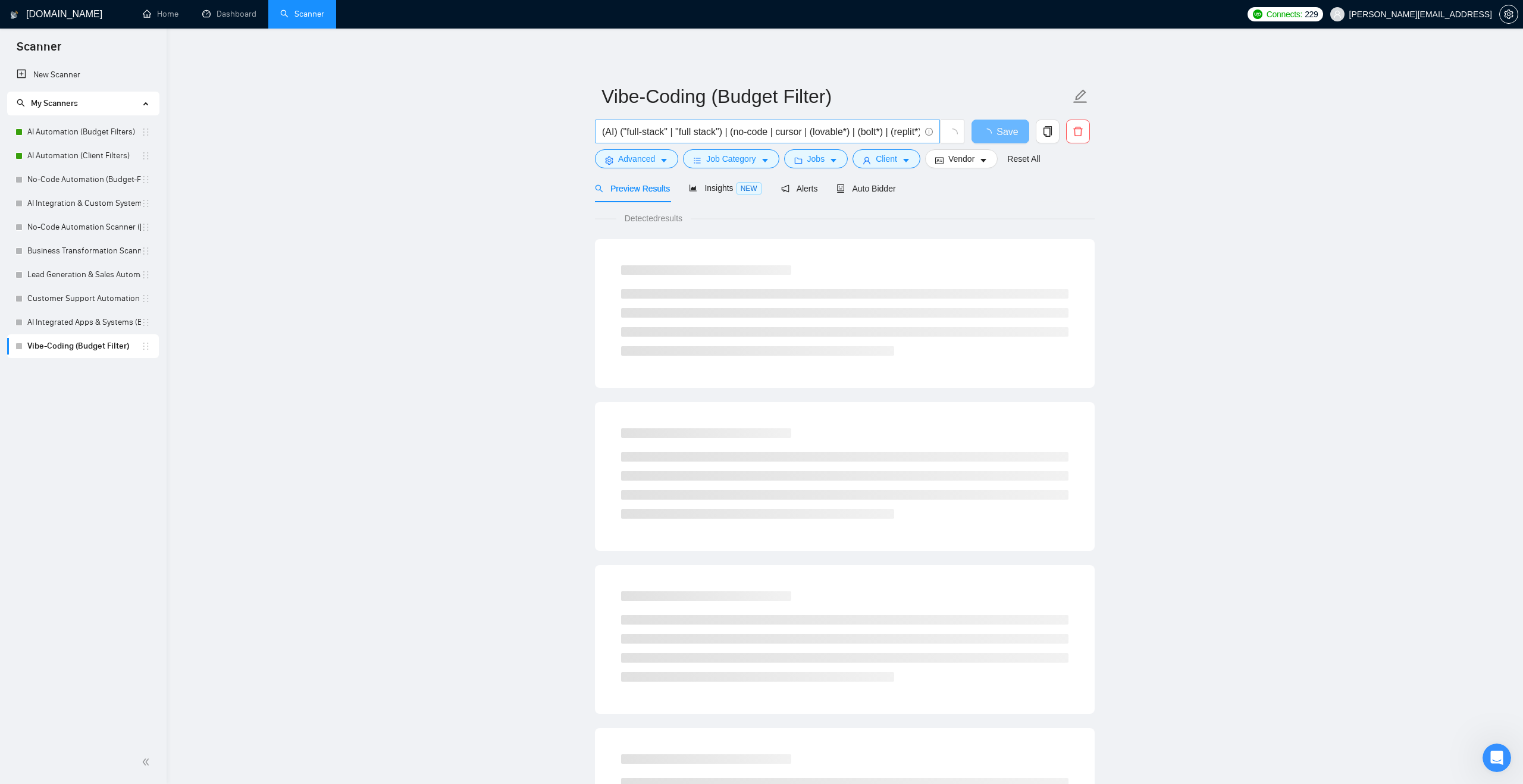
click at [748, 127] on input "(AI) ("full-stack" | "full stack") | (no-code | cursor | (lovable*) | (bolt*) |…" at bounding box center [761, 131] width 318 height 15
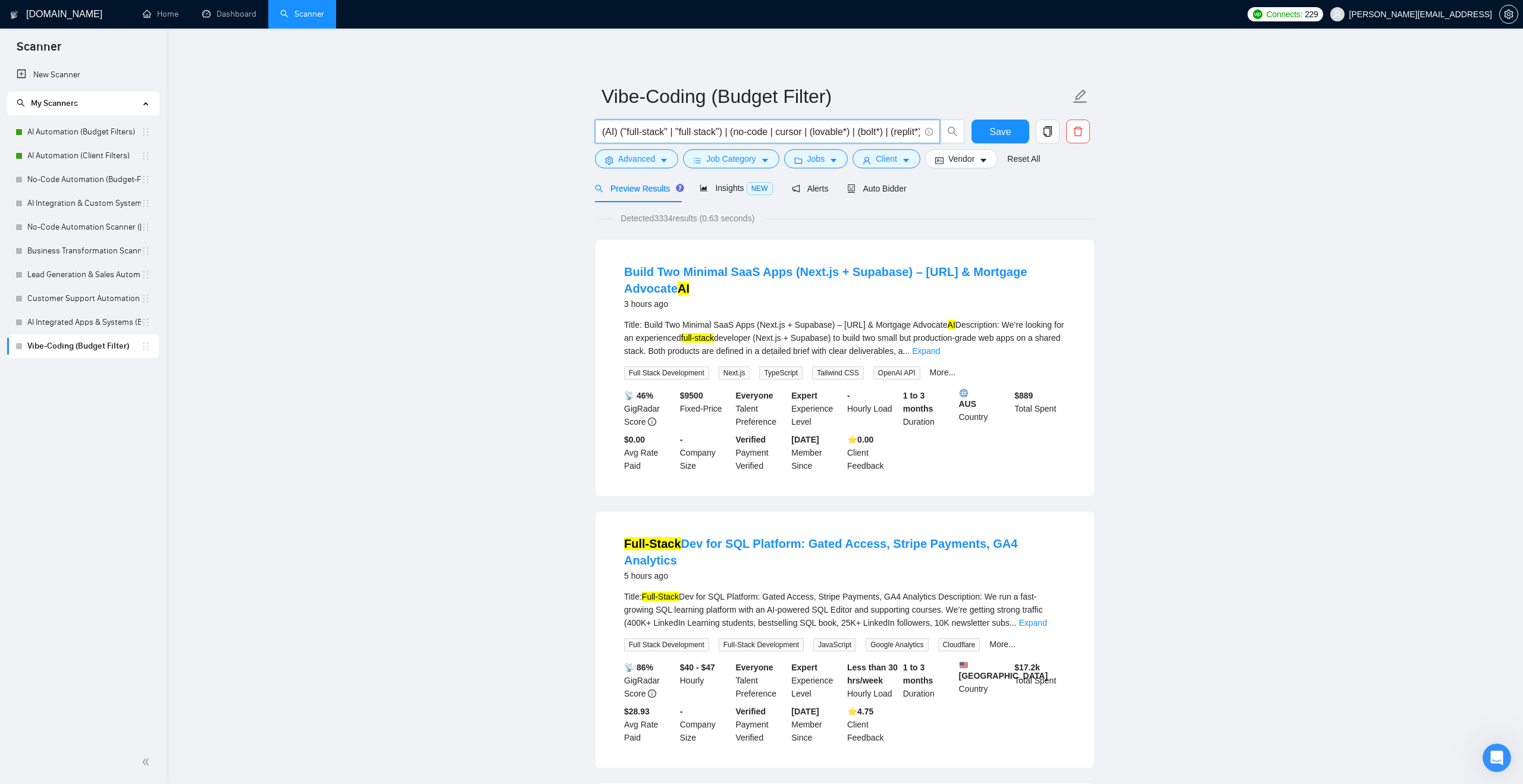
click at [757, 137] on input "(AI) ("full-stack" | "full stack") | (no-code | cursor | (lovable*) | (bolt*) |…" at bounding box center [761, 131] width 318 height 15
click at [738, 134] on input "(AI) ("full-stack" | "full stack") | (no-code | cursor | (lovable*) | (bolt*) |…" at bounding box center [761, 131] width 318 height 15
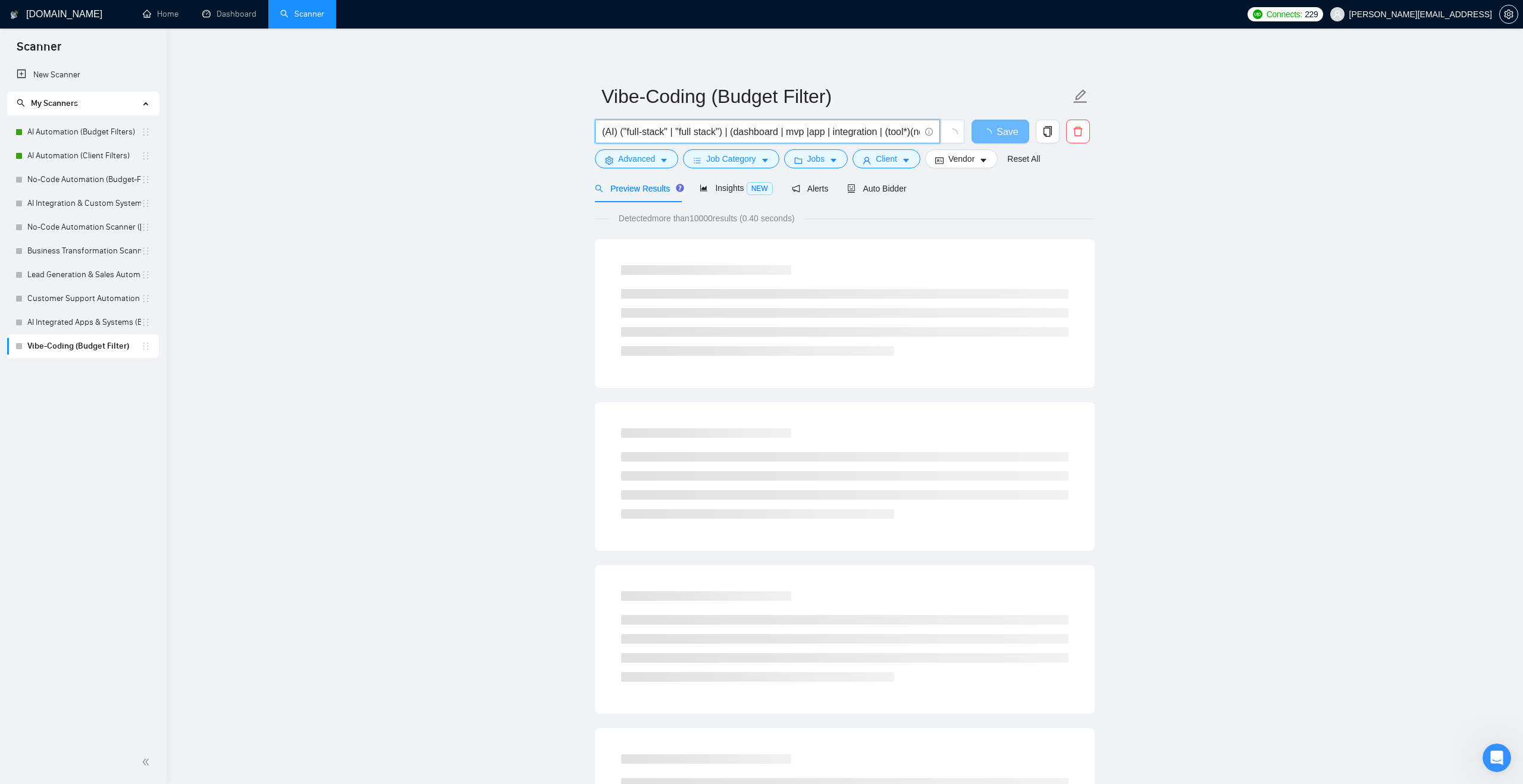
scroll to position [0, 249]
click at [673, 131] on input "(AI) ("full-stack" | "full stack") | (dashboard | mvp |app | integration | (too…" at bounding box center [761, 131] width 318 height 15
drag, startPoint x: 680, startPoint y: 132, endPoint x: 611, endPoint y: 132, distance: 69.0
click at [611, 132] on input "(AI) ("full-stack" | "full stack") | (dashboard | mvp |app | integration | (too…" at bounding box center [761, 131] width 318 height 15
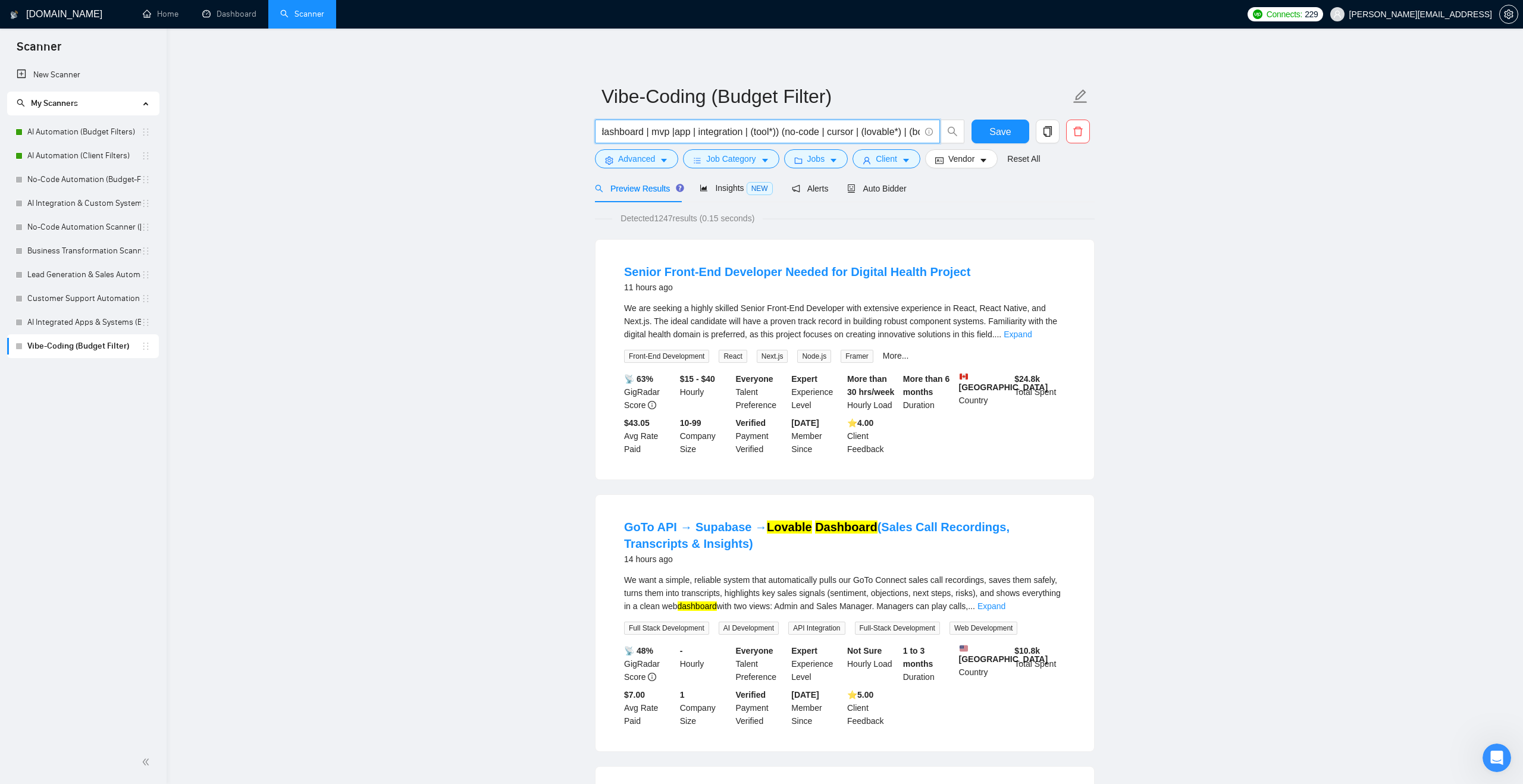
click at [795, 132] on input "(AI) ("full-stack" | "full stack") | (dashboard | mvp |app | integration | (too…" at bounding box center [761, 131] width 318 height 15
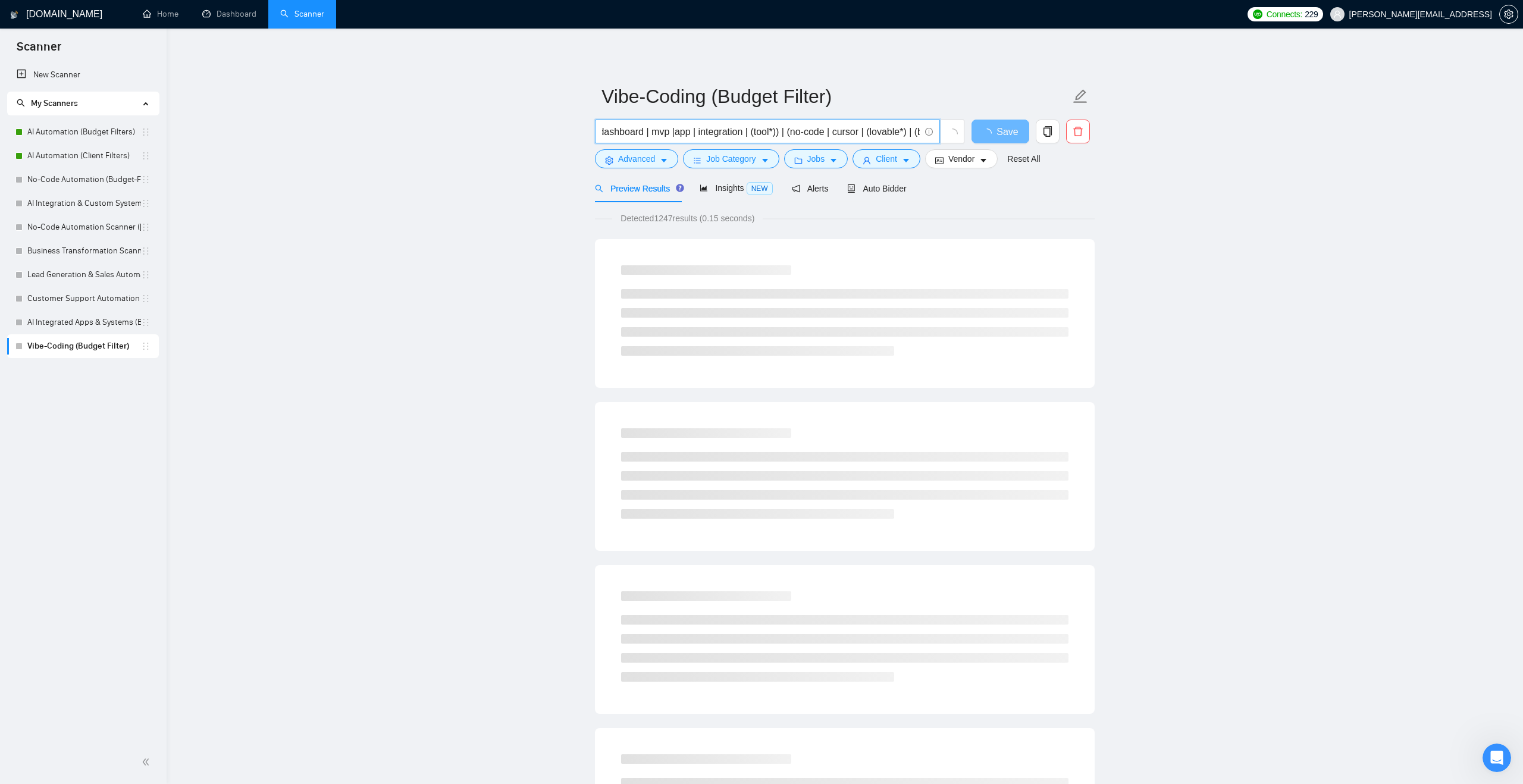
drag, startPoint x: 755, startPoint y: 131, endPoint x: 666, endPoint y: 138, distance: 89.3
click at [666, 138] on input "(AI) ("full-stack" | "full stack") | (dashboard | mvp |app | integration | (too…" at bounding box center [761, 131] width 318 height 15
click at [685, 134] on input "(AI) ("full-stack" | "full stack") | (dashboard | mvp |app | integration | (too…" at bounding box center [761, 131] width 318 height 15
drag, startPoint x: 645, startPoint y: 134, endPoint x: 609, endPoint y: 134, distance: 36.0
click at [609, 134] on input "(AI) ("full-stack" | "full stack") | (dashboard | mvp | app | integration | (to…" at bounding box center [761, 131] width 318 height 15
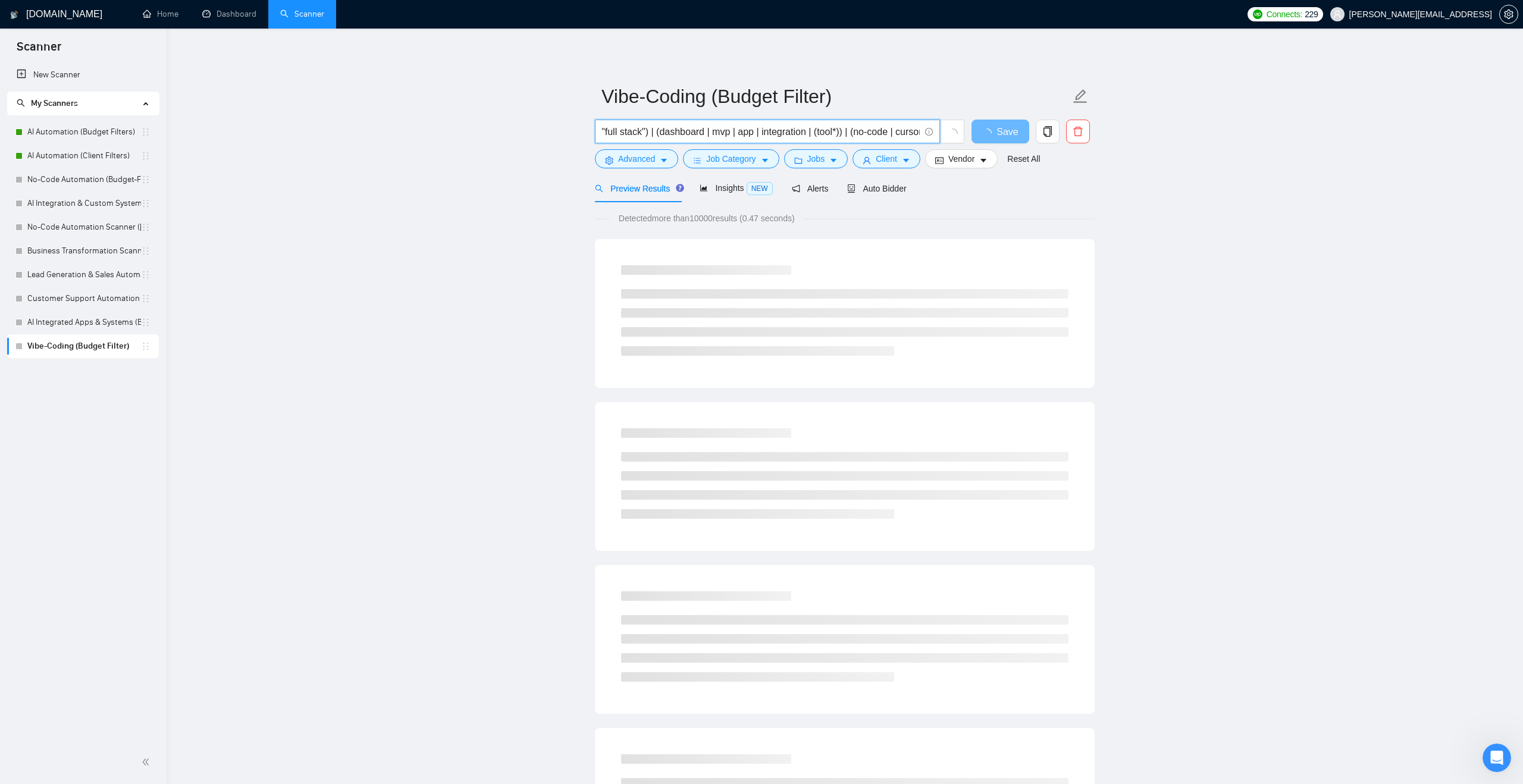
scroll to position [0, 59]
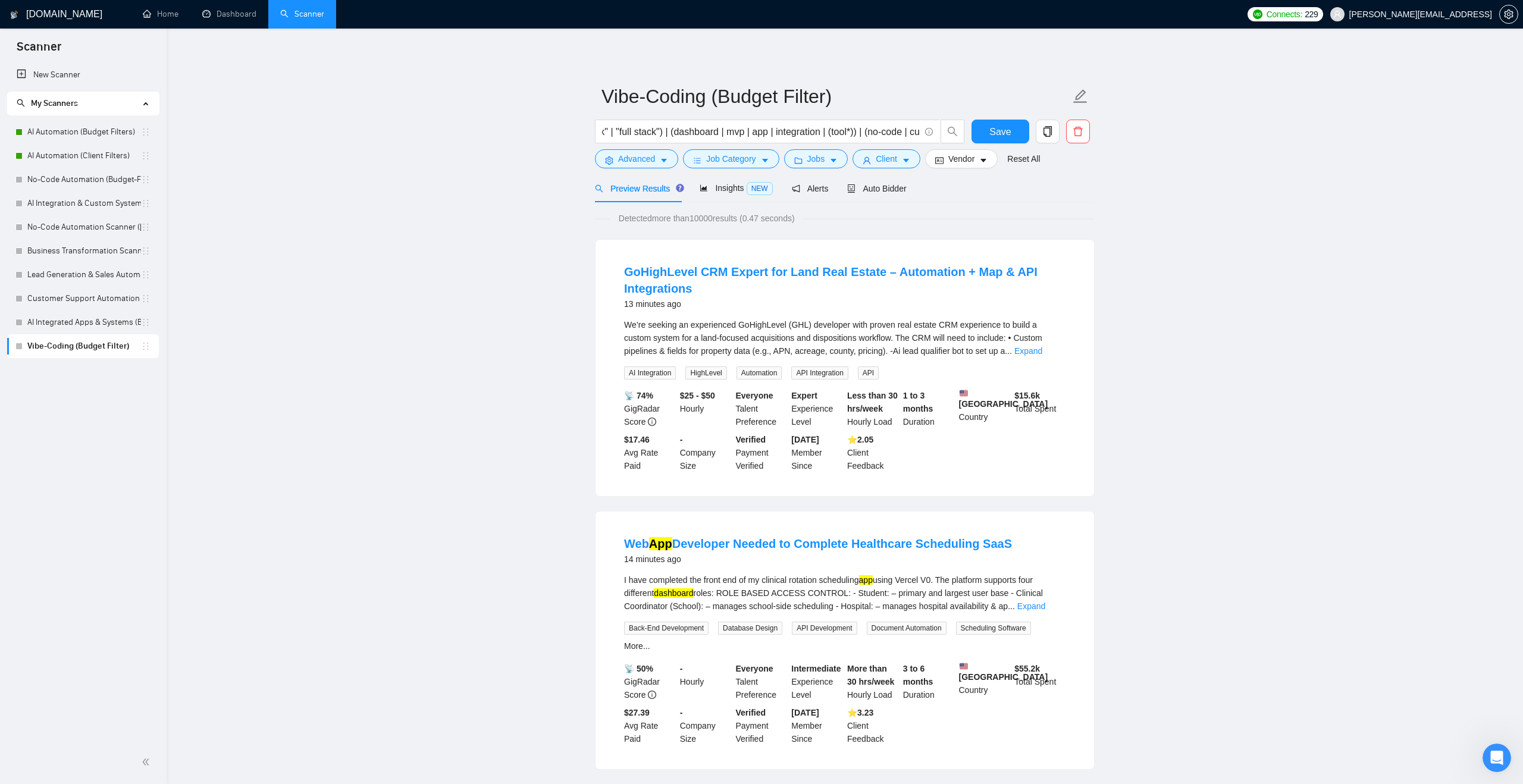
click at [1042, 350] on link "Expand" at bounding box center [1028, 351] width 28 height 9
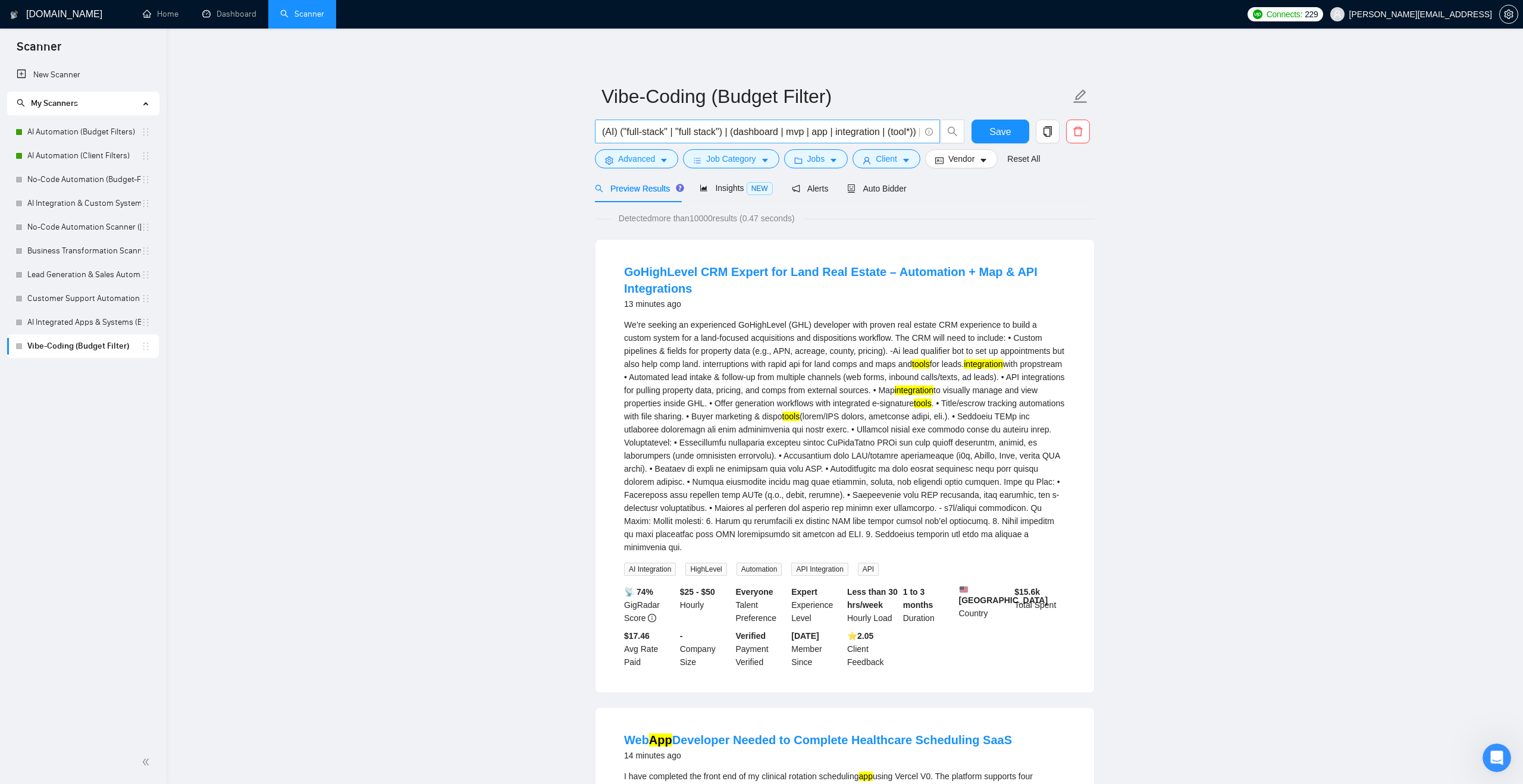
click at [860, 130] on input "(AI) ("full-stack" | "full stack") | (dashboard | mvp | app | integration | (to…" at bounding box center [761, 131] width 318 height 15
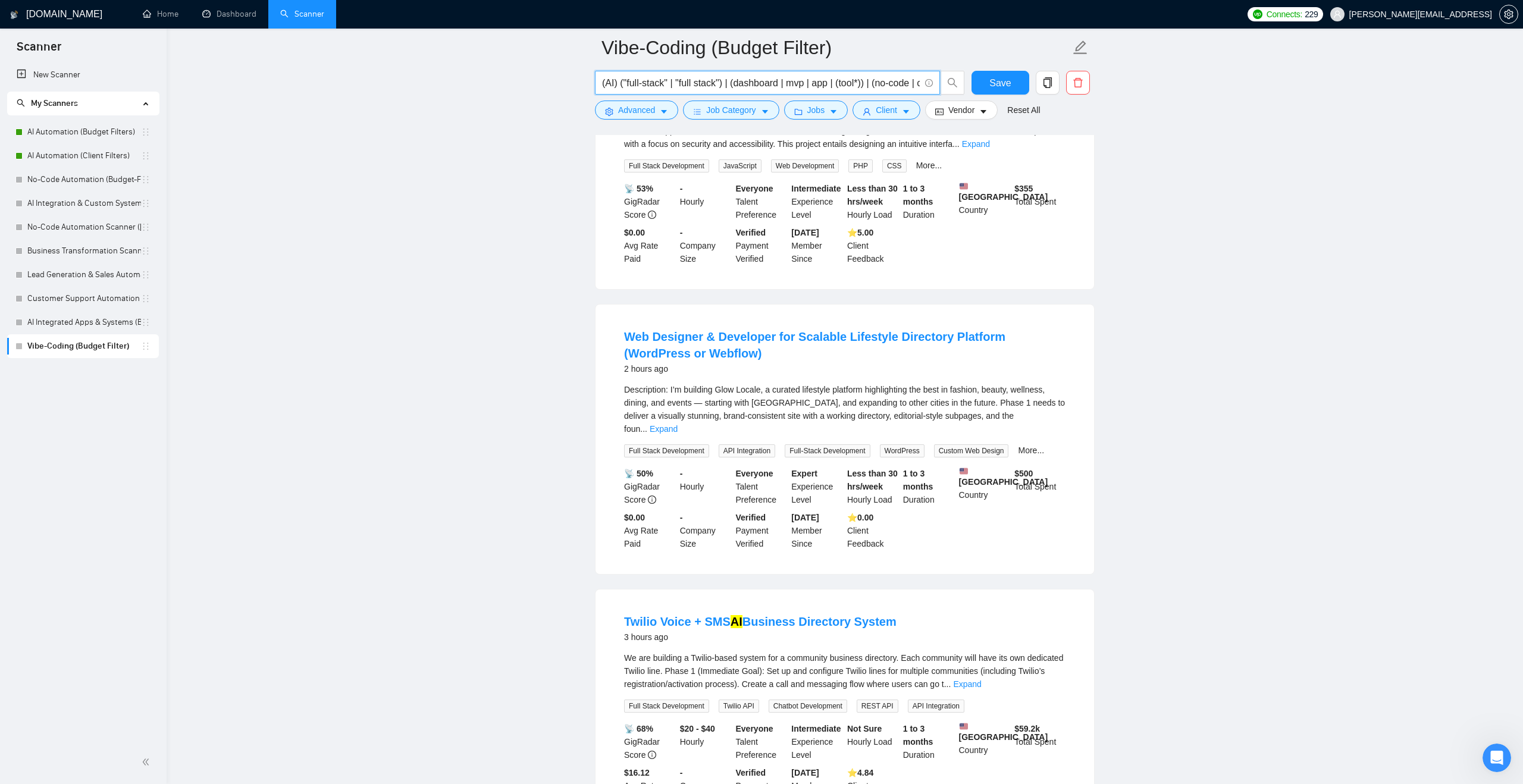
scroll to position [1003, 0]
click at [678, 431] on link "Expand" at bounding box center [663, 426] width 28 height 9
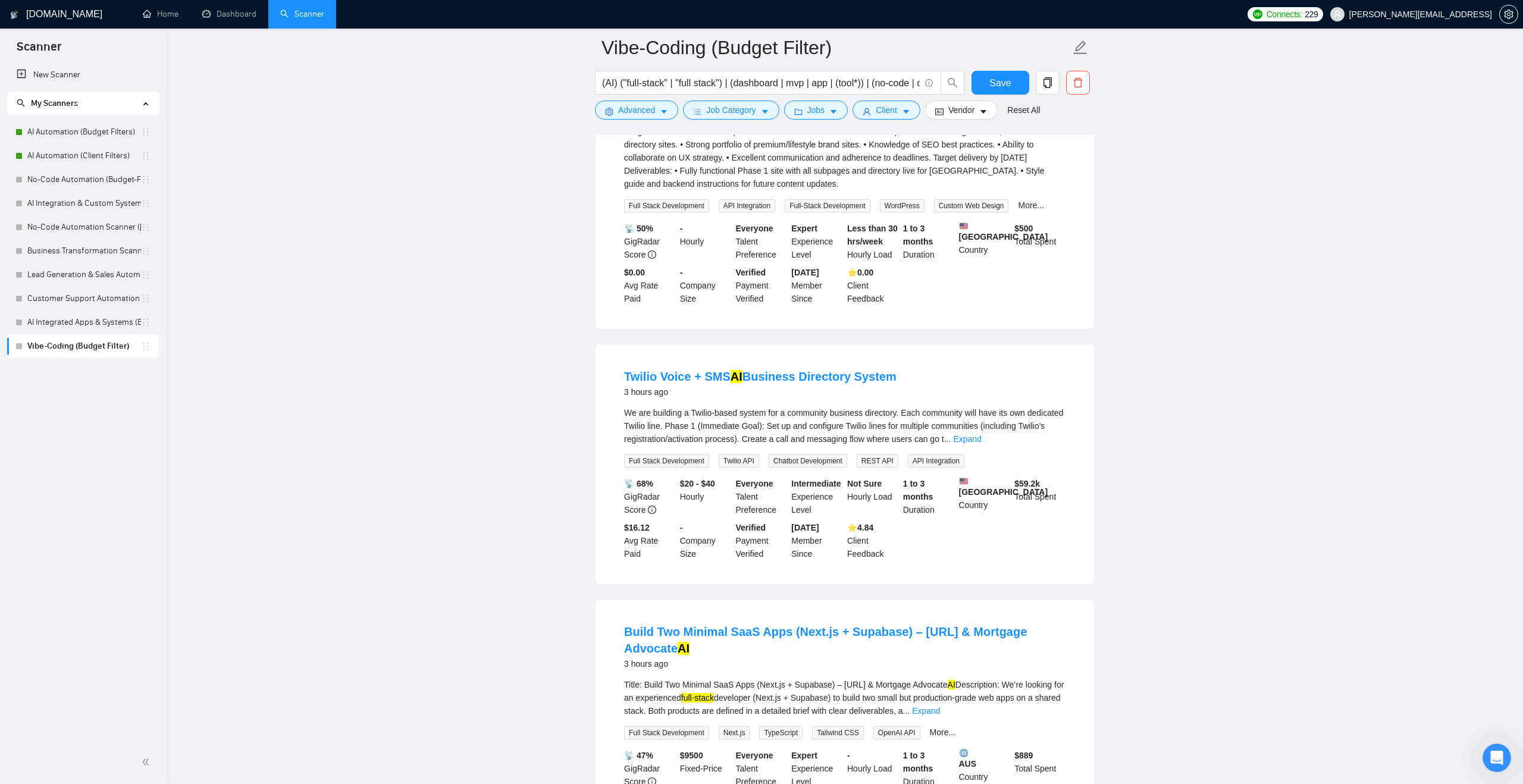
scroll to position [1419, 0]
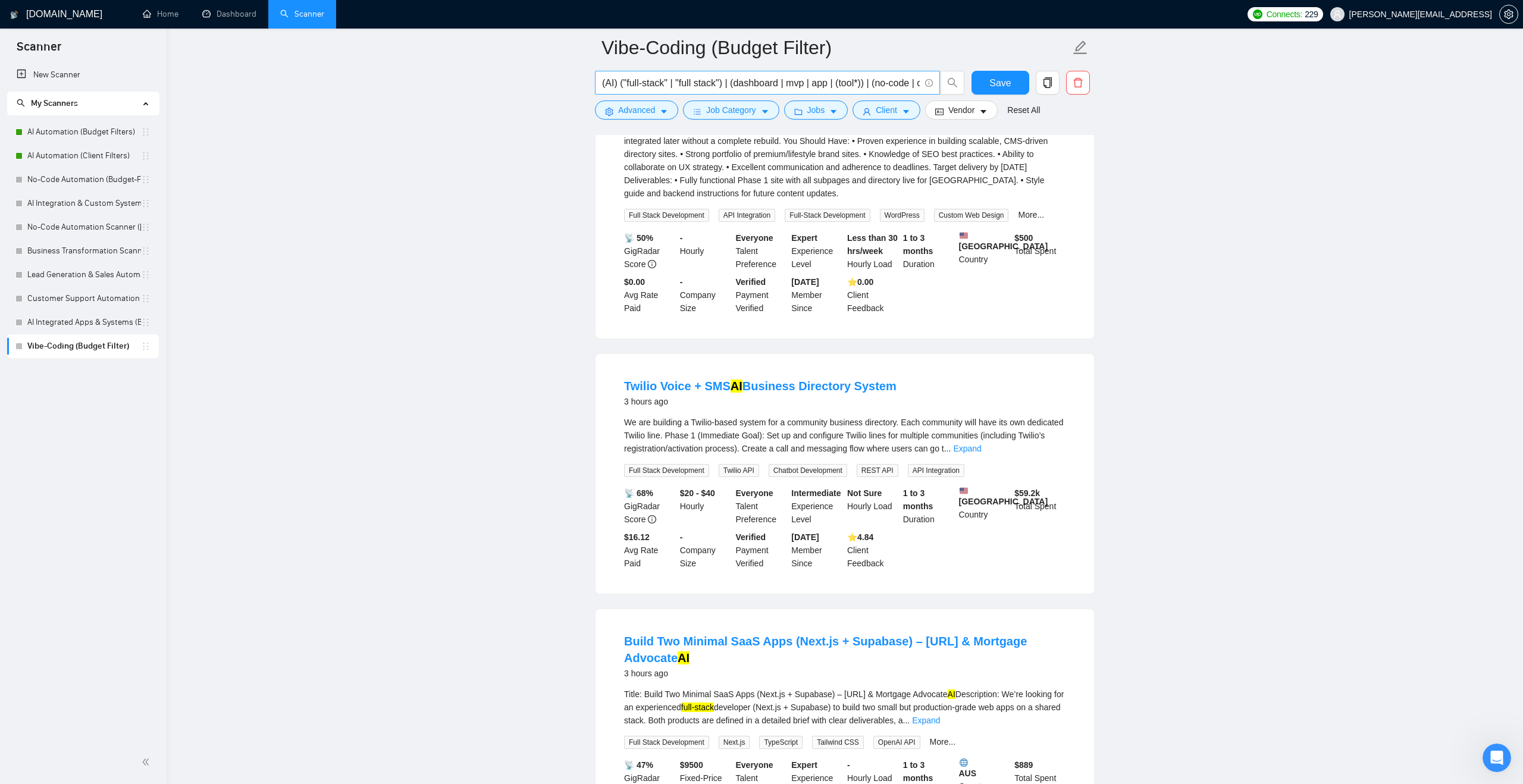
click at [736, 85] on input "(AI) ("full-stack" | "full stack") | (dashboard | mvp | app | (tool*)) | (no-co…" at bounding box center [761, 83] width 318 height 15
click at [499, 179] on main "Vibe-Coding (Budget Filter) (AI) ("full-stack" | "full stack") (dashboard | mvp…" at bounding box center [845, 162] width 1318 height 3066
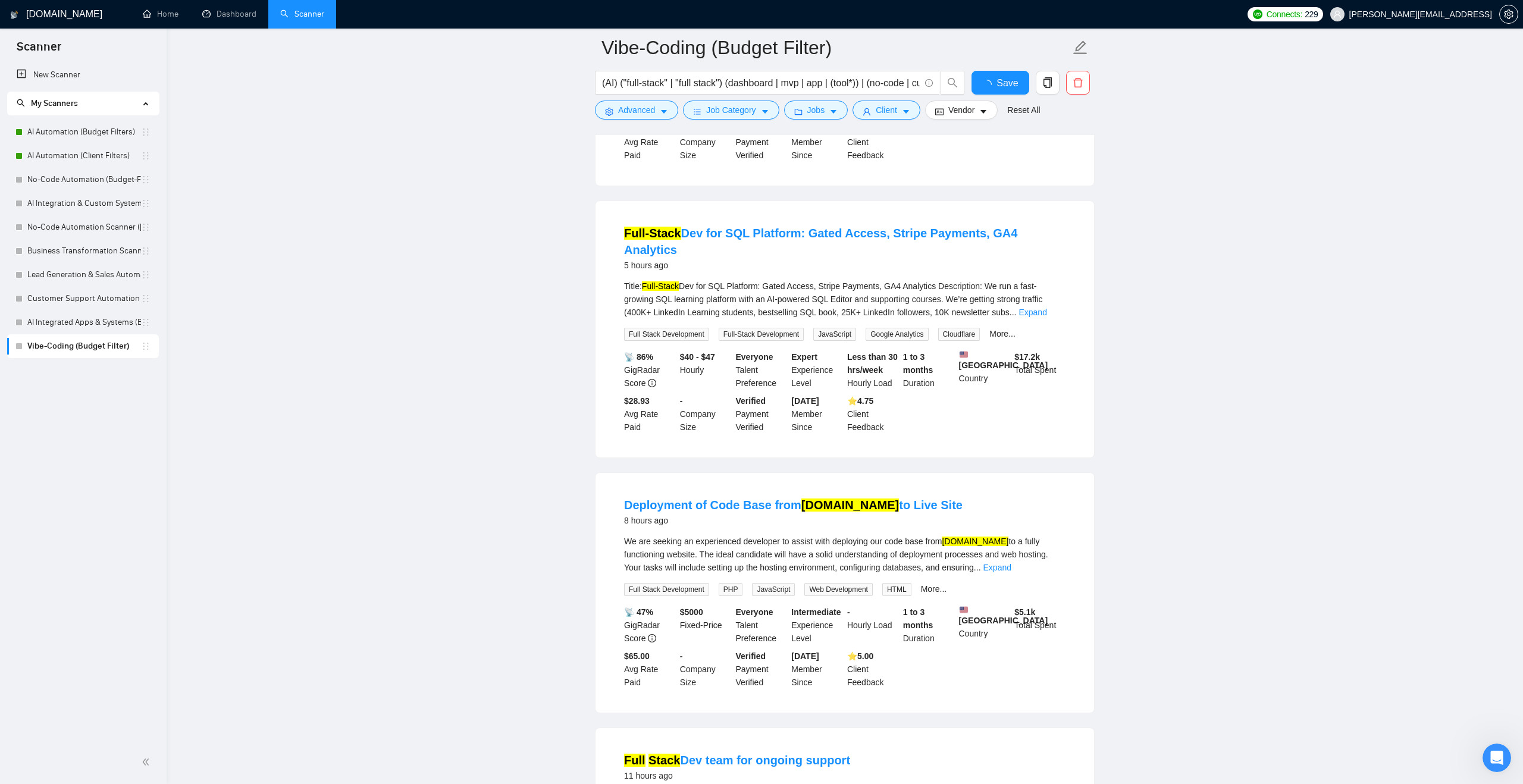
scroll to position [0, 0]
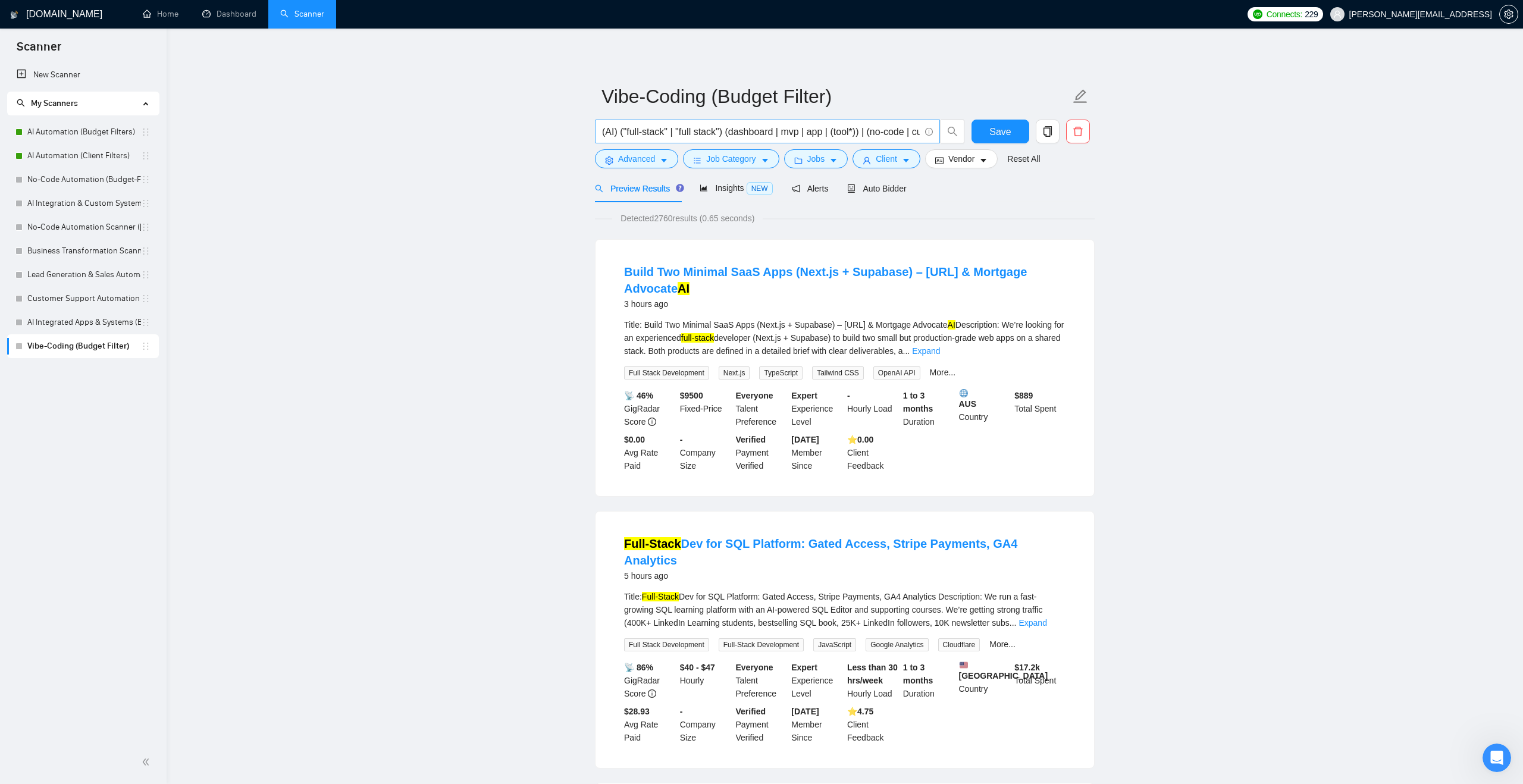
click at [733, 131] on input "(AI) ("full-stack" | "full stack") (dashboard | mvp | app | (tool*)) | (no-code…" at bounding box center [761, 131] width 318 height 15
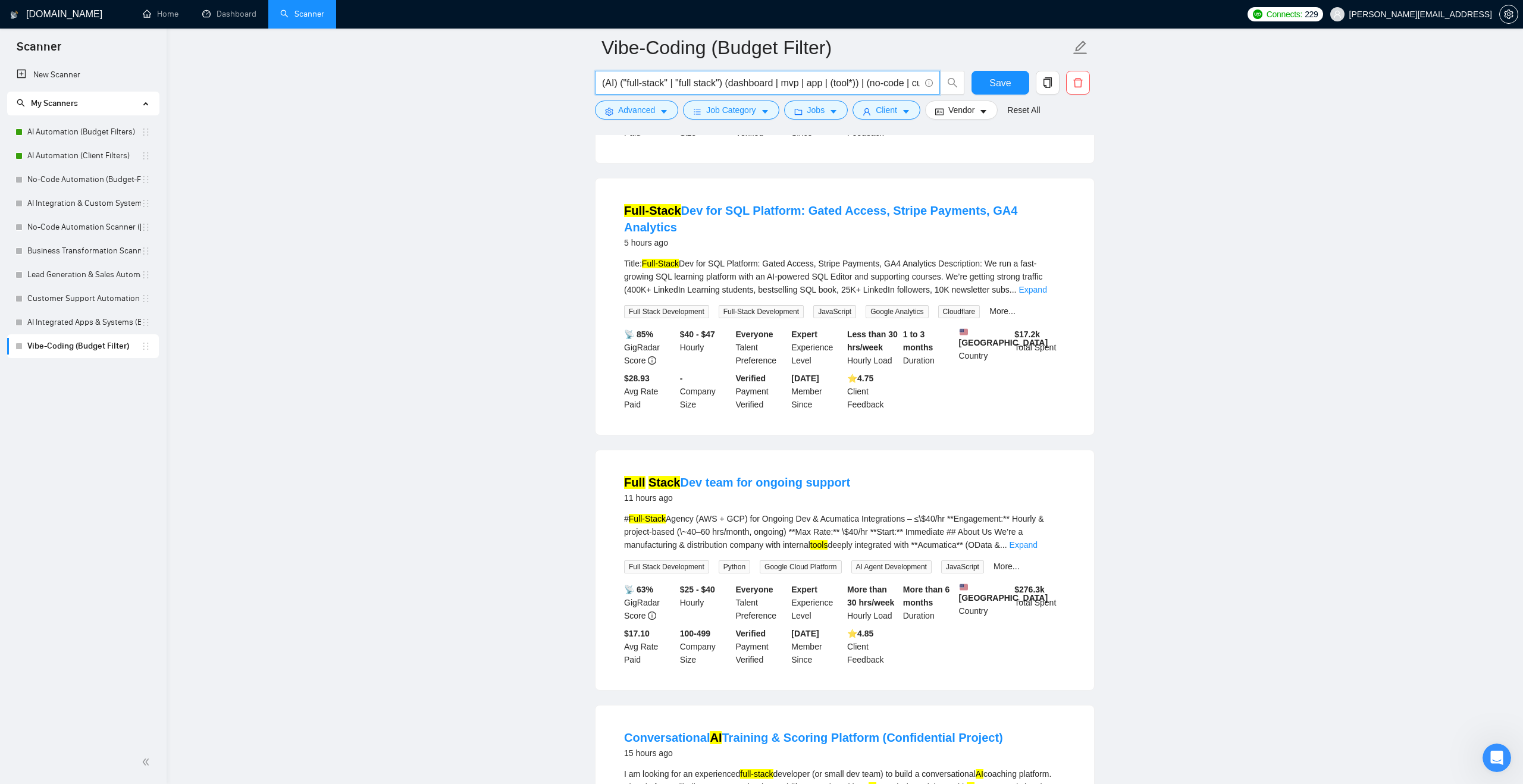
scroll to position [342, 0]
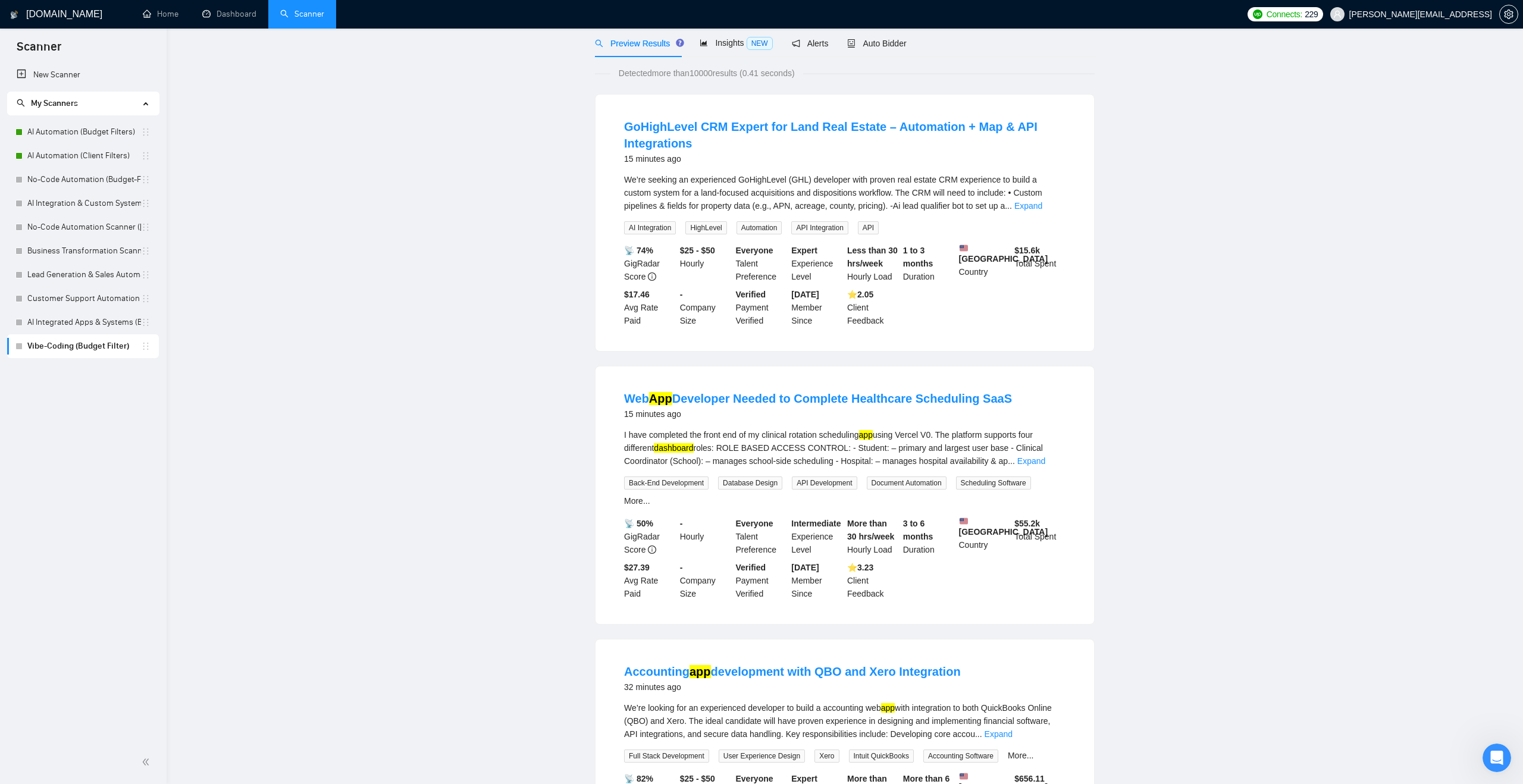
scroll to position [0, 0]
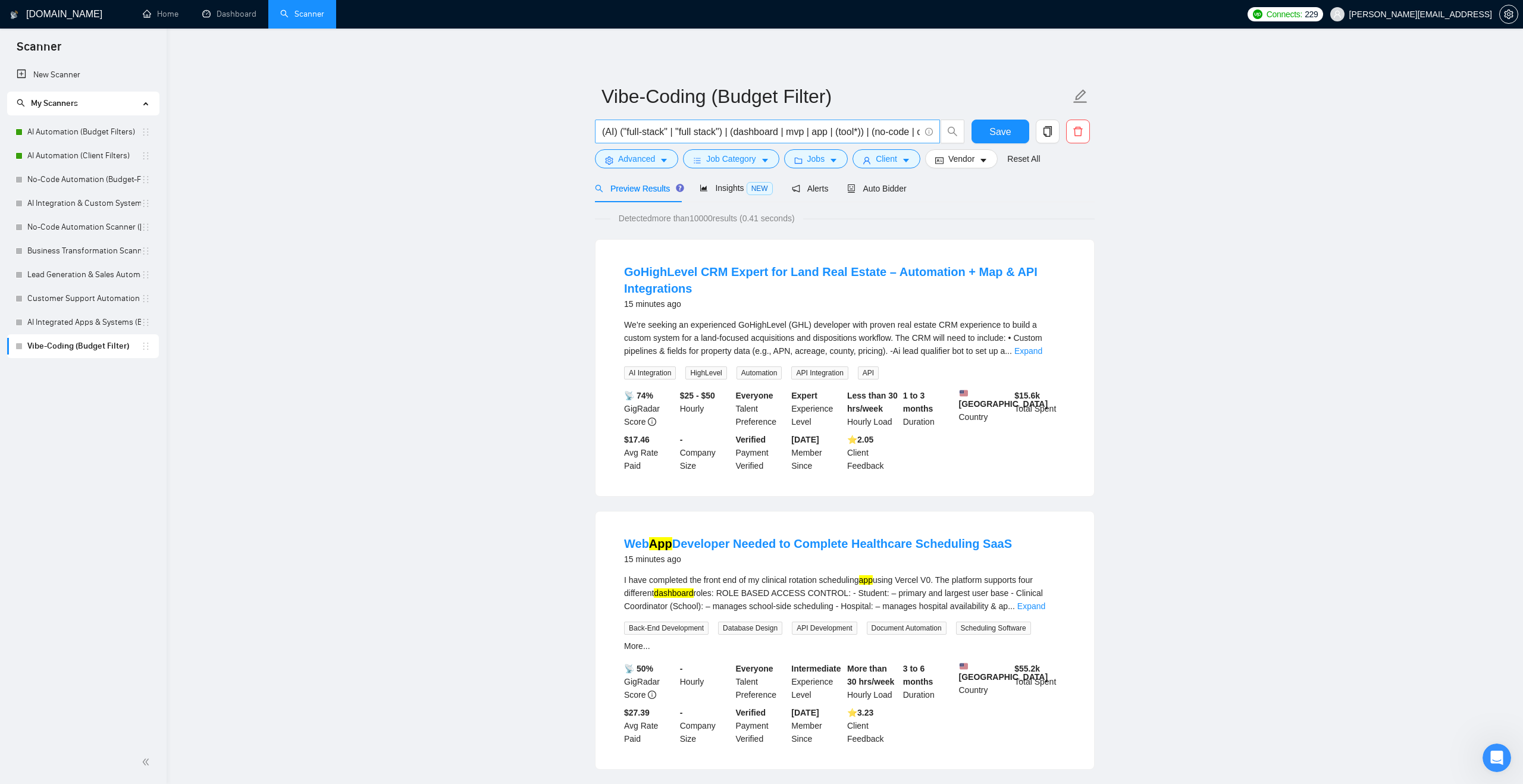
click at [602, 130] on input "(AI) ("full-stack" | "full stack") | (dashboard | mvp | app | (tool*)) | (no-co…" at bounding box center [761, 131] width 318 height 15
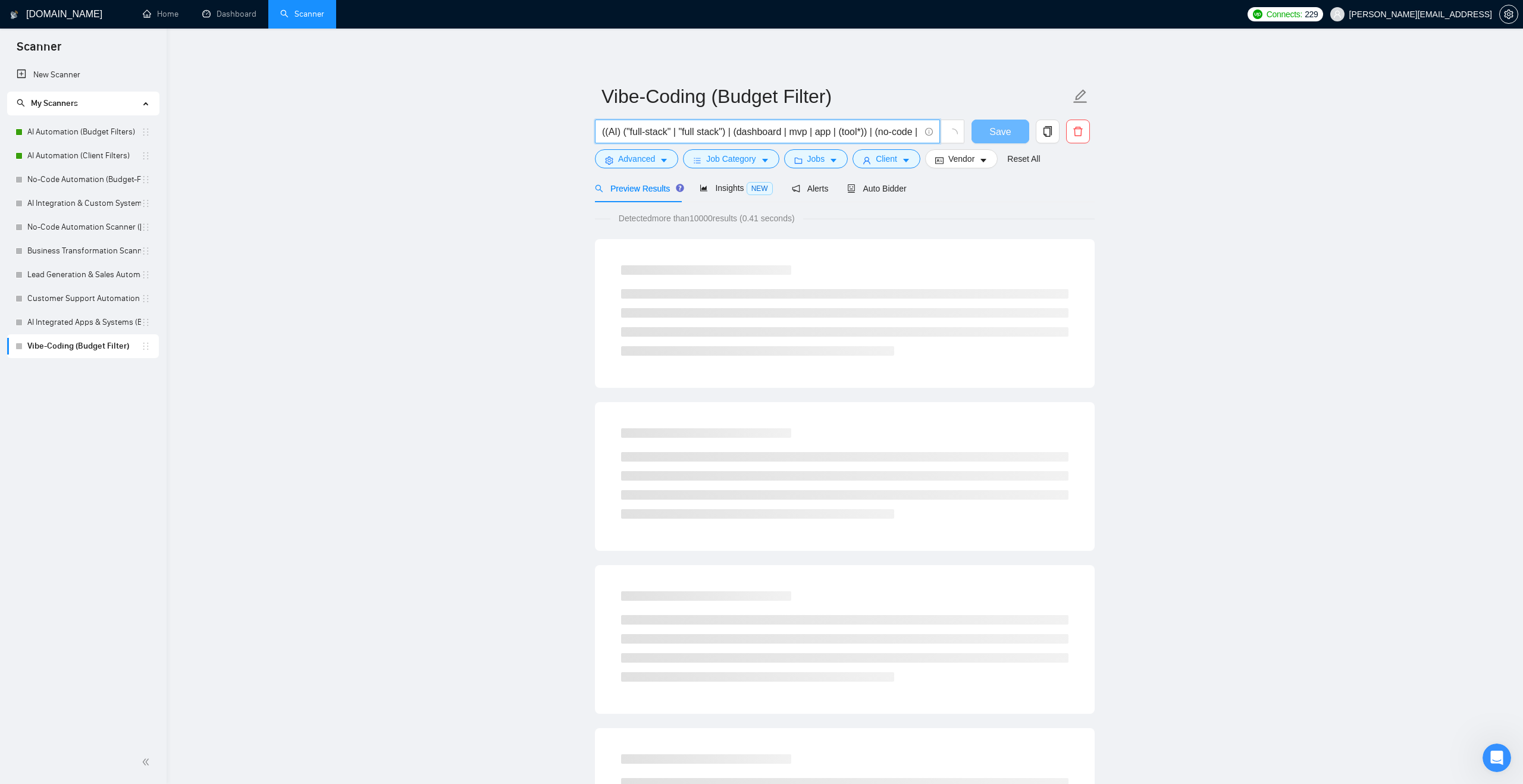
click at [734, 129] on input "((AI) ("full-stack" | "full stack") | (dashboard | mvp | app | (tool*)) | (no-c…" at bounding box center [761, 131] width 318 height 15
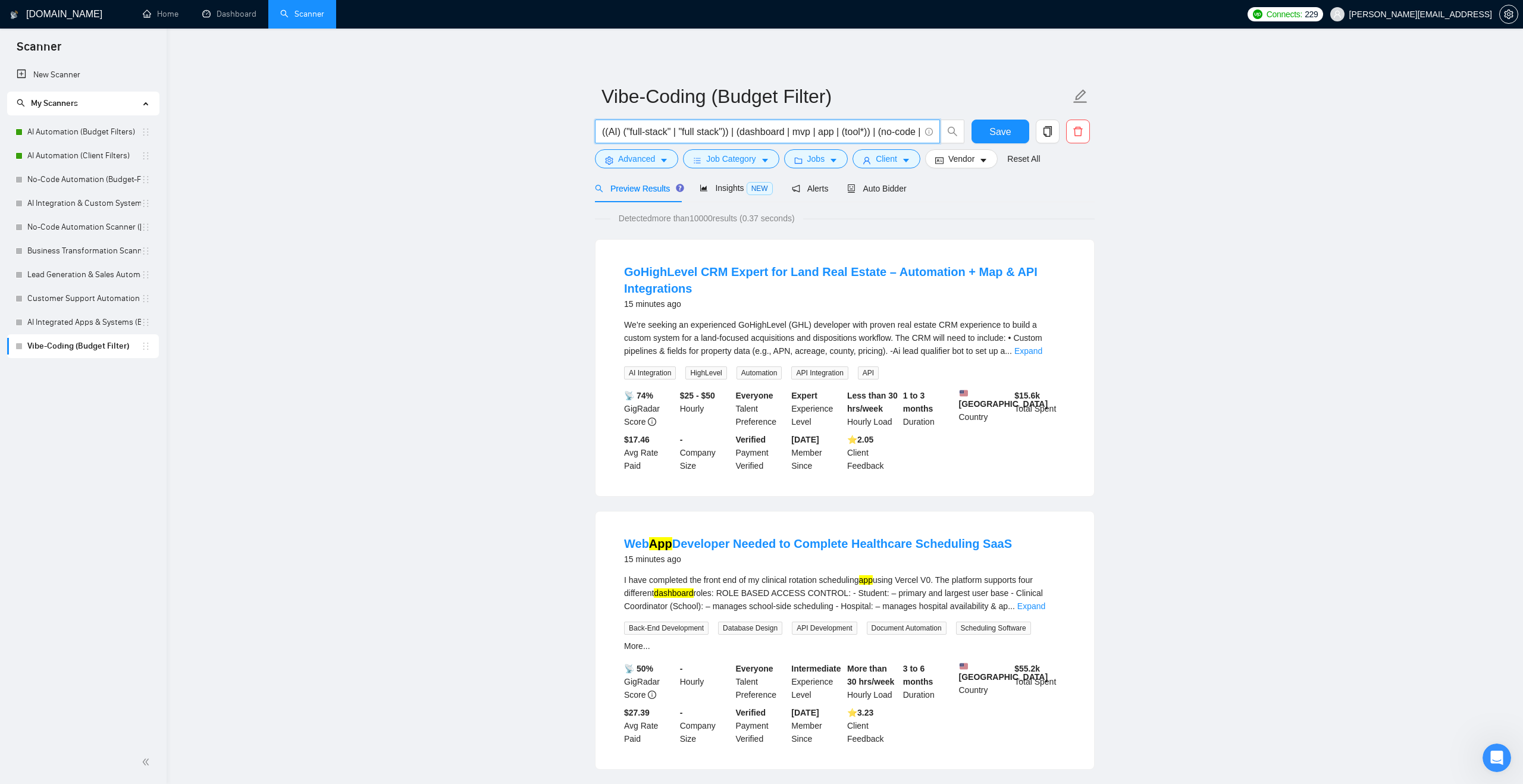
click at [620, 129] on input "((AI) ("full-stack" | "full stack")) | (dashboard | mvp | app | (tool*)) | (no-…" at bounding box center [761, 131] width 318 height 15
click at [671, 132] on input "((AI) ("full-stack" | "full stack")) | (dashboard | mvp | app | (tool*)) | (no-…" at bounding box center [761, 131] width 318 height 15
click at [743, 134] on input "((AI) ("full-stack" | "full stack")) | (dashboard | mvp | app | (tool*)) | (no-…" at bounding box center [761, 131] width 318 height 15
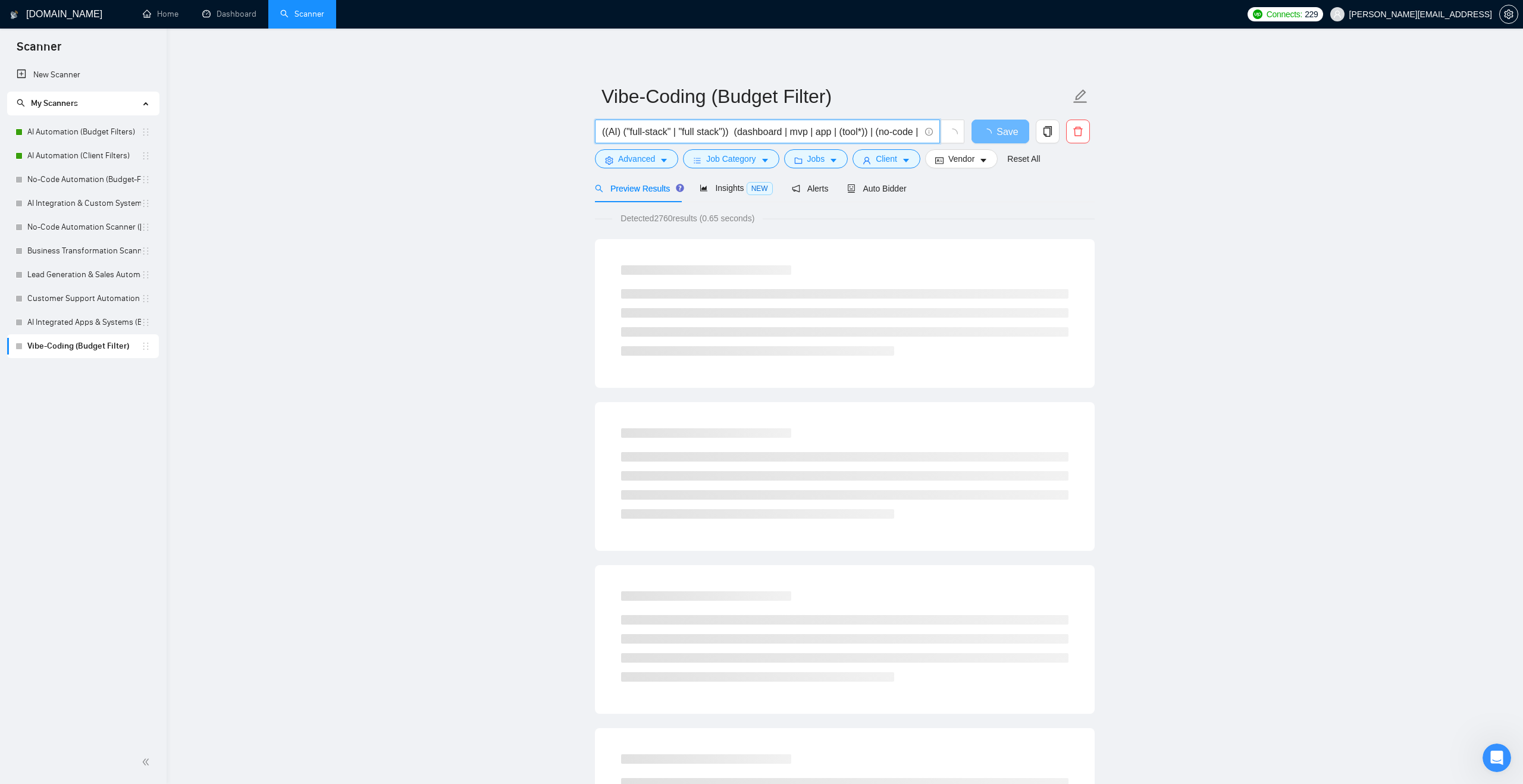
click at [741, 134] on input "((AI) ("full-stack" | "full stack")) (dashboard | mvp | app | (tool*)) | (no-co…" at bounding box center [761, 131] width 318 height 15
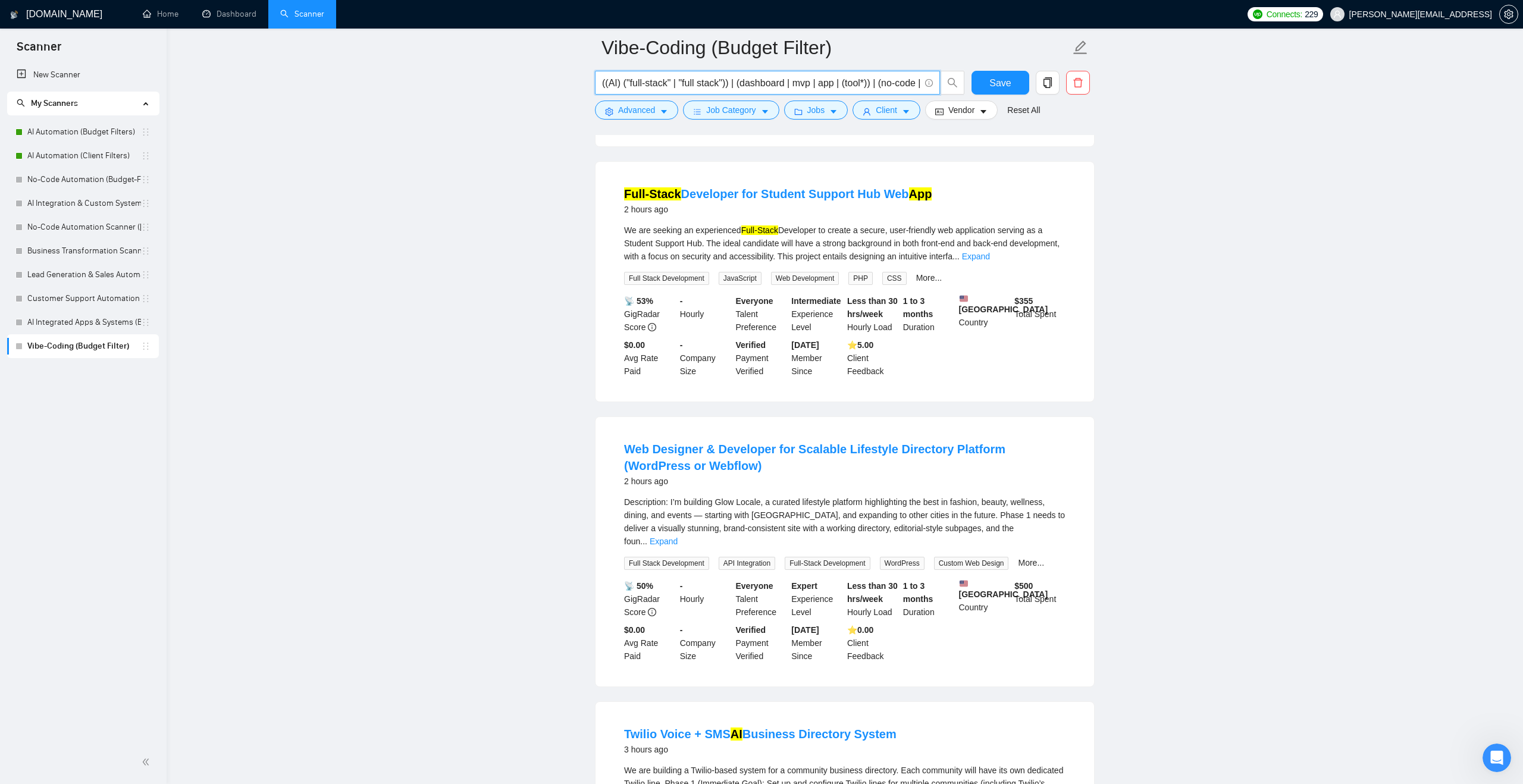
scroll to position [822, 0]
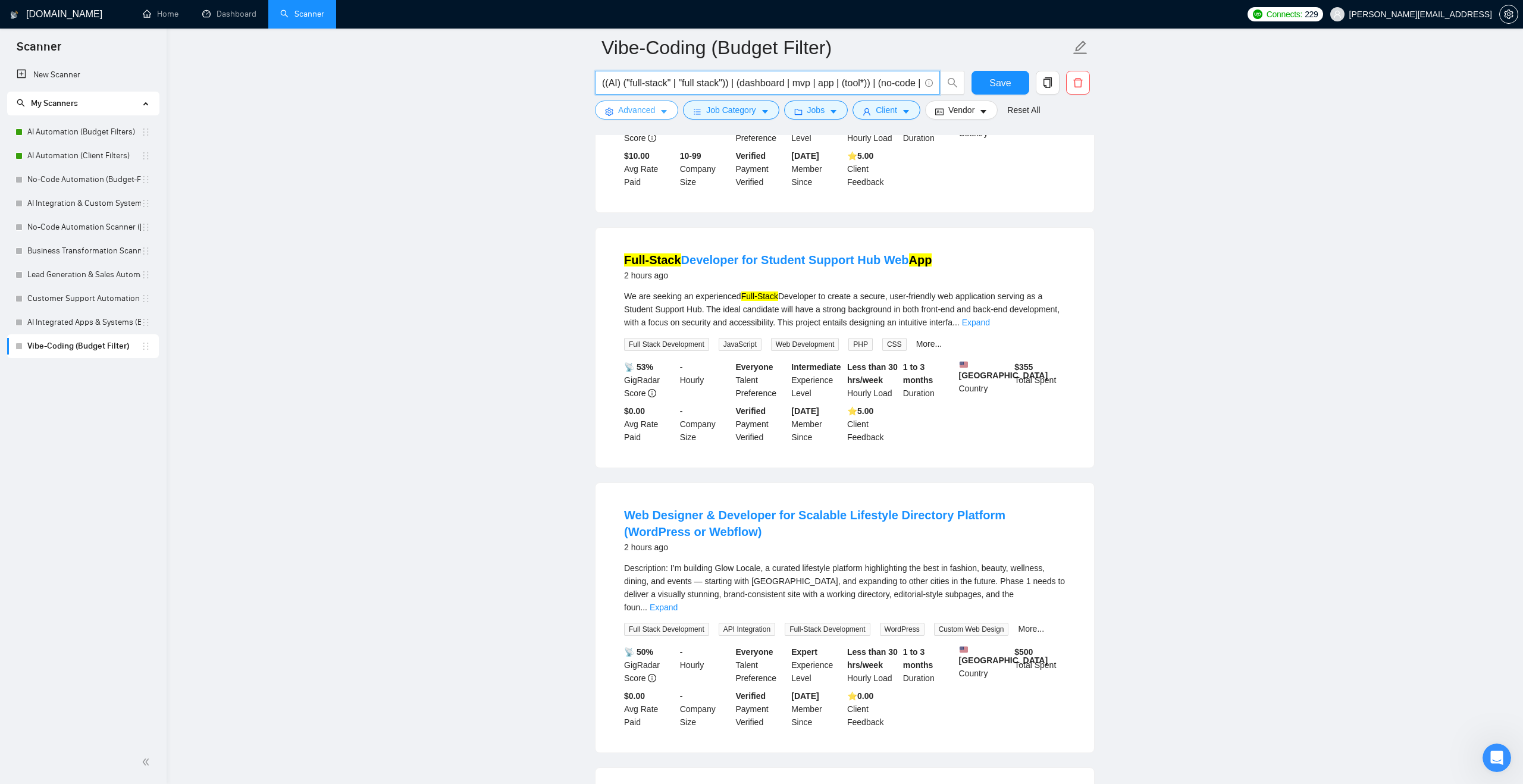
type input "((AI) ("full-stack" | "full stack")) | (dashboard | mvp | app | (tool*)) | (no-…"
click at [641, 115] on span "Advanced" at bounding box center [636, 110] width 37 height 13
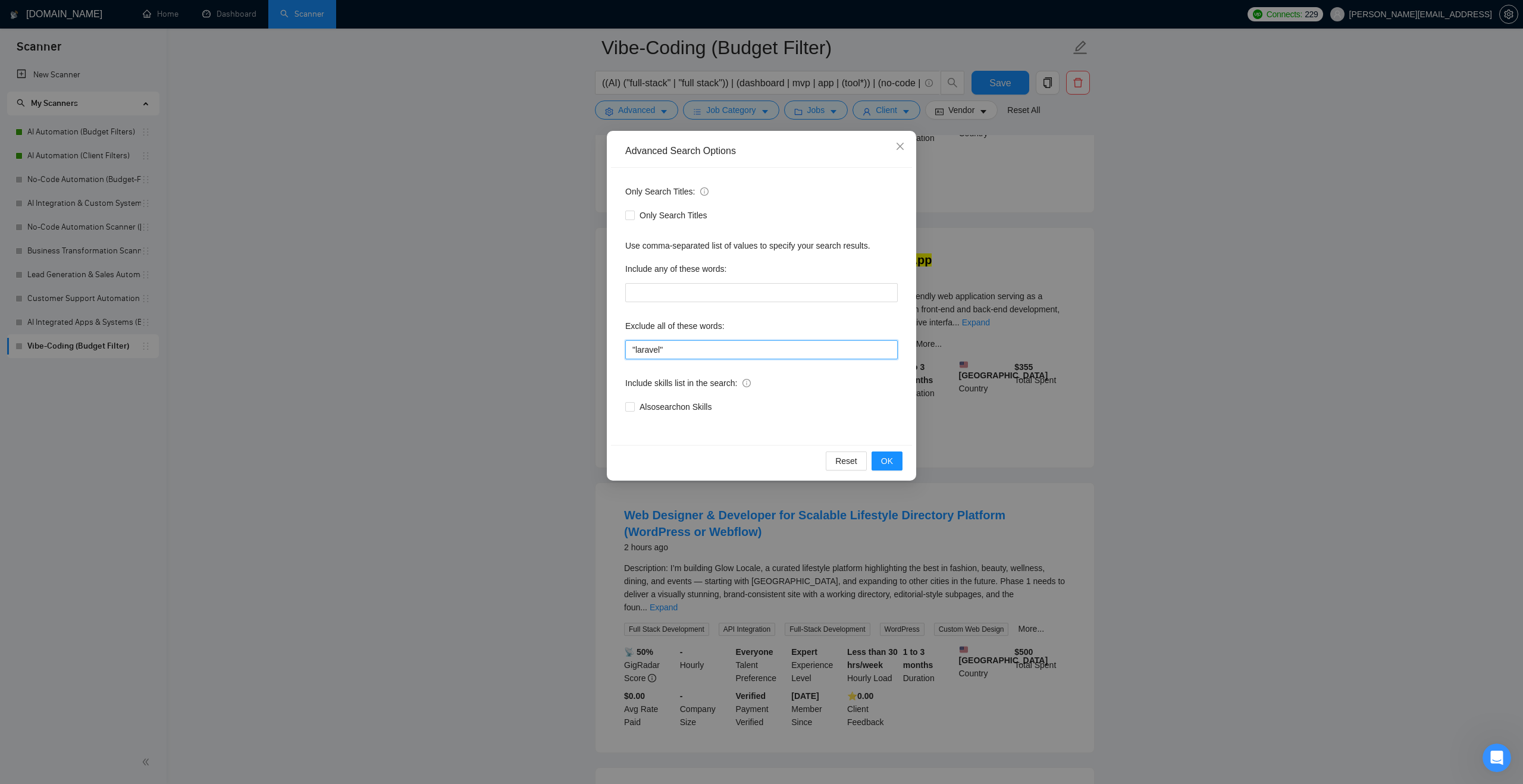
click at [731, 355] on input ""laravel"" at bounding box center [761, 350] width 273 height 19
click at [894, 457] on button "OK" at bounding box center [887, 461] width 31 height 19
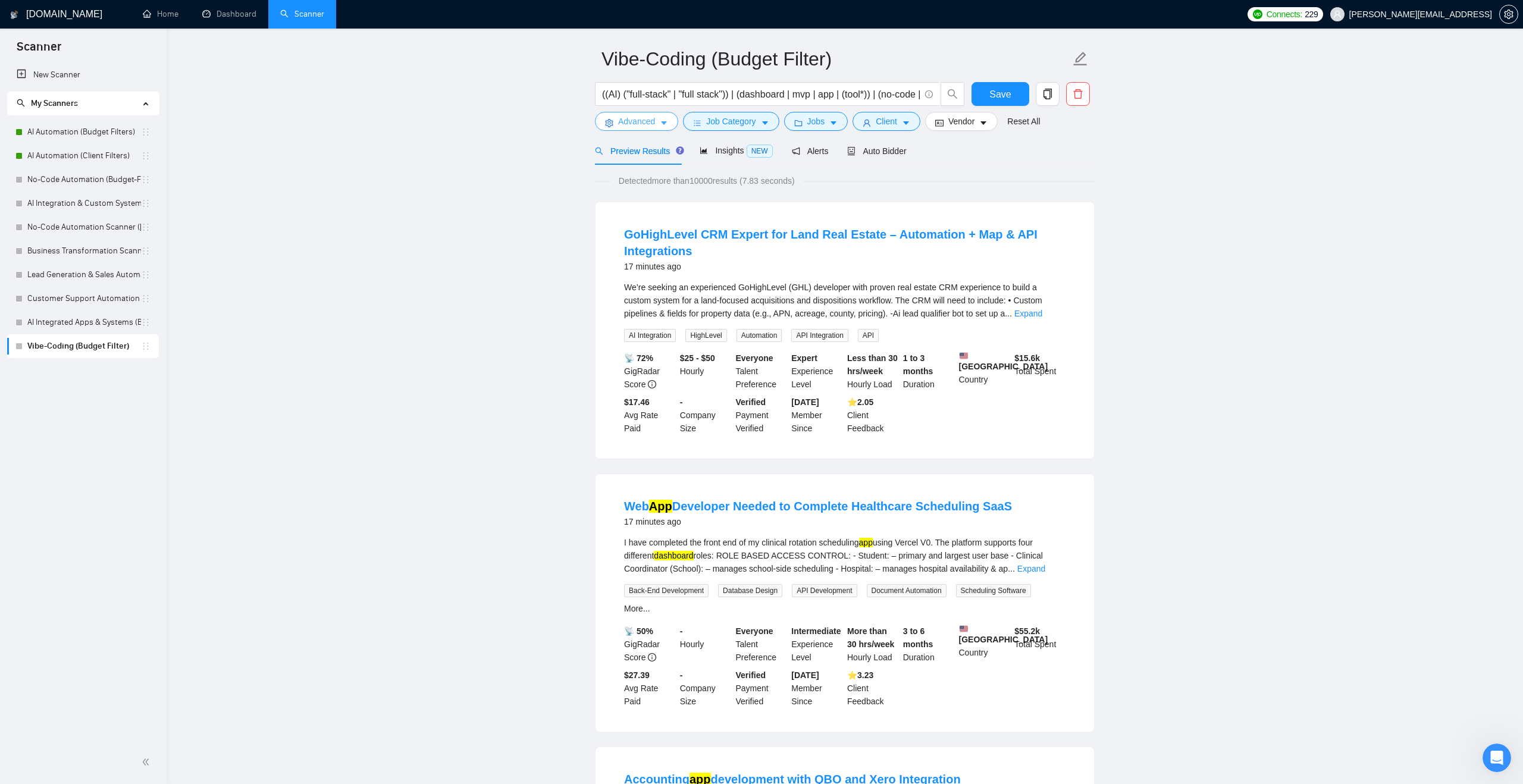
scroll to position [42, 0]
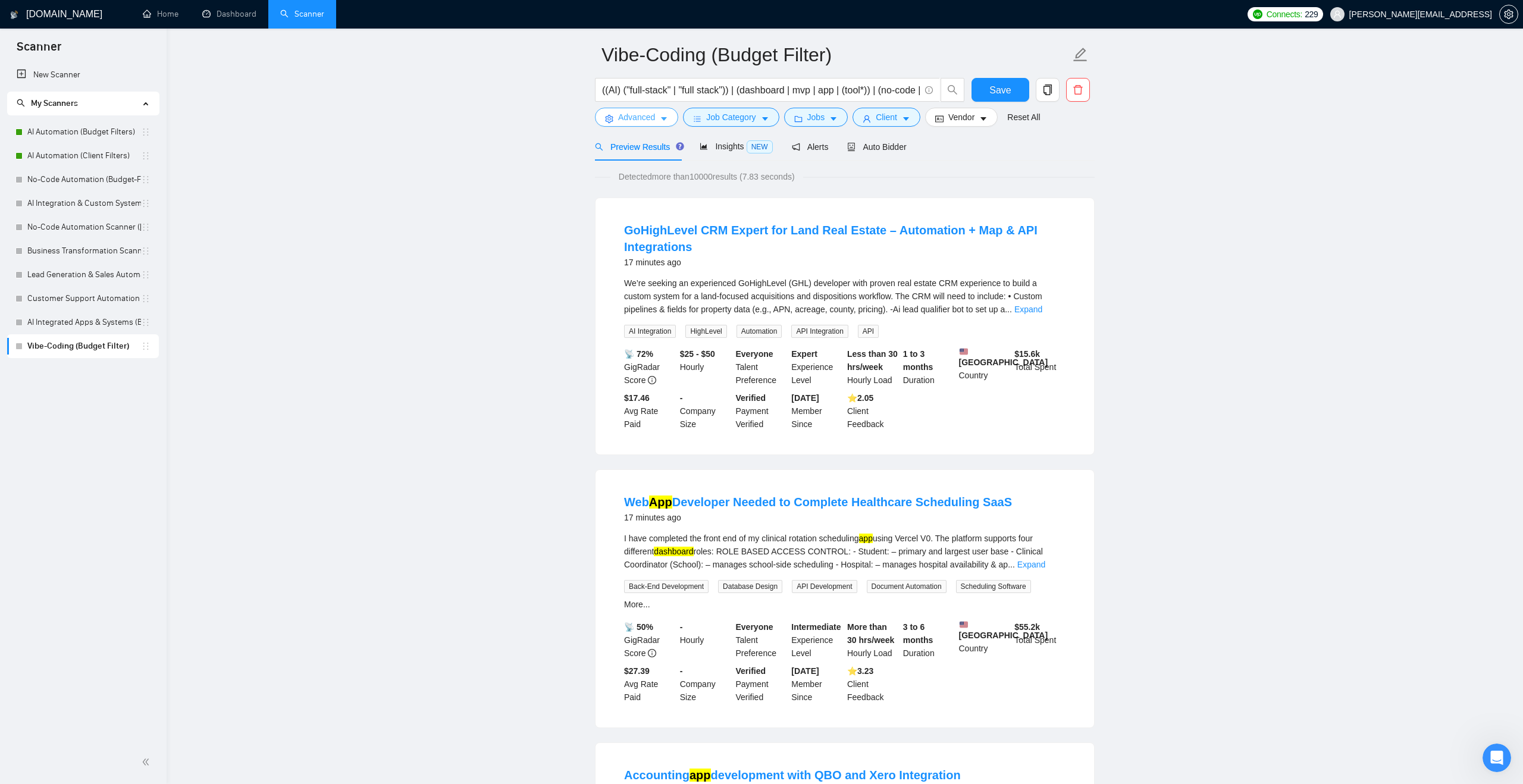
click at [652, 119] on span "Advanced" at bounding box center [636, 117] width 37 height 13
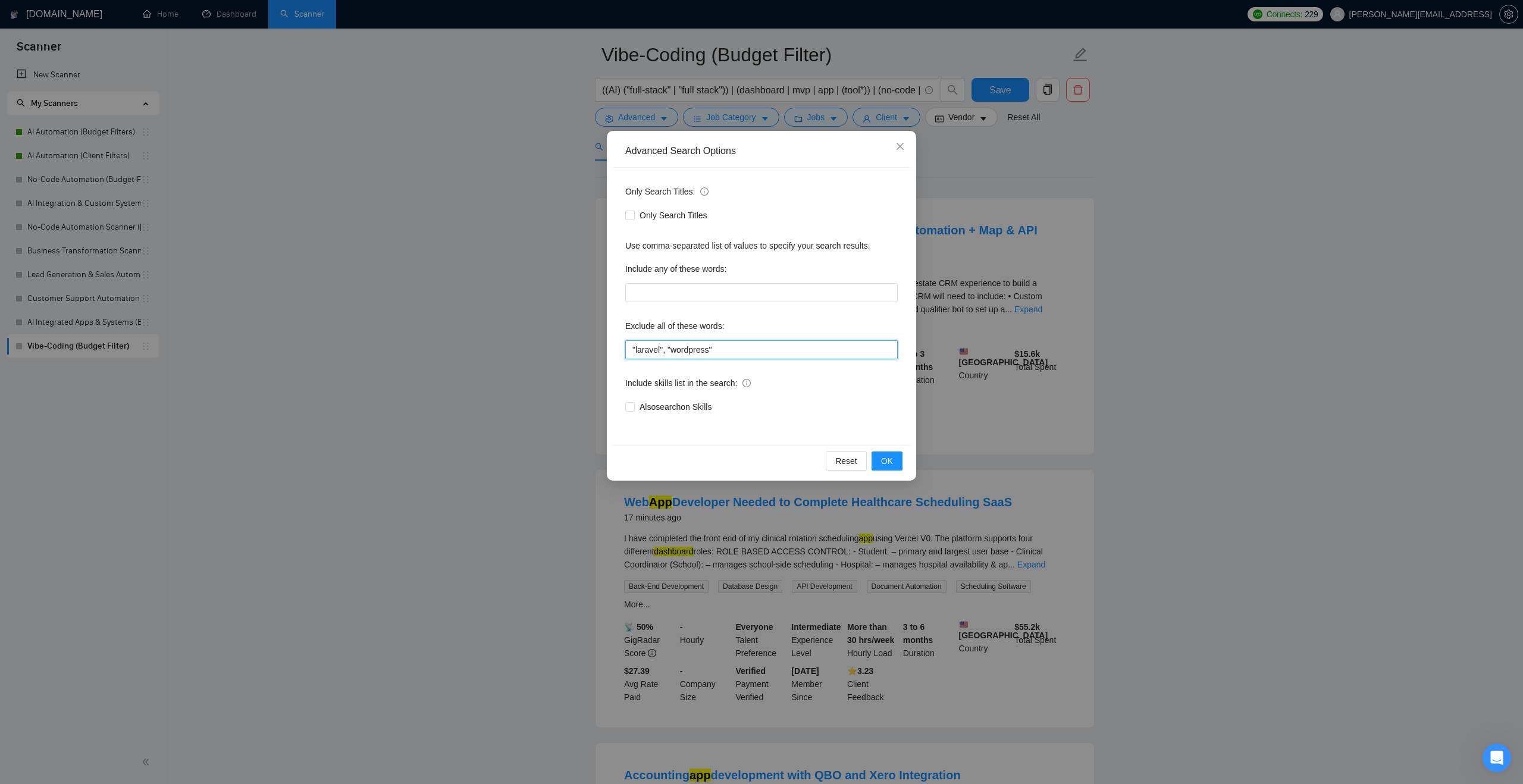
click at [741, 355] on input ""laravel", "wordpress"" at bounding box center [761, 350] width 273 height 19
type input ""laravel", "wordpress", "gohighlevel", "ghl""
click at [897, 462] on button "OK" at bounding box center [887, 461] width 31 height 19
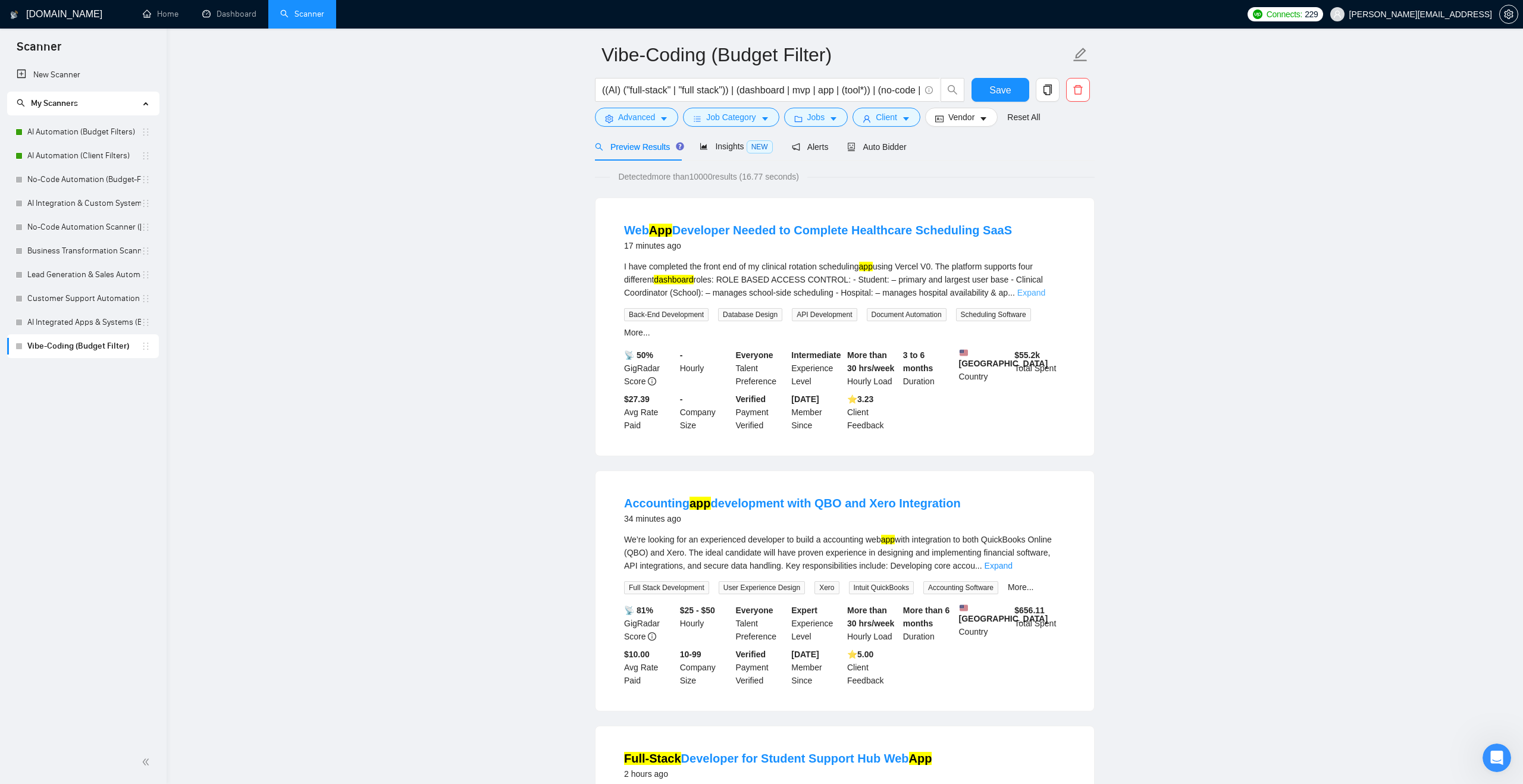
click at [1045, 290] on link "Expand" at bounding box center [1031, 292] width 28 height 9
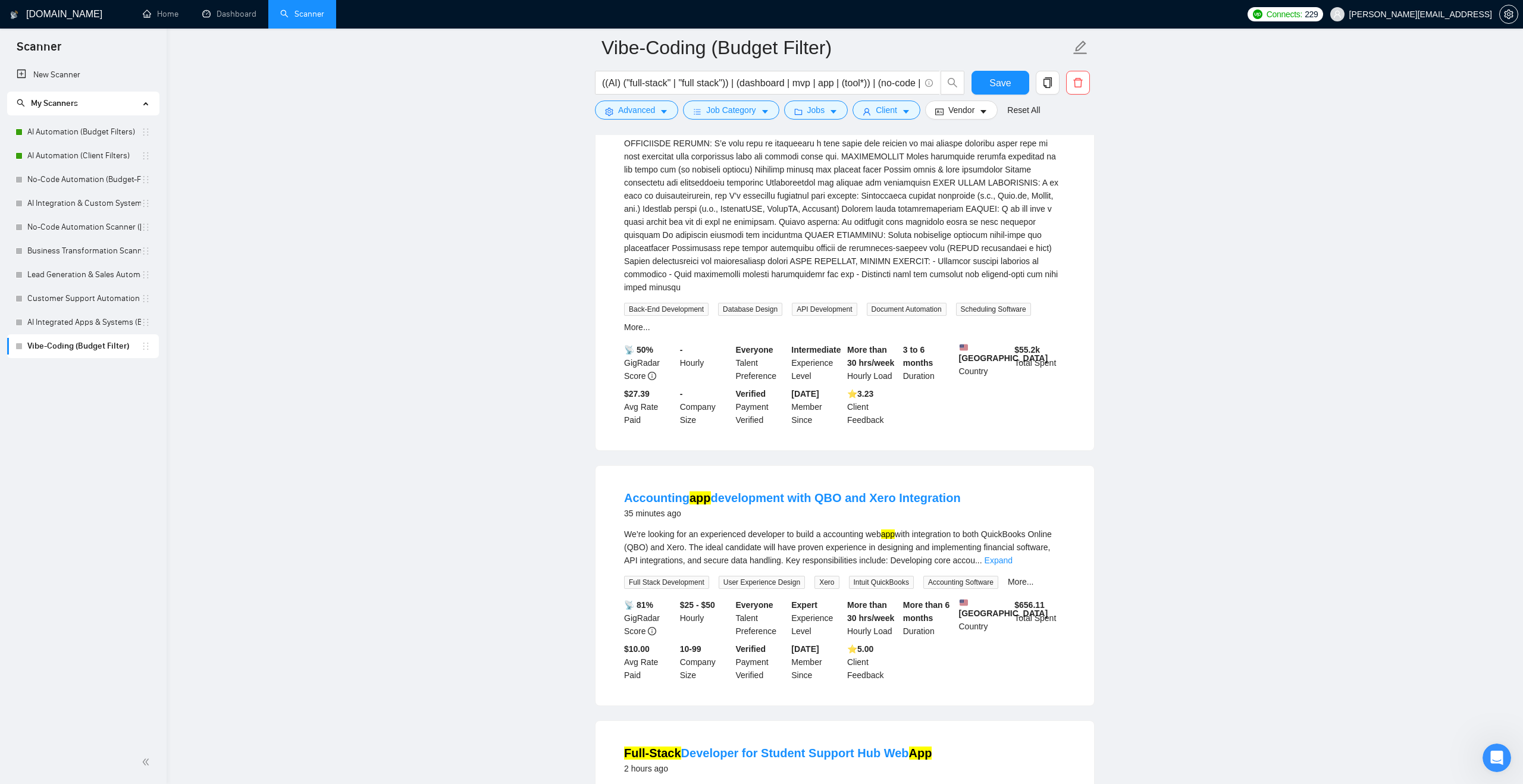
scroll to position [0, 0]
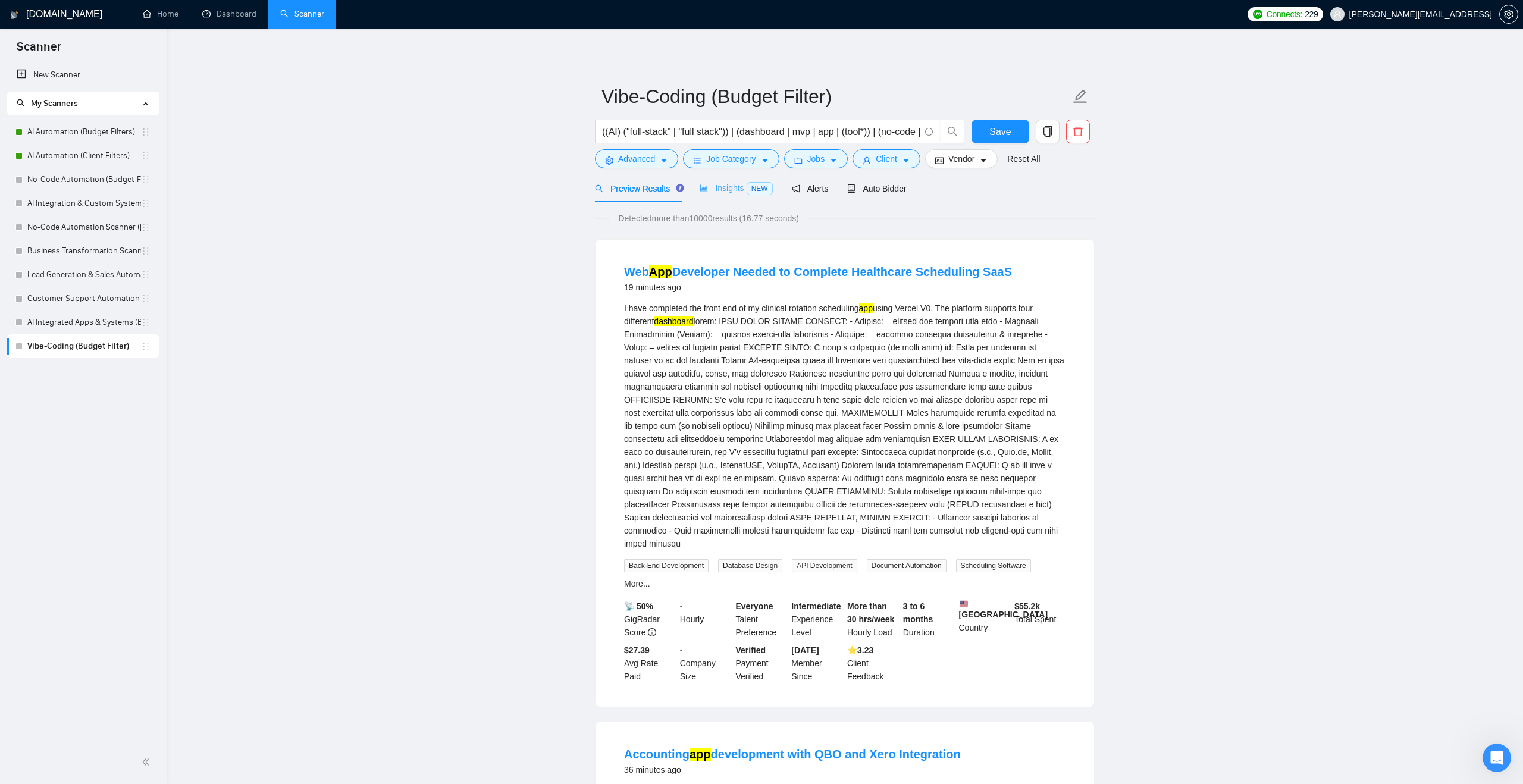
click at [714, 179] on div "Insights NEW" at bounding box center [736, 188] width 73 height 28
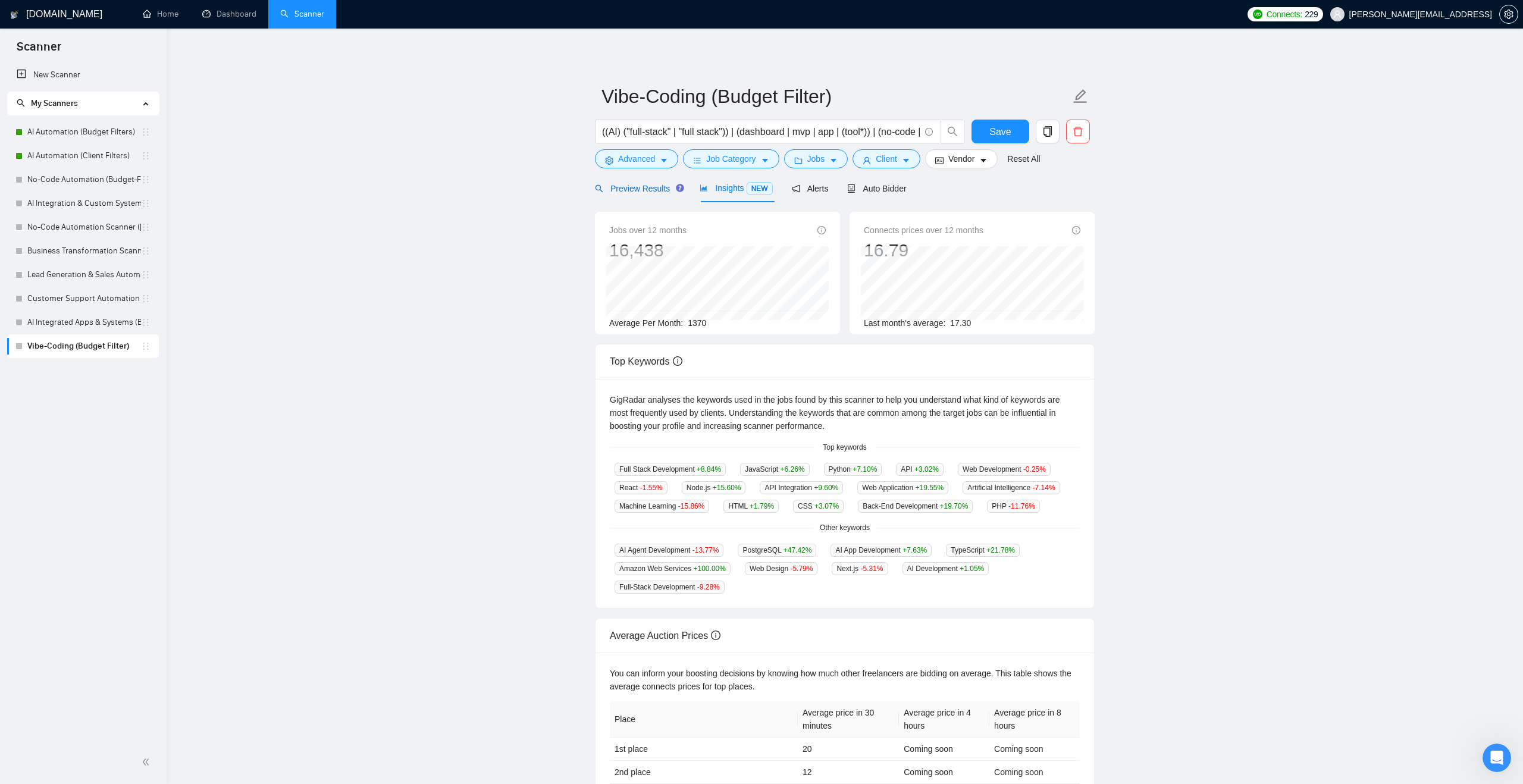
click at [647, 191] on span "Preview Results" at bounding box center [638, 189] width 85 height 9
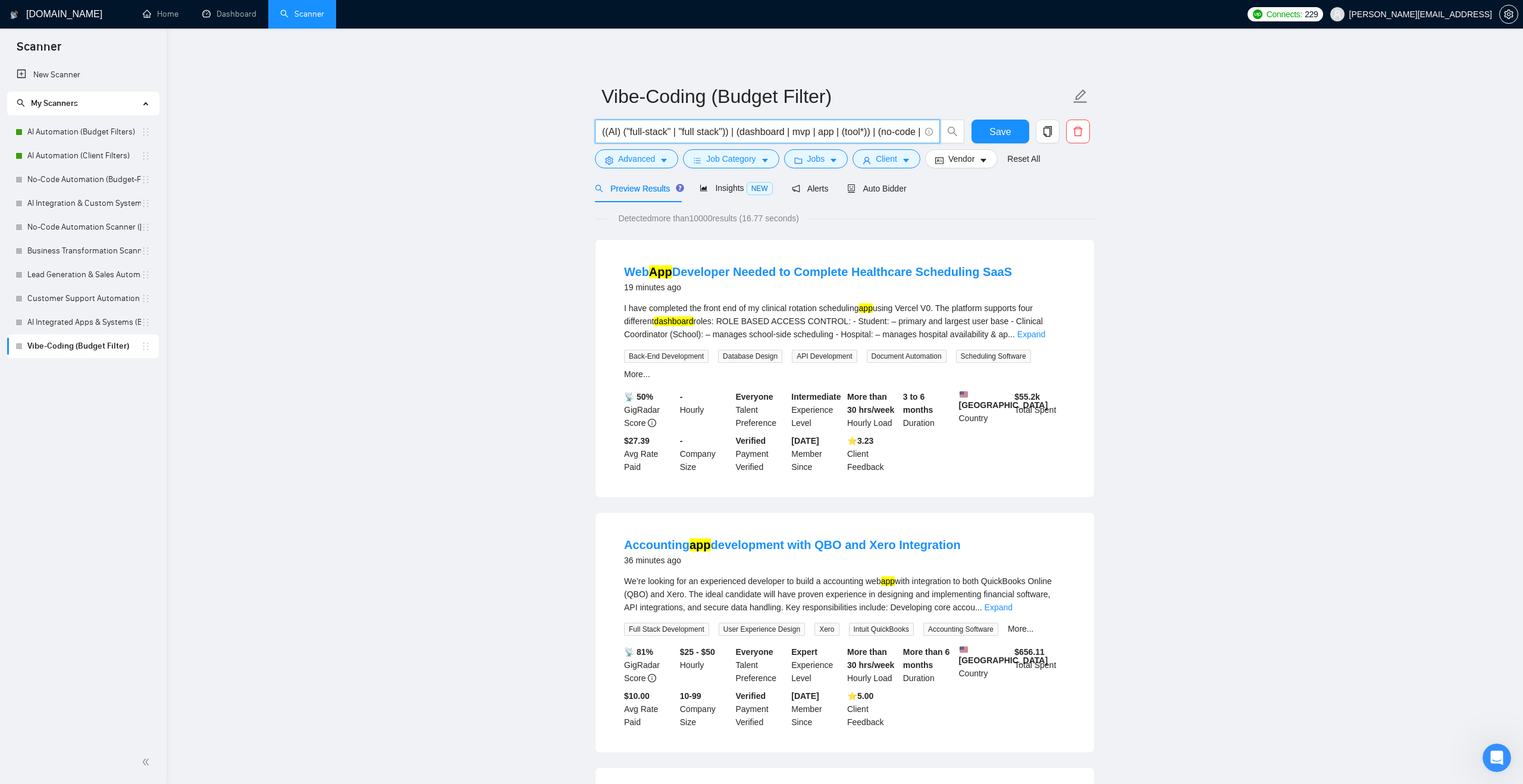
click at [605, 131] on input "((AI) ("full-stack" | "full stack")) | (dashboard | mvp | app | (tool*)) | (no-…" at bounding box center [761, 131] width 318 height 15
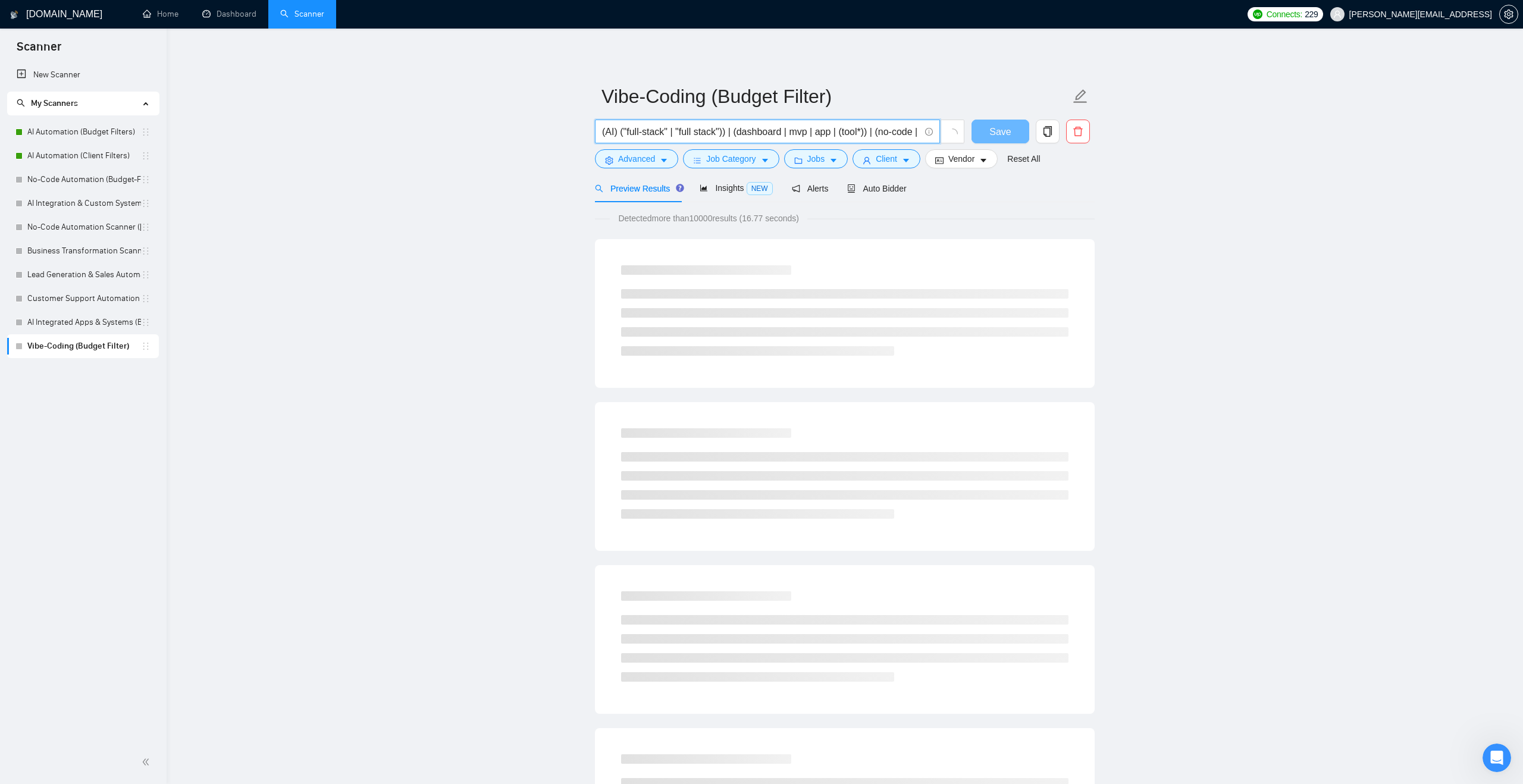
click at [733, 129] on input "(AI) ("full-stack" | "full stack")) | (dashboard | mvp | app | (tool*)) | (no-c…" at bounding box center [761, 131] width 318 height 15
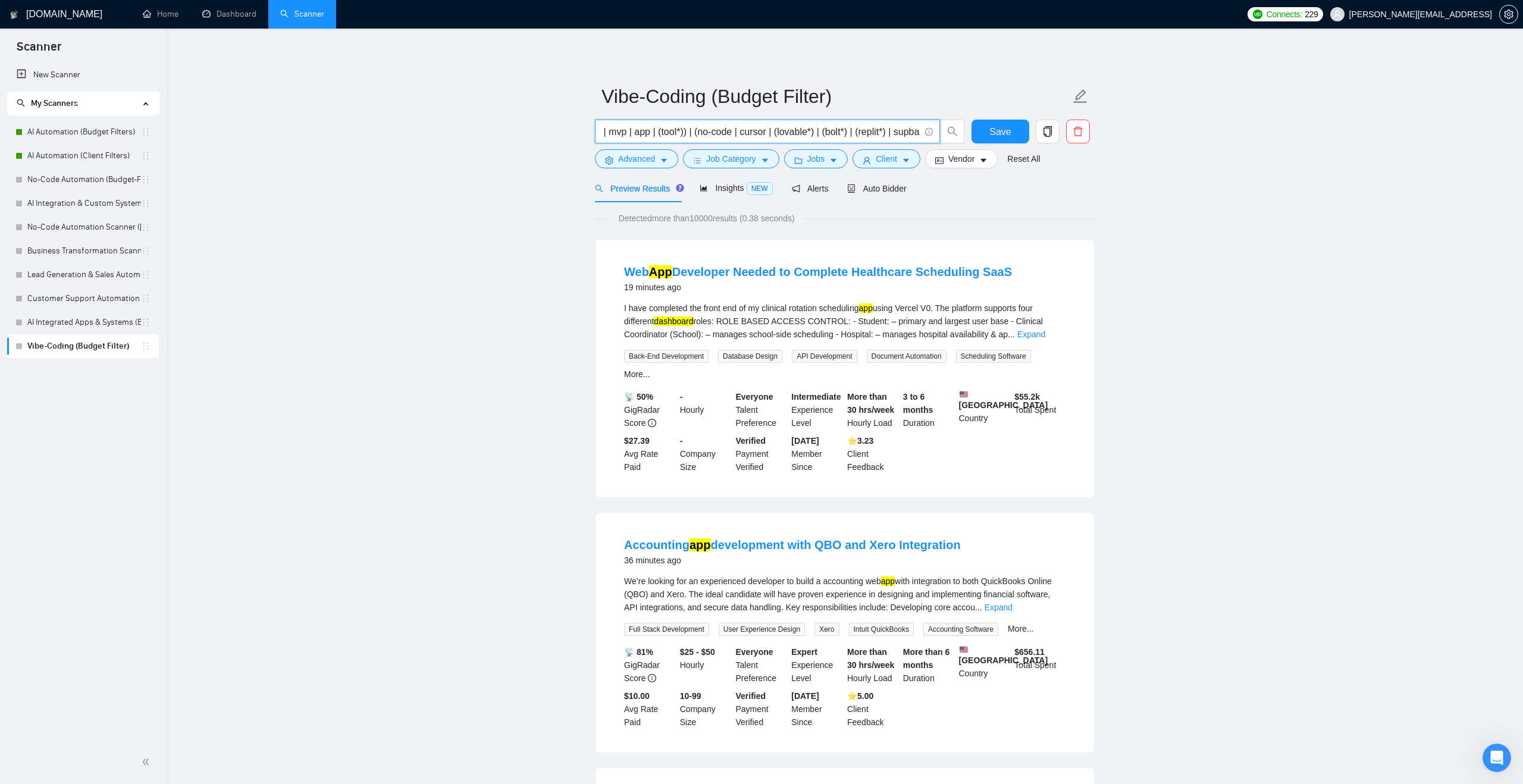
scroll to position [0, 209]
drag, startPoint x: 767, startPoint y: 132, endPoint x: 655, endPoint y: 131, distance: 112.0
click at [655, 131] on input "(AI) ("full-stack" | "full stack") | (dashboard | mvp | app | (tool*)) | (no-co…" at bounding box center [761, 131] width 318 height 15
click at [670, 130] on input "(AI) ("full-stack" | "full stack") | (dashboard | mvp | app | (tool*)) | (no-co…" at bounding box center [761, 131] width 318 height 15
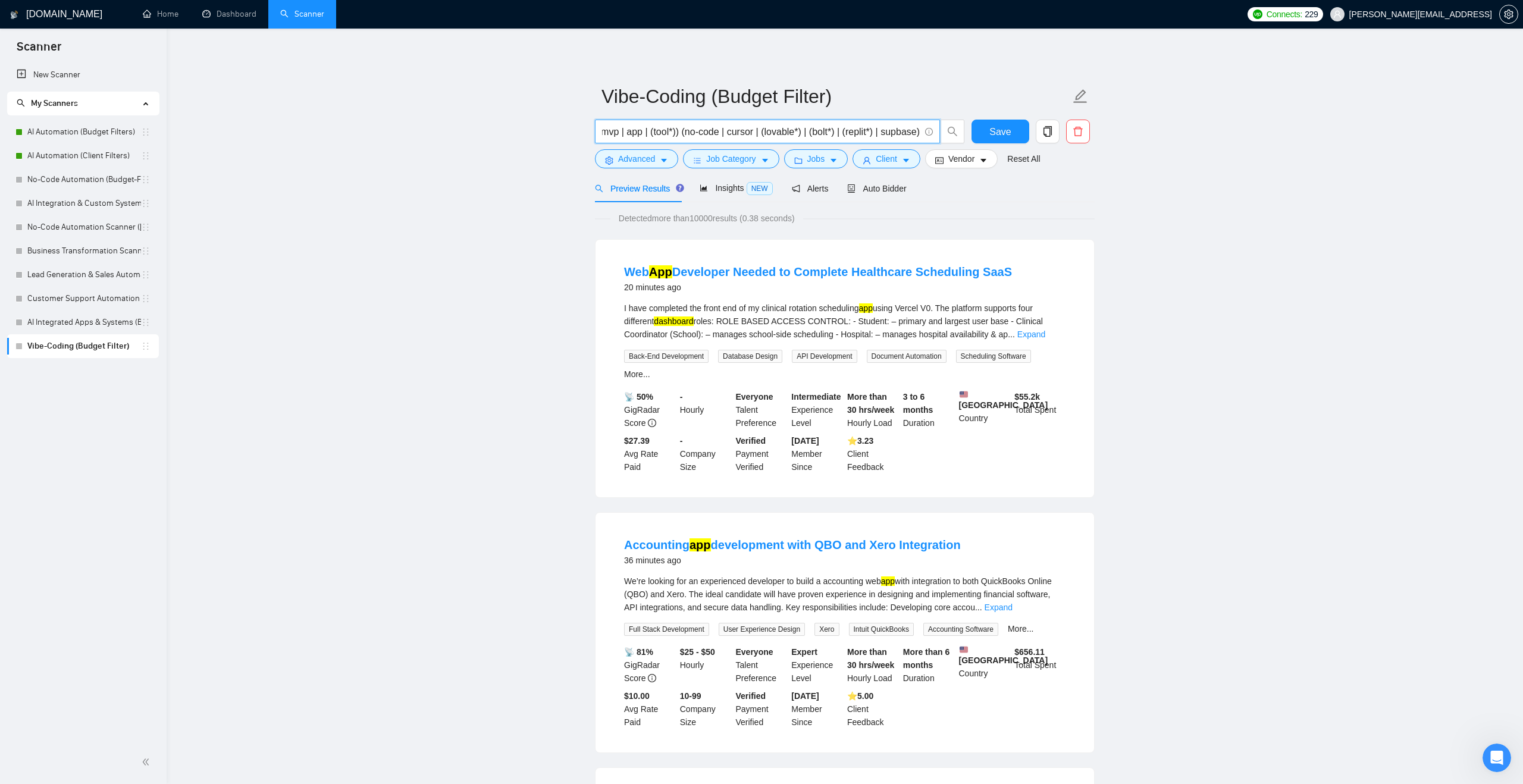
drag, startPoint x: 670, startPoint y: 130, endPoint x: 927, endPoint y: 149, distance: 257.7
click at [927, 149] on form "Vibe-Coding (Budget Filter) (AI) ("full-stack" | "full stack") | (dashboard | m…" at bounding box center [845, 126] width 499 height 97
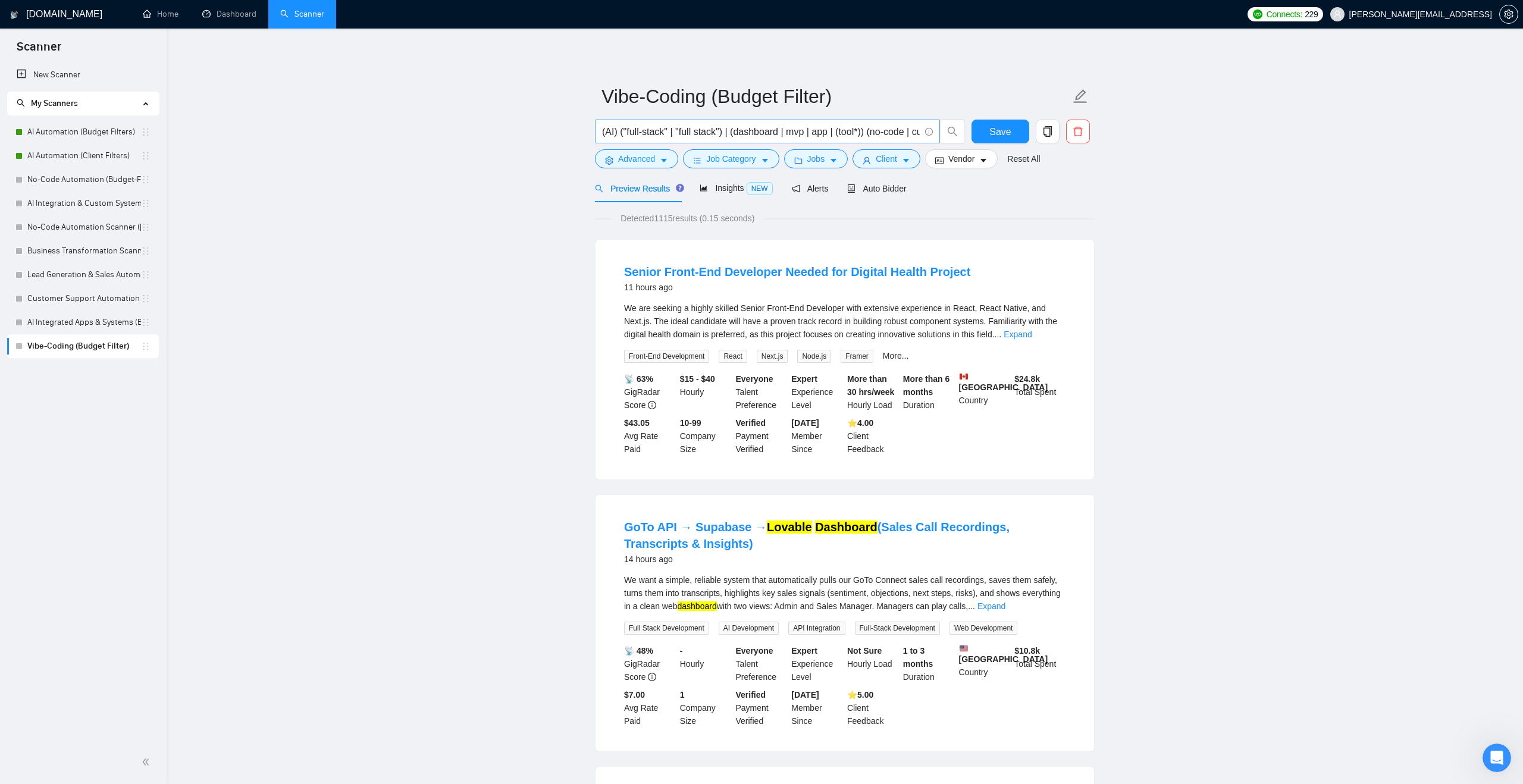
click at [876, 131] on input "(AI) ("full-stack" | "full stack") | (dashboard | mvp | app | (tool*)) (no-code…" at bounding box center [761, 131] width 318 height 15
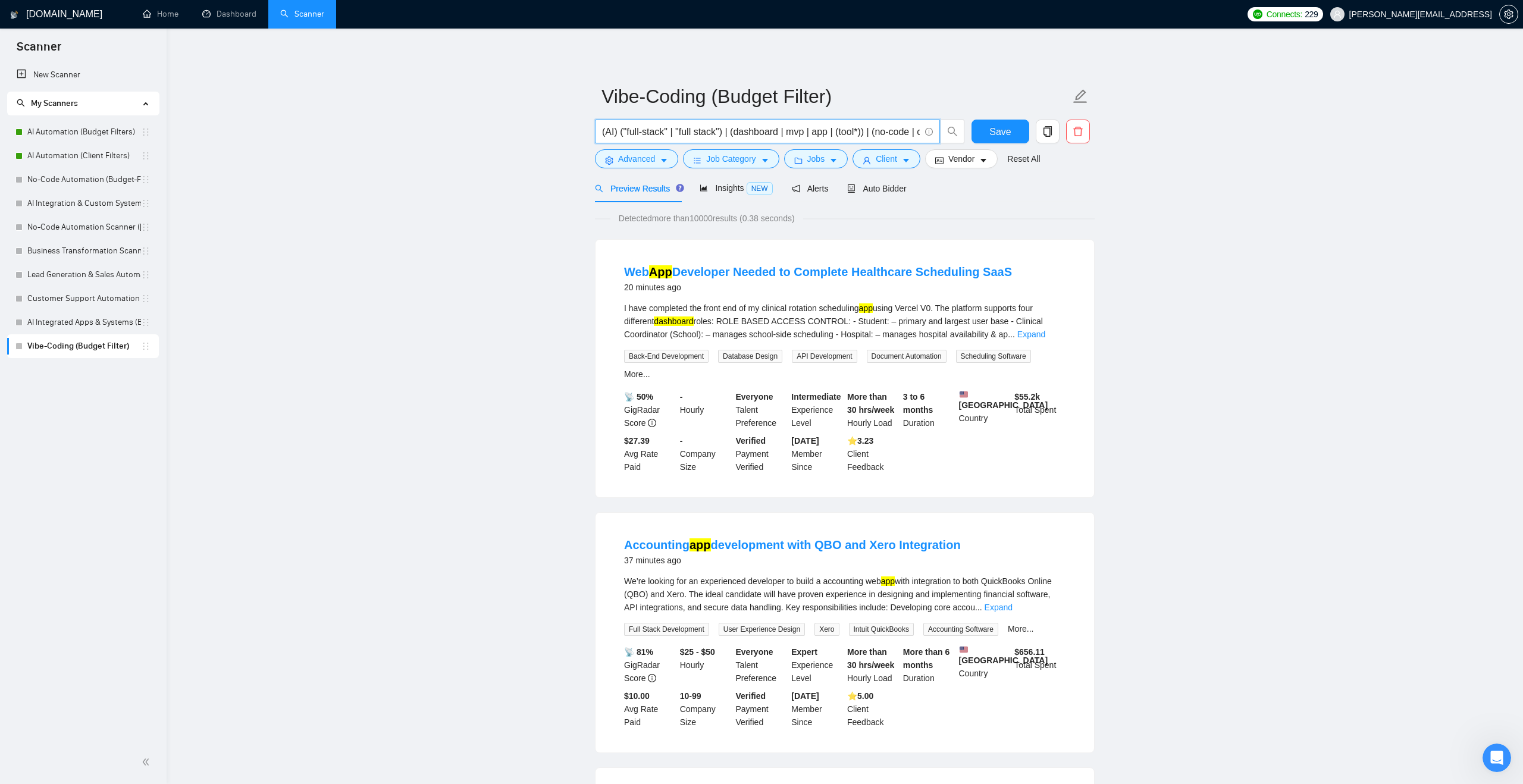
click at [736, 134] on input "(AI) ("full-stack" | "full stack") | (dashboard | mvp | app | (tool*)) | (no-co…" at bounding box center [761, 131] width 318 height 15
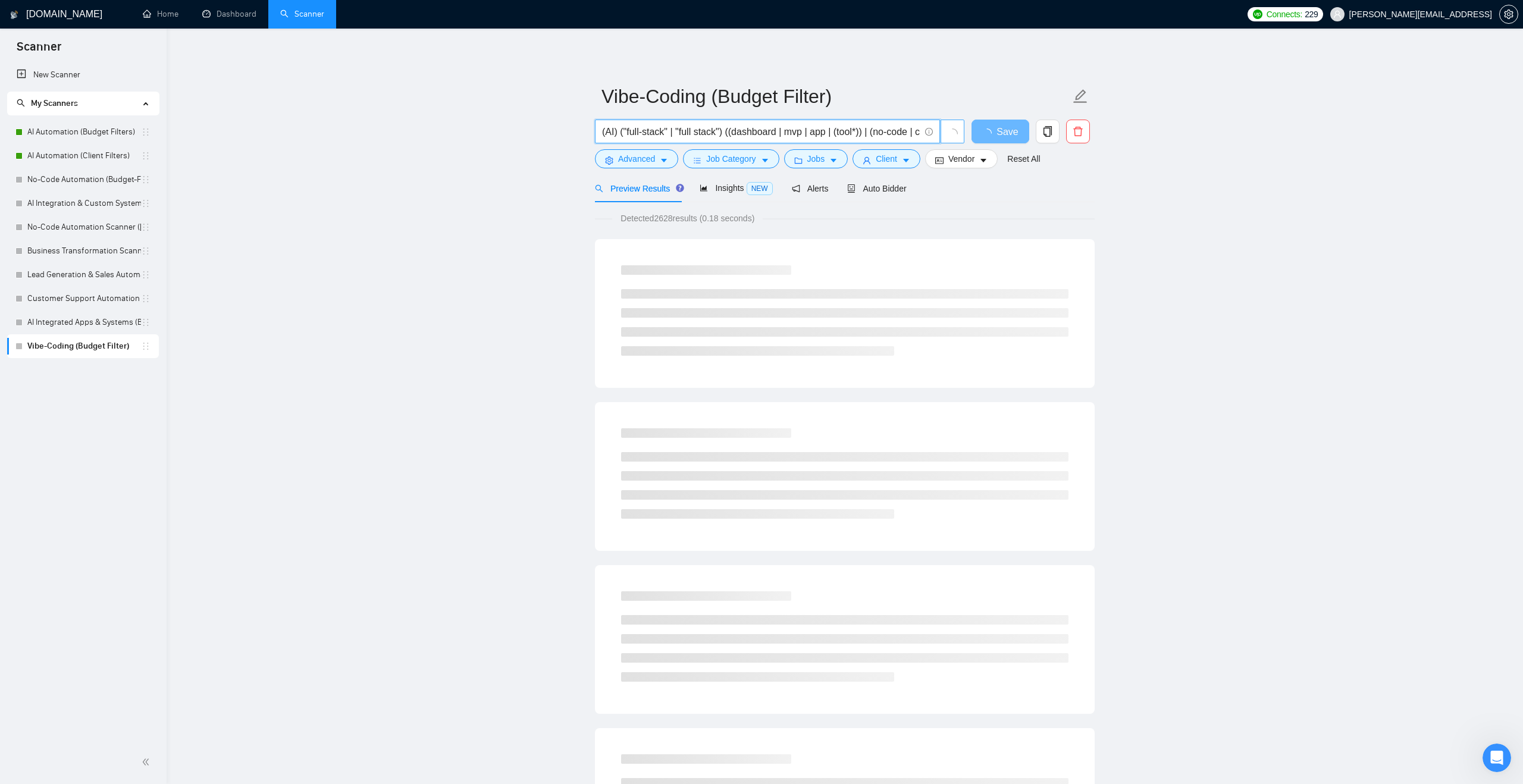
scroll to position [0, 208]
drag, startPoint x: 873, startPoint y: 131, endPoint x: 952, endPoint y: 134, distance: 79.1
click at [952, 133] on span "(AI) ("full-stack" | "full stack") ((dashboard | mvp | app | (tool*)) | (no-cod…" at bounding box center [780, 131] width 370 height 24
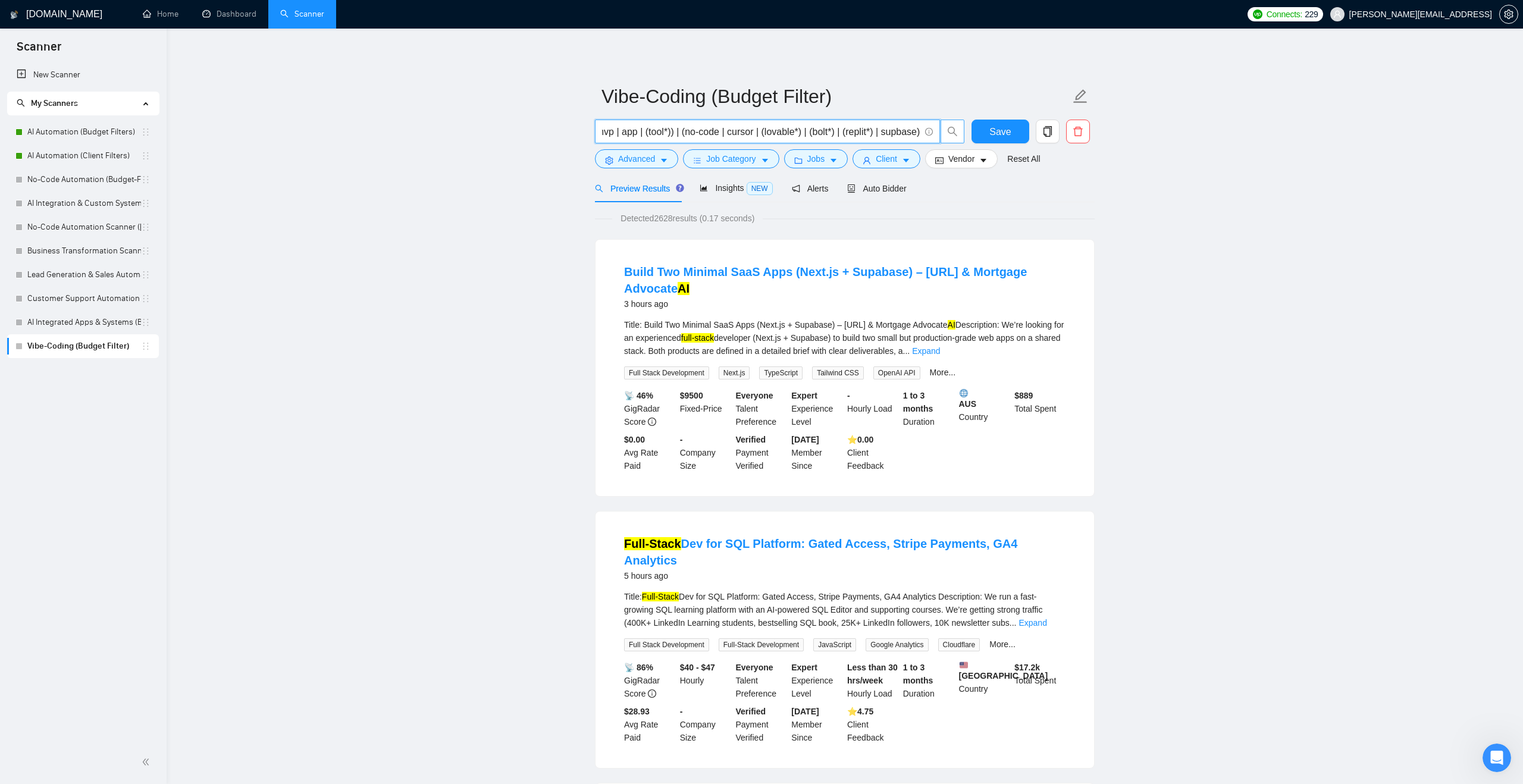
click at [918, 134] on input "(AI) ("full-stack" | "full stack") ((dashboard | mvp | app | (tool*)) | (no-cod…" at bounding box center [761, 131] width 318 height 15
drag, startPoint x: 863, startPoint y: 137, endPoint x: 966, endPoint y: 138, distance: 103.0
click at [966, 138] on div "(AI) ("full-stack" | "full stack") ((dashboard | mvp | app | (tool*)) | (no-cod…" at bounding box center [780, 134] width 375 height 30
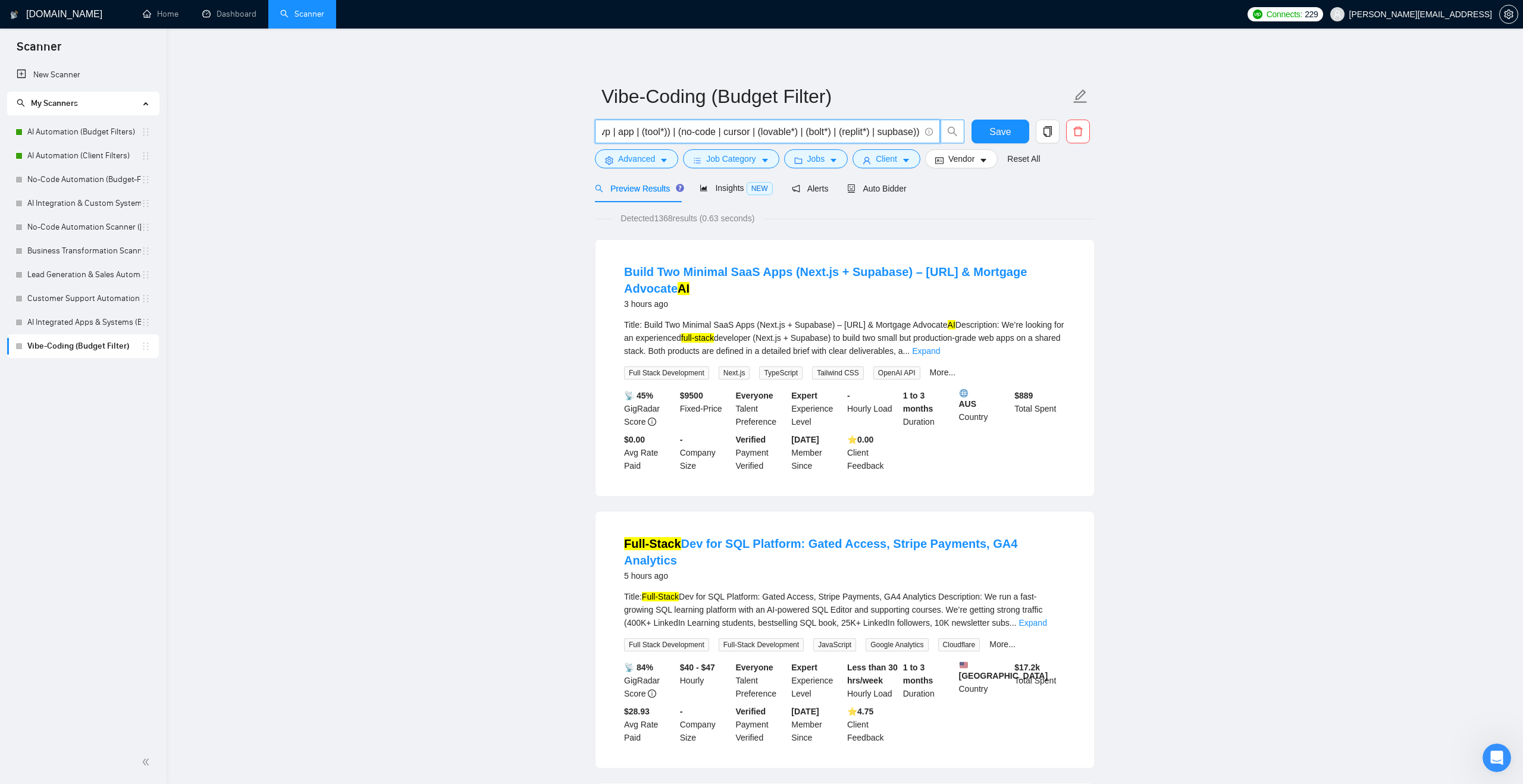
click at [916, 131] on input "(AI) ("full-stack" | "full stack") ((dashboard | mvp | app | (tool*)) | (no-cod…" at bounding box center [761, 131] width 318 height 15
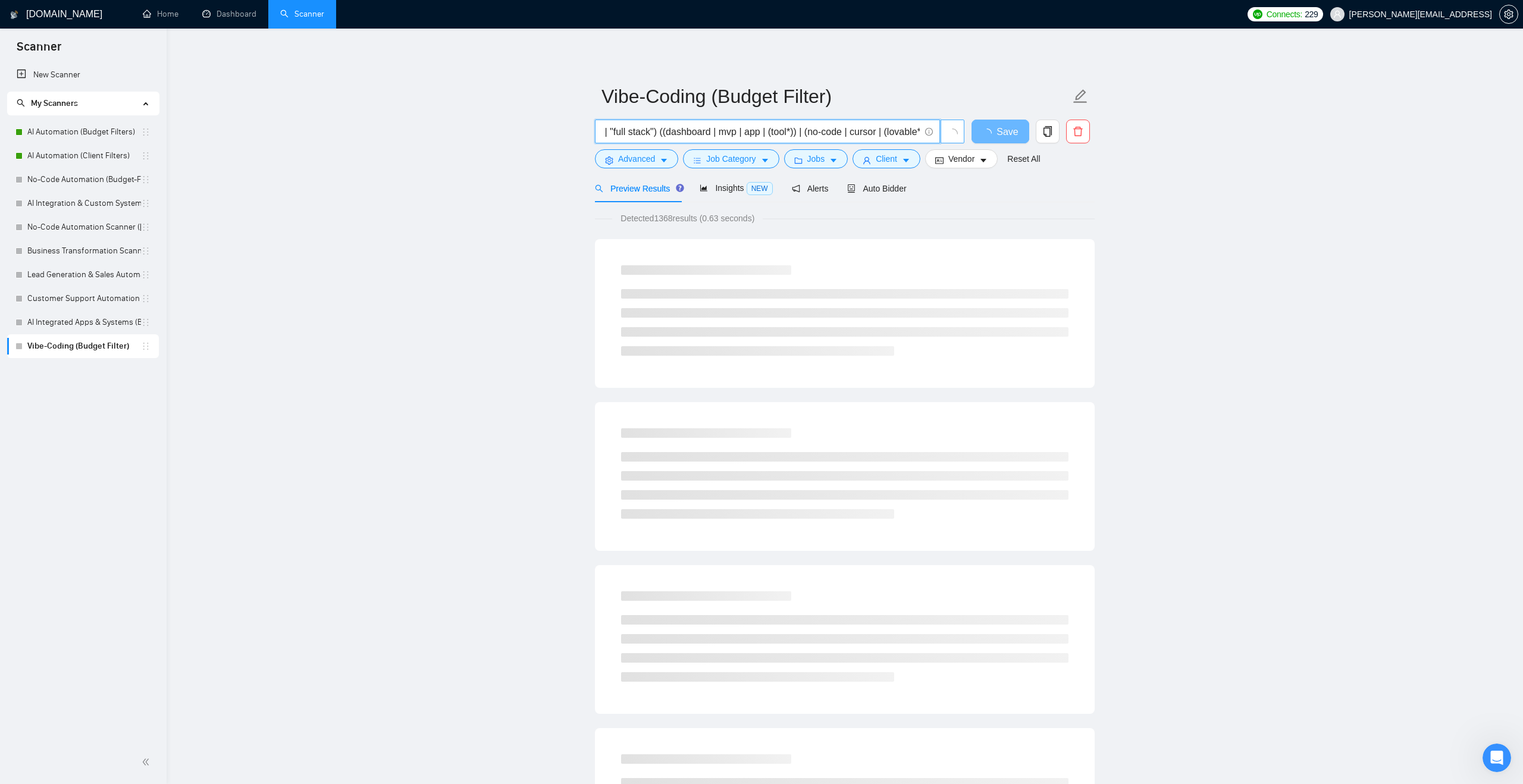
scroll to position [0, 51]
drag, startPoint x: 878, startPoint y: 133, endPoint x: 641, endPoint y: 131, distance: 237.0
click at [642, 130] on input "(AI) ("full-stack" | "full stack") ((dashboard | mvp | app | (tool*)) | (no-cod…" at bounding box center [761, 131] width 318 height 15
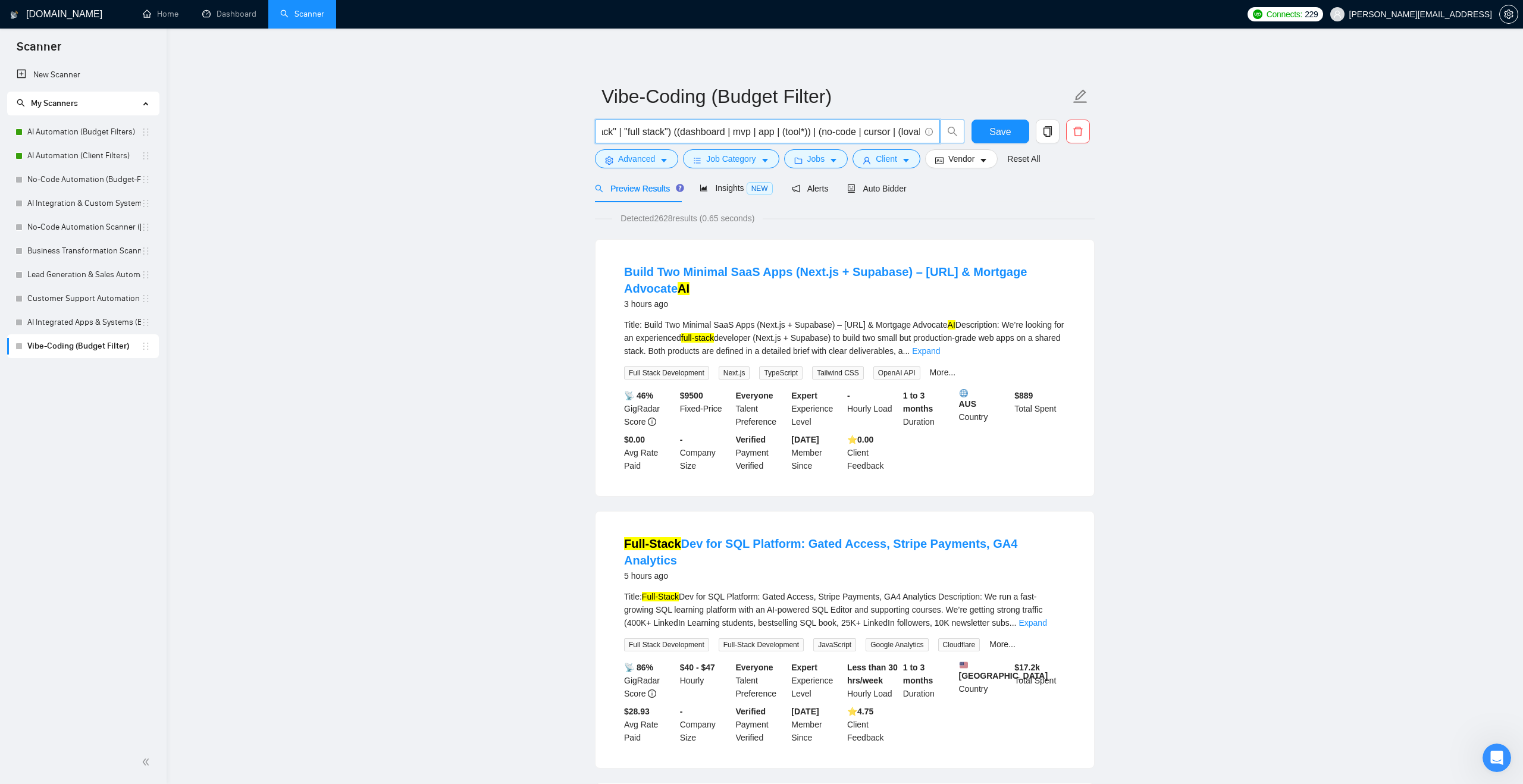
click at [688, 126] on input "(AI) ("full-stack" | "full stack") ((dashboard | mvp | app | (tool*)) | (no-cod…" at bounding box center [761, 131] width 318 height 15
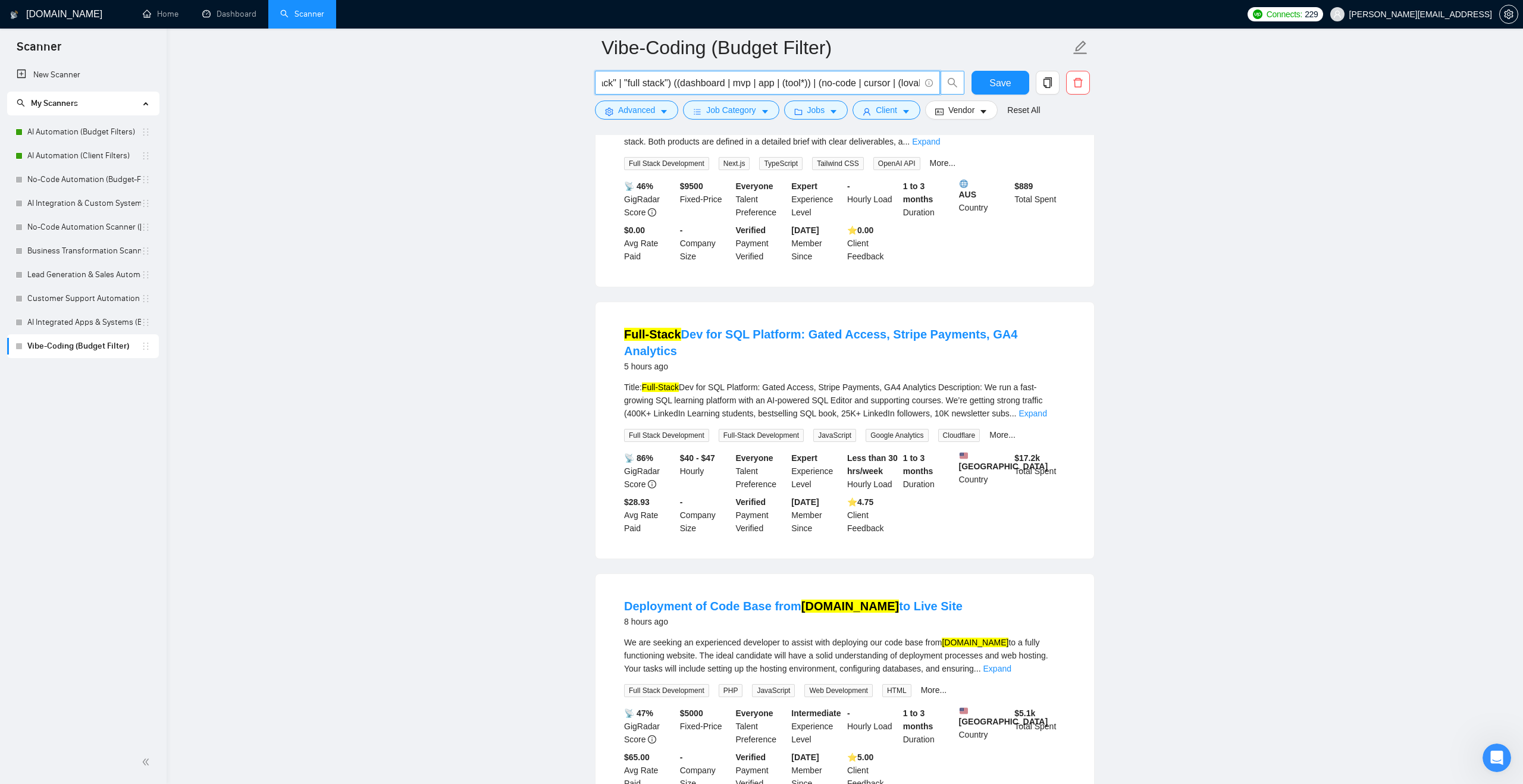
scroll to position [0, 0]
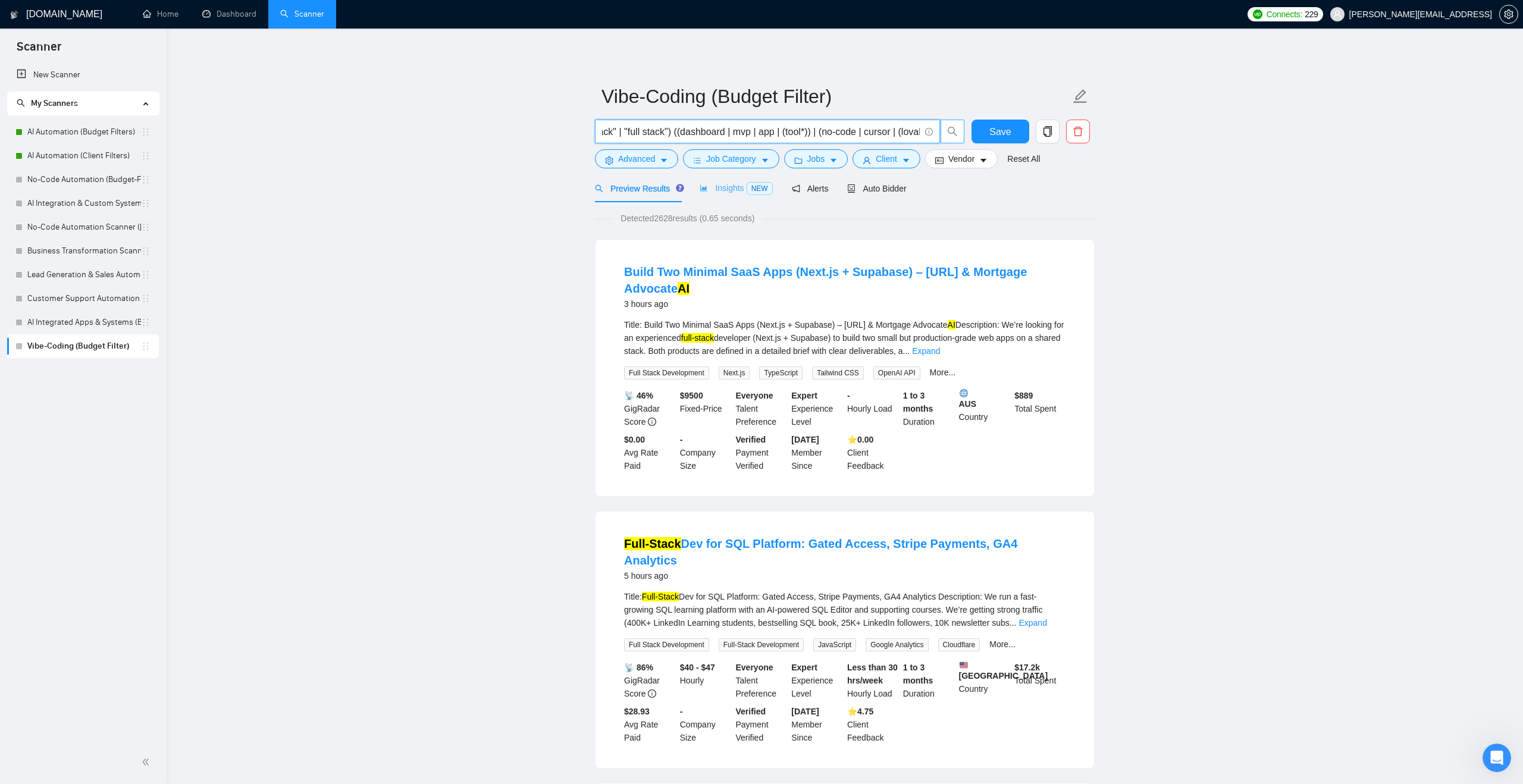
type input "(AI) ("full-stack" | "full stack") ((dashboard | mvp | app | (tool*)) | (no-cod…"
click at [734, 195] on div "Insights NEW" at bounding box center [736, 188] width 73 height 13
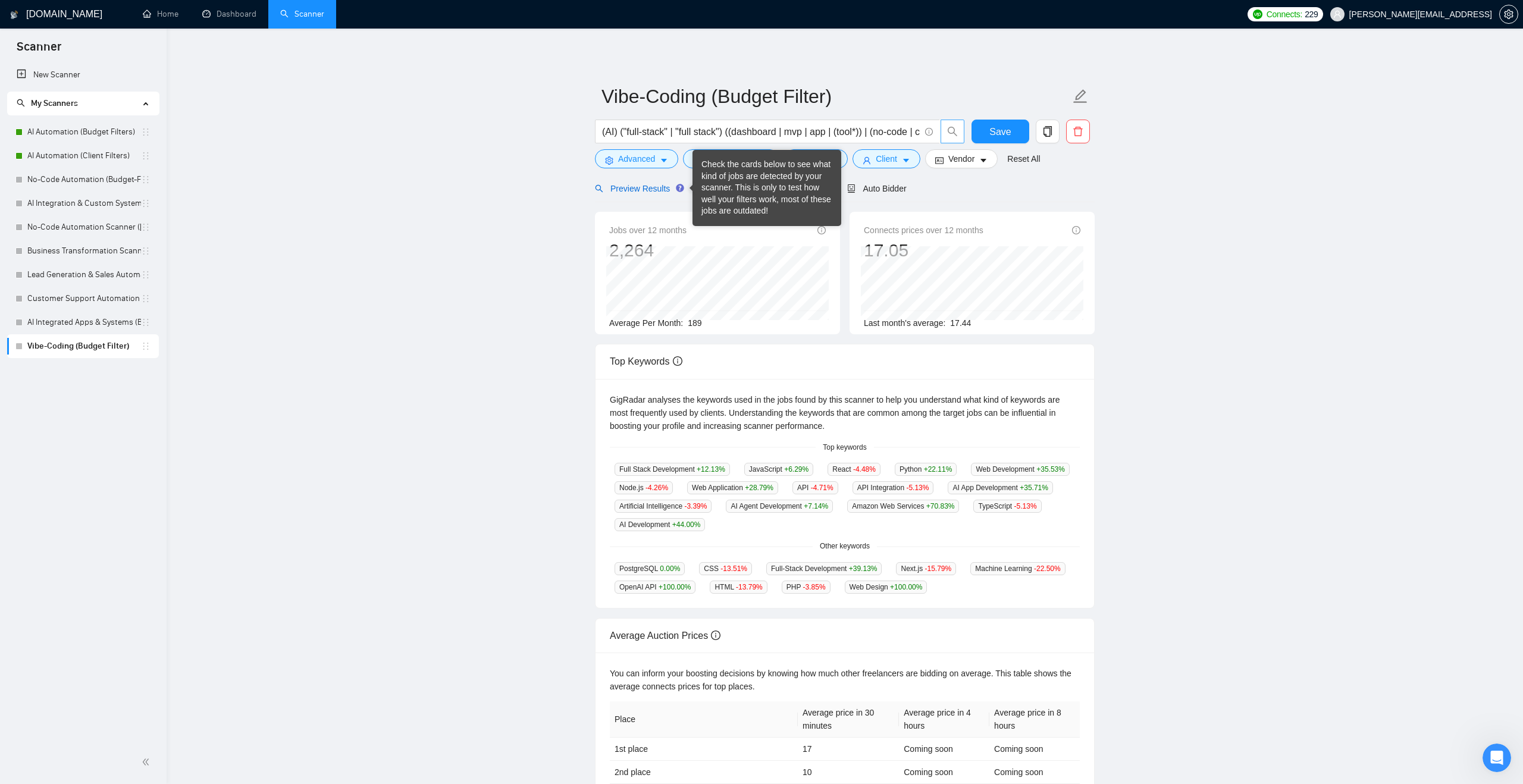
click at [661, 191] on span "Preview Results" at bounding box center [638, 189] width 85 height 9
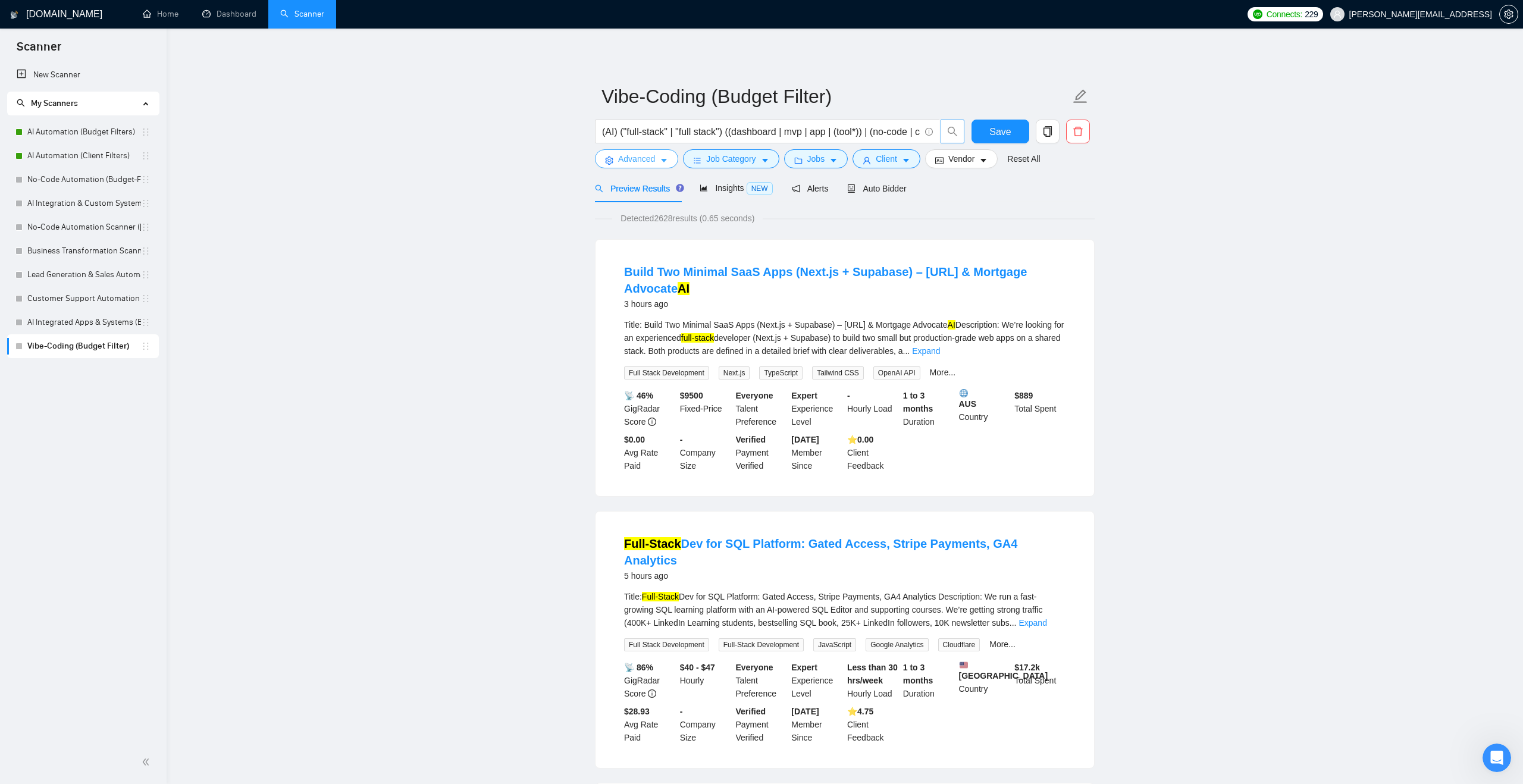
click at [631, 156] on span "Advanced" at bounding box center [636, 159] width 37 height 13
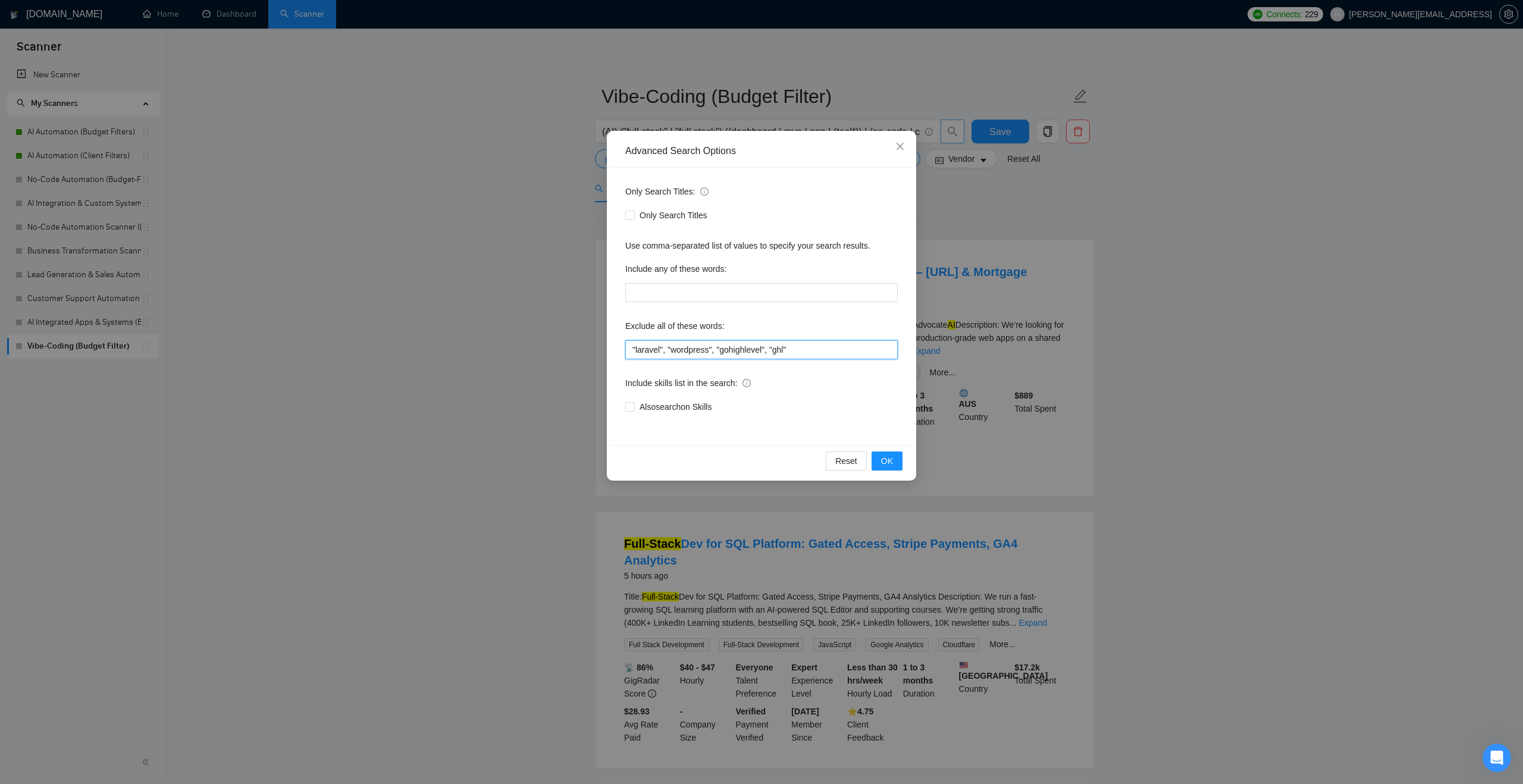
click at [808, 345] on input ""laravel", "wordpress", "gohighlevel", "ghl"" at bounding box center [761, 350] width 273 height 19
drag, startPoint x: 808, startPoint y: 345, endPoint x: 820, endPoint y: 336, distance: 15.0
click at [821, 335] on div "Exclude all of these words: "laravel", "wordpress", "gohighlevel", "ghl"" at bounding box center [761, 338] width 273 height 43
click at [818, 350] on input ""laravel", "wordpress", "gohighlevel", "ghl"" at bounding box center [761, 350] width 273 height 19
click at [631, 354] on input ""laravel", "wordpress", "gohighlevel", "ghl"" at bounding box center [761, 350] width 273 height 19
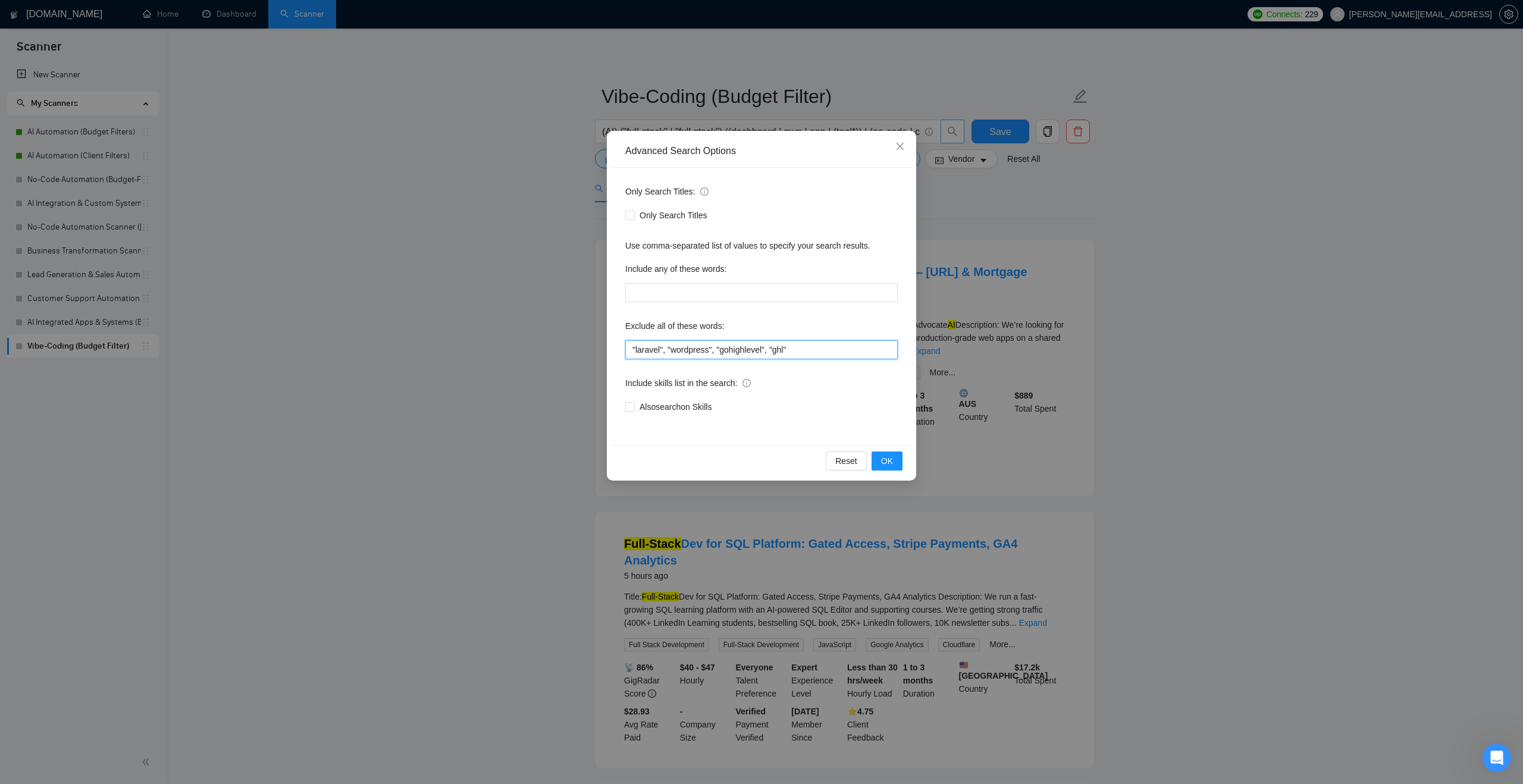
paste input ""AI Automation Agency", "no agency", "this job is not open to teams", "this job…"
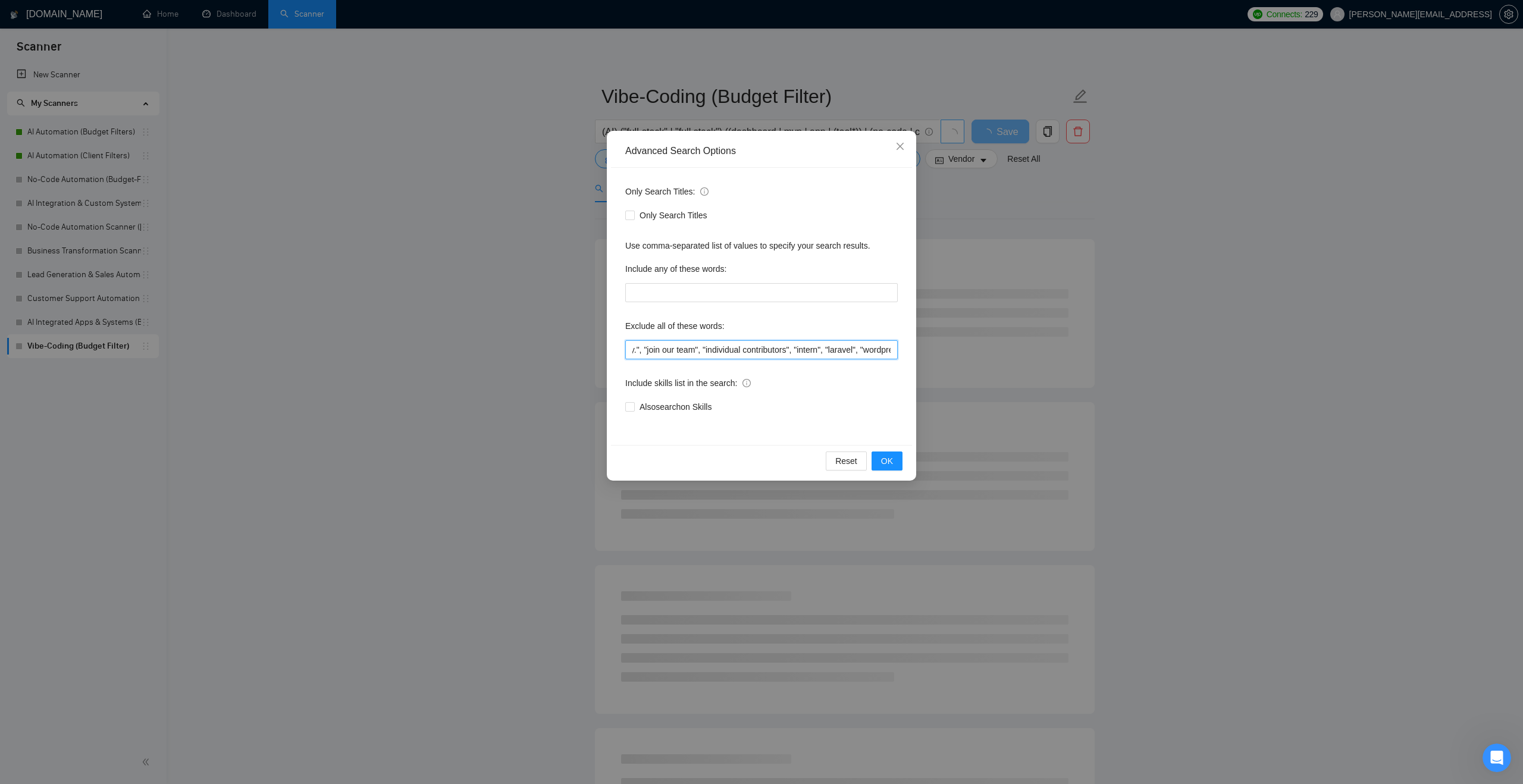
scroll to position [0, 1308]
type input ""AI Automation Agency", "no agency", "this job is not open to teams", "this job…"
click at [892, 466] on span "OK" at bounding box center [887, 461] width 12 height 13
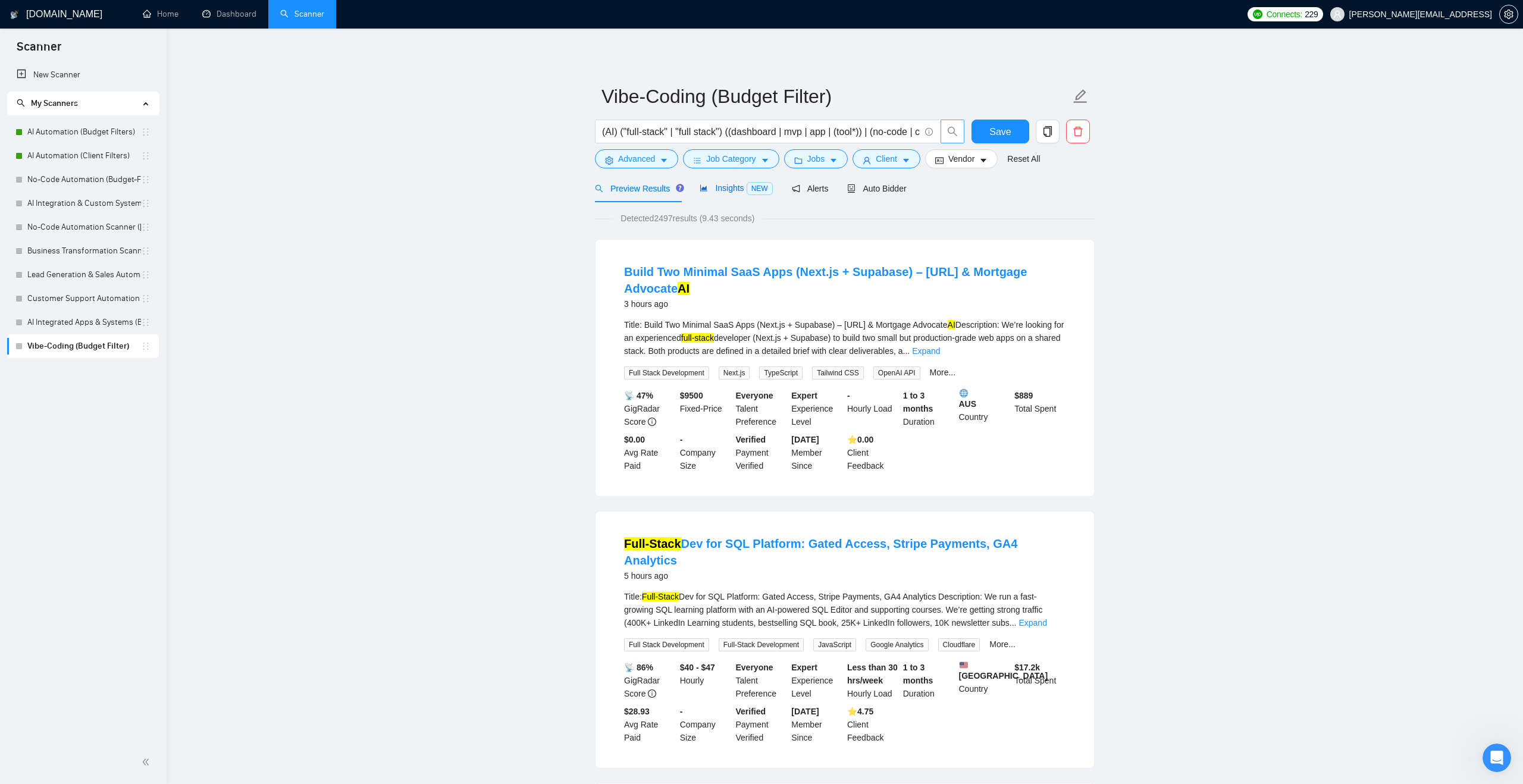
click at [726, 183] on span "Insights NEW" at bounding box center [736, 188] width 73 height 9
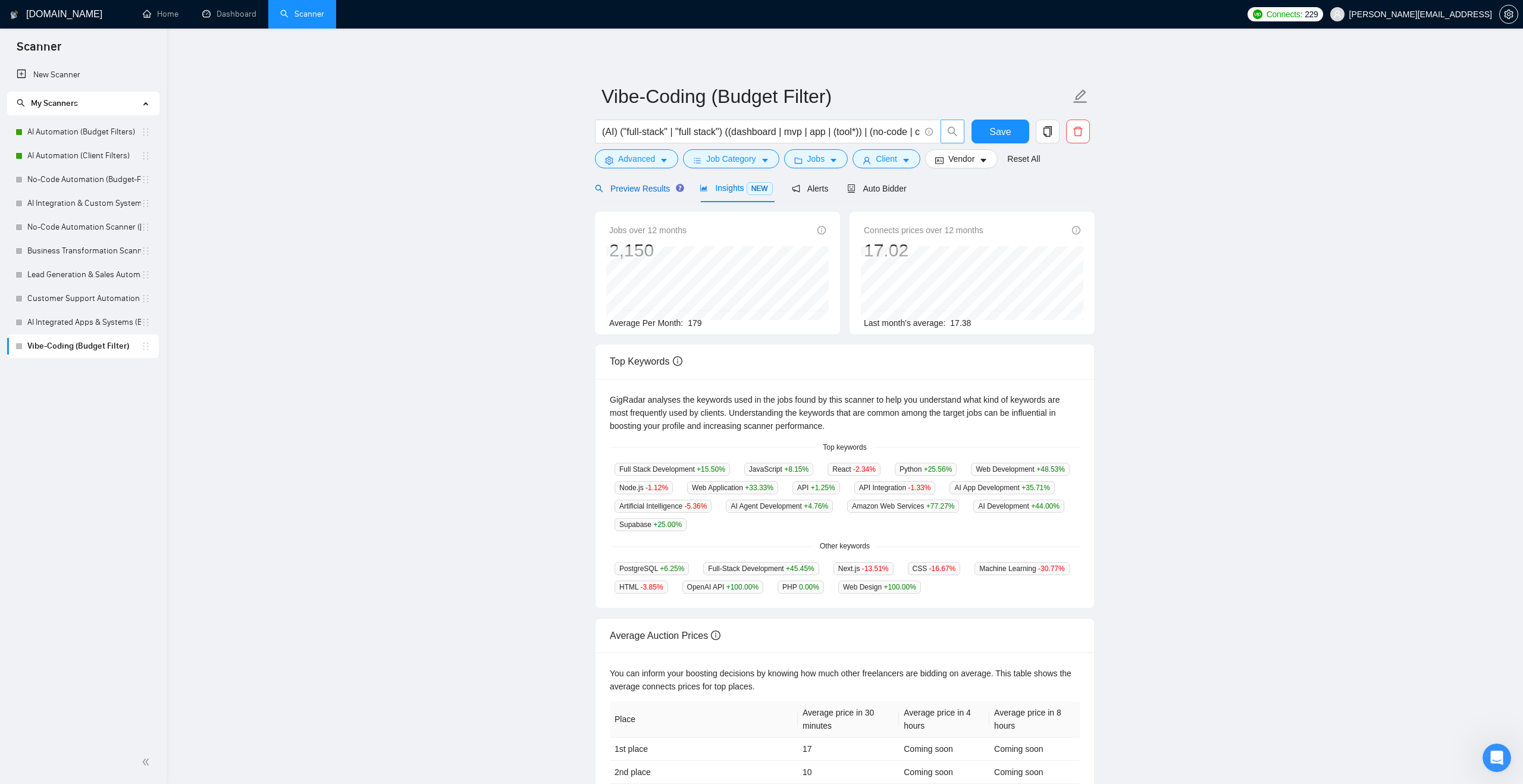
click at [622, 185] on span "Preview Results" at bounding box center [638, 189] width 85 height 9
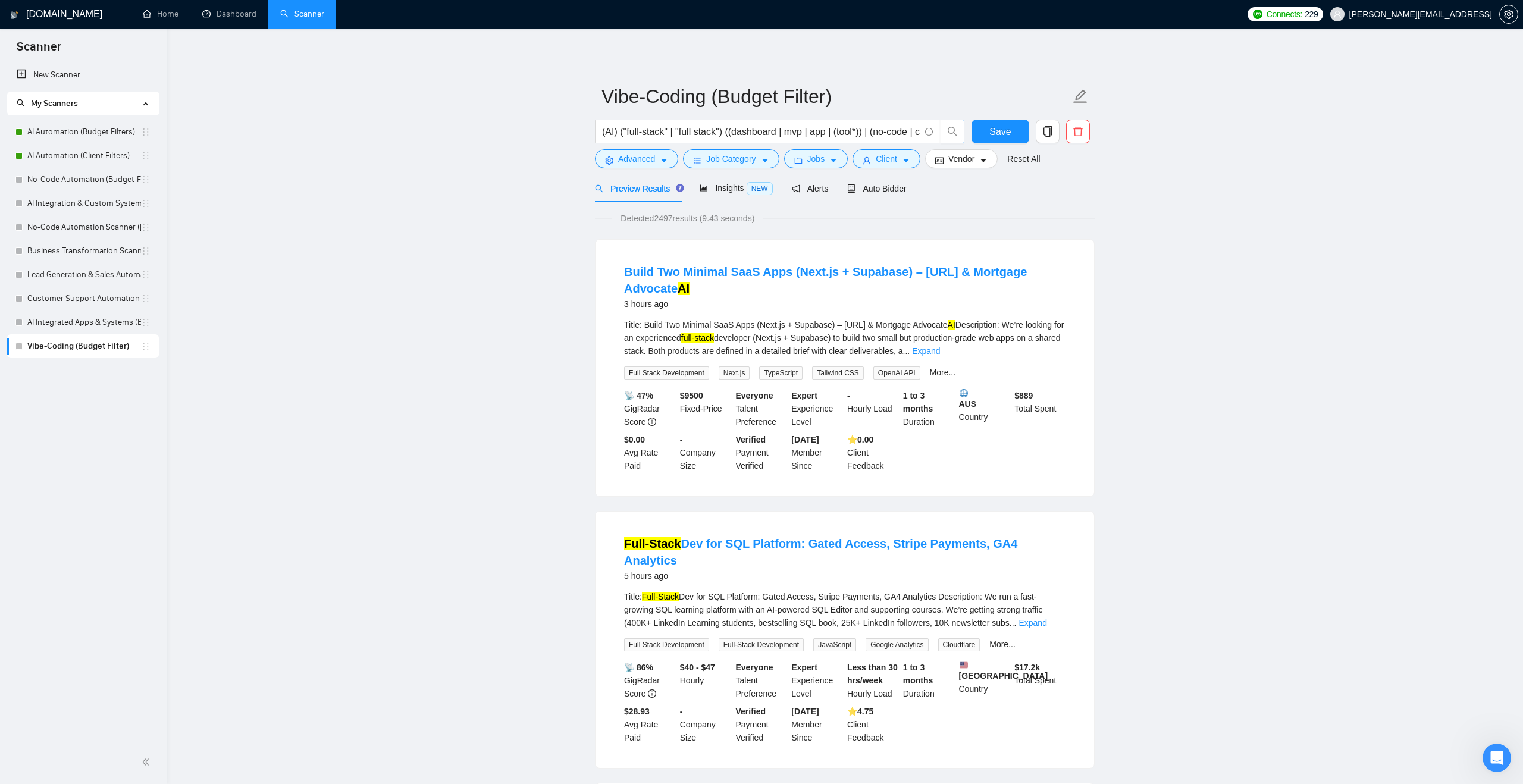
click at [993, 134] on span "Save" at bounding box center [1000, 131] width 21 height 15
click at [901, 187] on span "Auto Bidder" at bounding box center [876, 189] width 59 height 9
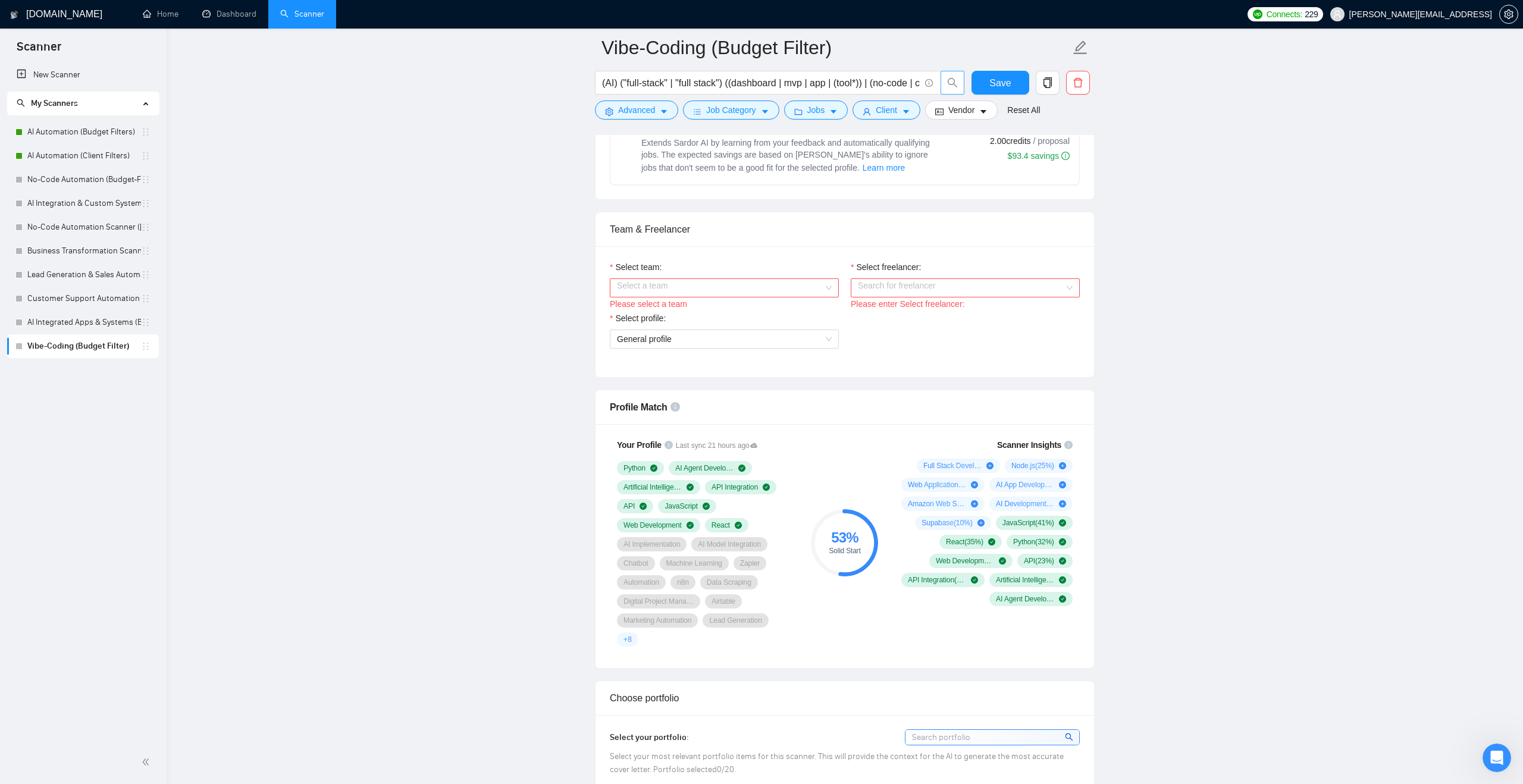
scroll to position [514, 0]
click at [827, 285] on div "Select a team" at bounding box center [725, 293] width 229 height 19
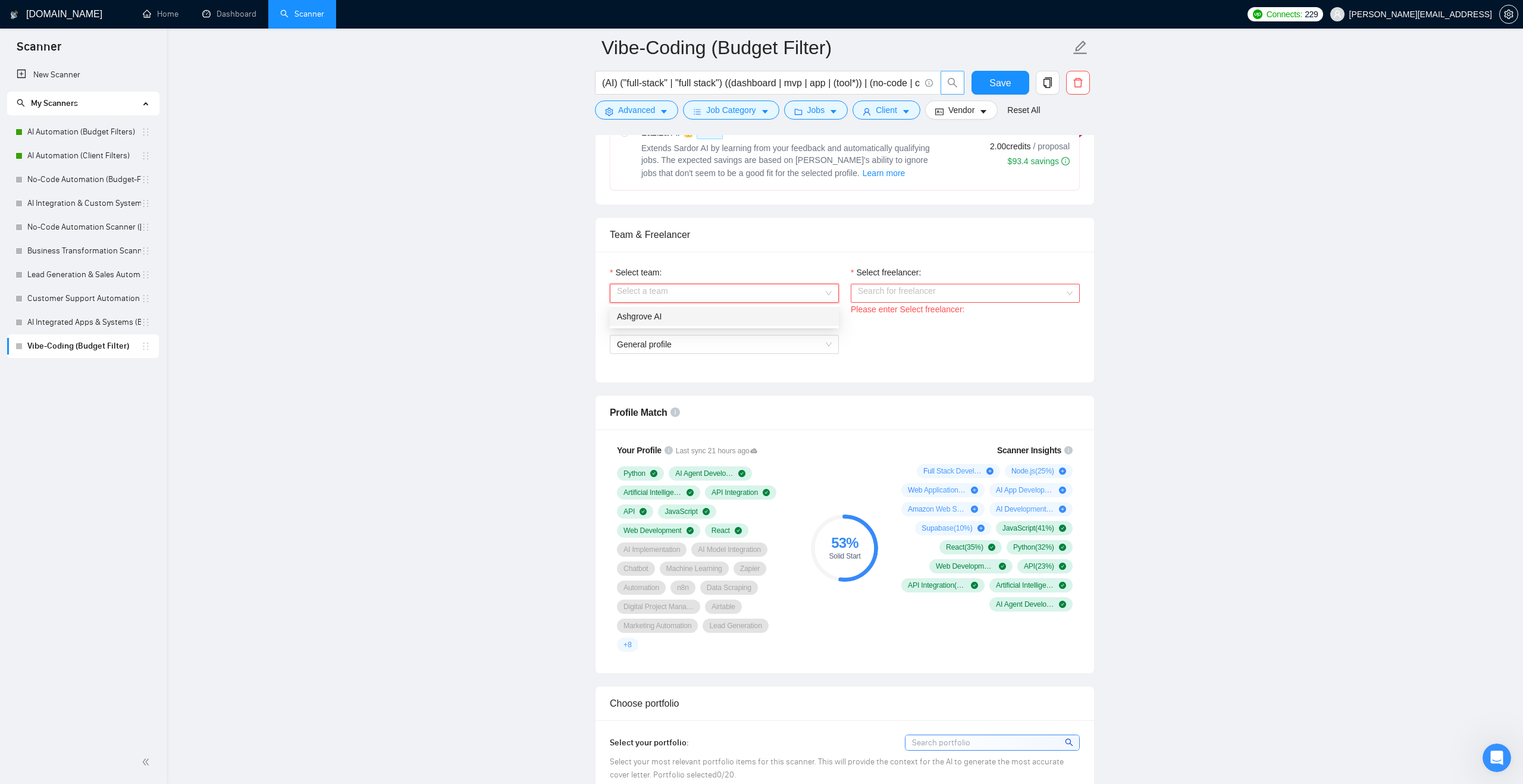
click at [791, 313] on div "Ashgrove AI" at bounding box center [725, 316] width 215 height 13
click at [914, 297] on input "Select freelancer:" at bounding box center [961, 293] width 206 height 18
click at [903, 322] on div "[PERSON_NAME]" at bounding box center [966, 316] width 215 height 13
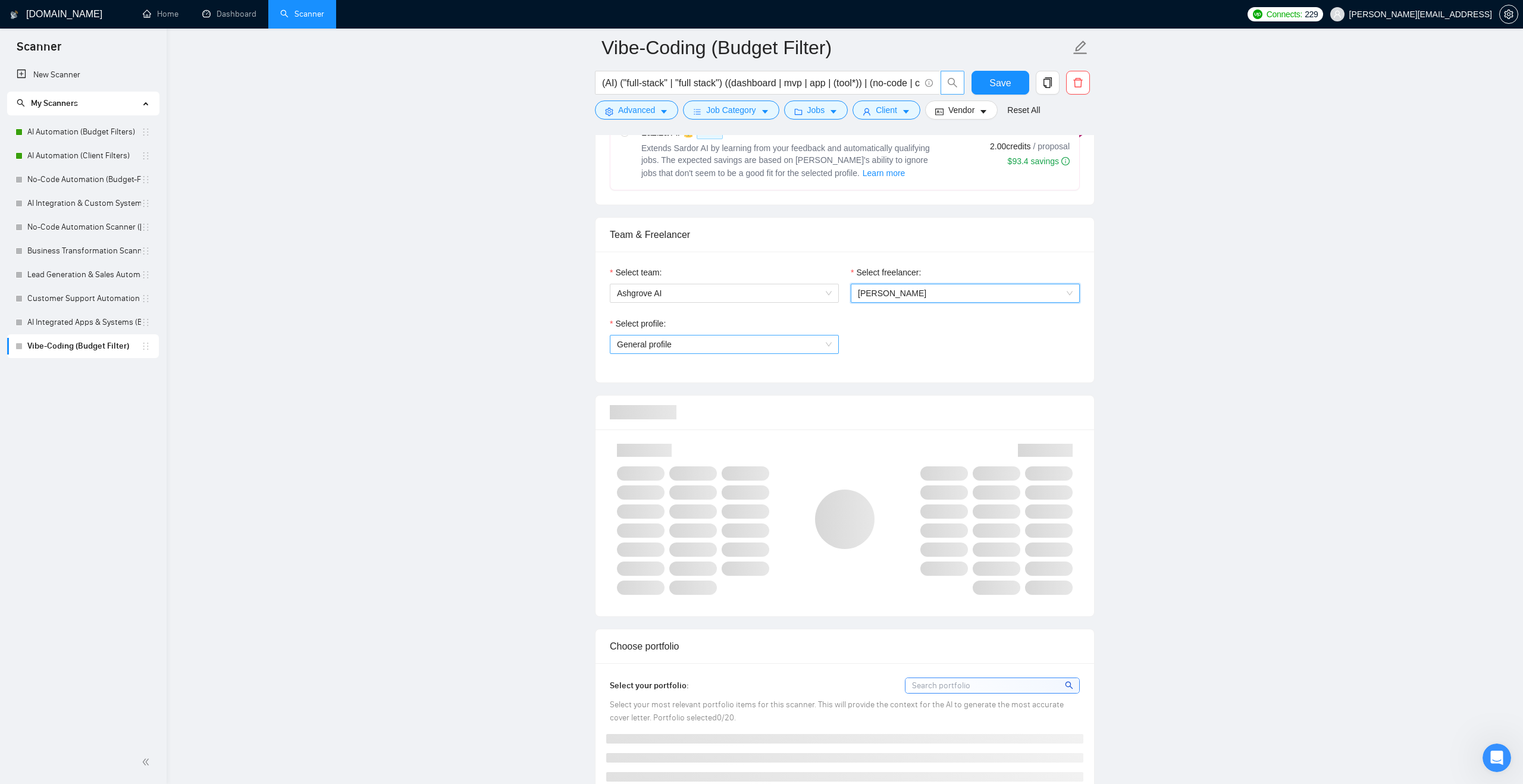
click at [824, 341] on span "General profile" at bounding box center [725, 345] width 215 height 18
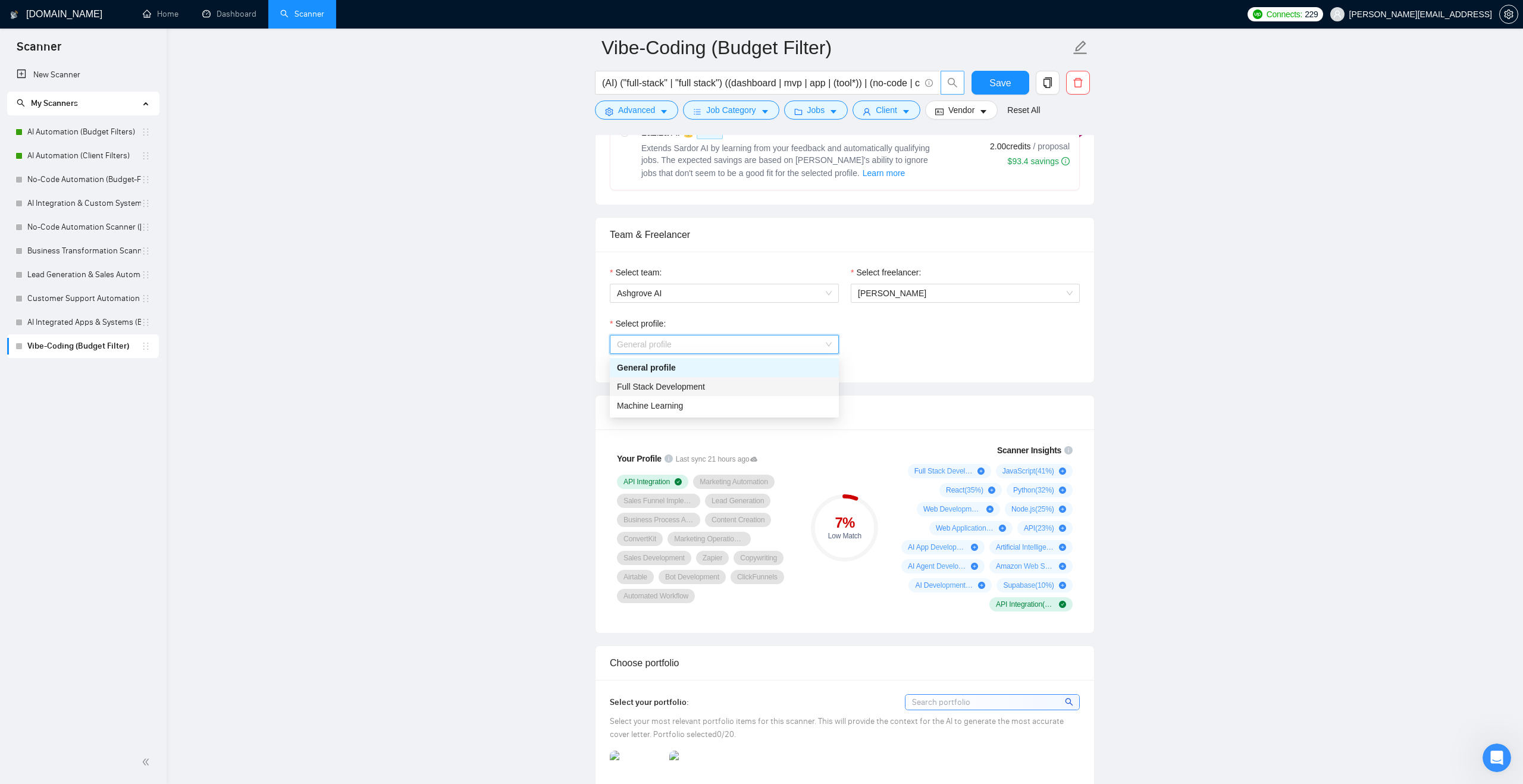
click at [805, 382] on div "Full Stack Development" at bounding box center [725, 386] width 215 height 13
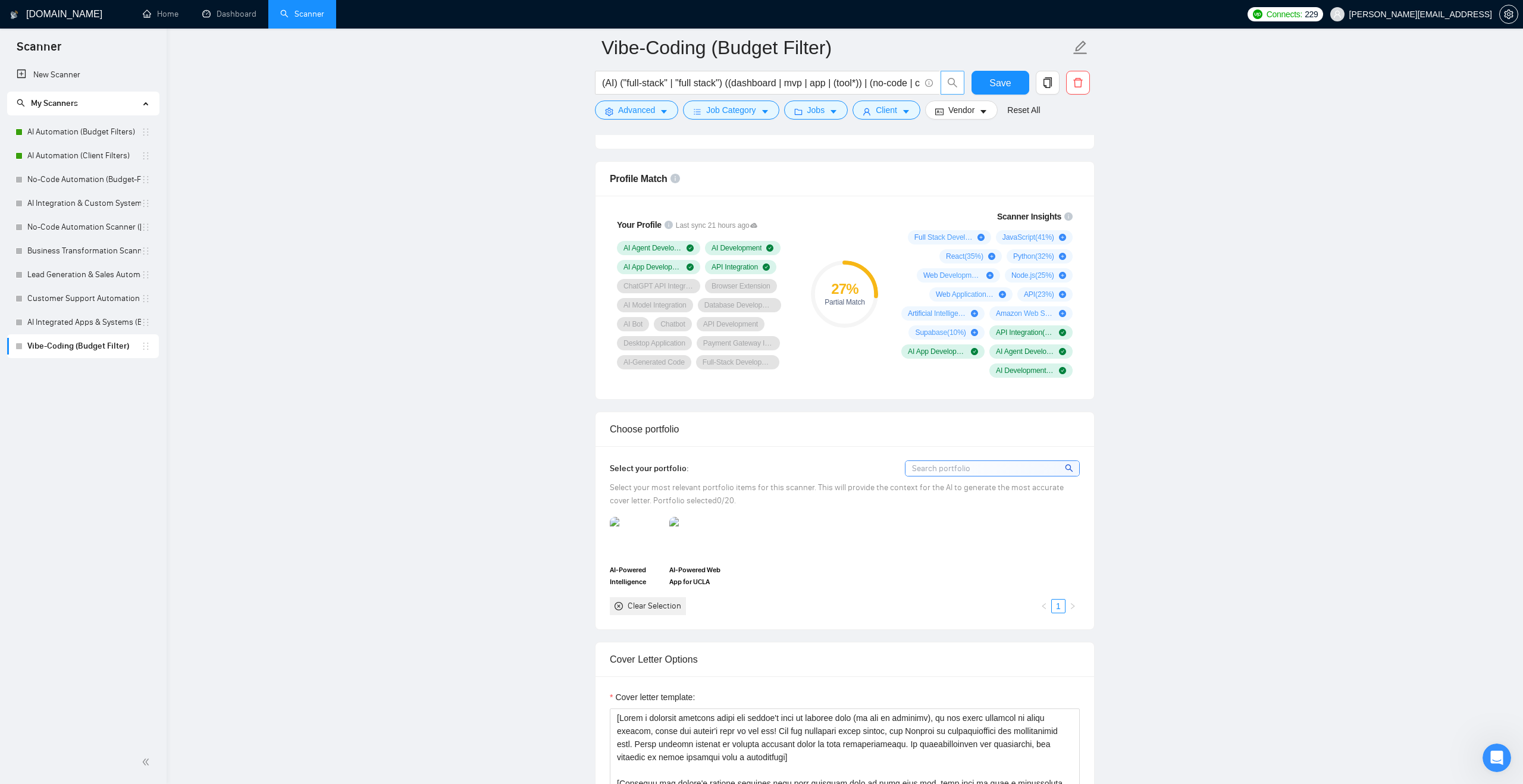
scroll to position [788, 0]
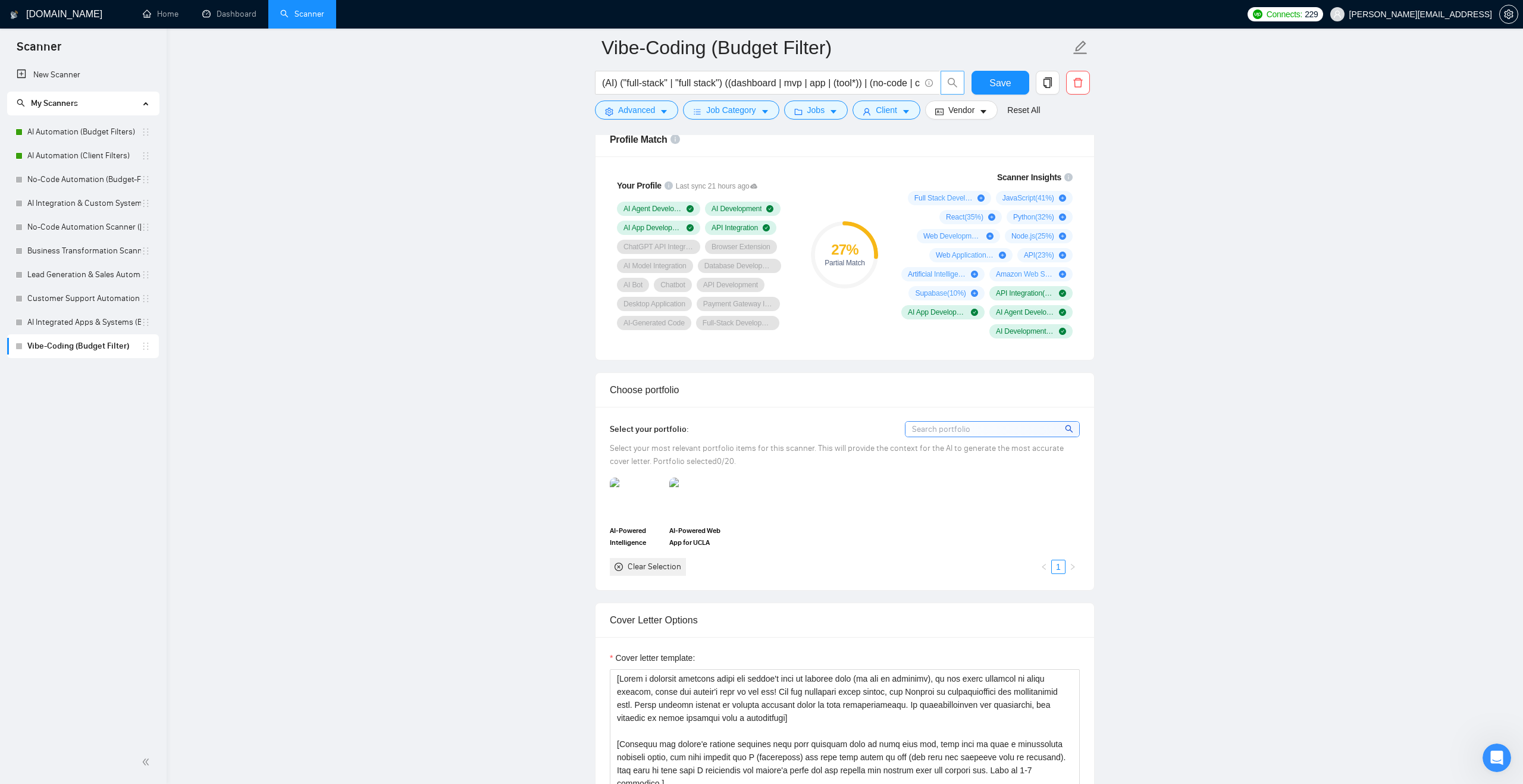
click at [741, 516] on div "AI-Powered Intelligence Dashboard for Saudi Arabia Ministry of Health AI-Powere…" at bounding box center [845, 526] width 477 height 97
click at [695, 506] on img at bounding box center [695, 499] width 50 height 40
click at [643, 507] on img at bounding box center [635, 499] width 50 height 40
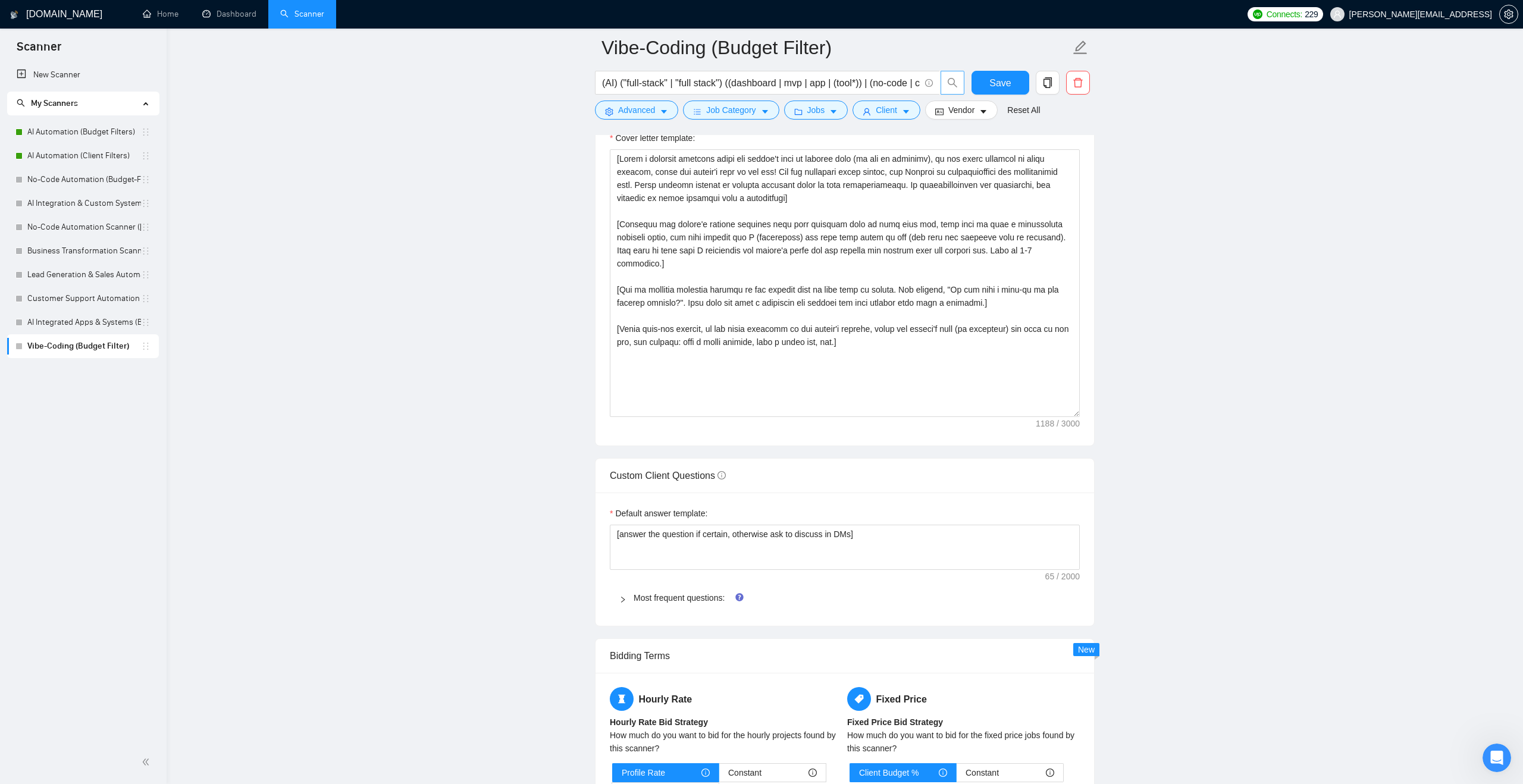
scroll to position [1297, 0]
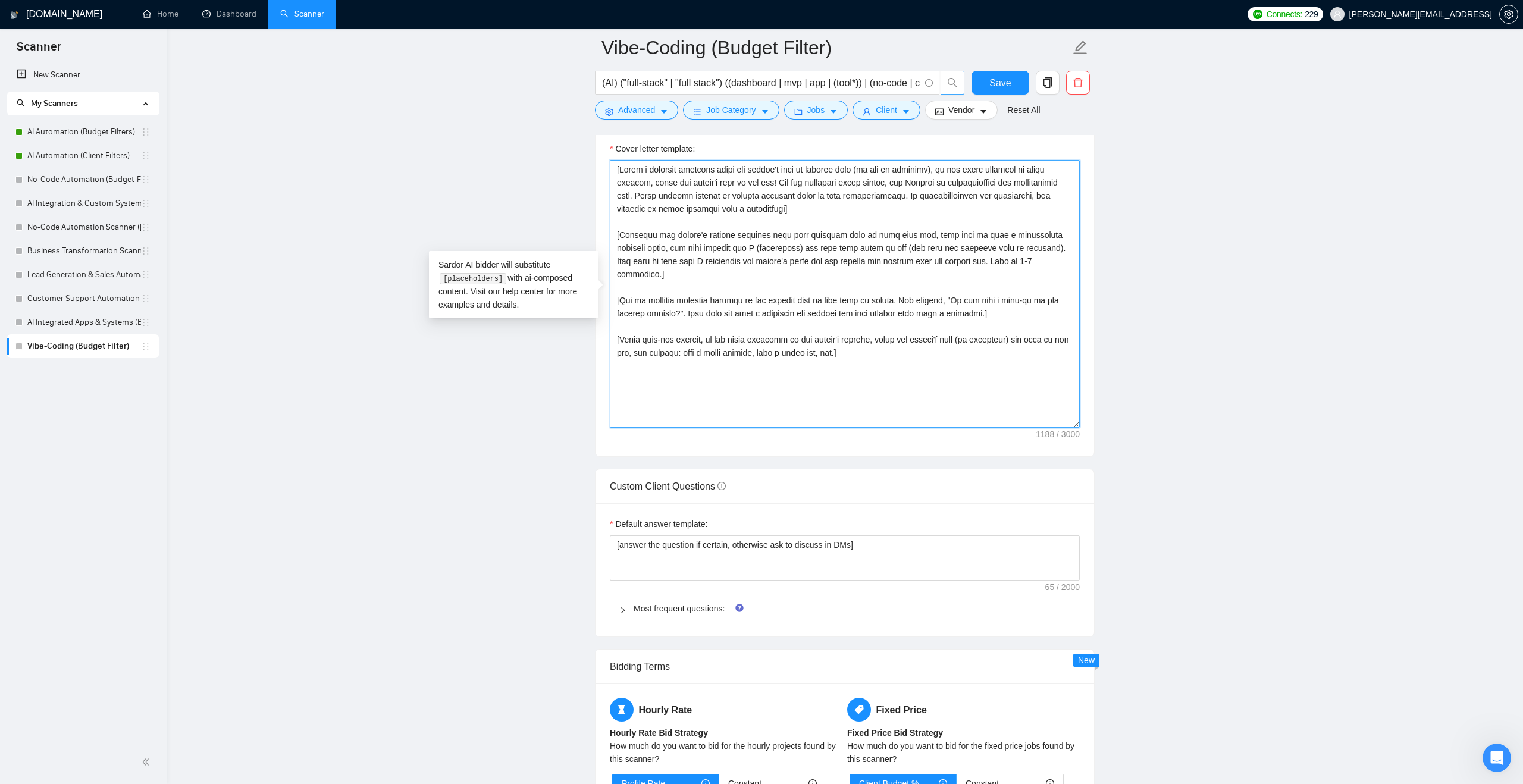
drag, startPoint x: 886, startPoint y: 341, endPoint x: 550, endPoint y: 155, distance: 384.0
click at [549, 154] on main "Vibe-Coding (Budget Filter) (AI) ("full-stack" | "full stack") ((dashboard | mv…" at bounding box center [845, 334] width 1318 height 3168
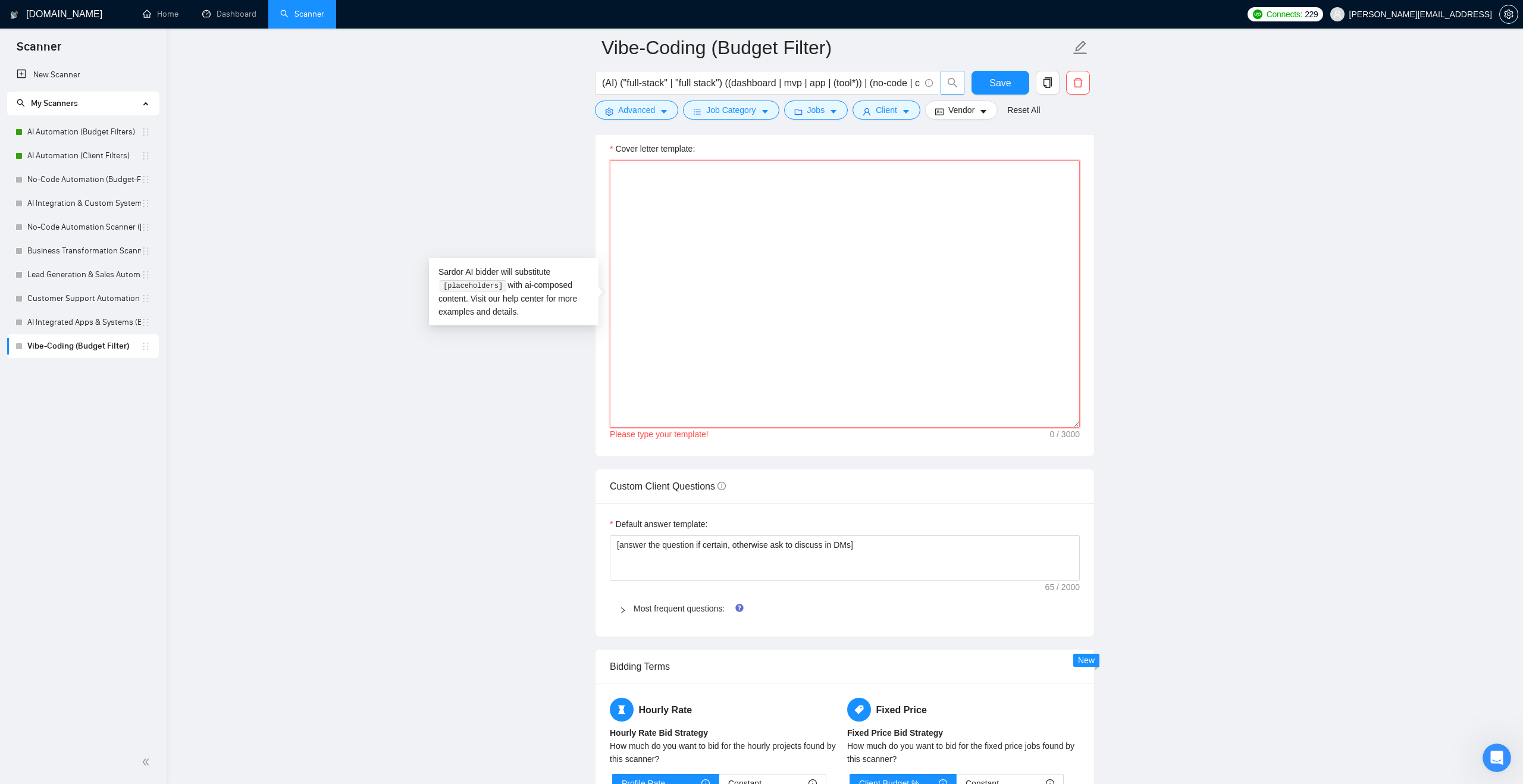
paste textarea "I just worked on a similar project [achieve or attain the desired result of the…"
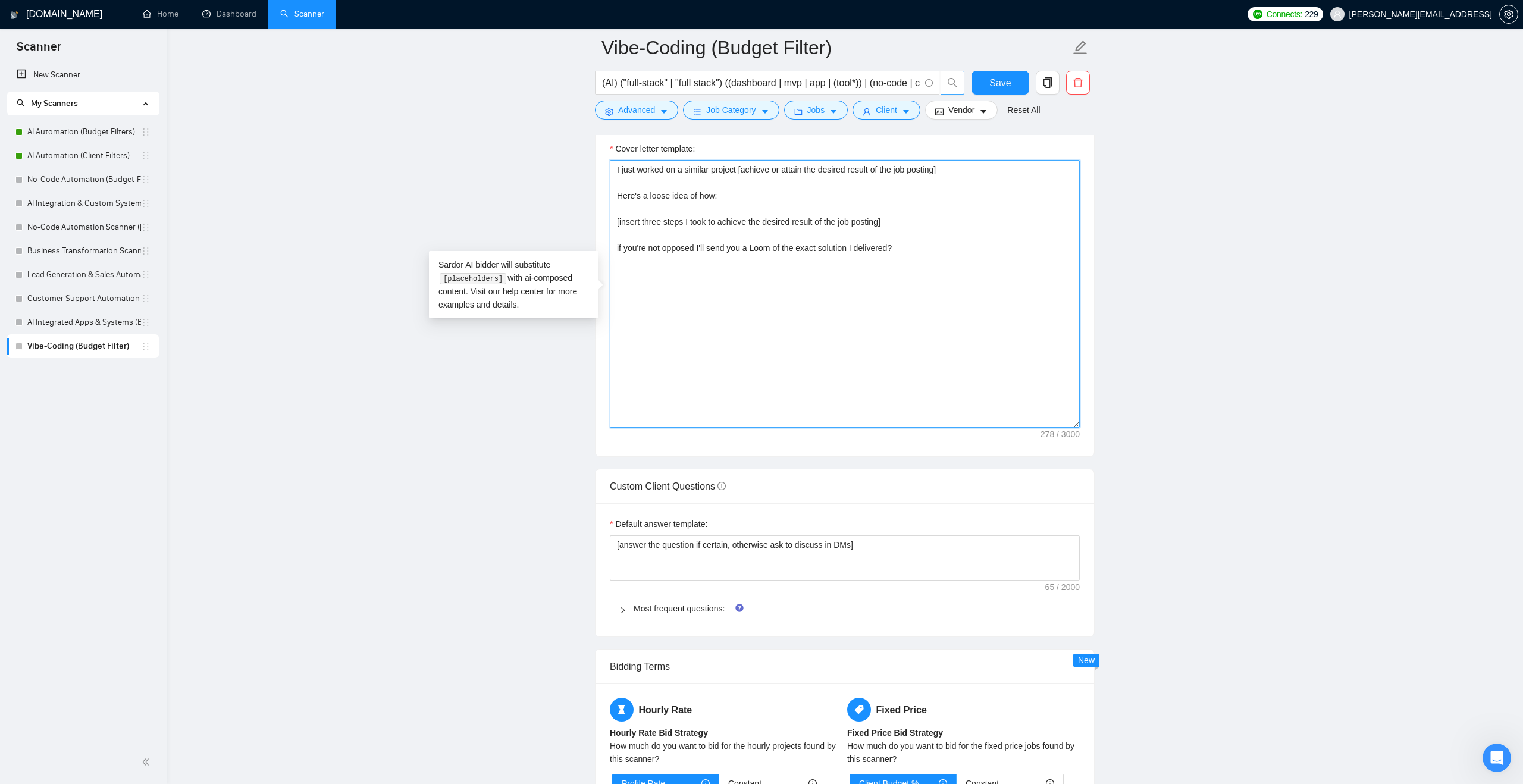
click at [755, 298] on textarea "I just worked on a similar project [achieve or attain the desired result of the…" at bounding box center [845, 294] width 470 height 268
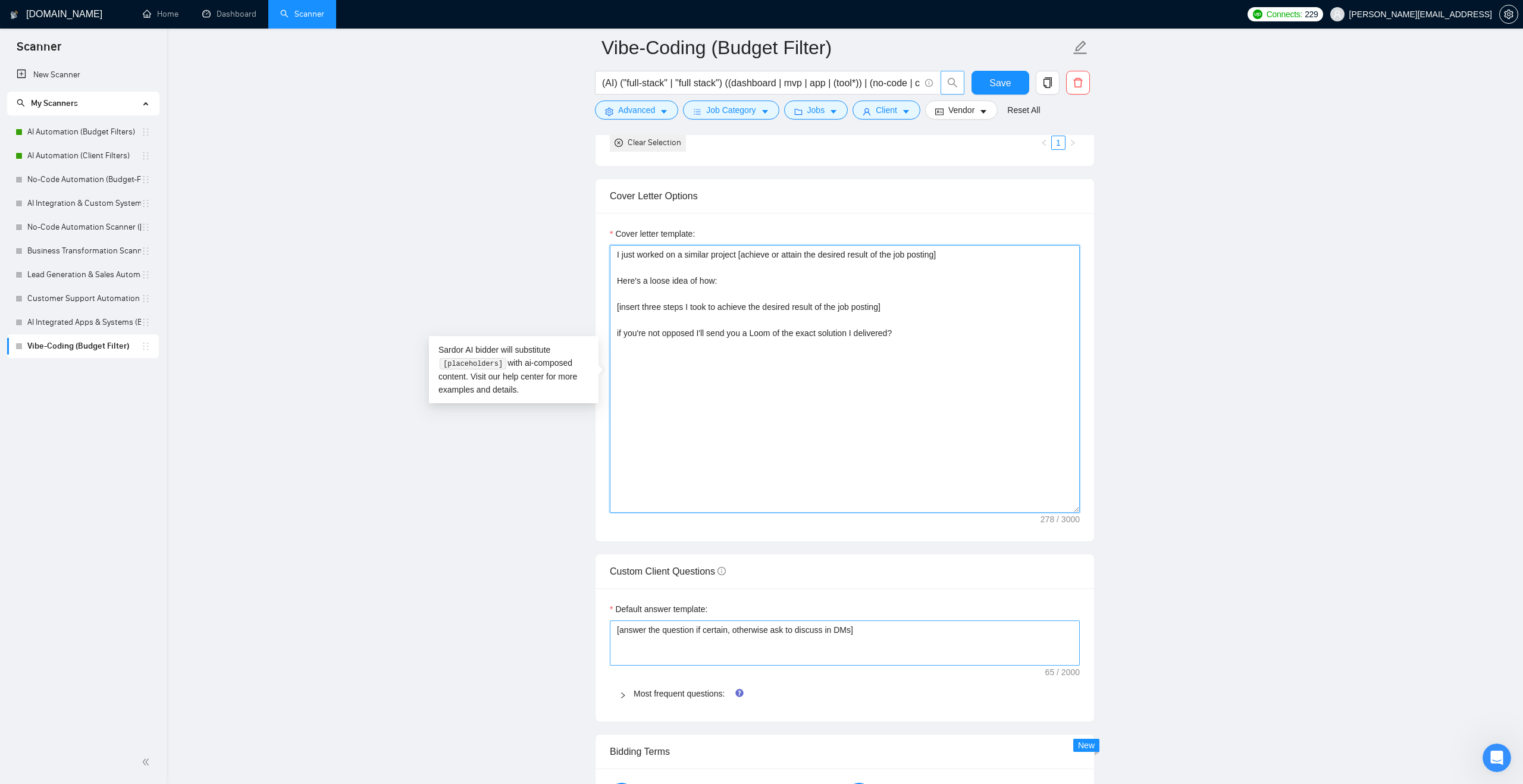
scroll to position [1160, 0]
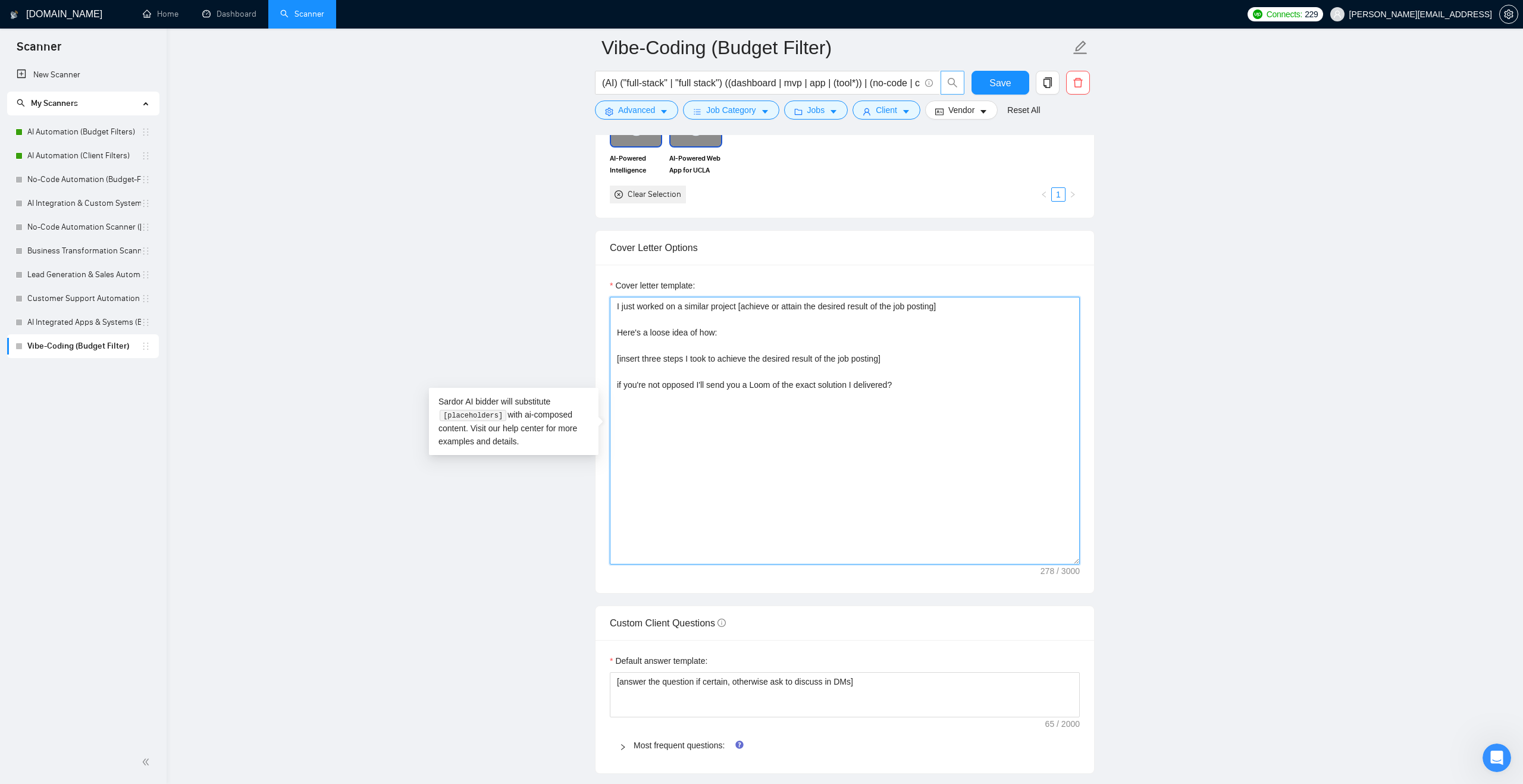
click at [743, 304] on textarea "I just worked on a similar project [achieve or attain the desired result of the…" at bounding box center [845, 431] width 470 height 268
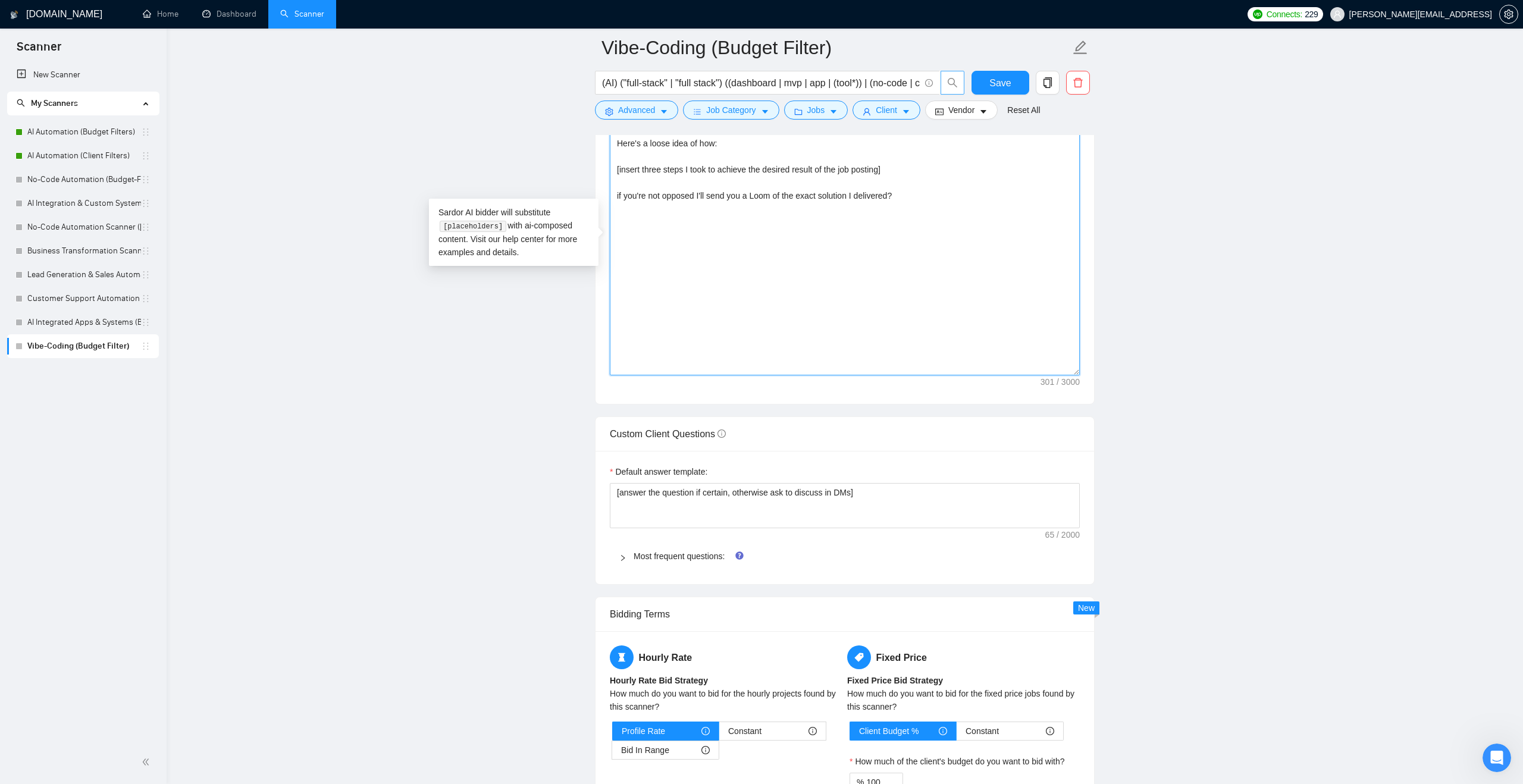
scroll to position [1351, 0]
type textarea "I just worked on a similar project using no-code tools to [achieve or attain th…"
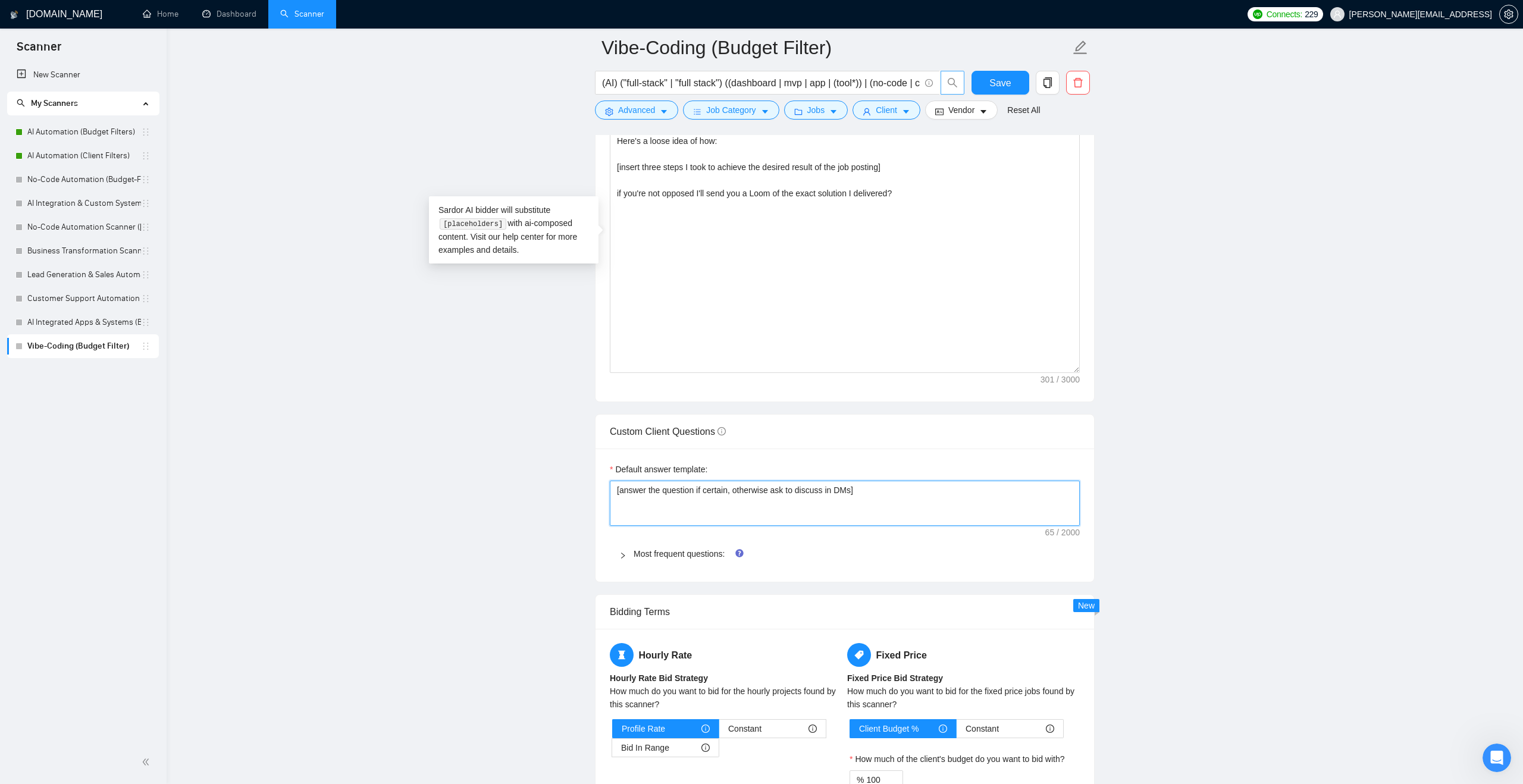
click at [765, 484] on textarea "[answer the question if certain, otherwise ask to discuss in DMs]" at bounding box center [845, 503] width 470 height 45
click at [692, 552] on link "Most frequent questions:" at bounding box center [679, 554] width 91 height 9
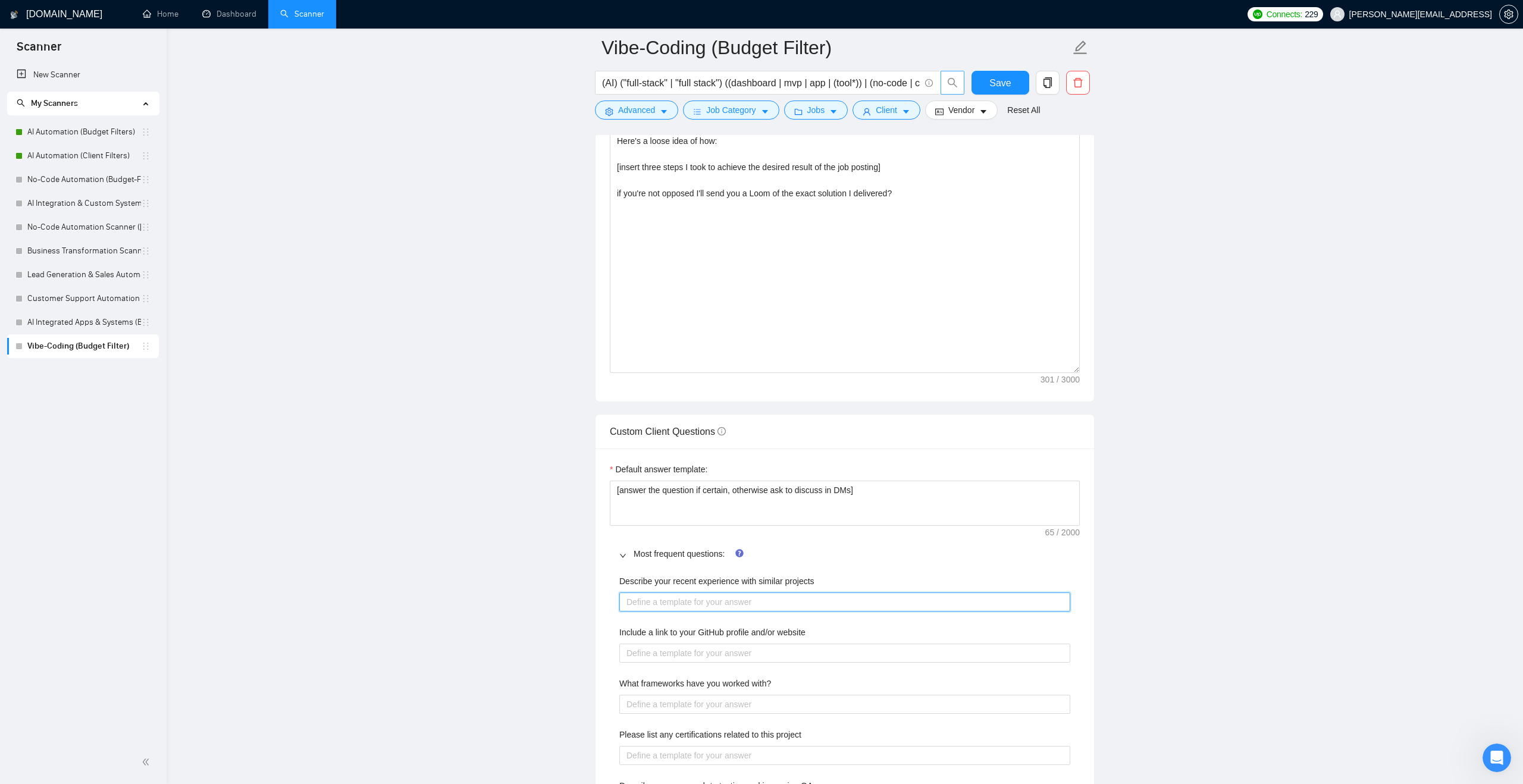
click at [682, 597] on projects "Describe your recent experience with similar projects" at bounding box center [845, 602] width 451 height 19
paste projects "[answer the question if certain, otherwise ask to discuss in DMs]"
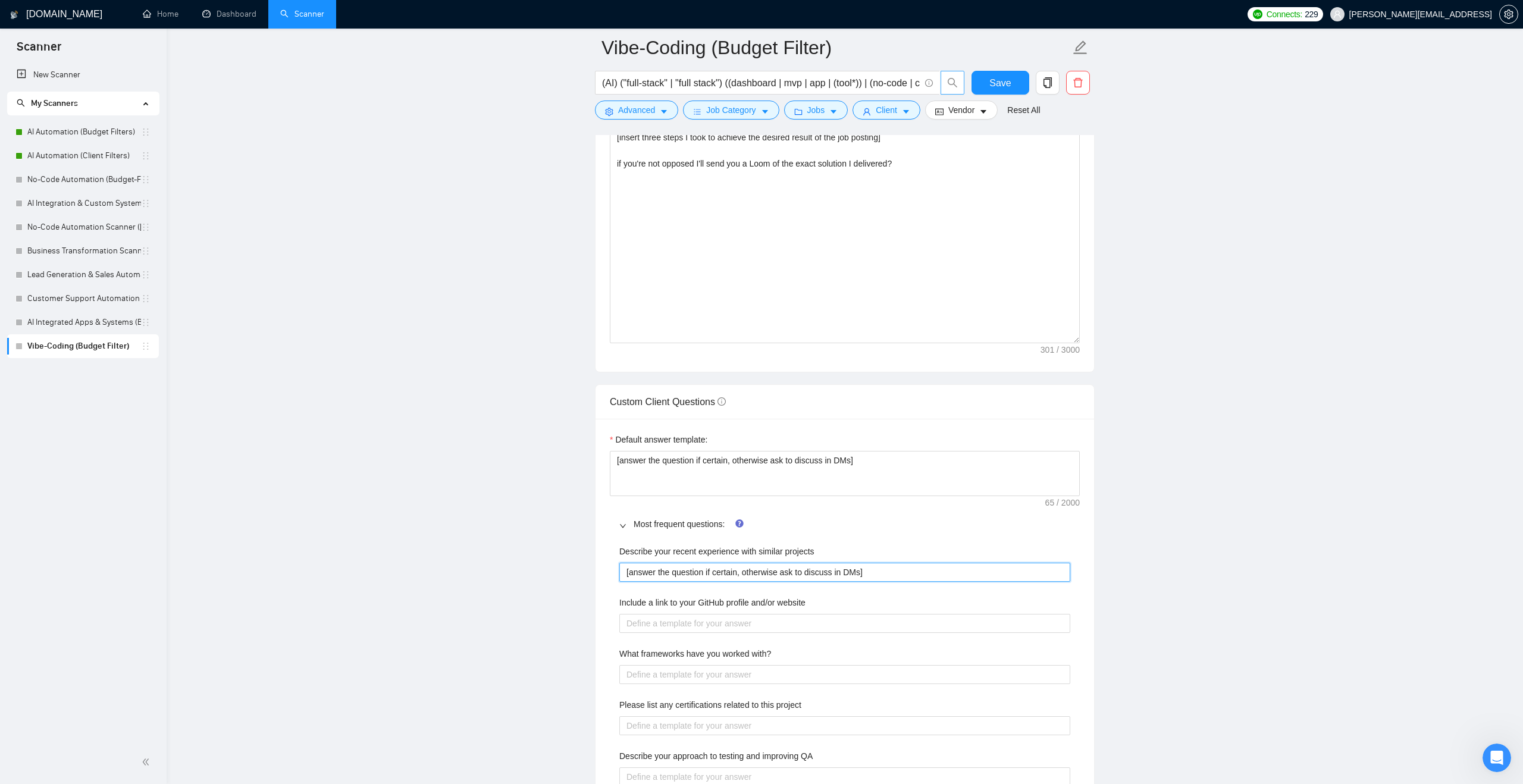
scroll to position [1410, 0]
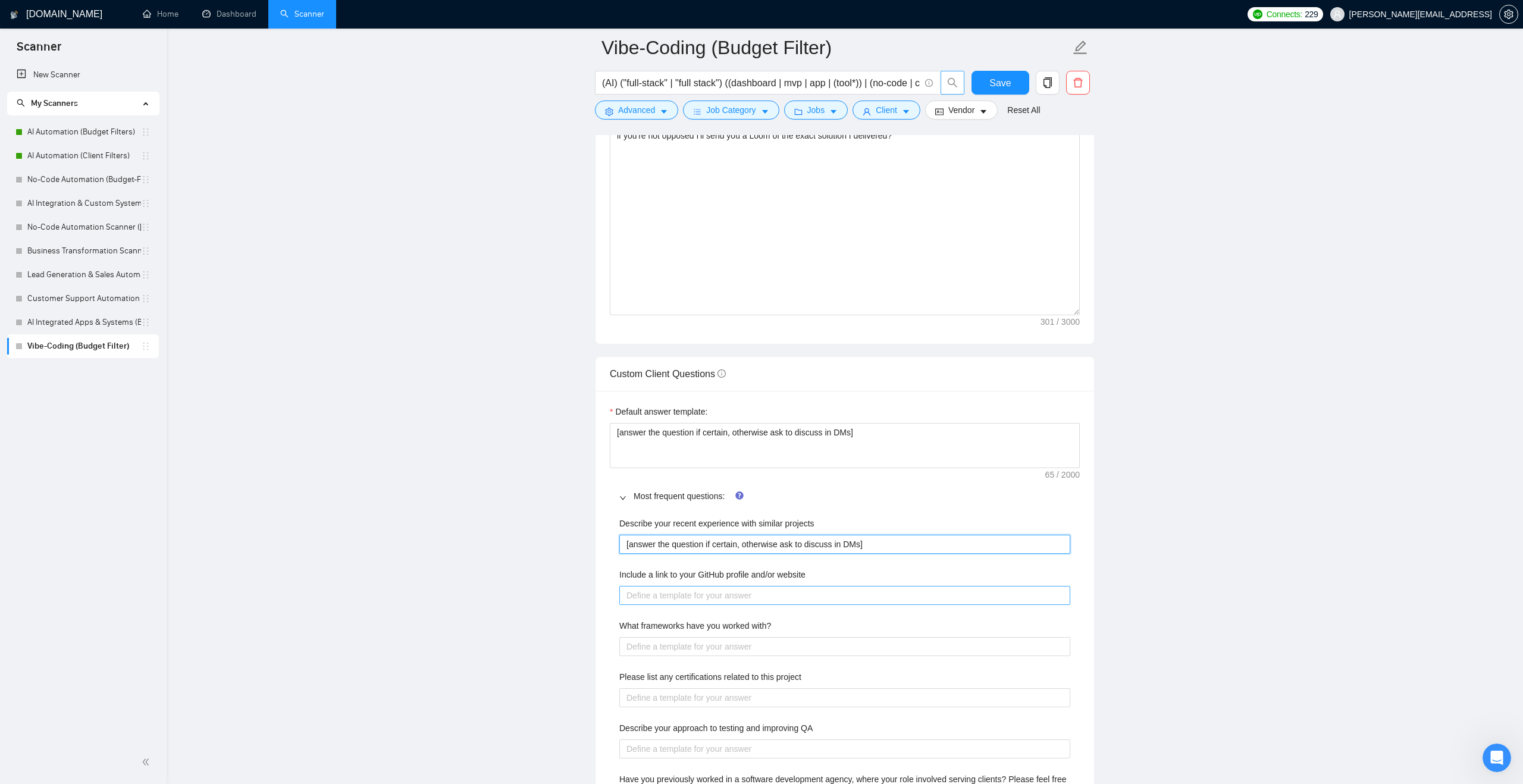
type projects "[answer the question if certain, otherwise ask to discuss in DMs]"
click at [680, 604] on website "Include a link to your GitHub profile and/or website" at bounding box center [845, 596] width 451 height 19
paste website "[answer the question if certain, otherwise ask to discuss in DMs]"
type website "[answer the question if certain, otherwise ask to discuss in DMs]"
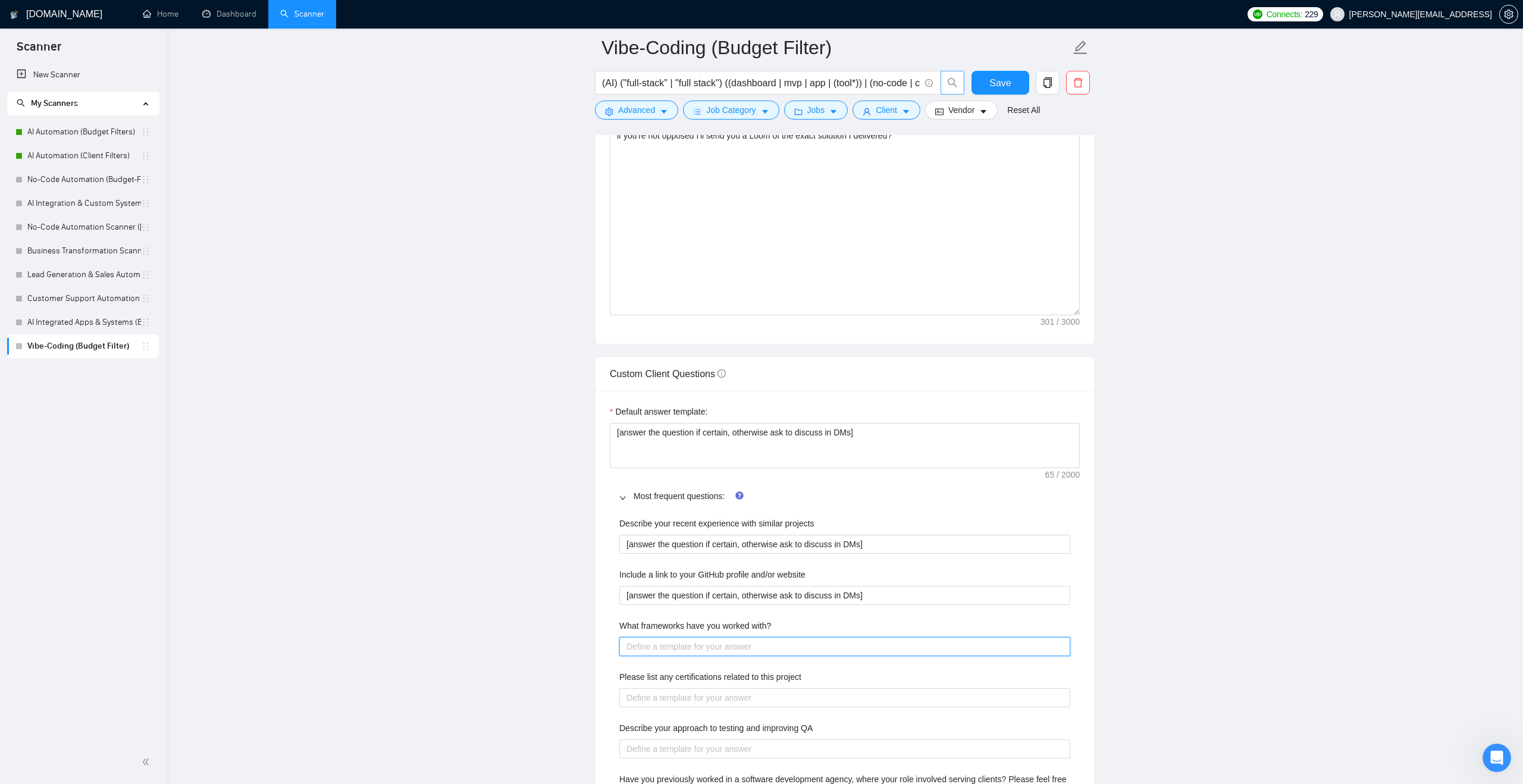
click at [675, 646] on with\? "What frameworks have you worked with?" at bounding box center [845, 646] width 451 height 19
paste with\? "[answer the question if certain, otherwise ask to discuss in DMs]"
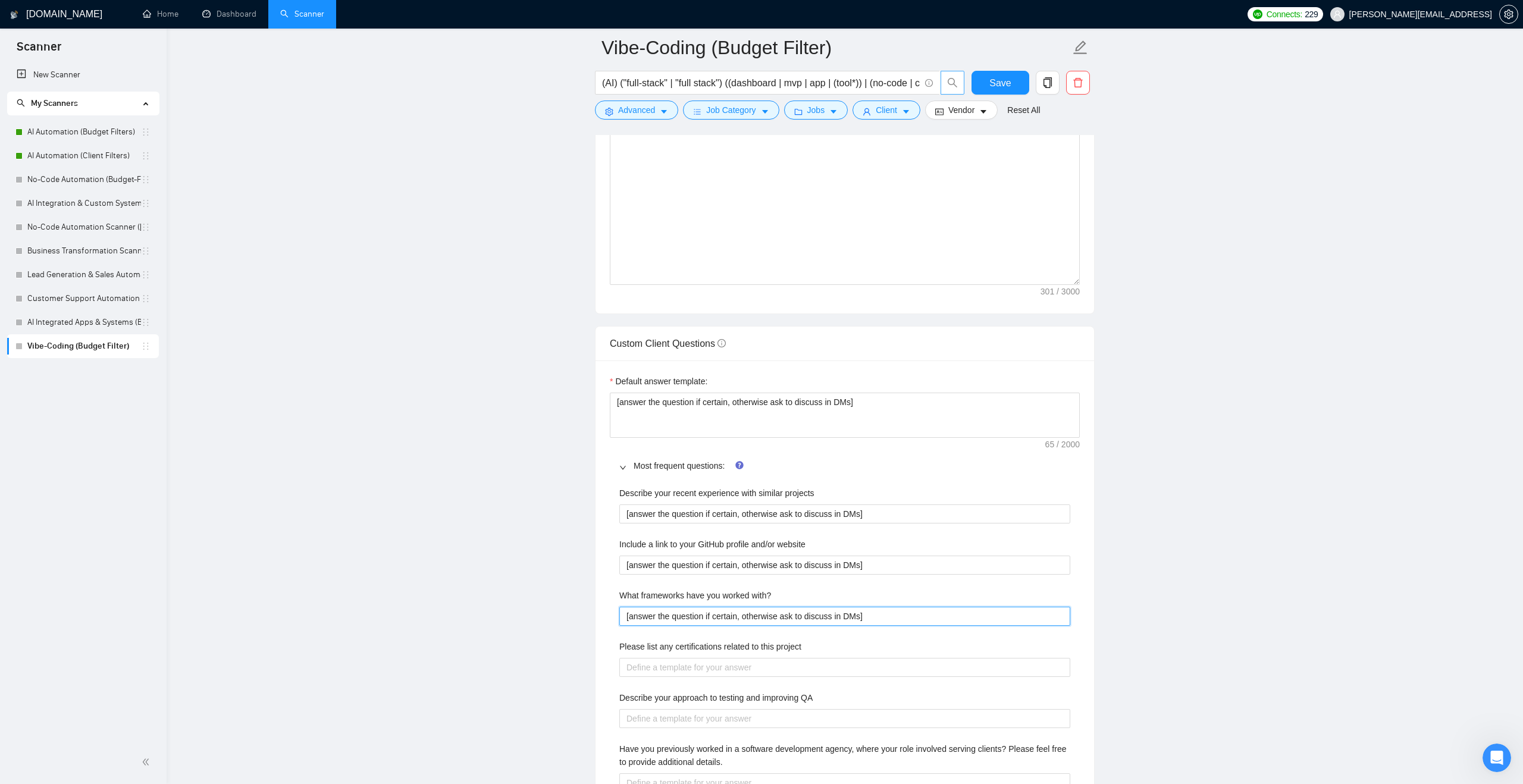
scroll to position [1473, 0]
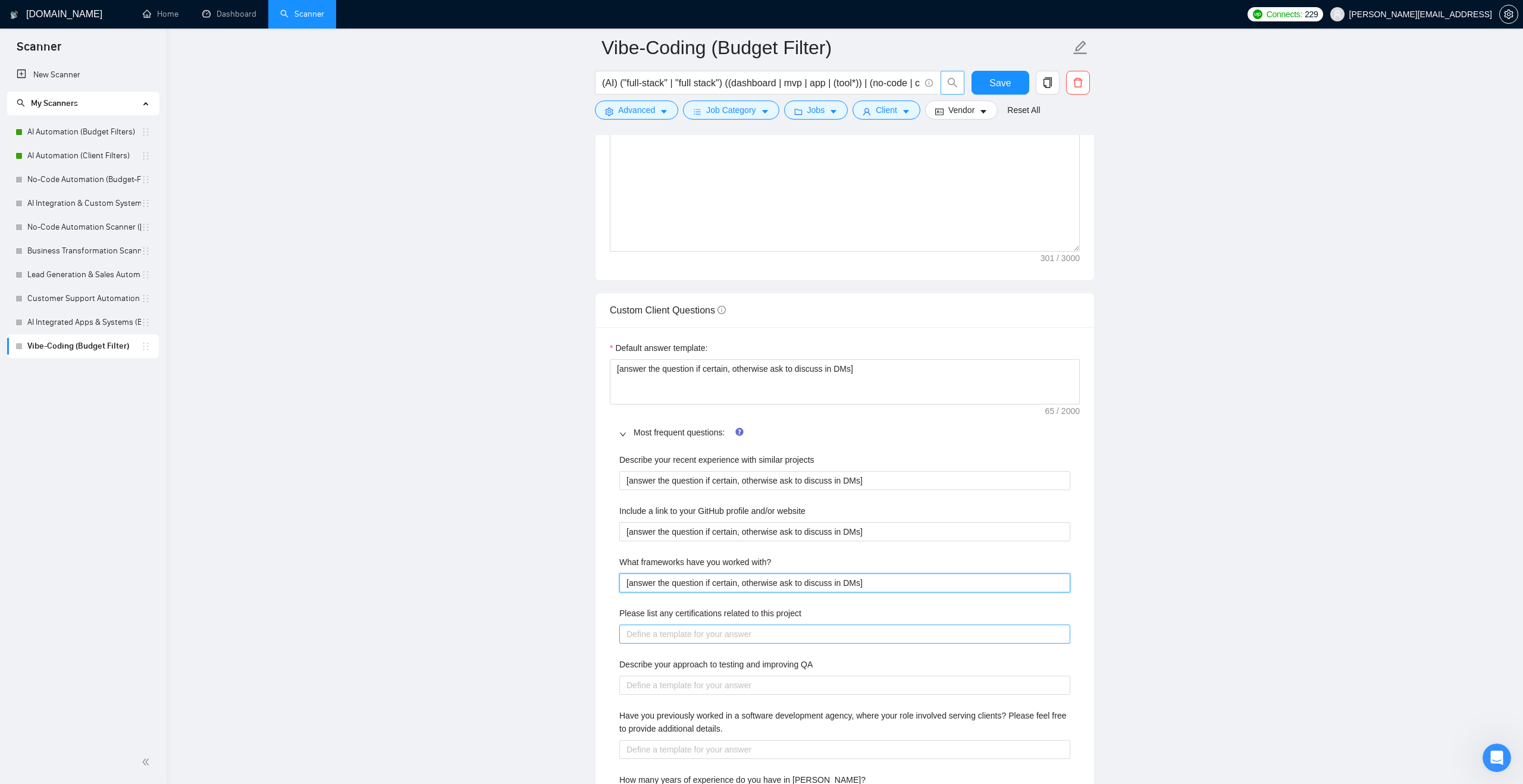
type with\? "[answer the question if certain, otherwise ask to discuss in DMs]"
click at [675, 640] on project "Please list any certifications related to this project" at bounding box center [845, 634] width 451 height 19
type project "v"
paste project "[answer the question if certain, otherwise ask to discuss in DMs]"
type project "[answer the question if certain, otherwise ask to discuss in DMs]"
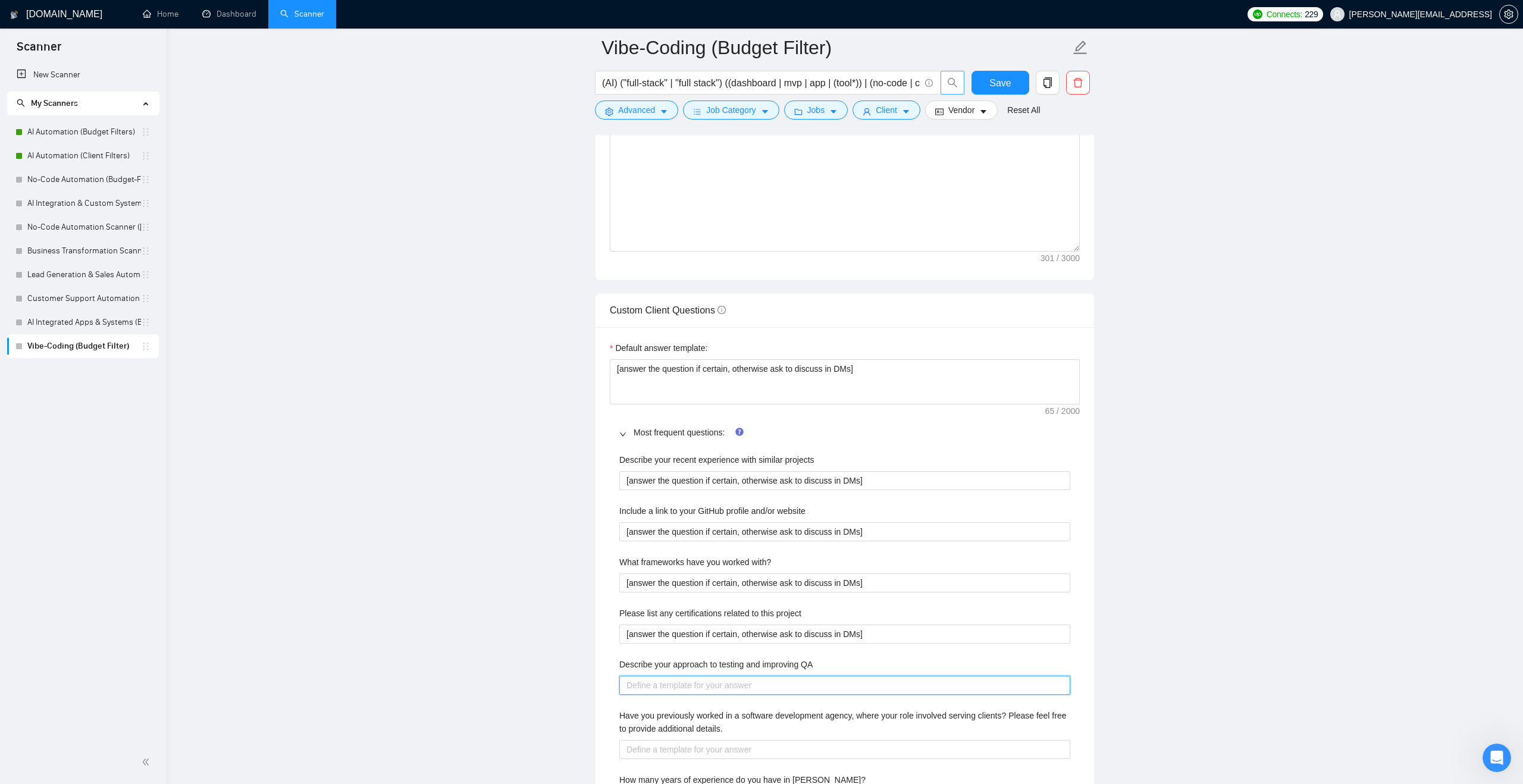
click at [668, 678] on QA "Describe your approach to testing and improving QA" at bounding box center [845, 685] width 451 height 19
paste QA "[answer the question if certain, otherwise ask to discuss in DMs]"
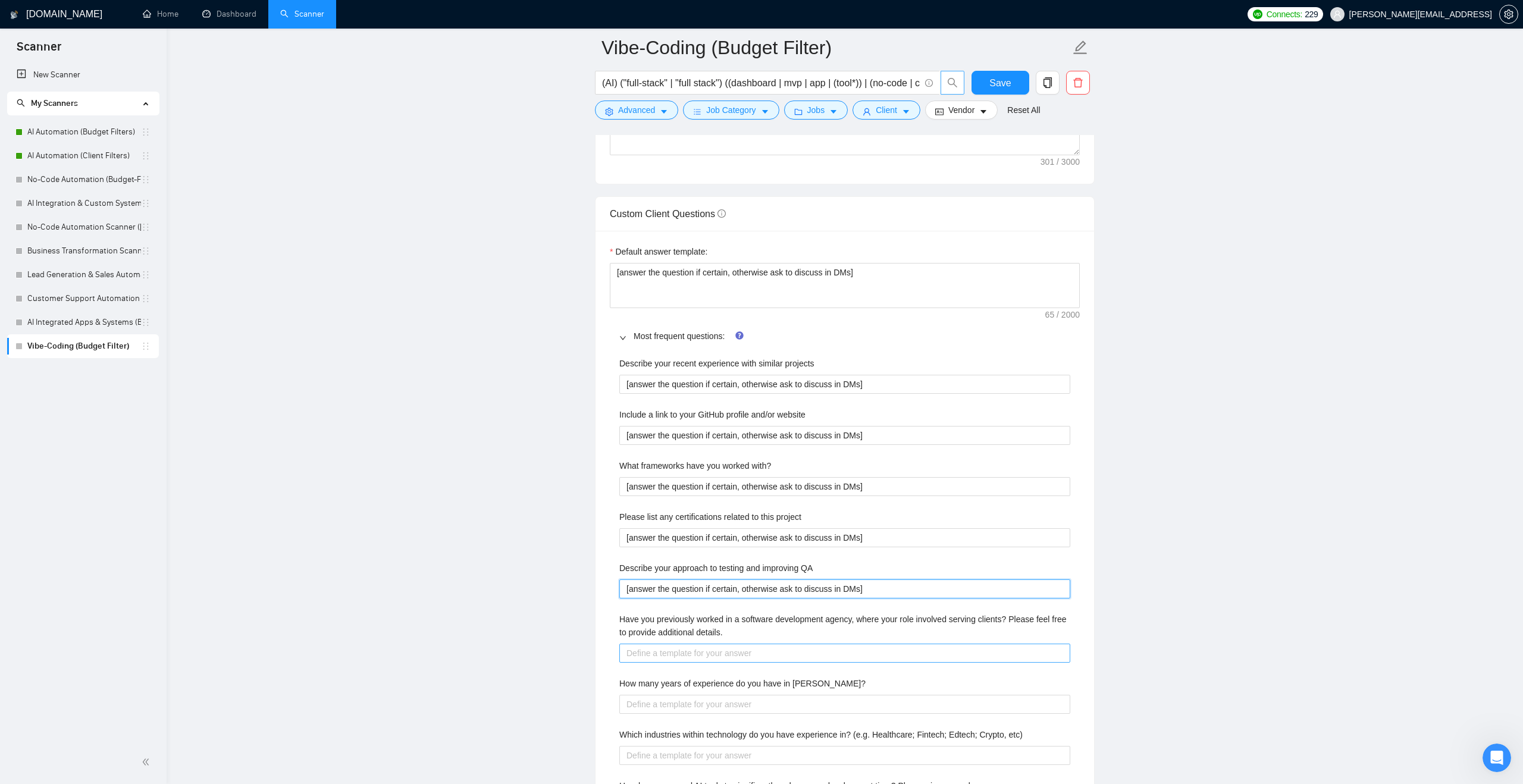
type QA "[answer the question if certain, otherwise ask to discuss in DMs]"
click at [668, 653] on details\ "Have you previously worked in a software development agency, where your role in…" at bounding box center [845, 654] width 451 height 19
paste details\ "[answer the question if certain, otherwise ask to discuss in DMs]"
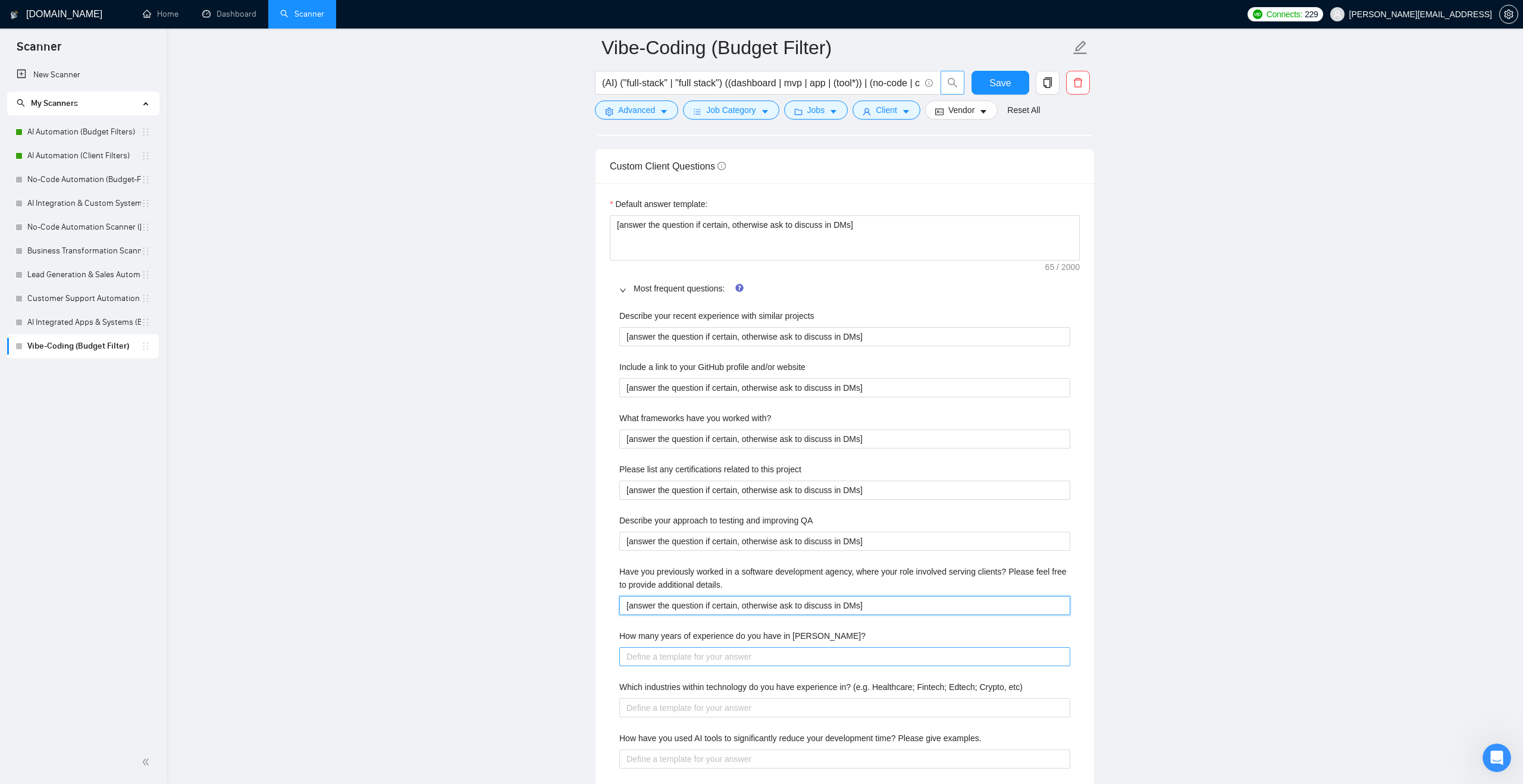
type details\ "[answer the question if certain, otherwise ask to discuss in DMs]"
click at [666, 657] on Stack\? "How many years of experience do you have in MERN Stack?" at bounding box center [845, 657] width 451 height 19
paste Stack\? "[answer the question if certain, otherwise ask to discuss in DMs]"
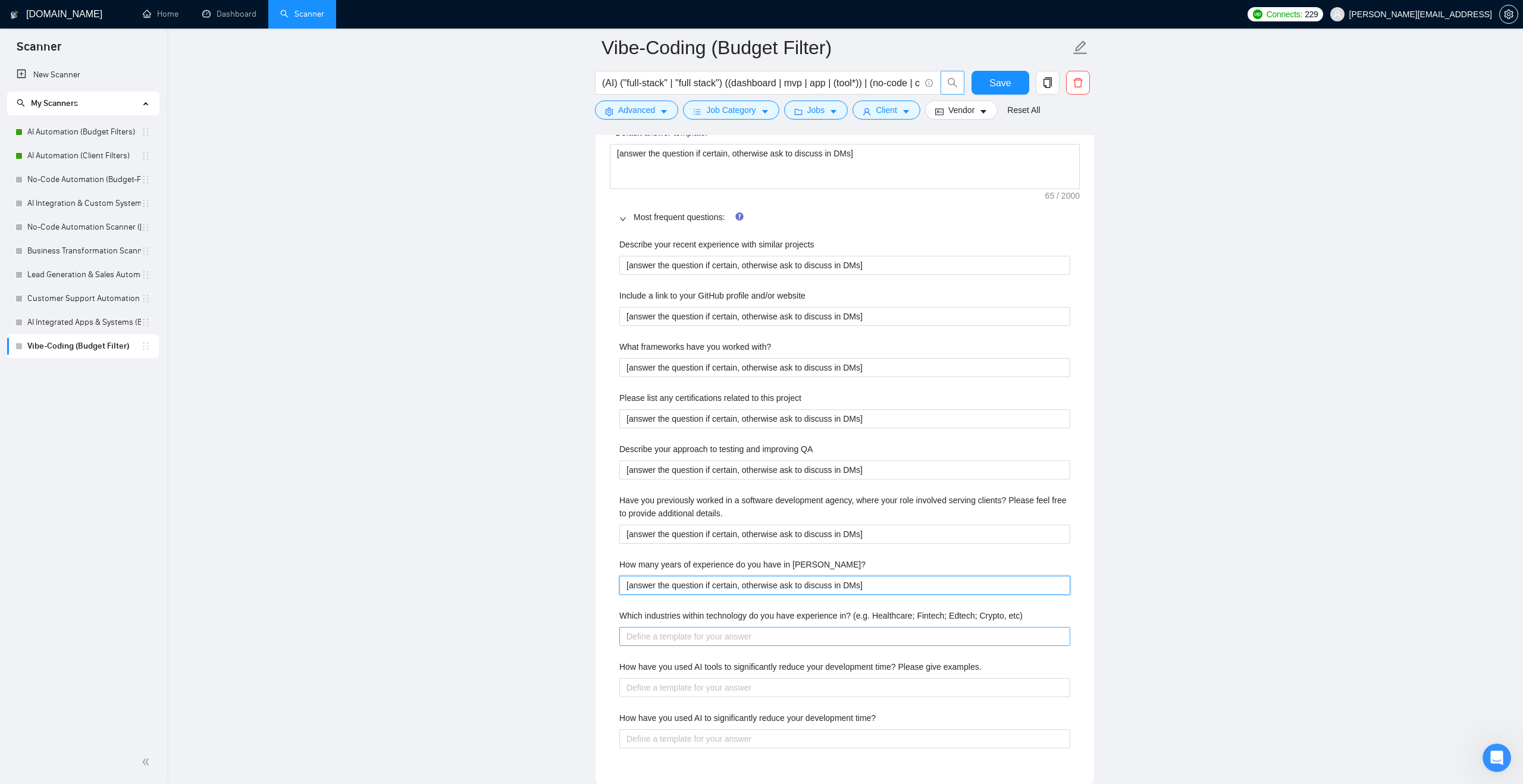
type Stack\? "[answer the question if certain, otherwise ask to discuss in DMs]"
click at [665, 639] on etc\) "Which industries within technology do you have experience in? (e.g. Healthcare;…" at bounding box center [845, 637] width 451 height 19
paste etc\) "[answer the question if certain, otherwise ask to discuss in DMs]"
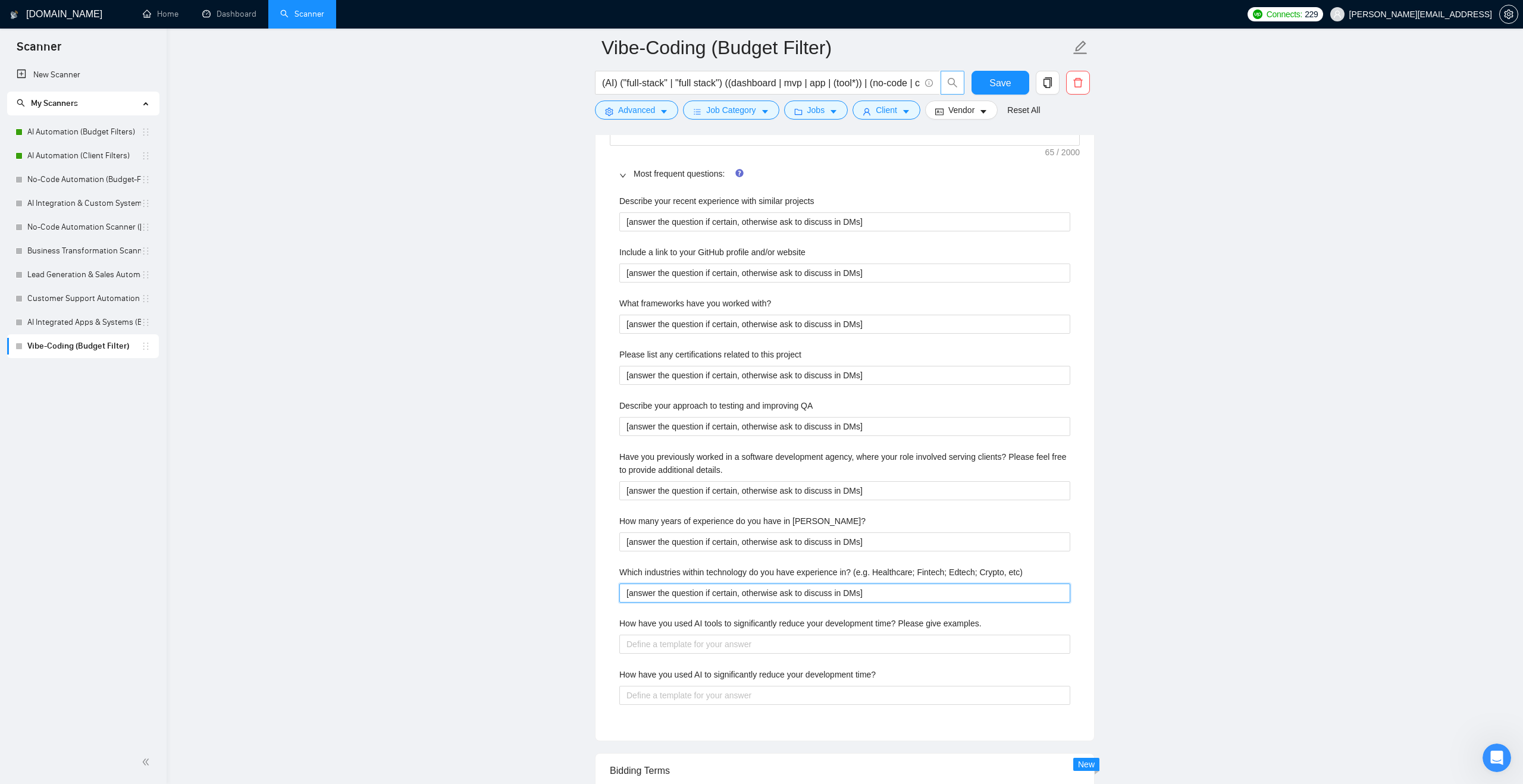
scroll to position [1742, 0]
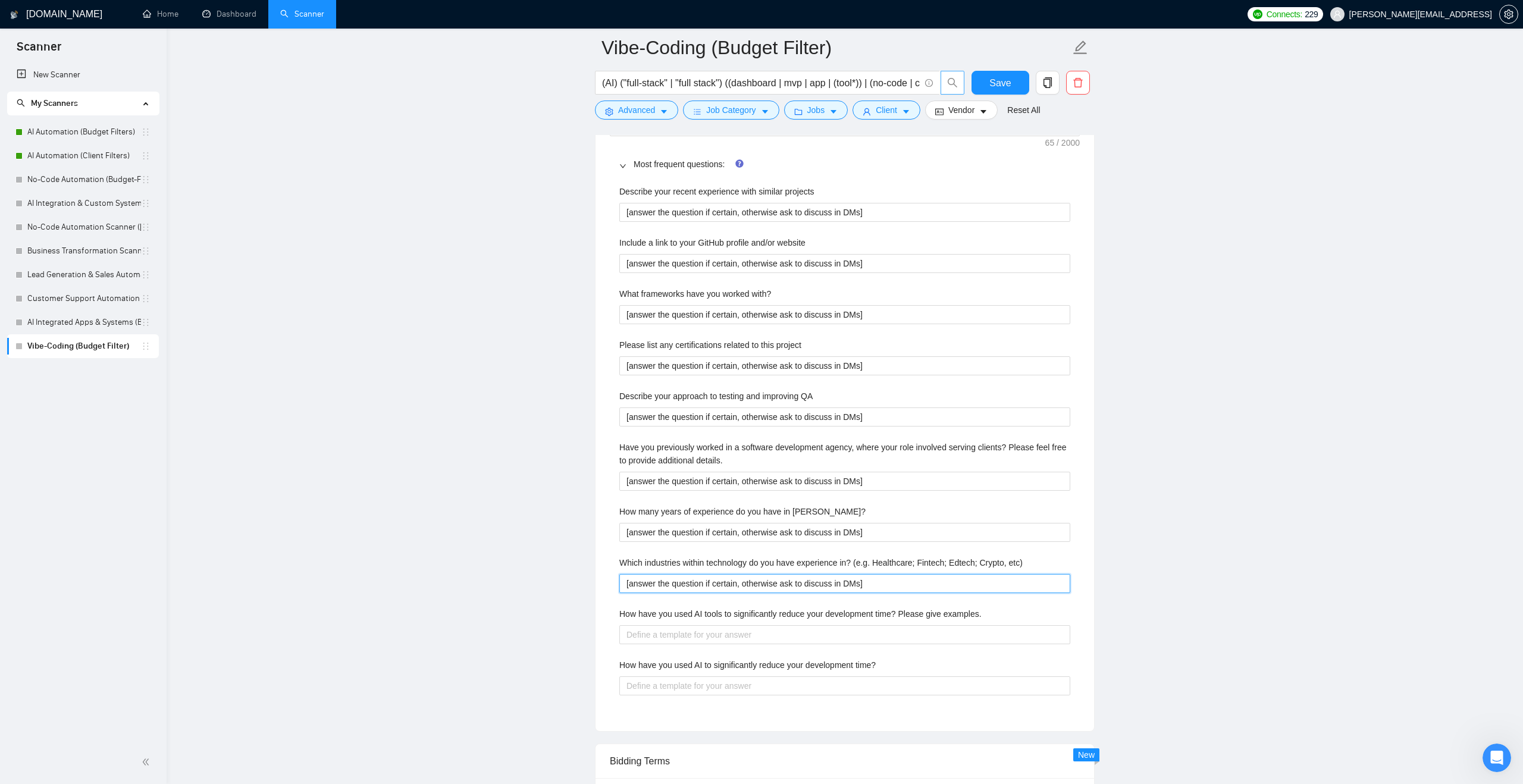
type etc\) "[answer the question if certain, otherwise ask to discuss in DMs]"
click at [665, 639] on examples\ "How have you used AI tools to significantly reduce your development time? Pleas…" at bounding box center [845, 635] width 451 height 19
paste examples\ "[answer the question if certain, otherwise ask to discuss in DMs]"
type examples\ "[answer the question if certain, otherwise ask to discuss in DMs]"
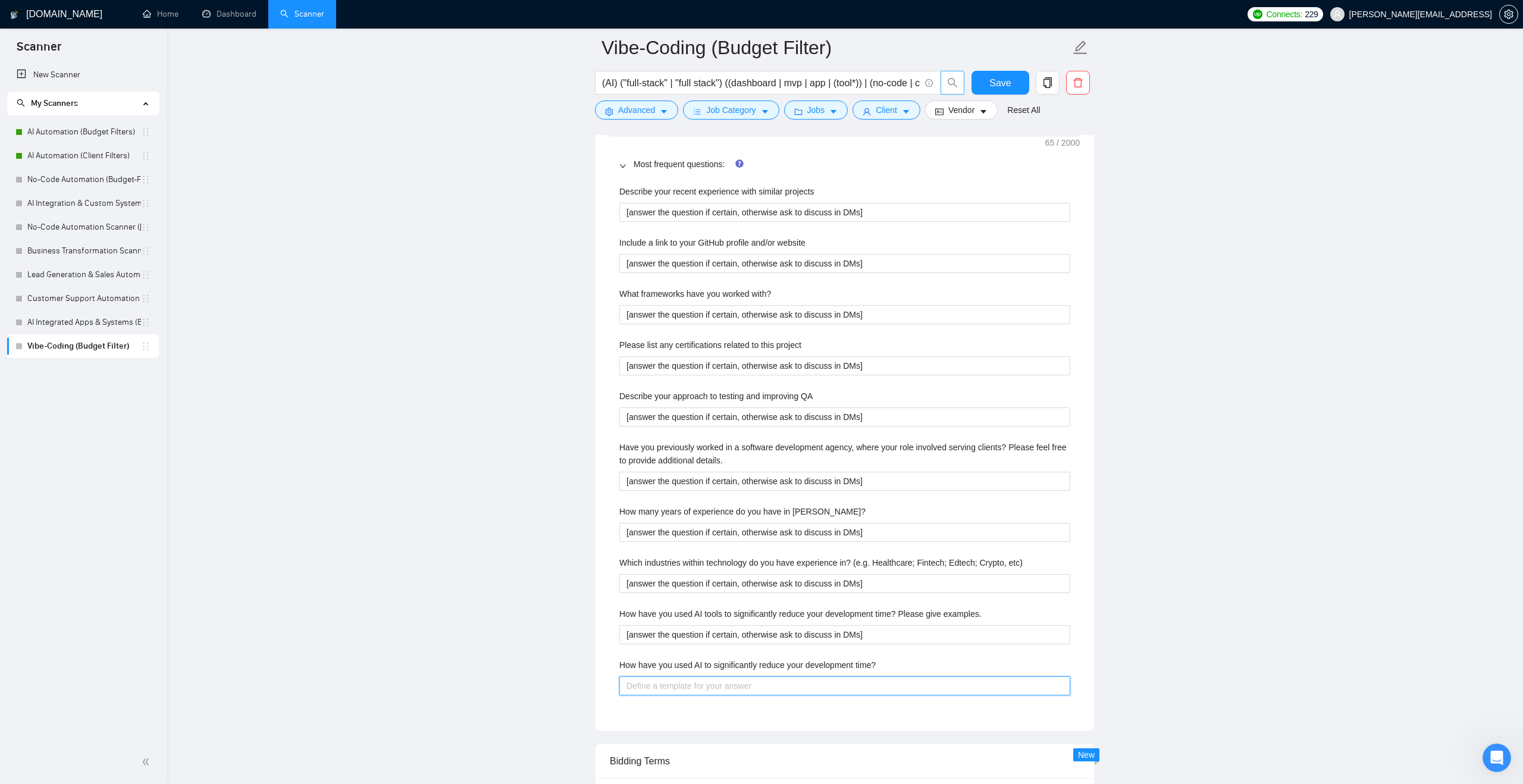
click at [662, 683] on time\? "How have you used AI to significantly reduce your development time?" at bounding box center [845, 686] width 451 height 19
paste time\? "[answer the question if certain, otherwise ask to discuss in DMs]"
type time\? "[answer the question if certain, otherwise ask to discuss in DMs]"
click at [631, 660] on label "How have you used AI to significantly reduce your development time?" at bounding box center [748, 665] width 256 height 13
click at [631, 677] on time\? "[answer the question if certain, otherwise ask to discuss in DMs]" at bounding box center [845, 686] width 451 height 19
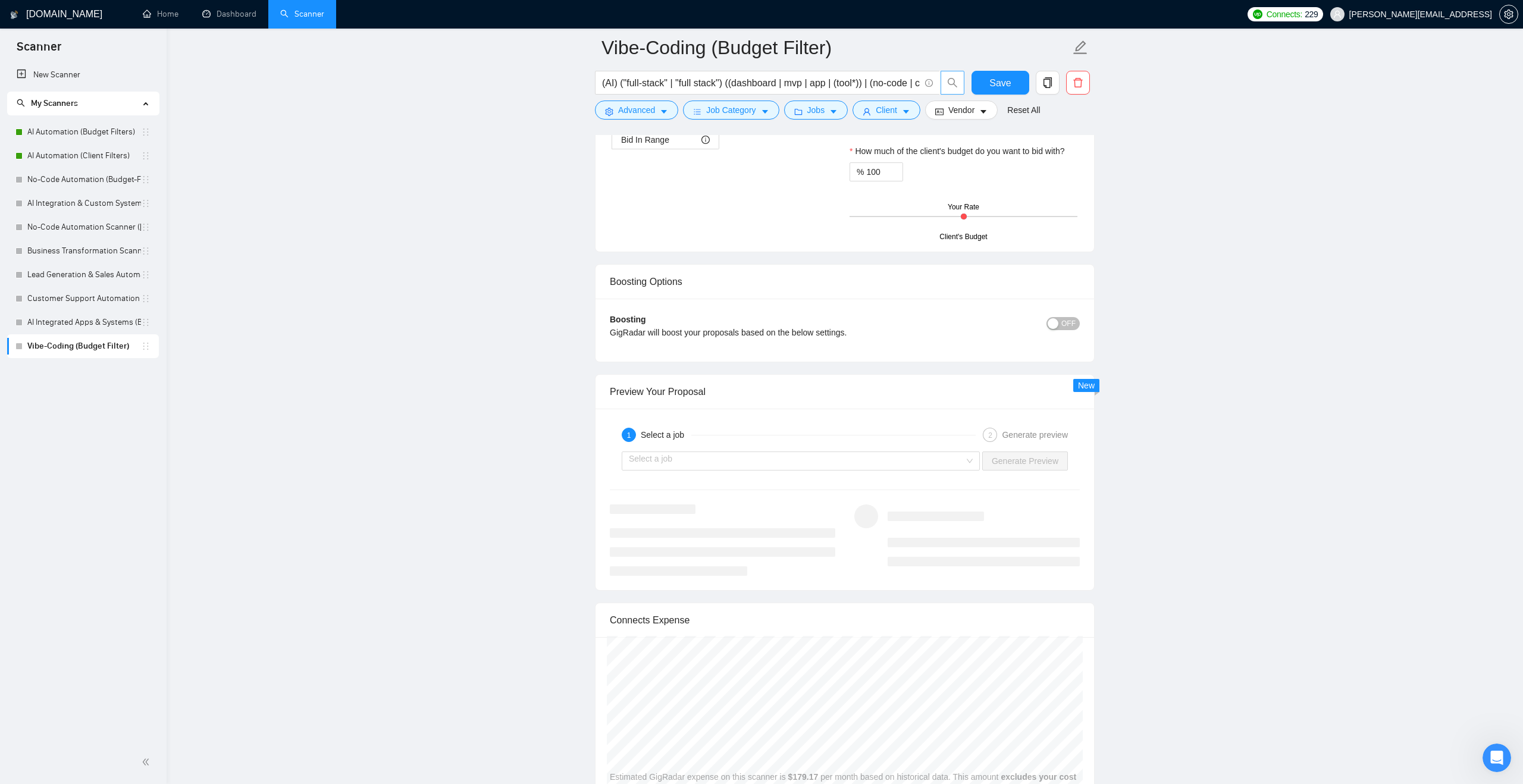
scroll to position [2494, 0]
click at [974, 475] on div "Select a job" at bounding box center [801, 466] width 358 height 19
click at [971, 469] on div "Select a job" at bounding box center [801, 466] width 358 height 19
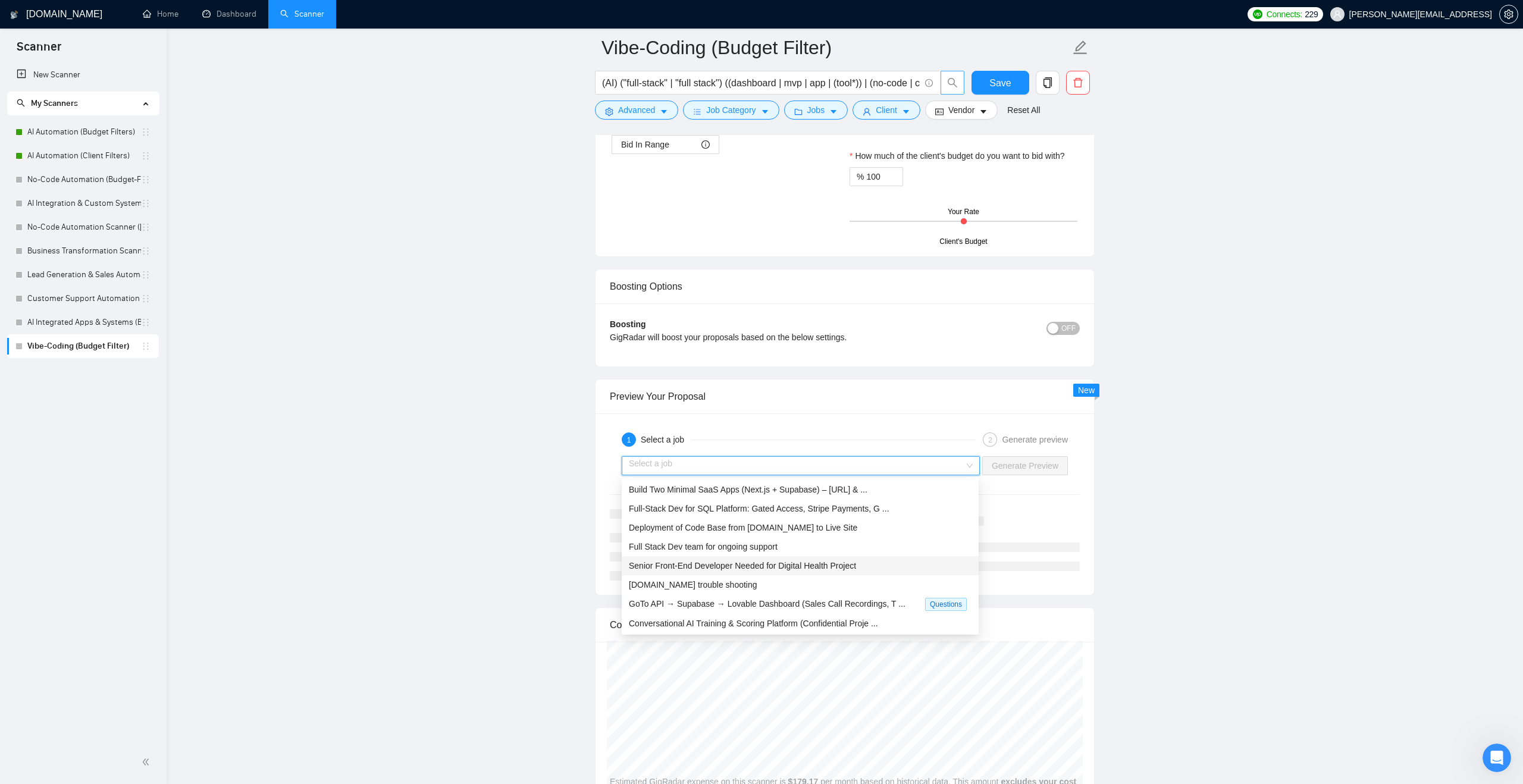
click at [828, 561] on span "Senior Front-End Developer Needed for Digital Health Project" at bounding box center [743, 566] width 228 height 9
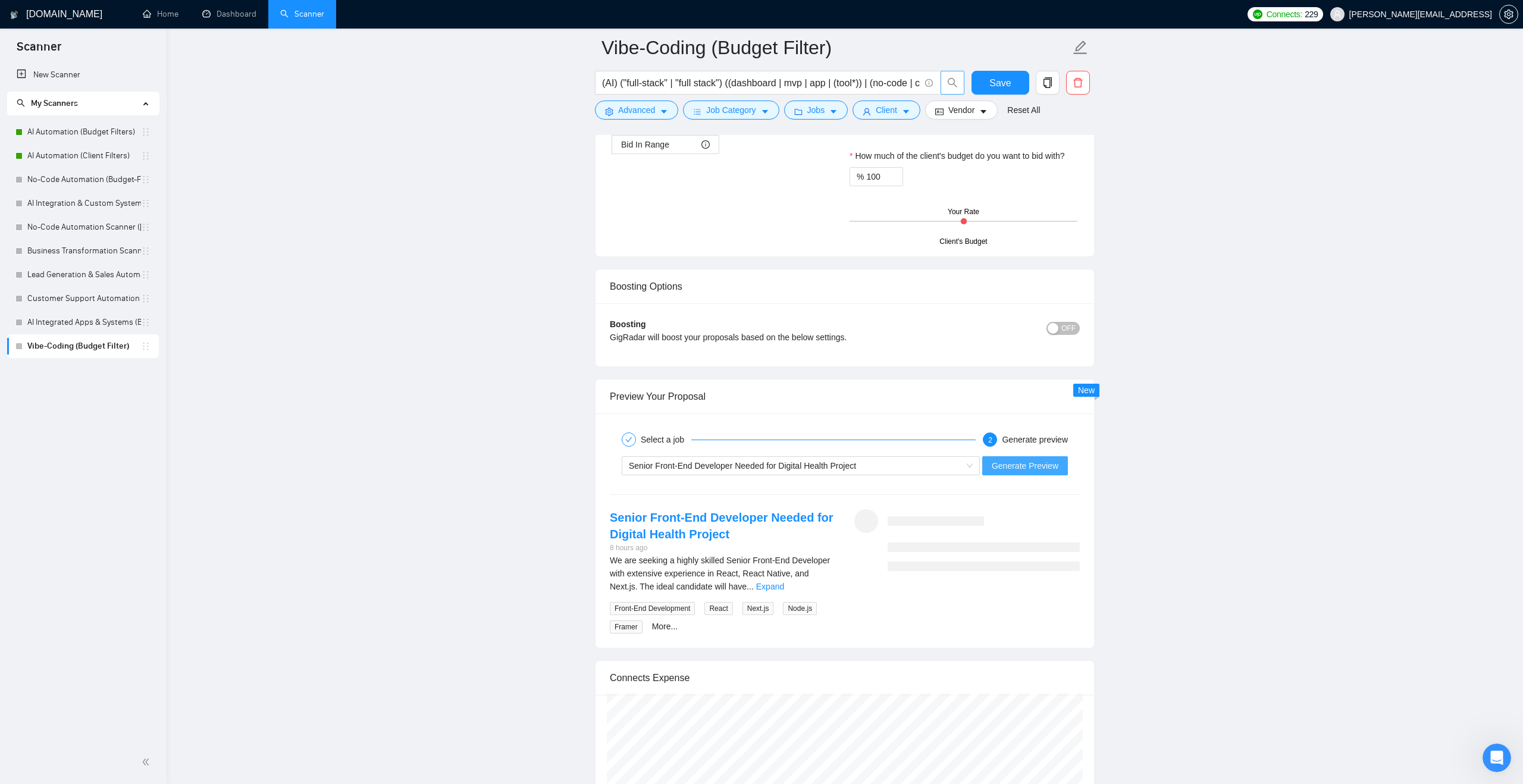
click at [999, 469] on span "Generate Preview" at bounding box center [1025, 466] width 66 height 13
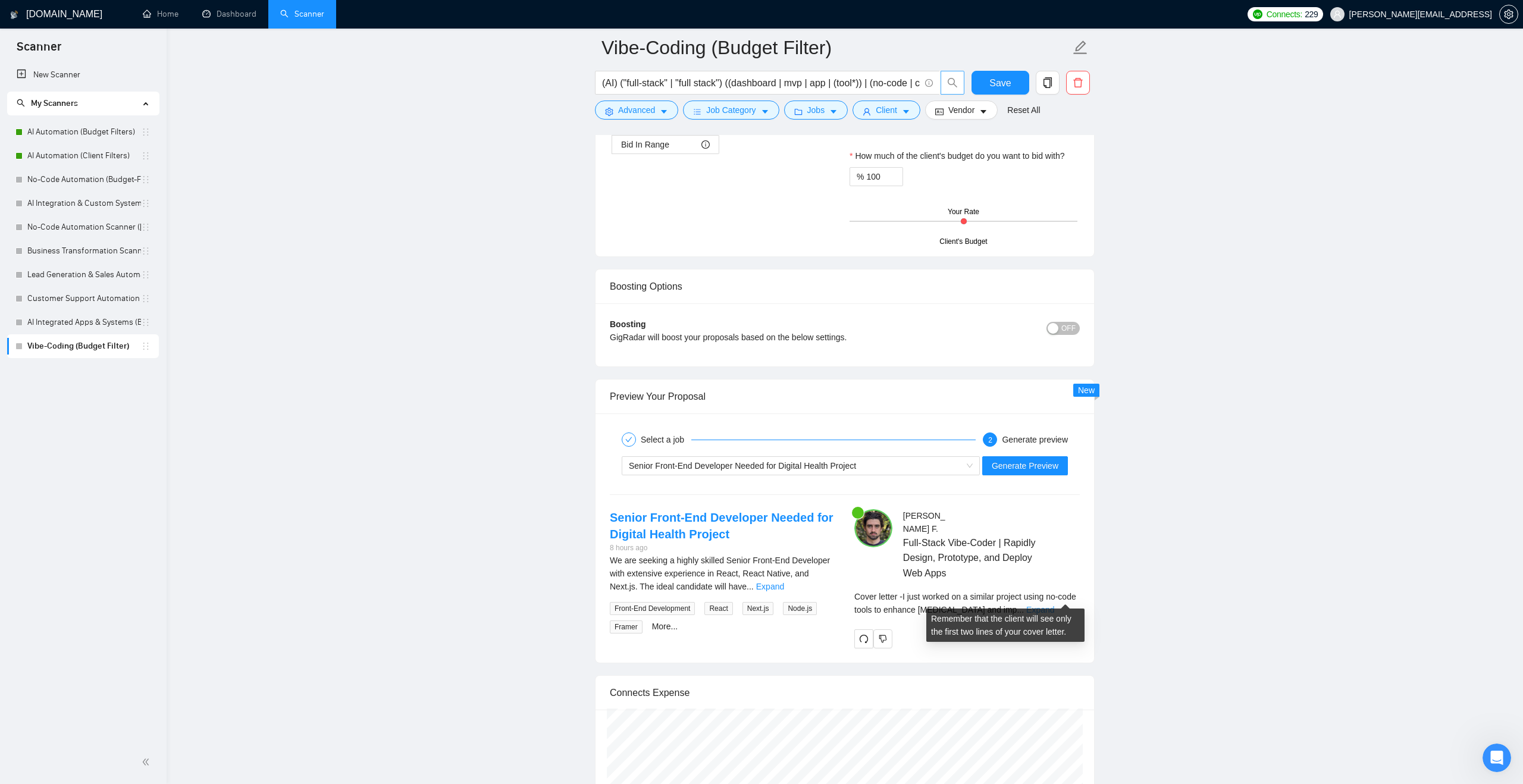
click at [1054, 605] on link "Expand" at bounding box center [1040, 610] width 28 height 9
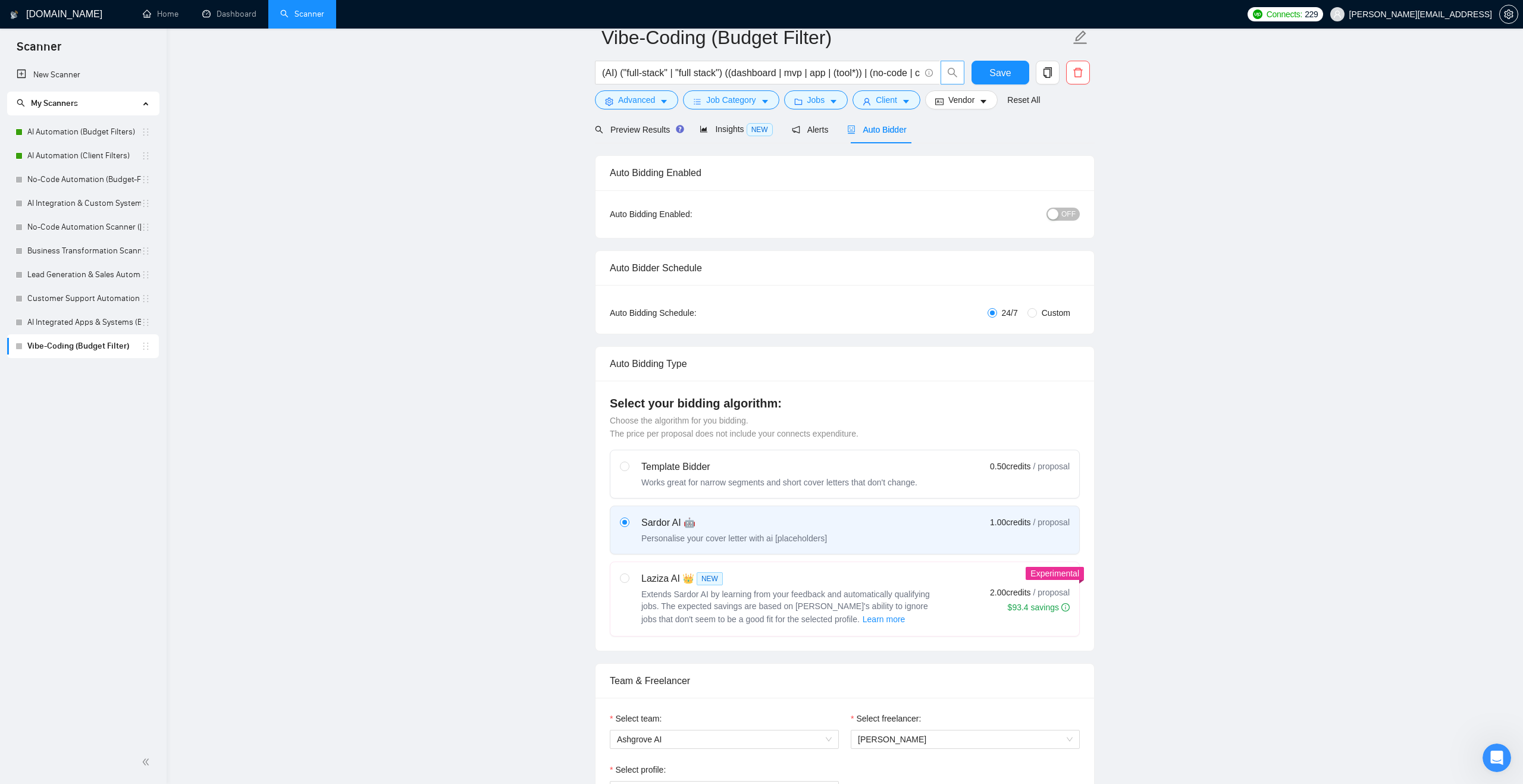
scroll to position [0, 0]
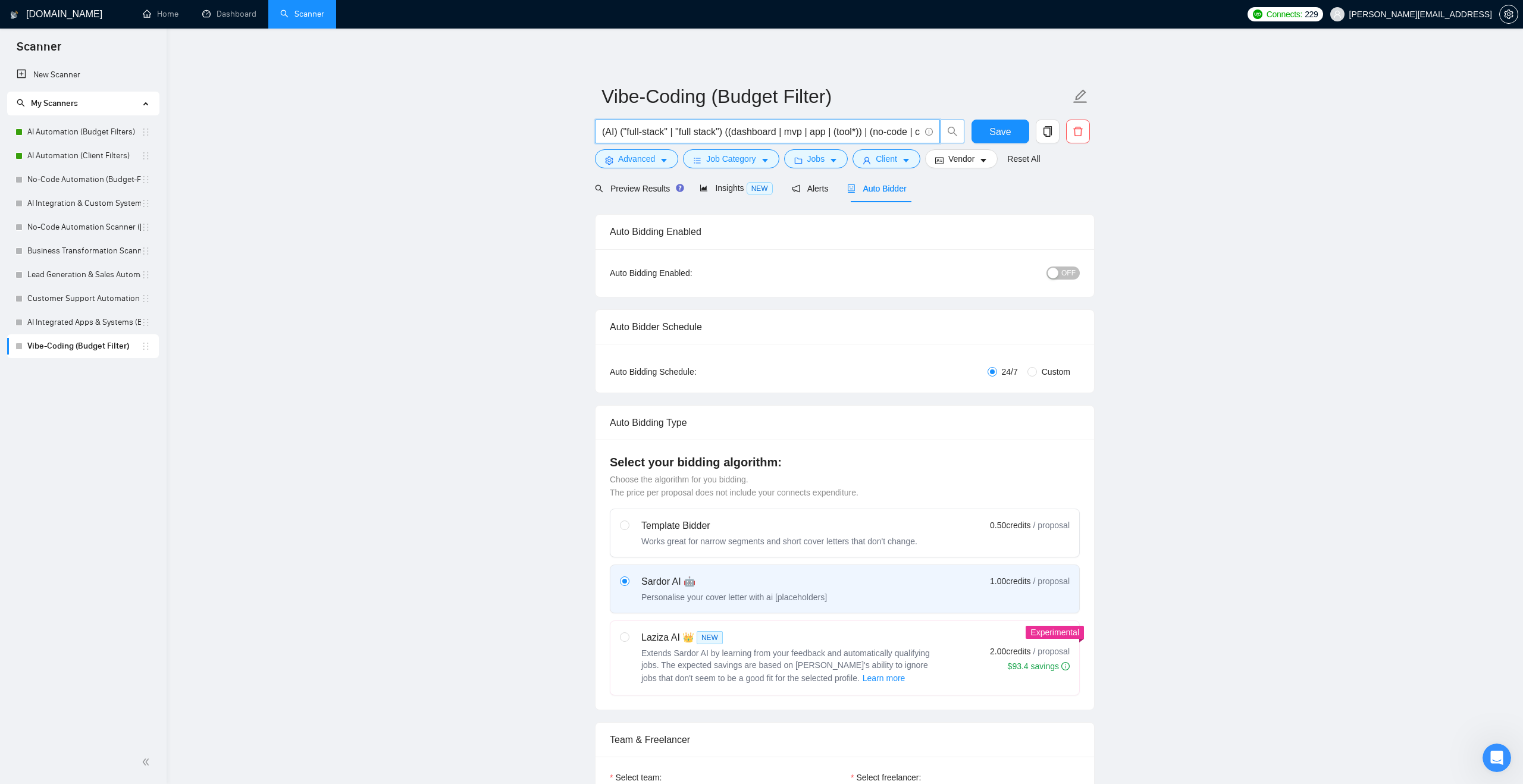
click at [745, 132] on input "(AI) ("full-stack" | "full stack") ((dashboard | mvp | app | (tool*)) | (no-cod…" at bounding box center [761, 131] width 318 height 15
click at [759, 138] on span "(AI) ("full-stack" | "full stack") ((dashboard | mvp | app | (tool*)) | (no-cod…" at bounding box center [767, 131] width 345 height 24
click at [760, 129] on input "(AI) ("full-stack" | "full stack") ((dashboard | mvp | app | (tool*)) | (no-cod…" at bounding box center [761, 131] width 318 height 15
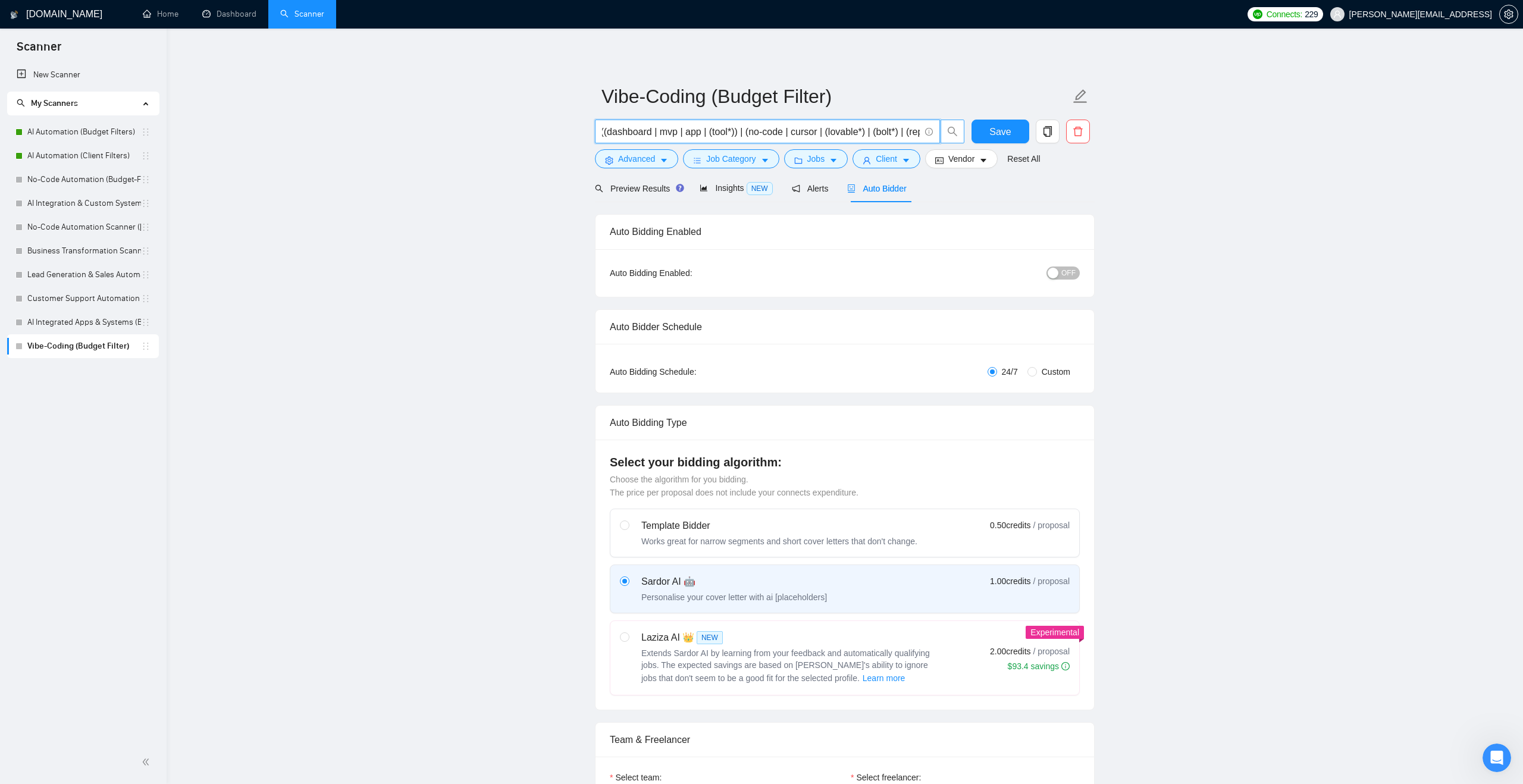
scroll to position [0, 208]
drag, startPoint x: 767, startPoint y: 130, endPoint x: 931, endPoint y: 122, distance: 164.2
click at [931, 122] on span "(AI) ("full-stack" | "full stack") ((dashboard | mvp | app | (tool*)) | (no-cod…" at bounding box center [767, 131] width 345 height 24
click at [895, 131] on input "(AI) ("full-stack" | "full stack") ((dashboard | mvp | app | (tool*)) | (no-cod…" at bounding box center [761, 131] width 318 height 15
click at [655, 194] on span "Preview Results" at bounding box center [638, 189] width 85 height 9
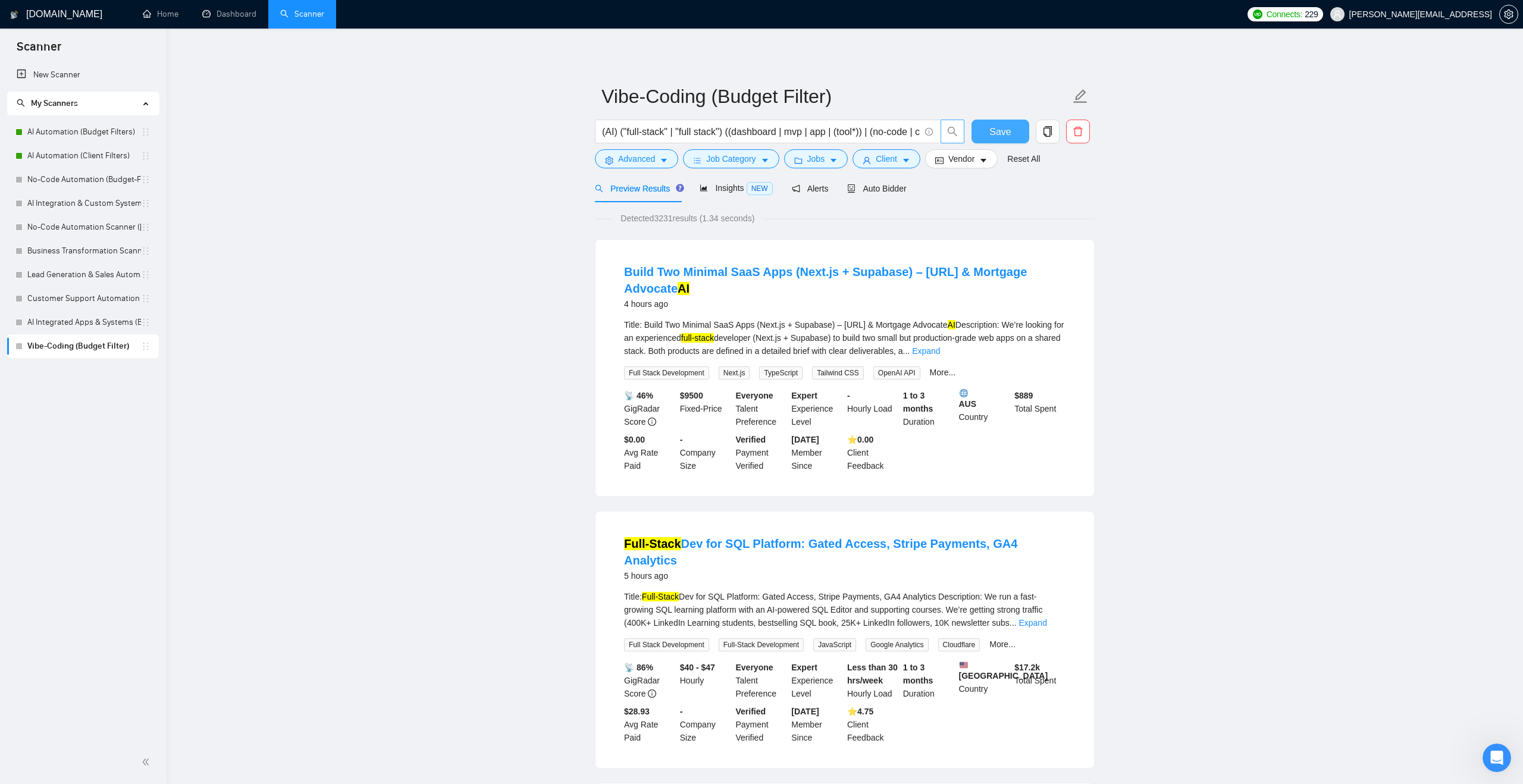
click at [990, 136] on span "Save" at bounding box center [1000, 131] width 21 height 15
click at [722, 186] on span "Insights NEW" at bounding box center [736, 188] width 73 height 9
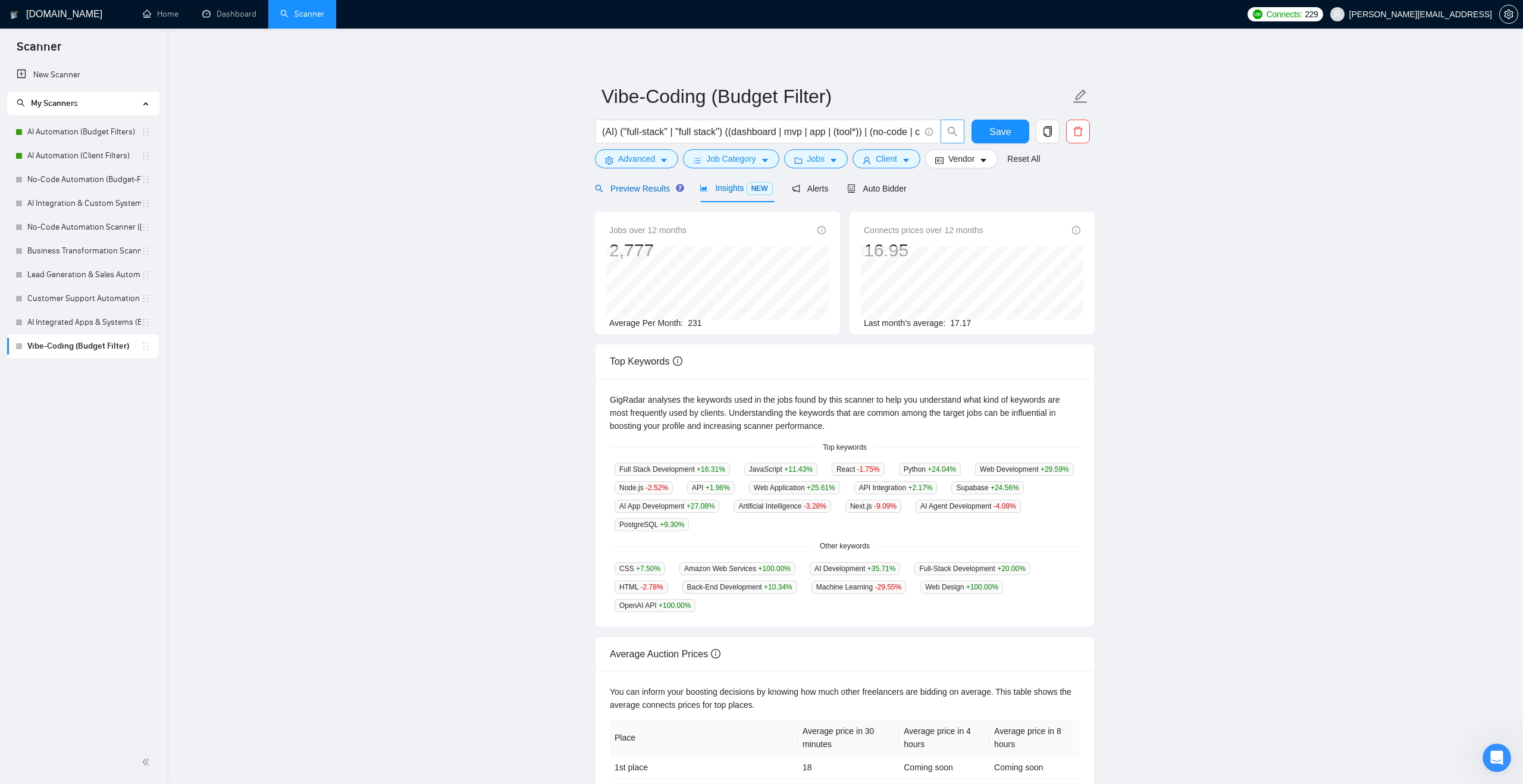
click at [630, 185] on span "Preview Results" at bounding box center [638, 189] width 85 height 9
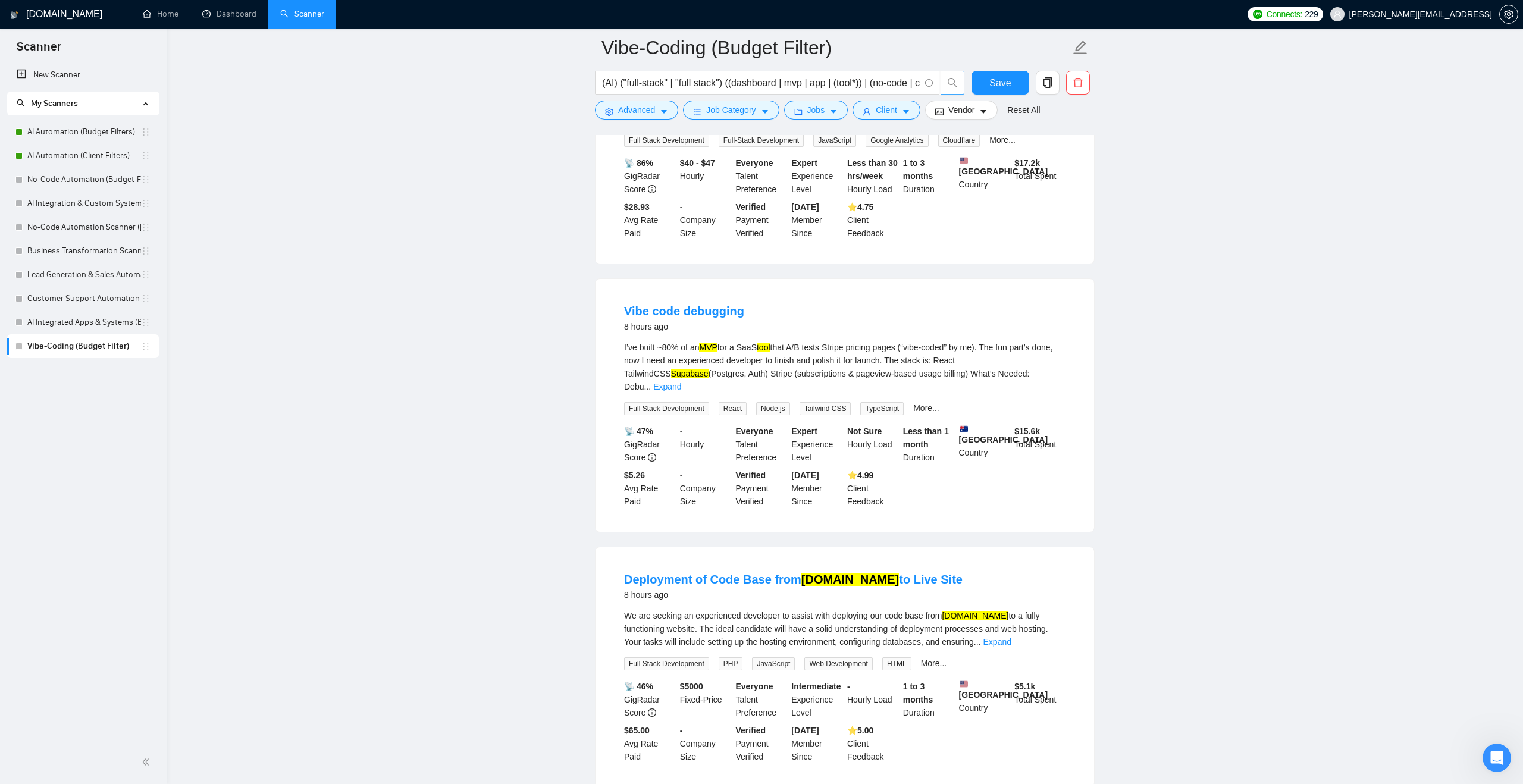
scroll to position [515, 0]
click at [681, 381] on link "Expand" at bounding box center [667, 386] width 28 height 9
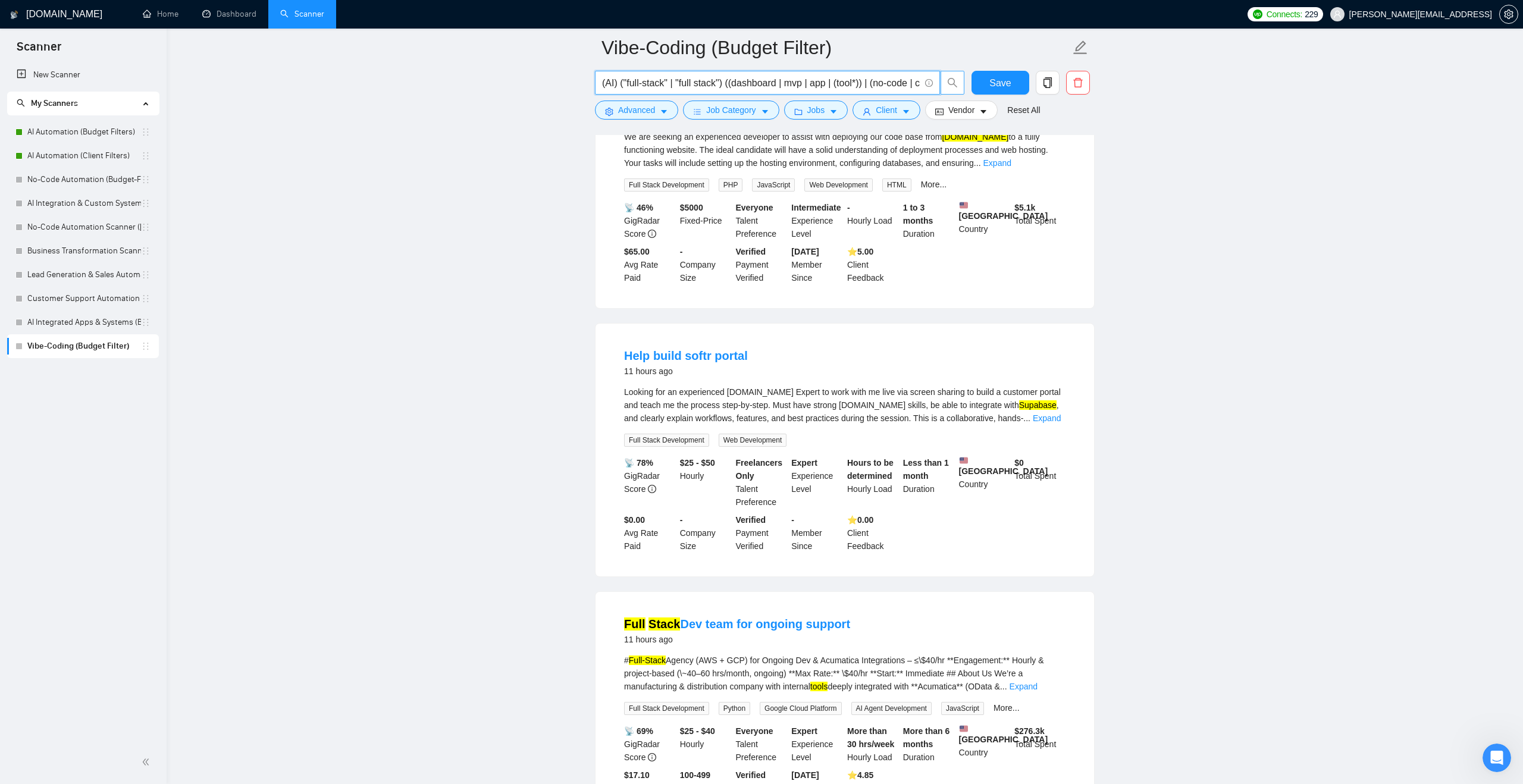
scroll to position [0, 213]
drag, startPoint x: 863, startPoint y: 83, endPoint x: 957, endPoint y: 77, distance: 94.2
click at [957, 77] on span "(AI) ("full-stack" | "full stack") ((dashboard | mvp | app | (tool*)) | (no-cod…" at bounding box center [780, 83] width 370 height 24
click at [875, 81] on input "(AI) ("full-stack" | "full stack") ((dashboard | mvp | app | (tool*)) | (no-cod…" at bounding box center [761, 83] width 318 height 15
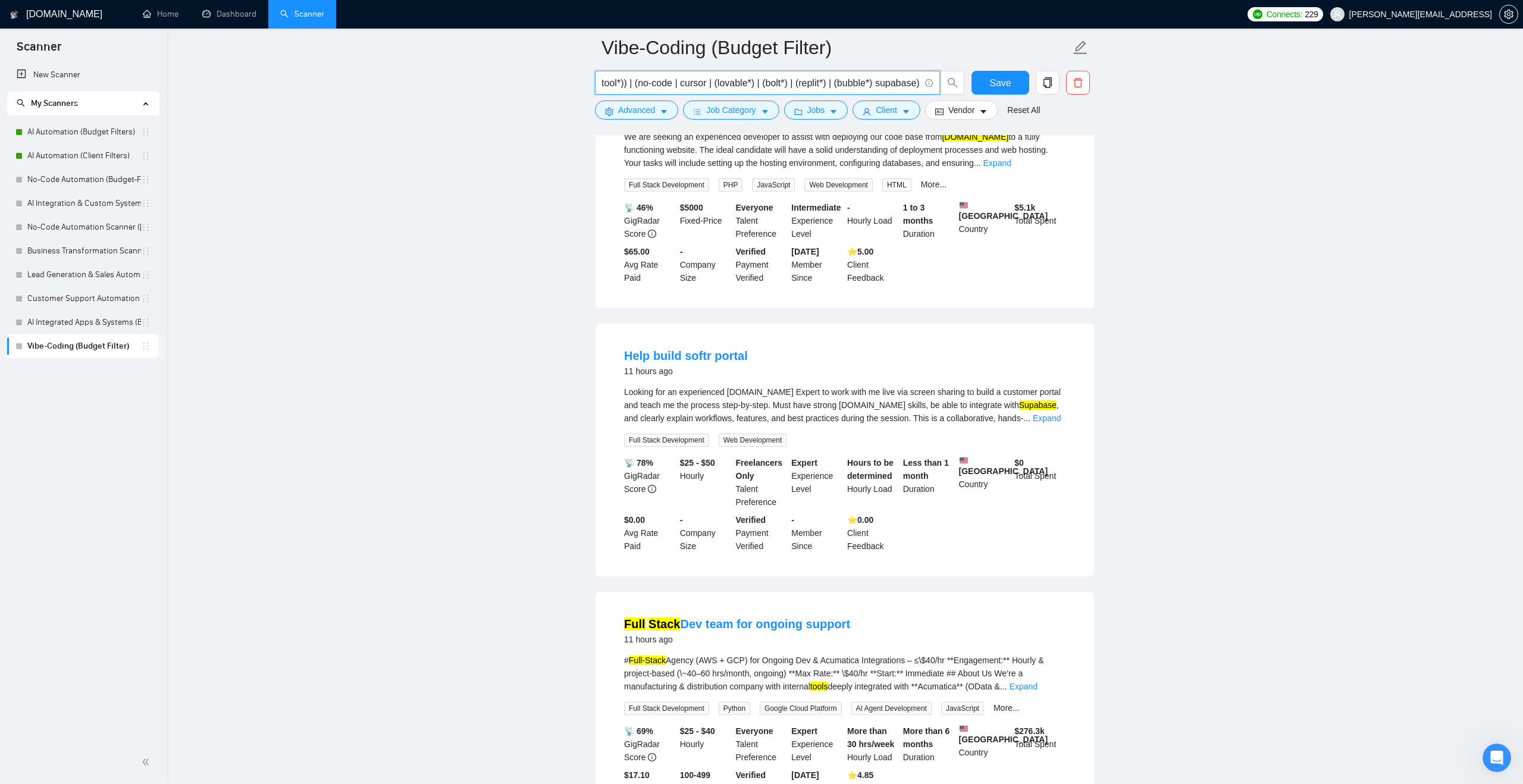
drag, startPoint x: 875, startPoint y: 79, endPoint x: 911, endPoint y: 82, distance: 36.1
click at [911, 82] on input "(AI) ("full-stack" | "full stack") ((dashboard | mvp | app | (tool*)) | (no-cod…" at bounding box center [761, 83] width 318 height 15
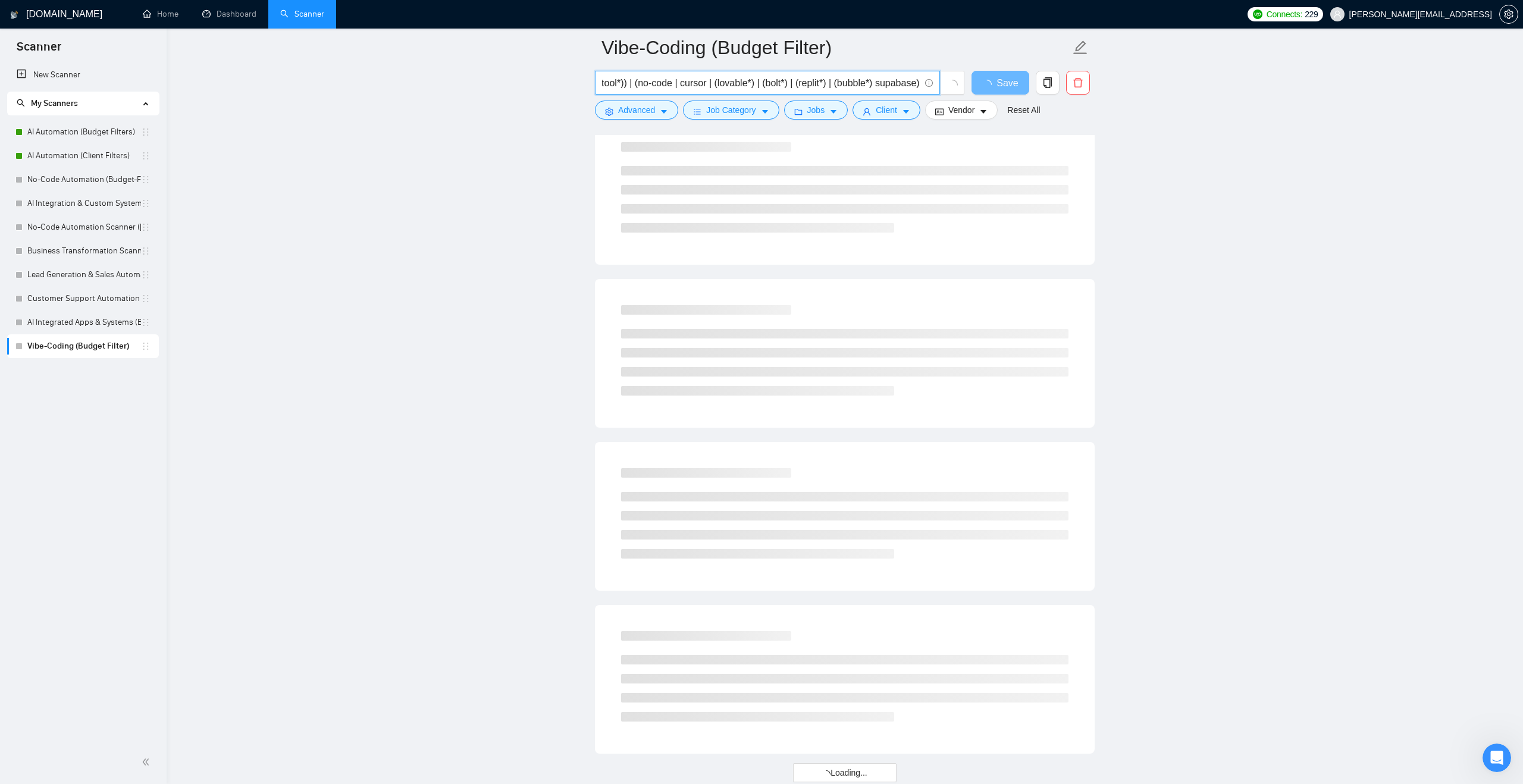
click at [891, 82] on input "(AI) ("full-stack" | "full stack") ((dashboard | mvp | app | (tool*)) | (no-cod…" at bounding box center [761, 83] width 318 height 15
type input "(AI) ("full-stack" | "full stack") ((dashboard | mvp | app | (tool*)) | (no-cod…"
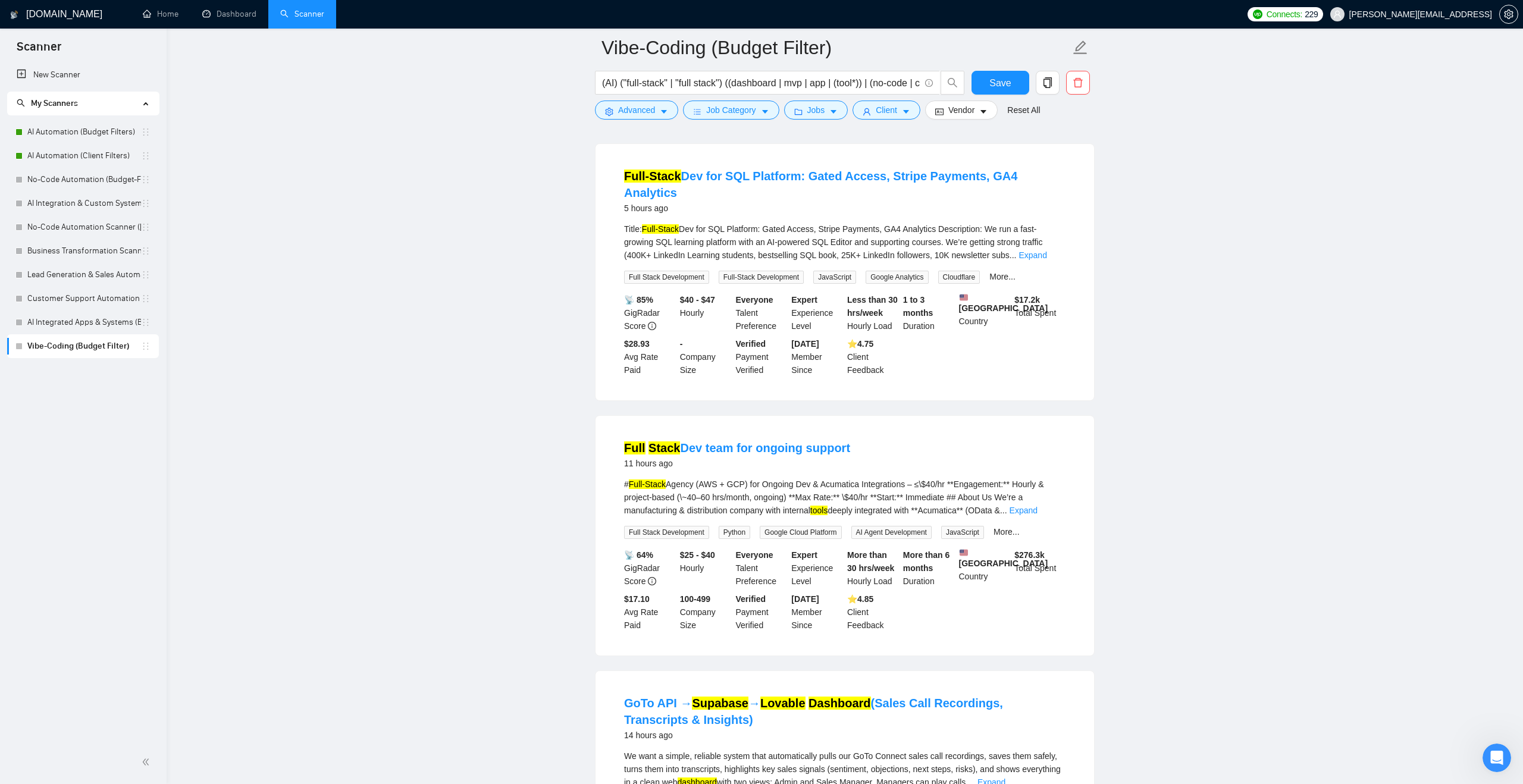
scroll to position [0, 0]
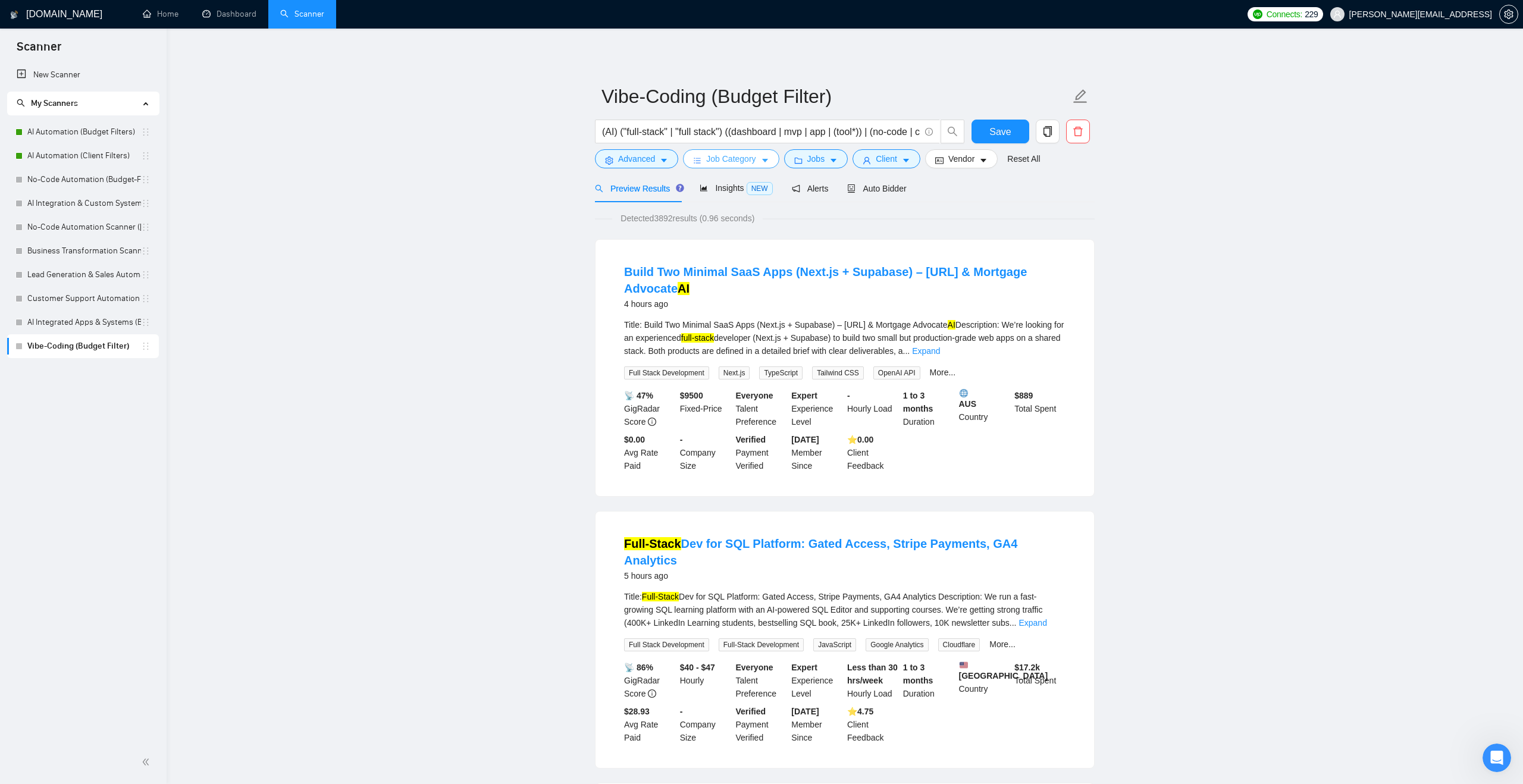
click at [731, 164] on span "Job Category" at bounding box center [731, 159] width 49 height 13
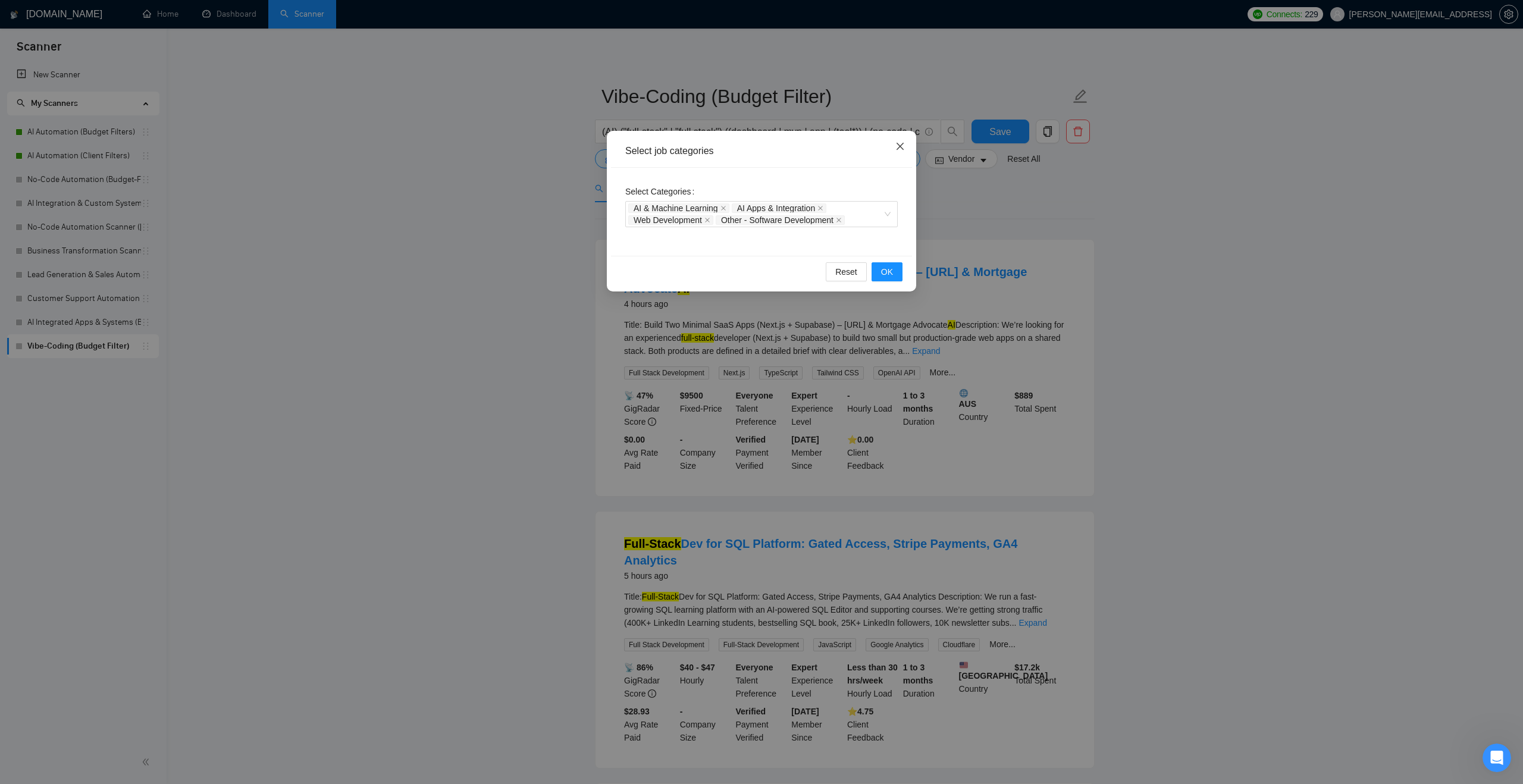
click at [897, 145] on icon "close" at bounding box center [900, 146] width 9 height 9
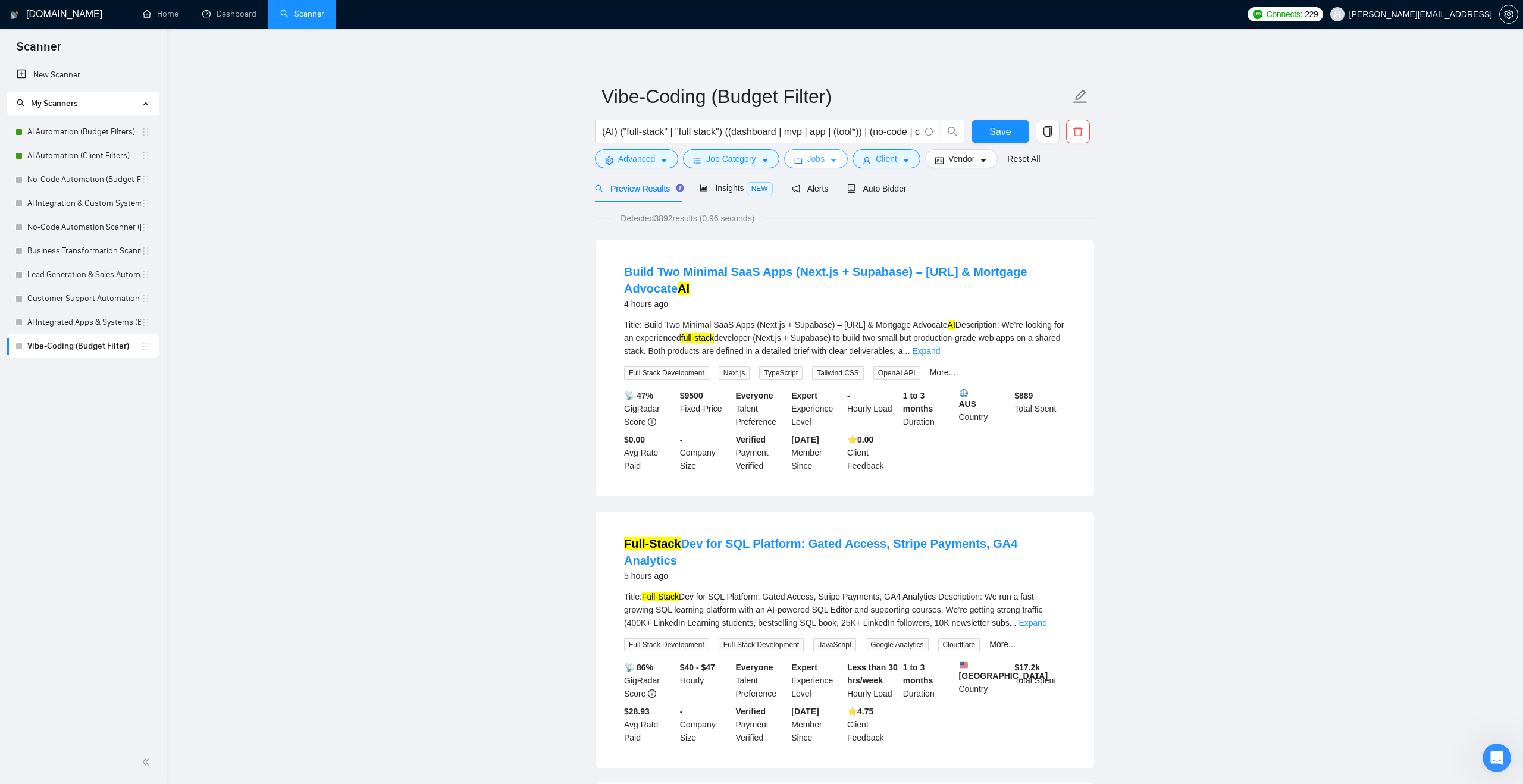
click at [820, 160] on span "Jobs" at bounding box center [816, 159] width 18 height 13
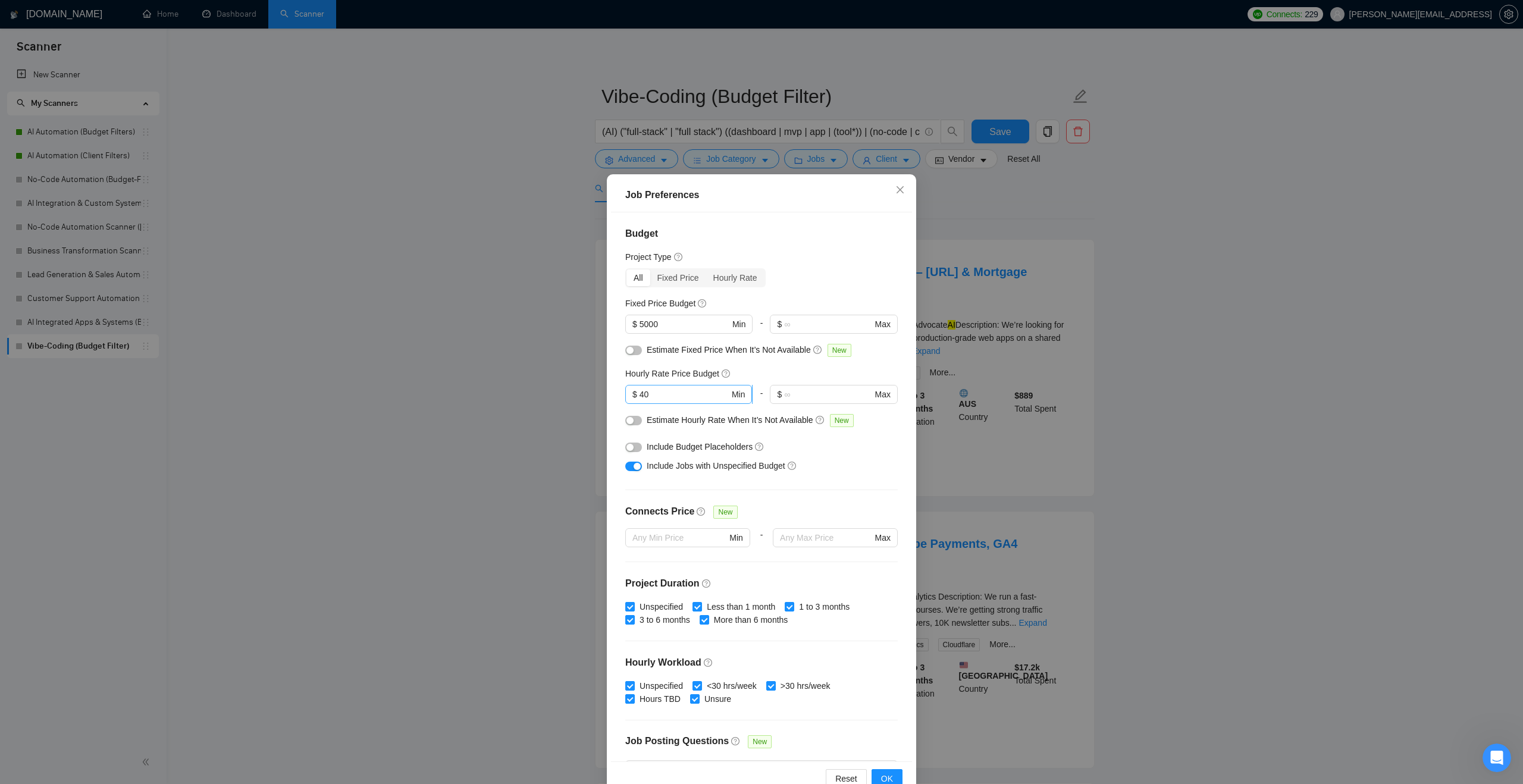
click at [702, 399] on input "40" at bounding box center [684, 394] width 90 height 13
type input "4"
type input "60"
click at [884, 767] on div "Reset OK" at bounding box center [761, 778] width 301 height 34
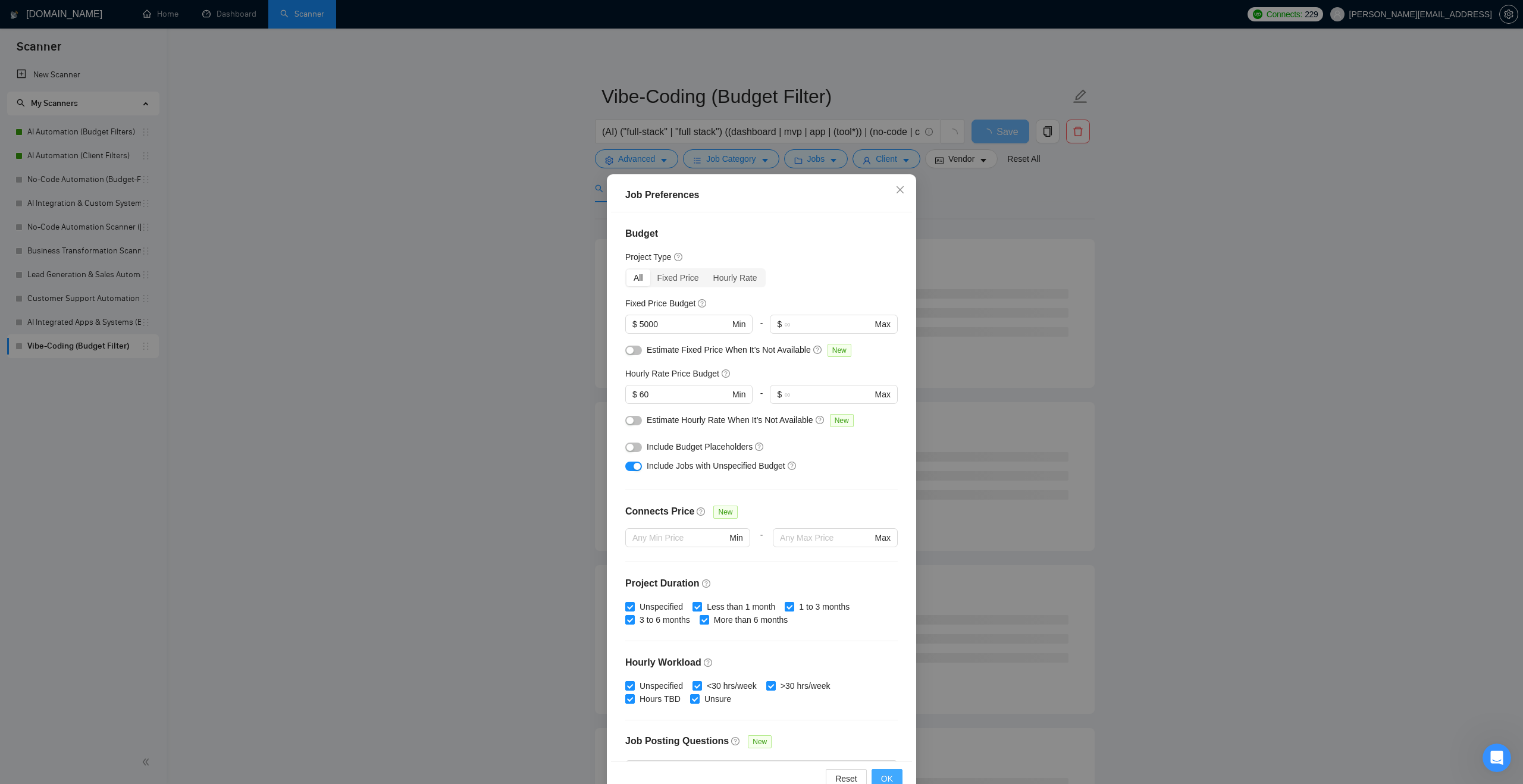
click at [884, 776] on span "OK" at bounding box center [887, 778] width 12 height 13
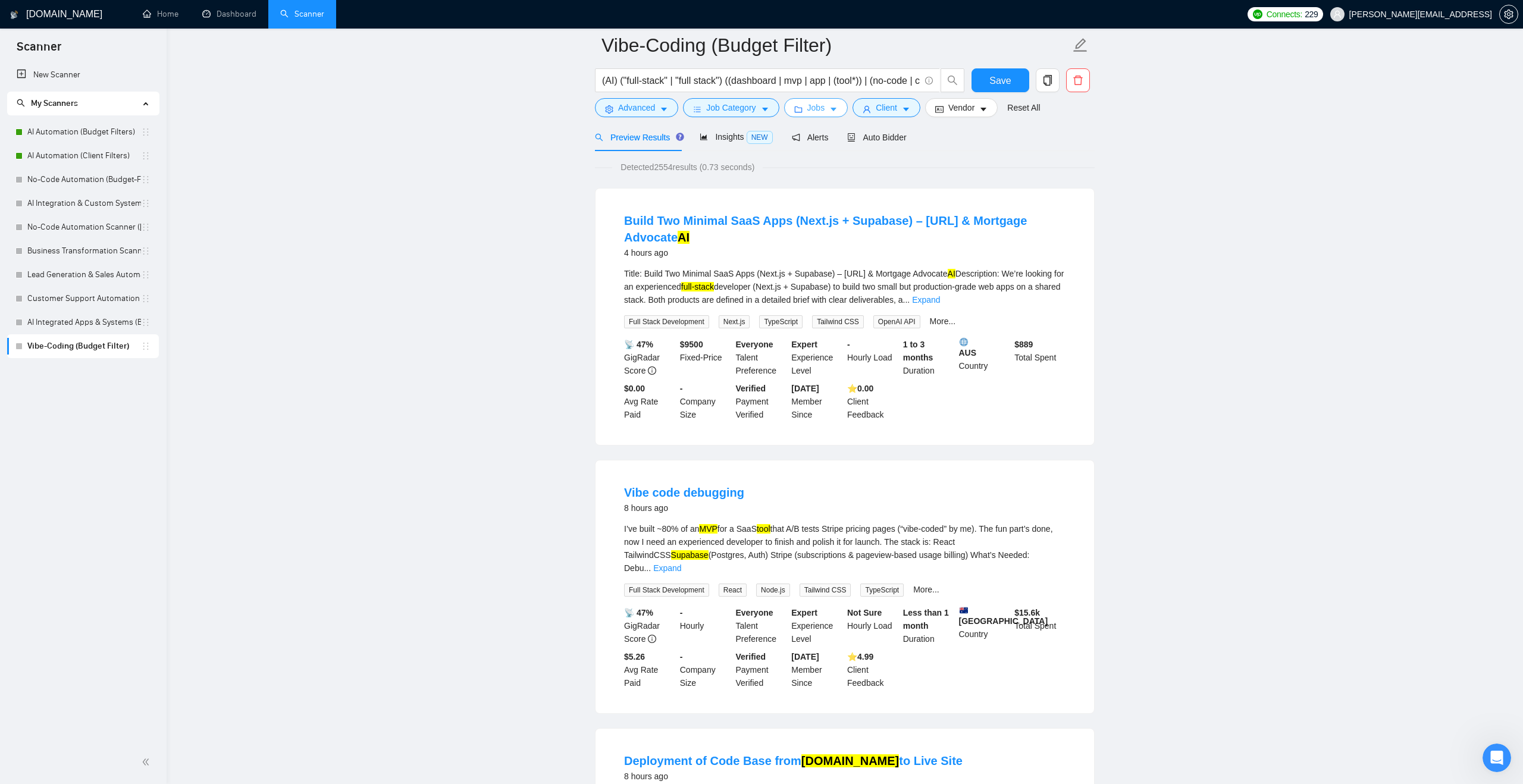
scroll to position [16, 0]
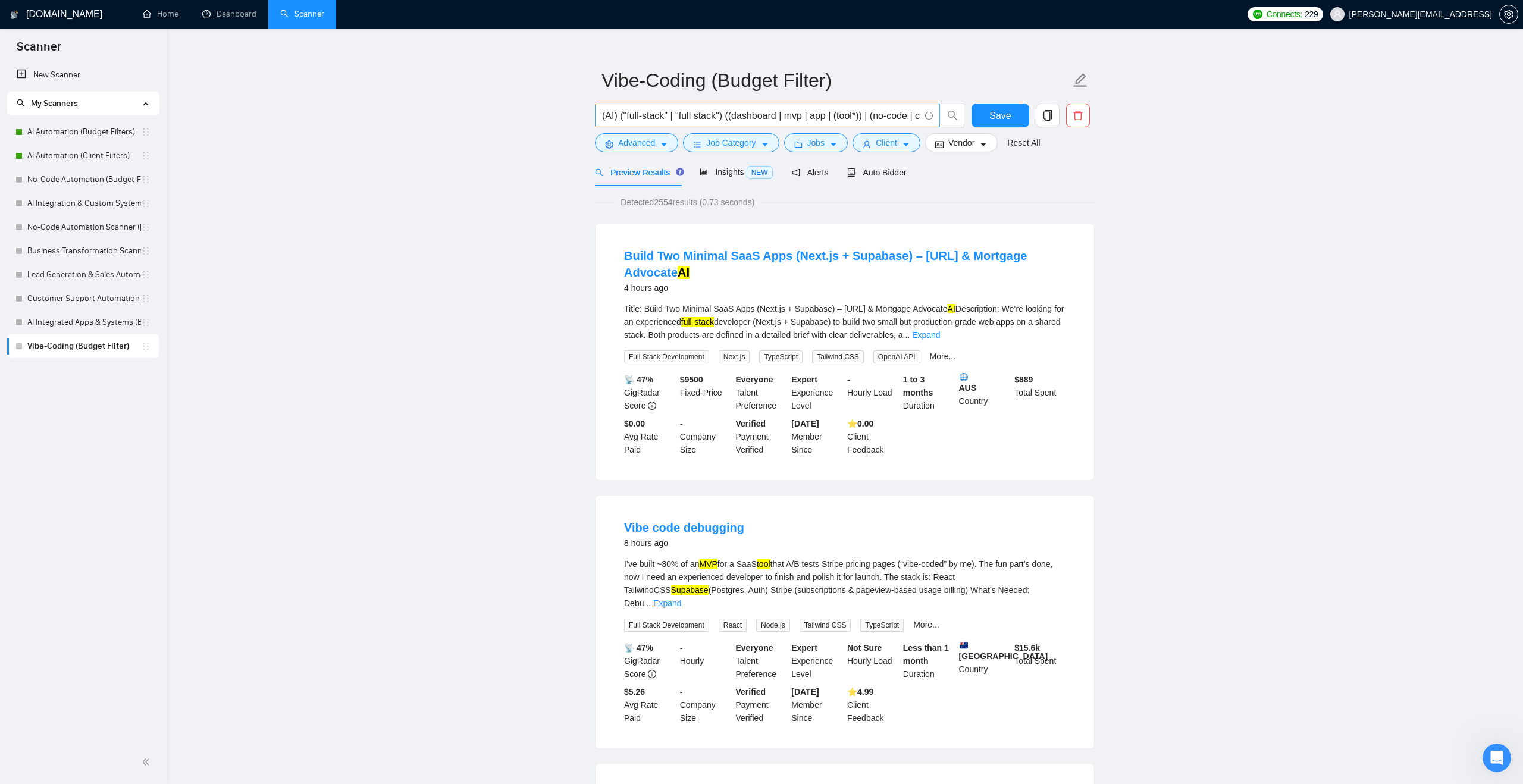
click at [800, 115] on input "(AI) ("full-stack" | "full stack") ((dashboard | mvp | app | (tool*)) | (no-cod…" at bounding box center [761, 115] width 318 height 15
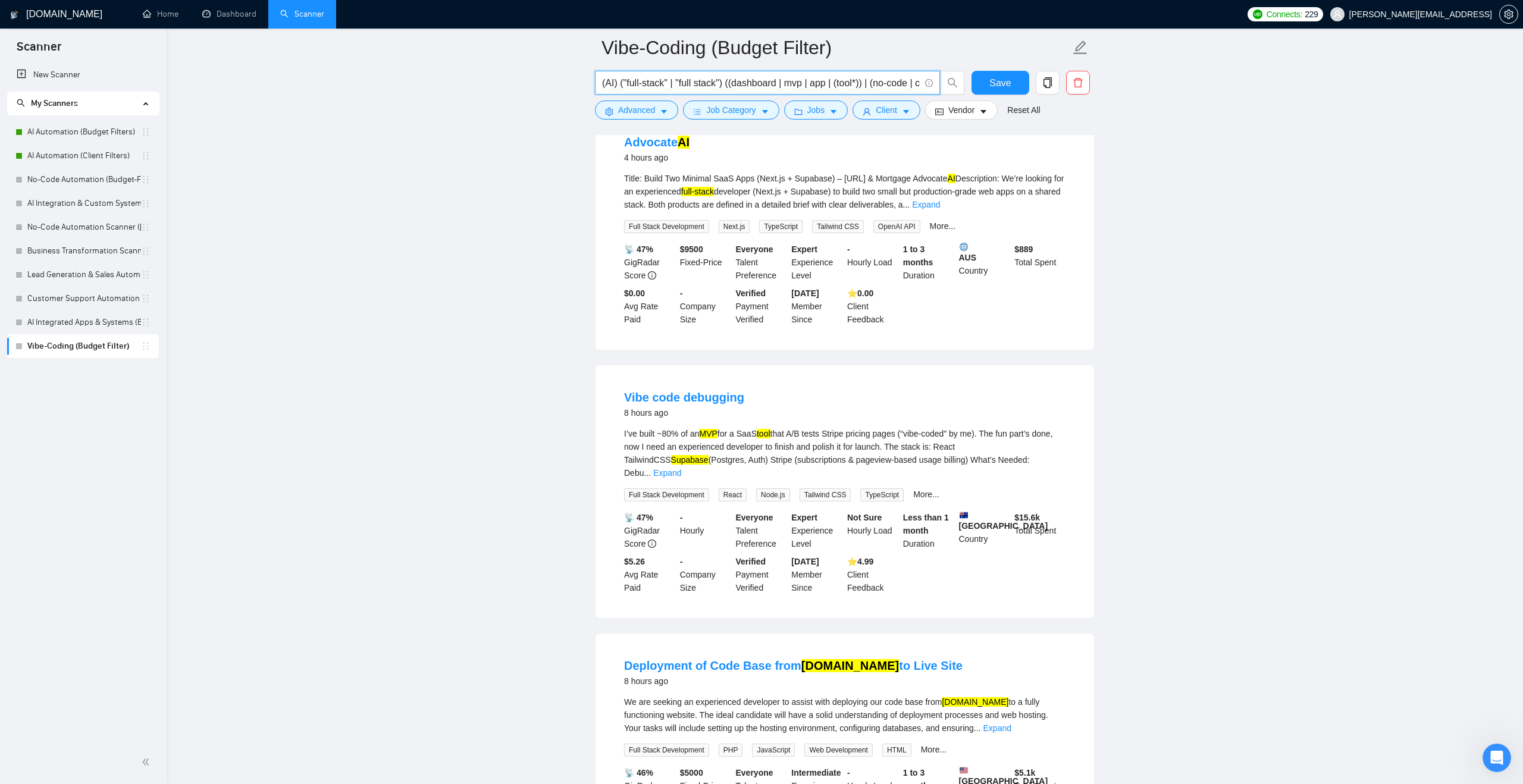
scroll to position [158, 0]
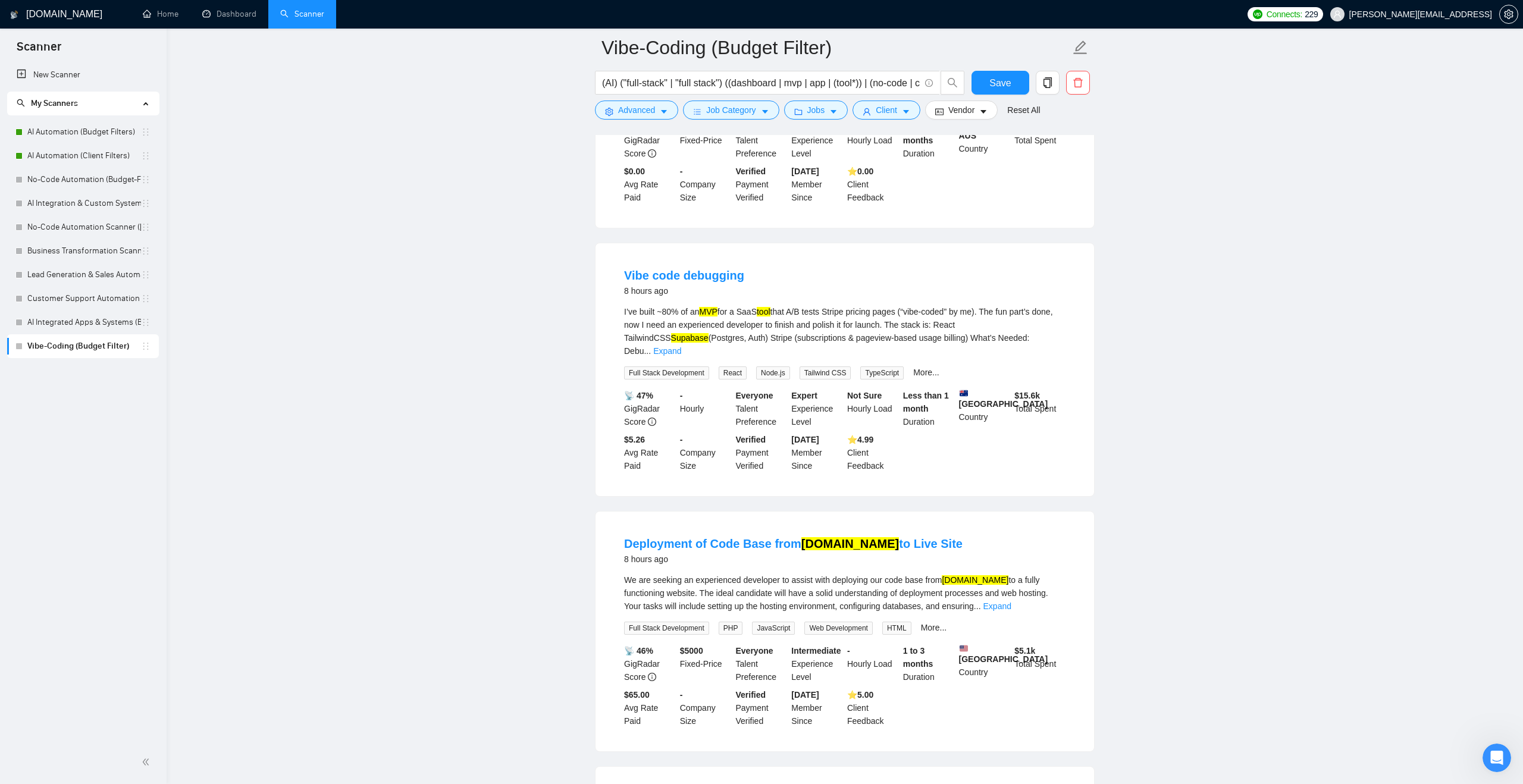
scroll to position [0, 0]
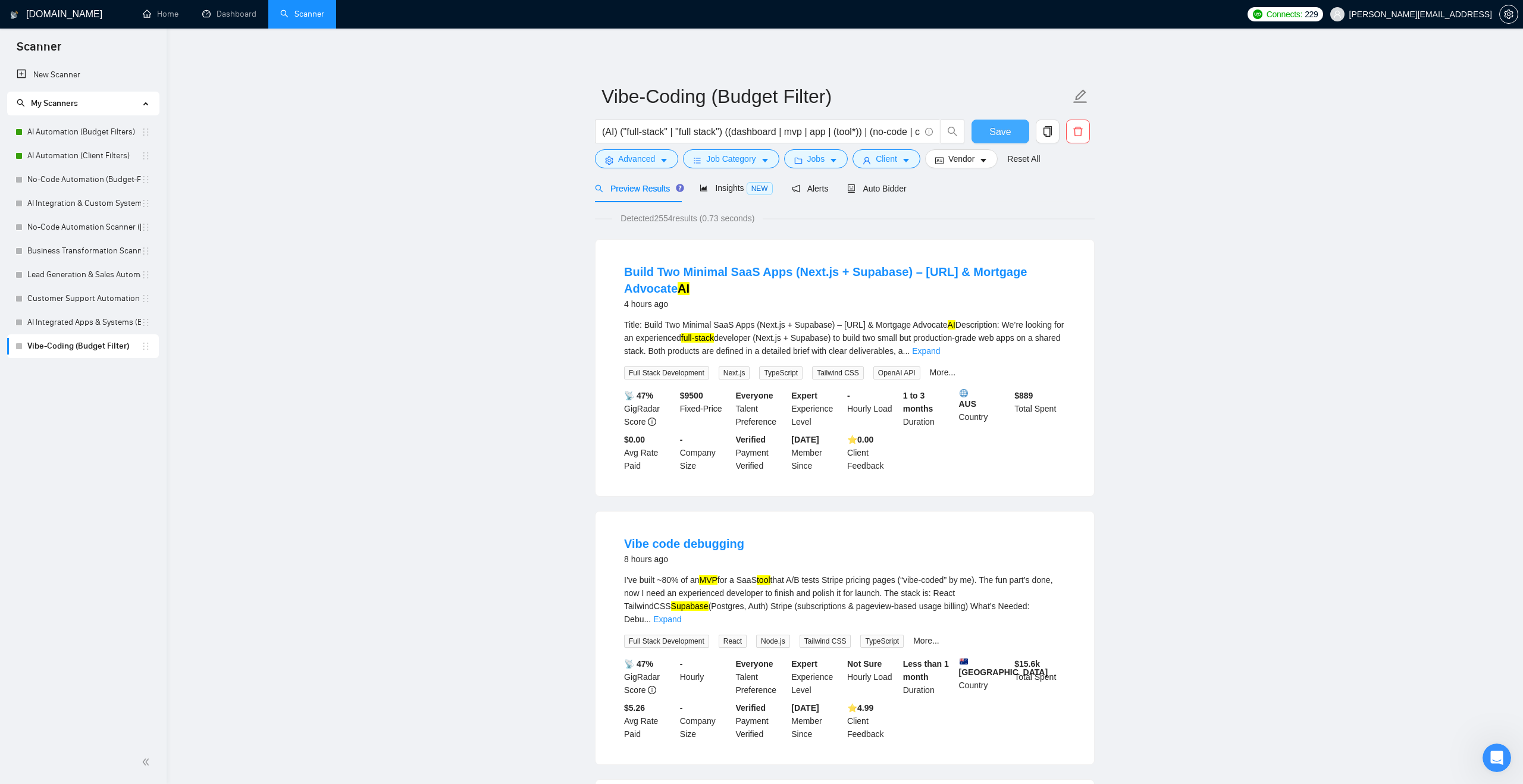
click at [1003, 124] on span "Save" at bounding box center [1000, 131] width 21 height 15
click at [892, 163] on span "Client" at bounding box center [886, 159] width 21 height 13
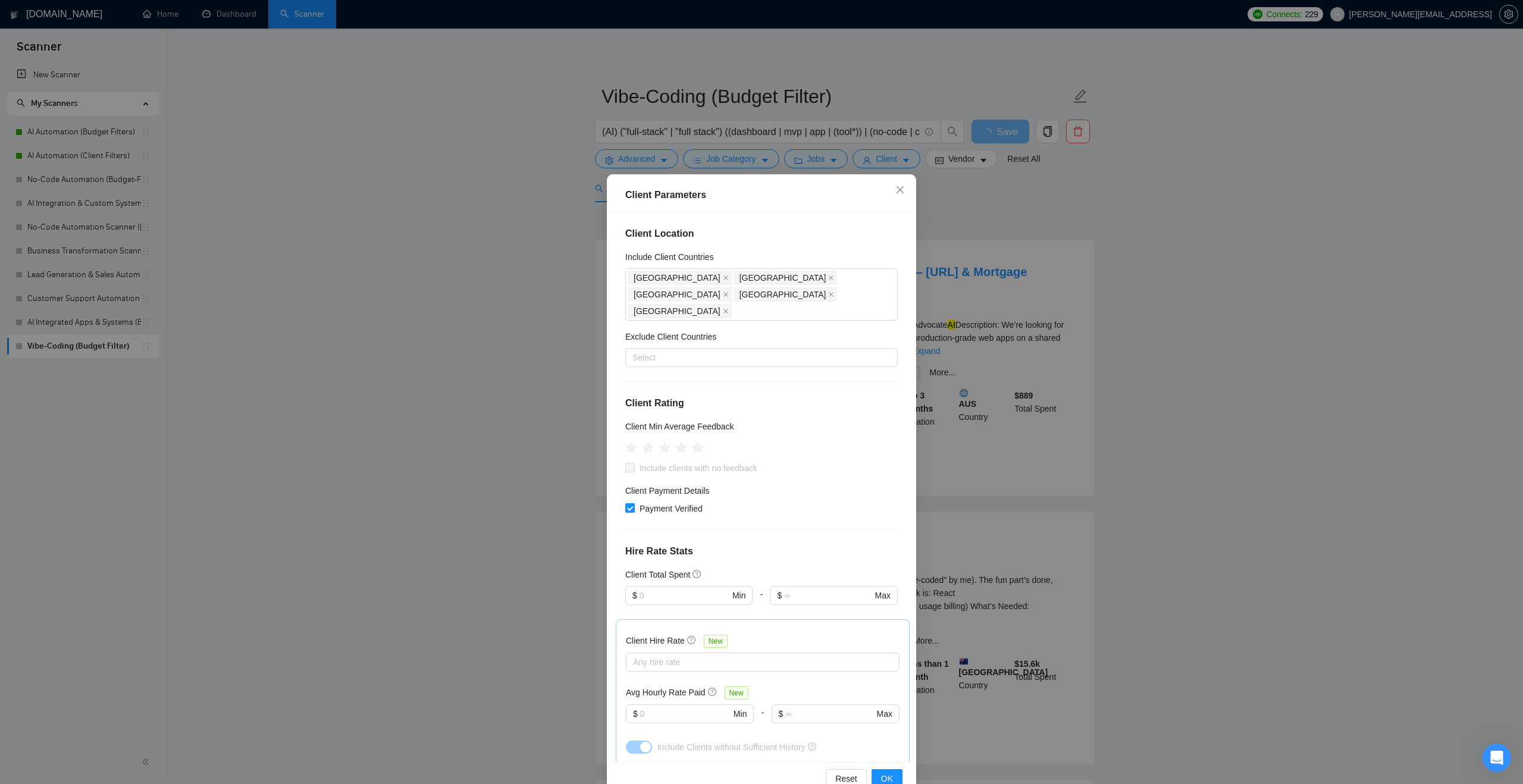
click at [967, 211] on div "Client Parameters Client Location Include Client Countries Australia United Sta…" at bounding box center [761, 392] width 1523 height 784
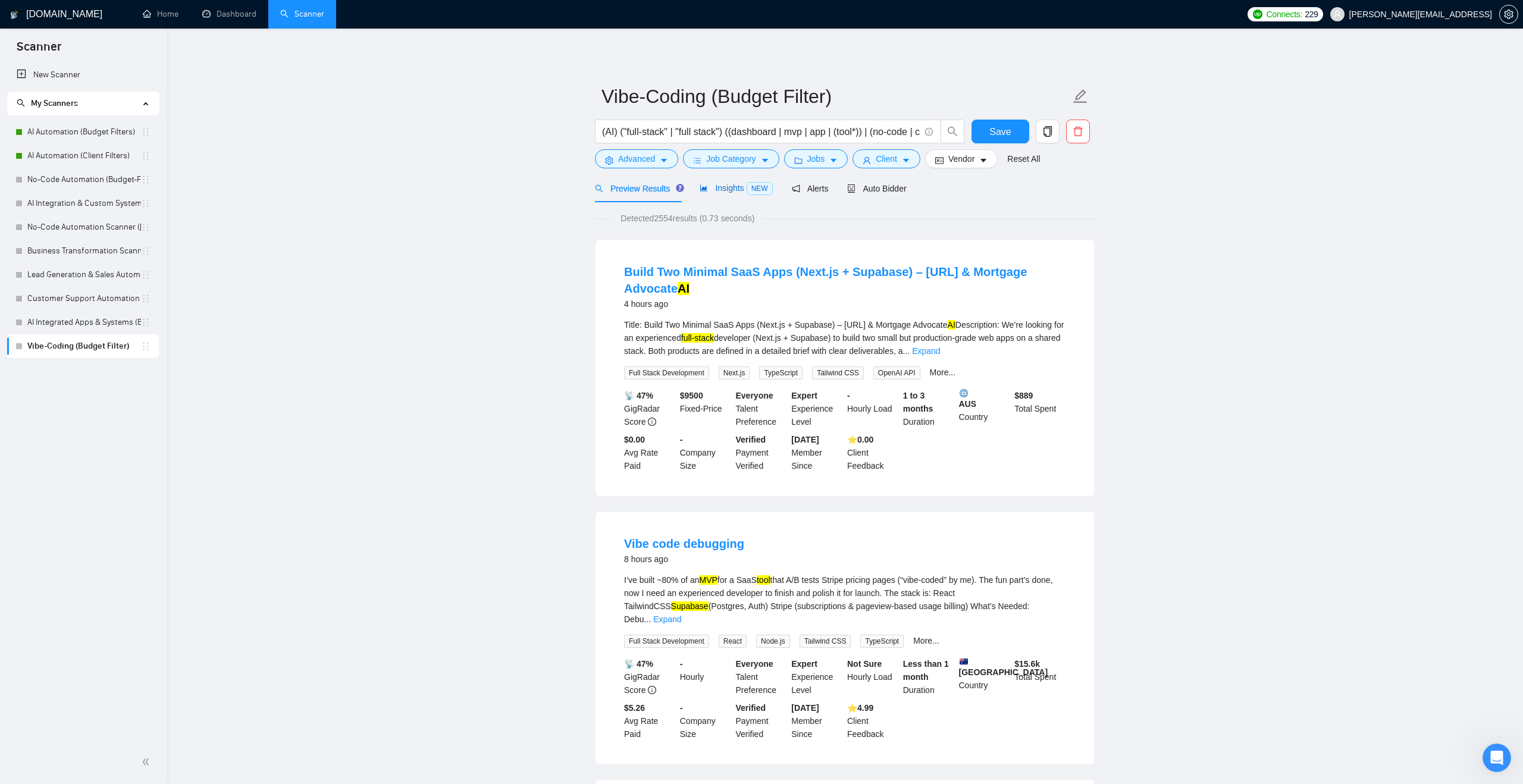
click at [758, 190] on span "NEW" at bounding box center [760, 188] width 26 height 13
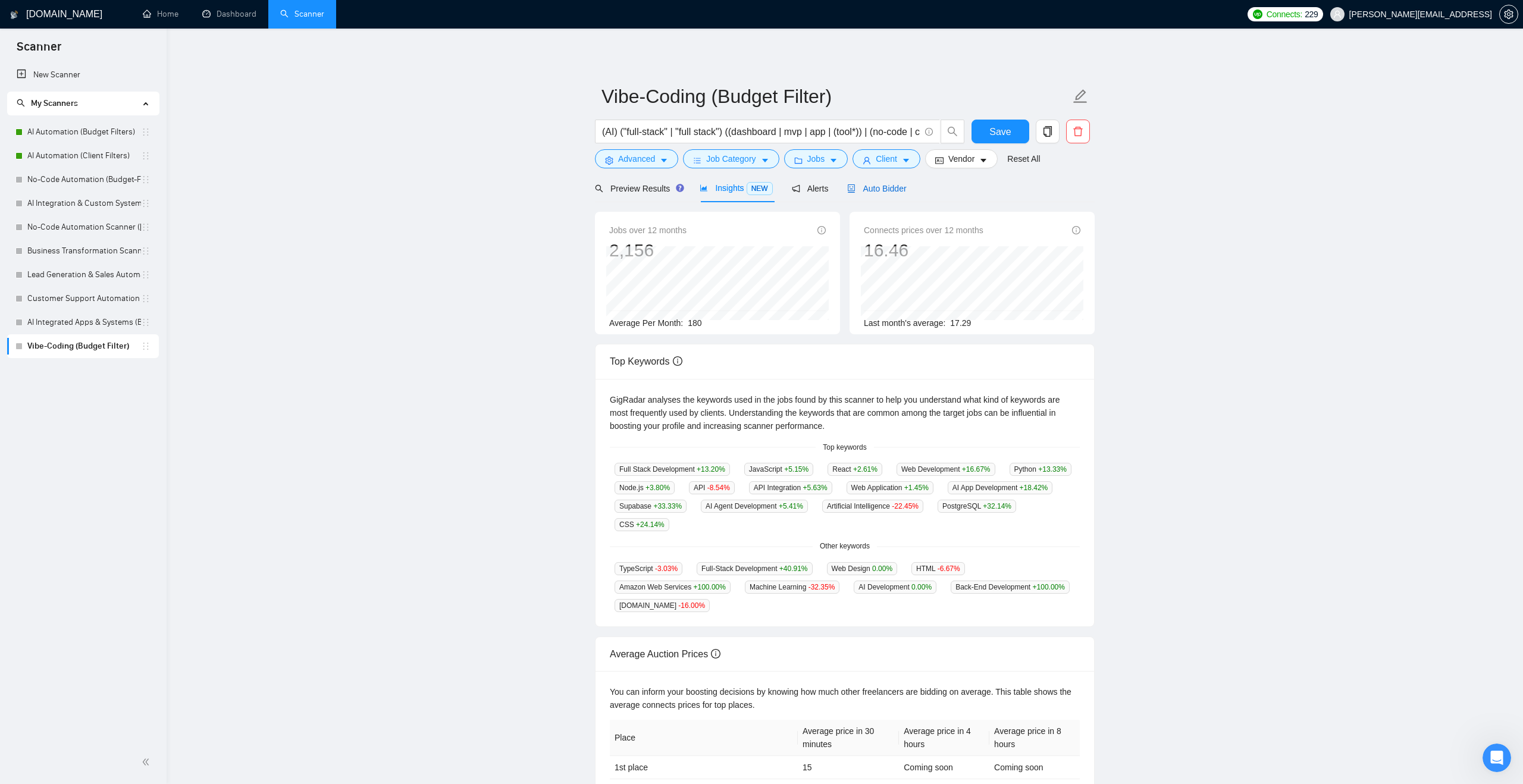
click at [859, 187] on span "Auto Bidder" at bounding box center [876, 189] width 59 height 9
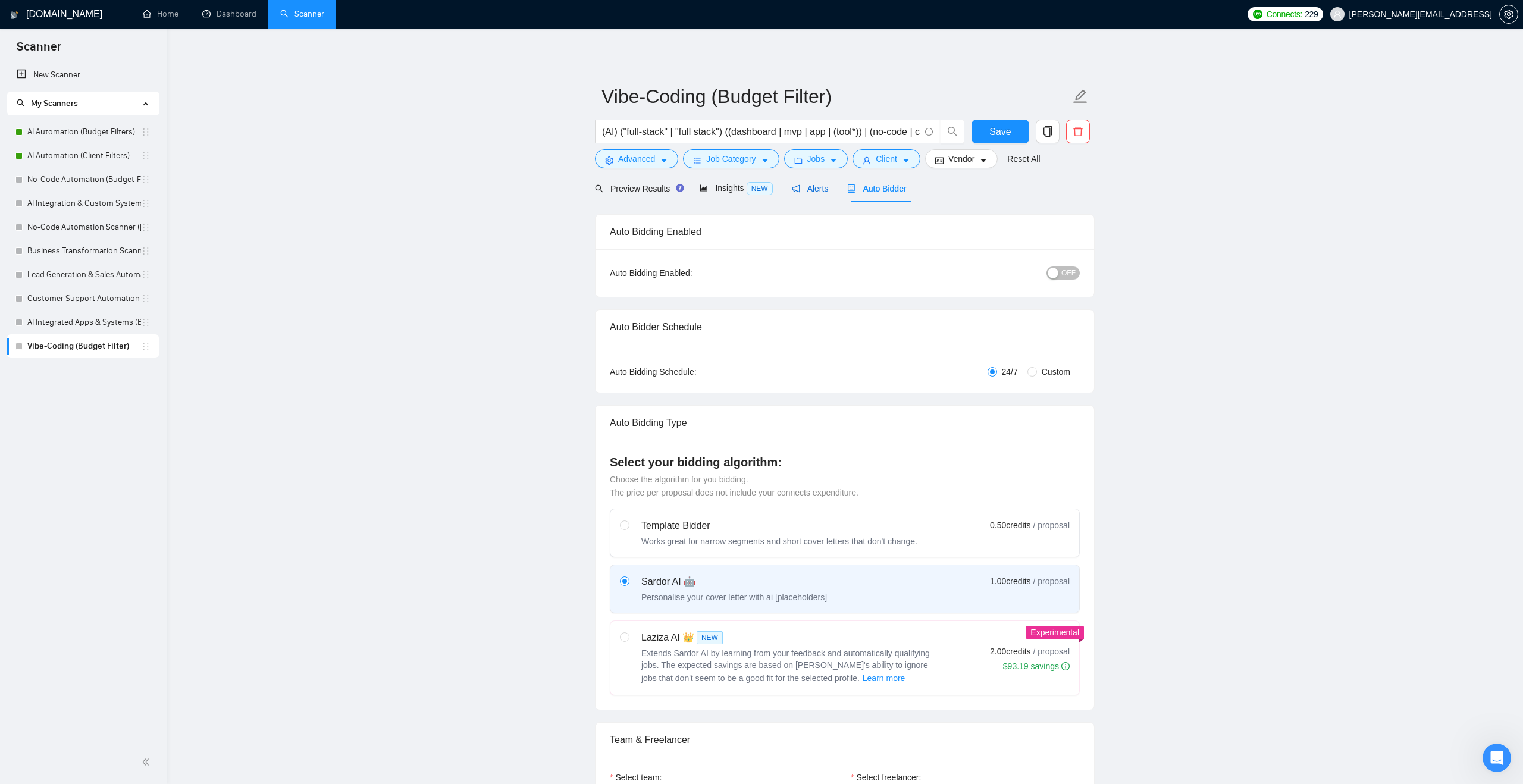
click at [814, 184] on span "Alerts" at bounding box center [810, 189] width 37 height 9
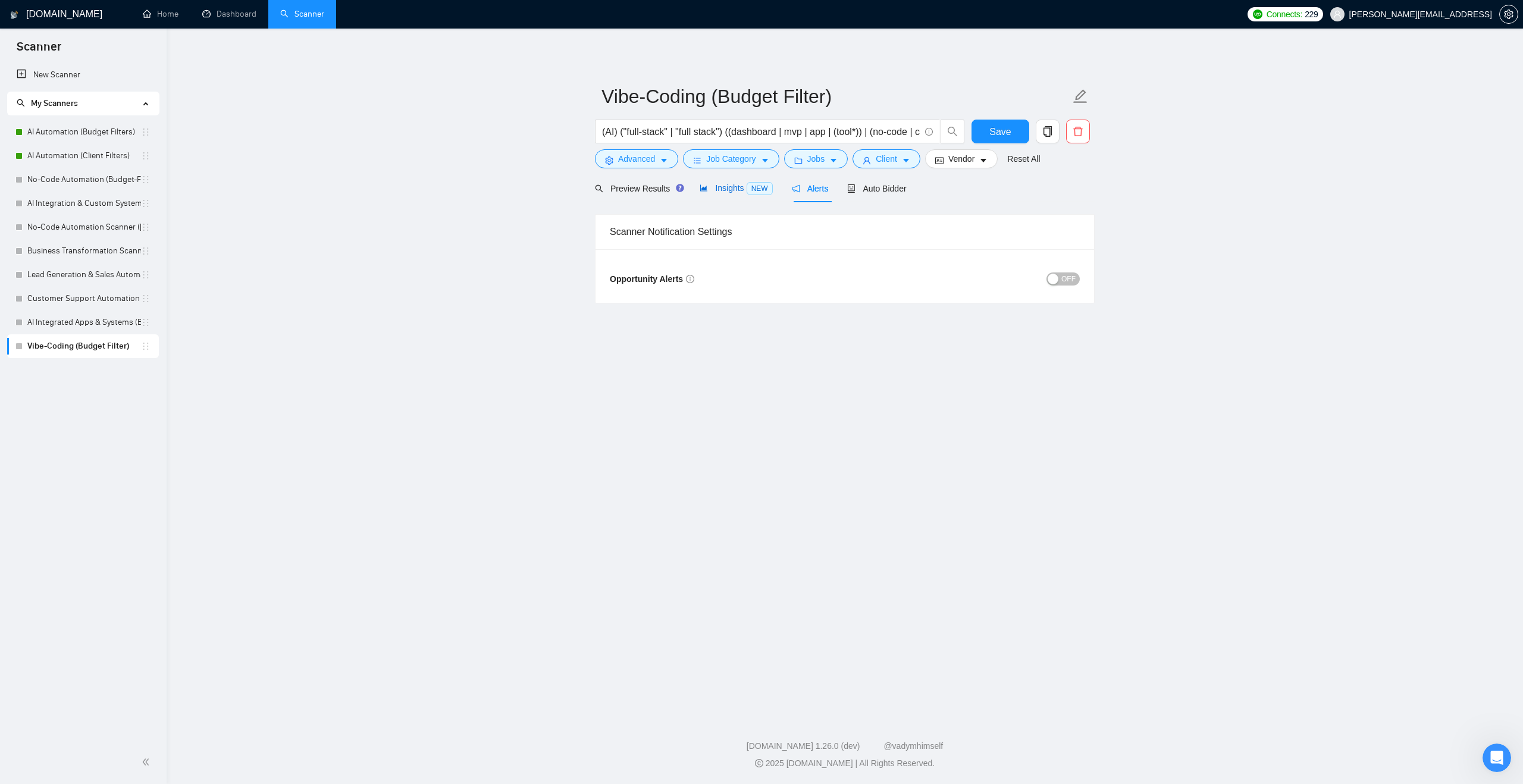
click at [752, 191] on span "NEW" at bounding box center [760, 188] width 26 height 13
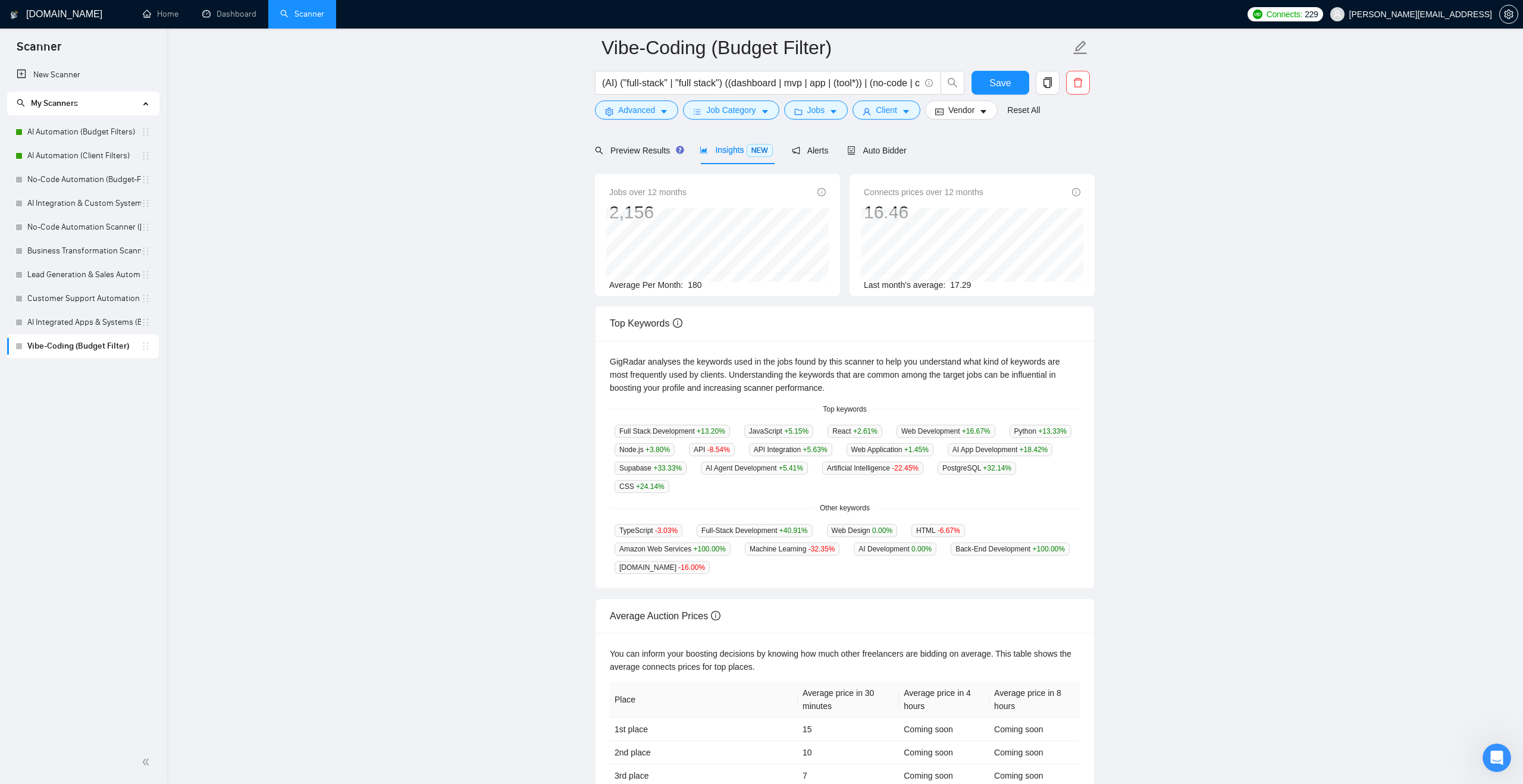
scroll to position [66, 0]
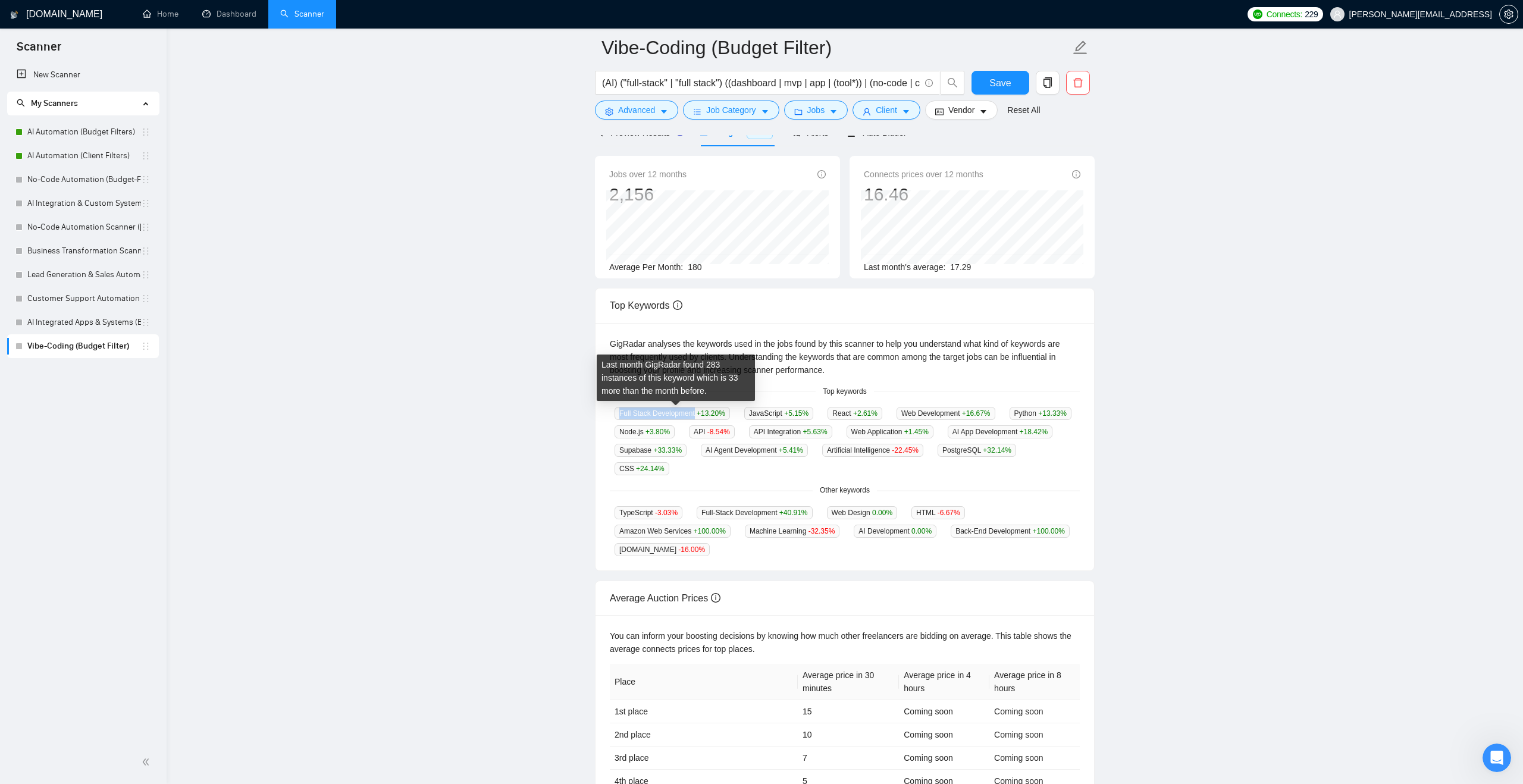
drag, startPoint x: 620, startPoint y: 413, endPoint x: 698, endPoint y: 410, distance: 78.1
click at [699, 410] on span "Full Stack Development +13.20 %" at bounding box center [673, 413] width 115 height 13
copy span "Full Stack Development"
click at [581, 346] on main "Vibe-Coding (Budget Filter) (AI) ("full-stack" | "full stack") ((dashboard | mv…" at bounding box center [845, 394] width 1318 height 826
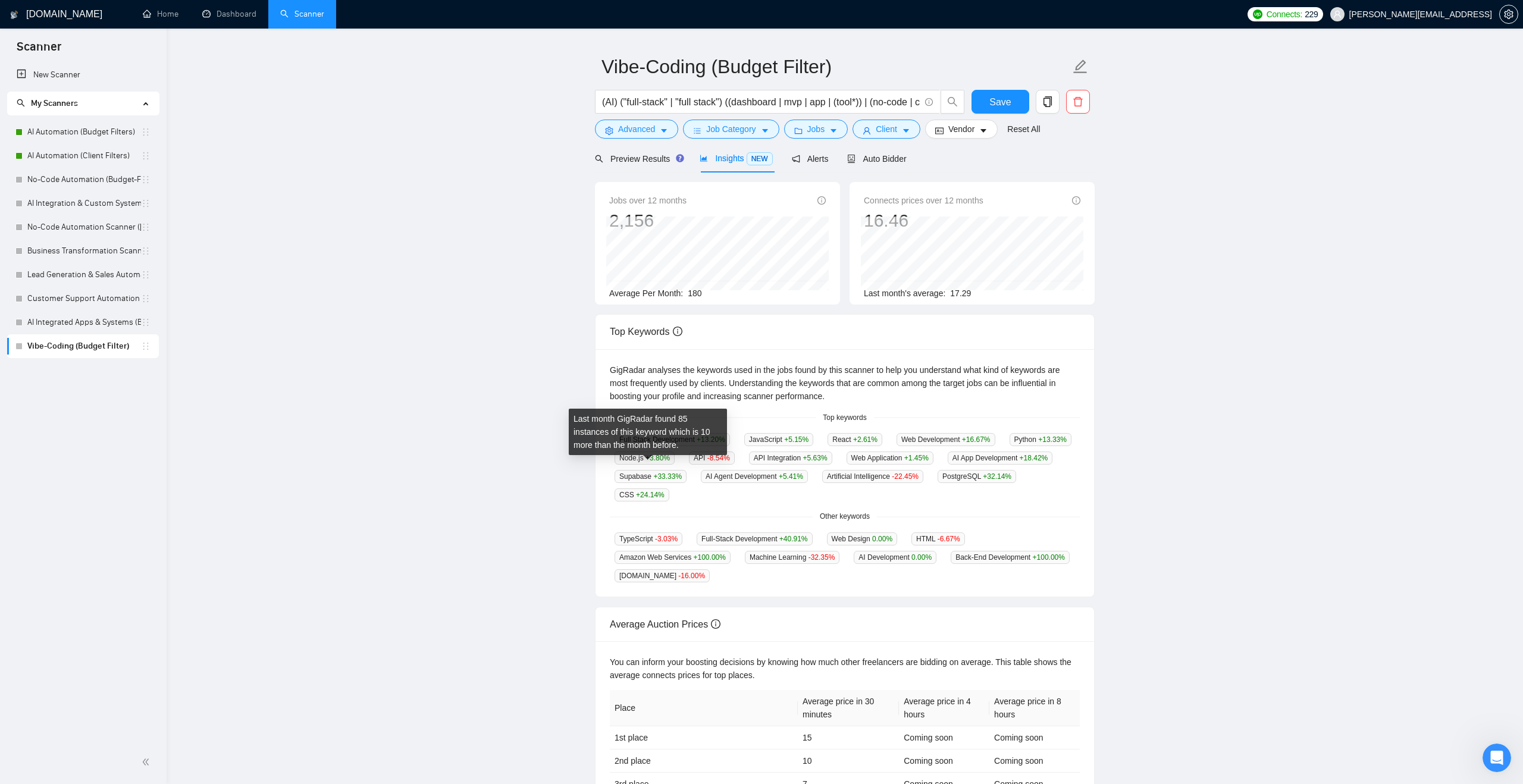
scroll to position [0, 0]
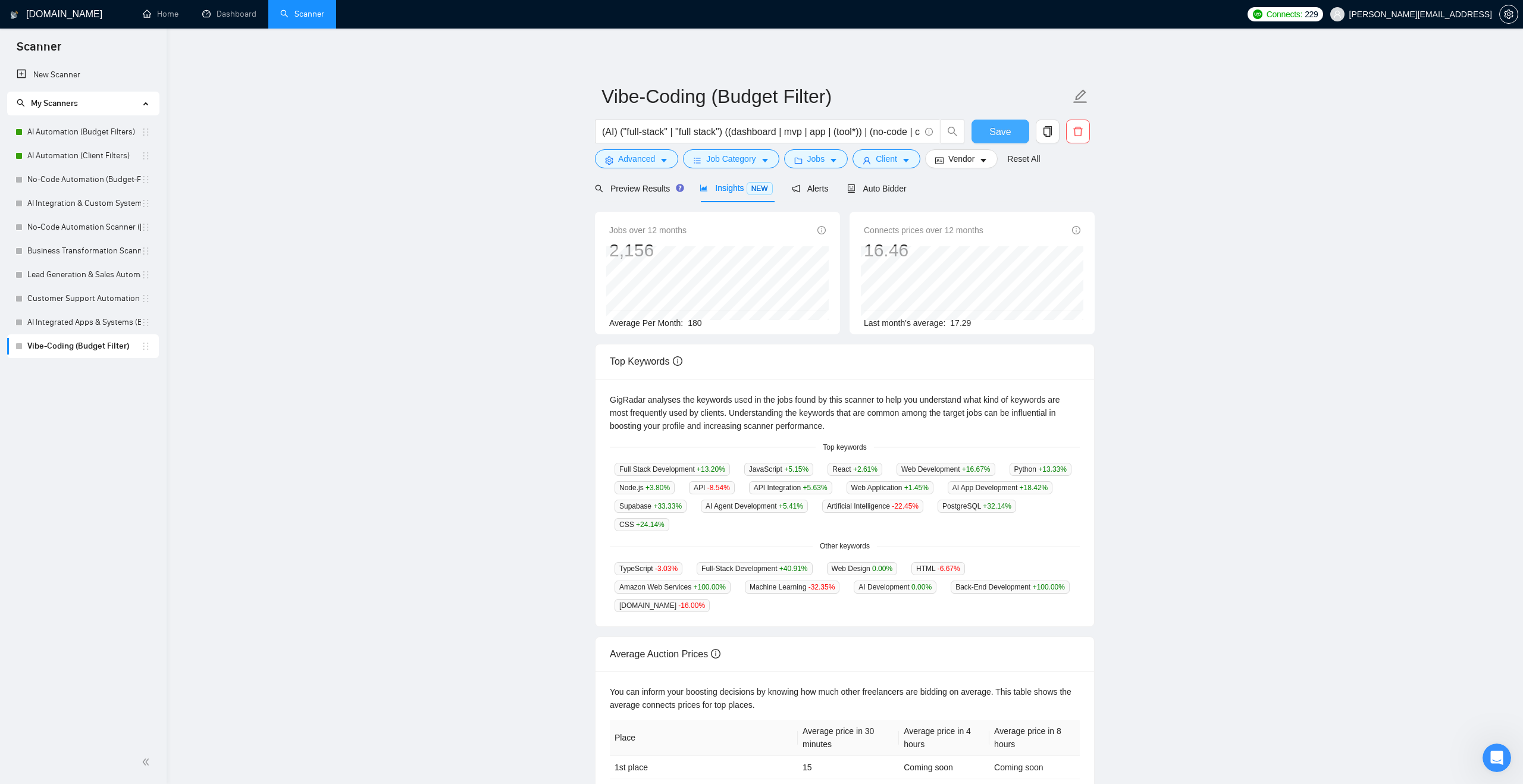
click at [980, 132] on button "Save" at bounding box center [1000, 131] width 58 height 24
click at [986, 145] on div "Save" at bounding box center [1000, 134] width 62 height 30
click at [986, 134] on button "Save" at bounding box center [1000, 131] width 58 height 24
click at [1005, 125] on span "Save" at bounding box center [1000, 131] width 21 height 15
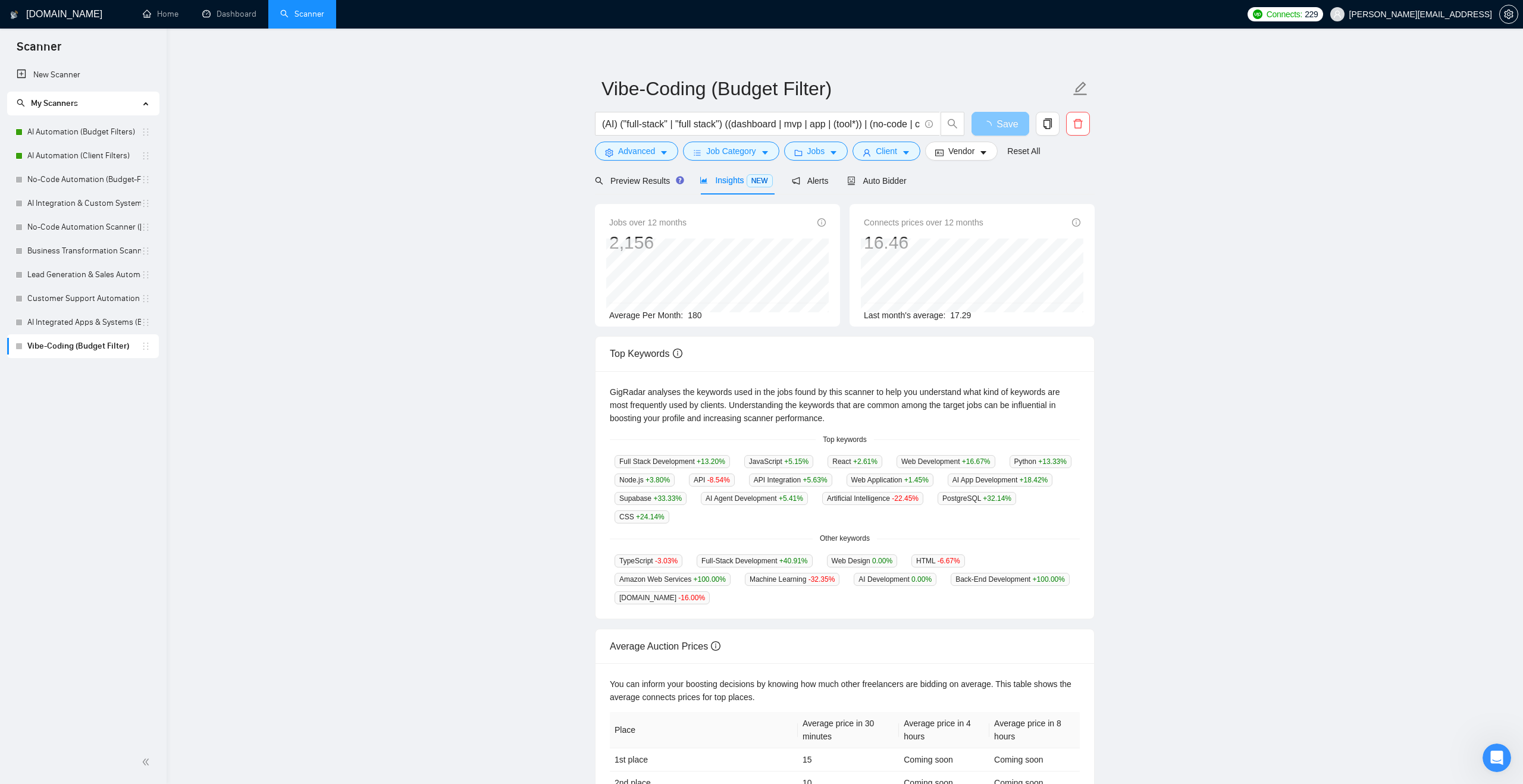
scroll to position [9, 0]
click at [866, 179] on span "Auto Bidder" at bounding box center [876, 180] width 59 height 9
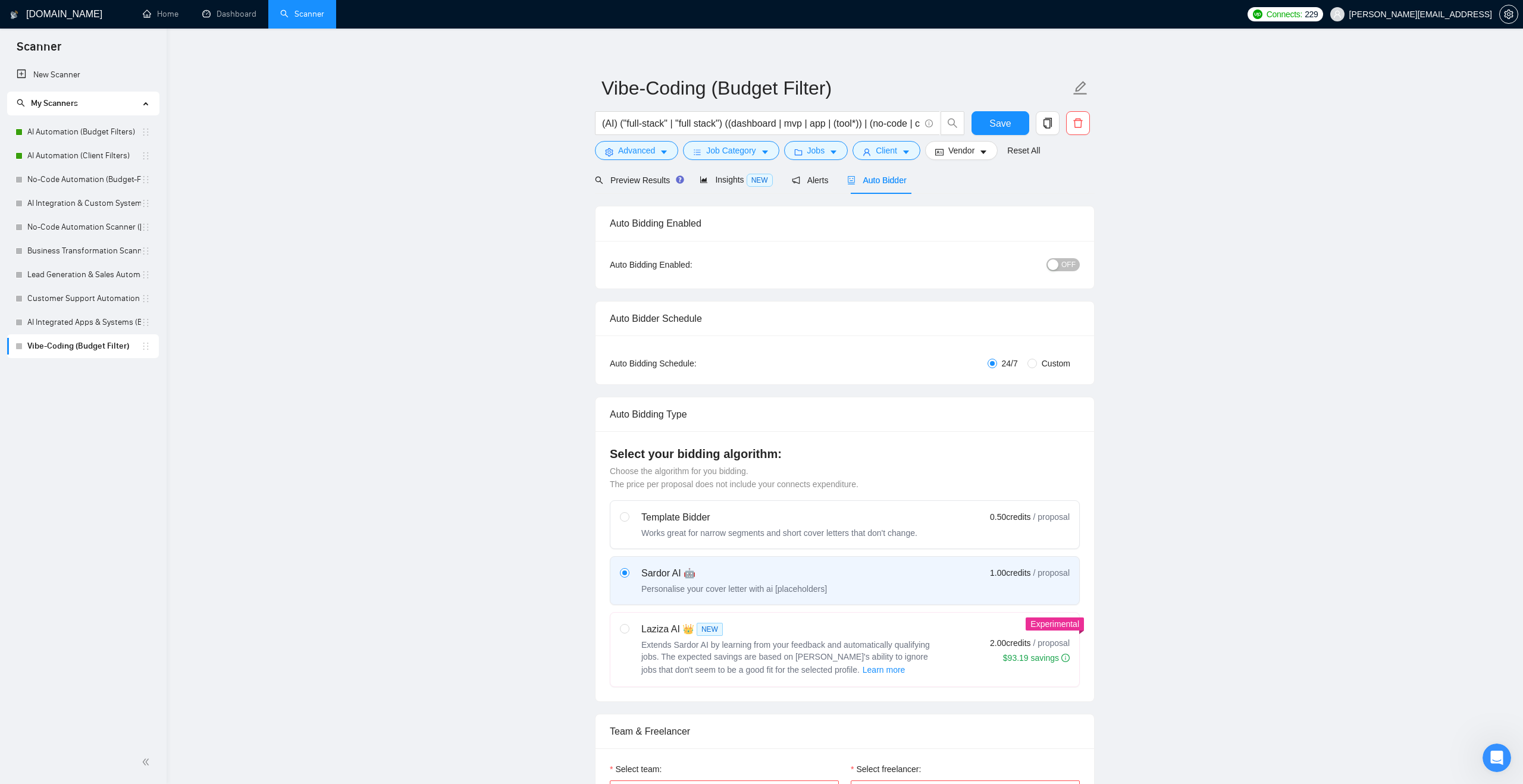
click at [1073, 263] on span "OFF" at bounding box center [1069, 265] width 14 height 13
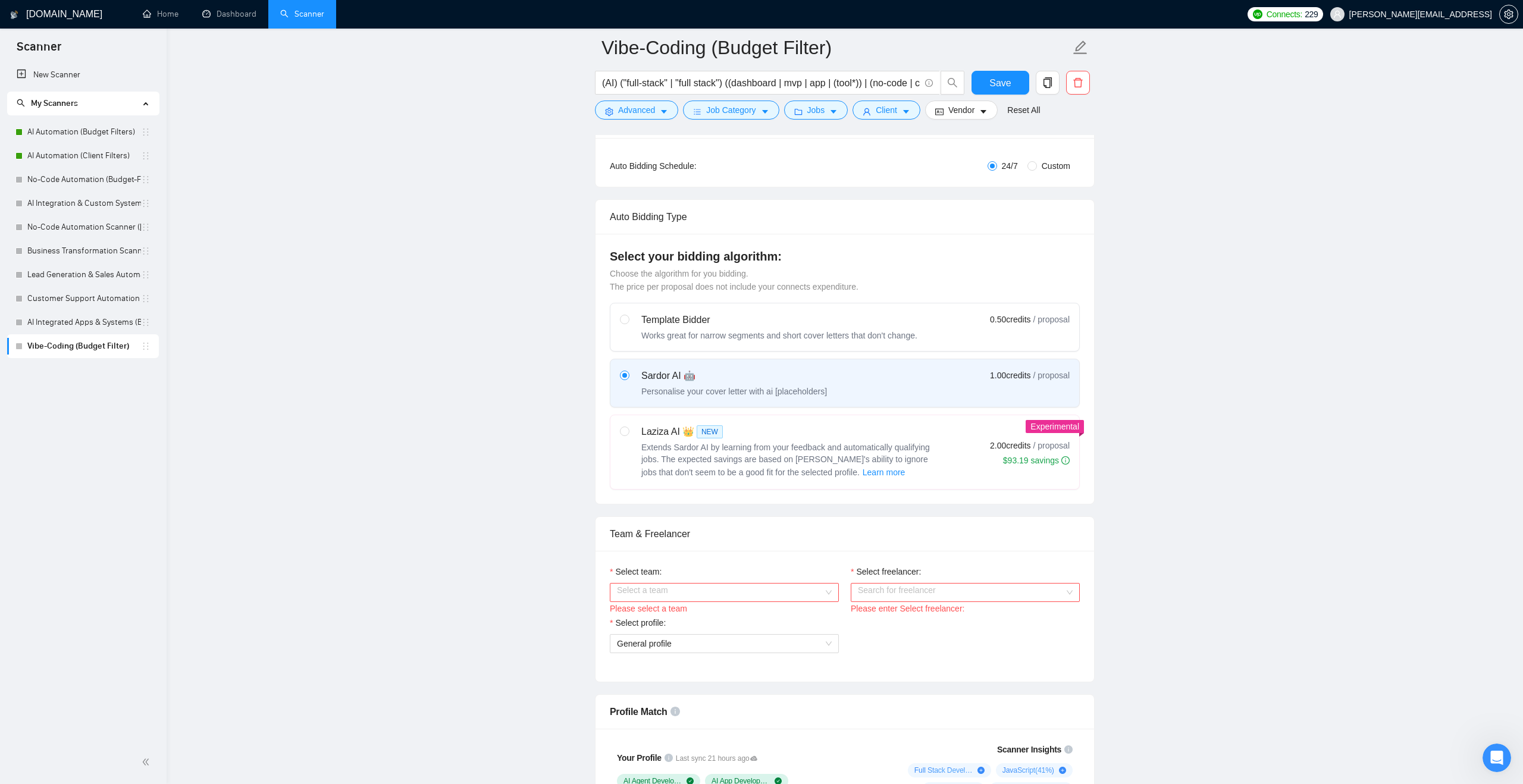
scroll to position [325, 0]
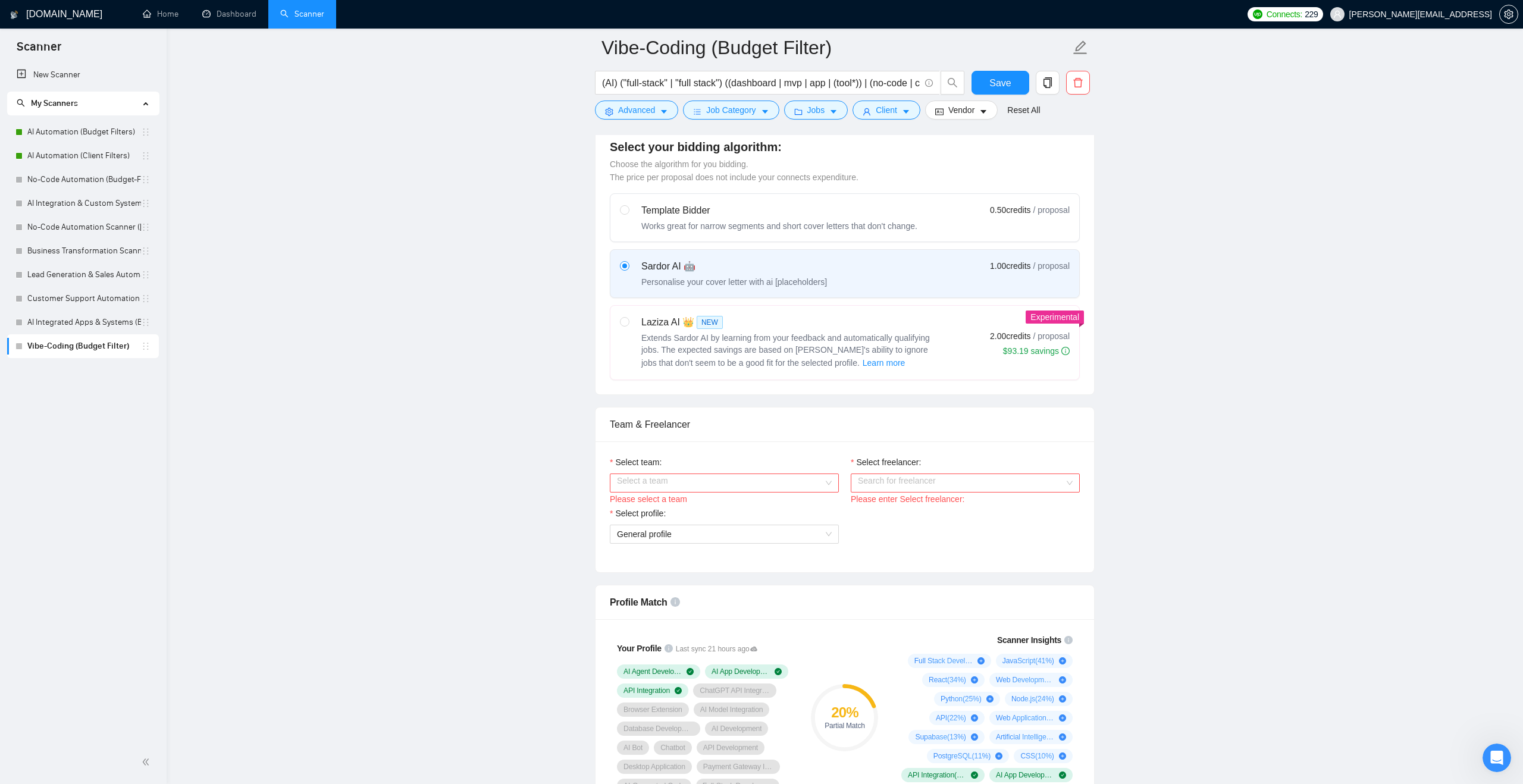
click at [820, 486] on input "Select team:" at bounding box center [720, 483] width 206 height 18
click at [796, 507] on div "Ashgrove AI" at bounding box center [725, 506] width 215 height 13
click at [886, 482] on input "Select freelancer:" at bounding box center [961, 483] width 206 height 18
click at [888, 508] on span "[PERSON_NAME]" at bounding box center [892, 507] width 69 height 9
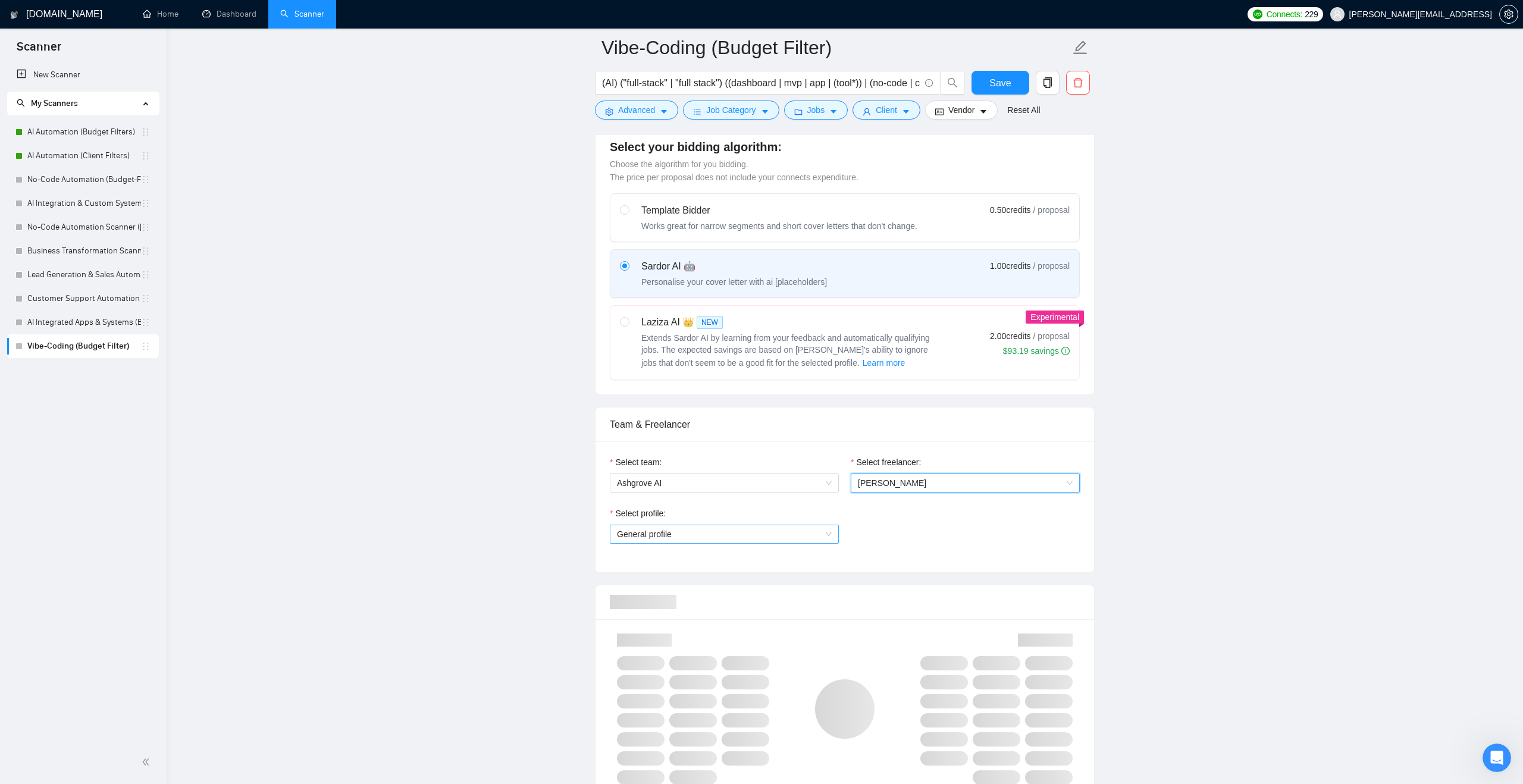
click at [772, 538] on span "General profile" at bounding box center [725, 534] width 215 height 18
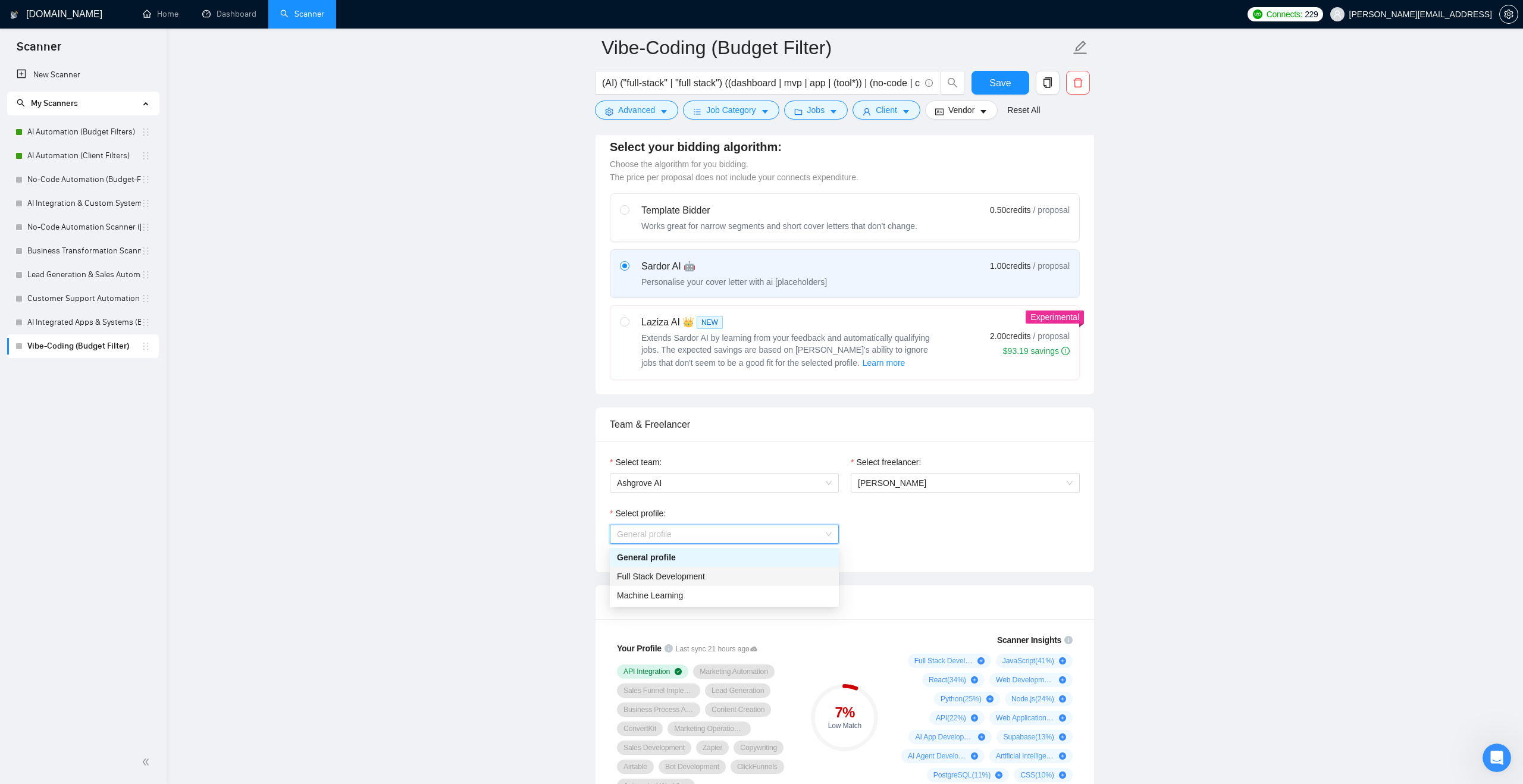
click at [757, 571] on div "Full Stack Development" at bounding box center [725, 576] width 215 height 13
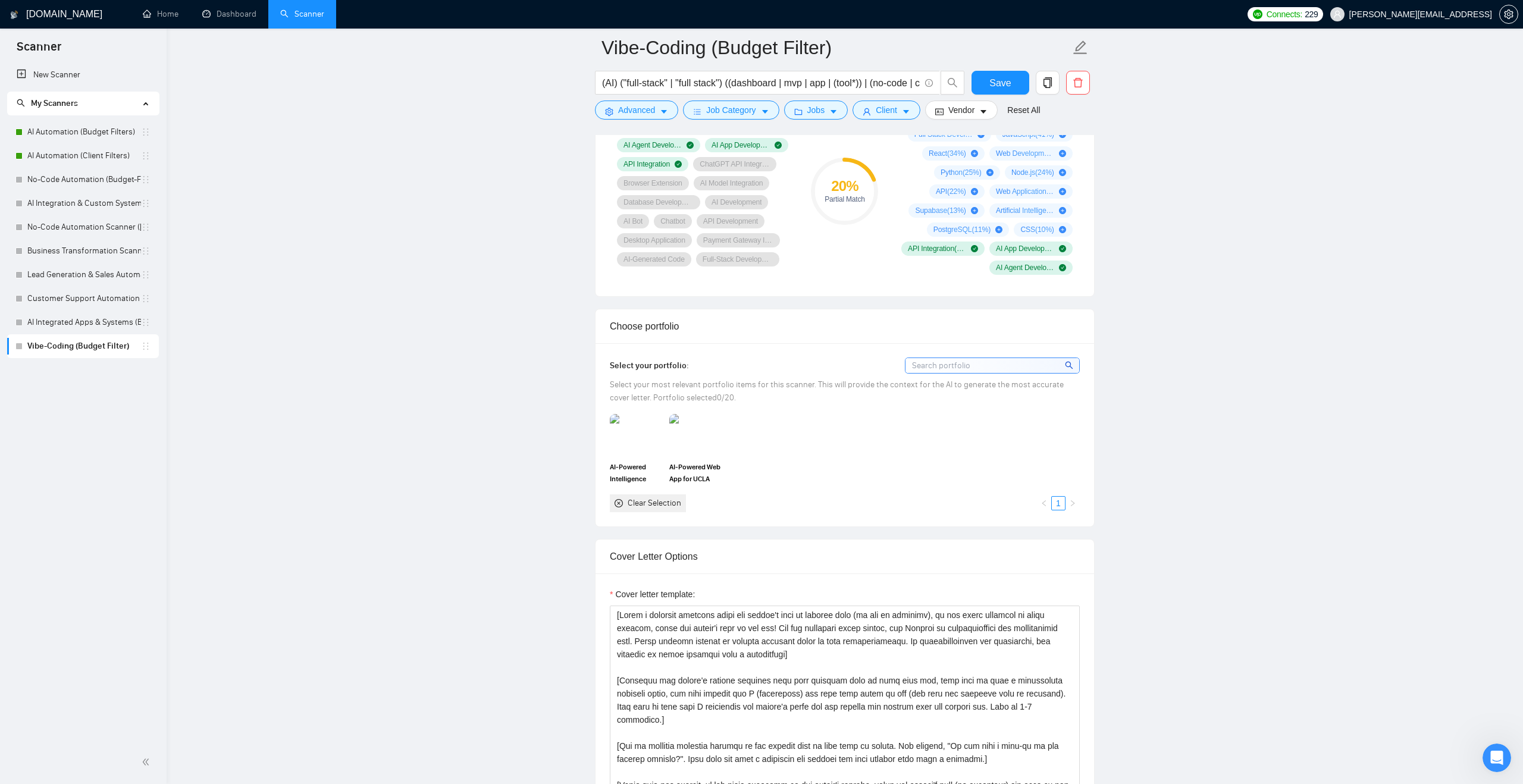
scroll to position [856, 0]
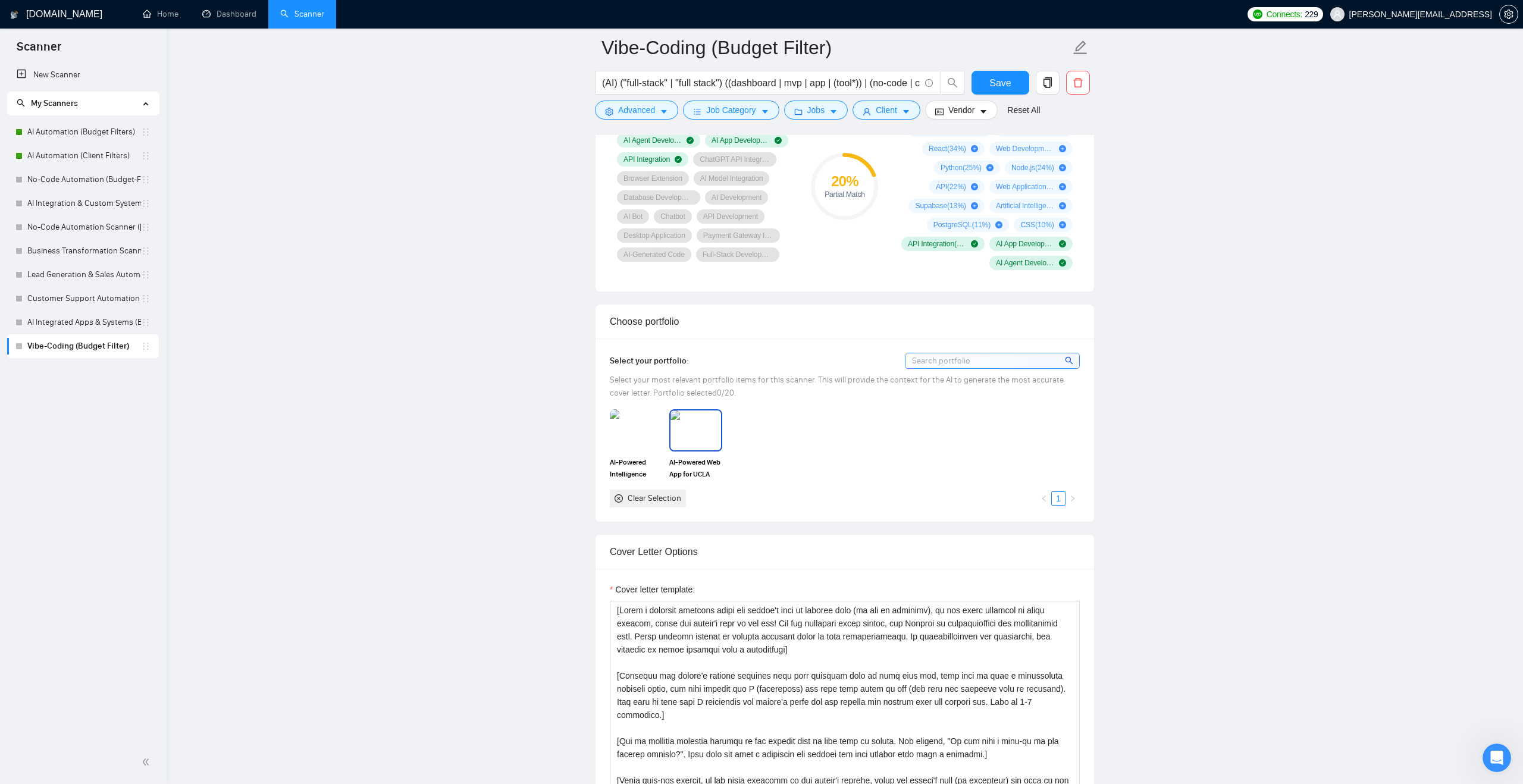
click at [703, 437] on img at bounding box center [695, 430] width 50 height 40
click at [651, 439] on img at bounding box center [635, 430] width 50 height 40
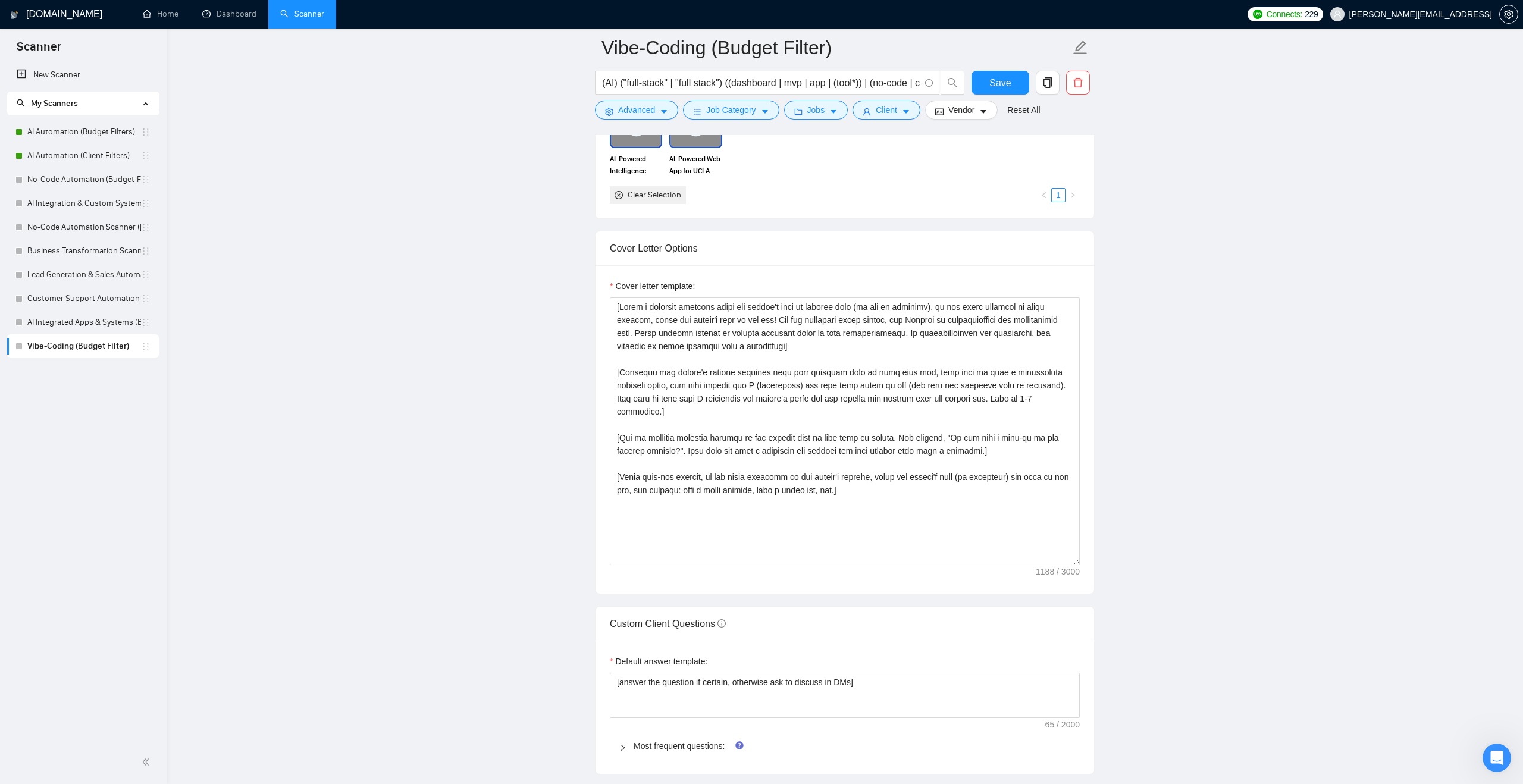
scroll to position [1164, 0]
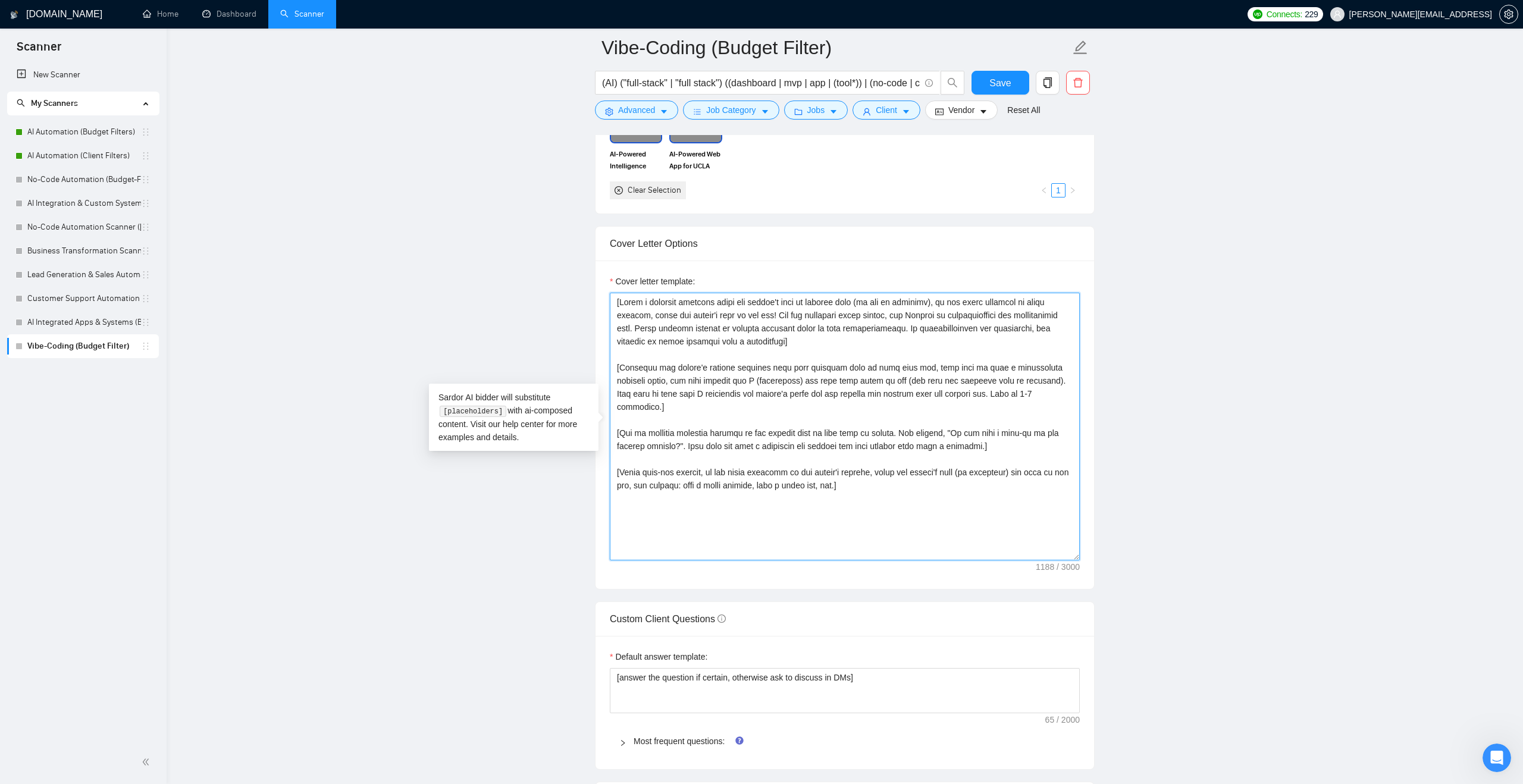
drag, startPoint x: 884, startPoint y: 471, endPoint x: 573, endPoint y: 307, distance: 351.6
click at [574, 307] on main "Vibe-Coding (Budget Filter) (AI) ("full-stack" | "full stack") ((dashboard | mv…" at bounding box center [845, 467] width 1318 height 3168
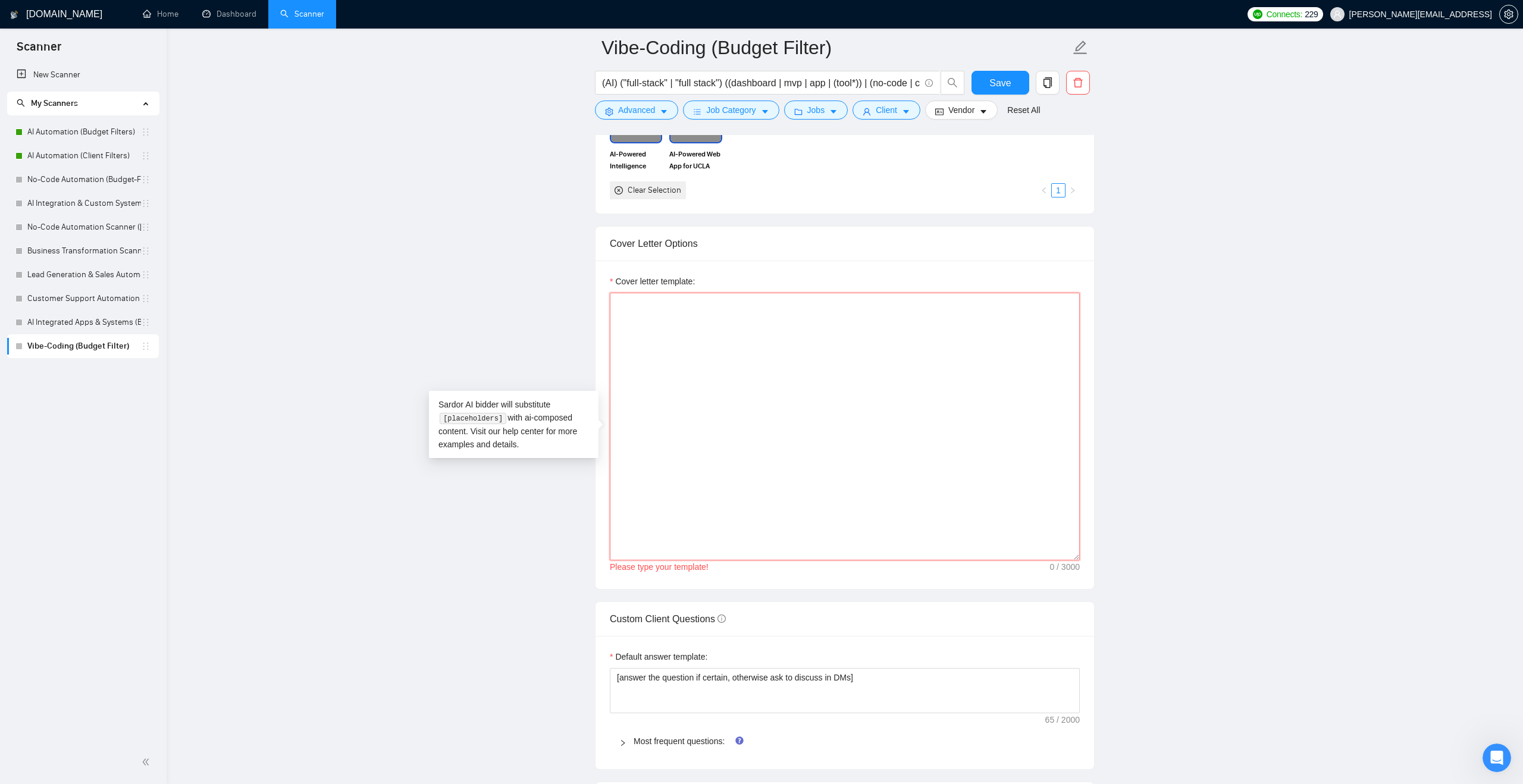
paste textarea "Full Stack Development"
type textarea "Full Stack Development"
paste textarea "I just worked on a similar project [achieve or attain the desired result of the…"
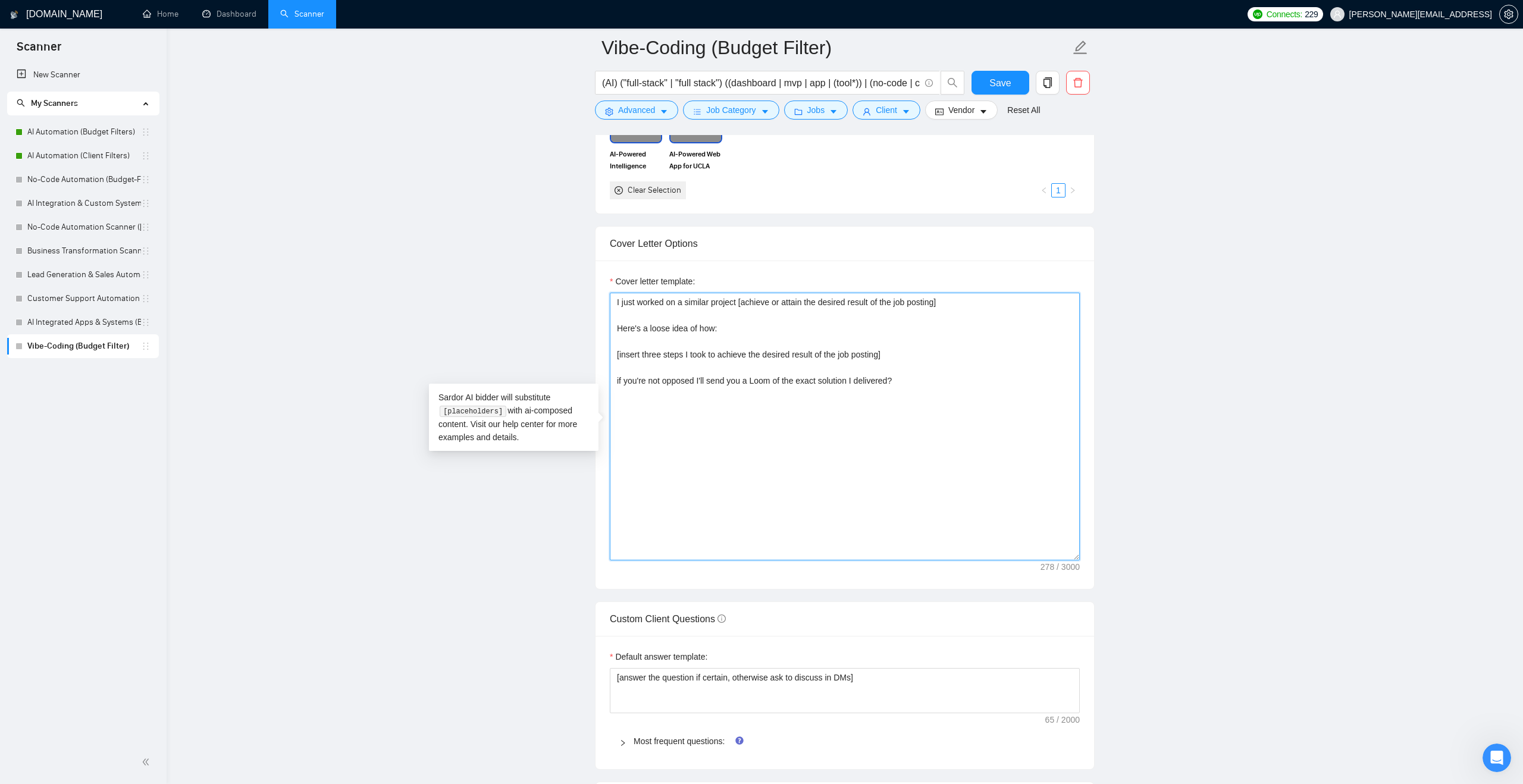
click at [743, 302] on textarea "I just worked on a similar project [achieve or attain the desired result of the…" at bounding box center [845, 426] width 470 height 268
click at [718, 435] on textarea "I just worked on a similar project using no-code tools to [achieve or attain th…" at bounding box center [845, 426] width 470 height 268
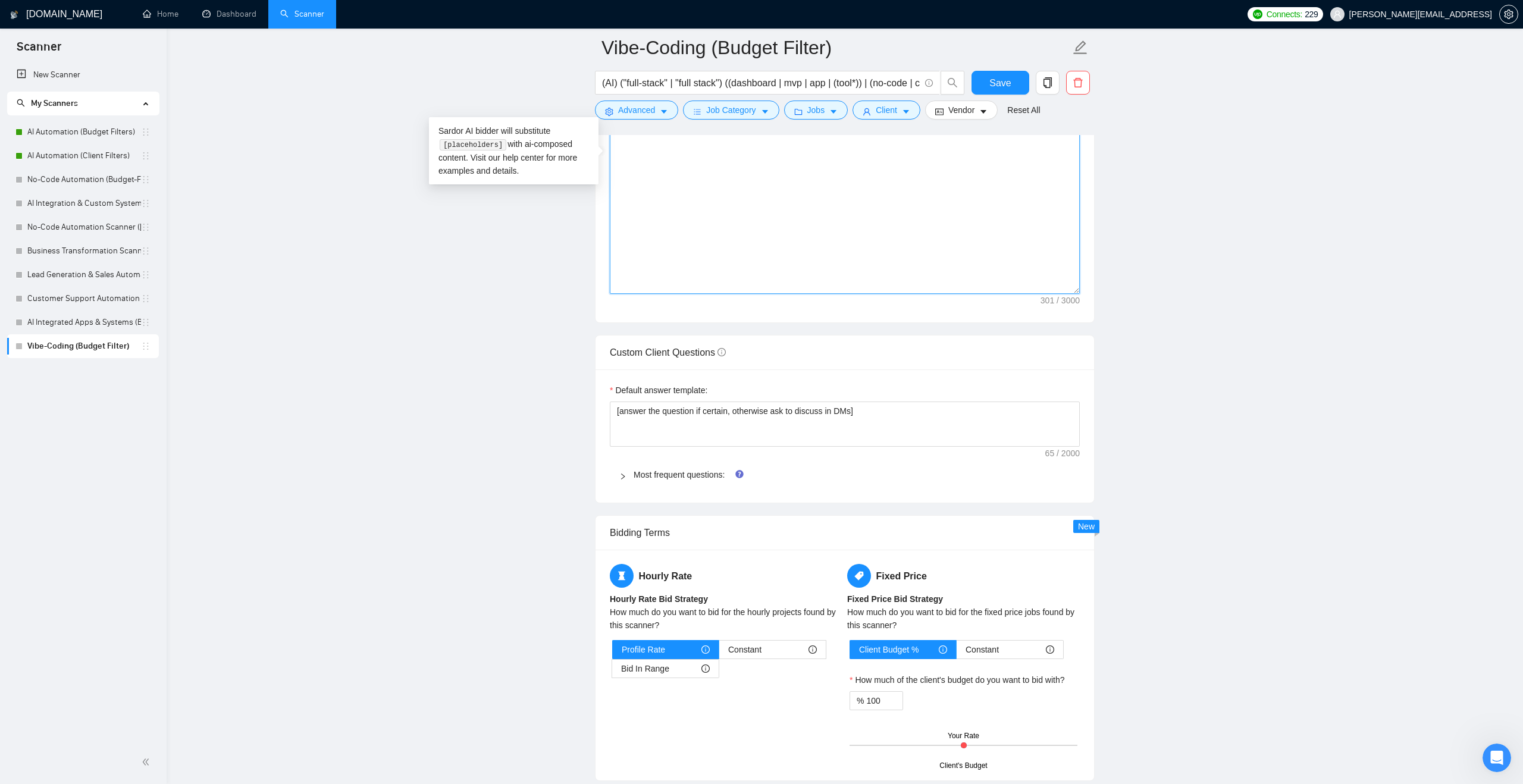
scroll to position [1434, 0]
type textarea "I just worked on a similar project using no-code tools to [achieve or attain th…"
click at [716, 414] on textarea "[answer the question if certain, otherwise ask to discuss in DMs]" at bounding box center [845, 421] width 470 height 45
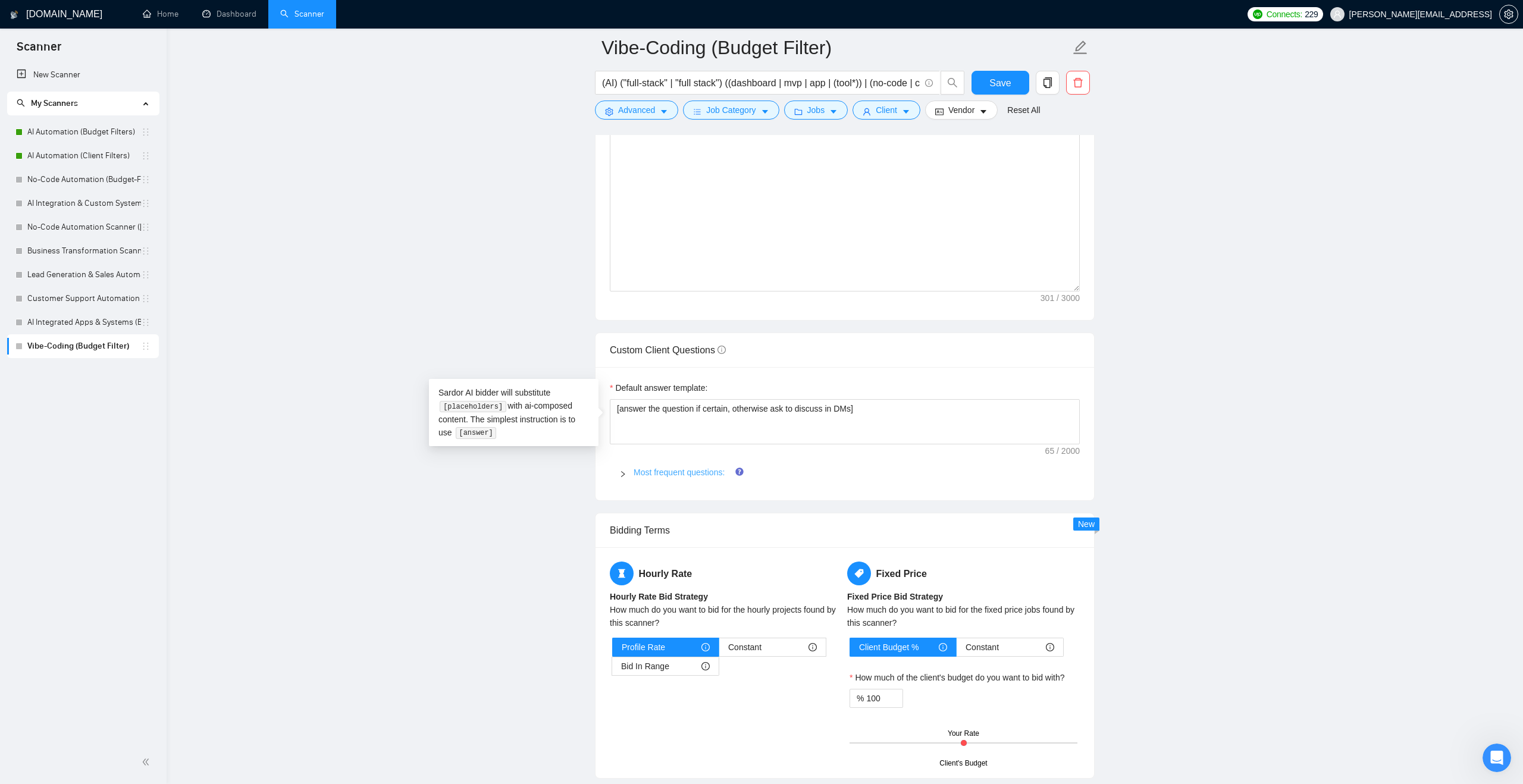
click at [665, 476] on link "Most frequent questions:" at bounding box center [679, 473] width 91 height 9
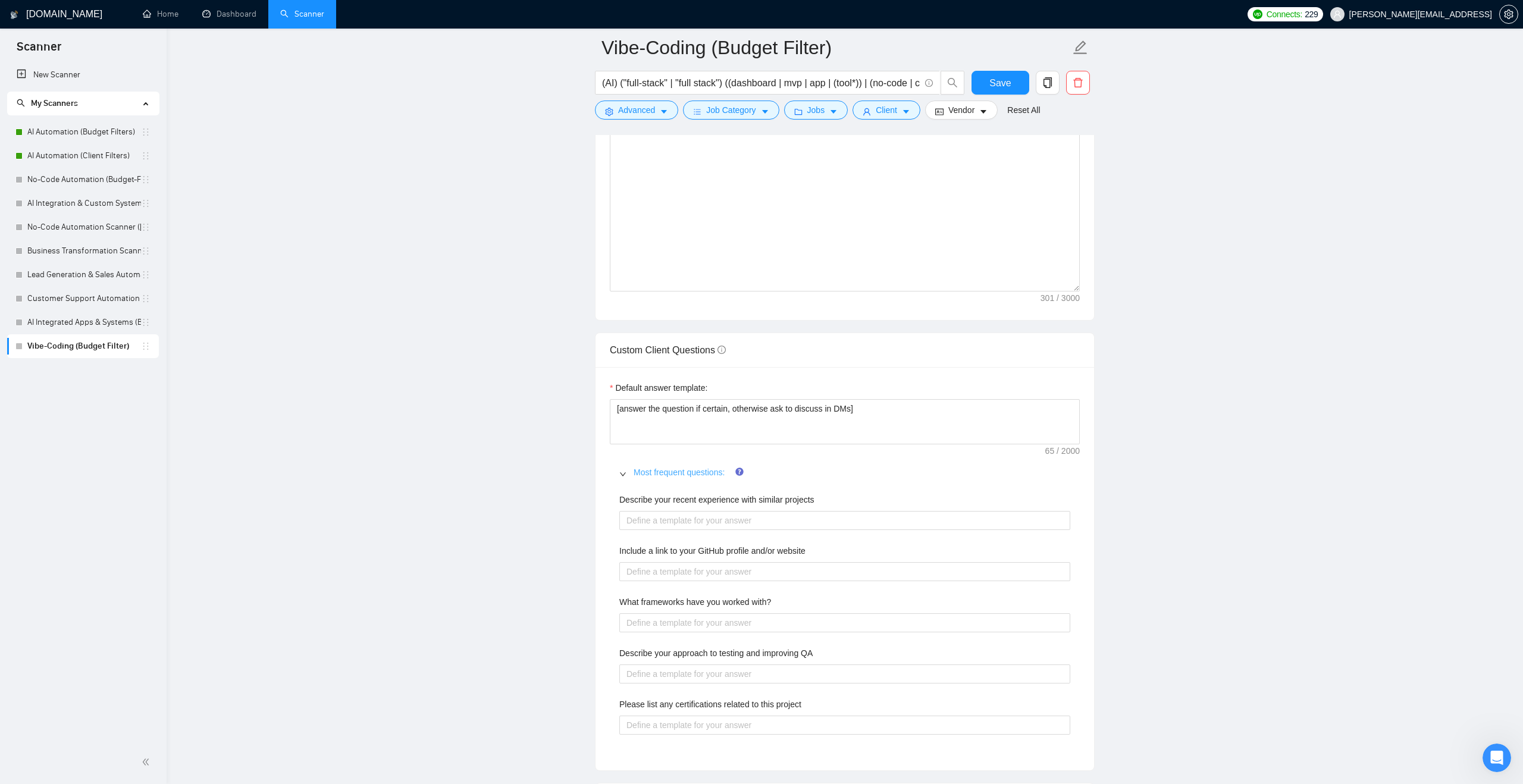
scroll to position [1488, 0]
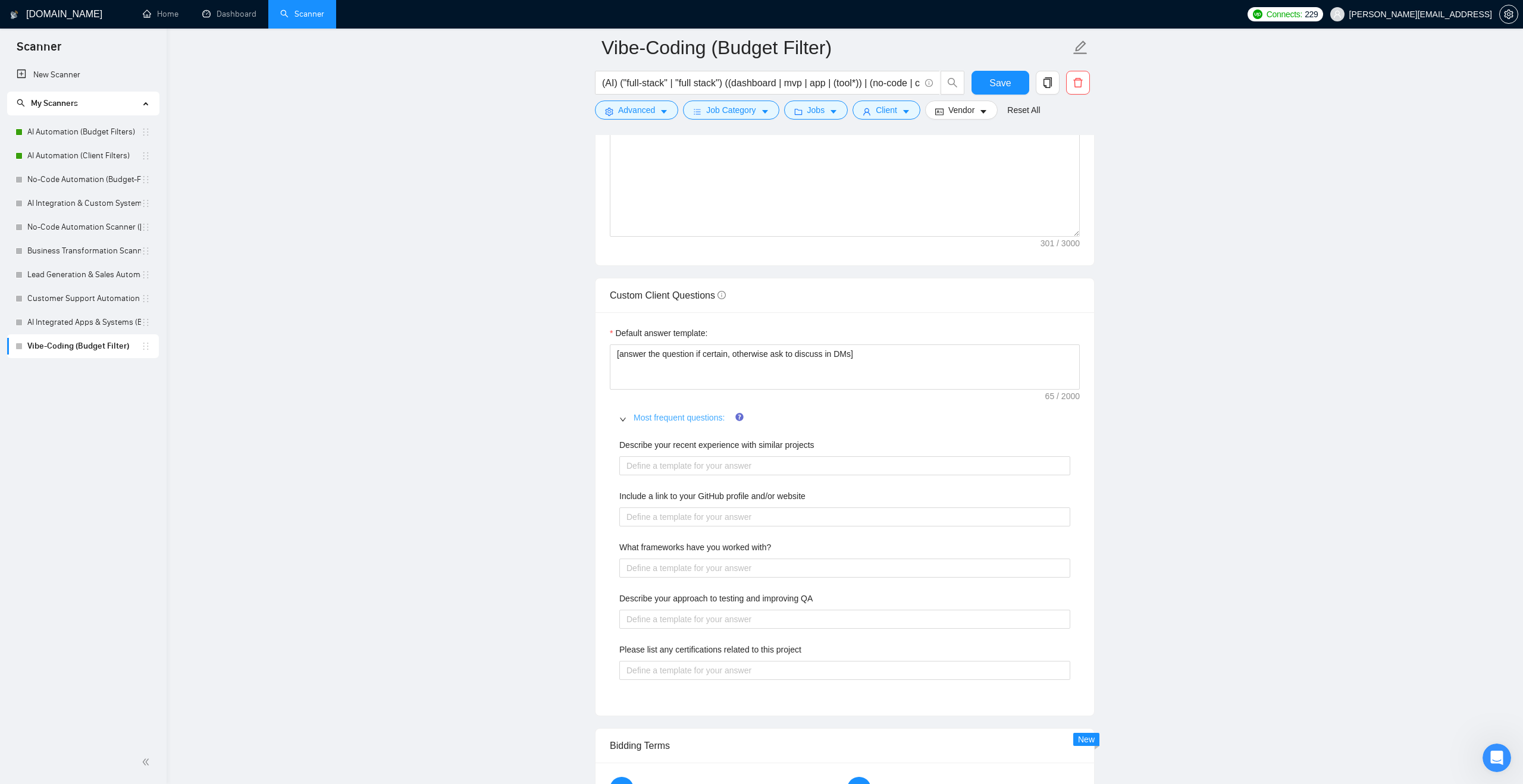
click at [665, 476] on div "Describe your recent experience with similar projects Include a link to your Gi…" at bounding box center [845, 567] width 470 height 270
click at [665, 464] on projects "Describe your recent experience with similar projects" at bounding box center [845, 466] width 451 height 19
paste projects "[answer the question if certain, otherwise ask to discuss in DMs]"
type projects "[answer the question if certain, otherwise ask to discuss in DMs]"
click at [673, 514] on website "Include a link to your GitHub profile and/or website" at bounding box center [845, 517] width 451 height 19
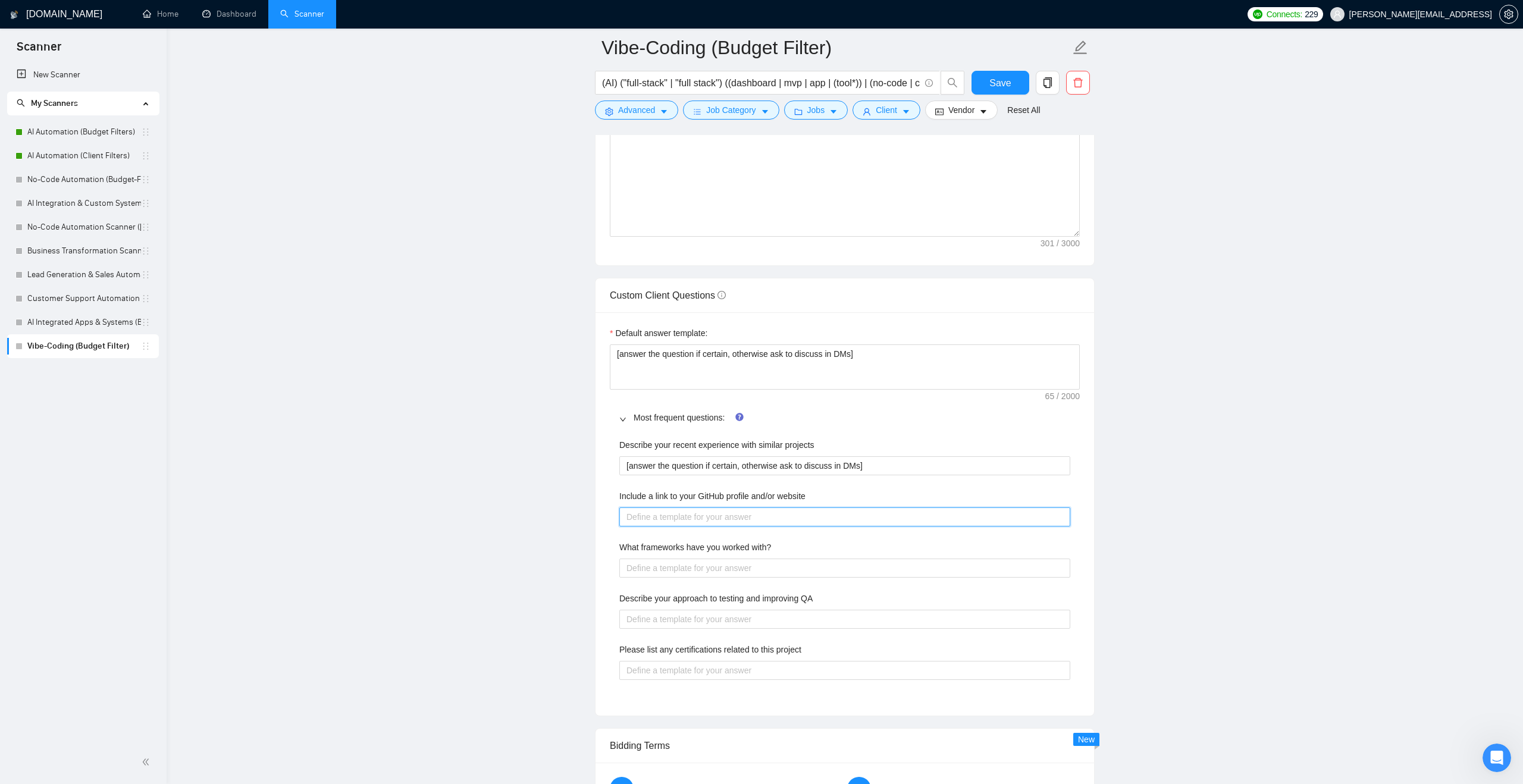
paste website "[answer the question if certain, otherwise ask to discuss in DMs]"
type website "[answer the question if certain, otherwise ask to discuss in DMs]"
click at [685, 575] on with\? "What frameworks have you worked with?" at bounding box center [845, 568] width 451 height 19
type with\? "v"
paste with\? "[answer the question if certain, otherwise ask to discuss in DMs]"
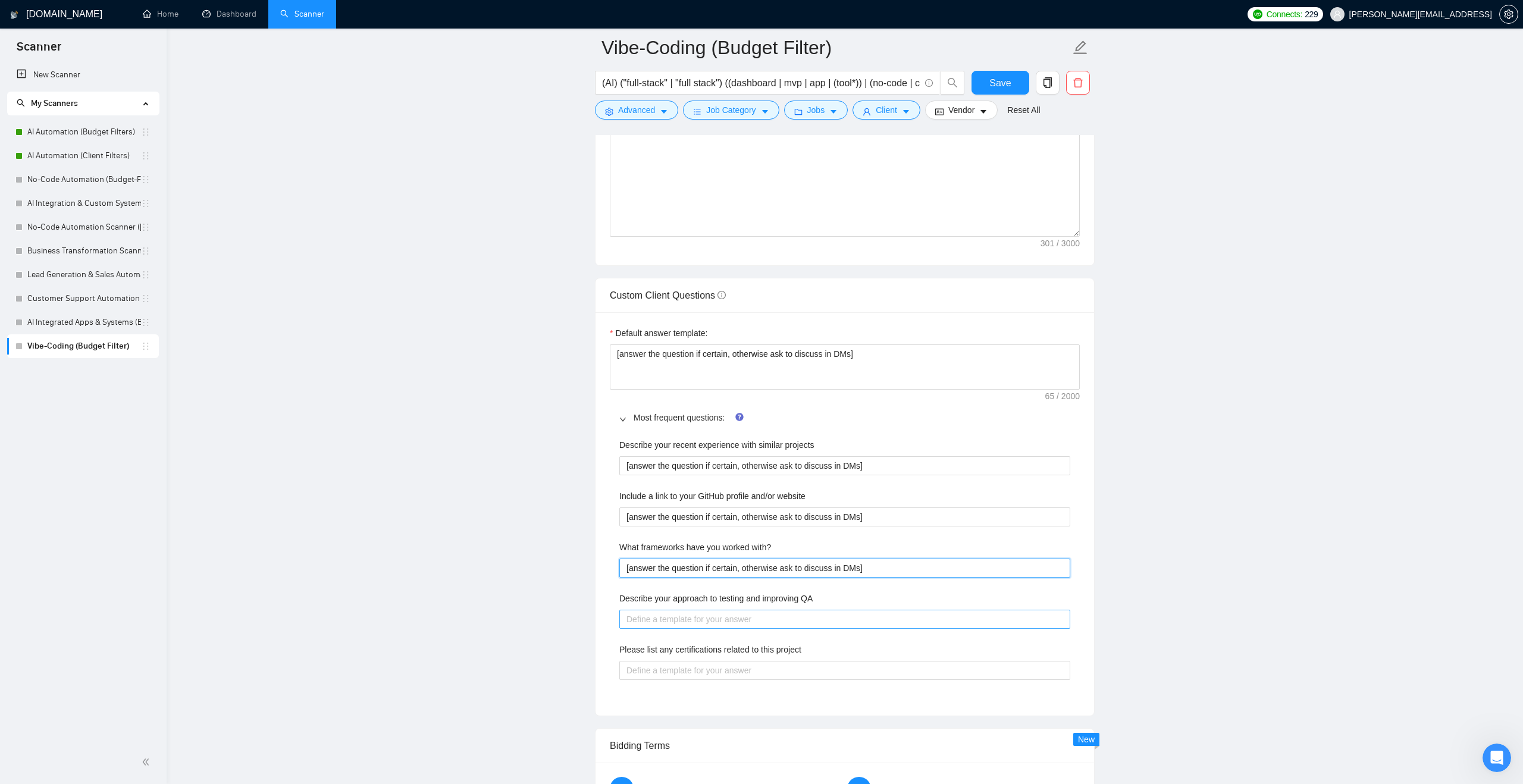
type with\? "[answer the question if certain, otherwise ask to discuss in DMs]"
click at [684, 612] on QA "Describe your approach to testing and improving QA" at bounding box center [845, 620] width 451 height 19
paste QA "[answer the question if certain, otherwise ask to discuss in DMs]"
type QA "[answer the question if certain, otherwise ask to discuss in DMs]"
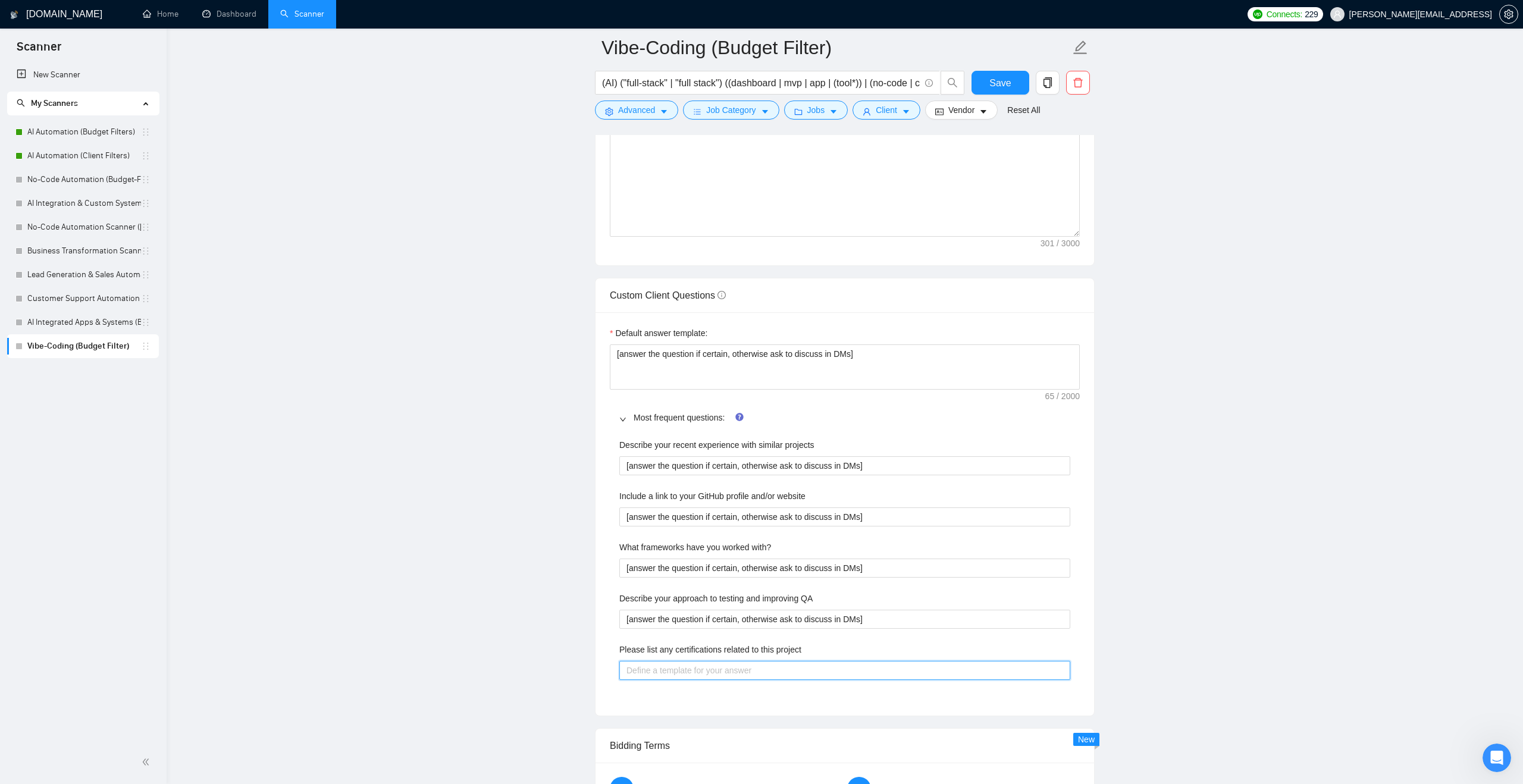
click at [692, 672] on project "Please list any certifications related to this project" at bounding box center [845, 670] width 451 height 19
paste project "[answer the question if certain, otherwise ask to discuss in DMs]"
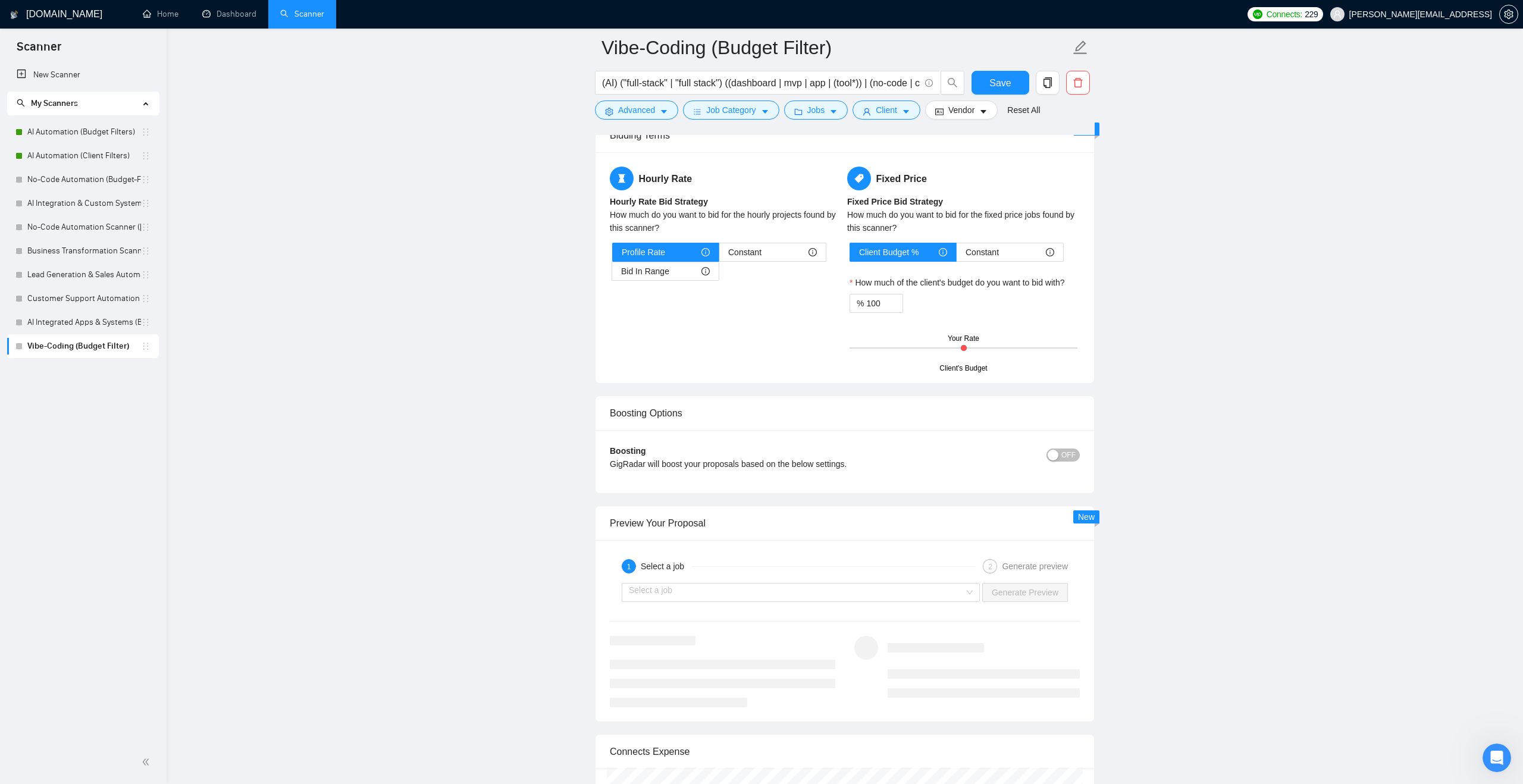
scroll to position [2145, 0]
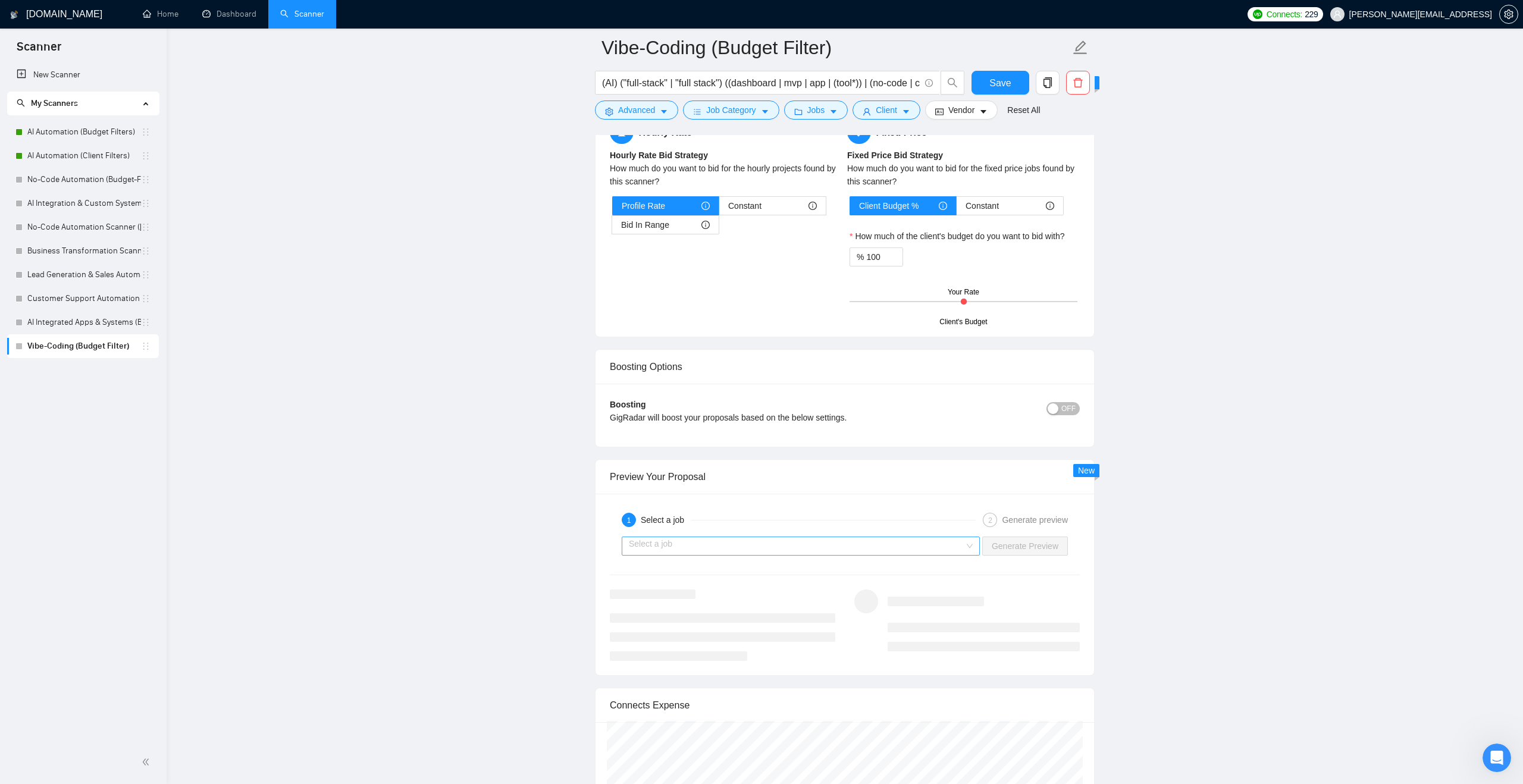
type project "[answer the question if certain, otherwise ask to discuss in DMs]"
click at [943, 552] on input "search" at bounding box center [797, 546] width 336 height 18
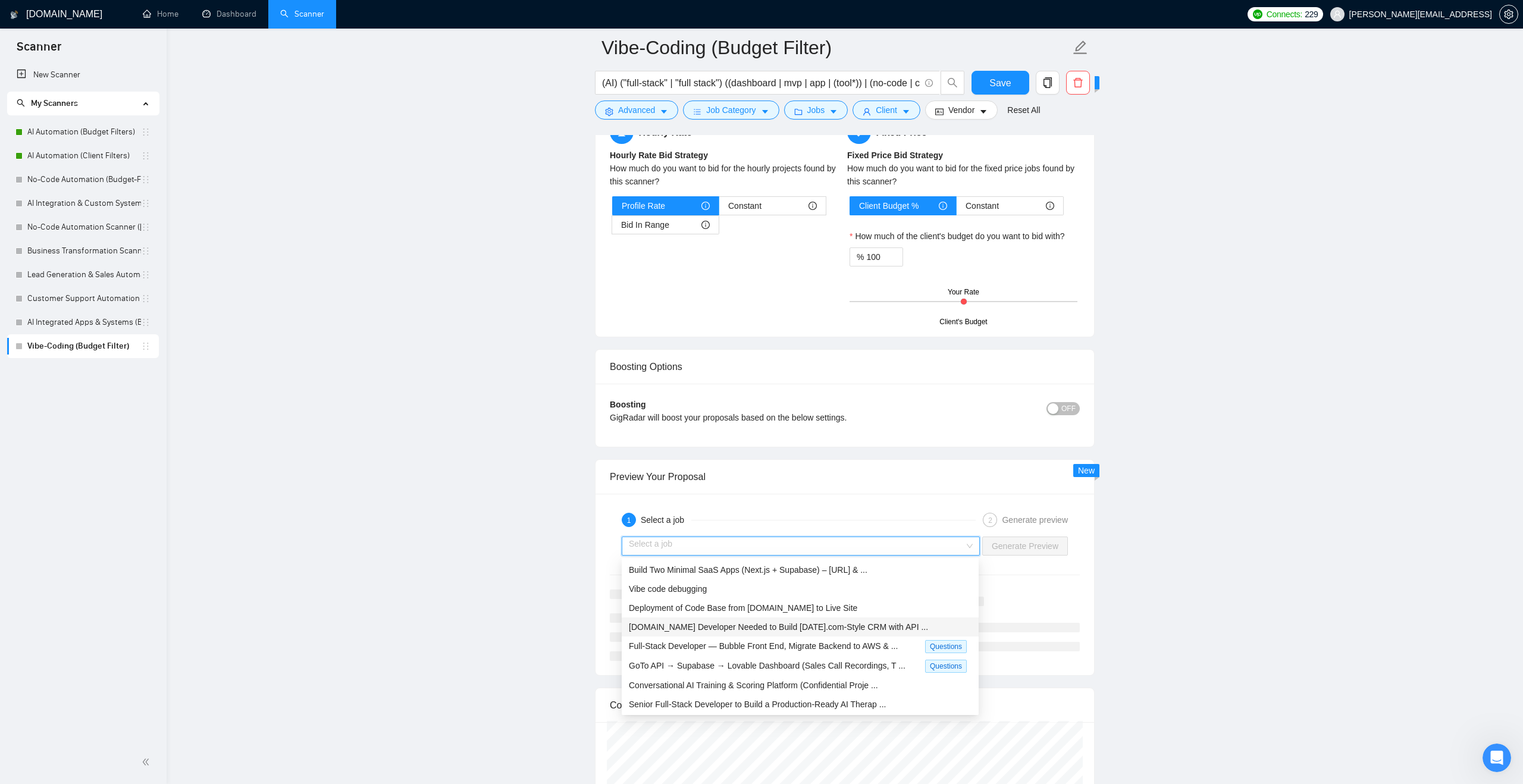
click at [824, 624] on span "Bubble.io Developer Needed to Build Monday.com-Style CRM with API ..." at bounding box center [778, 627] width 300 height 9
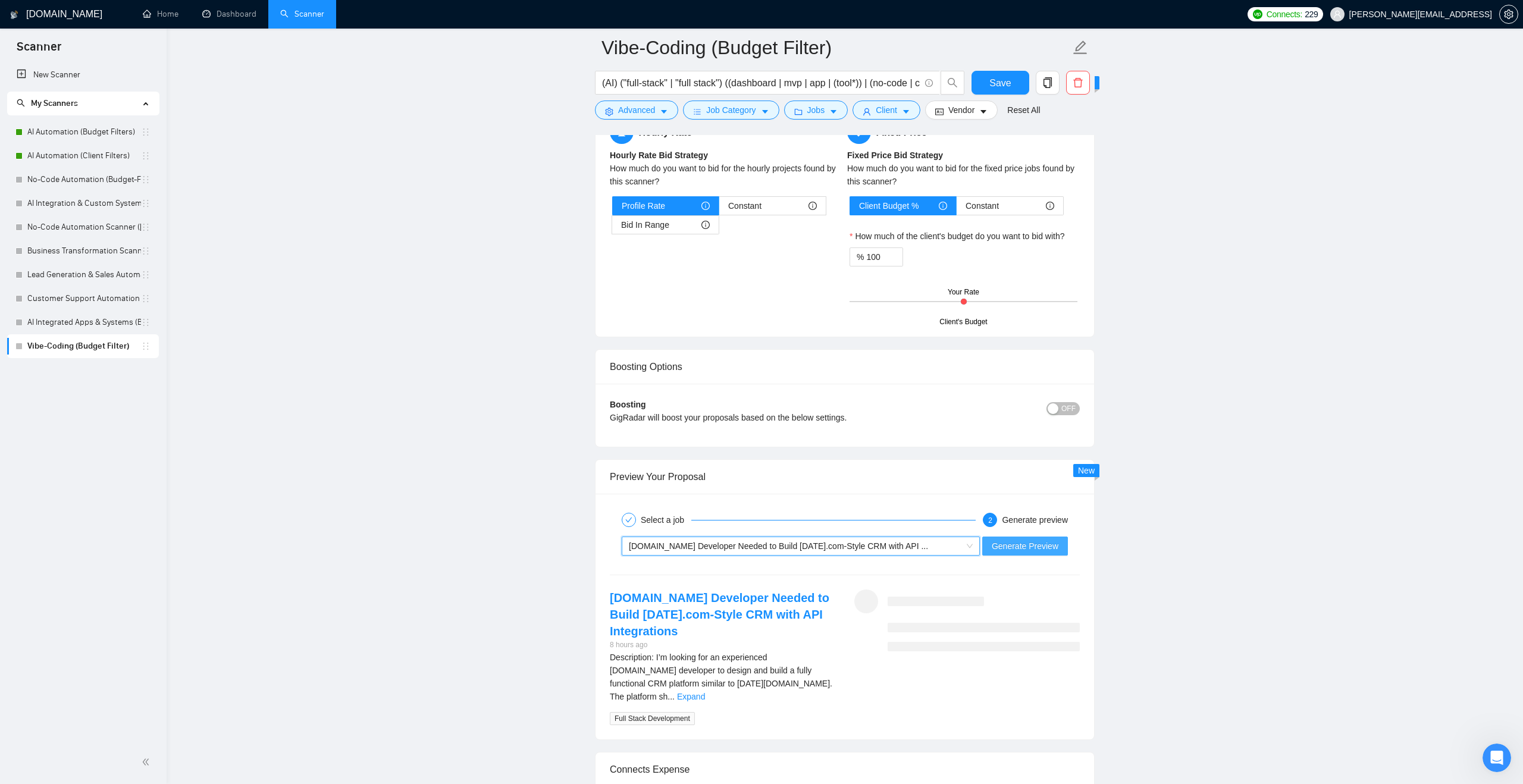
click at [990, 542] on button "Generate Preview" at bounding box center [1025, 546] width 85 height 19
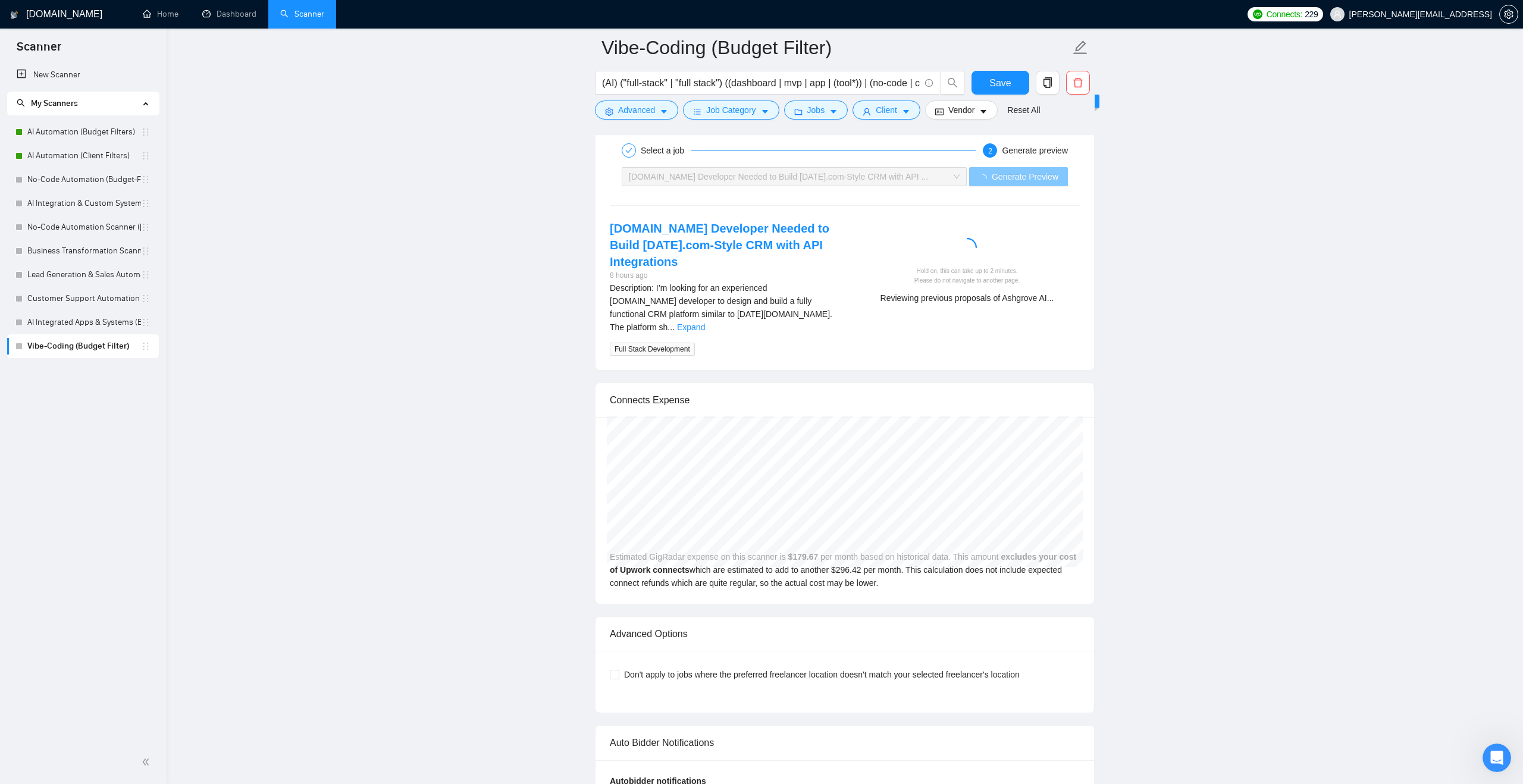
scroll to position [2404, 0]
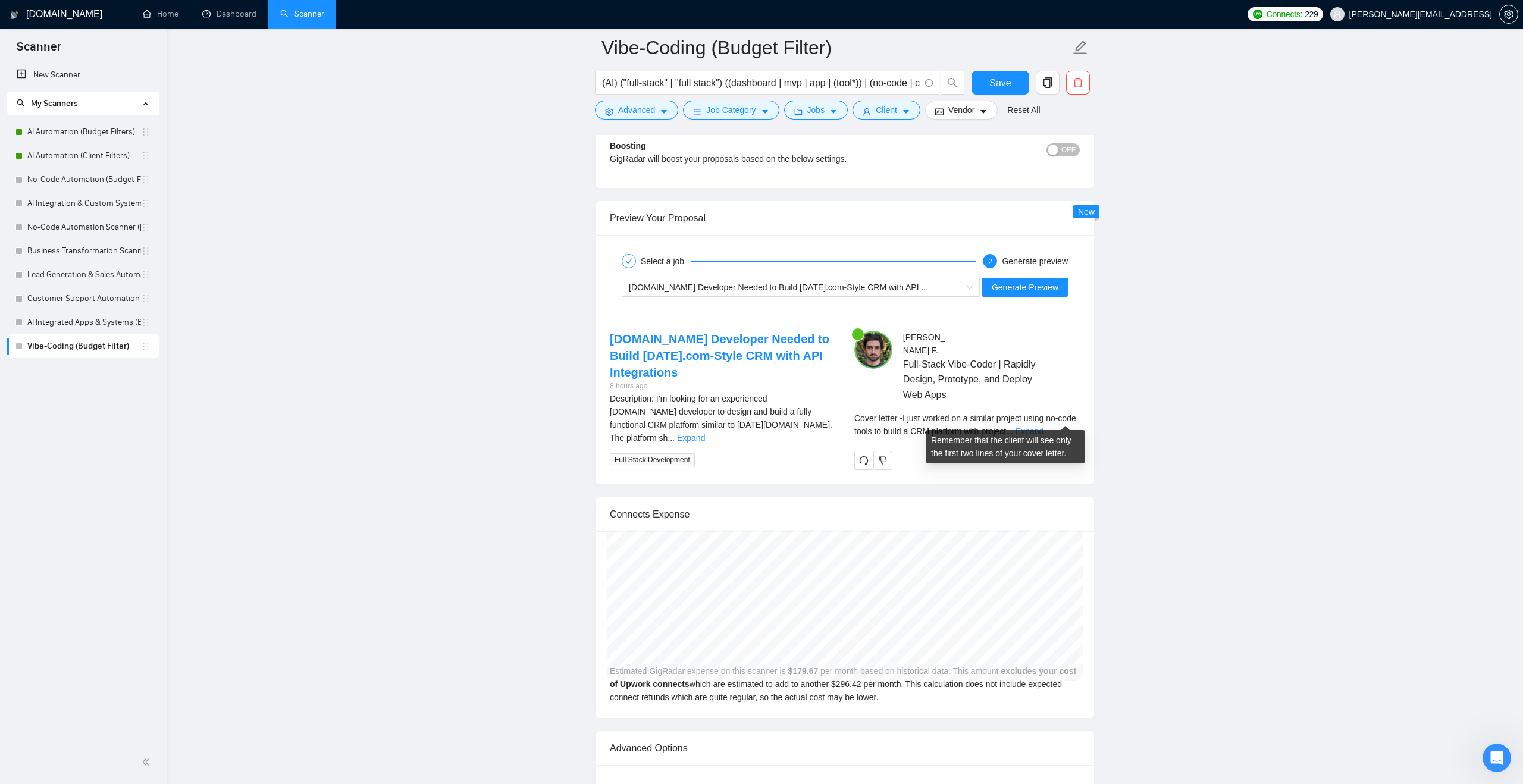
click at [1044, 427] on link "Expand" at bounding box center [1029, 432] width 28 height 9
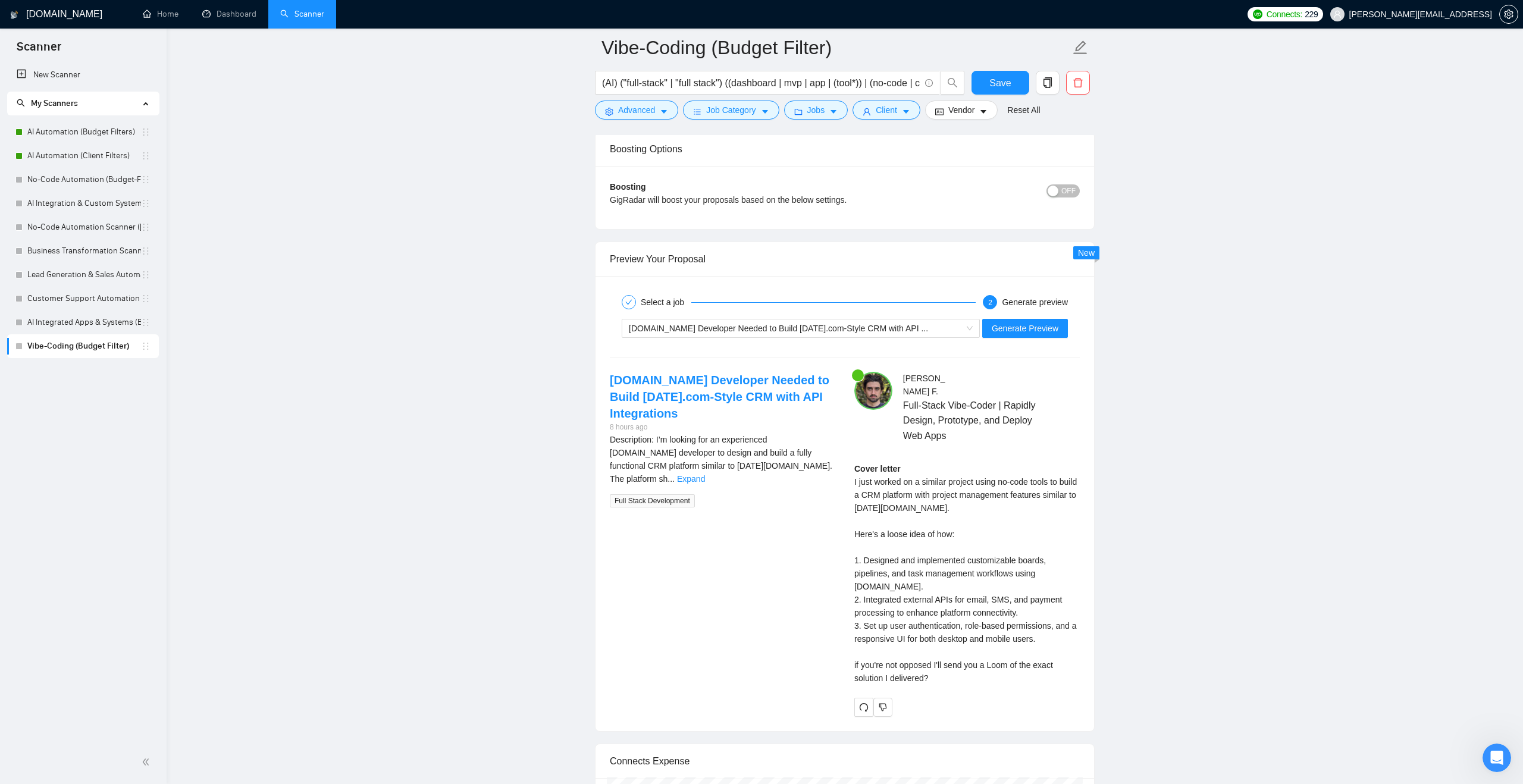
scroll to position [2302, 0]
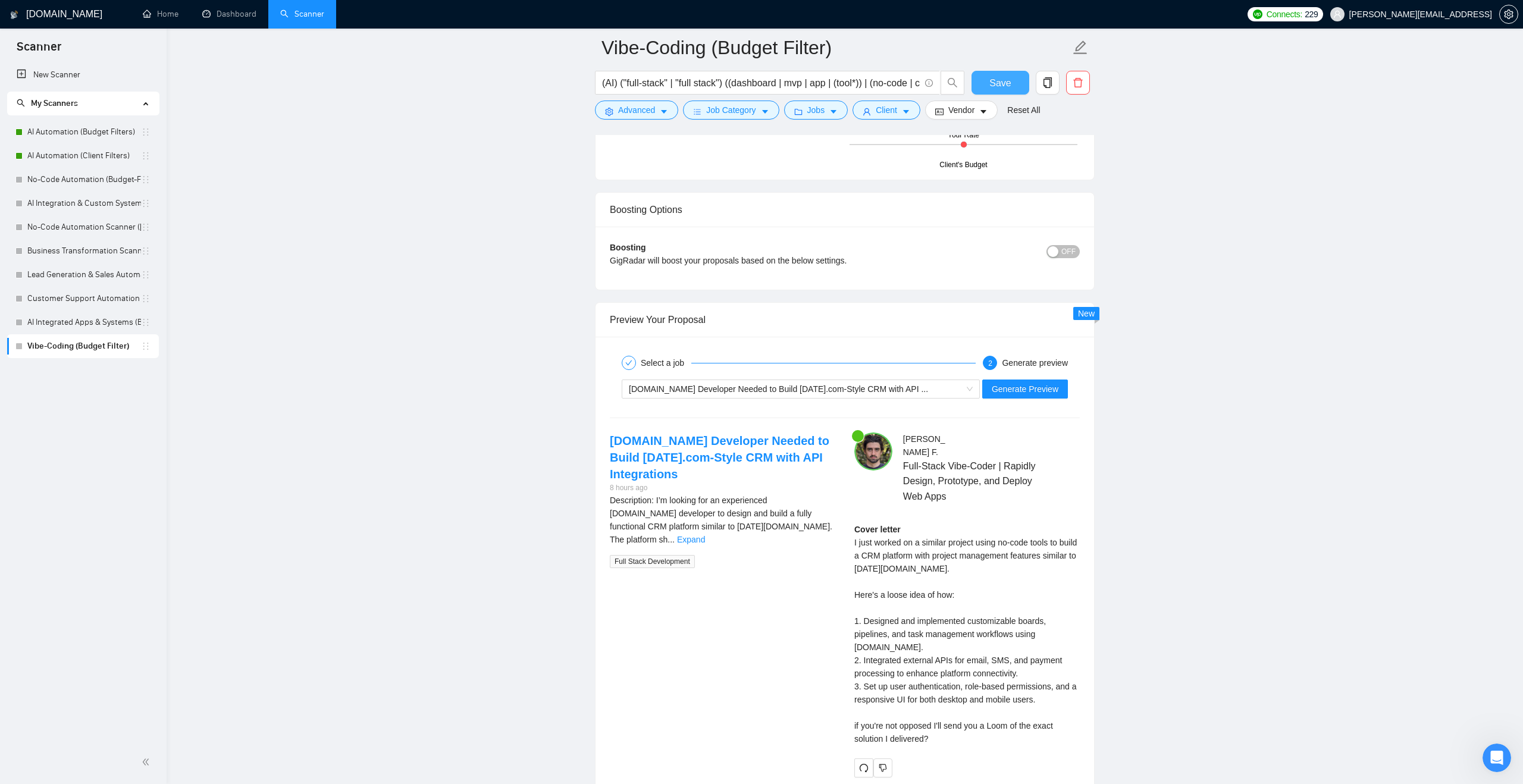
click at [985, 90] on button "Save" at bounding box center [1000, 83] width 58 height 24
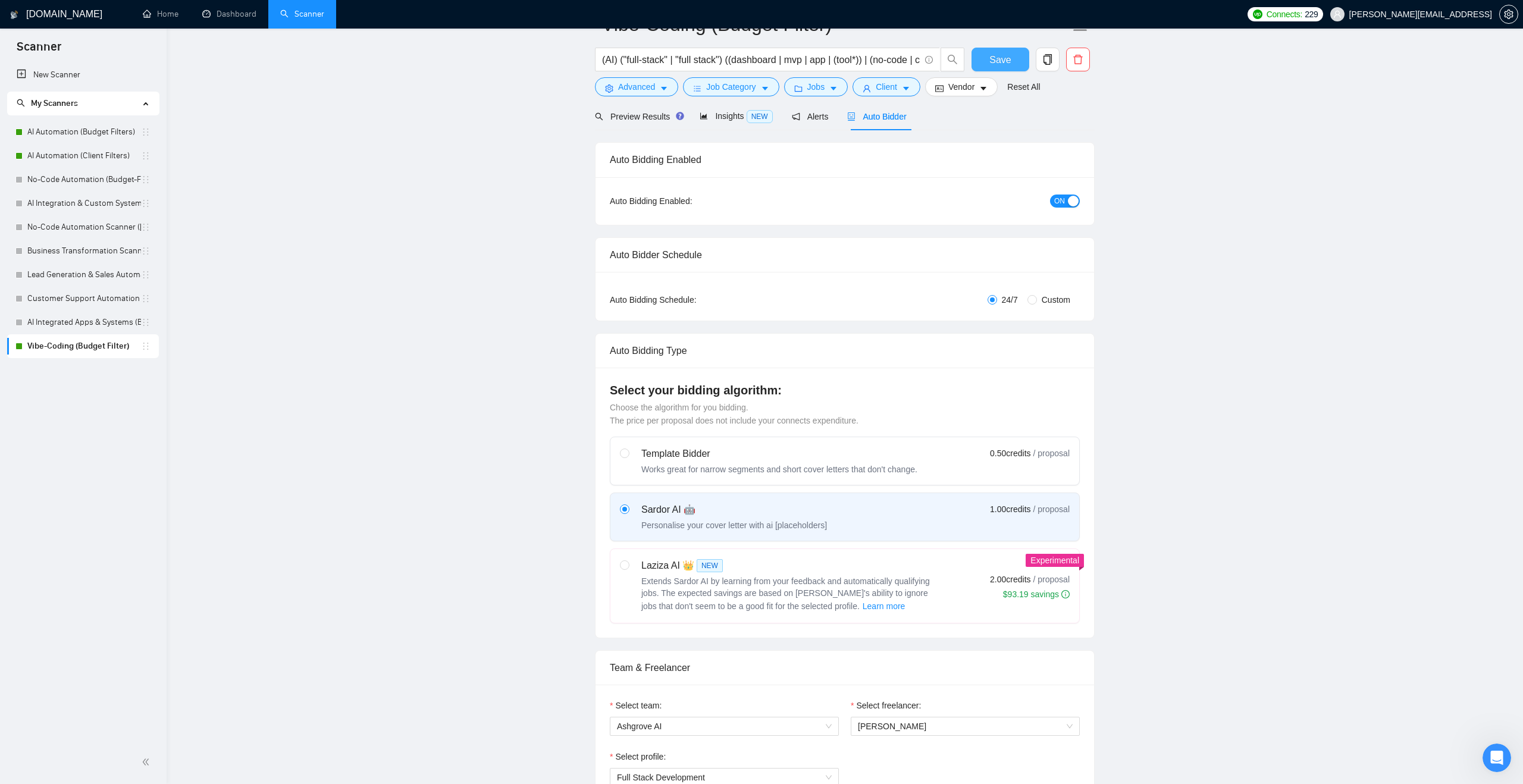
scroll to position [0, 0]
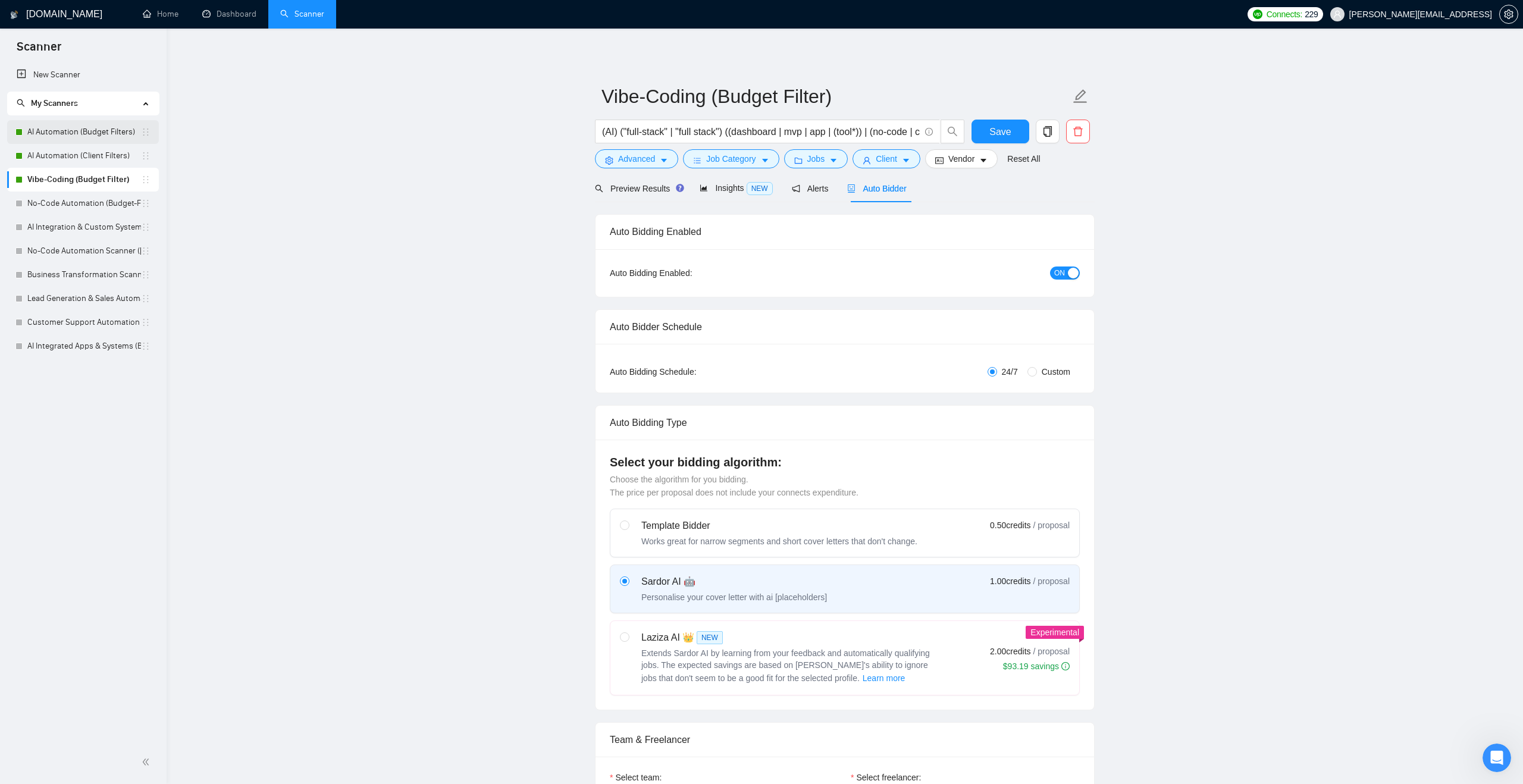
click at [110, 129] on link "AI Automation (Budget Filters)" at bounding box center [85, 132] width 114 height 24
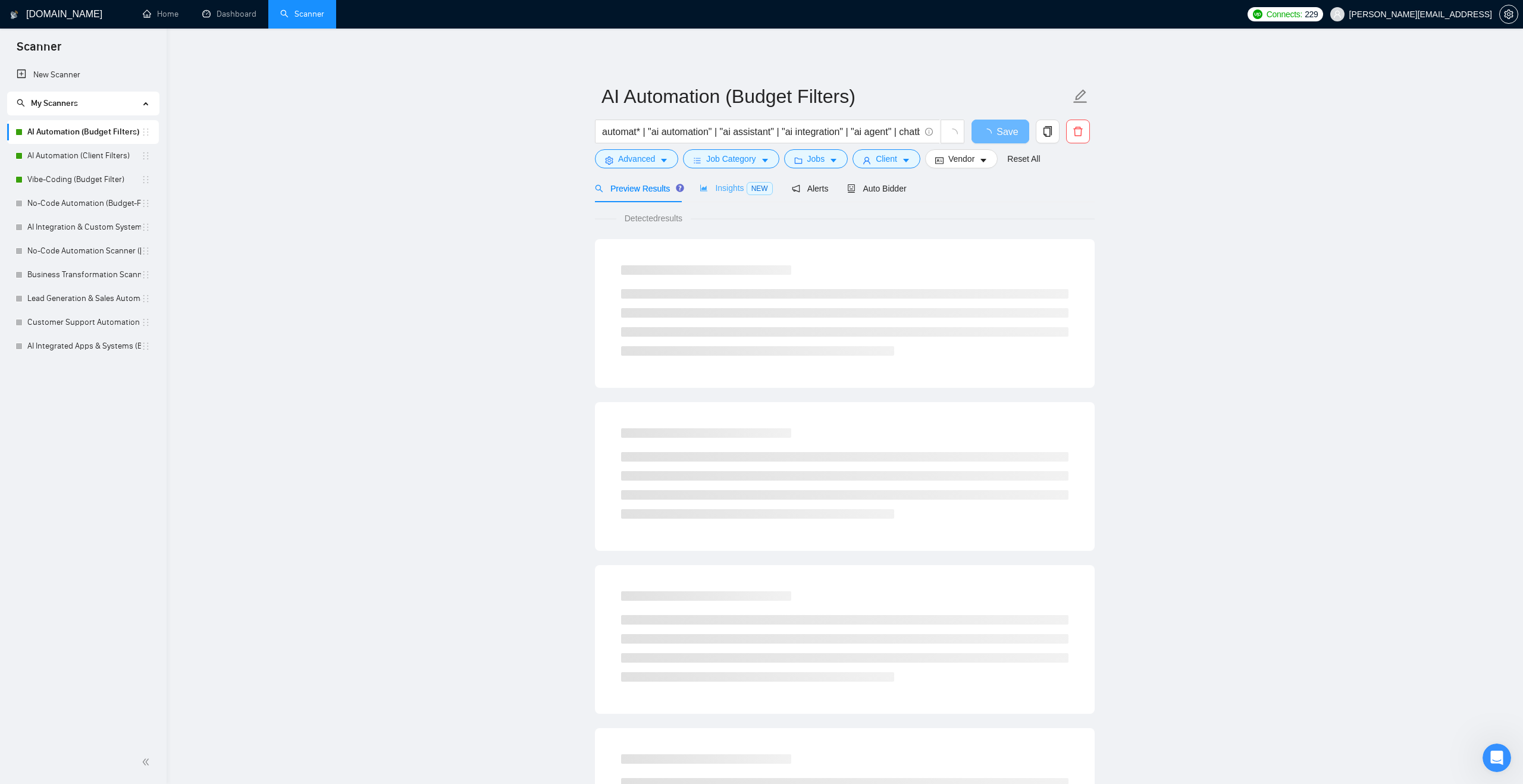
click at [728, 180] on div "Insights NEW" at bounding box center [736, 188] width 73 height 28
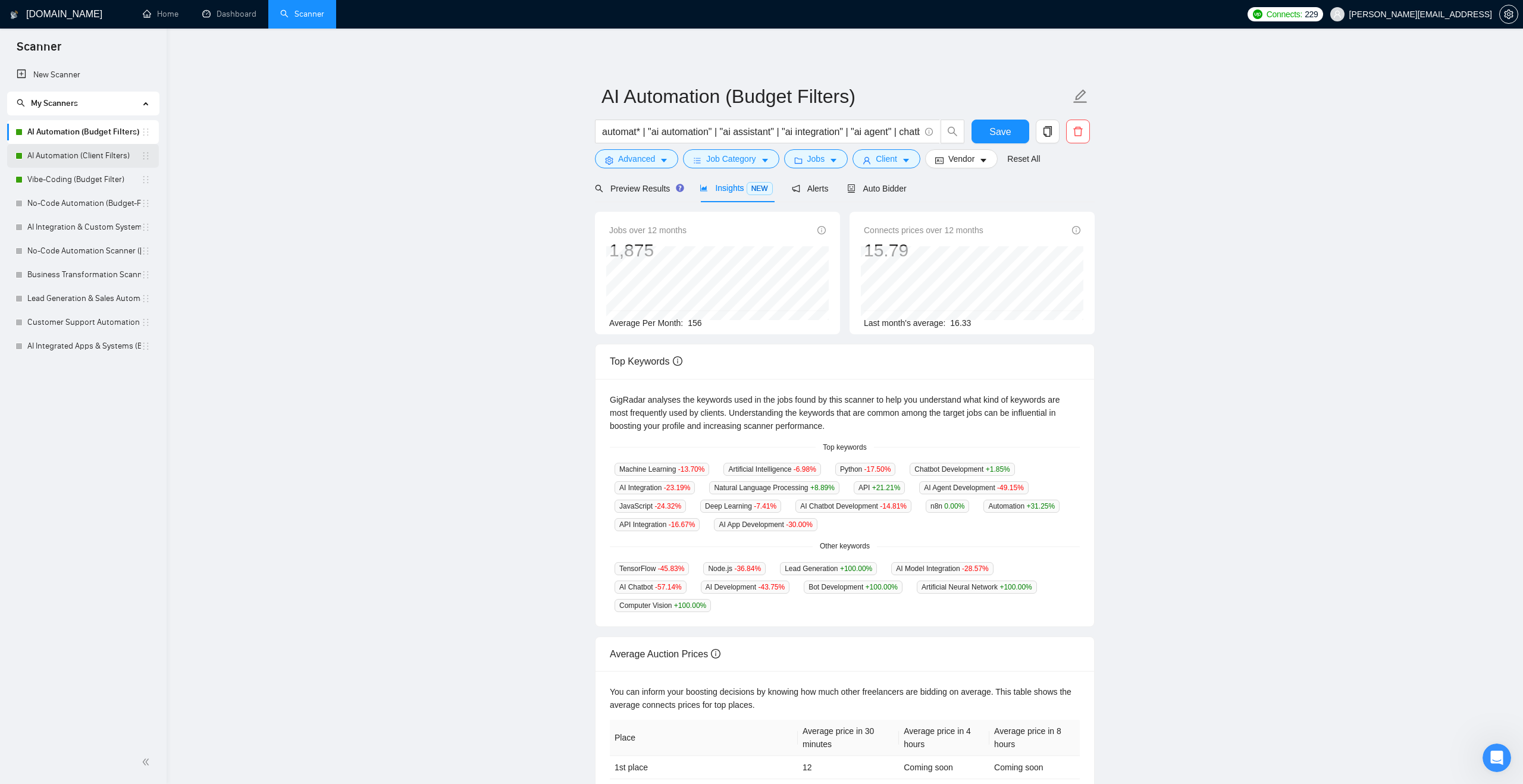
click at [141, 160] on div "AI Automation (Client Filters)" at bounding box center [83, 156] width 135 height 24
click at [62, 149] on link "AI Automation (Client Filters)" at bounding box center [85, 156] width 114 height 24
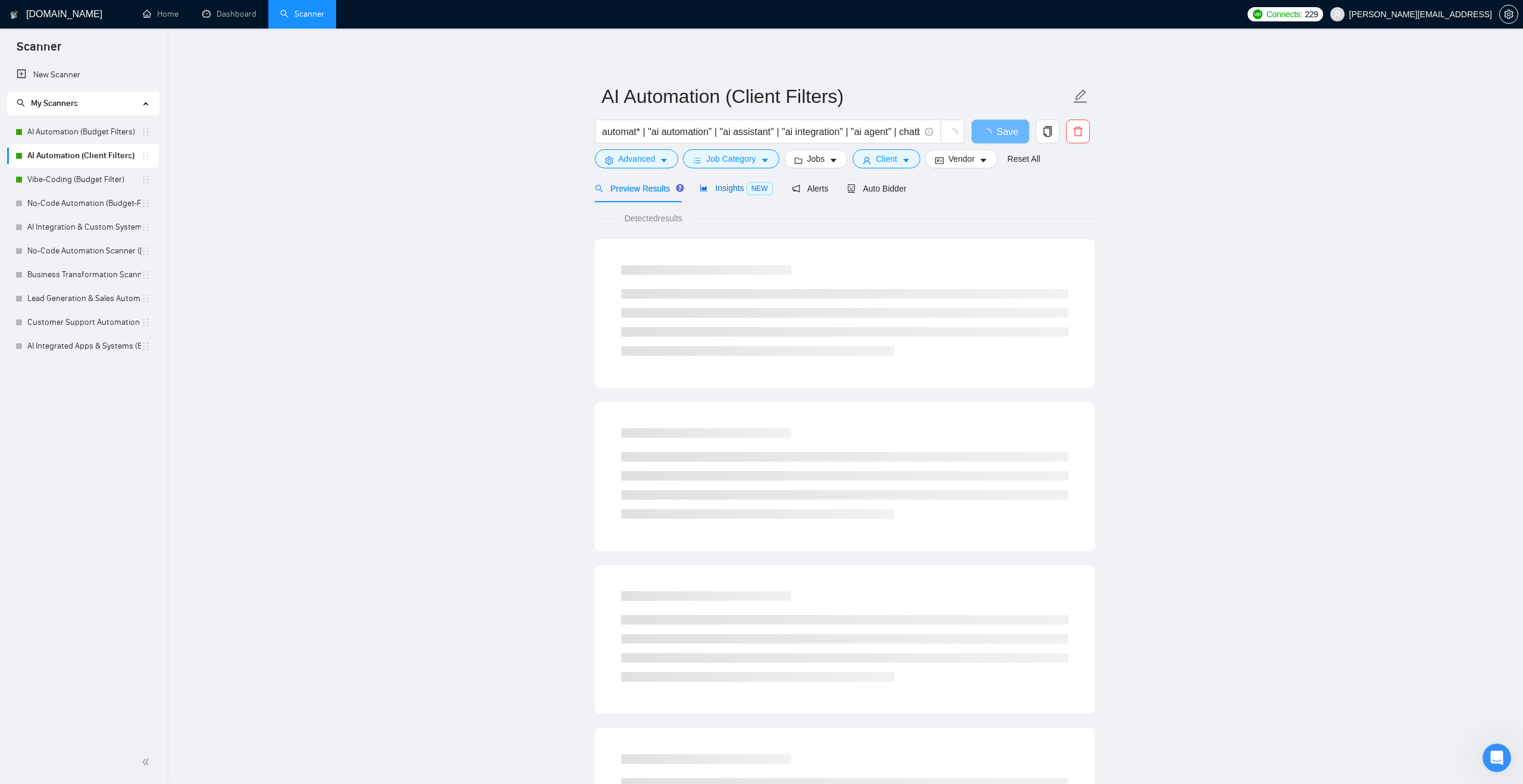
click at [712, 188] on span "Insights NEW" at bounding box center [736, 188] width 73 height 9
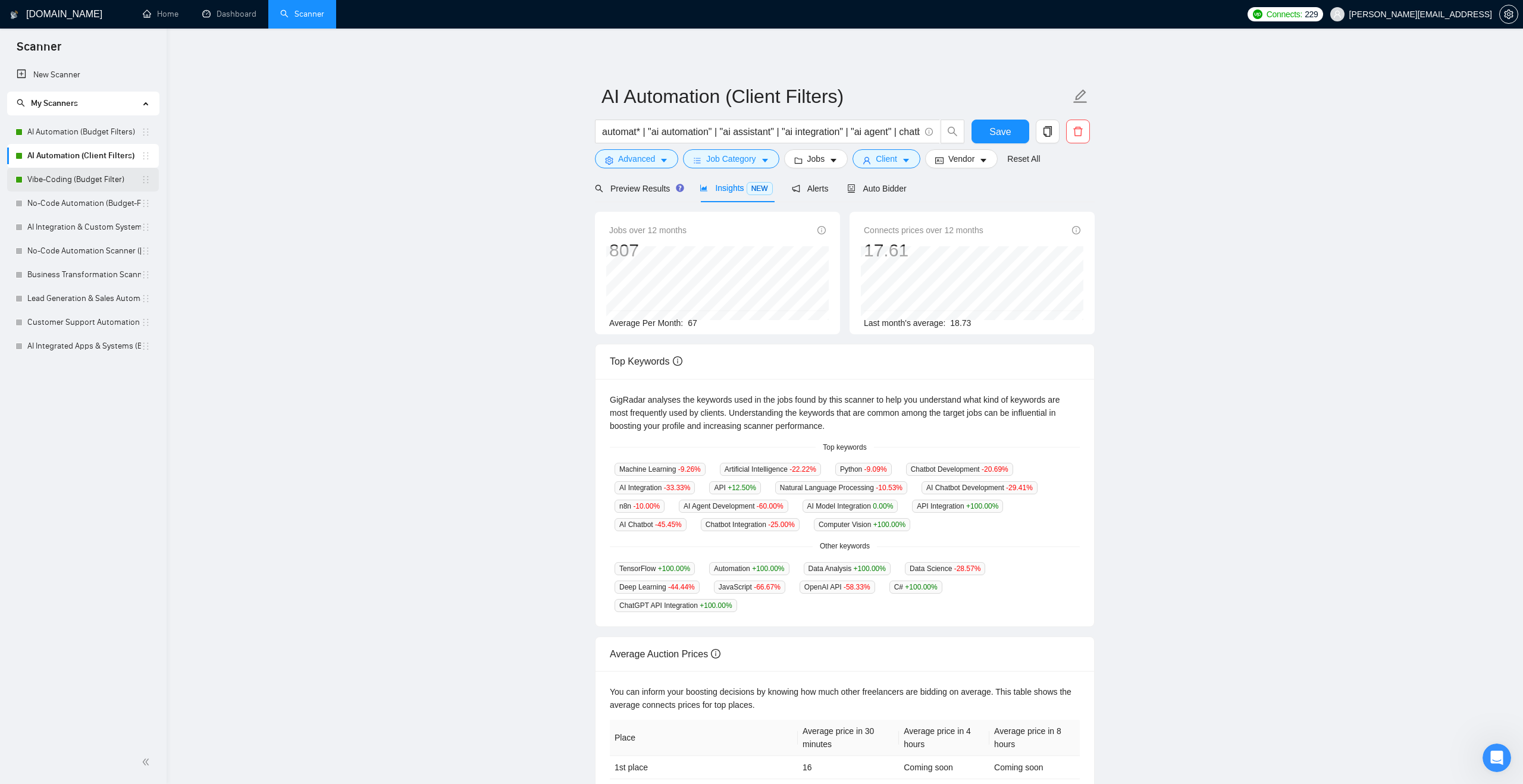
click at [123, 187] on link "Vibe-Coding (Budget Filter)" at bounding box center [85, 179] width 114 height 24
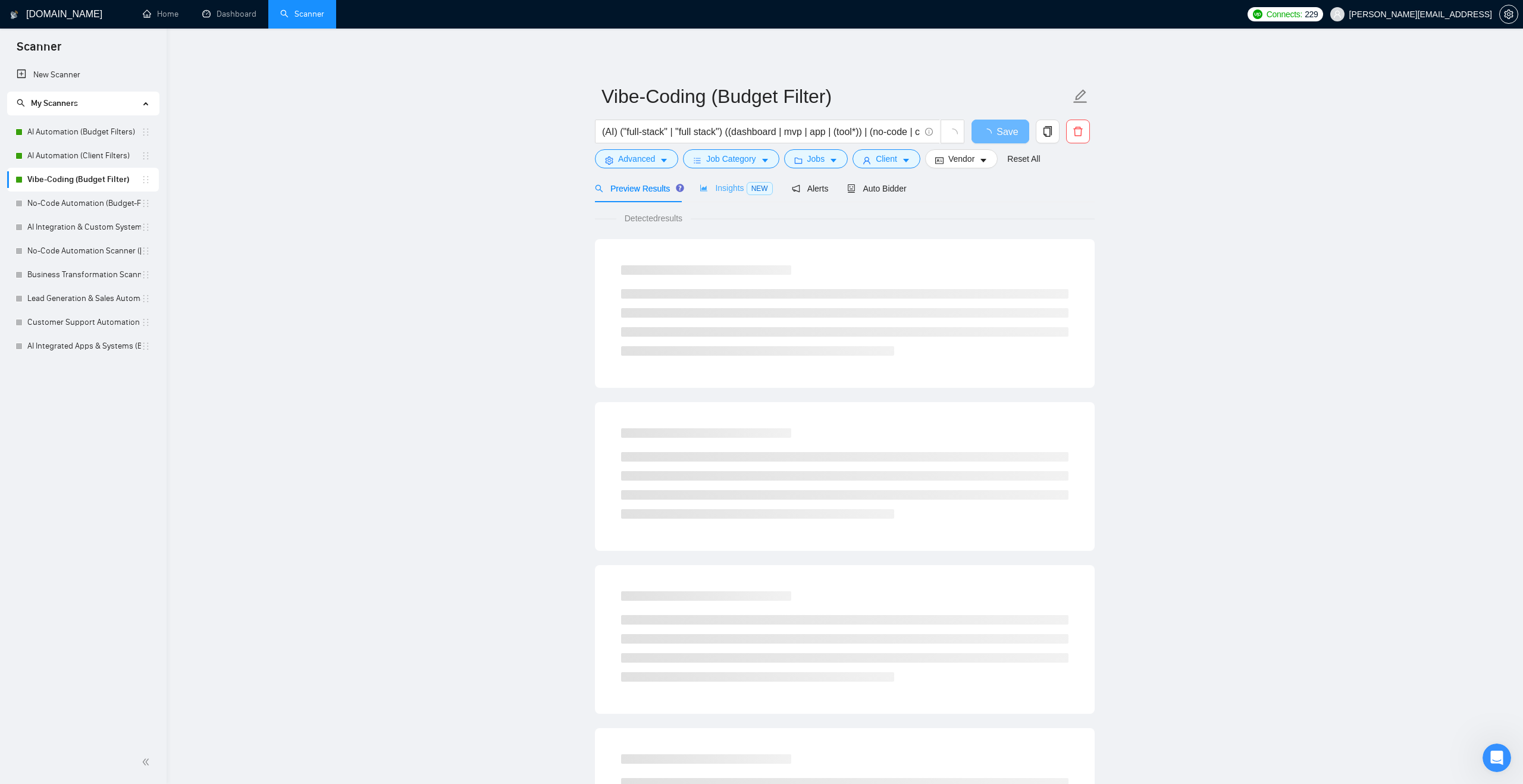
click at [703, 179] on div "Insights NEW" at bounding box center [736, 188] width 73 height 28
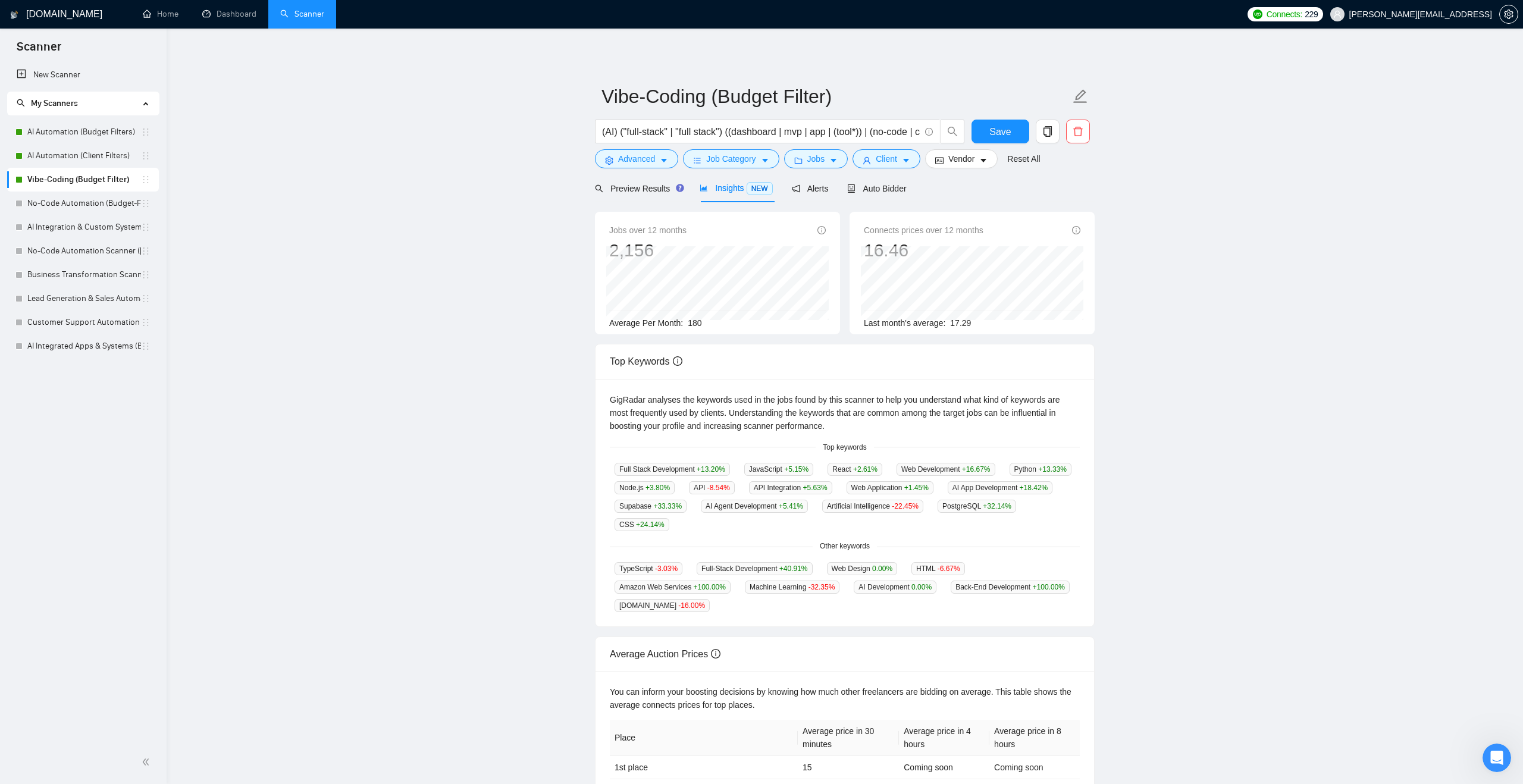
click at [218, 188] on main "Vibe-Coding (Budget Filter) (AI) ("full-stack" | "full stack") ((dashboard | mv…" at bounding box center [845, 455] width 1318 height 816
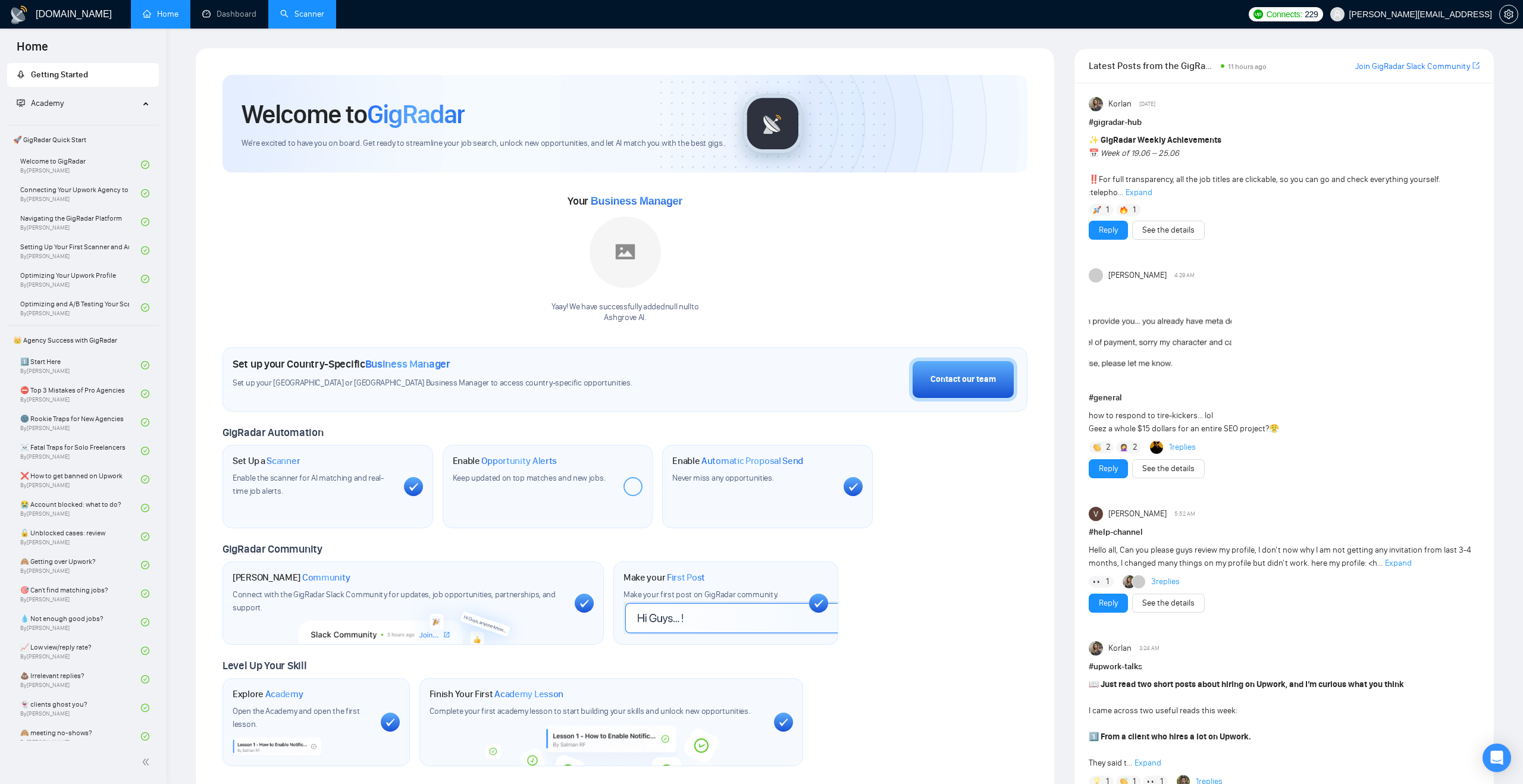
click at [300, 18] on link "Scanner" at bounding box center [303, 13] width 44 height 10
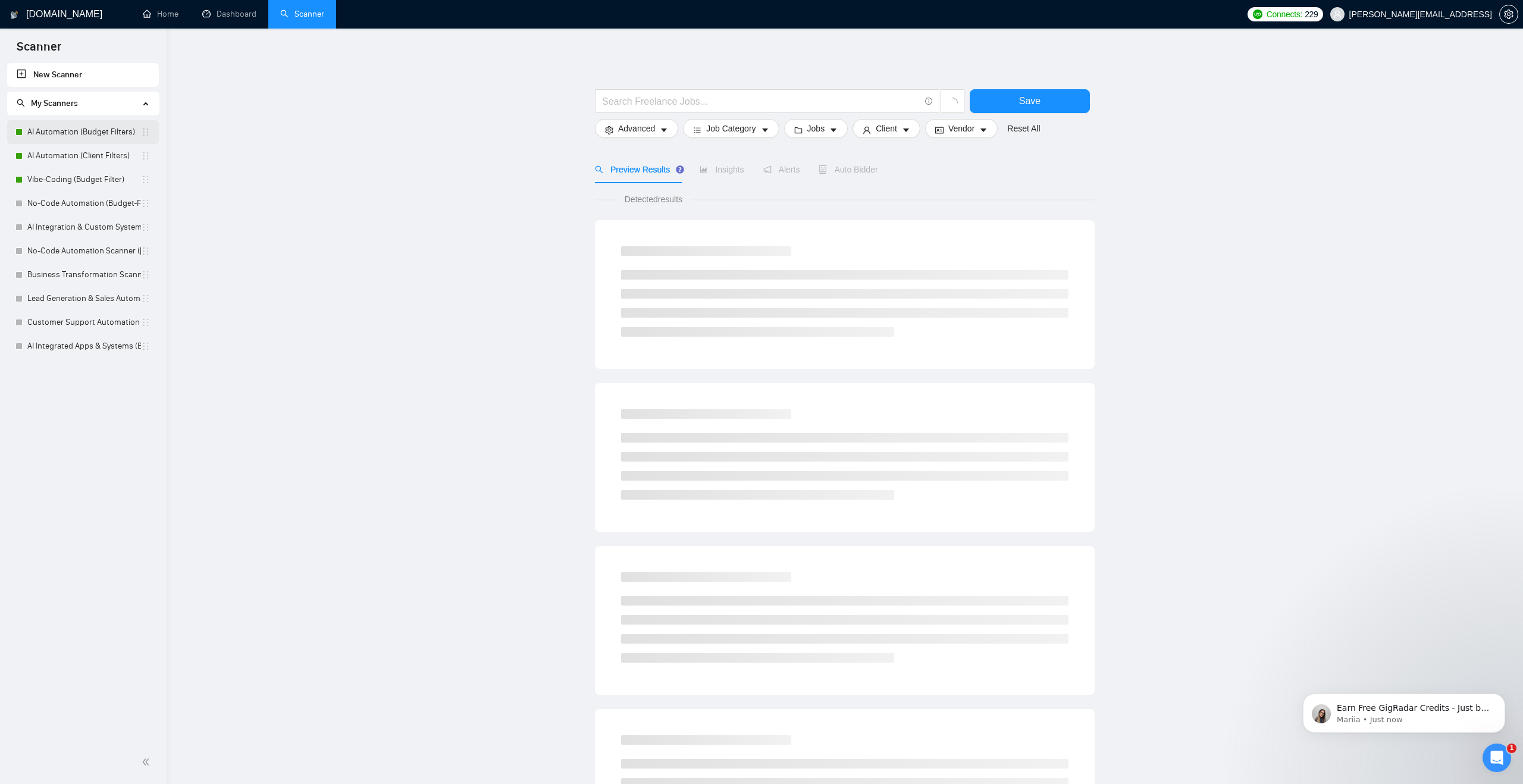
click at [85, 130] on link "AI Automation (Budget Filters)" at bounding box center [85, 132] width 114 height 24
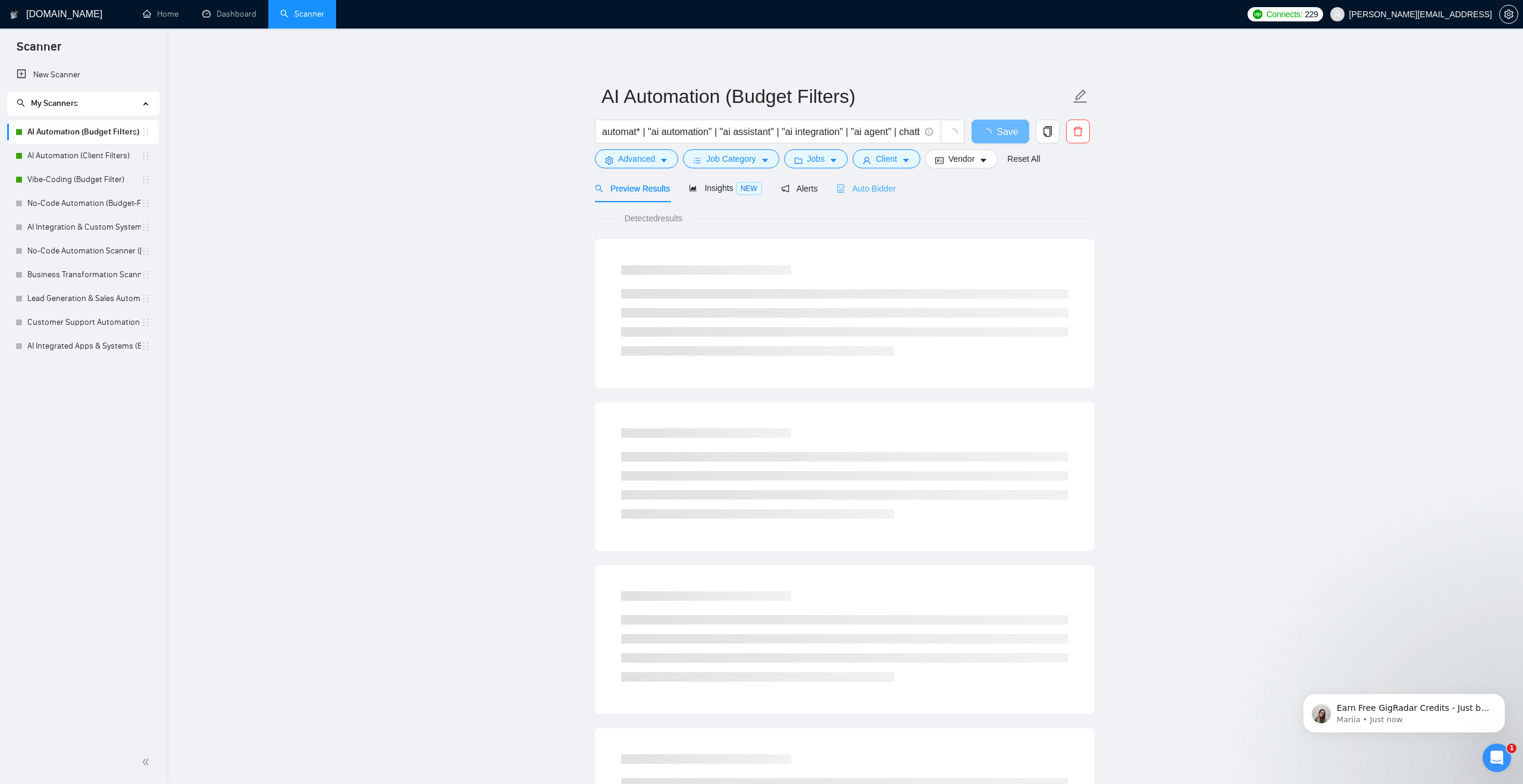
click at [872, 181] on div "Auto Bidder" at bounding box center [866, 188] width 59 height 28
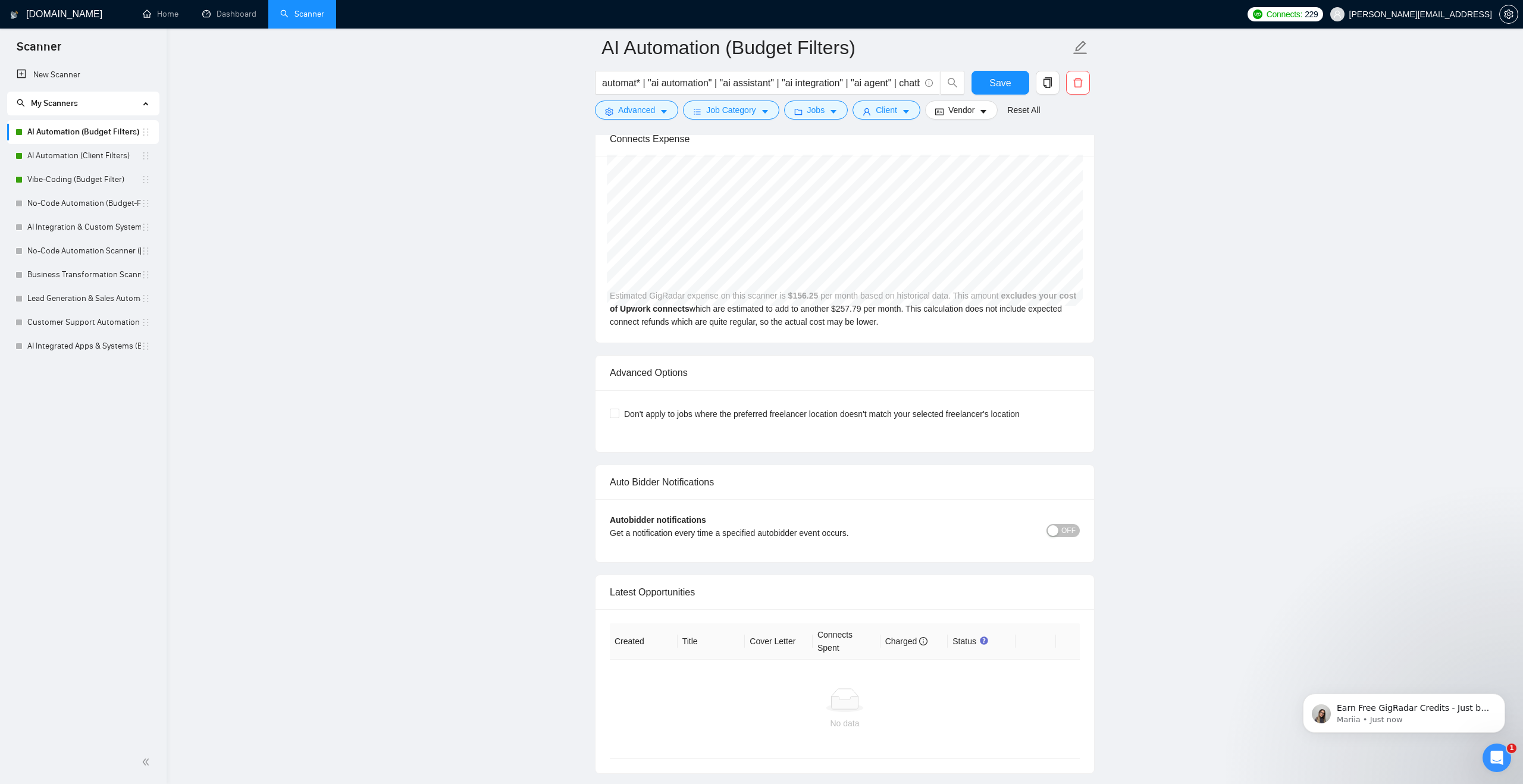
scroll to position [2486, 0]
click at [1066, 523] on span "OFF" at bounding box center [1069, 527] width 14 height 13
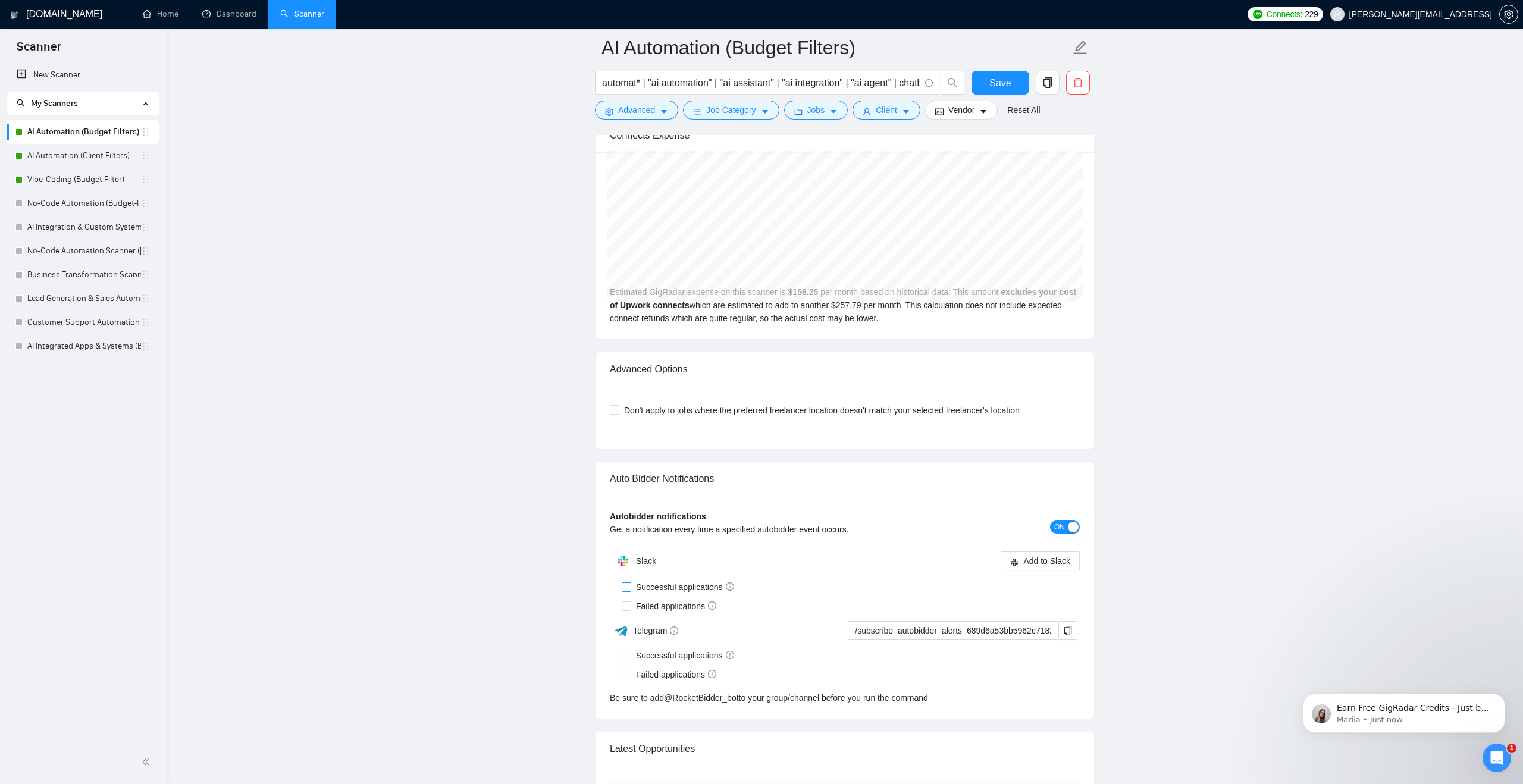
click at [697, 584] on span "Successful applications" at bounding box center [685, 587] width 107 height 13
click at [630, 584] on input "Successful applications" at bounding box center [626, 586] width 9 height 9
checkbox input "true"
click at [630, 606] on input "Failed applications" at bounding box center [626, 605] width 9 height 9
checkbox input "true"
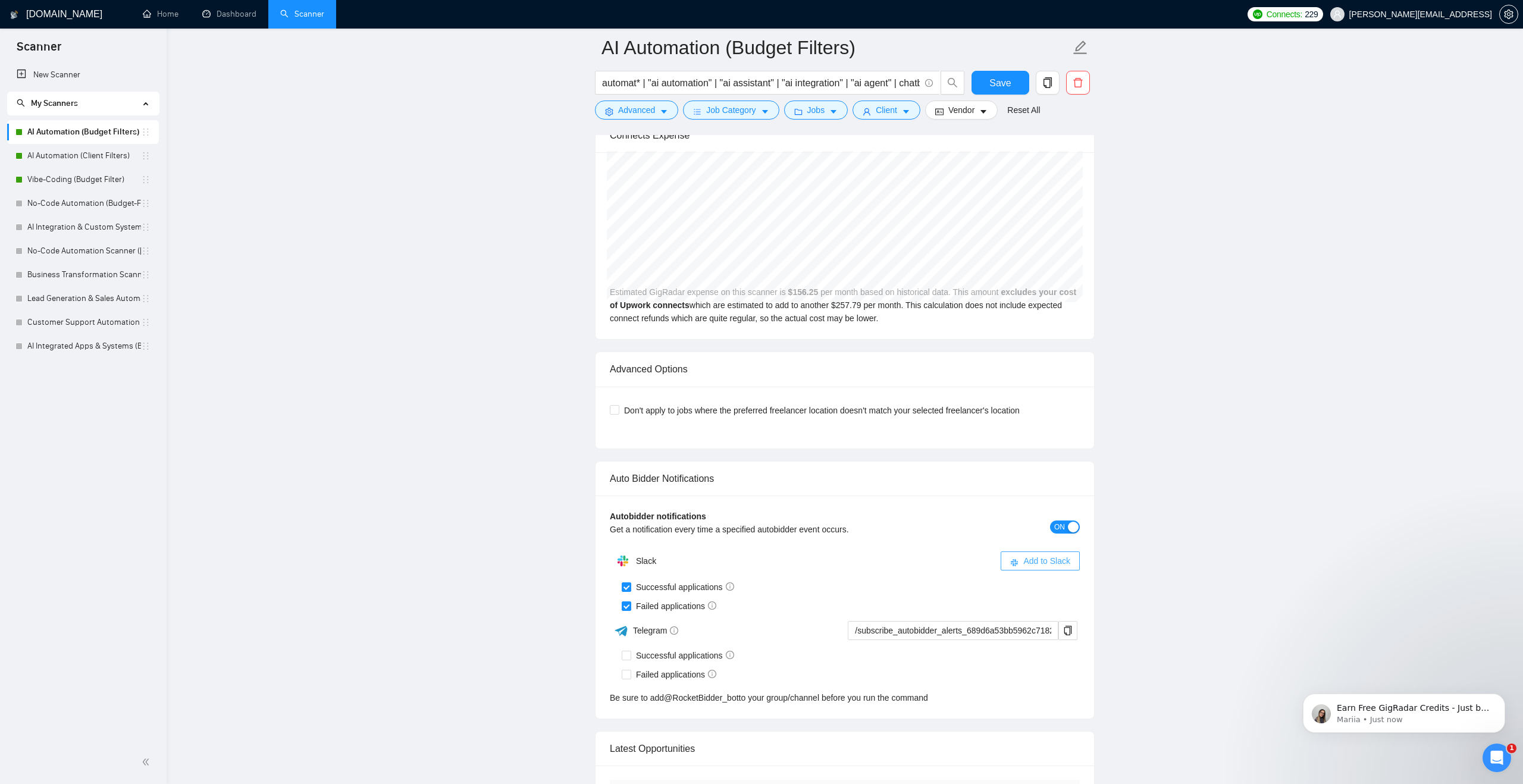
click at [1029, 557] on span "Add to Slack" at bounding box center [1046, 561] width 47 height 13
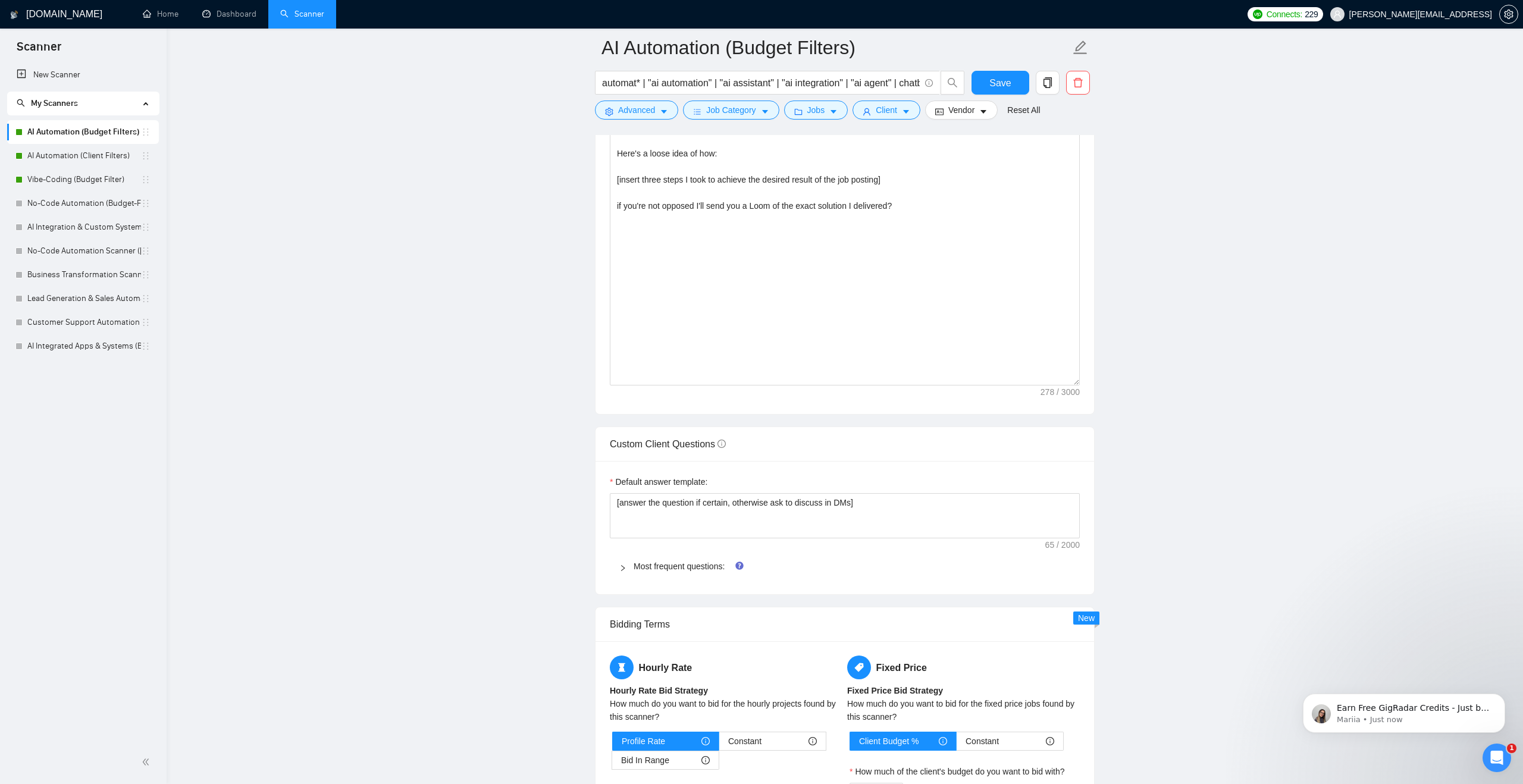
scroll to position [812, 0]
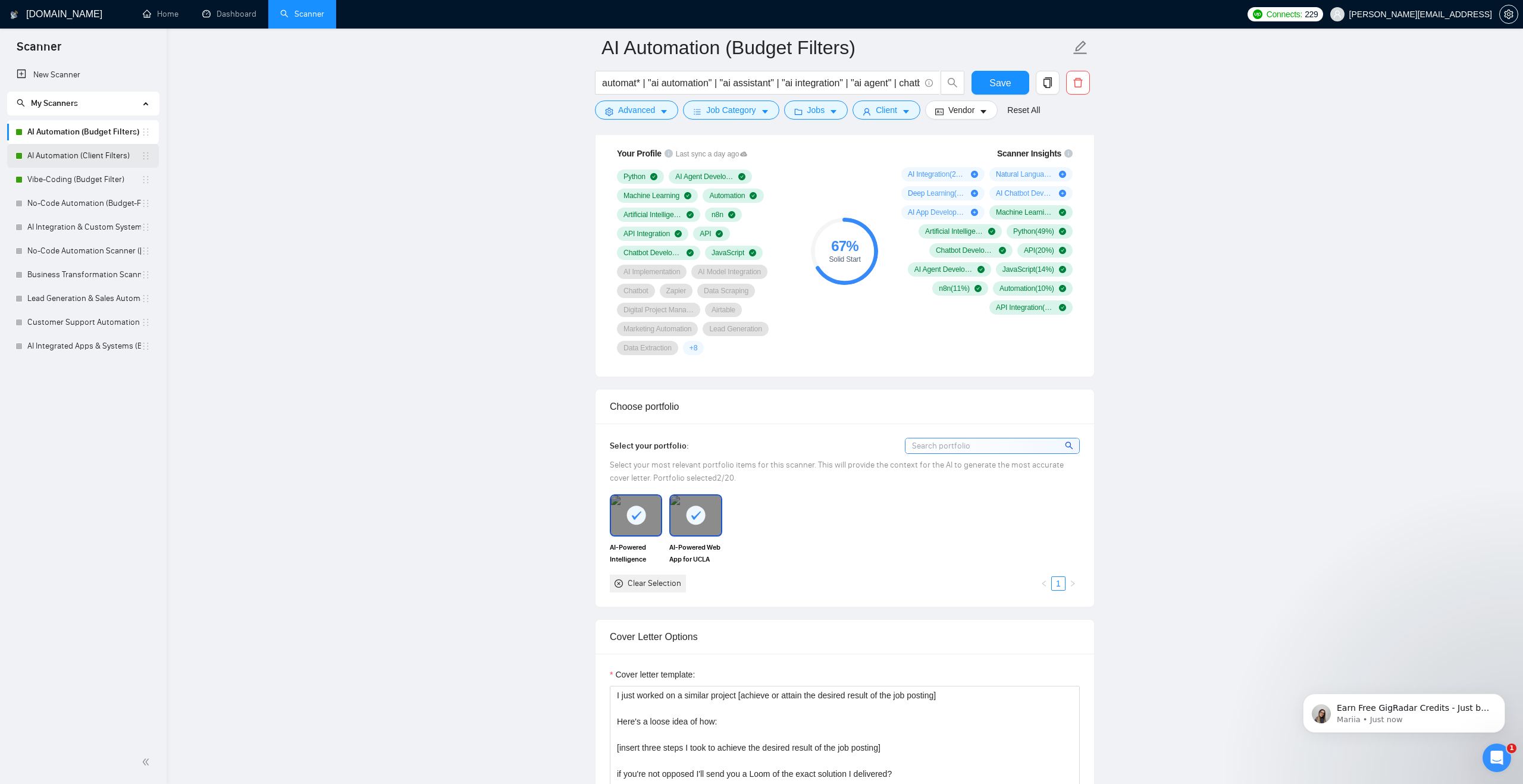
click at [102, 162] on link "AI Automation (Client Filters)" at bounding box center [85, 156] width 114 height 24
click at [989, 85] on button "Save" at bounding box center [1000, 83] width 58 height 24
click at [51, 156] on link "AI Automation (Client Filters)" at bounding box center [85, 156] width 114 height 24
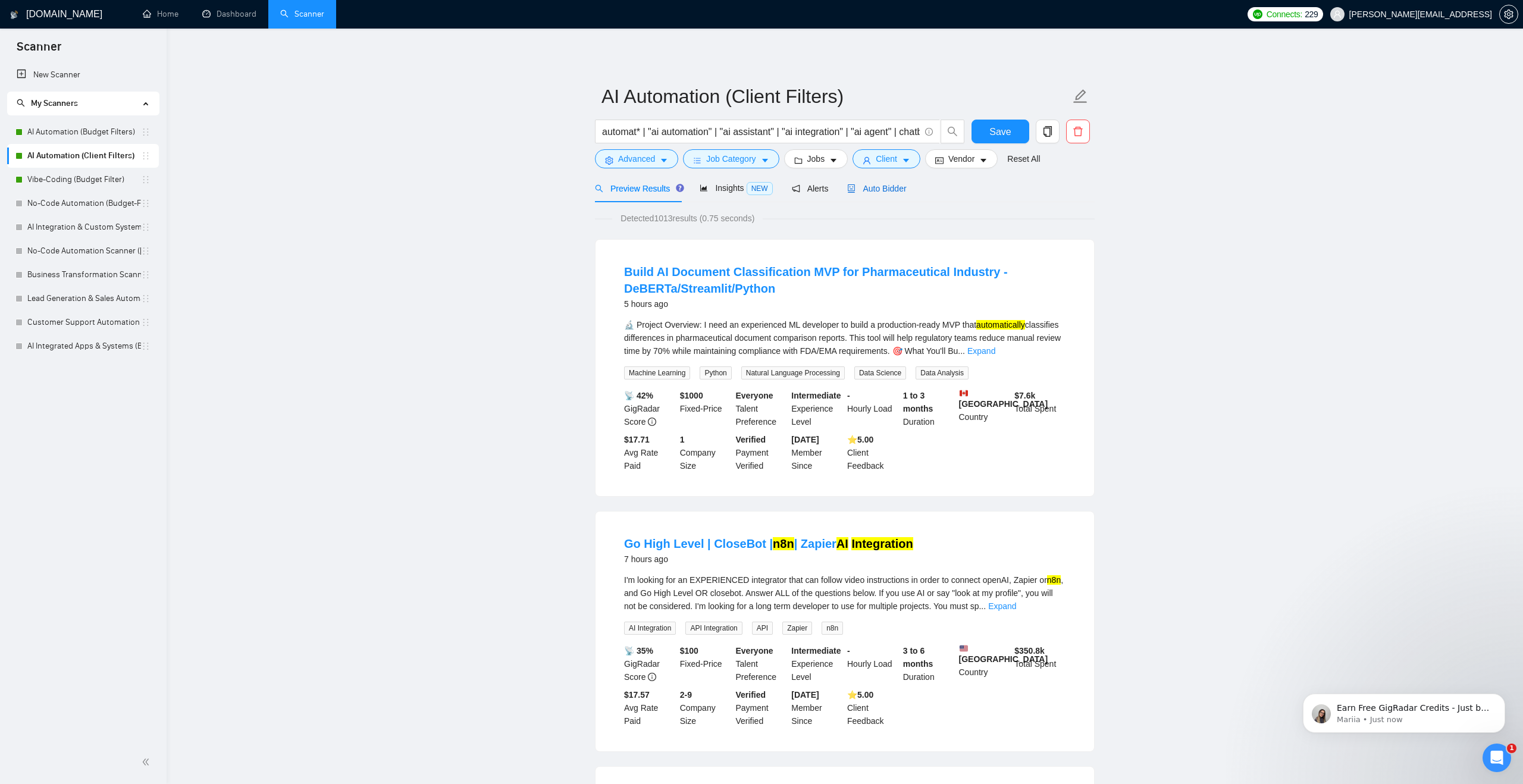
click at [888, 191] on span "Auto Bidder" at bounding box center [876, 189] width 59 height 9
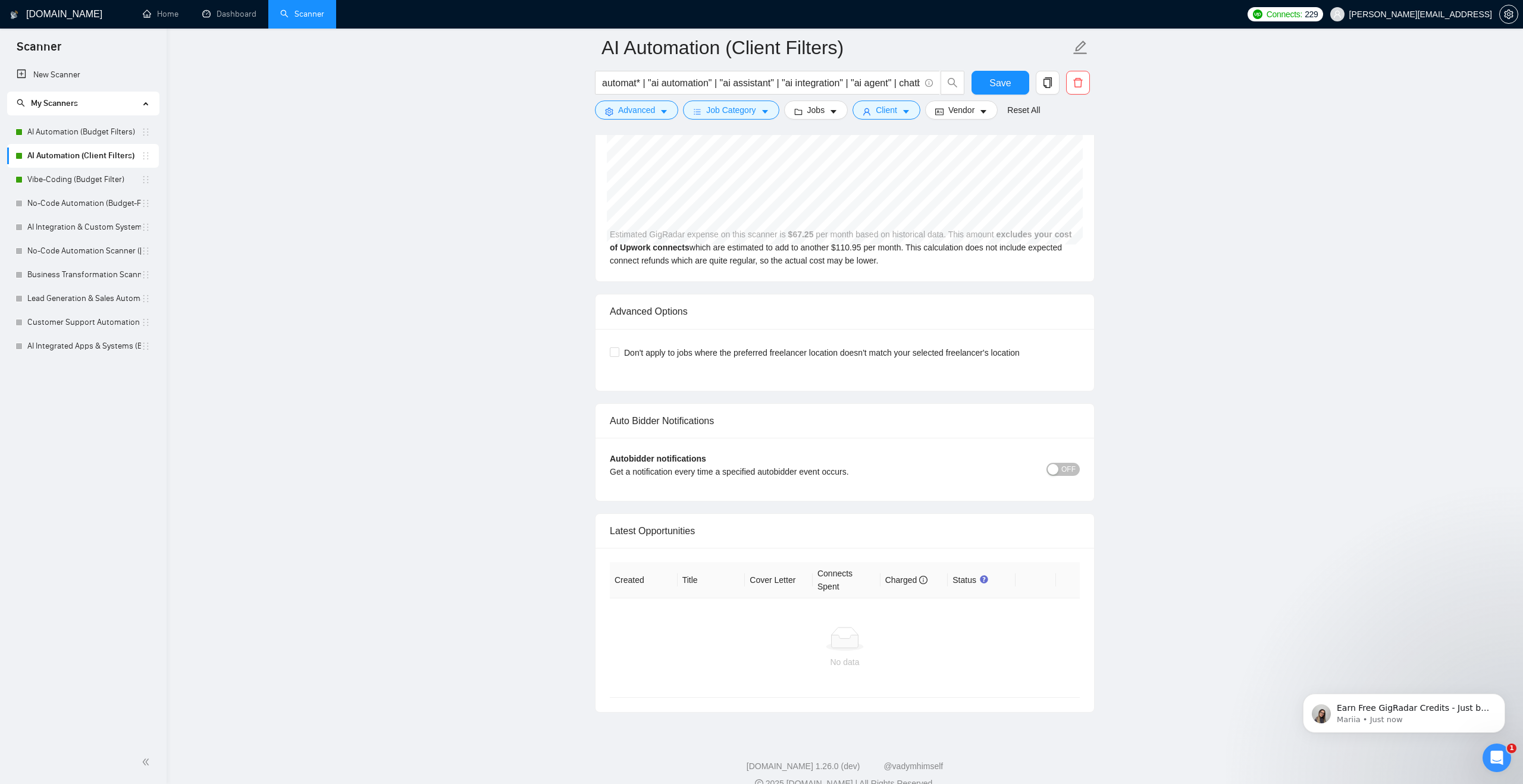
scroll to position [2563, 0]
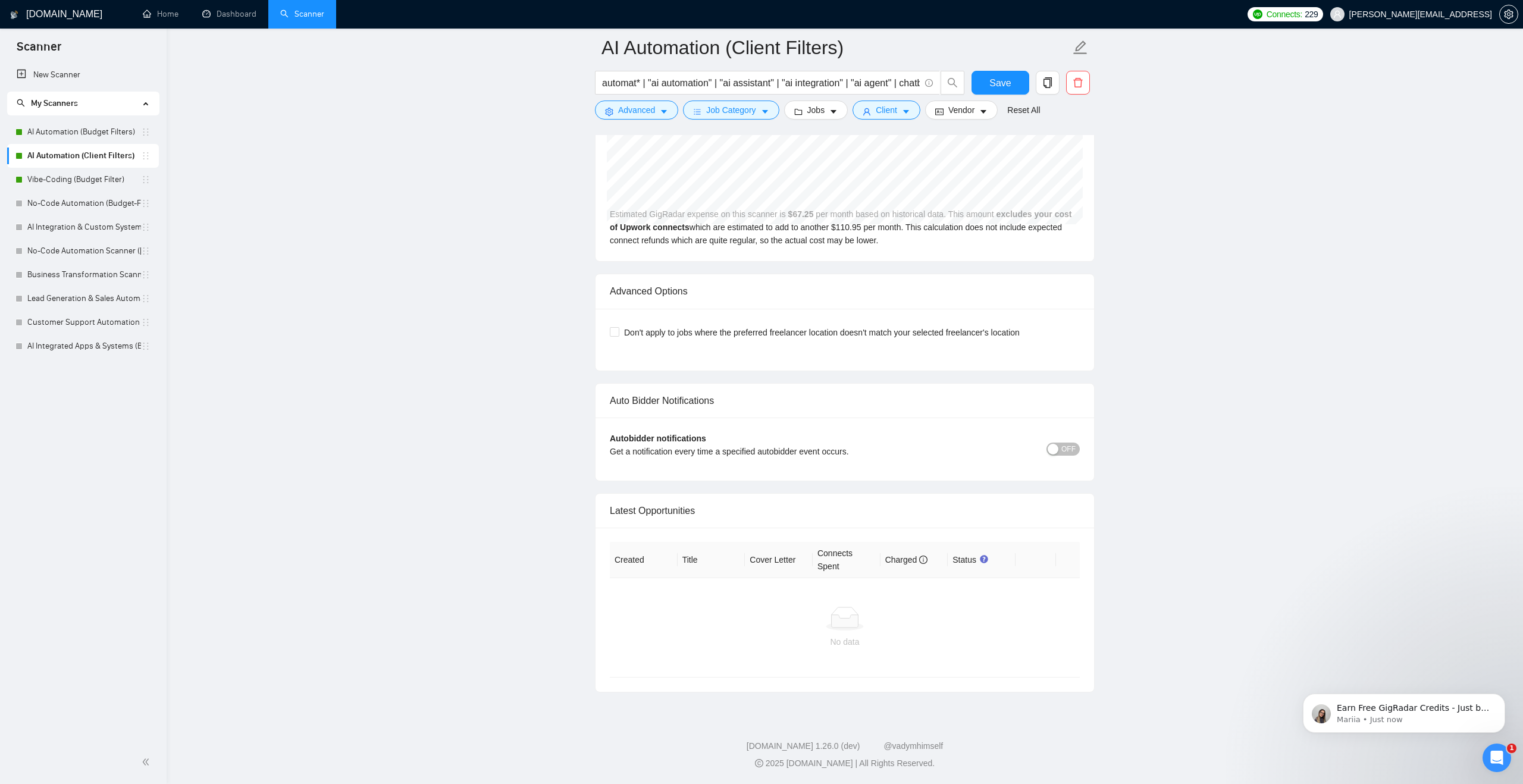
click at [1052, 444] on div "button" at bounding box center [1054, 450] width 11 height 11
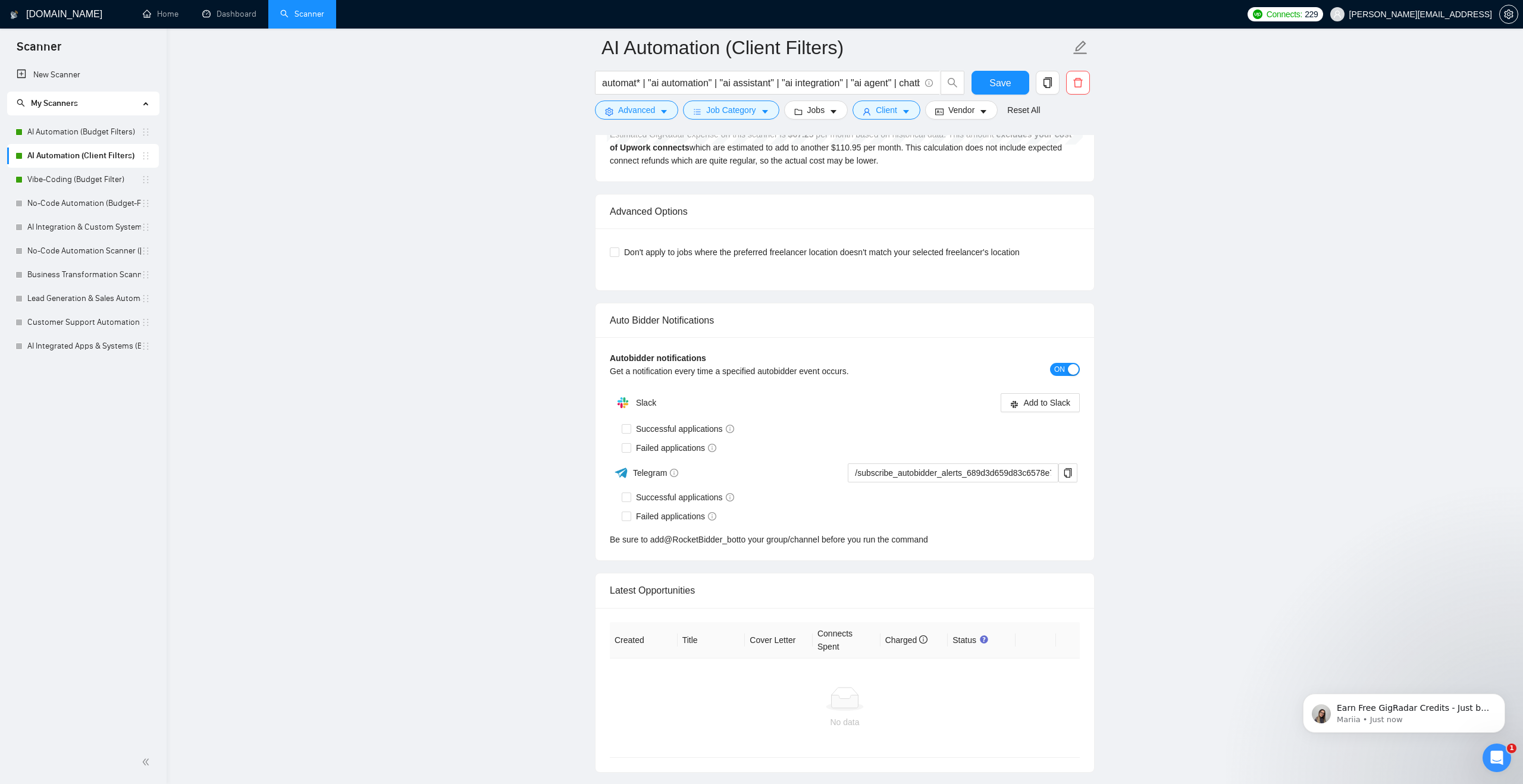
click at [1024, 337] on div "Auto Bidder Notifications" at bounding box center [845, 320] width 470 height 34
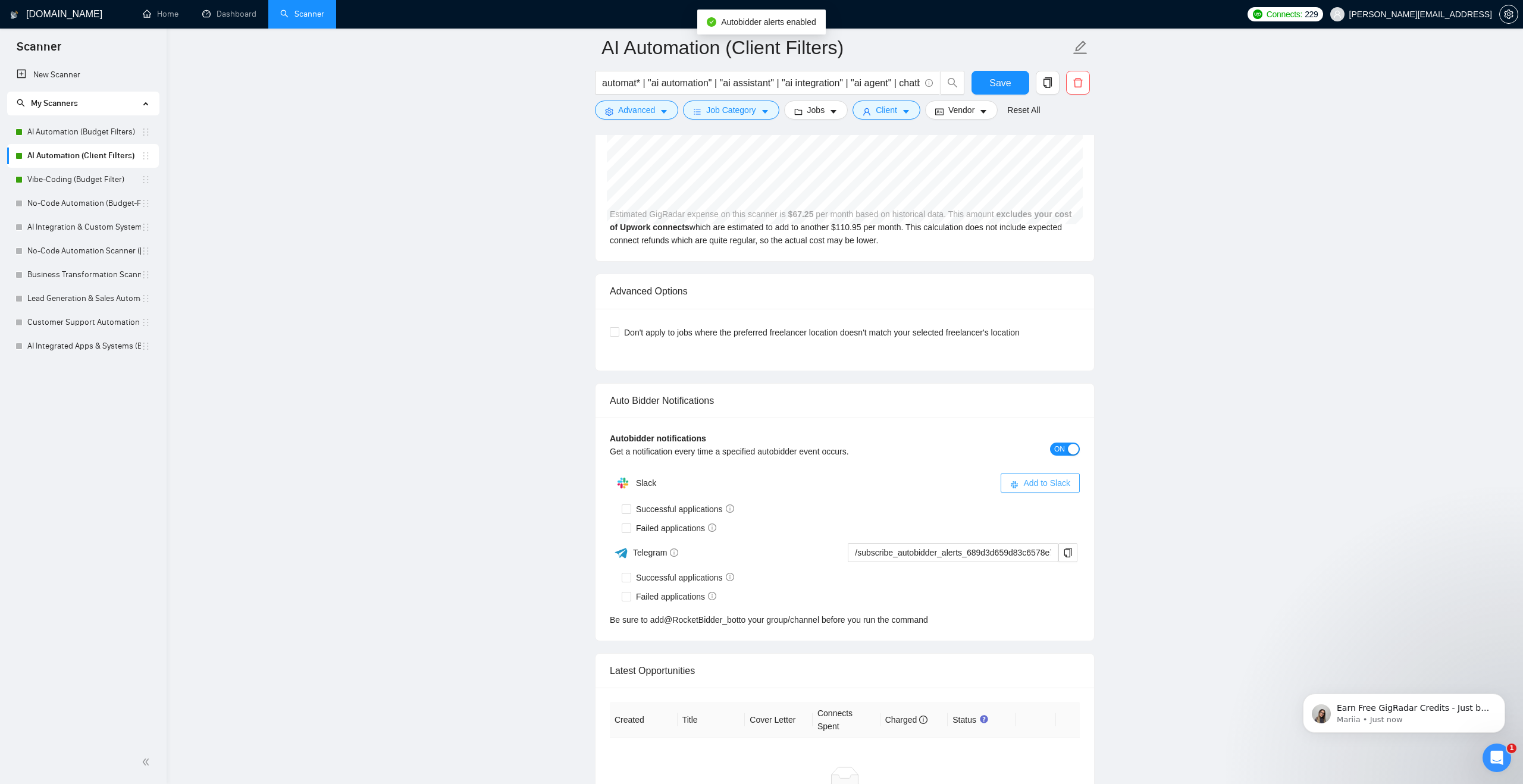
click at [1019, 481] on button "Add to Slack" at bounding box center [1040, 483] width 79 height 19
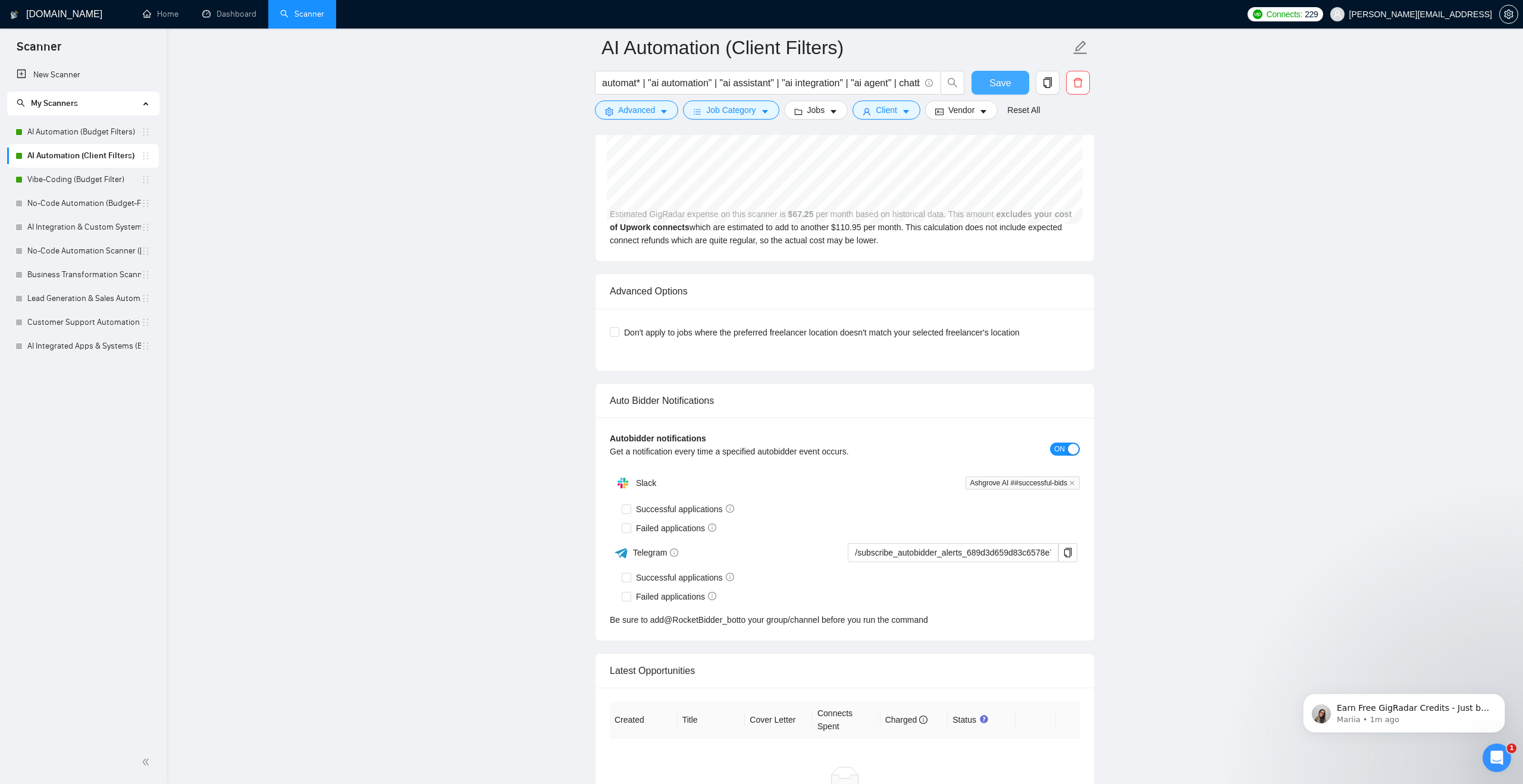
click at [1010, 80] on span "Save" at bounding box center [1000, 83] width 21 height 15
click at [101, 179] on link "Vibe-Coding (Budget Filter)" at bounding box center [85, 179] width 114 height 24
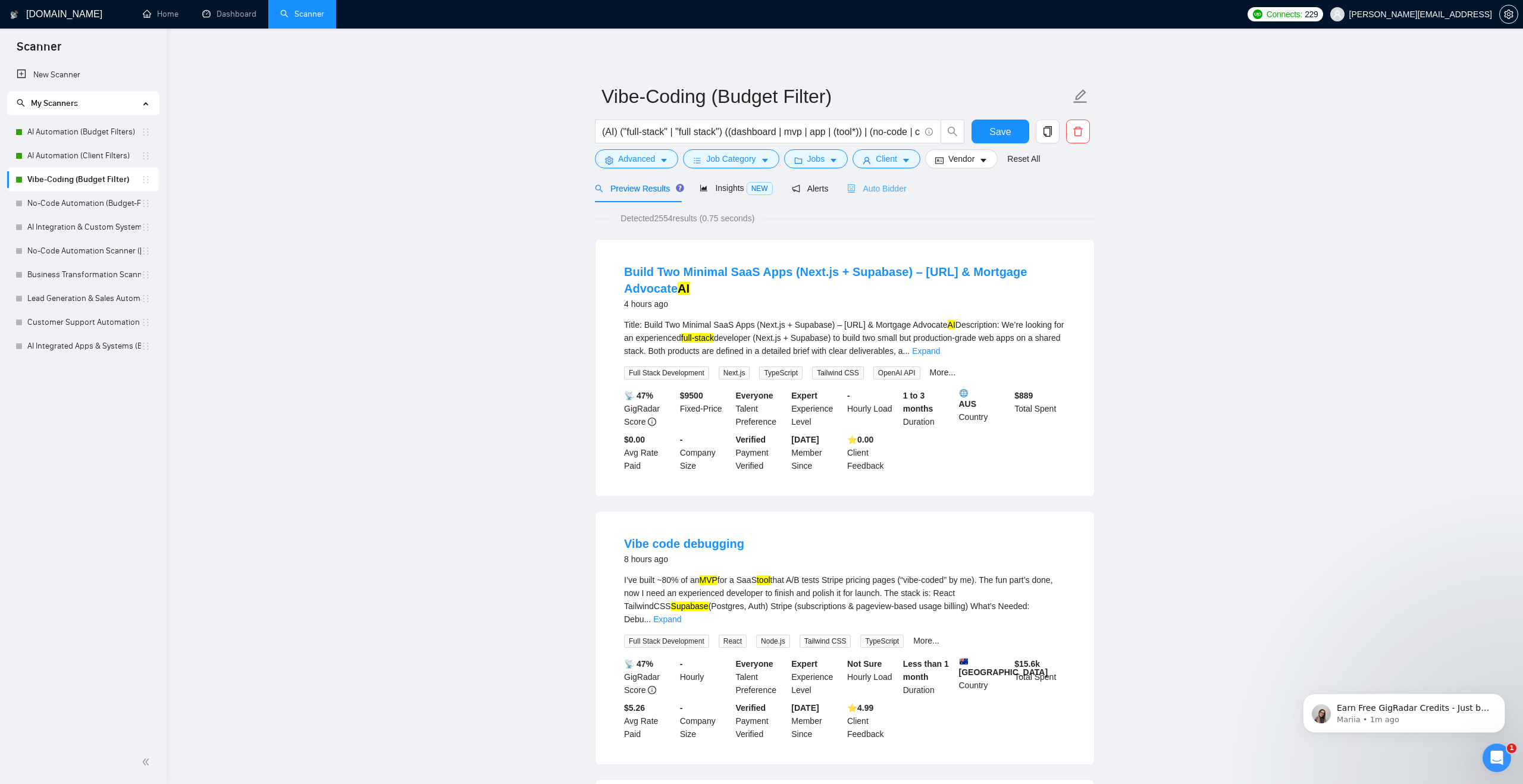
click at [898, 179] on div "Auto Bidder" at bounding box center [876, 188] width 59 height 28
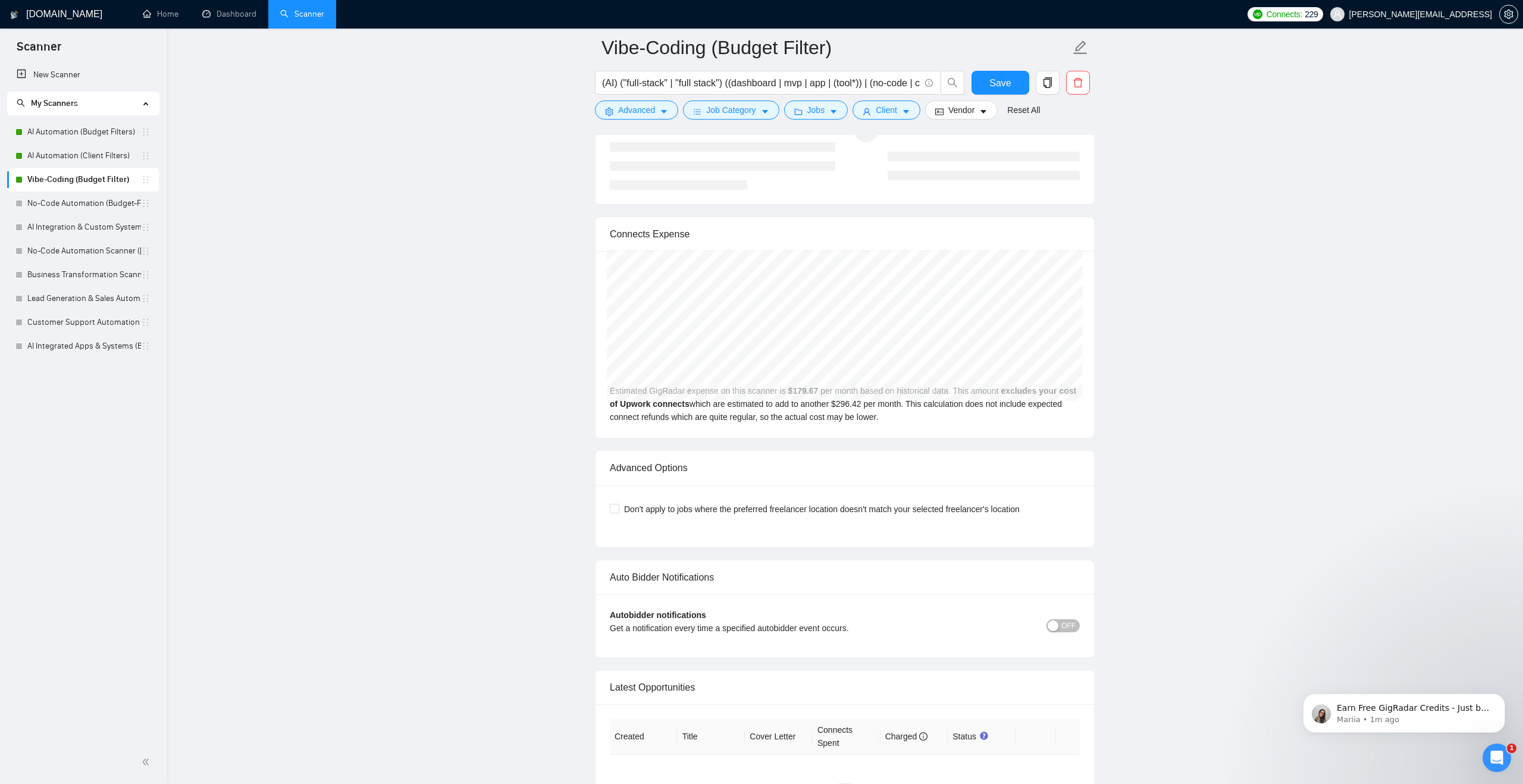
scroll to position [2405, 0]
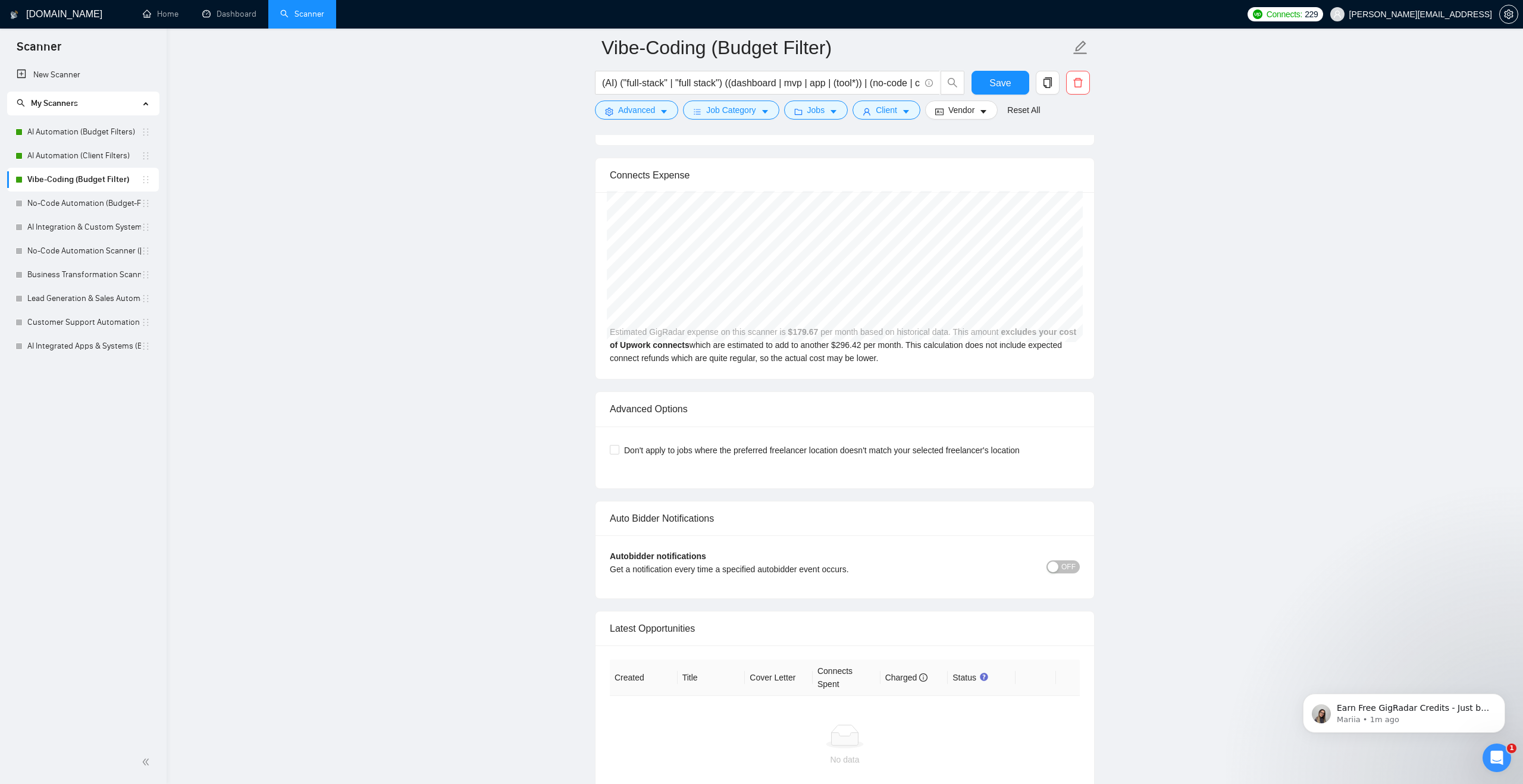
click at [1049, 566] on div "button" at bounding box center [1054, 567] width 11 height 11
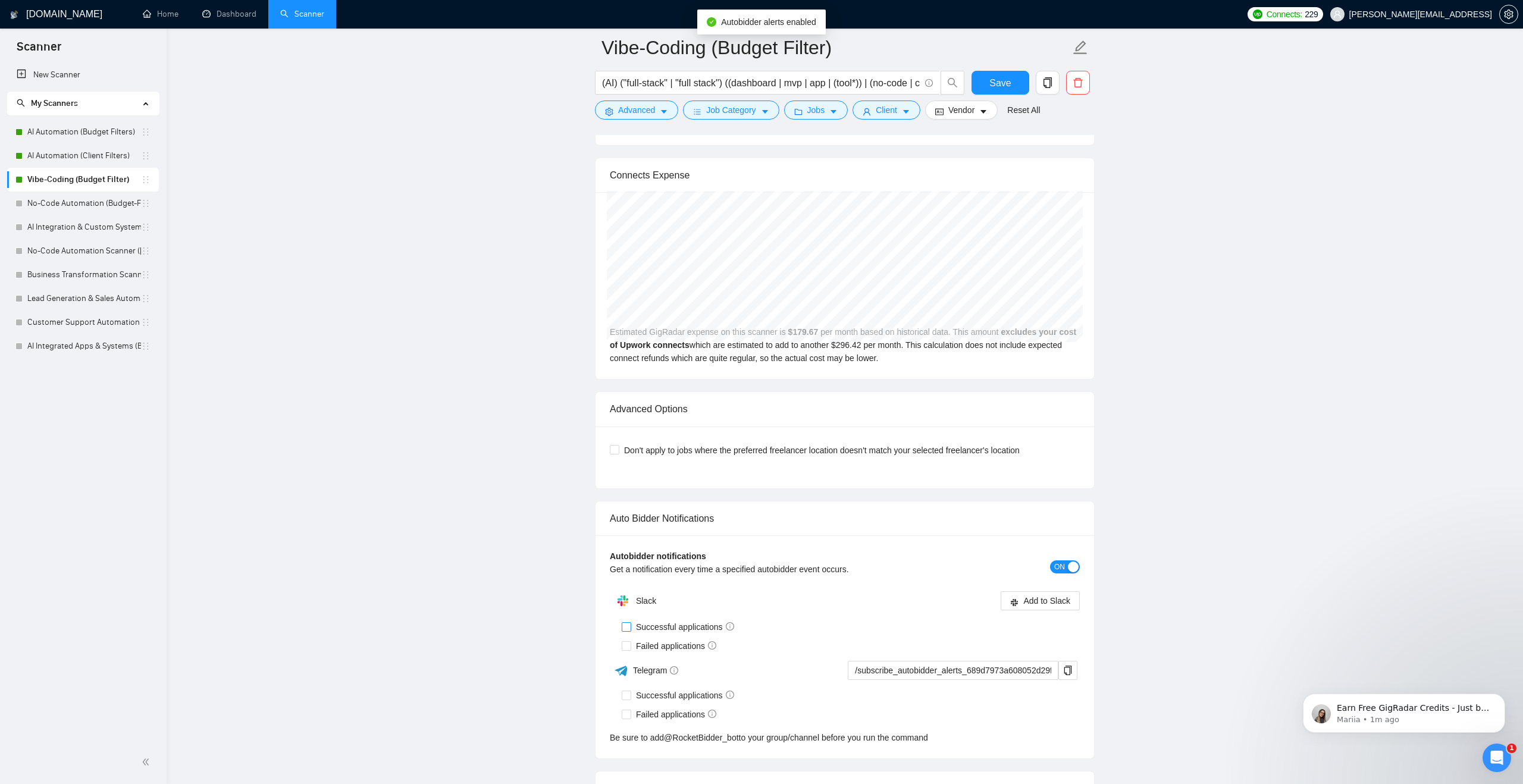
click at [685, 622] on span "Successful applications" at bounding box center [685, 627] width 107 height 13
click at [630, 622] on input "Successful applications" at bounding box center [626, 626] width 9 height 9
checkbox input "true"
click at [670, 649] on div "Slack Add to Slack Successful applications Failed applications Telegram /subscr…" at bounding box center [845, 666] width 470 height 155
click at [628, 639] on label "Failed applications" at bounding box center [672, 646] width 100 height 13
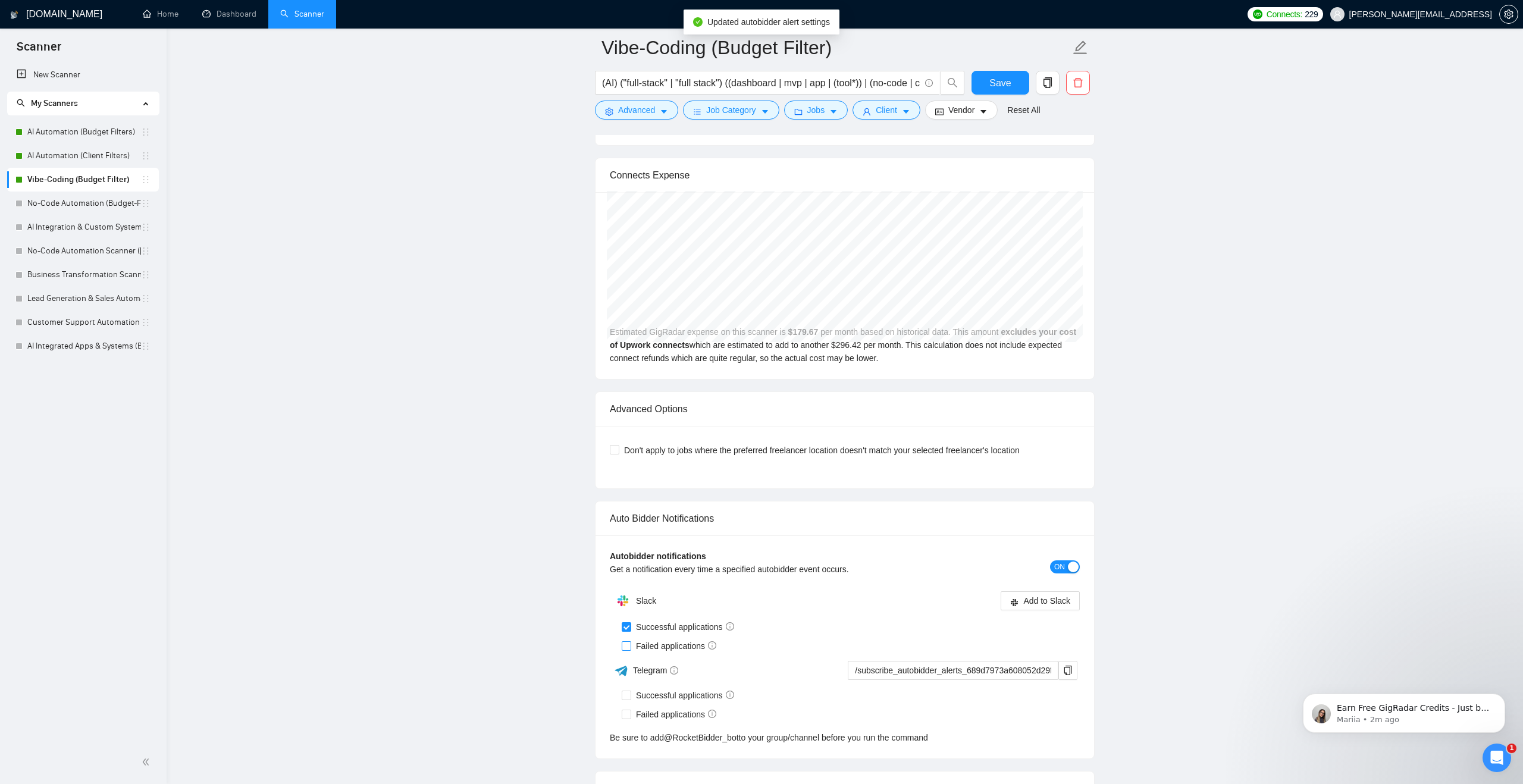
click at [628, 642] on input "Failed applications" at bounding box center [626, 646] width 9 height 9
checkbox input "true"
click at [1027, 594] on span "Add to Slack" at bounding box center [1046, 601] width 47 height 13
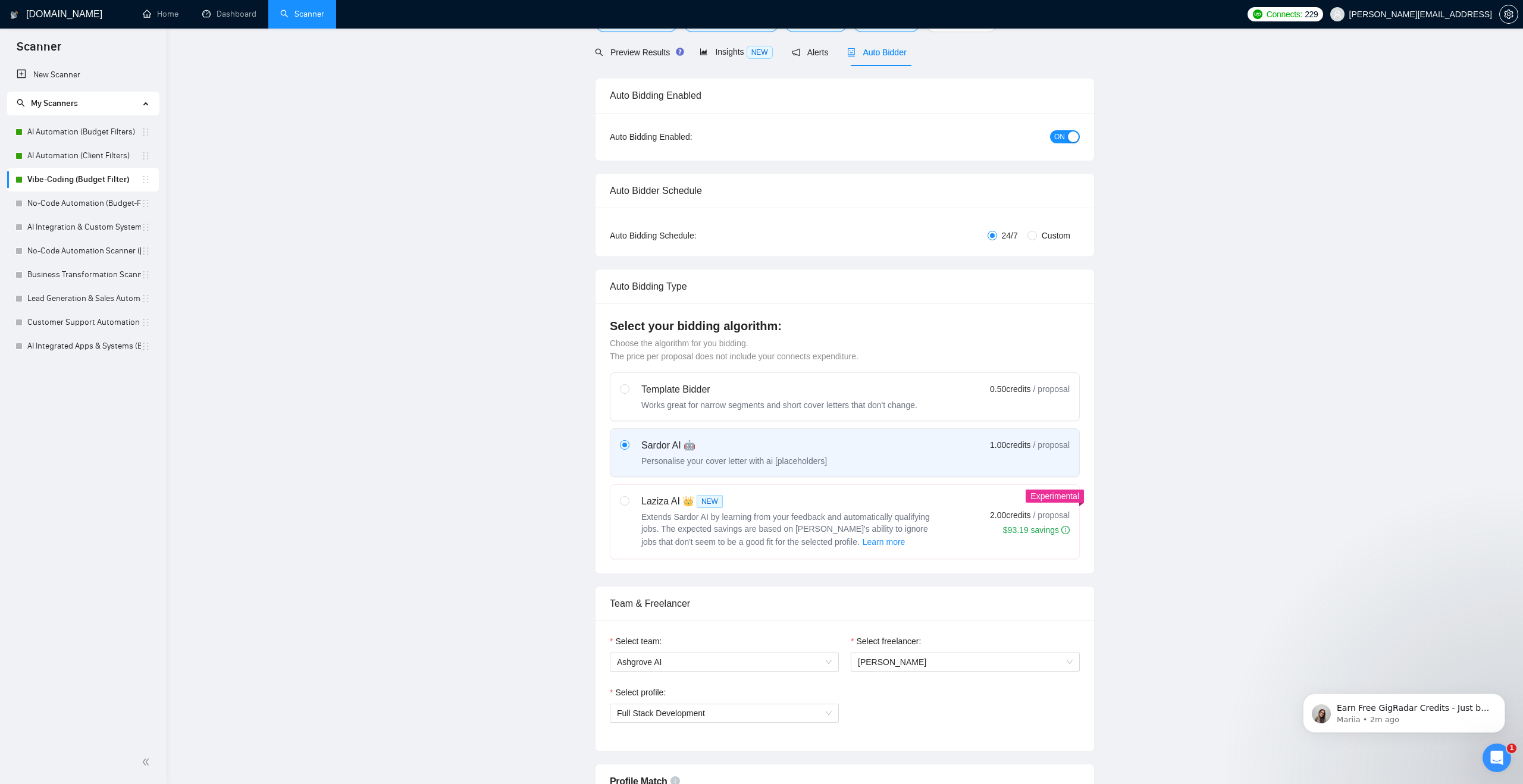
scroll to position [0, 0]
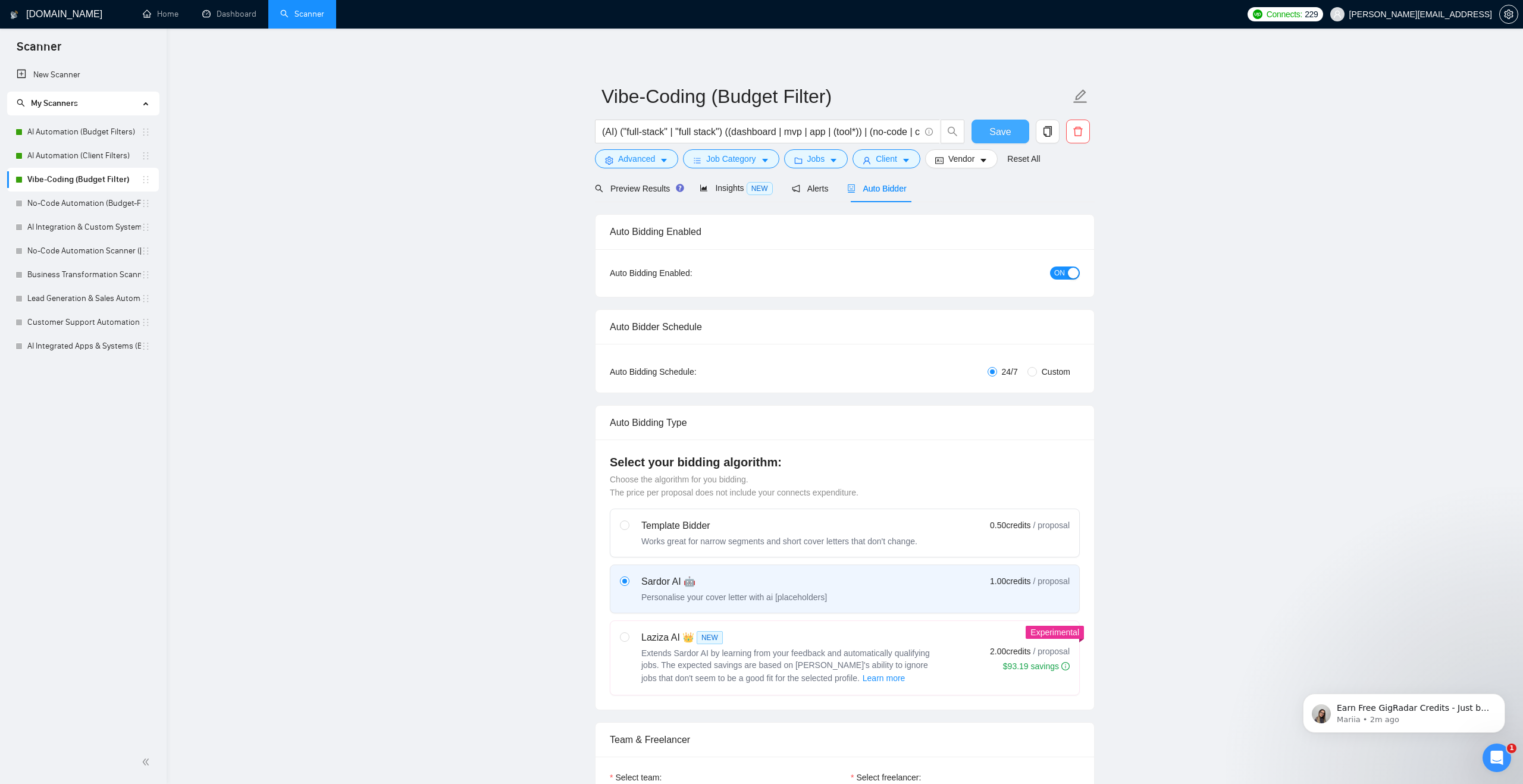
click at [1003, 129] on span "Save" at bounding box center [1000, 131] width 21 height 15
